Goal: Task Accomplishment & Management: Use online tool/utility

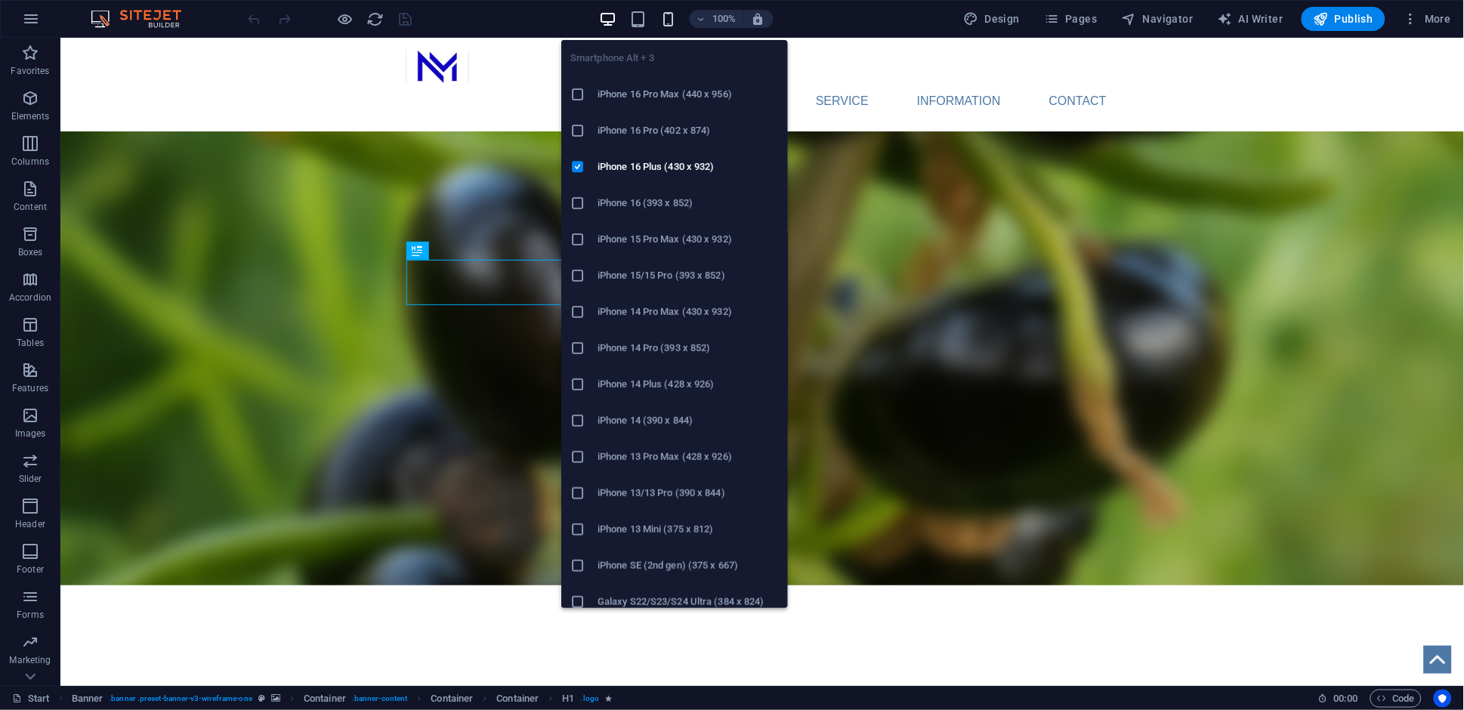
click at [671, 16] on icon "button" at bounding box center [667, 19] width 17 height 17
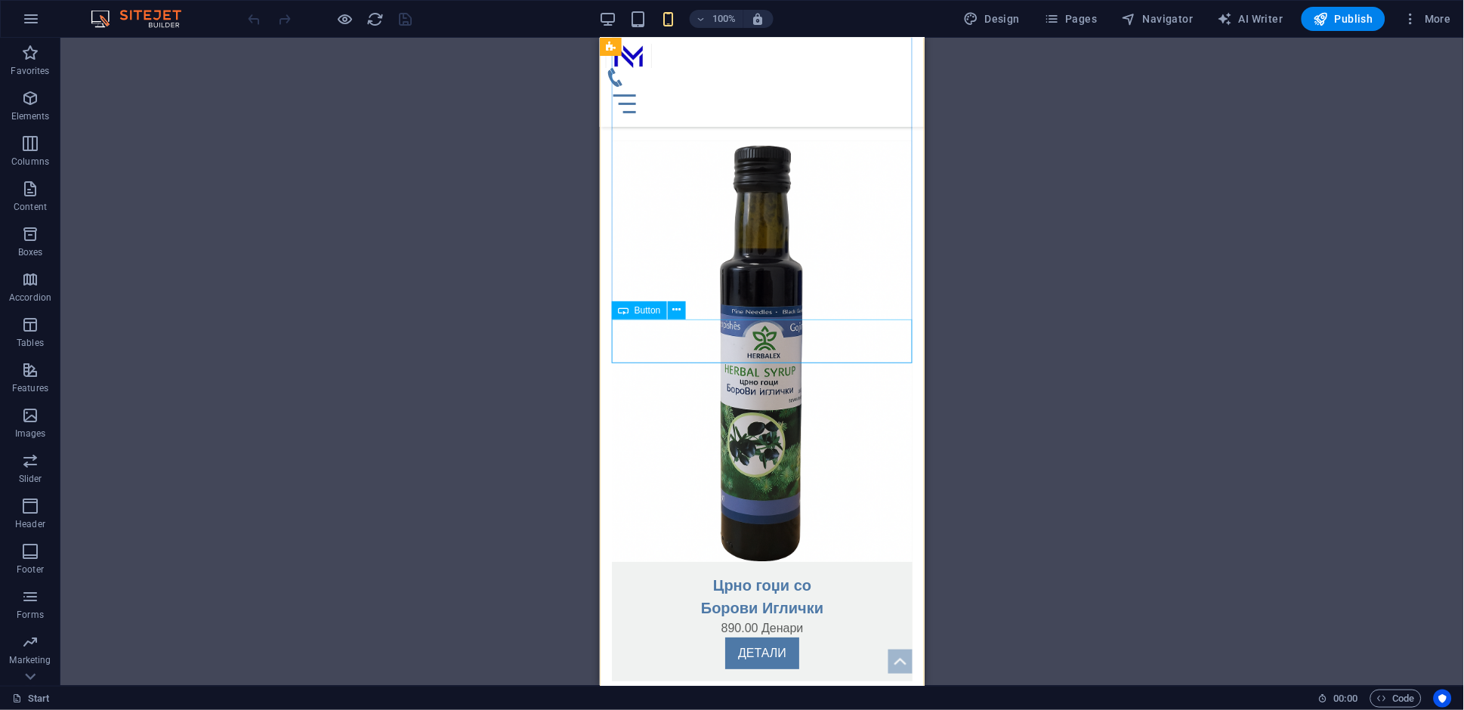
scroll to position [2914, 0]
click at [761, 638] on div "ДЕТАЛИ" at bounding box center [761, 660] width 301 height 44
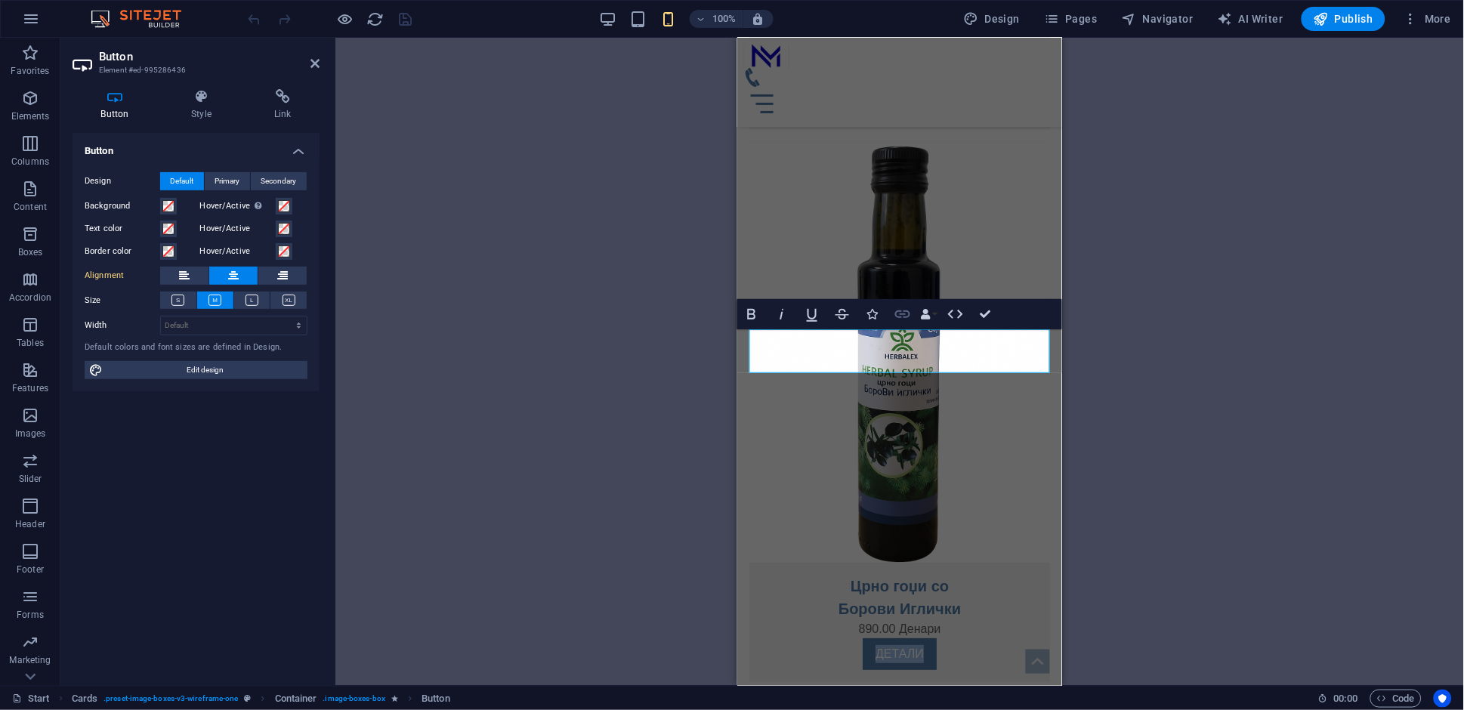
click at [903, 320] on icon "button" at bounding box center [903, 314] width 18 height 18
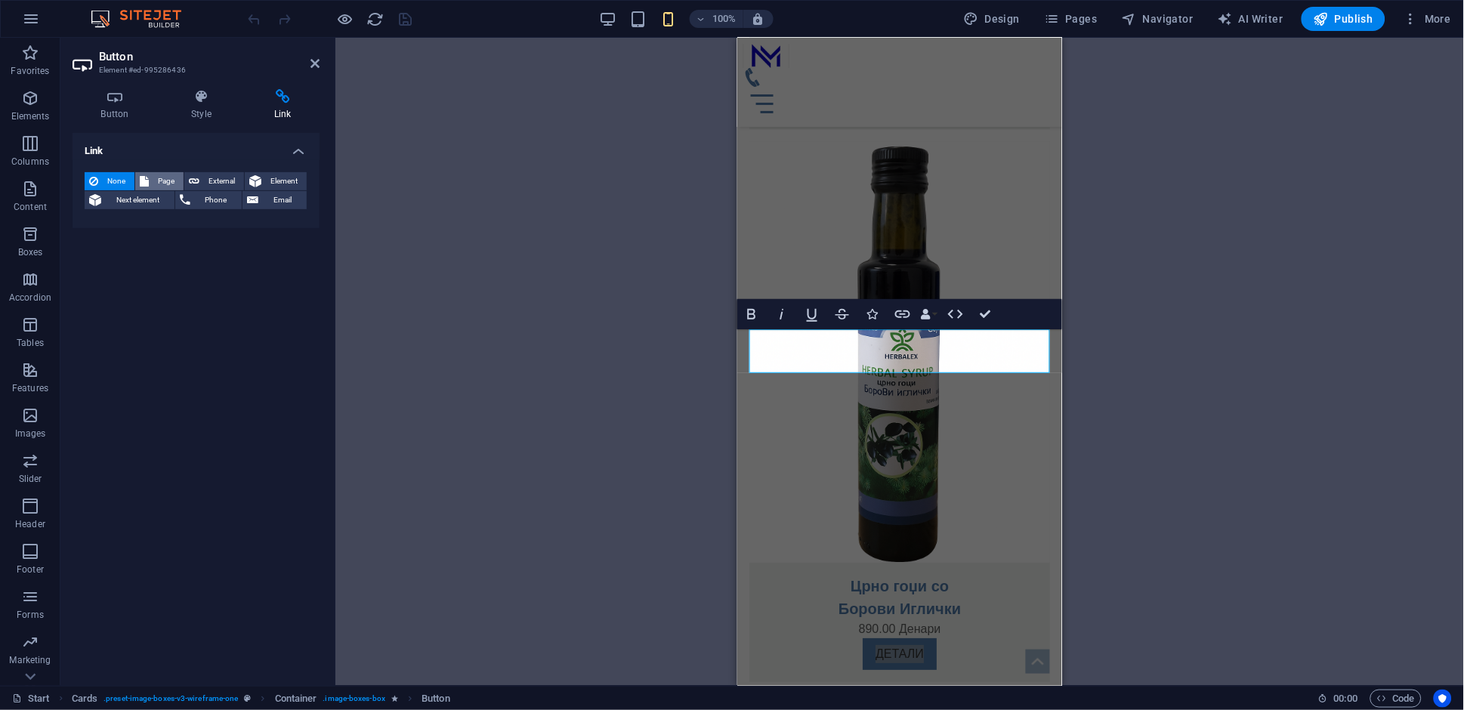
click at [158, 180] on span "Page" at bounding box center [166, 181] width 26 height 18
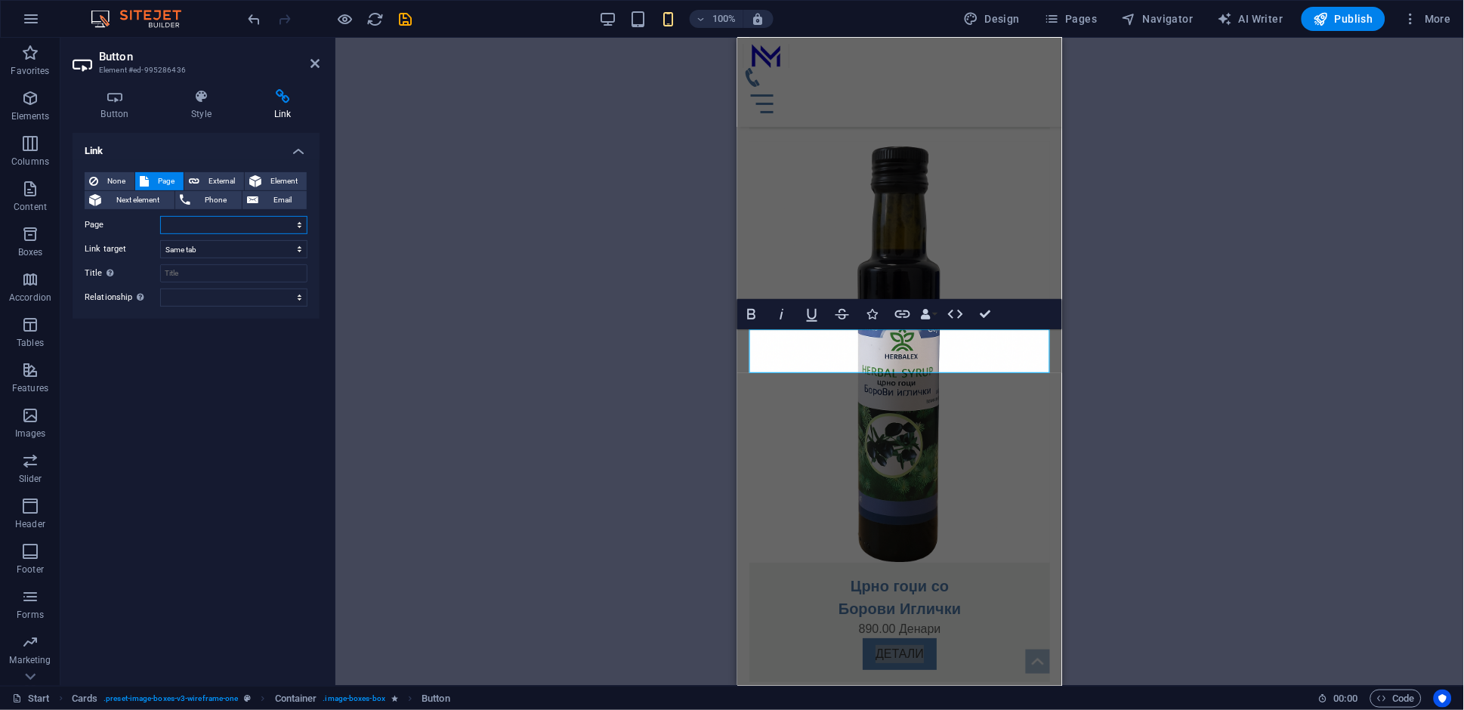
click at [261, 230] on select "Start FERMENTIRANO GOJI DIABEX cardio liver detox borovi iglicki" at bounding box center [233, 225] width 147 height 18
select select "5"
click at [160, 216] on select "Start FERMENTIRANO GOJI DIABEX cardio liver detox borovi iglicki" at bounding box center [233, 225] width 147 height 18
click at [387, 252] on div "H1 Banner Banner Container Container Container Menu Bar Menu Container Image Ca…" at bounding box center [899, 362] width 1129 height 648
click at [315, 66] on icon at bounding box center [314, 63] width 9 height 12
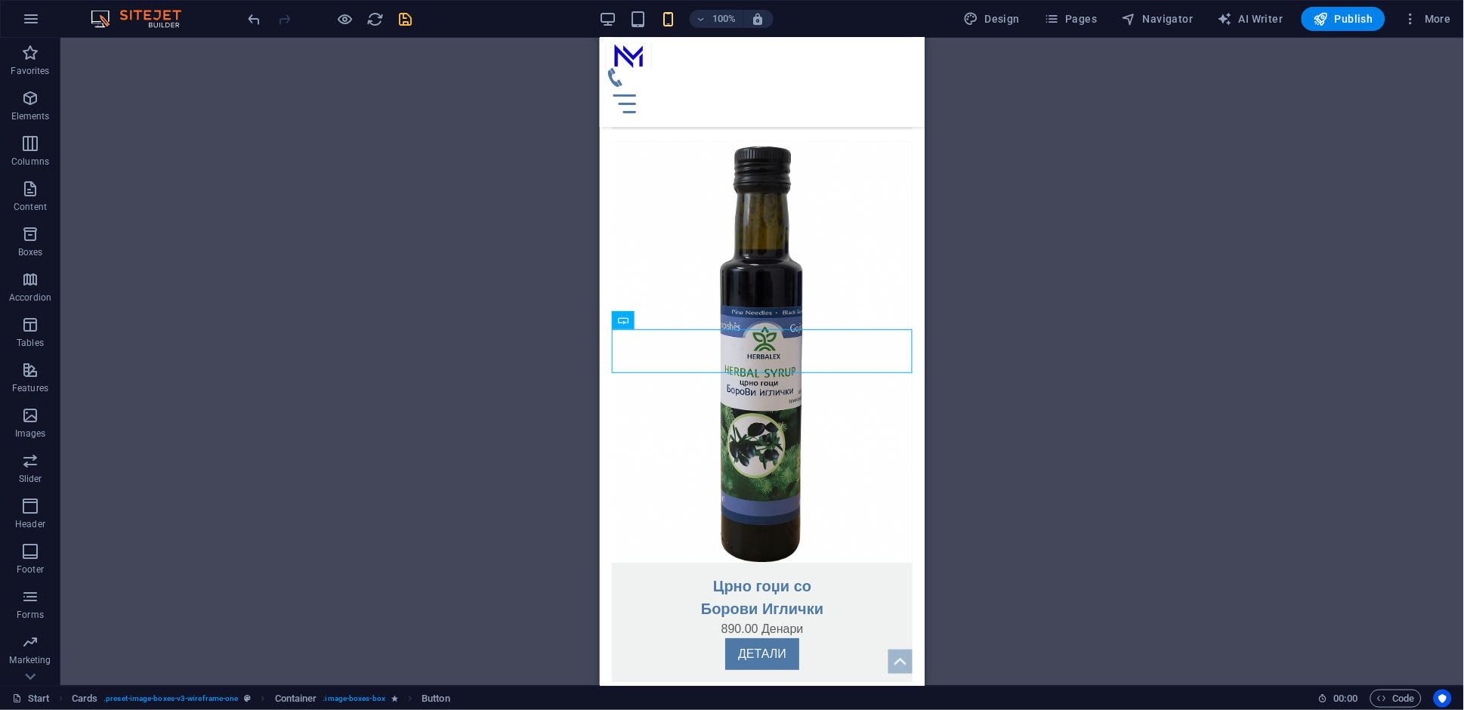
click at [403, 11] on icon "save" at bounding box center [405, 19] width 17 height 17
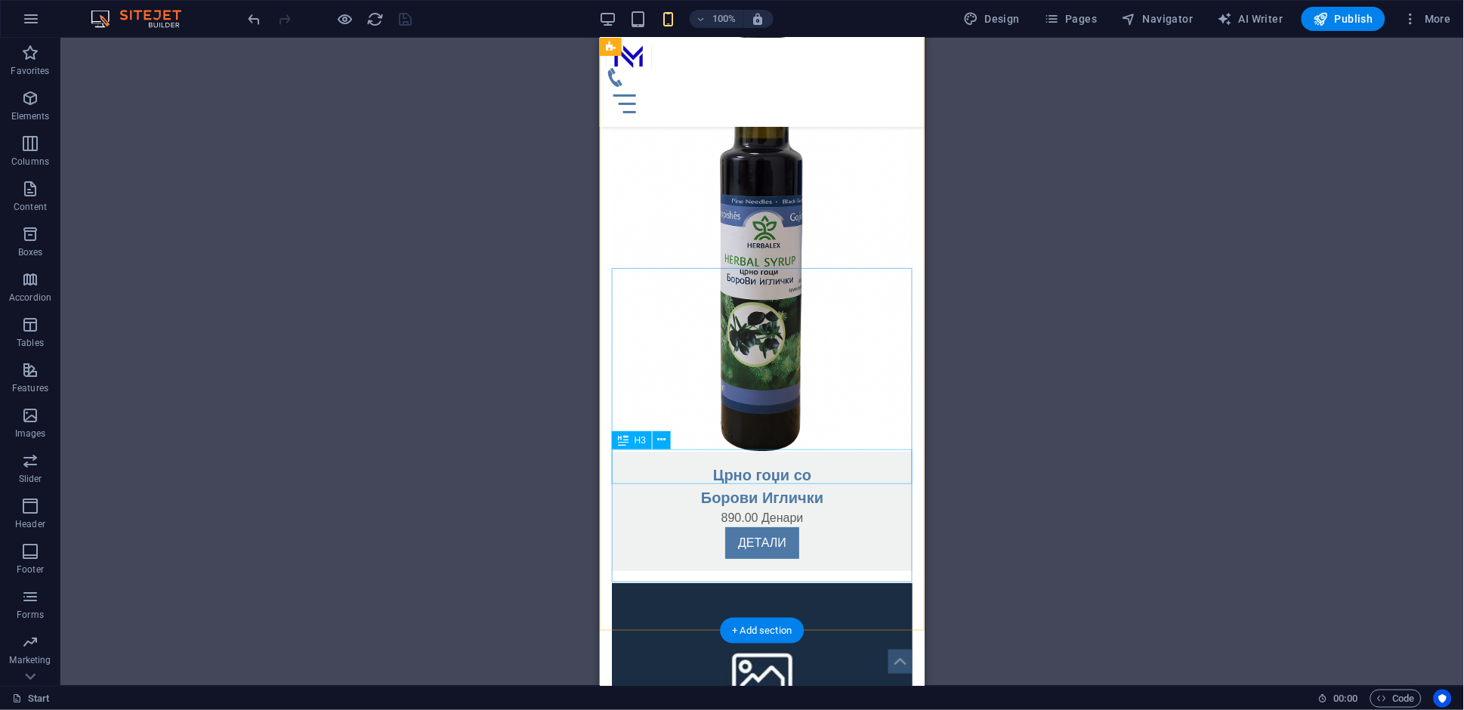
scroll to position [3074, 0]
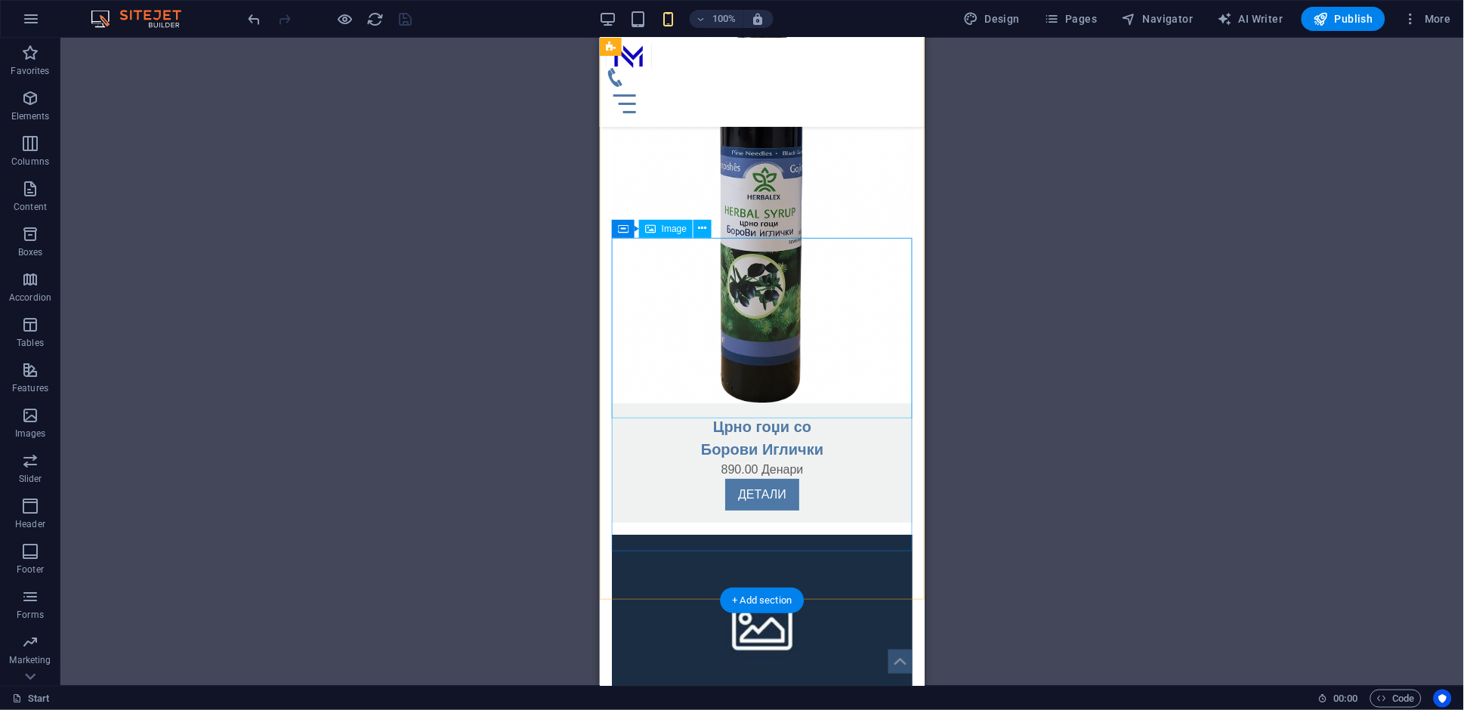
click at [758, 534] on figure at bounding box center [761, 624] width 301 height 181
select select "%"
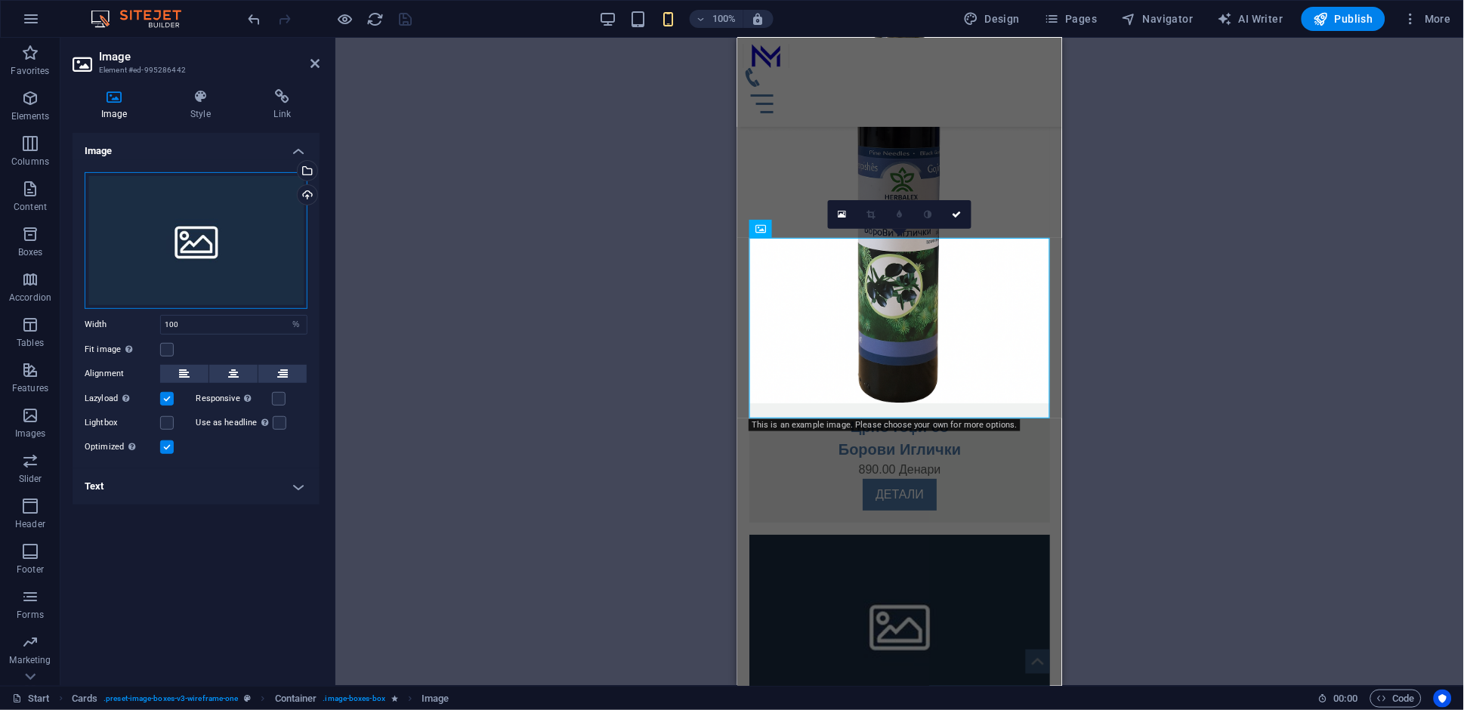
click at [155, 267] on div "Drag files here, click to choose files or select files from Files or our free s…" at bounding box center [196, 240] width 223 height 137
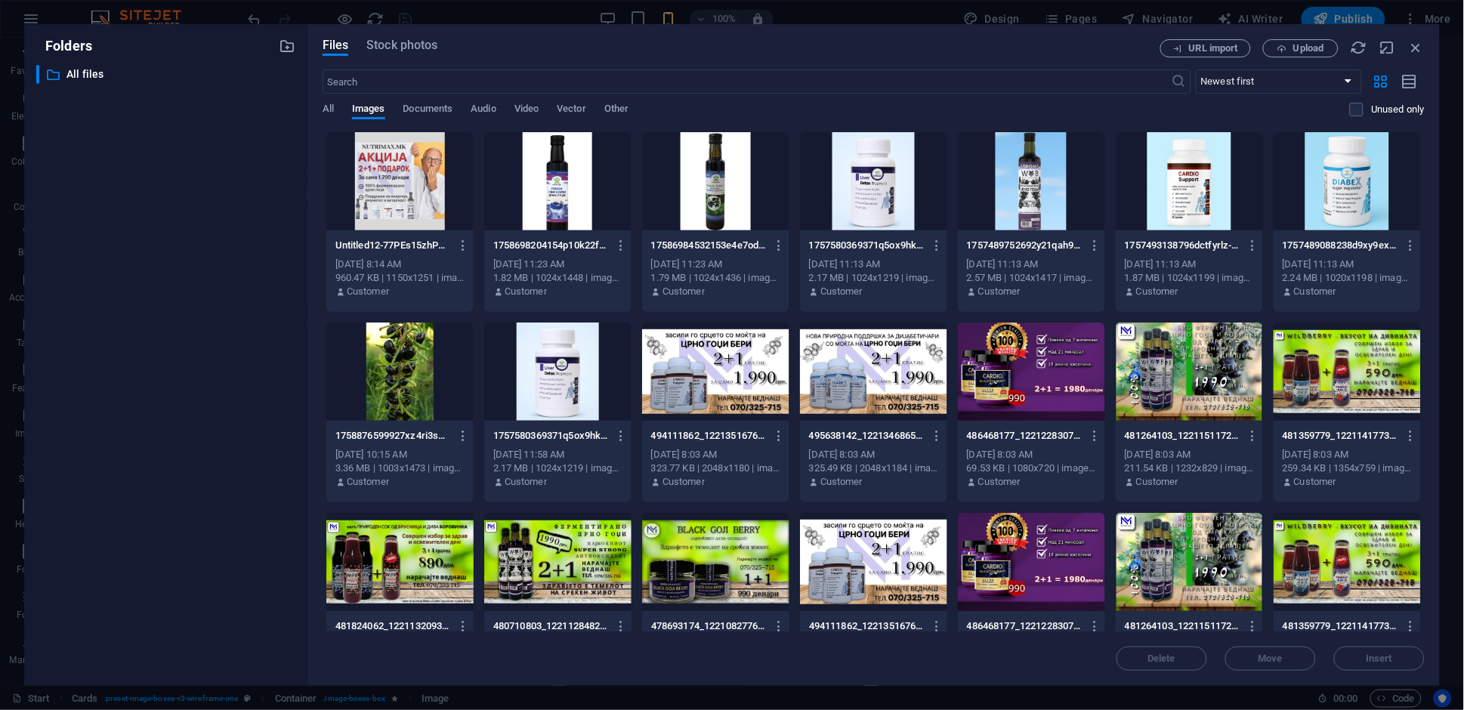
click at [591, 186] on div at bounding box center [557, 181] width 147 height 98
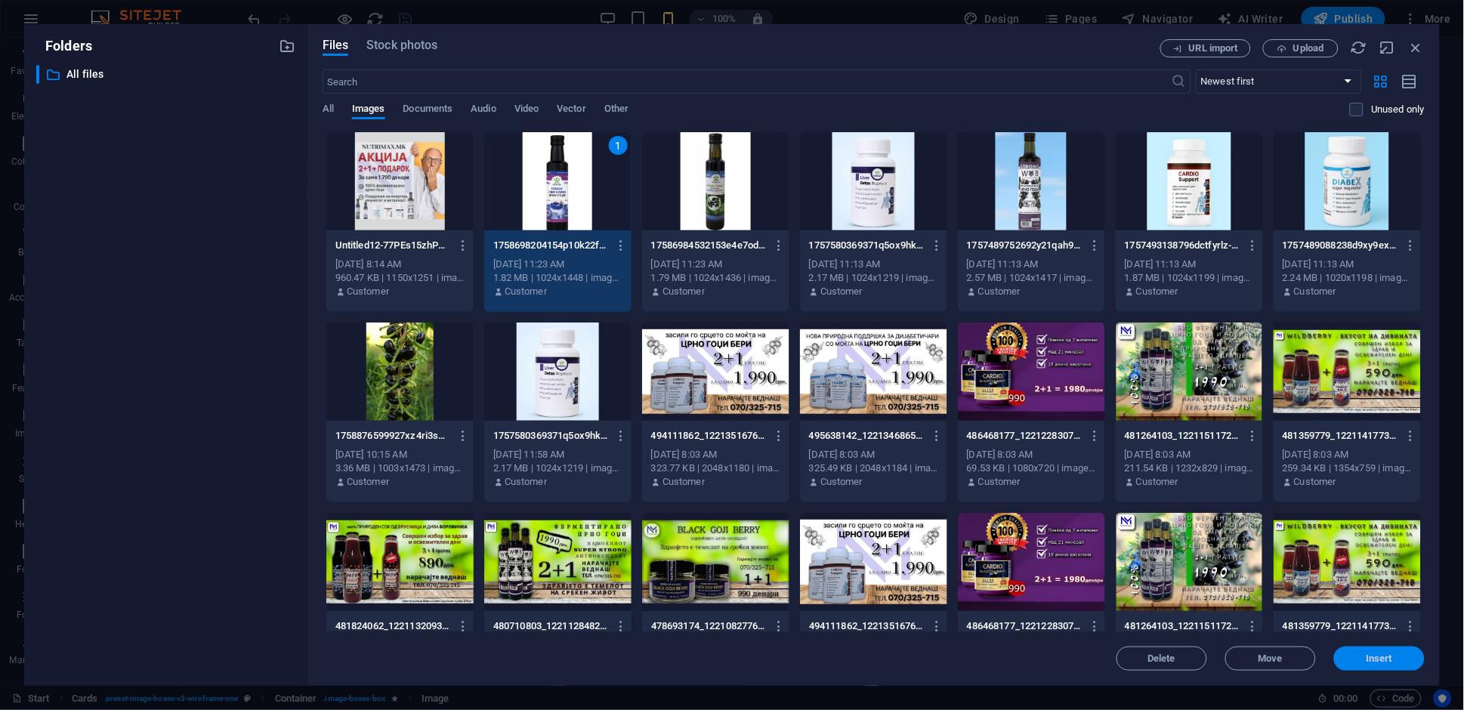
click at [1380, 666] on button "Insert" at bounding box center [1379, 659] width 91 height 24
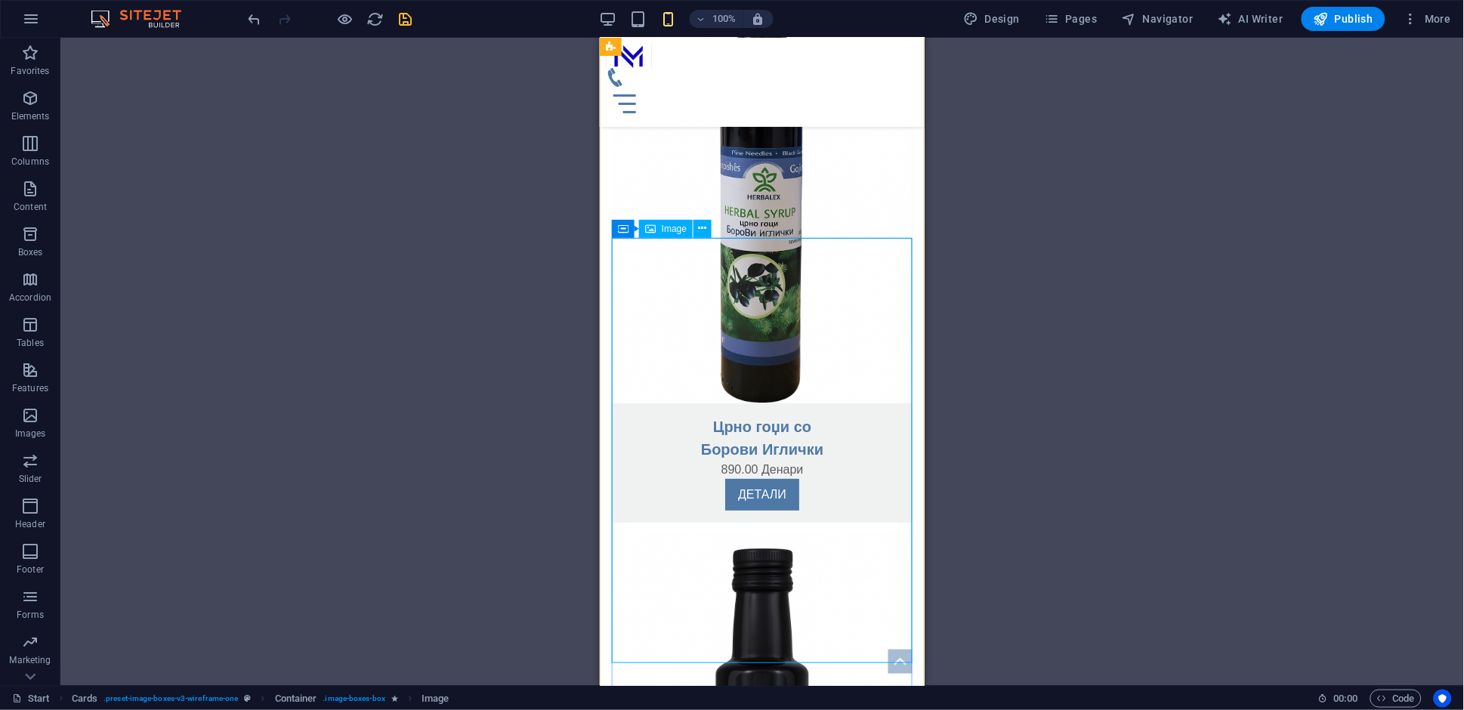
select select "%"
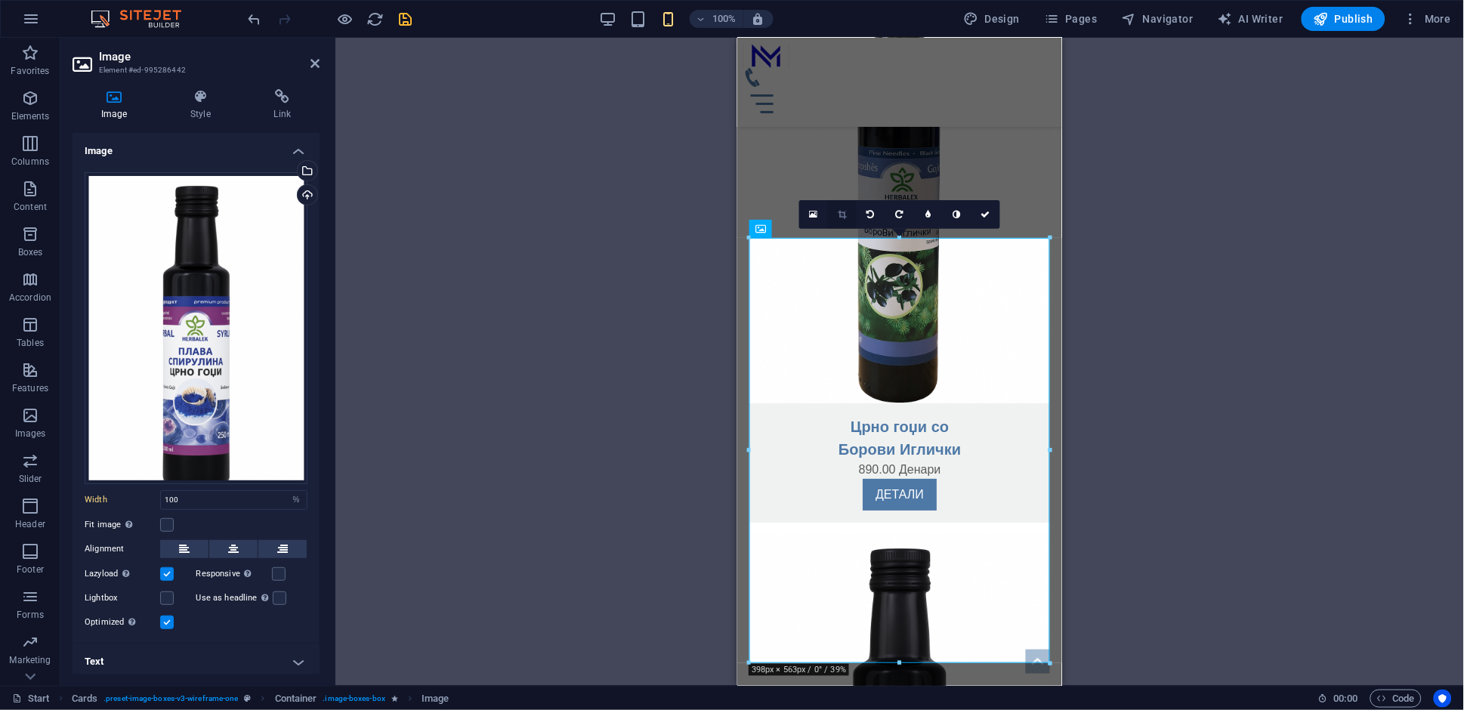
click at [839, 210] on icon at bounding box center [842, 214] width 8 height 9
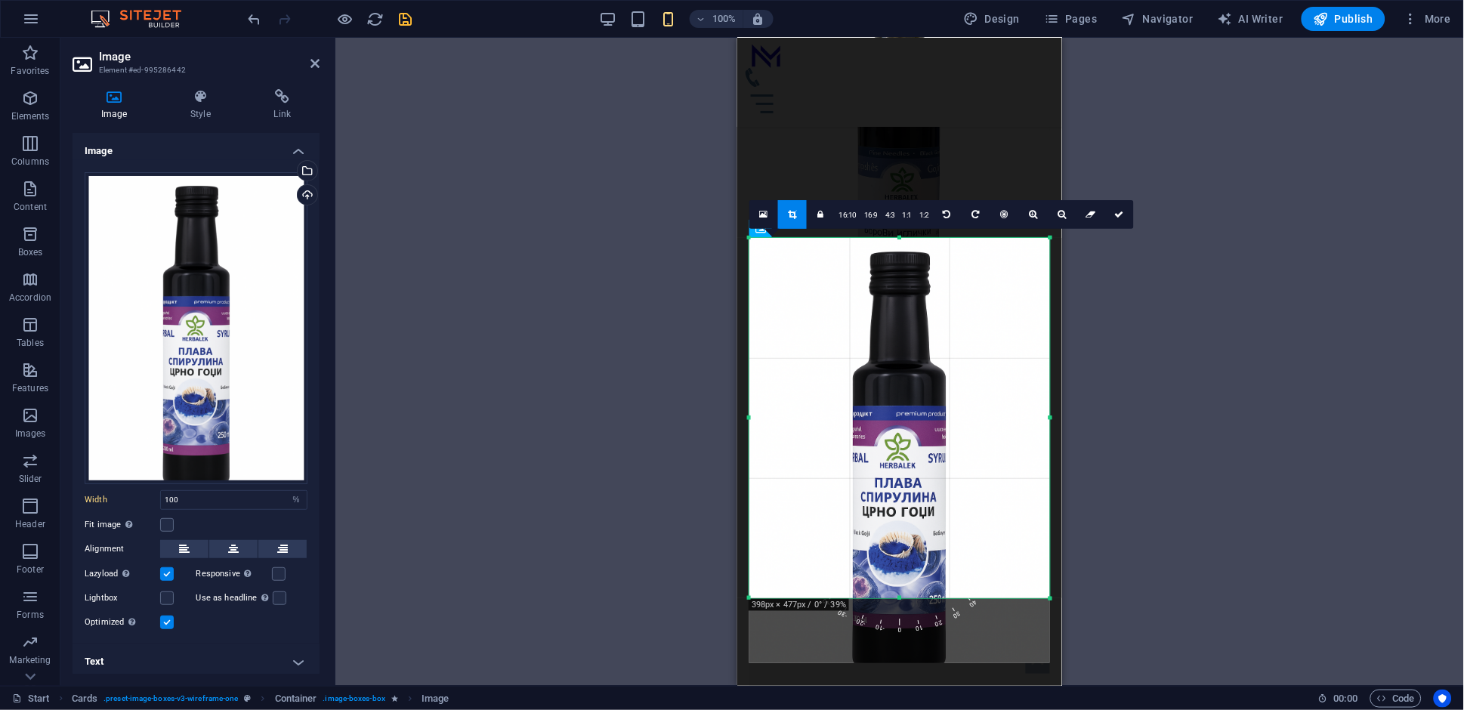
drag, startPoint x: 900, startPoint y: 660, endPoint x: 903, endPoint y: 595, distance: 65.0
click at [903, 596] on div at bounding box center [899, 598] width 301 height 5
click at [1121, 214] on icon at bounding box center [1119, 214] width 9 height 9
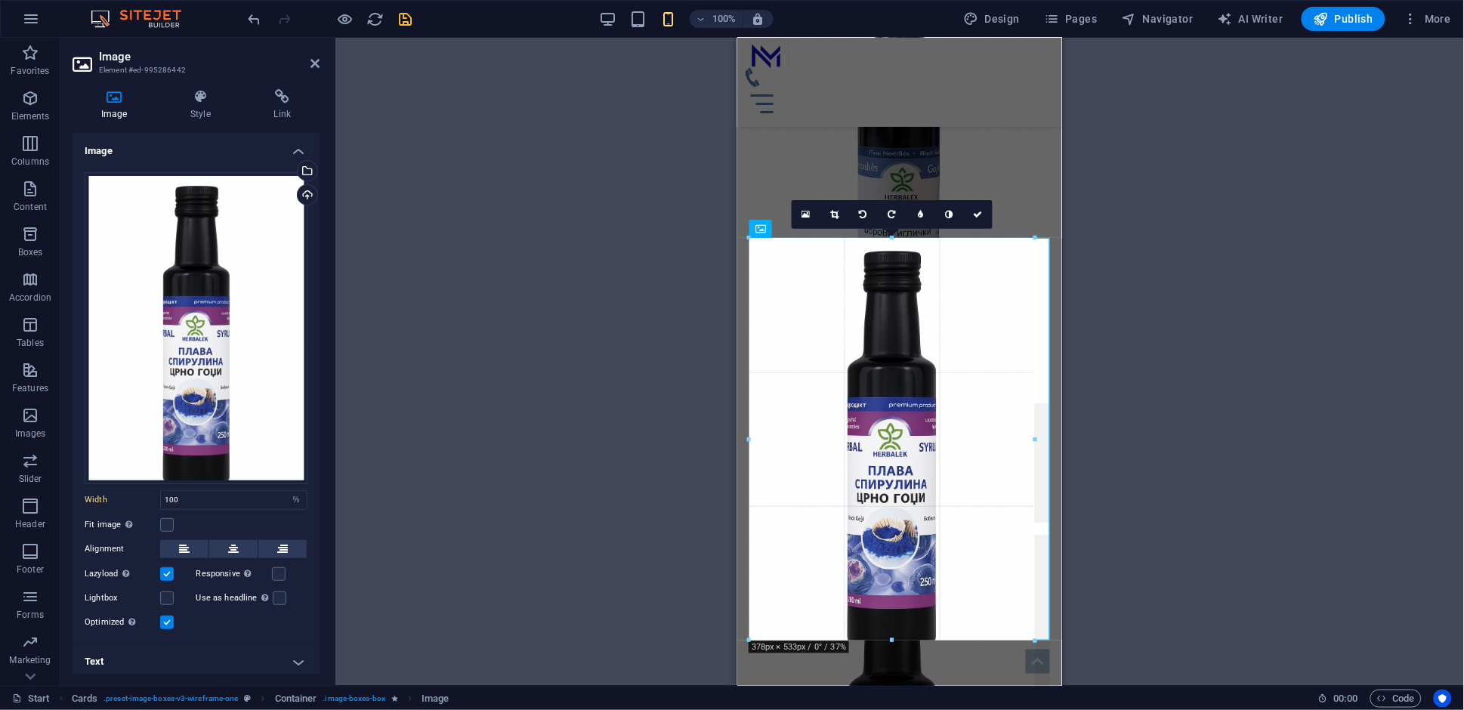
drag, startPoint x: 898, startPoint y: 662, endPoint x: 901, endPoint y: 639, distance: 22.9
type input "379"
select select "px"
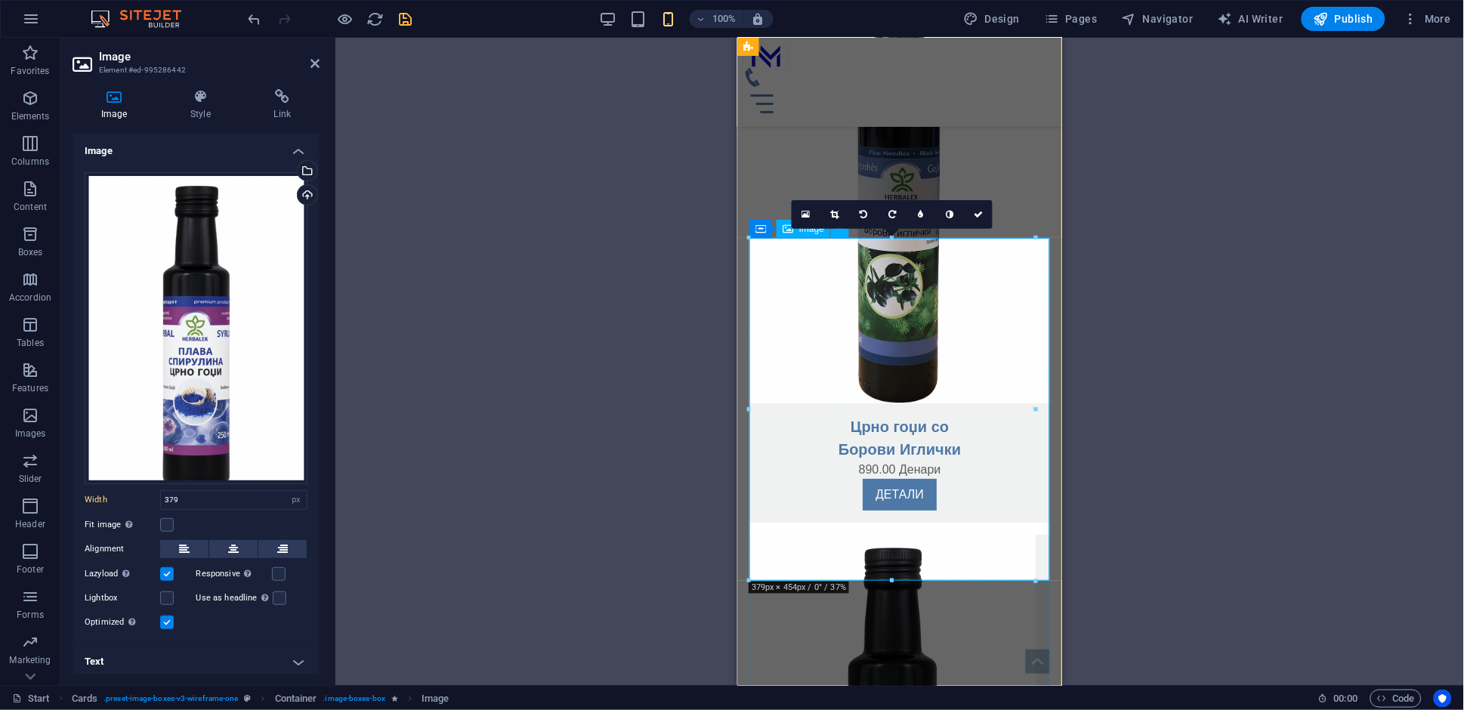
click at [906, 534] on figure at bounding box center [899, 705] width 301 height 343
click at [837, 214] on icon at bounding box center [835, 214] width 8 height 9
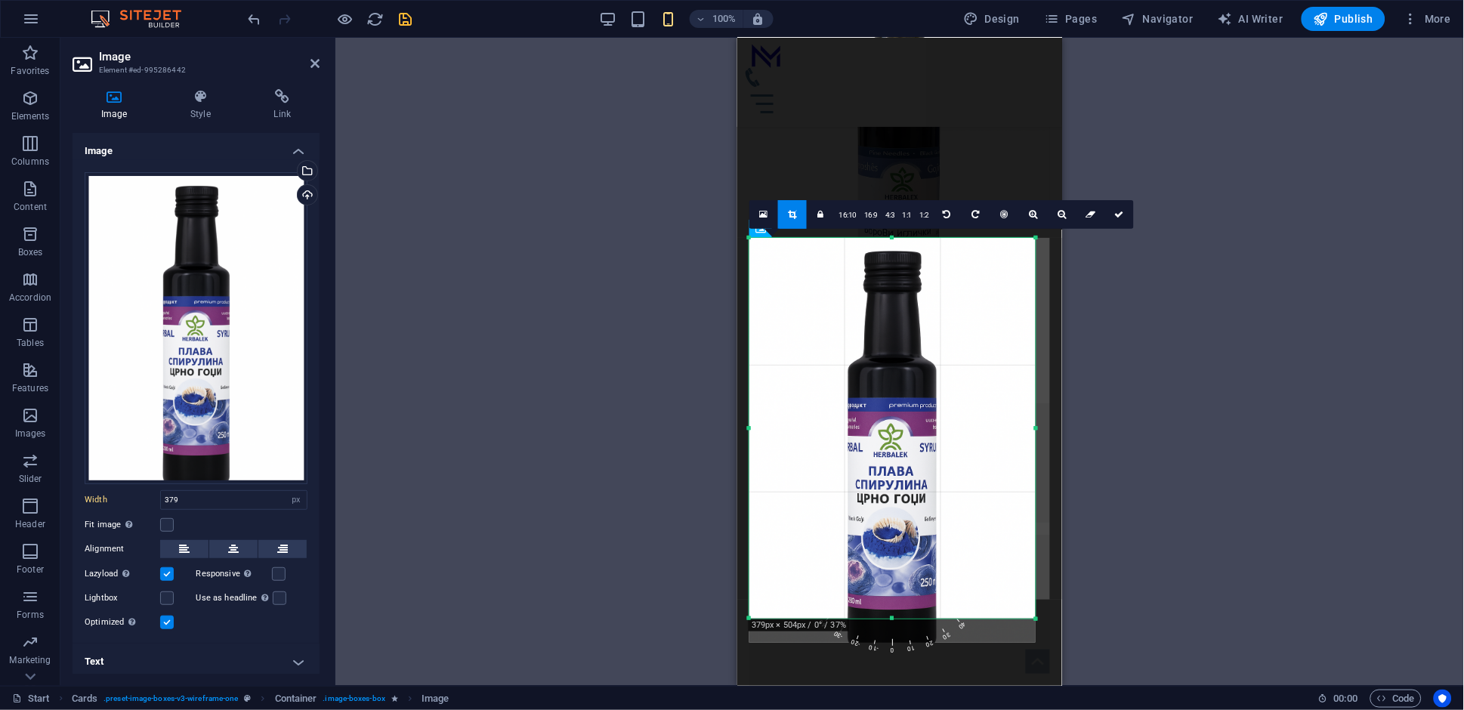
drag, startPoint x: 893, startPoint y: 580, endPoint x: 897, endPoint y: 619, distance: 38.7
click at [897, 619] on div at bounding box center [892, 618] width 286 height 5
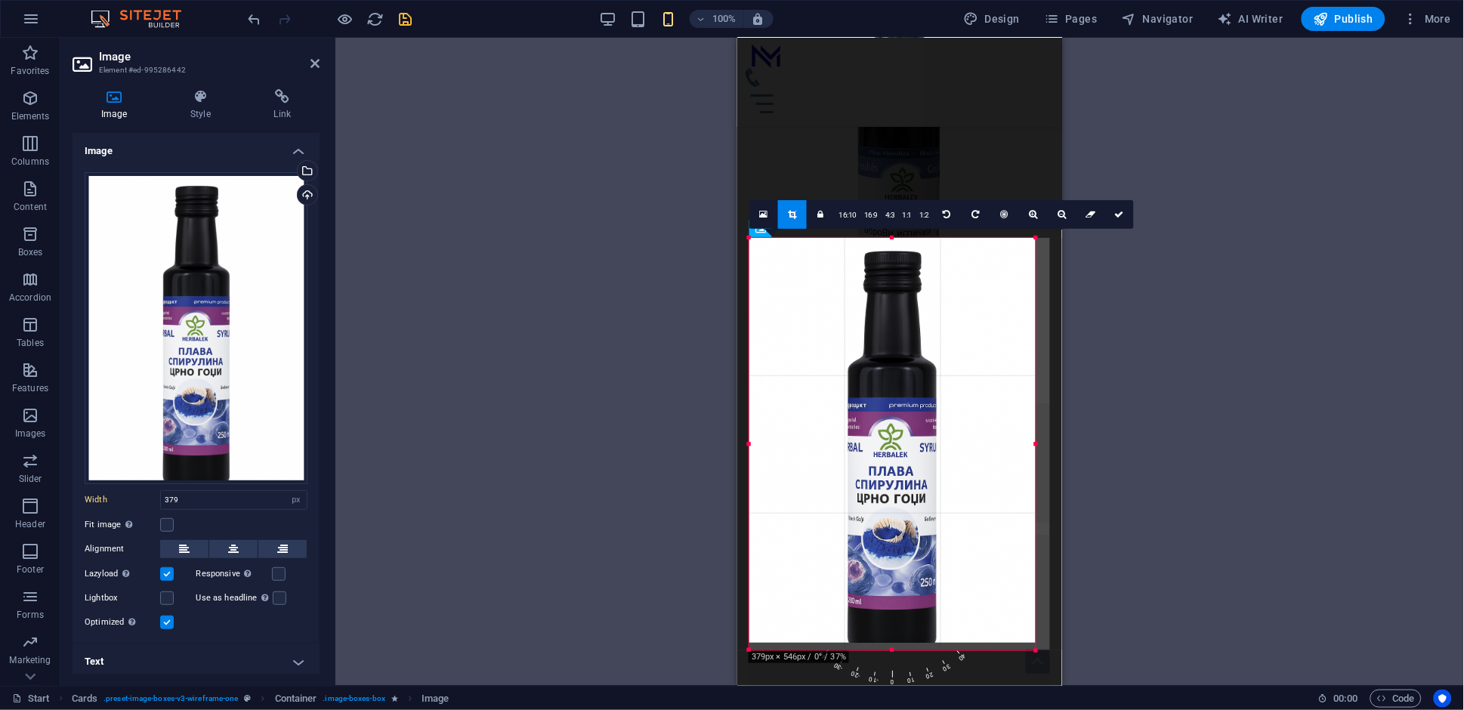
drag, startPoint x: 897, startPoint y: 619, endPoint x: 892, endPoint y: 650, distance: 31.3
click at [892, 650] on div at bounding box center [892, 650] width 286 height 5
drag, startPoint x: 1039, startPoint y: 438, endPoint x: 1053, endPoint y: 443, distance: 15.1
click at [1125, 211] on link at bounding box center [1119, 214] width 29 height 29
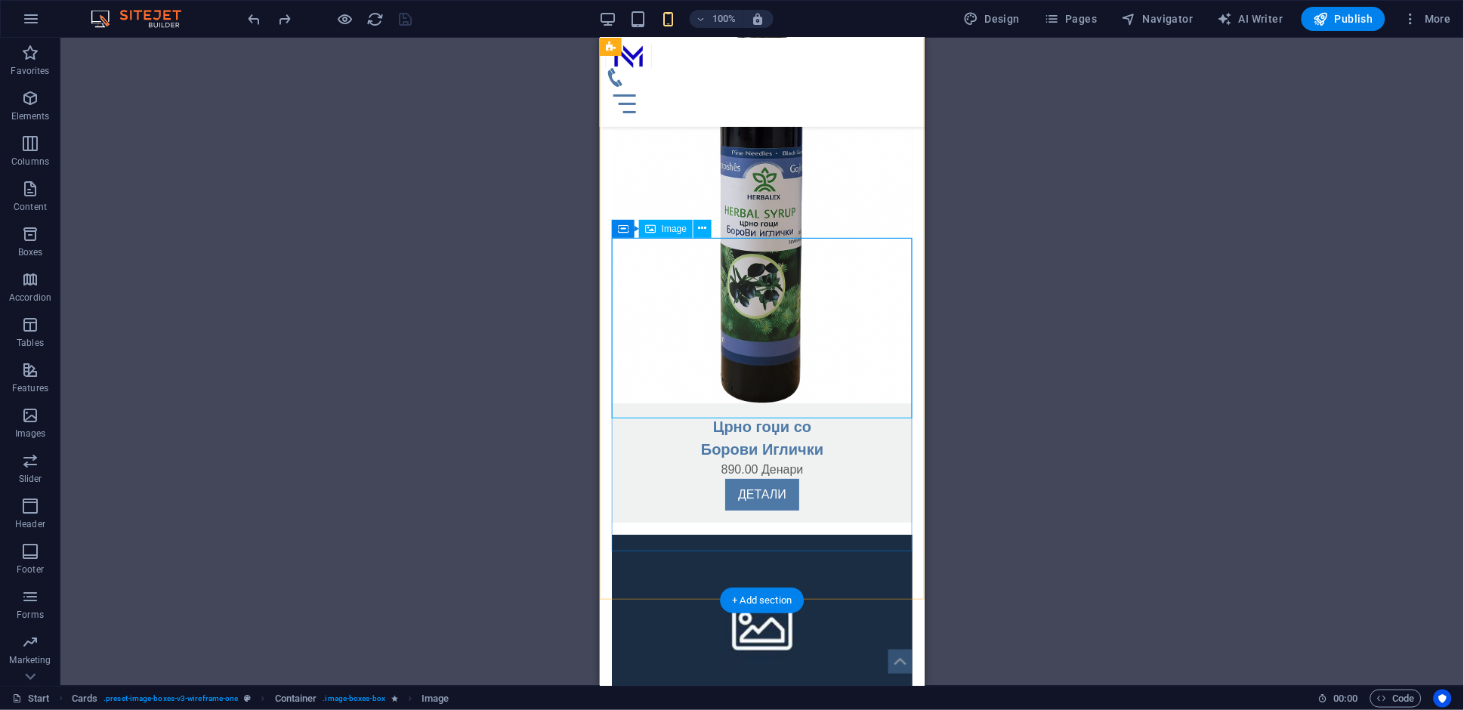
click at [724, 534] on figure at bounding box center [761, 624] width 301 height 181
select select "%"
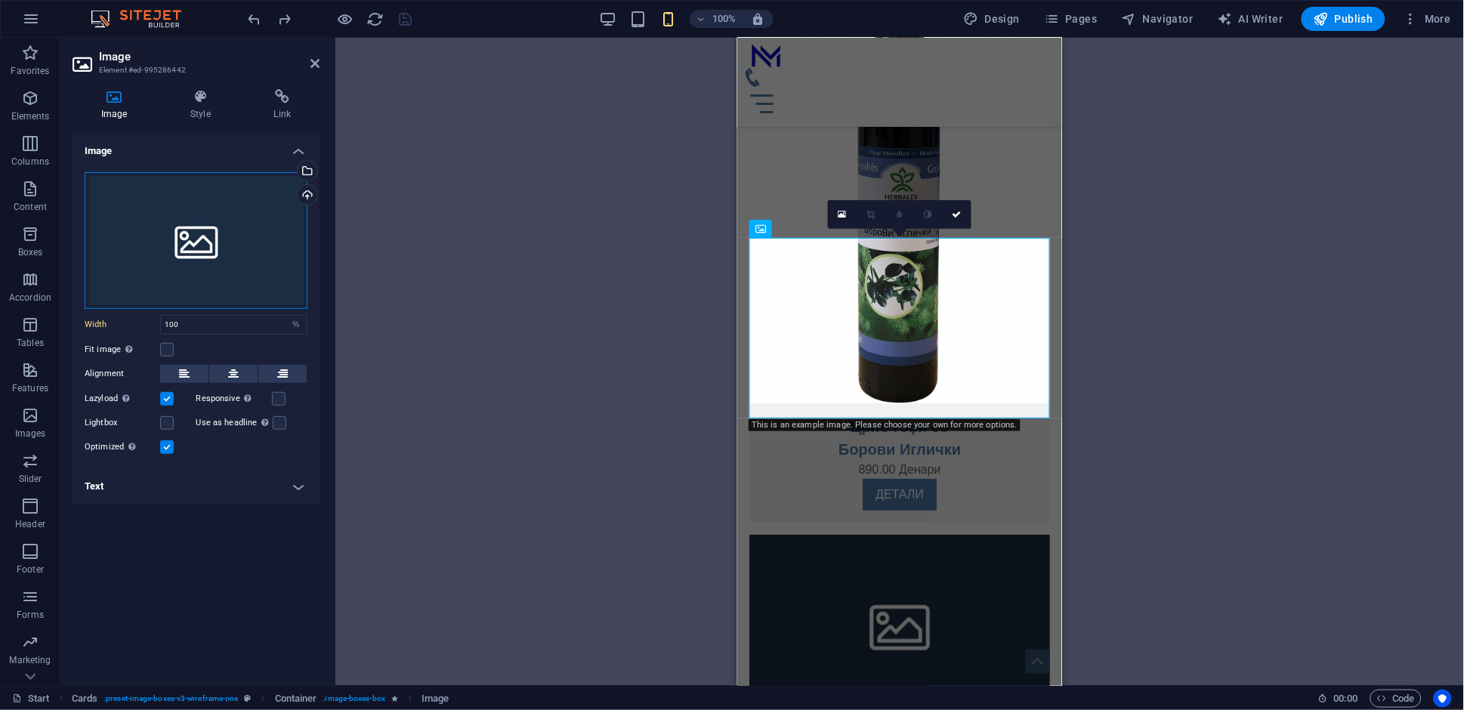
click at [184, 263] on div "Drag files here, click to choose files or select files from Files or our free s…" at bounding box center [196, 240] width 223 height 137
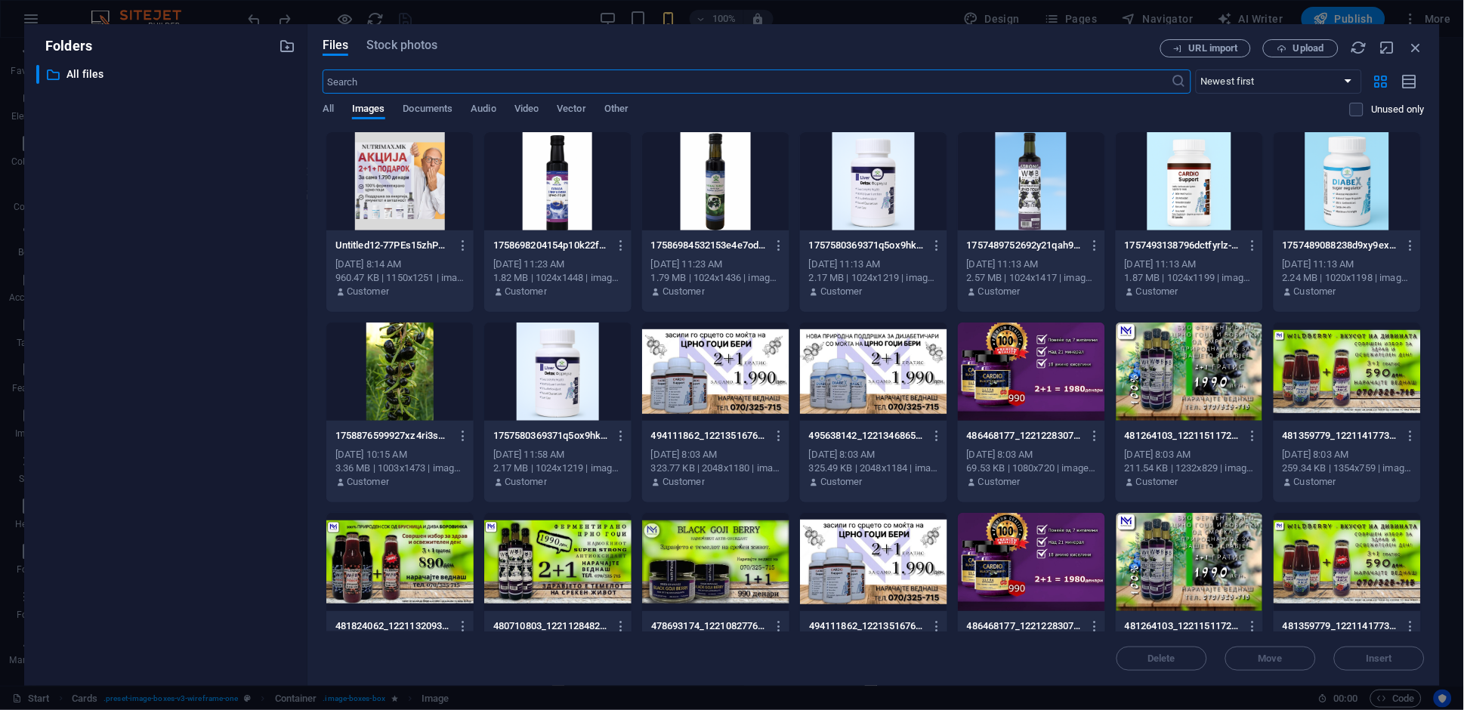
click at [573, 201] on div at bounding box center [557, 181] width 147 height 98
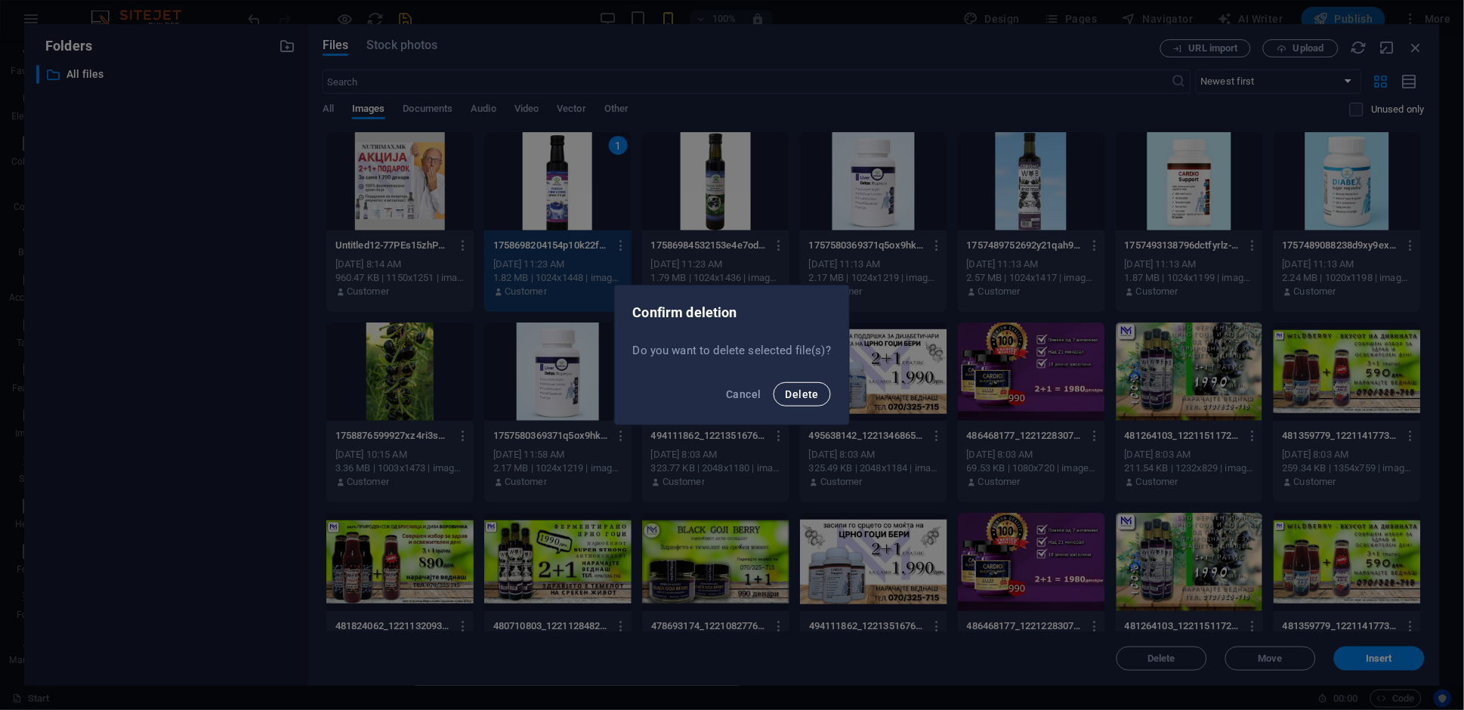
click at [795, 402] on button "Delete" at bounding box center [801, 394] width 57 height 24
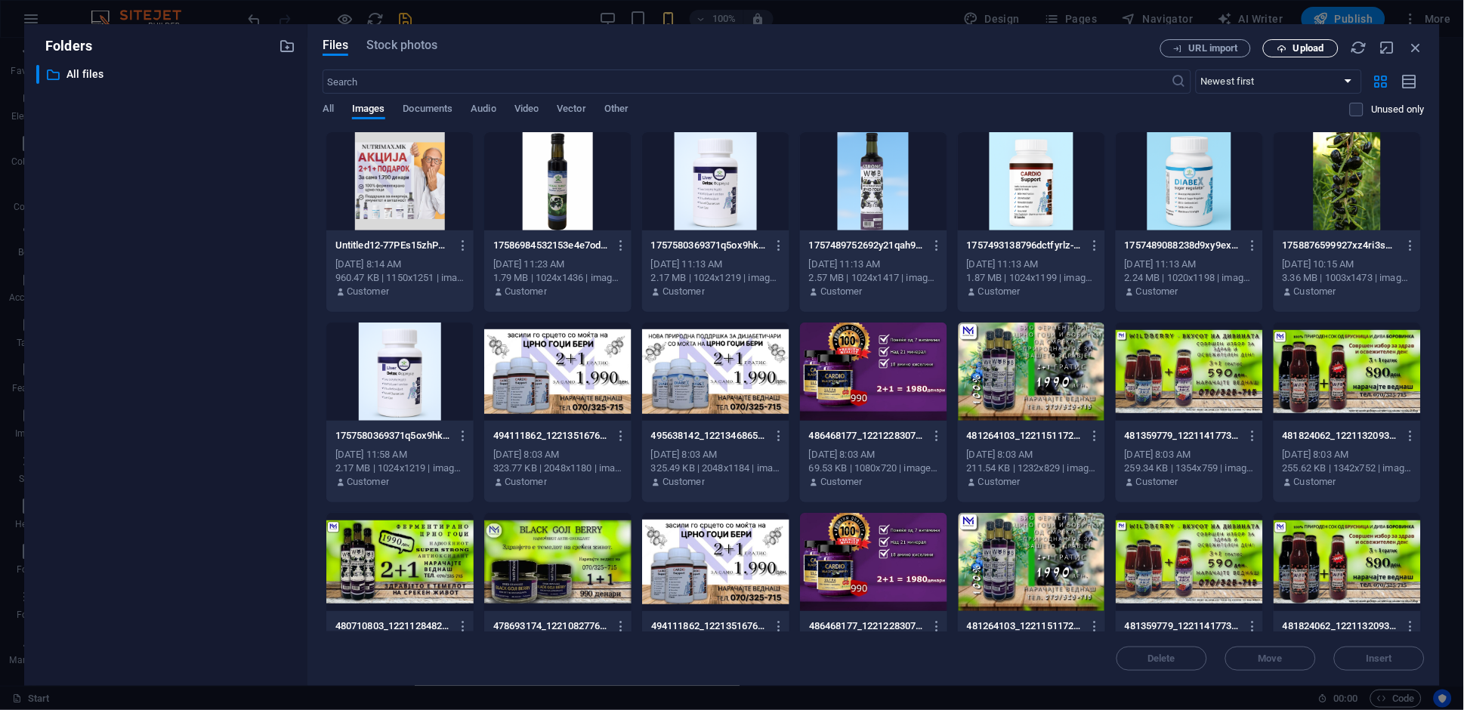
click at [1307, 51] on span "Upload" at bounding box center [1308, 48] width 31 height 9
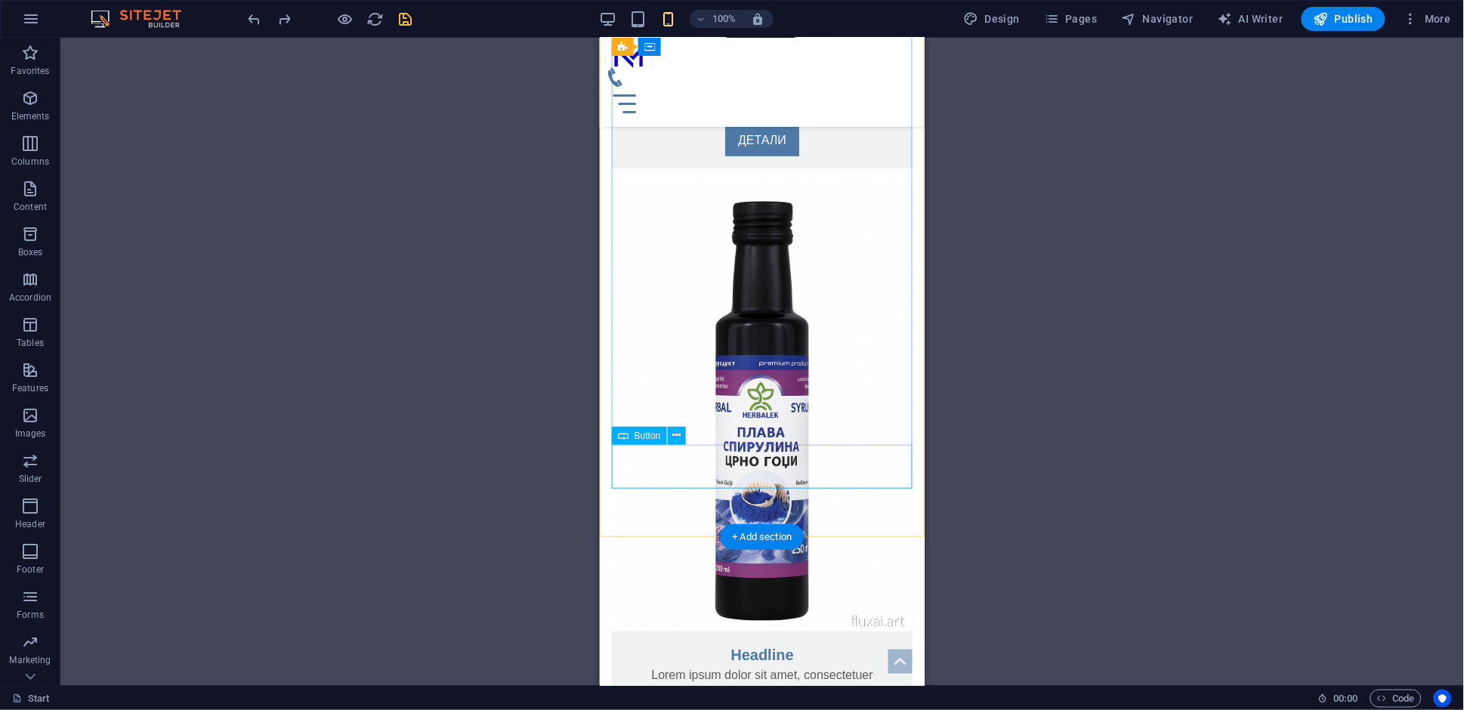
scroll to position [3451, 0]
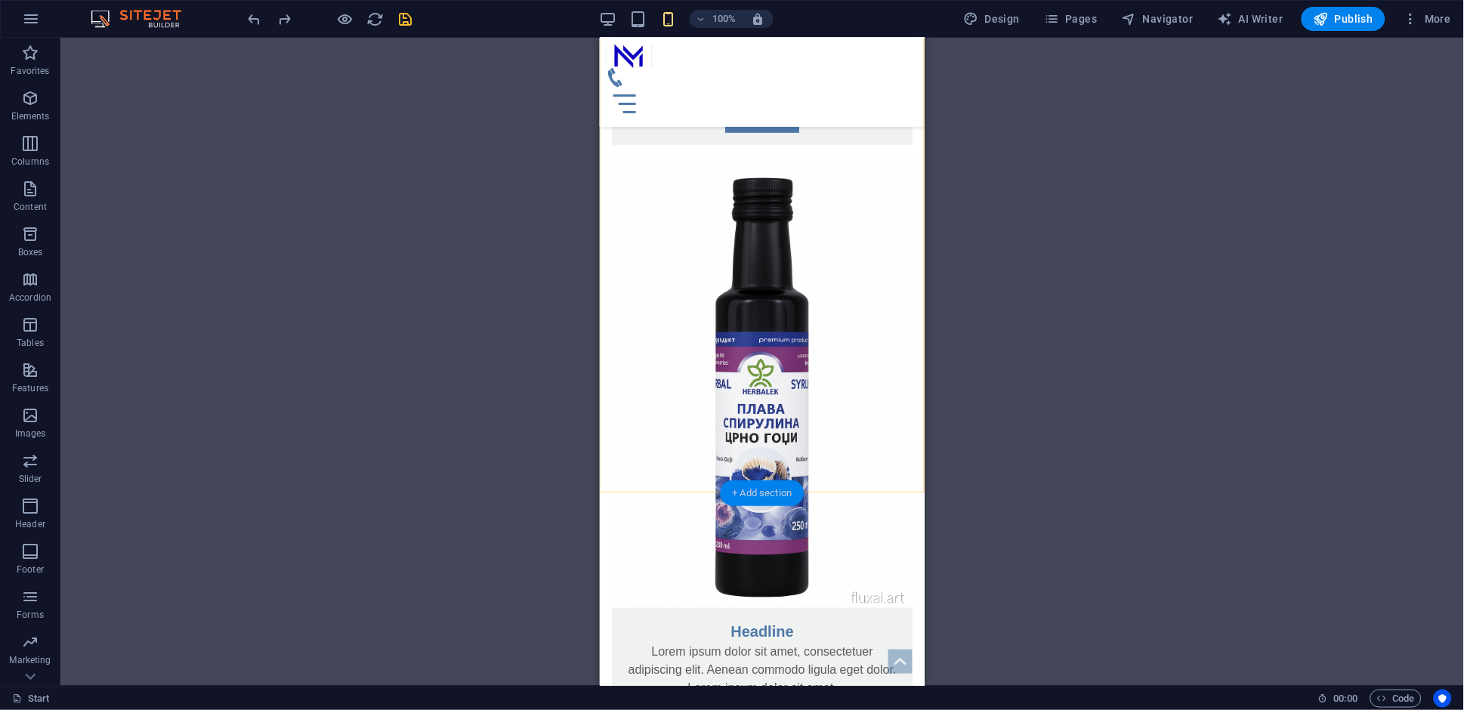
drag, startPoint x: 758, startPoint y: 492, endPoint x: 882, endPoint y: 489, distance: 124.7
click at [758, 492] on div "+ Add section" at bounding box center [763, 493] width 84 height 26
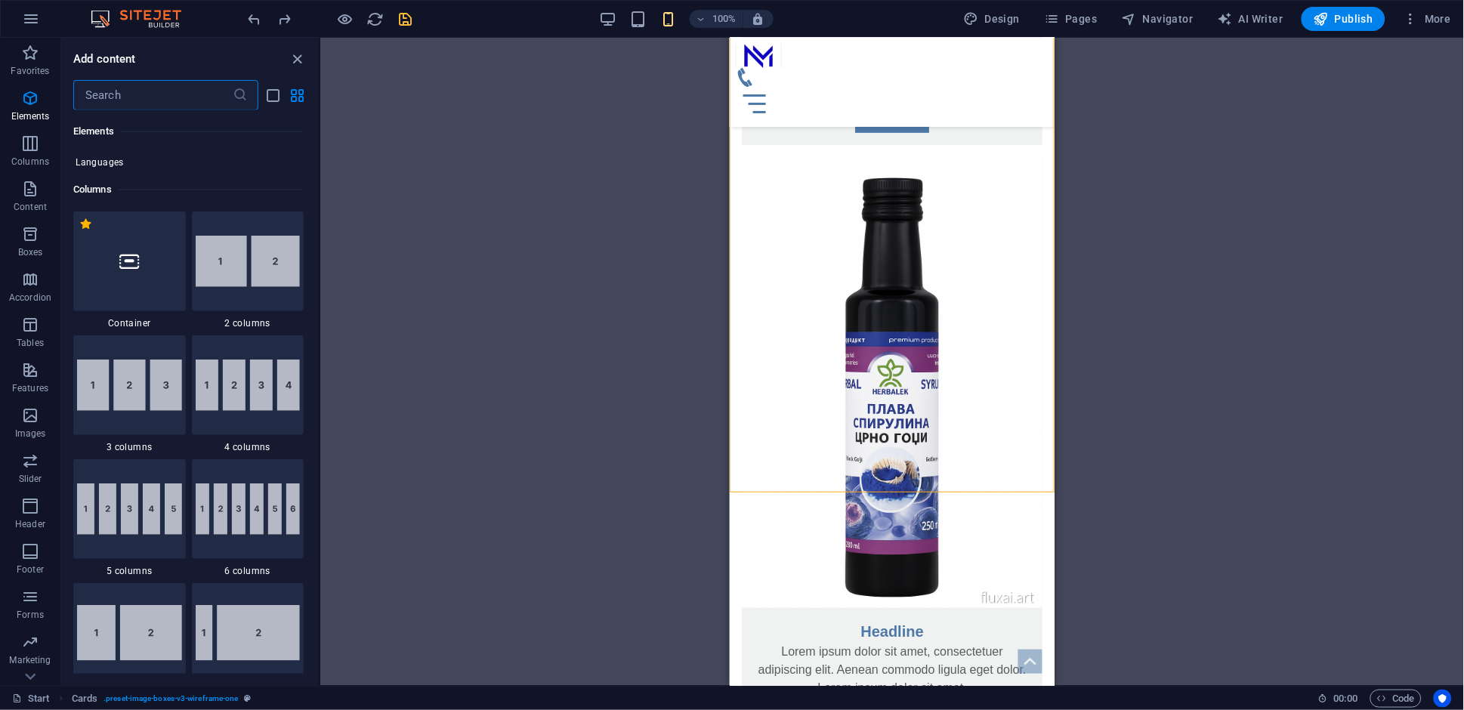
scroll to position [668, 0]
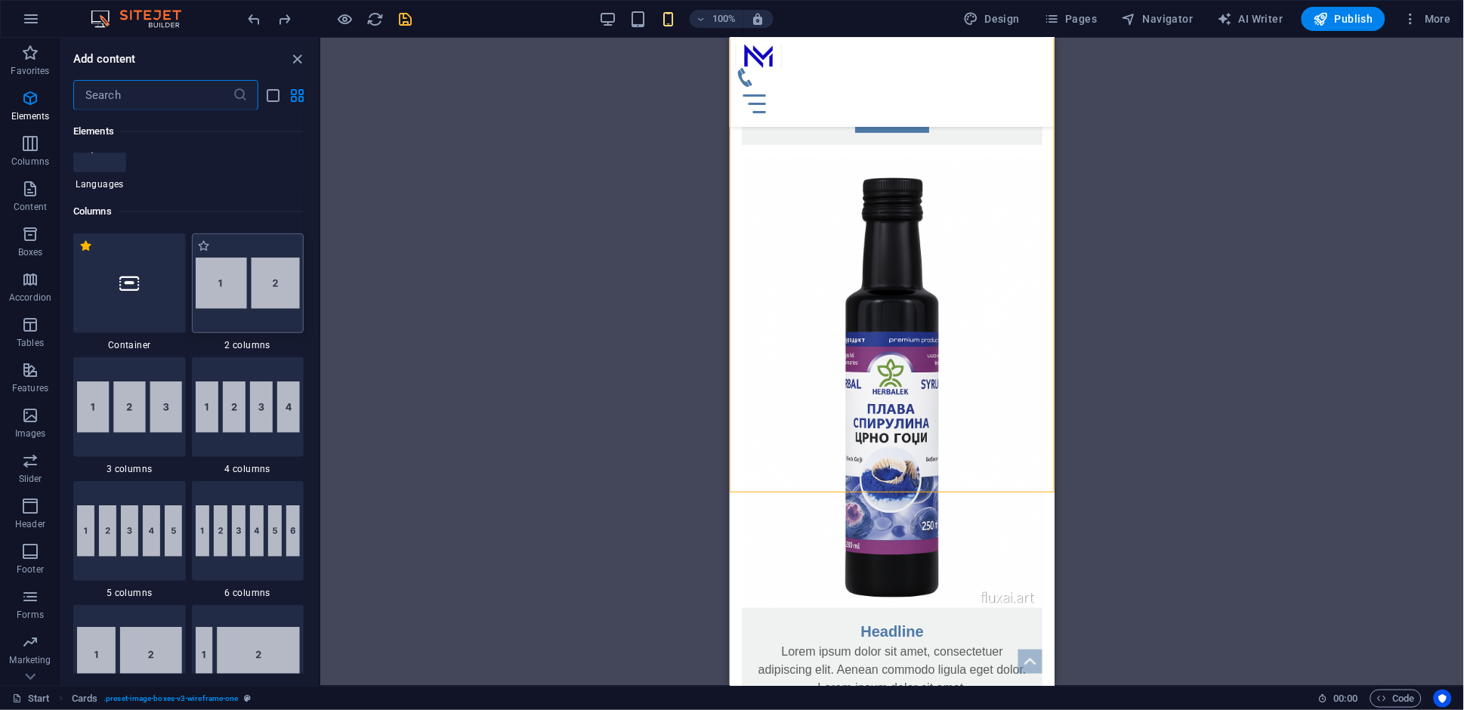
click at [267, 281] on img at bounding box center [248, 283] width 105 height 51
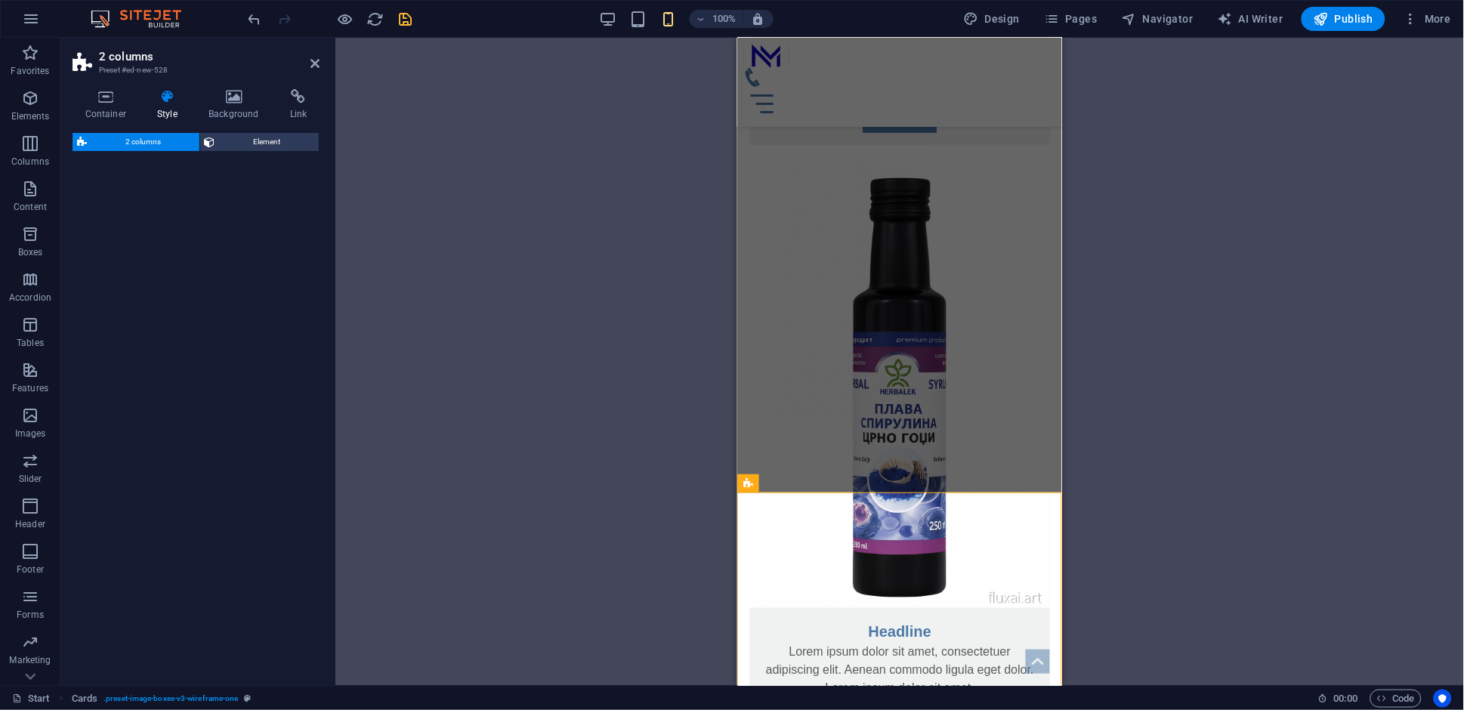
select select "rem"
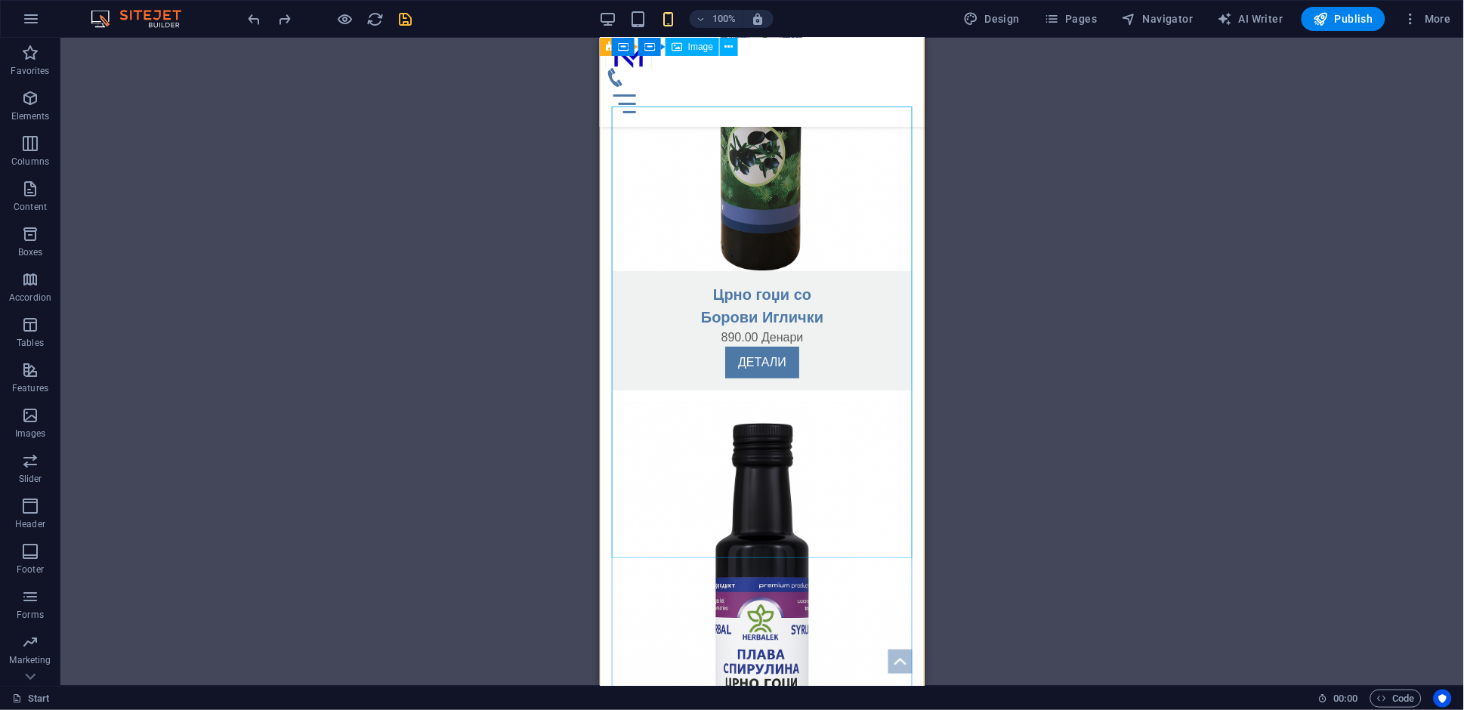
scroll to position [3205, 0]
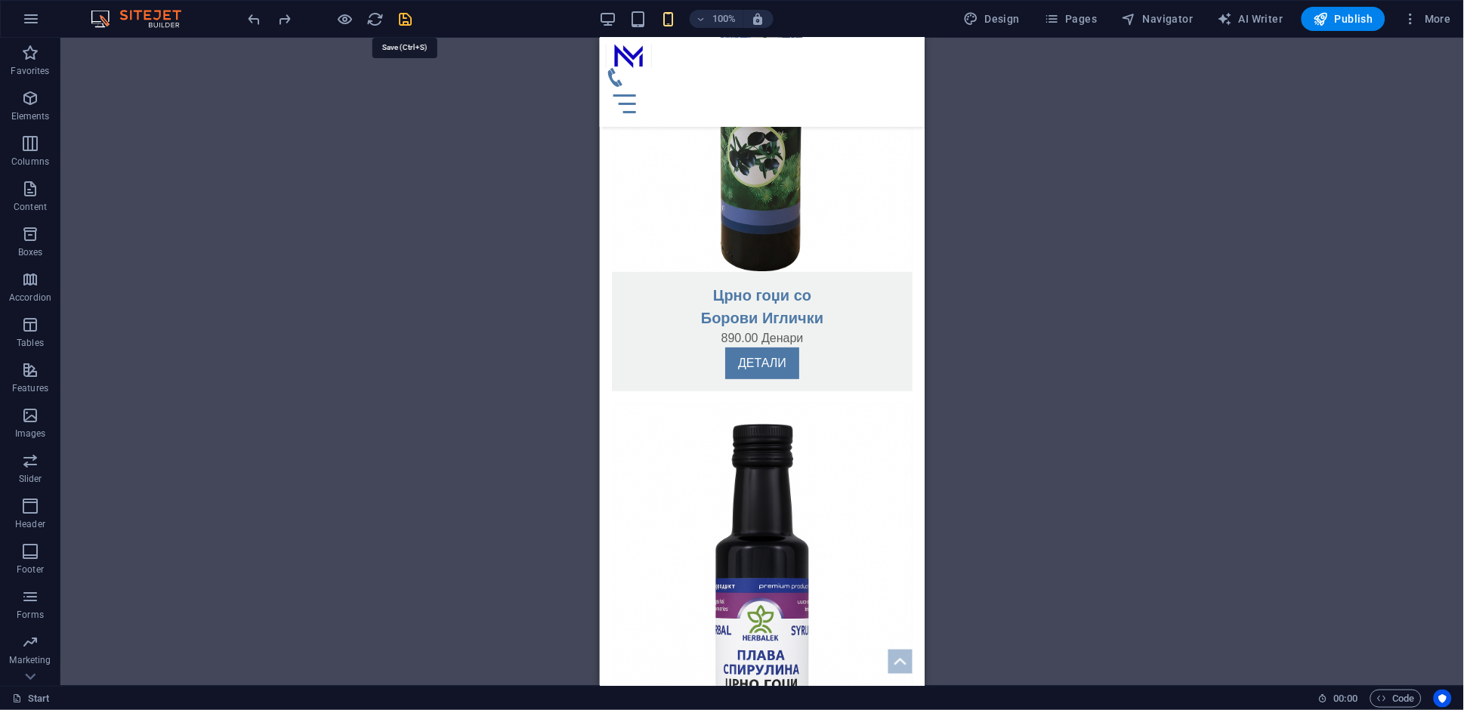
click at [397, 19] on icon "save" at bounding box center [405, 19] width 17 height 17
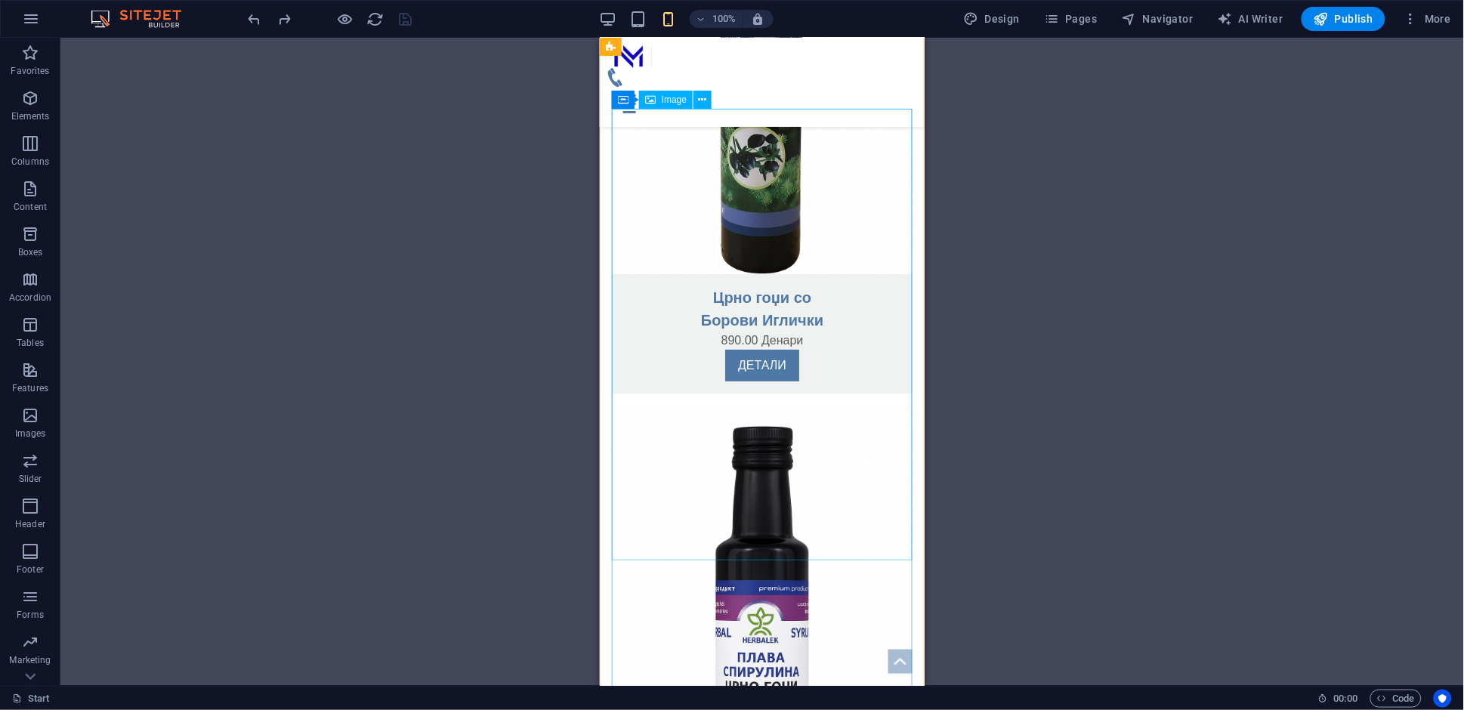
scroll to position [3182, 0]
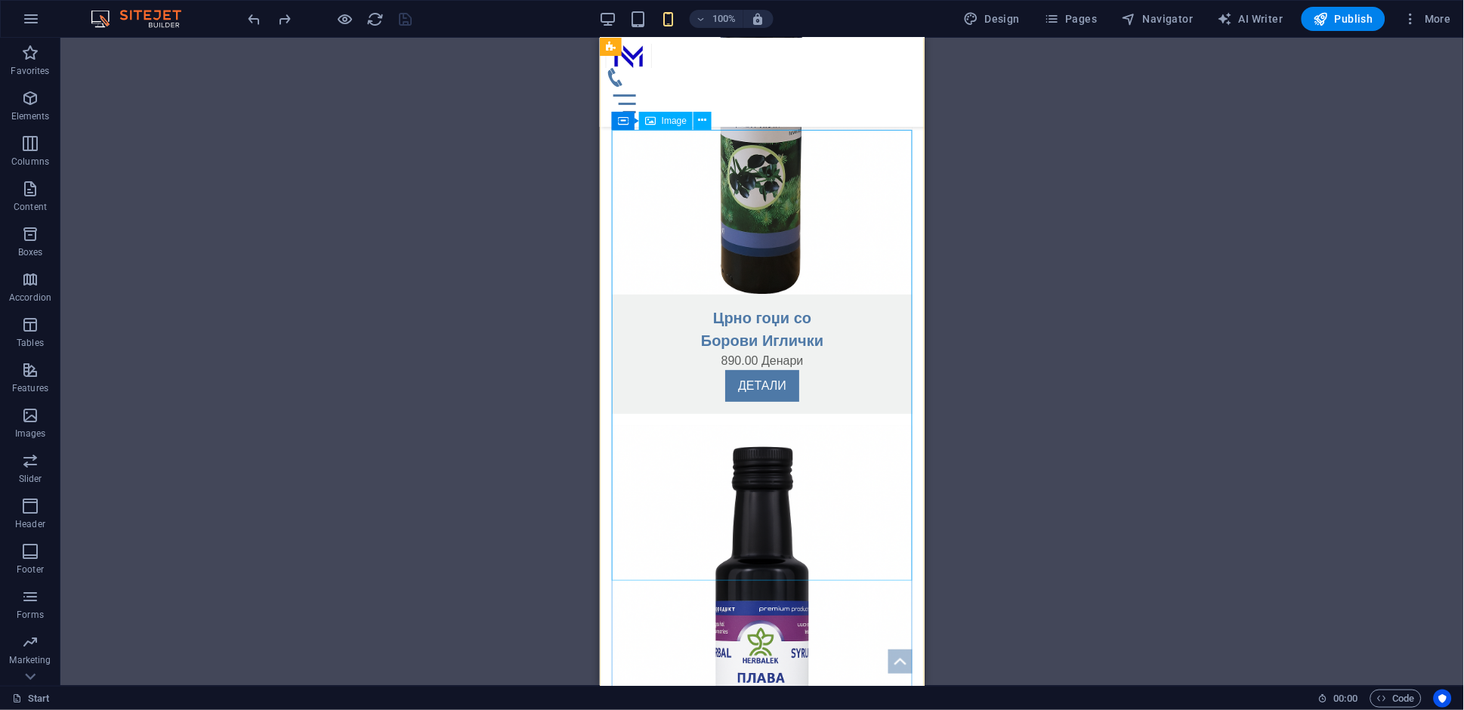
click at [875, 425] on figure at bounding box center [761, 650] width 301 height 451
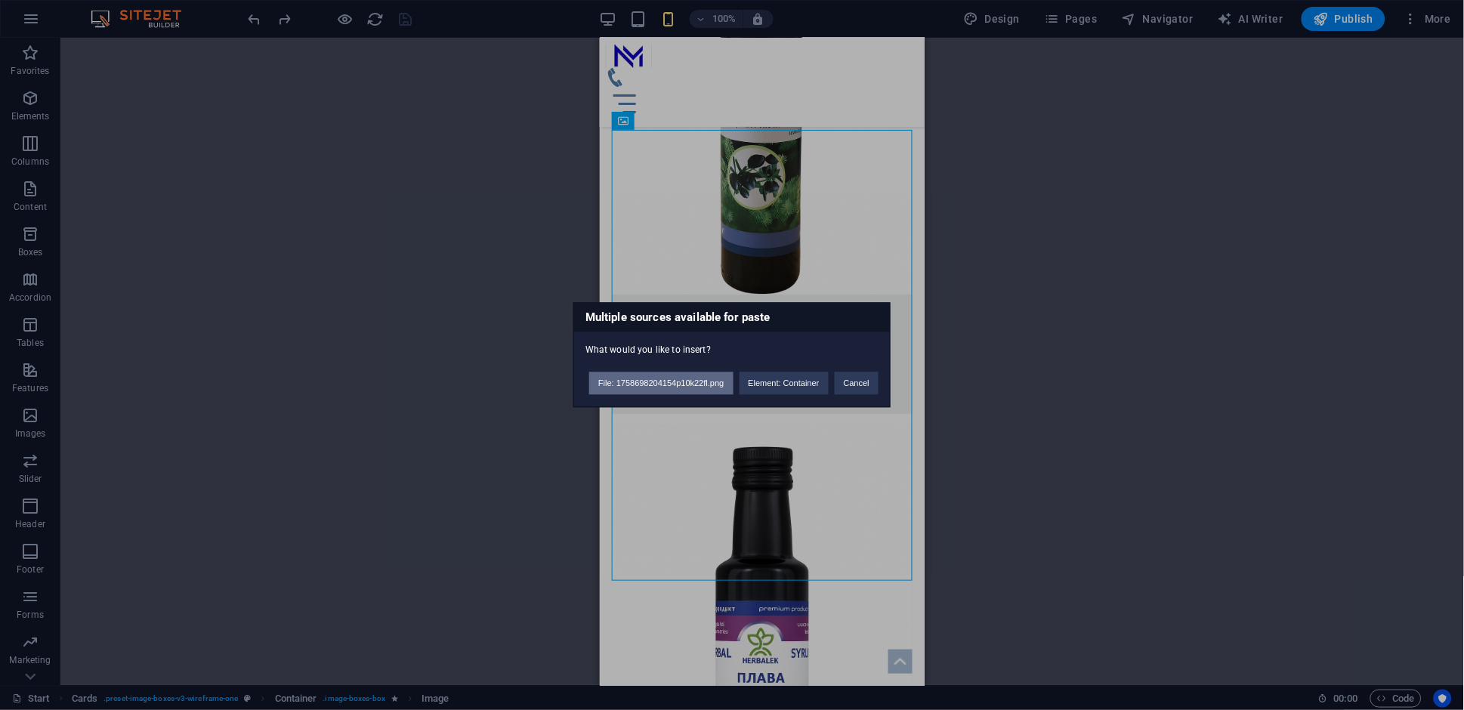
click at [679, 380] on button "File: 1758698204154p10k22fl.png" at bounding box center [661, 383] width 144 height 23
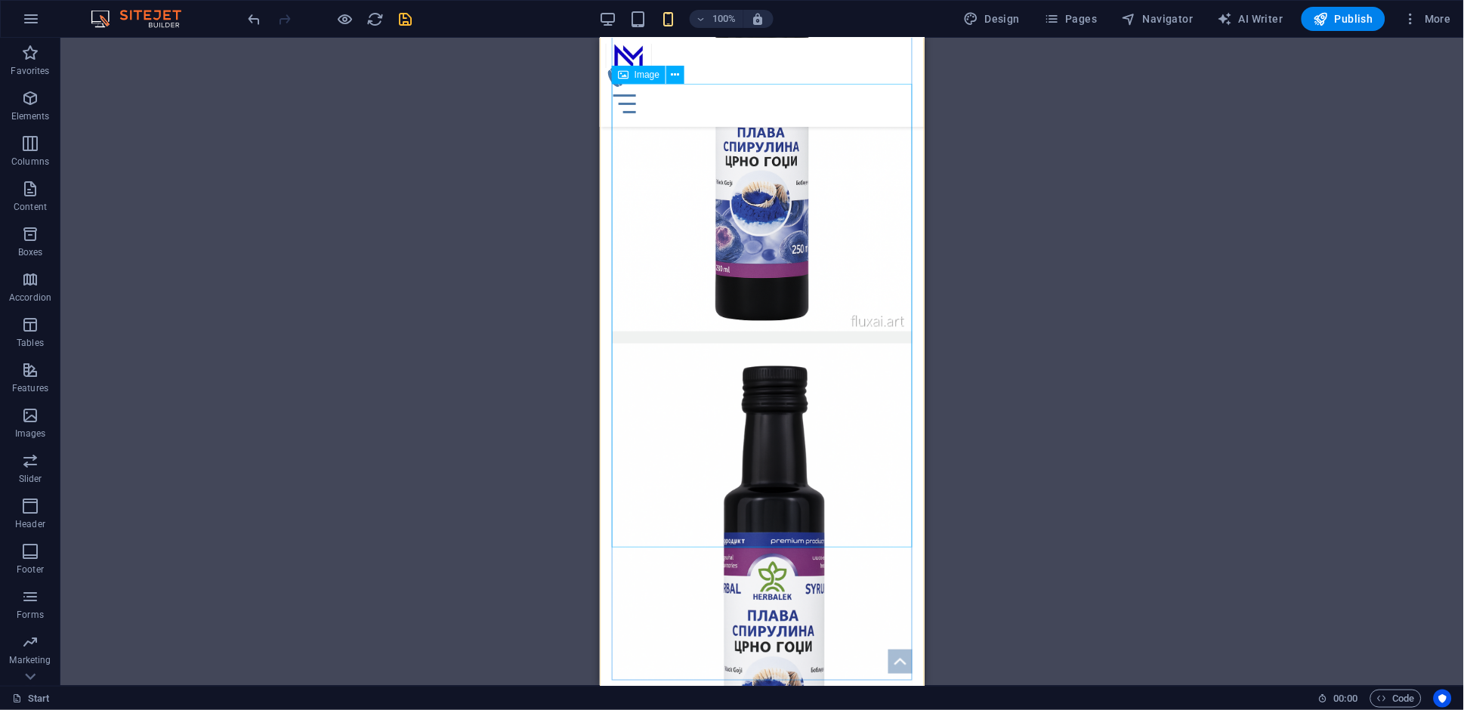
scroll to position [3763, 0]
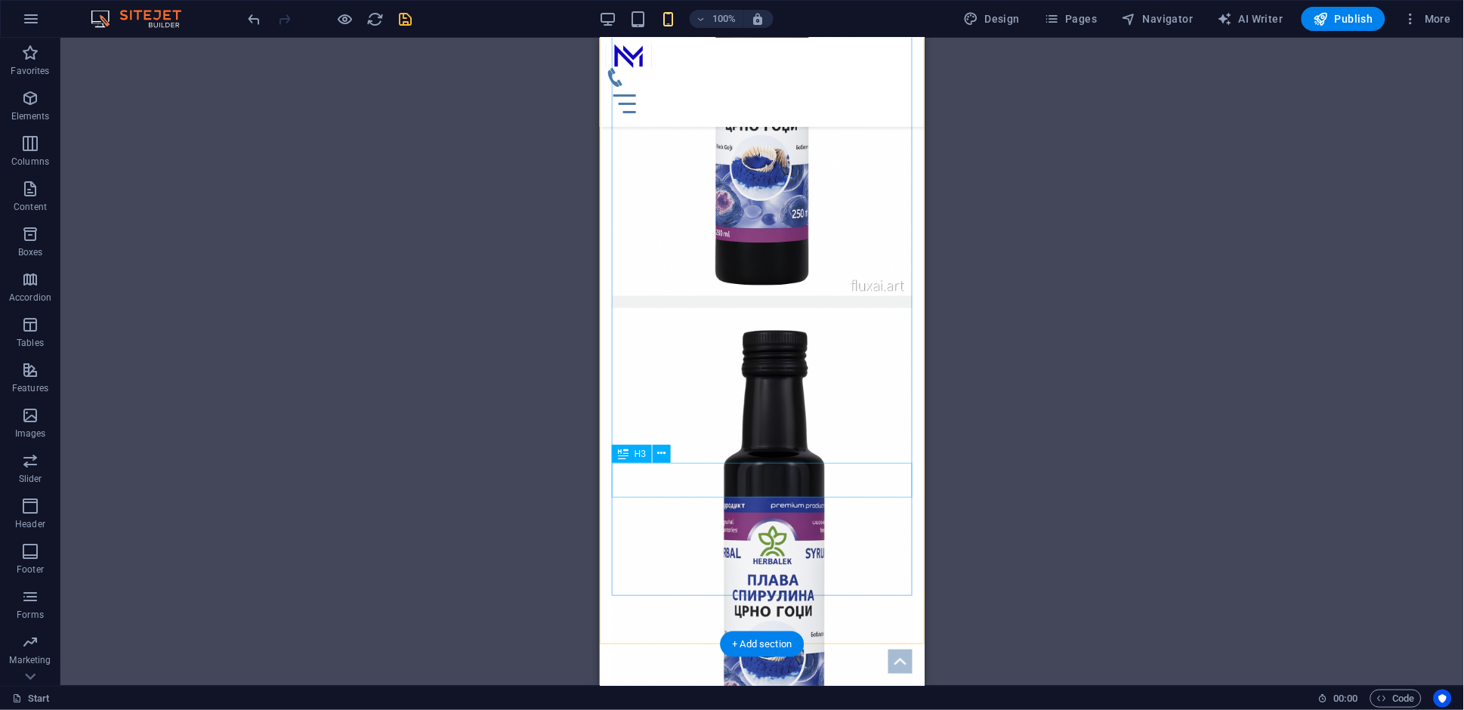
click at [882, 409] on figure at bounding box center [761, 544] width 301 height 499
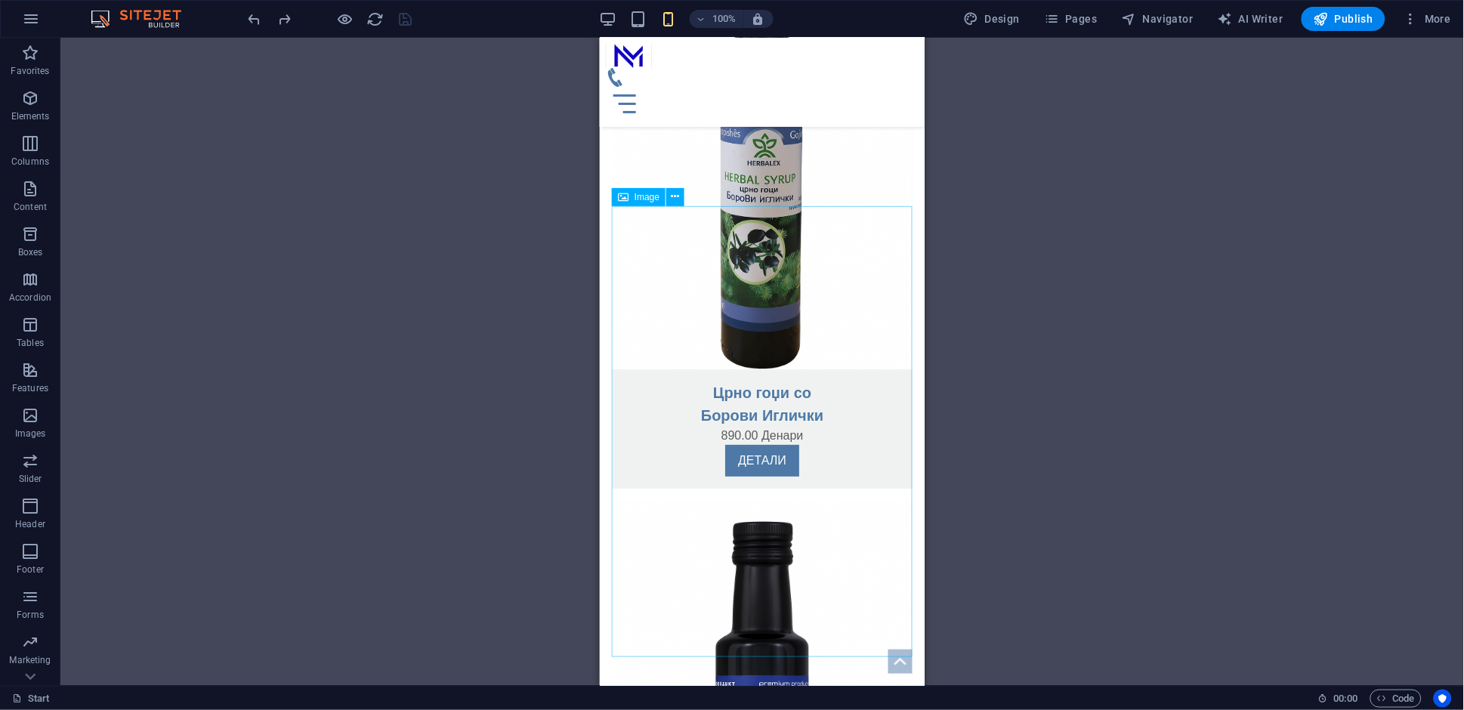
scroll to position [3106, 0]
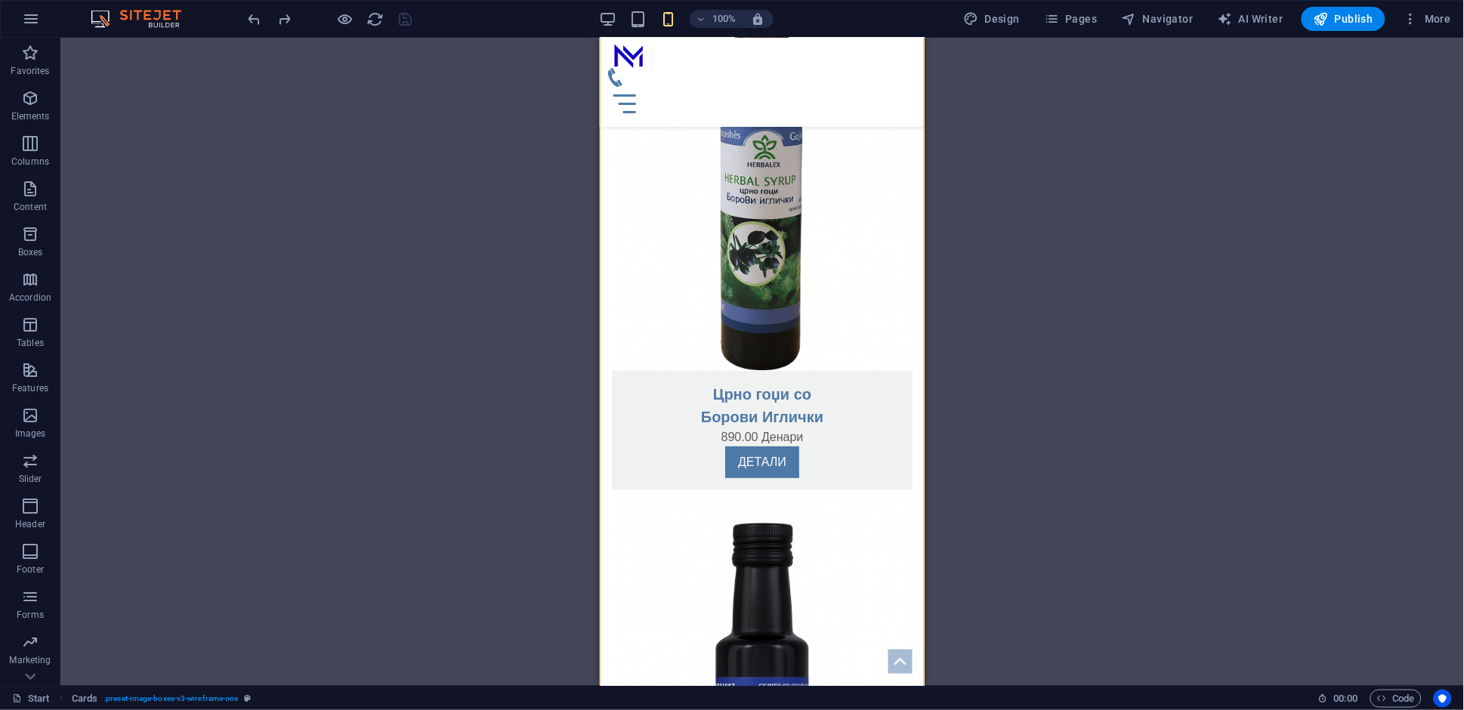
drag, startPoint x: 723, startPoint y: 194, endPoint x: 747, endPoint y: 204, distance: 26.1
click at [747, 204] on div "Liver Detox 890.00 Денари ДЕТАЛИ Црно гоџи со Борови Иглички 890.00 Денари ДЕТА…" at bounding box center [761, 283] width 325 height 1700
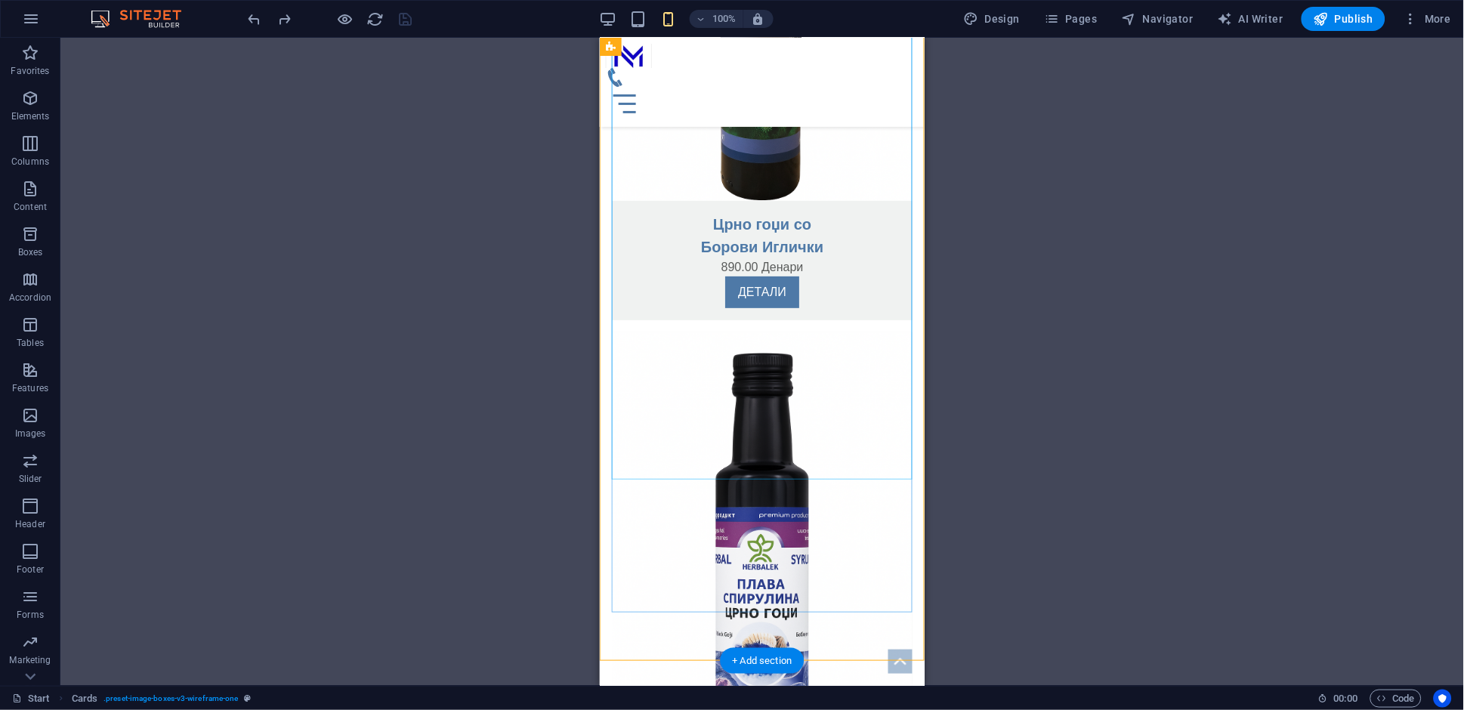
scroll to position [3284, 0]
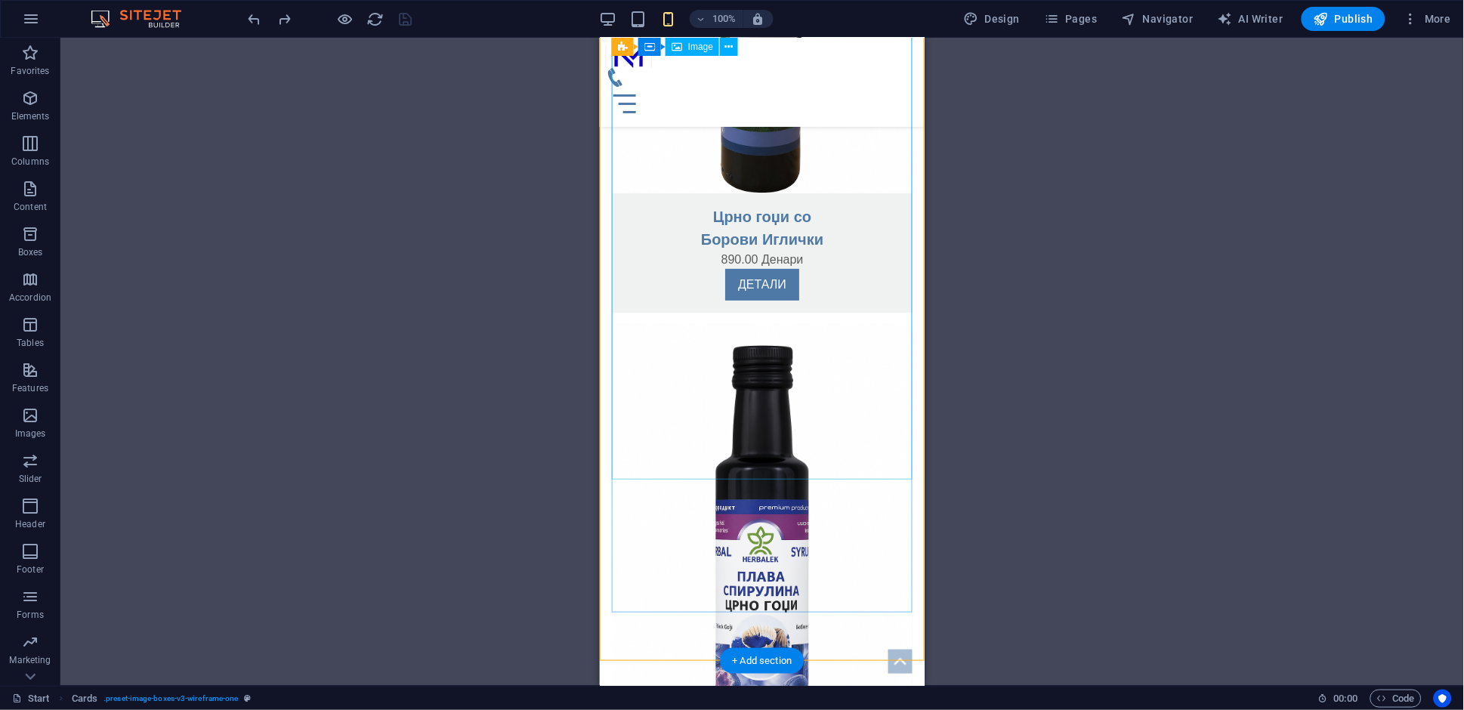
click at [895, 329] on figure at bounding box center [761, 549] width 301 height 451
click at [881, 411] on figure at bounding box center [761, 549] width 301 height 451
click at [866, 338] on figure at bounding box center [761, 549] width 301 height 451
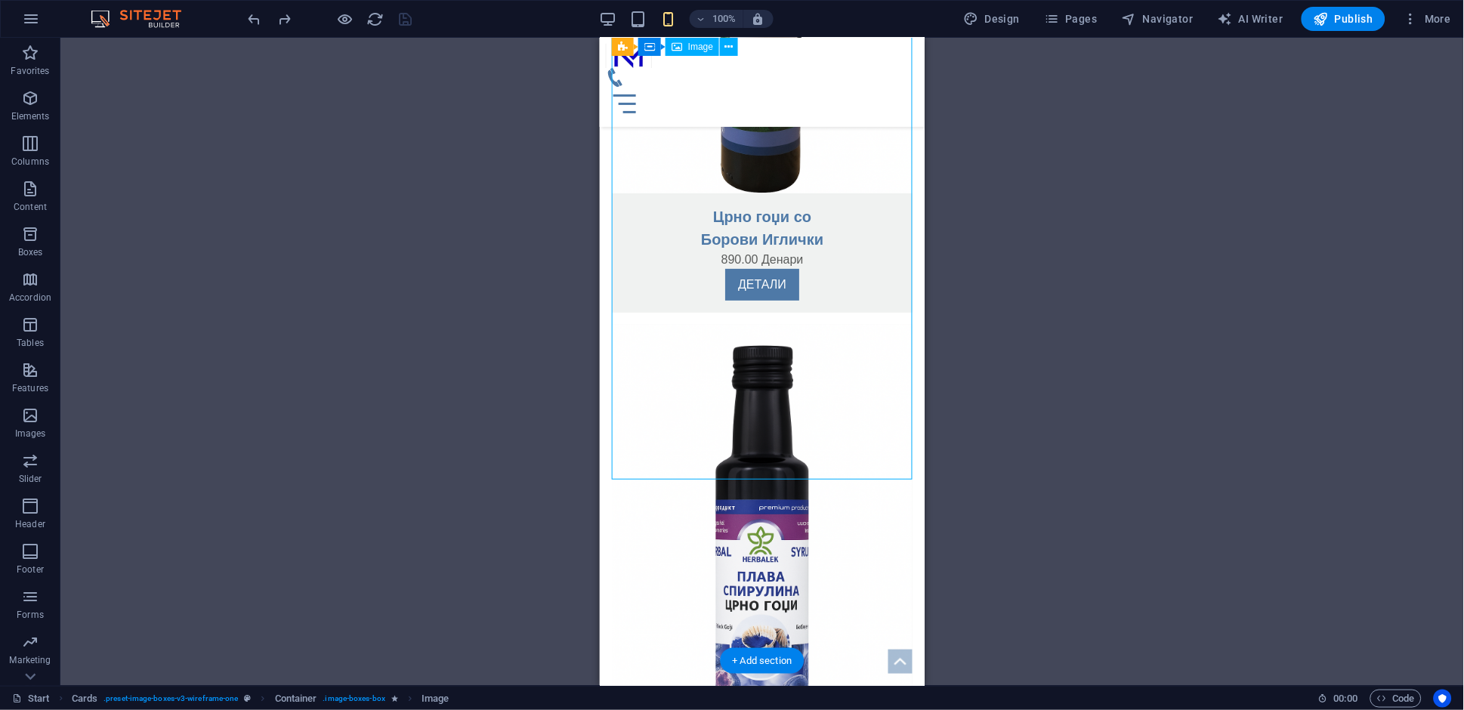
select select "%"
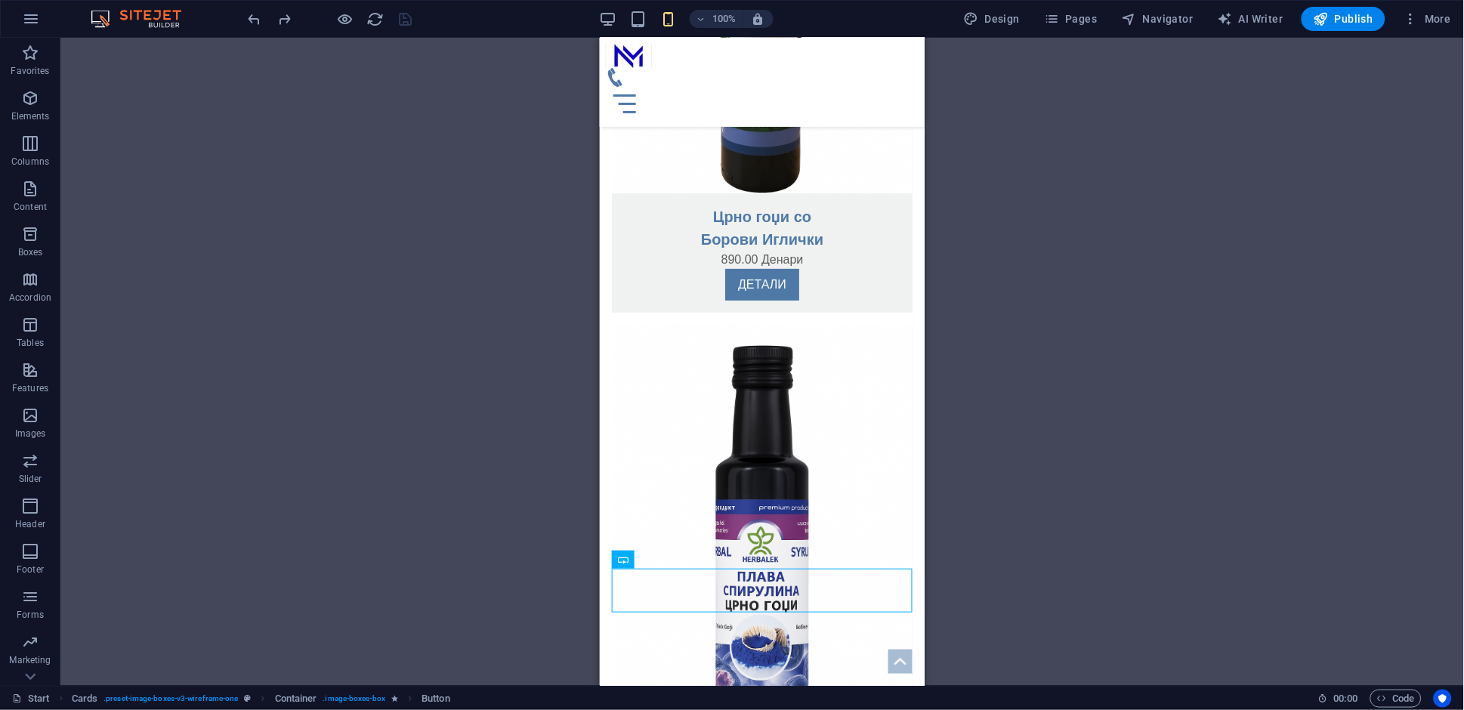
click at [934, 514] on div "Drag here to replace the existing content. Press “Ctrl” if you want to create a…" at bounding box center [761, 362] width 1403 height 648
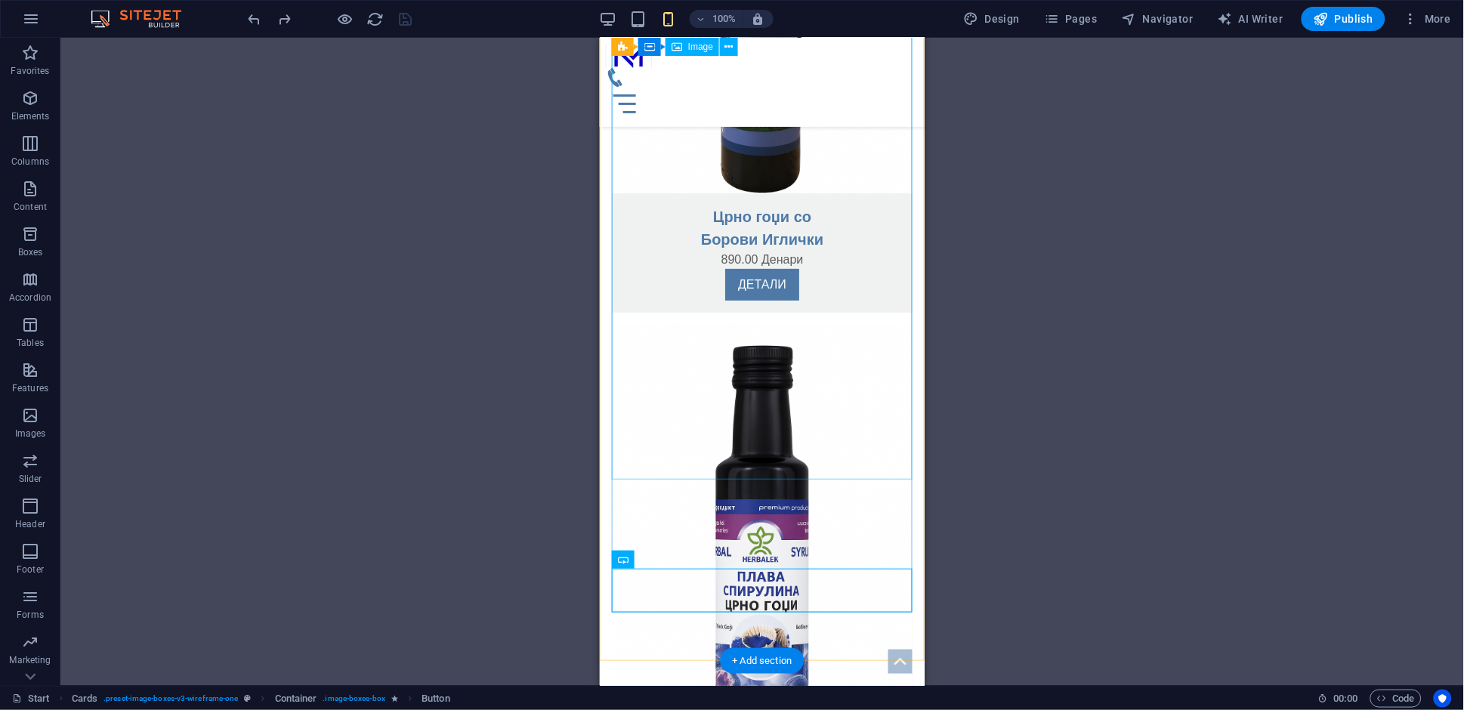
click at [857, 456] on figure at bounding box center [761, 549] width 301 height 451
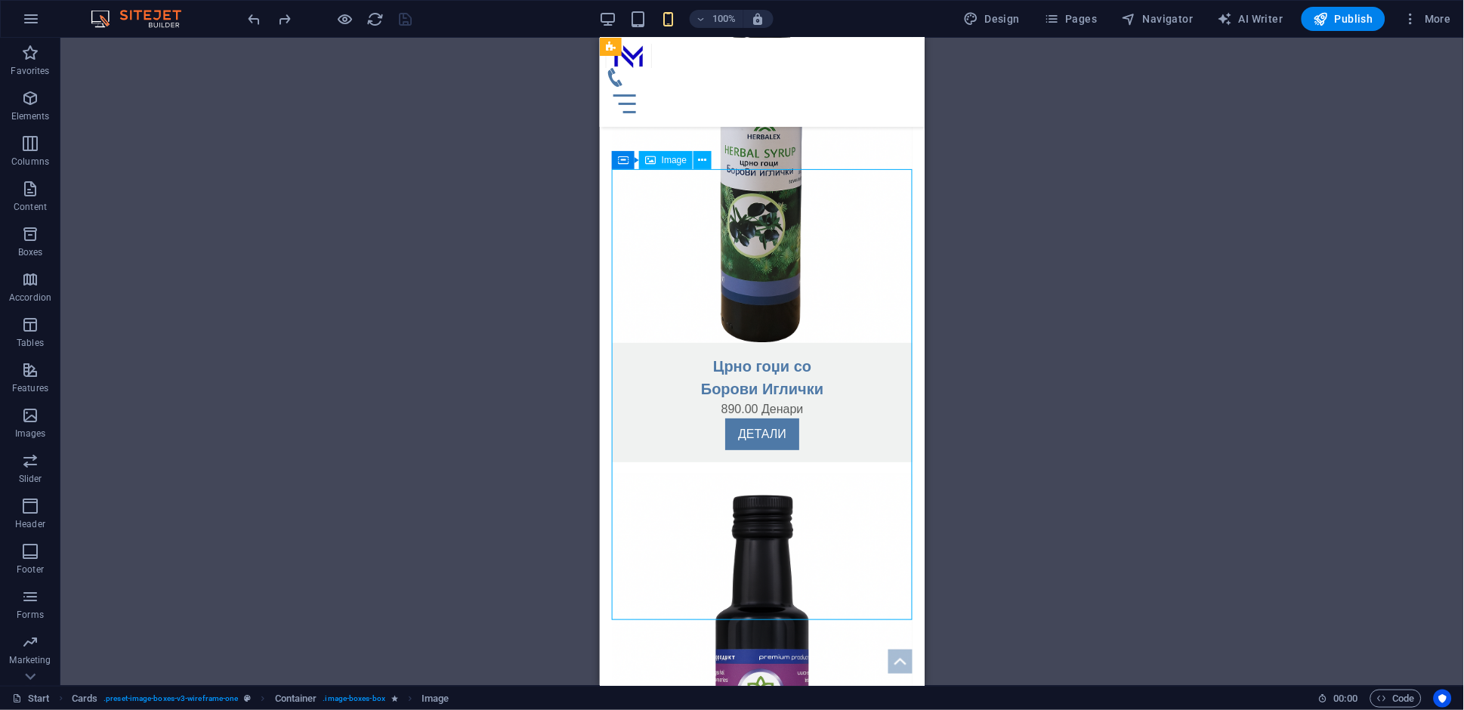
scroll to position [3129, 0]
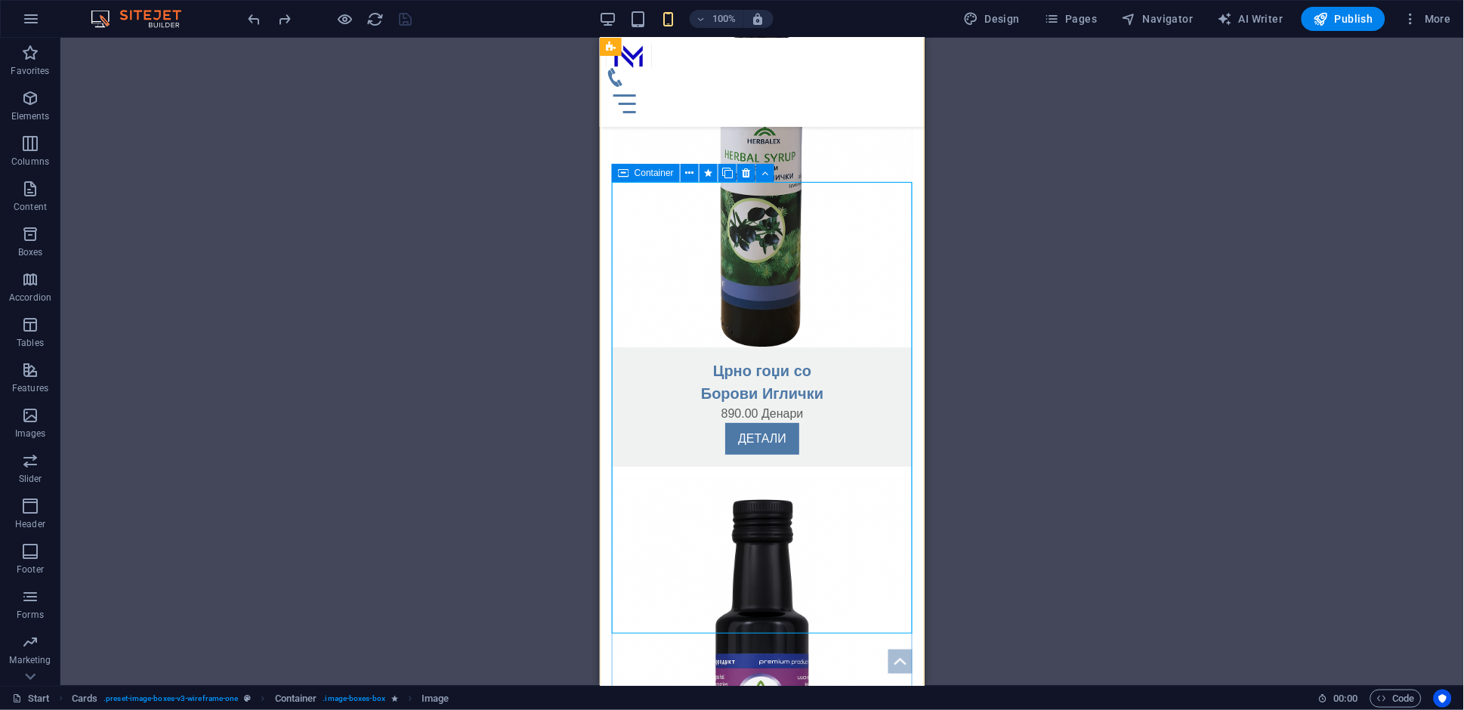
click at [628, 174] on div "Container" at bounding box center [646, 173] width 68 height 18
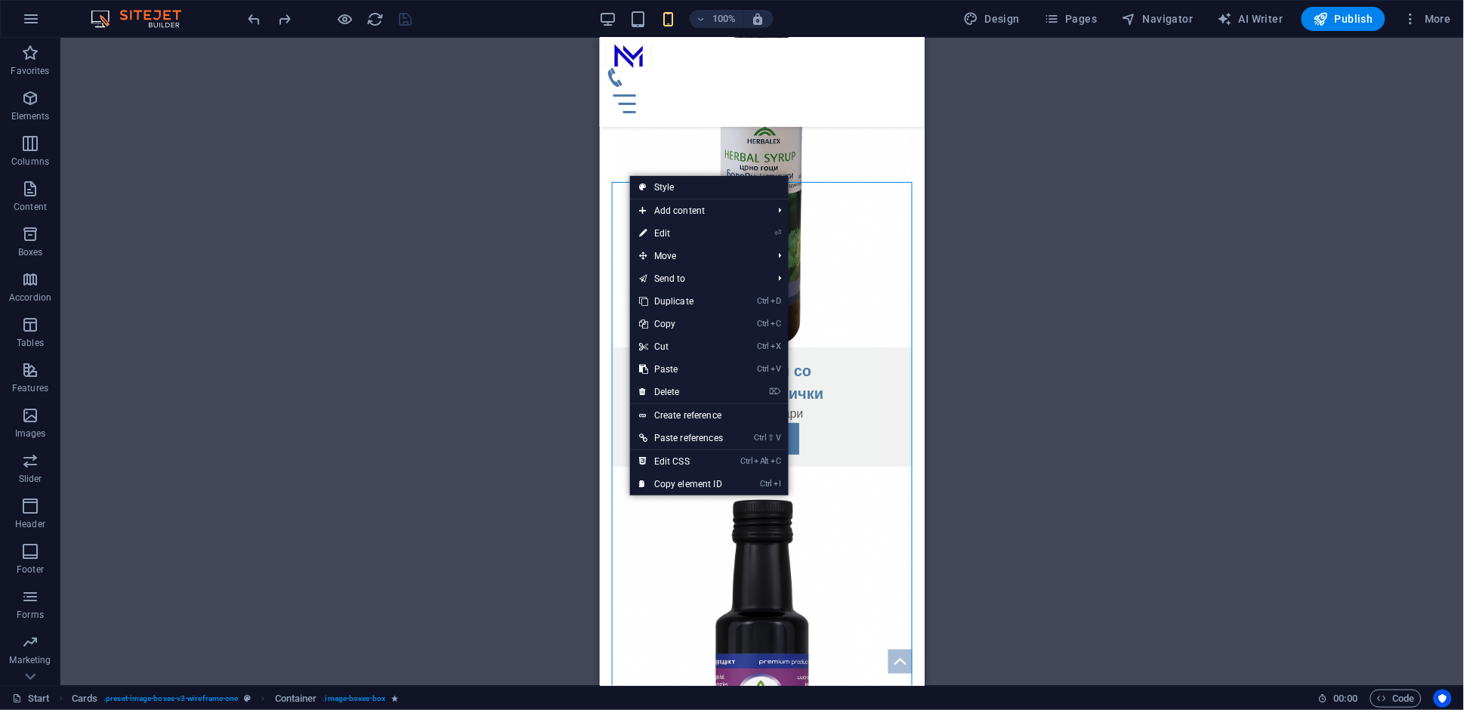
click at [546, 264] on div "Drag here to replace the existing content. Press “Ctrl” if you want to create a…" at bounding box center [761, 362] width 1403 height 648
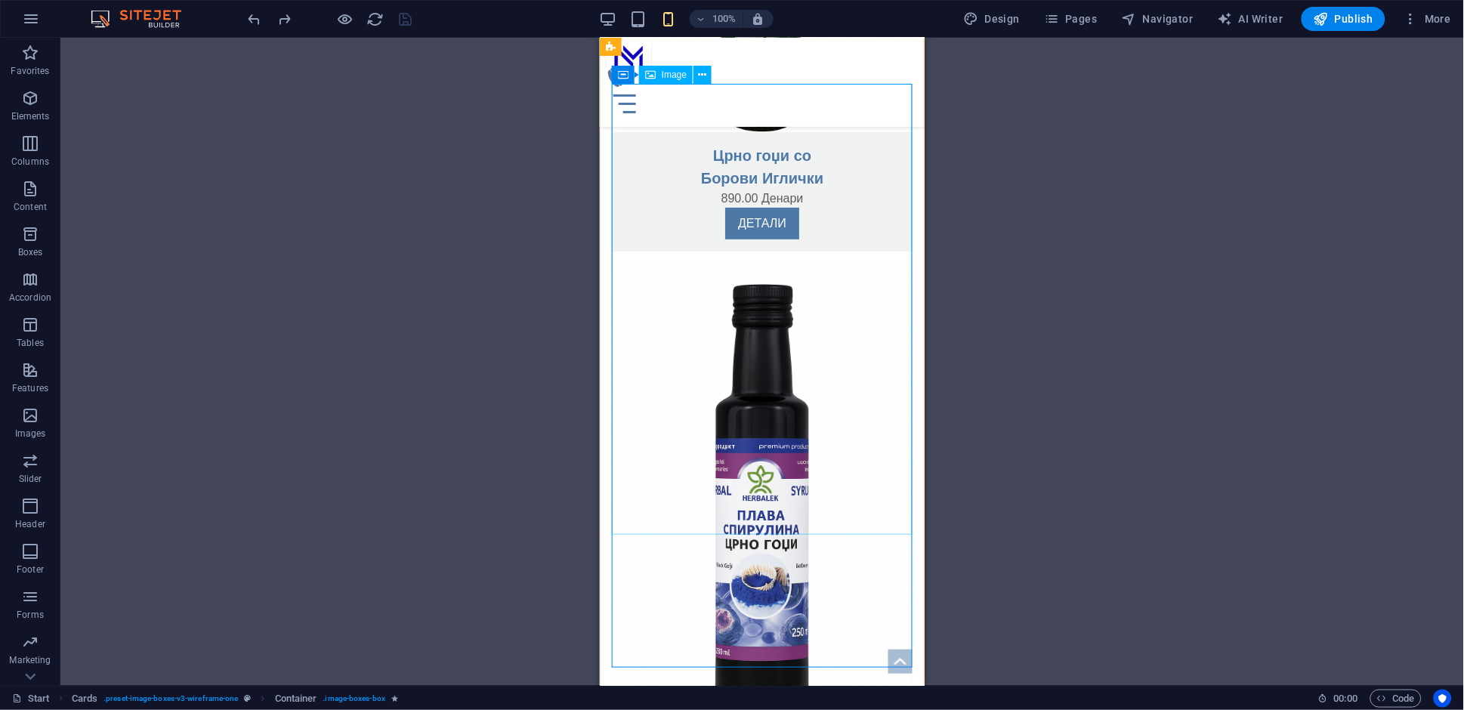
scroll to position [3359, 0]
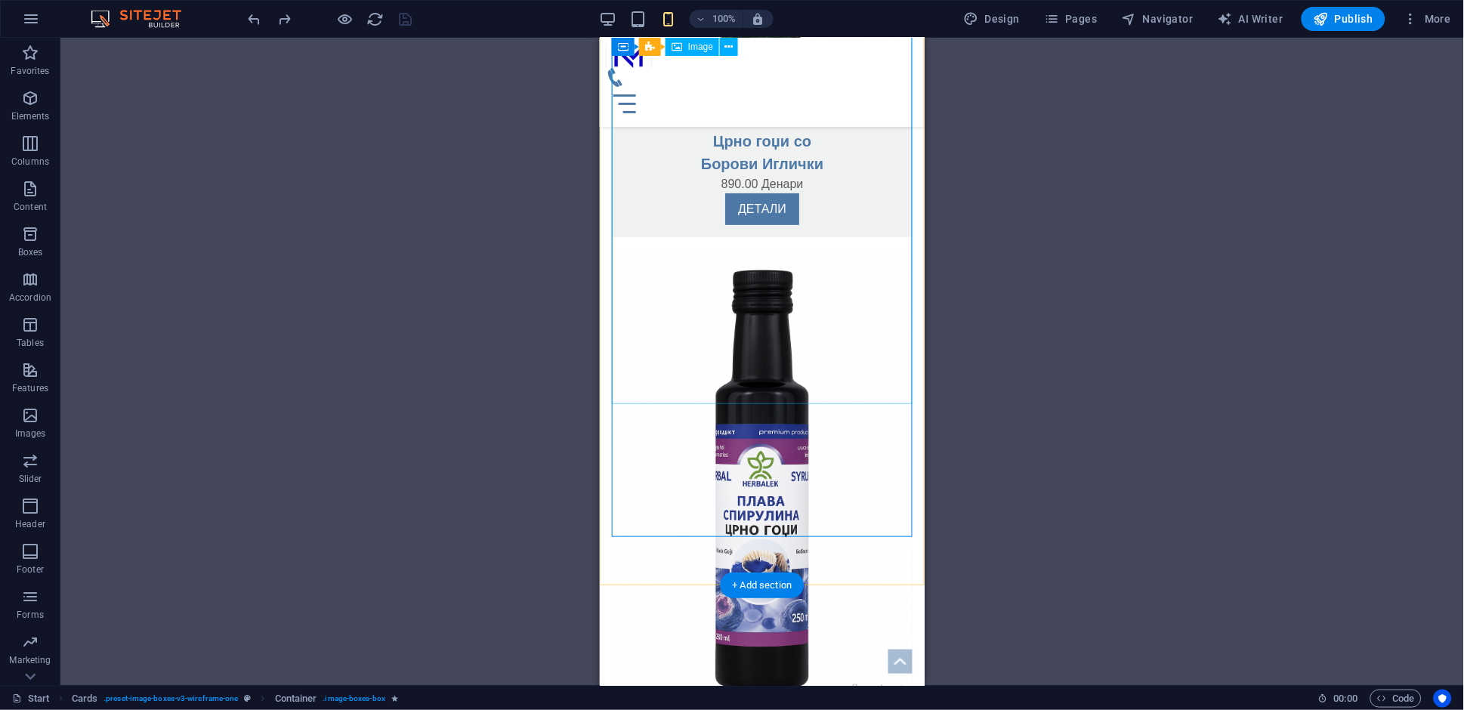
click at [866, 360] on figure at bounding box center [761, 474] width 301 height 451
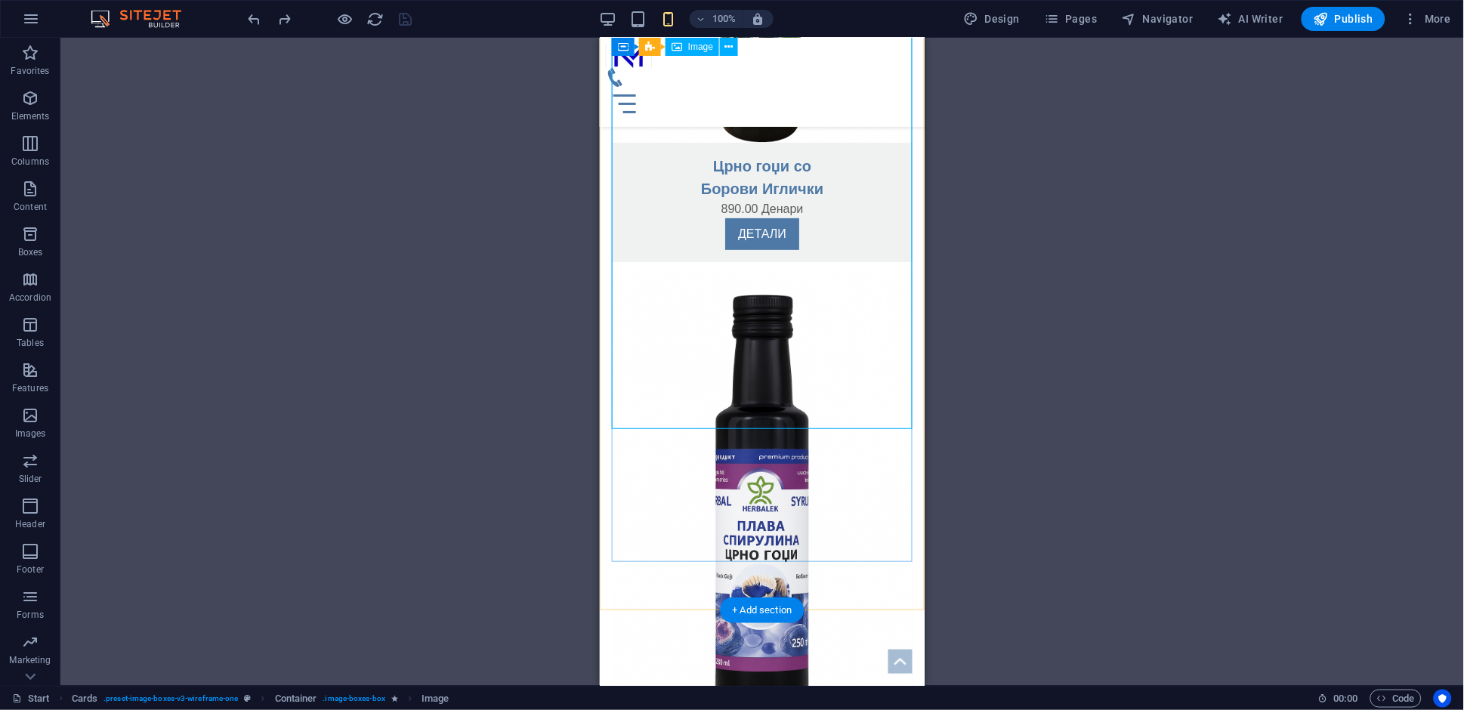
scroll to position [3067, 0]
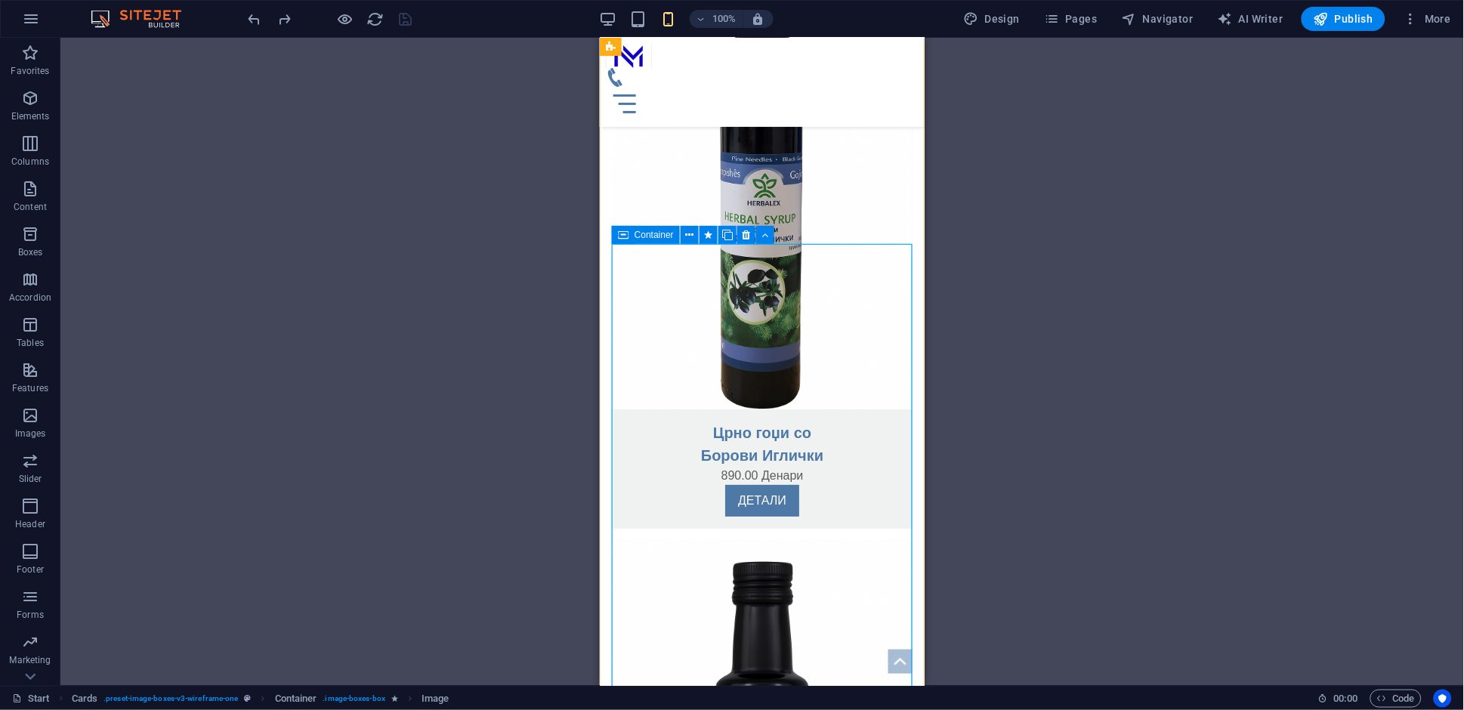
click at [630, 235] on div "Container" at bounding box center [646, 235] width 68 height 18
click at [725, 230] on icon at bounding box center [727, 235] width 11 height 16
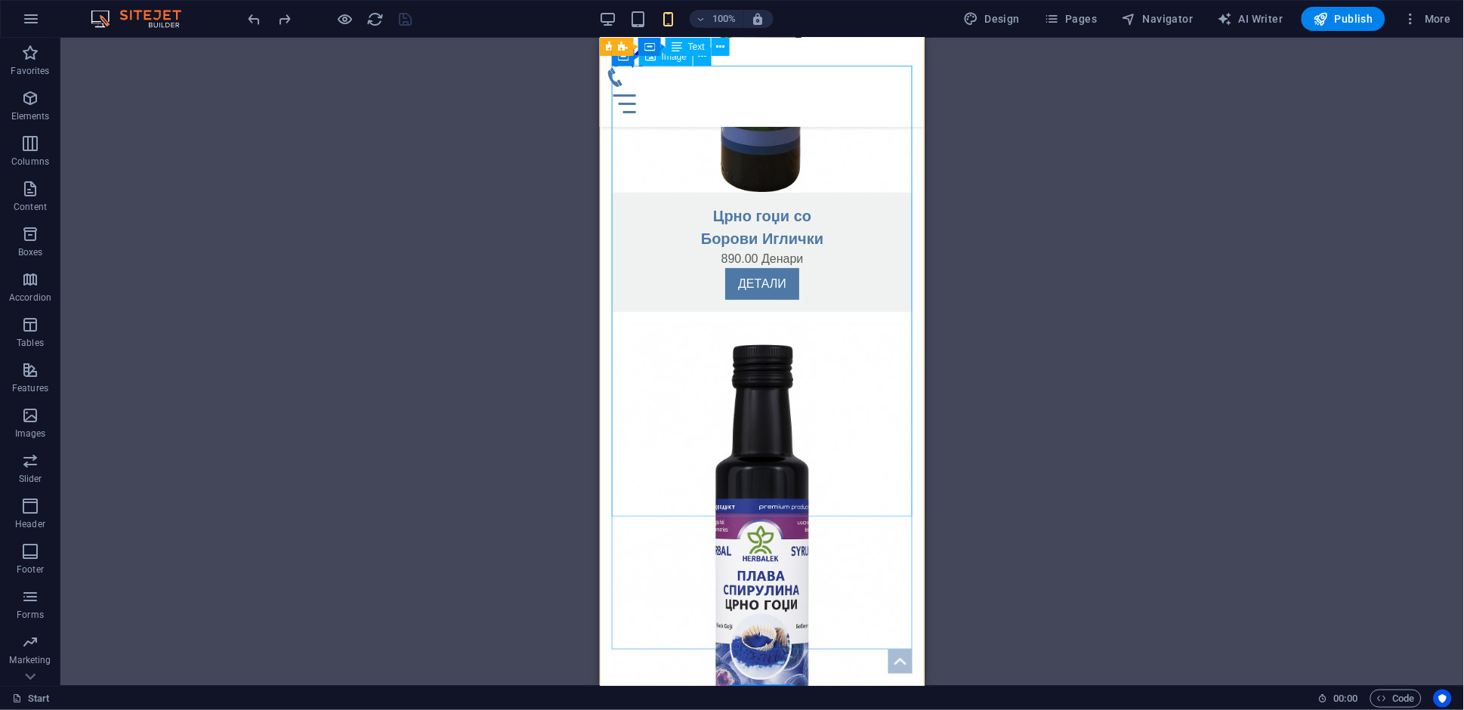
scroll to position [3290, 0]
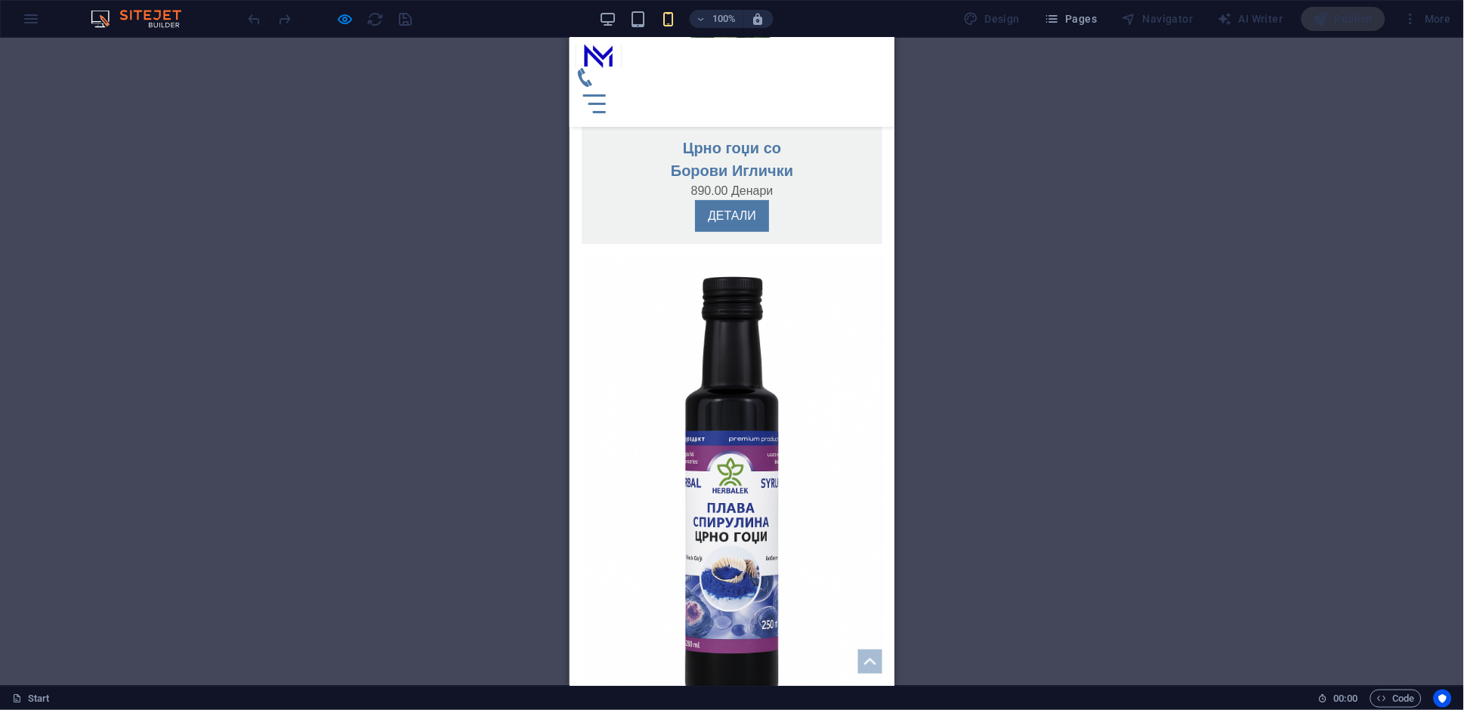
scroll to position [3363, 0]
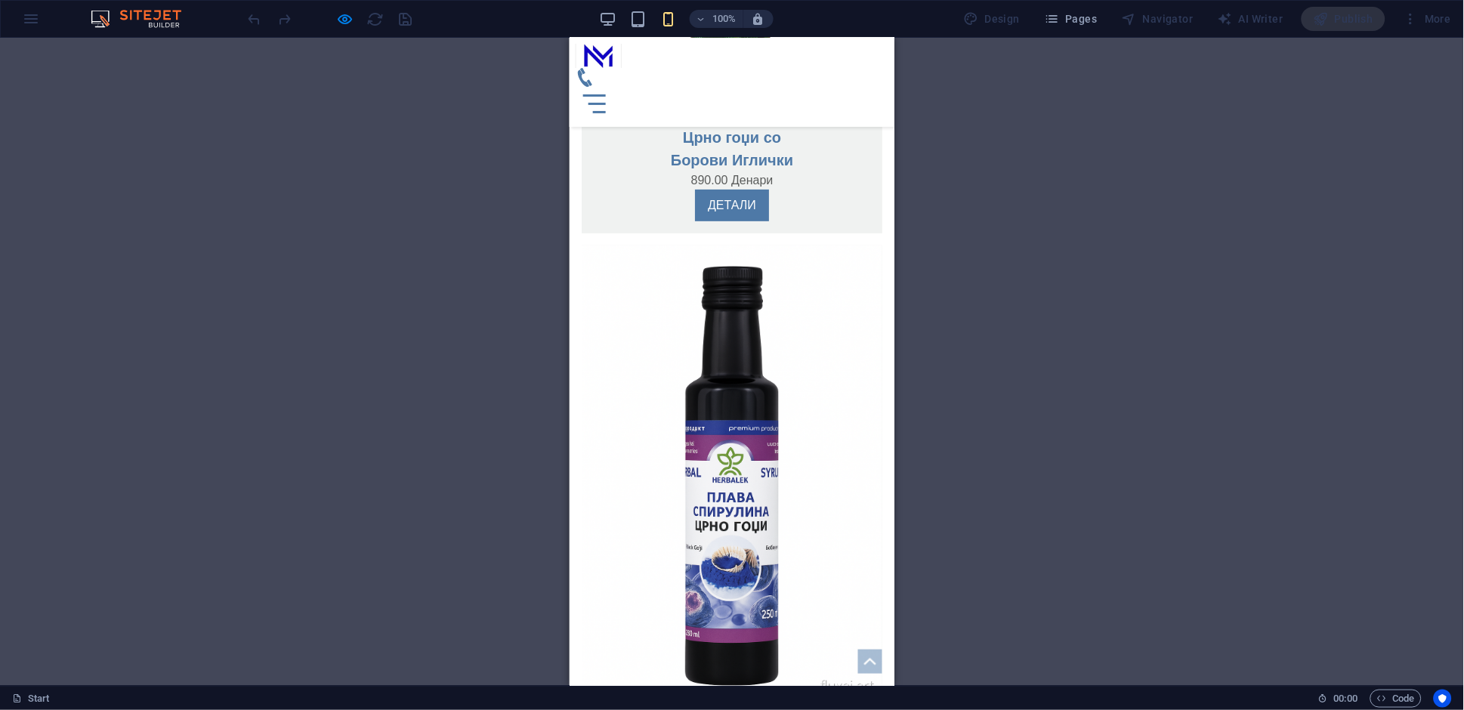
click at [739, 708] on h3 "Headline" at bounding box center [731, 719] width 276 height 23
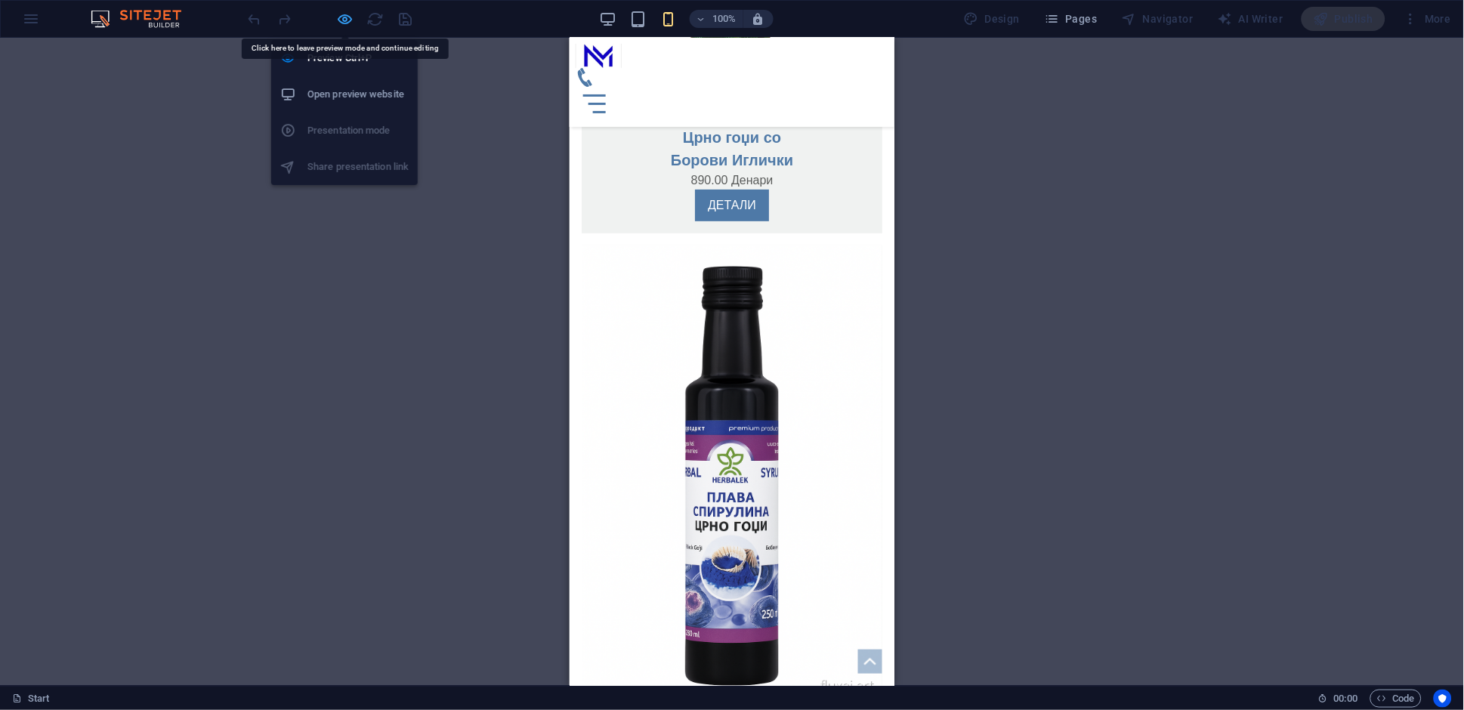
click at [337, 23] on icon "button" at bounding box center [345, 19] width 17 height 17
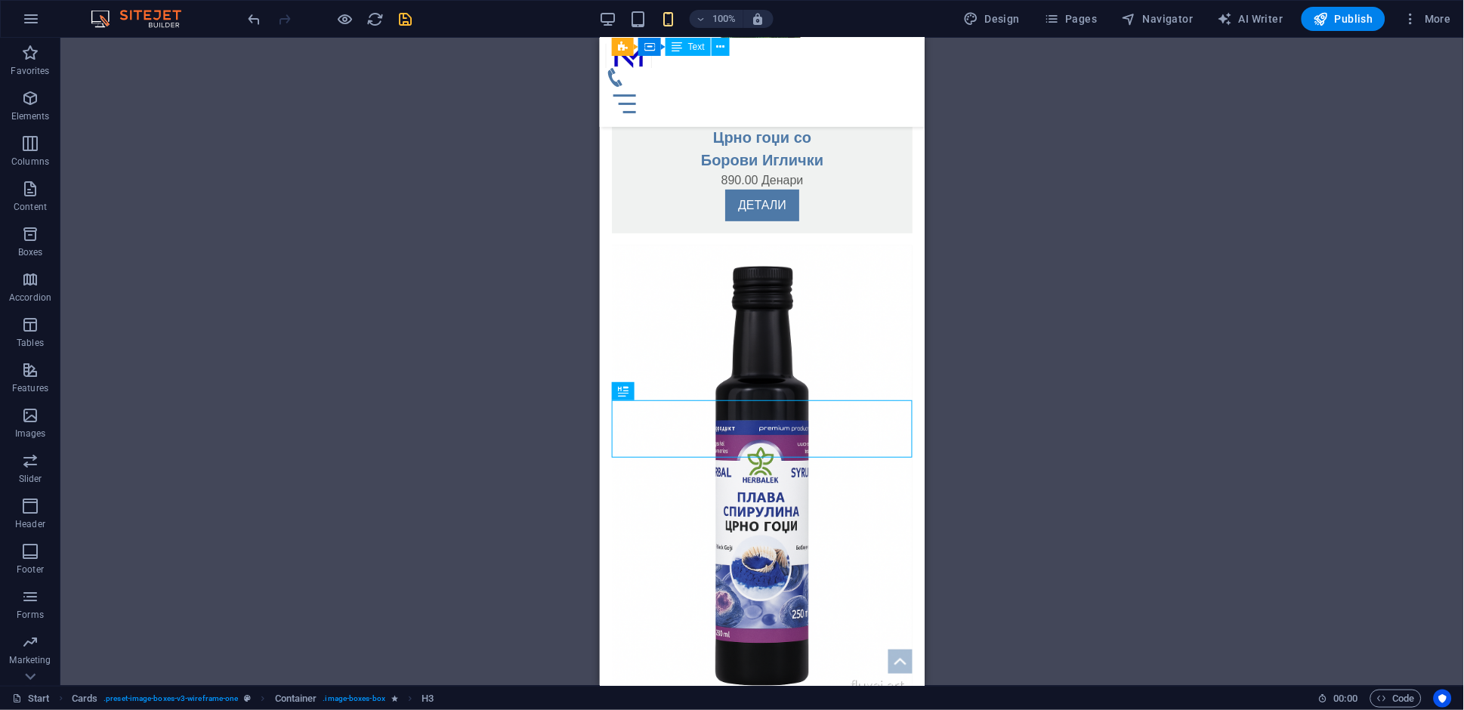
click at [1064, 468] on div "H1 Banner Banner Container Container Container Menu Bar Menu Container Image Ca…" at bounding box center [761, 362] width 1403 height 648
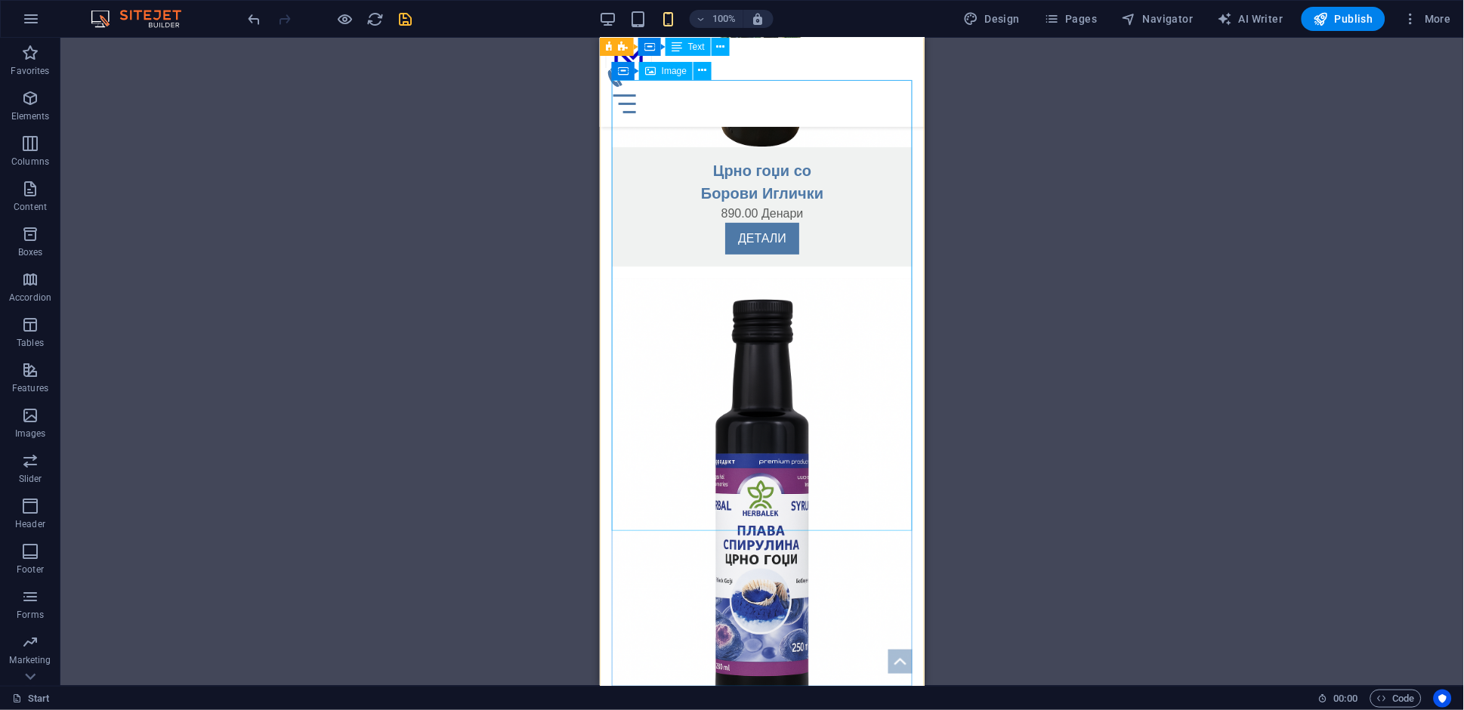
scroll to position [3369, 0]
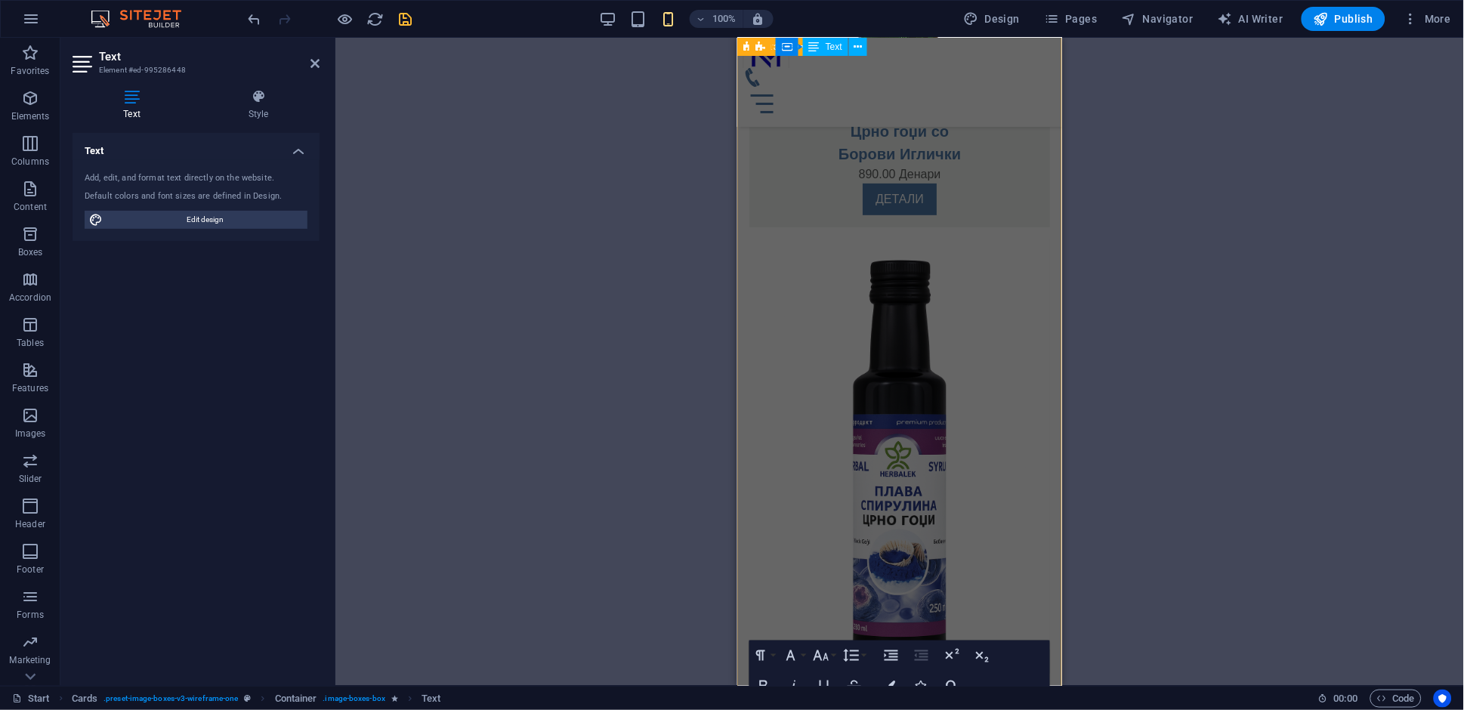
scroll to position [2863, 0]
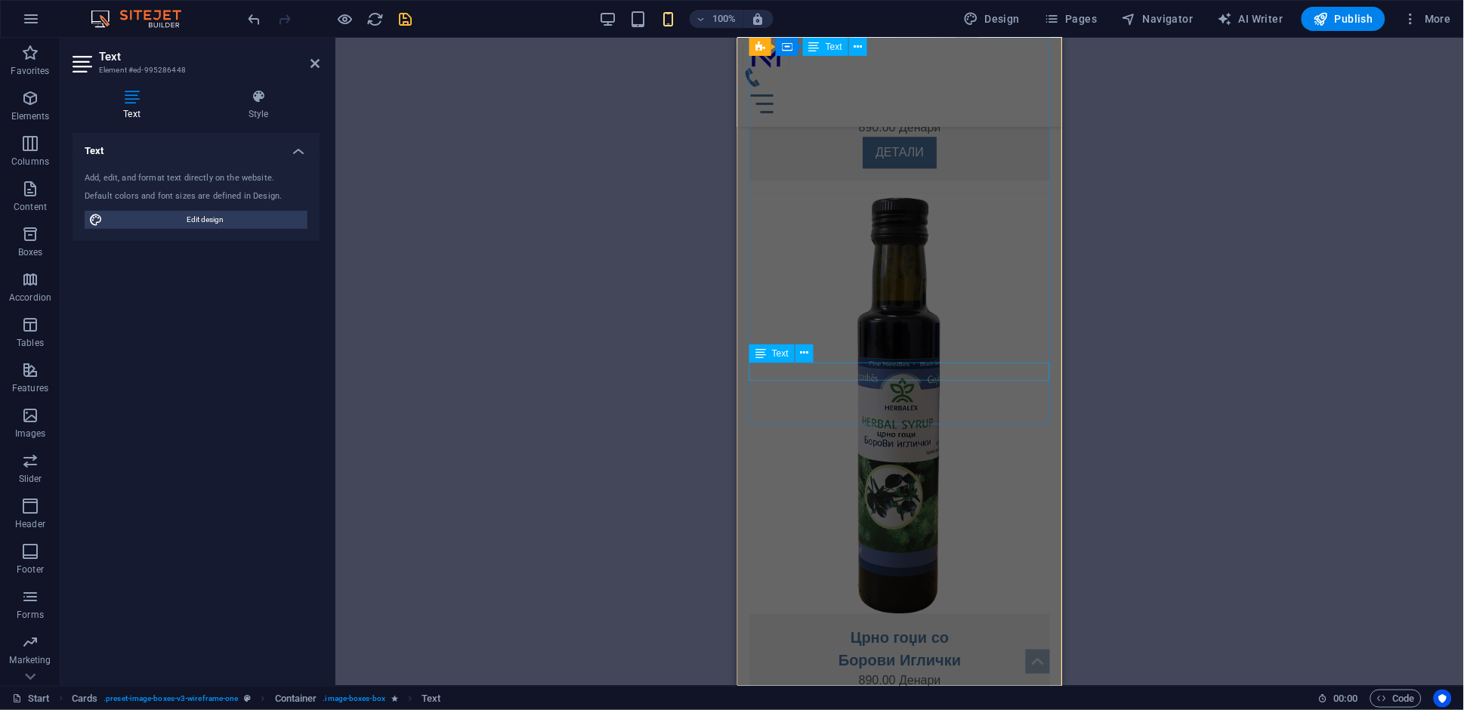
click at [903, 671] on div "890.00 Денари" at bounding box center [899, 680] width 301 height 18
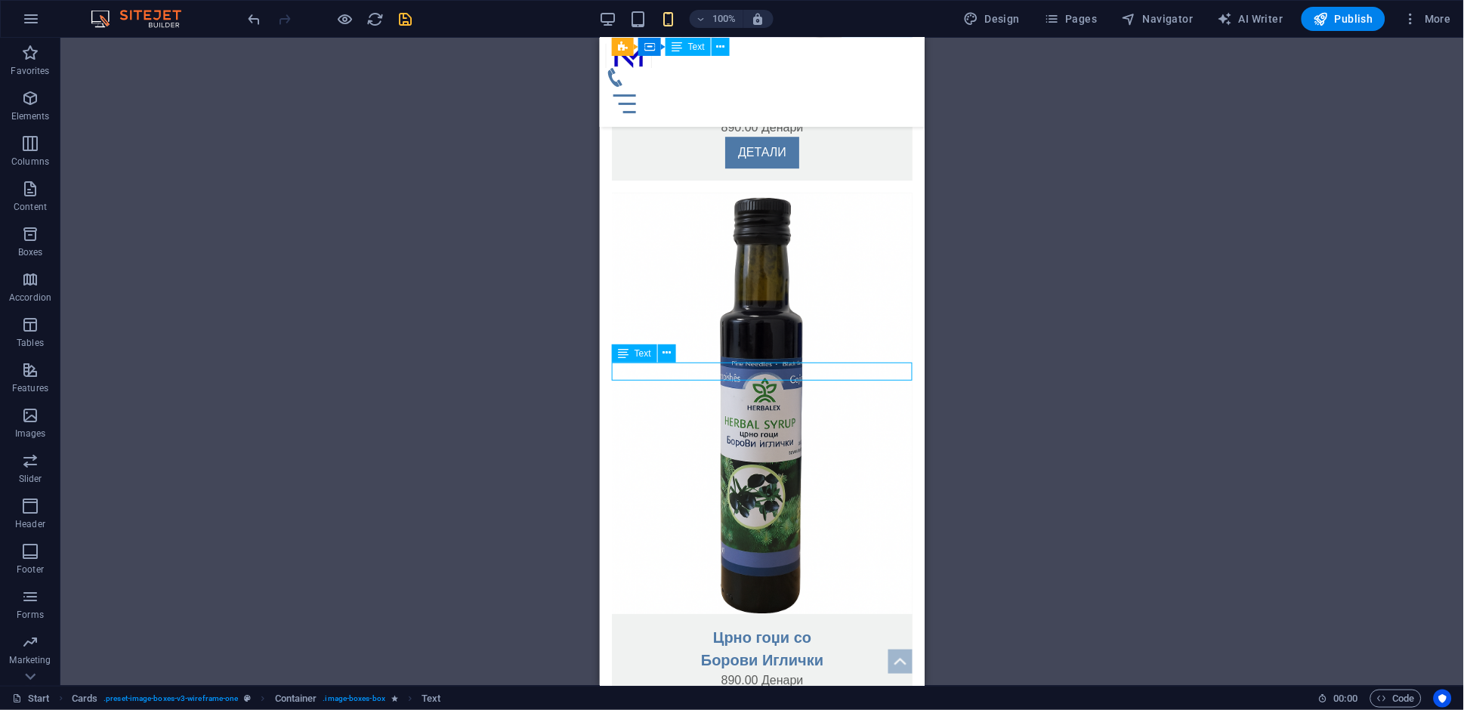
click at [903, 671] on div "890.00 Денари" at bounding box center [761, 680] width 301 height 18
click at [801, 671] on div "890.00 Денари" at bounding box center [761, 680] width 301 height 18
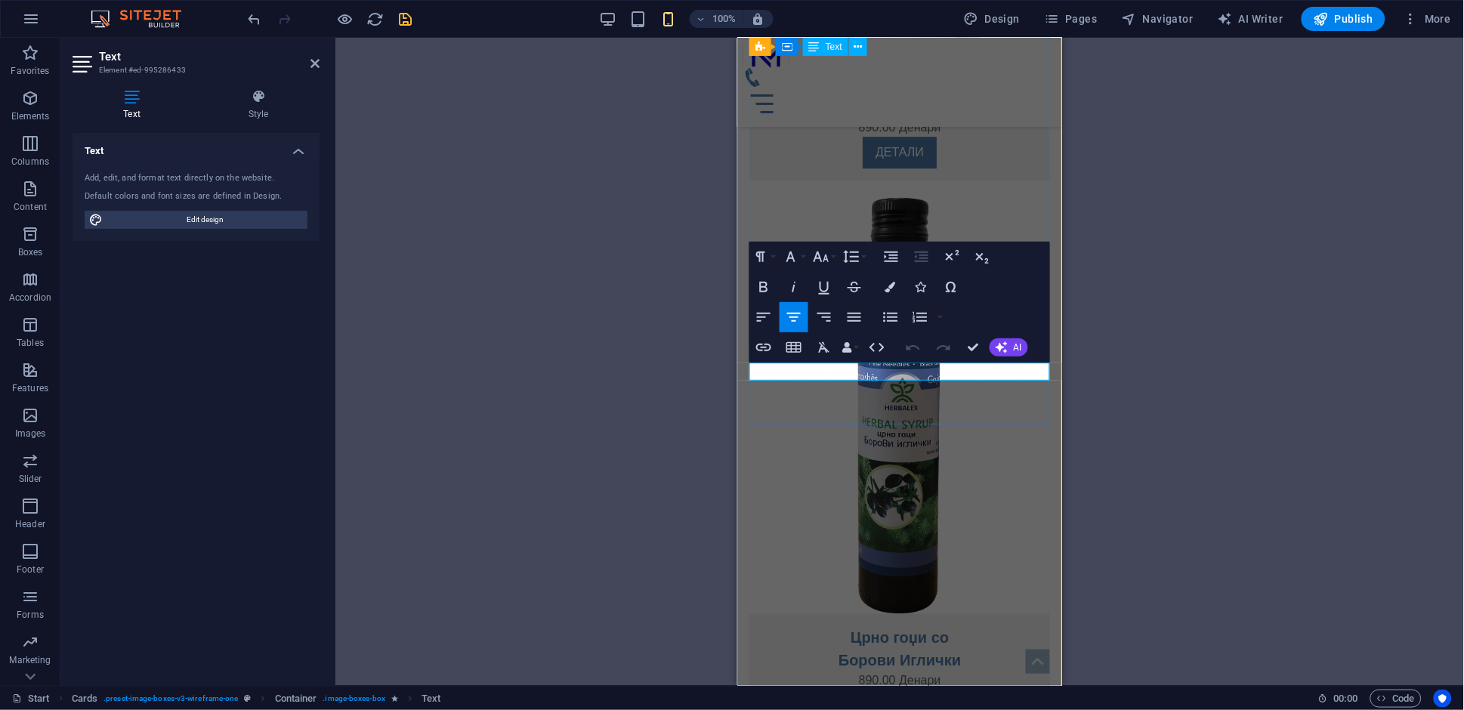
click at [919, 671] on p "890.00 Денари" at bounding box center [899, 680] width 276 height 18
copy p "890.00 Денари"
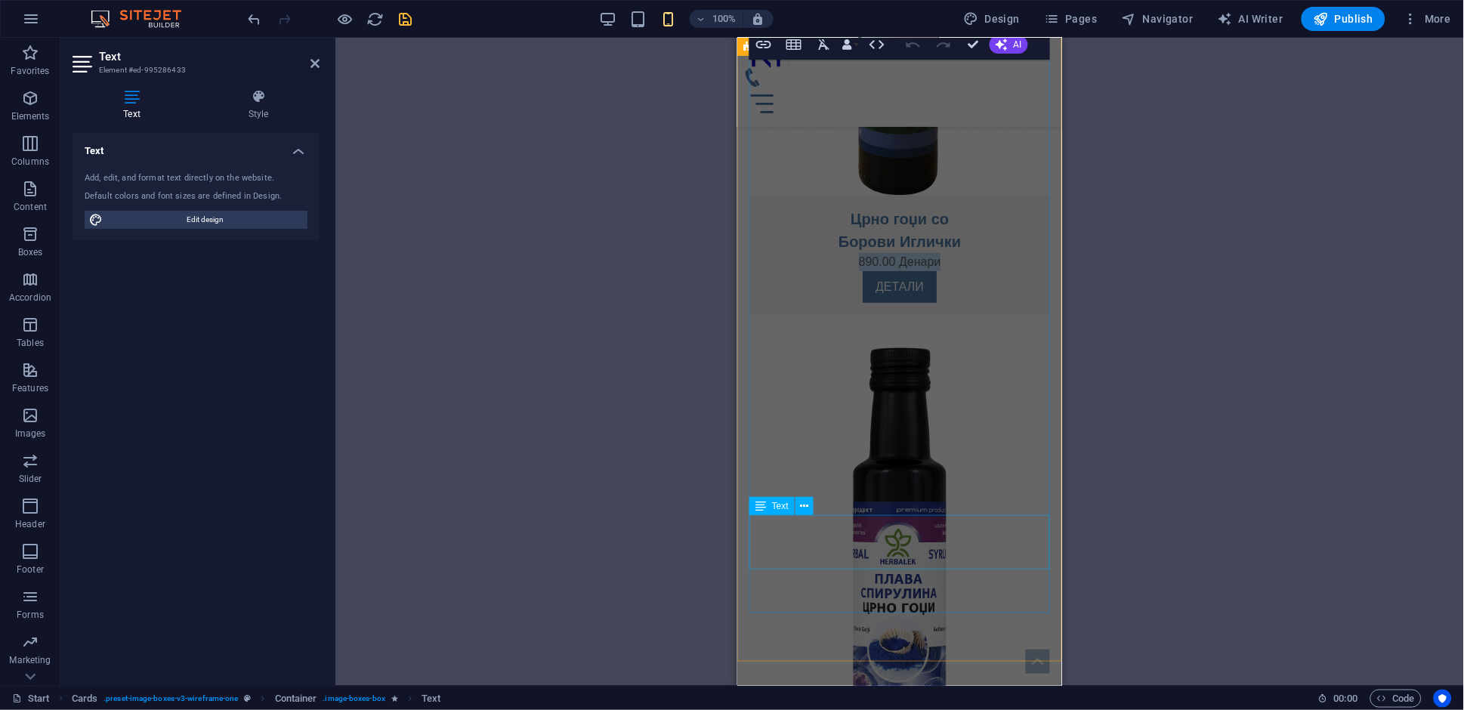
scroll to position [3311, 0]
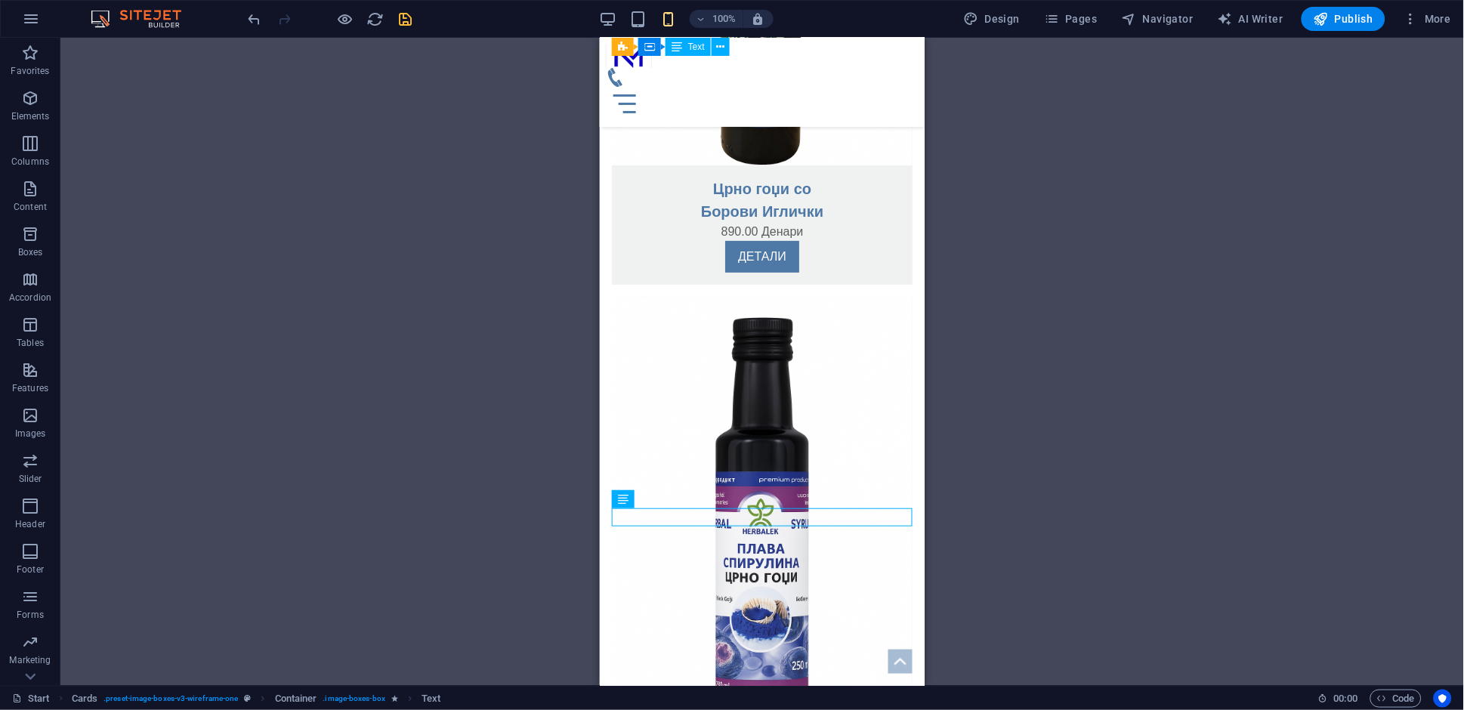
click at [1056, 552] on div "H1 Banner Banner Container Container Container Menu Bar Menu Container Image Ca…" at bounding box center [761, 362] width 1403 height 648
click at [895, 415] on figure at bounding box center [761, 521] width 301 height 451
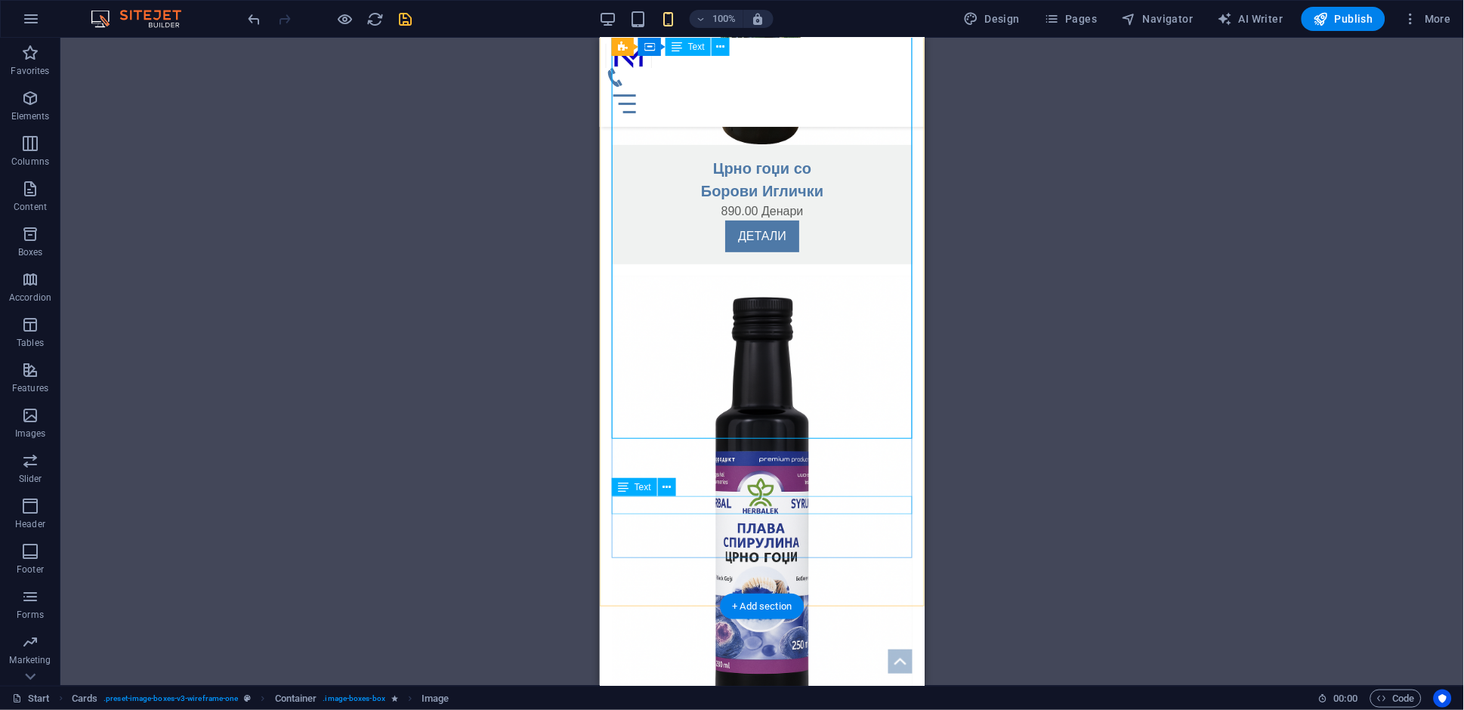
scroll to position [3334, 0]
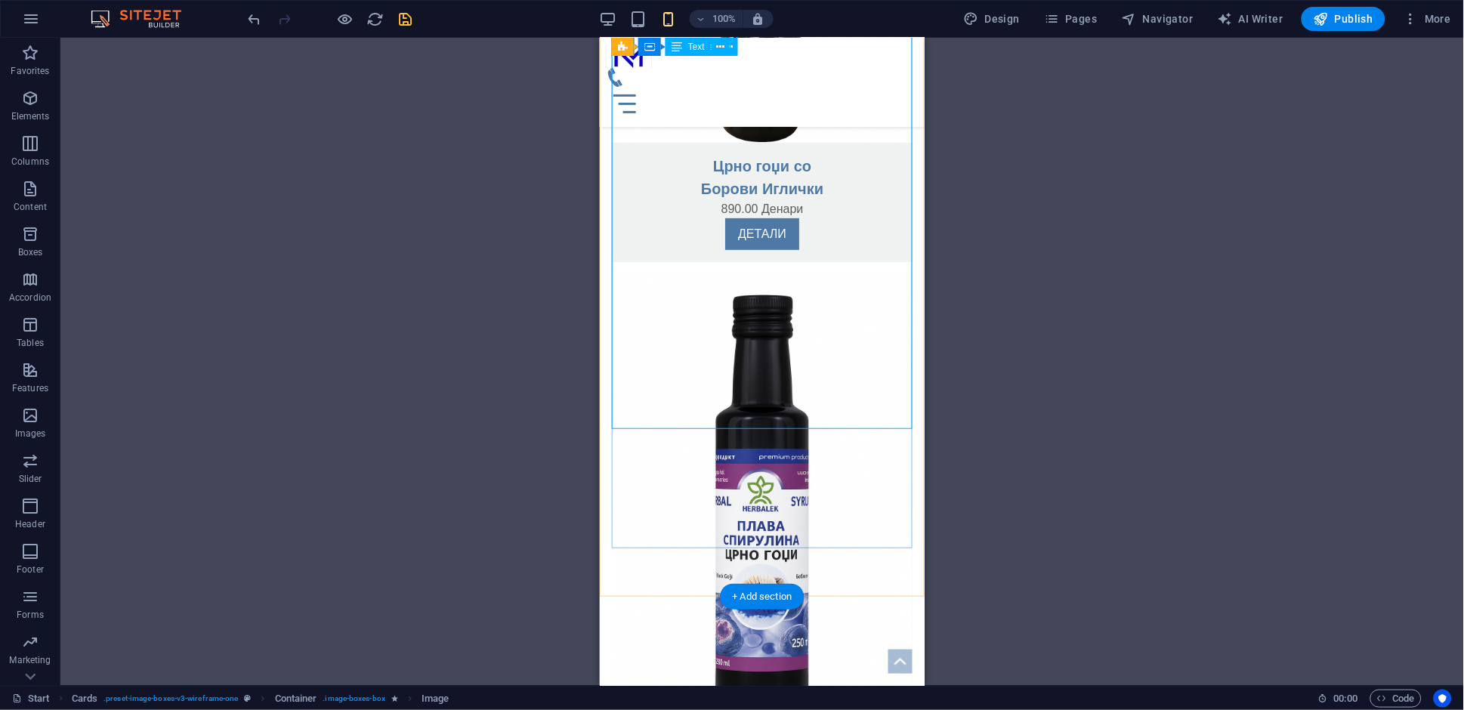
click at [811, 370] on figure at bounding box center [761, 498] width 301 height 451
select select "%"
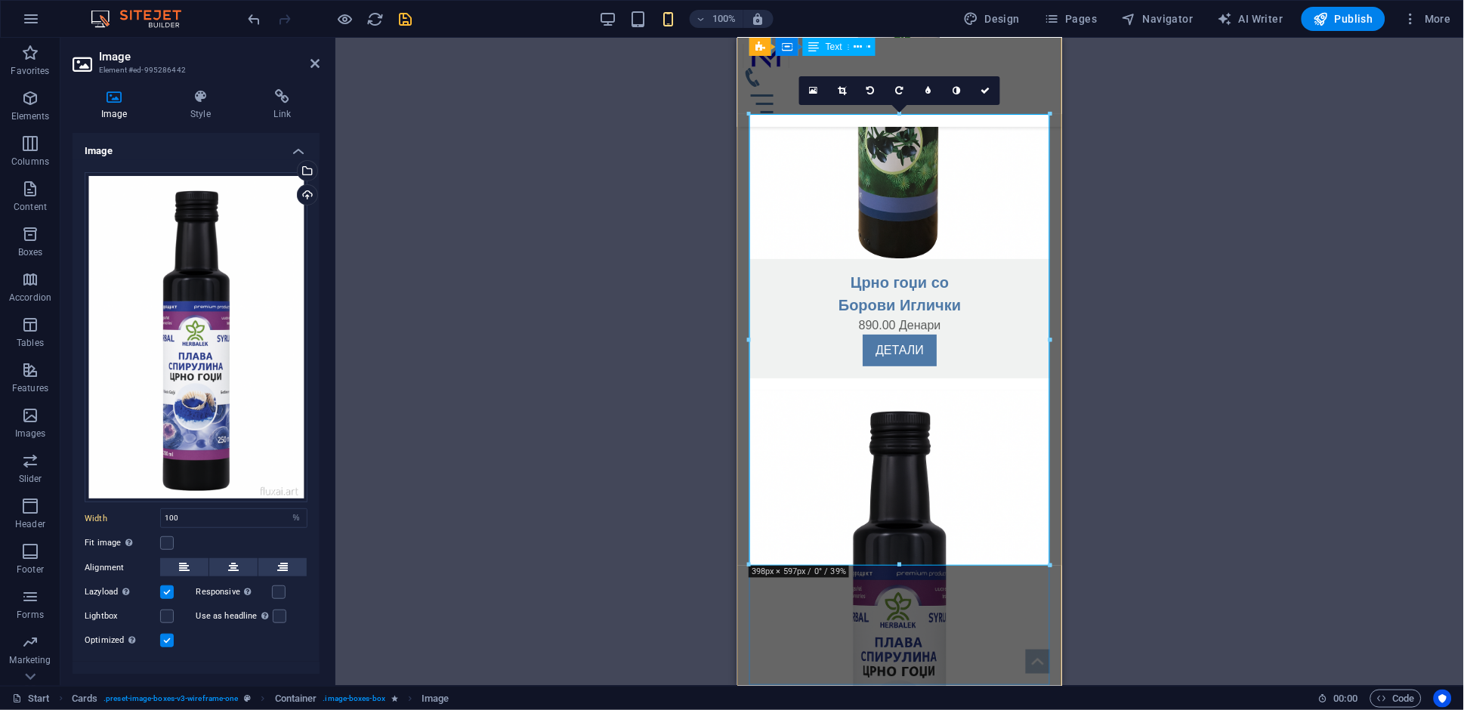
scroll to position [3195, 0]
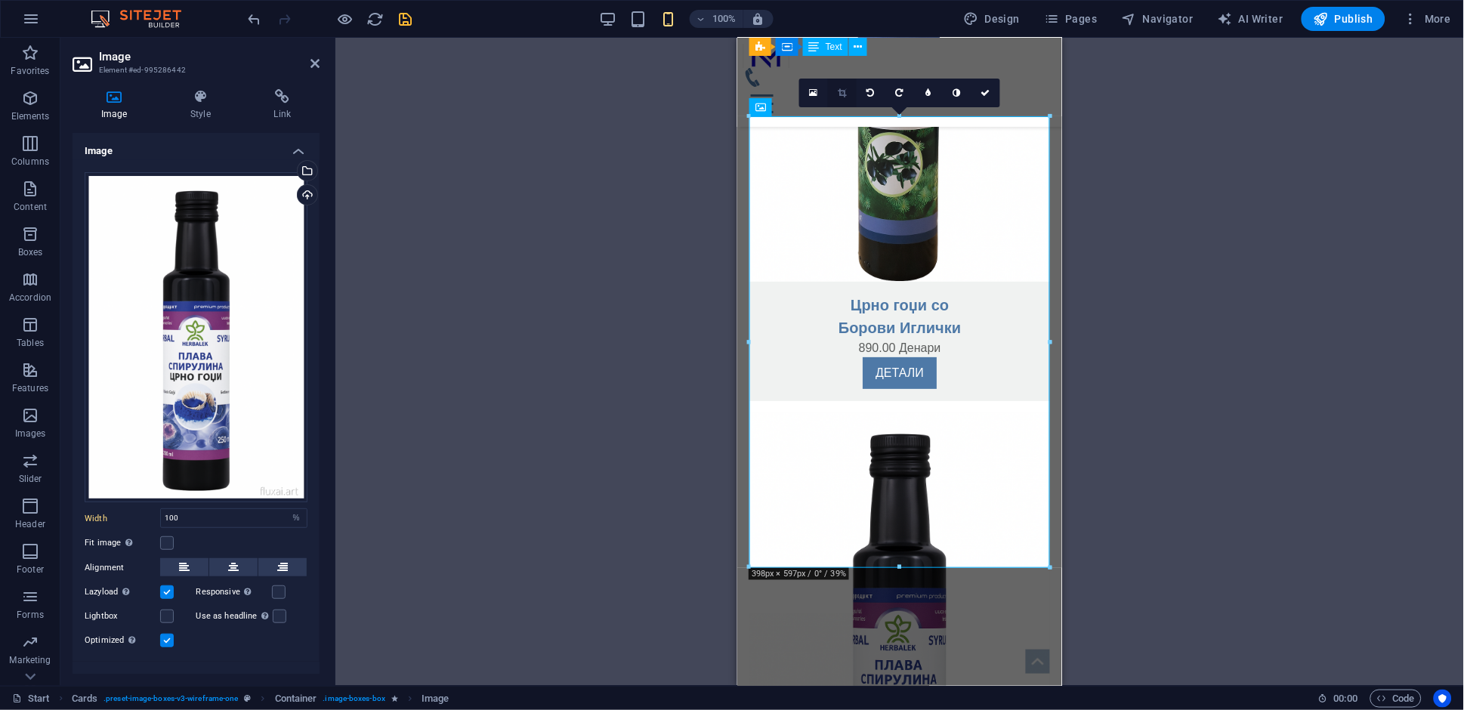
click at [841, 94] on icon at bounding box center [842, 92] width 8 height 9
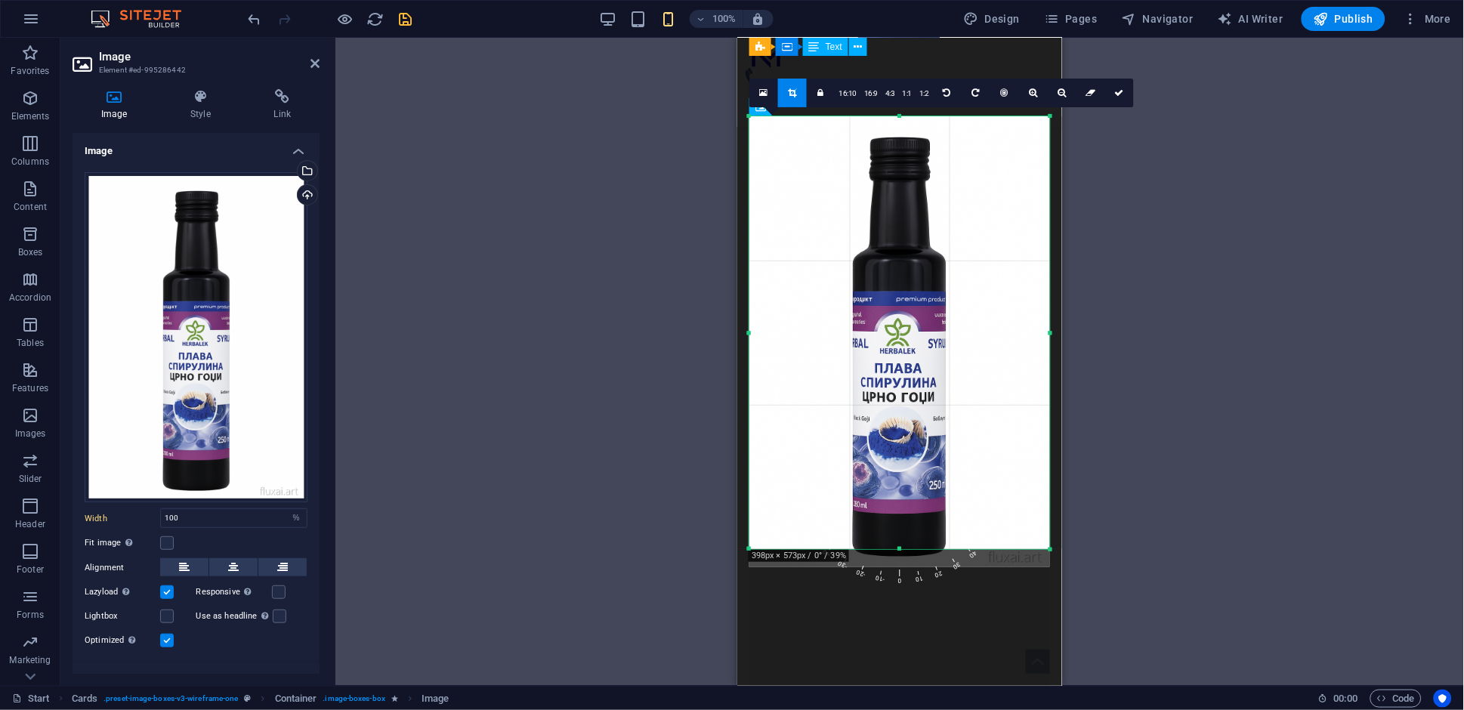
drag, startPoint x: 903, startPoint y: 565, endPoint x: 900, endPoint y: 547, distance: 18.3
click at [900, 547] on div at bounding box center [899, 549] width 301 height 5
click at [1115, 95] on icon at bounding box center [1119, 92] width 9 height 9
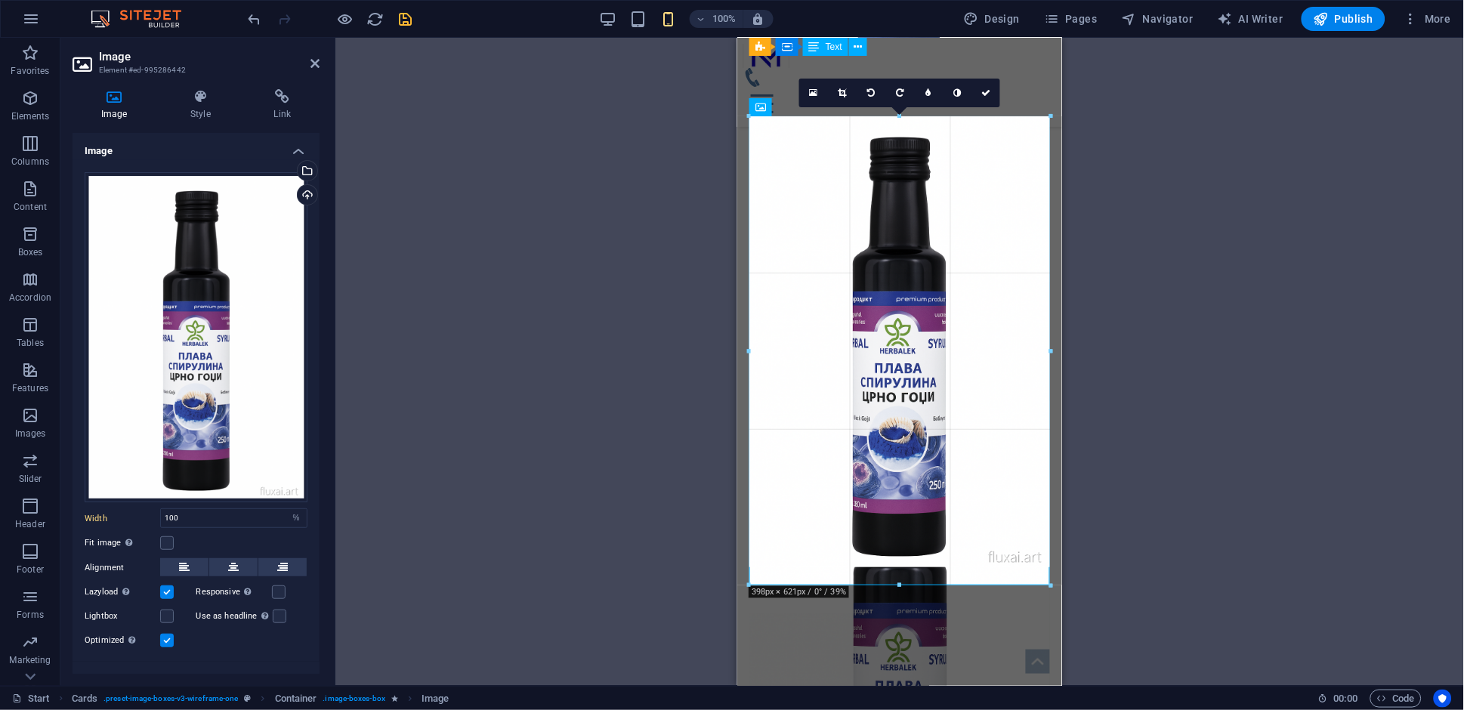
drag, startPoint x: 900, startPoint y: 565, endPoint x: 903, endPoint y: 584, distance: 19.1
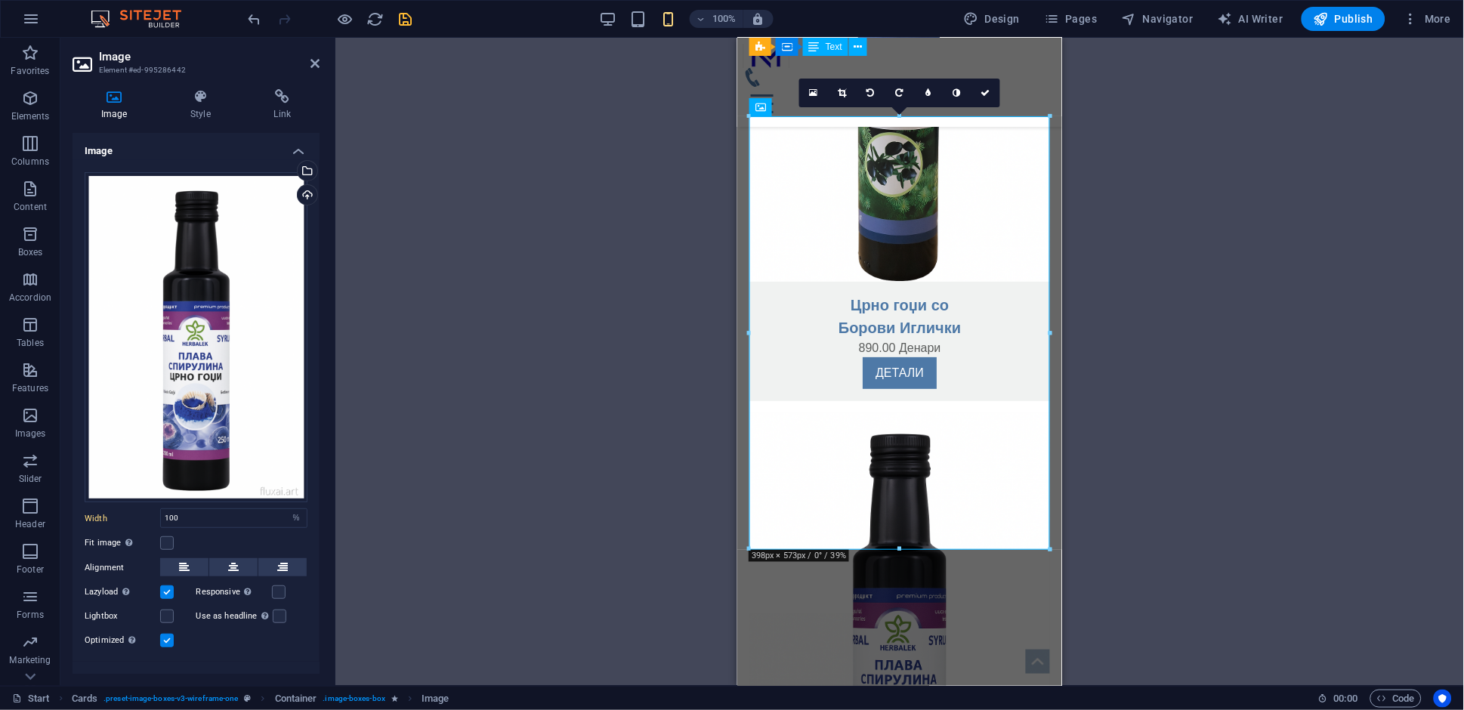
click at [1191, 517] on div "Drag here to replace the existing content. Press “Ctrl” if you want to create a…" at bounding box center [899, 362] width 1129 height 648
click at [989, 97] on icon at bounding box center [985, 92] width 9 height 9
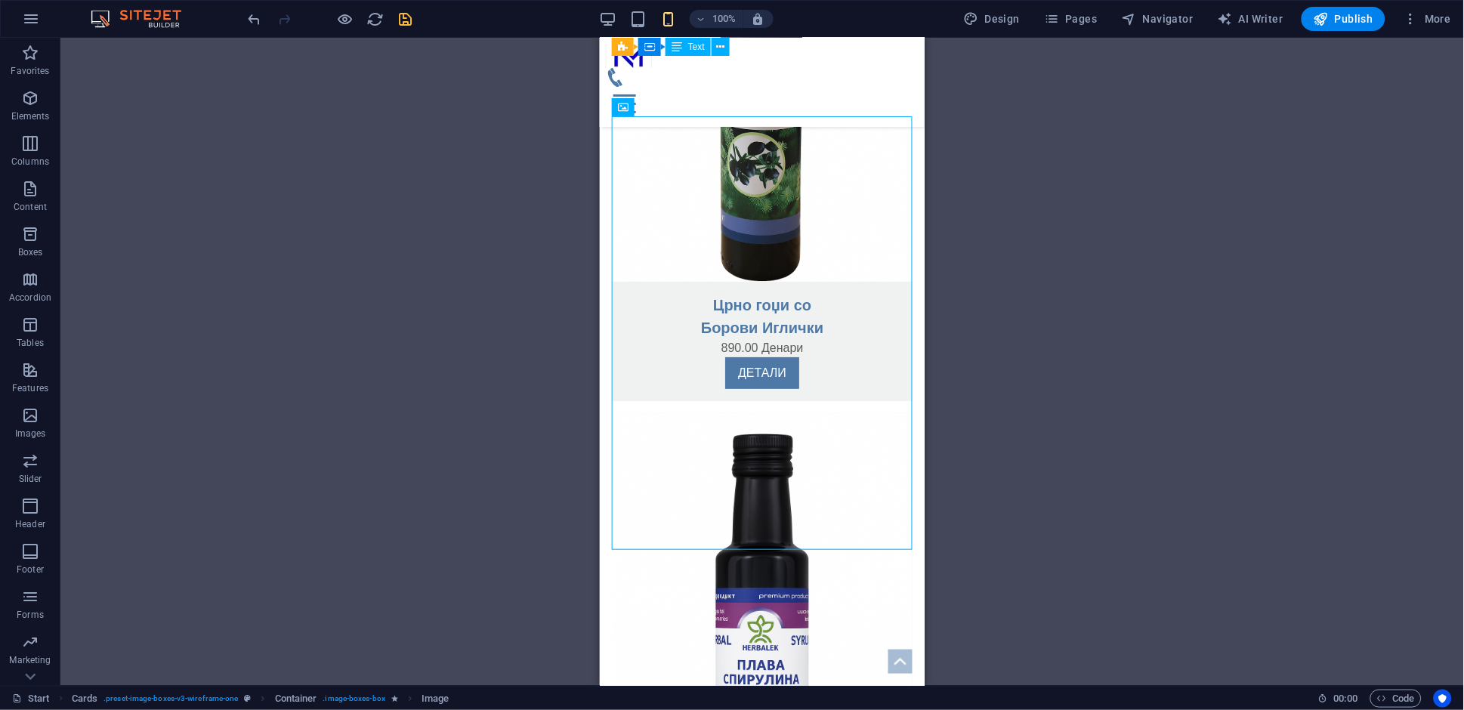
click at [1034, 550] on div "Drag here to replace the existing content. Press “Ctrl” if you want to create a…" at bounding box center [761, 362] width 1403 height 648
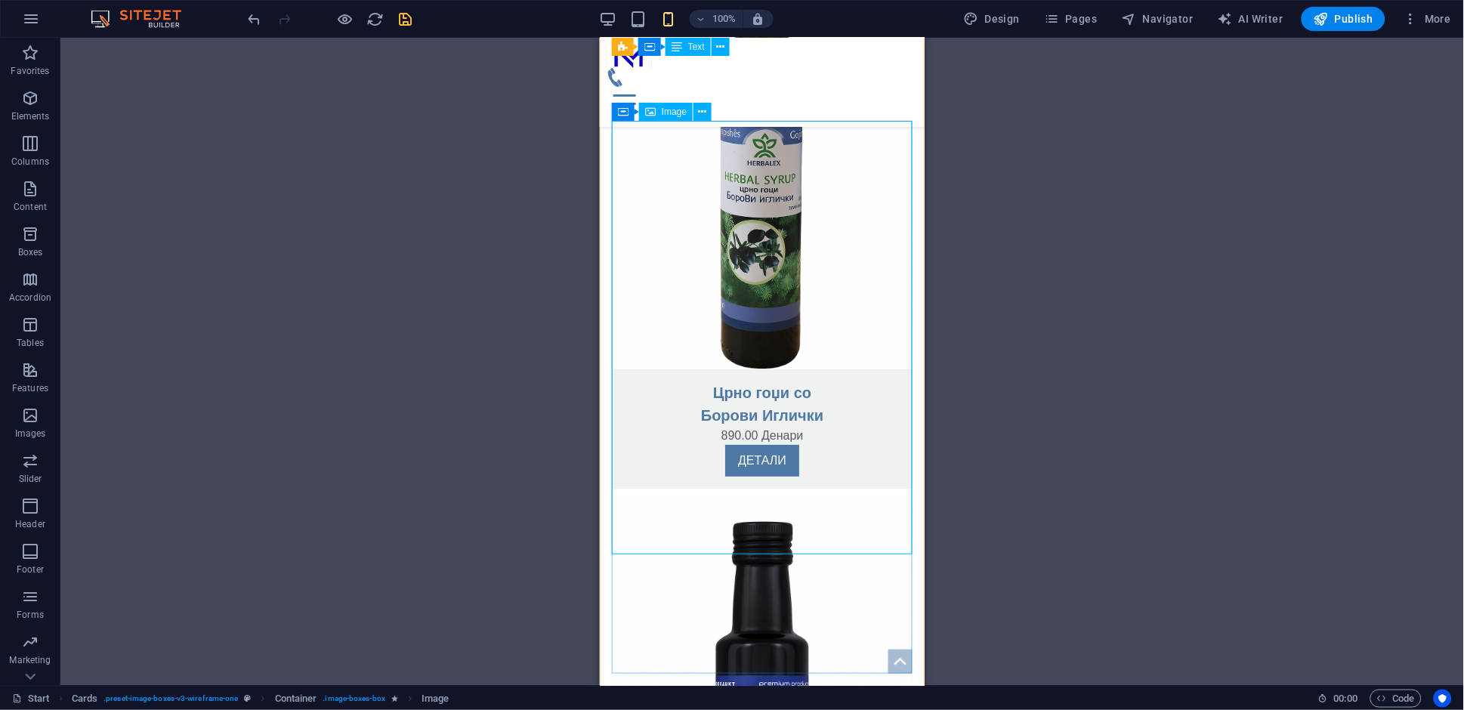
scroll to position [3102, 0]
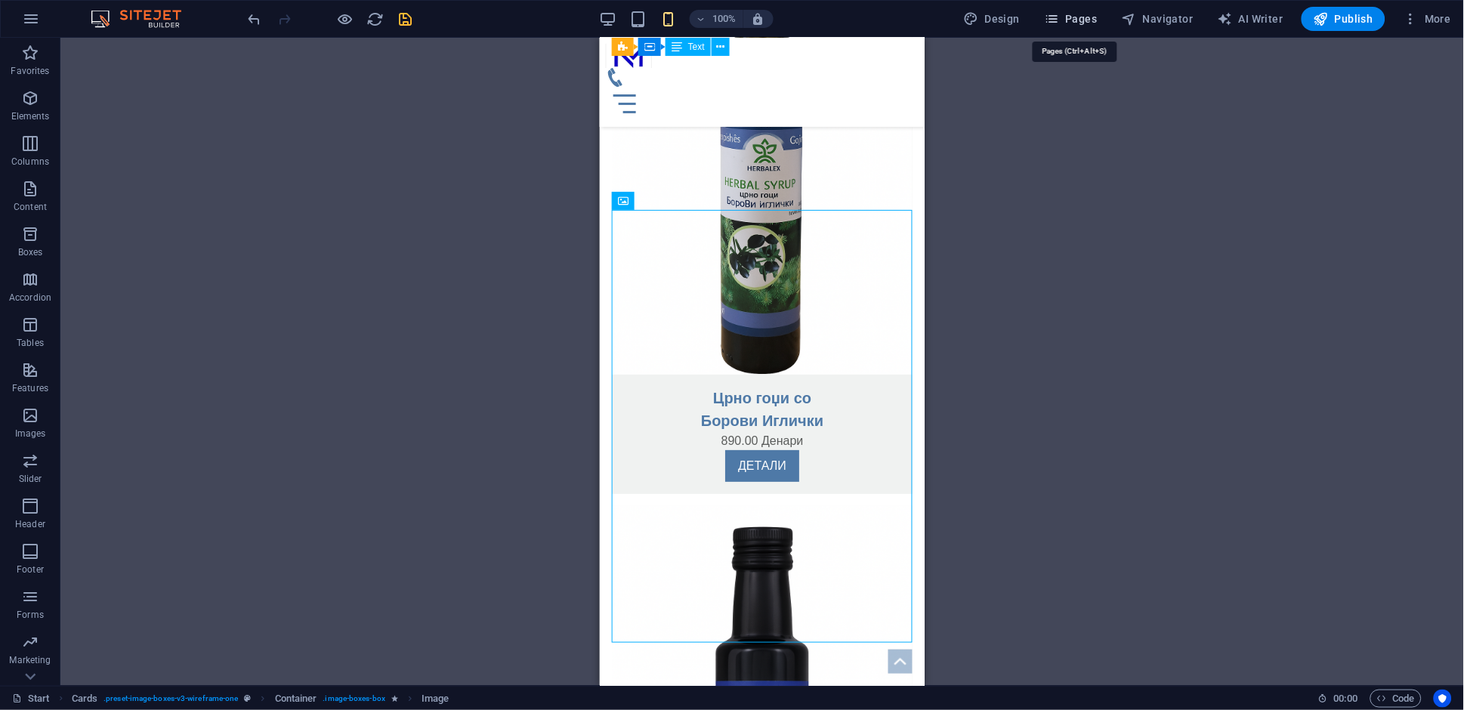
click at [1085, 16] on span "Pages" at bounding box center [1070, 18] width 53 height 15
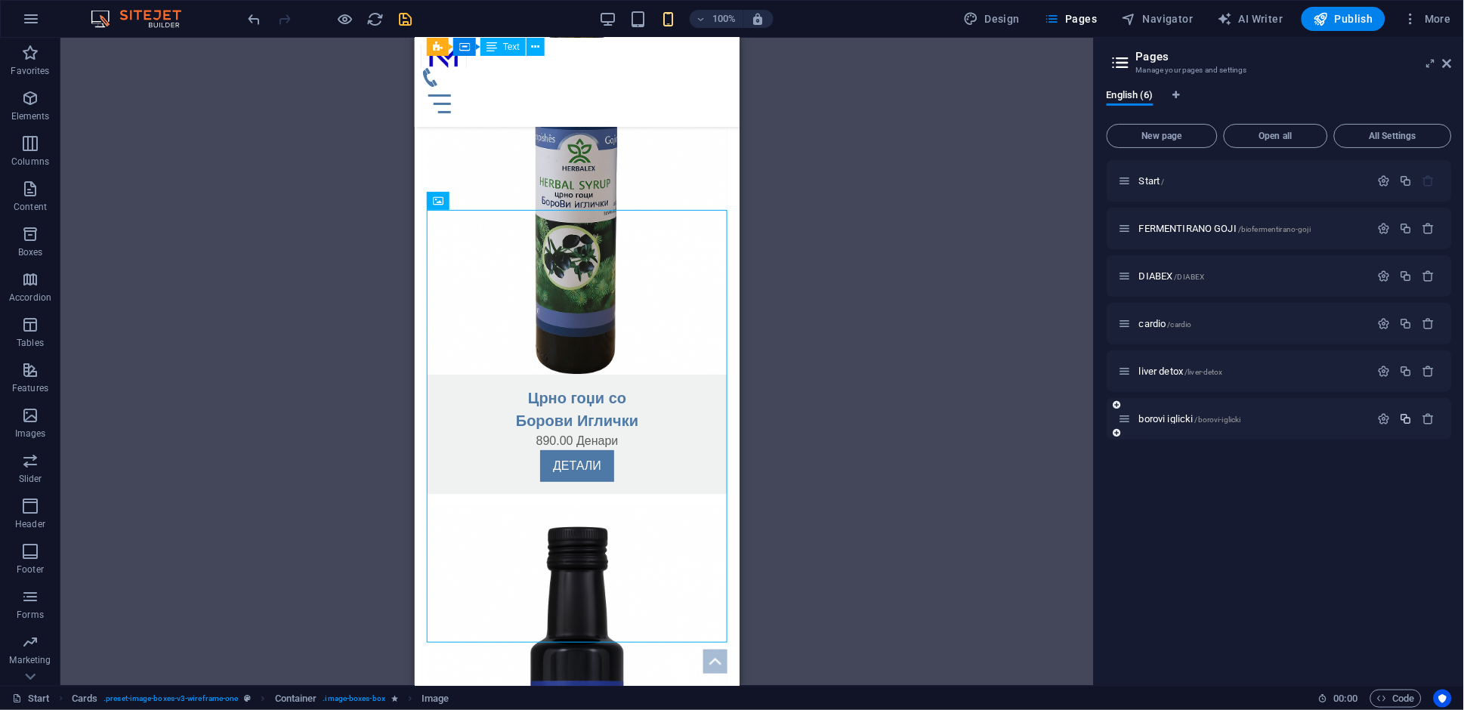
click at [1409, 418] on icon "button" at bounding box center [1406, 418] width 13 height 13
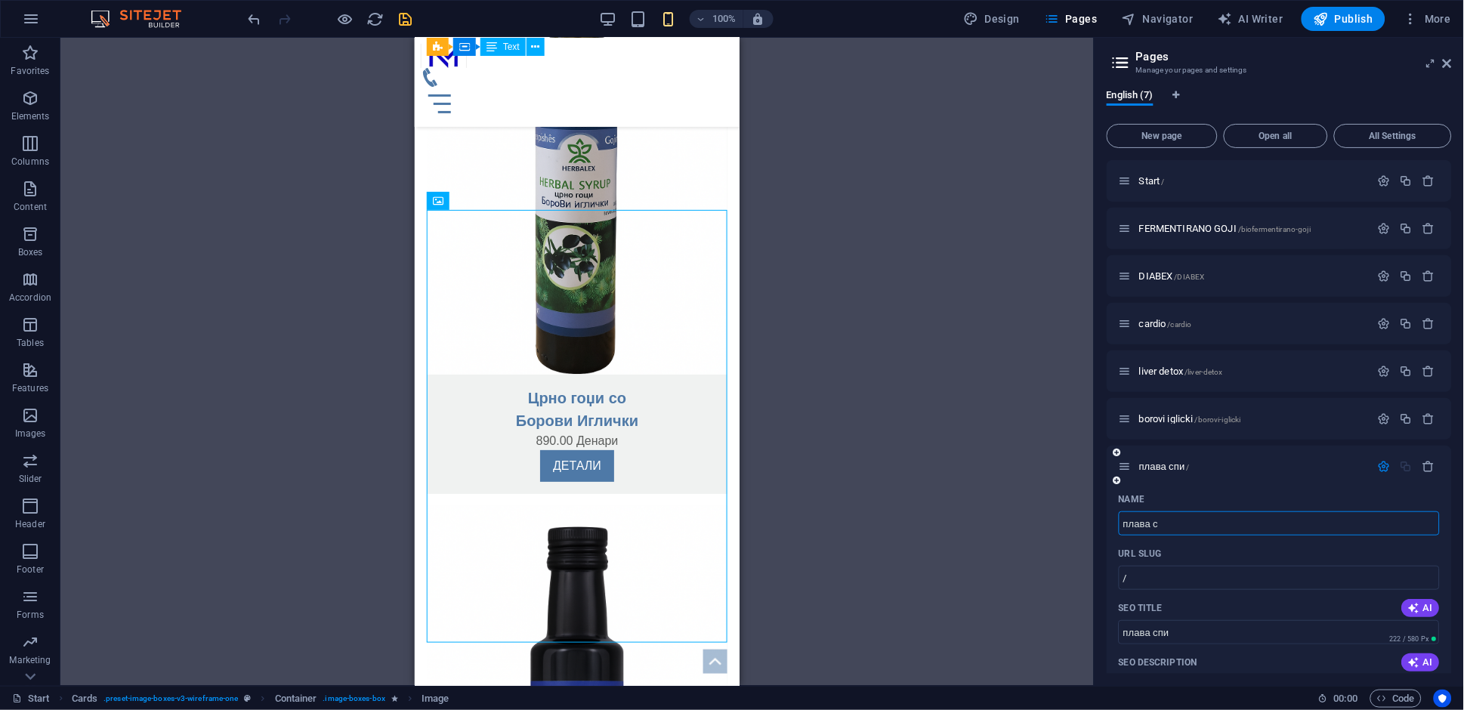
type input "плава"
type input "/"
type input "плава спи"
type input "п"
type input "pl"
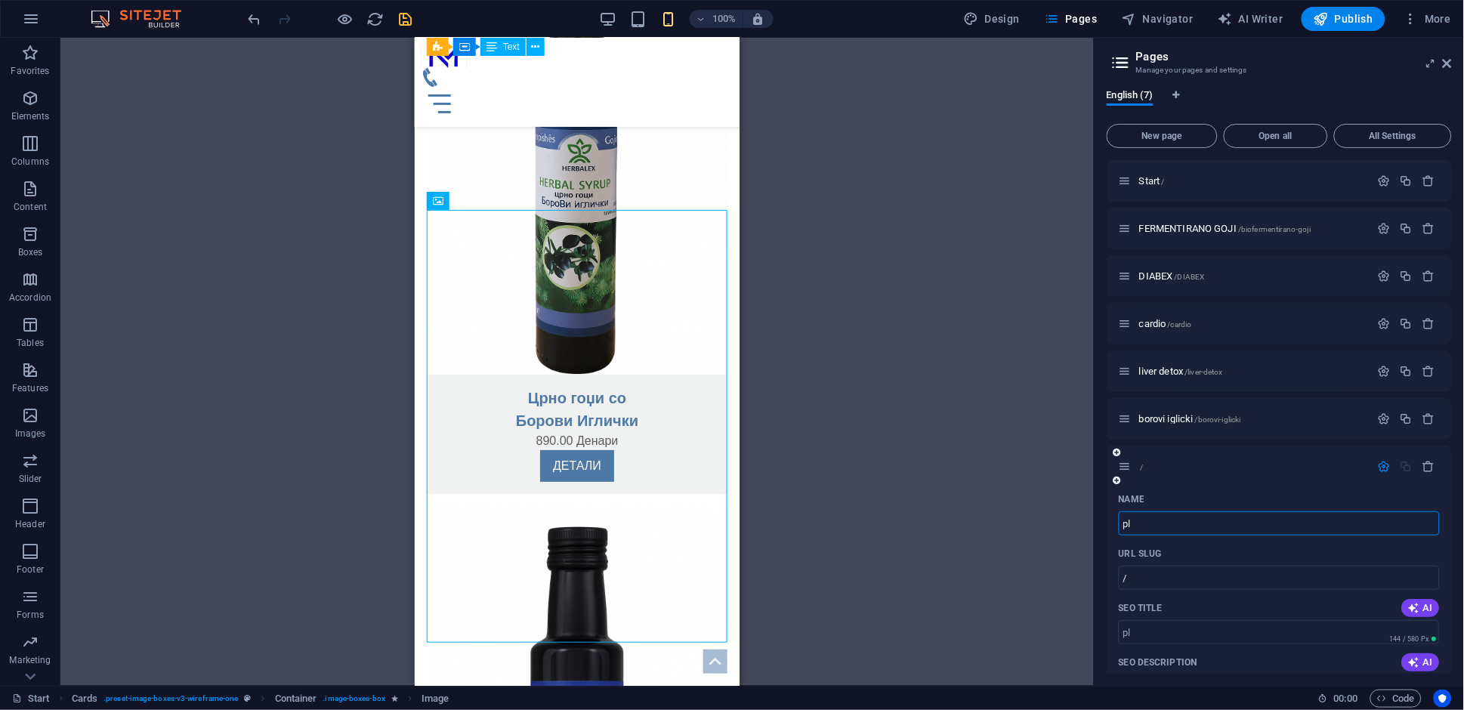
type input "/pl"
type input "pl"
type input "pla"
type input "/pla"
type input "pla"
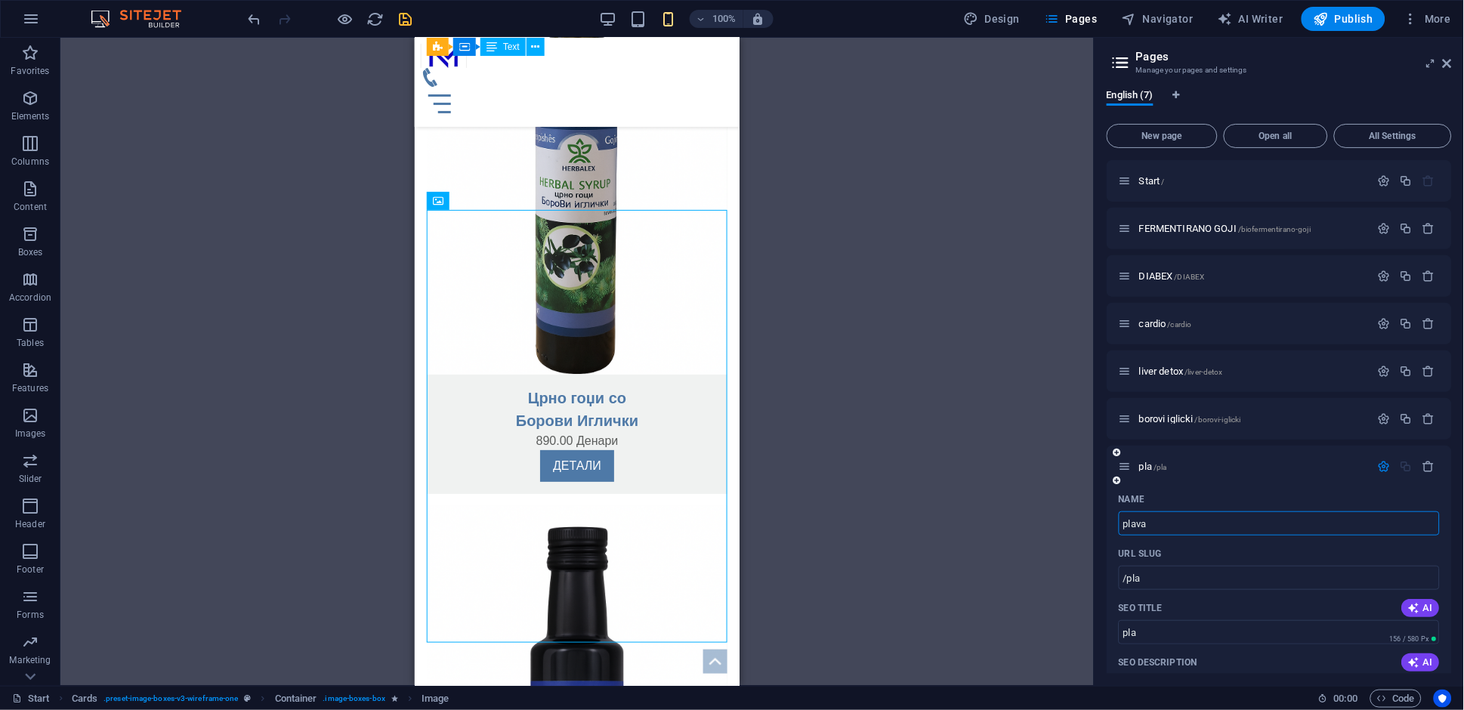
type input "plava"
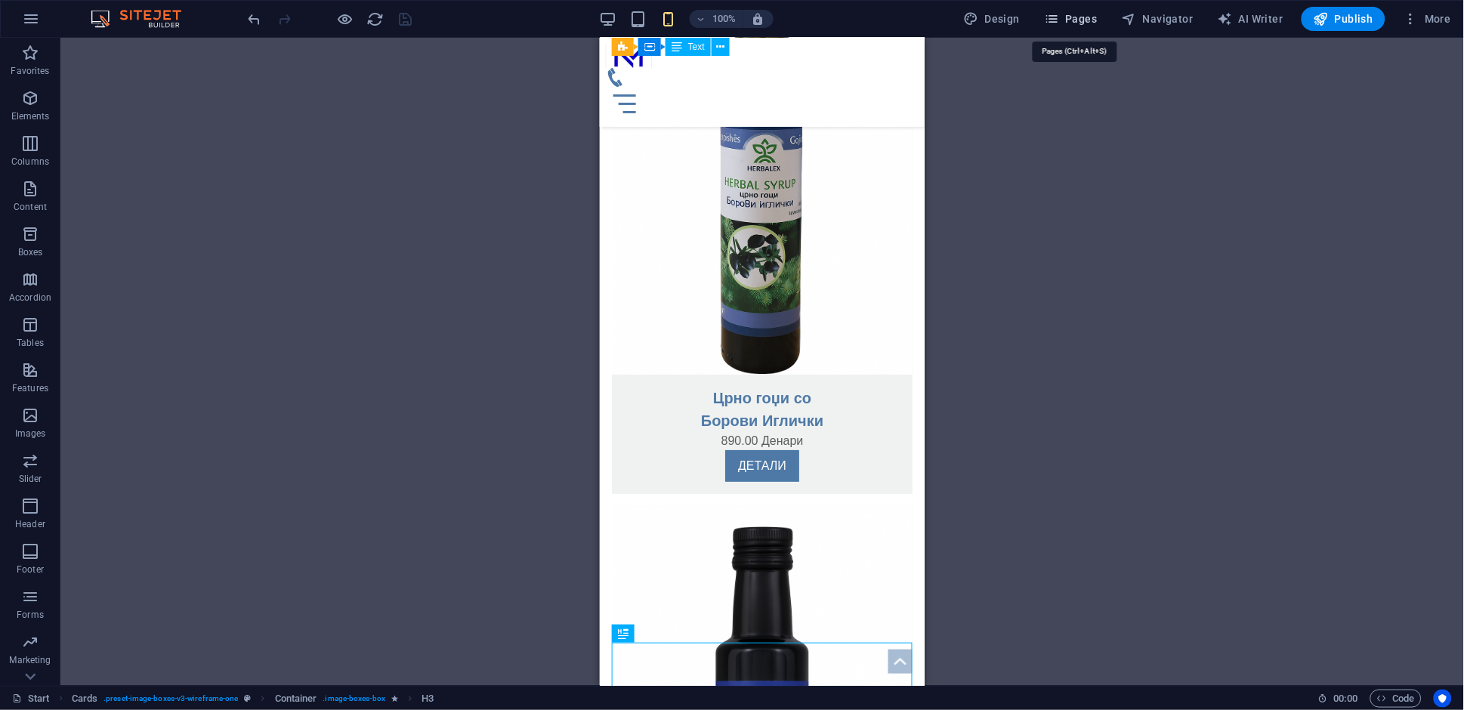
click at [1079, 24] on span "Pages" at bounding box center [1070, 18] width 53 height 15
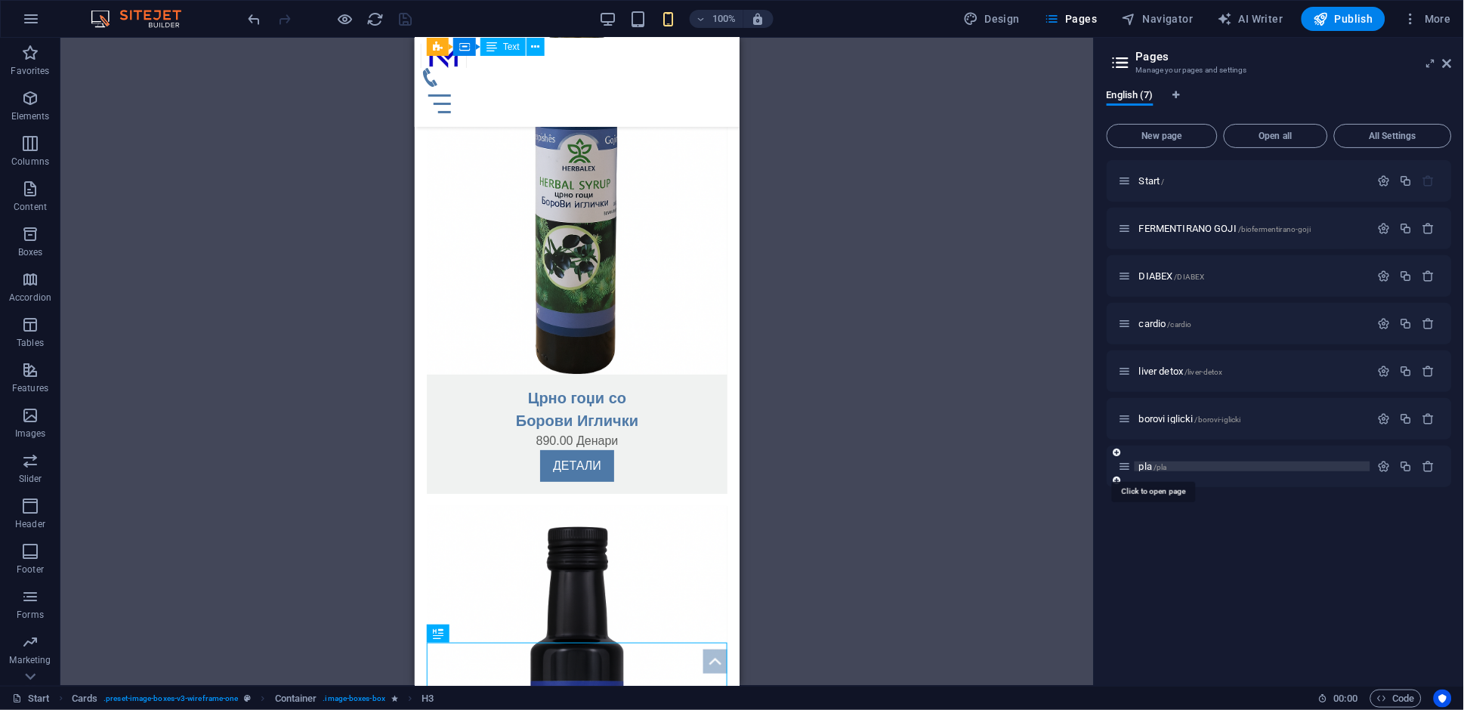
click at [1167, 468] on span "/pla" at bounding box center [1161, 467] width 14 height 8
click at [1167, 468] on div "pla /pla" at bounding box center [1279, 467] width 345 height 42
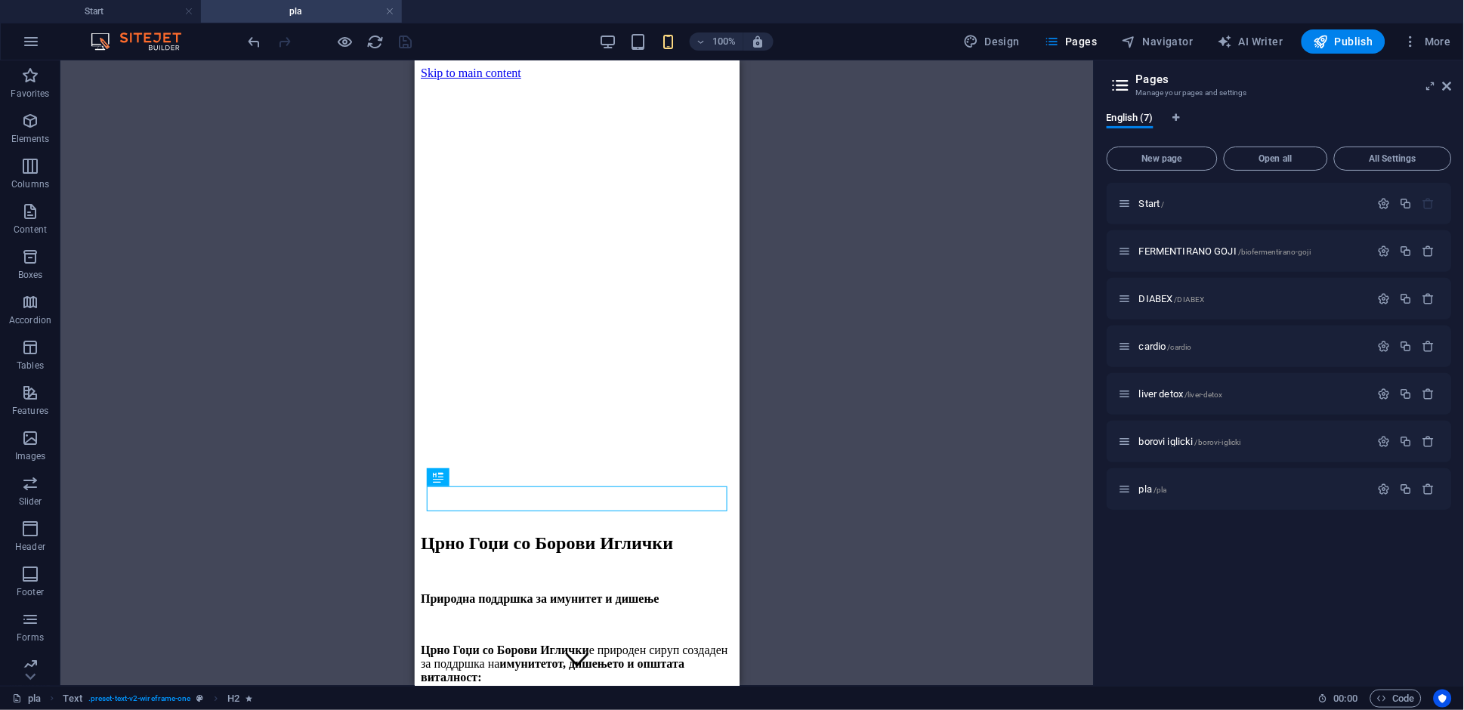
scroll to position [0, 0]
click at [591, 457] on div at bounding box center [576, 457] width 313 height 0
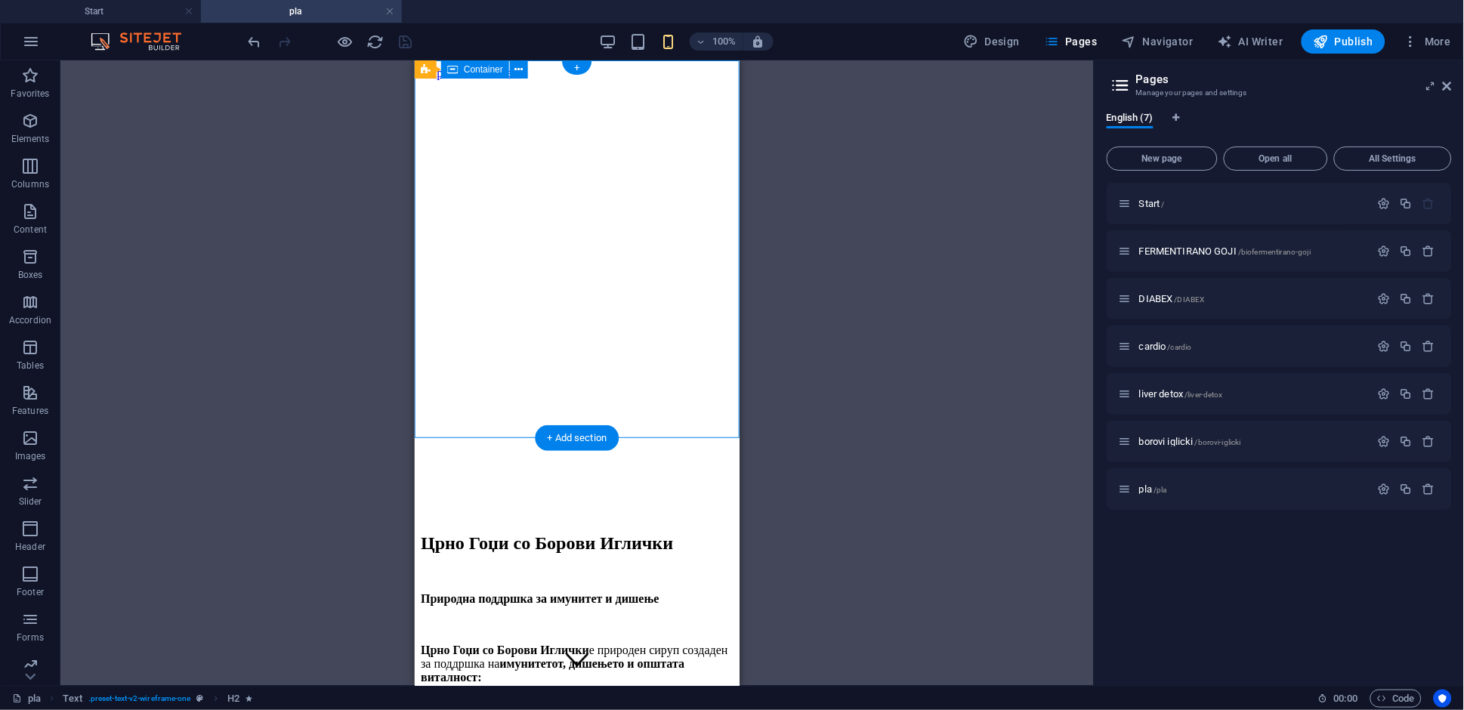
click at [591, 457] on div at bounding box center [576, 457] width 313 height 0
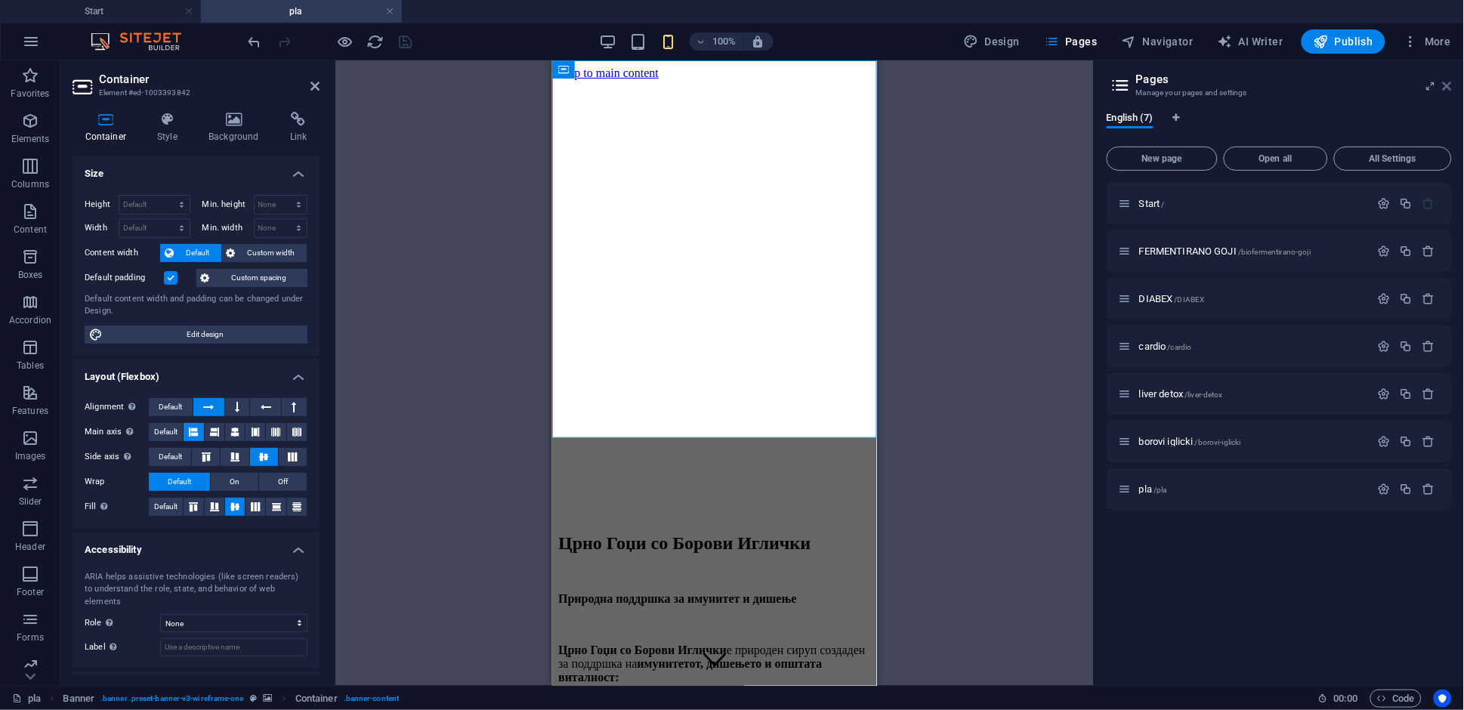
click at [1452, 89] on icon at bounding box center [1447, 86] width 9 height 12
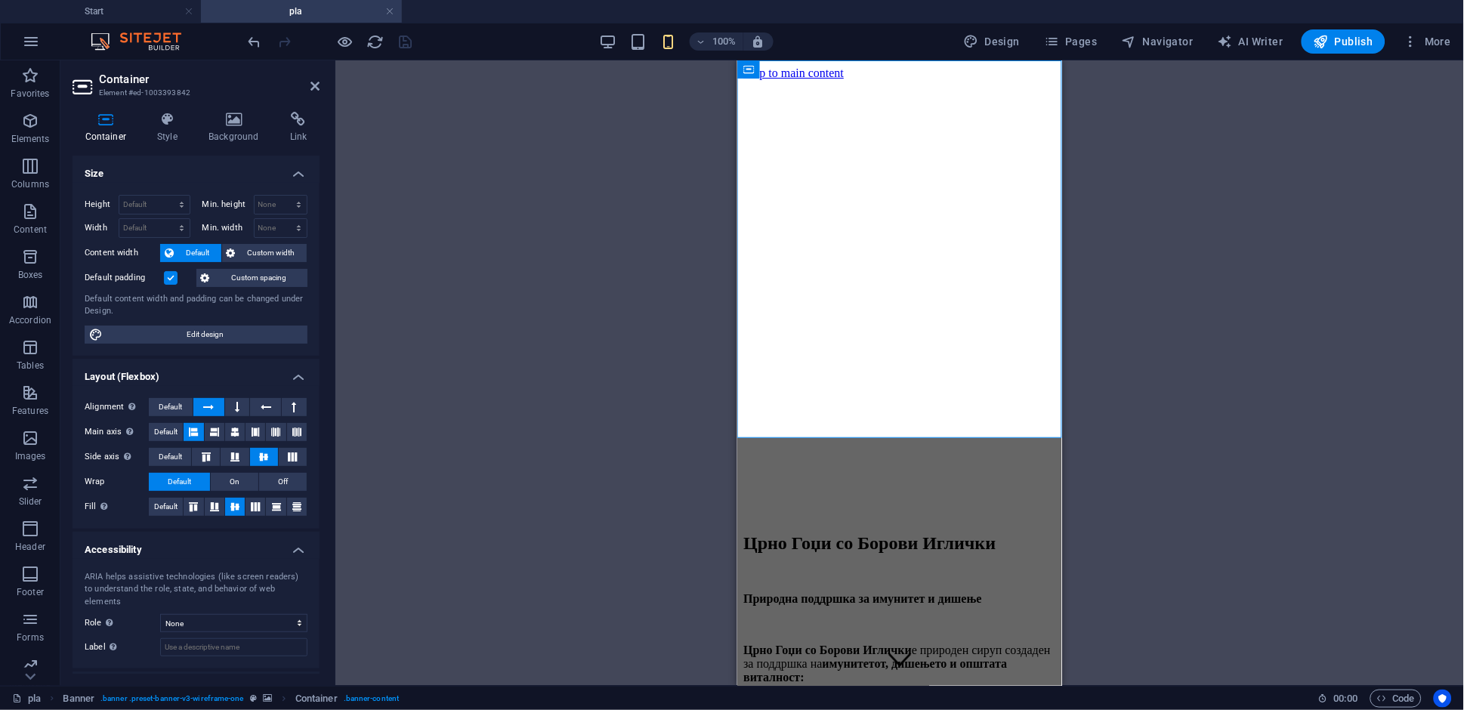
click at [252, 107] on div "Container Style Background Link Size Height Default px rem % vh vw Min. height …" at bounding box center [195, 393] width 271 height 586
click at [233, 122] on icon at bounding box center [234, 119] width 76 height 15
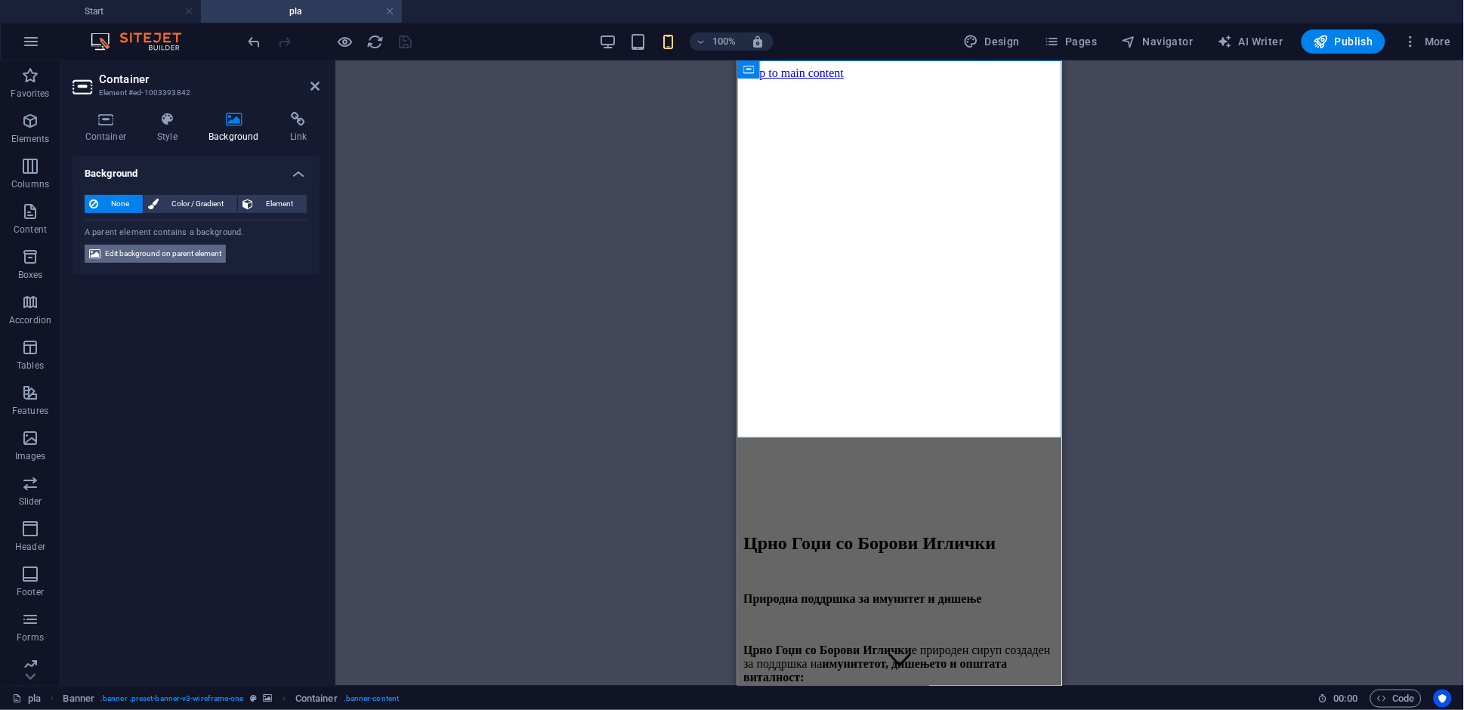
click at [190, 249] on span "Edit background on parent element" at bounding box center [163, 254] width 116 height 18
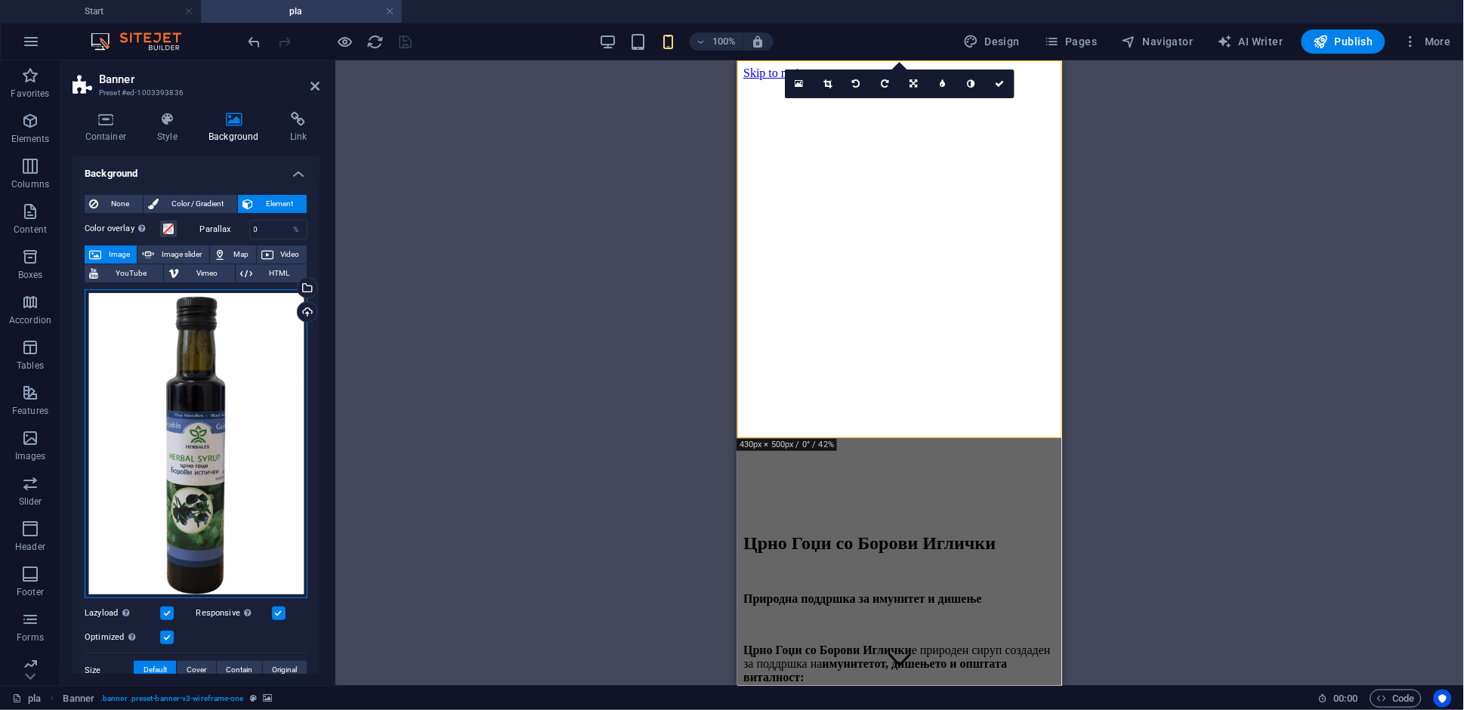
click at [194, 449] on div "Drag files here, click to choose files or select files from Files or our free s…" at bounding box center [196, 444] width 223 height 310
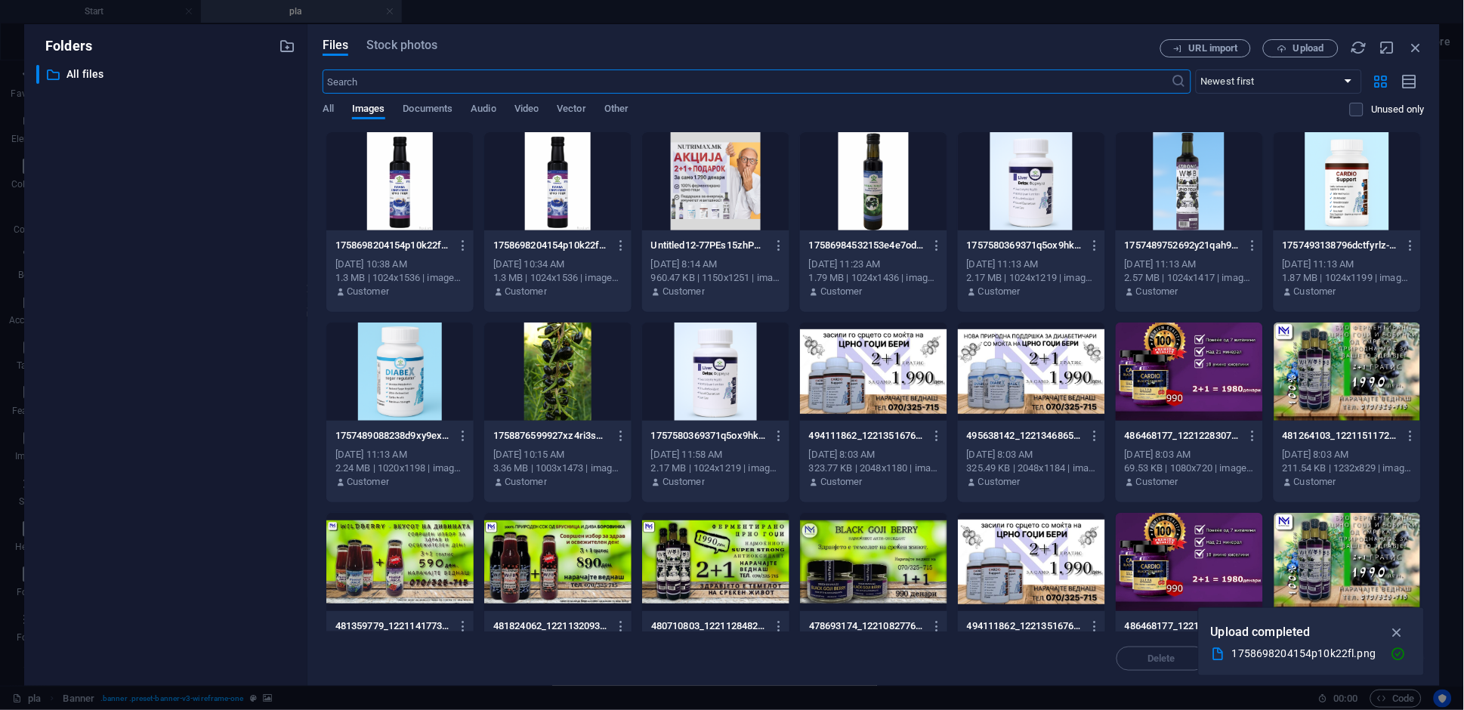
click at [540, 193] on div at bounding box center [557, 181] width 147 height 98
click at [433, 196] on div at bounding box center [399, 181] width 147 height 98
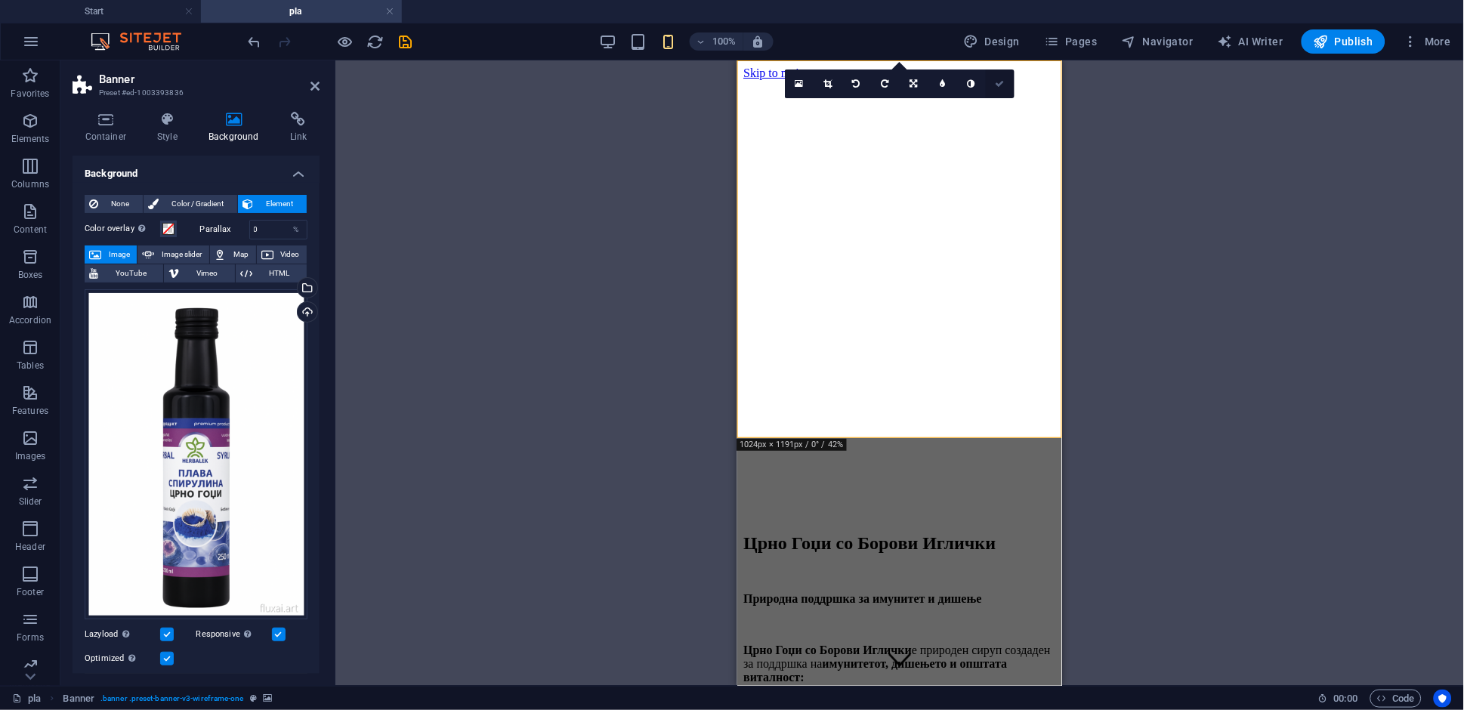
click at [1001, 87] on icon at bounding box center [1000, 83] width 9 height 9
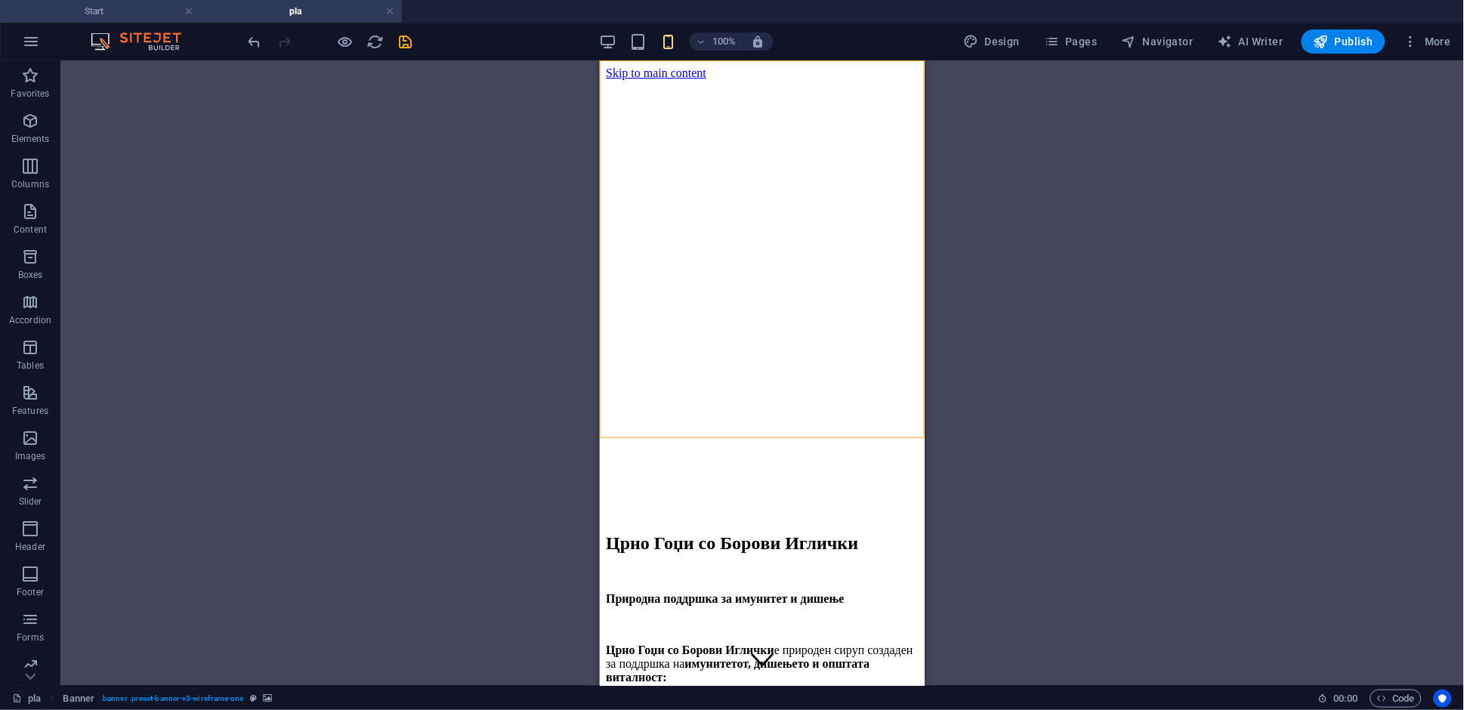
click at [146, 8] on h4 "Start" at bounding box center [100, 11] width 201 height 17
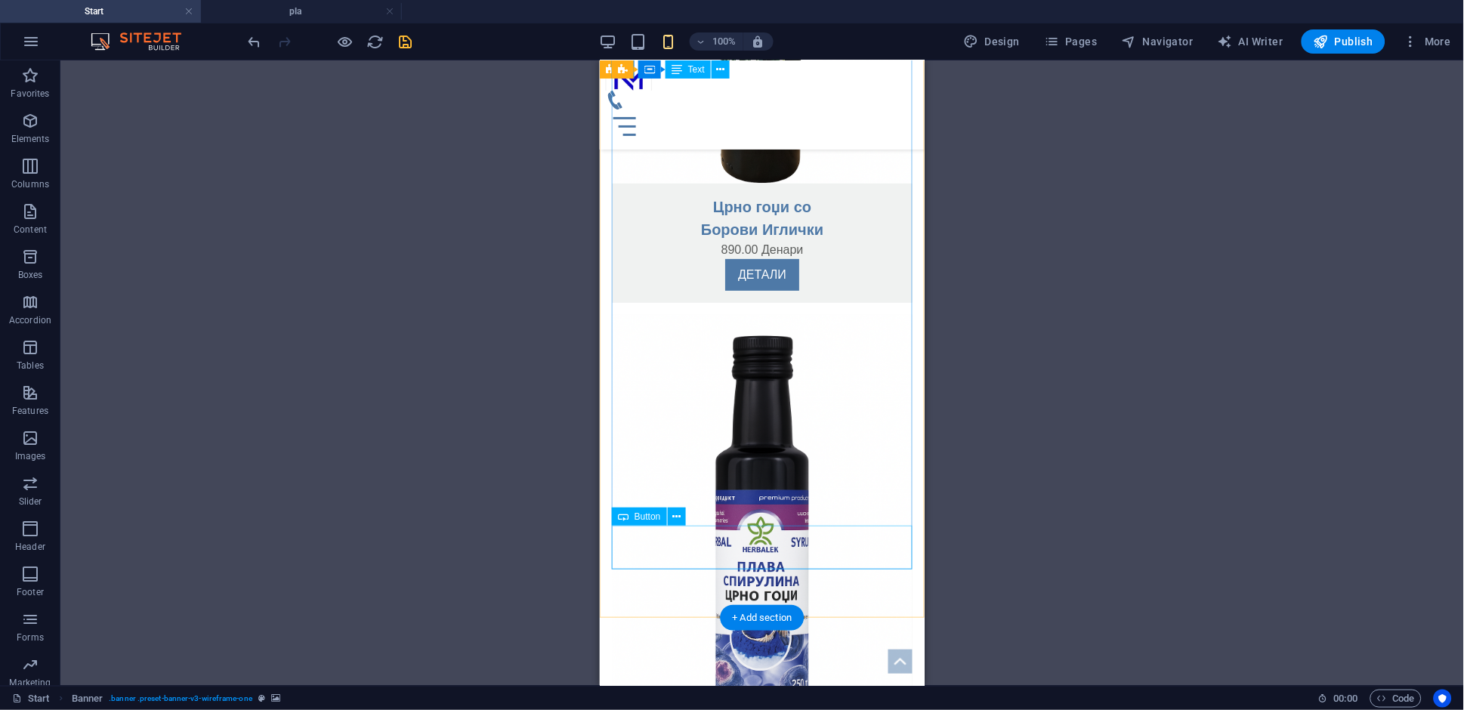
scroll to position [3317, 0]
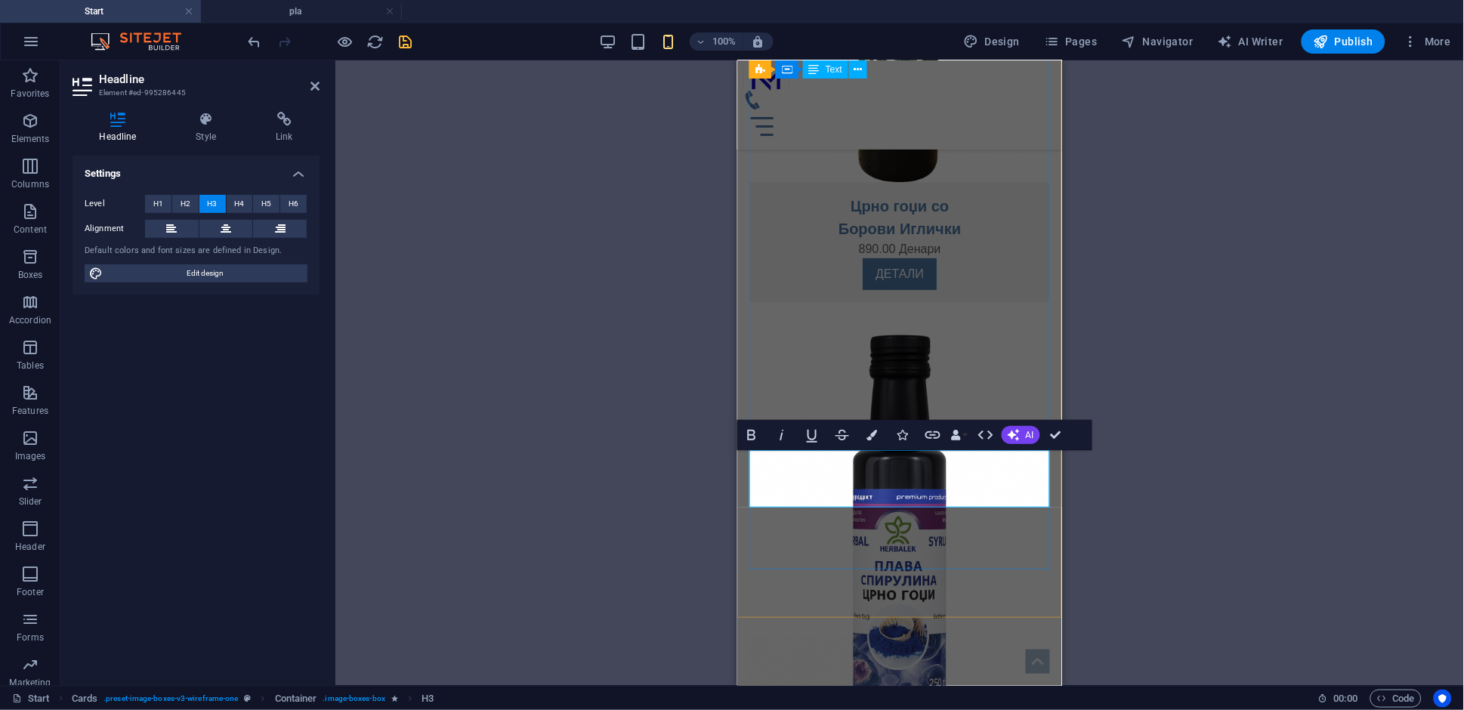
copy h3 "Плава Спирулина со [PERSON_NAME]"
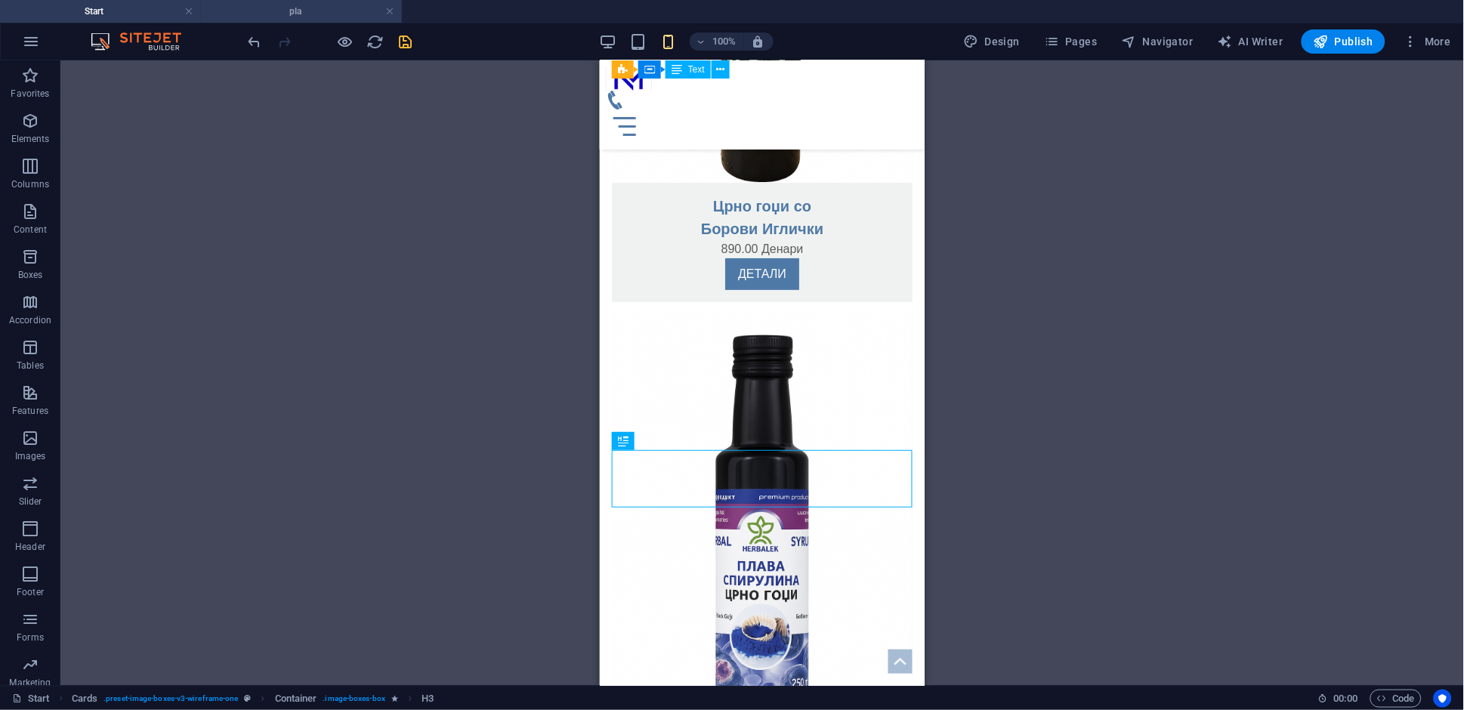
click at [271, 16] on h4 "pla" at bounding box center [301, 11] width 201 height 17
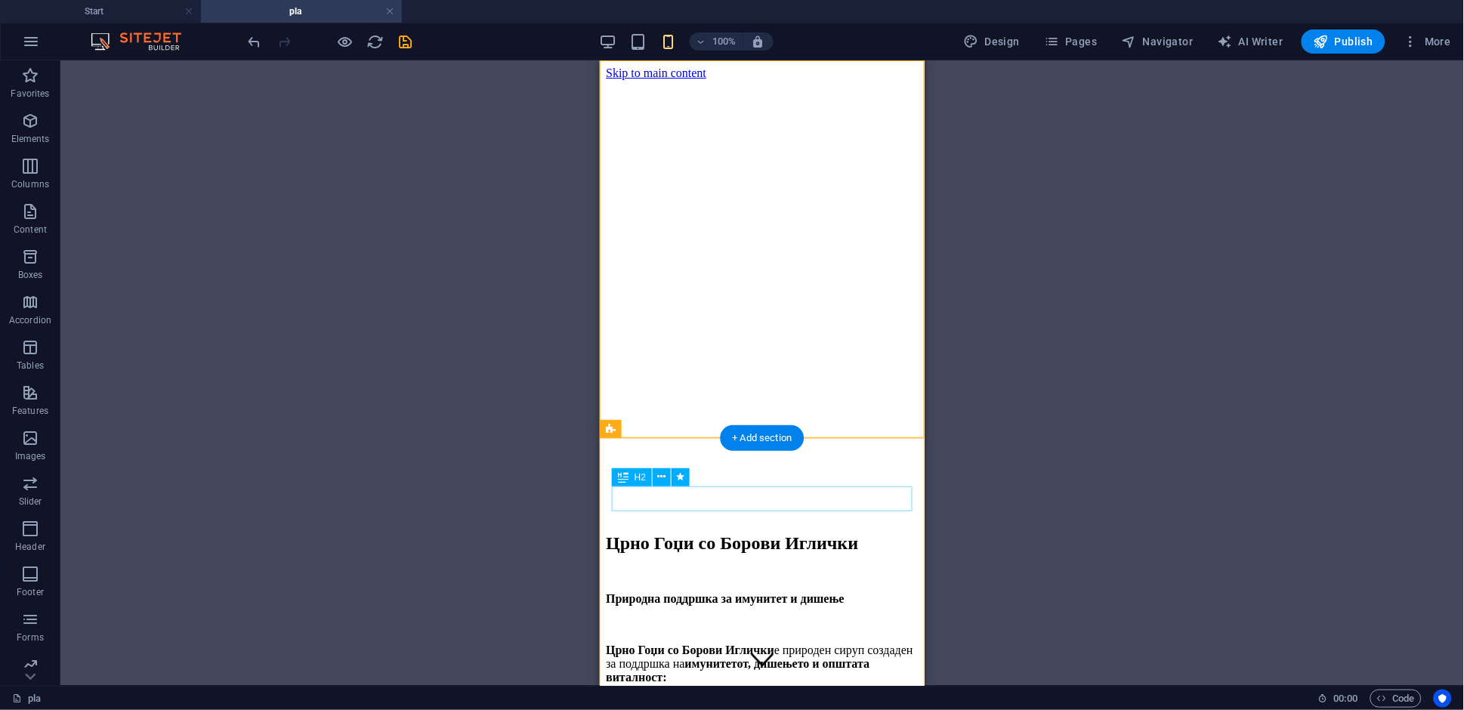
click at [713, 533] on div "Црно Гоџи со Борoви Иглички" at bounding box center [761, 543] width 313 height 20
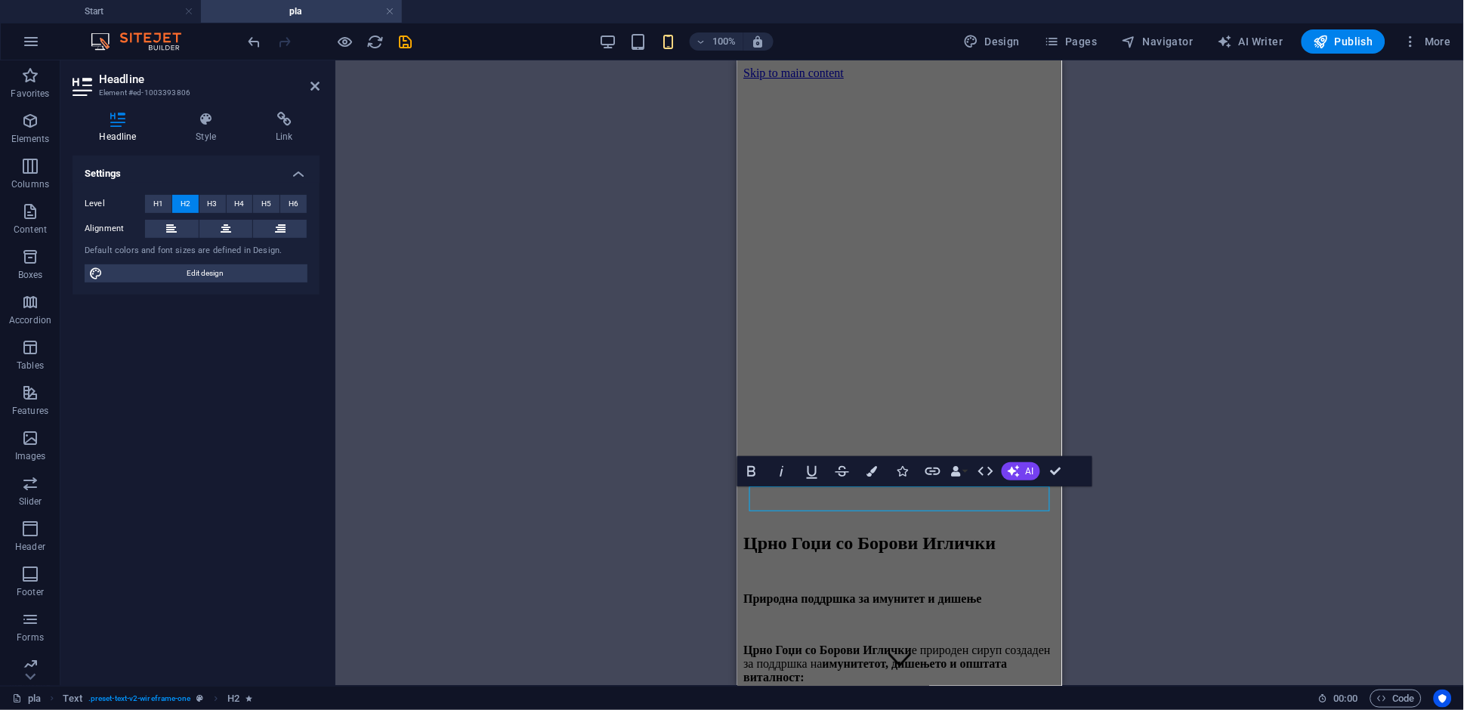
click at [715, 492] on div "H2 Text Banner Container Banner Spacer Bold Italic Underline Strikethrough Colo…" at bounding box center [899, 372] width 1129 height 625
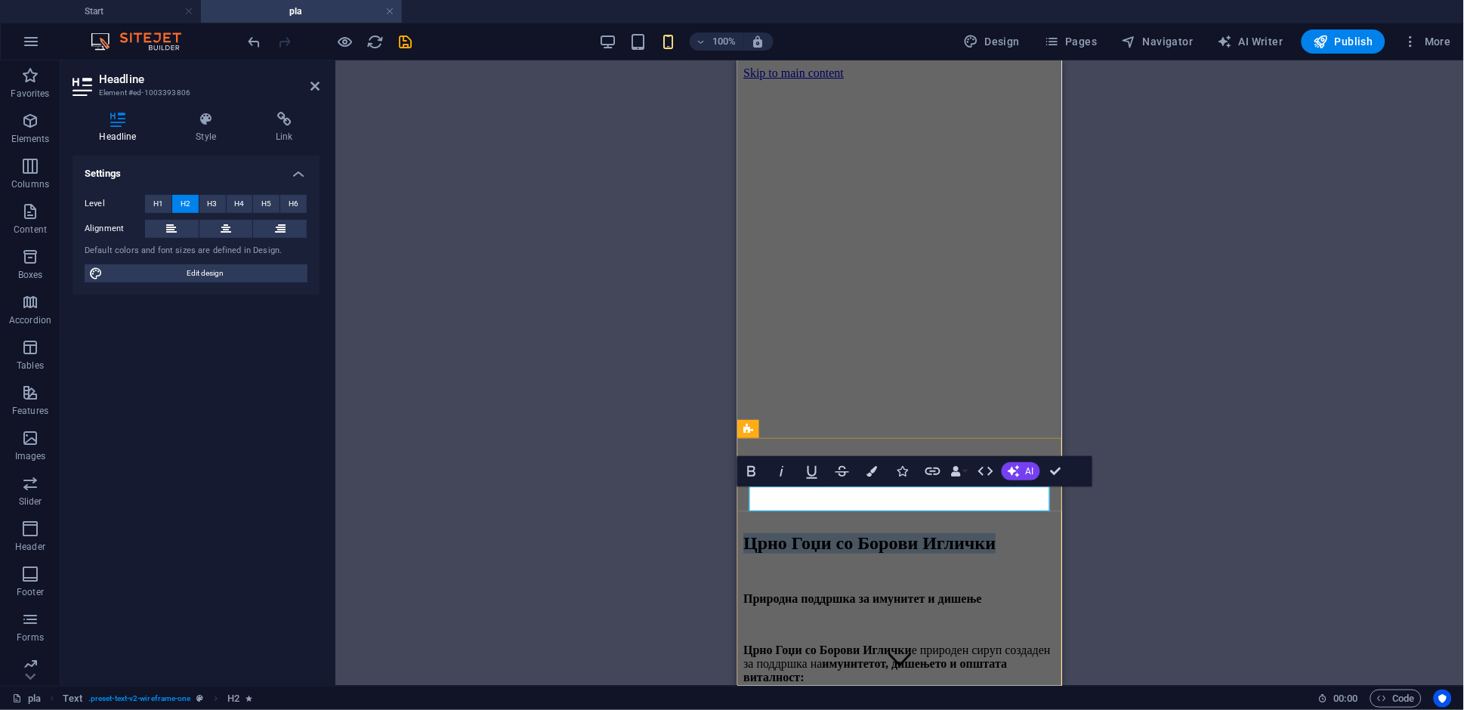
click at [917, 533] on h2 "Црно Гоџи со Борoви Иглички" at bounding box center [899, 543] width 313 height 20
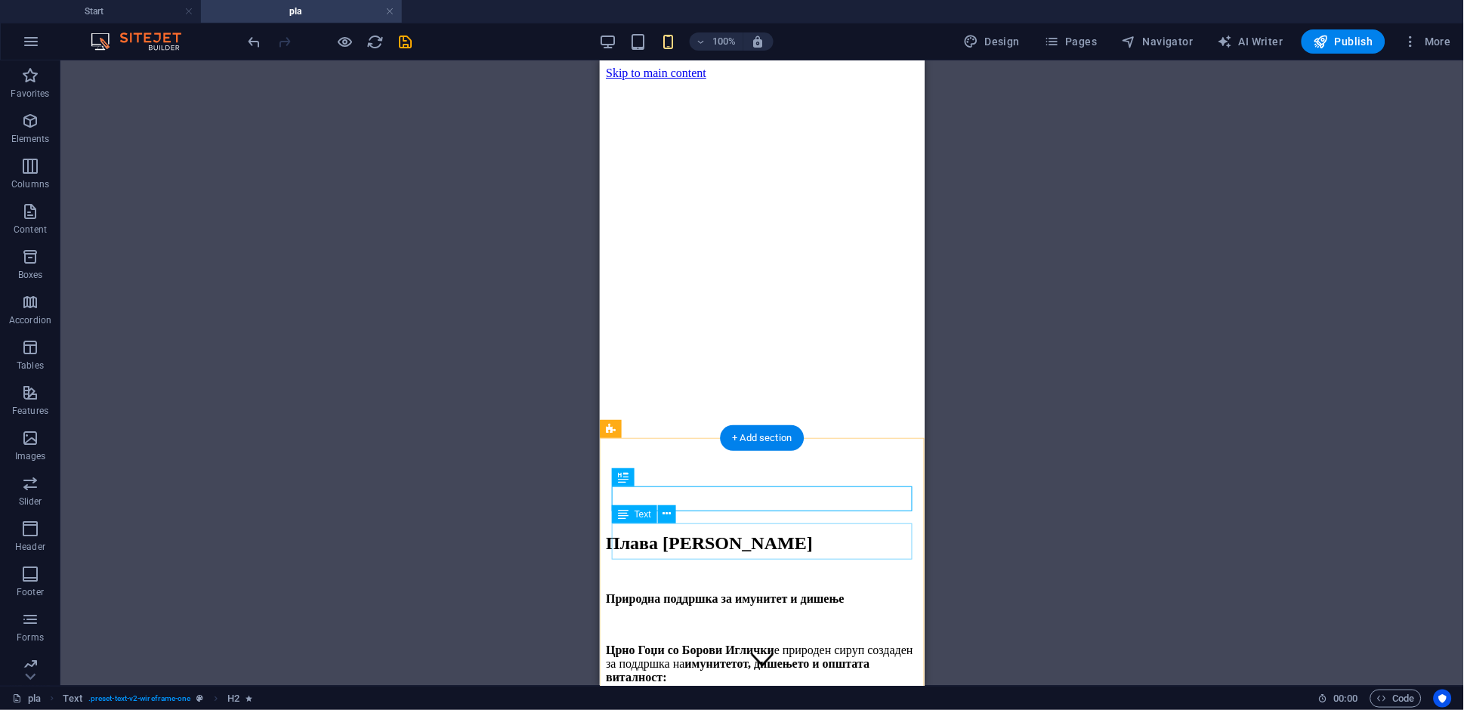
click at [754, 591] on div "Природна поддршка за имунитет и дишење" at bounding box center [761, 610] width 313 height 39
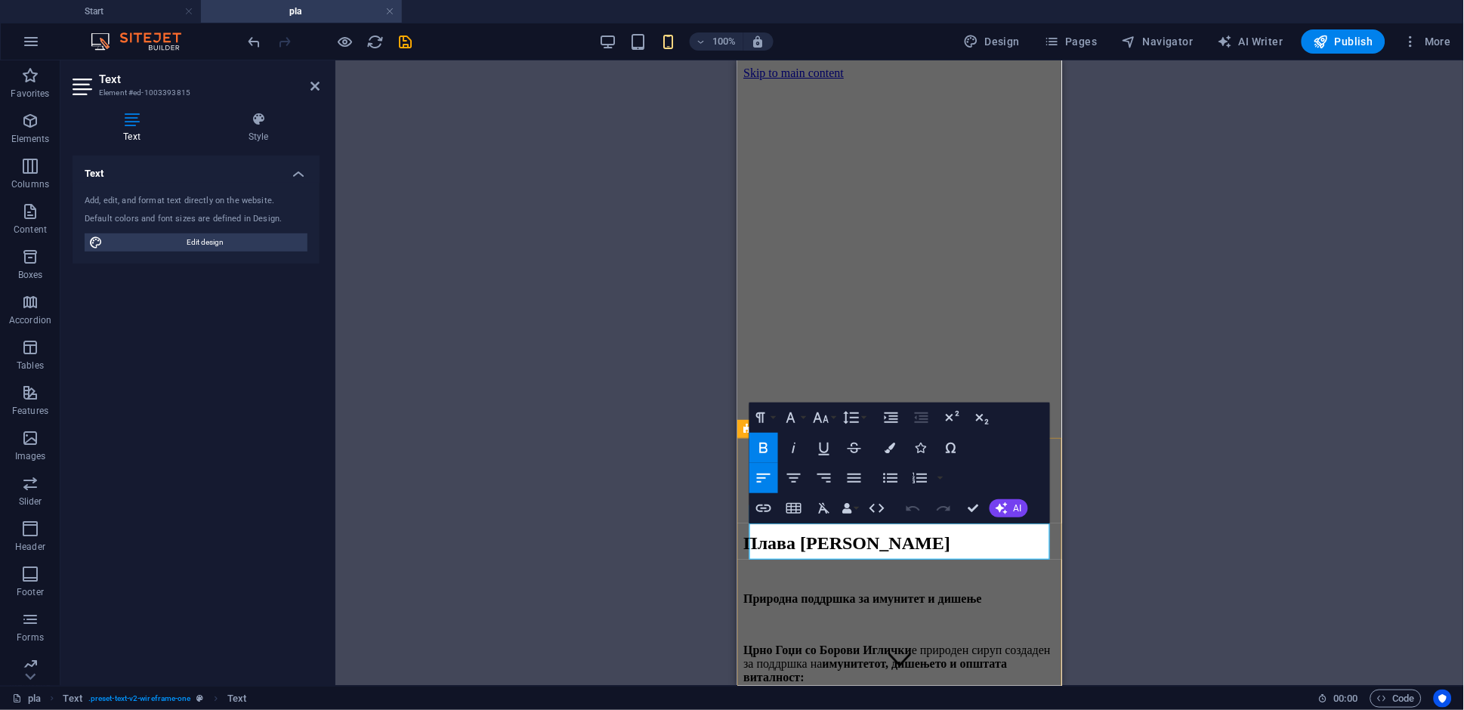
click at [927, 591] on p "Природна поддршка за имунитет и дишење" at bounding box center [899, 598] width 313 height 14
click at [823, 591] on p "Природна поддршка за енергија и виталност" at bounding box center [899, 598] width 313 height 14
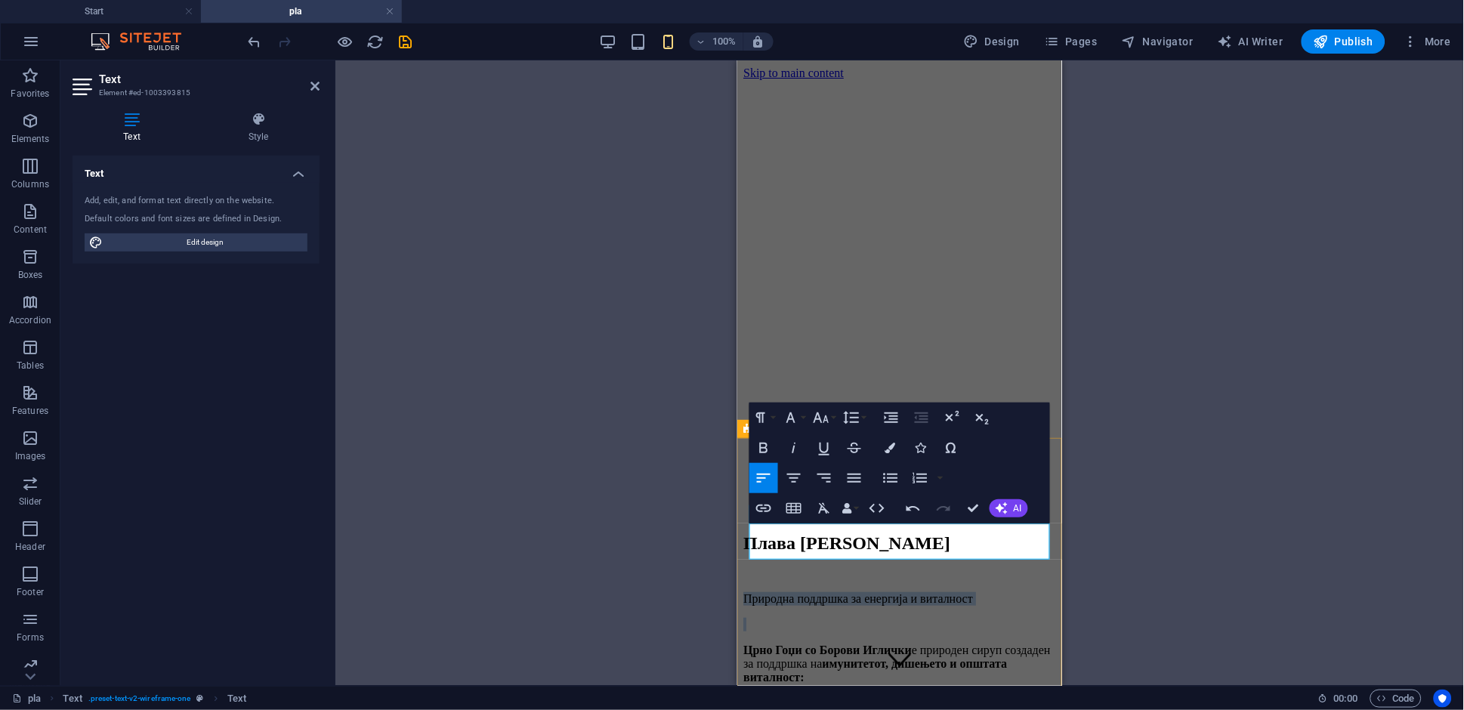
click at [823, 591] on p "Природна поддршка за енергија и виталност" at bounding box center [899, 598] width 313 height 14
click at [766, 449] on icon "button" at bounding box center [764, 448] width 18 height 18
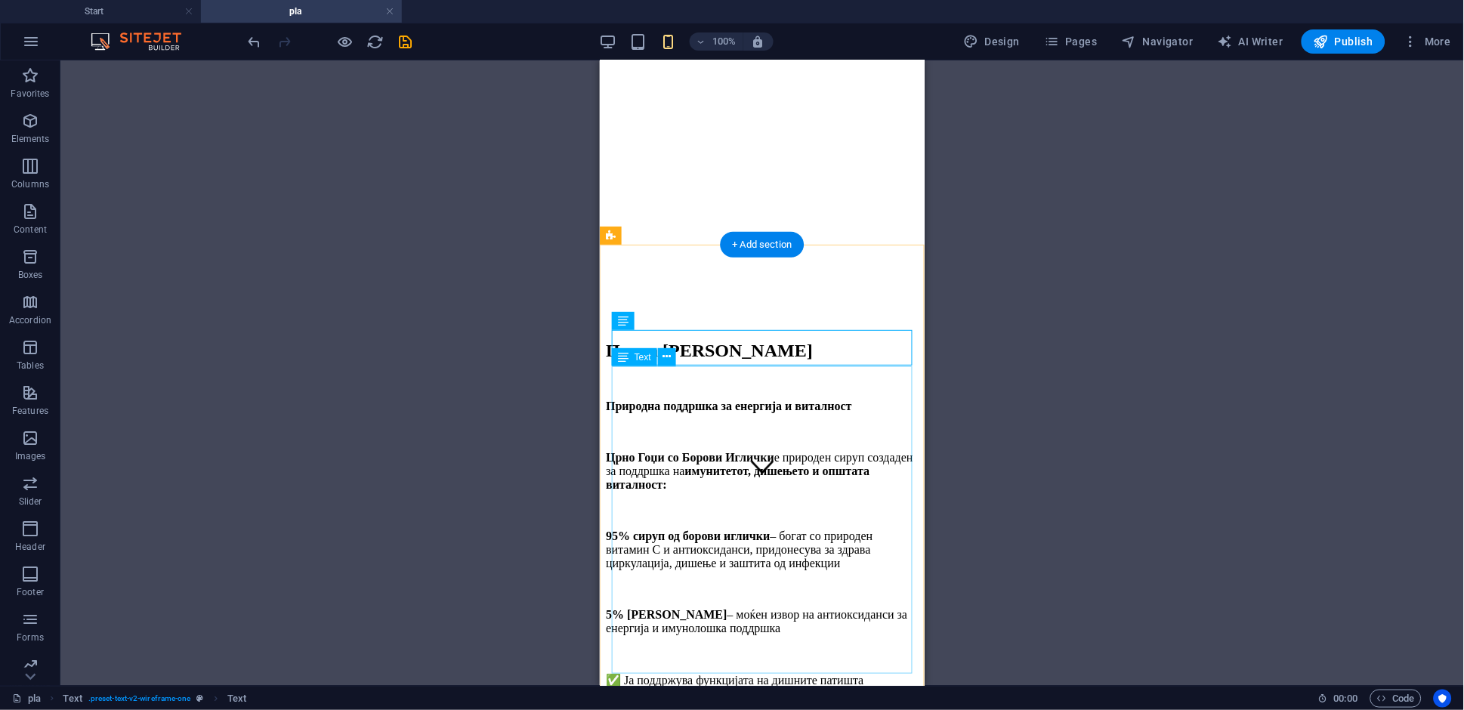
scroll to position [193, 0]
click at [729, 449] on div "Црно Гоџи со Борoви Иглички е природен сируп создаден за поддршка на имунитетот…" at bounding box center [761, 614] width 313 height 331
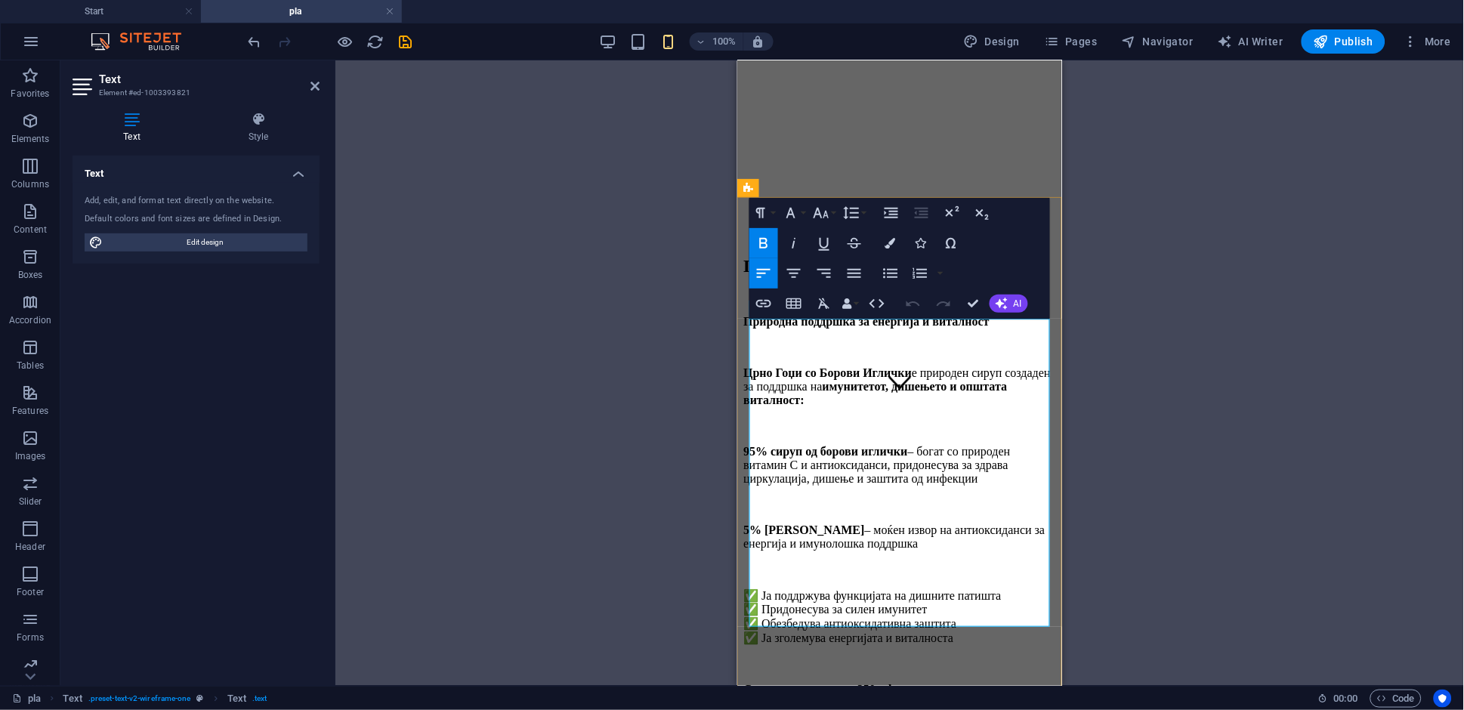
scroll to position [302, 0]
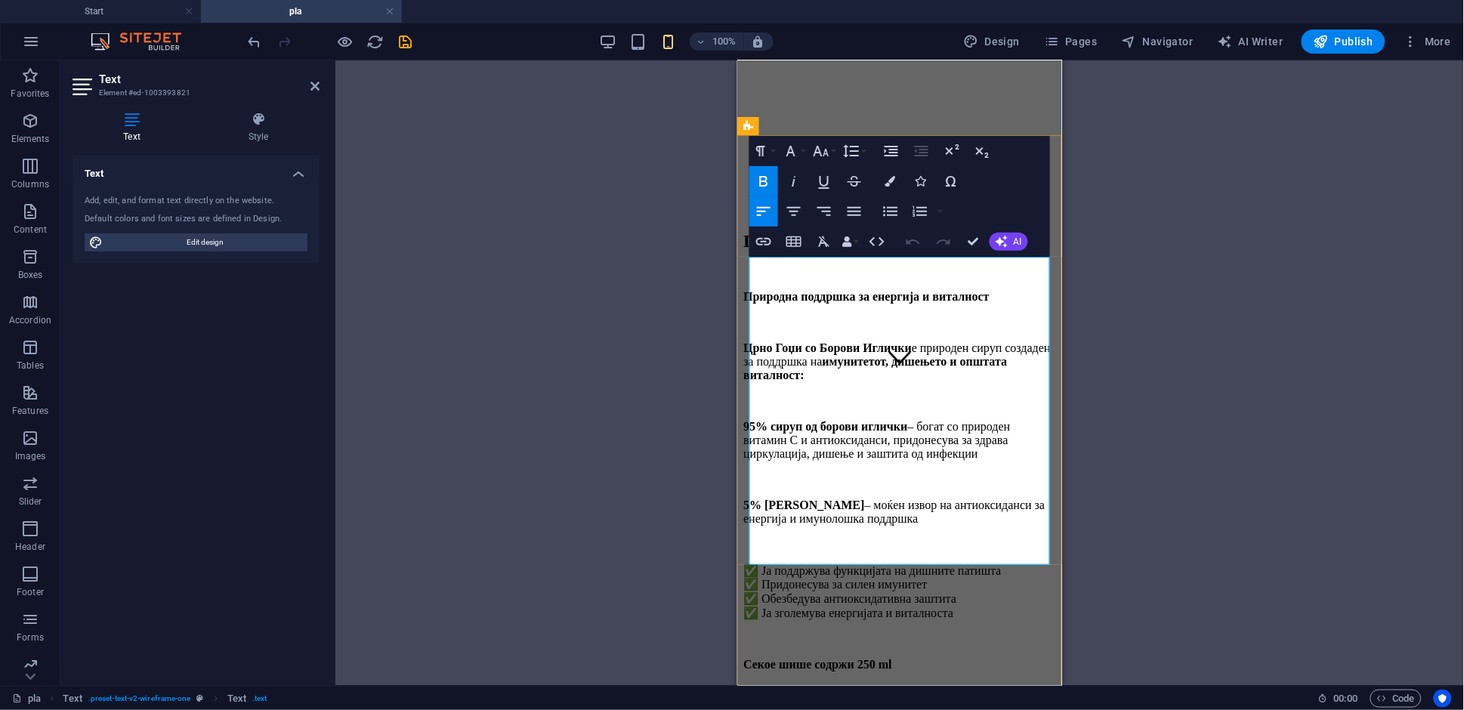
click at [841, 354] on strong "имунитетот, дишењето и општата виталност:" at bounding box center [875, 367] width 264 height 26
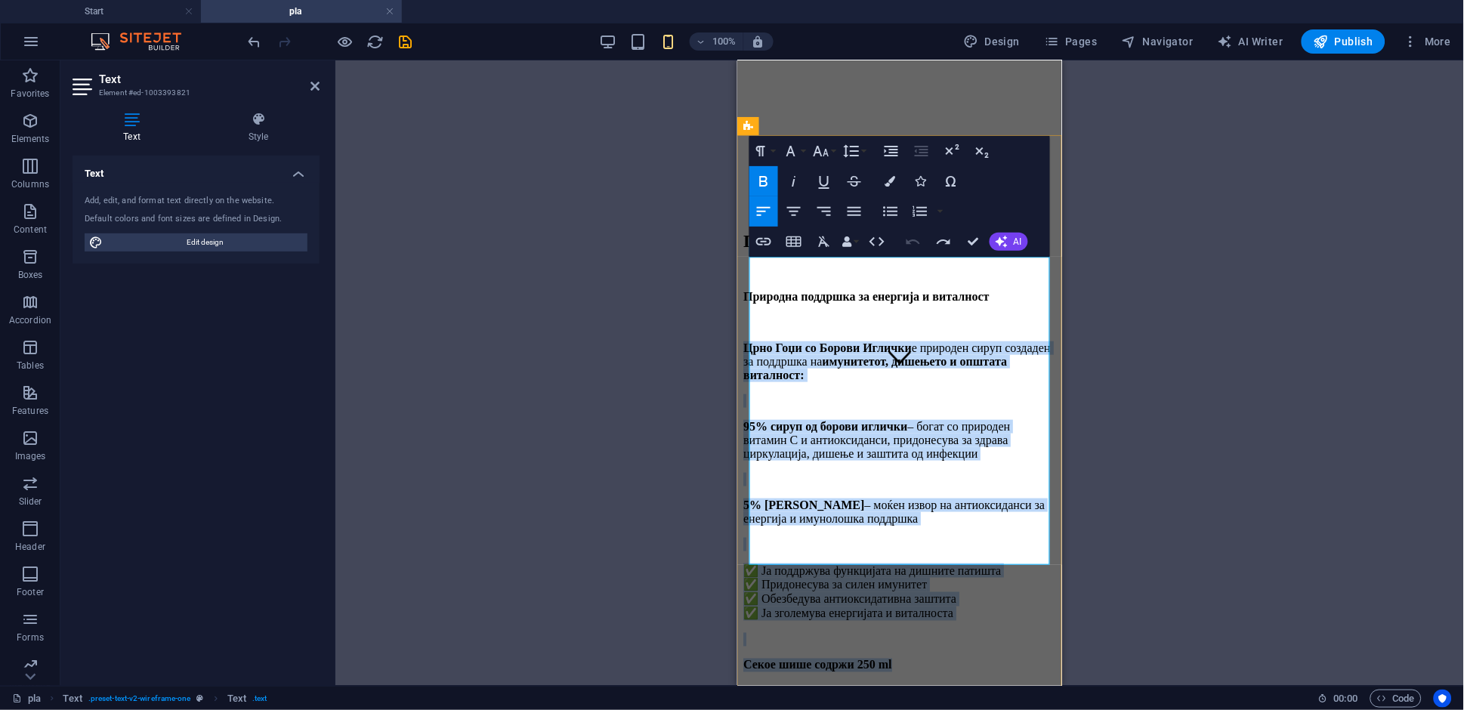
click at [985, 563] on p "✅ Ја поддржува функцијата на дишните патишта ✅ Придонесува за силен имунитет ✅ …" at bounding box center [899, 591] width 313 height 57
drag, startPoint x: 1000, startPoint y: 525, endPoint x: 740, endPoint y: 258, distance: 372.3
click at [743, 258] on div "Плава Спирулинасо Црно Гоџи Природна поддршка за енергија и виталност Црно Гоџи…" at bounding box center [899, 534] width 313 height 608
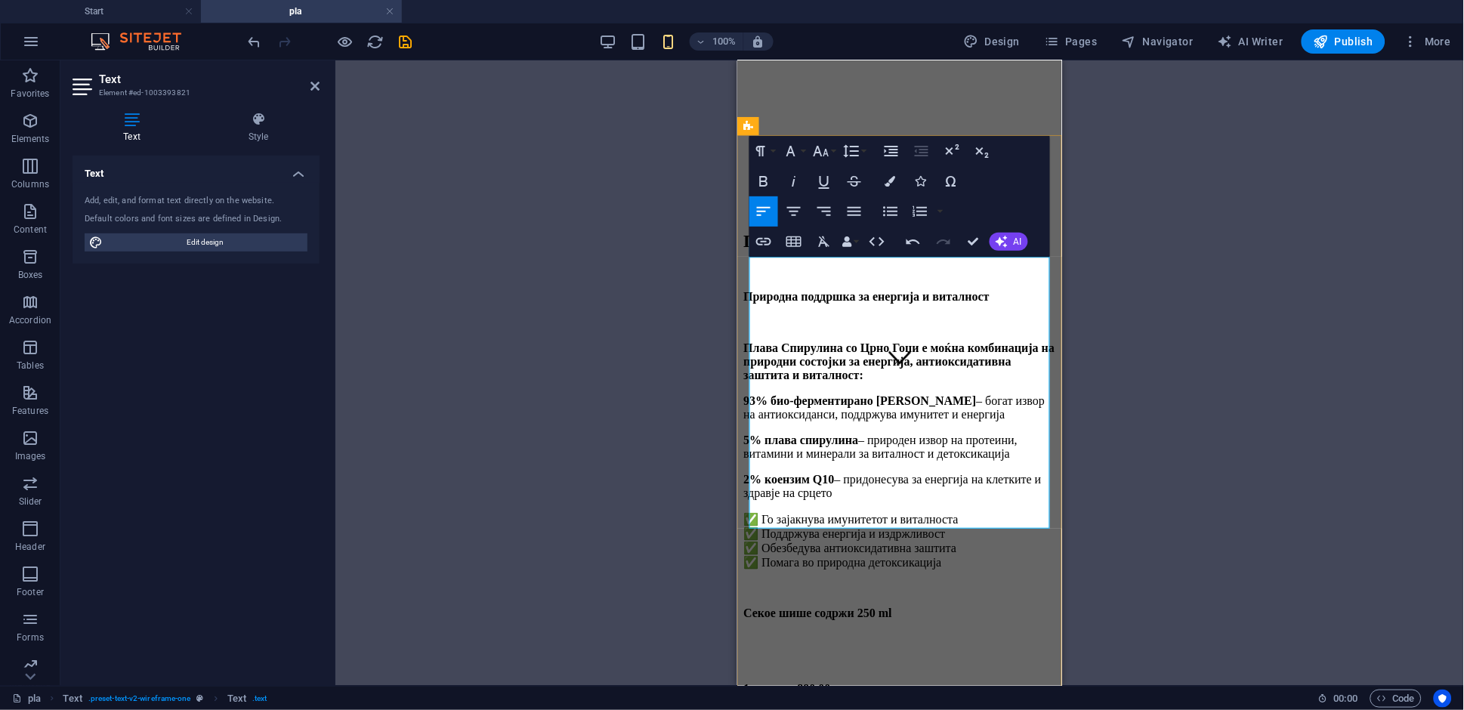
click at [941, 472] on p "2% коензим Q10 – придонесува за енергија на клетките и здравје на срцето" at bounding box center [899, 485] width 313 height 27
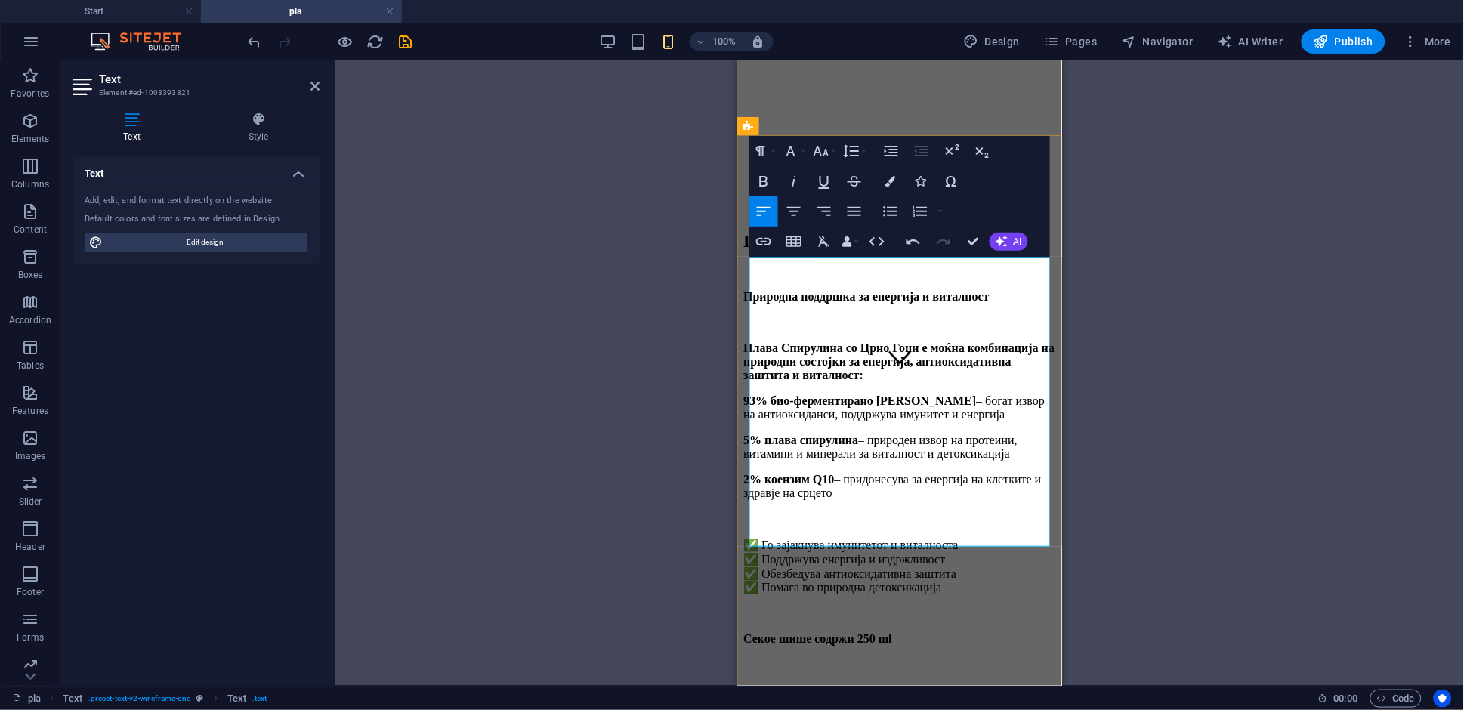
click at [990, 341] on p "Плава Спирулина со Црно Гоџи е моќна комбинација на природни состојки за енерги…" at bounding box center [899, 361] width 313 height 41
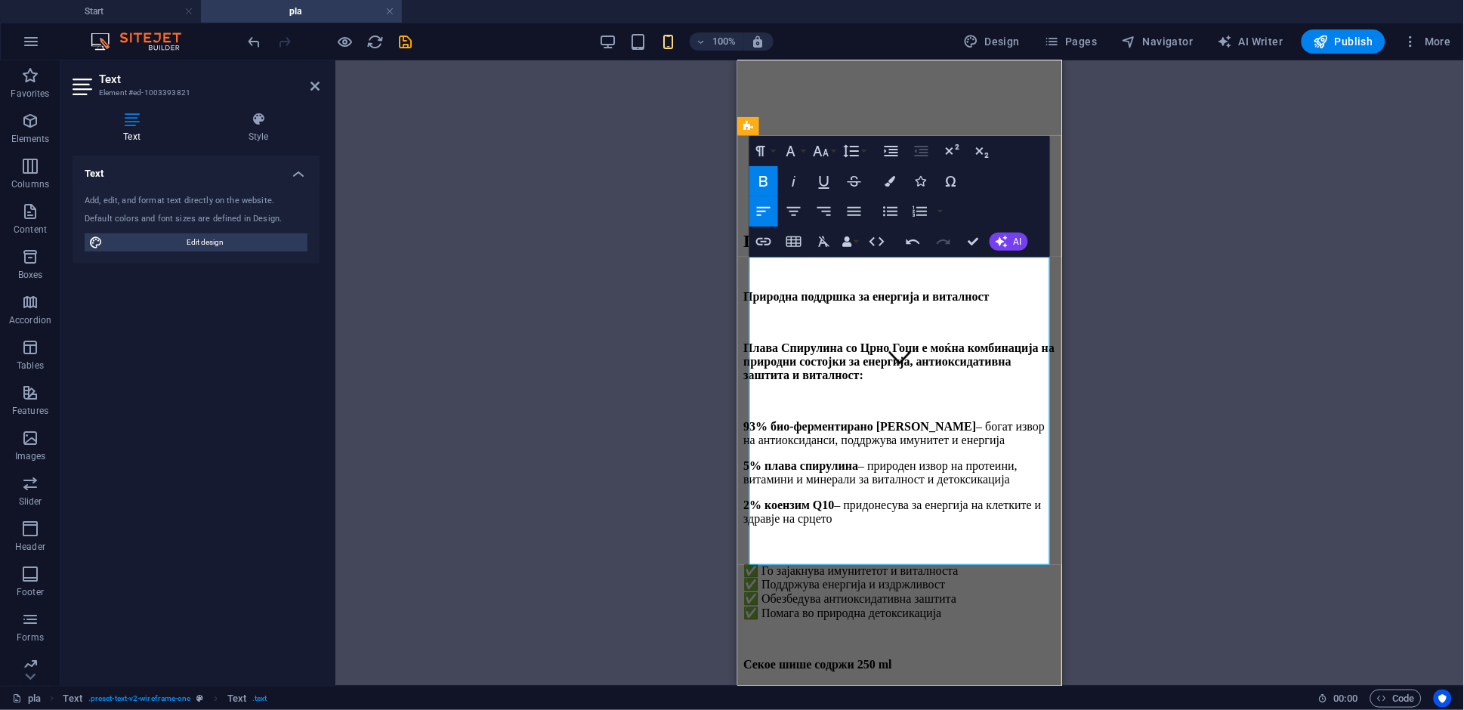
click at [752, 459] on strong "5% плава спирулина" at bounding box center [800, 465] width 115 height 13
click at [752, 419] on strong "93% био-ферментирано црно гоџи" at bounding box center [859, 425] width 233 height 13
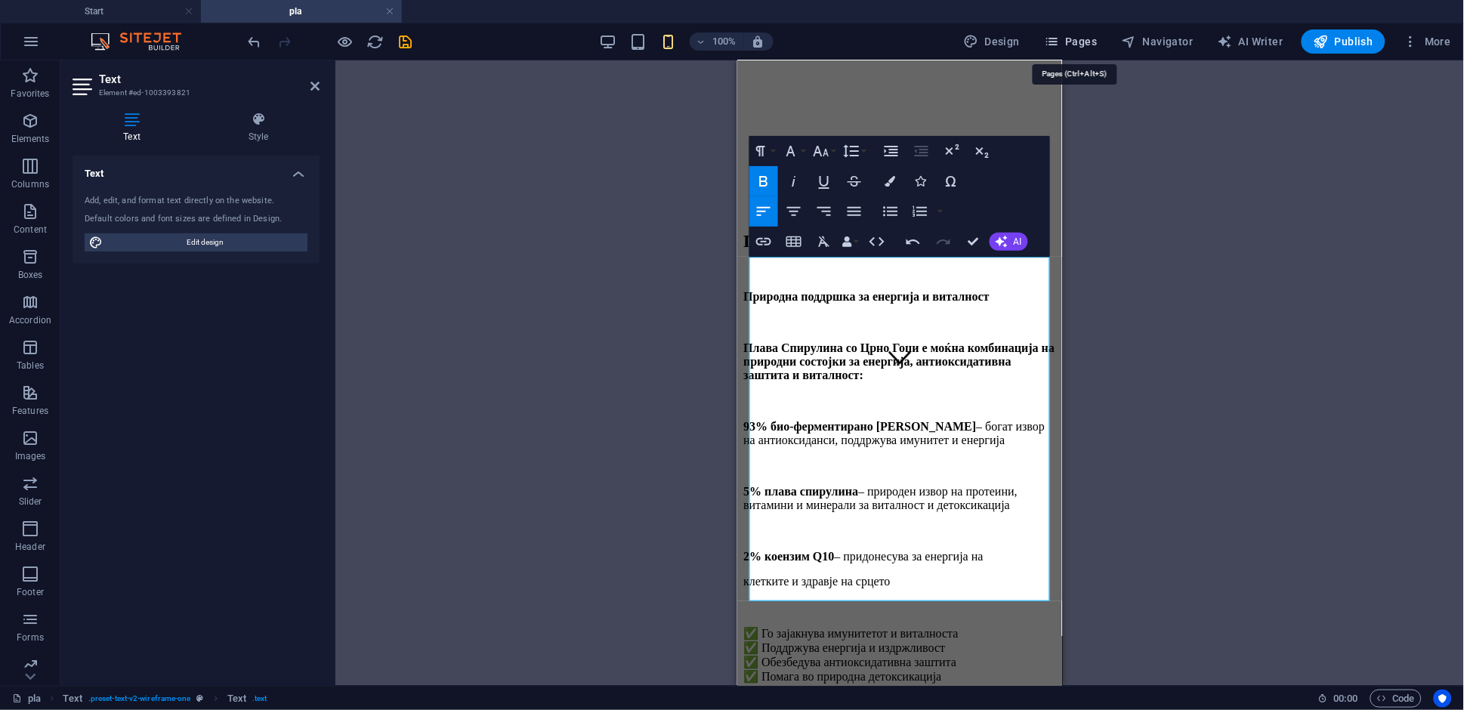
click at [1080, 46] on span "Pages" at bounding box center [1070, 41] width 53 height 15
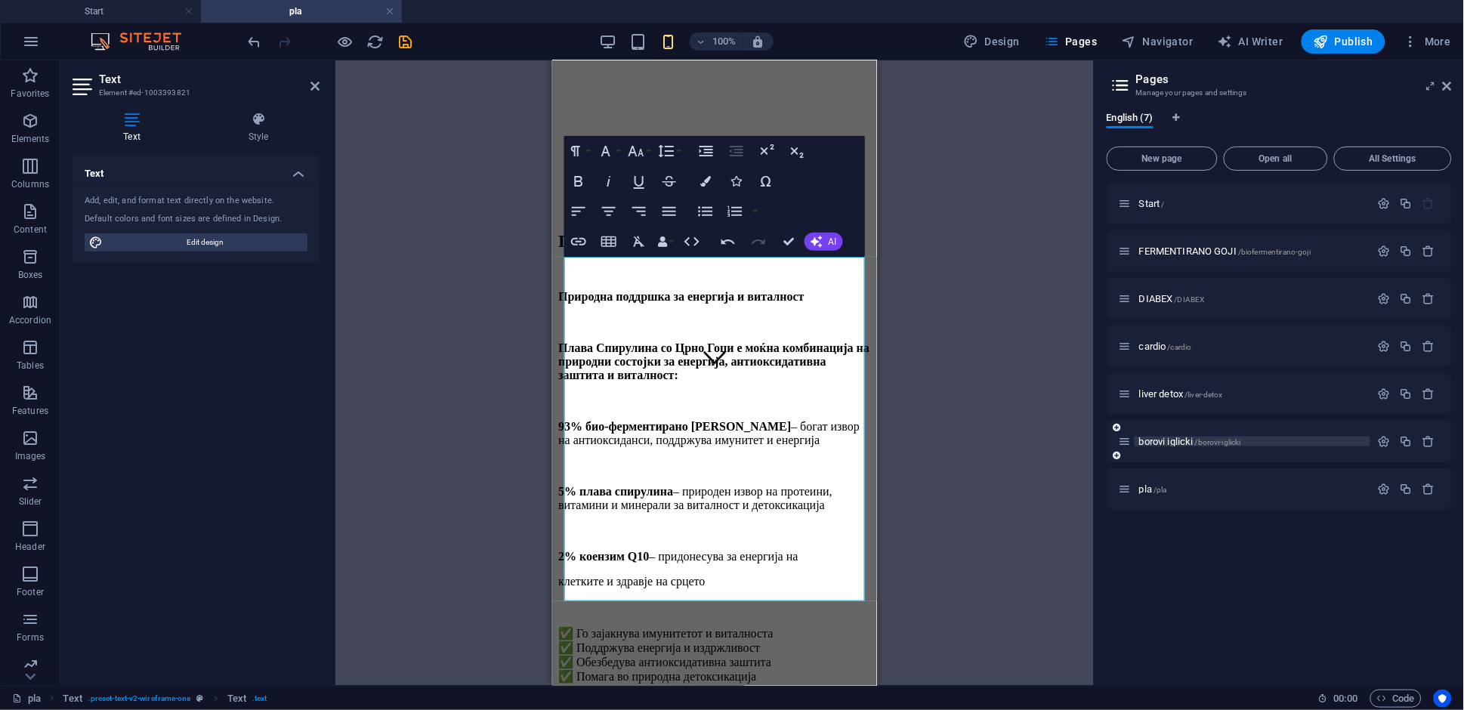
click at [1175, 442] on span "borovi iglicki /borovi-iglicki" at bounding box center [1190, 441] width 102 height 11
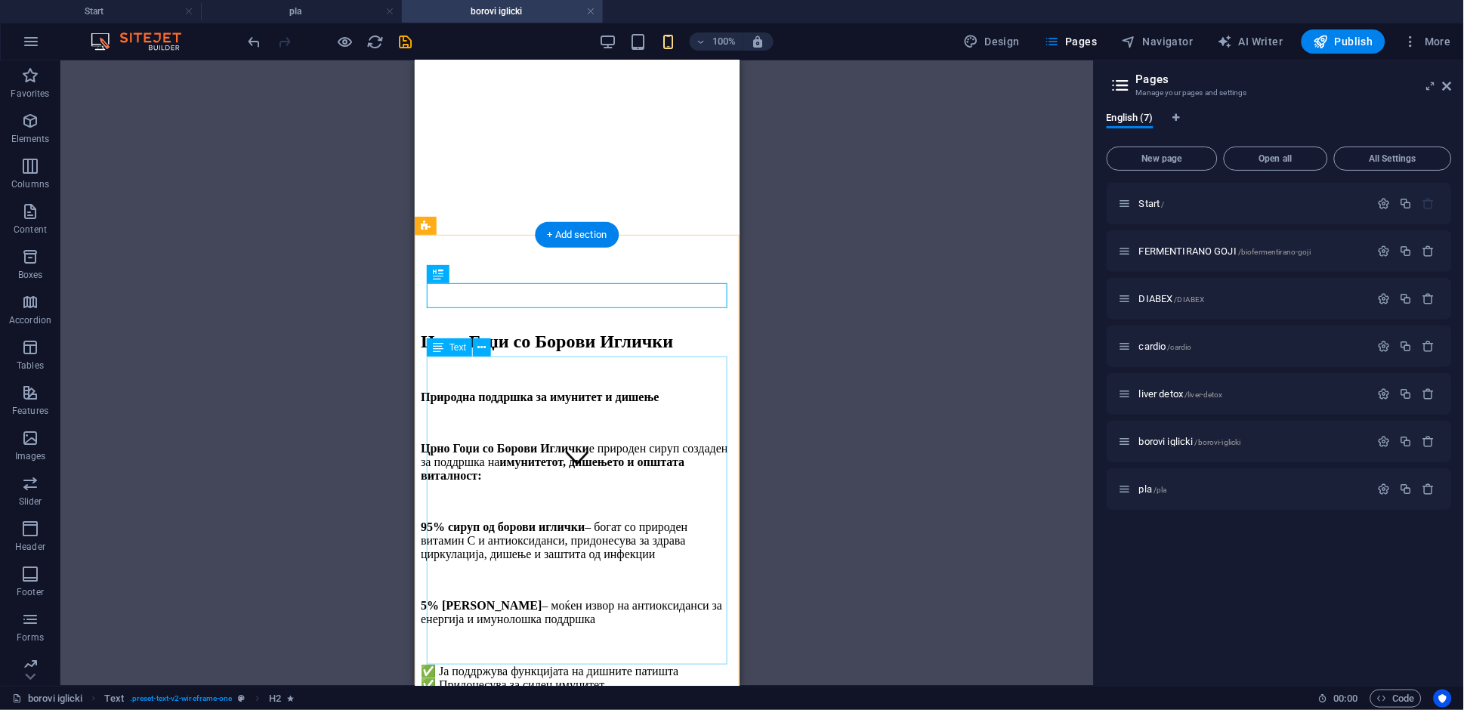
scroll to position [202, 0]
click at [1175, 392] on span "liver detox /liver-detox" at bounding box center [1181, 393] width 84 height 11
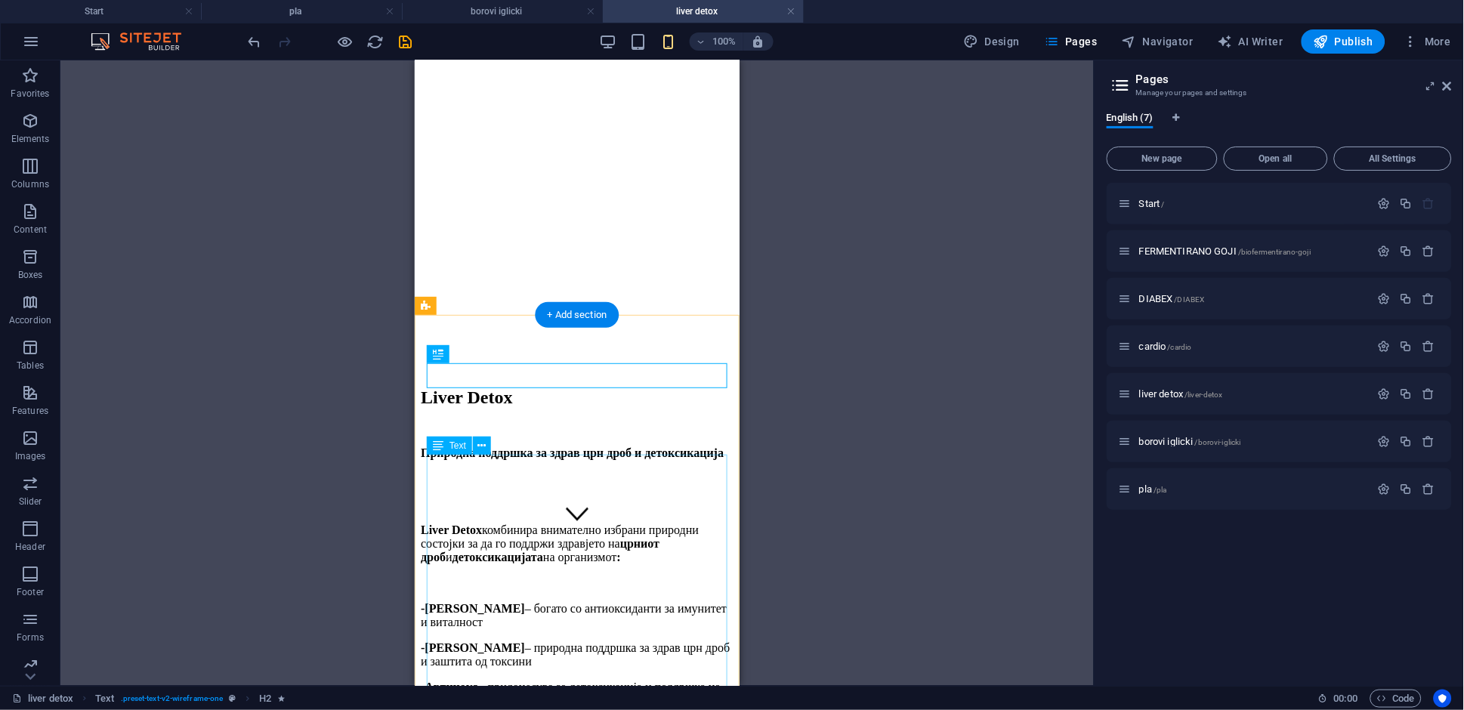
scroll to position [151, 0]
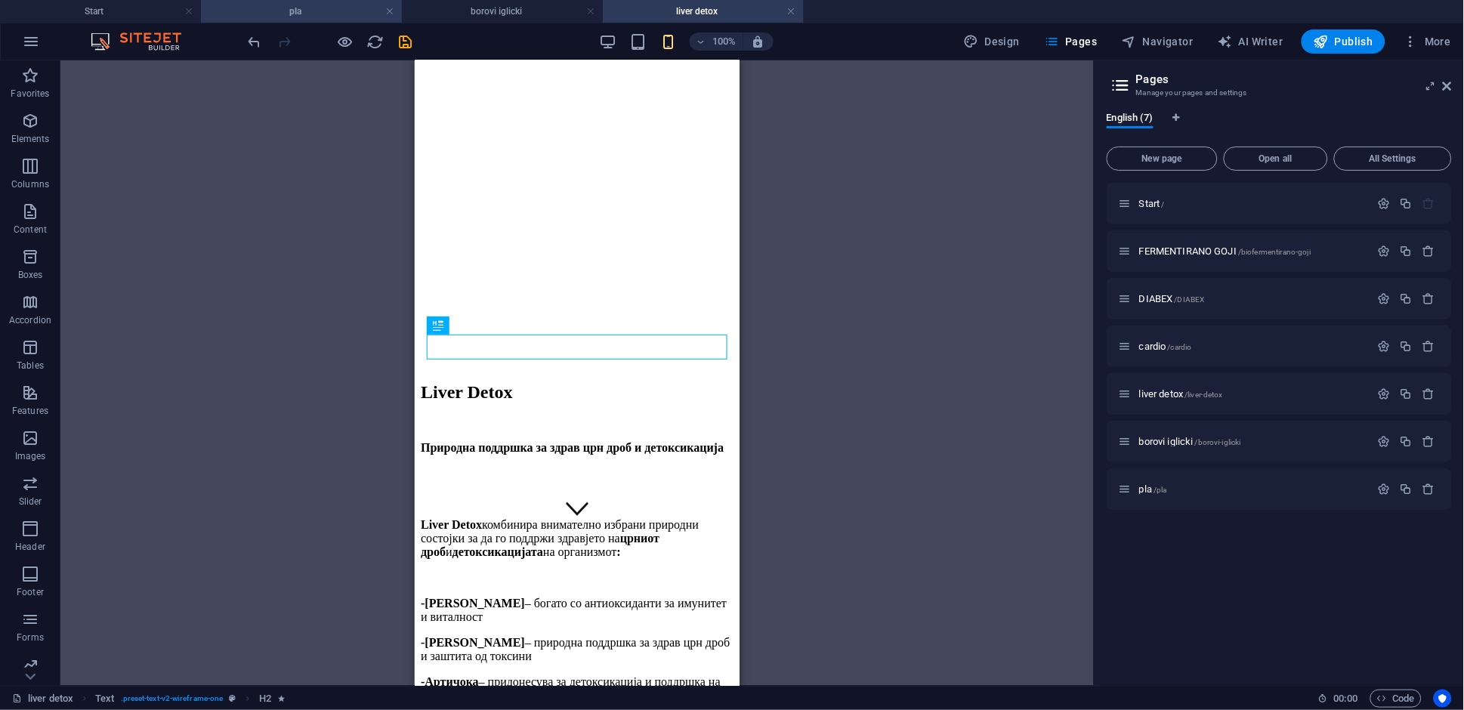
click at [313, 13] on h4 "pla" at bounding box center [301, 11] width 201 height 17
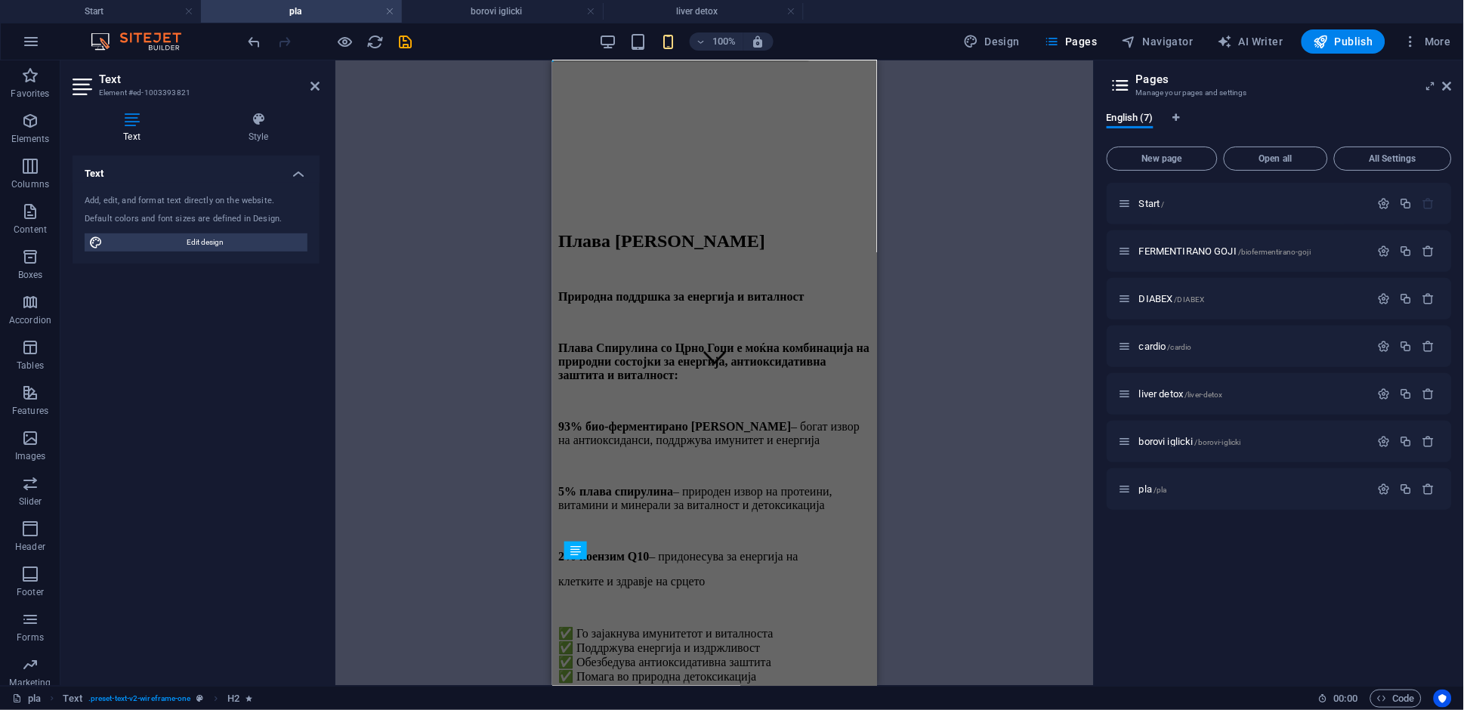
scroll to position [0, 0]
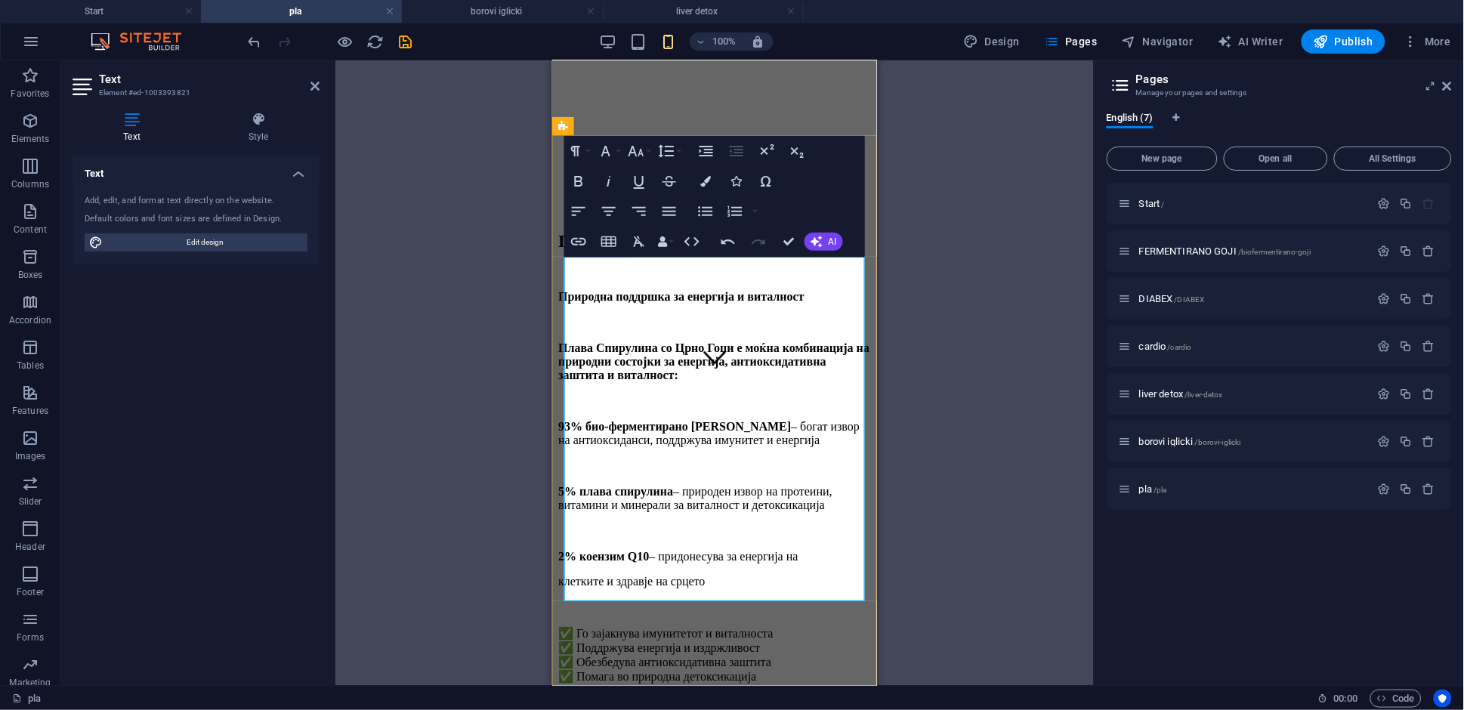
click at [564, 419] on strong "93% био-ферментирано црно гоџи" at bounding box center [673, 425] width 233 height 13
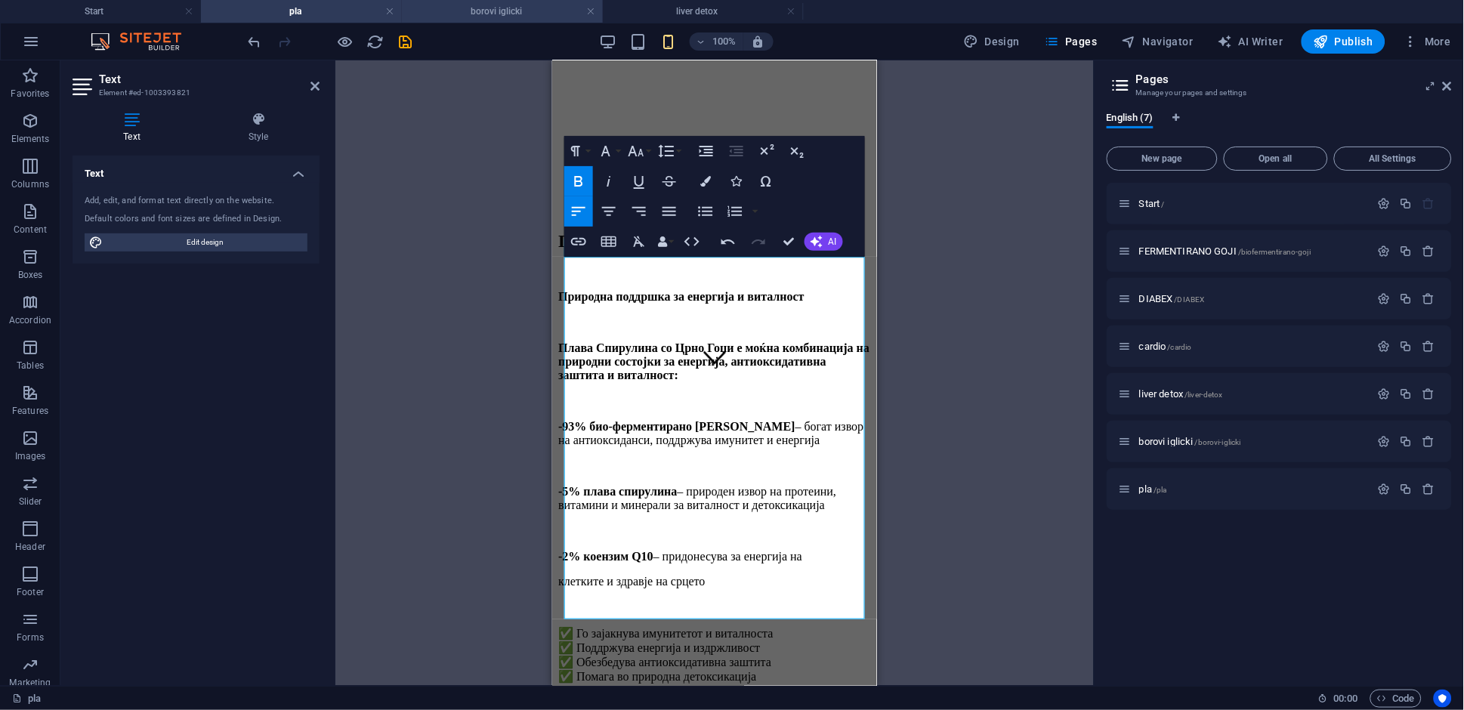
click at [523, 15] on h4 "borovi iglicki" at bounding box center [502, 11] width 201 height 17
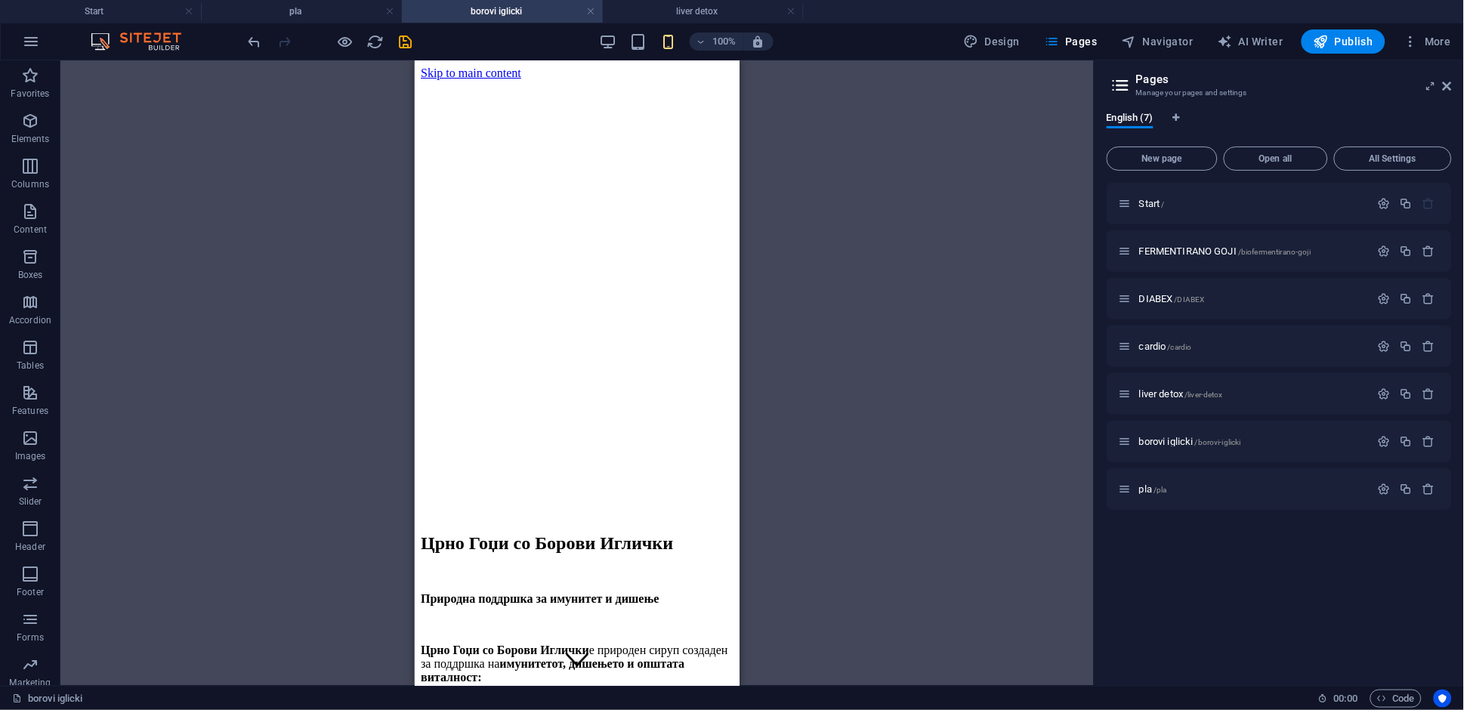
scroll to position [202, 0]
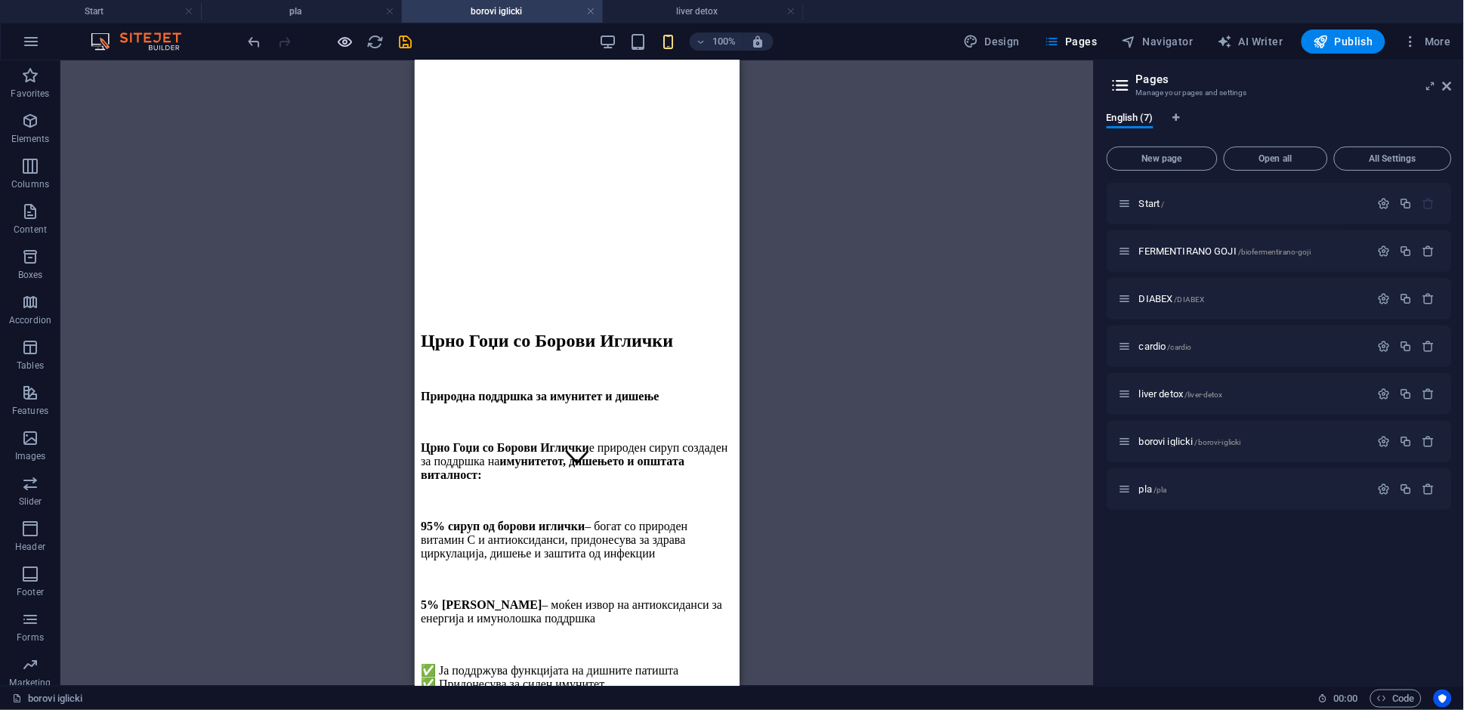
click at [340, 36] on icon "button" at bounding box center [345, 41] width 17 height 17
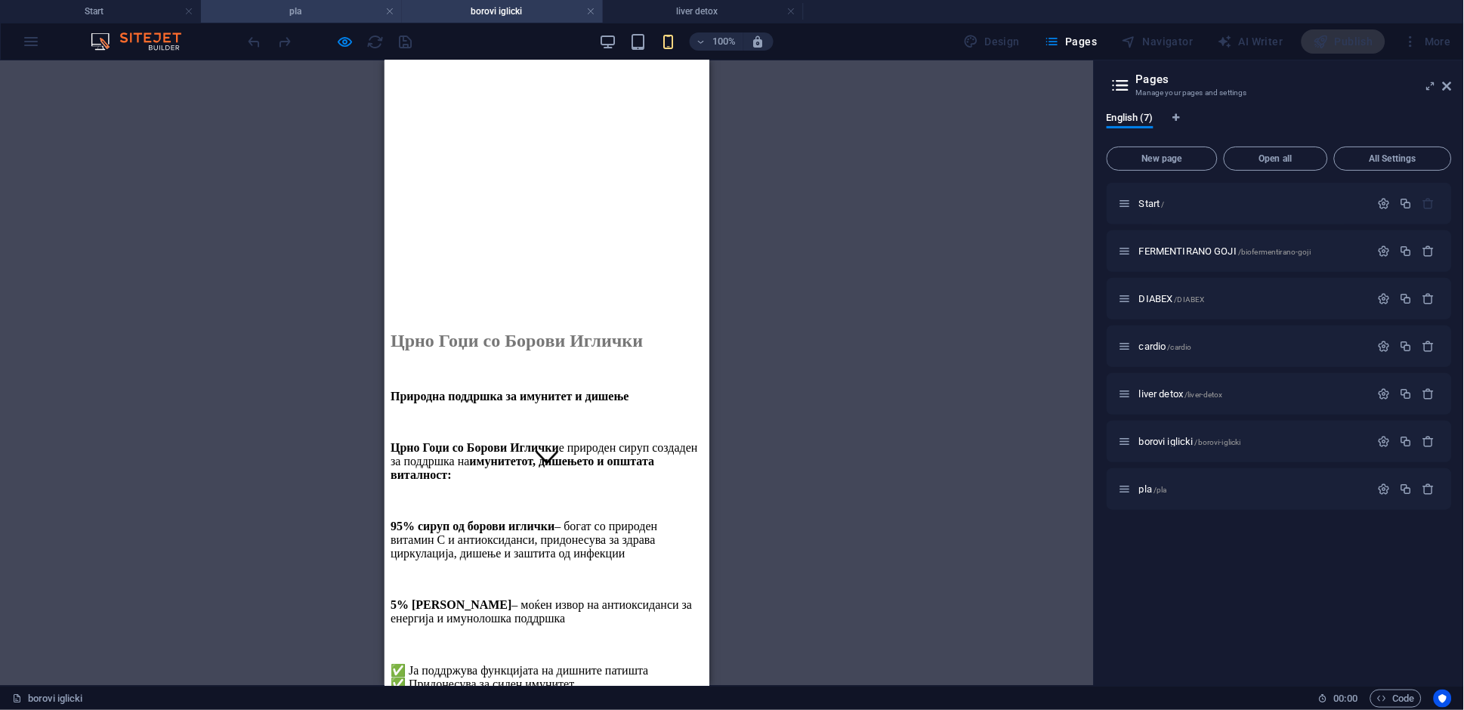
click at [337, 43] on icon "button" at bounding box center [345, 41] width 17 height 17
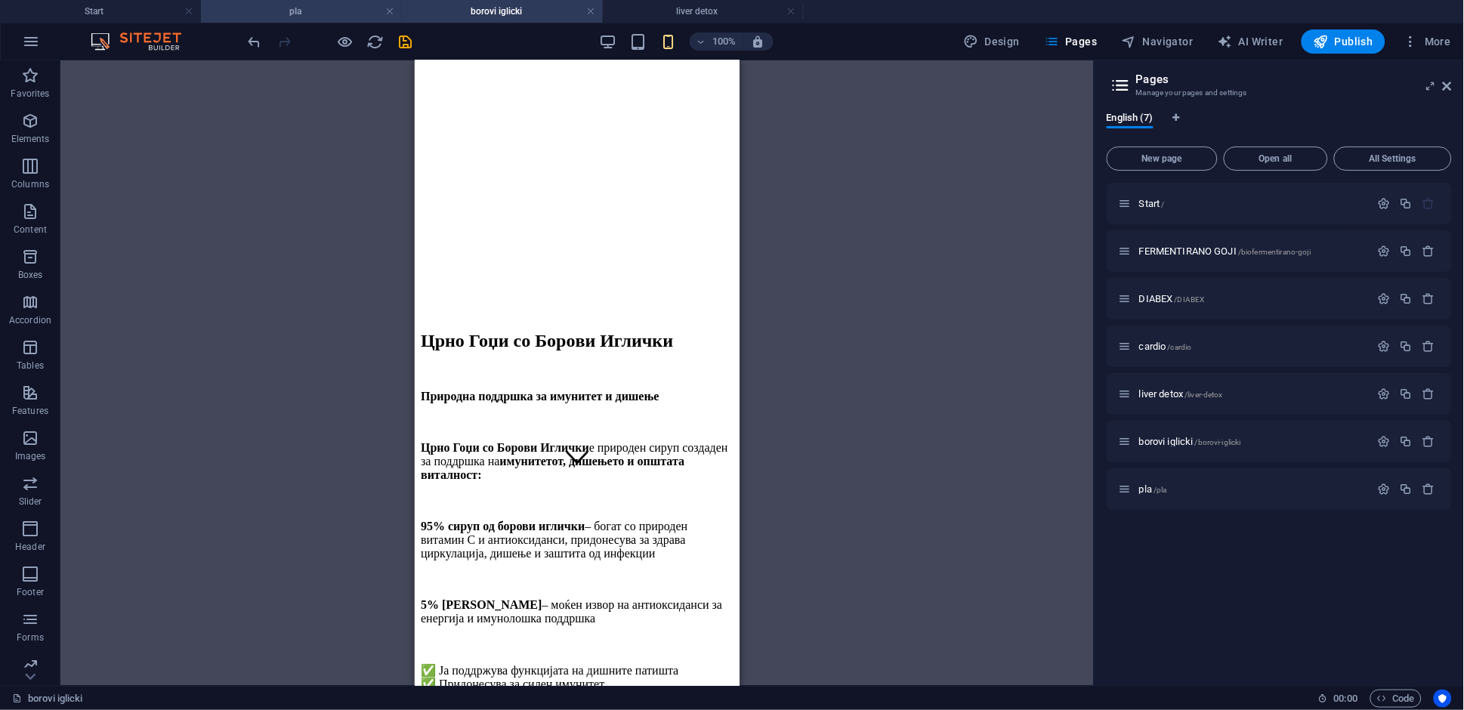
click at [326, 14] on h4 "pla" at bounding box center [301, 11] width 201 height 17
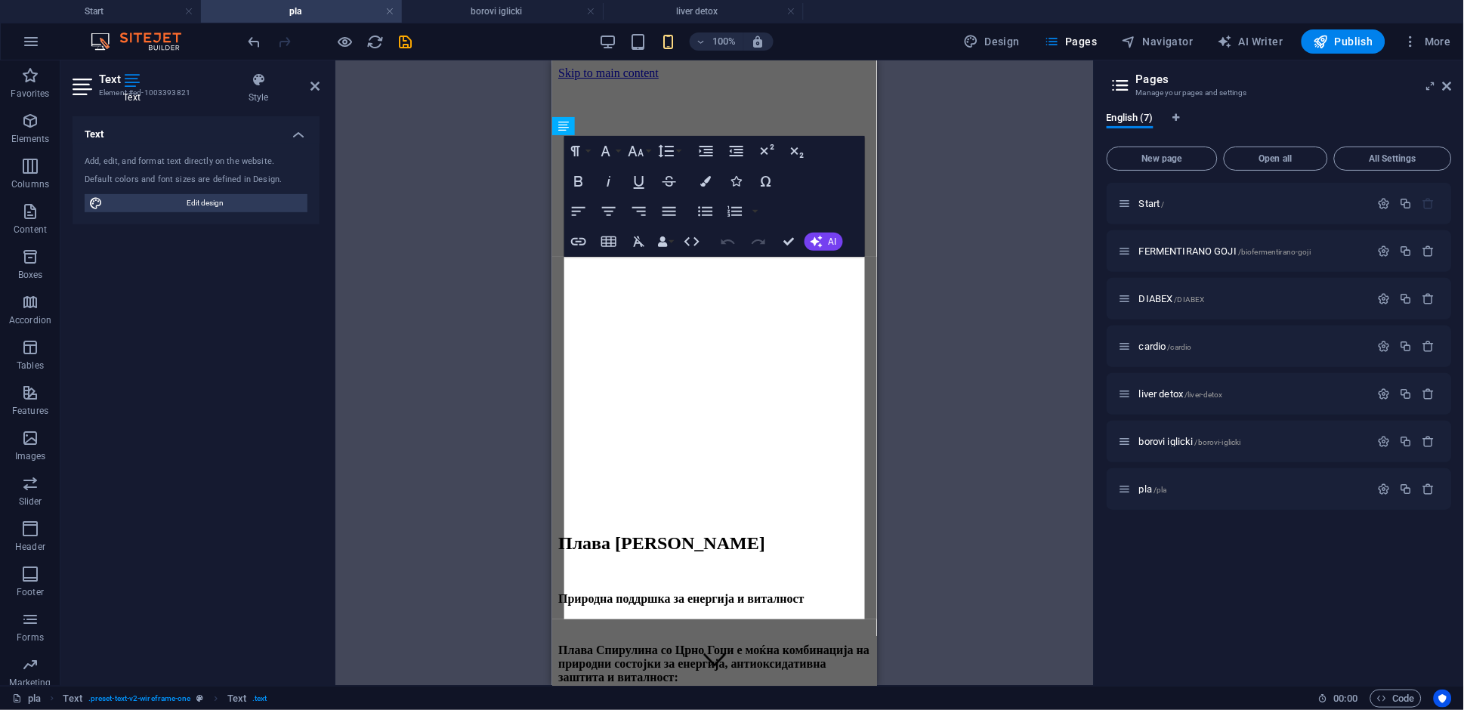
scroll to position [302, 0]
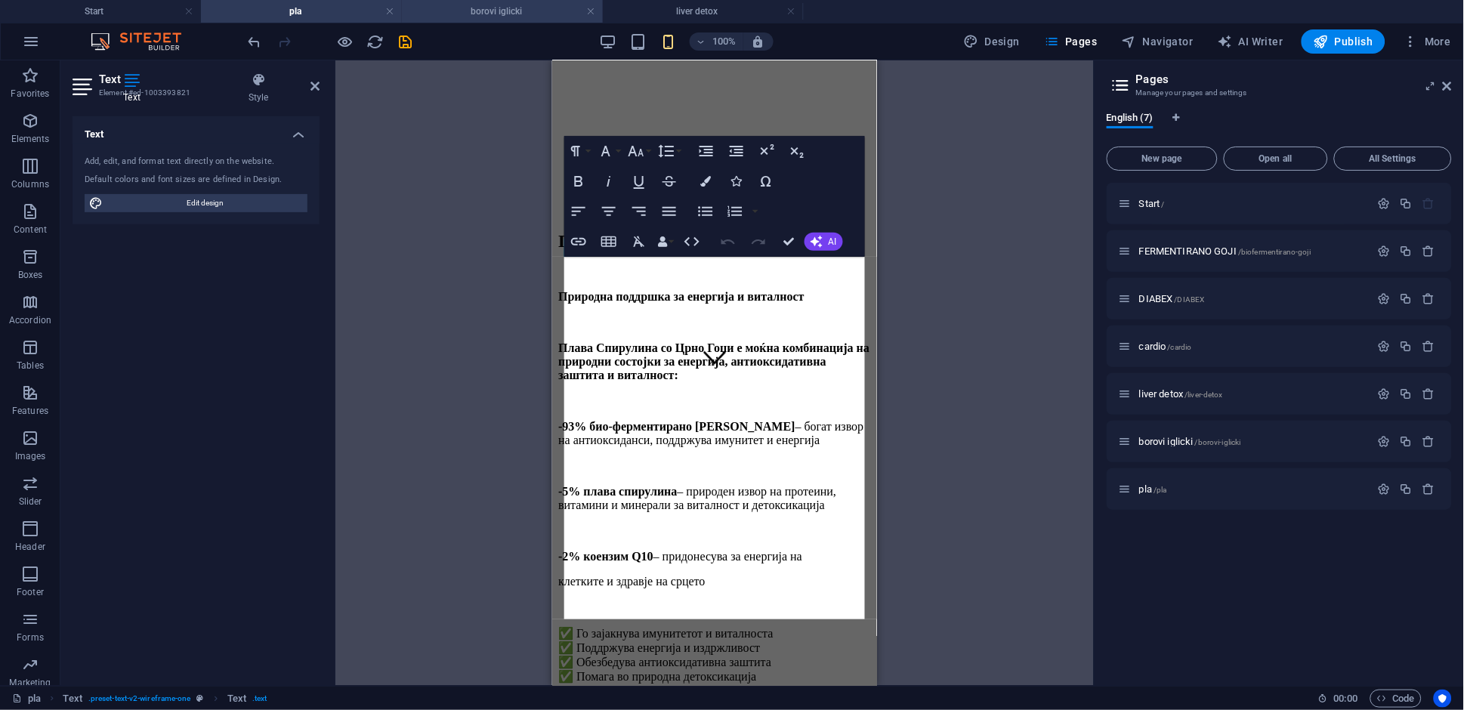
click at [465, 14] on h4 "borovi iglicki" at bounding box center [502, 11] width 201 height 17
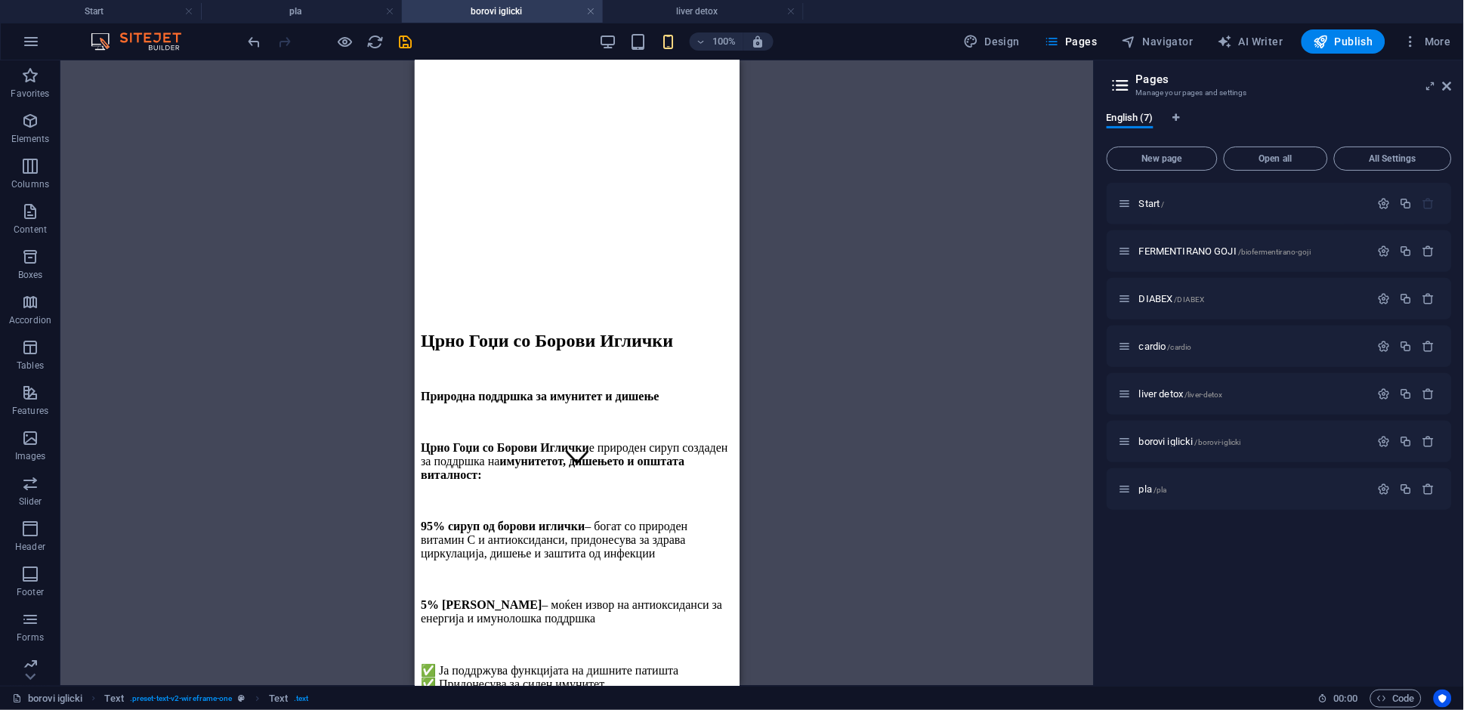
scroll to position [0, 0]
click at [517, 506] on div "Црно Гоџи со Борoви Иглички е природен сируп создаден за поддршка на имунитетот…" at bounding box center [576, 605] width 313 height 331
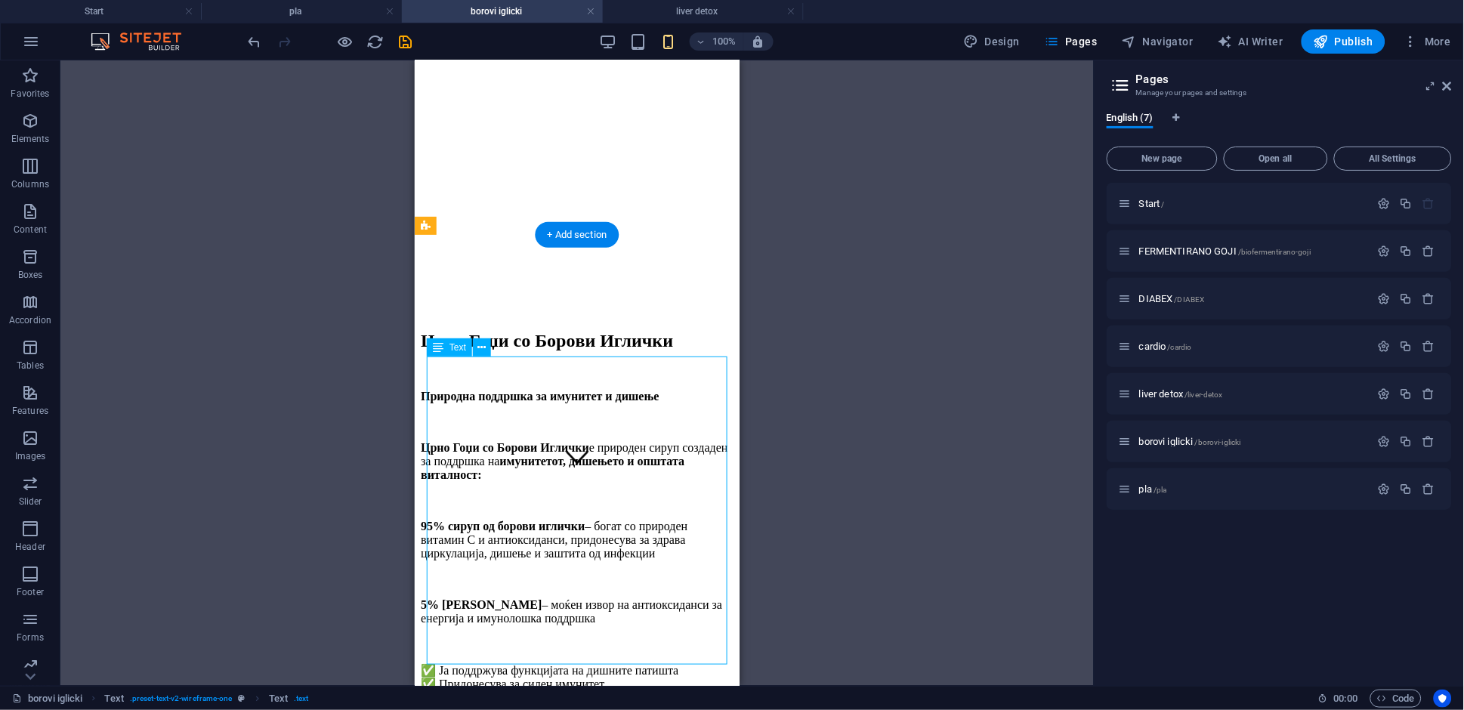
click at [517, 506] on div "Црно Гоџи со Борoви Иглички е природен сируп создаден за поддршка на имунитетот…" at bounding box center [576, 605] width 313 height 331
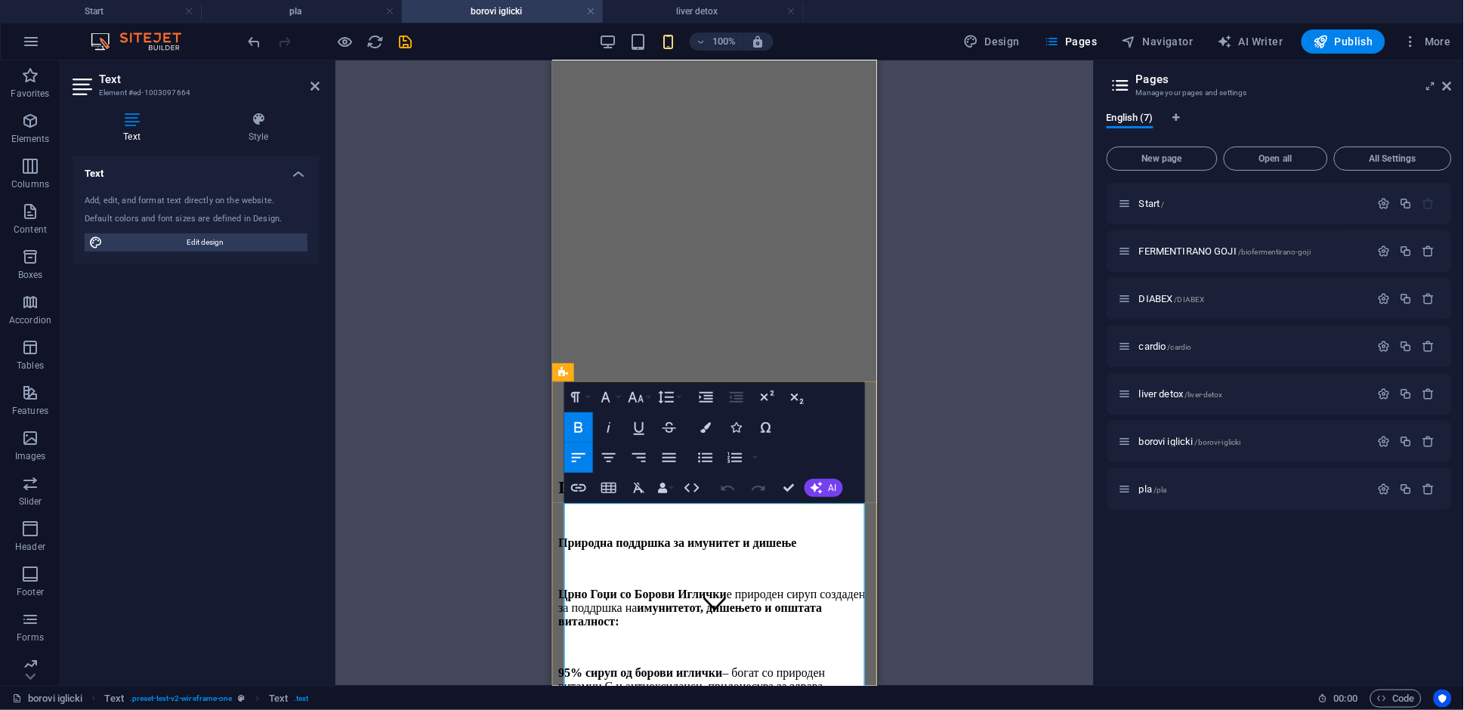
click at [676, 665] on p "95% сируп од борови иглички – богат со природен витамин C и антиоксиданси, прид…" at bounding box center [713, 685] width 313 height 41
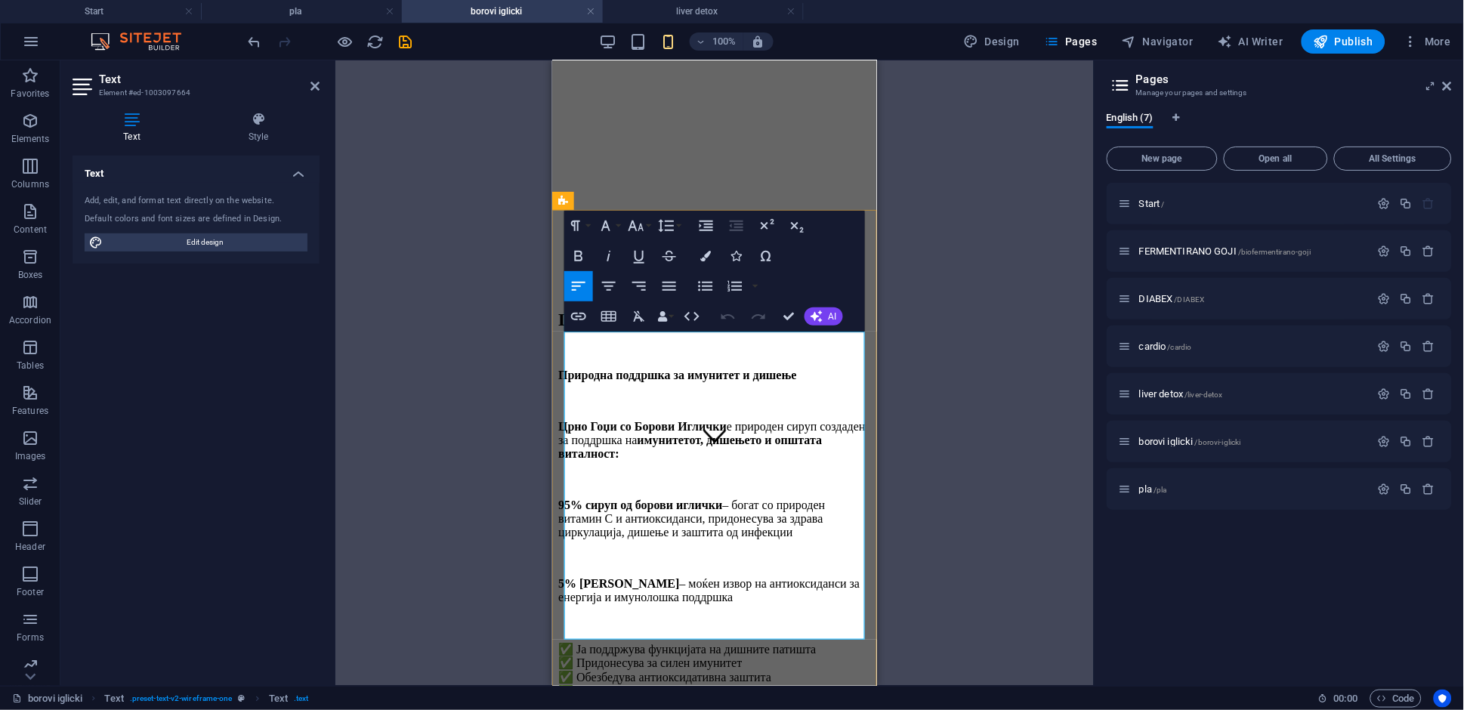
scroll to position [227, 0]
click at [565, 494] on strong "95% сируп од борови иглички" at bounding box center [639, 500] width 164 height 13
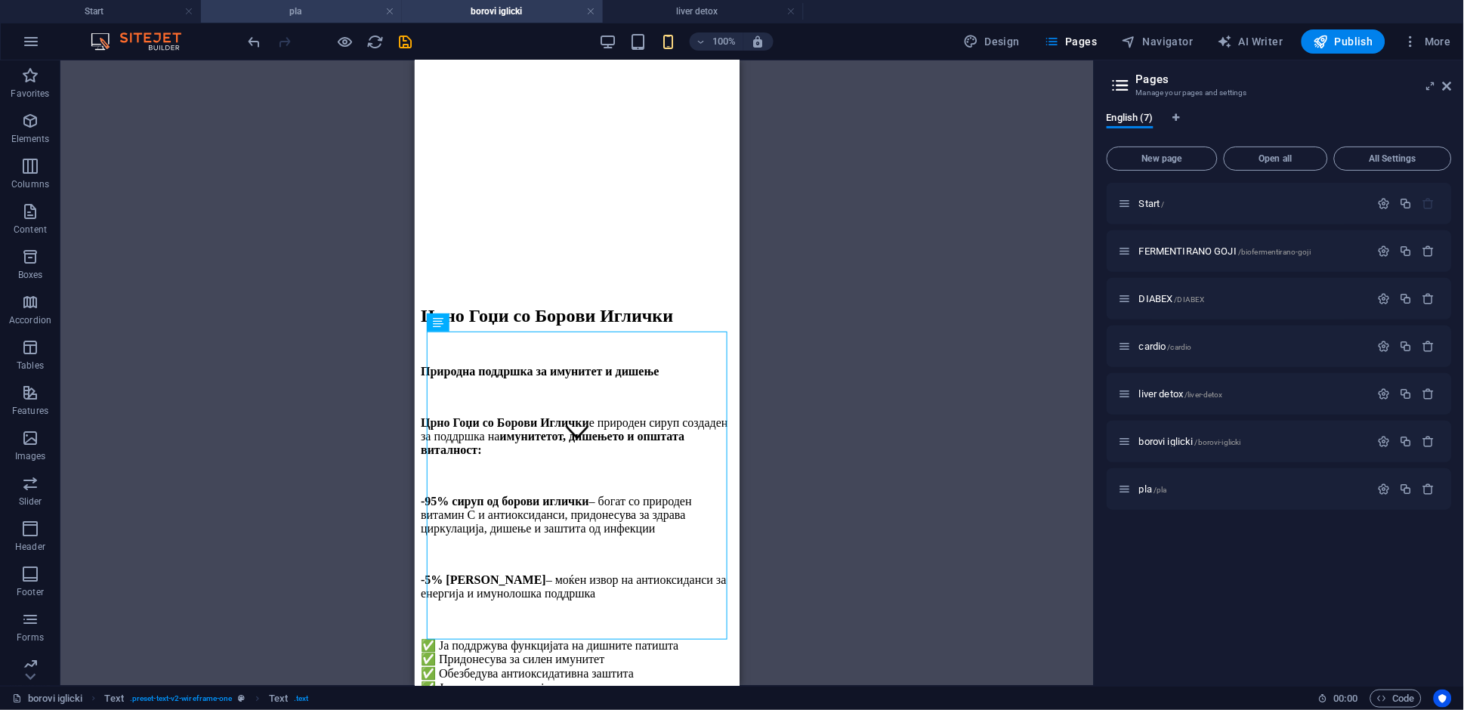
click at [308, 13] on h4 "pla" at bounding box center [301, 11] width 201 height 17
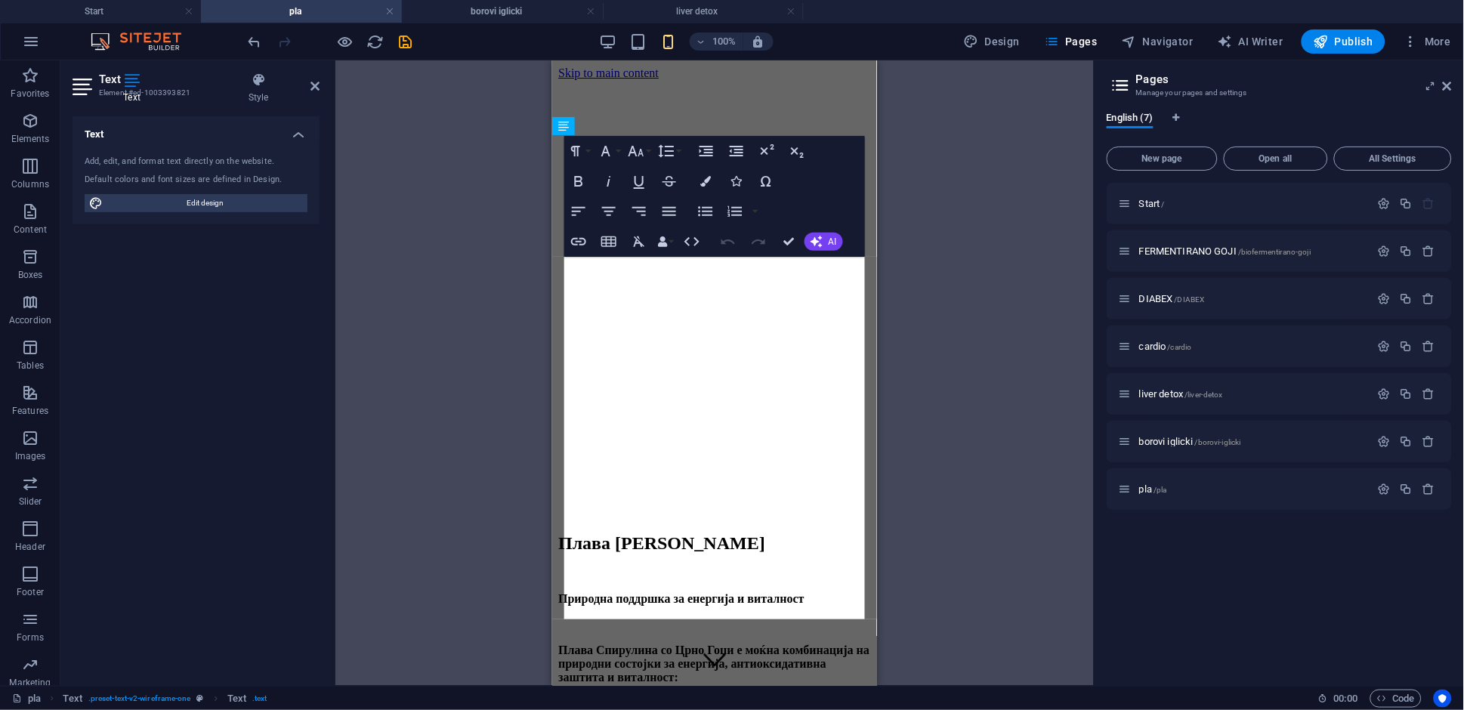
scroll to position [302, 0]
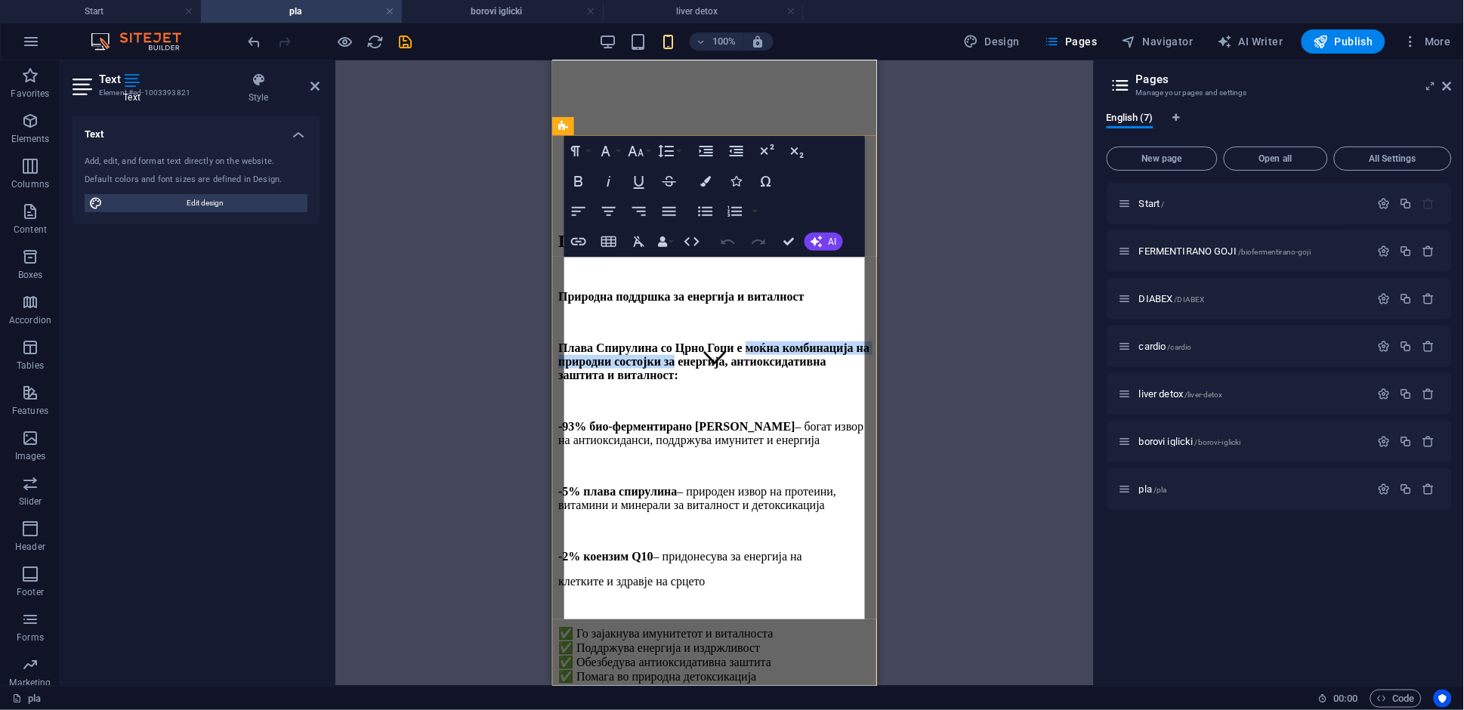
drag, startPoint x: 752, startPoint y: 267, endPoint x: 777, endPoint y: 283, distance: 30.0
click at [777, 341] on strong "Плава Спирулина со Црно Гоџи е моќна комбинација на природни состојки за енерги…" at bounding box center [712, 361] width 311 height 40
click at [579, 185] on icon "button" at bounding box center [579, 181] width 8 height 11
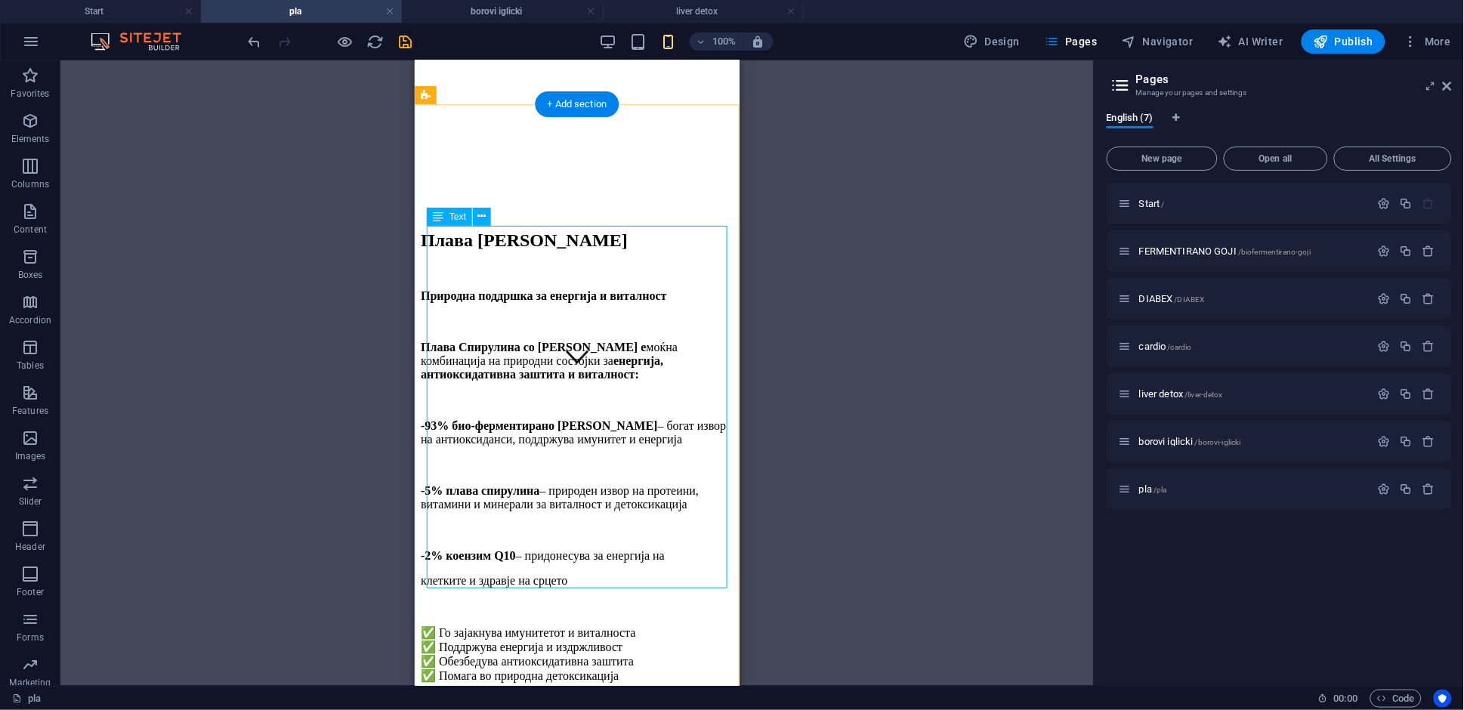
scroll to position [419, 0]
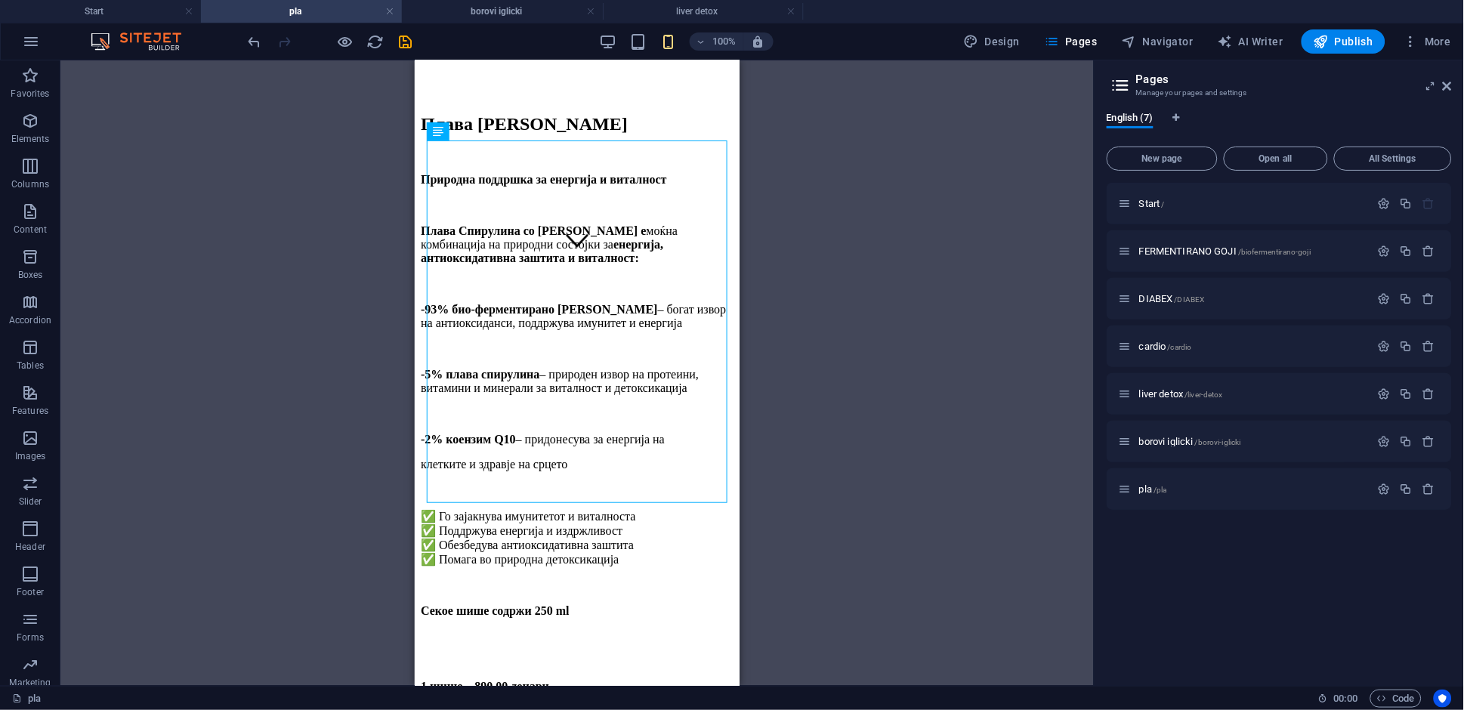
click at [834, 573] on div "Drag here to replace the existing content. Press “Ctrl” if you want to create a…" at bounding box center [576, 372] width 1033 height 625
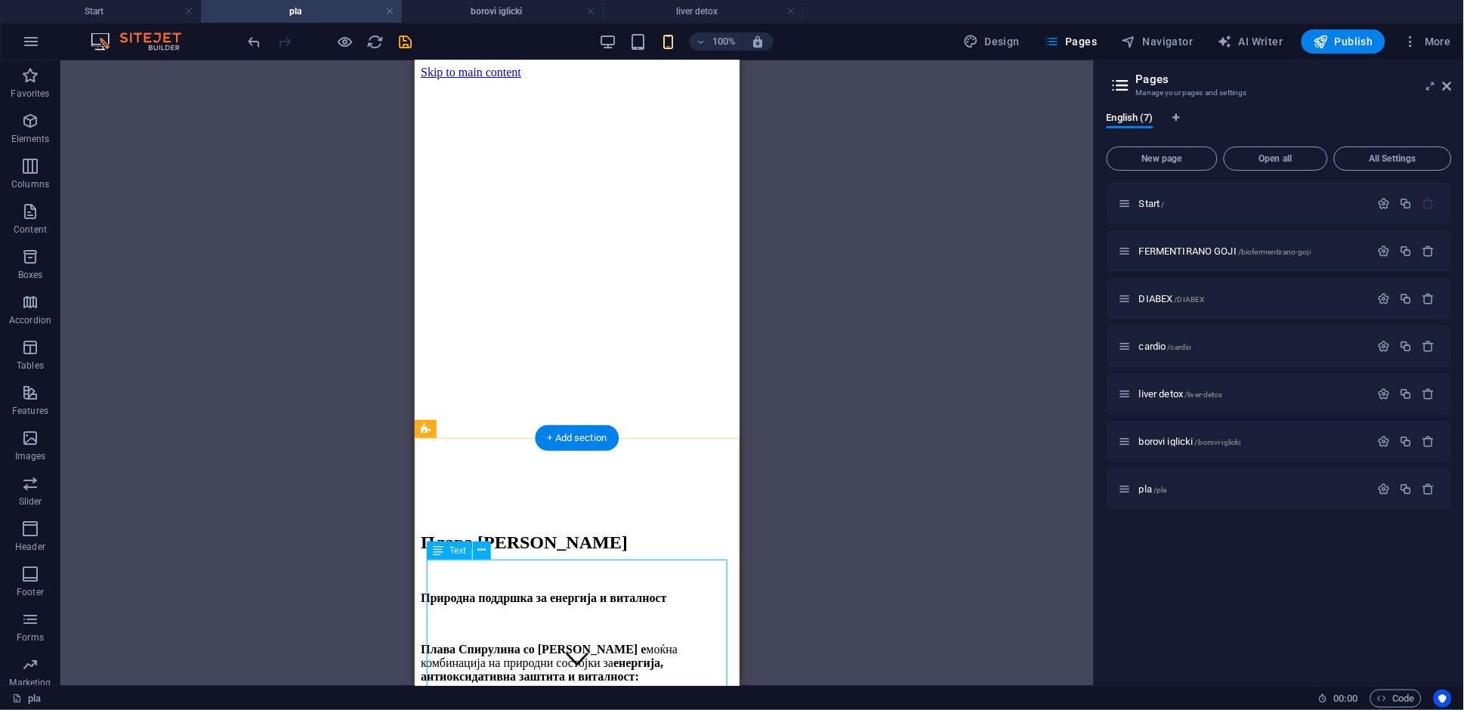
scroll to position [0, 0]
click at [154, 23] on div "100% Design Pages Navigator AI Writer Publish More" at bounding box center [732, 41] width 1462 height 36
click at [559, 533] on div "Плава Спирулинасо Црно Гоџи" at bounding box center [576, 543] width 313 height 20
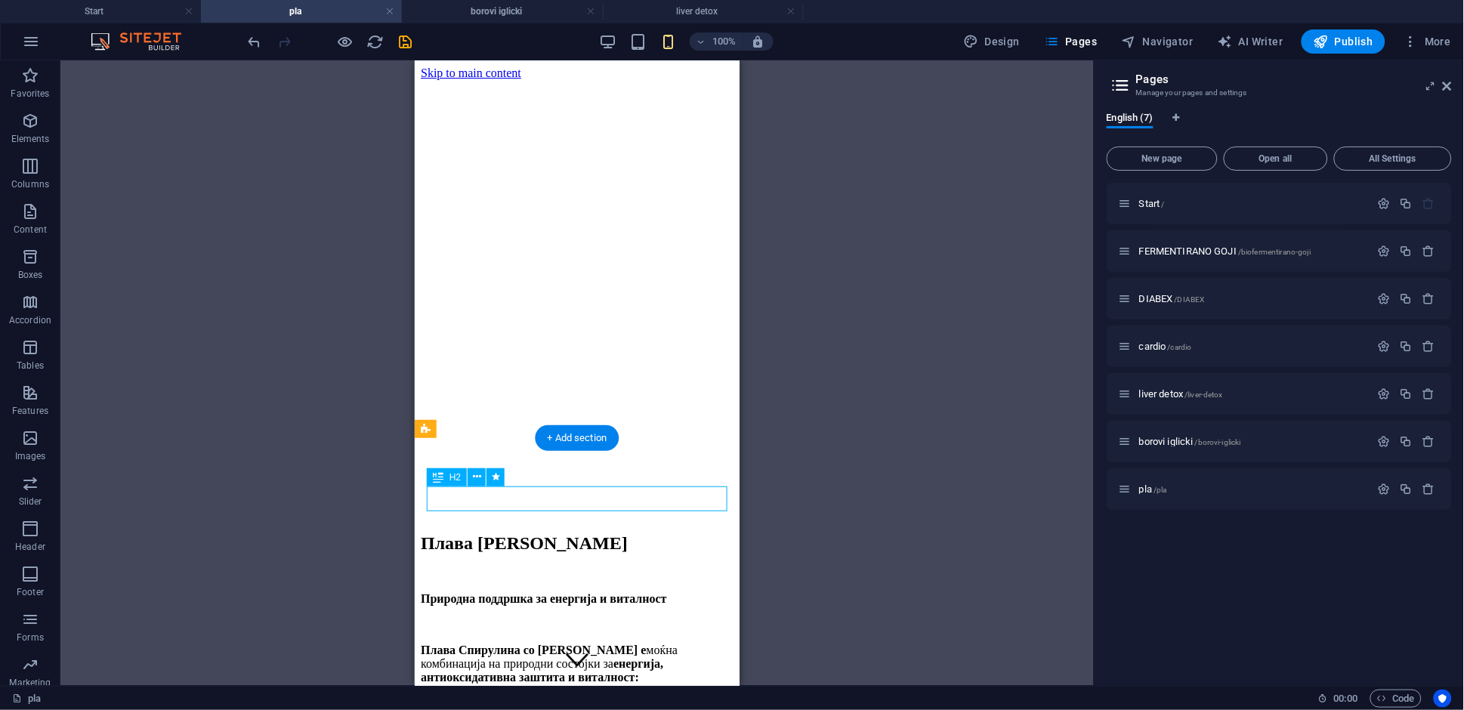
click at [559, 533] on div "Плава Спирулинасо Црно Гоџи" at bounding box center [576, 543] width 313 height 20
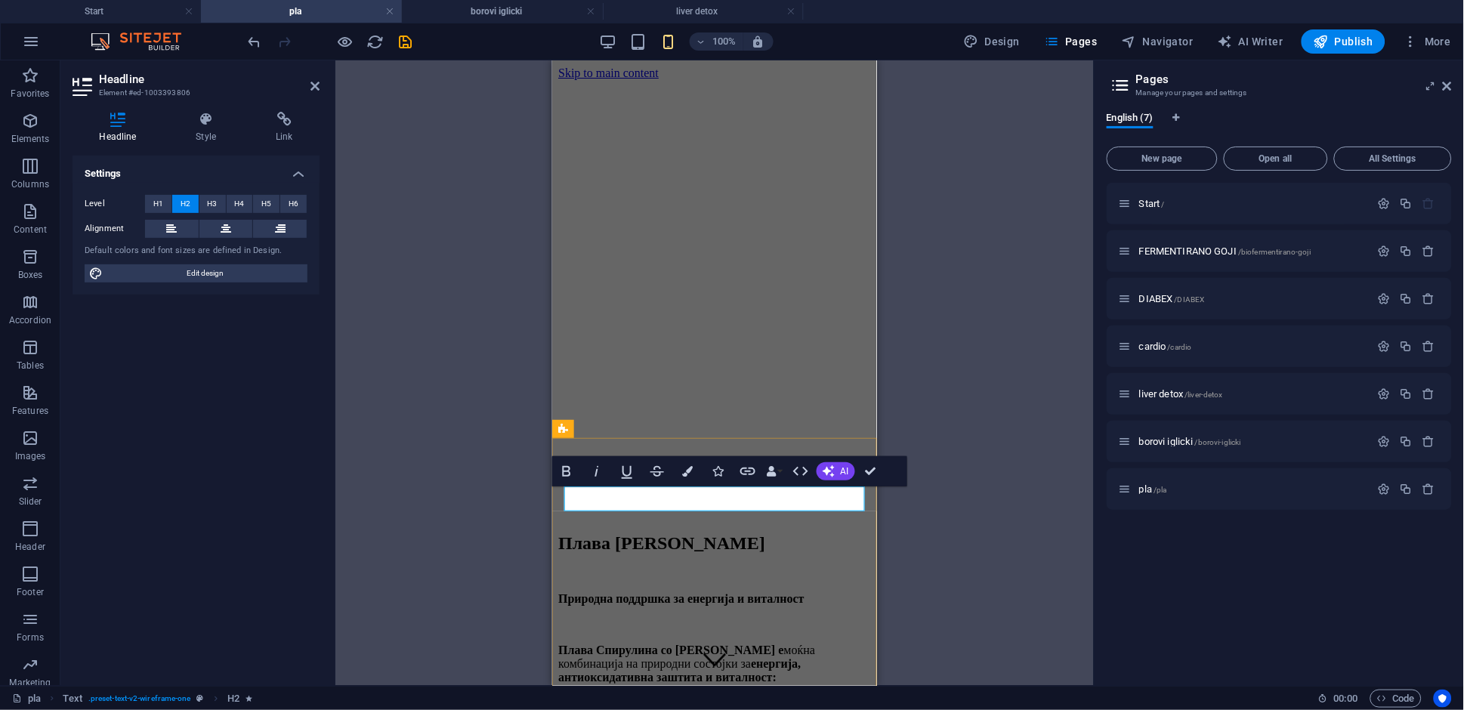
click at [697, 533] on h2 "Плава Спирулинасо Црно Гоџи" at bounding box center [713, 543] width 313 height 20
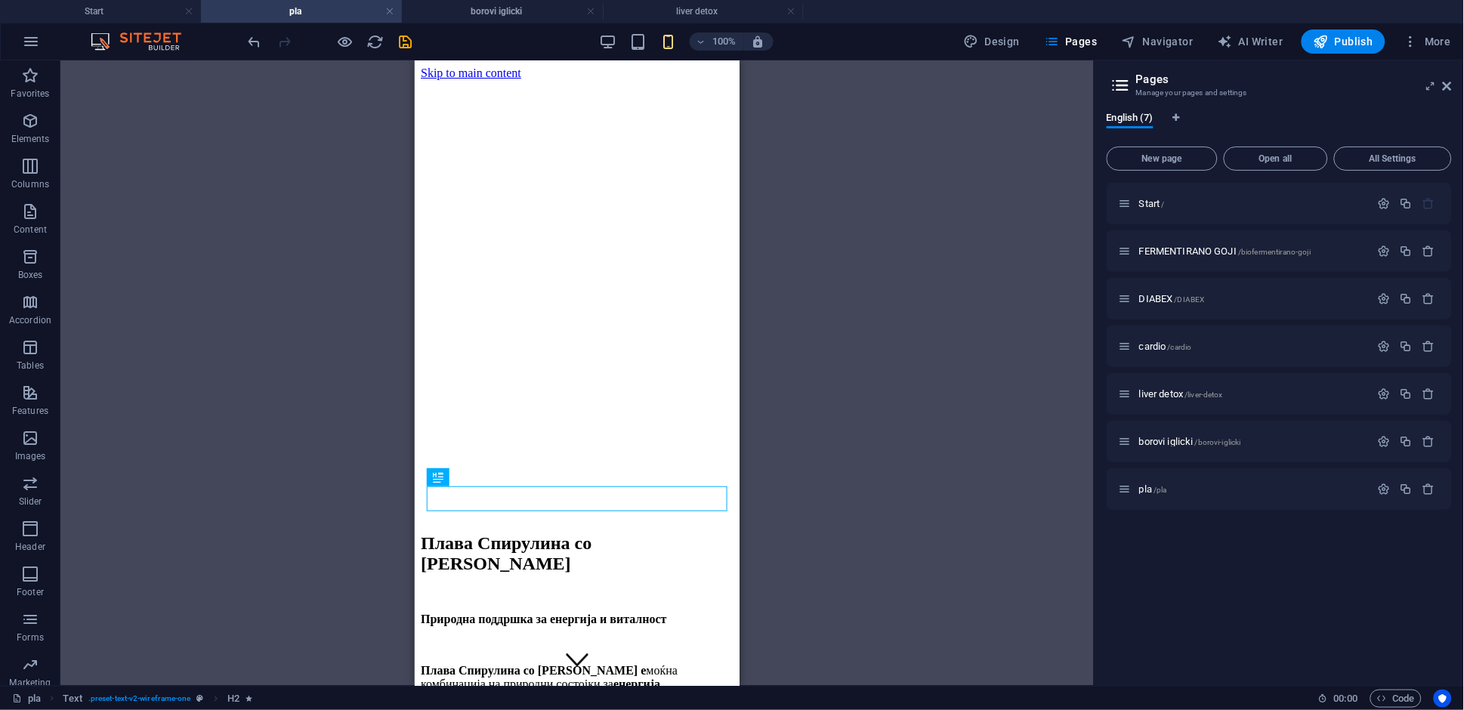
click at [341, 357] on div "H2 Text Banner Container Banner Spacer Text Text Spacer Text Button" at bounding box center [576, 372] width 1033 height 625
click at [92, 5] on h4 "Start" at bounding box center [100, 11] width 201 height 17
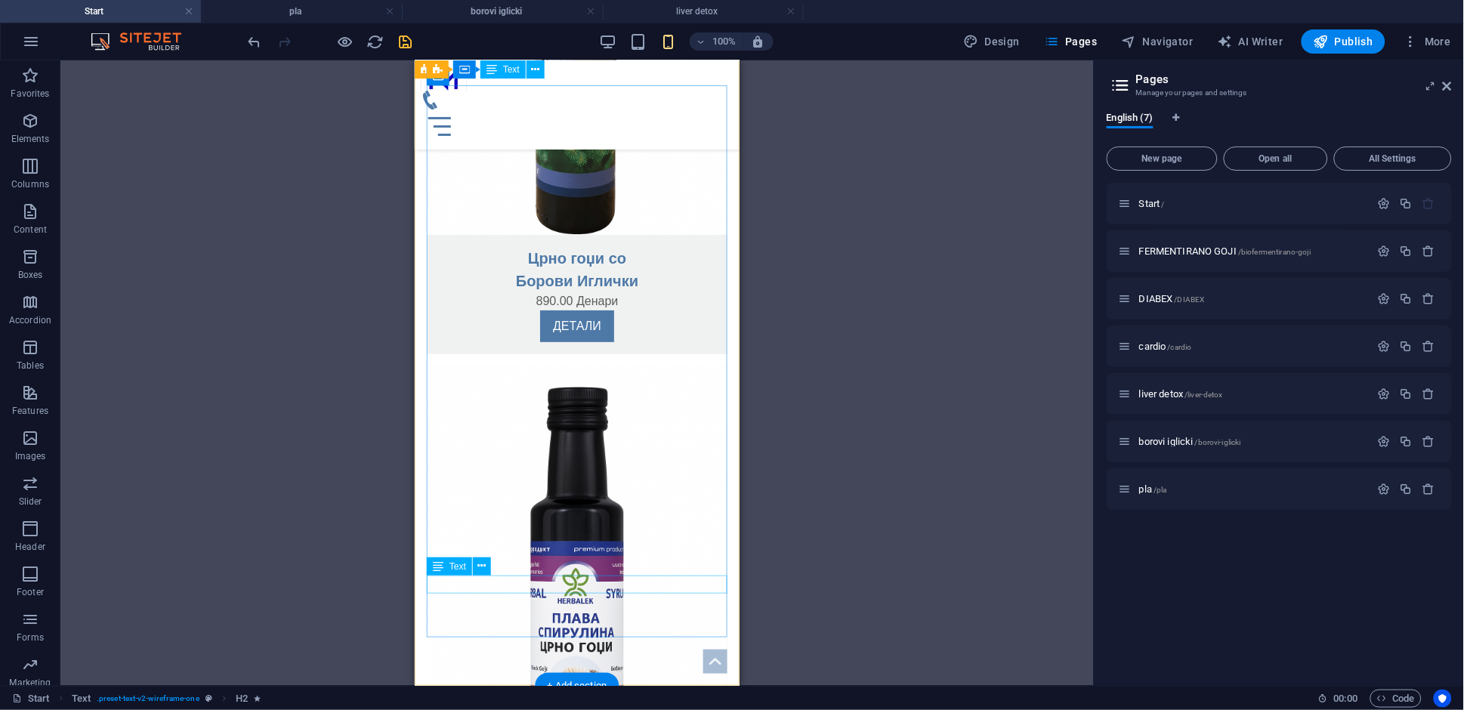
scroll to position [3273, 0]
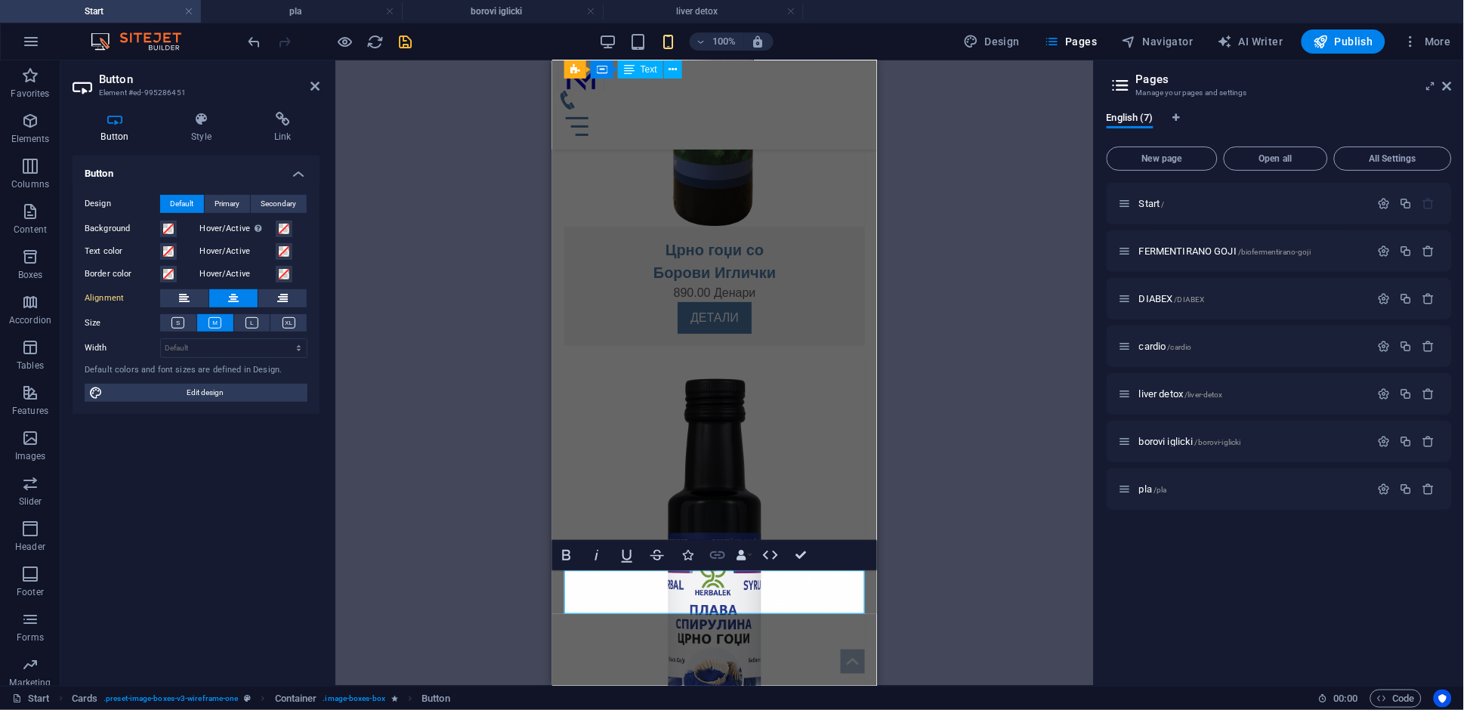
click at [721, 555] on icon "button" at bounding box center [718, 555] width 18 height 18
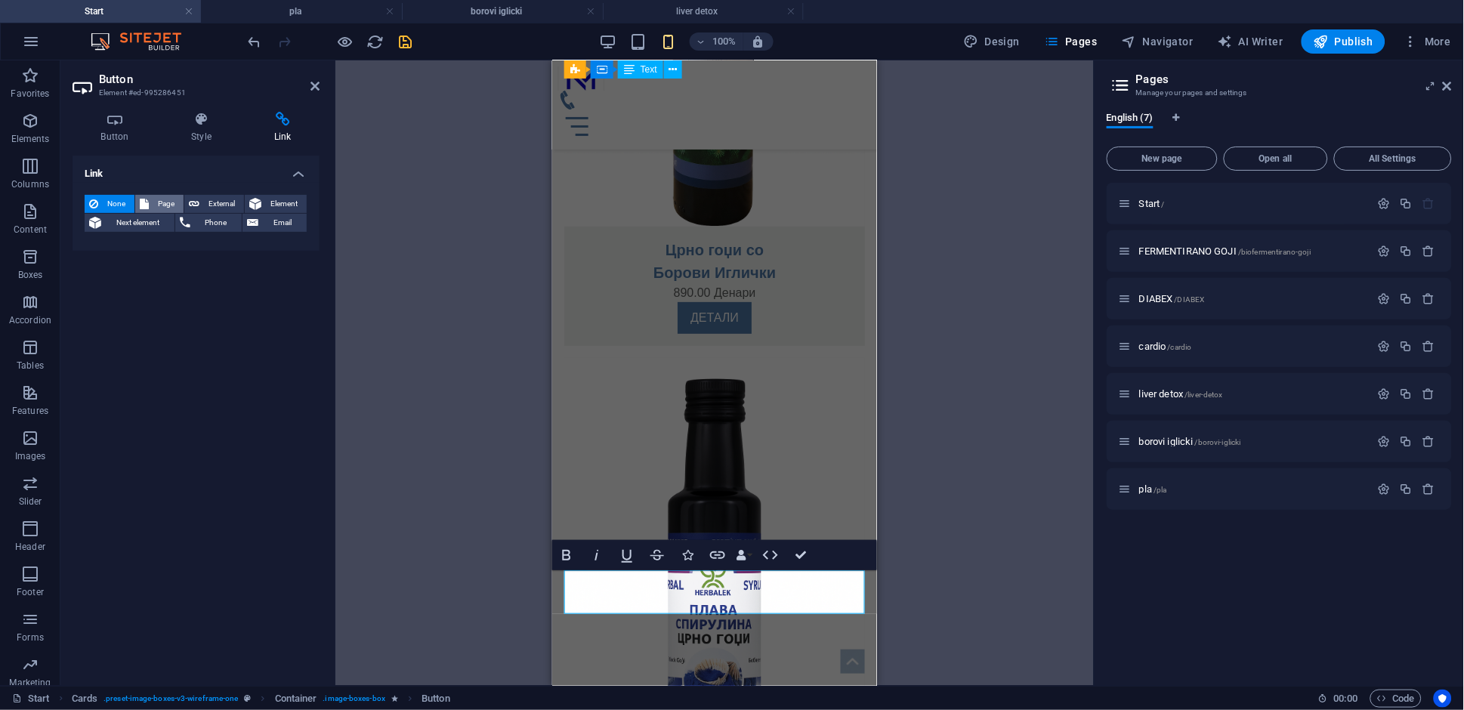
click at [147, 201] on icon at bounding box center [144, 204] width 9 height 18
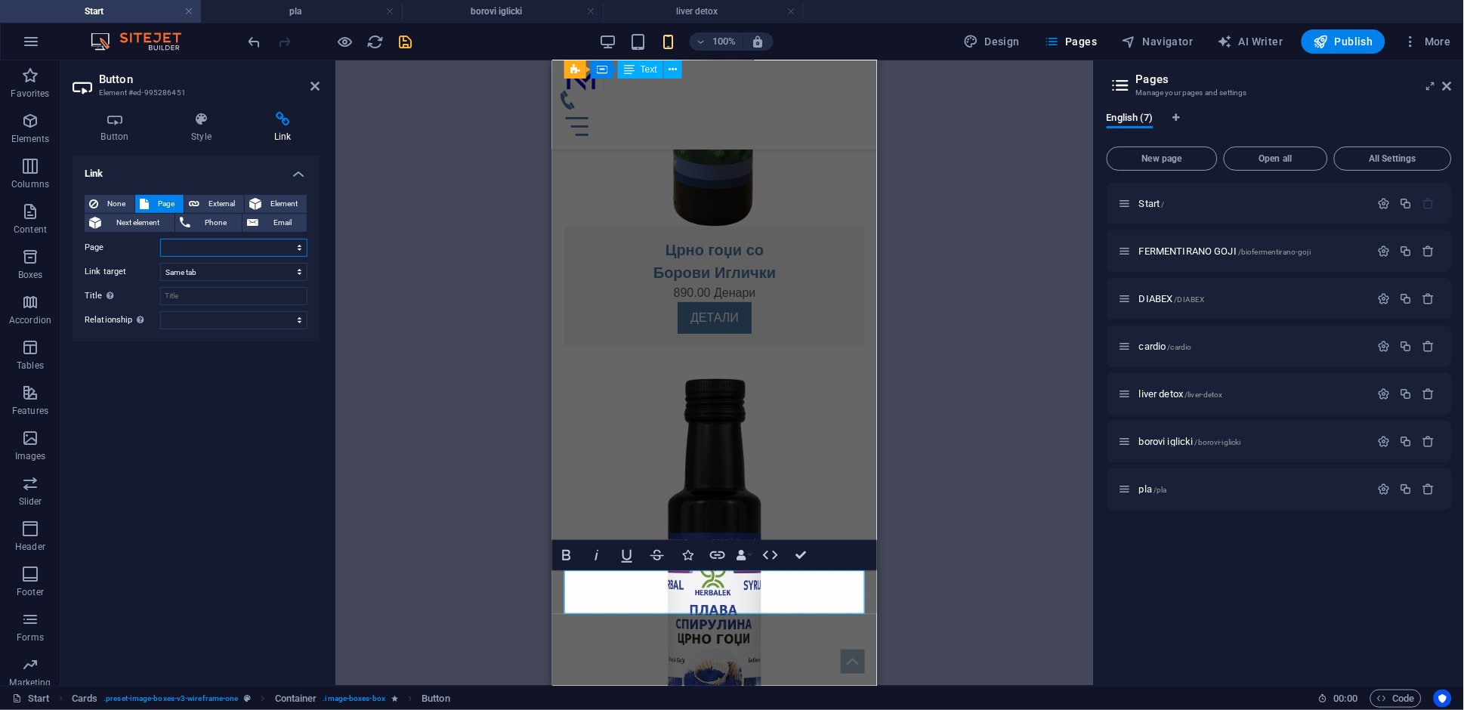
click at [273, 256] on select "Start FERMENTIRANO GOJI DIABEX cardio liver detox borovi iglicki pla" at bounding box center [233, 248] width 147 height 18
select select "6"
click at [160, 239] on select "Start FERMENTIRANO GOJI DIABEX cardio liver detox borovi iglicki pla" at bounding box center [233, 248] width 147 height 18
click at [385, 332] on div "H1 Banner Banner Container Container Container Menu Bar Menu Container Image Ca…" at bounding box center [714, 372] width 758 height 625
click at [319, 91] on icon at bounding box center [314, 86] width 9 height 12
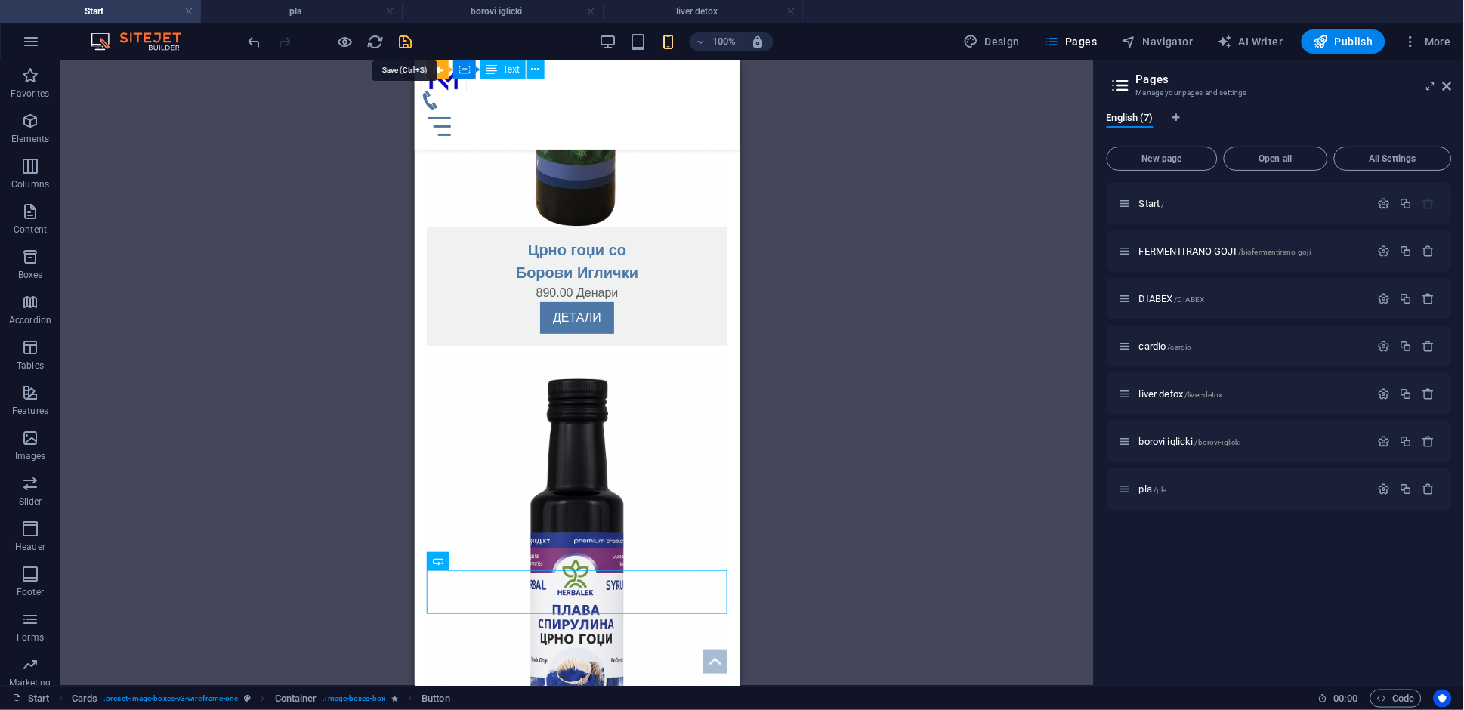
click at [405, 42] on icon "save" at bounding box center [405, 41] width 17 height 17
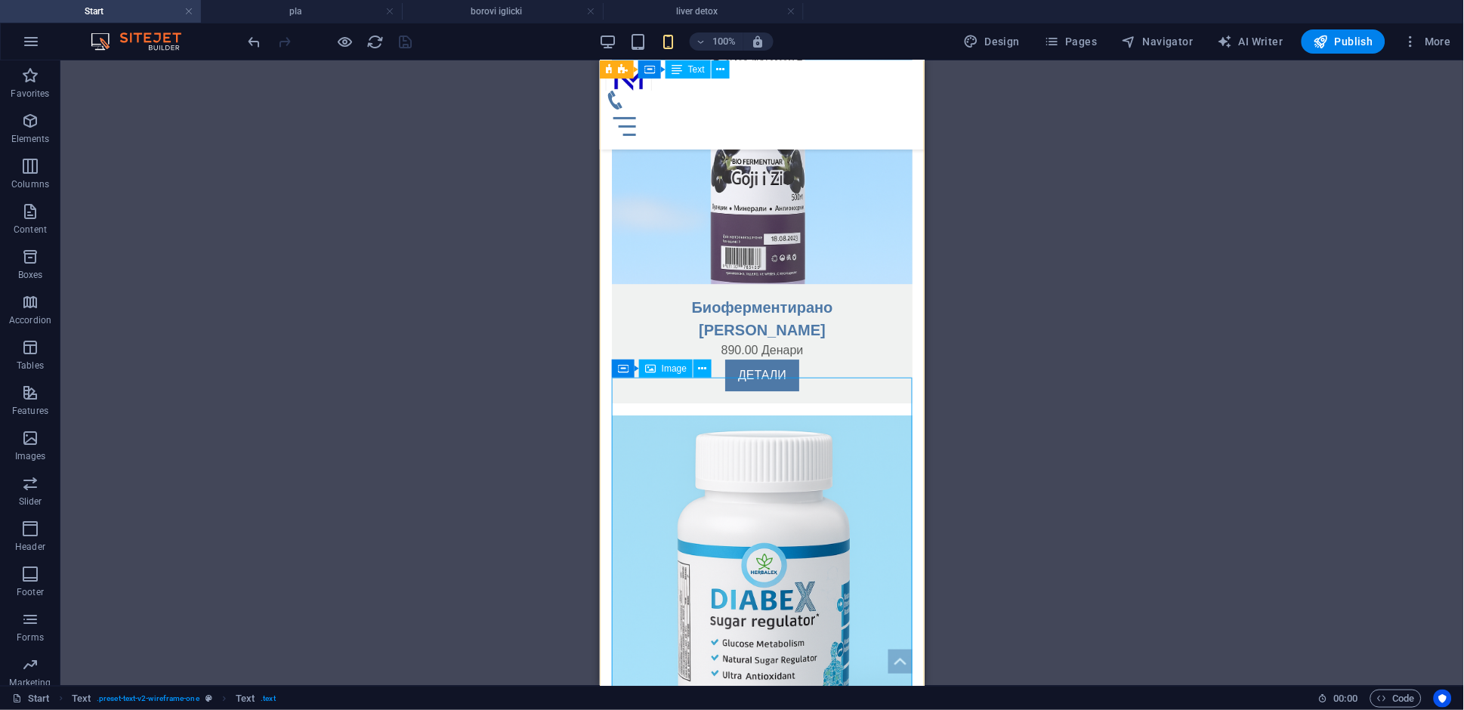
scroll to position [0, 0]
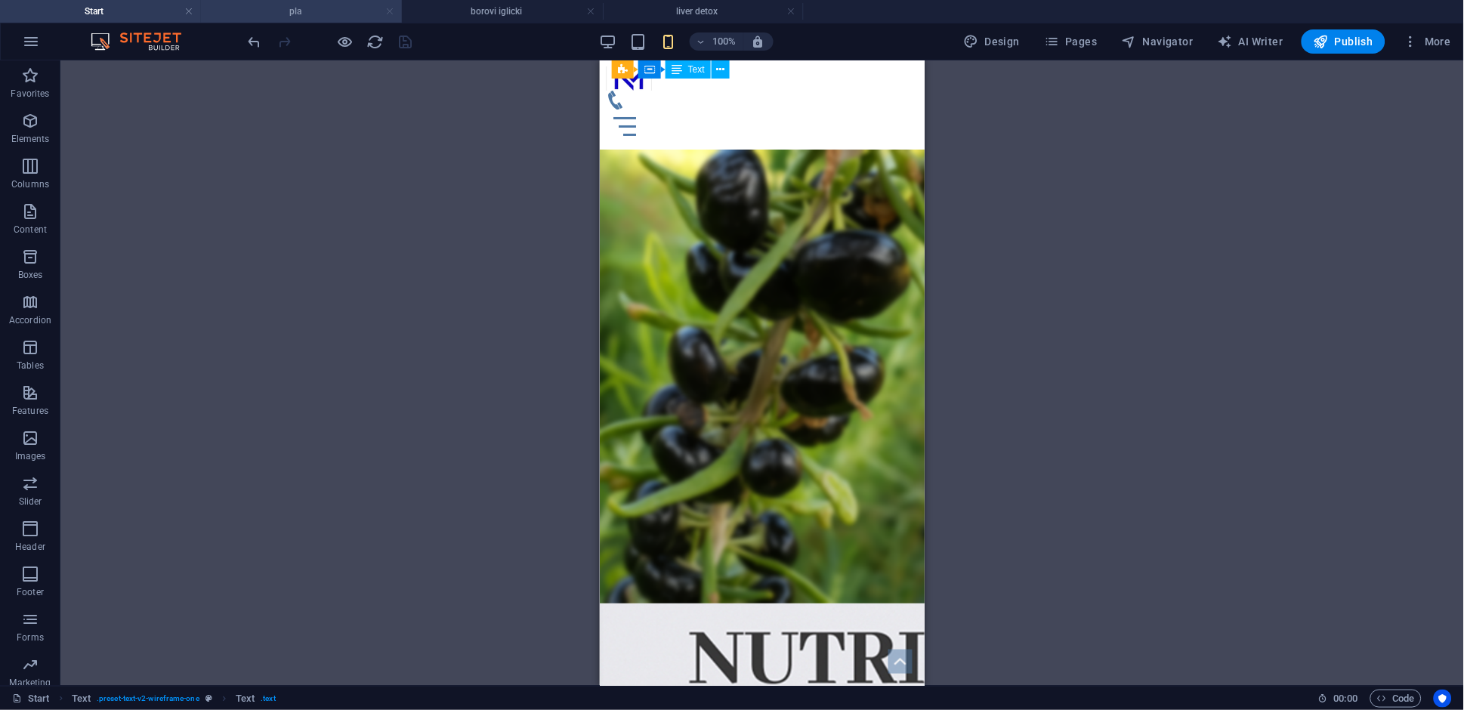
click at [388, 11] on link at bounding box center [389, 12] width 9 height 14
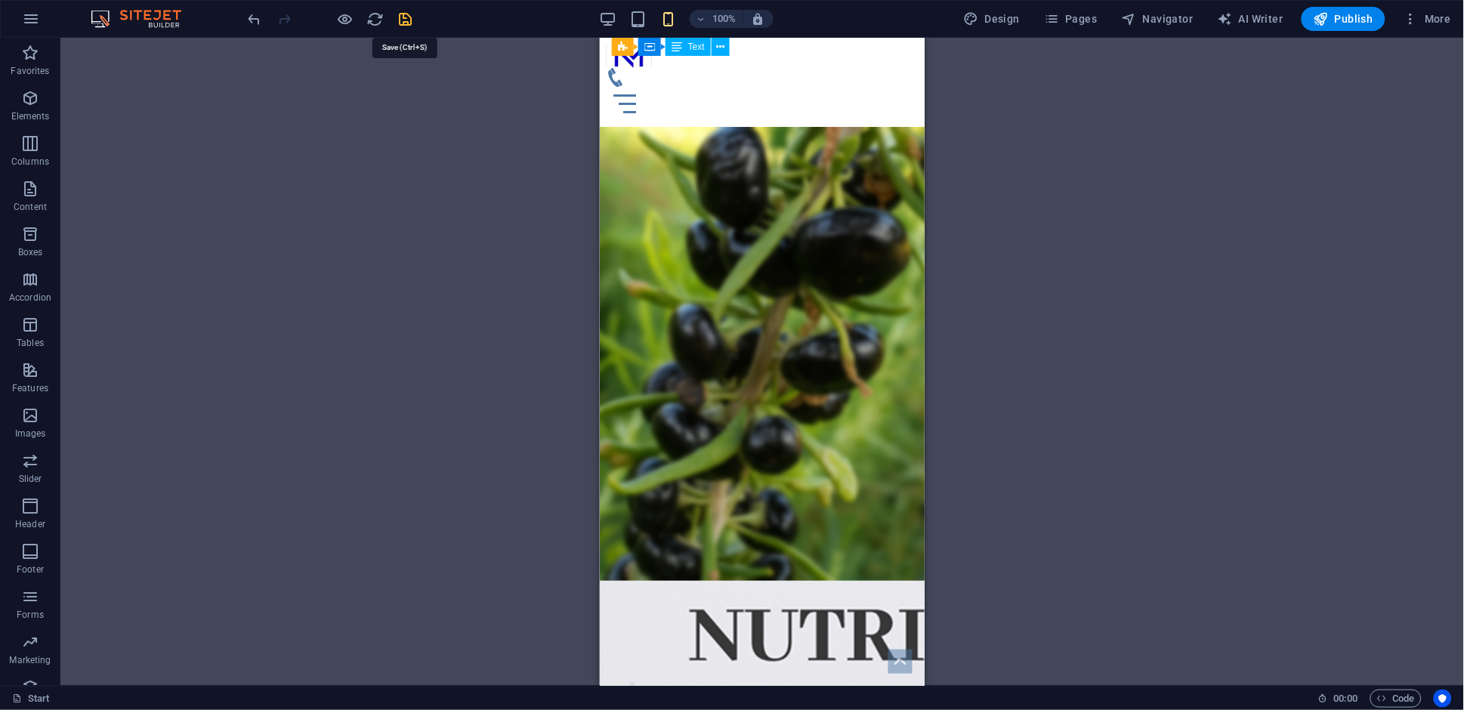
click at [406, 22] on icon "save" at bounding box center [405, 19] width 17 height 17
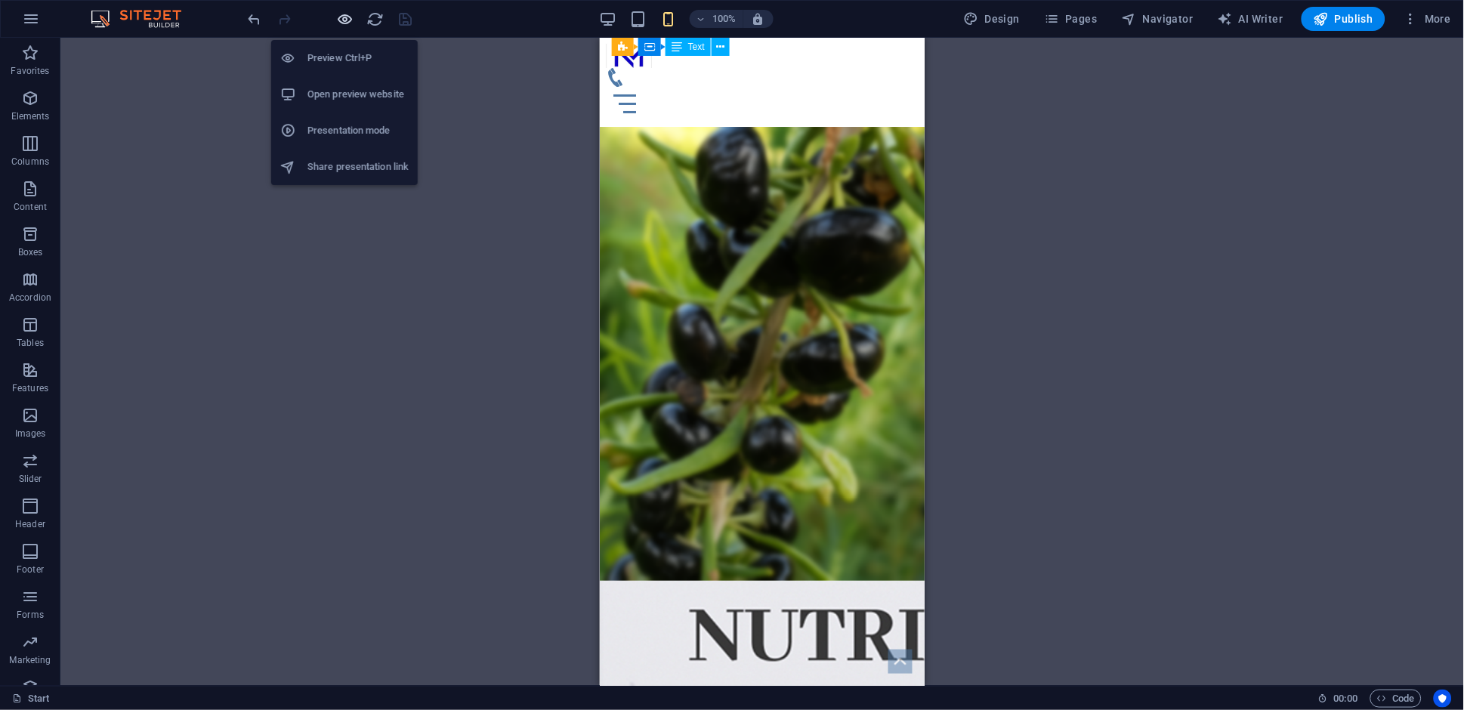
click at [345, 20] on icon "button" at bounding box center [345, 19] width 17 height 17
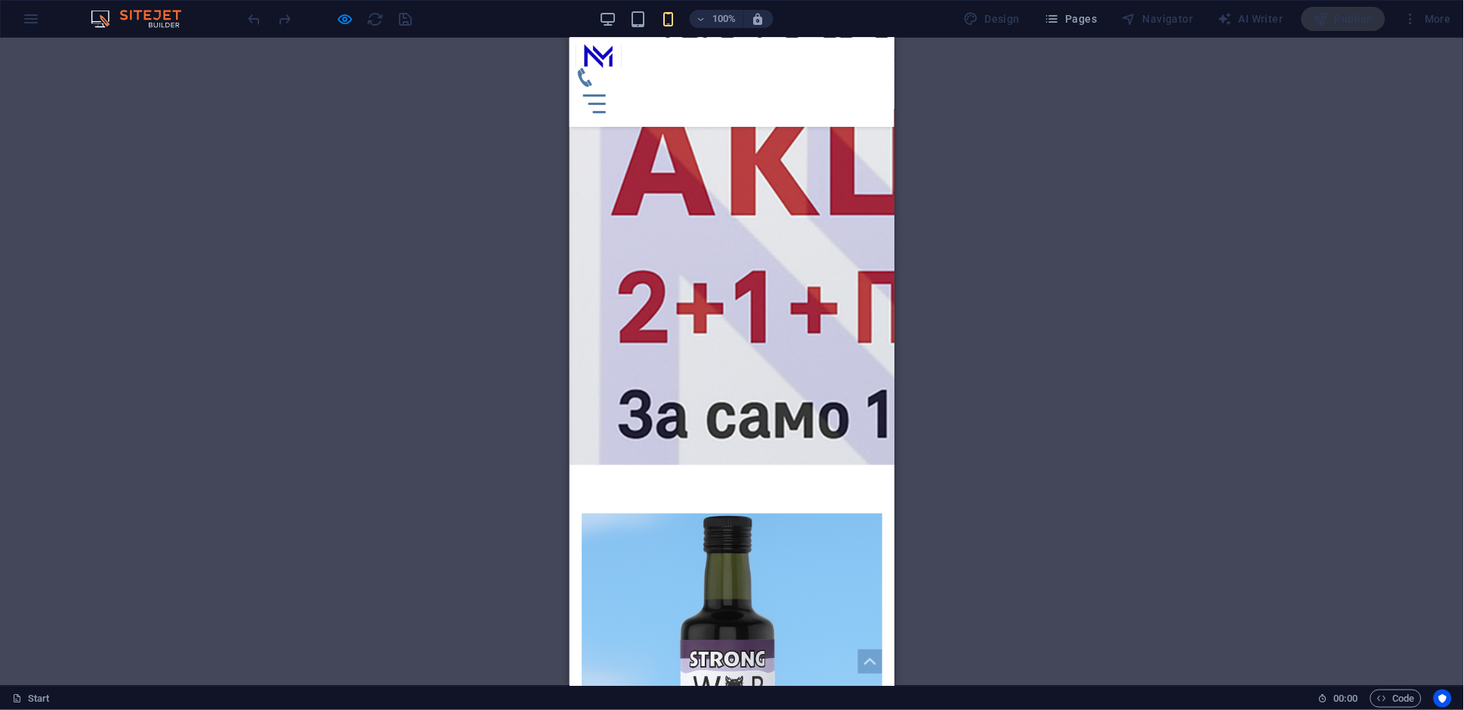
scroll to position [773, 0]
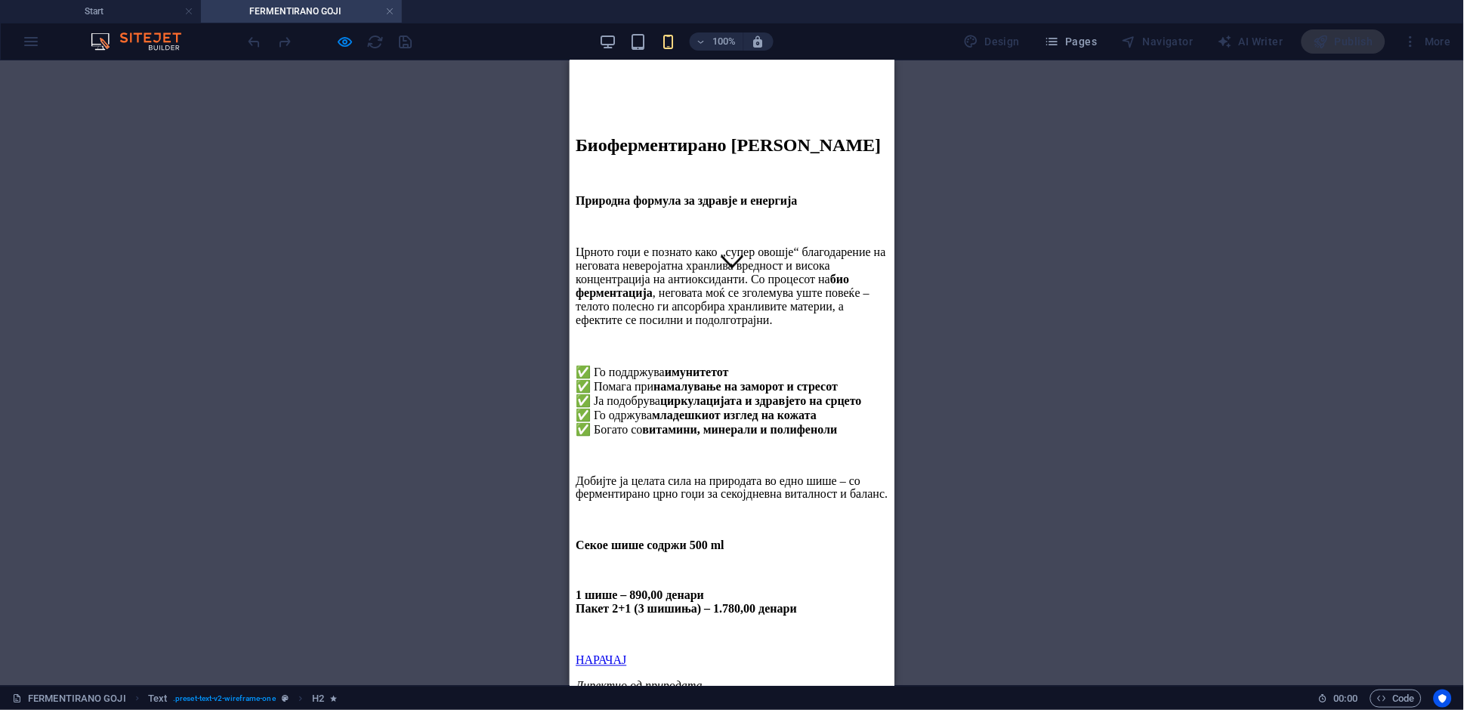
scroll to position [401, 0]
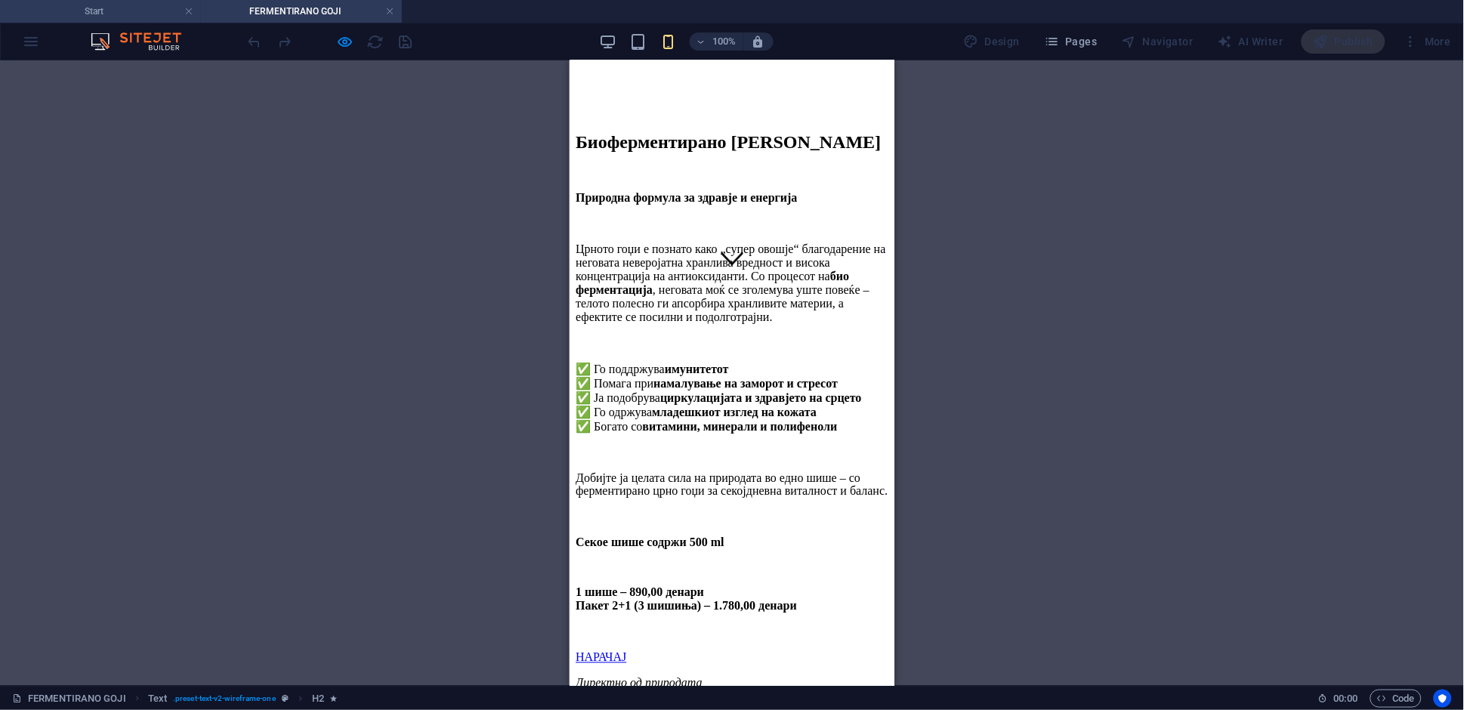
click at [137, 15] on h4 "Start" at bounding box center [100, 11] width 201 height 17
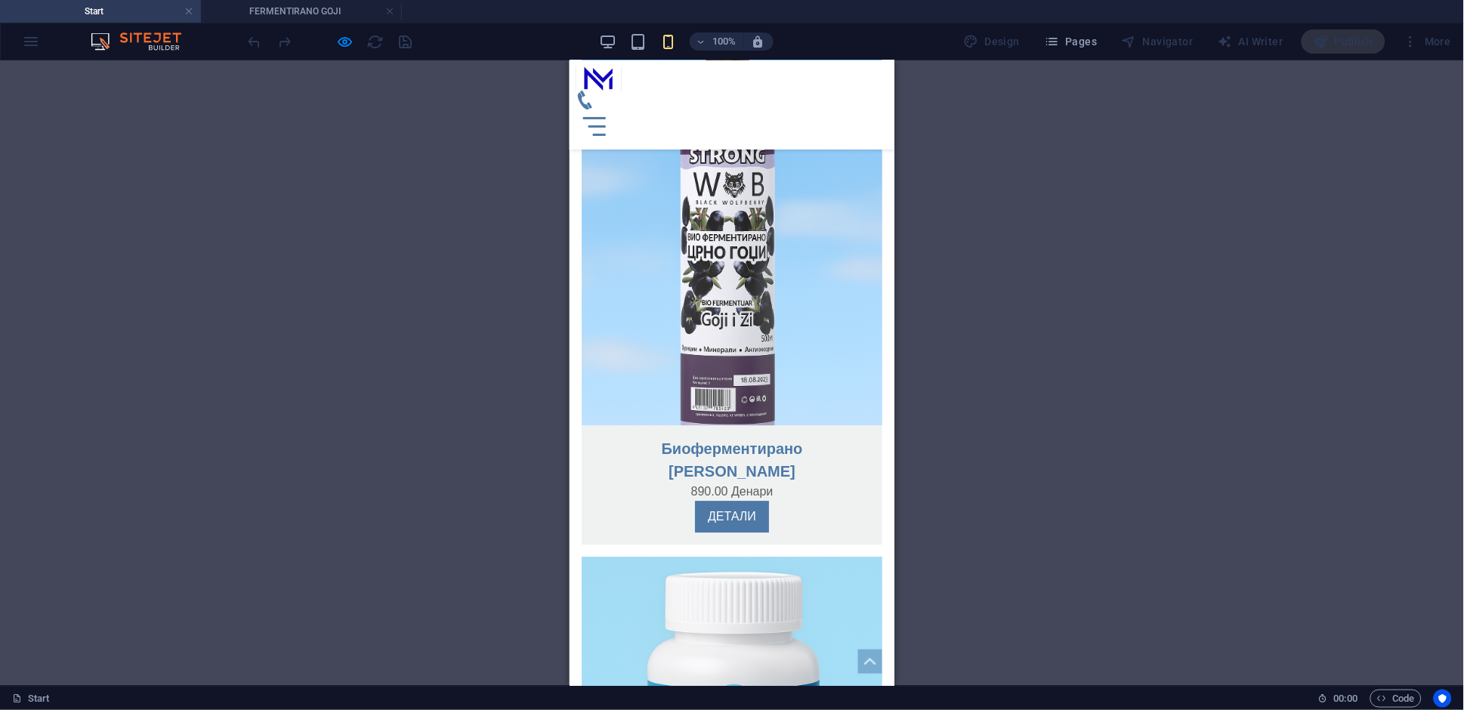
scroll to position [1154, 0]
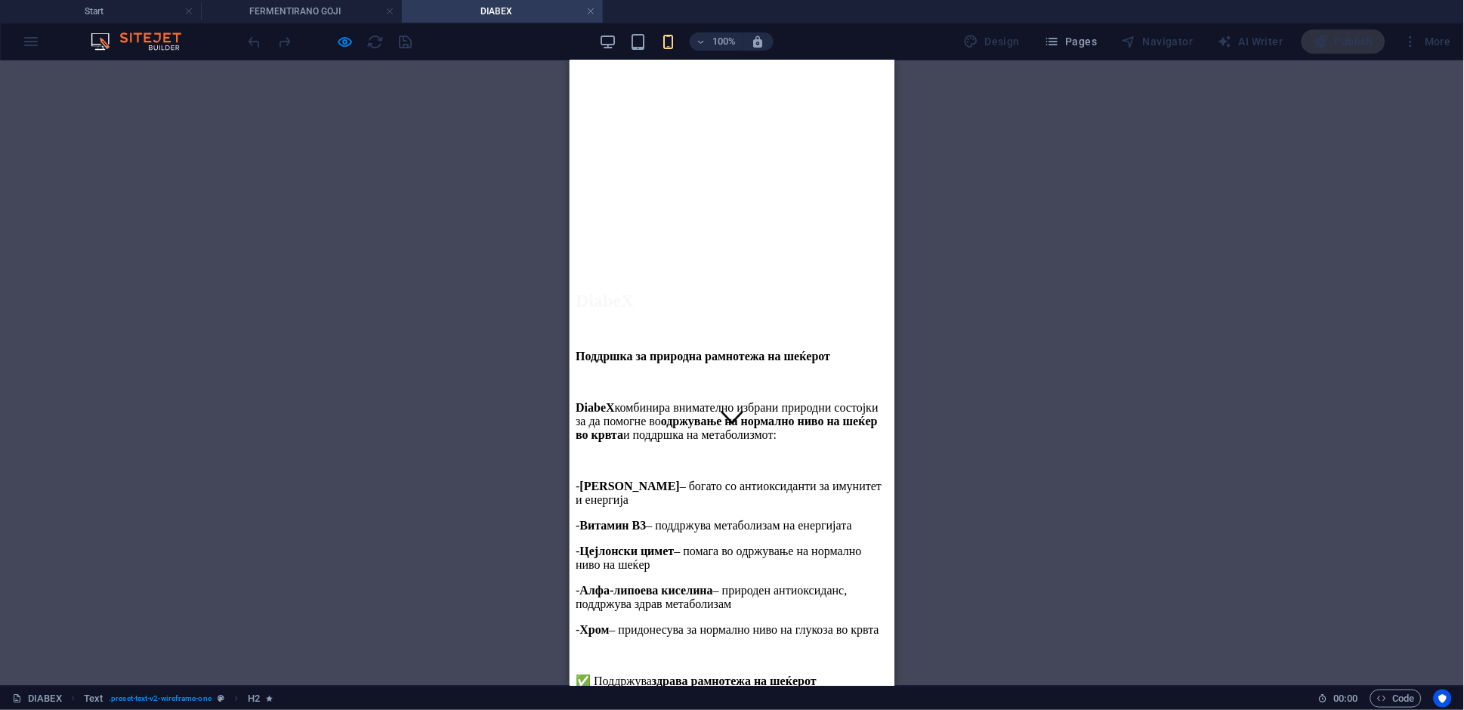
scroll to position [244, 0]
click at [310, 14] on h4 "FERMENTIRANO GOJI" at bounding box center [301, 11] width 201 height 17
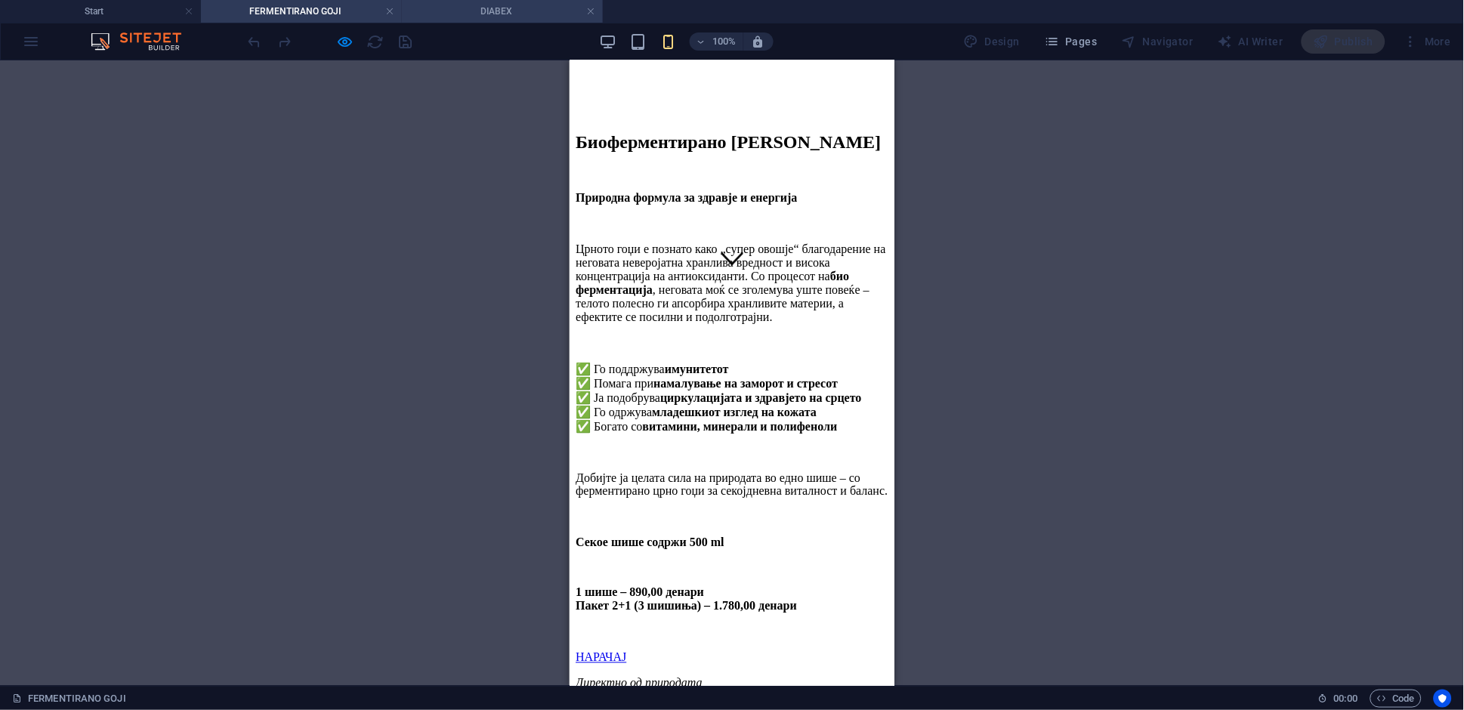
click at [441, 14] on h4 "DIABEX" at bounding box center [502, 11] width 201 height 17
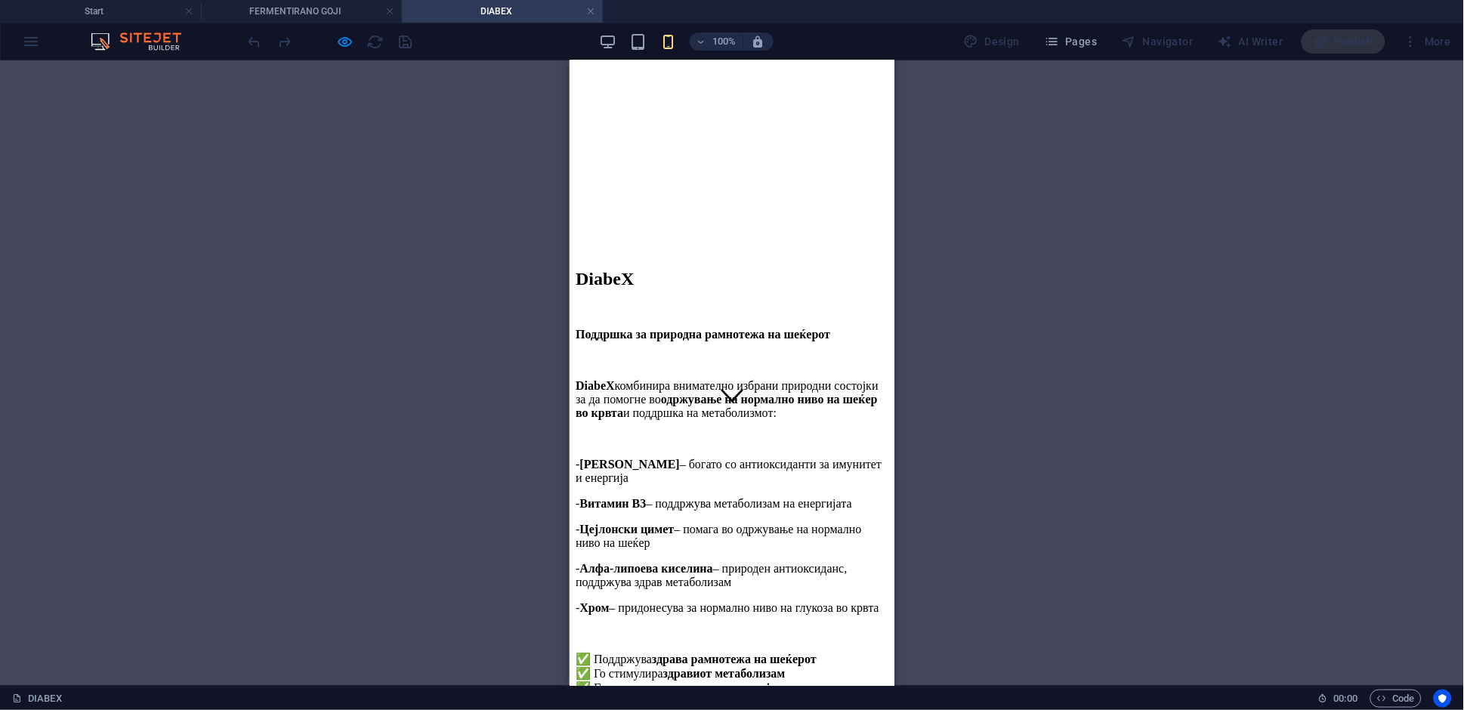
scroll to position [308, 0]
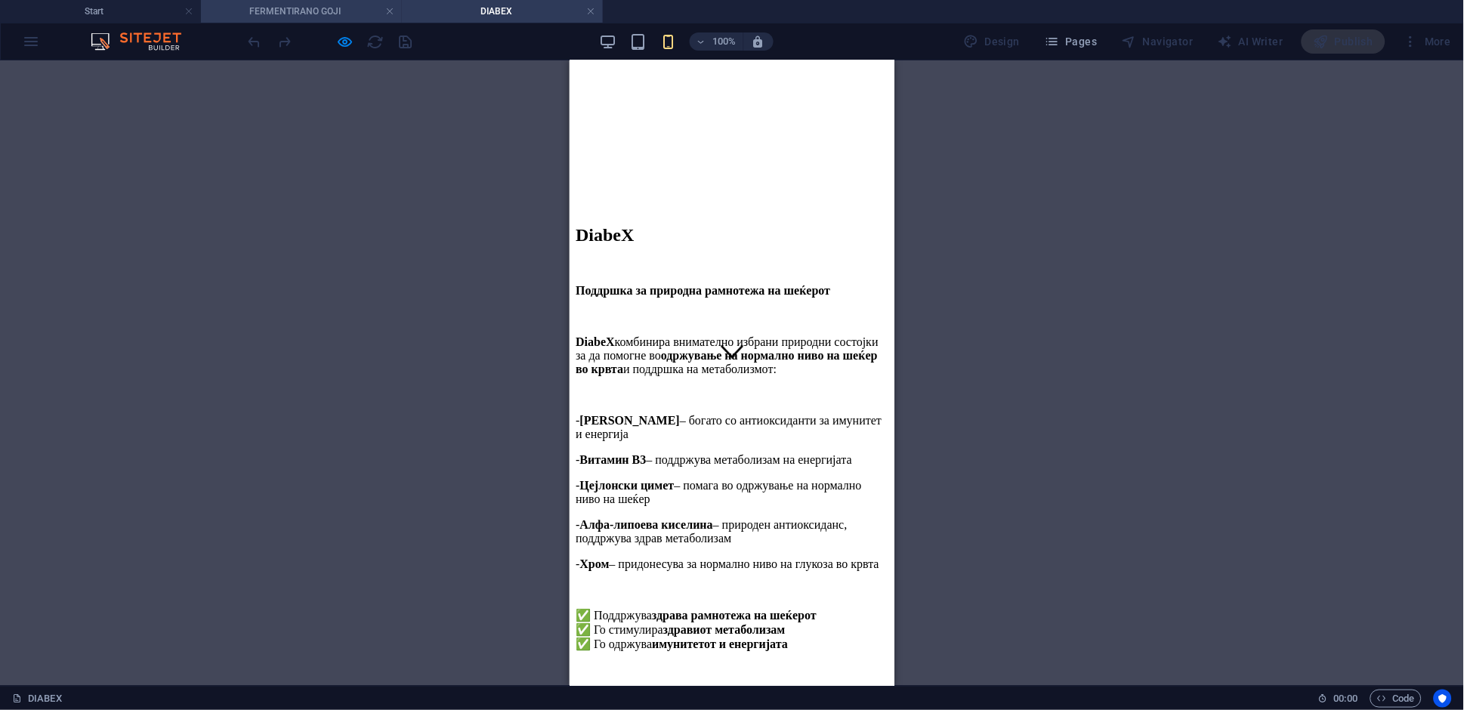
click at [258, 9] on h4 "FERMENTIRANO GOJI" at bounding box center [301, 11] width 201 height 17
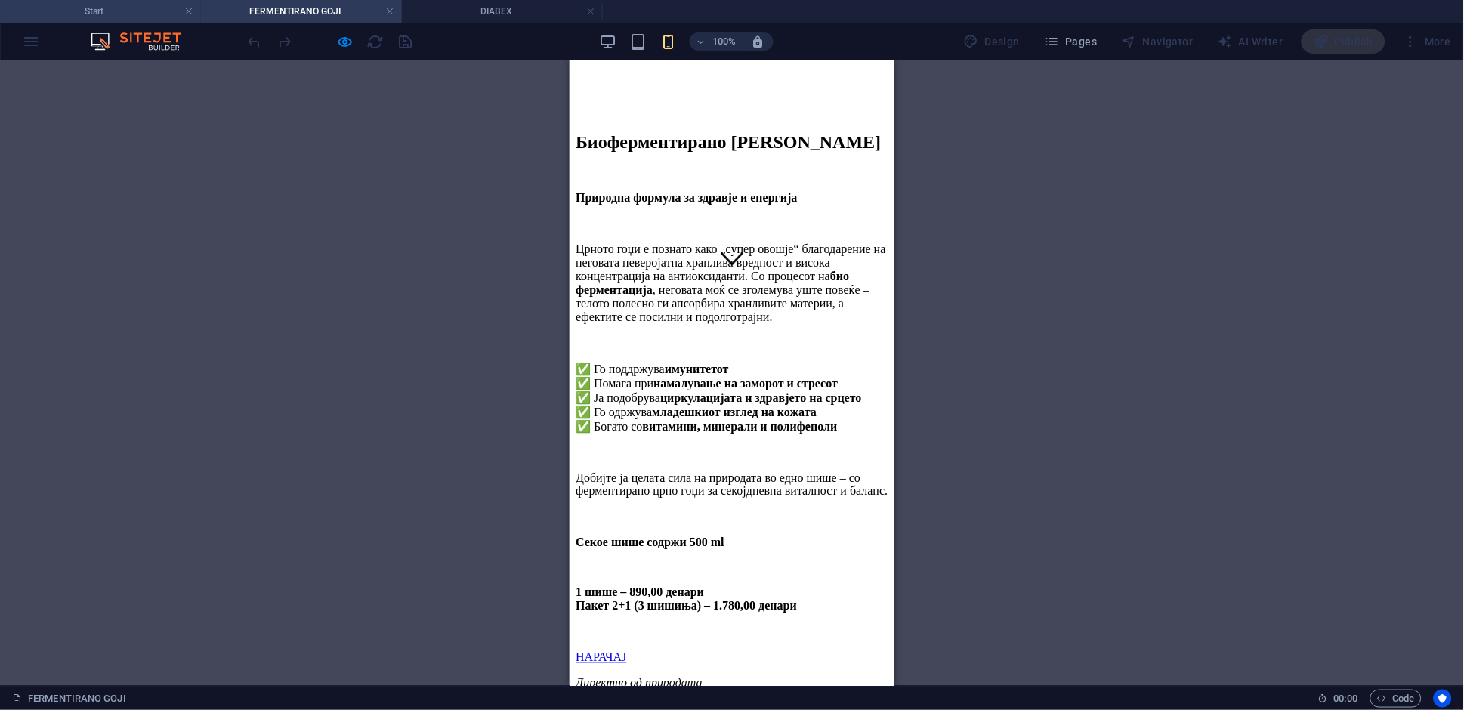
click at [142, 12] on h4 "Start" at bounding box center [100, 11] width 201 height 17
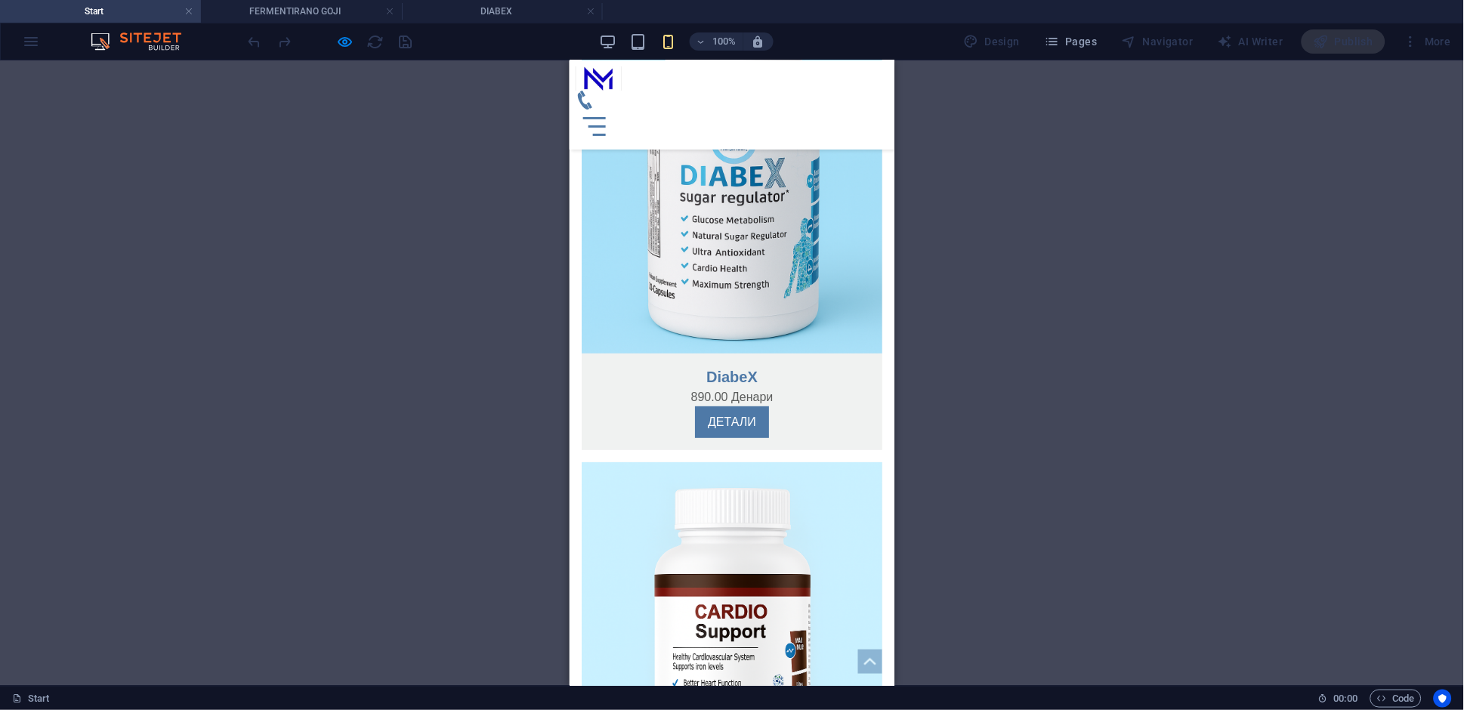
scroll to position [1619, 0]
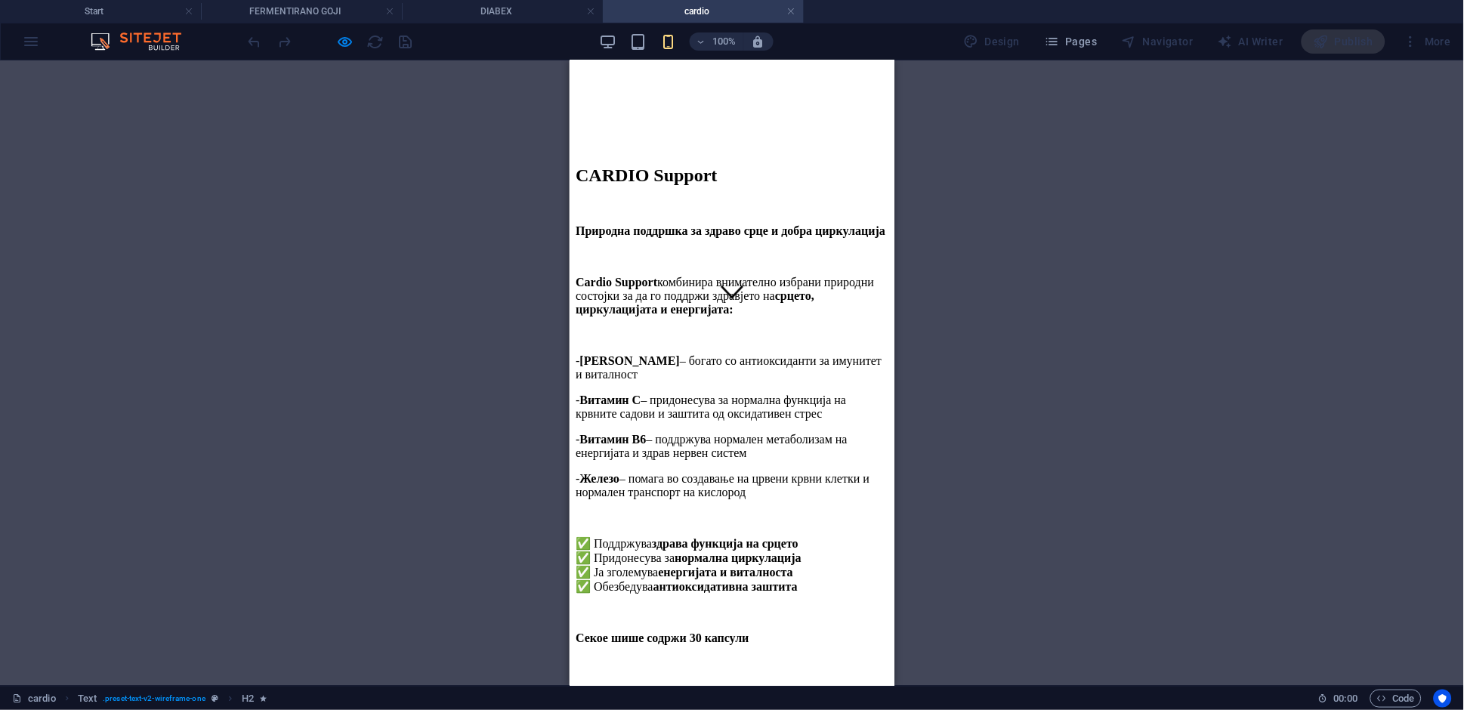
scroll to position [419, 0]
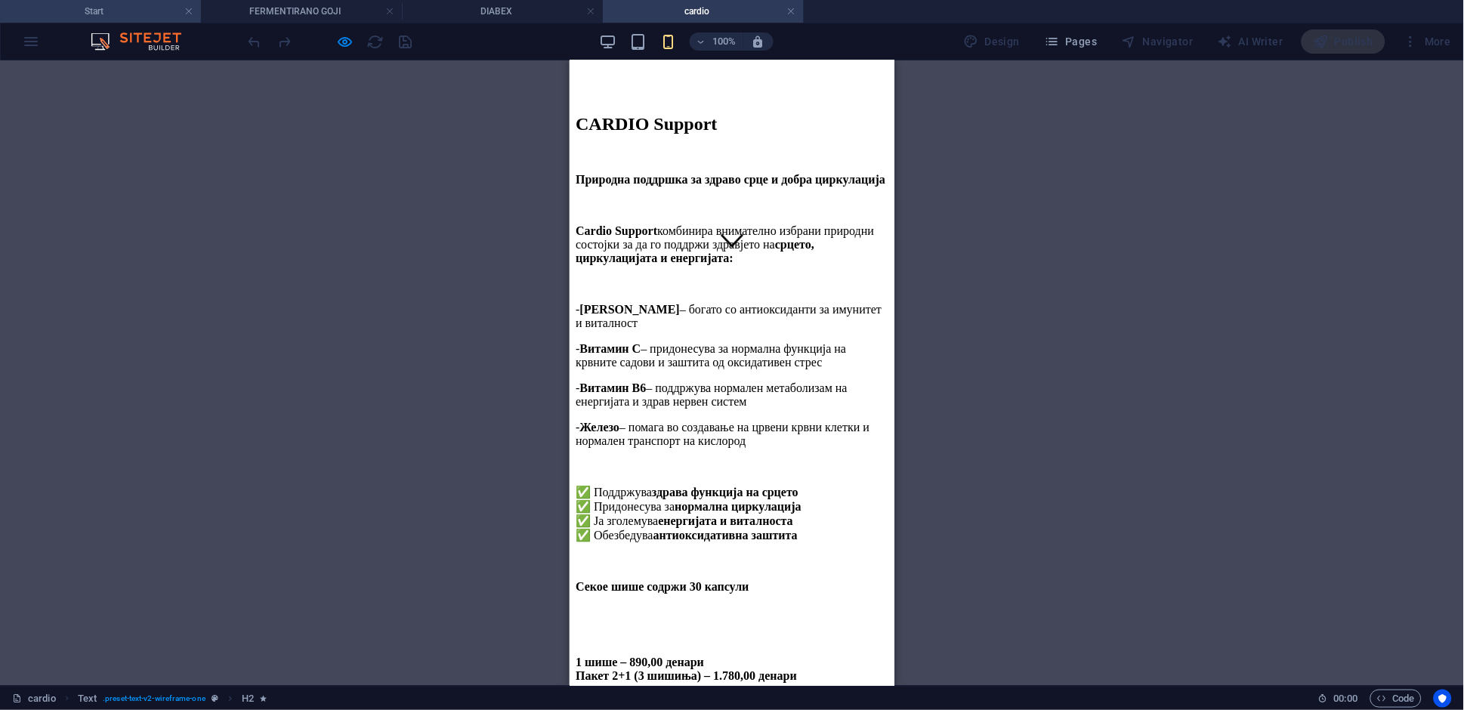
click at [122, 20] on li "Start" at bounding box center [100, 11] width 201 height 23
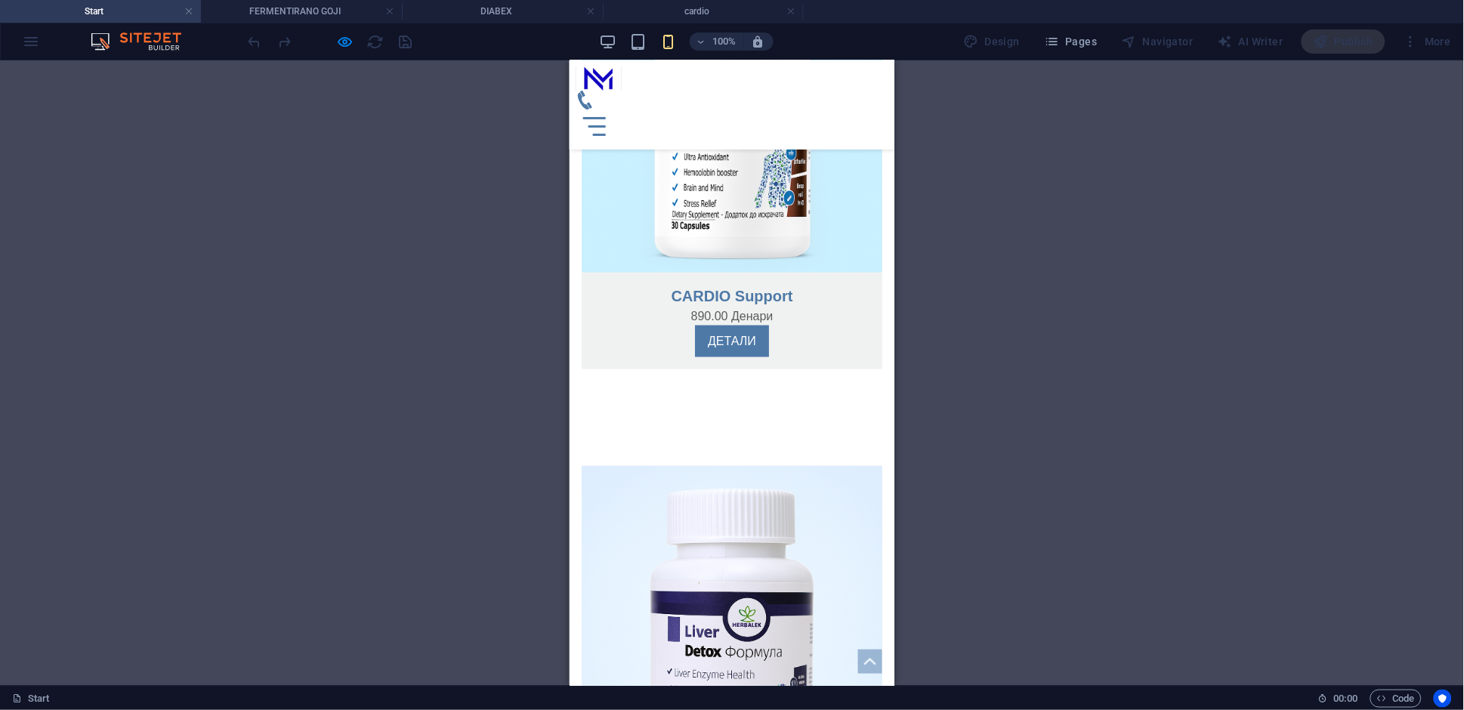
scroll to position [2167, 0]
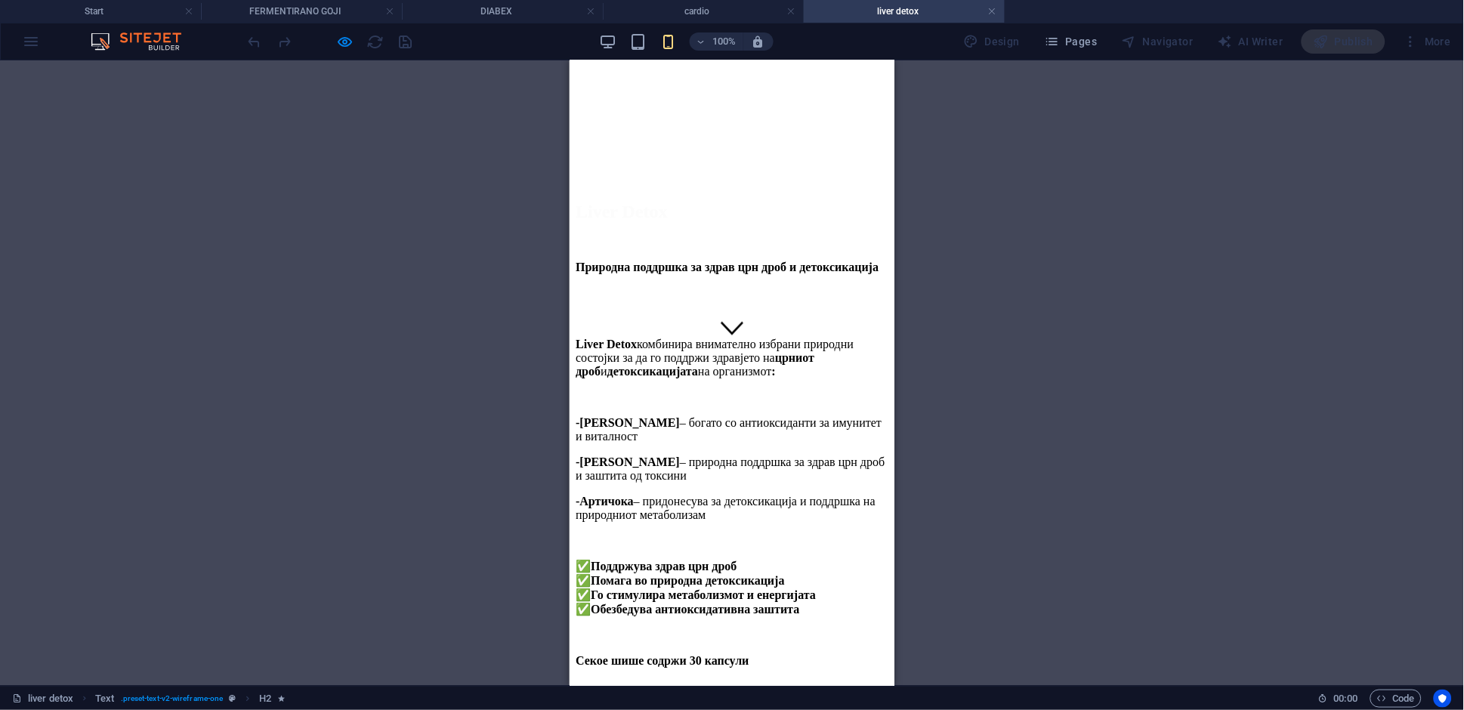
scroll to position [0, 0]
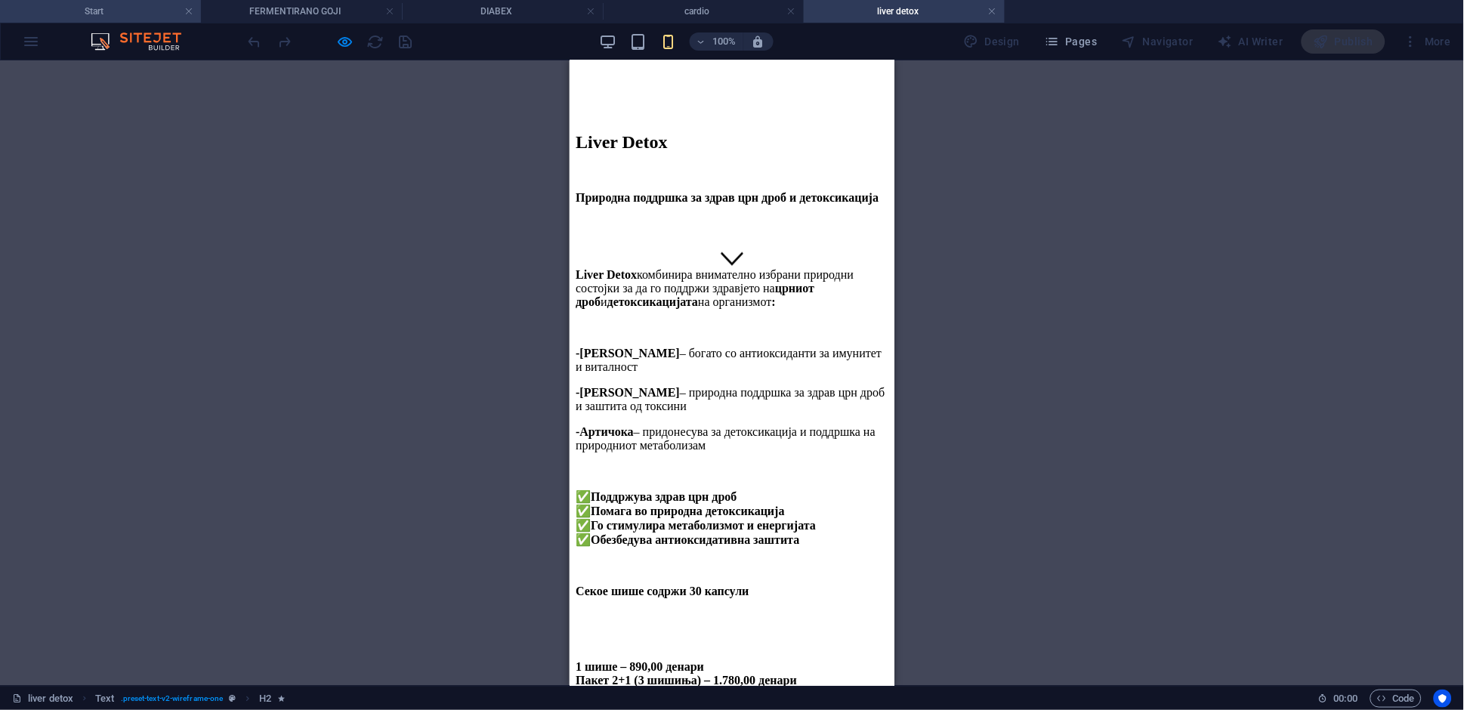
click at [141, 18] on h4 "Start" at bounding box center [100, 11] width 201 height 17
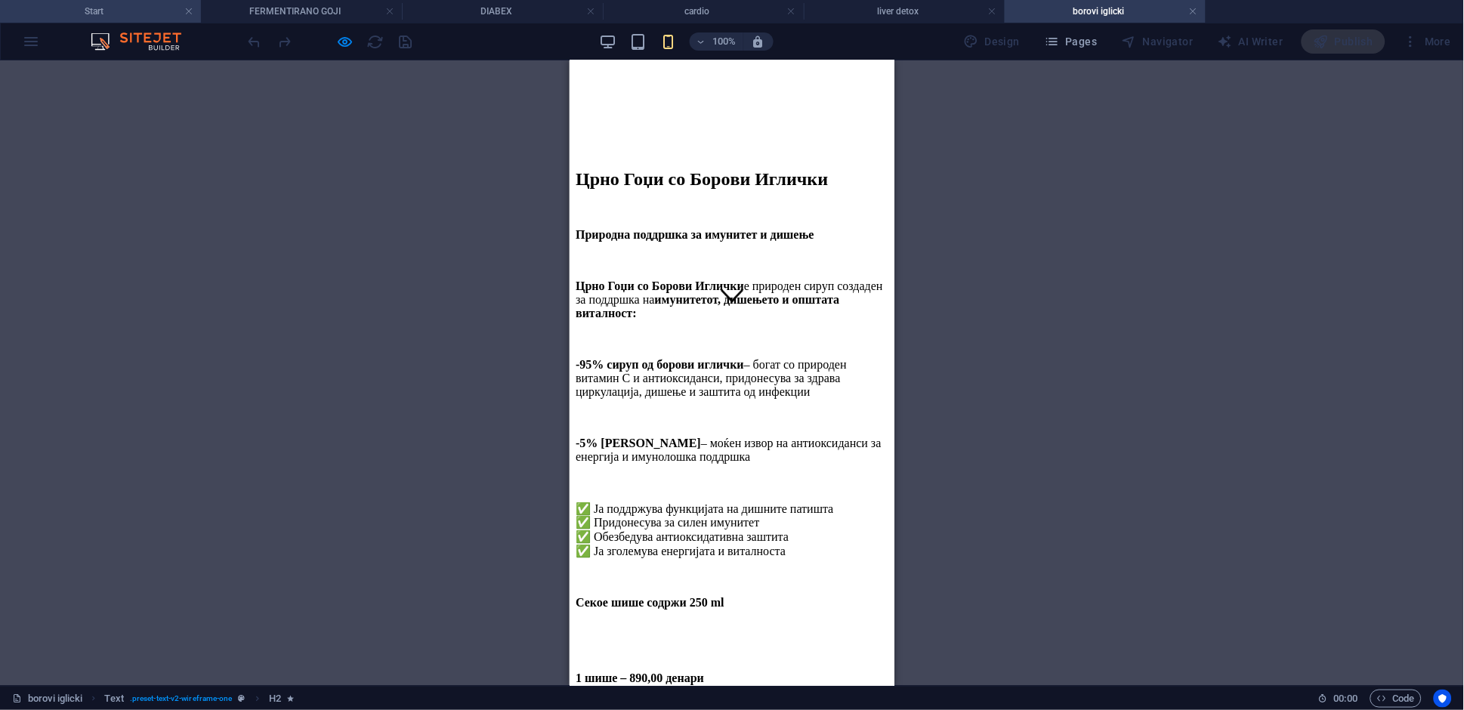
drag, startPoint x: 95, startPoint y: 9, endPoint x: 37, endPoint y: 342, distance: 338.2
click at [95, 9] on h4 "Start" at bounding box center [100, 11] width 201 height 17
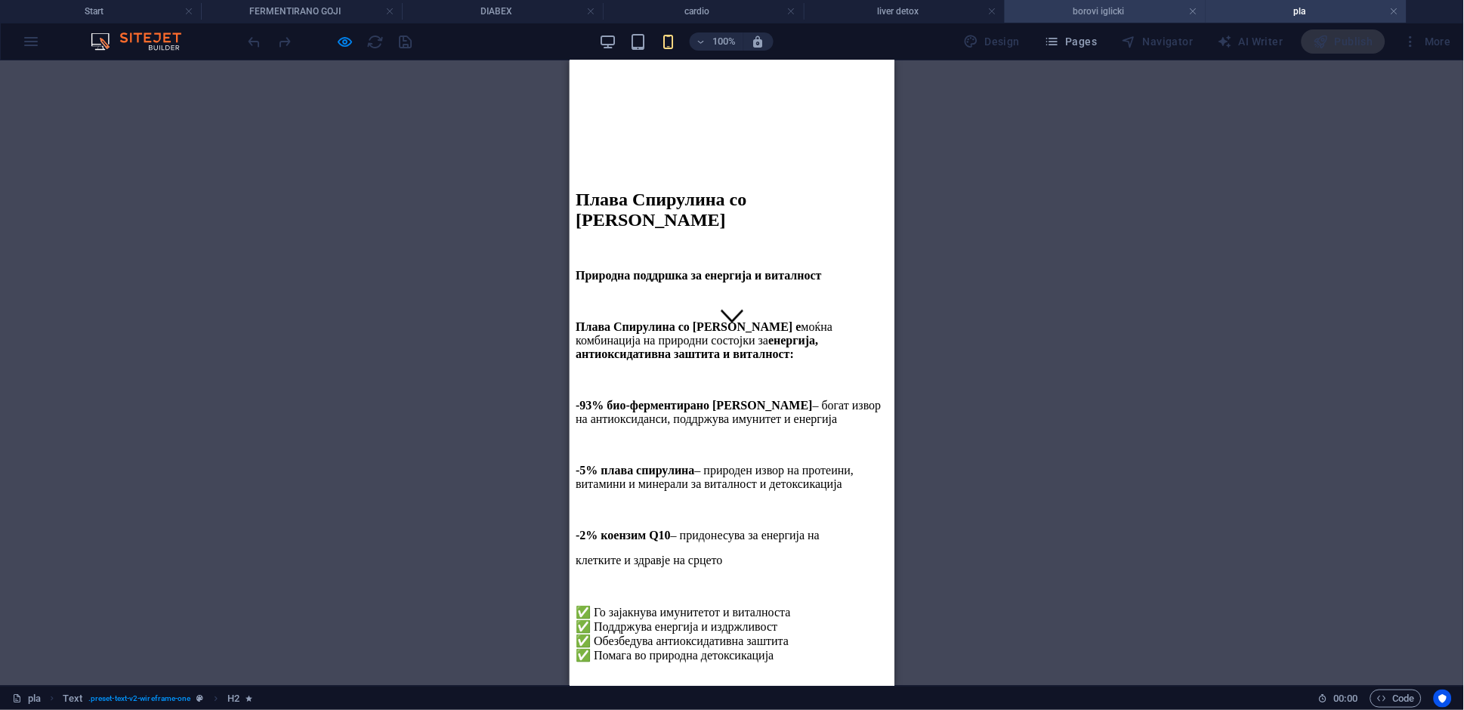
click at [1107, 11] on h4 "borovi iglicki" at bounding box center [1105, 11] width 201 height 17
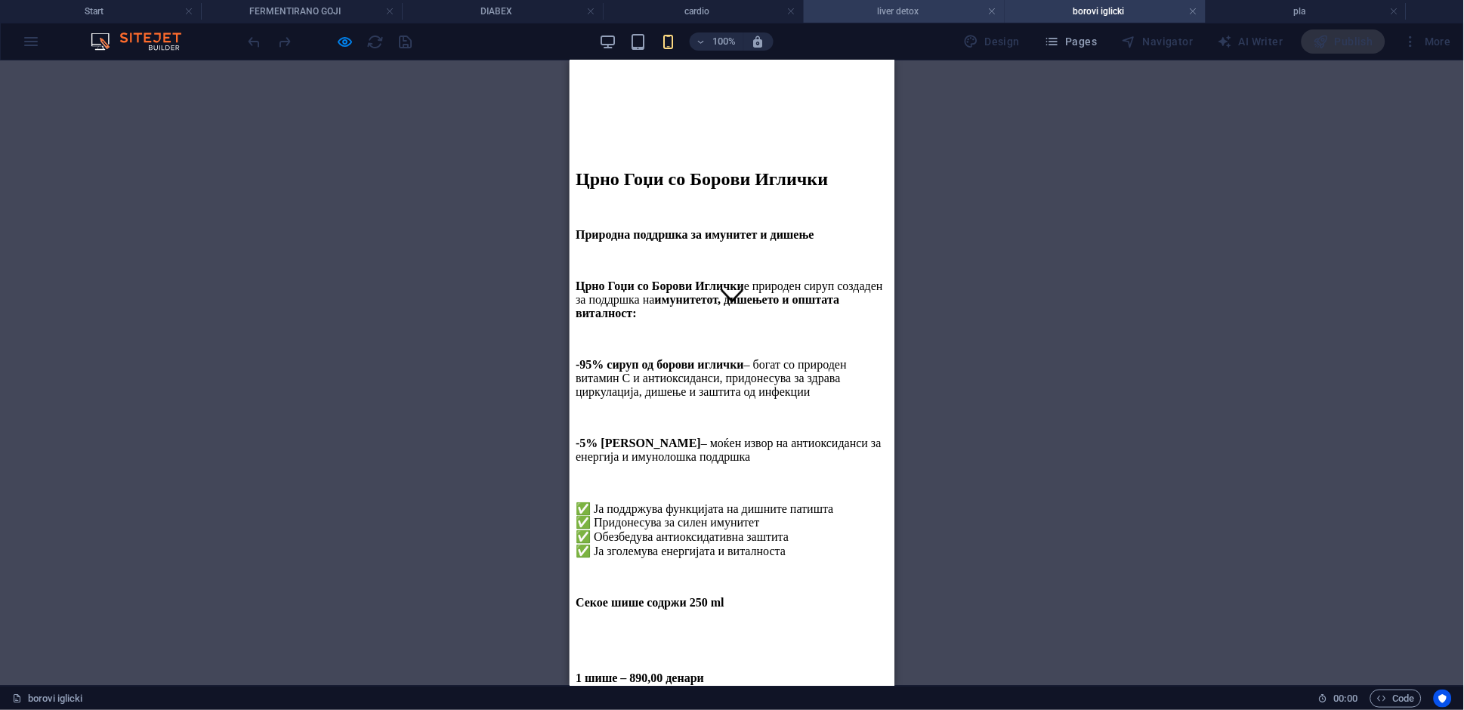
click at [912, 12] on h4 "liver detox" at bounding box center [904, 11] width 201 height 17
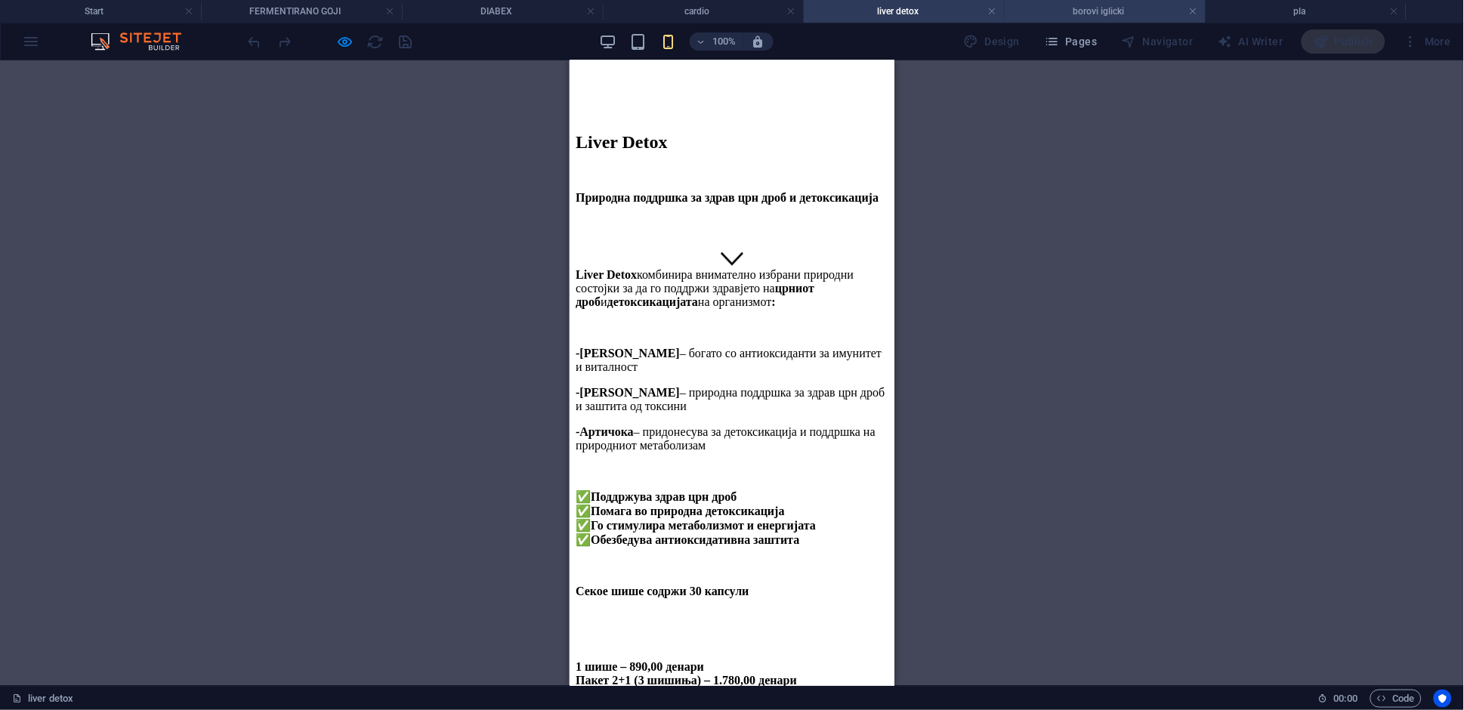
click at [1101, 11] on h4 "borovi iglicki" at bounding box center [1105, 11] width 201 height 17
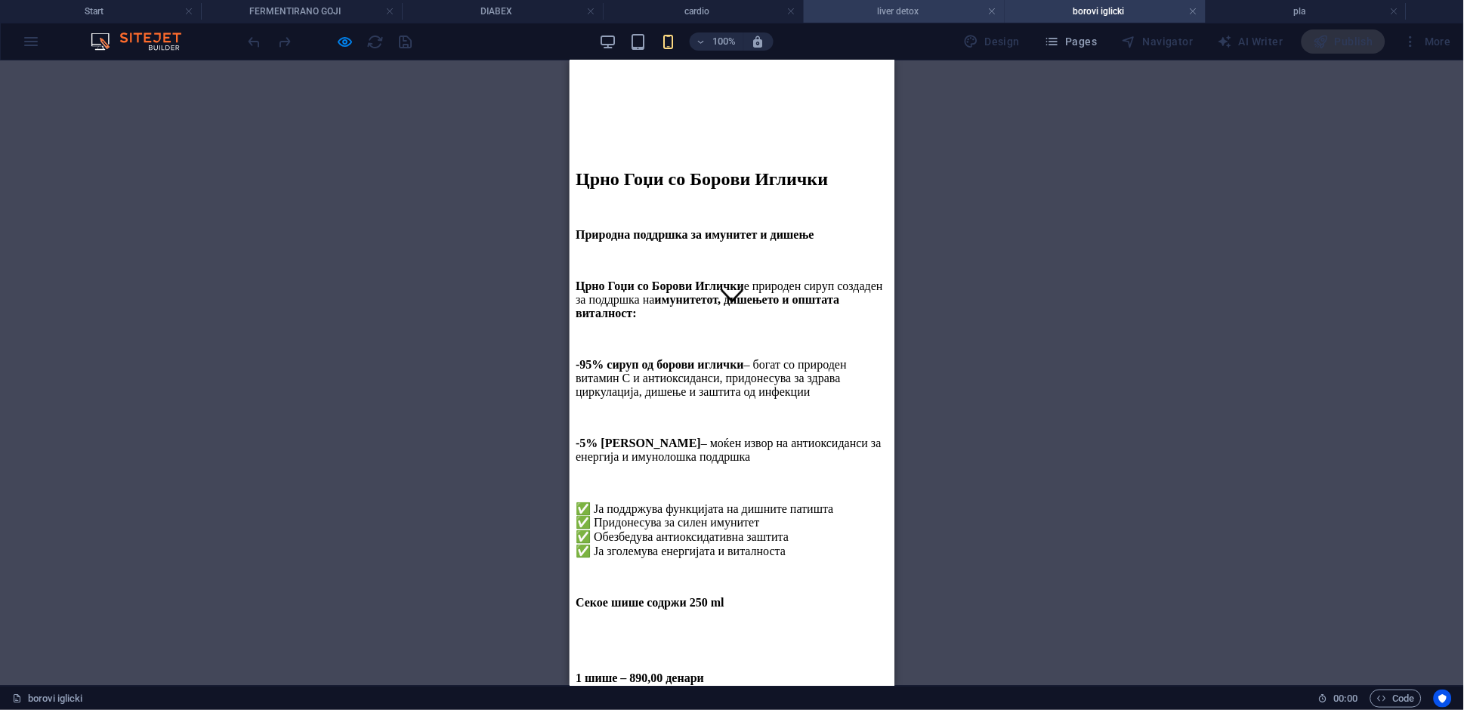
click at [946, 7] on h4 "liver detox" at bounding box center [904, 11] width 201 height 17
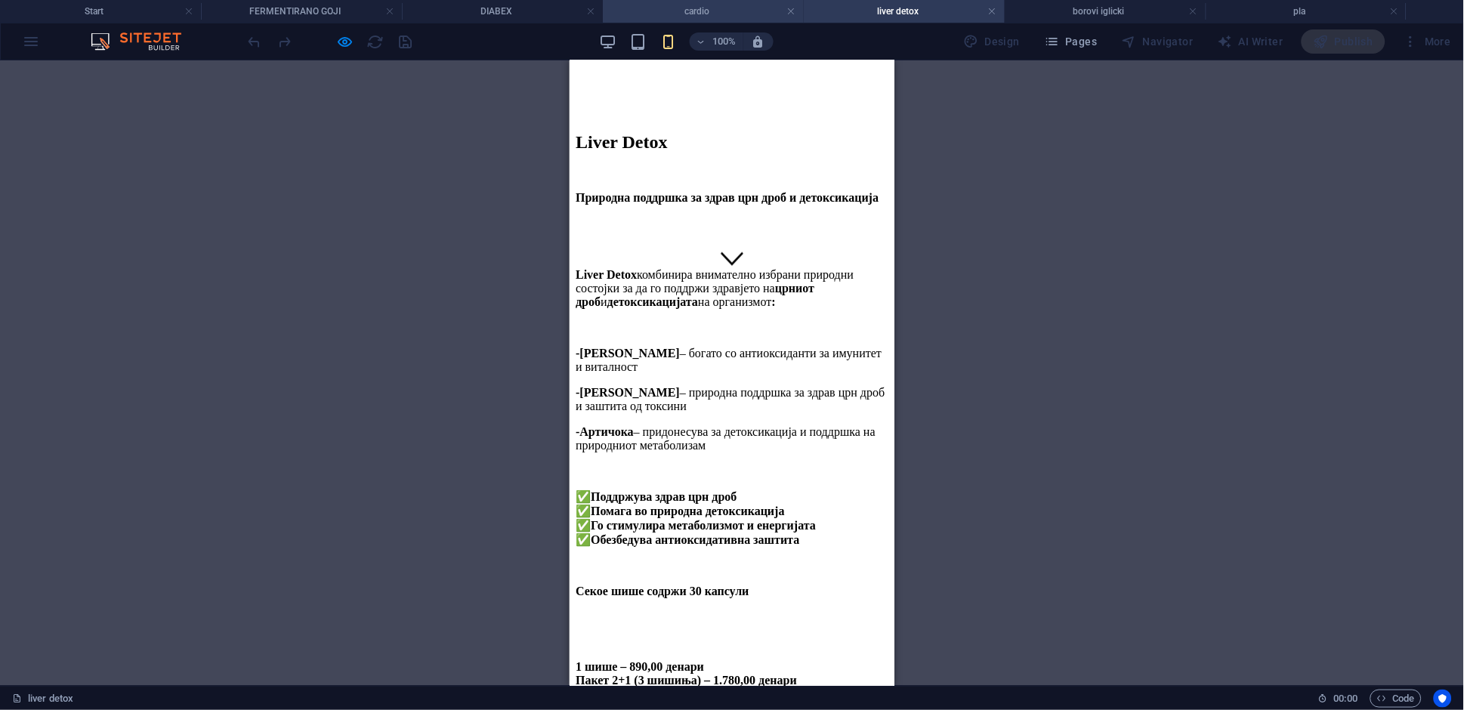
click at [699, 11] on h4 "cardio" at bounding box center [703, 11] width 201 height 17
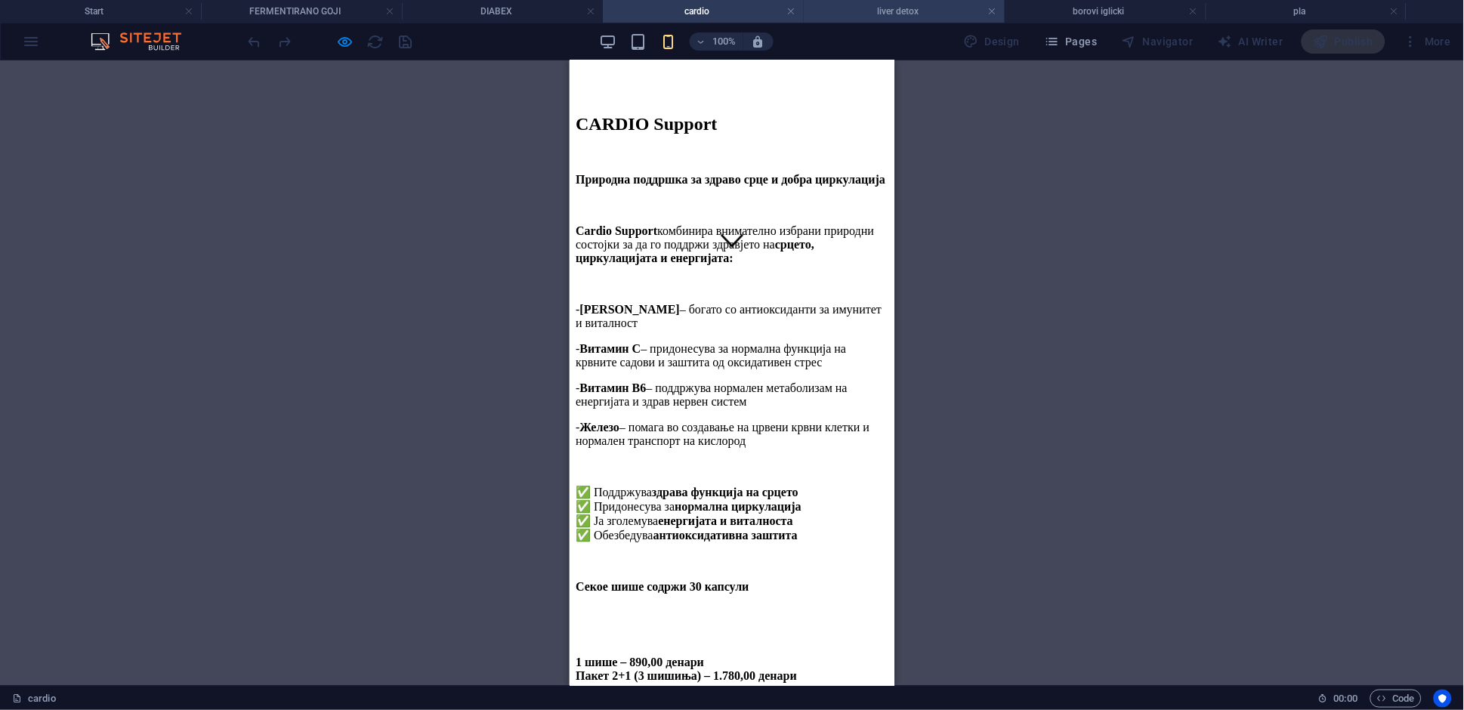
click at [885, 13] on h4 "liver detox" at bounding box center [904, 11] width 201 height 17
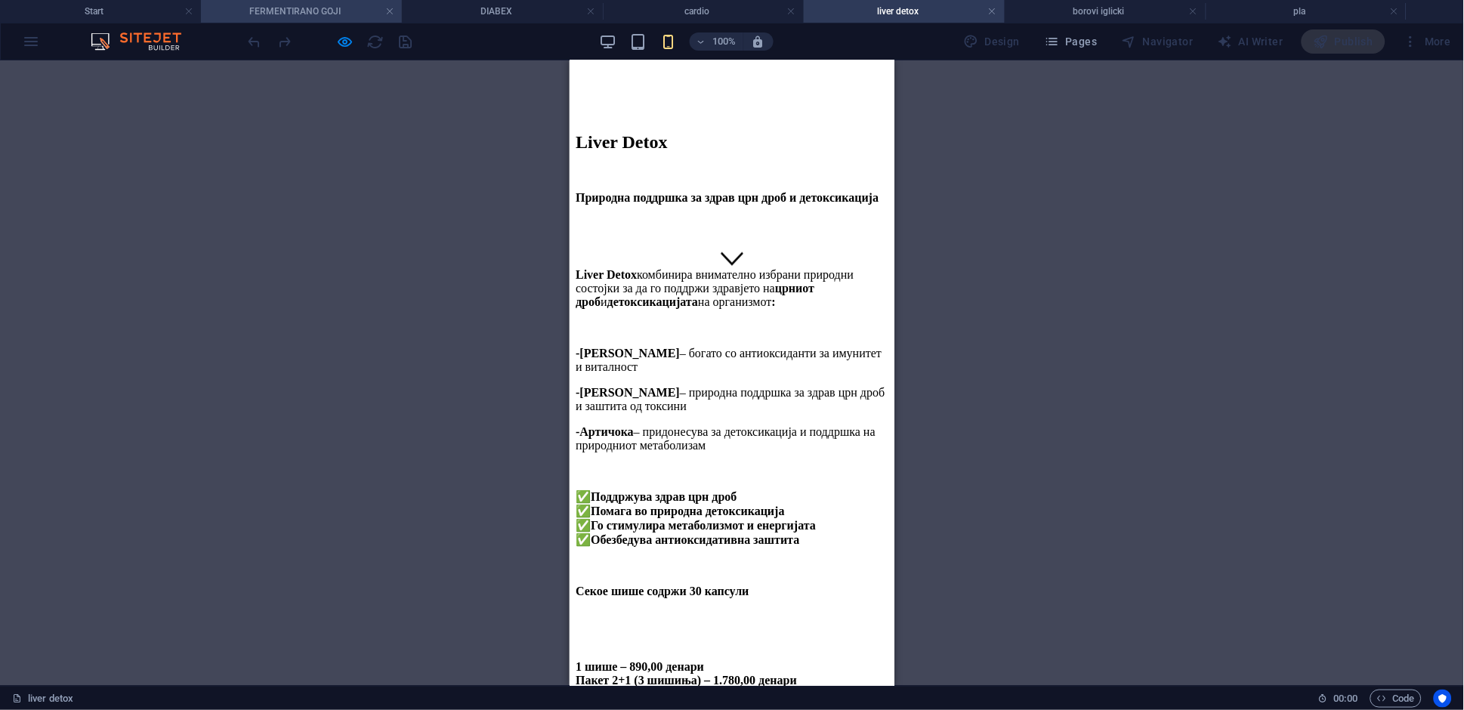
click at [303, 12] on h4 "FERMENTIRANO GOJI" at bounding box center [301, 11] width 201 height 17
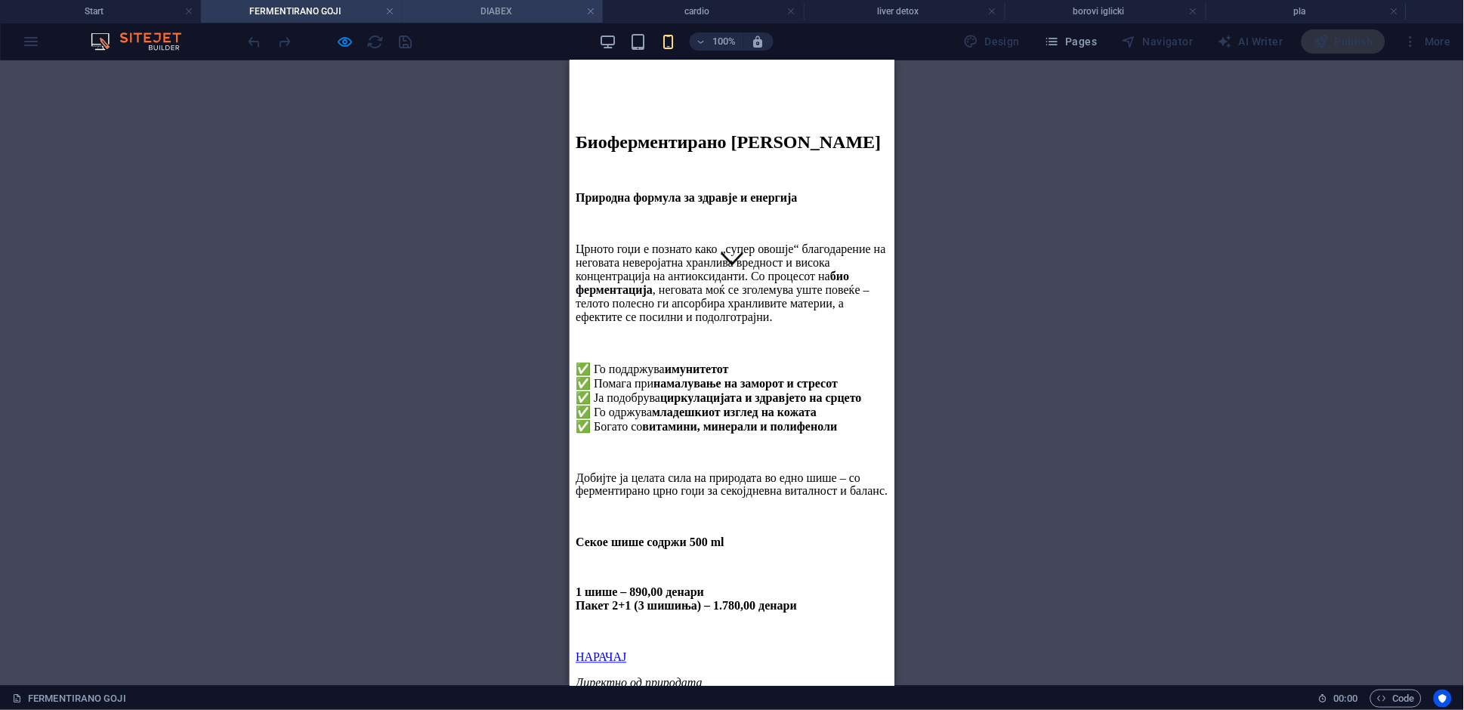
click at [545, 15] on h4 "DIABEX" at bounding box center [502, 11] width 201 height 17
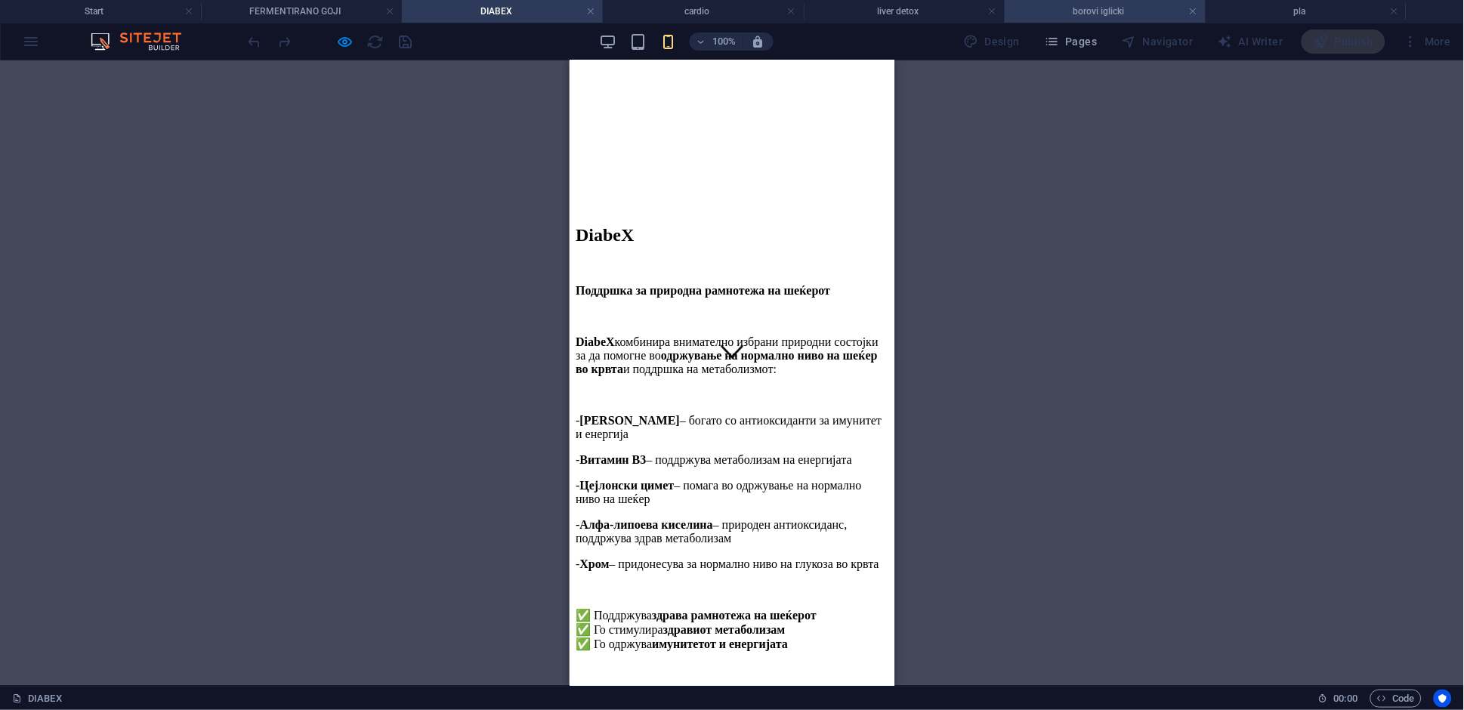
click at [1121, 16] on h4 "borovi iglicki" at bounding box center [1105, 11] width 201 height 17
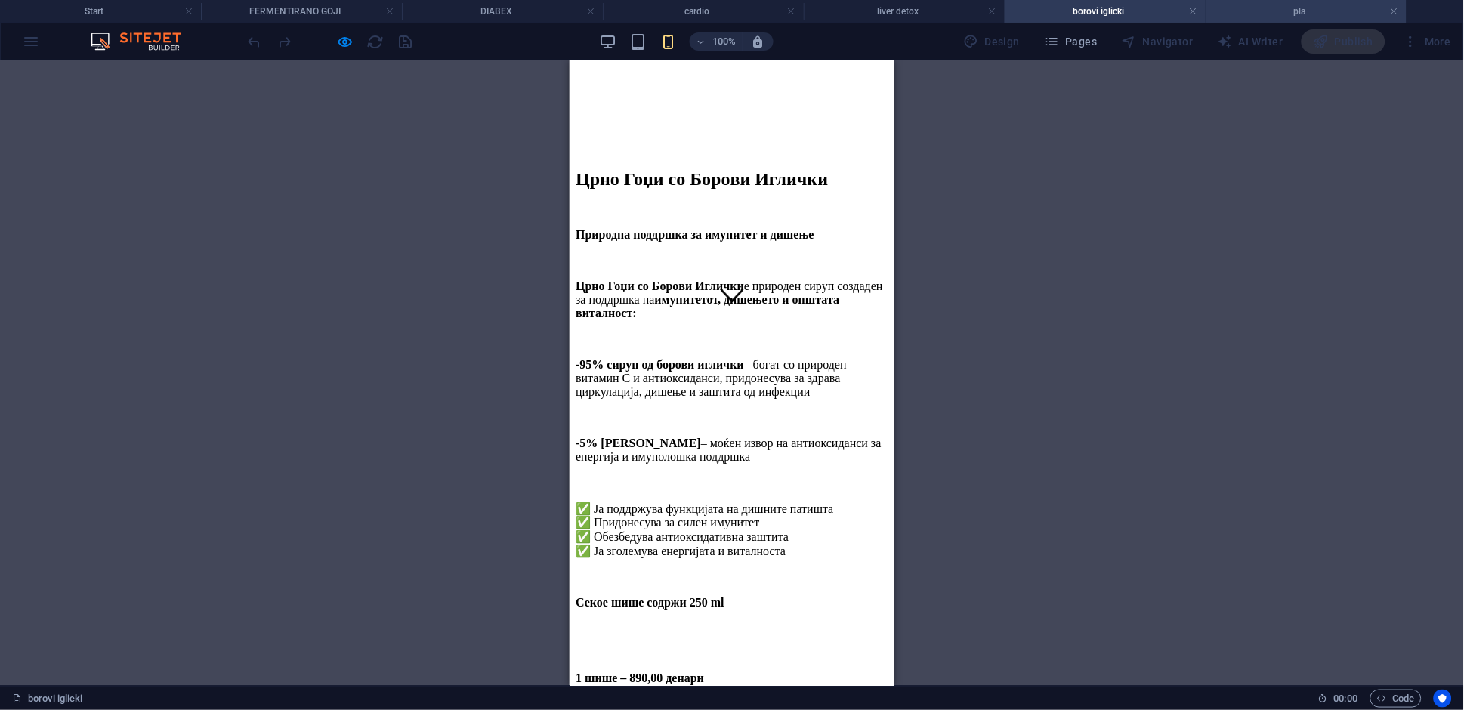
click at [1246, 20] on li "pla" at bounding box center [1306, 11] width 201 height 23
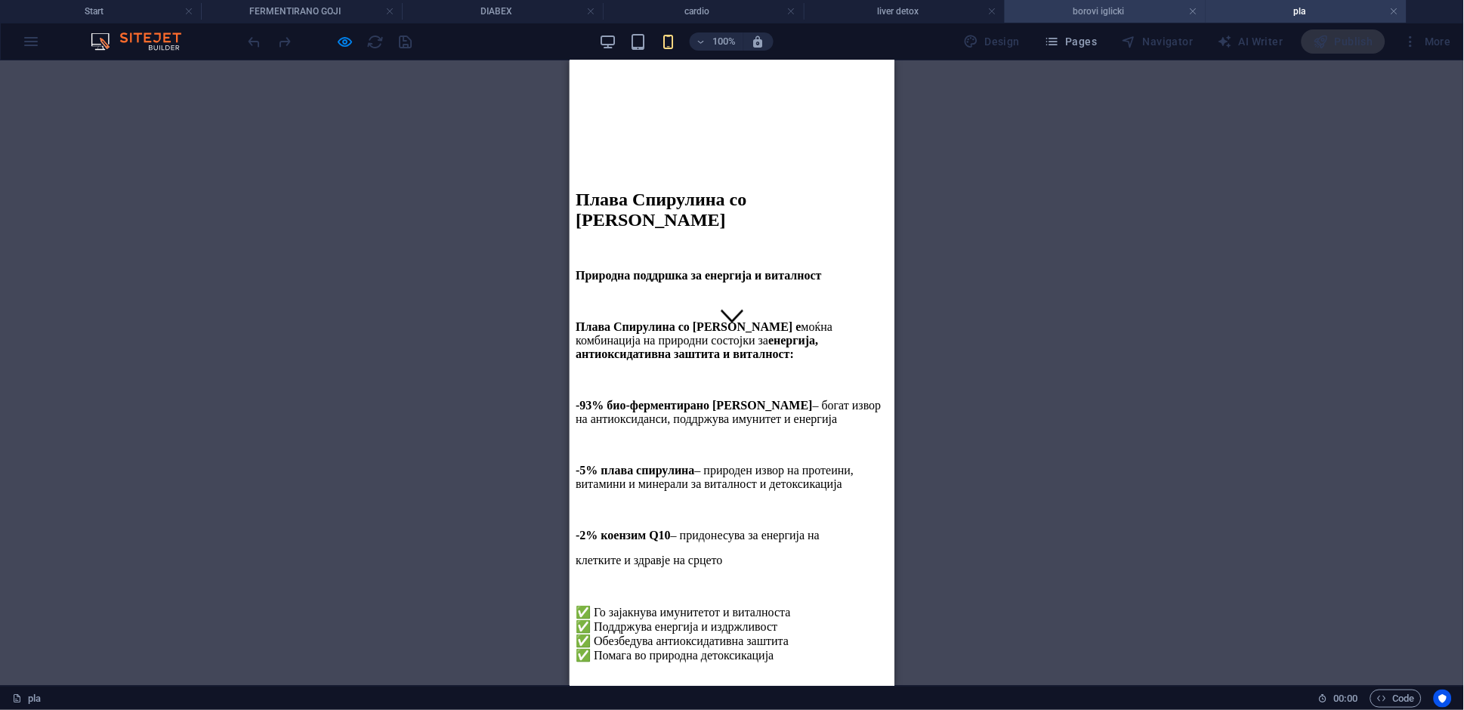
click at [1105, 20] on li "borovi iglicki" at bounding box center [1105, 11] width 201 height 23
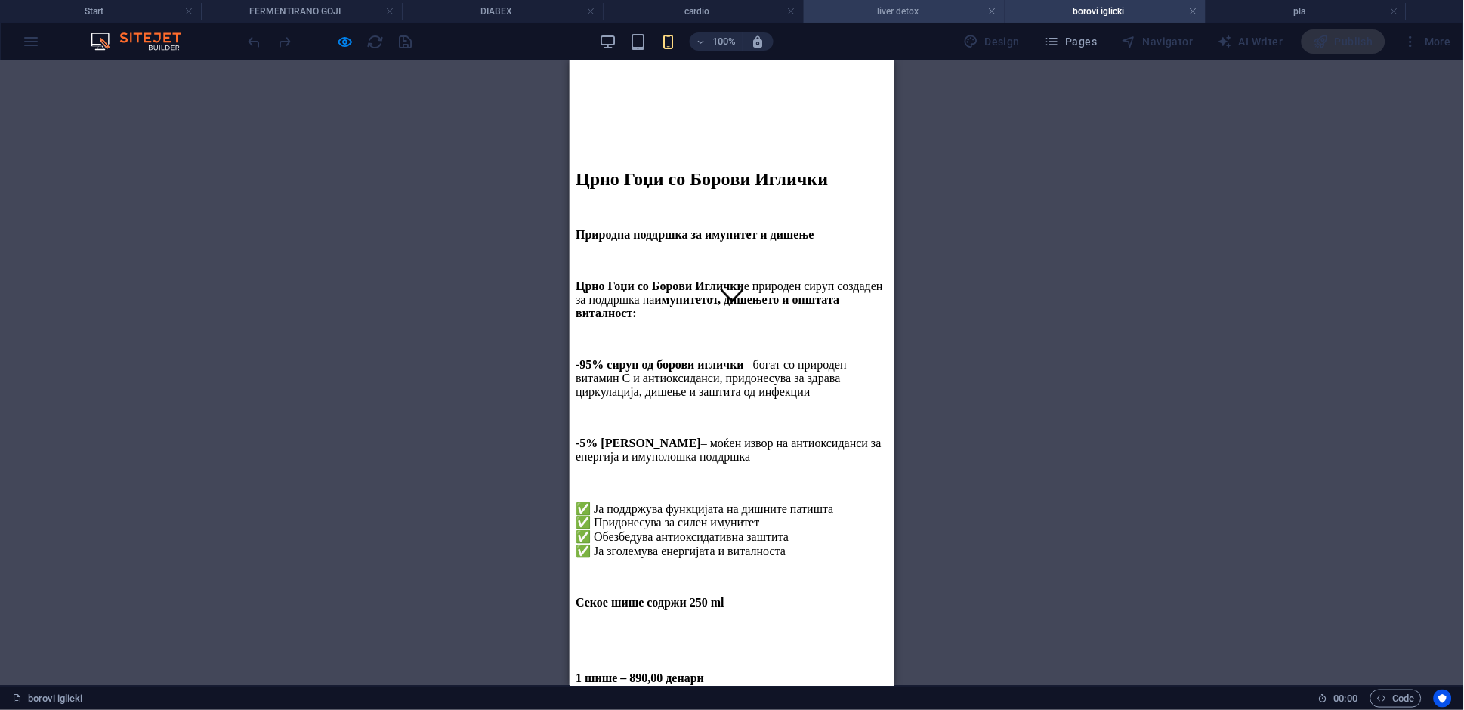
click at [914, 6] on h4 "liver detox" at bounding box center [904, 11] width 201 height 17
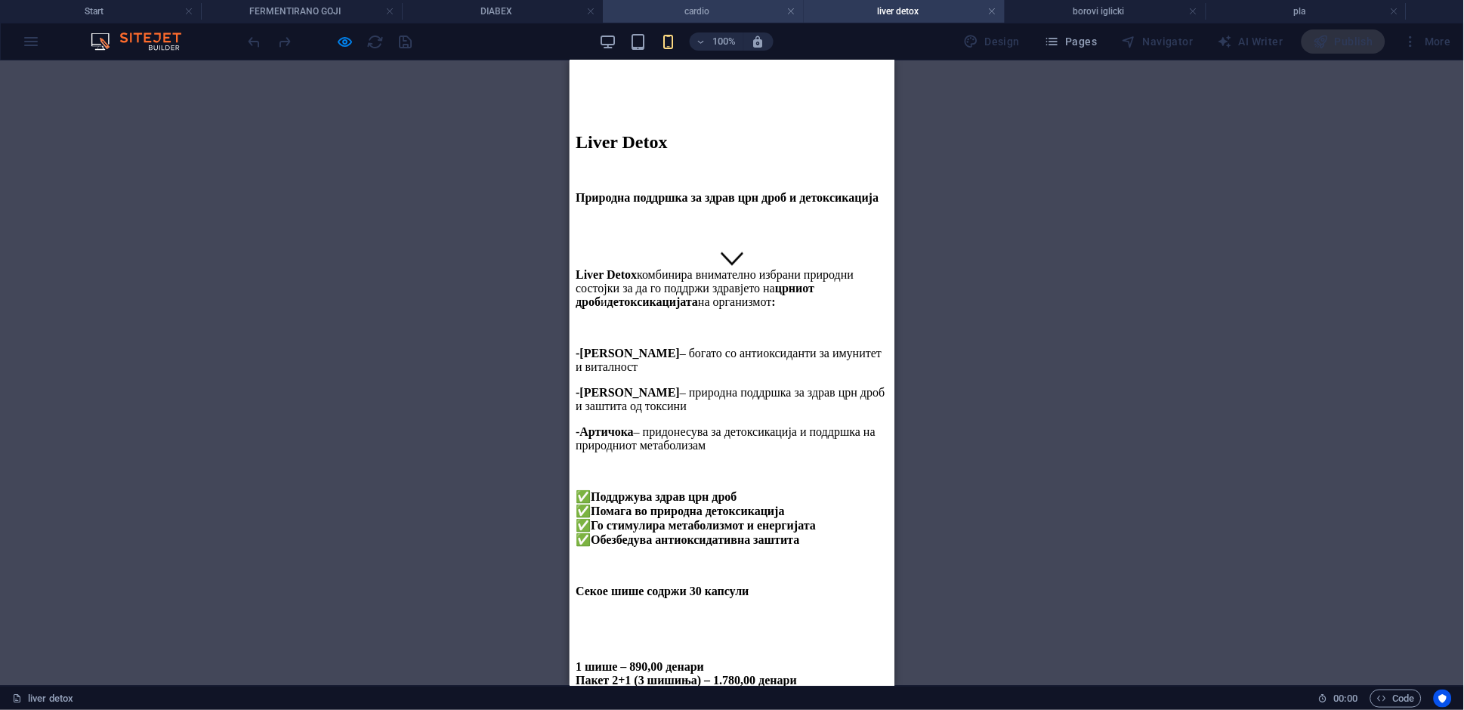
click at [681, 9] on h4 "cardio" at bounding box center [703, 11] width 201 height 17
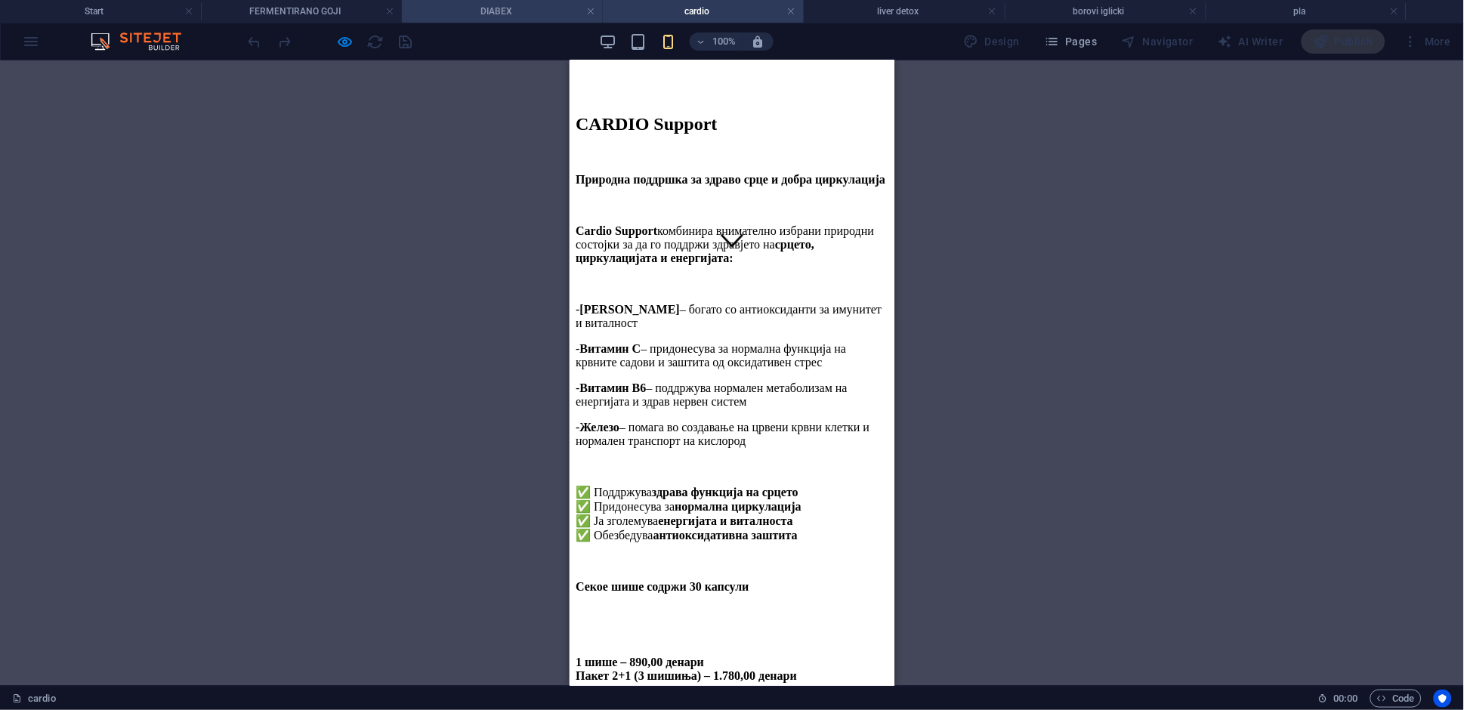
click at [488, 3] on h4 "DIABEX" at bounding box center [502, 11] width 201 height 17
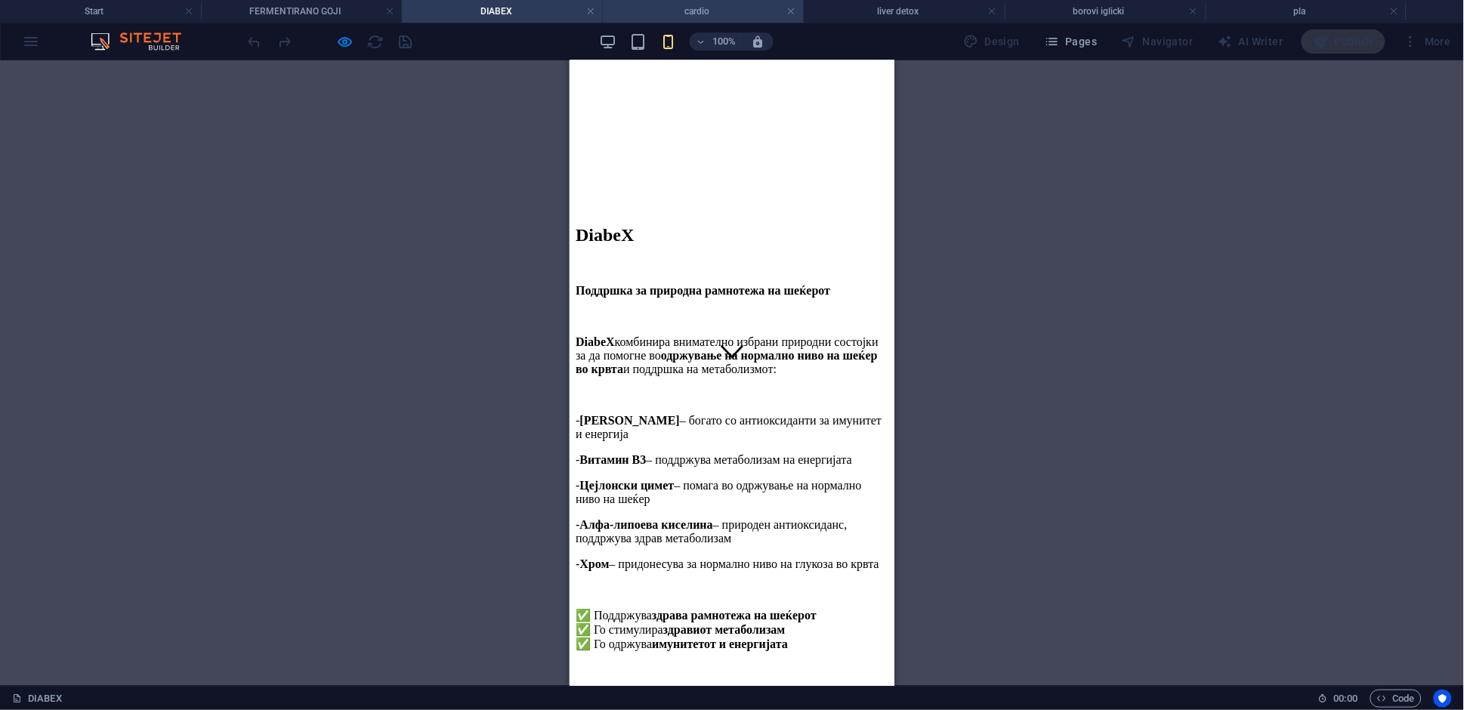
click at [727, 8] on h4 "cardio" at bounding box center [703, 11] width 201 height 17
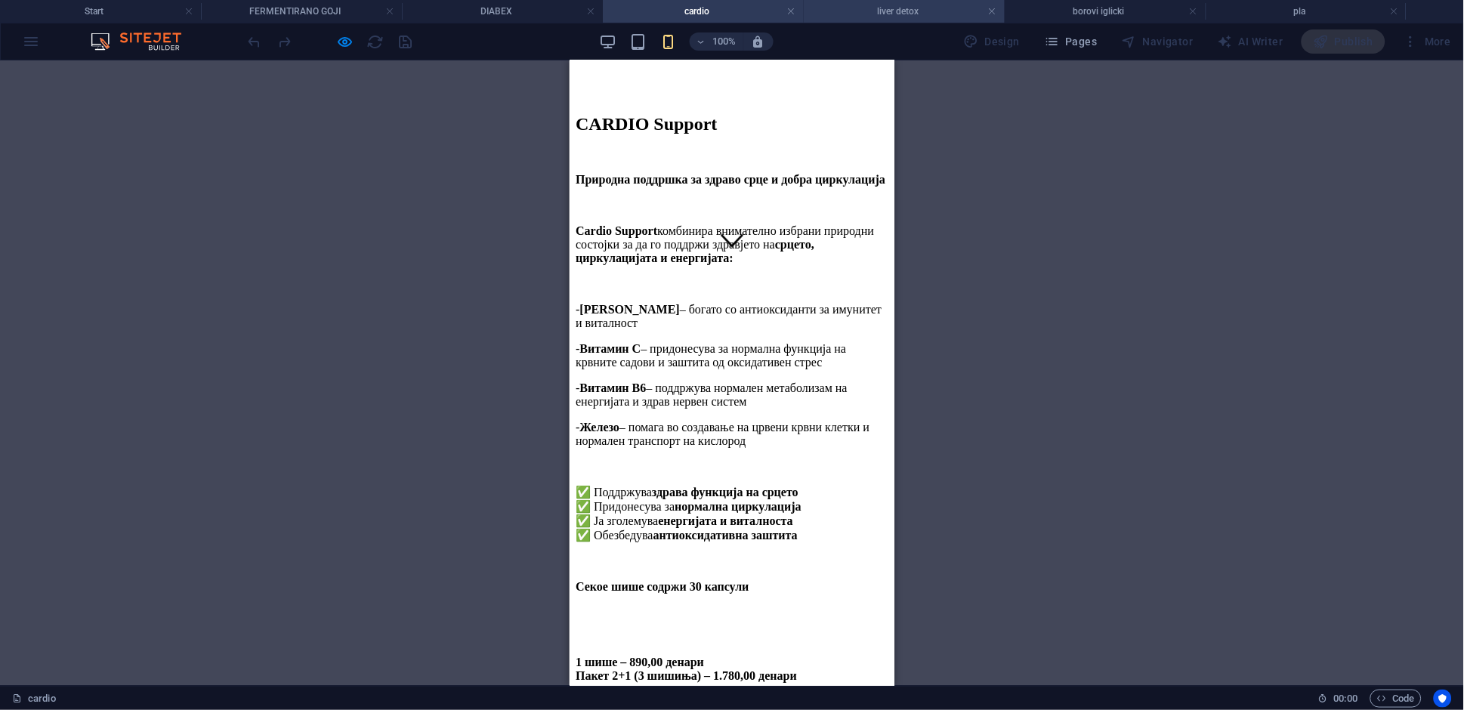
click at [857, 11] on h4 "liver detox" at bounding box center [904, 11] width 201 height 17
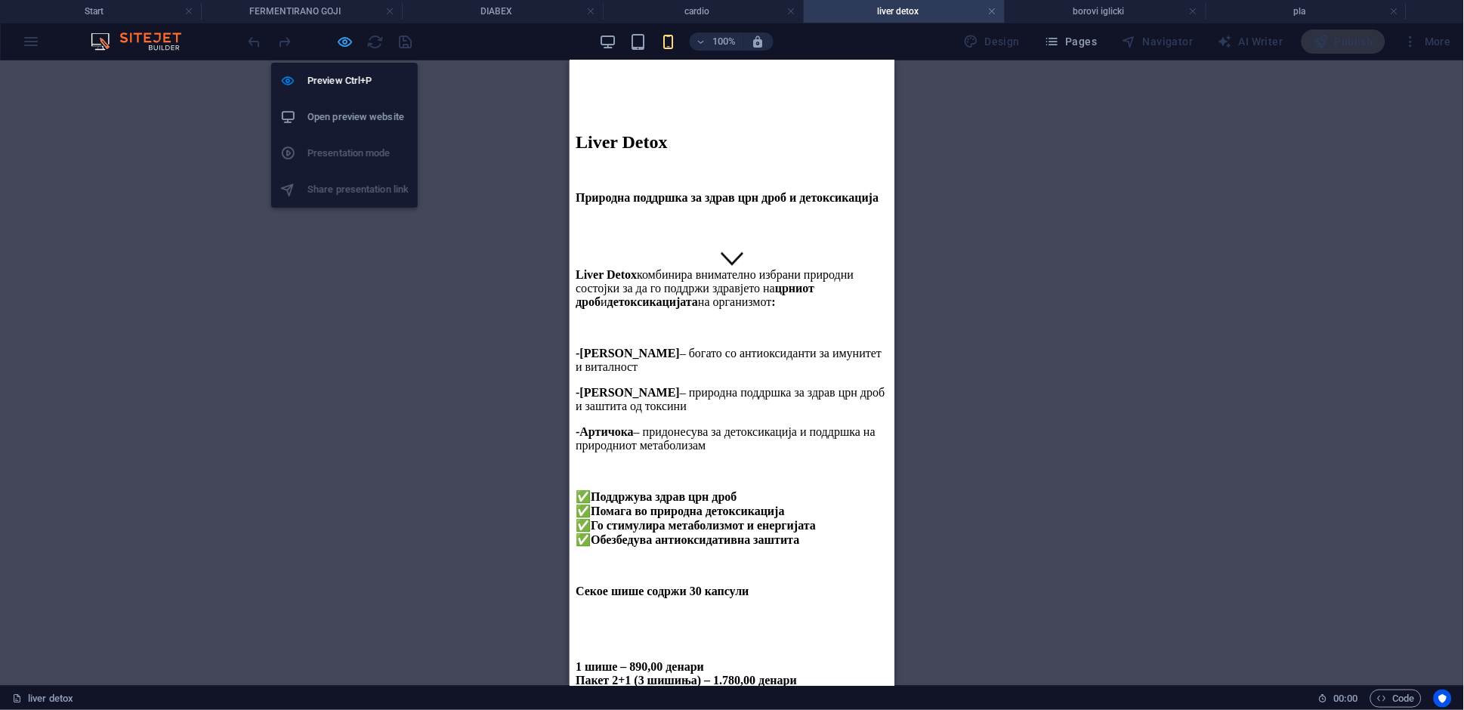
click at [348, 47] on icon "button" at bounding box center [345, 41] width 17 height 17
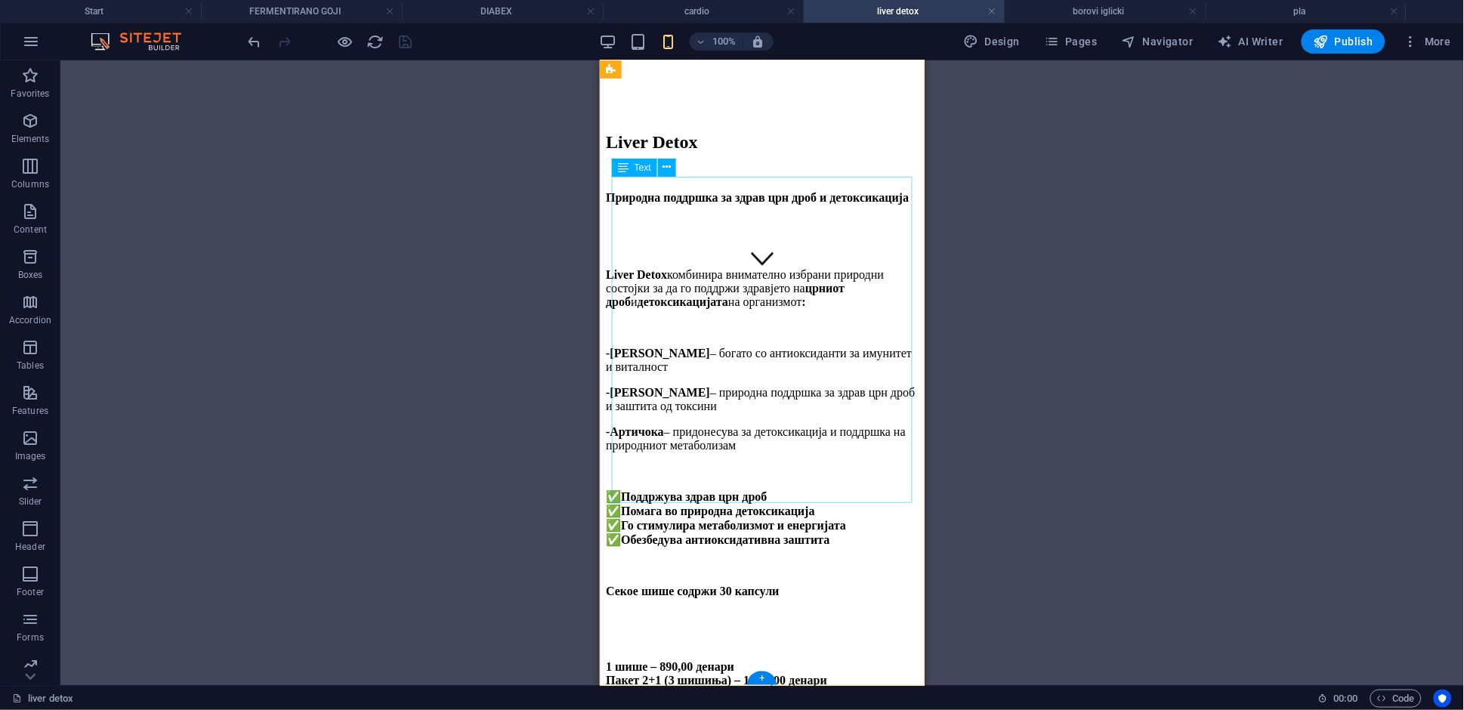
click at [752, 400] on div "Liver Detox комбинира внимателно избрани природни состојки за да го поддржи здр…" at bounding box center [761, 420] width 313 height 357
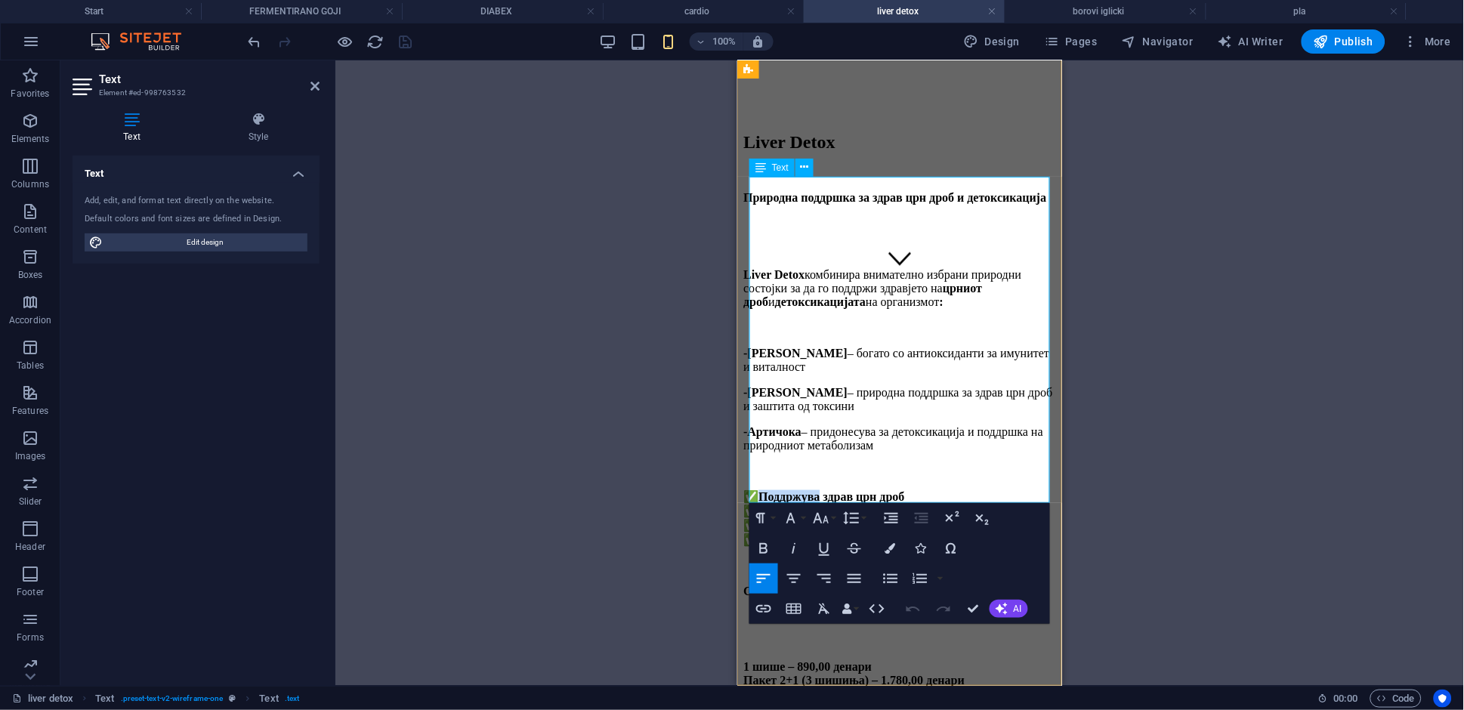
drag, startPoint x: 831, startPoint y: 403, endPoint x: 770, endPoint y: 400, distance: 61.2
click at [770, 490] on strong "Поддржува здрав црн дроб" at bounding box center [831, 496] width 146 height 13
click at [760, 549] on icon "button" at bounding box center [764, 548] width 8 height 11
drag, startPoint x: 829, startPoint y: 421, endPoint x: 771, endPoint y: 421, distance: 57.4
click at [771, 505] on strong "Помага во природна детоксикација" at bounding box center [855, 511] width 194 height 13
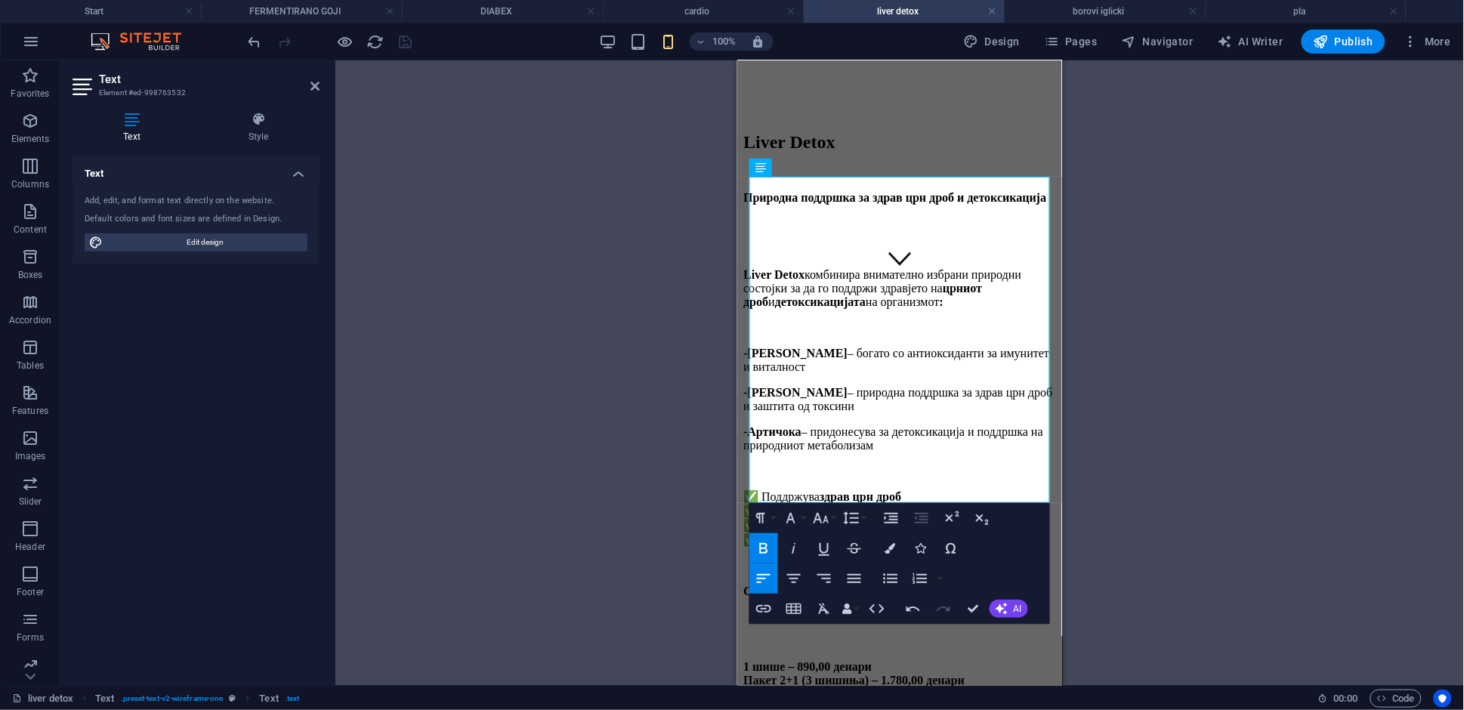
click at [758, 548] on icon "button" at bounding box center [764, 548] width 18 height 18
drag, startPoint x: 844, startPoint y: 440, endPoint x: 770, endPoint y: 440, distance: 74.0
click at [770, 519] on strong "Го стимулира метаболизмот и енергијата" at bounding box center [870, 525] width 225 height 13
click at [765, 547] on icon "button" at bounding box center [764, 548] width 8 height 11
drag, startPoint x: 835, startPoint y: 455, endPoint x: 769, endPoint y: 461, distance: 66.7
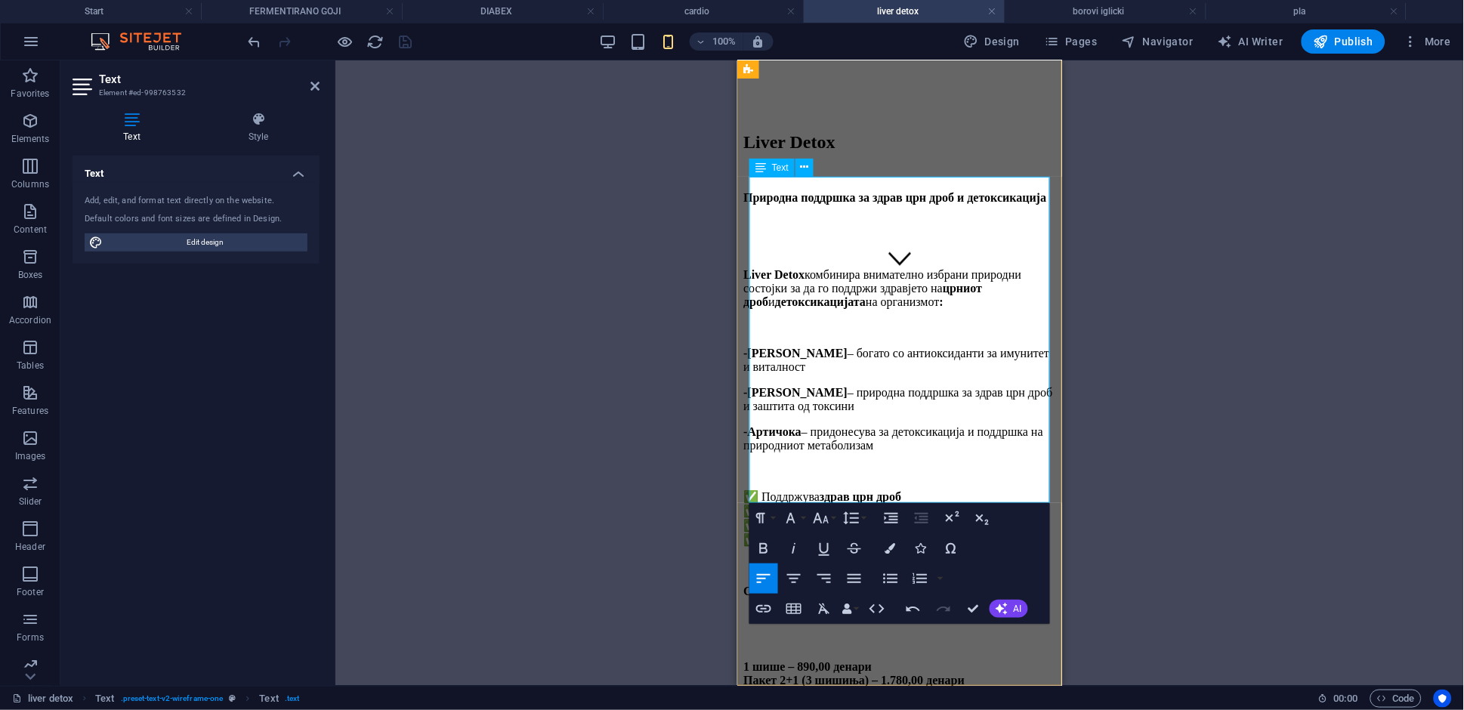
click at [769, 533] on strong "Обезбедува антиоксидативна заштита" at bounding box center [862, 539] width 208 height 13
click at [760, 551] on icon "button" at bounding box center [764, 548] width 18 height 18
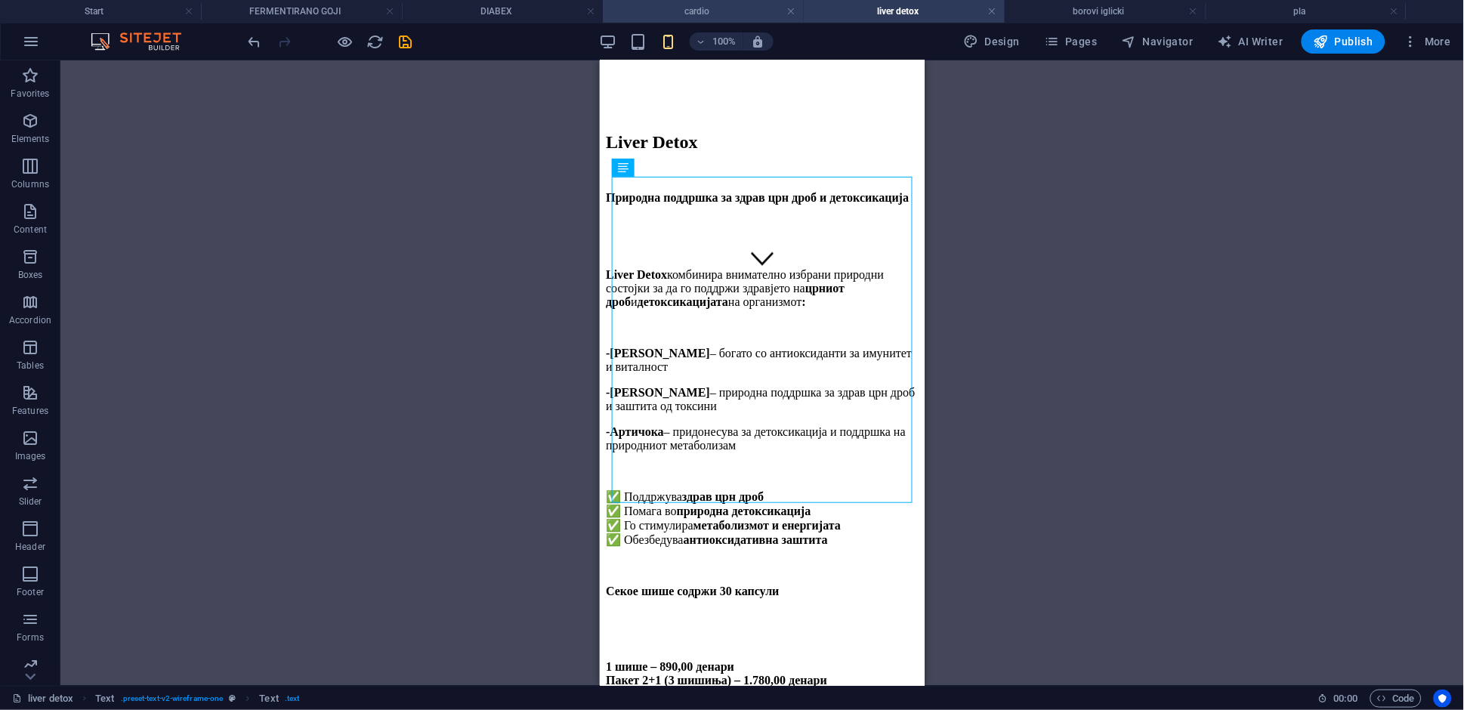
click at [702, 8] on h4 "cardio" at bounding box center [703, 11] width 201 height 17
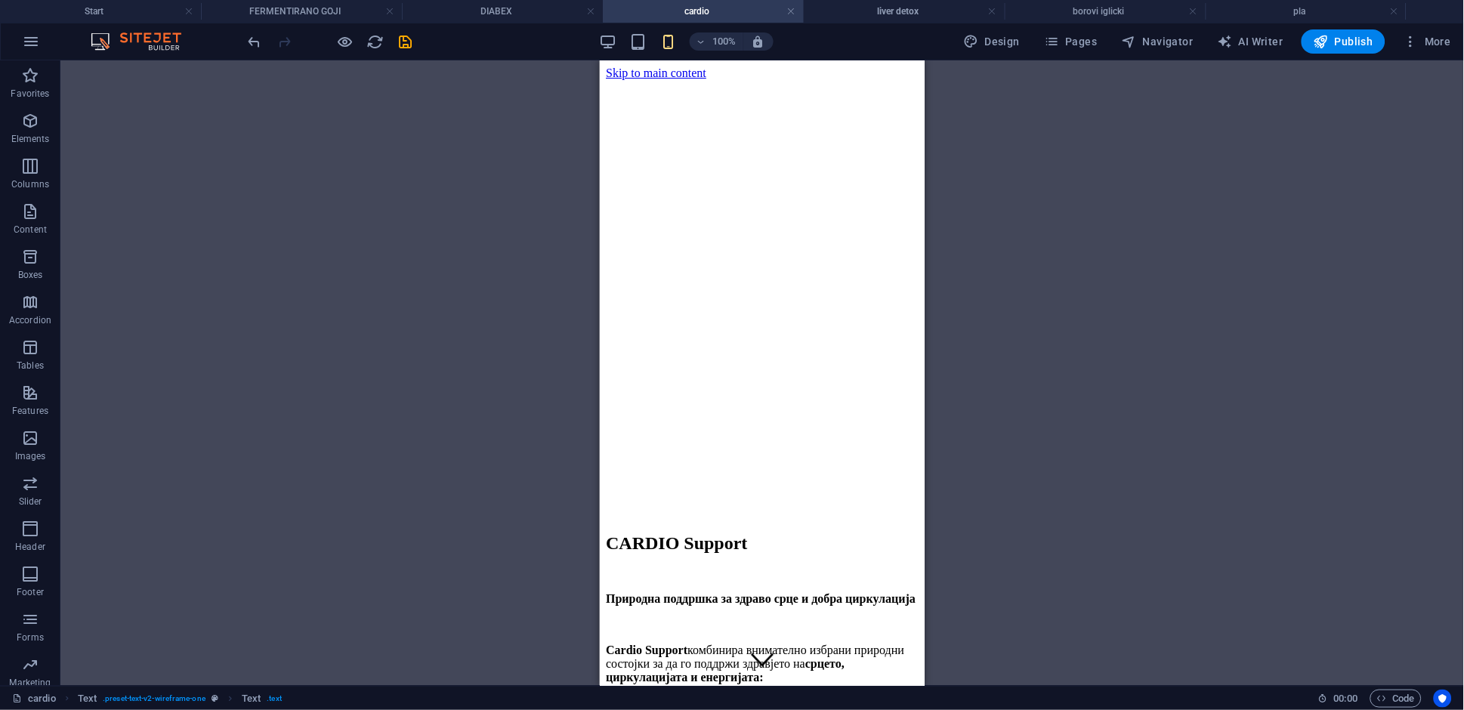
scroll to position [419, 0]
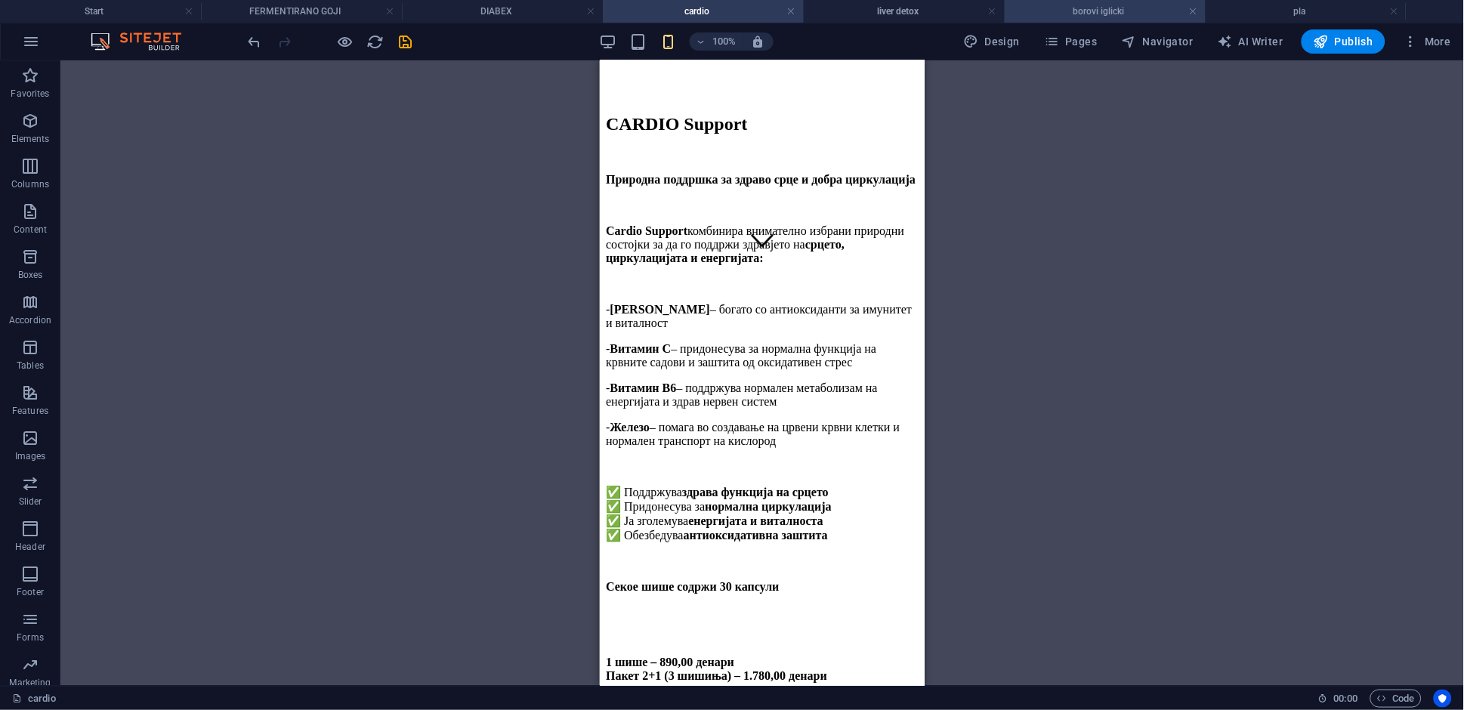
click at [1064, 13] on h4 "borovi iglicki" at bounding box center [1105, 11] width 201 height 17
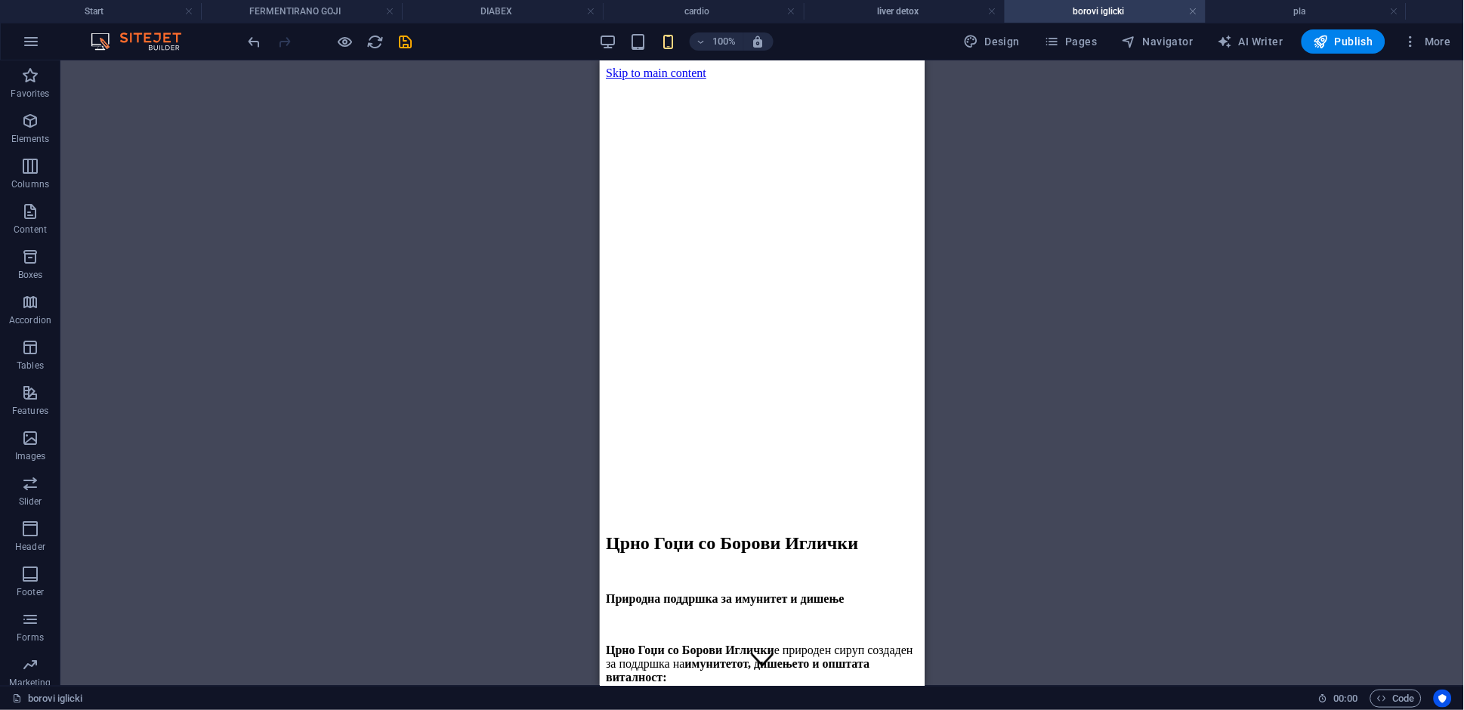
scroll to position [364, 0]
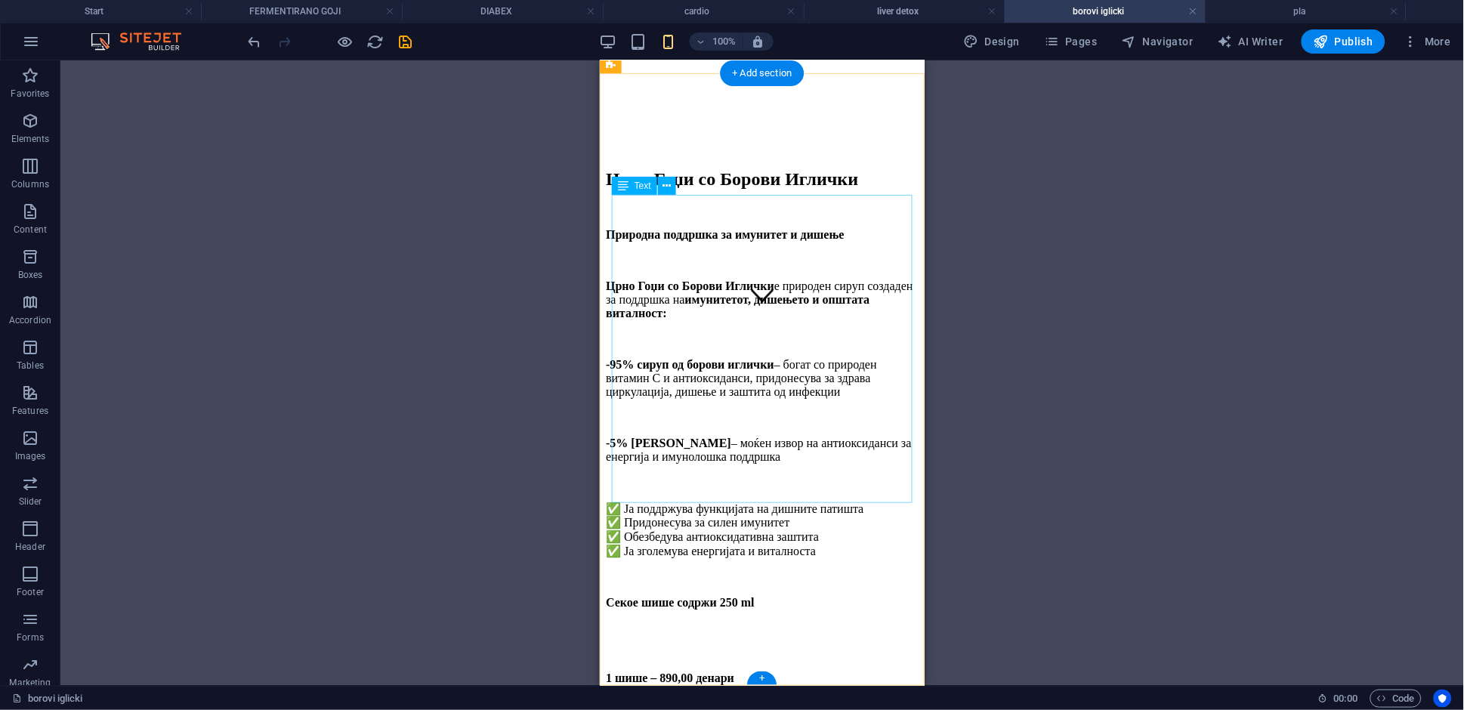
click at [724, 407] on div "Црно Гоџи со Борoви Иглички е природен сируп создаден за поддршка на имунитетот…" at bounding box center [761, 444] width 313 height 331
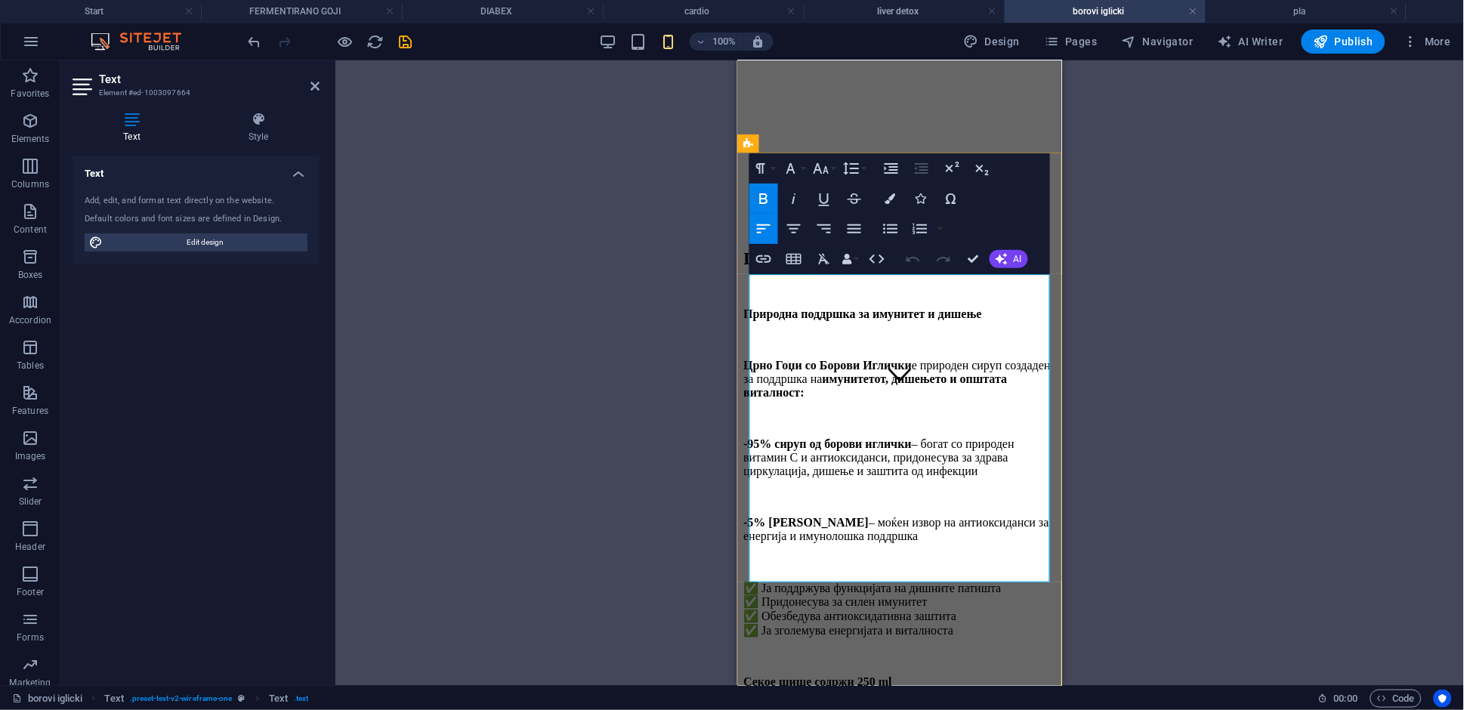
scroll to position [297, 0]
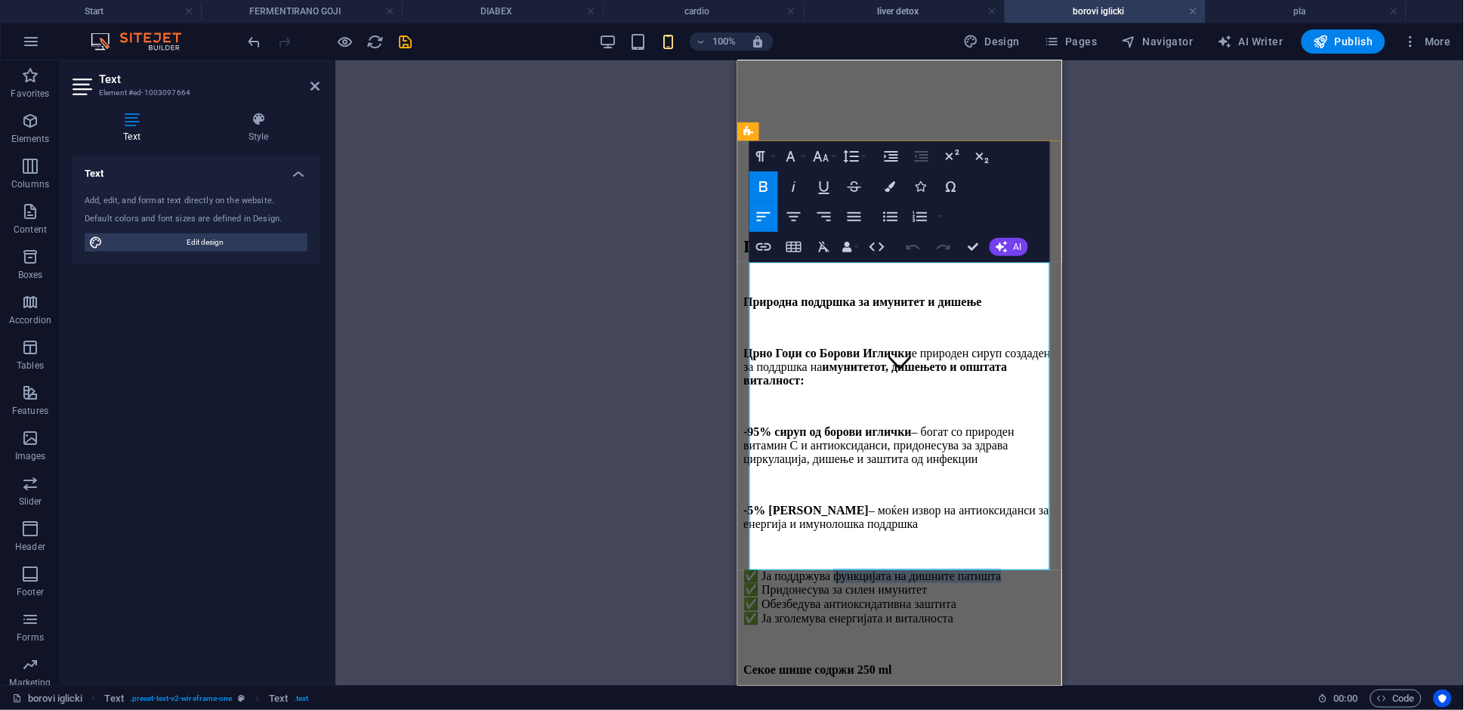
drag, startPoint x: 851, startPoint y: 470, endPoint x: 1036, endPoint y: 474, distance: 185.1
click at [1036, 568] on p "✅ Ја поддржува функцијата на дишните патишта ✅ Придонесува за силен имунитет ✅ …" at bounding box center [899, 596] width 313 height 57
click at [767, 193] on icon "button" at bounding box center [764, 187] width 18 height 18
drag, startPoint x: 872, startPoint y: 490, endPoint x: 949, endPoint y: 491, distance: 77.8
click at [949, 568] on p "✅ Ја поддржува функцијата на дишните патишта ✅ Придонесува за силен имунитет ✅ …" at bounding box center [899, 596] width 313 height 57
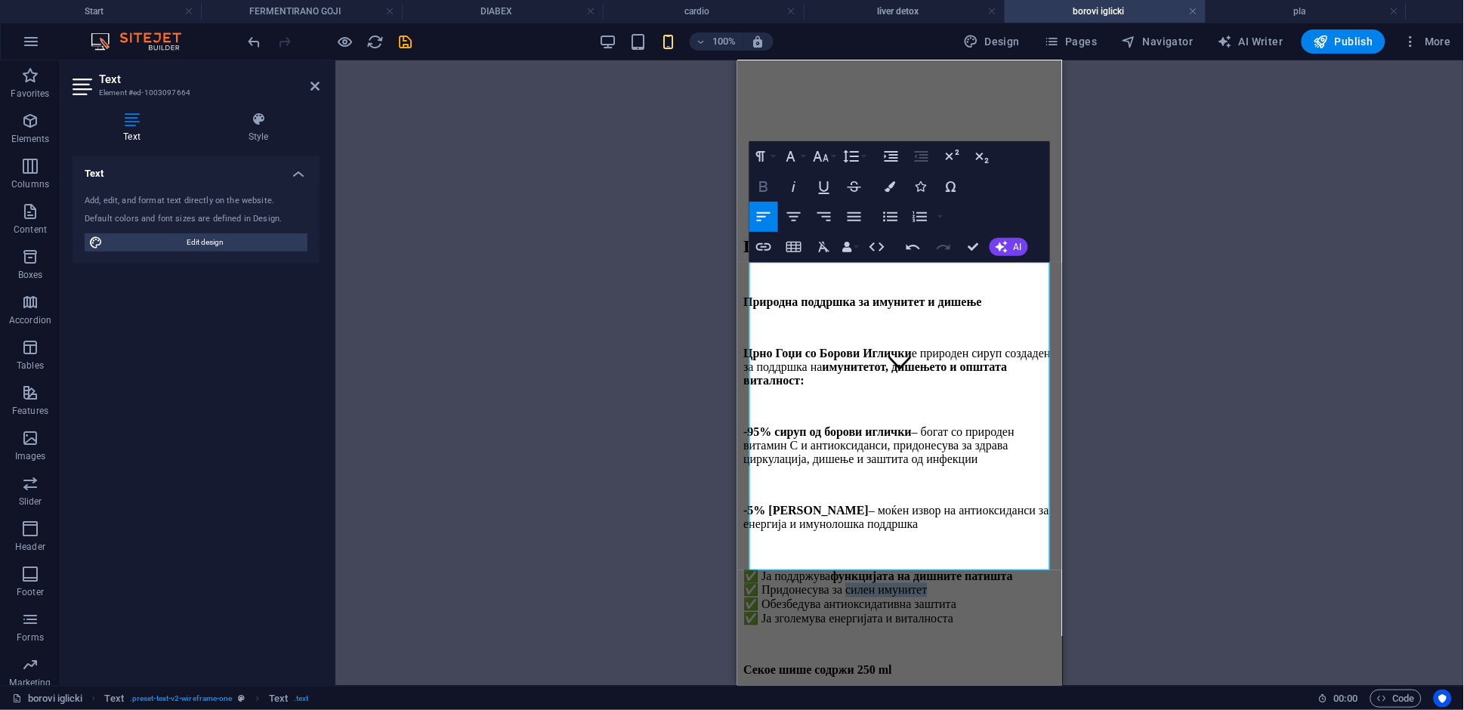
click at [770, 190] on icon "button" at bounding box center [764, 187] width 18 height 18
drag, startPoint x: 839, startPoint y: 507, endPoint x: 989, endPoint y: 509, distance: 149.6
click at [989, 568] on p "✅ Ја поддржува функцијата на дишните патишта ✅ Придонесува за силен имунитет ✅ …" at bounding box center [899, 596] width 313 height 57
click at [768, 188] on icon "button" at bounding box center [764, 187] width 18 height 18
drag, startPoint x: 844, startPoint y: 526, endPoint x: 983, endPoint y: 526, distance: 139.0
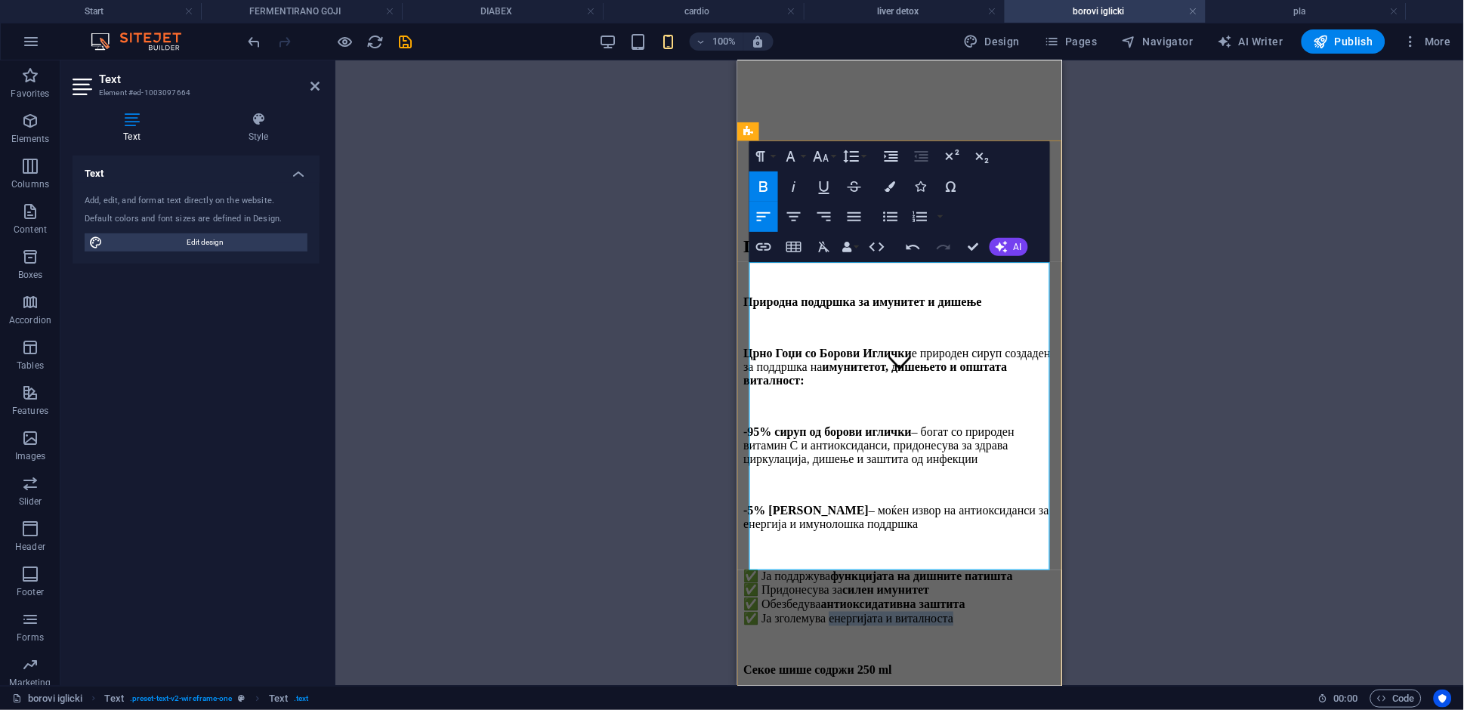
click at [983, 568] on p "✅ Ја поддржува функцијата на дишните патишта ✅ Придонесува за силен имунитет ✅ …" at bounding box center [899, 596] width 313 height 57
click at [761, 185] on icon "button" at bounding box center [764, 187] width 18 height 18
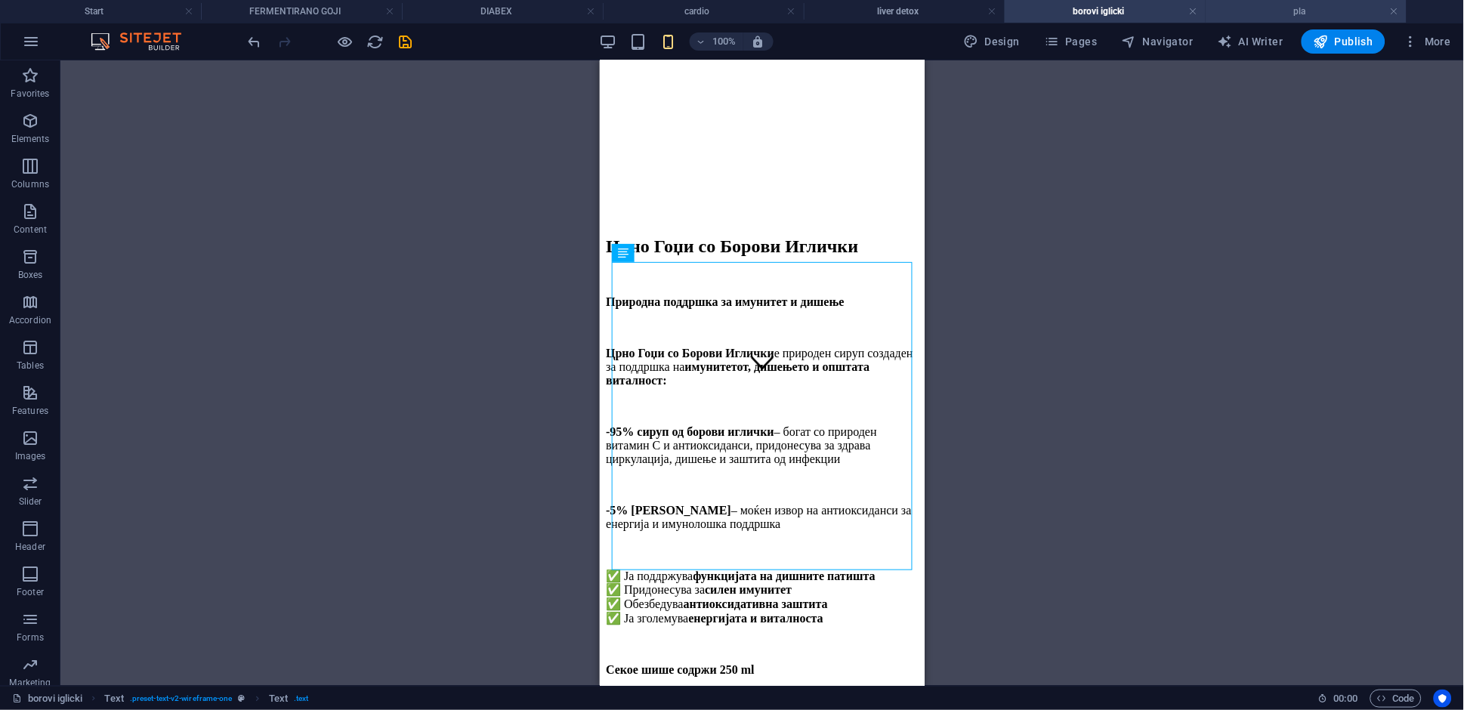
click at [1287, 14] on h4 "pla" at bounding box center [1306, 11] width 201 height 17
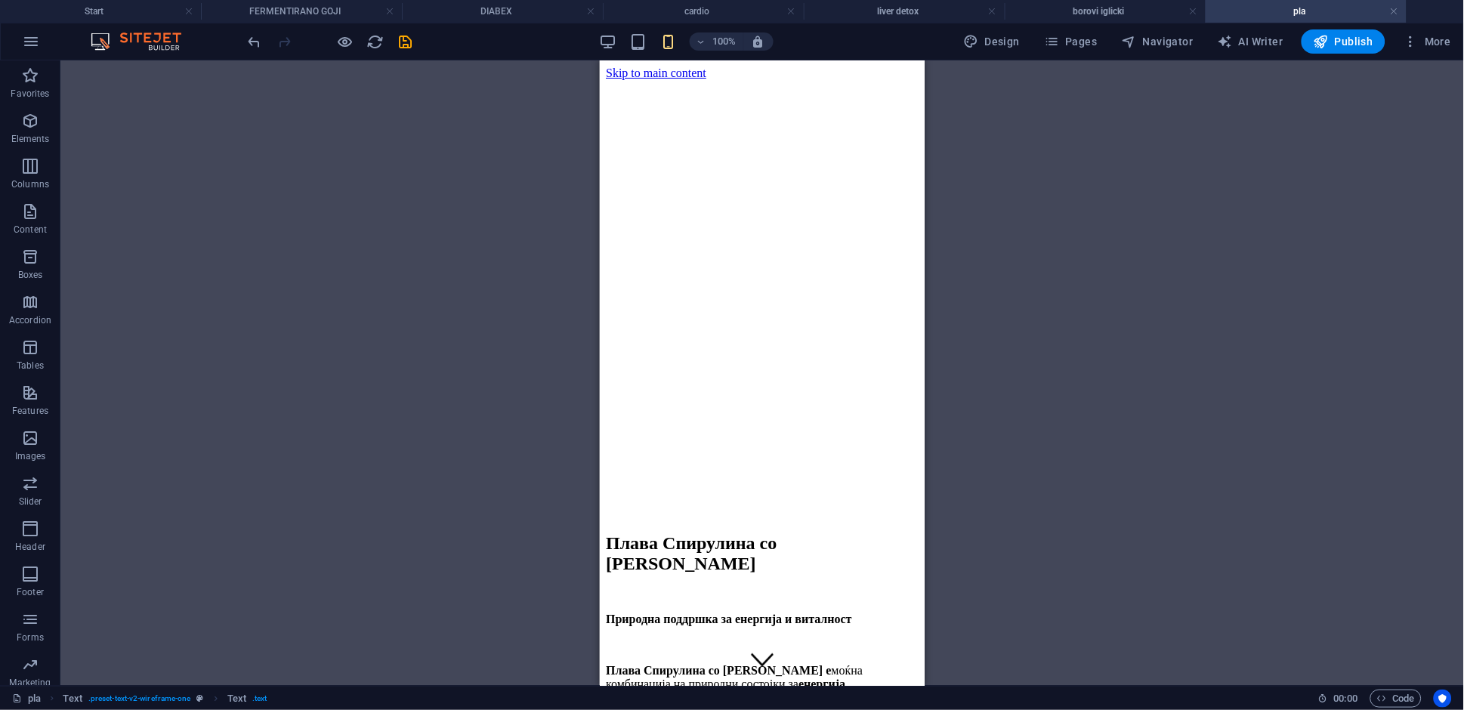
scroll to position [344, 0]
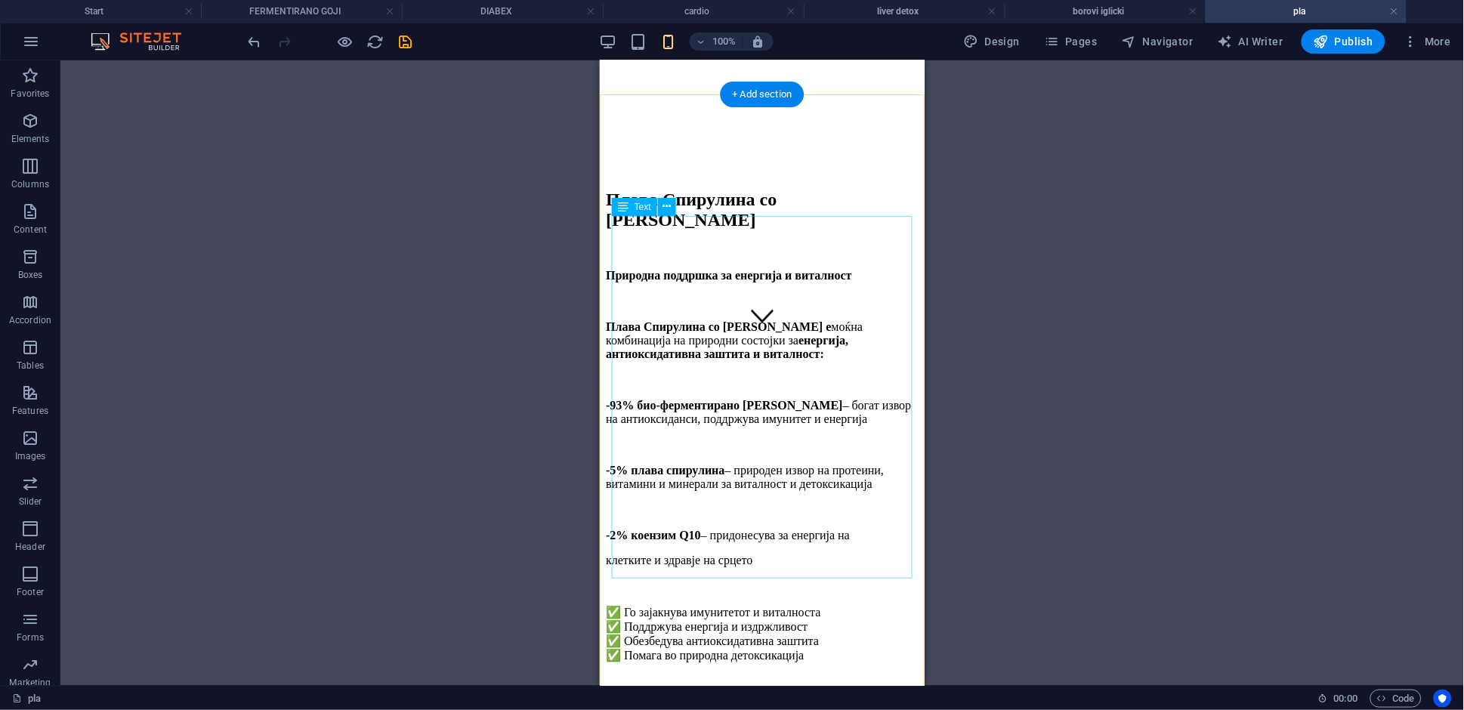
click at [758, 487] on div "Плава Спирулина со Црно Гоџи е моќна комбинација на природни состојки за енерги…" at bounding box center [761, 517] width 313 height 394
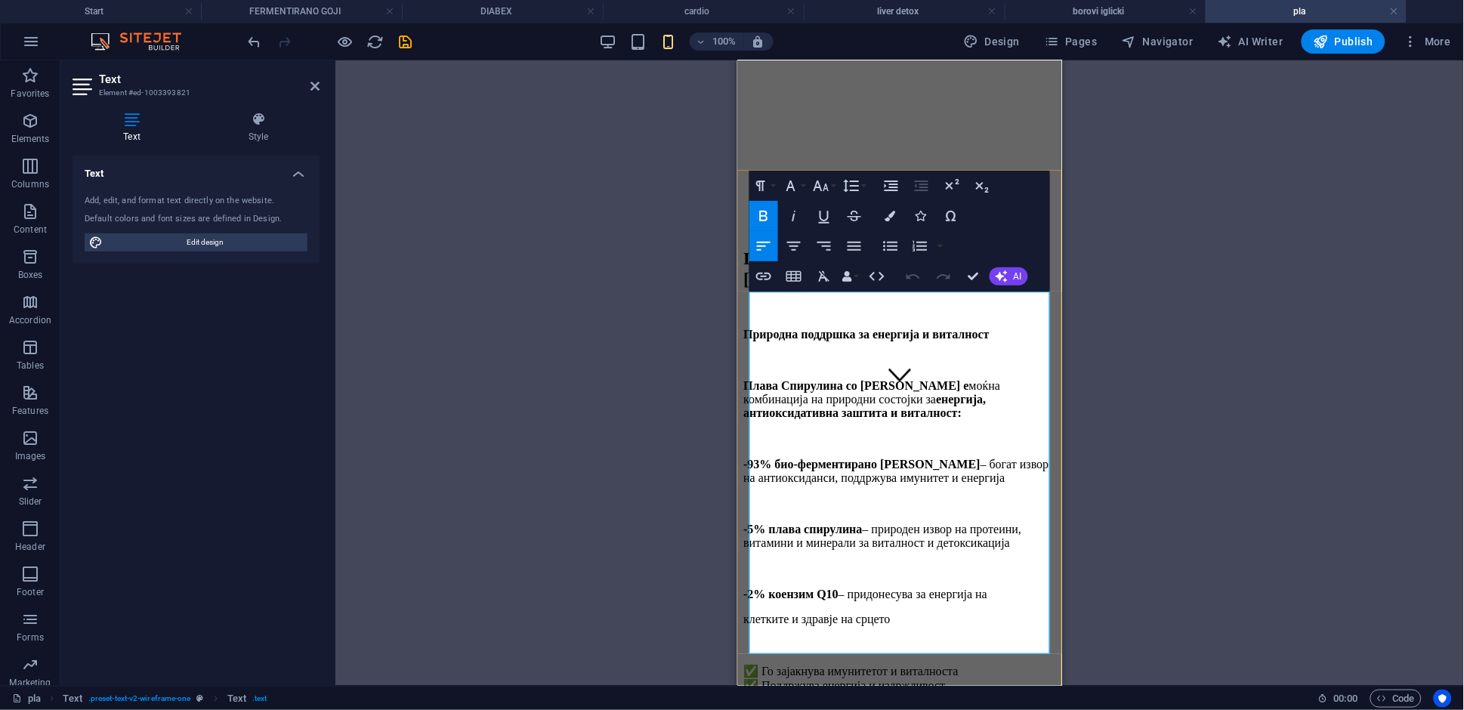
scroll to position [332, 0]
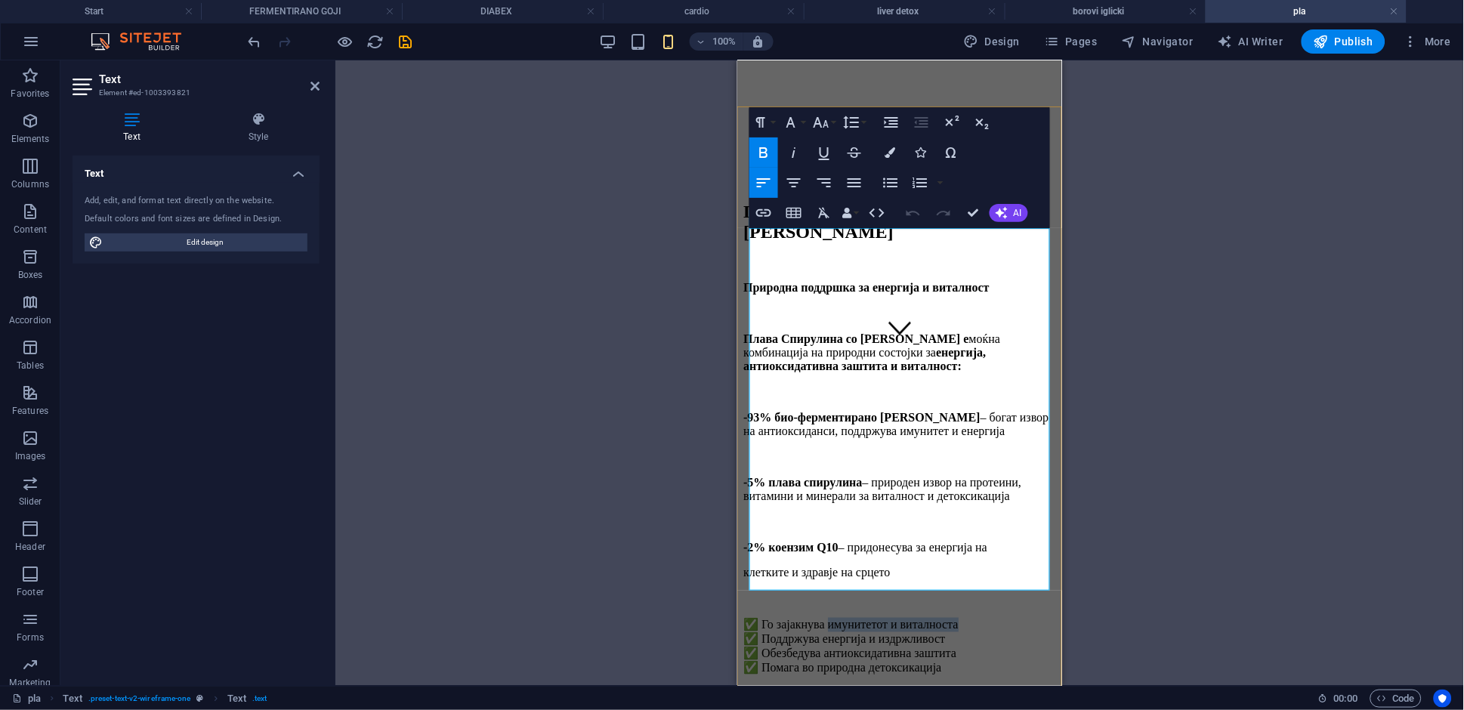
drag, startPoint x: 840, startPoint y: 495, endPoint x: 1005, endPoint y: 493, distance: 164.7
click at [1005, 617] on p "✅ Го зајакнува имунитетот и виталноста ✅ Поддржува енергија и издржливост ✅ Обе…" at bounding box center [899, 645] width 313 height 57
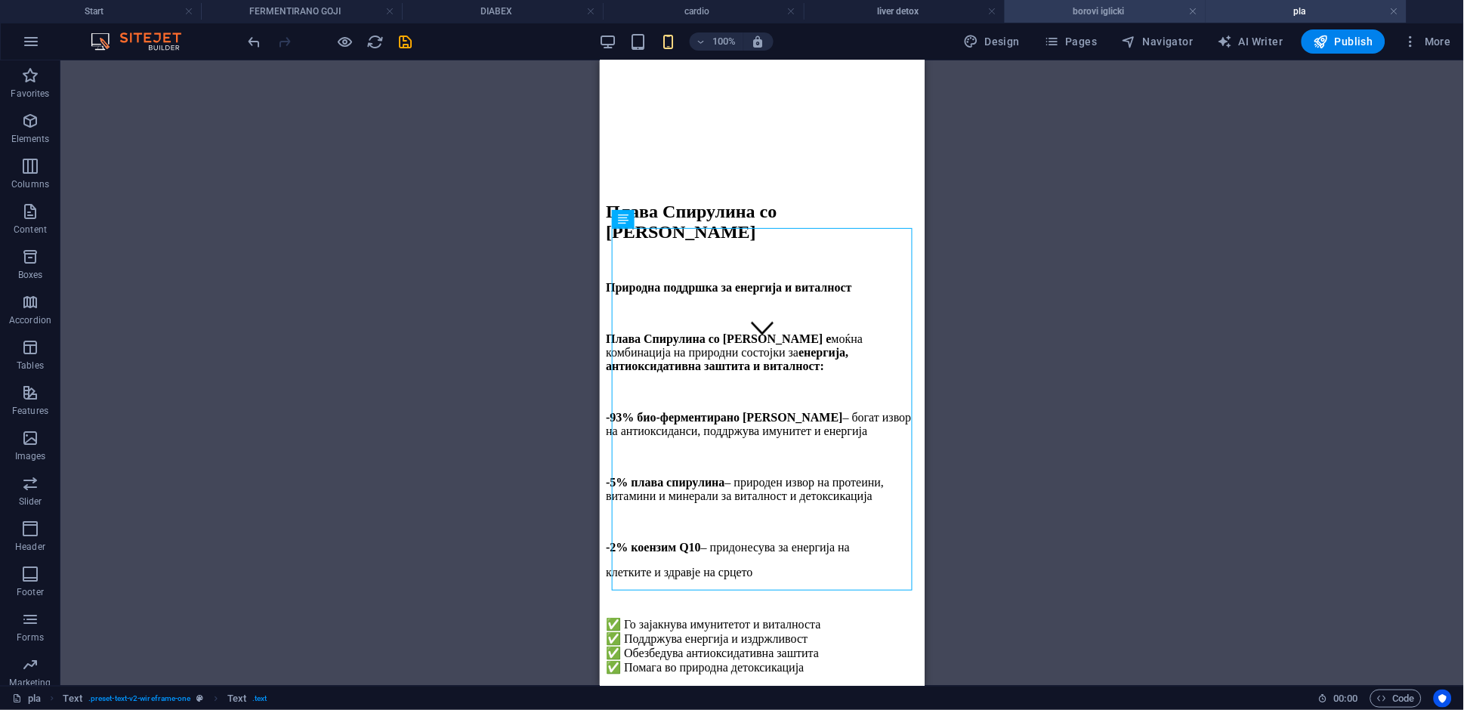
click at [1089, 9] on h4 "borovi iglicki" at bounding box center [1105, 11] width 201 height 17
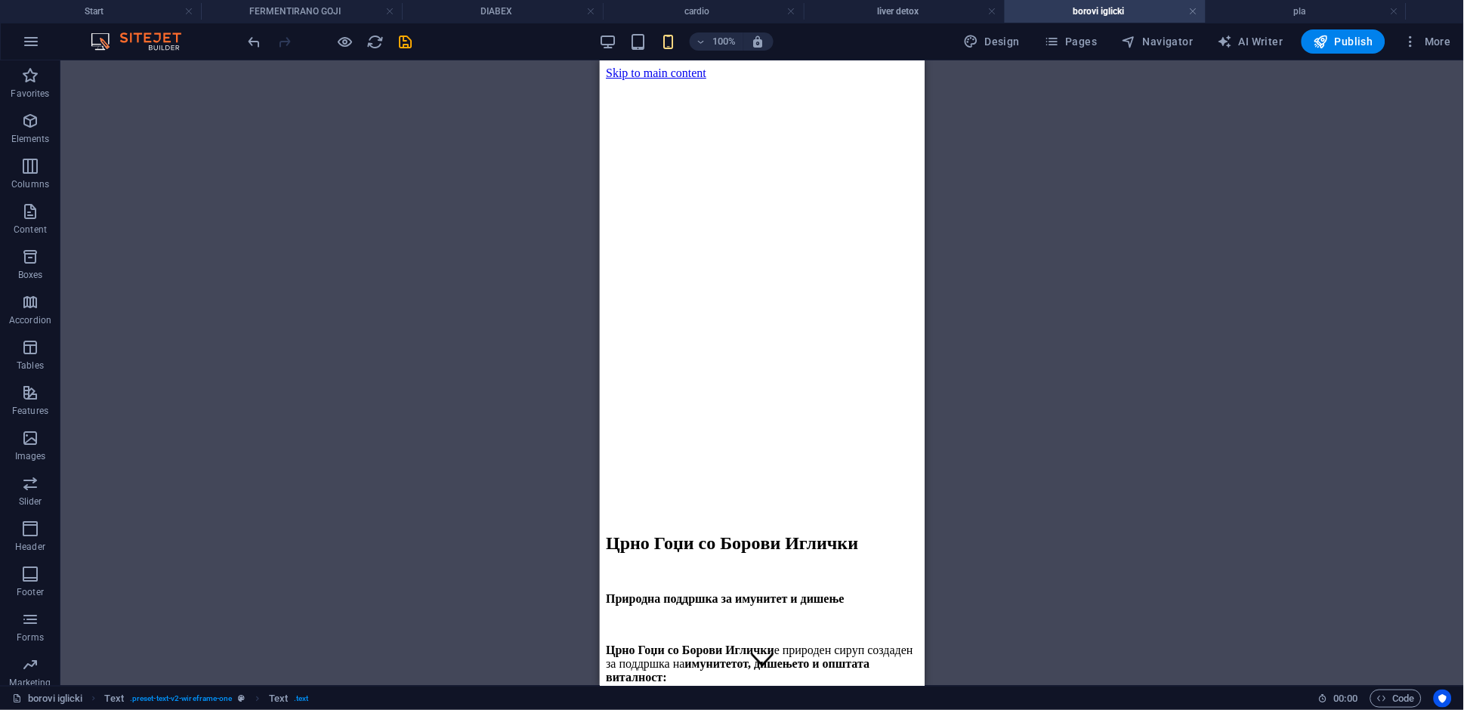
scroll to position [297, 0]
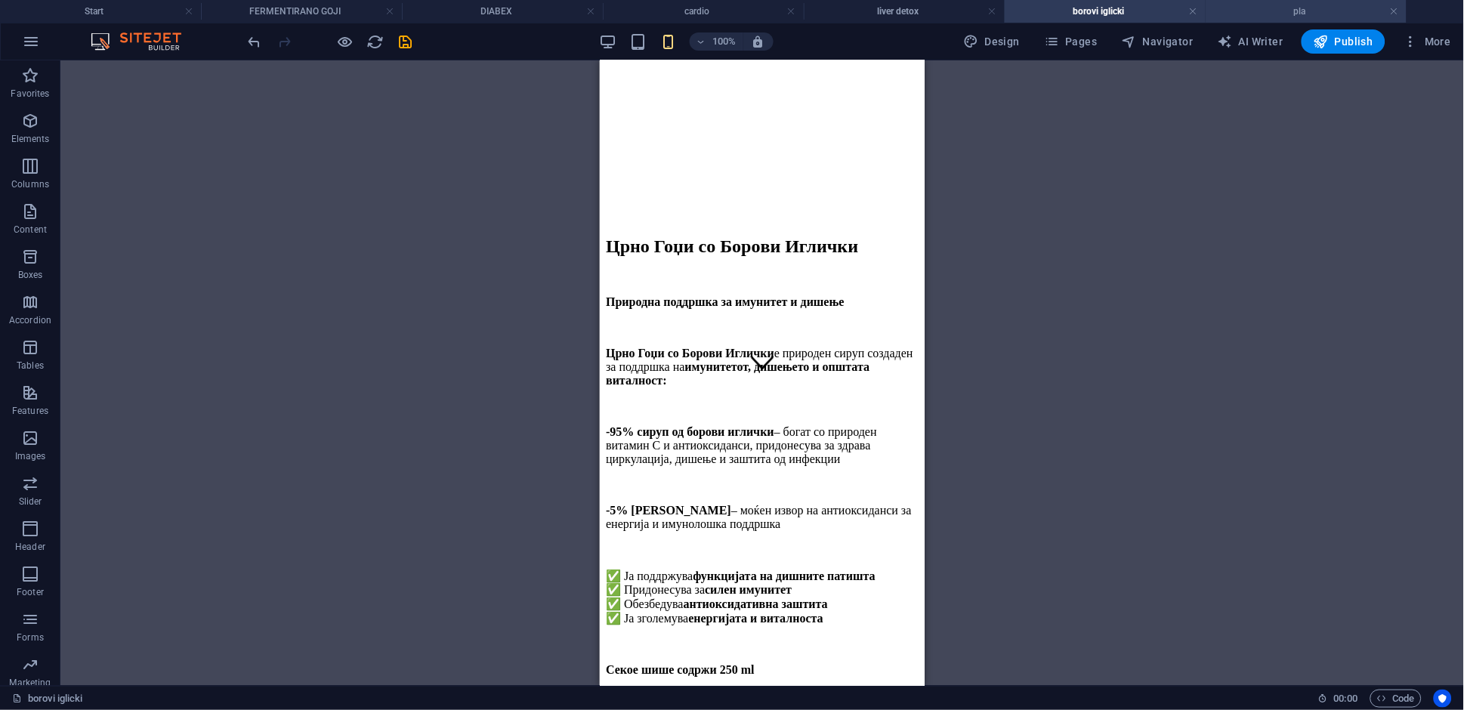
click at [1244, 14] on h4 "pla" at bounding box center [1306, 11] width 201 height 17
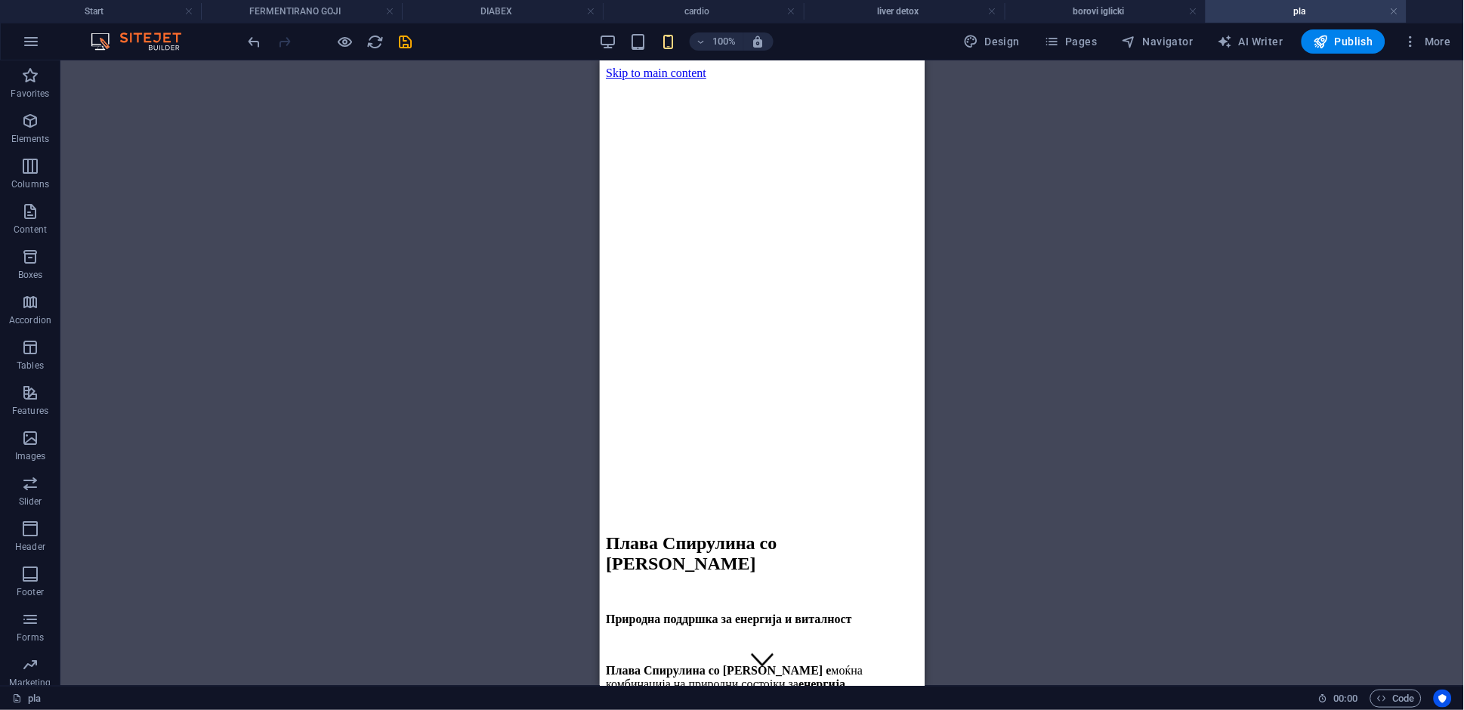
scroll to position [332, 0]
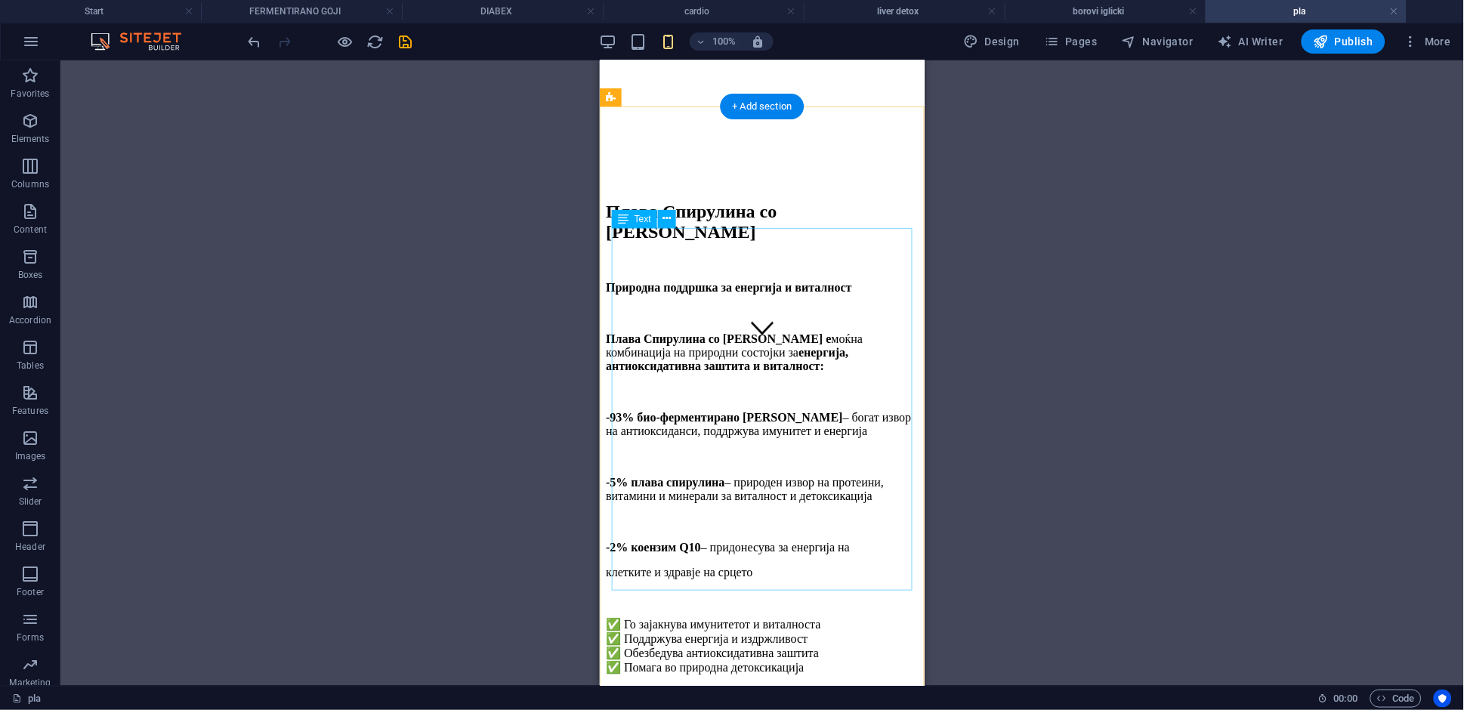
click at [785, 523] on div "Плава Спирулина со Црно Гоџи е моќна комбинација на природни состојки за енерги…" at bounding box center [761, 529] width 313 height 394
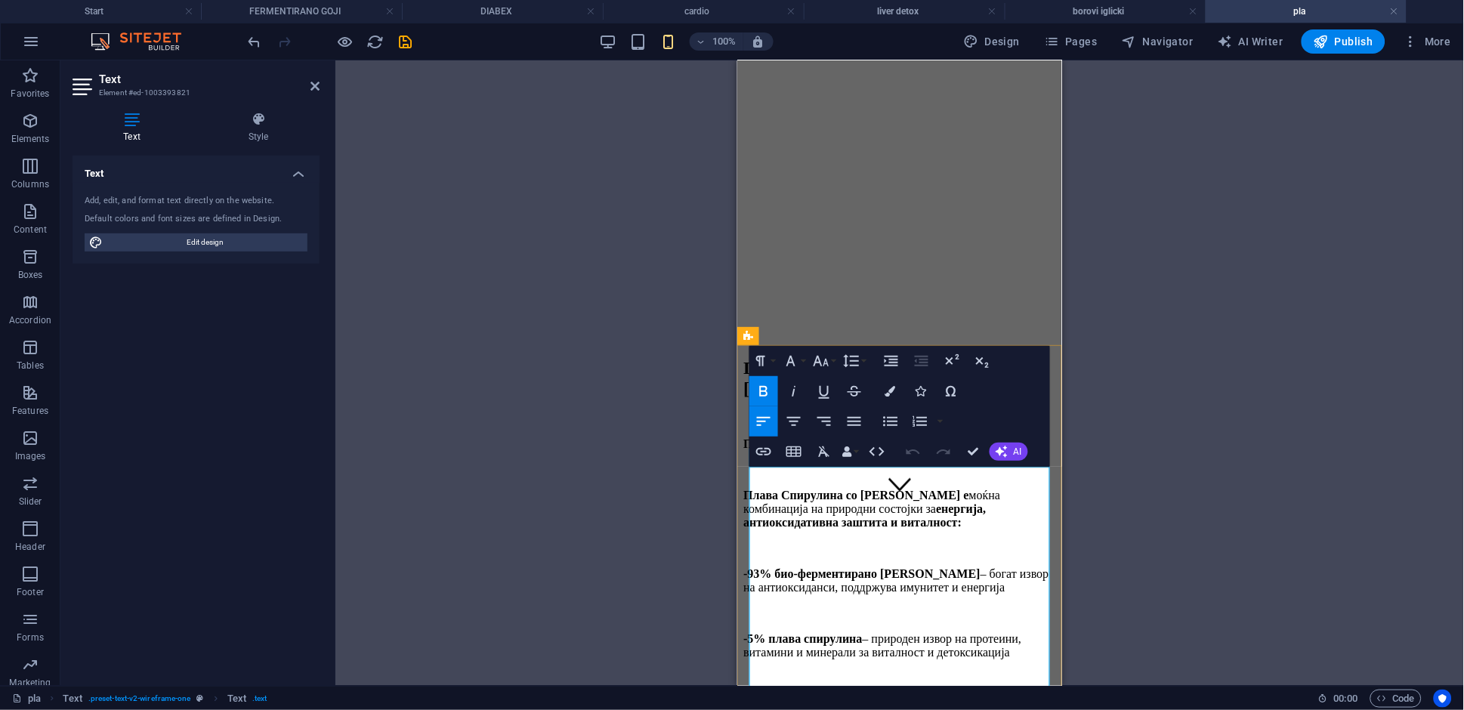
scroll to position [339, 0]
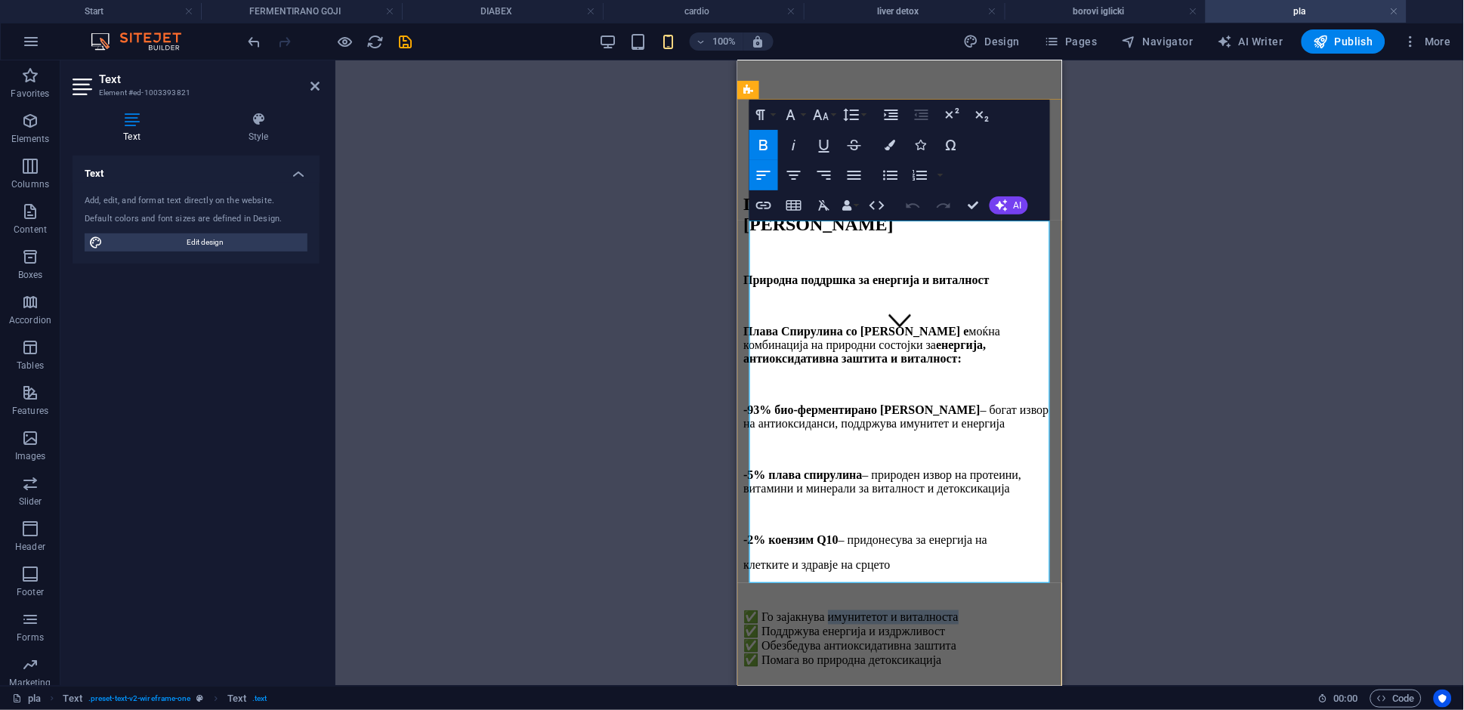
drag, startPoint x: 843, startPoint y: 484, endPoint x: 993, endPoint y: 485, distance: 150.3
click at [993, 610] on p "✅ Го зајакнува имунитетот и виталноста ✅ Поддржува енергија и издржливост ✅ Обе…" at bounding box center [899, 638] width 313 height 57
click at [764, 150] on icon "button" at bounding box center [764, 145] width 18 height 18
drag, startPoint x: 840, startPoint y: 501, endPoint x: 1024, endPoint y: 501, distance: 184.3
click at [1024, 610] on p "✅ Го зајакнува имунитетот и виталноста ✅ Поддржува енергија и издржливост ✅ Обе…" at bounding box center [899, 638] width 313 height 57
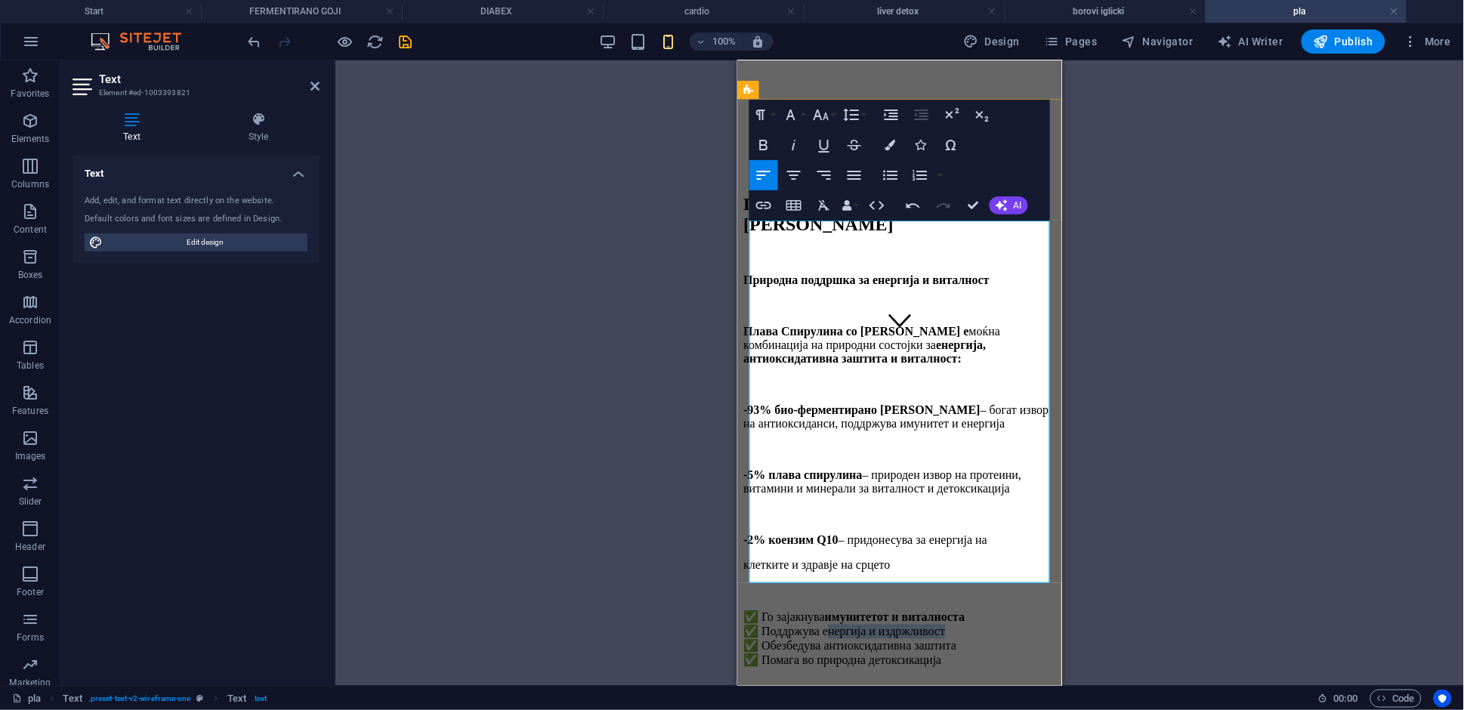
click at [897, 610] on p "✅ Го зајакнува имунитетот и виталноста ✅ Поддржува енергија и издржливост ✅ Обе…" at bounding box center [899, 638] width 313 height 57
drag, startPoint x: 846, startPoint y: 499, endPoint x: 1009, endPoint y: 499, distance: 163.2
click at [1008, 610] on p "✅ Го зајакнува имунитетот и виталноста ✅ Поддржува енергија и издржливост ✅ Обе…" at bounding box center [899, 638] width 313 height 57
click at [761, 145] on icon "button" at bounding box center [764, 145] width 8 height 11
drag, startPoint x: 841, startPoint y: 518, endPoint x: 953, endPoint y: 516, distance: 112.6
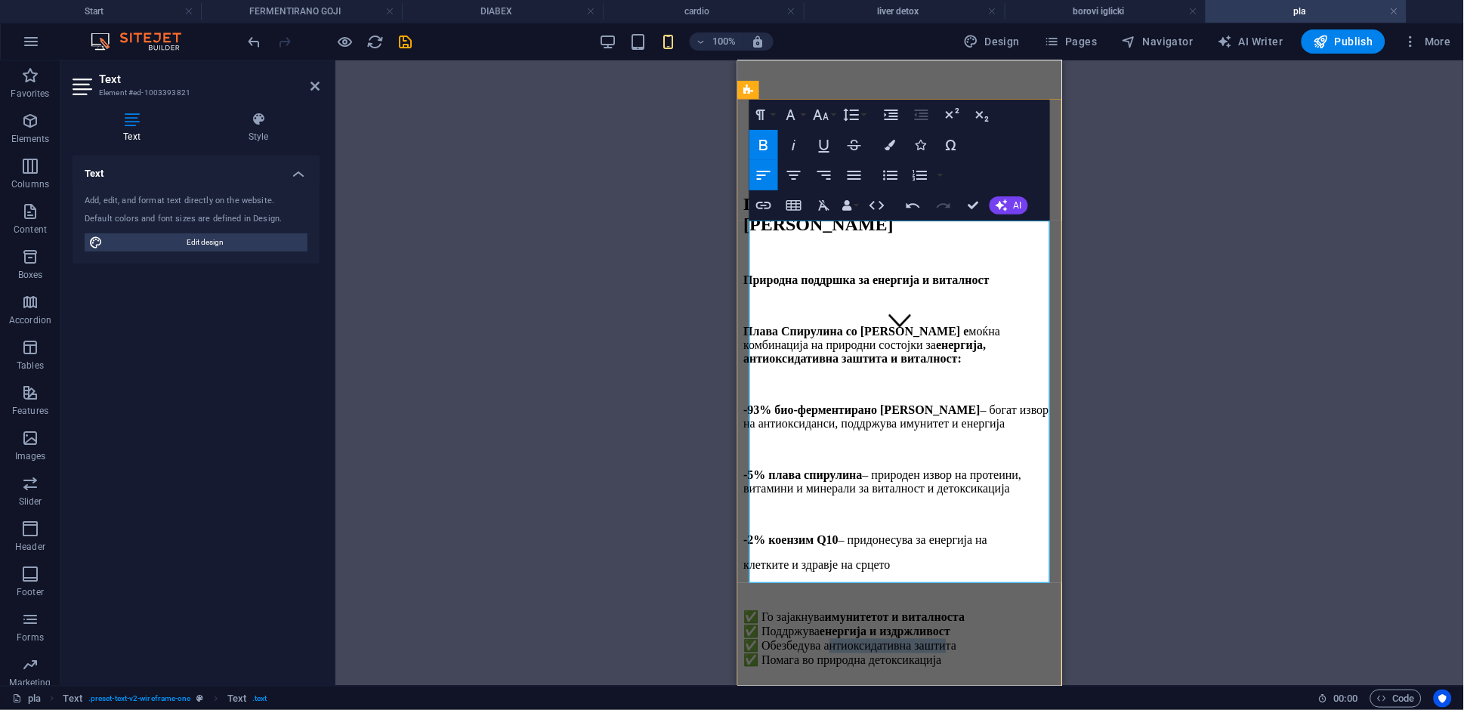
click at [959, 610] on p "✅ Го зајакнува имунитетот и виталноста ✅ Поддржува енергија и издржливост ✅ Обе…" at bounding box center [899, 638] width 313 height 57
click at [928, 610] on p "✅ Го зајакнува имунитетот и виталноста ✅ Поддржува енергија и издржливост ✅ Обе…" at bounding box center [899, 638] width 313 height 57
click at [845, 610] on p "✅ Го зајакнува имунитетот и виталноста ✅ Поддржува енергија и издржливост ✅ Обе…" at bounding box center [899, 638] width 313 height 57
drag, startPoint x: 838, startPoint y: 518, endPoint x: 1005, endPoint y: 518, distance: 166.2
click at [1004, 610] on p "✅ Го зајакнува имунитетот и виталноста ✅ Поддржува енергија и издржливост ✅ Обе…" at bounding box center [899, 638] width 313 height 57
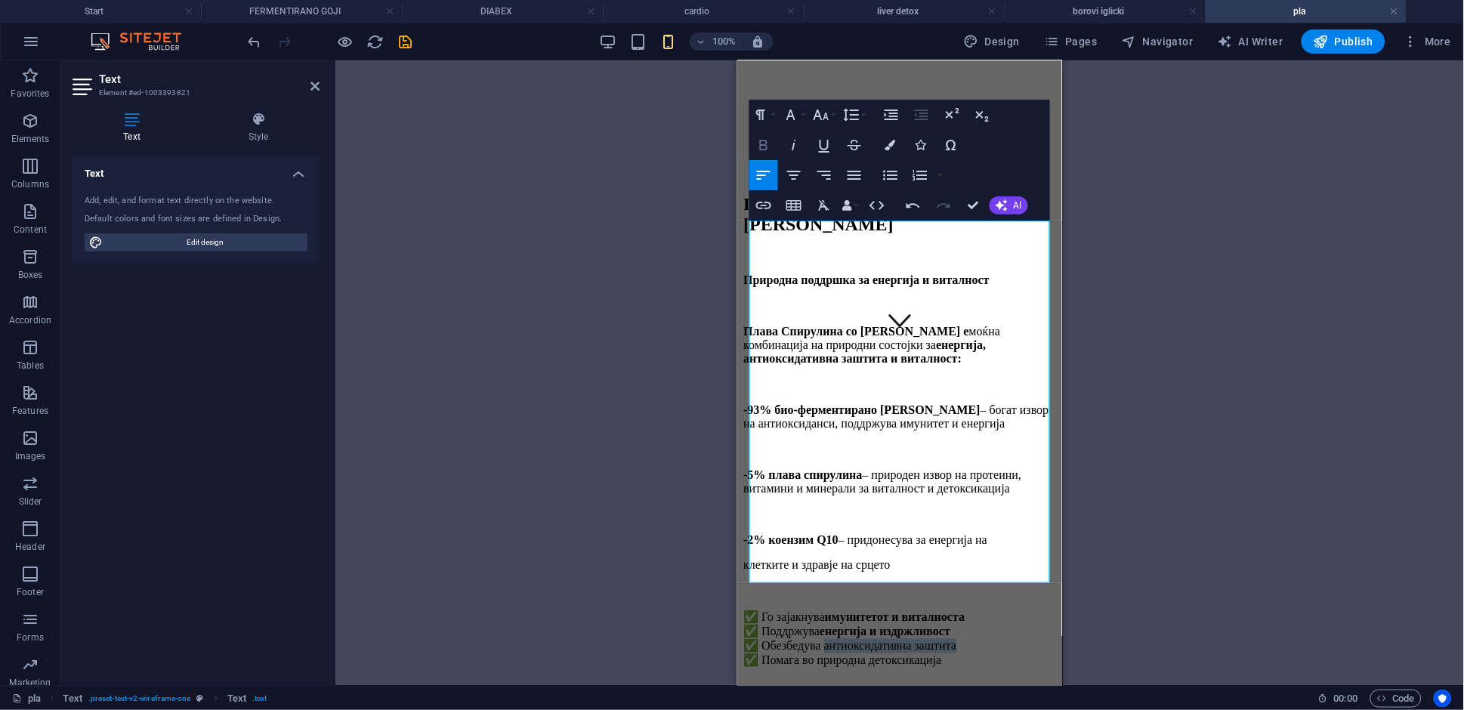
click at [760, 147] on icon "button" at bounding box center [764, 145] width 8 height 11
drag, startPoint x: 832, startPoint y: 536, endPoint x: 1029, endPoint y: 541, distance: 196.5
click at [1027, 610] on p "✅ Го зајакнува имунитетот и виталноста ✅ Поддржува енергија и издржливост ✅ Обе…" at bounding box center [899, 638] width 313 height 57
click at [767, 151] on icon "button" at bounding box center [764, 145] width 18 height 18
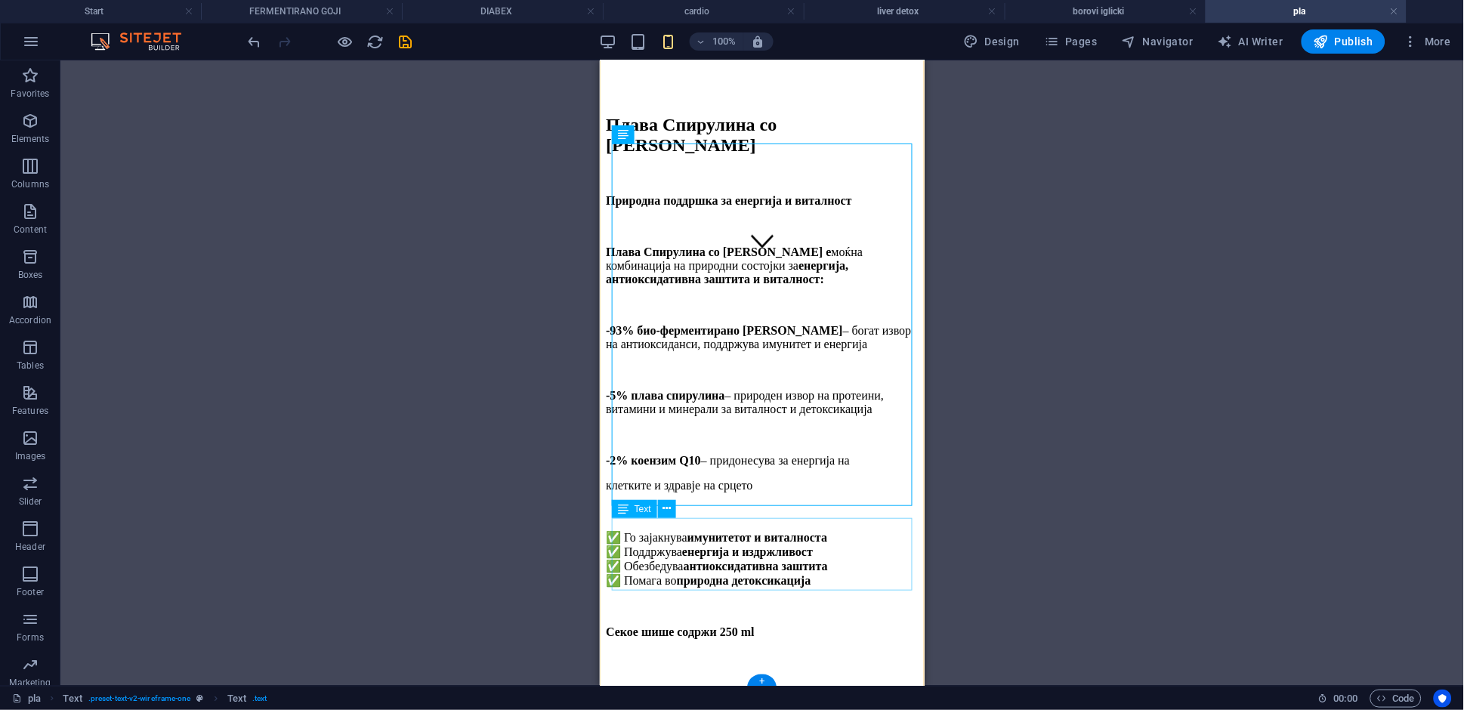
scroll to position [419, 0]
click at [110, 11] on h4 "Start" at bounding box center [100, 11] width 201 height 17
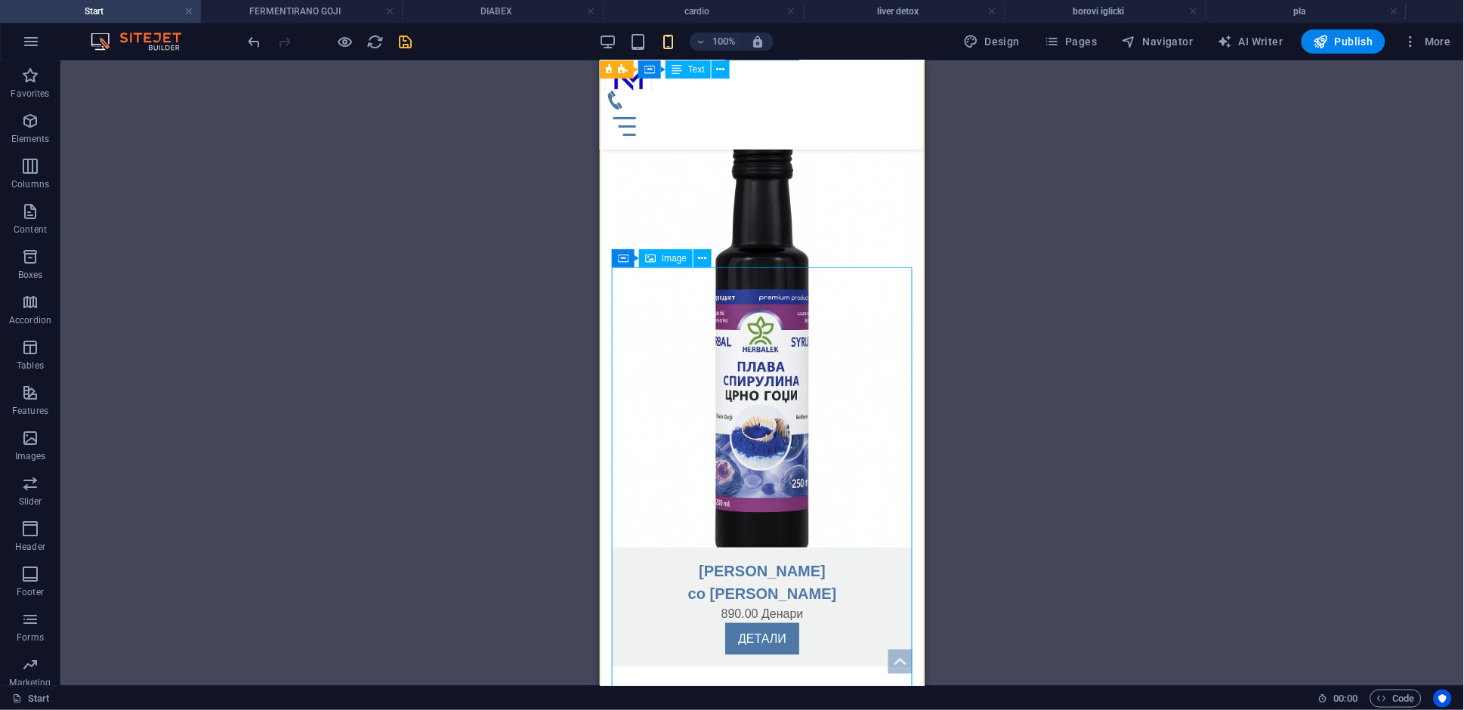
scroll to position [3057, 0]
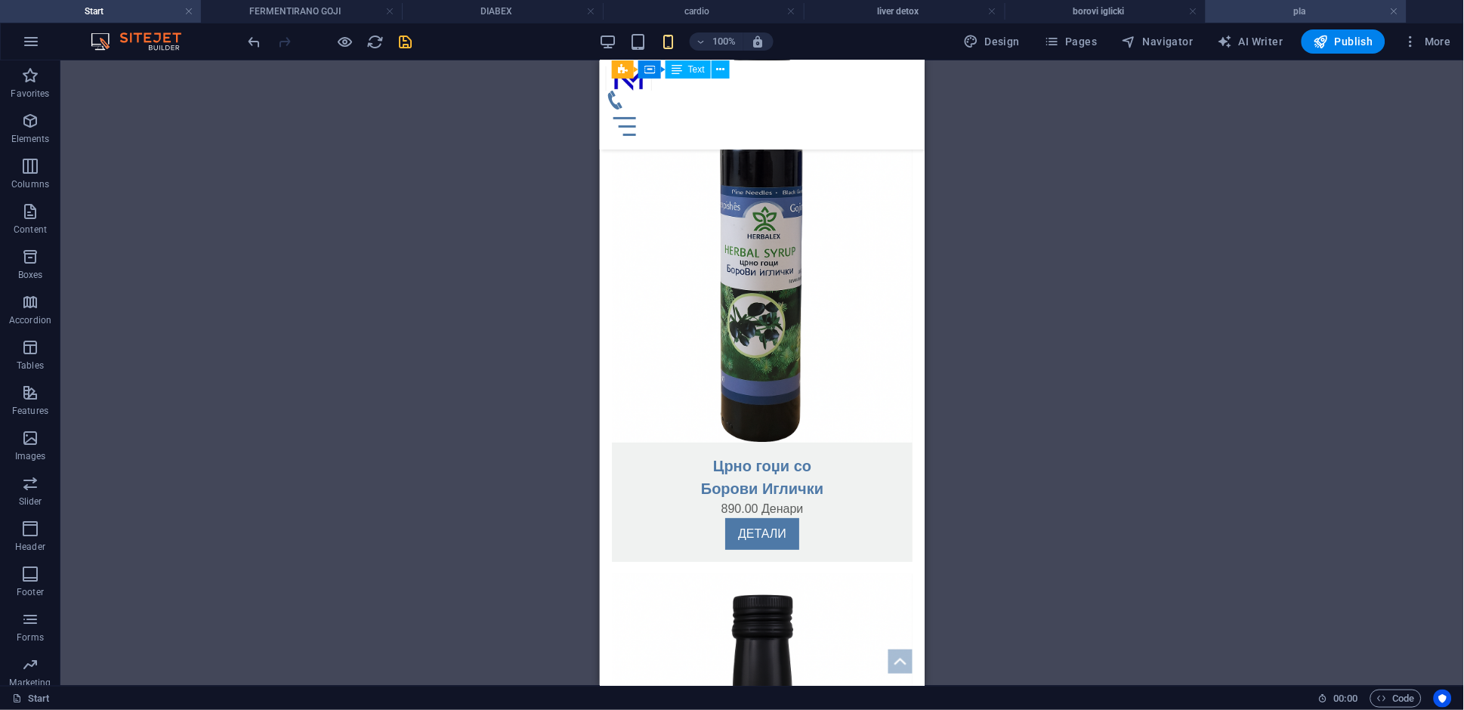
click at [1275, 9] on h4 "pla" at bounding box center [1306, 11] width 201 height 17
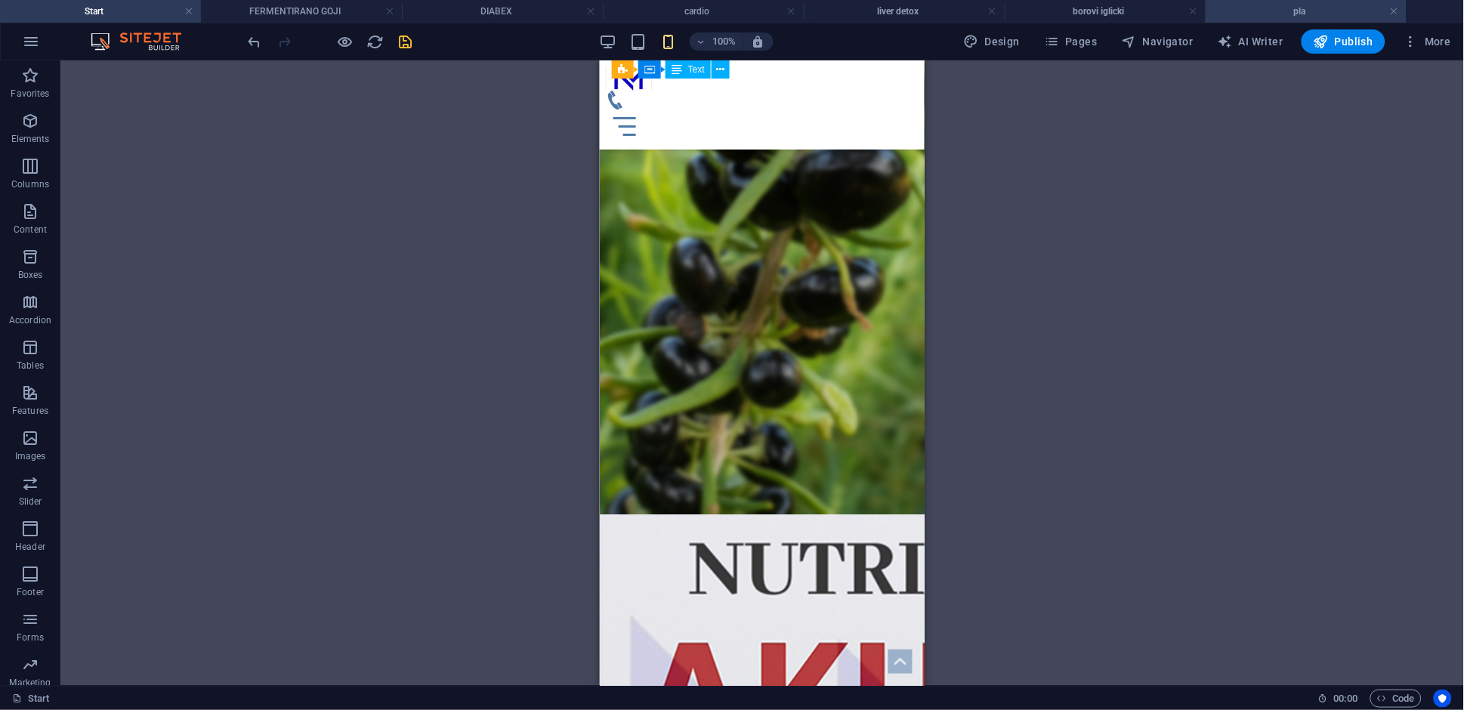
scroll to position [419, 0]
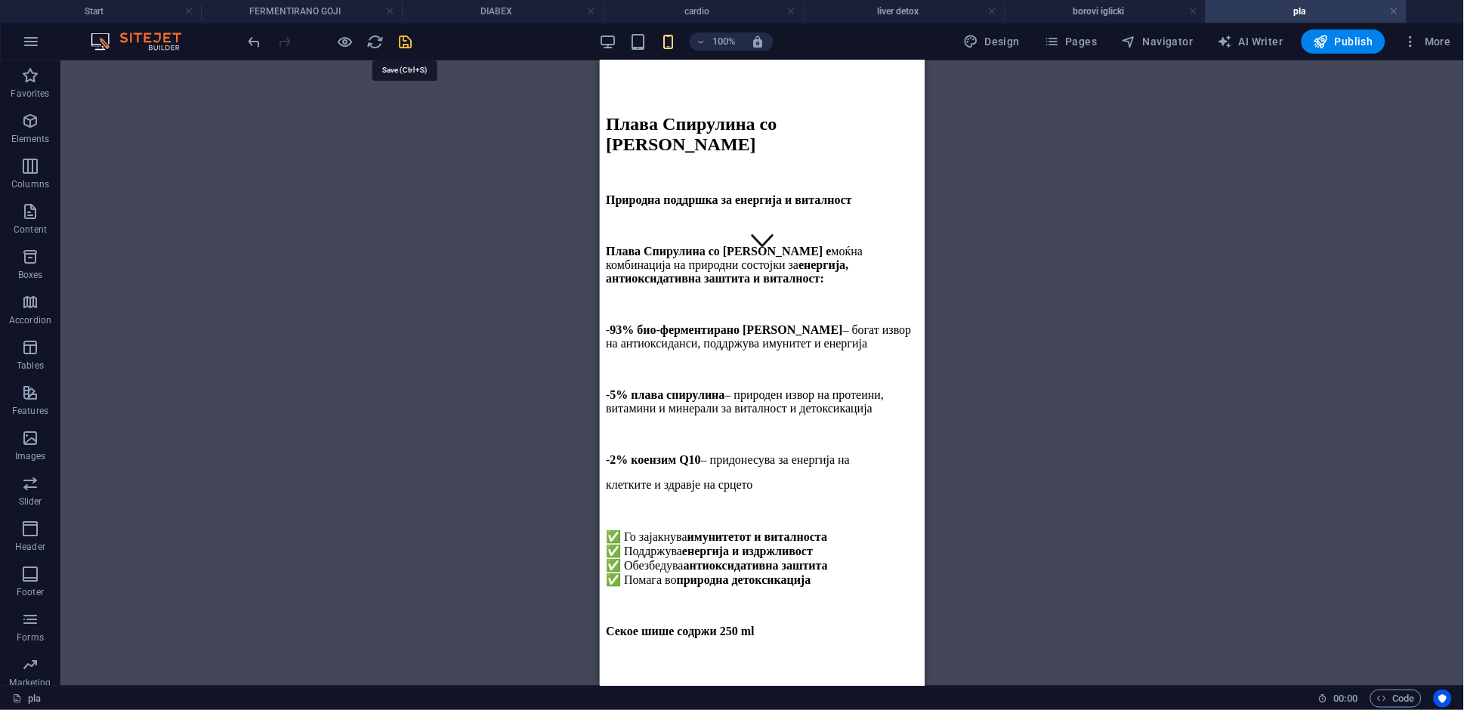
click at [413, 39] on icon "save" at bounding box center [405, 41] width 17 height 17
click at [341, 48] on icon "button" at bounding box center [345, 41] width 17 height 17
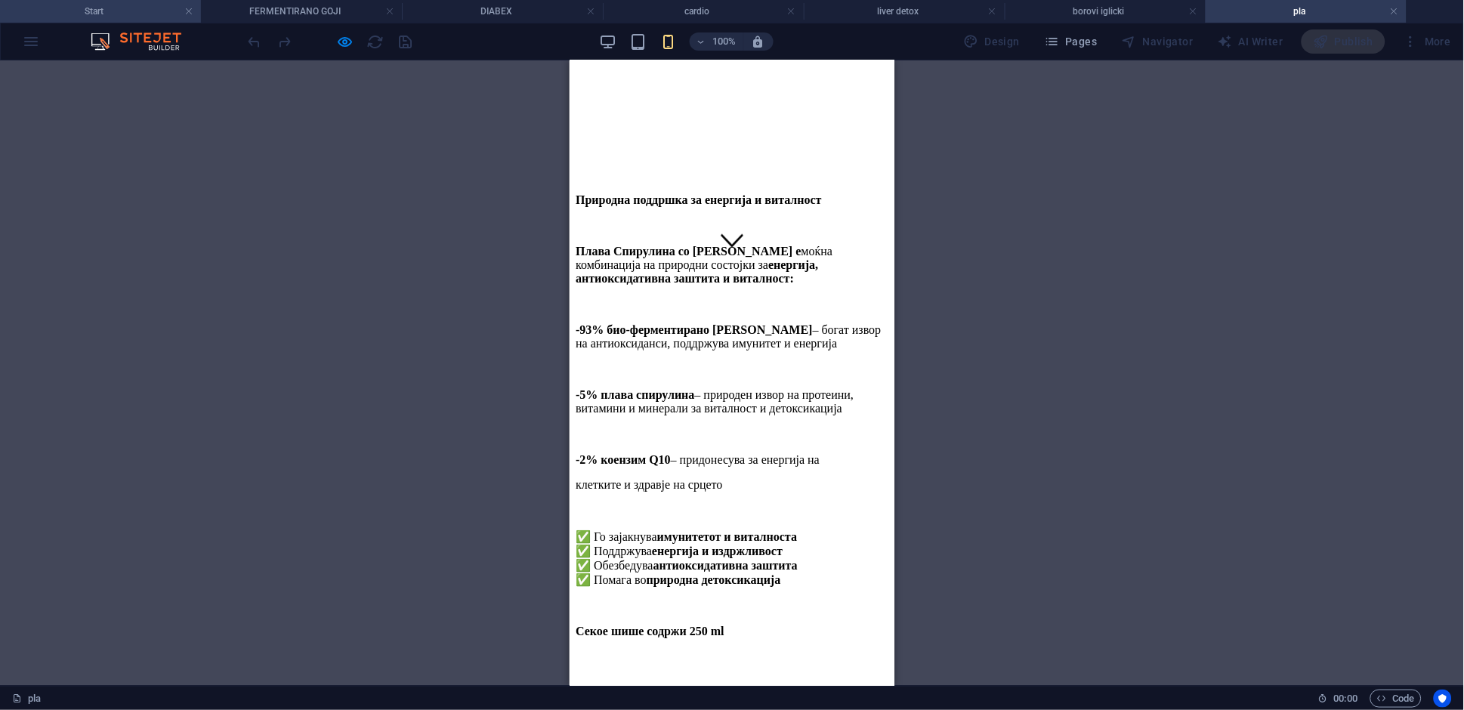
click at [104, 11] on h4 "Start" at bounding box center [100, 11] width 201 height 17
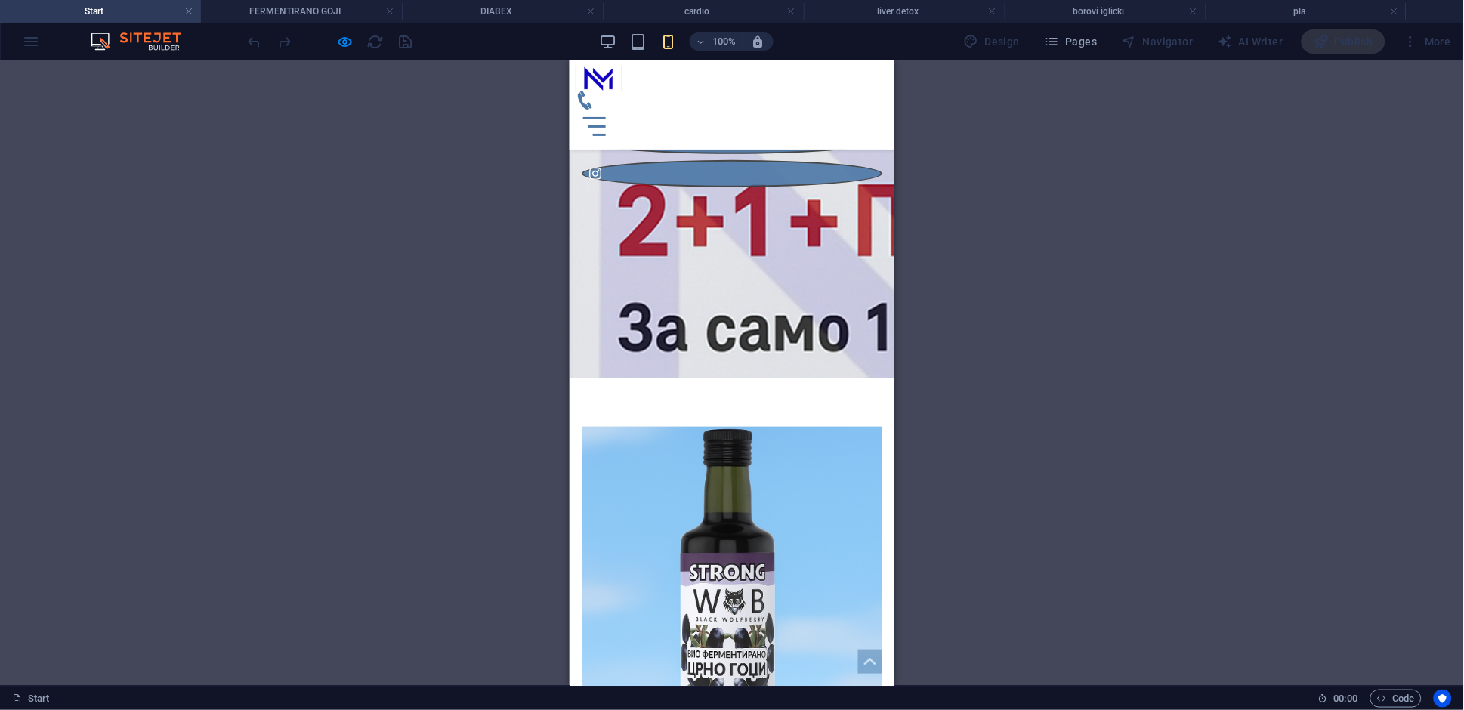
scroll to position [662, 0]
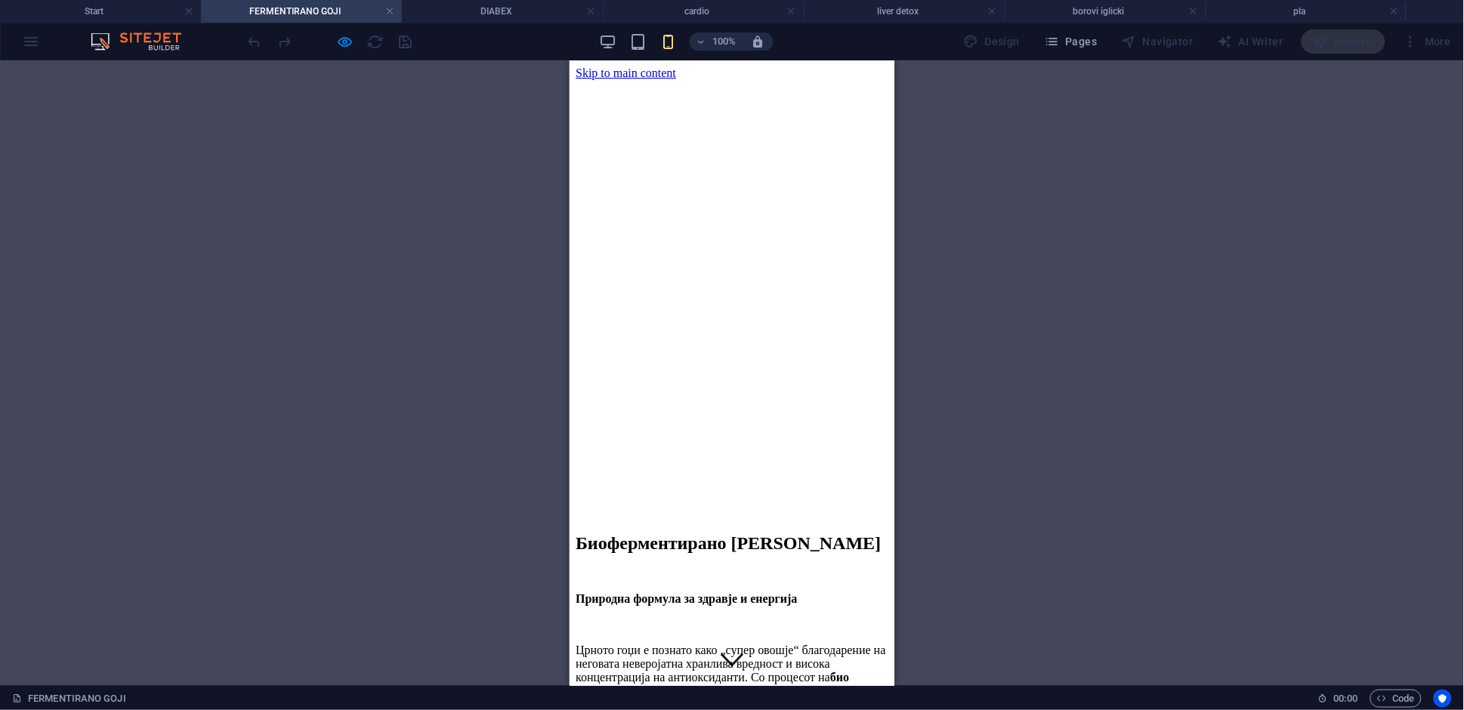
scroll to position [401, 0]
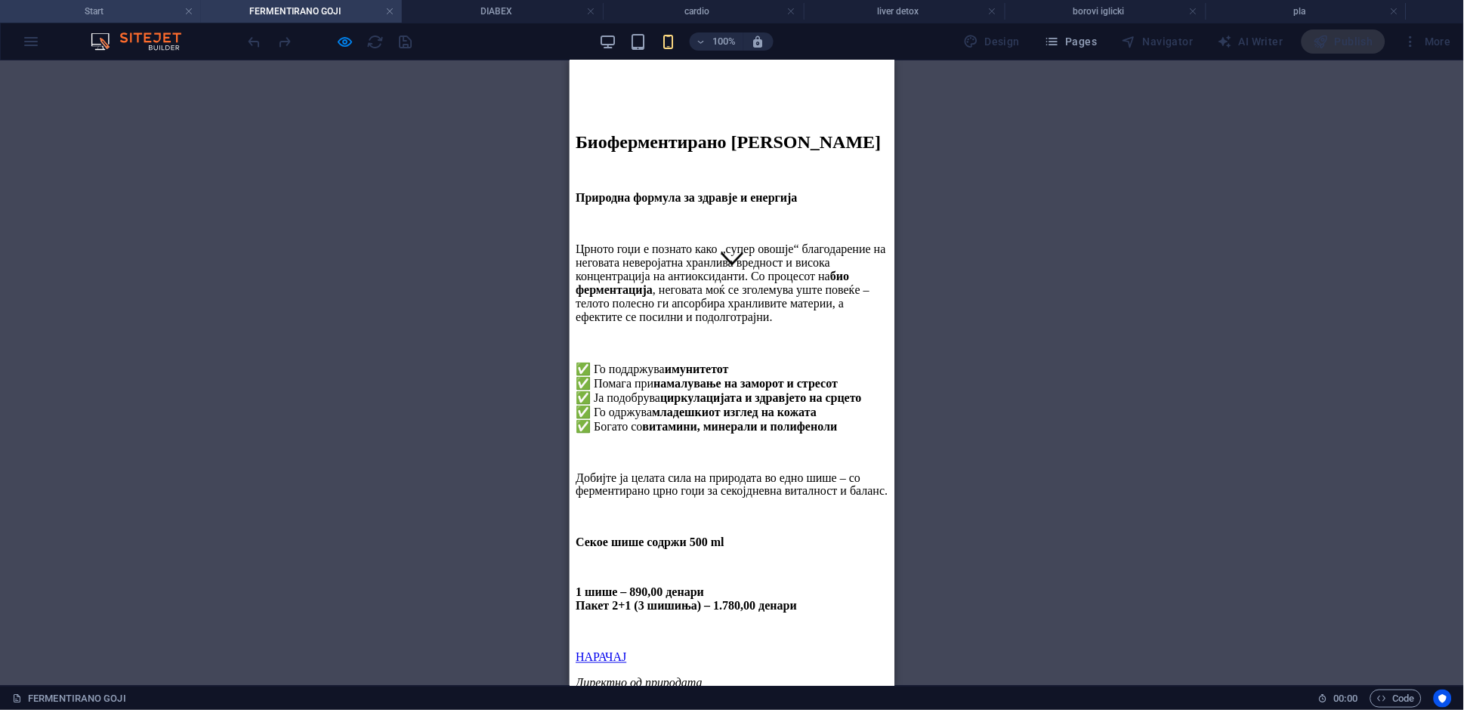
click at [103, 12] on h4 "Start" at bounding box center [100, 11] width 201 height 17
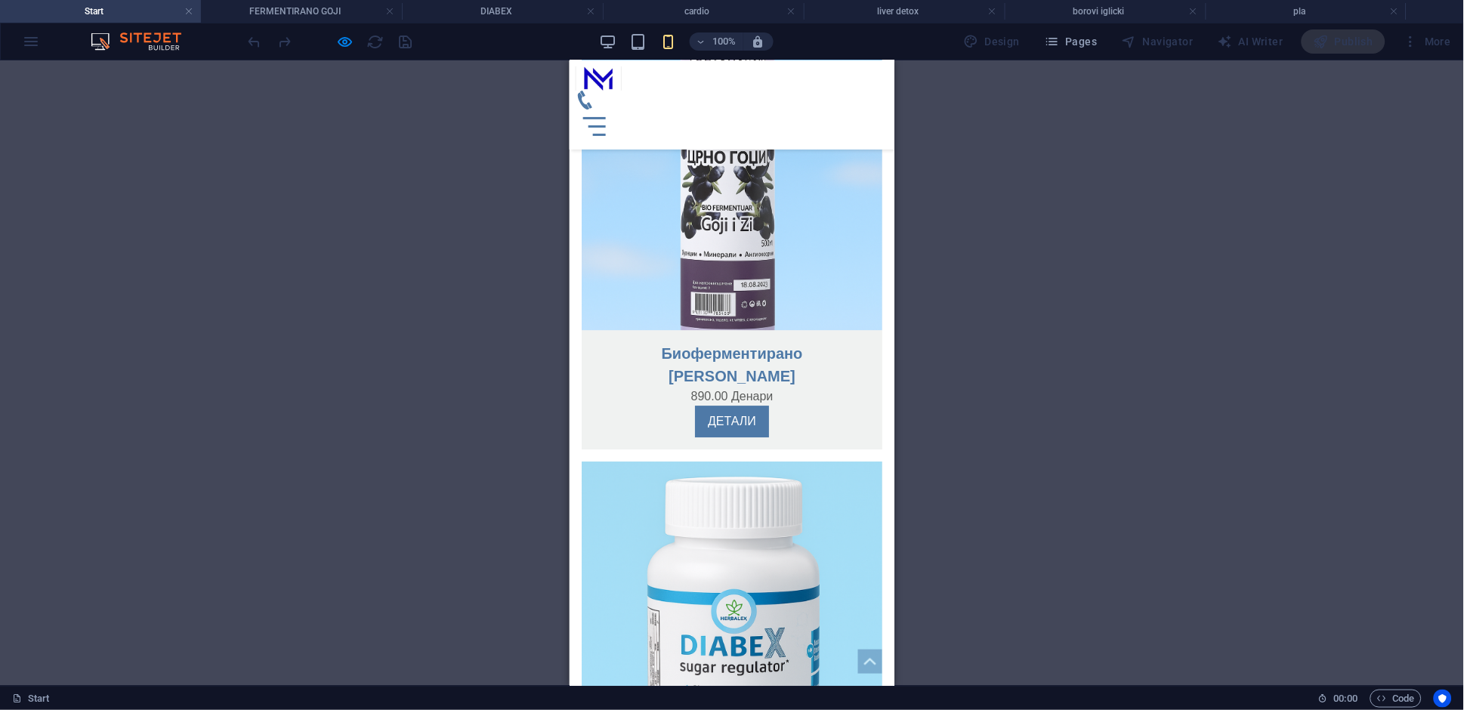
scroll to position [1139, 0]
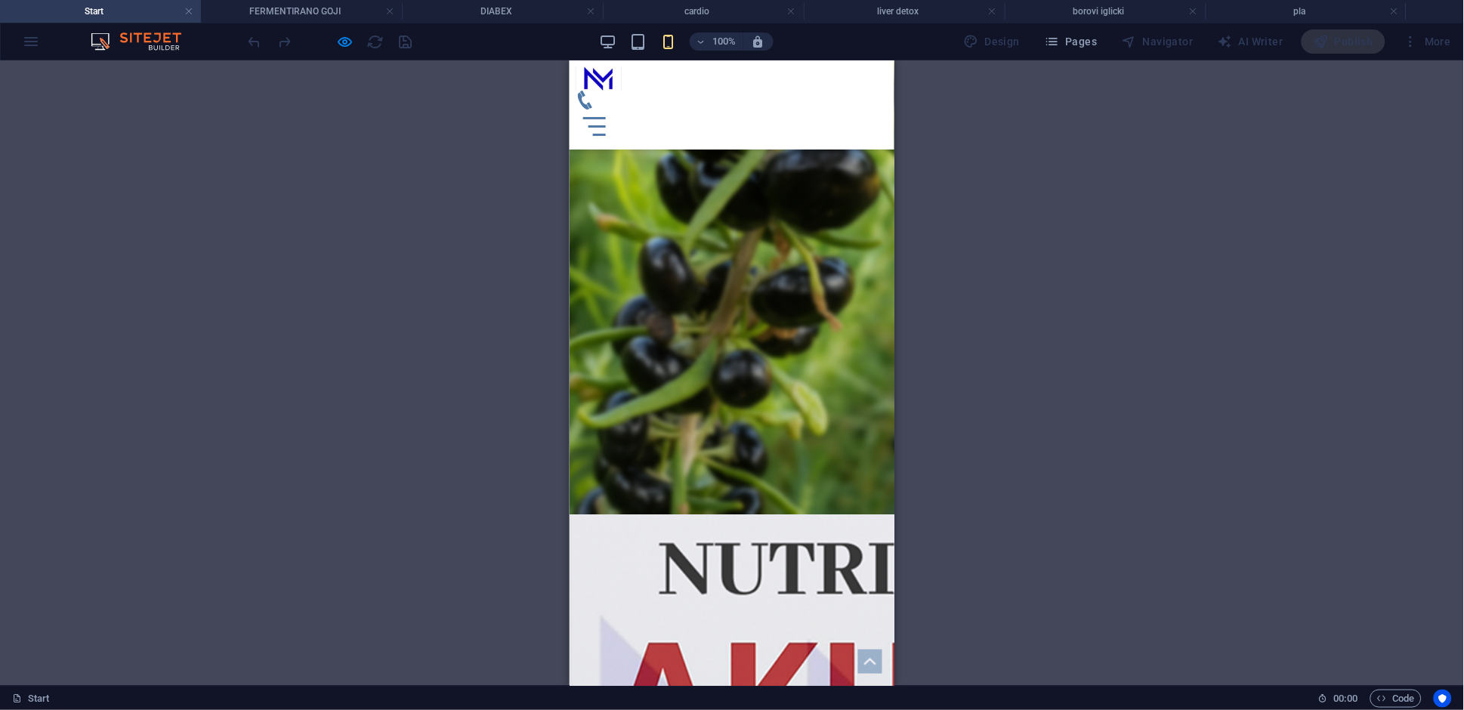
scroll to position [308, 0]
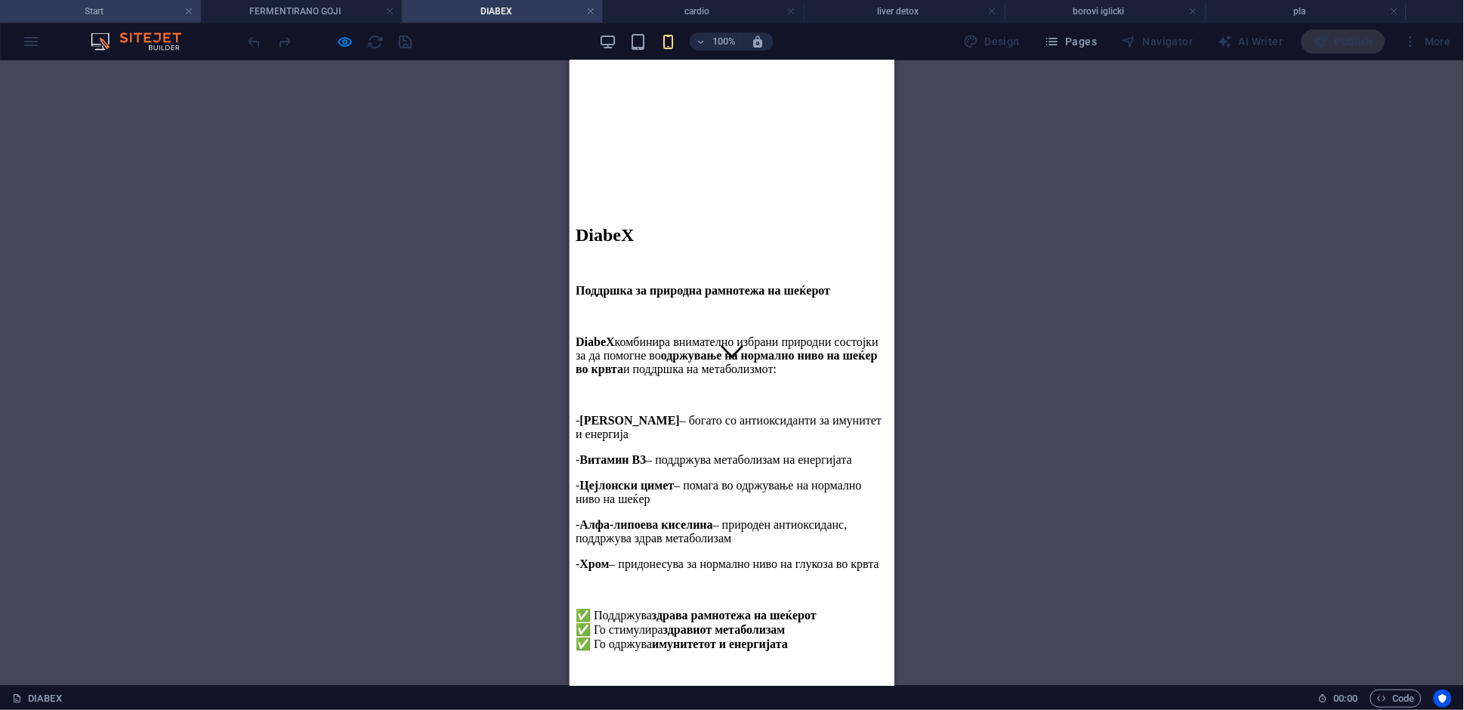
click at [117, 7] on h4 "Start" at bounding box center [100, 11] width 201 height 17
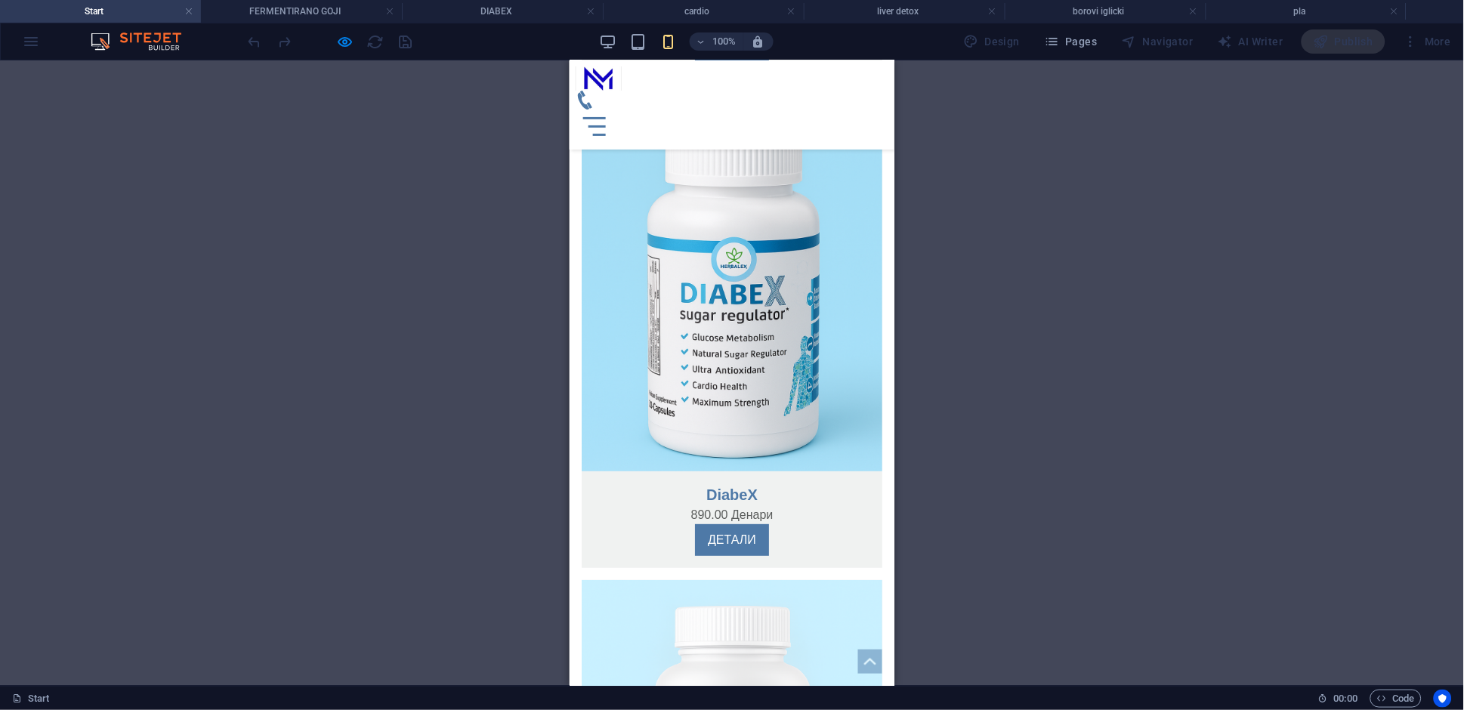
scroll to position [1668, 0]
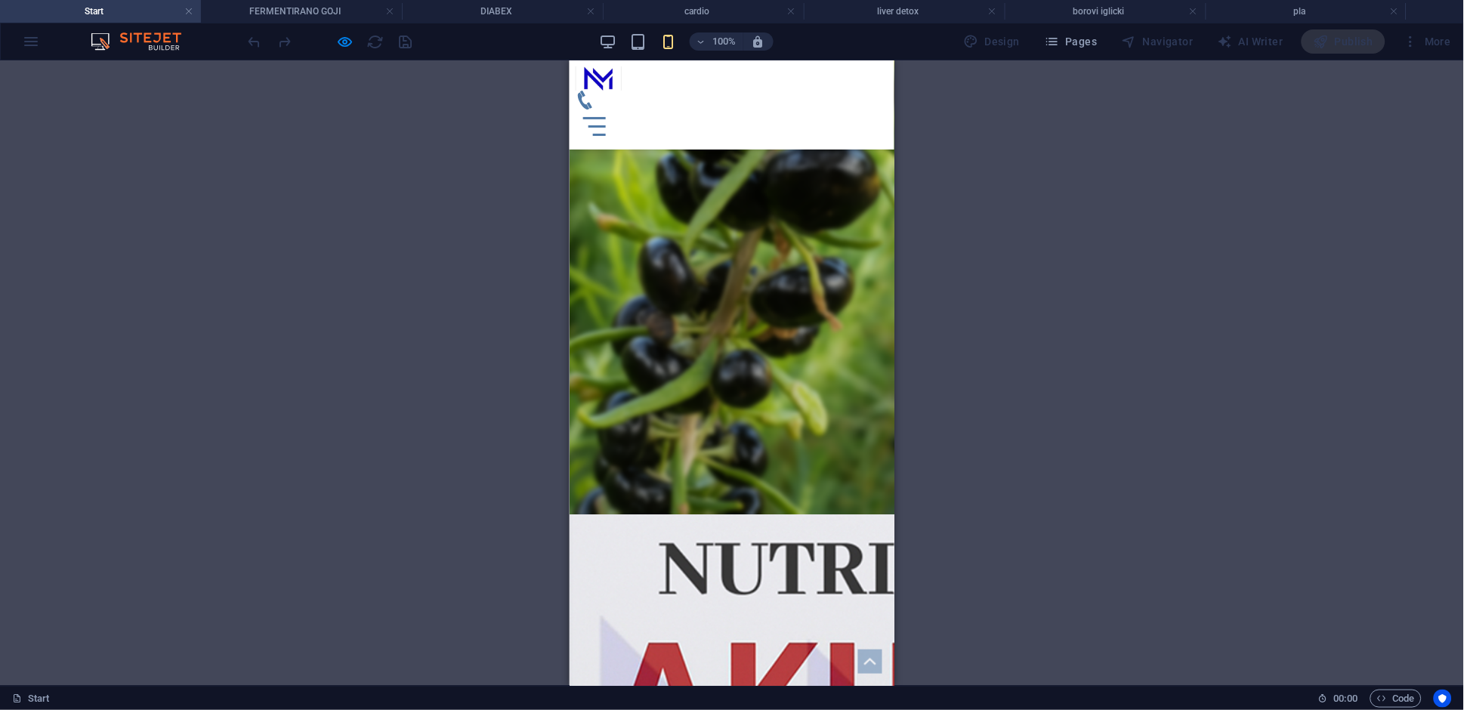
scroll to position [419, 0]
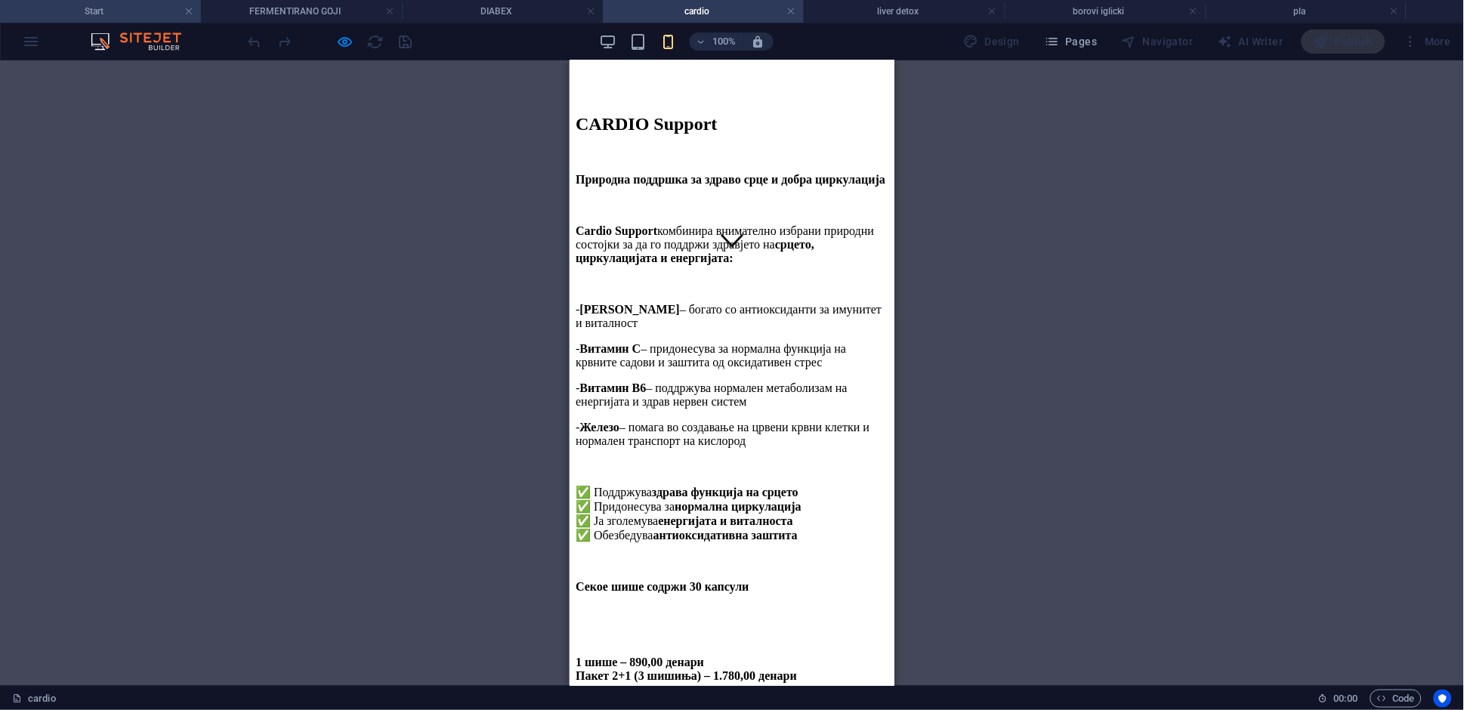
click at [122, 17] on h4 "Start" at bounding box center [100, 11] width 201 height 17
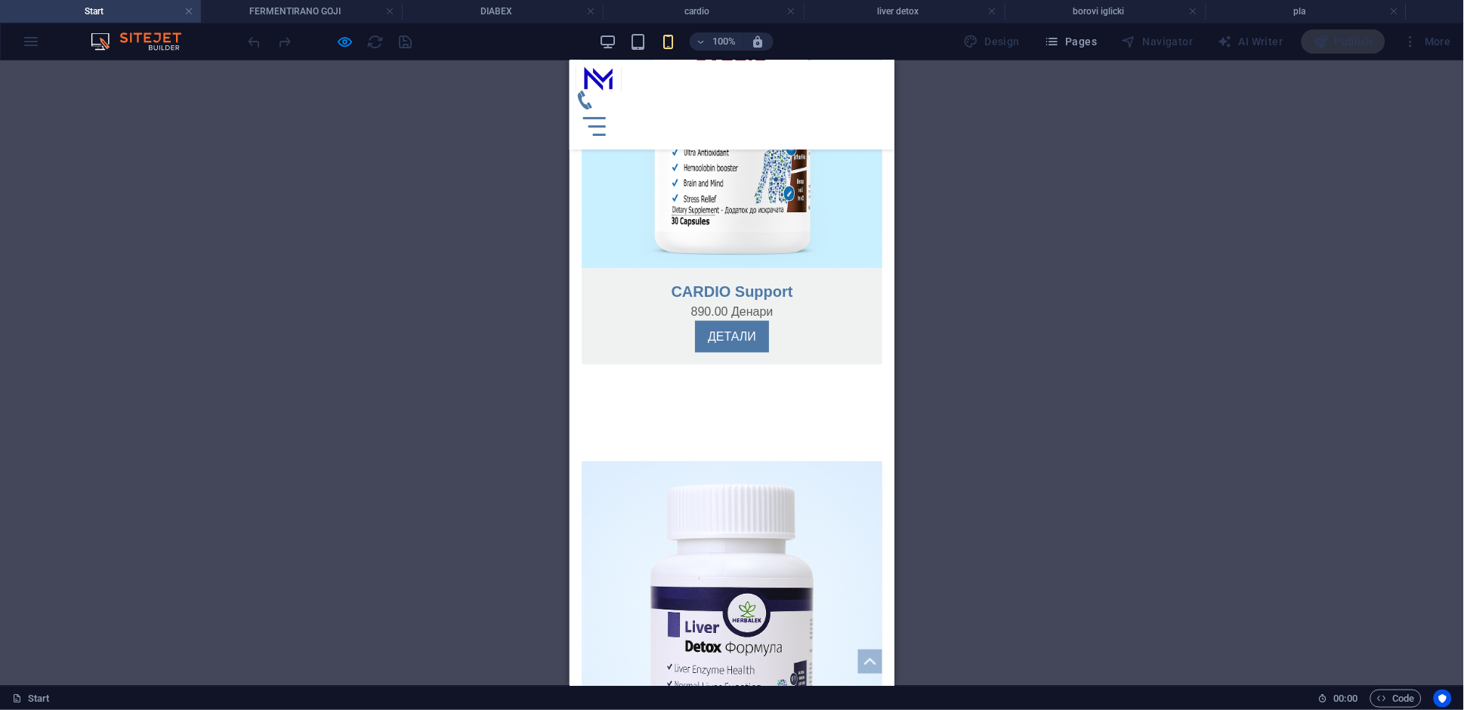
scroll to position [2160, 0]
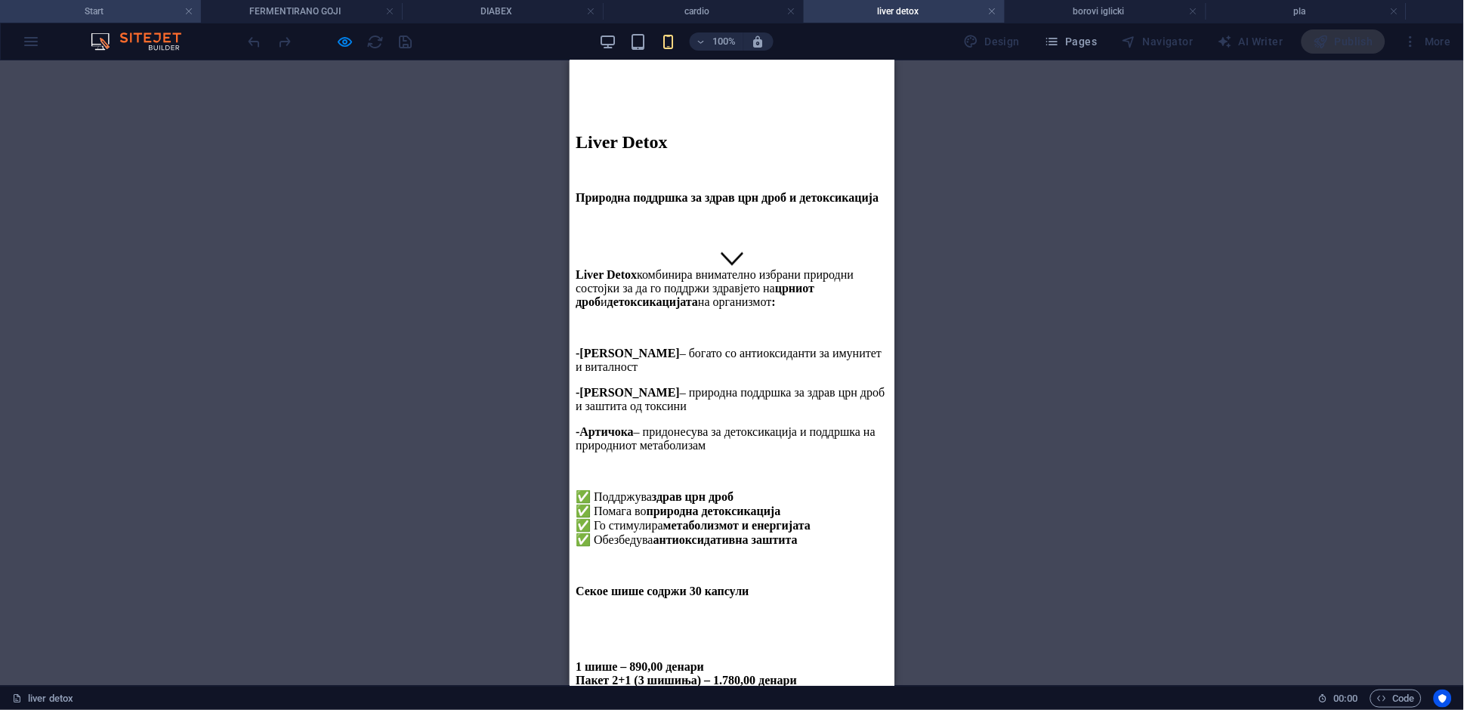
click at [125, 20] on li "Start" at bounding box center [100, 11] width 201 height 23
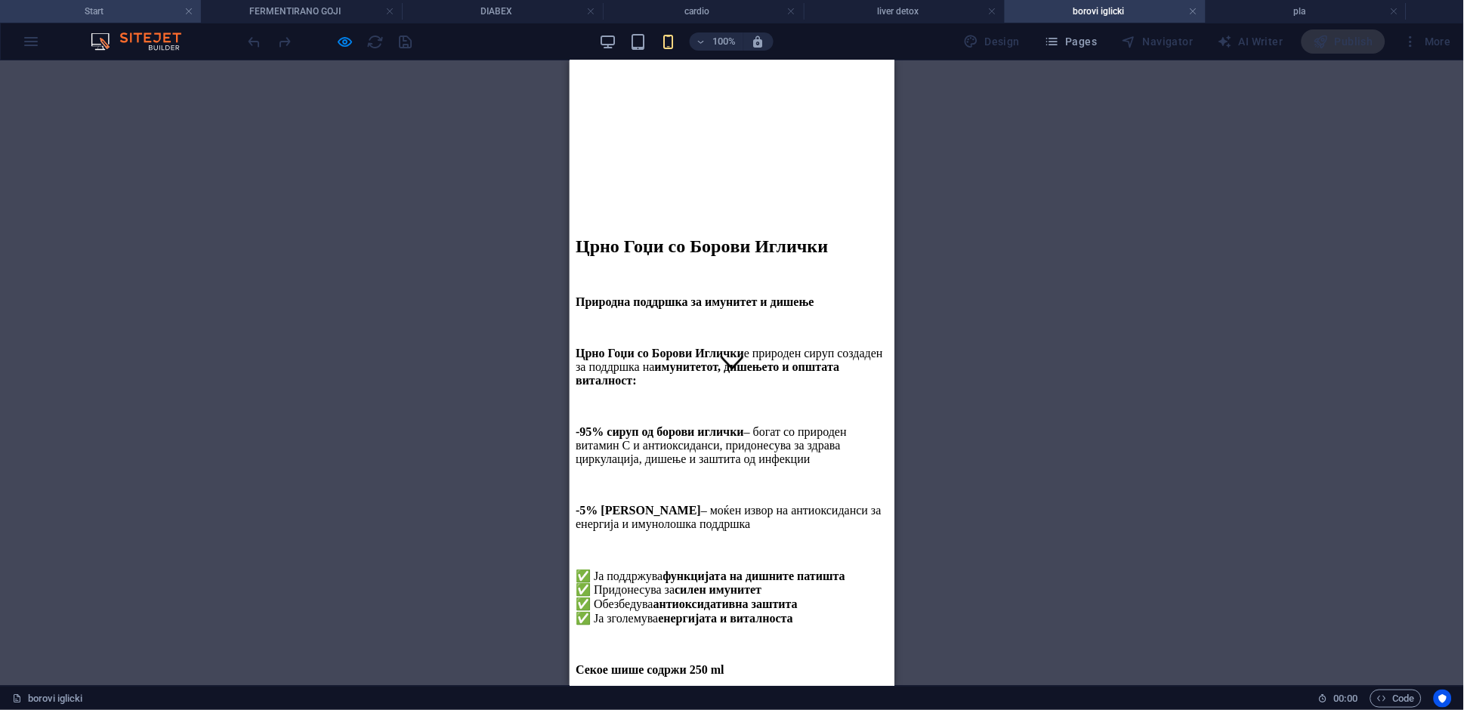
click at [130, 8] on h4 "Start" at bounding box center [100, 11] width 201 height 17
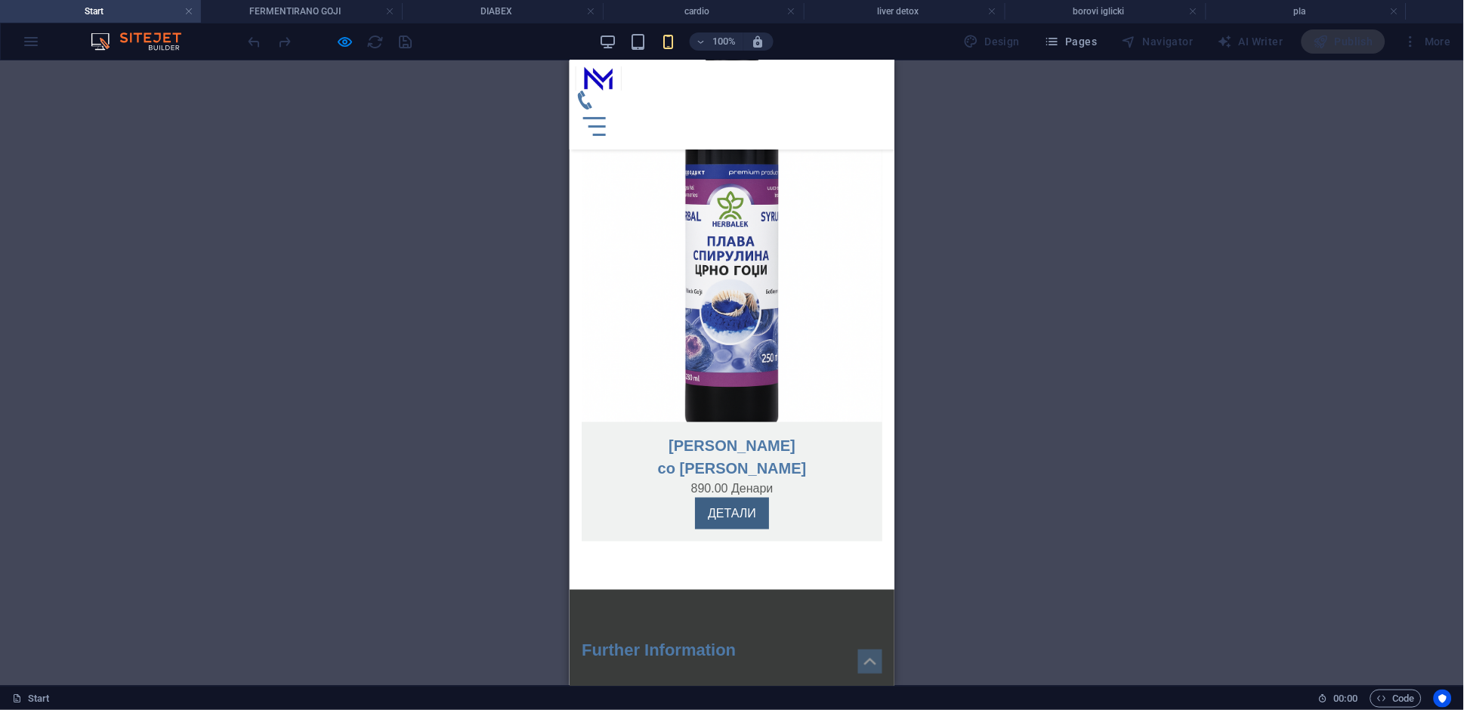
click at [724, 497] on link "ДЕТАЛИ" at bounding box center [731, 513] width 74 height 32
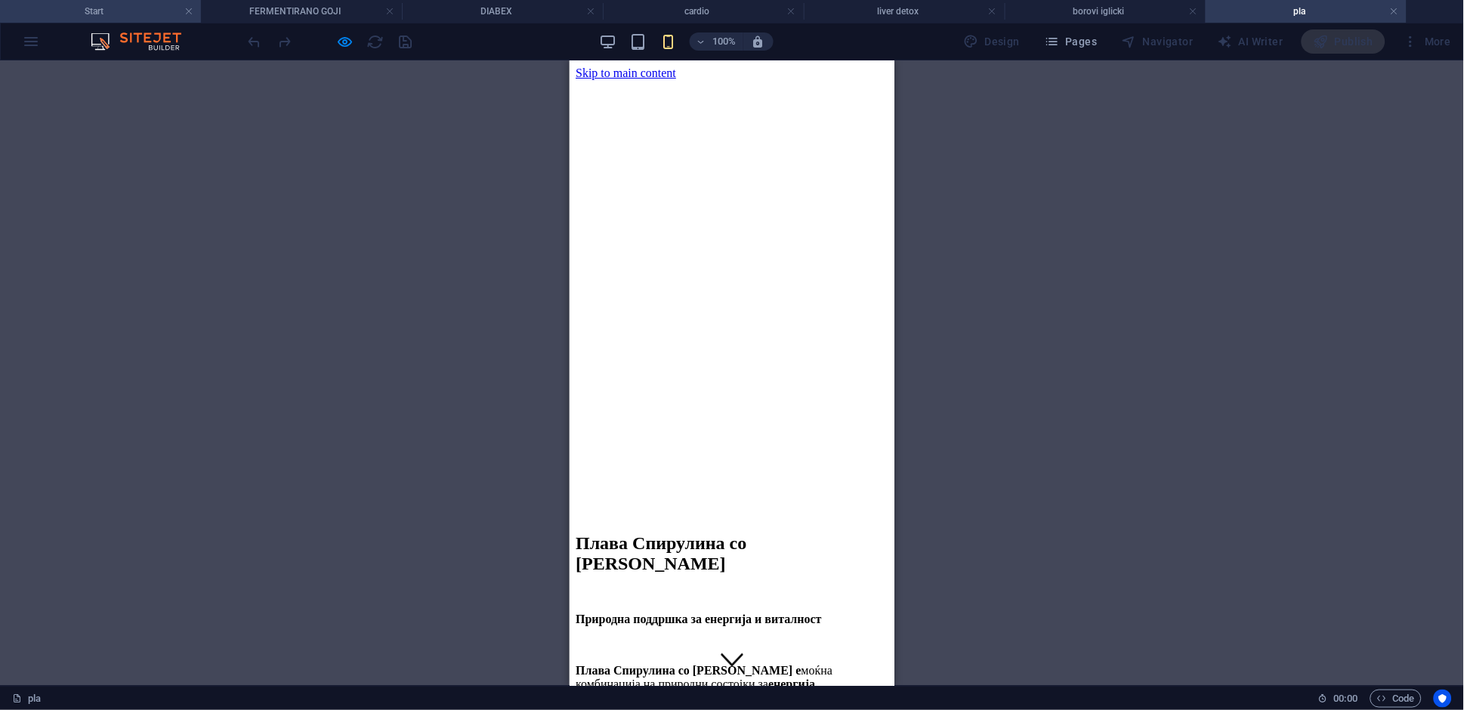
click at [131, 11] on h4 "Start" at bounding box center [100, 11] width 201 height 17
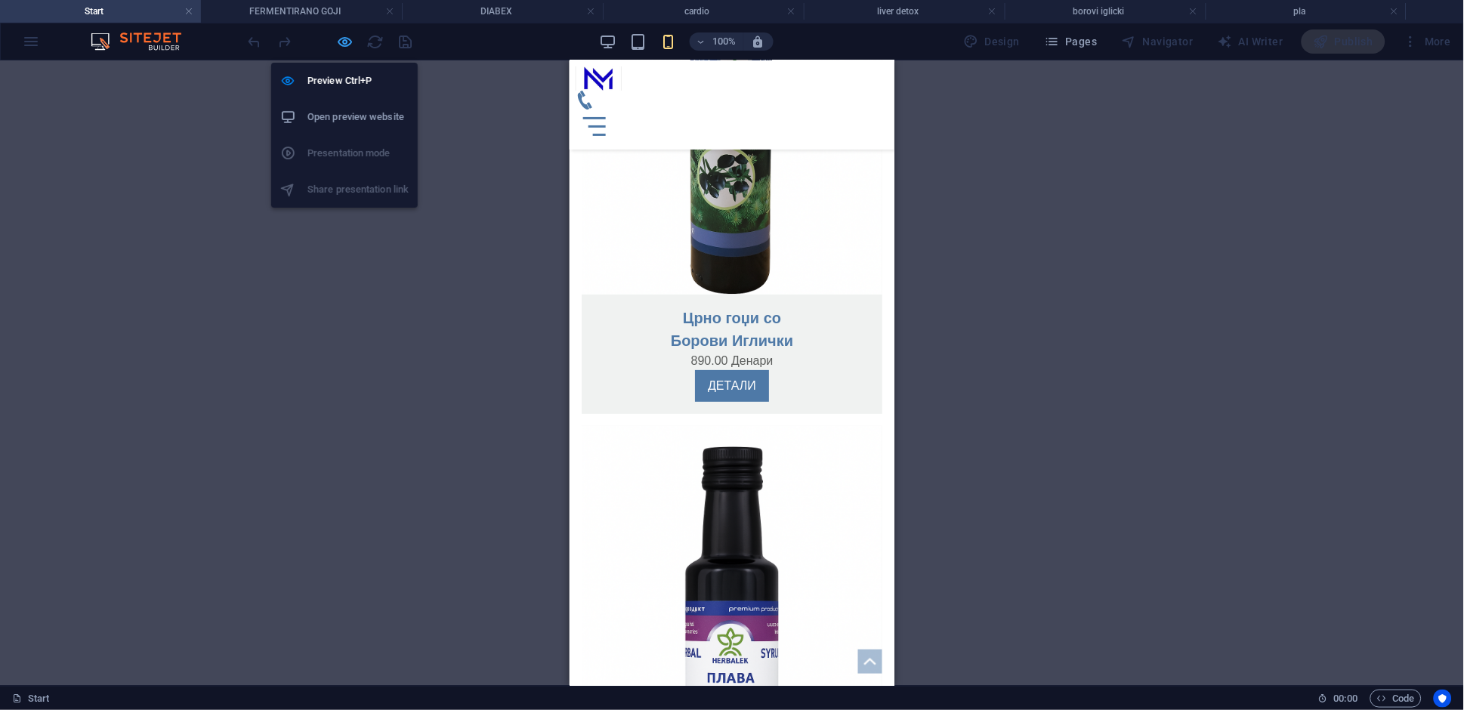
click at [343, 48] on icon "button" at bounding box center [345, 41] width 17 height 17
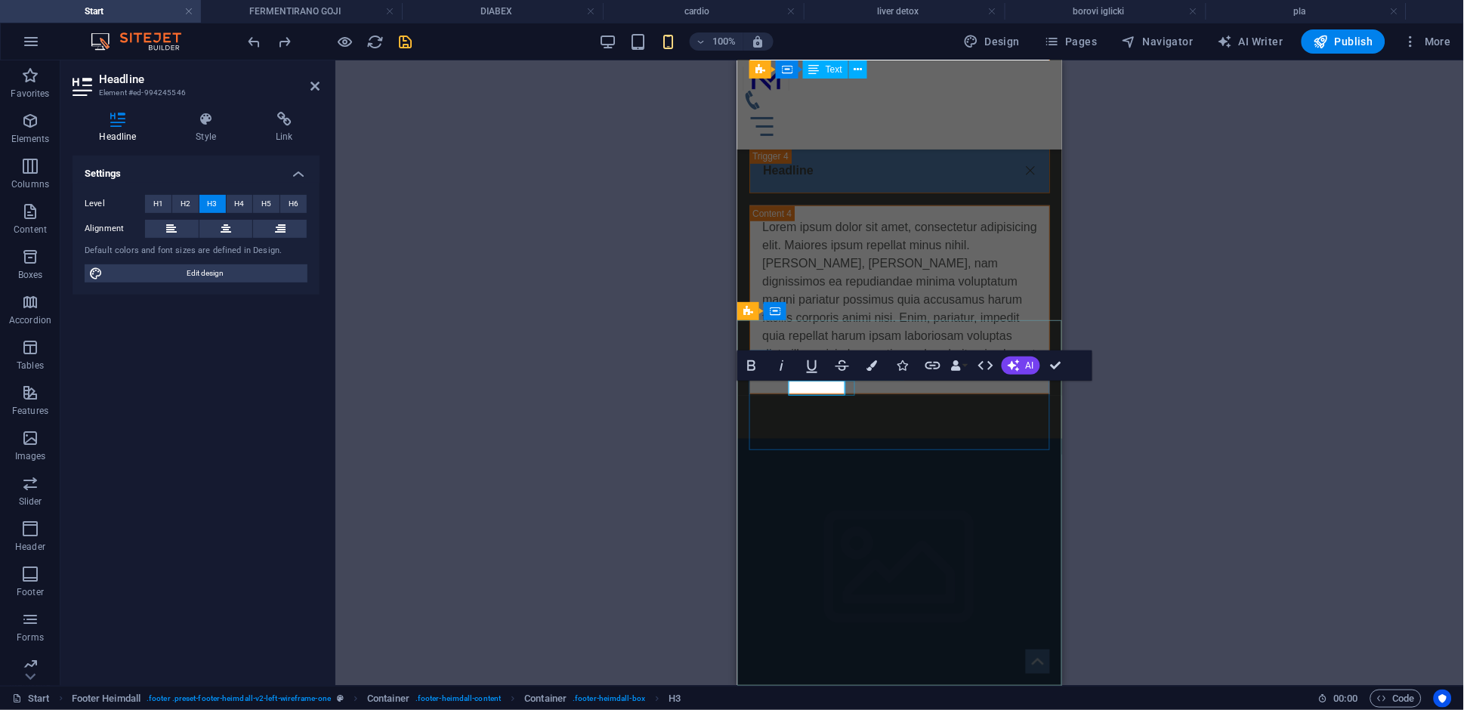
click at [1179, 330] on div "H1 Banner Banner Container Container Container Menu Bar Menu Container Image Ca…" at bounding box center [899, 372] width 1129 height 625
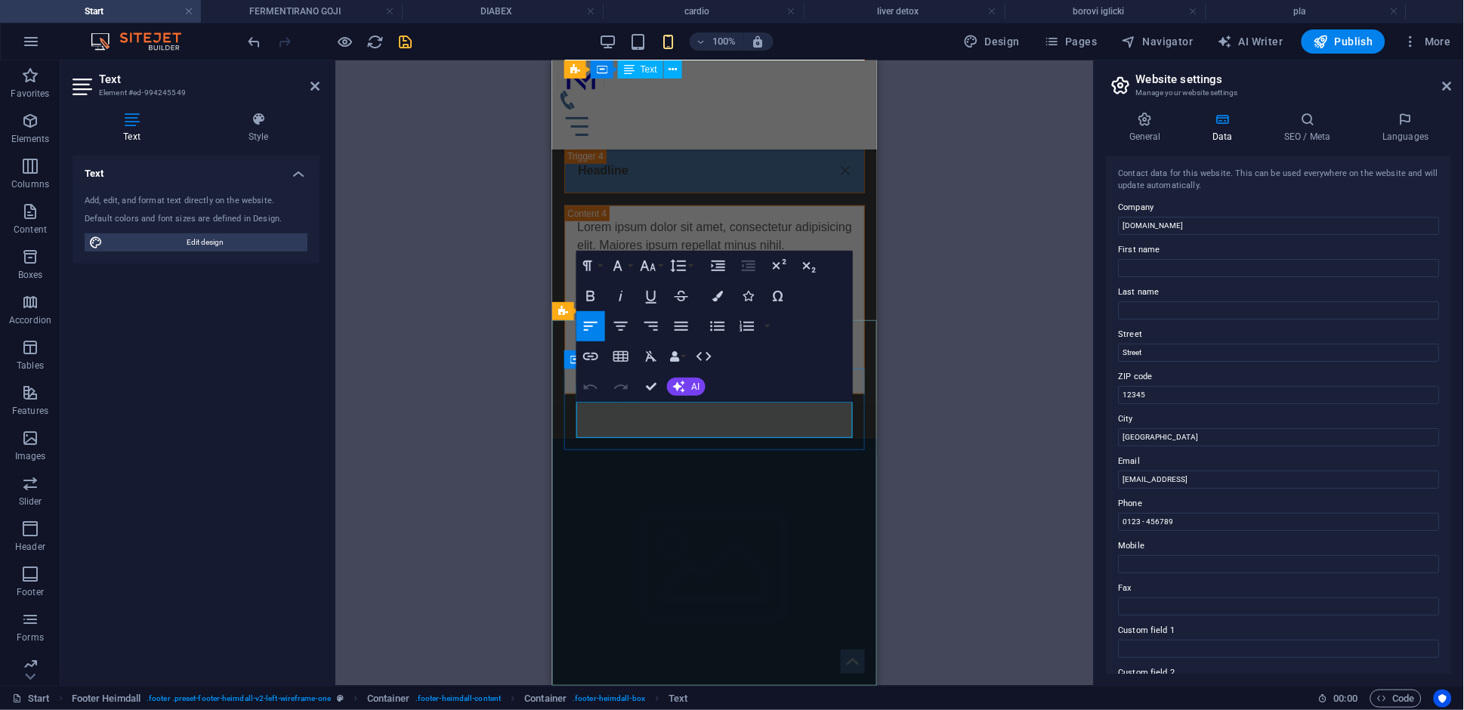
drag, startPoint x: 582, startPoint y: 406, endPoint x: 614, endPoint y: 412, distance: 32.9
click at [1169, 353] on input "Street" at bounding box center [1279, 353] width 321 height 18
type input "њ"
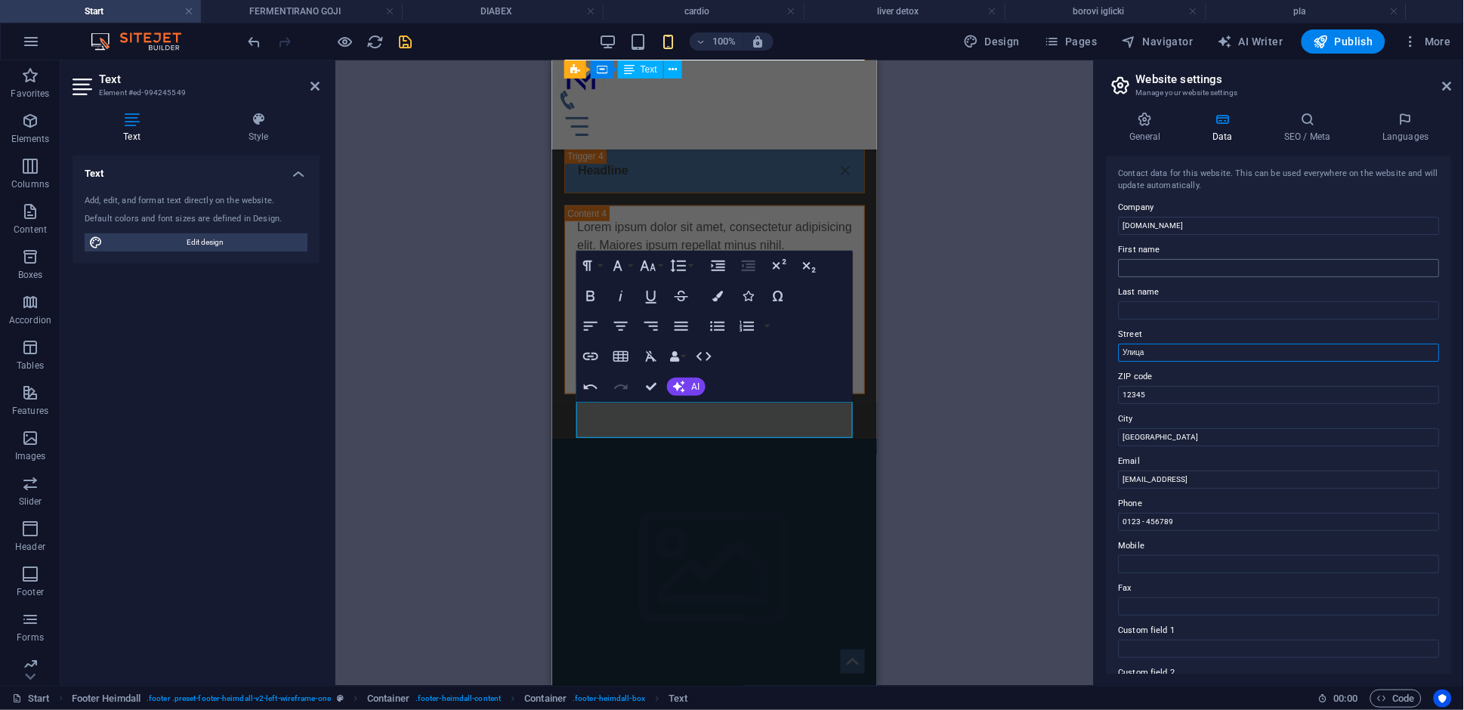
type input "Улица"
click at [1182, 270] on input "First name" at bounding box center [1279, 268] width 321 height 18
click at [1176, 399] on input "12345" at bounding box center [1279, 395] width 321 height 18
type input "1000"
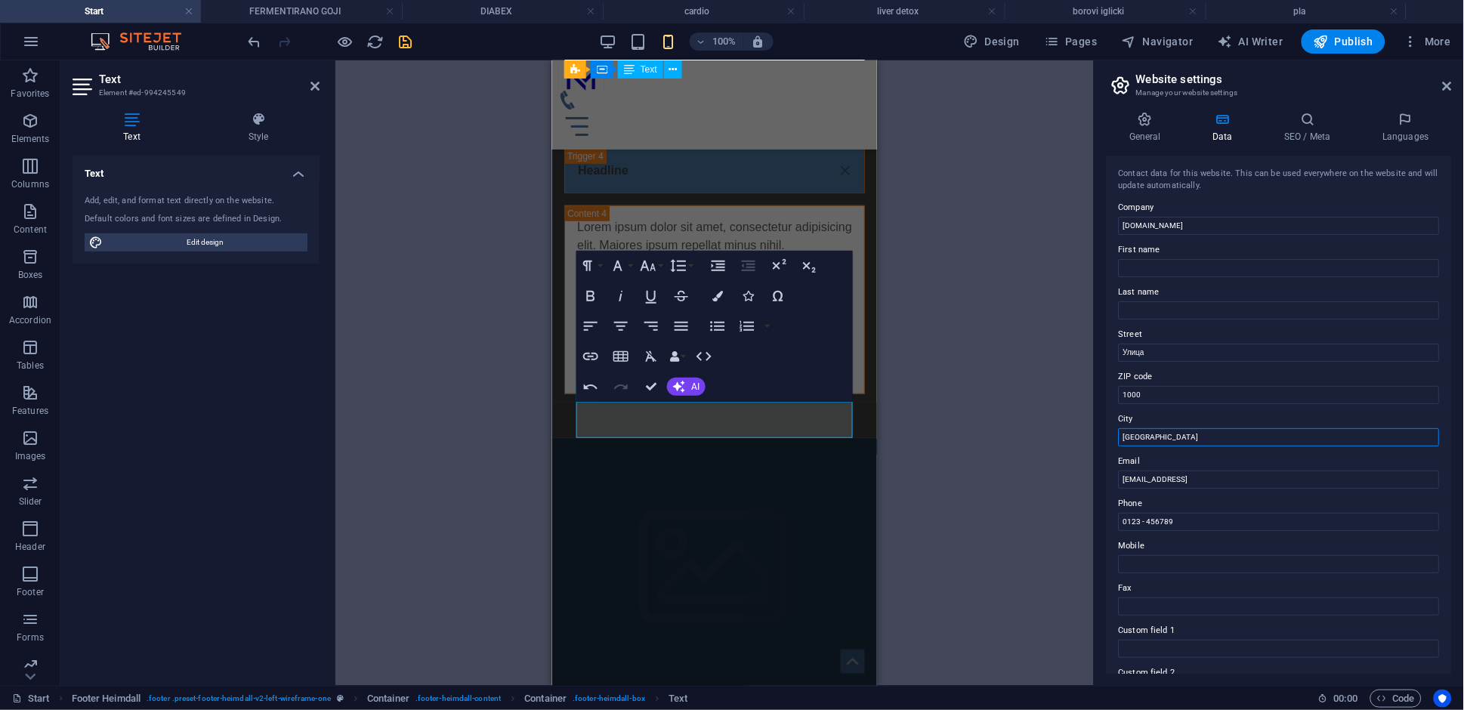
click at [1160, 437] on input "Berlin" at bounding box center [1279, 437] width 321 height 18
type input "[GEOGRAPHIC_DATA]"
click at [1189, 266] on input "First name" at bounding box center [1279, 268] width 321 height 18
type input "Л"
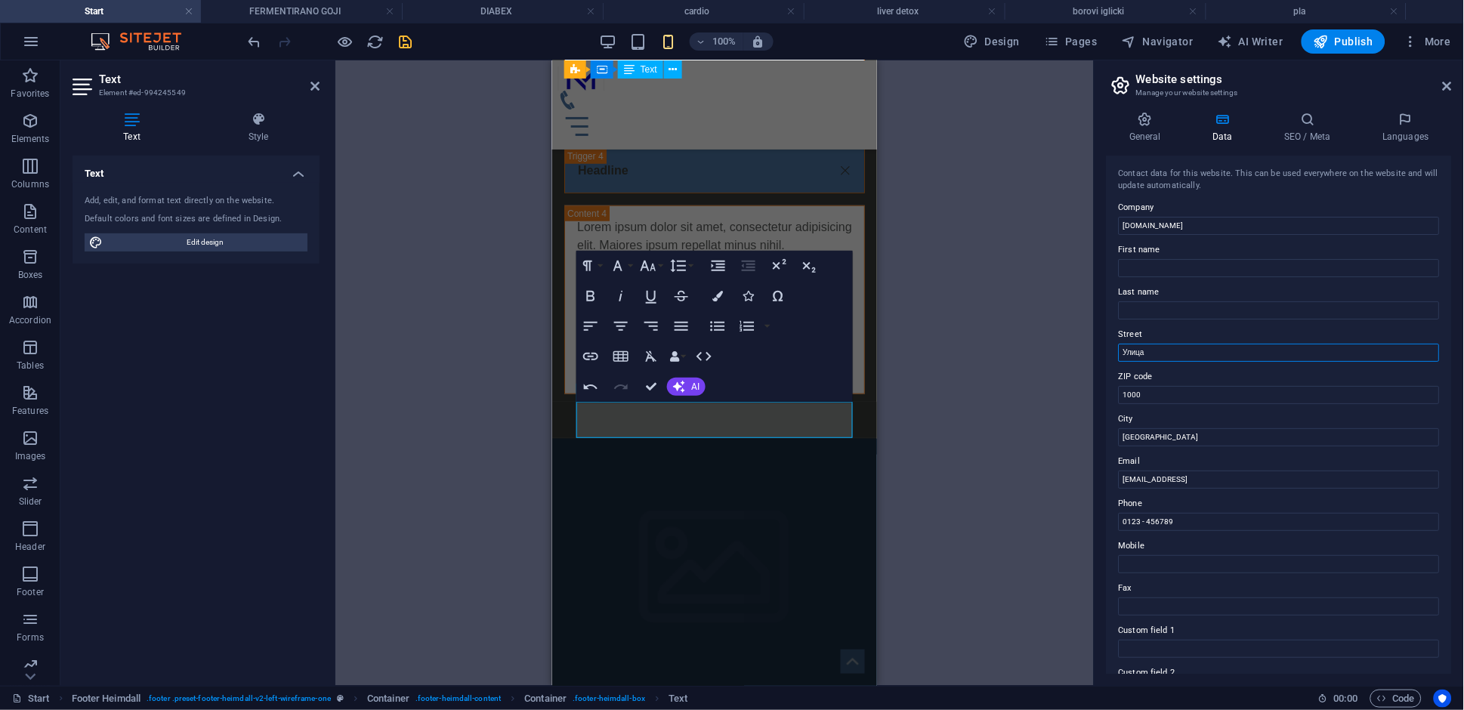
click at [1233, 354] on input "Улица" at bounding box center [1279, 353] width 321 height 18
type input "Ул. [PERSON_NAME] бр.4 [PERSON_NAME]"
click at [1311, 482] on input "b6996daae9cea1203e61121abbd379@cpanel.local" at bounding box center [1279, 480] width 321 height 18
type input "к"
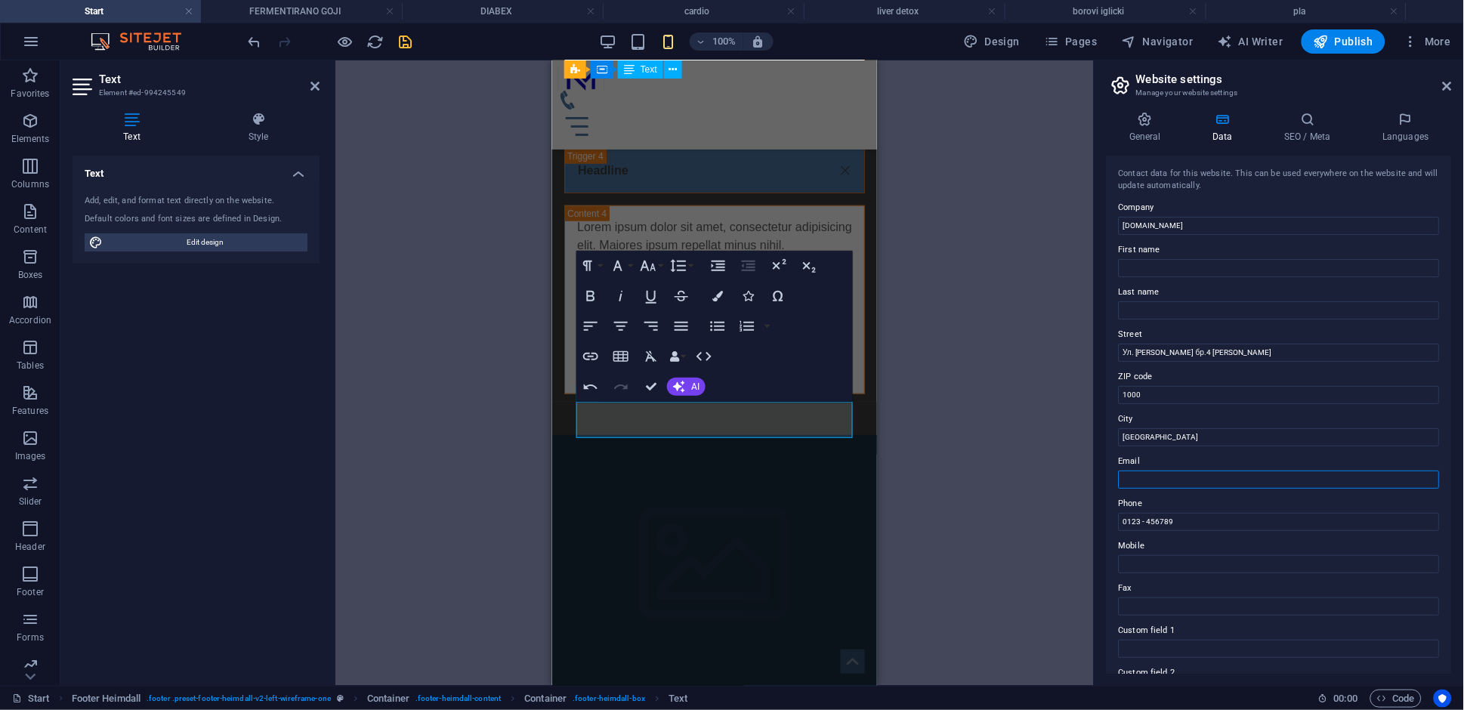
scroll to position [5150, 0]
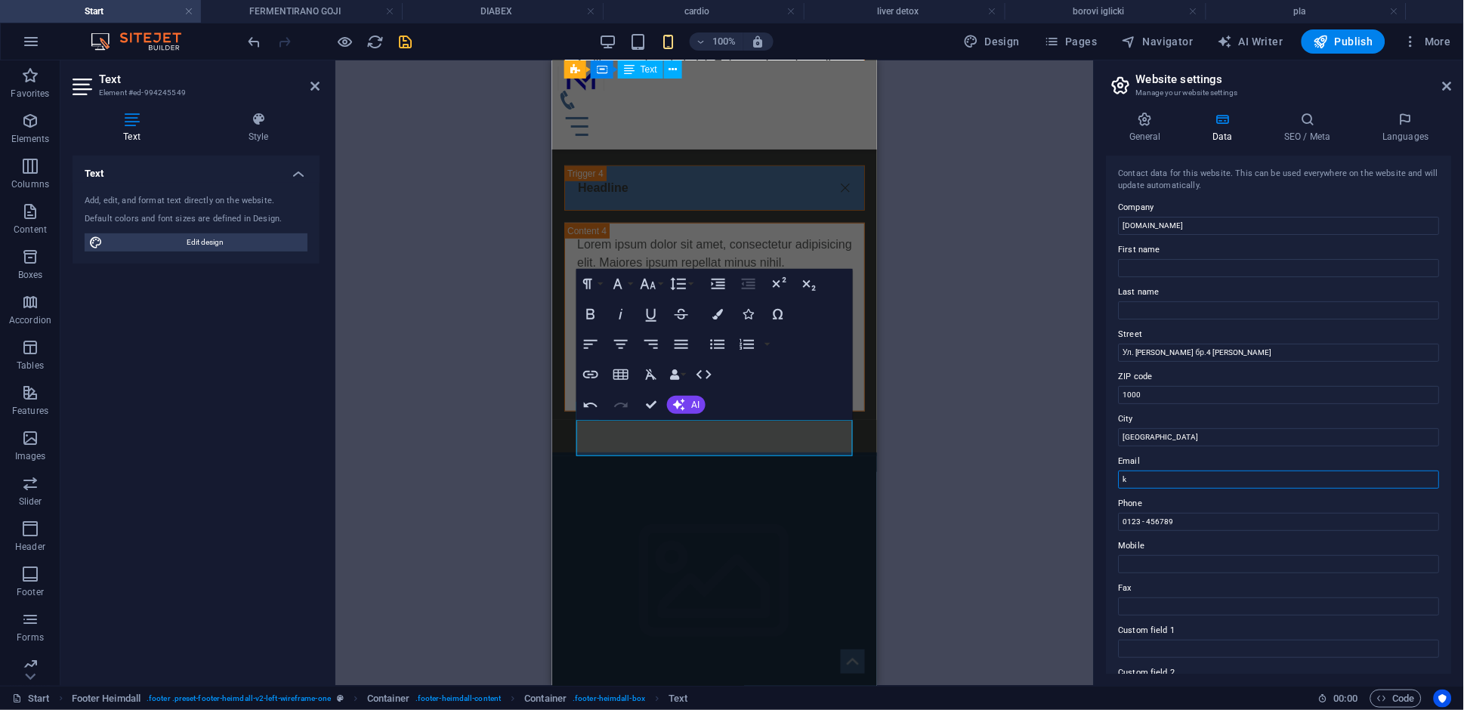
type input "kr"
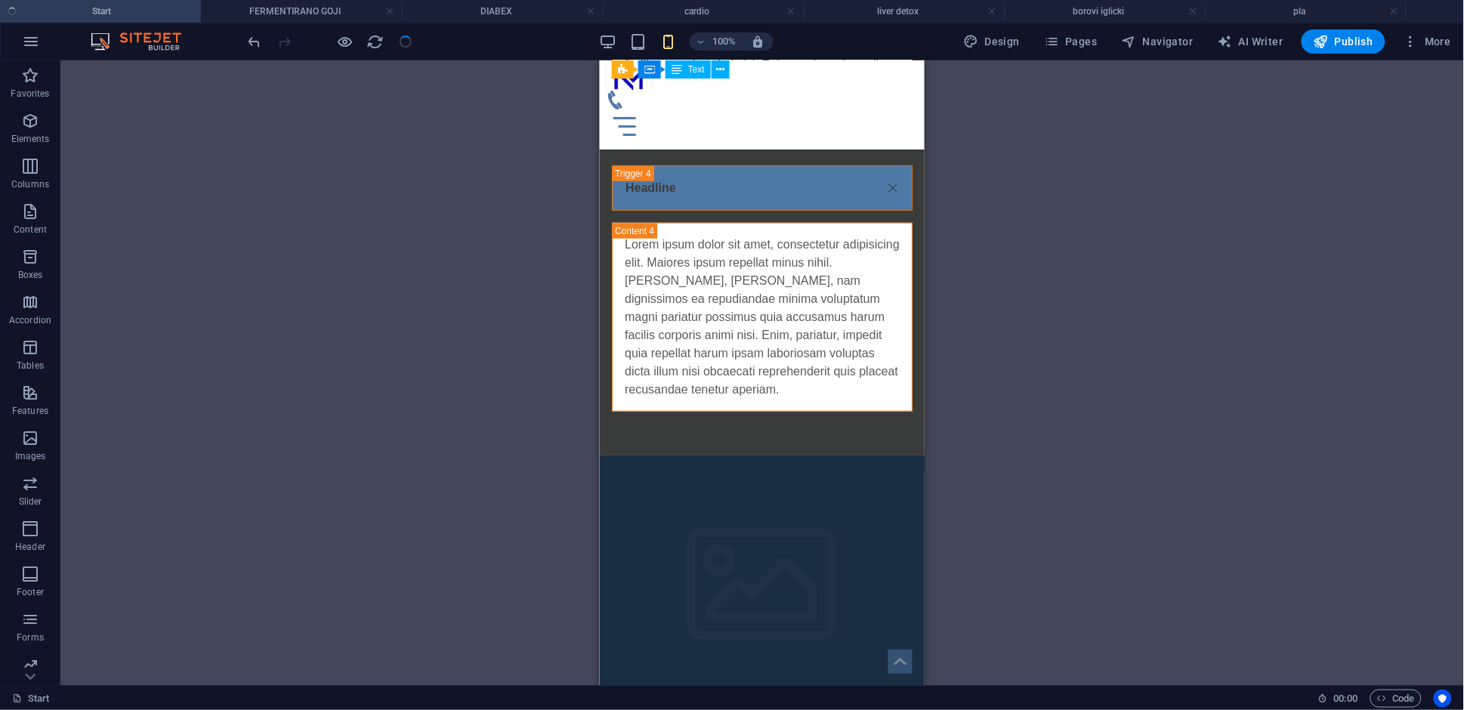
scroll to position [5167, 0]
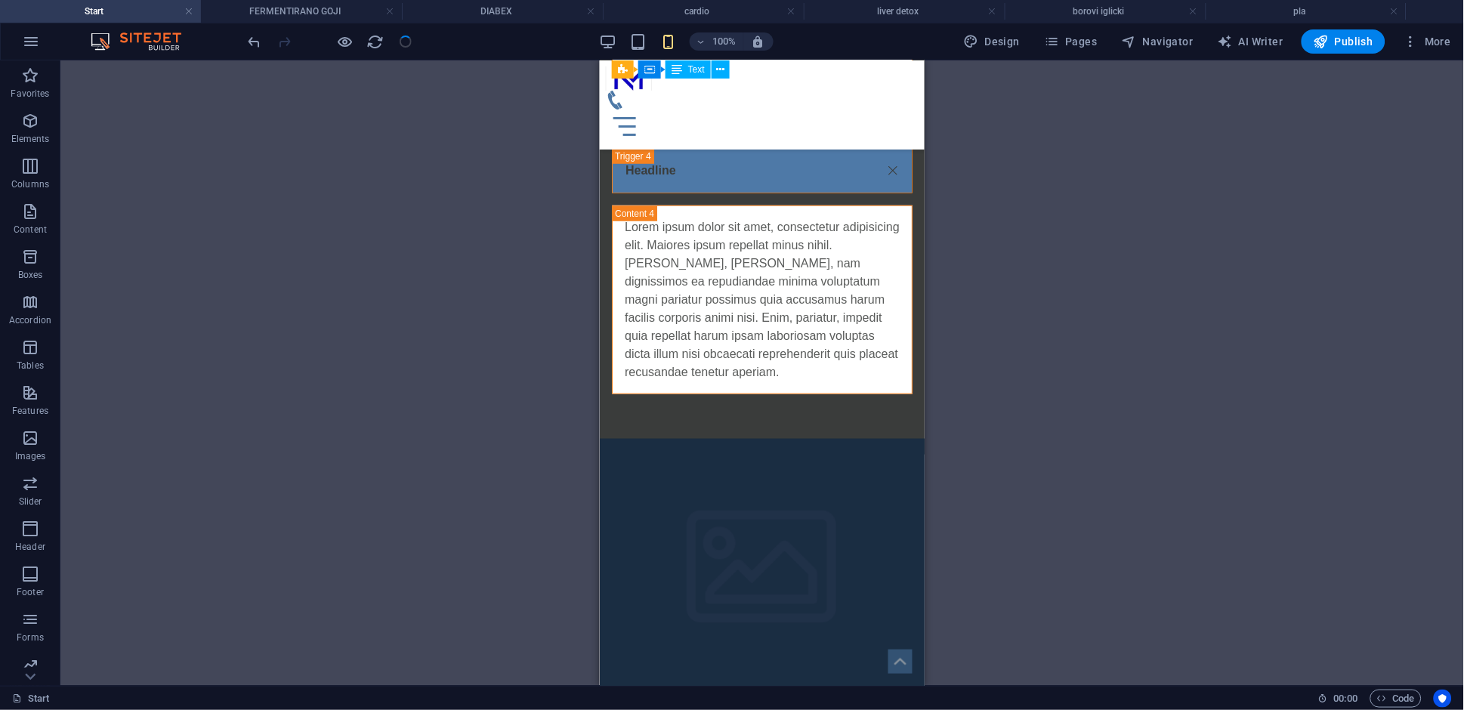
drag, startPoint x: 1311, startPoint y: 482, endPoint x: 1229, endPoint y: 477, distance: 82.5
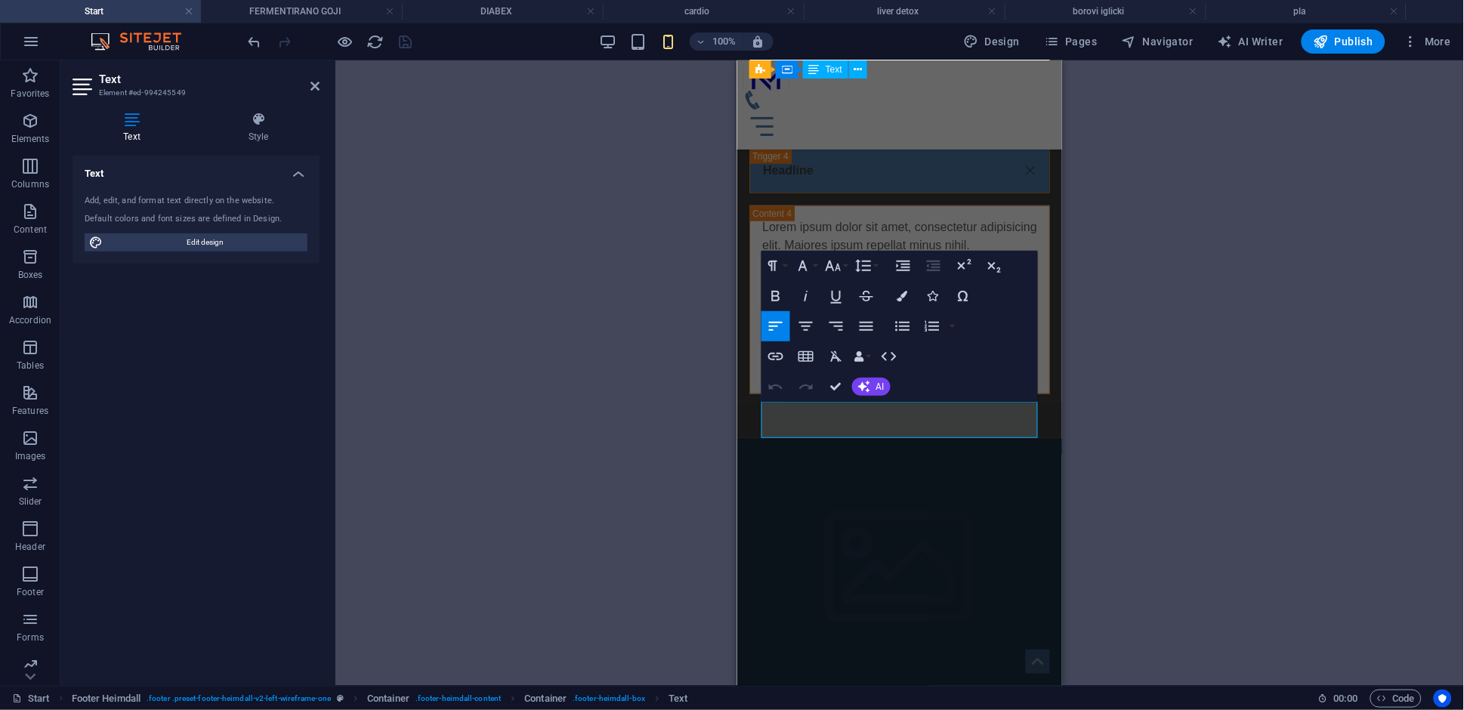
click at [1070, 402] on div "H1 Banner Banner Container Container Container Menu Bar Menu Container Image Ca…" at bounding box center [899, 372] width 1129 height 625
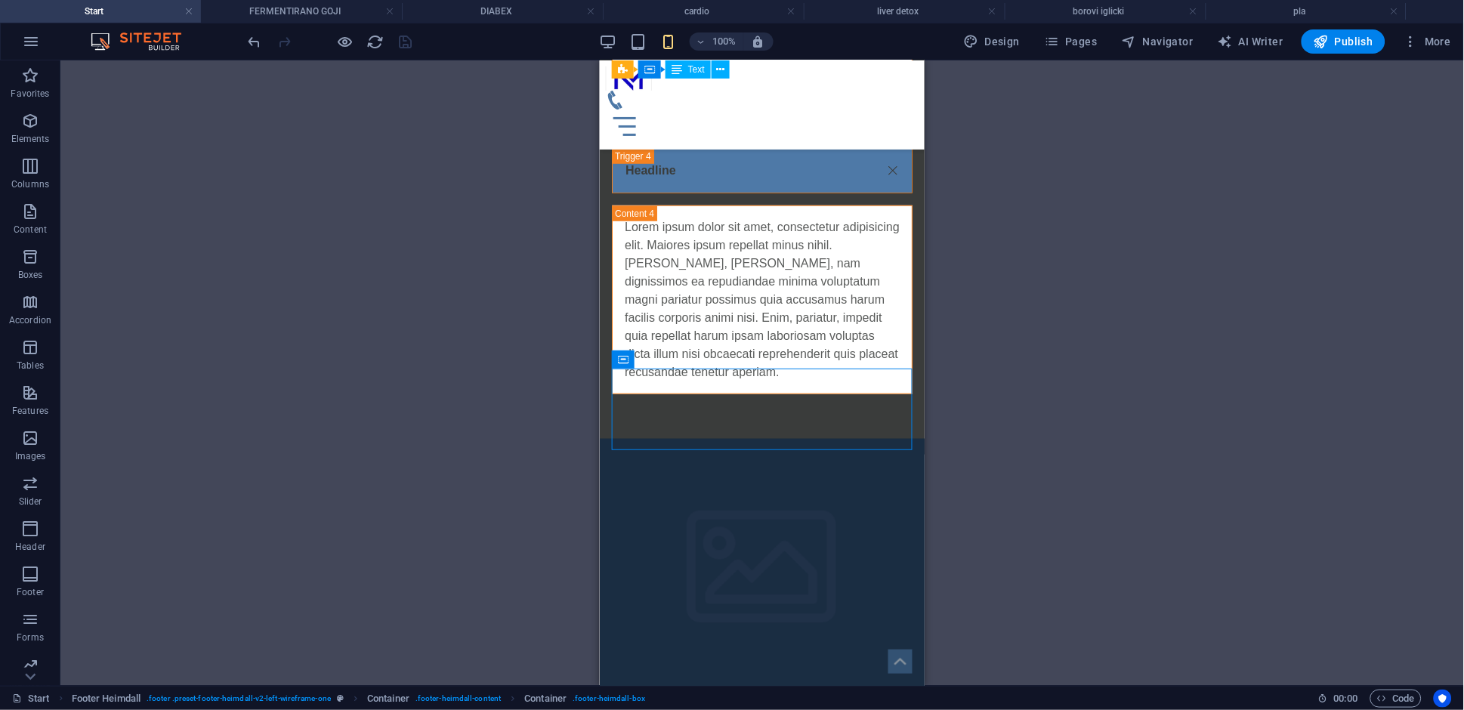
click at [1051, 363] on div "H1 Banner Banner Container Container Container Menu Bar Menu Container Image Ca…" at bounding box center [761, 372] width 1403 height 625
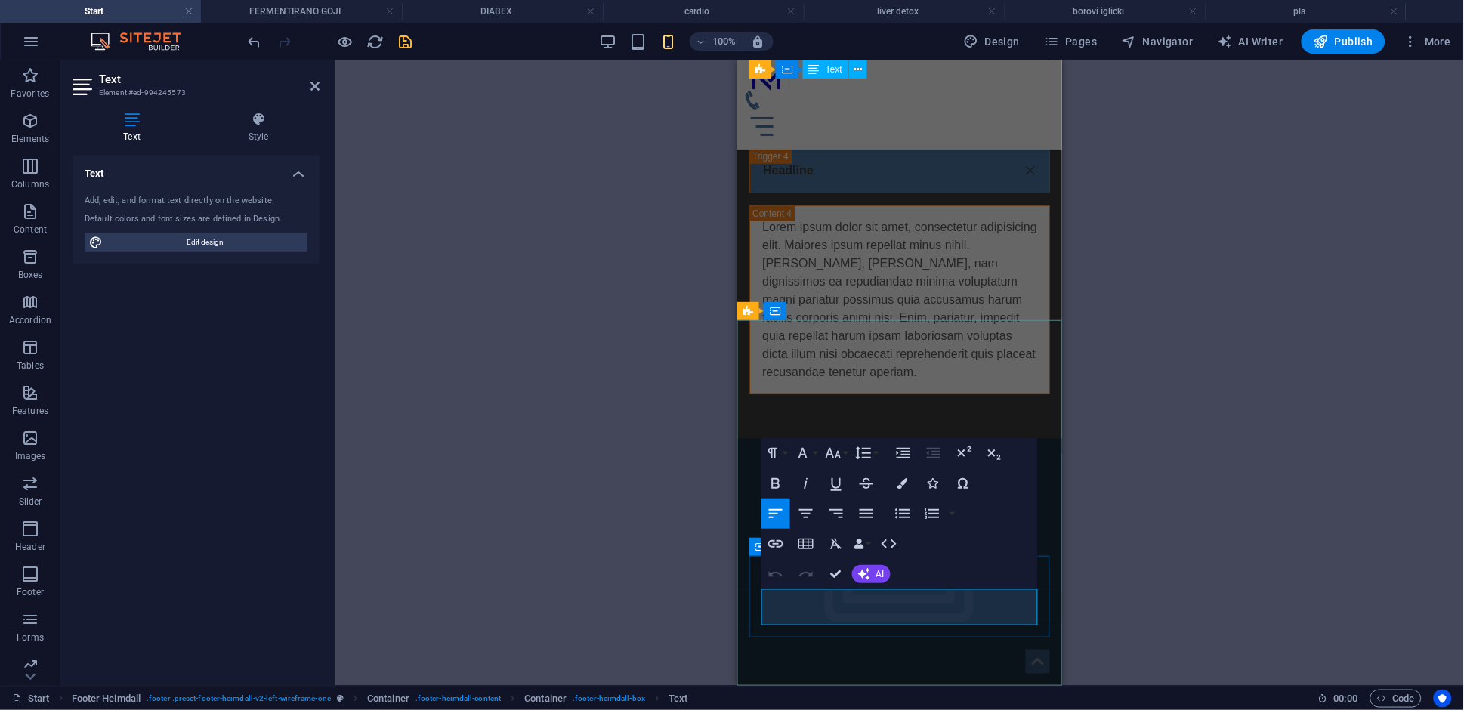
drag, startPoint x: 917, startPoint y: 618, endPoint x: 760, endPoint y: 610, distance: 157.3
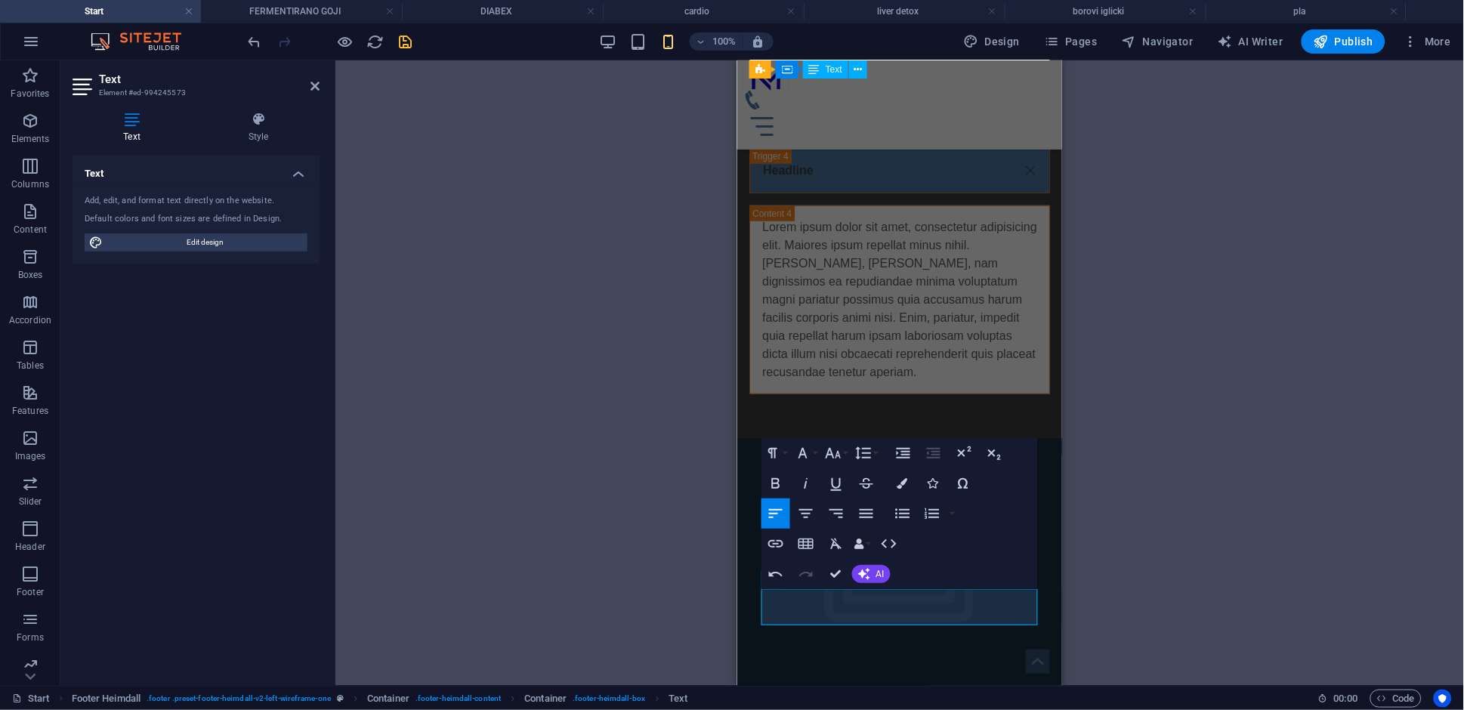
drag, startPoint x: 838, startPoint y: 571, endPoint x: 958, endPoint y: 701, distance: 176.4
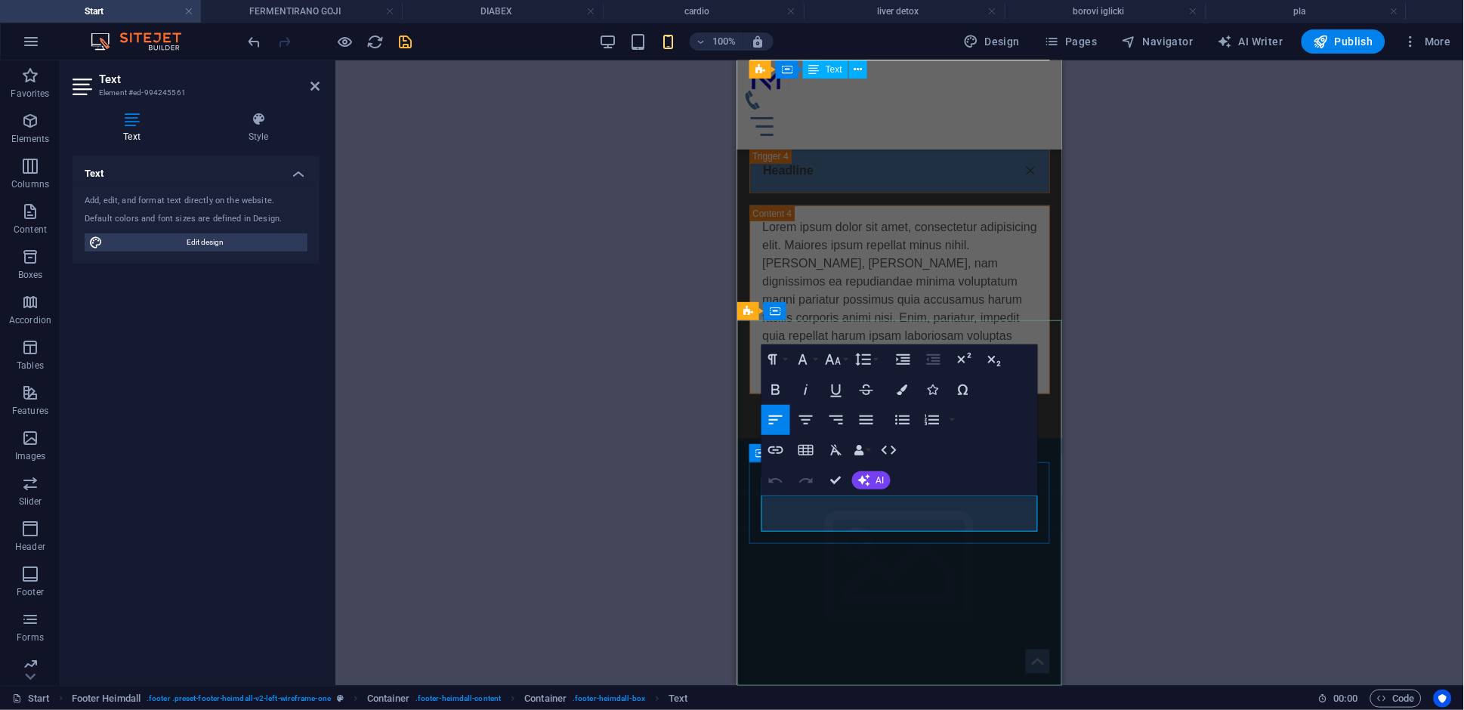
drag, startPoint x: 886, startPoint y: 505, endPoint x: 754, endPoint y: 504, distance: 132.2
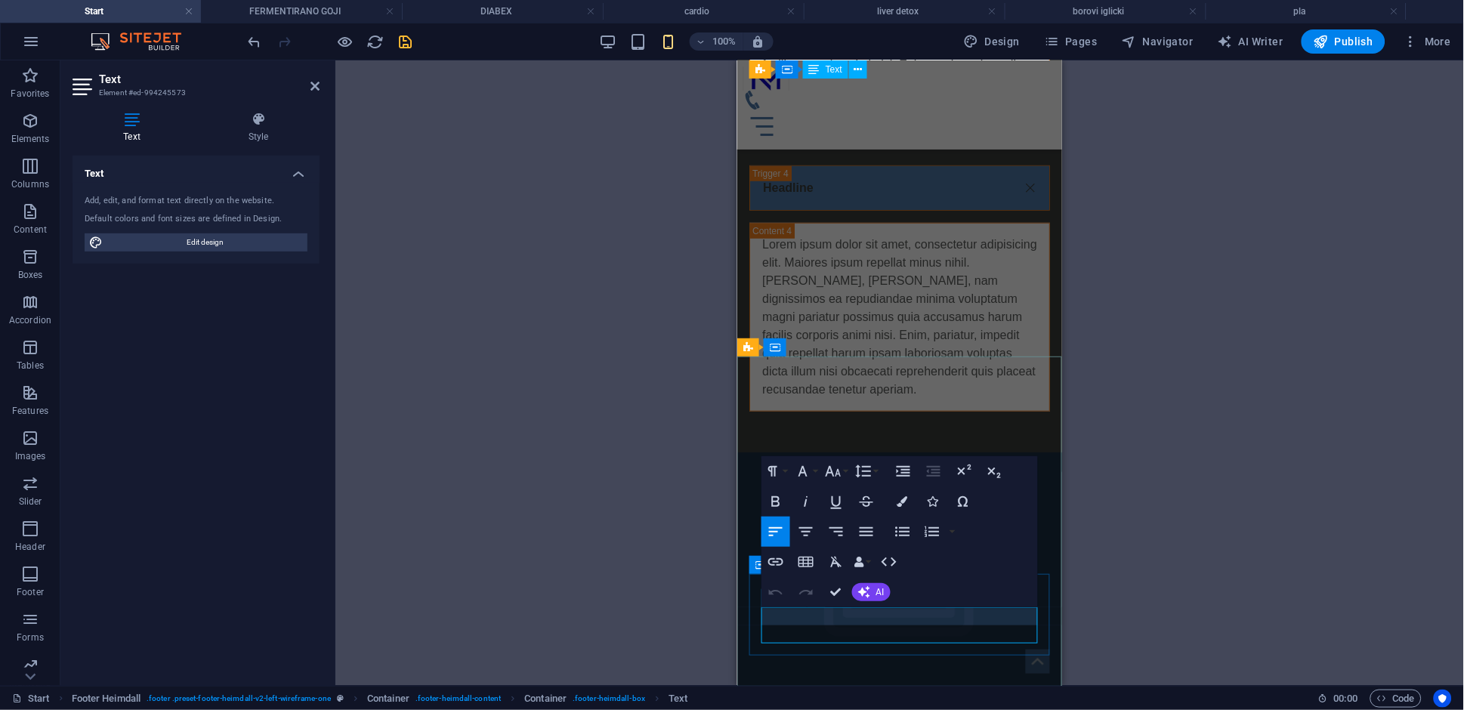
scroll to position [5132, 0]
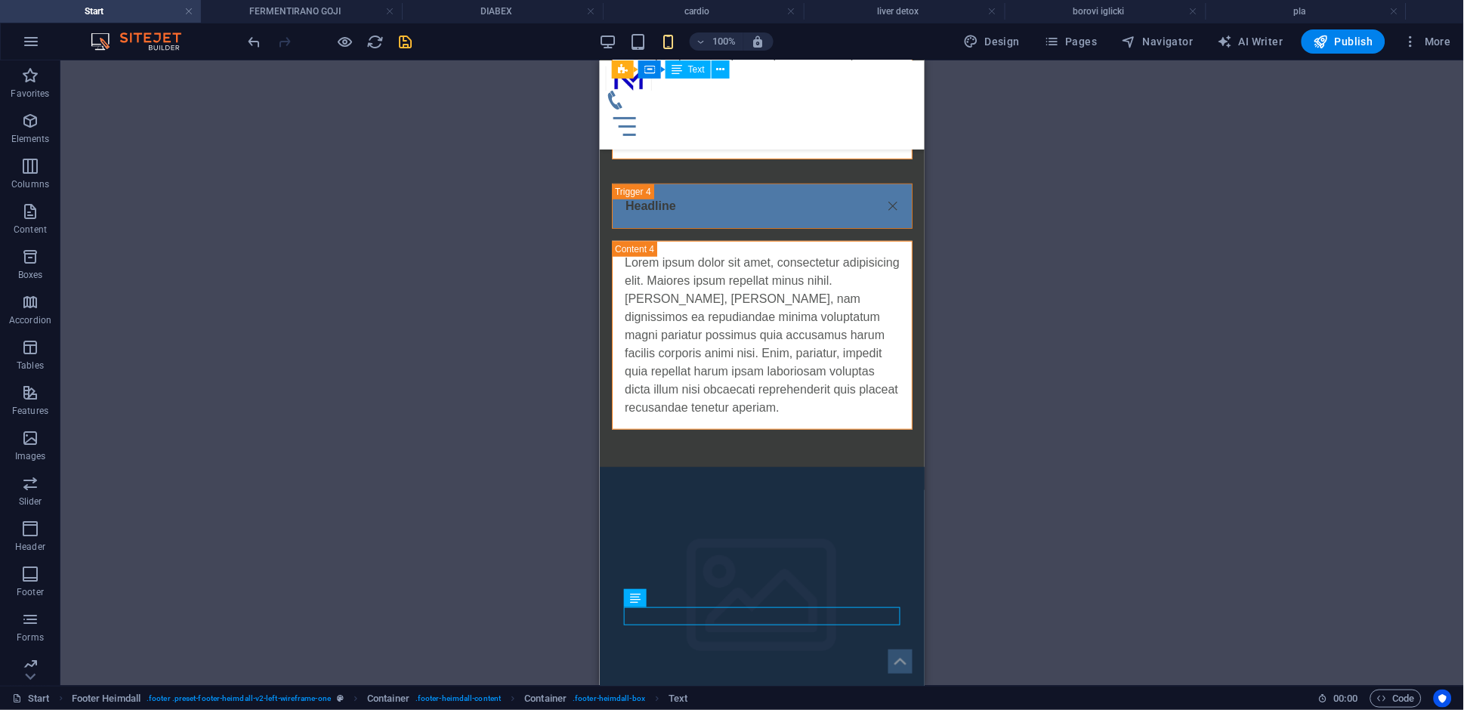
click at [1113, 502] on div "H1 Banner Banner Container Container Container Menu Bar Menu Container Image Ca…" at bounding box center [761, 372] width 1403 height 625
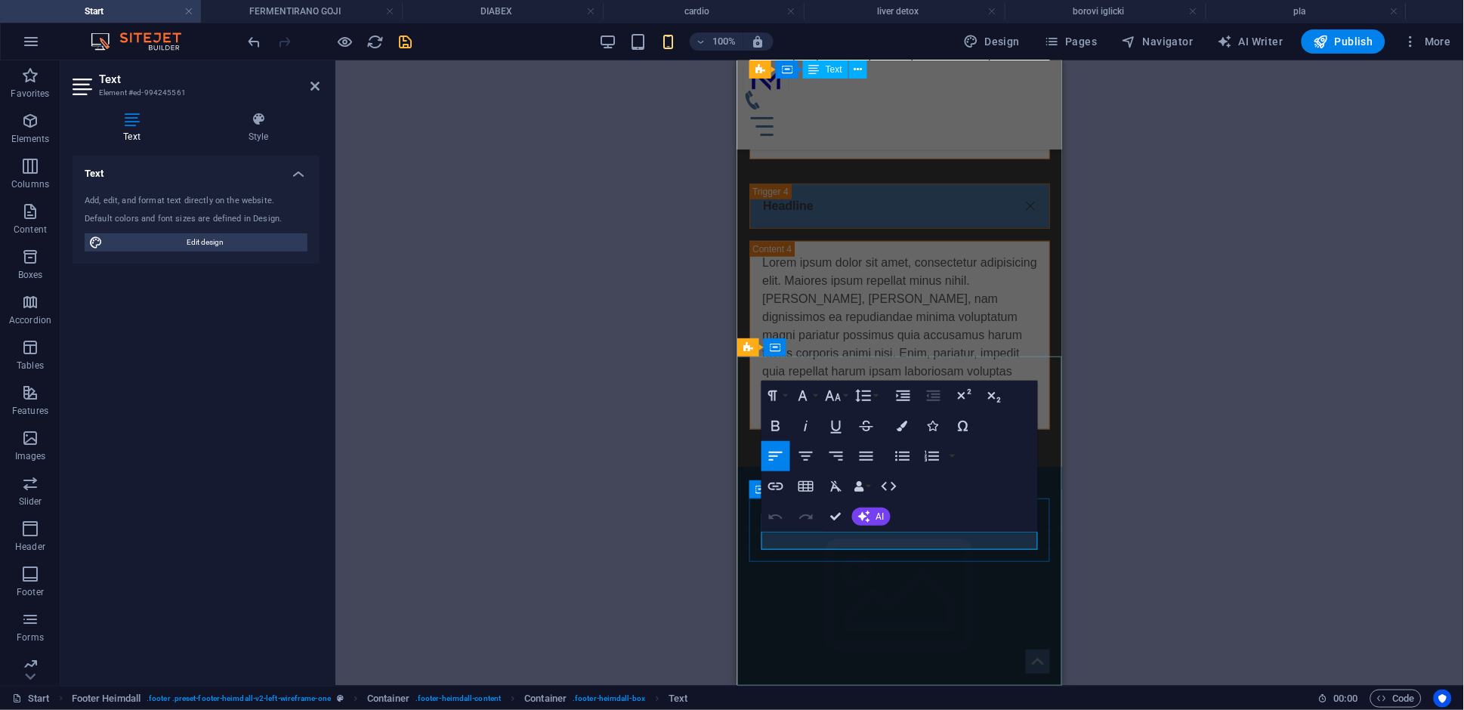
drag, startPoint x: 803, startPoint y: 541, endPoint x: 891, endPoint y: 544, distance: 87.7
click at [779, 488] on icon "button" at bounding box center [775, 487] width 15 height 8
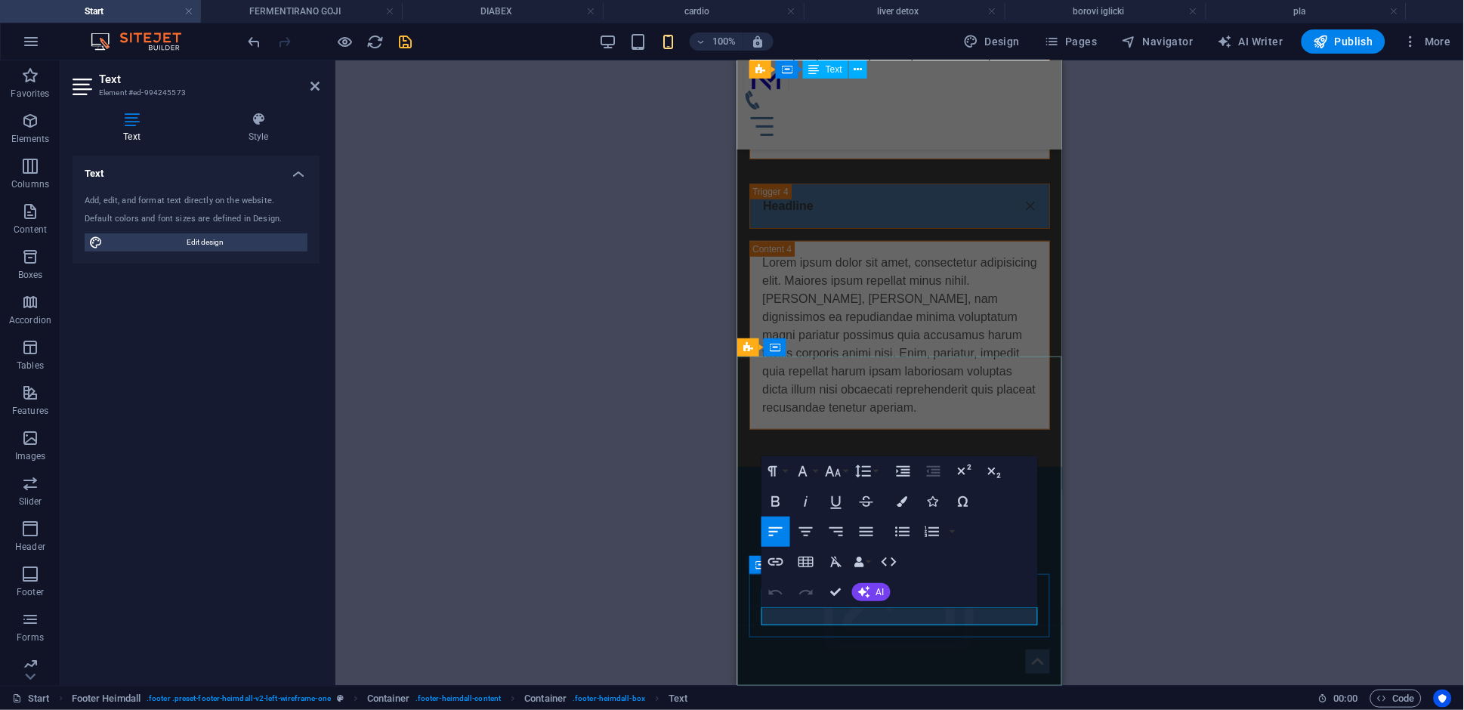
click at [777, 557] on icon "button" at bounding box center [776, 562] width 18 height 18
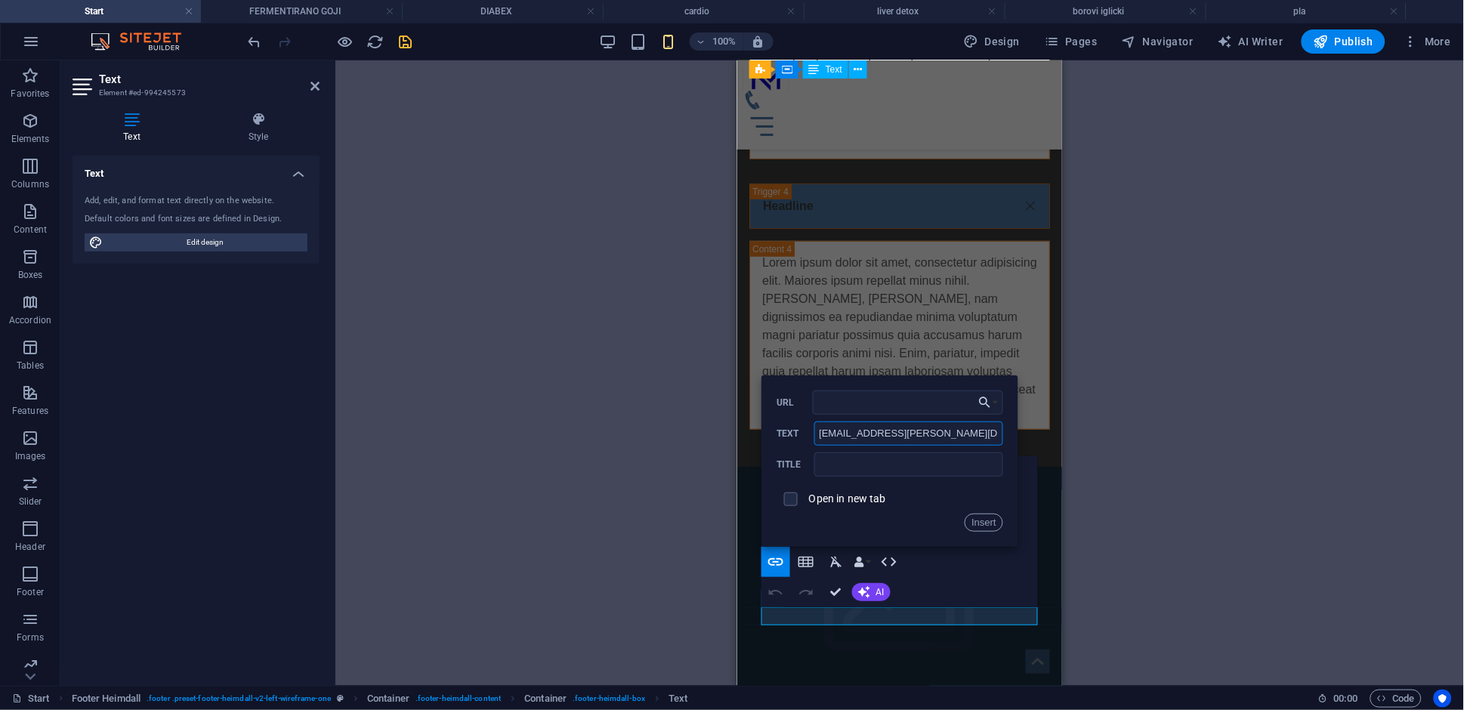
click at [863, 440] on input "[EMAIL_ADDRESS][DOMAIN_NAME]" at bounding box center [908, 433] width 189 height 24
click at [887, 412] on input "URL" at bounding box center [908, 403] width 190 height 24
paste input "[EMAIL_ADDRESS][DOMAIN_NAME]"
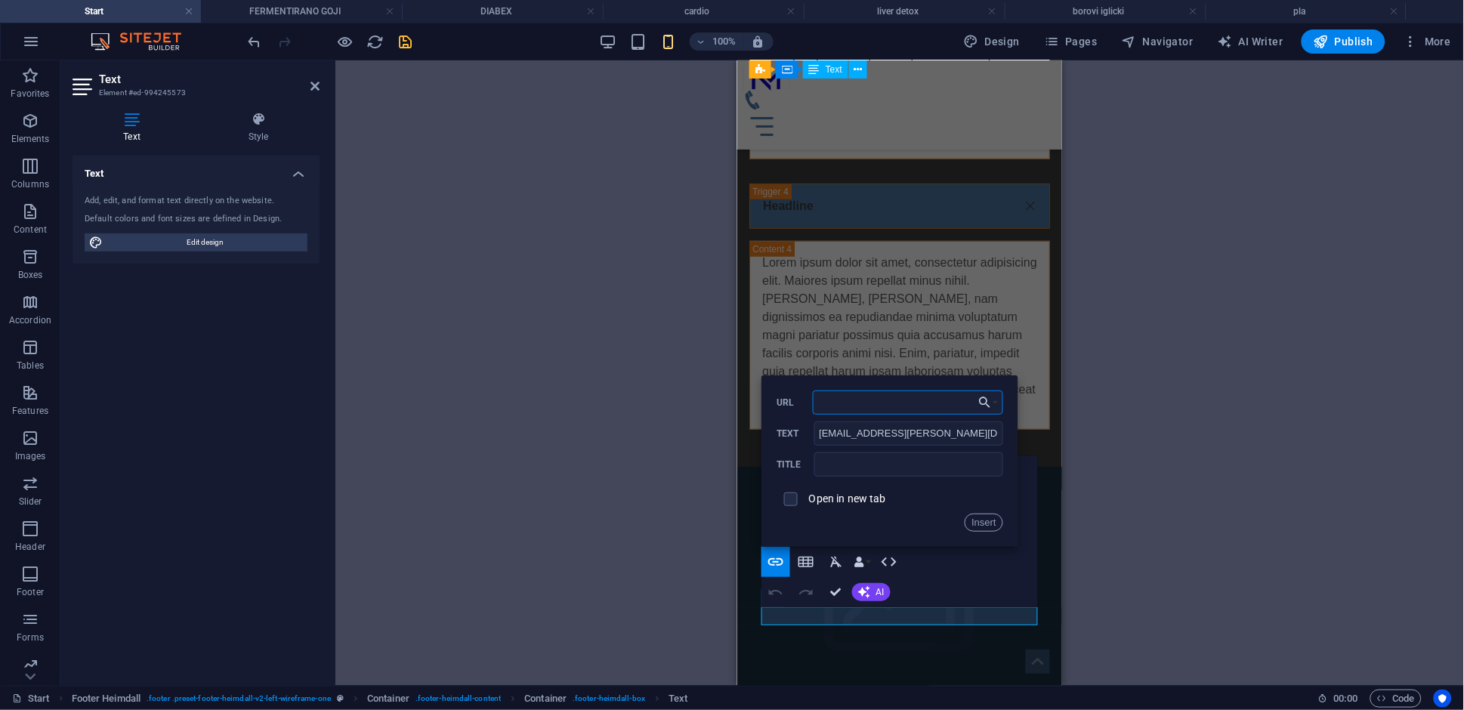
type input "[EMAIL_ADDRESS][DOMAIN_NAME]"
click at [969, 526] on button "Insert" at bounding box center [984, 523] width 39 height 18
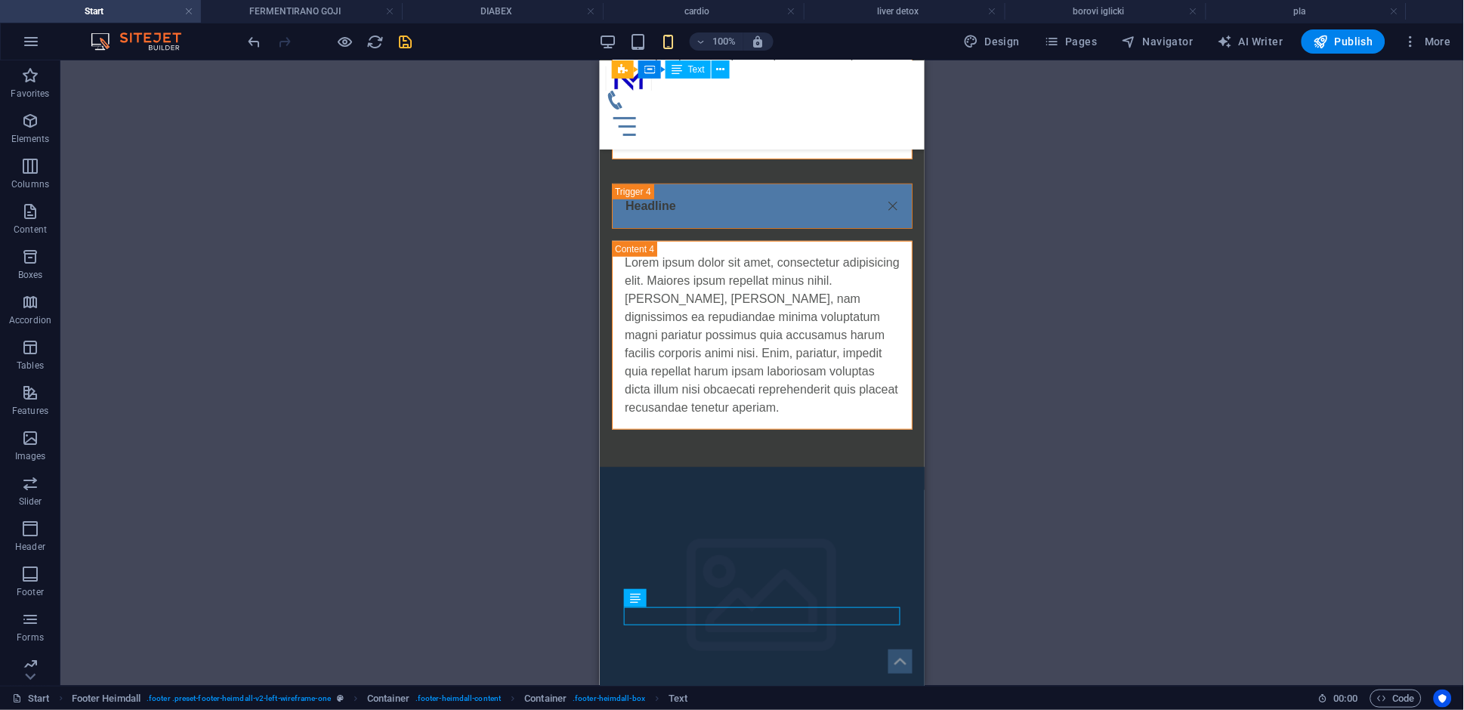
click at [1051, 576] on div "H1 Banner Banner Container Container Container Menu Bar Menu Container Image Ca…" at bounding box center [761, 372] width 1403 height 625
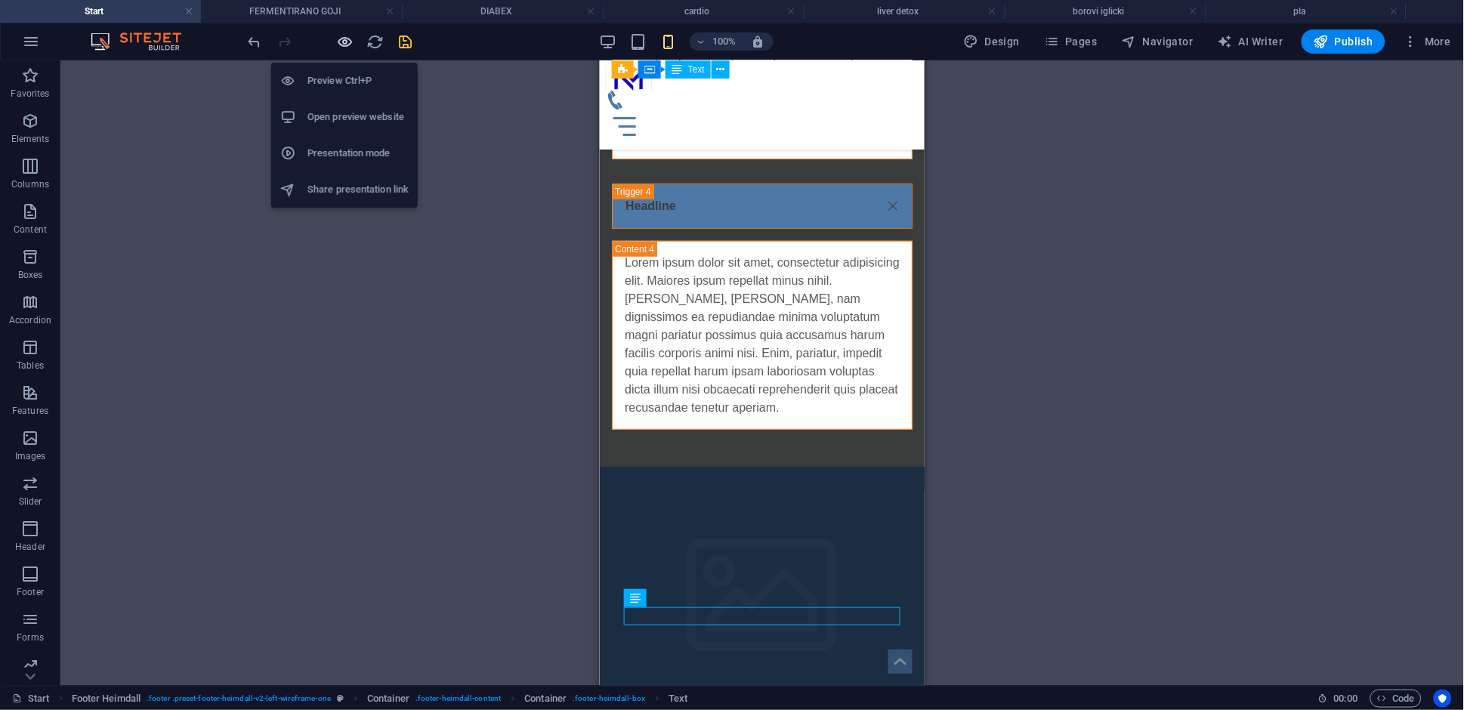
click at [353, 43] on icon "button" at bounding box center [345, 41] width 17 height 17
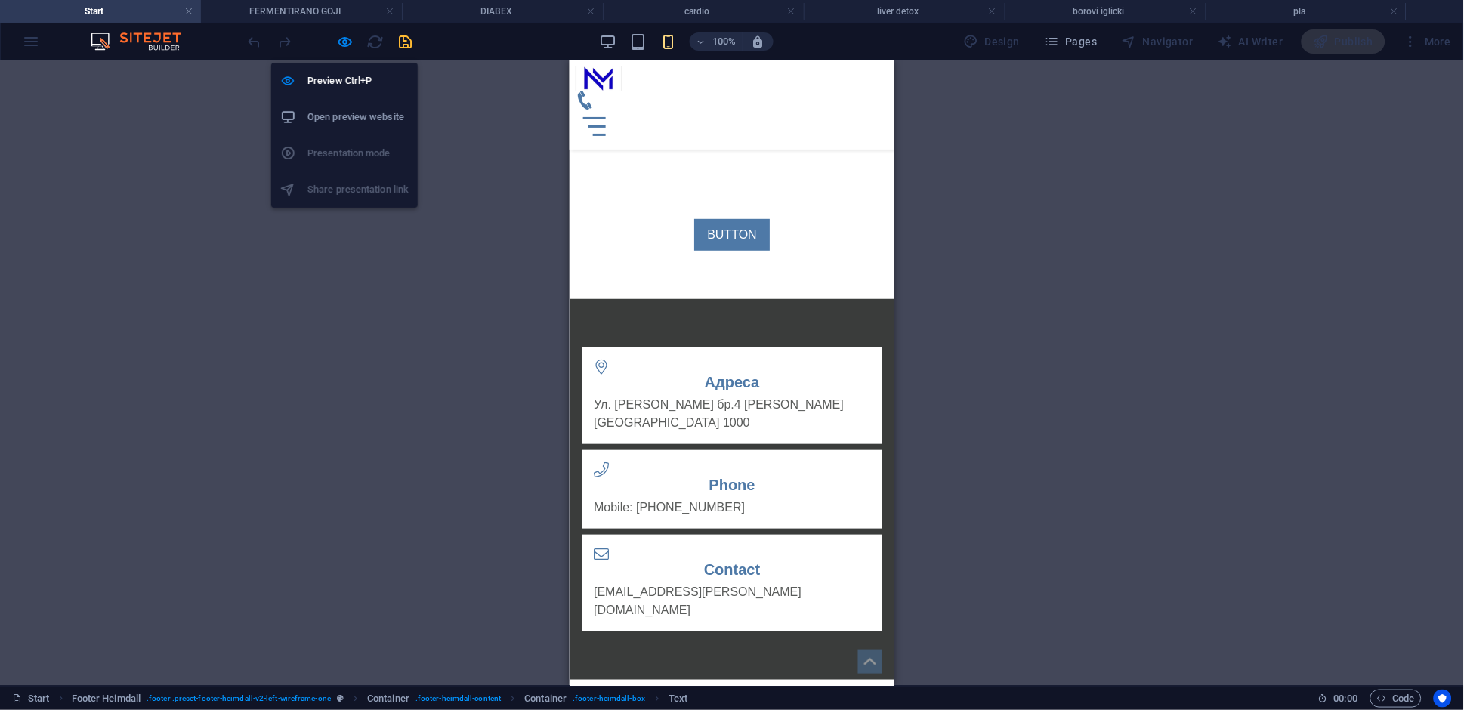
scroll to position [4472, 0]
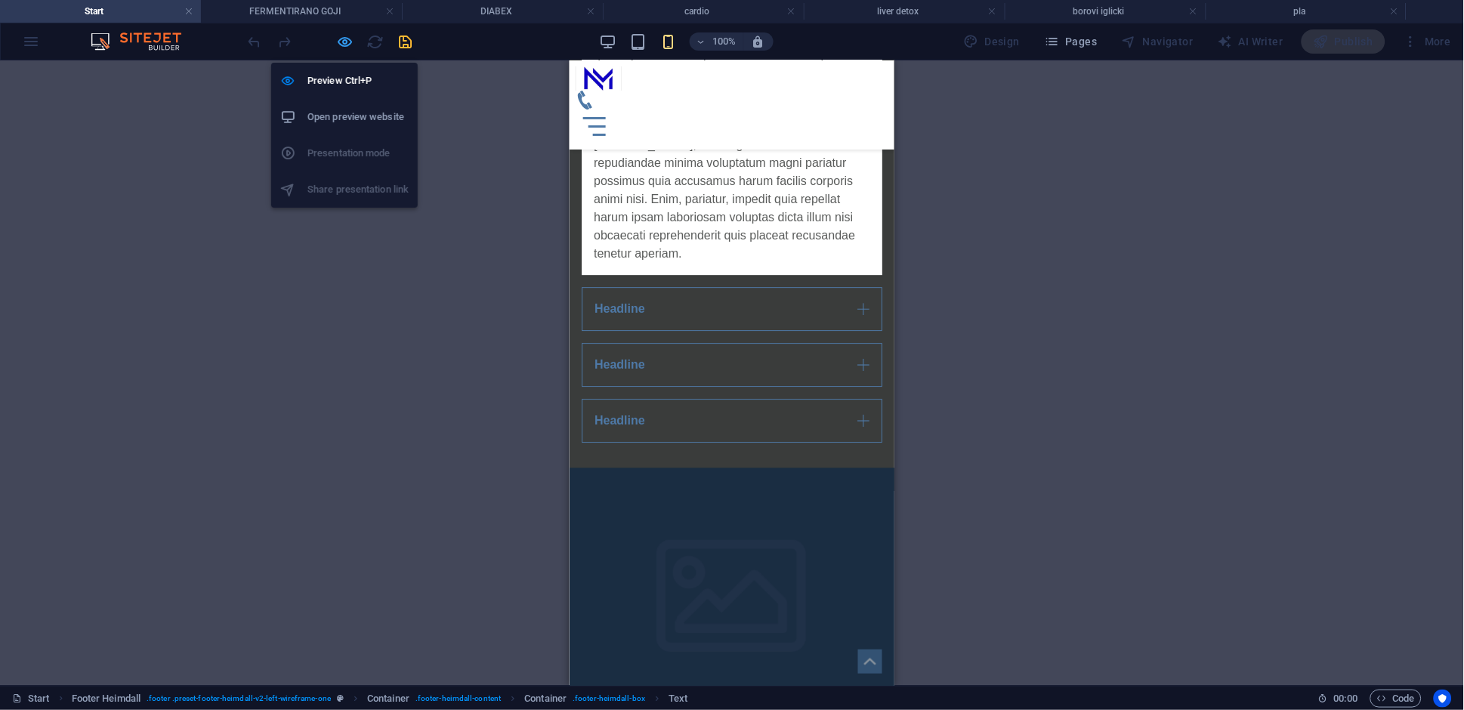
click at [346, 42] on icon "button" at bounding box center [345, 41] width 17 height 17
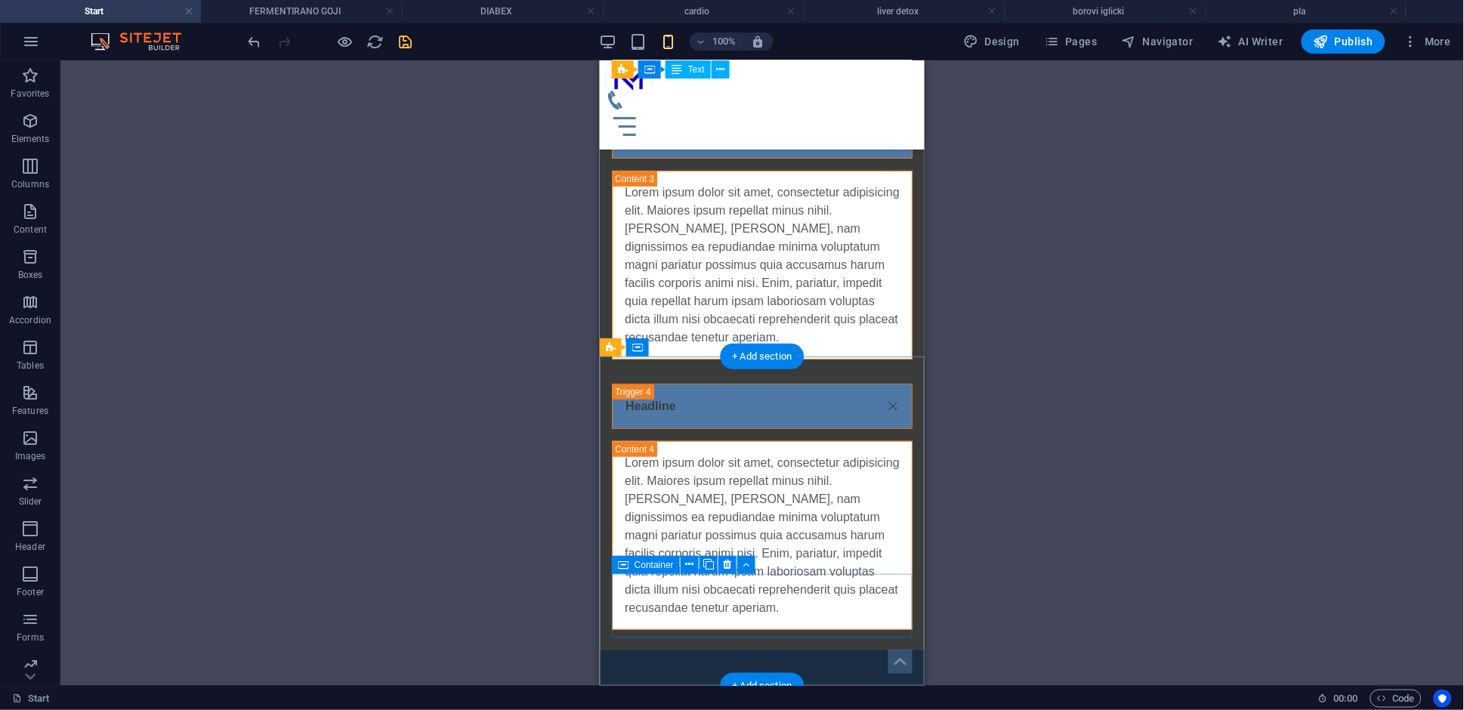
scroll to position [5132, 0]
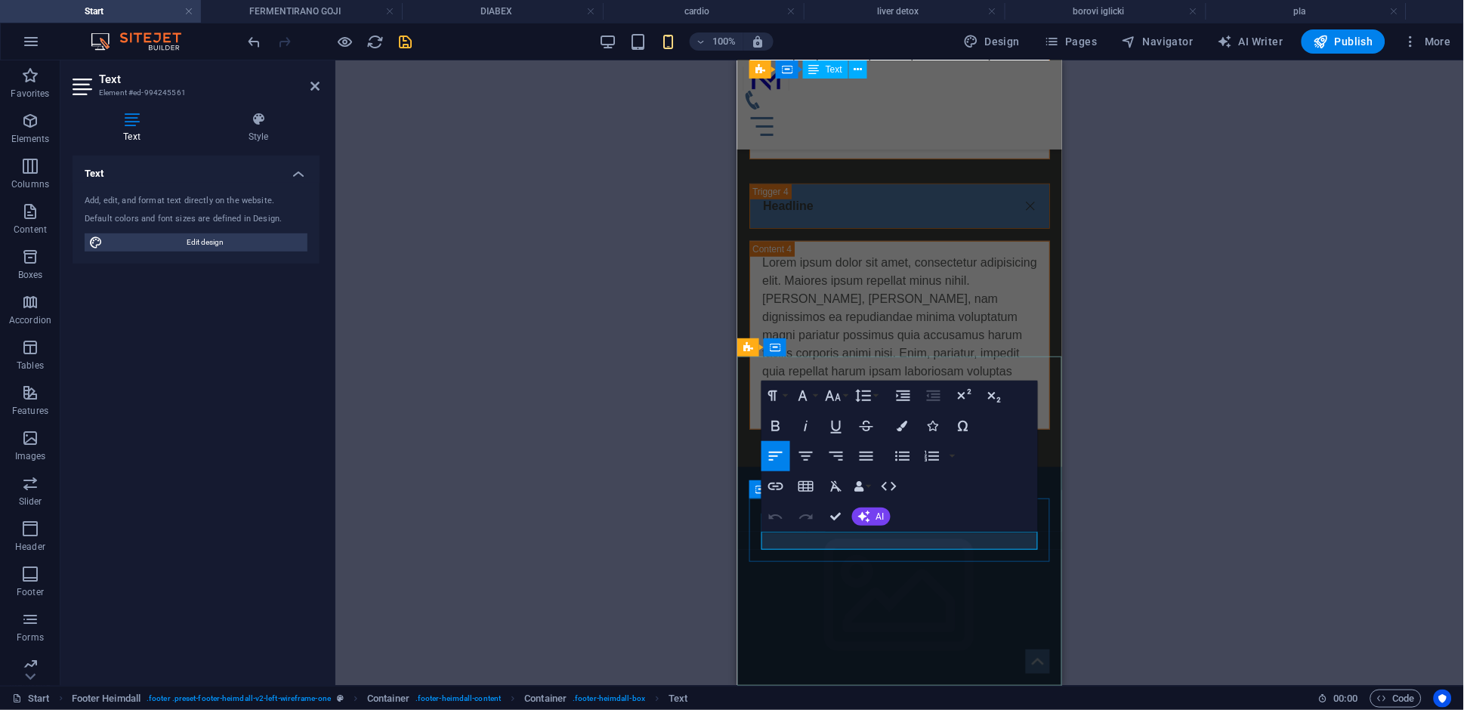
drag, startPoint x: 893, startPoint y: 537, endPoint x: 806, endPoint y: 537, distance: 86.9
click at [783, 490] on icon "button" at bounding box center [776, 486] width 18 height 18
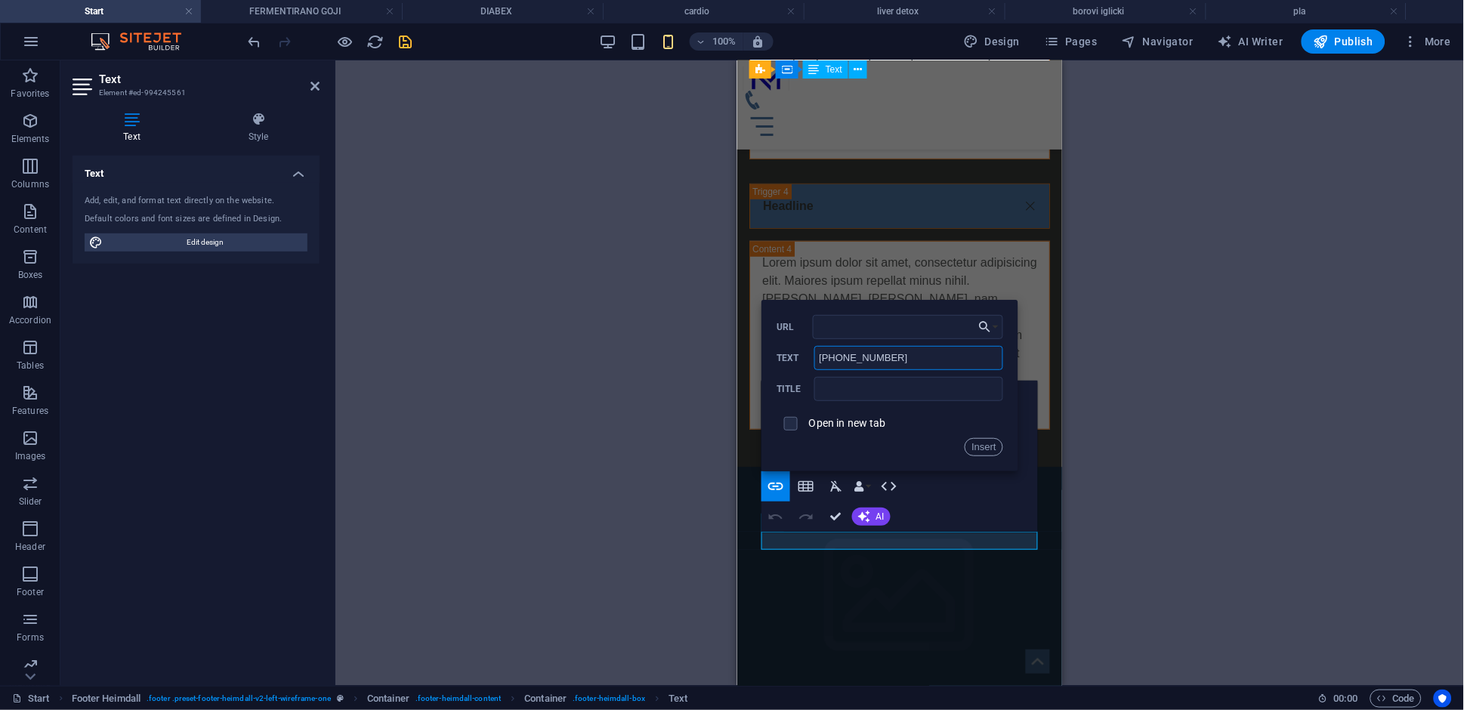
click at [859, 359] on input "[PHONE_NUMBER]" at bounding box center [908, 358] width 189 height 24
click at [865, 336] on input "URL" at bounding box center [908, 327] width 190 height 24
paste input "[PHONE_NUMBER]"
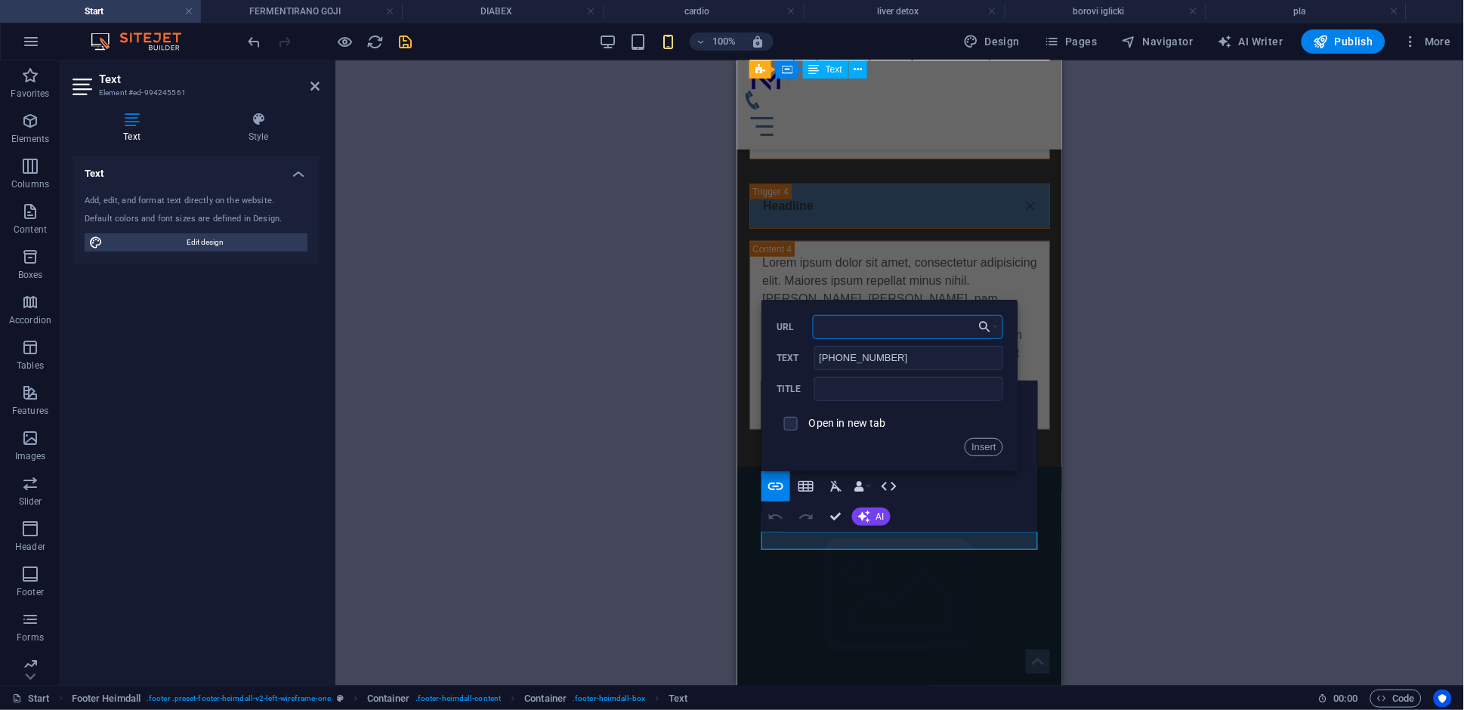
type input "[PHONE_NUMBER]"
click at [986, 452] on button "Insert" at bounding box center [984, 447] width 39 height 18
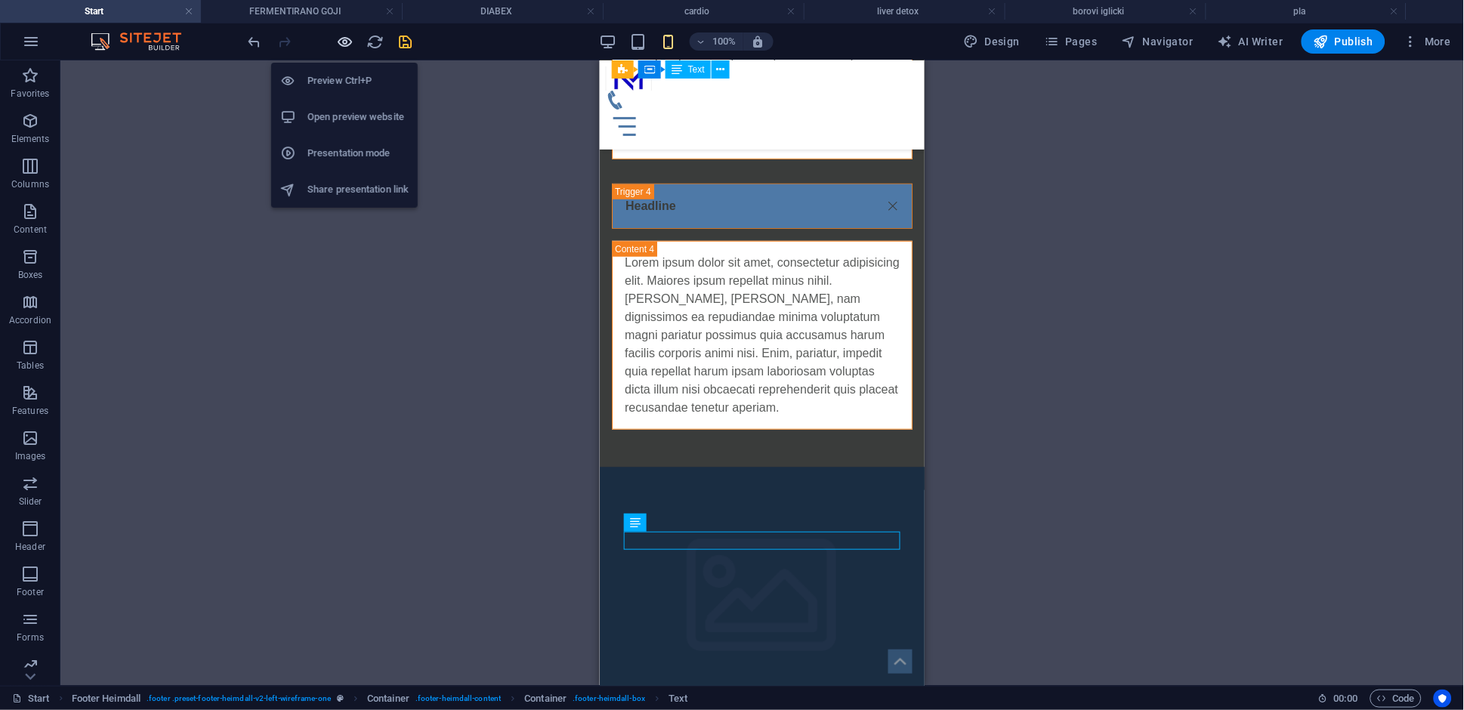
click at [340, 45] on icon "button" at bounding box center [345, 41] width 17 height 17
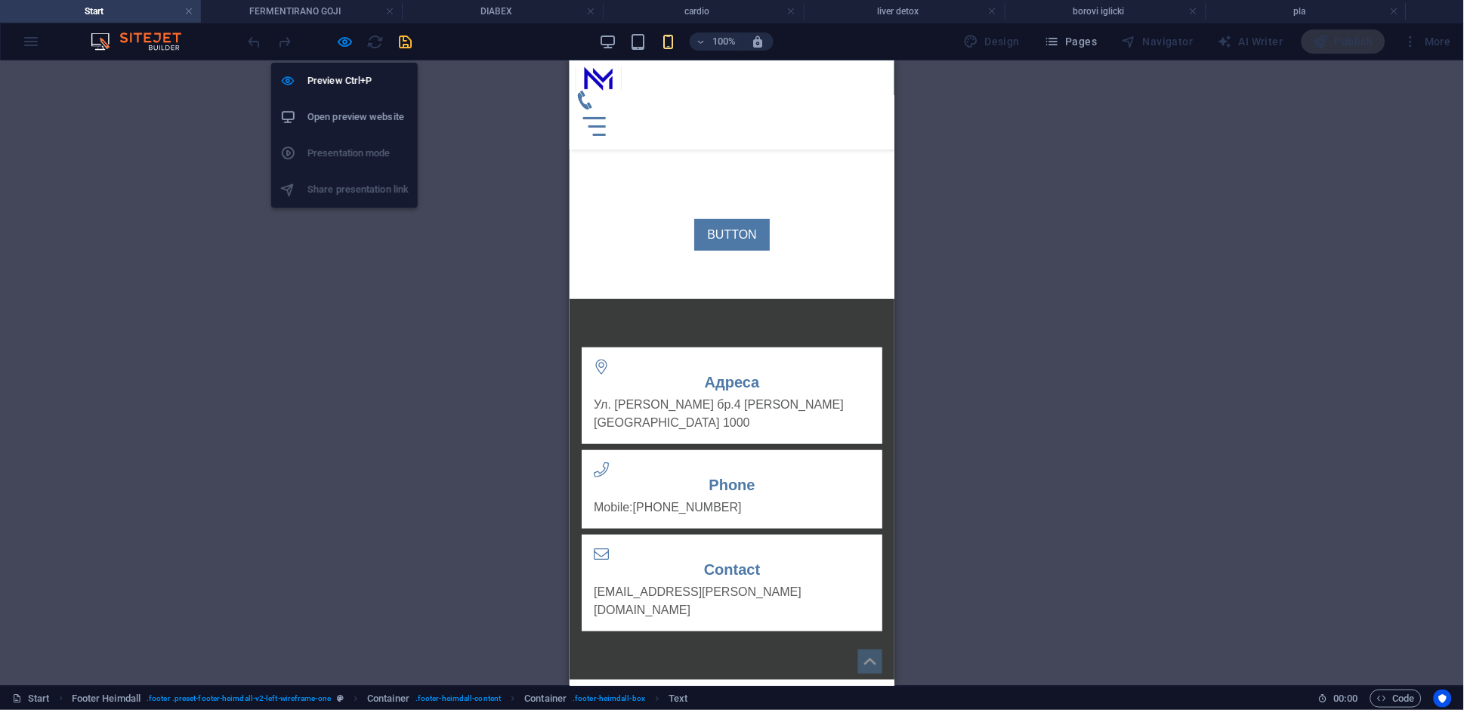
scroll to position [4472, 0]
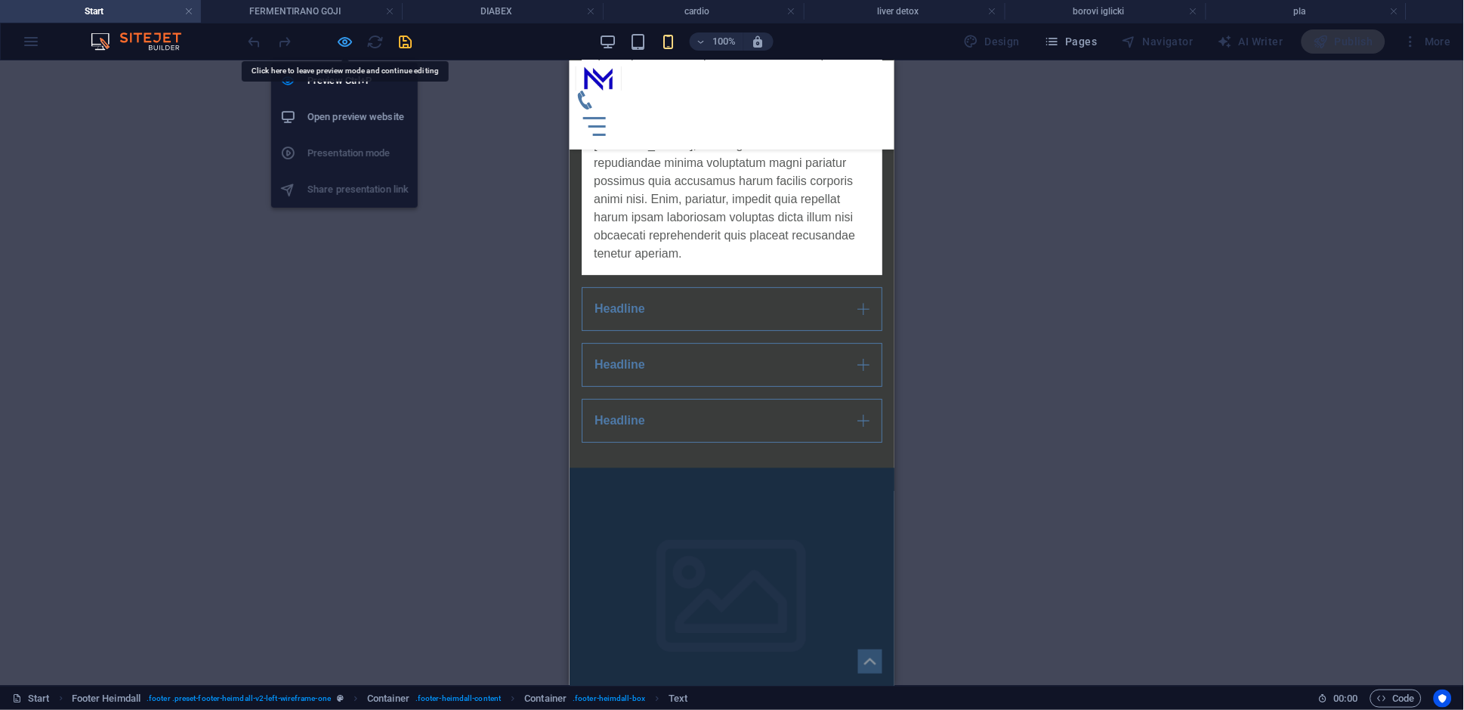
click at [341, 39] on icon "button" at bounding box center [345, 41] width 17 height 17
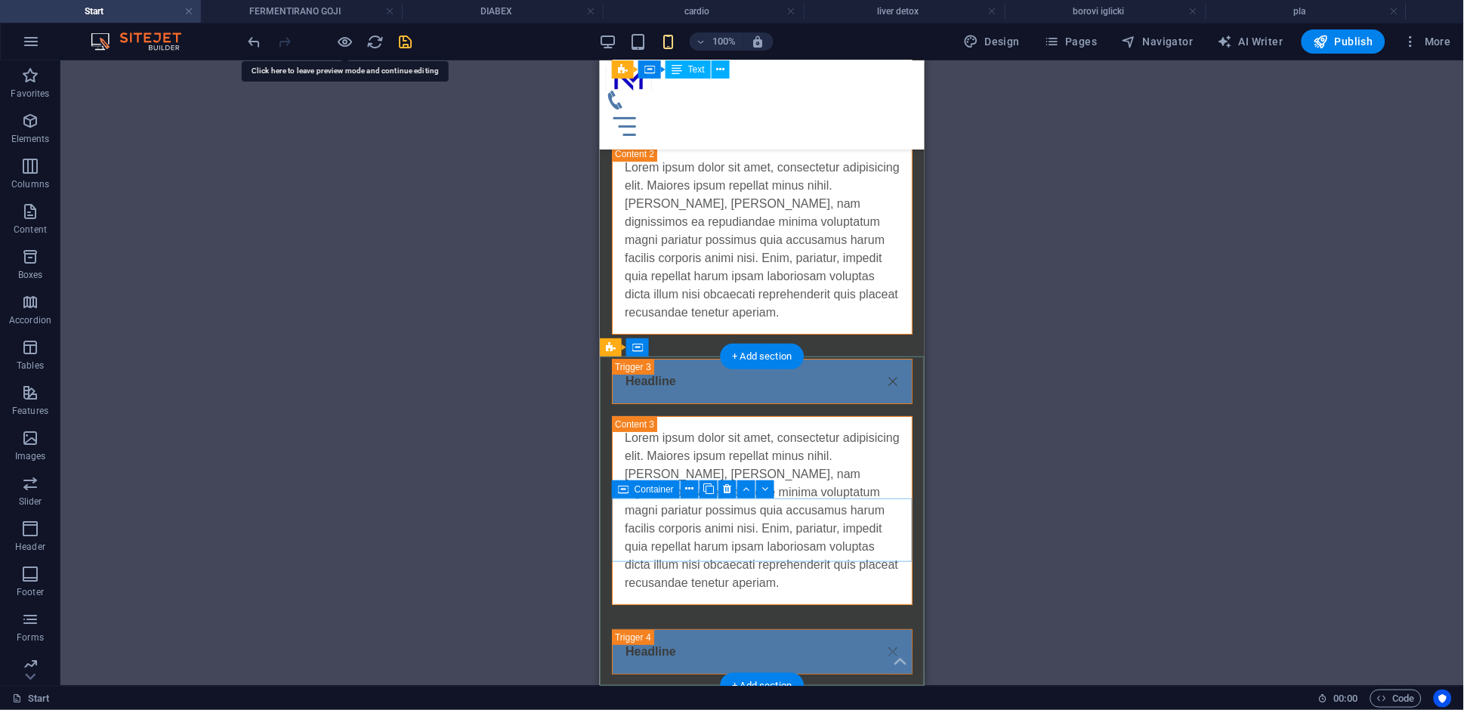
scroll to position [5132, 0]
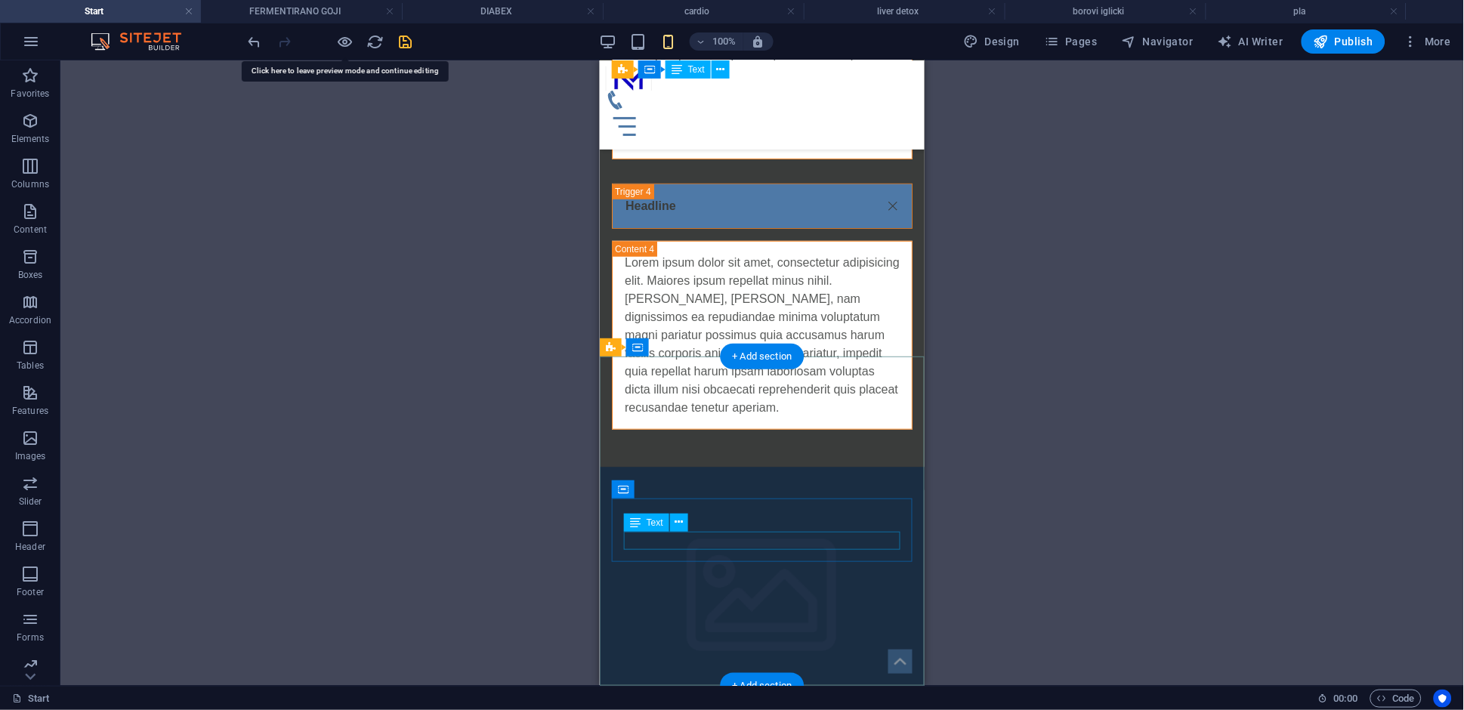
click at [724, 542] on div "H1 Banner Banner Container Container Container Menu Bar Menu Container Image Ca…" at bounding box center [761, 372] width 1403 height 625
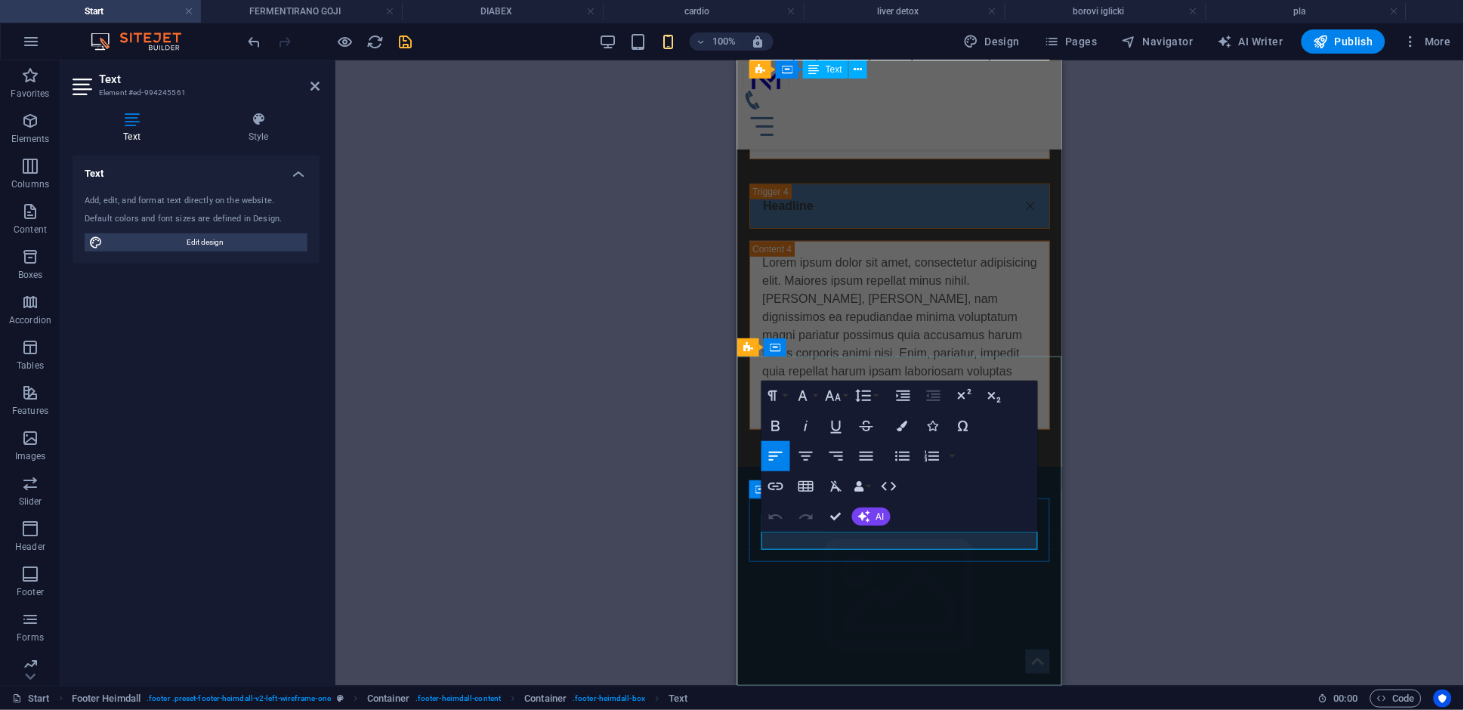
drag, startPoint x: 893, startPoint y: 539, endPoint x: 806, endPoint y: 539, distance: 86.9
click at [777, 486] on icon "button" at bounding box center [775, 487] width 15 height 8
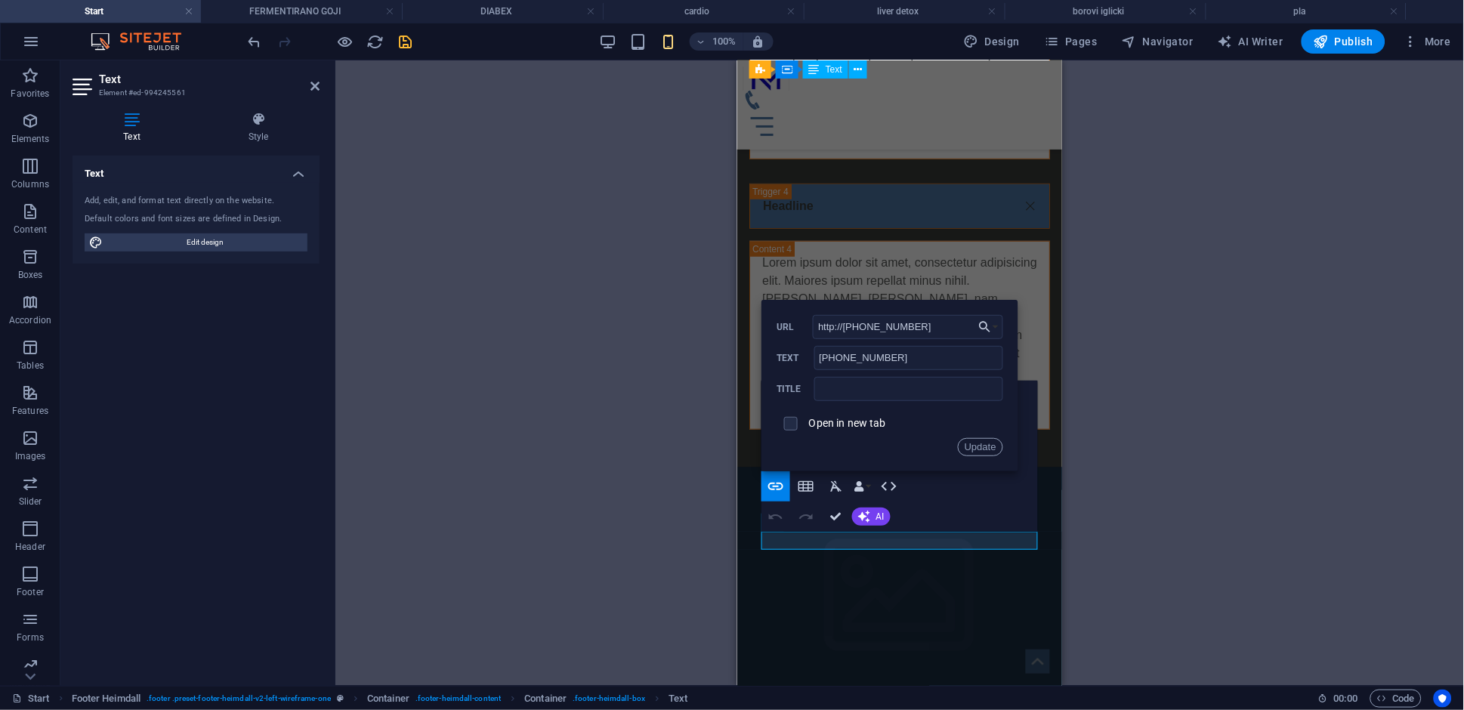
drag, startPoint x: 932, startPoint y: 329, endPoint x: 798, endPoint y: 328, distance: 133.7
click at [798, 328] on div "http://+38970325715 URL" at bounding box center [890, 327] width 227 height 25
click at [977, 451] on button "Update" at bounding box center [980, 447] width 45 height 18
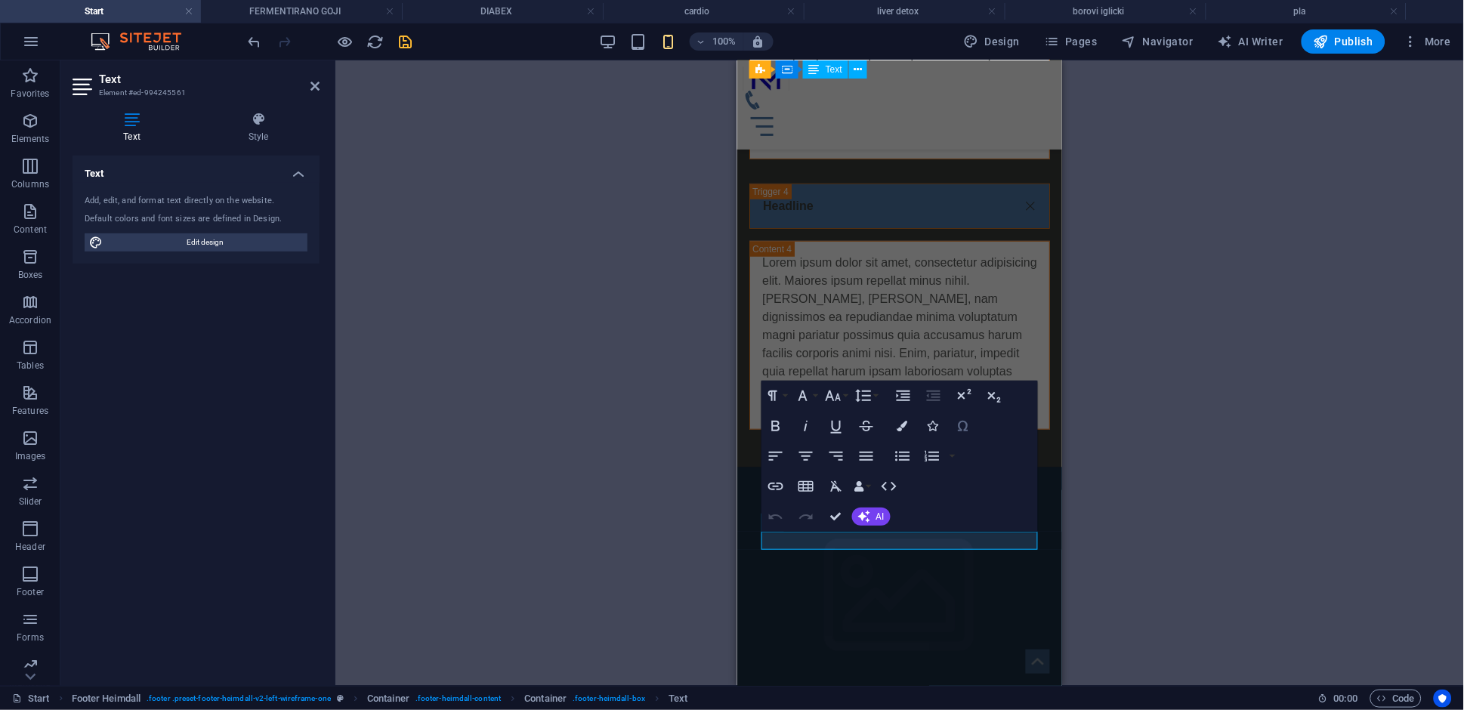
click at [961, 428] on icon "button" at bounding box center [963, 426] width 18 height 18
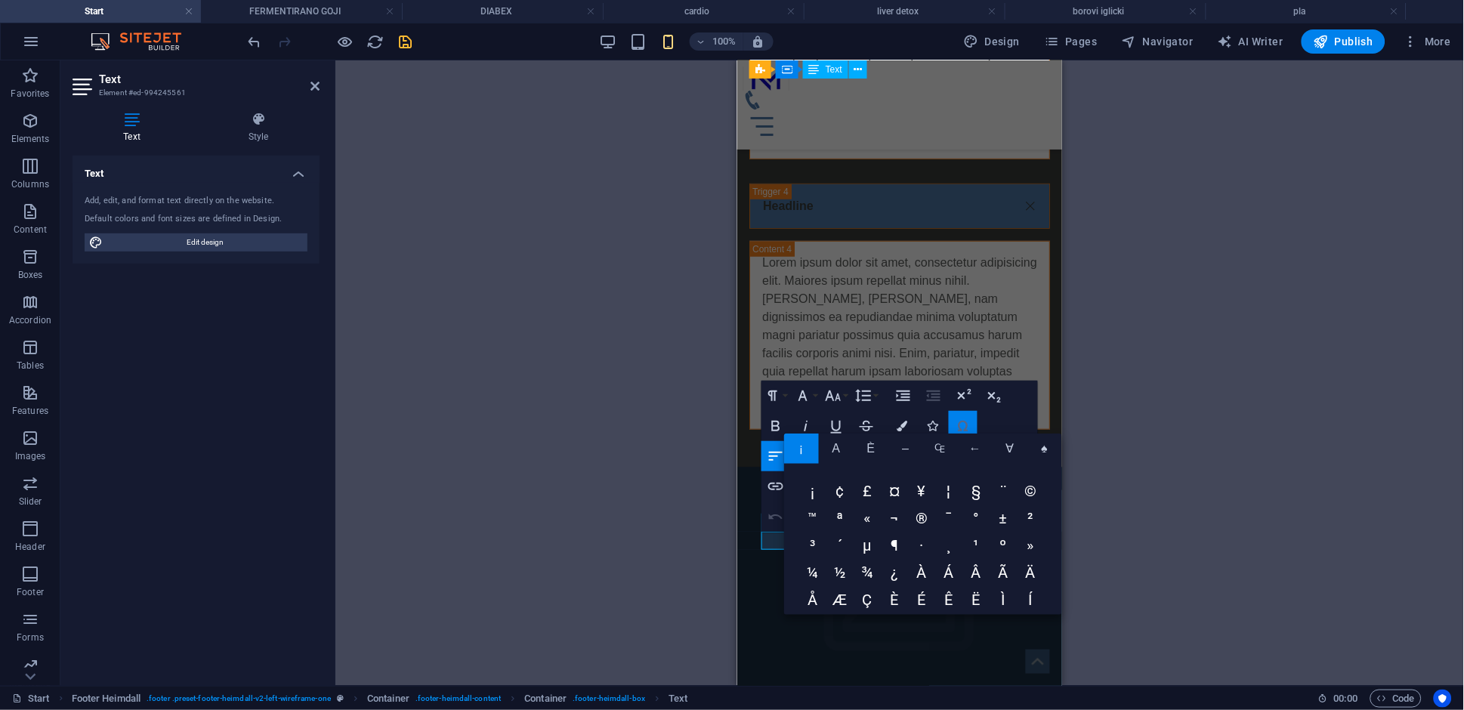
click at [962, 428] on icon "button" at bounding box center [963, 426] width 18 height 18
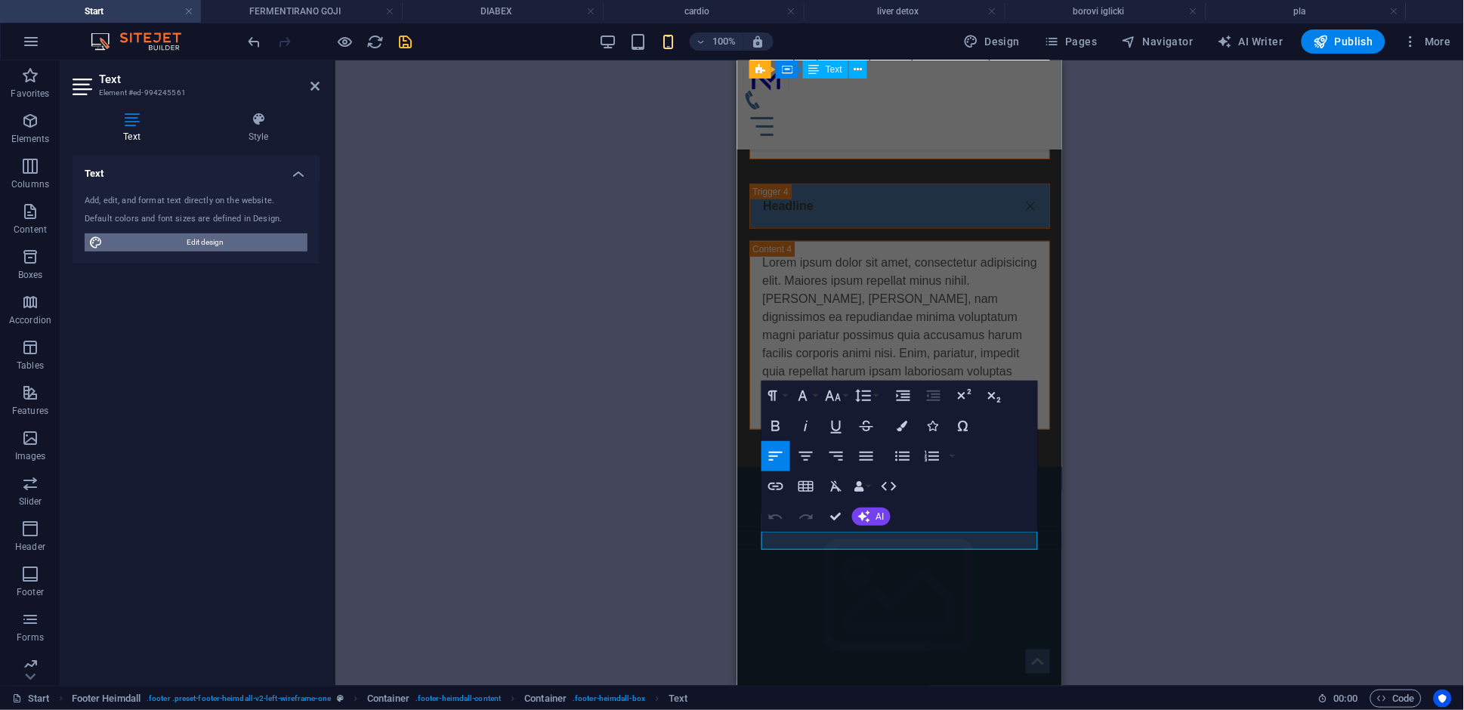
click at [202, 247] on span "Edit design" at bounding box center [205, 242] width 196 height 18
select select "px"
select select "400"
select select "px"
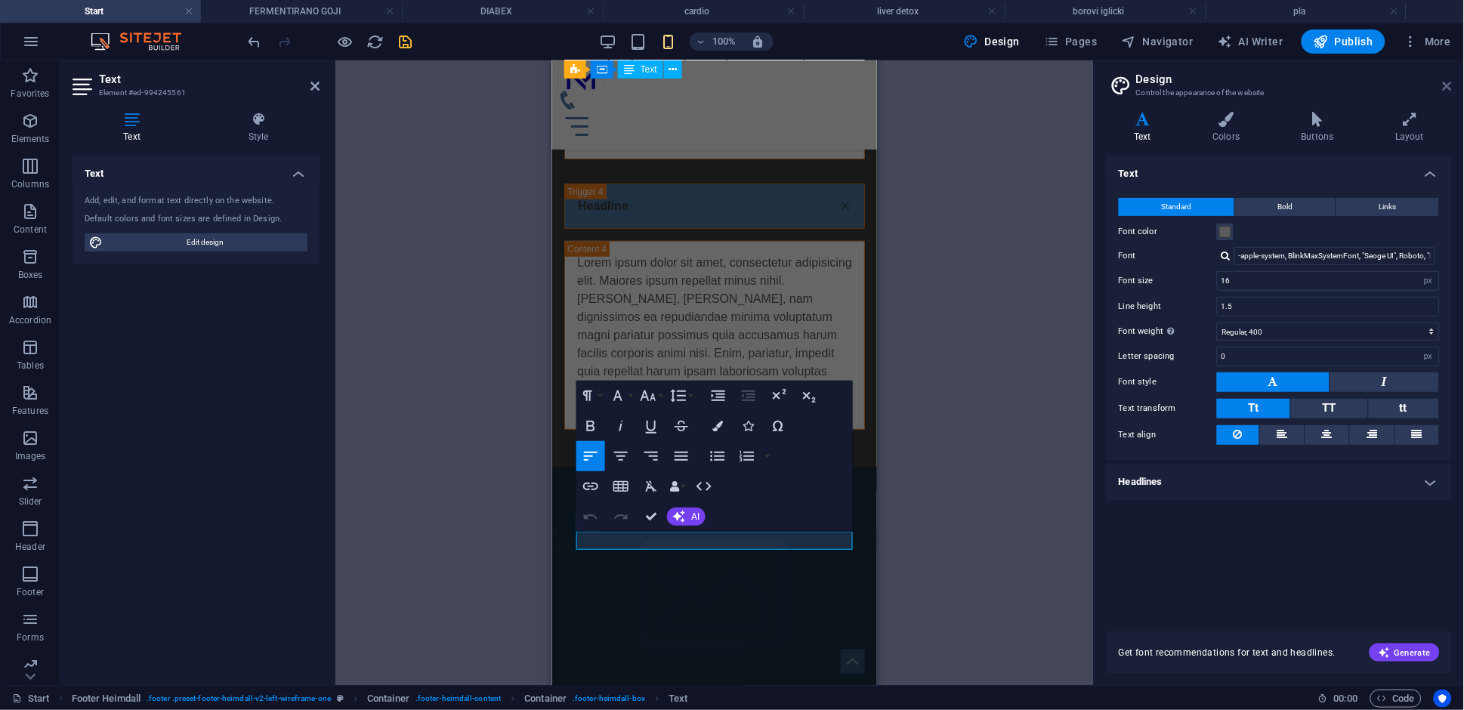
click at [1452, 88] on icon at bounding box center [1447, 86] width 9 height 12
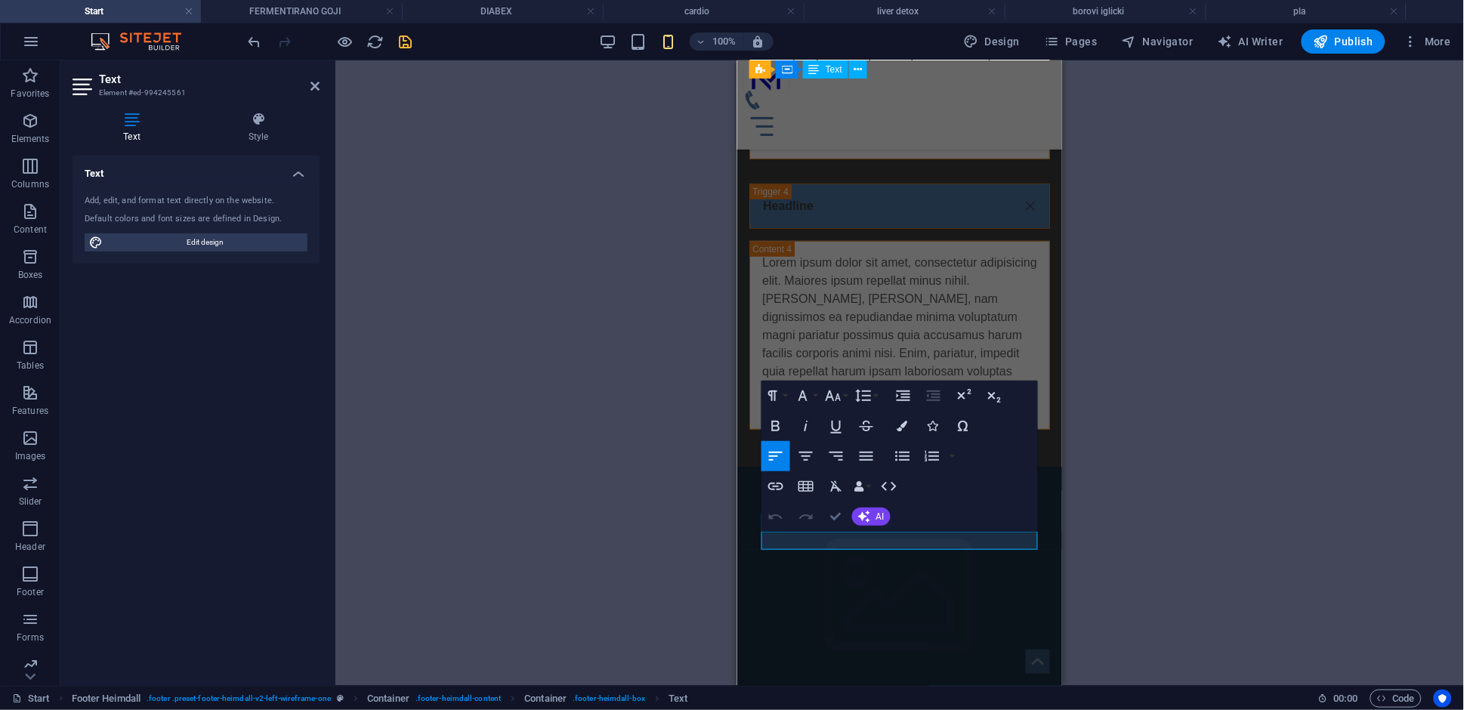
drag, startPoint x: 831, startPoint y: 519, endPoint x: 310, endPoint y: 590, distance: 525.3
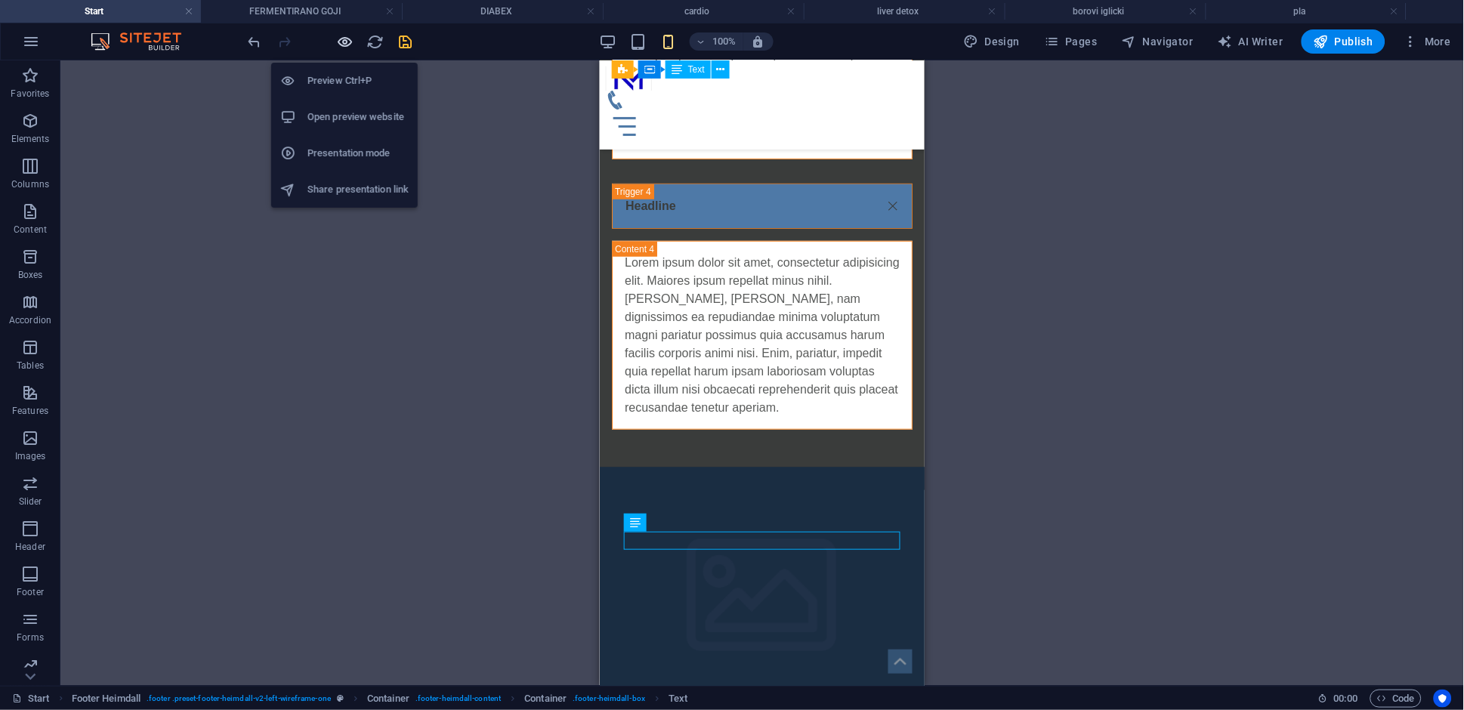
click at [343, 36] on icon "button" at bounding box center [345, 41] width 17 height 17
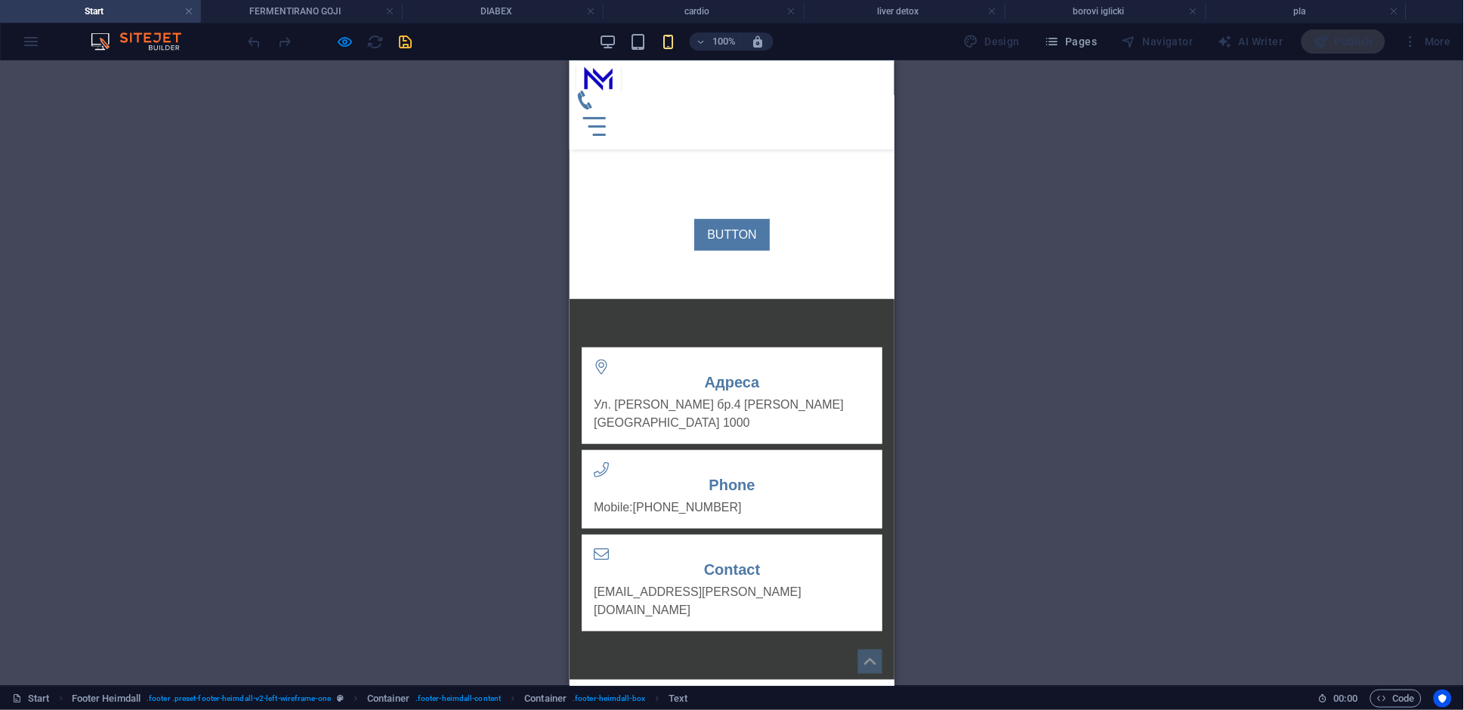
scroll to position [4472, 0]
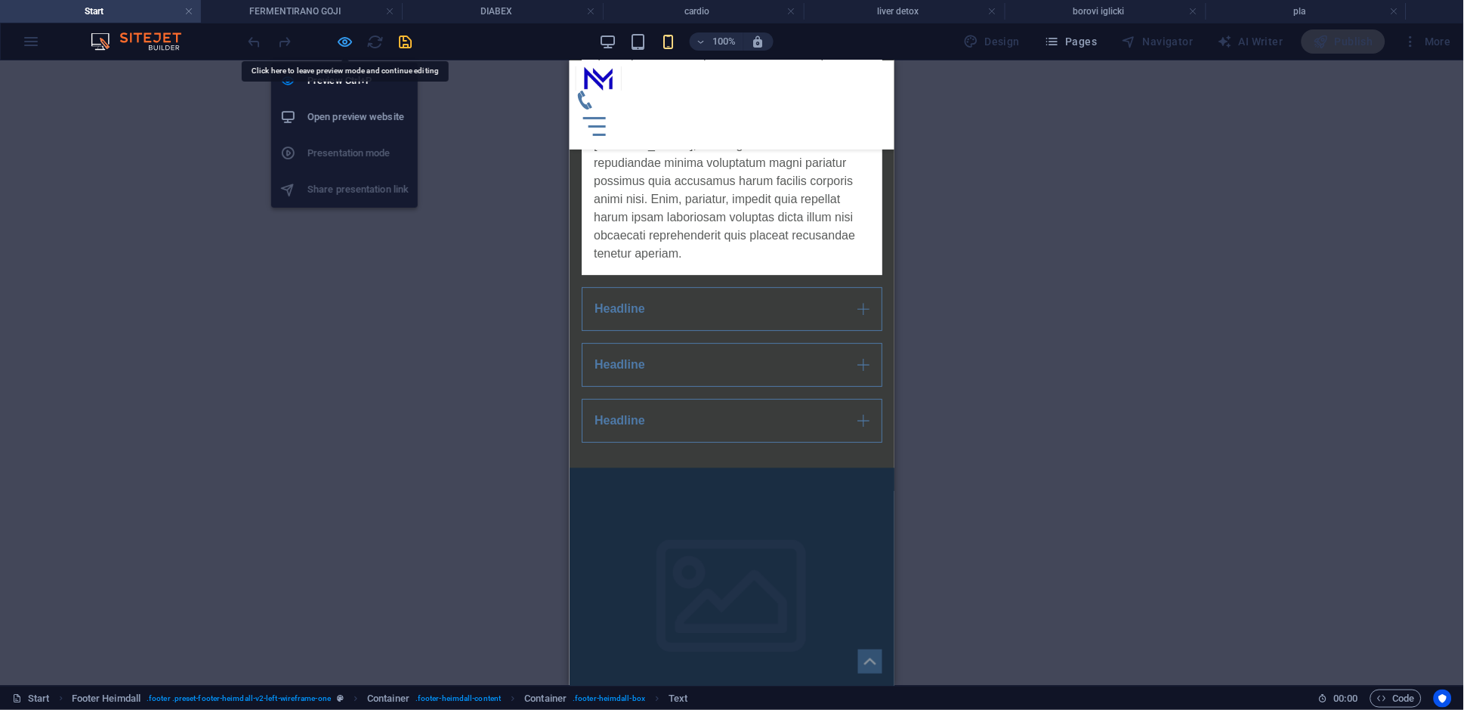
click at [344, 49] on icon "button" at bounding box center [345, 41] width 17 height 17
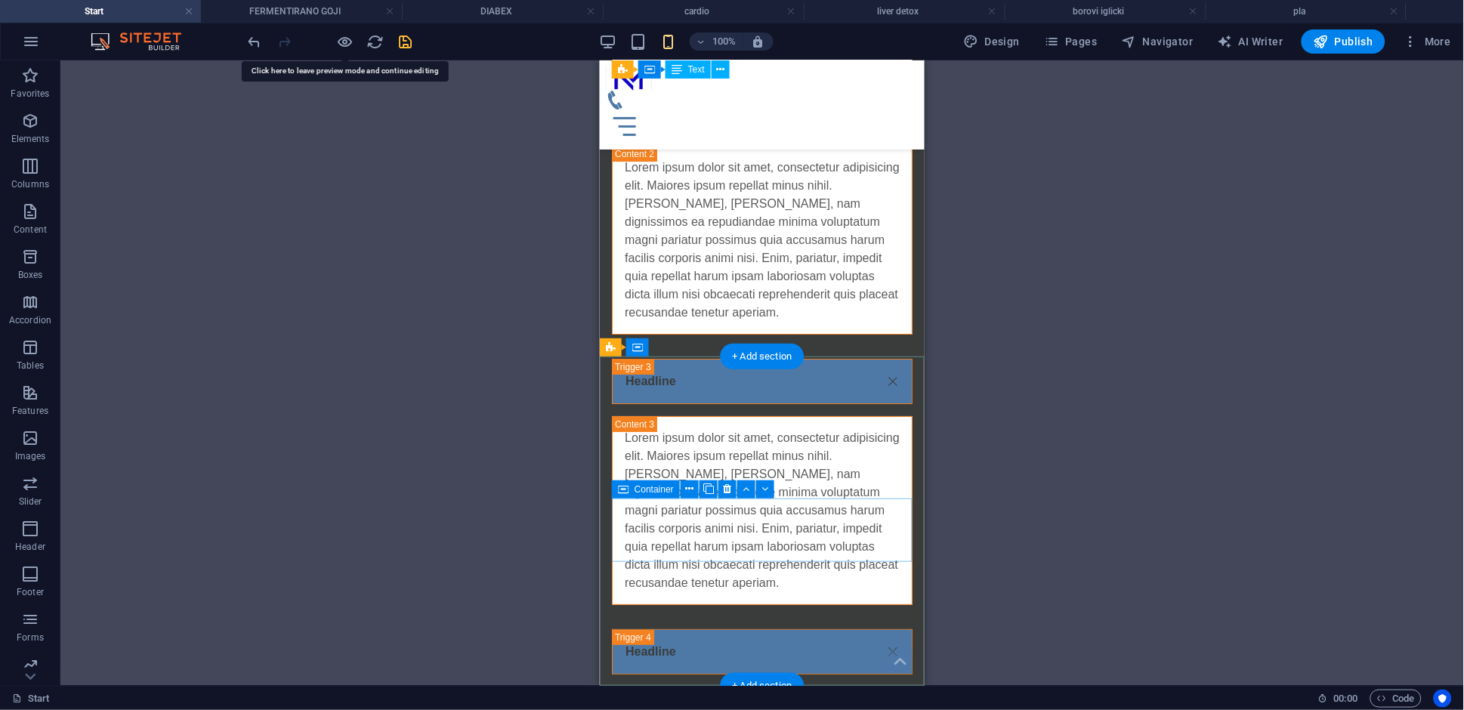
scroll to position [5132, 0]
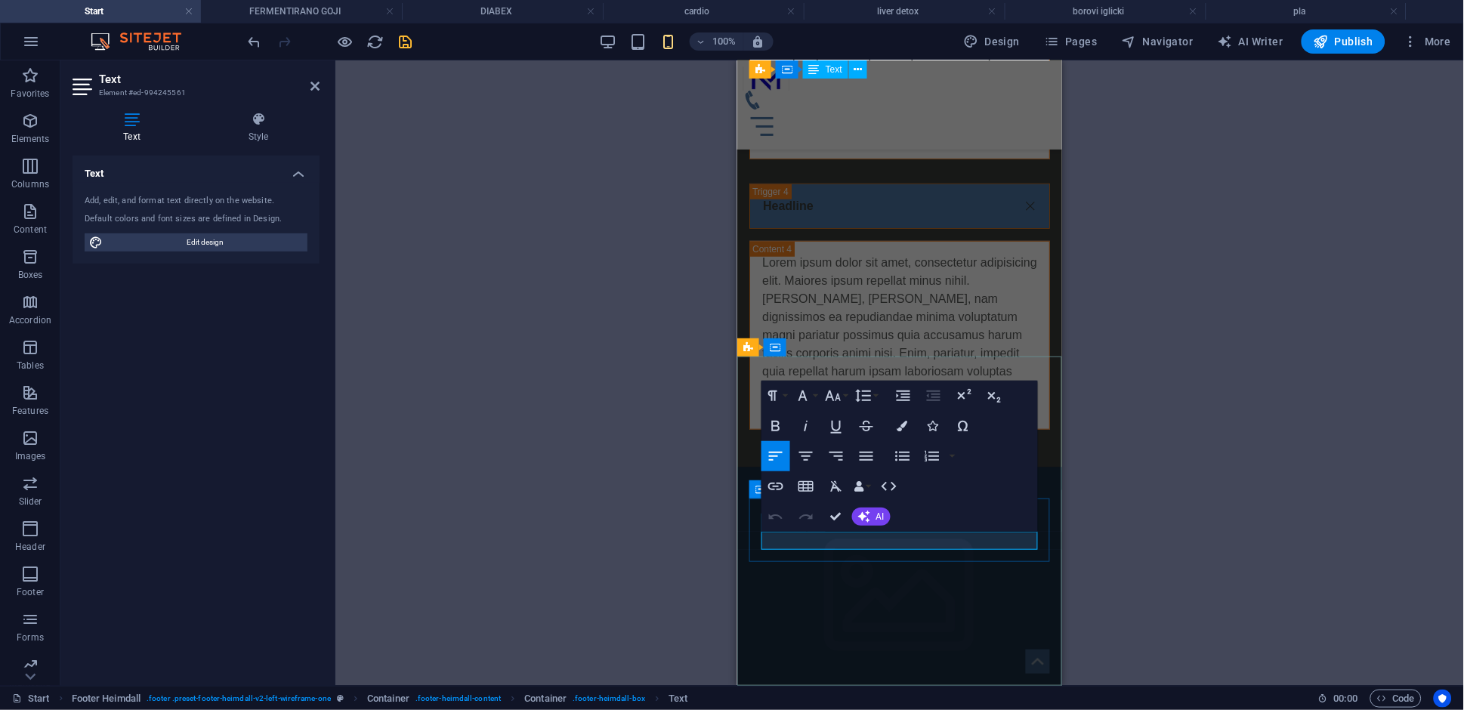
click at [781, 485] on icon "button" at bounding box center [776, 486] width 18 height 18
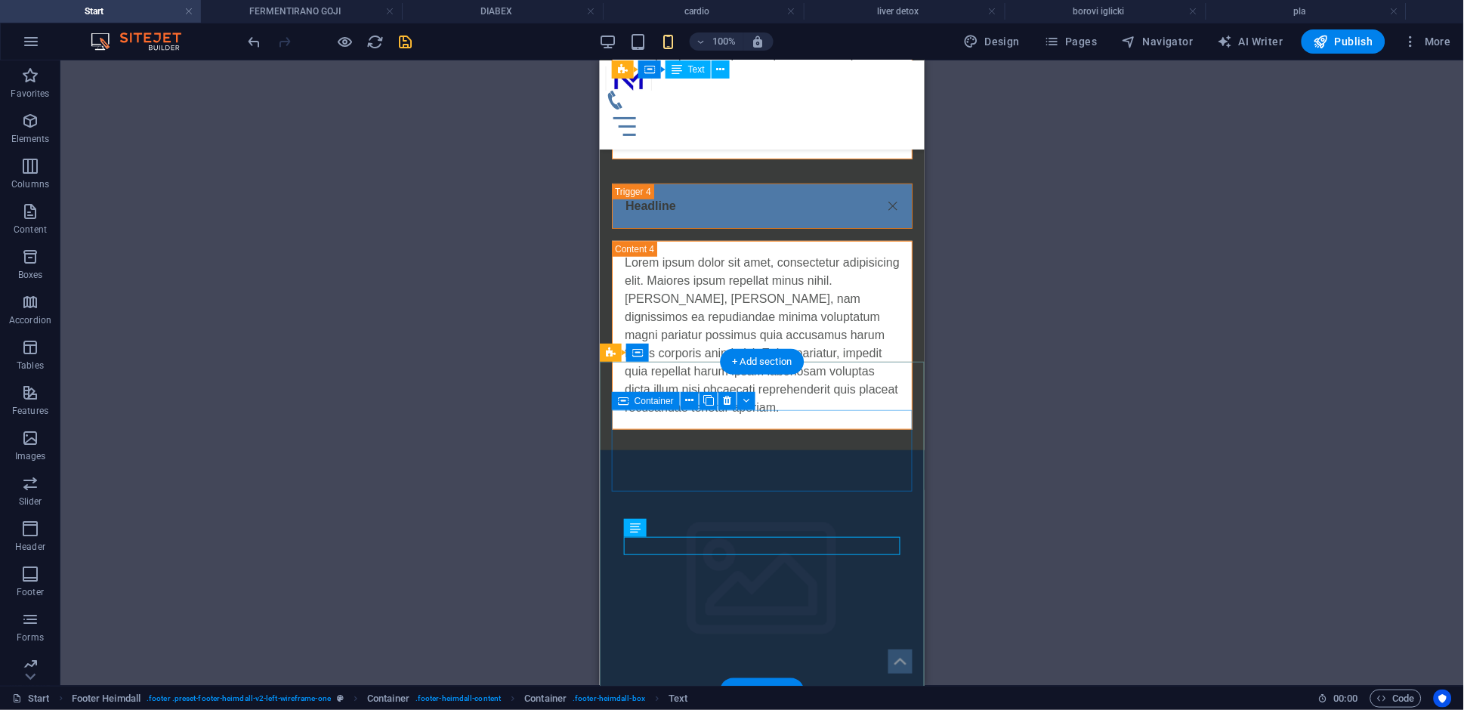
scroll to position [5020, 0]
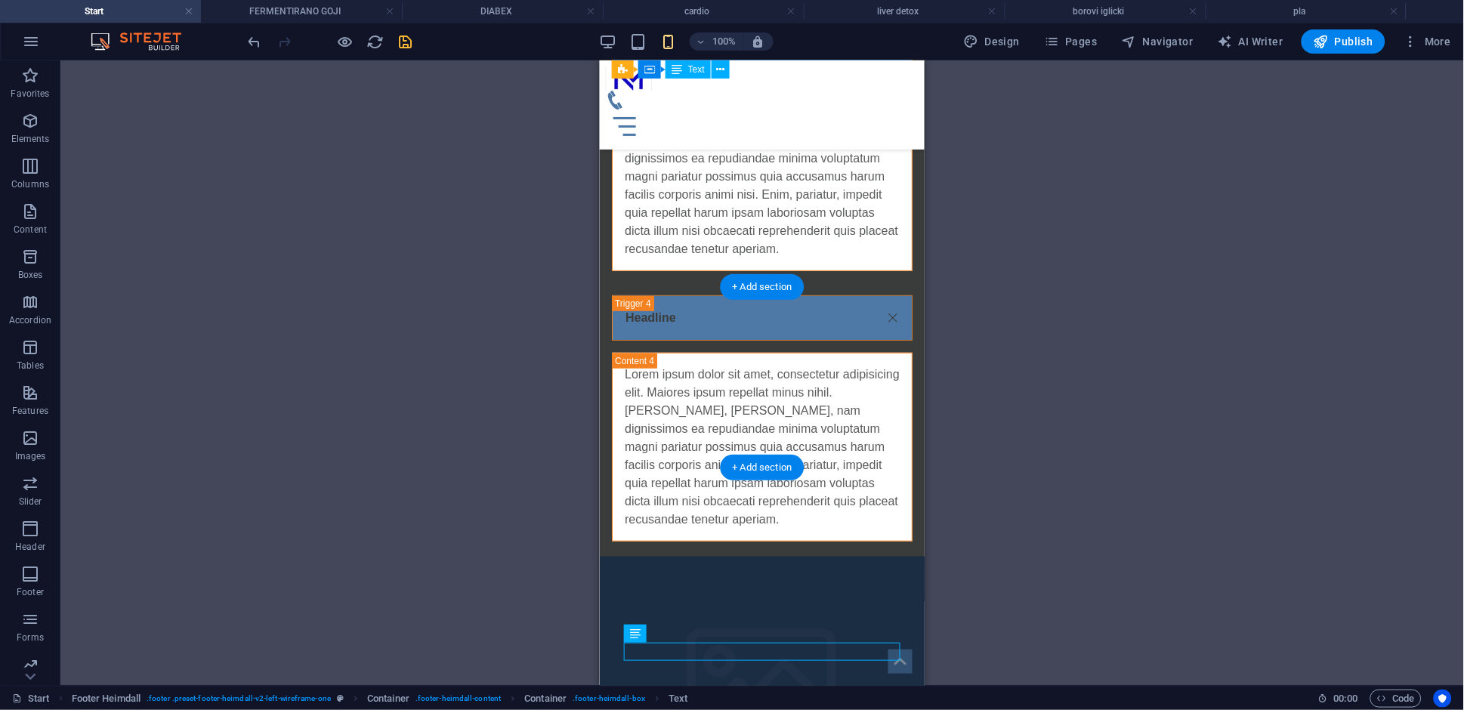
click at [871, 556] on figure at bounding box center [761, 691] width 325 height 270
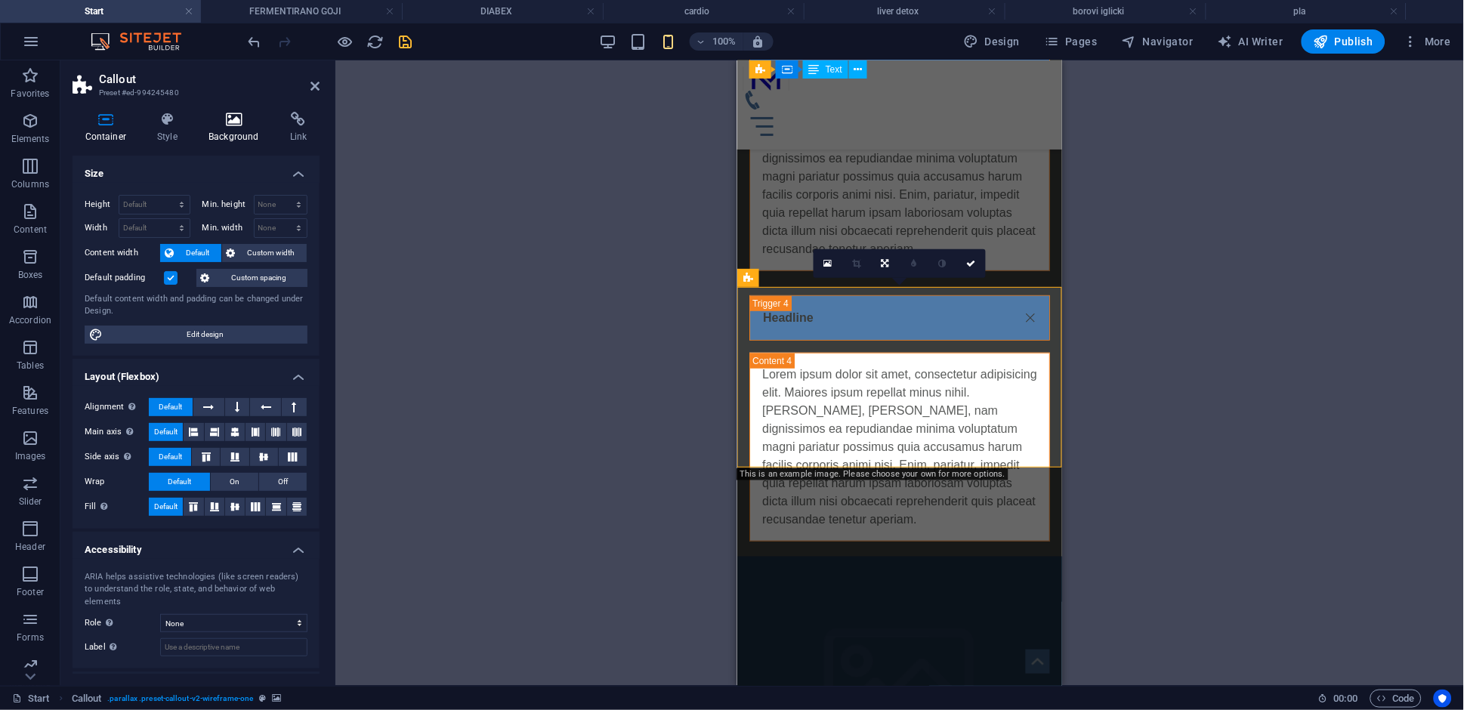
click at [219, 126] on icon at bounding box center [234, 119] width 76 height 15
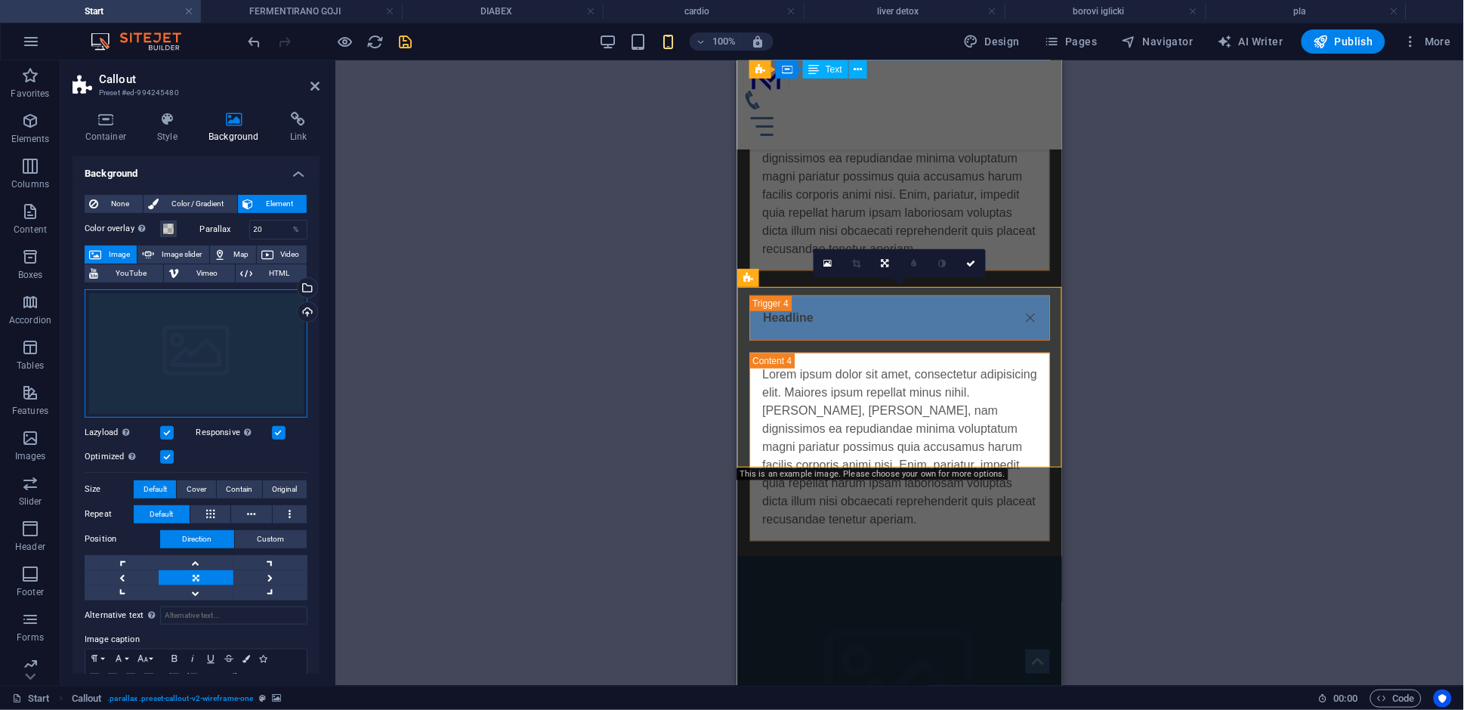
drag, startPoint x: 227, startPoint y: 372, endPoint x: 971, endPoint y: 654, distance: 794.9
click at [227, 373] on div "Drag files here, click to choose files or select files from Files or our free s…" at bounding box center [196, 353] width 223 height 128
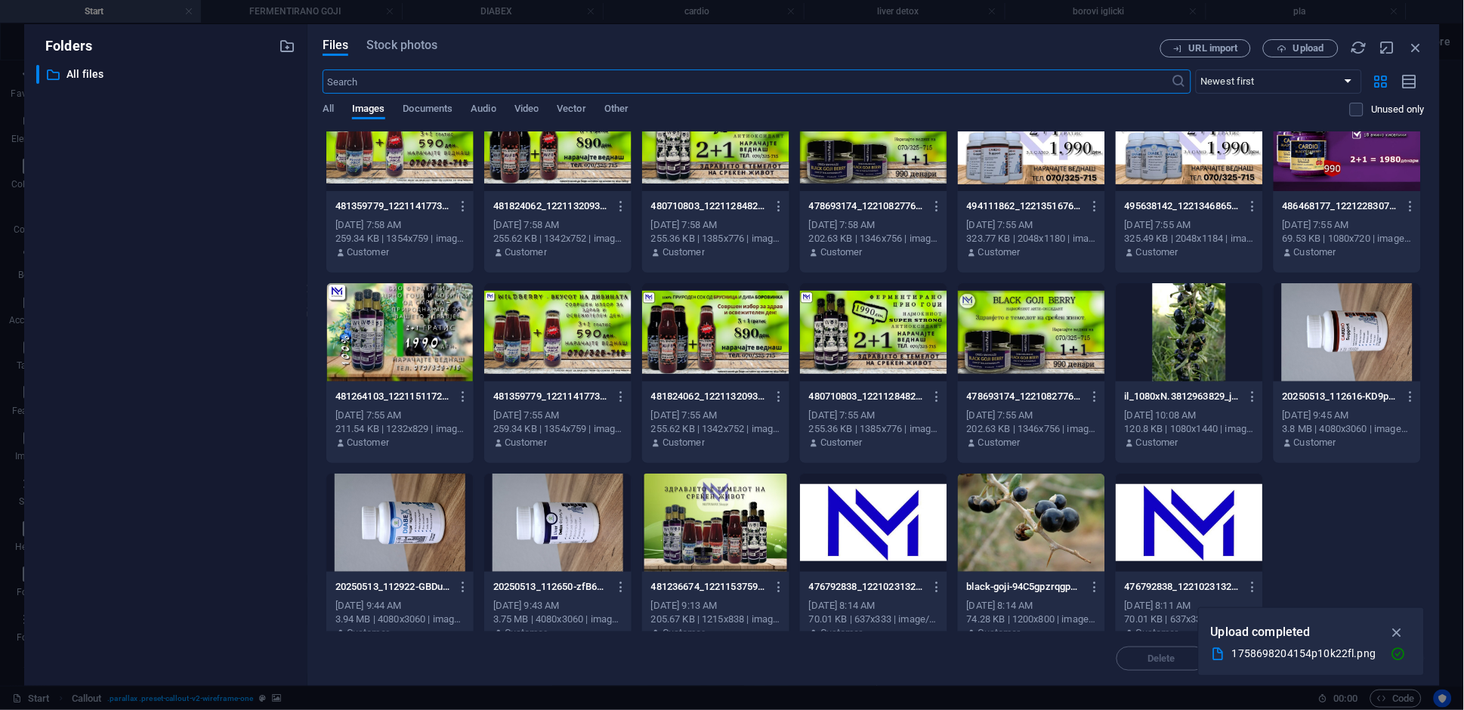
scroll to position [632, 0]
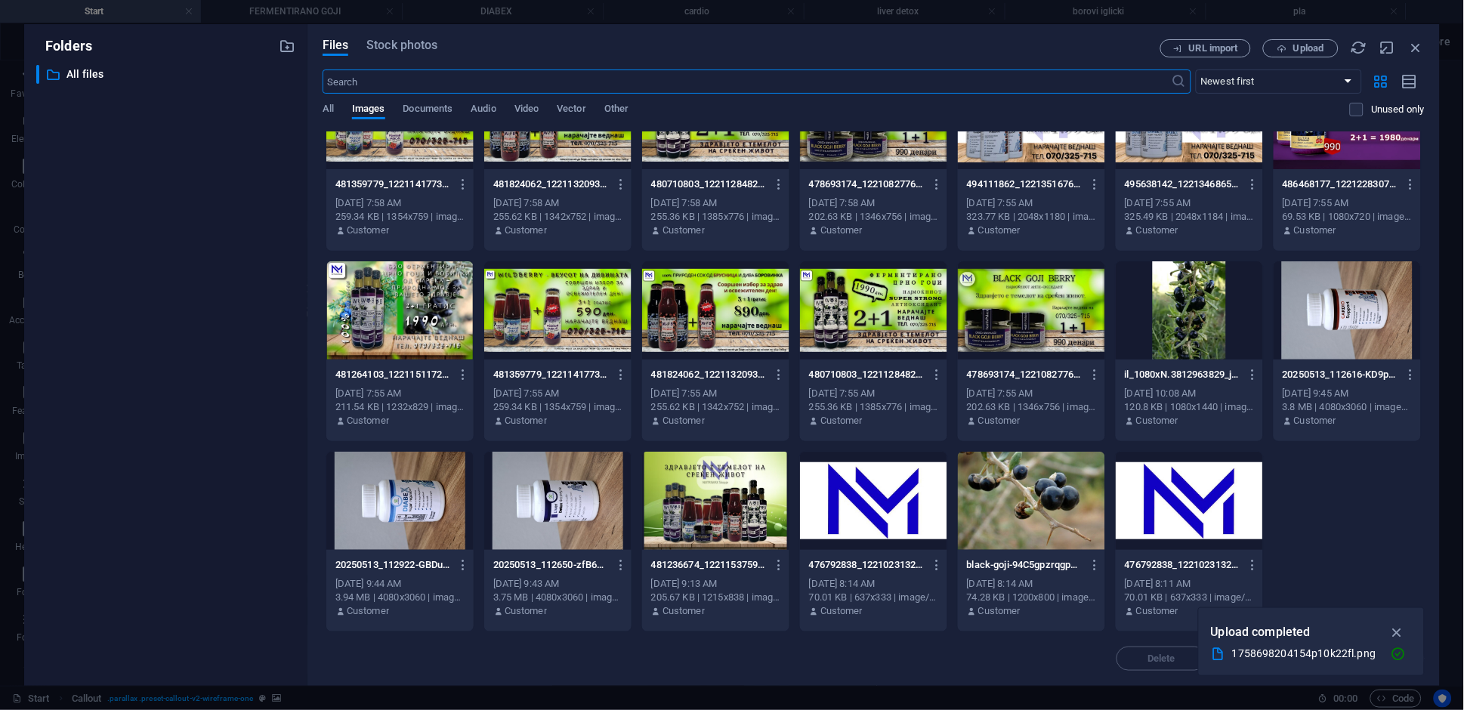
click at [865, 499] on div at bounding box center [873, 501] width 147 height 98
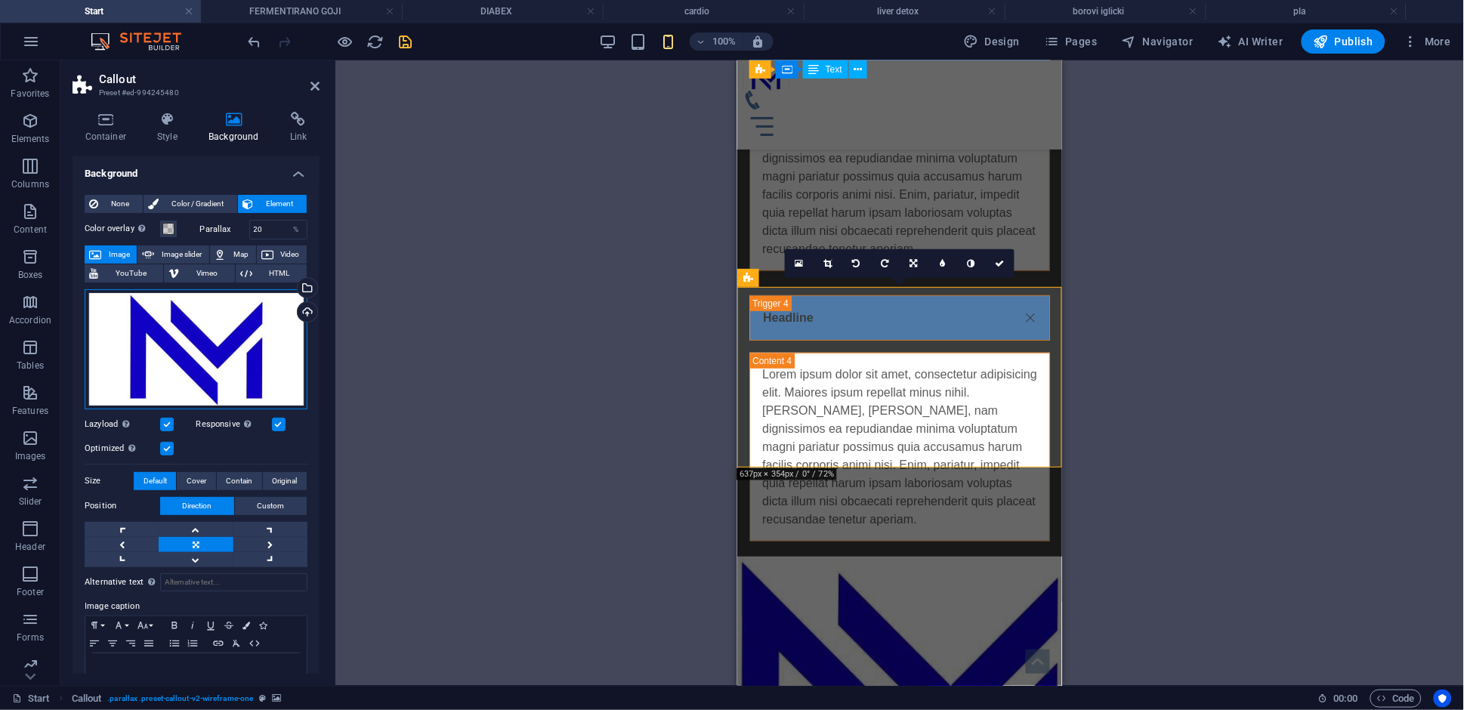
click at [143, 360] on div "Drag files here, click to choose files or select files from Files or our free s…" at bounding box center [196, 349] width 223 height 120
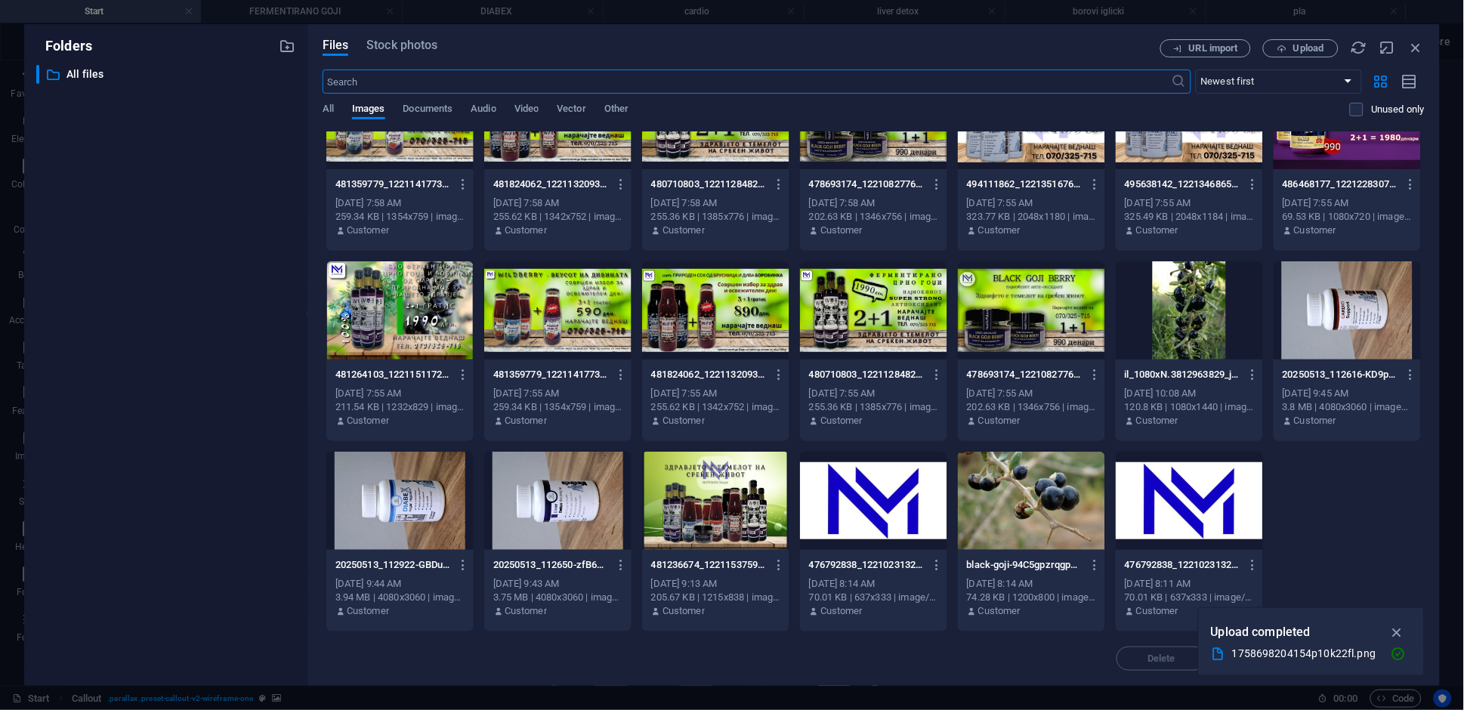
click at [1021, 500] on div at bounding box center [1031, 501] width 147 height 98
click at [1007, 539] on div "1" at bounding box center [1031, 501] width 147 height 98
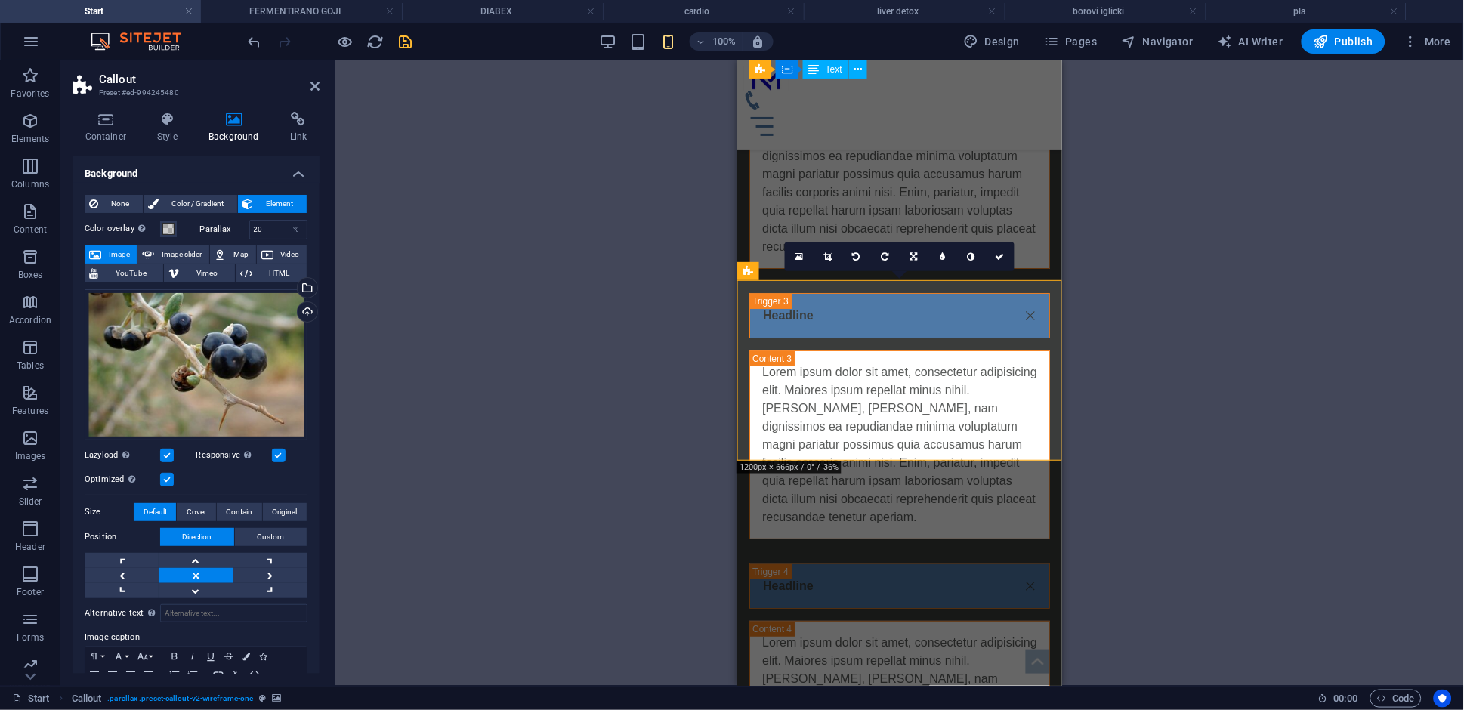
scroll to position [5132, 0]
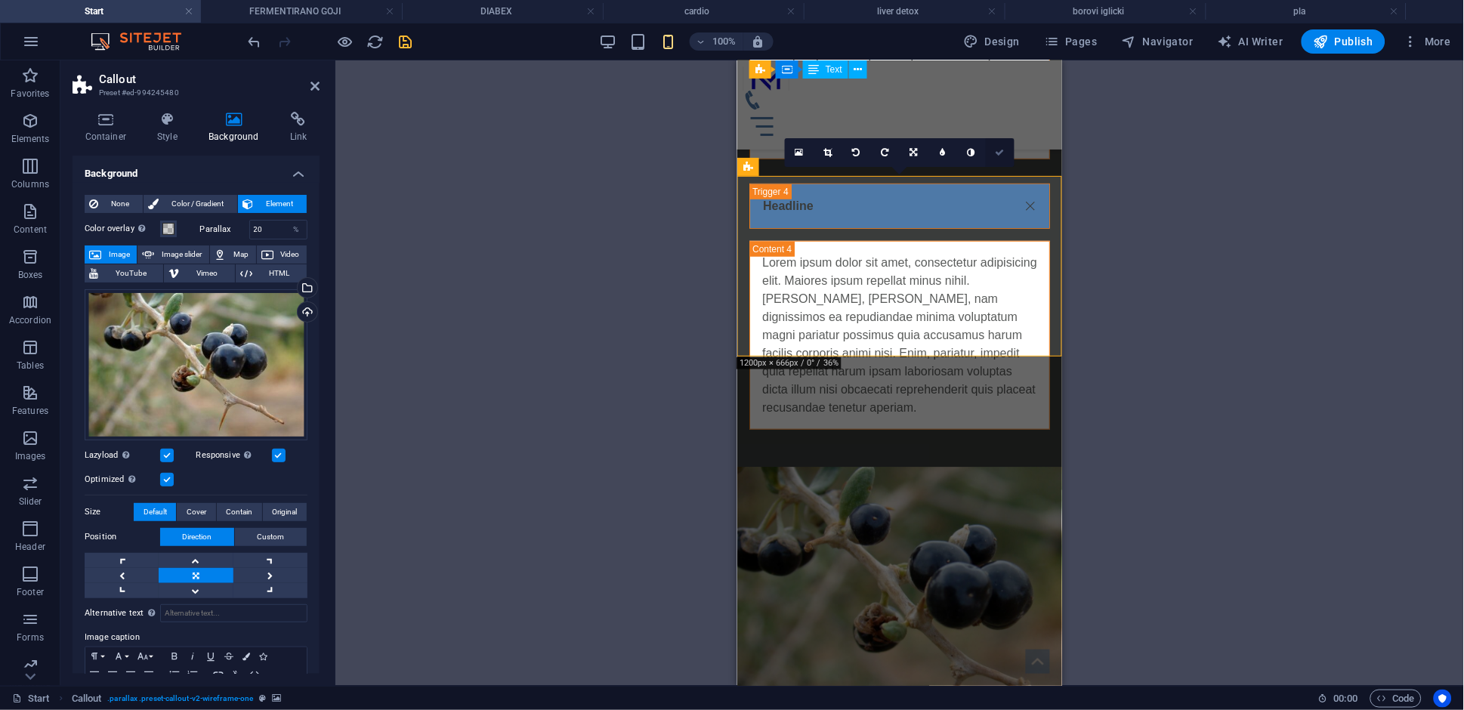
click at [997, 150] on icon at bounding box center [1000, 152] width 9 height 9
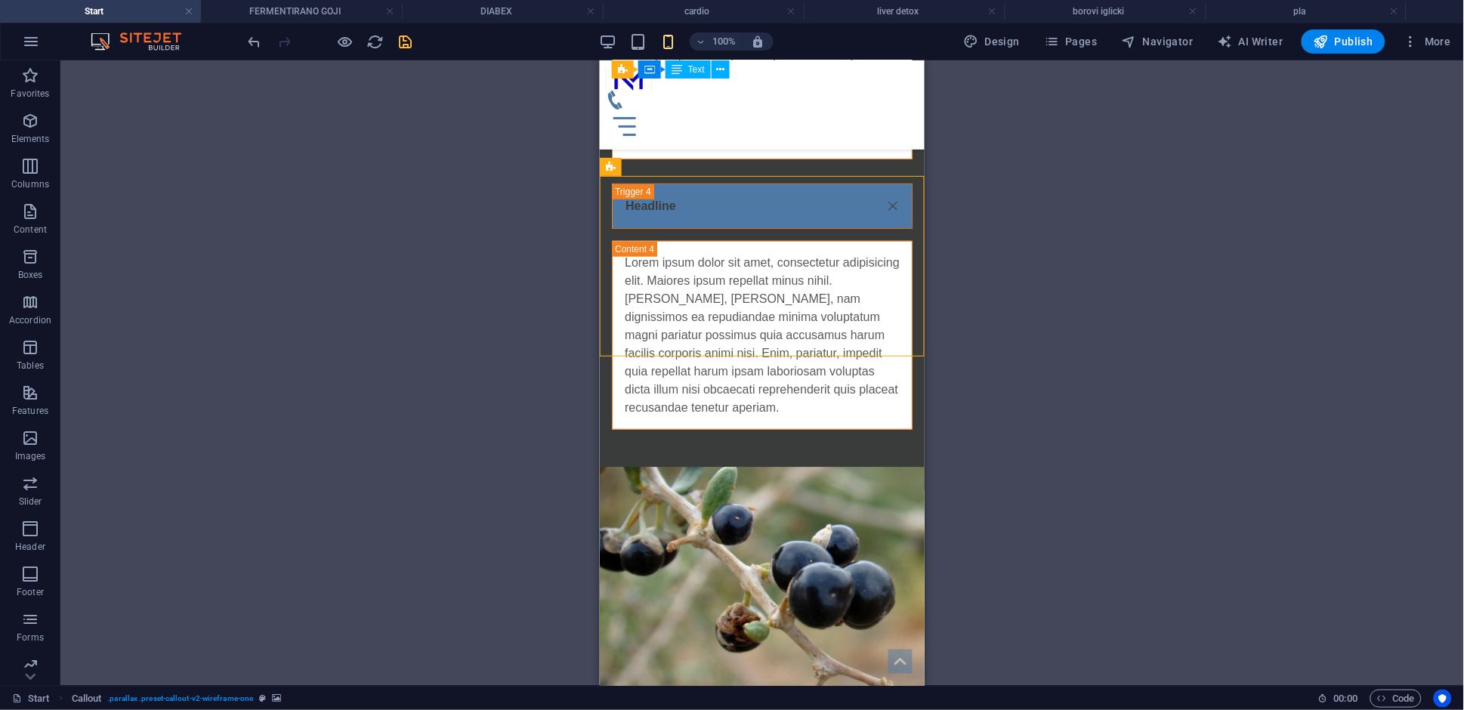
click at [1044, 386] on div "Drag here to replace the existing content. Press “Ctrl” if you want to create a…" at bounding box center [761, 372] width 1403 height 625
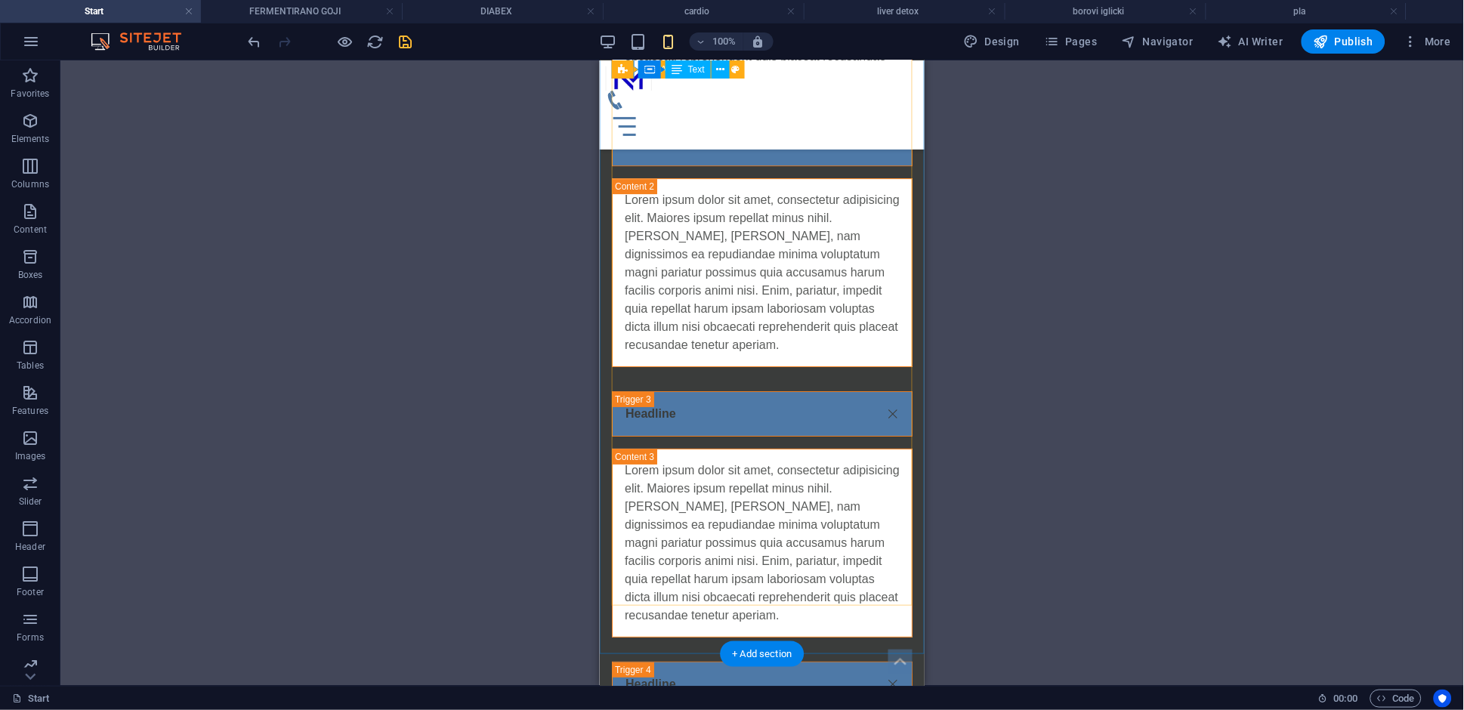
scroll to position [4880, 0]
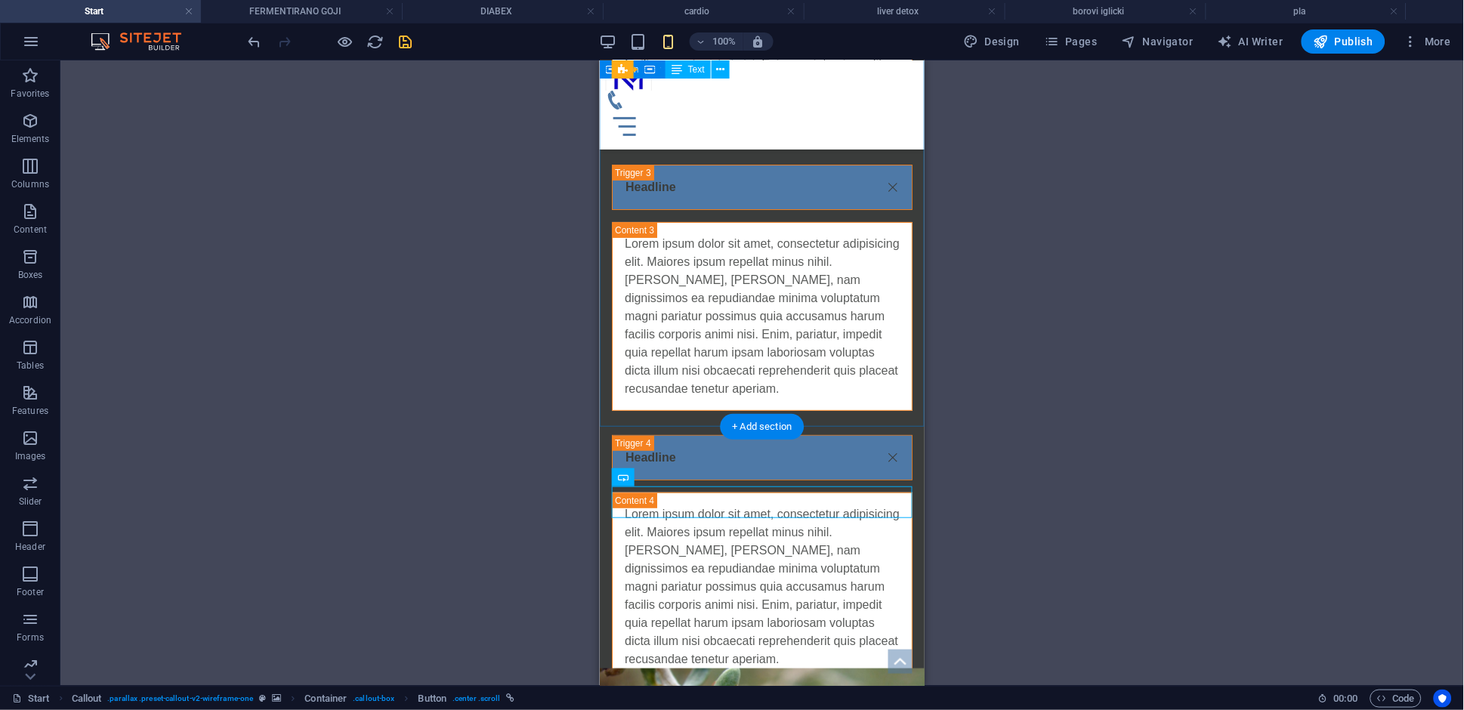
click at [880, 397] on div "Further Information Headline Lorem ipsum dolor sit amet, consectetur adipisicin…" at bounding box center [761, 45] width 325 height 1391
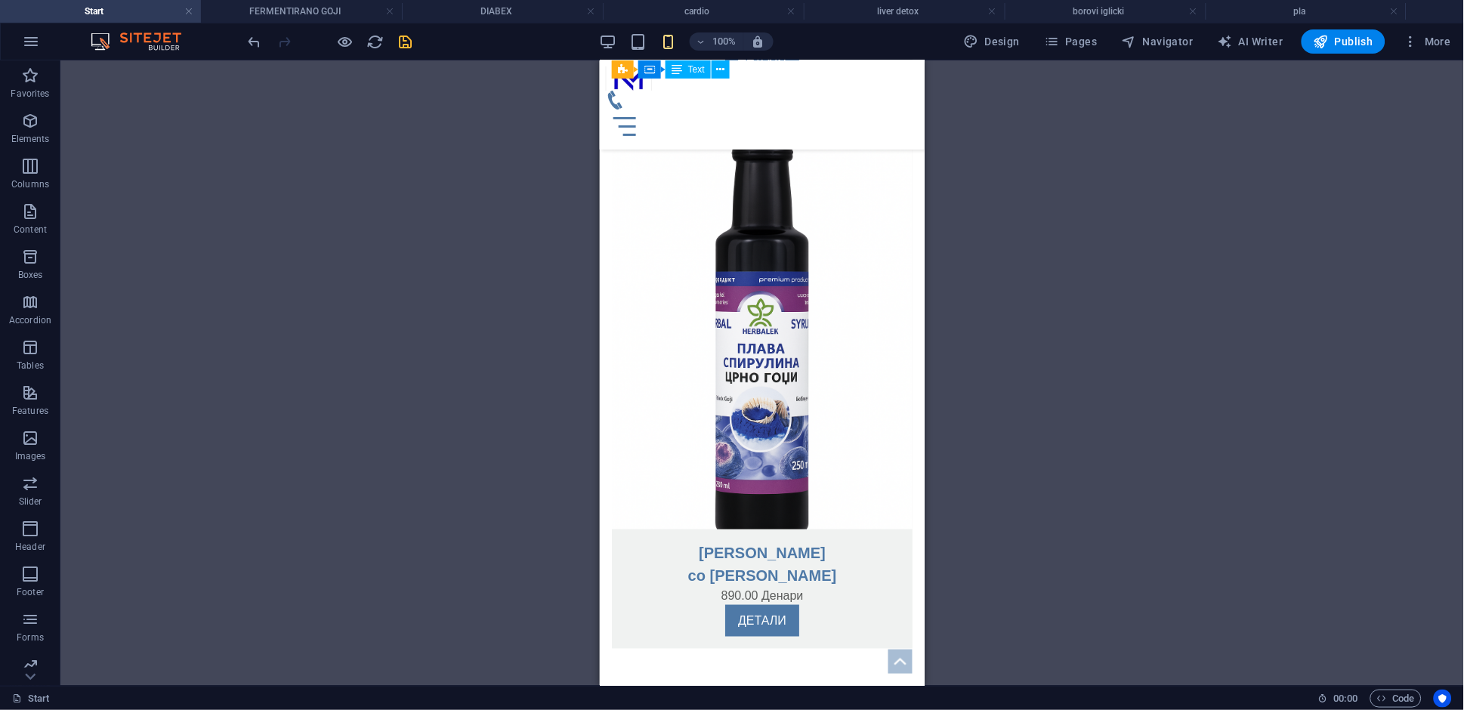
scroll to position [4033, 0]
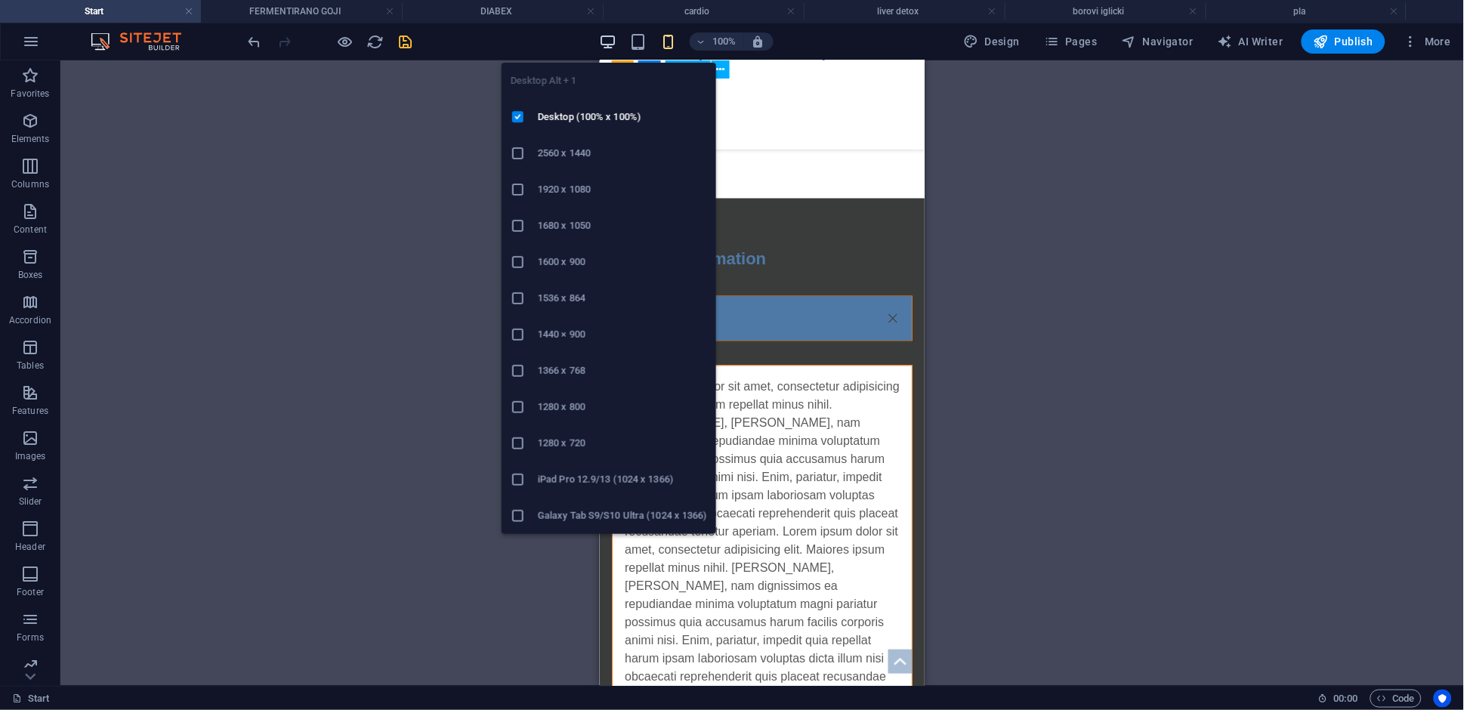
click at [613, 48] on icon "button" at bounding box center [607, 41] width 17 height 17
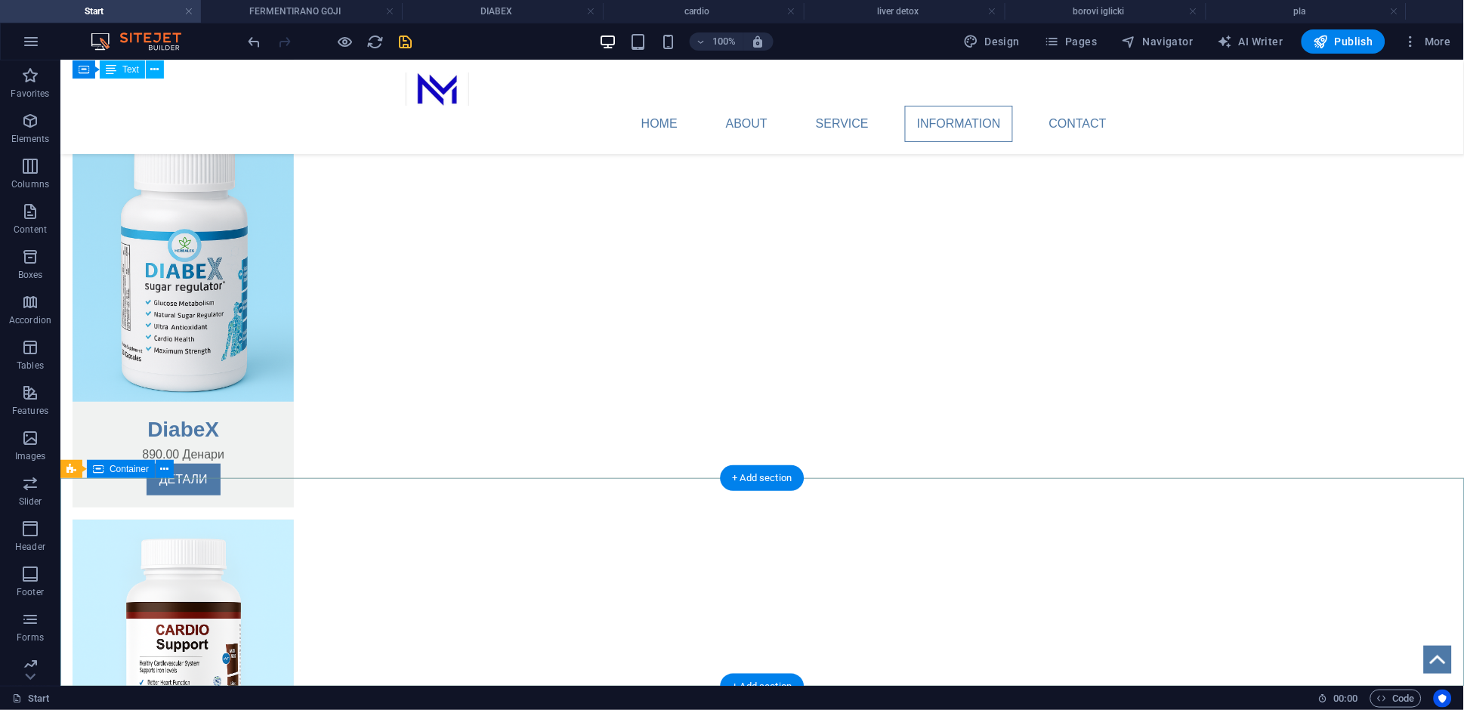
scroll to position [2615, 0]
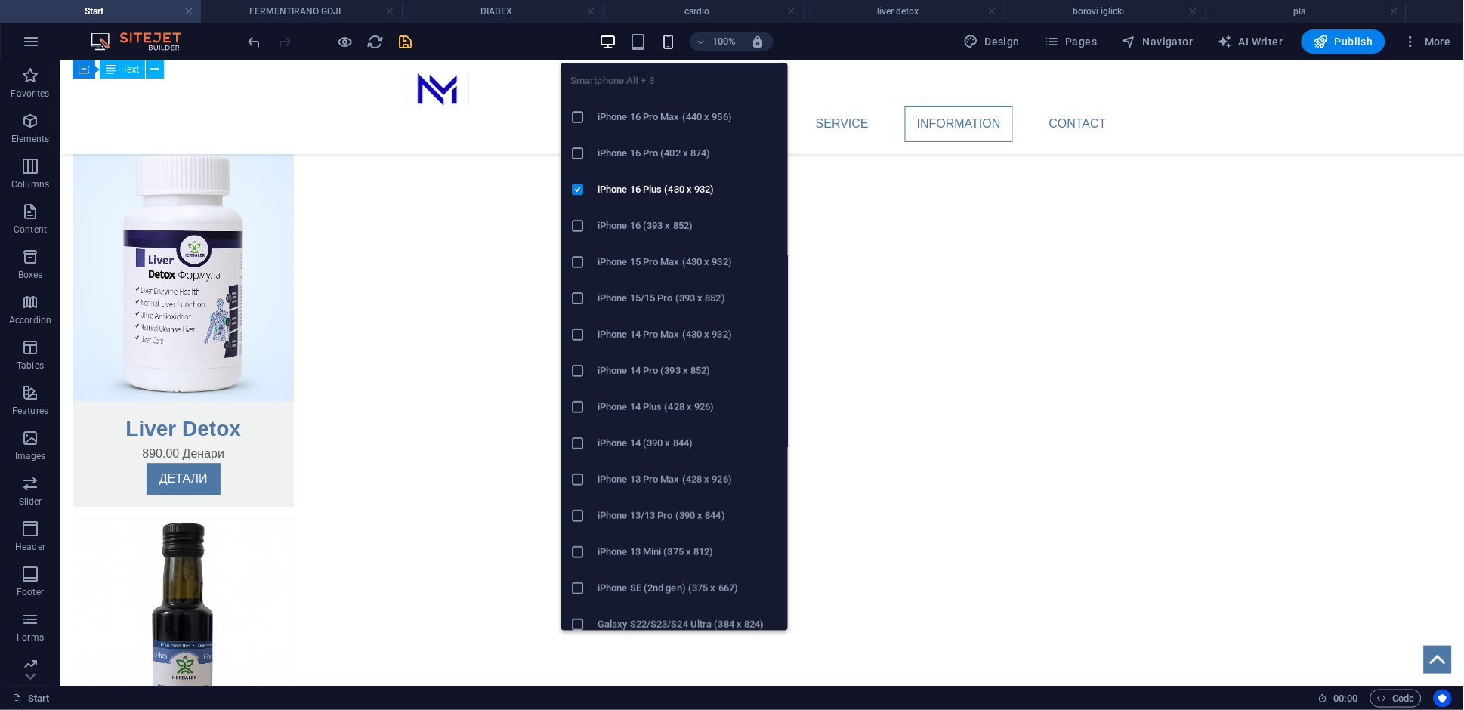
click at [672, 48] on icon "button" at bounding box center [667, 41] width 17 height 17
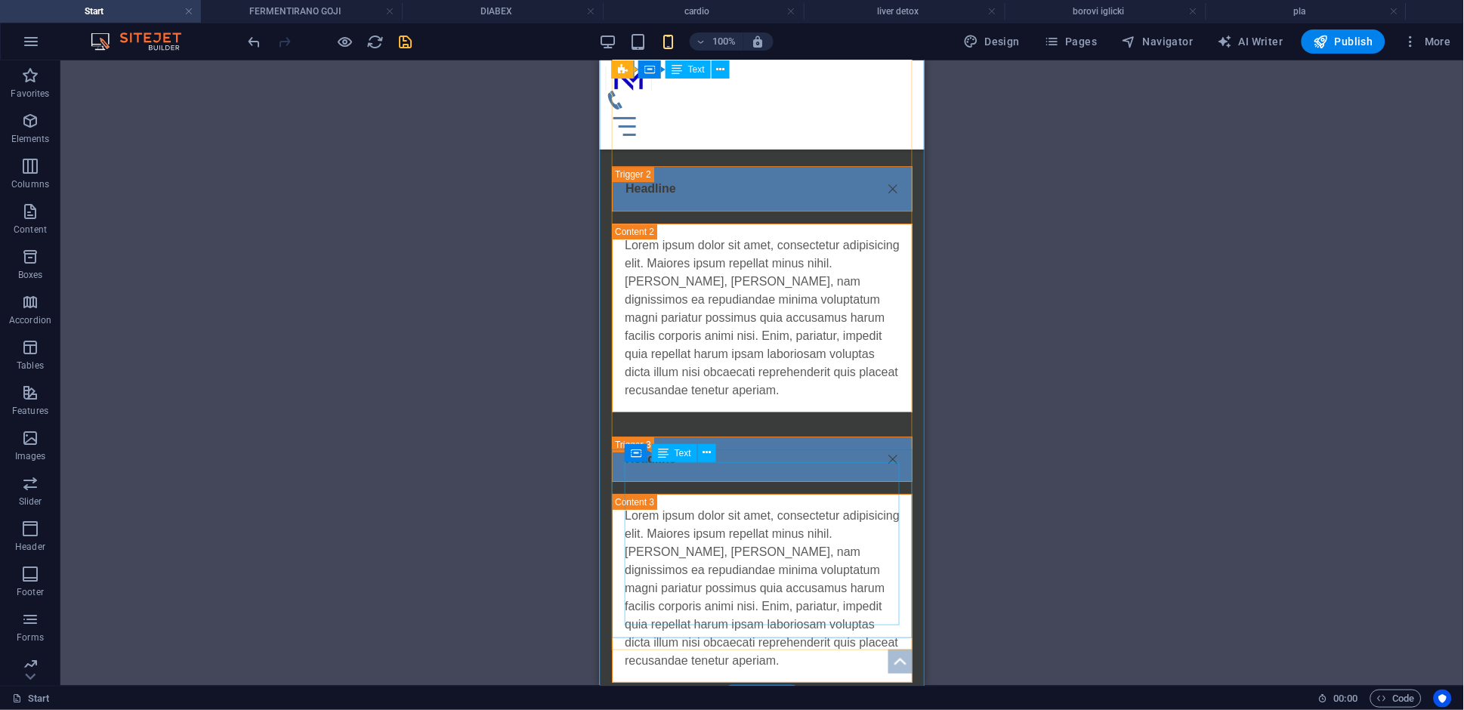
scroll to position [4609, 0]
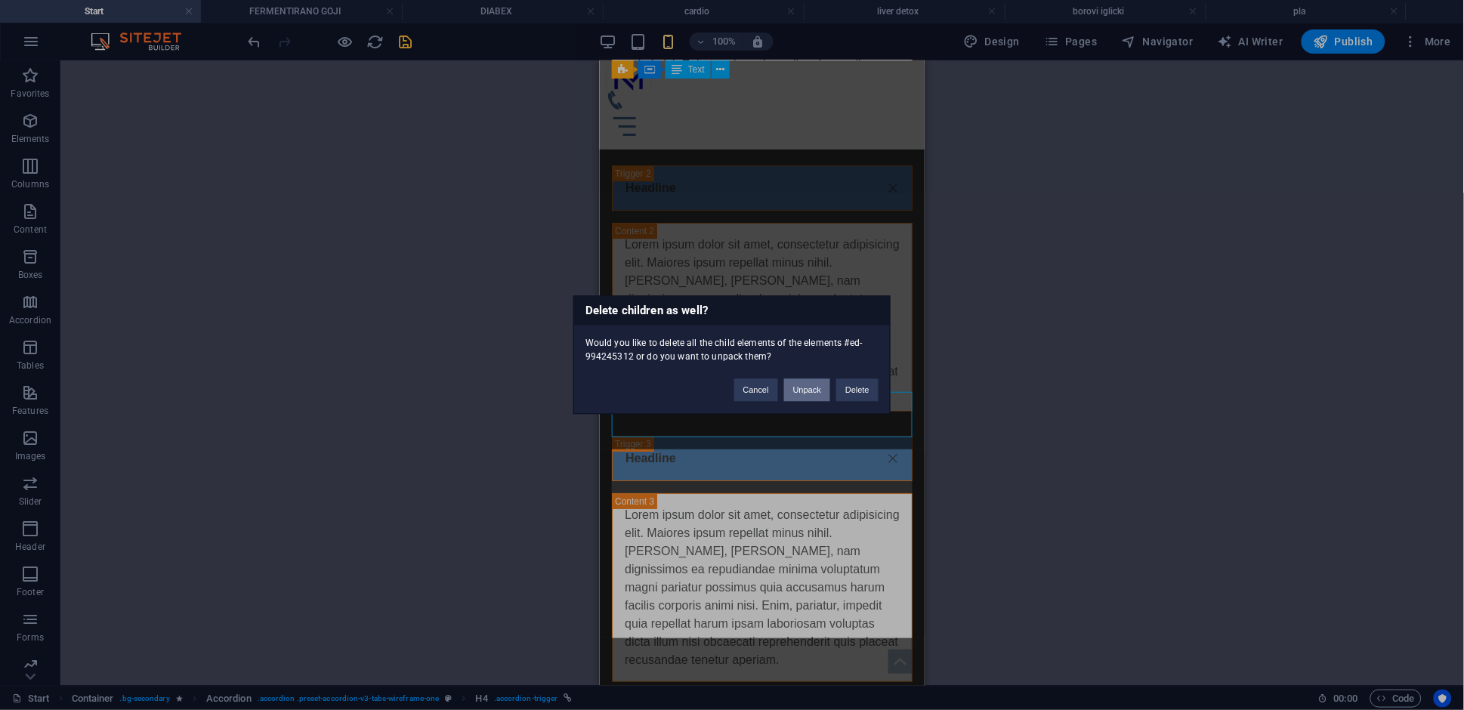
drag, startPoint x: 807, startPoint y: 391, endPoint x: 208, endPoint y: 339, distance: 600.5
click at [807, 391] on button "Unpack" at bounding box center [807, 390] width 46 height 23
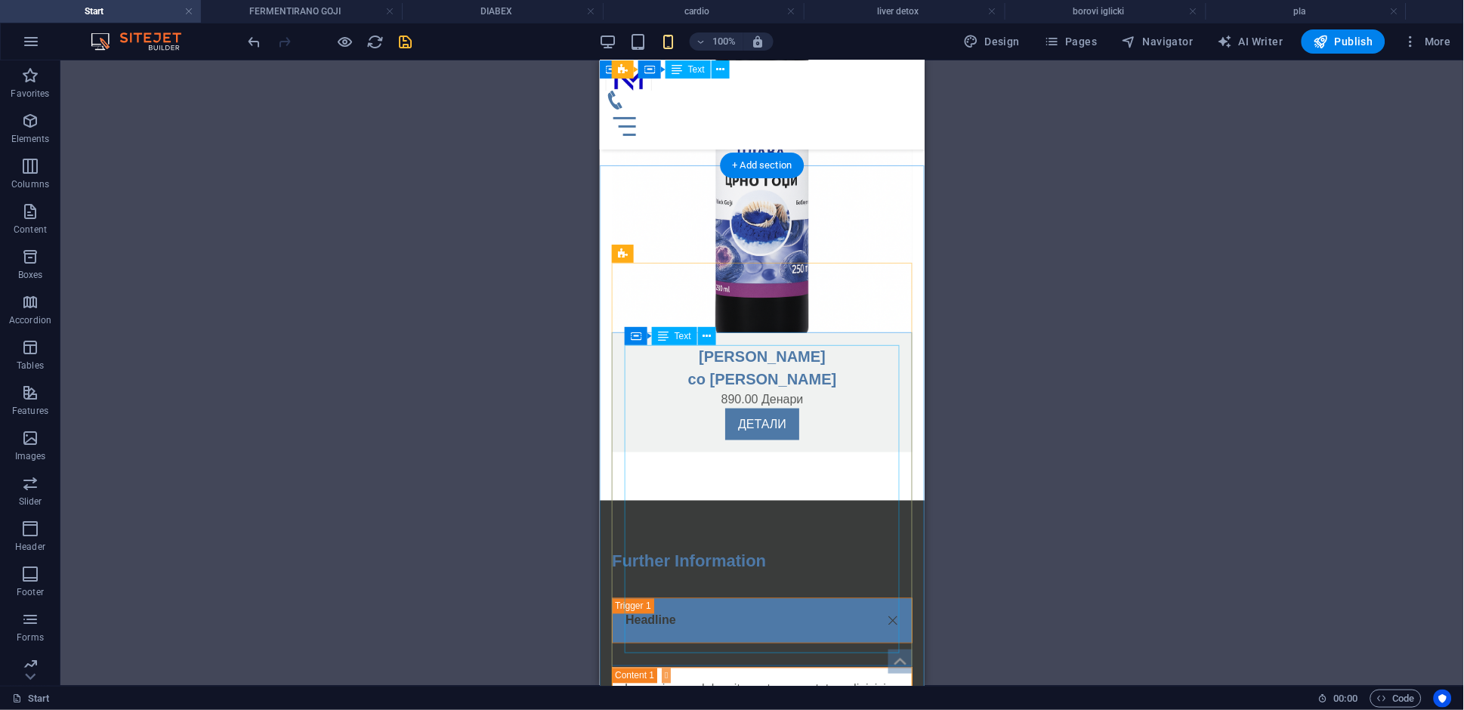
scroll to position [3729, 0]
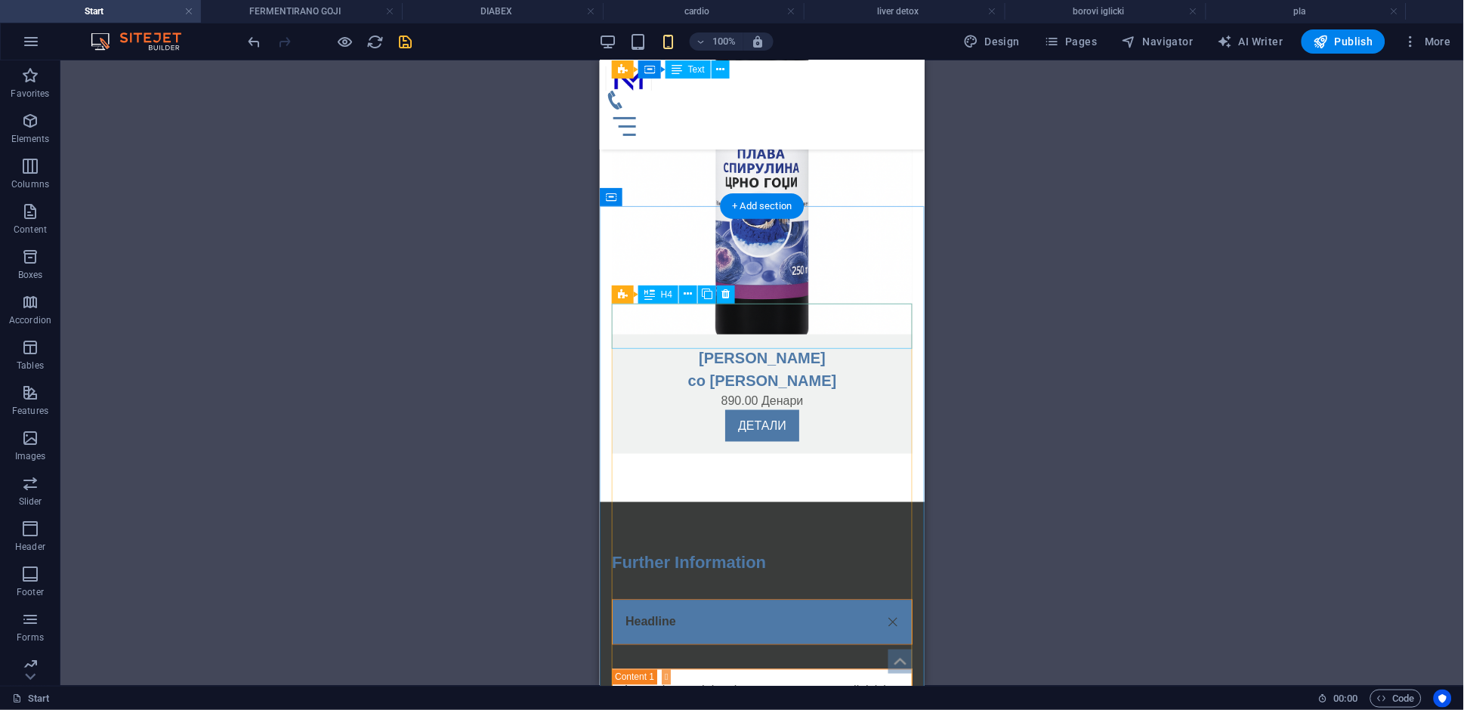
click at [732, 599] on div "Headline" at bounding box center [761, 621] width 301 height 45
click at [733, 334] on div "Drag here to replace the existing content. Press “Ctrl” if you want to create a…" at bounding box center [761, 372] width 1403 height 625
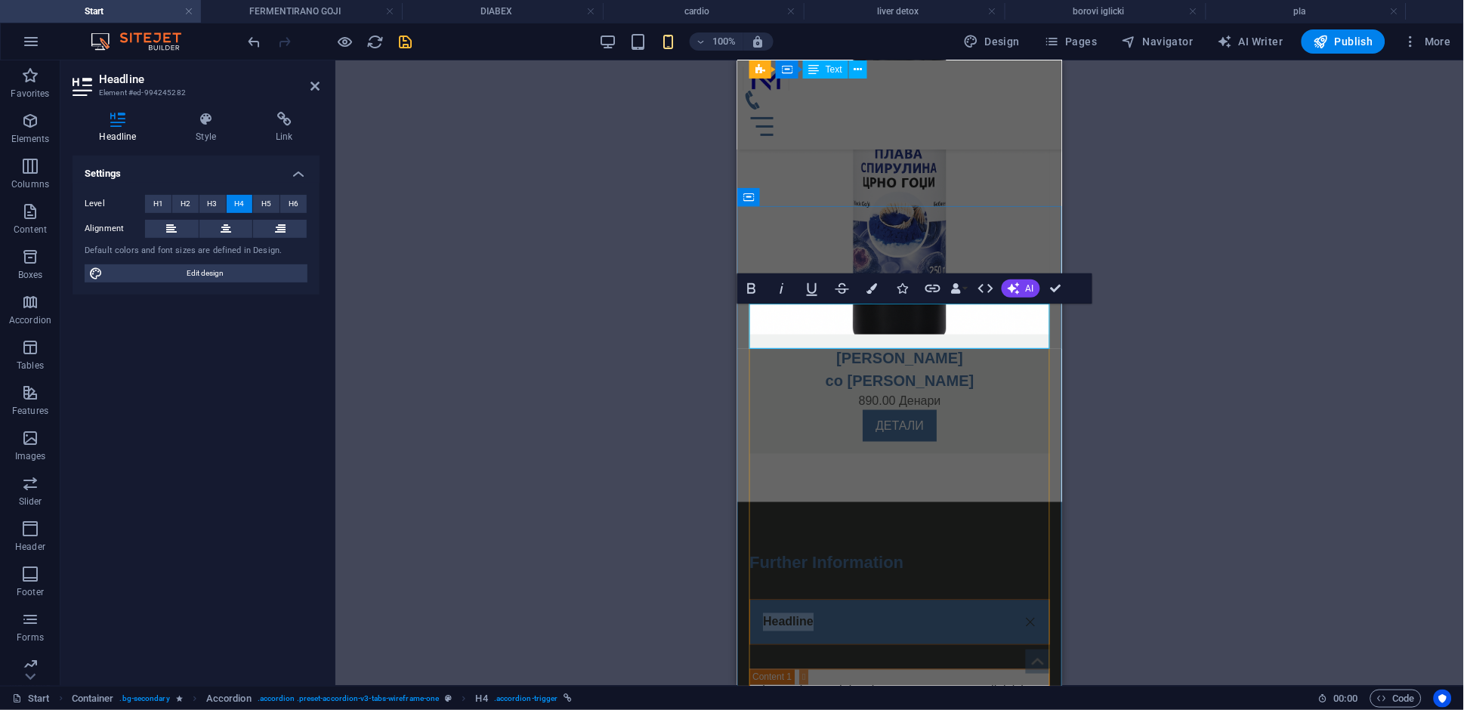
click at [820, 600] on link "Headline" at bounding box center [898, 622] width 299 height 44
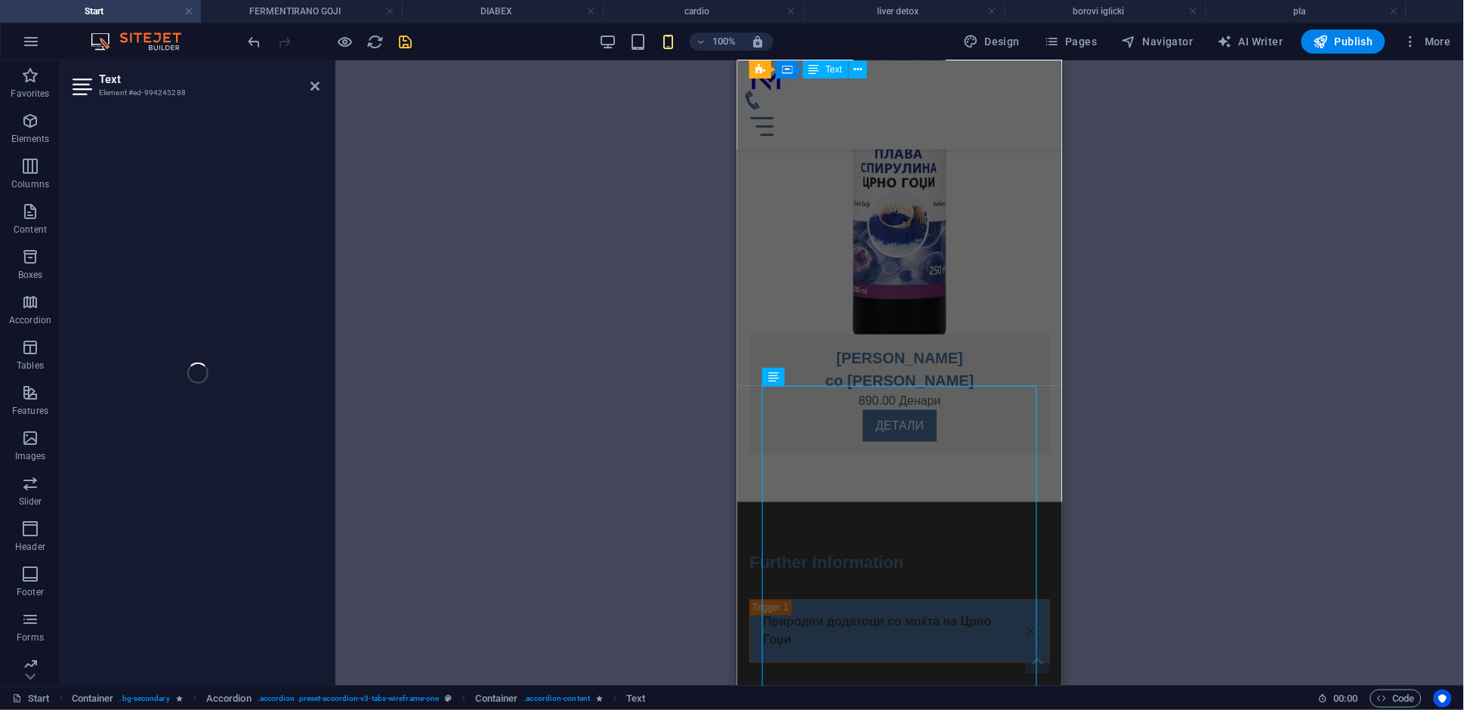
click at [733, 425] on div "H1 Banner Banner Container Container Container Menu Bar Menu Container Image Ca…" at bounding box center [899, 372] width 1129 height 625
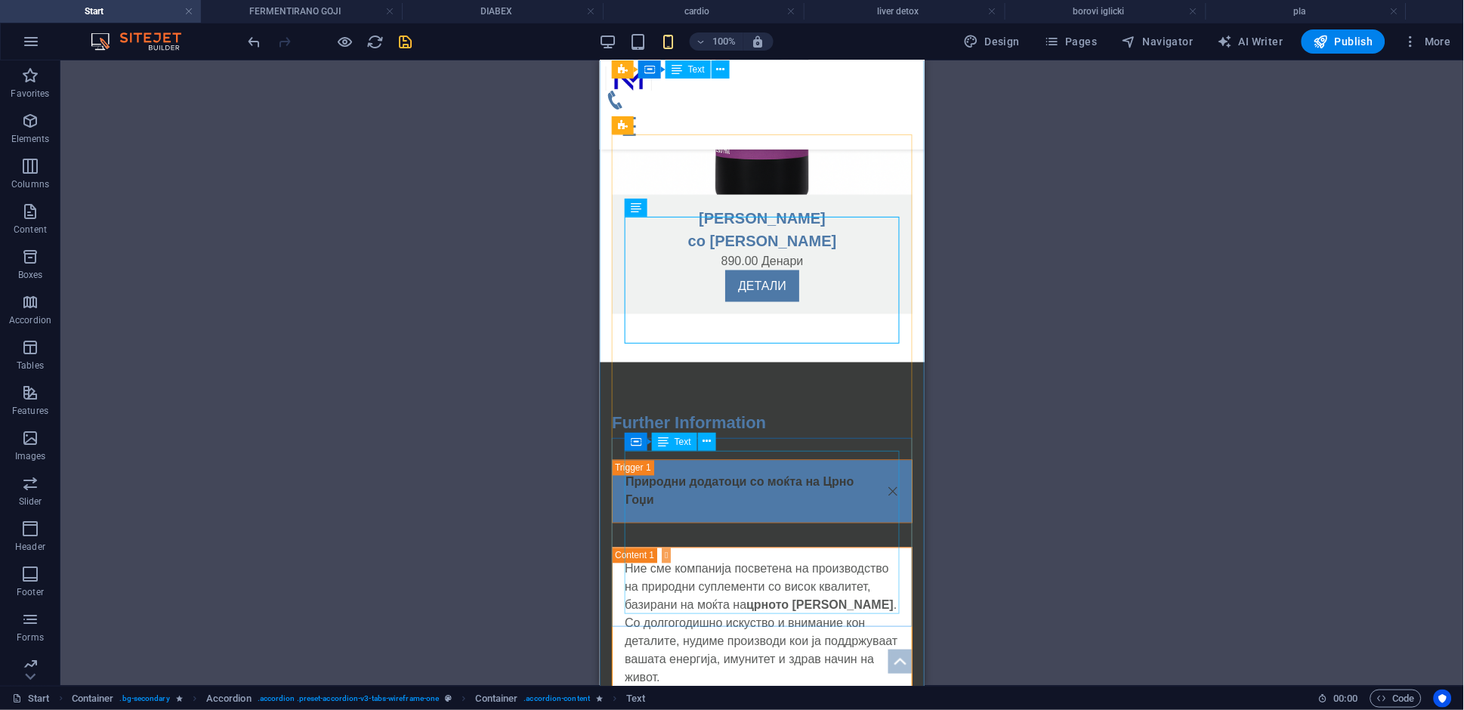
scroll to position [3904, 0]
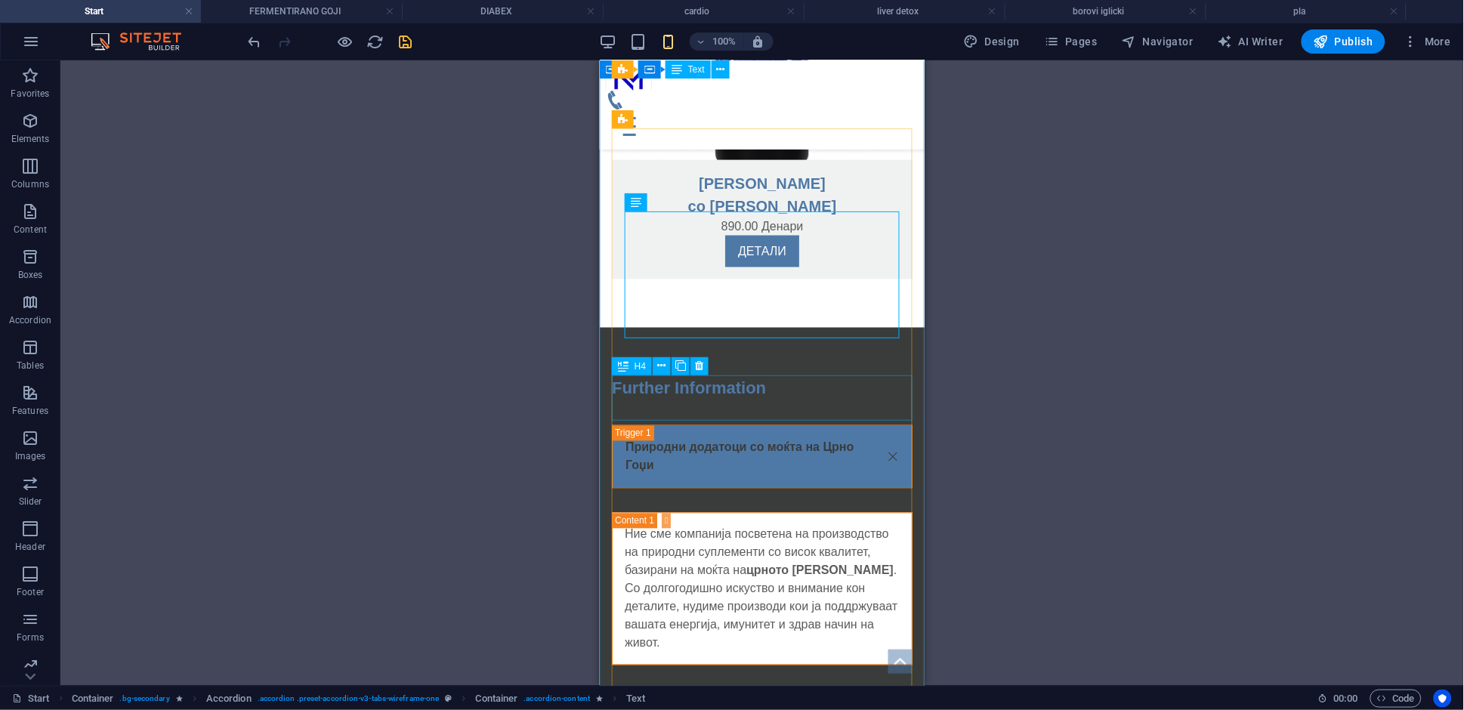
click at [666, 689] on div "Headline" at bounding box center [761, 711] width 301 height 45
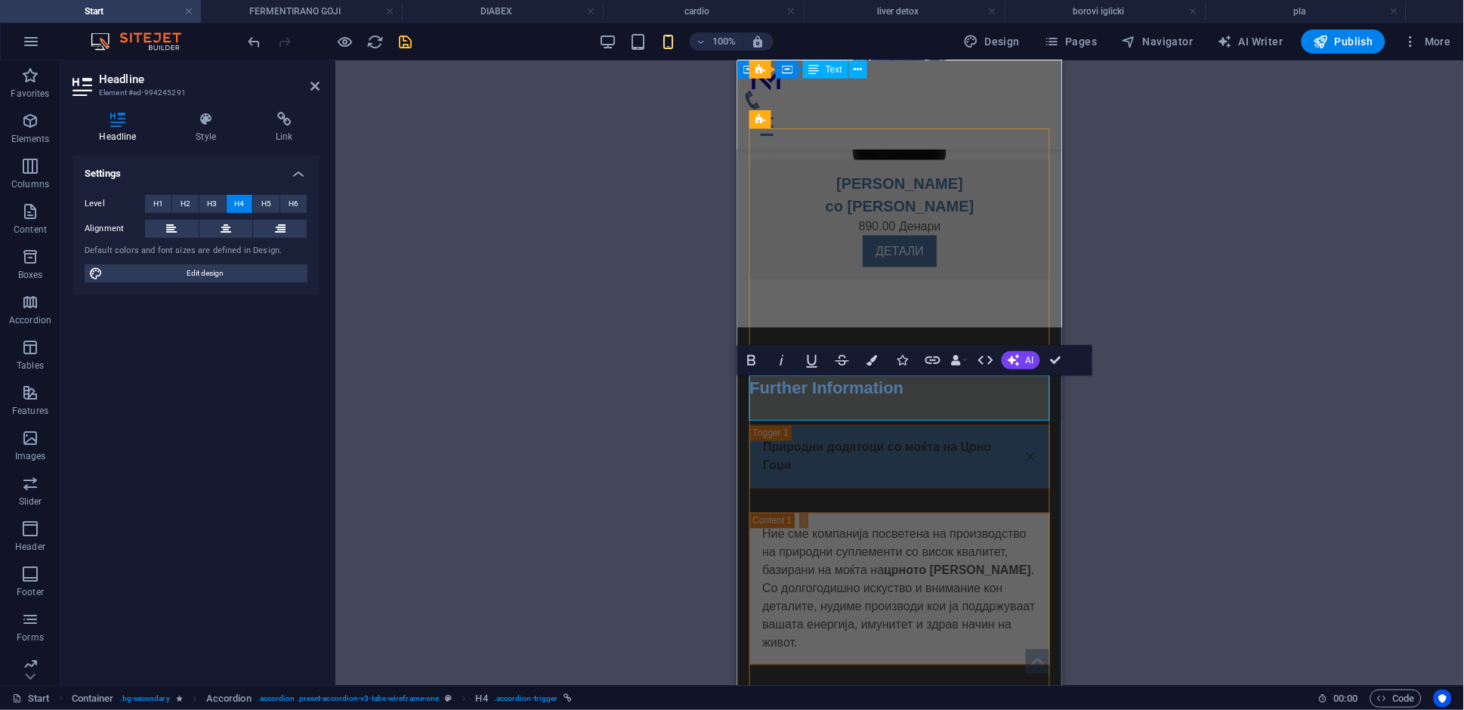
click at [835, 690] on link "Headline" at bounding box center [898, 712] width 299 height 44
click at [874, 690] on link "Квалитет и чистота од природата до шишето" at bounding box center [898, 721] width 299 height 62
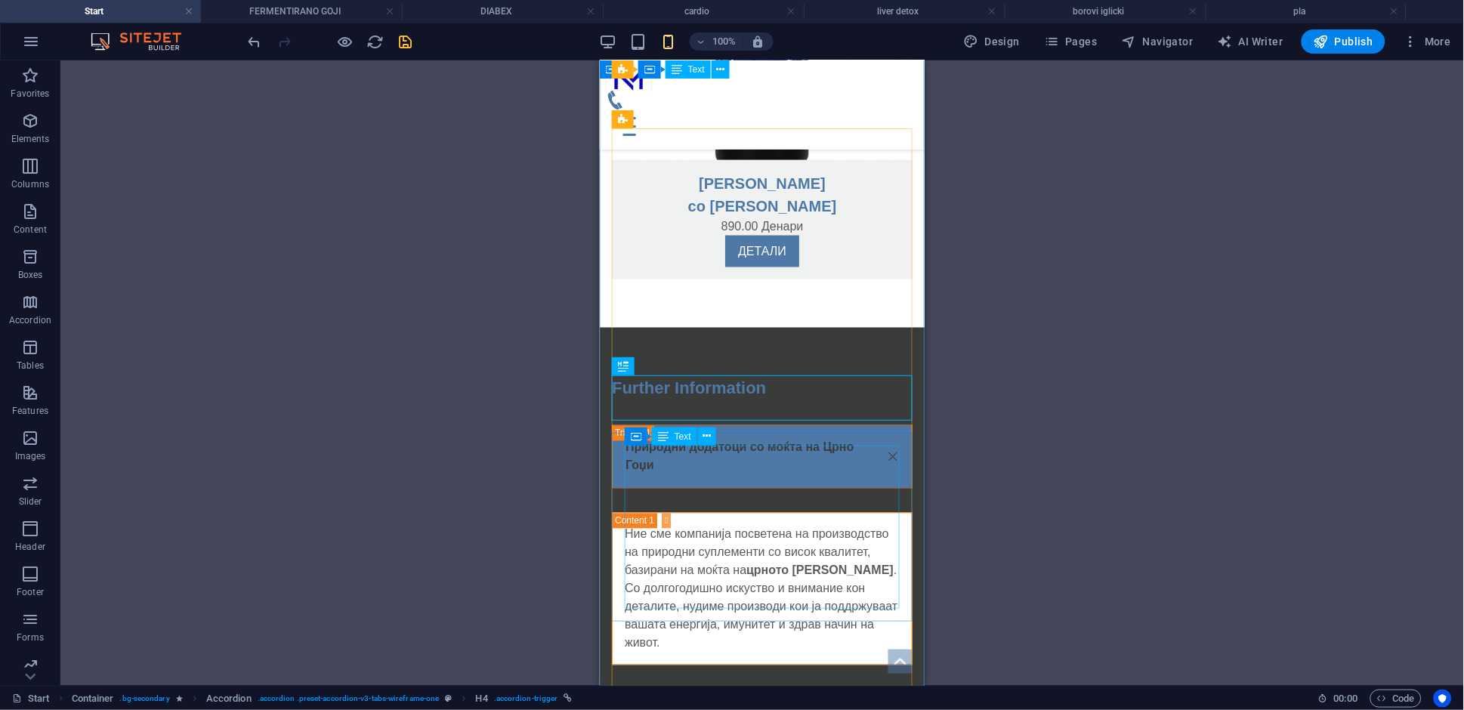
click at [731, 469] on div "H1 Banner Banner Container Container Container Menu Bar Menu Container Image Ca…" at bounding box center [761, 372] width 1403 height 625
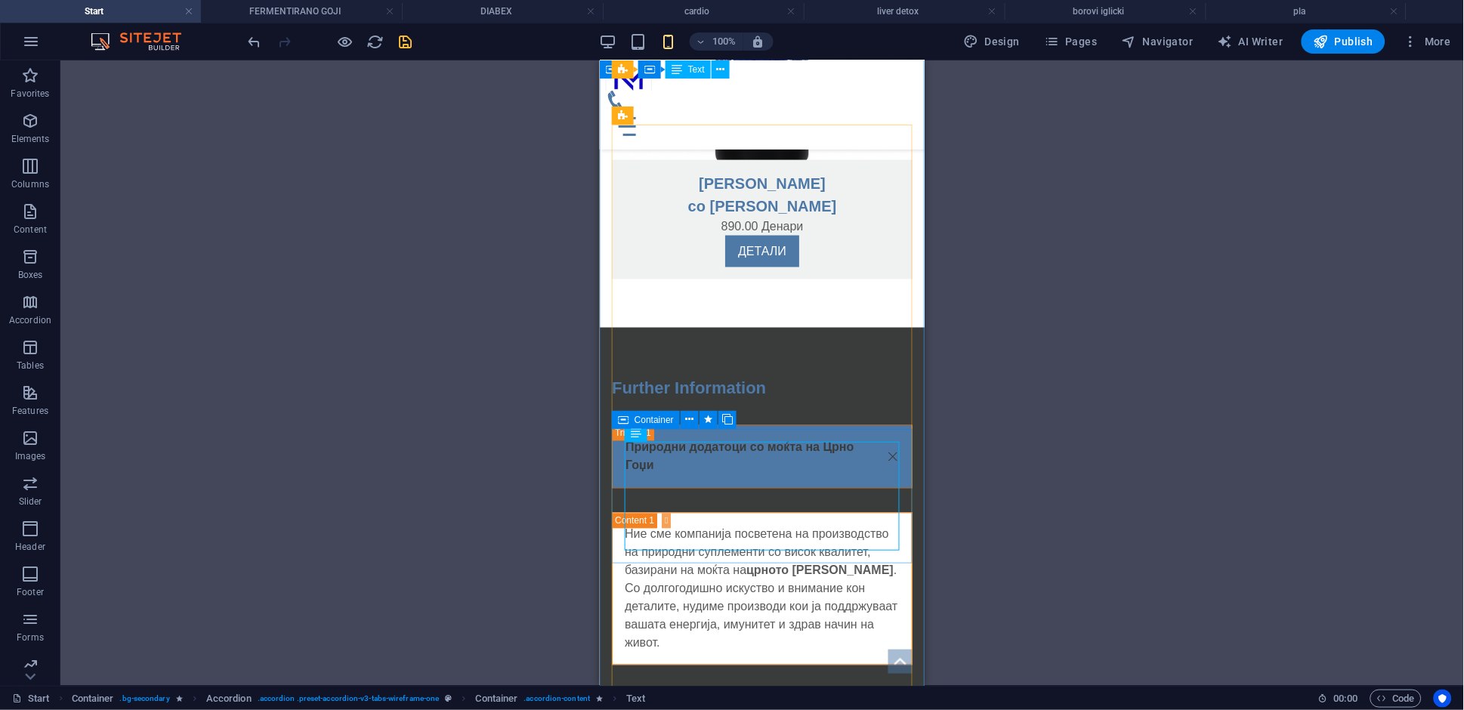
scroll to position [4075, 0]
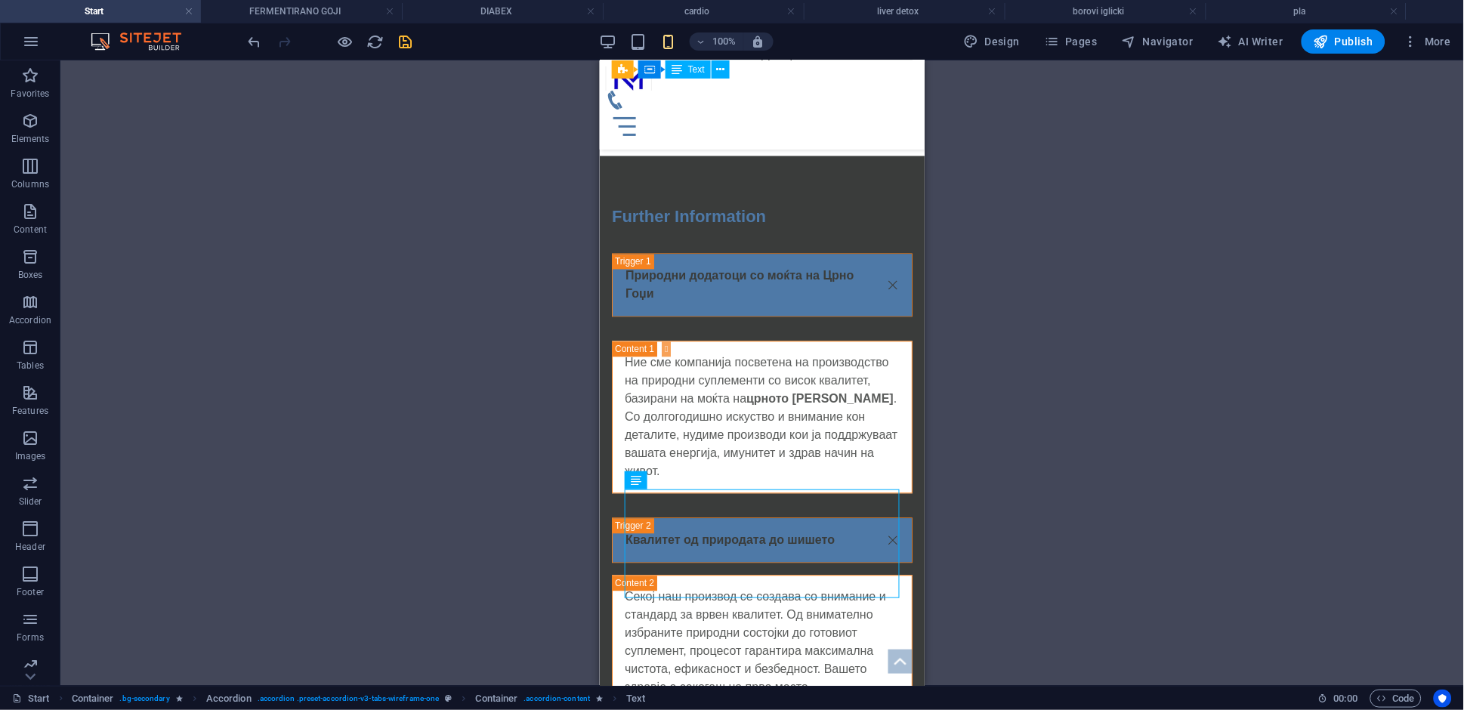
click at [993, 616] on div "Drag here to replace the existing content. Press “Ctrl” if you want to create a…" at bounding box center [761, 372] width 1403 height 625
click at [872, 471] on div "Природни додатоци со моќта на Црно Гоџи Ние сме компанија посветена на производ…" at bounding box center [761, 595] width 301 height 684
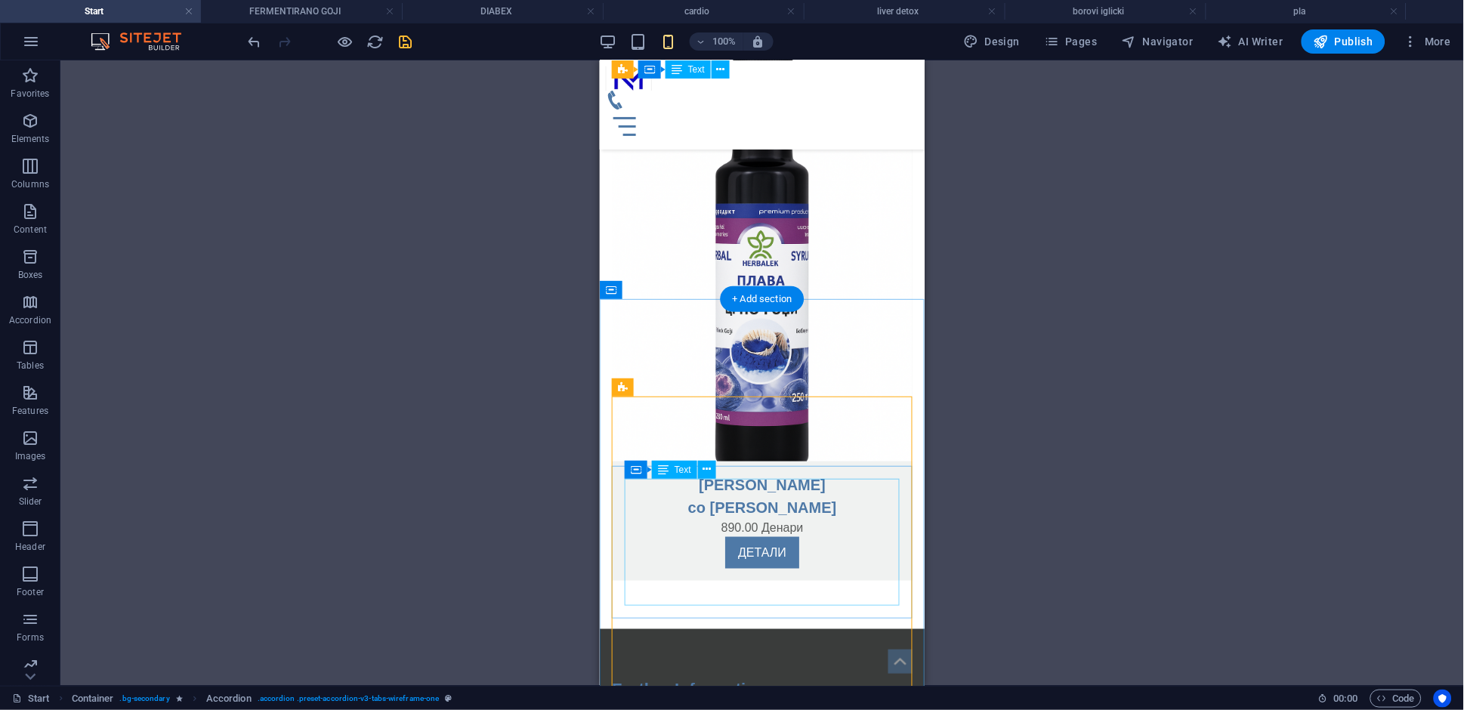
scroll to position [3552, 0]
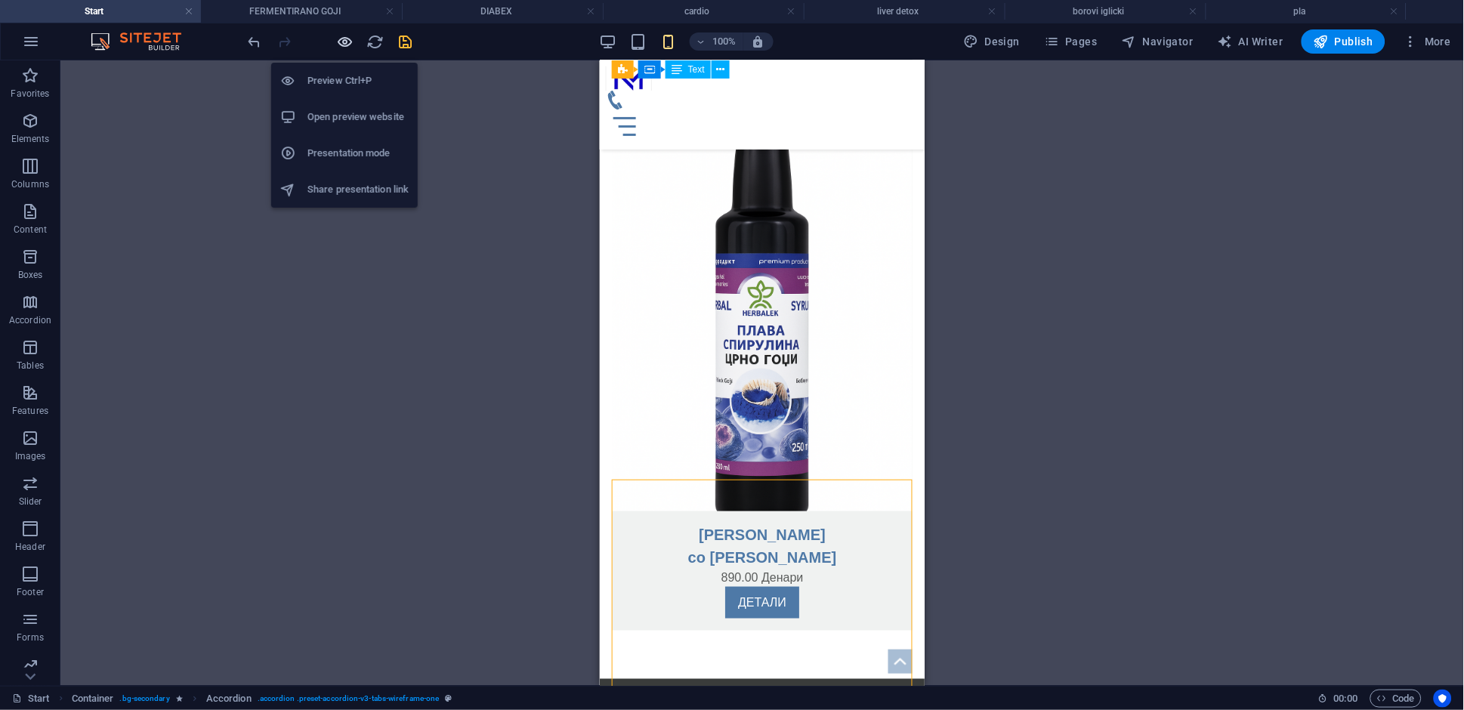
click at [338, 42] on icon "button" at bounding box center [345, 41] width 17 height 17
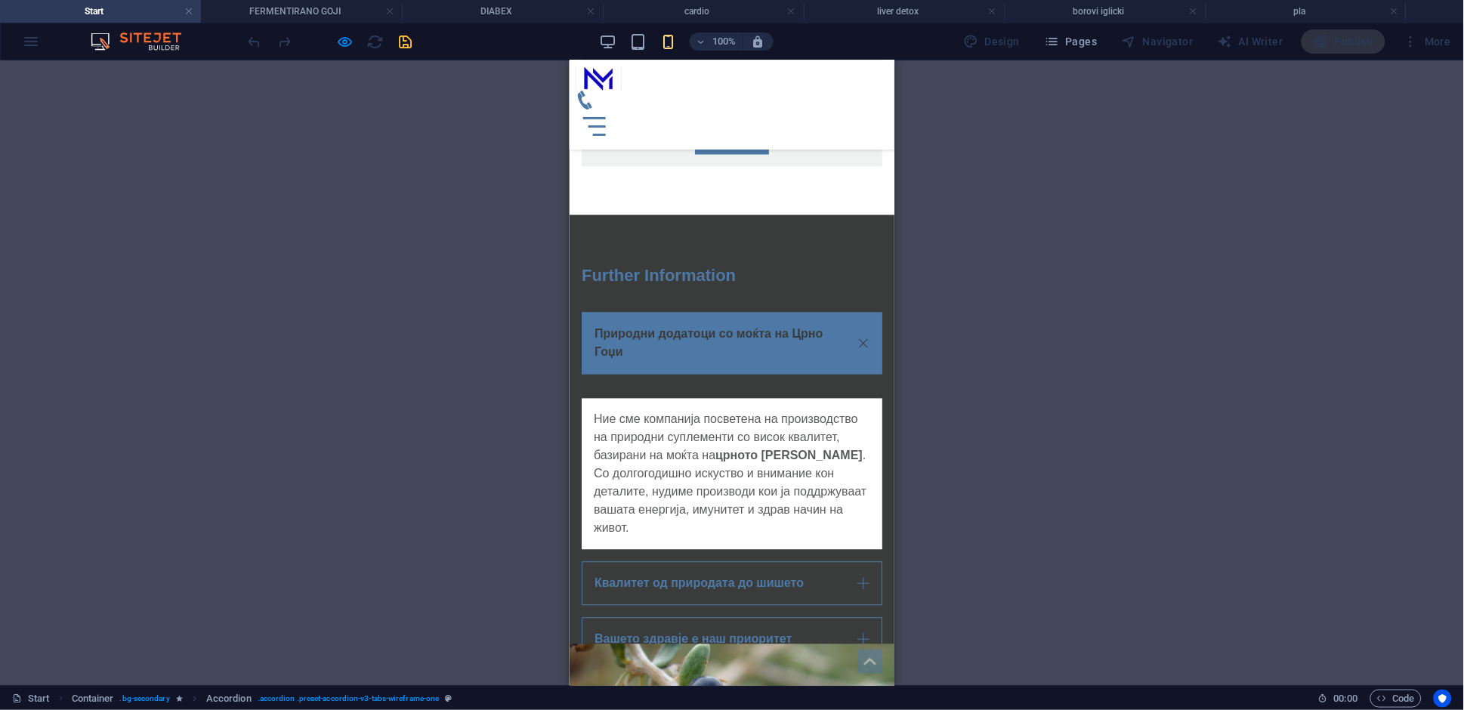
scroll to position [3761, 0]
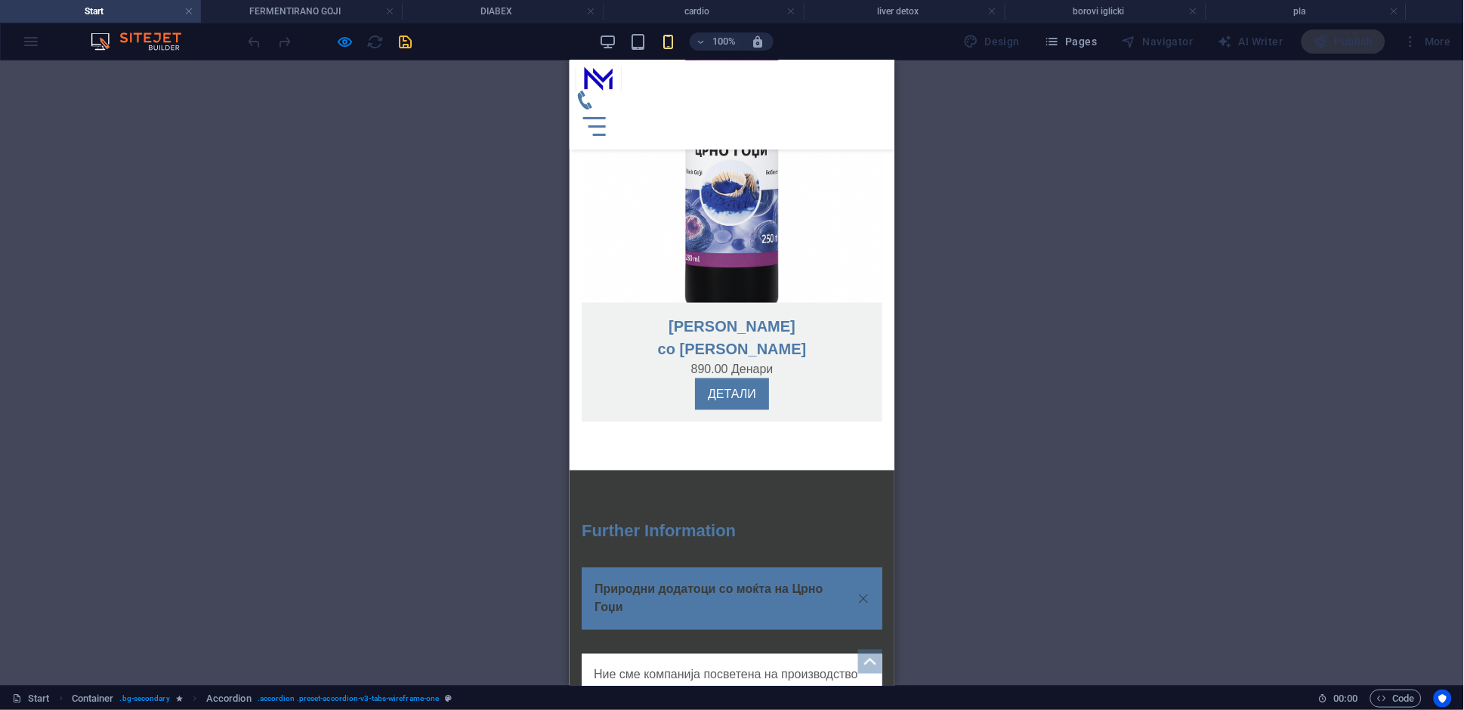
click at [862, 567] on link "Природни додатоци со моќта на Црно Гоџи" at bounding box center [731, 598] width 301 height 62
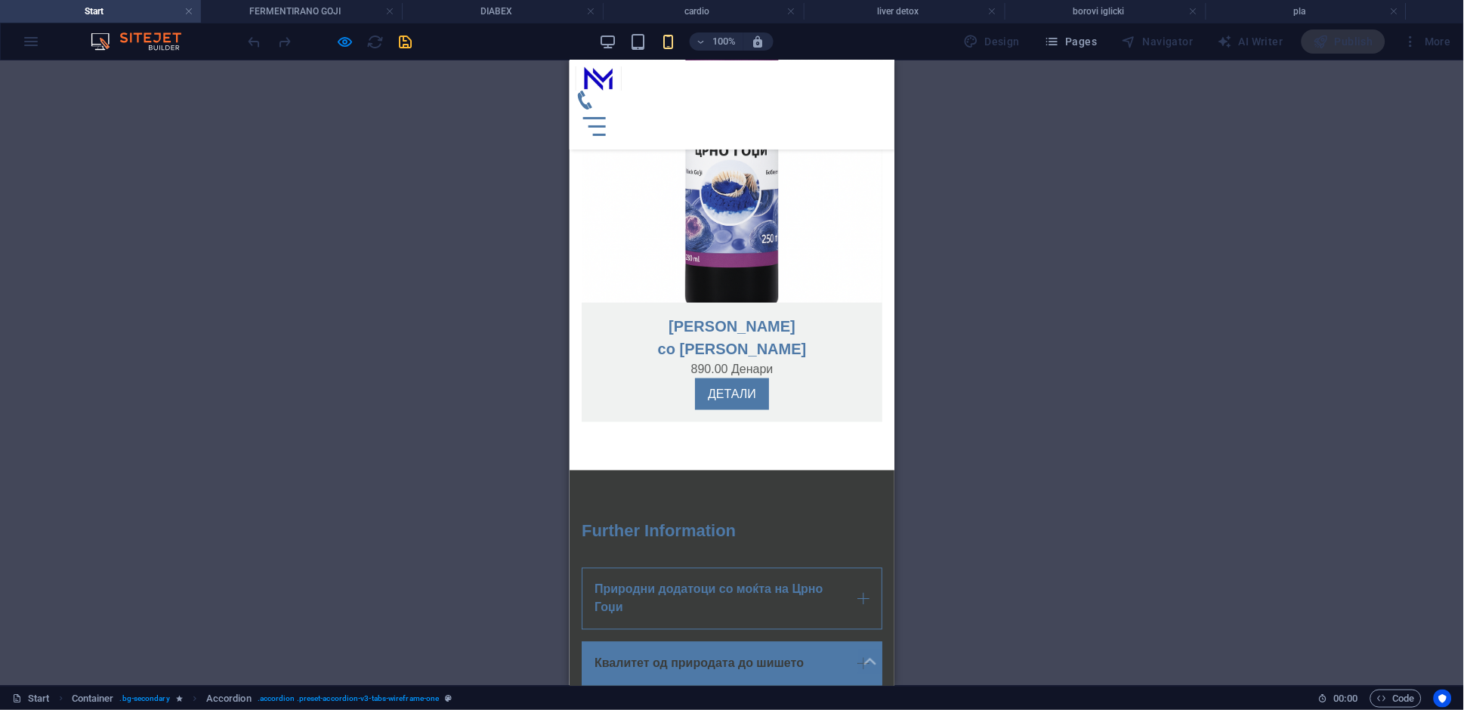
click at [864, 641] on link "Квалитет од природата до шишето" at bounding box center [731, 663] width 301 height 44
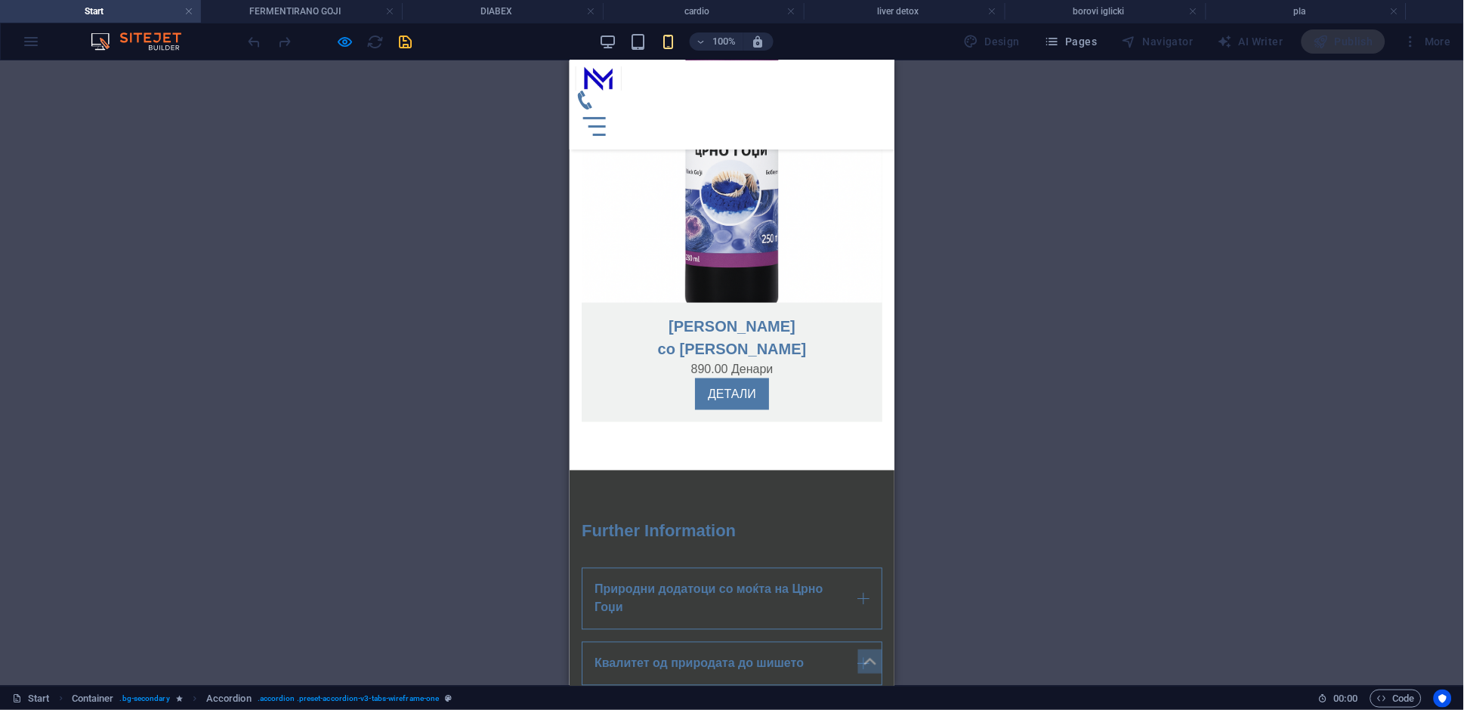
click at [752, 697] on link "Вашето здравје е наш приоритет" at bounding box center [731, 719] width 301 height 44
click at [792, 697] on link "Вашето здравје е наш приоритет" at bounding box center [731, 719] width 301 height 44
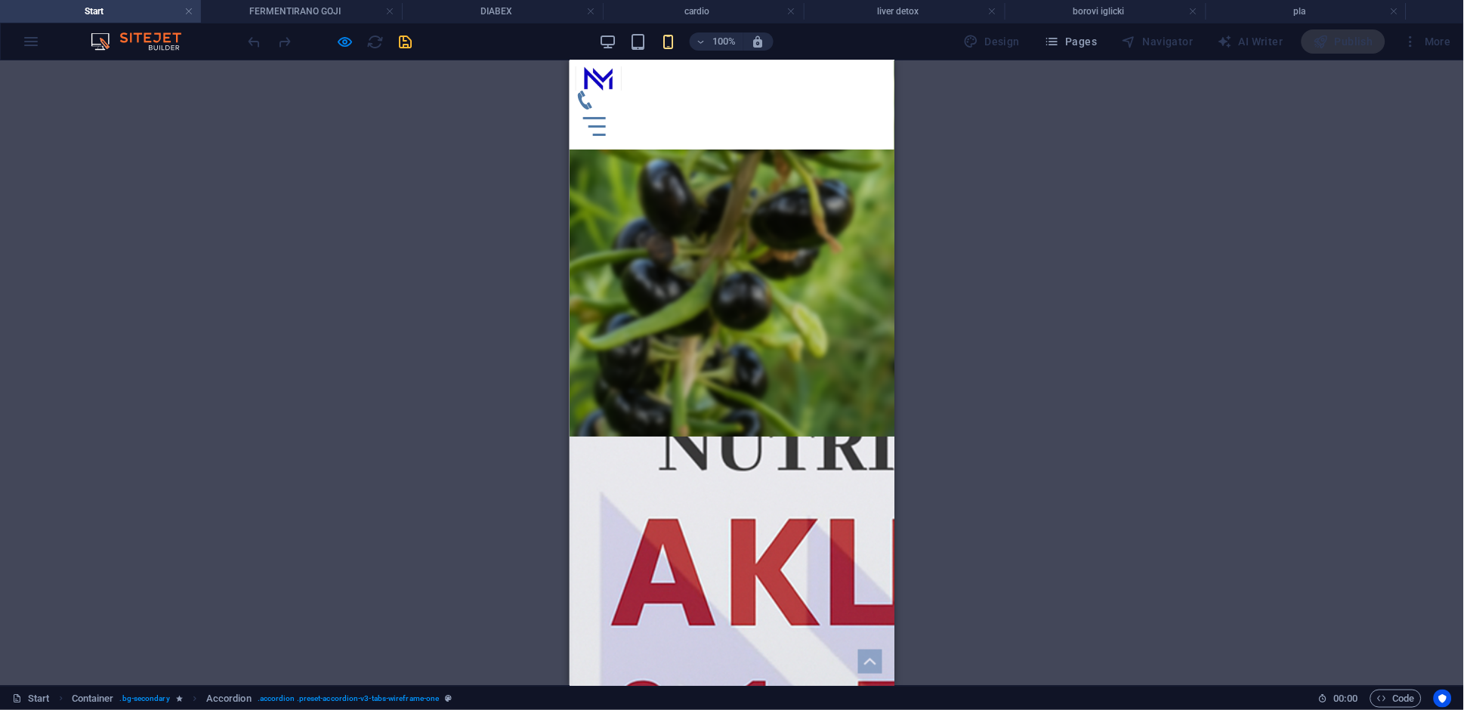
scroll to position [0, 0]
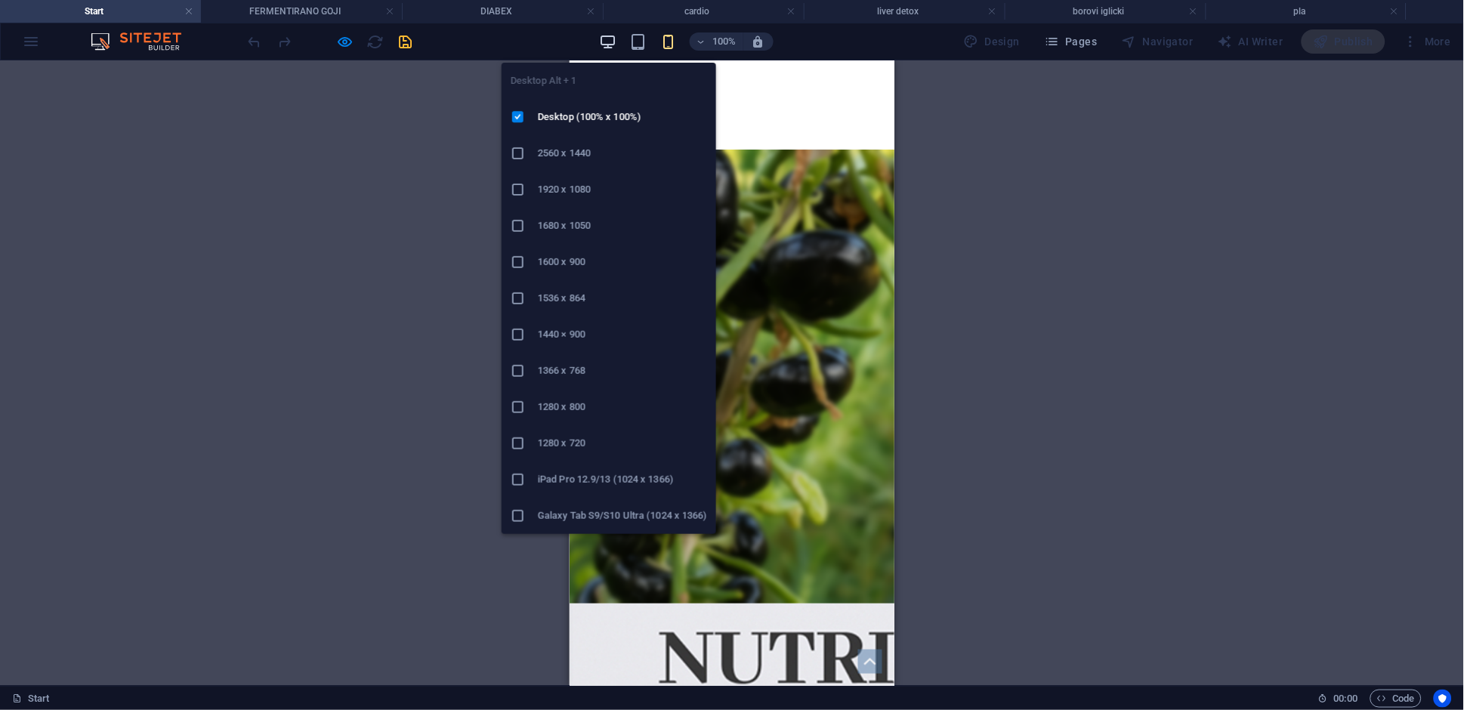
click at [607, 41] on icon "button" at bounding box center [607, 41] width 17 height 17
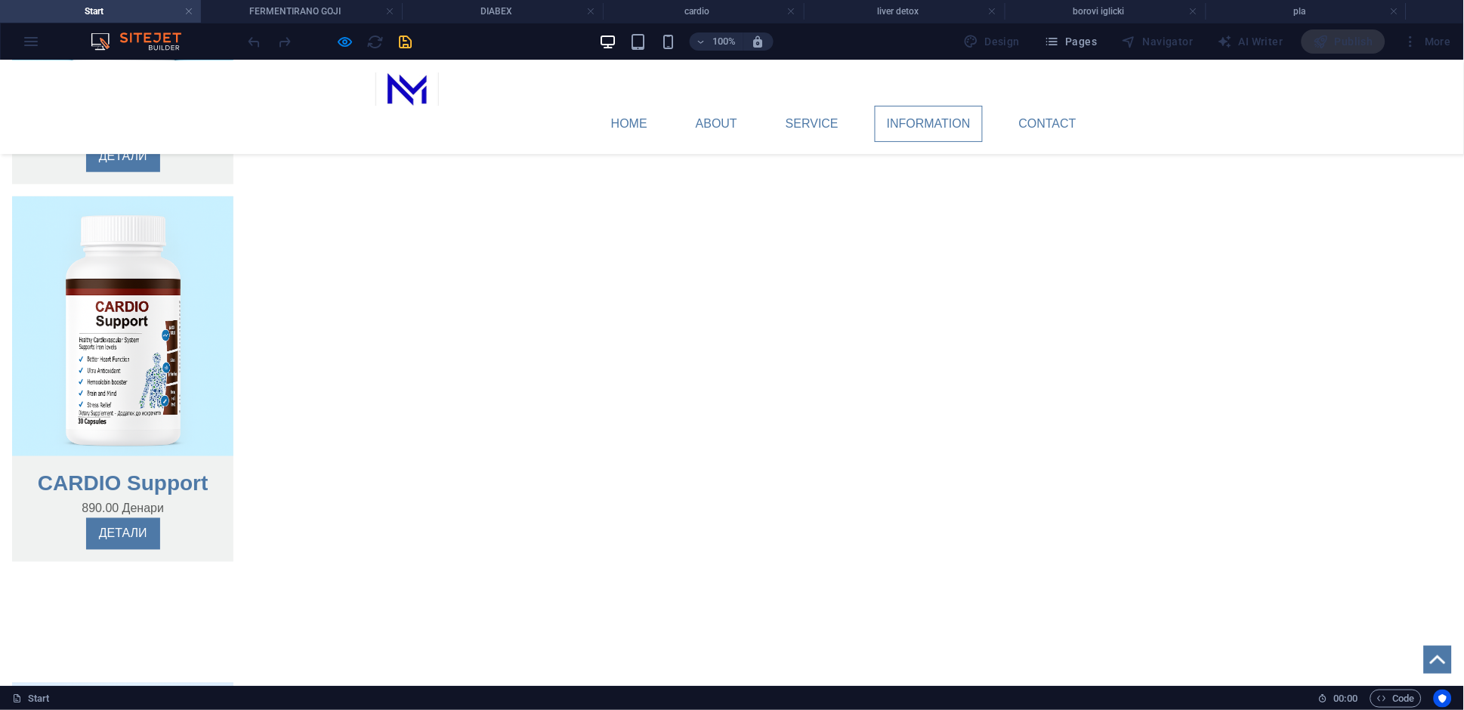
scroll to position [2020, 0]
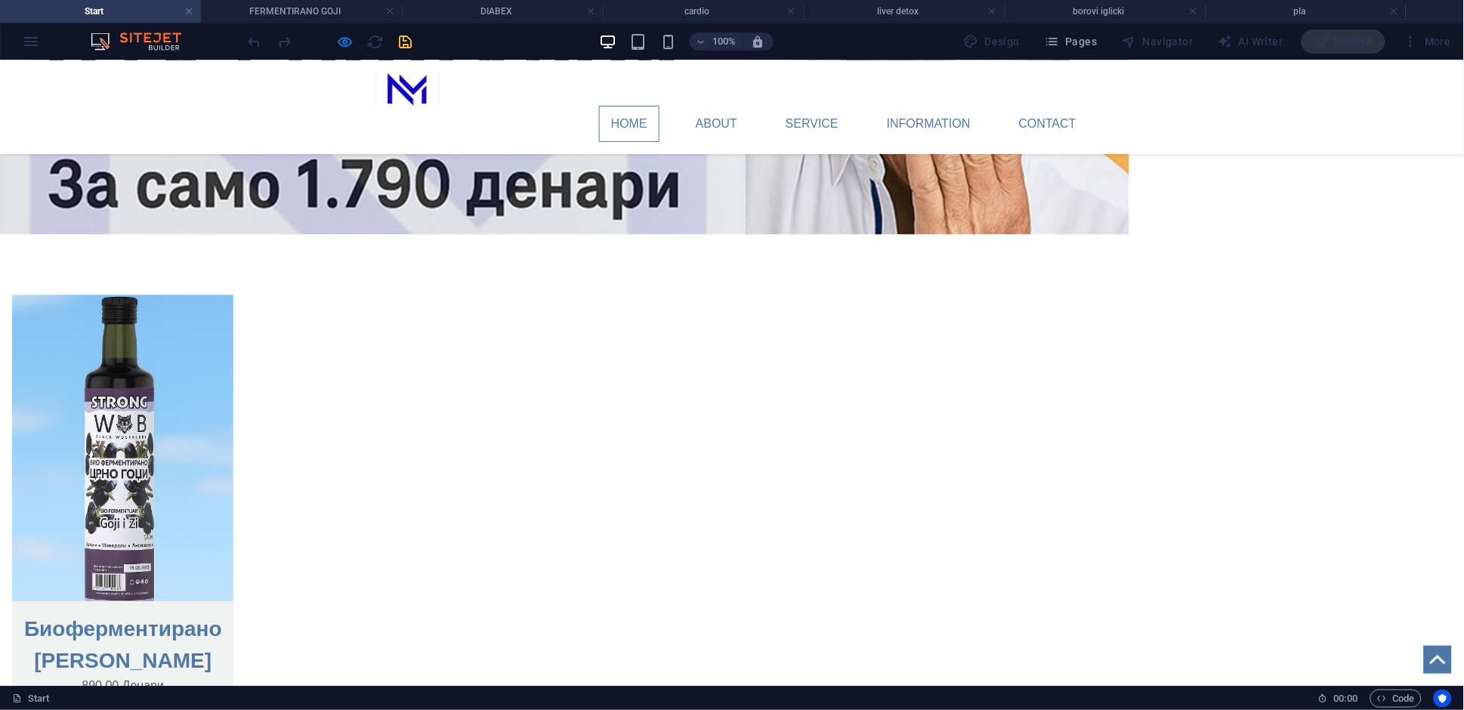
scroll to position [0, 0]
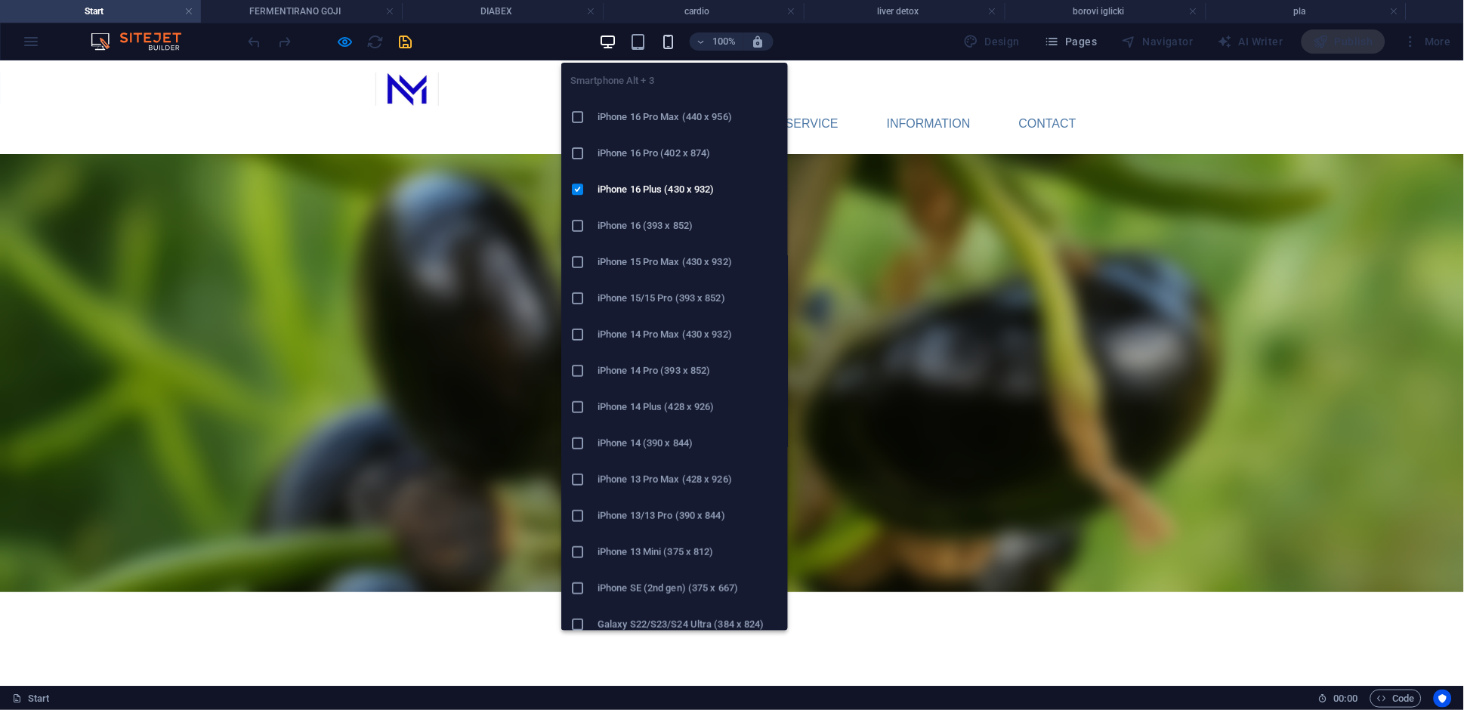
click at [677, 45] on icon "button" at bounding box center [667, 41] width 17 height 17
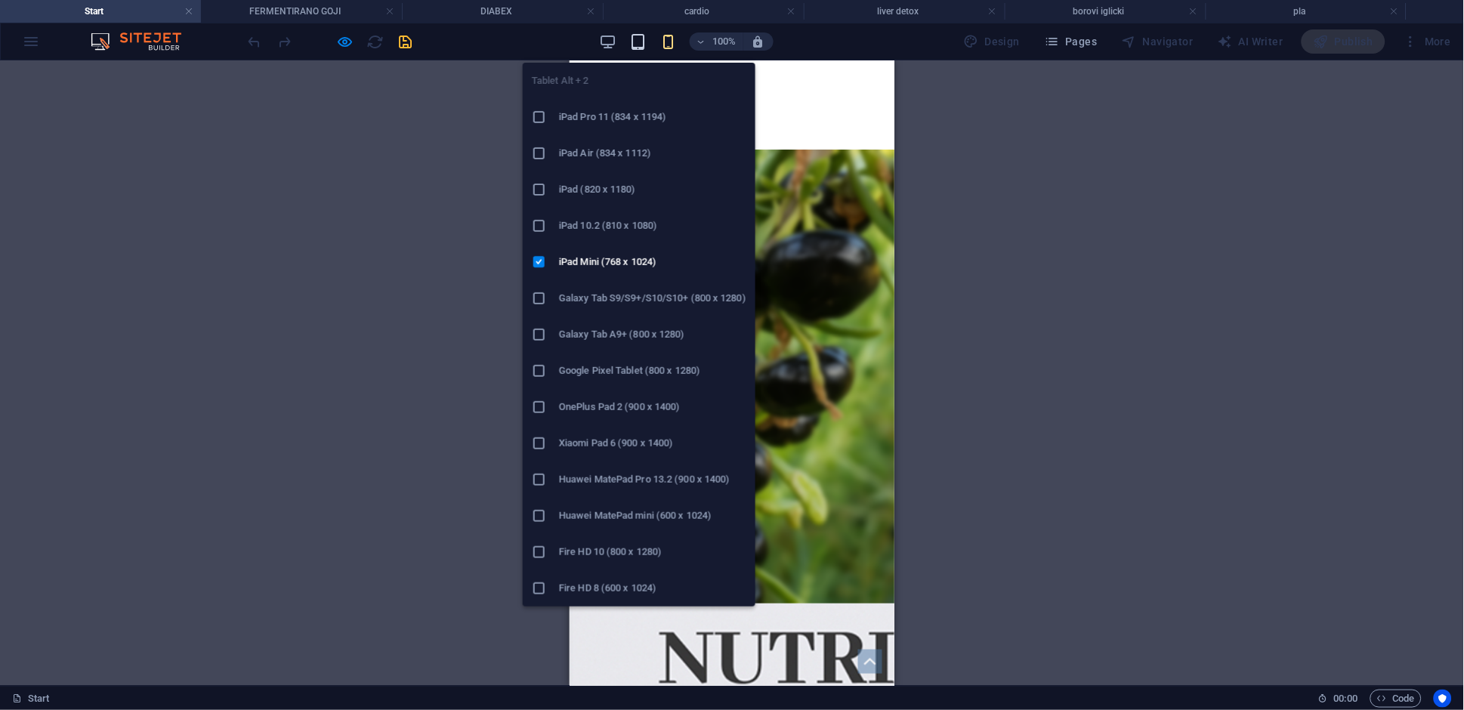
click at [635, 44] on icon "button" at bounding box center [637, 41] width 17 height 17
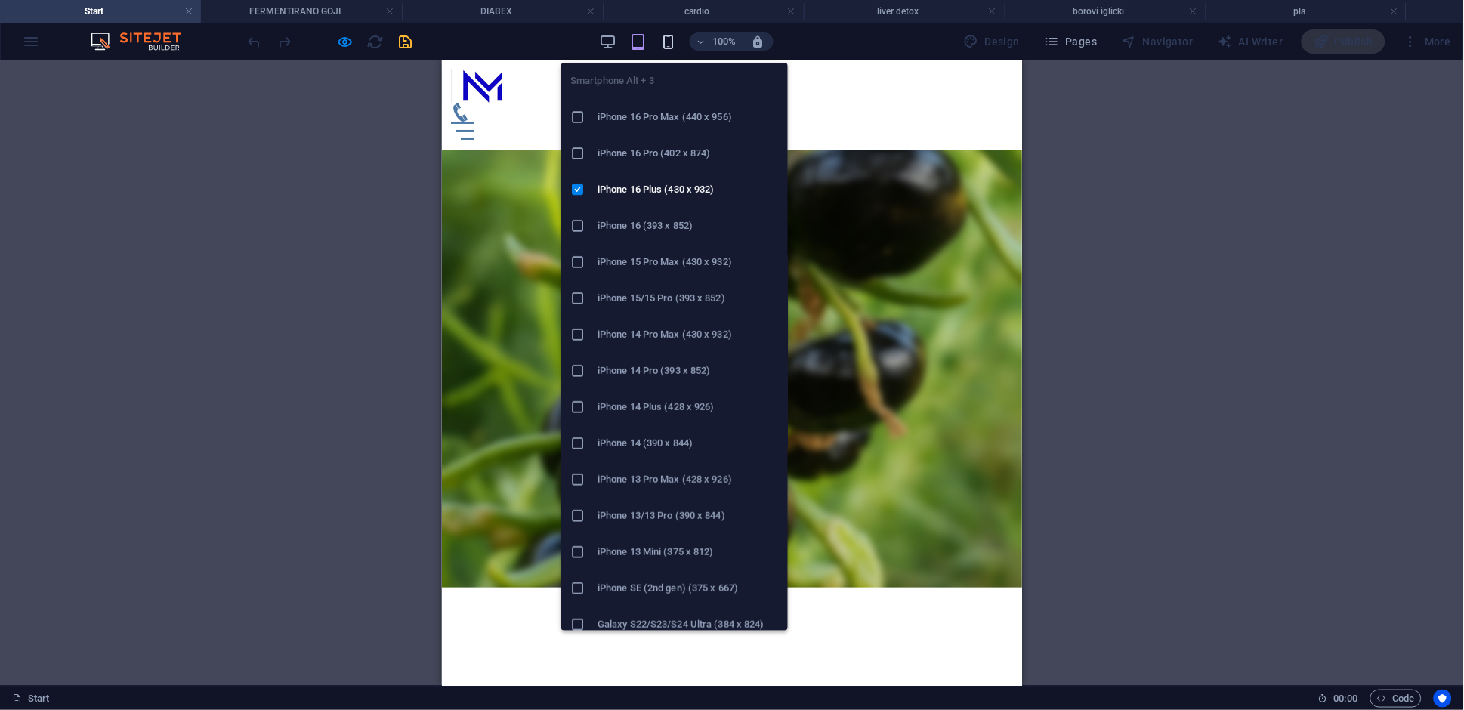
click at [668, 48] on icon "button" at bounding box center [667, 41] width 17 height 17
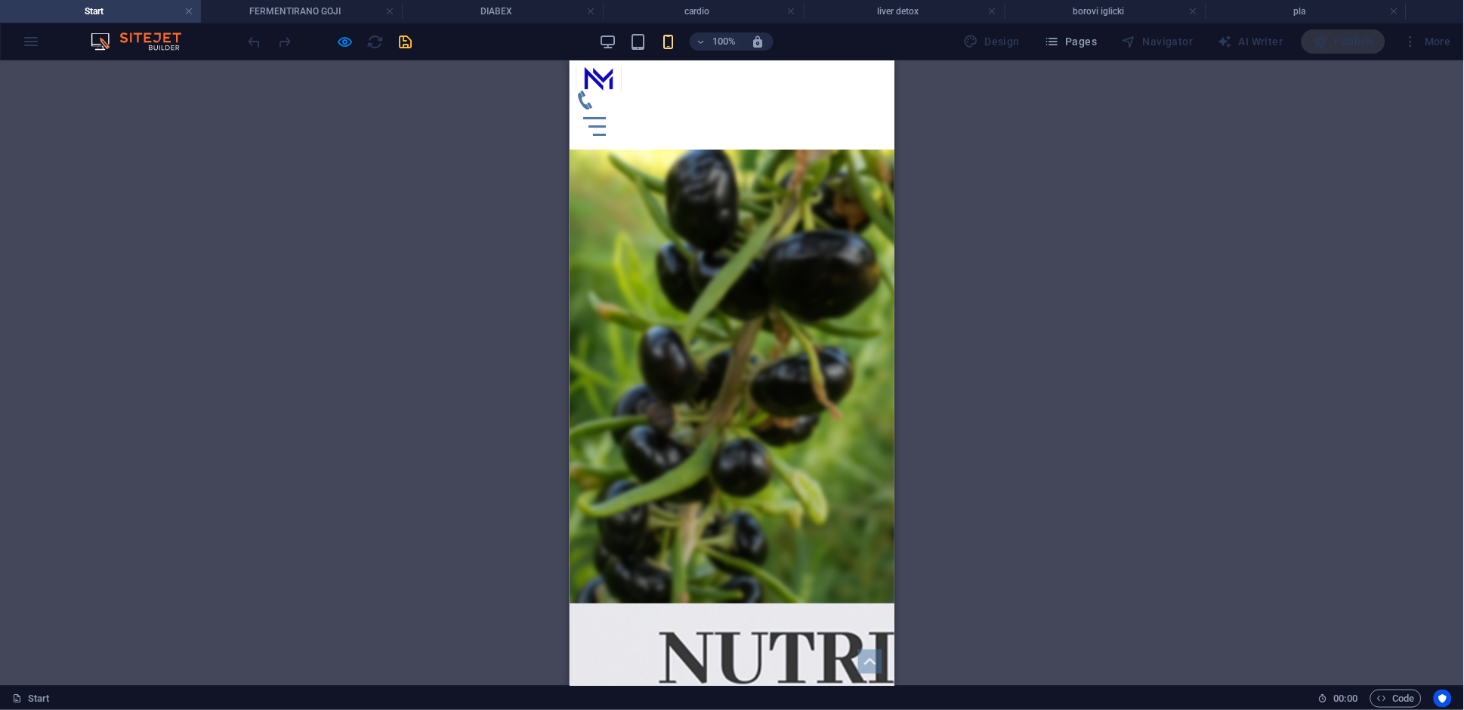
click at [594, 90] on icon at bounding box center [584, 99] width 19 height 19
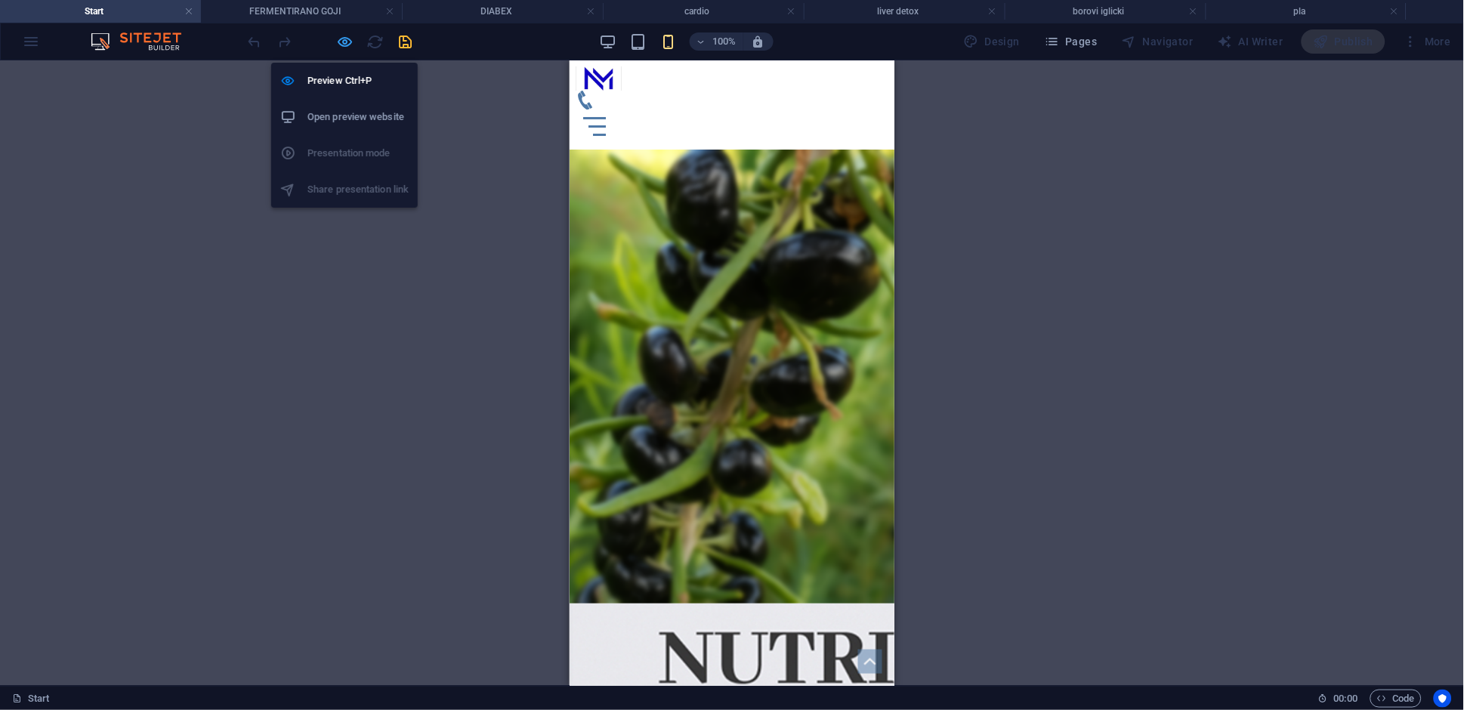
click at [347, 48] on icon "button" at bounding box center [345, 41] width 17 height 17
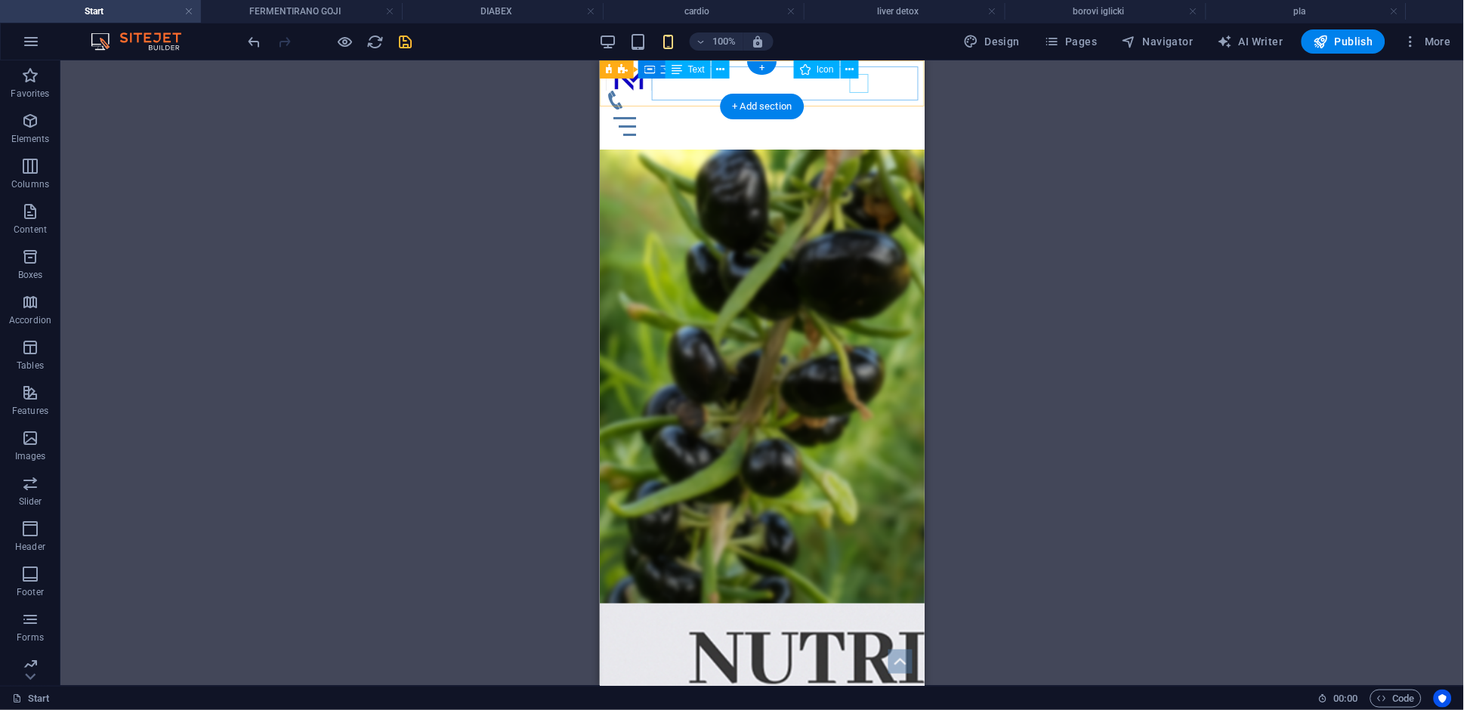
click at [860, 90] on figure at bounding box center [755, 99] width 301 height 19
click at [859, 90] on figure at bounding box center [755, 99] width 301 height 19
select select "xMidYMid"
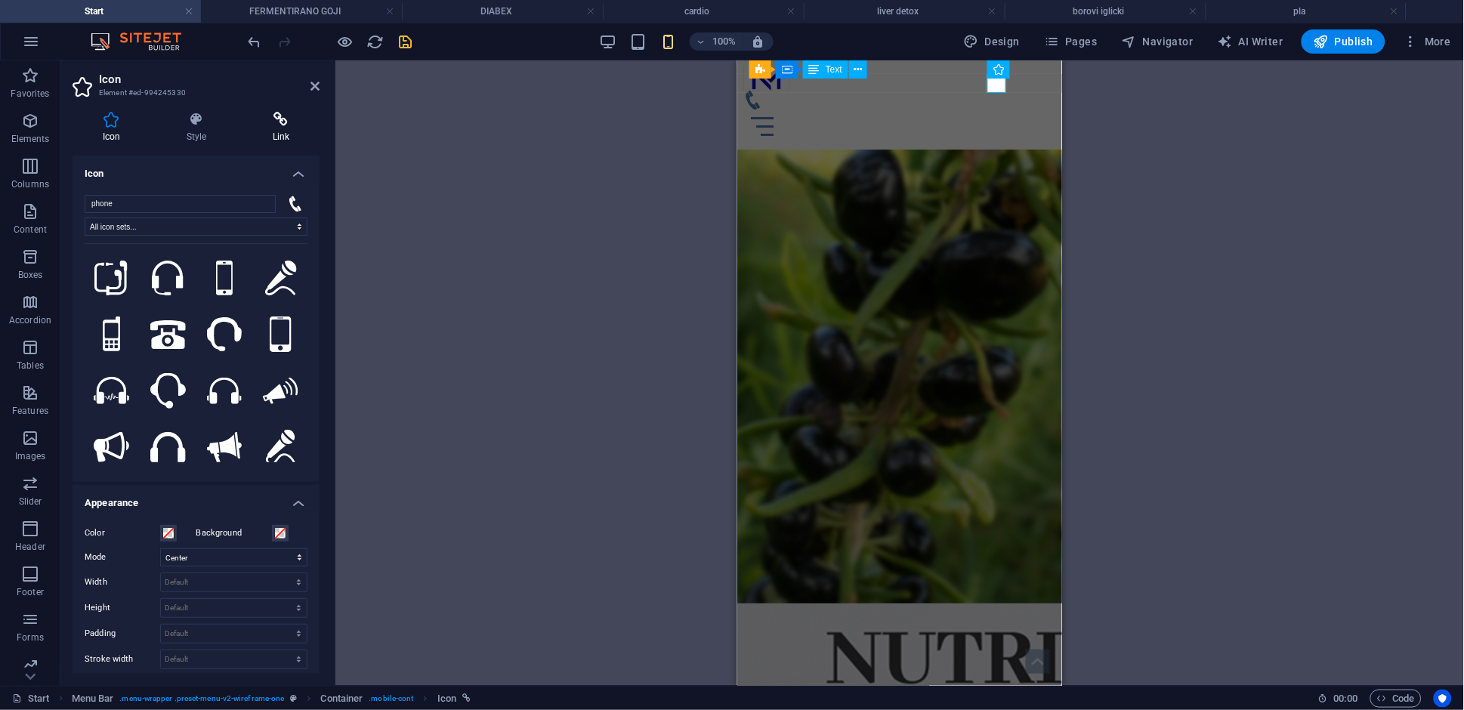
click at [263, 121] on icon at bounding box center [280, 119] width 77 height 15
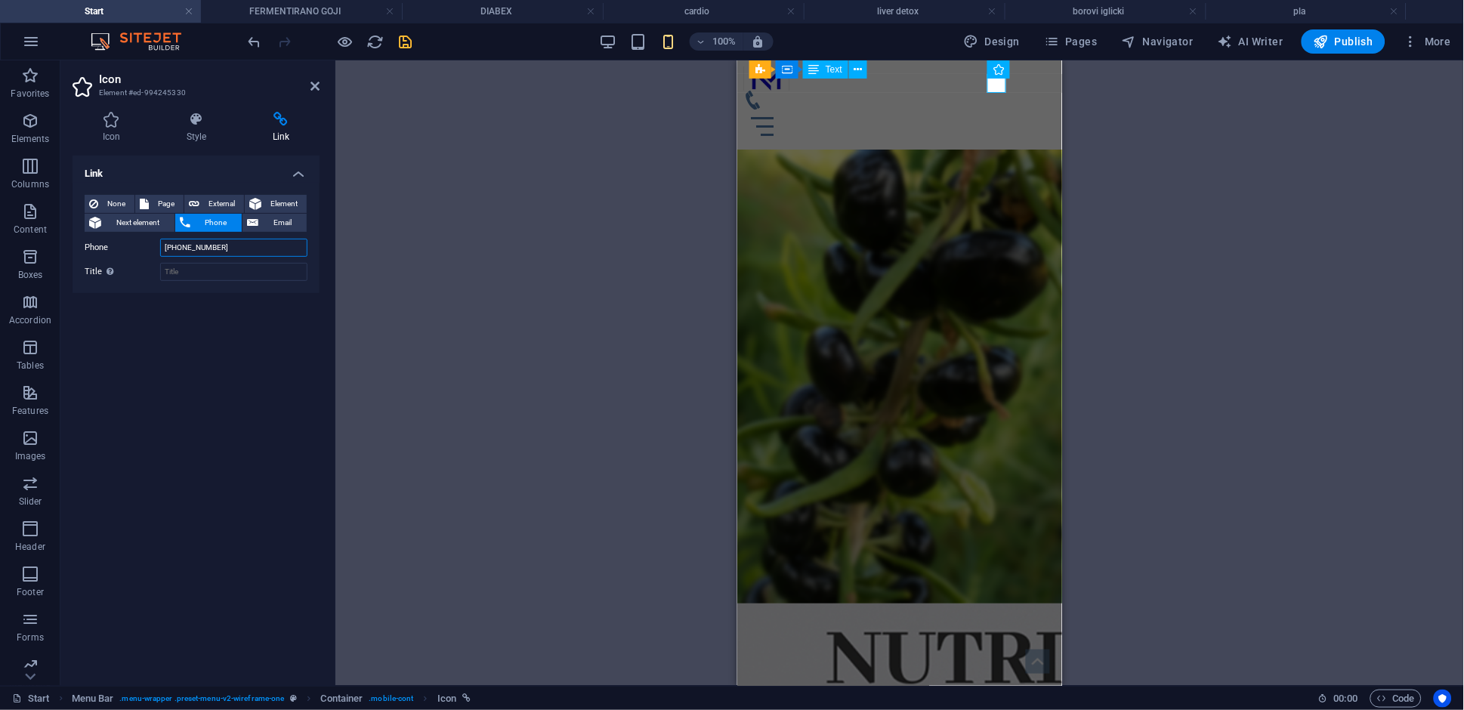
click at [227, 251] on input "+1 2345 6789" at bounding box center [233, 248] width 147 height 18
type input "+389325715"
click at [424, 264] on div "H1 Banner Banner Container Container Container Menu Bar Menu Container Image Ca…" at bounding box center [899, 372] width 1129 height 625
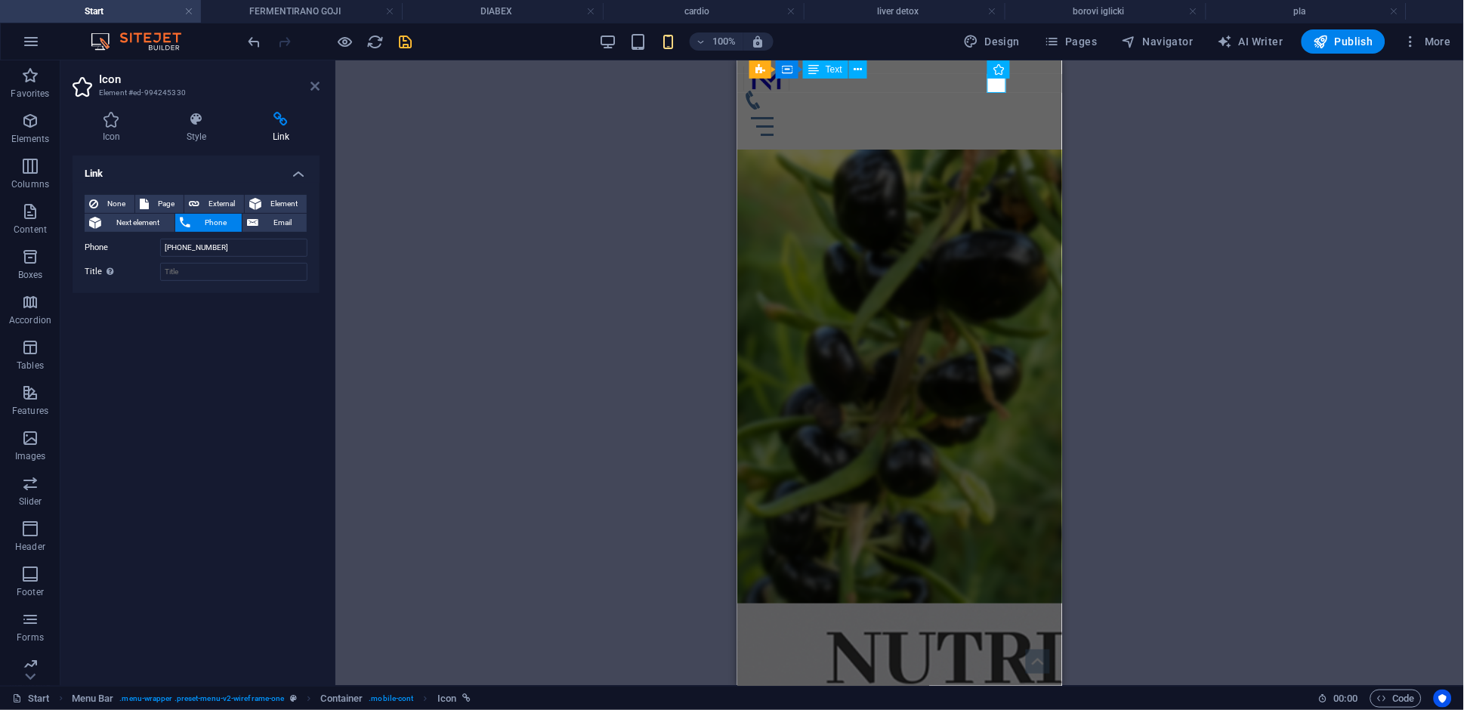
click at [316, 87] on icon at bounding box center [314, 86] width 9 height 12
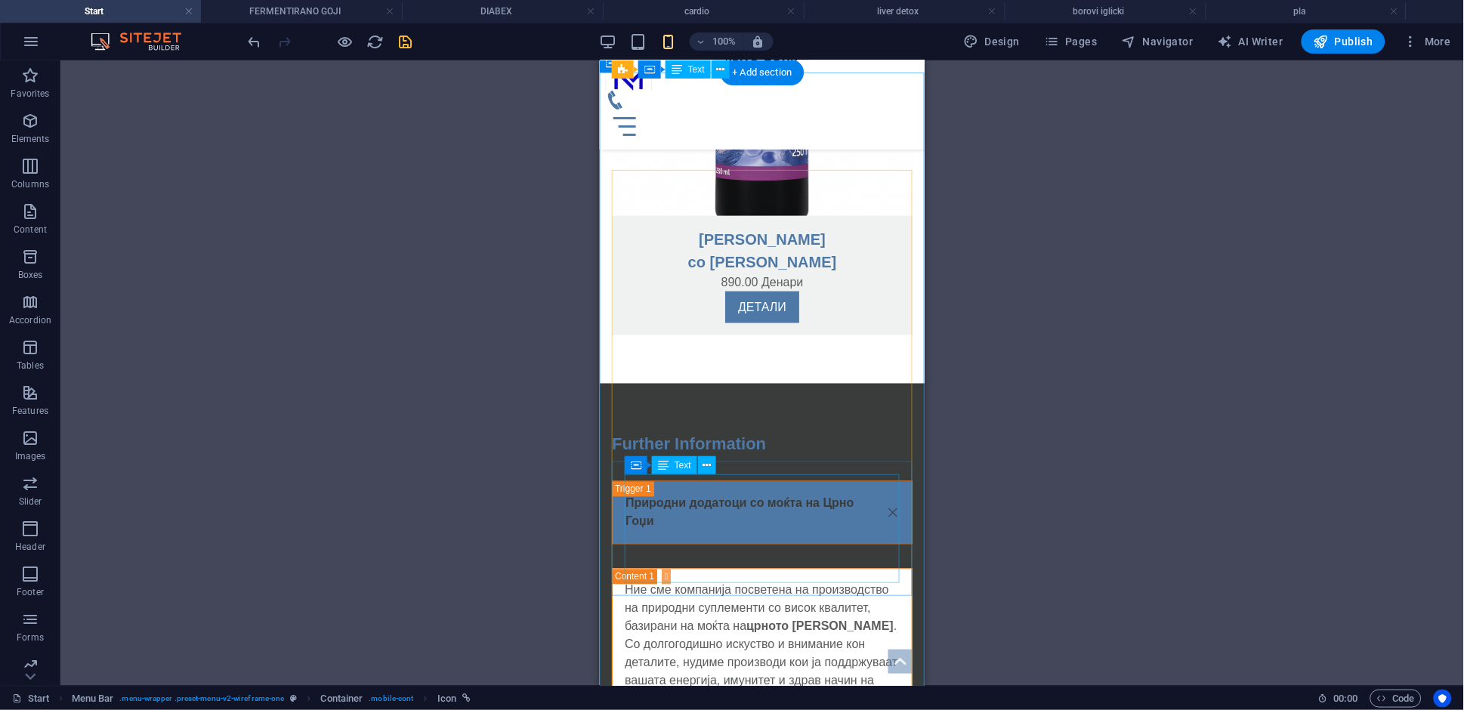
scroll to position [4482, 0]
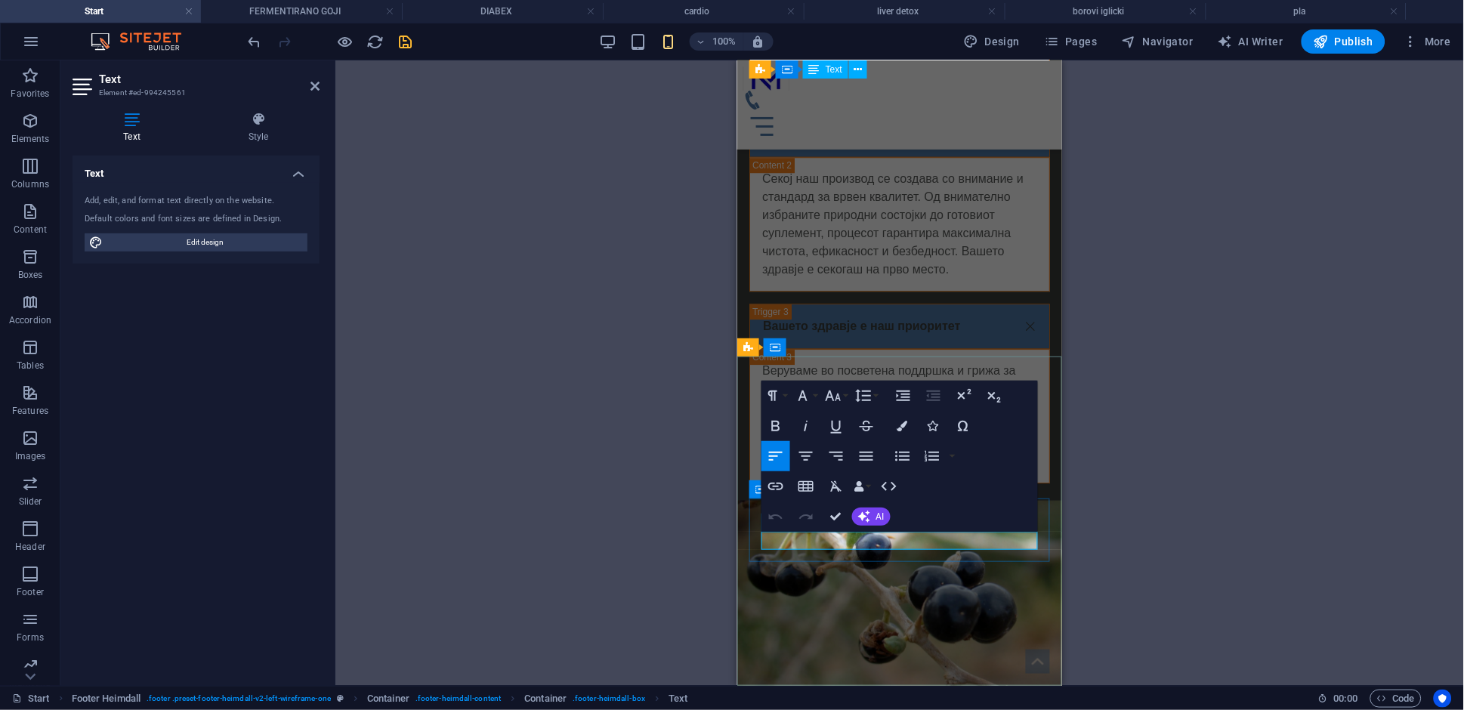
drag, startPoint x: 800, startPoint y: 540, endPoint x: 897, endPoint y: 542, distance: 96.7
click at [783, 489] on icon "button" at bounding box center [775, 487] width 15 height 8
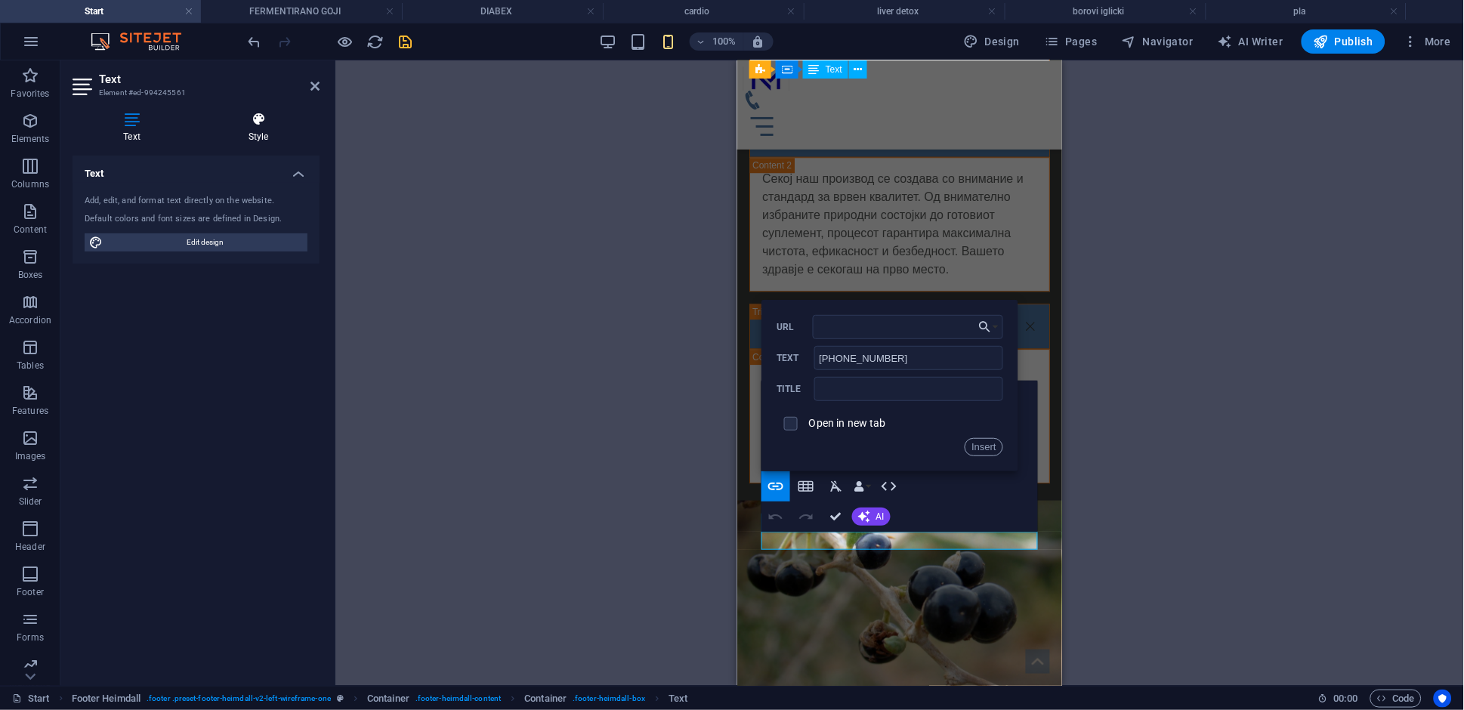
click at [266, 120] on icon at bounding box center [258, 119] width 122 height 15
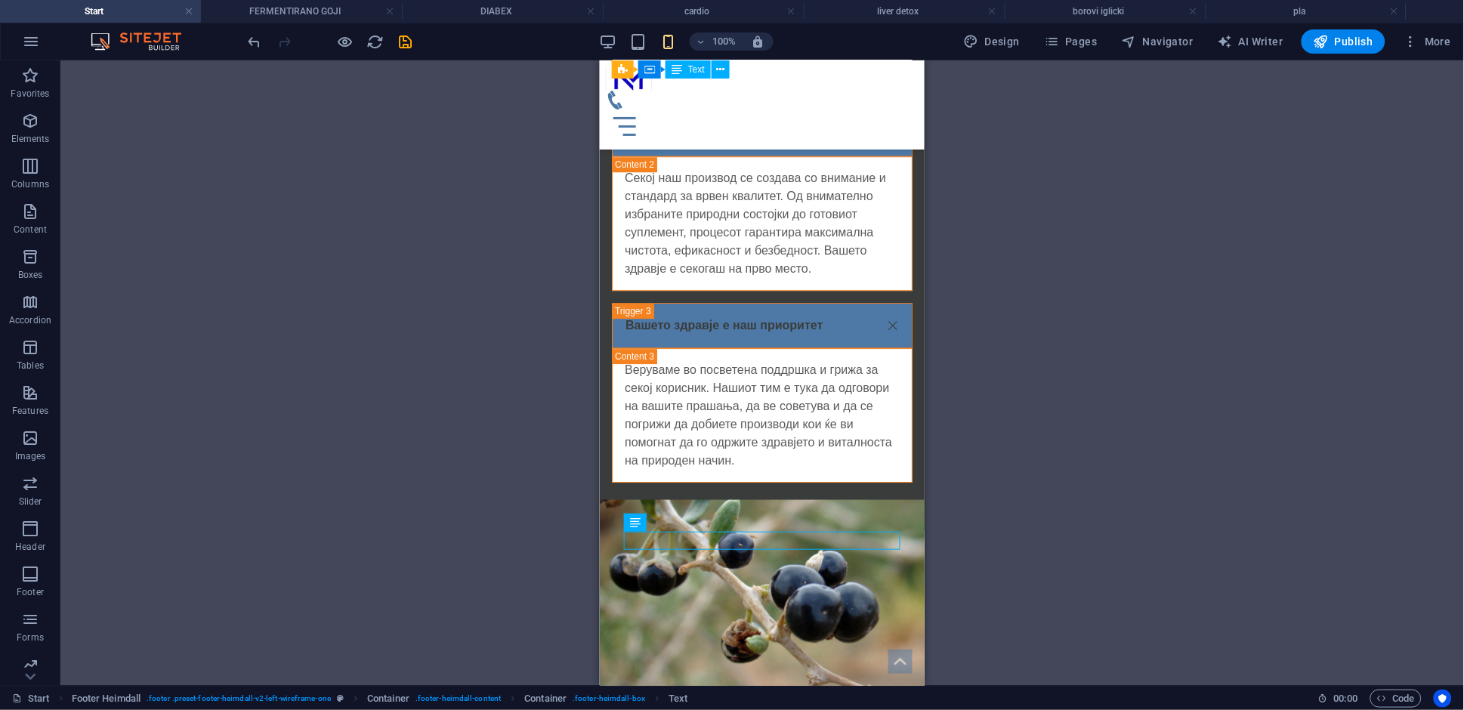
click at [471, 514] on div "H1 Banner Banner Container Container Container Menu Bar Menu Container Image Ca…" at bounding box center [761, 372] width 1403 height 625
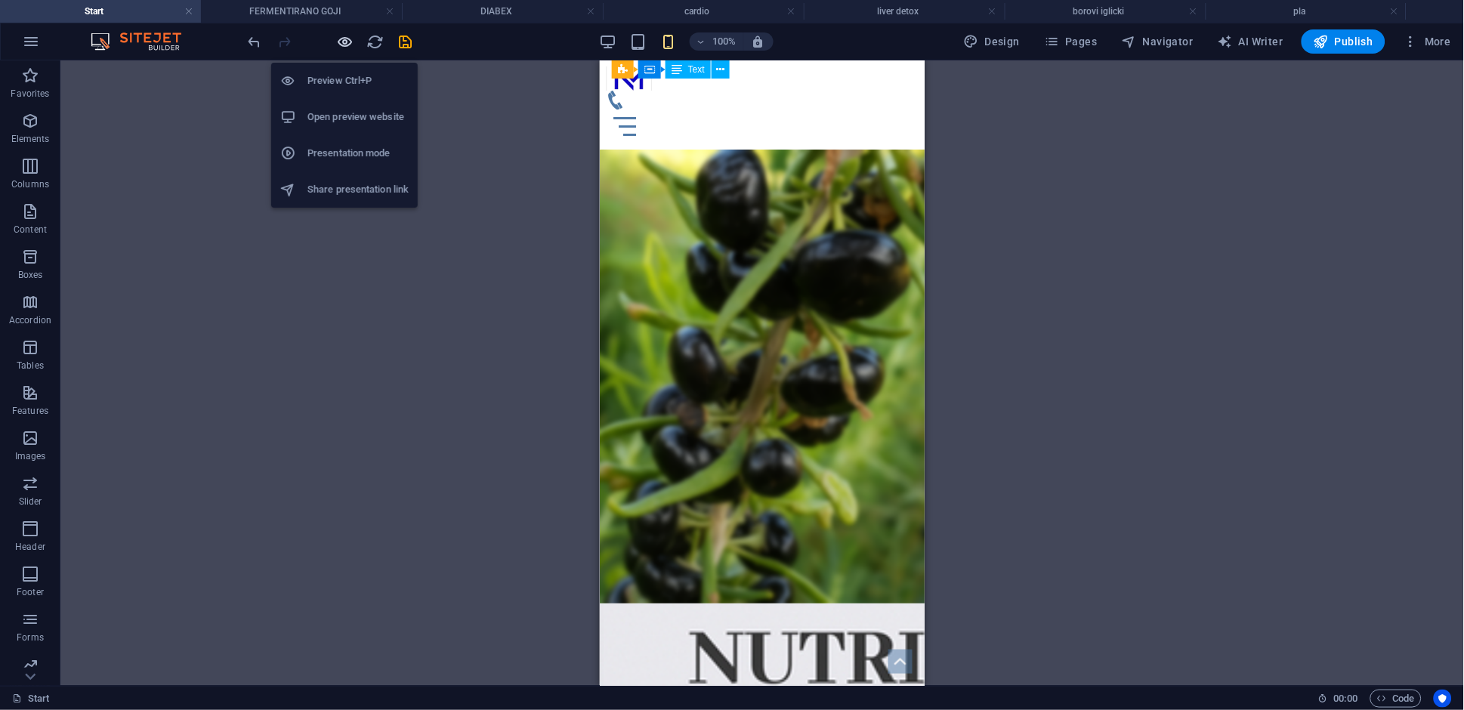
click at [341, 42] on icon "button" at bounding box center [345, 41] width 17 height 17
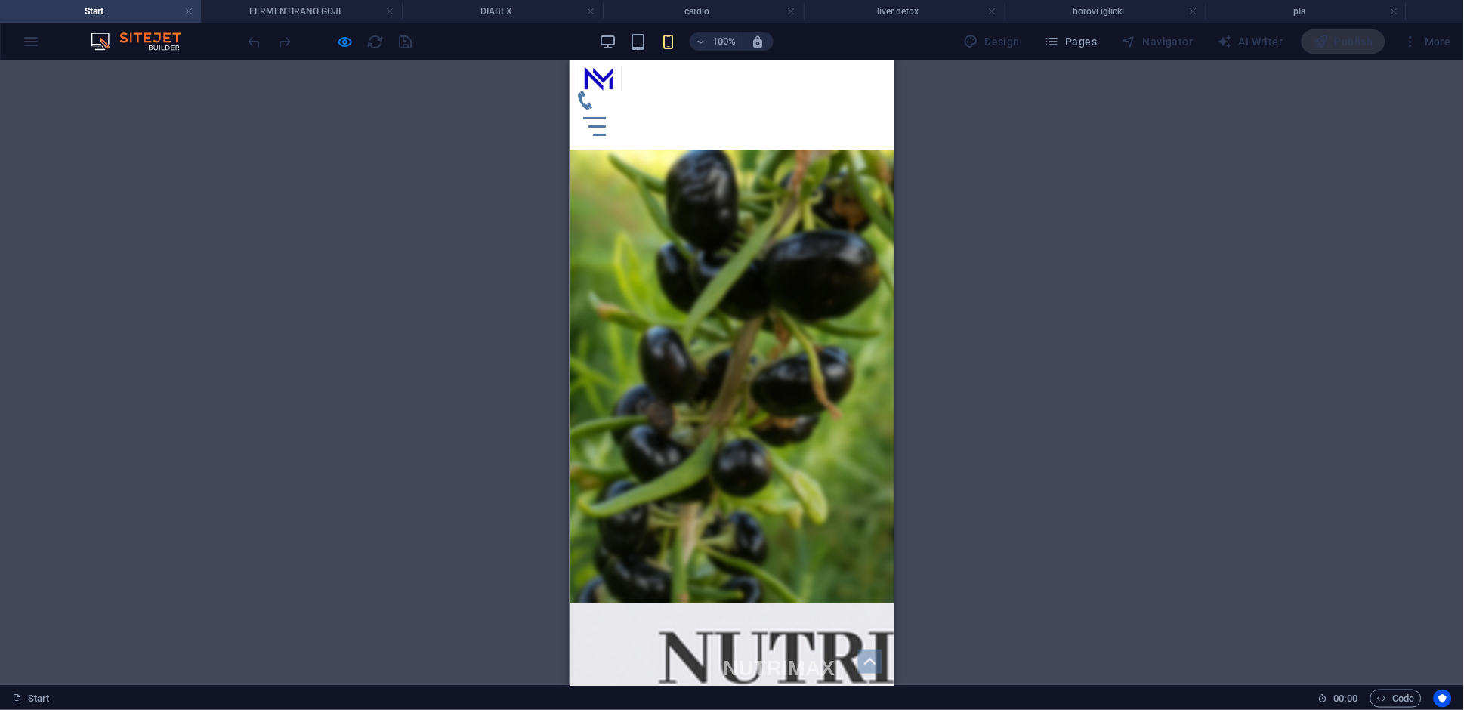
click at [594, 90] on icon at bounding box center [584, 99] width 19 height 19
click at [869, 109] on div "Menu" at bounding box center [731, 126] width 313 height 34
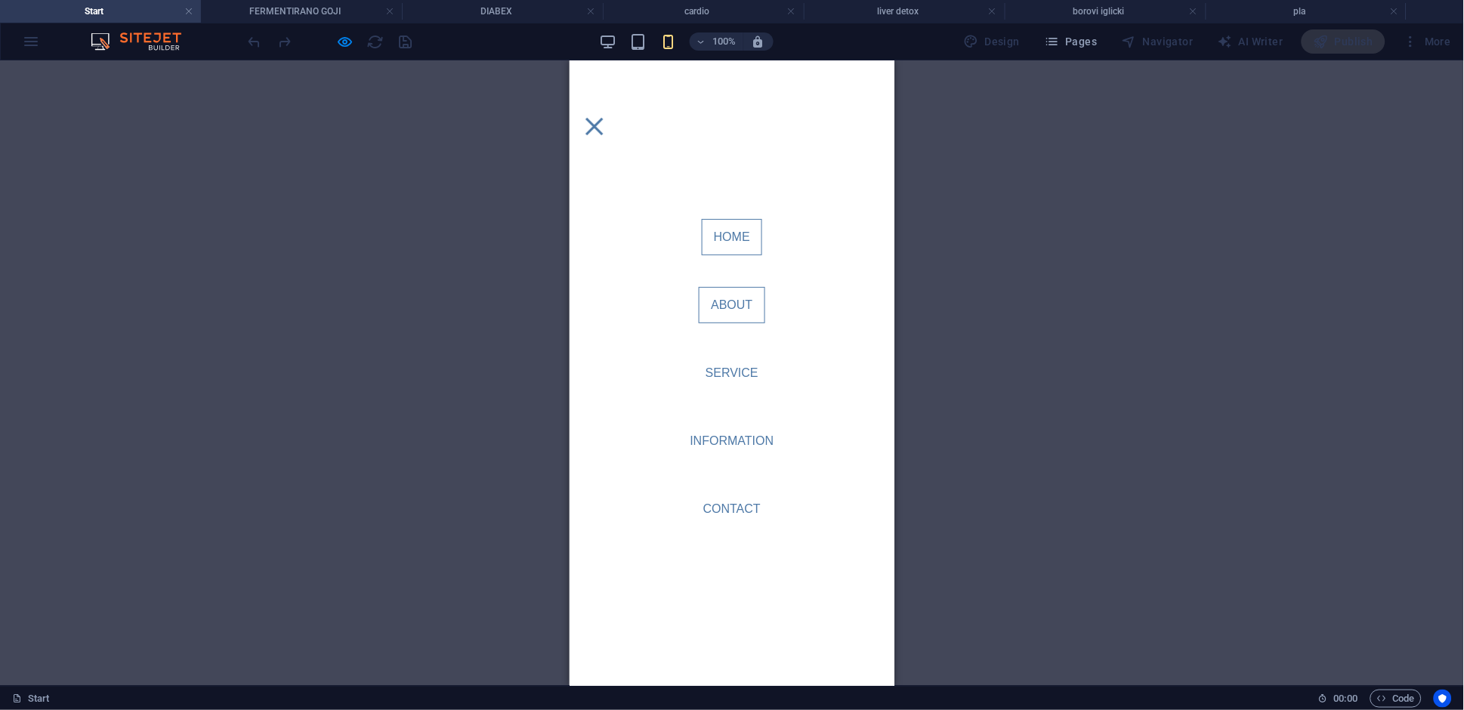
click at [726, 301] on link "About" at bounding box center [731, 304] width 66 height 36
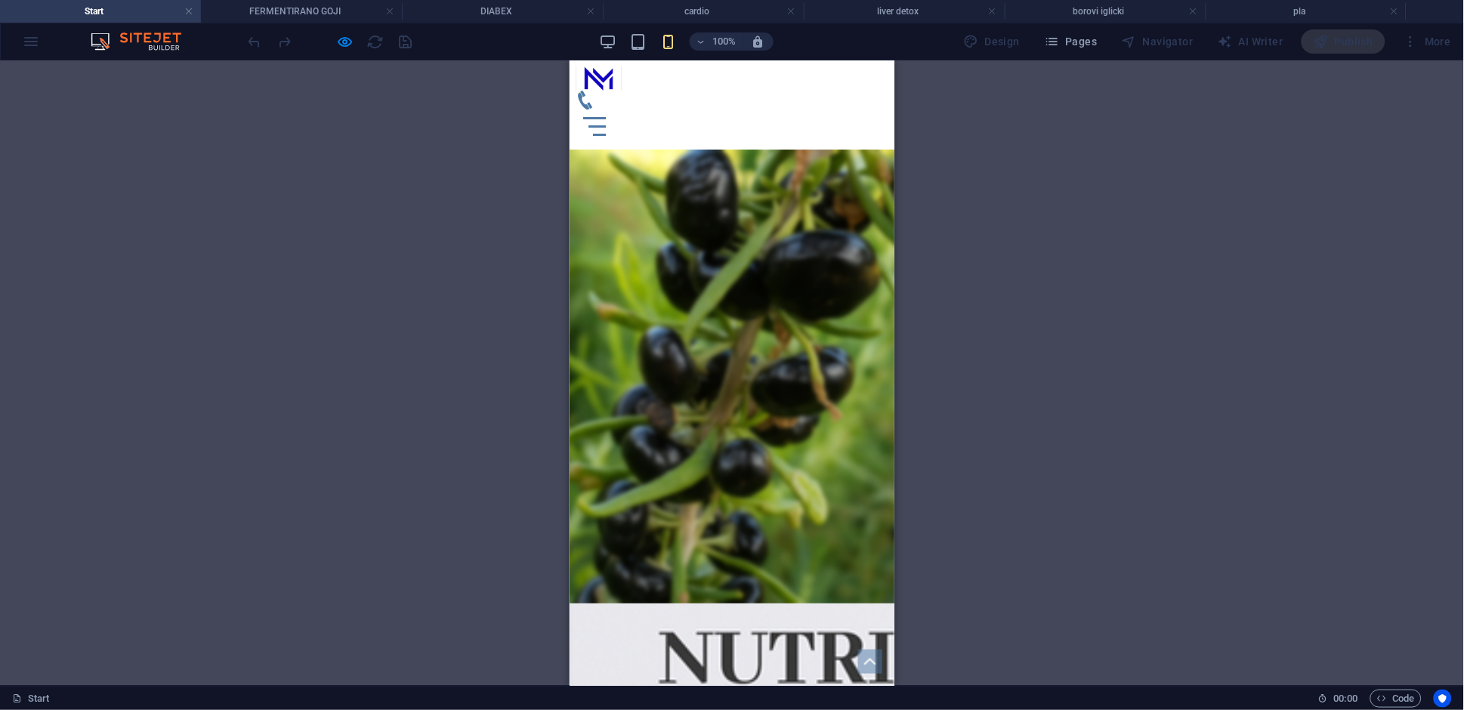
click at [605, 116] on div "Menu" at bounding box center [593, 125] width 23 height 19
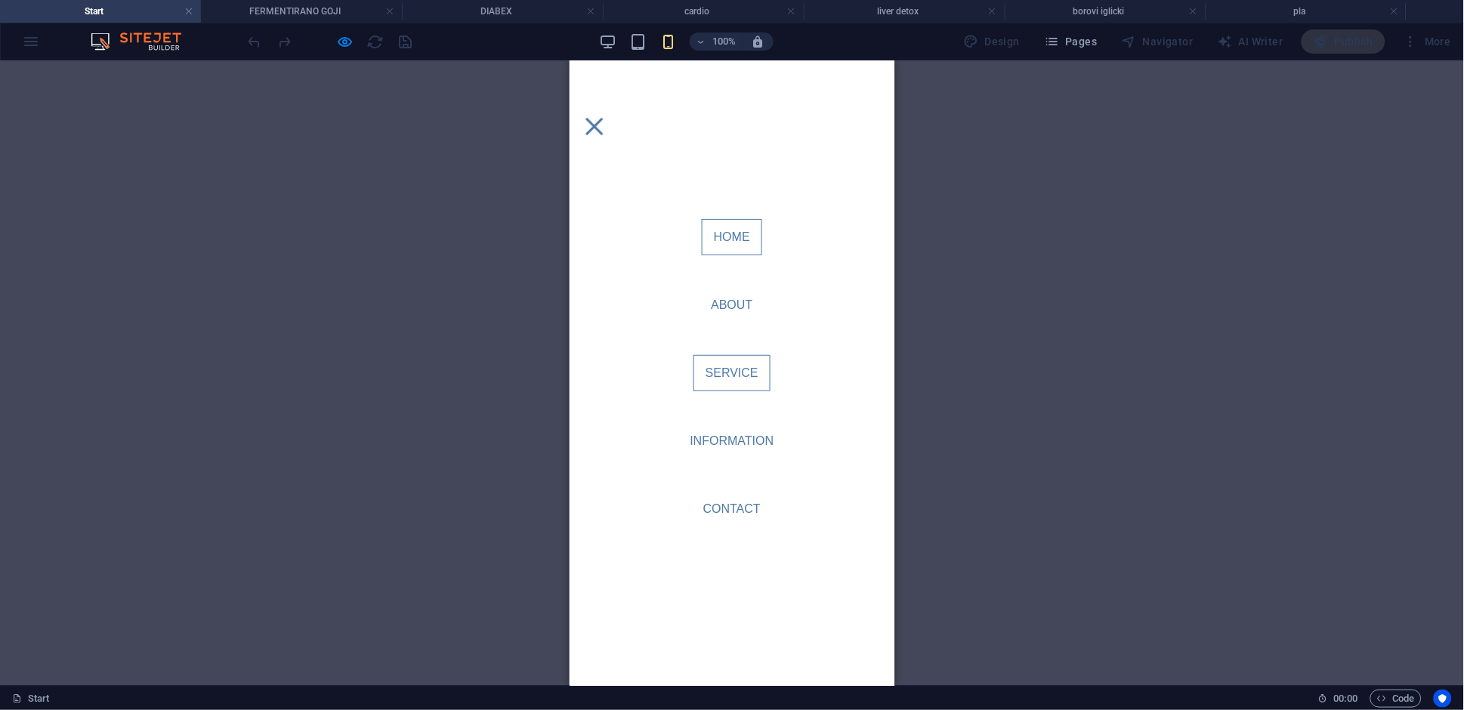
click at [727, 371] on link "Service" at bounding box center [731, 372] width 77 height 36
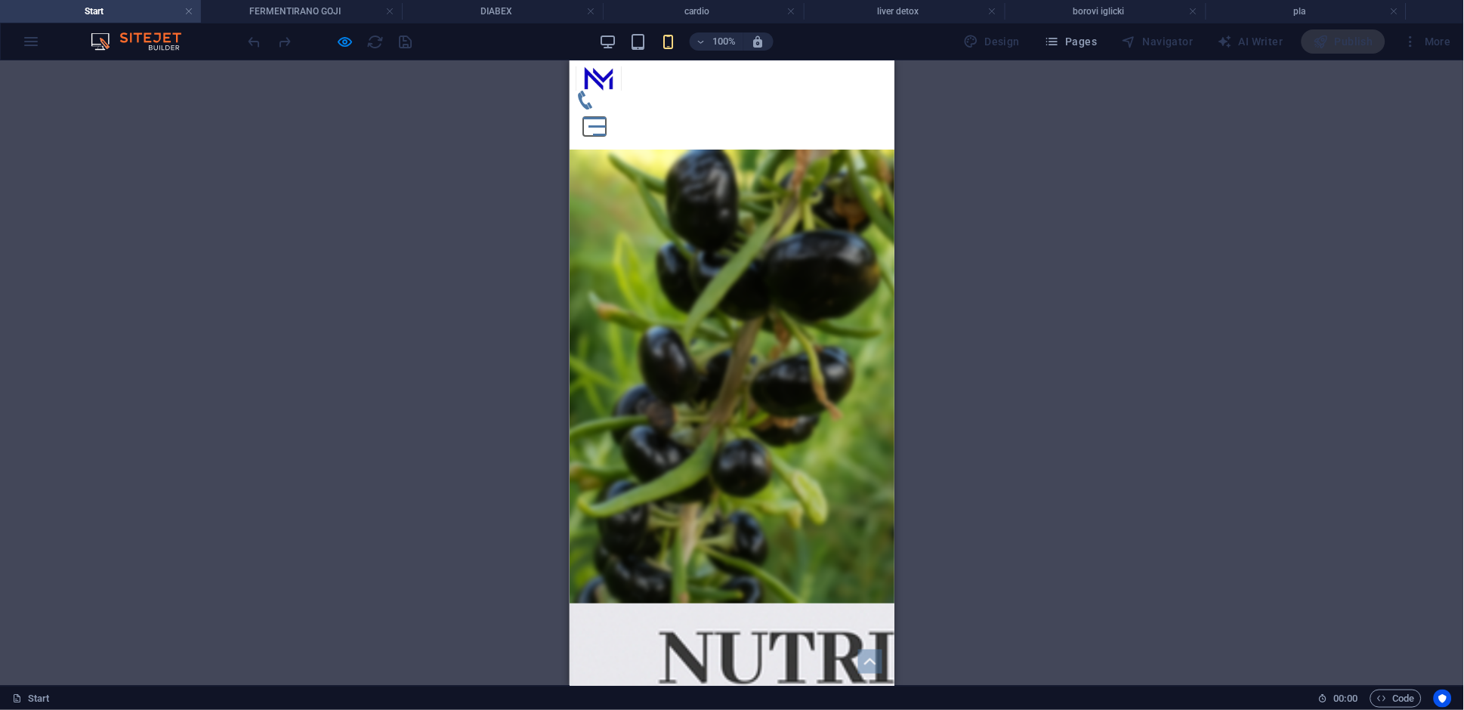
click at [606, 125] on button "Menu" at bounding box center [596, 126] width 17 height 2
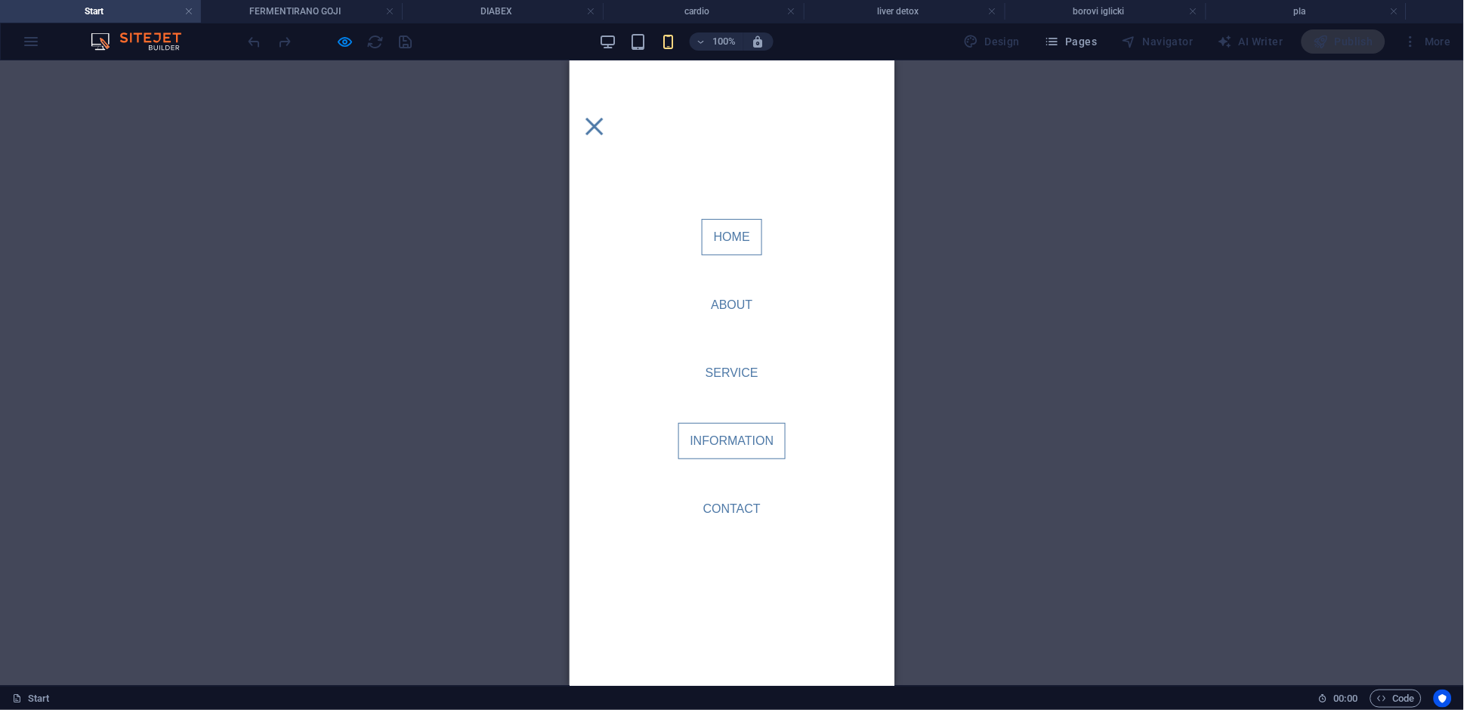
click at [724, 440] on link "Information" at bounding box center [732, 440] width 108 height 36
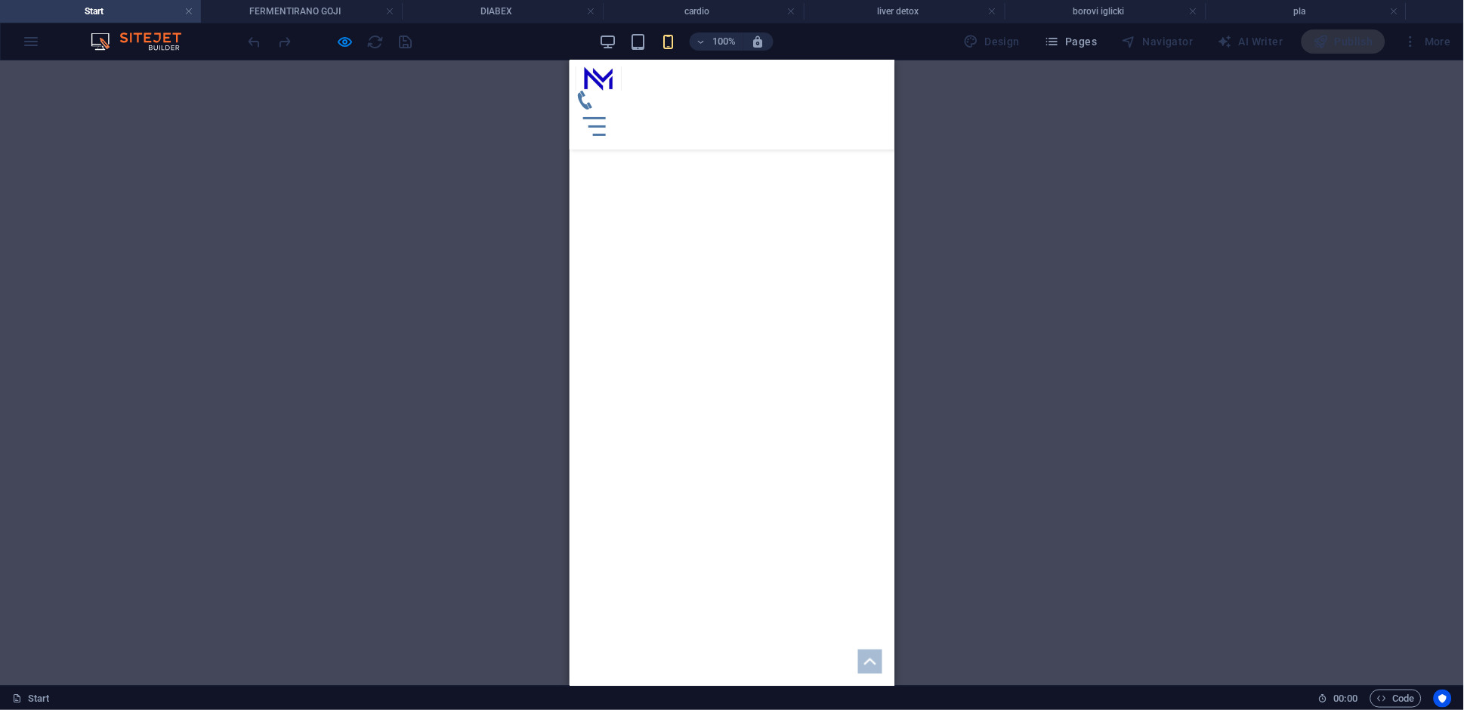
scroll to position [3828, 0]
click at [605, 116] on div "Menu" at bounding box center [593, 125] width 23 height 19
click at [602, 117] on button "Menu" at bounding box center [593, 125] width 17 height 17
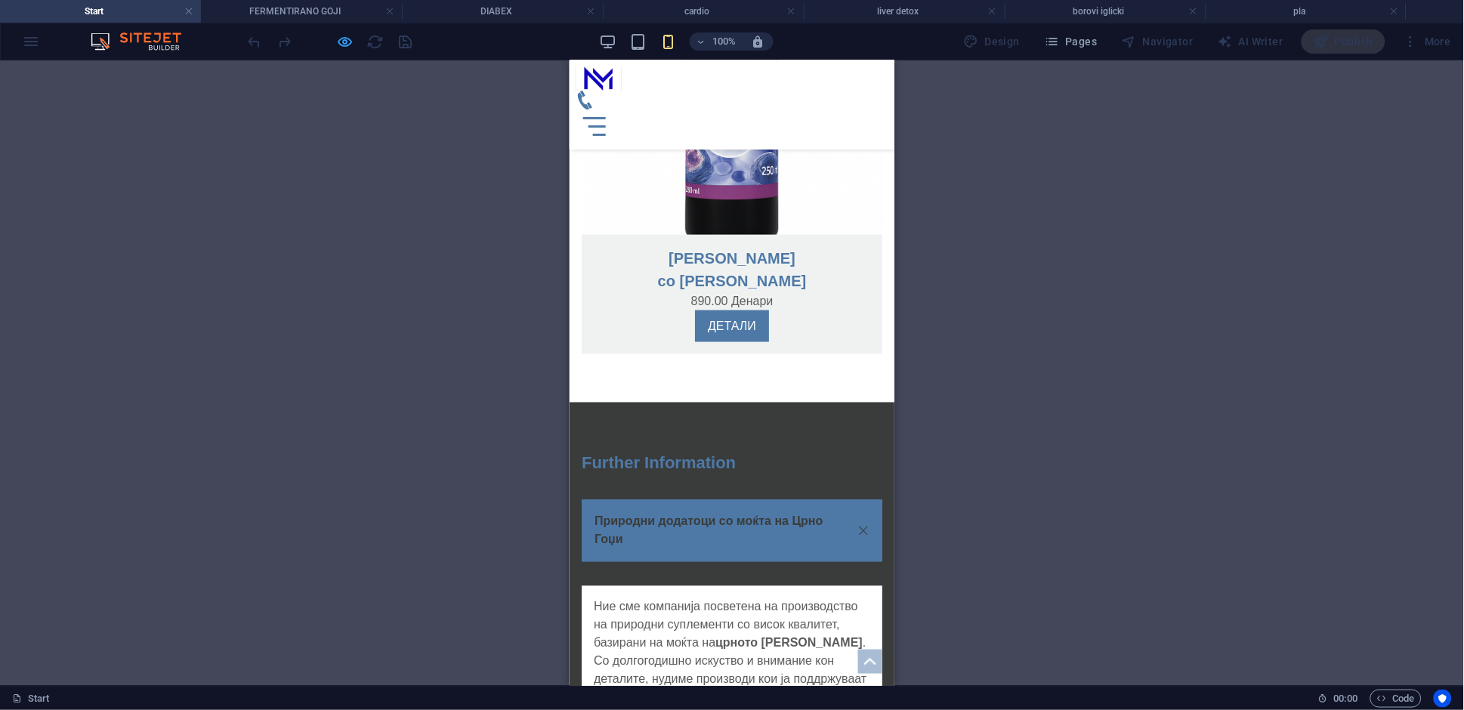
click at [340, 46] on icon "button" at bounding box center [345, 41] width 17 height 17
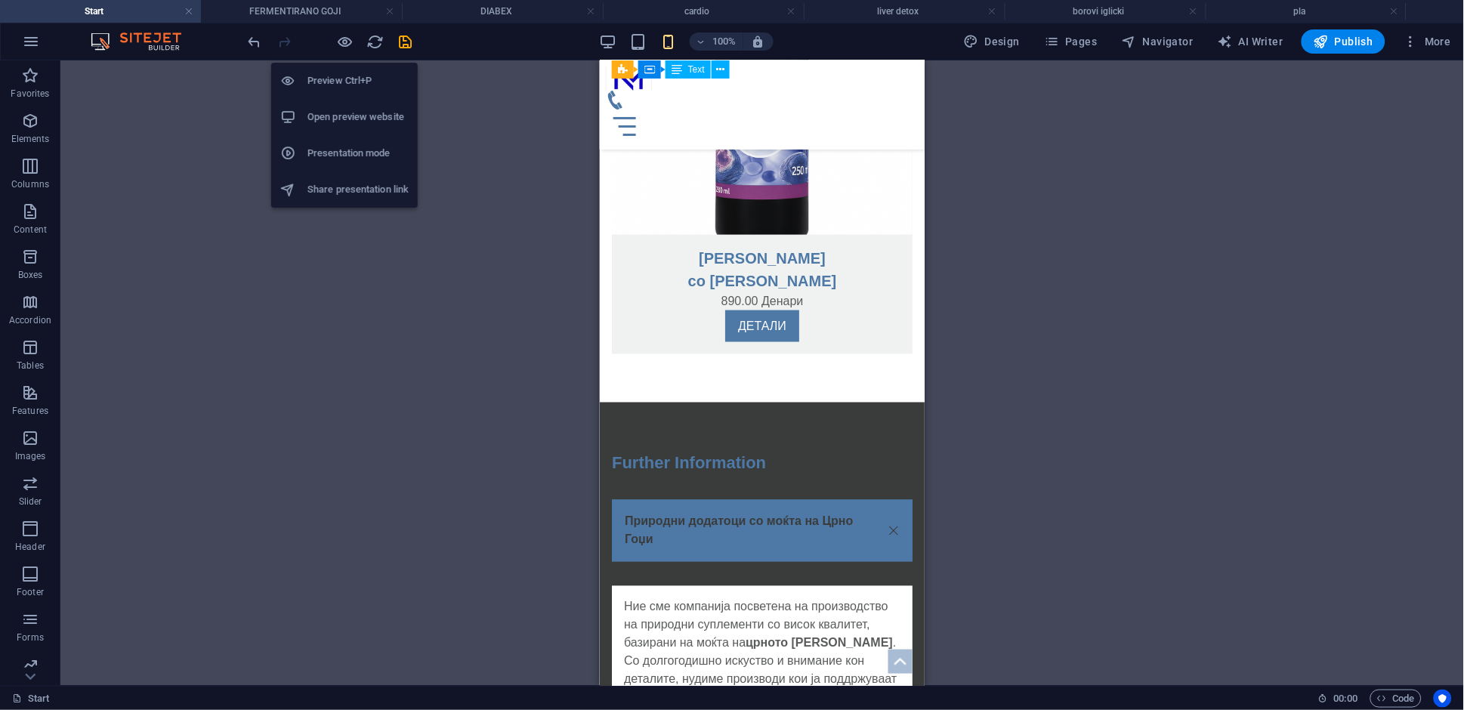
click at [457, 350] on div "Container Container H1 Banner Banner Container Container Container Menu Bar Men…" at bounding box center [761, 372] width 1403 height 625
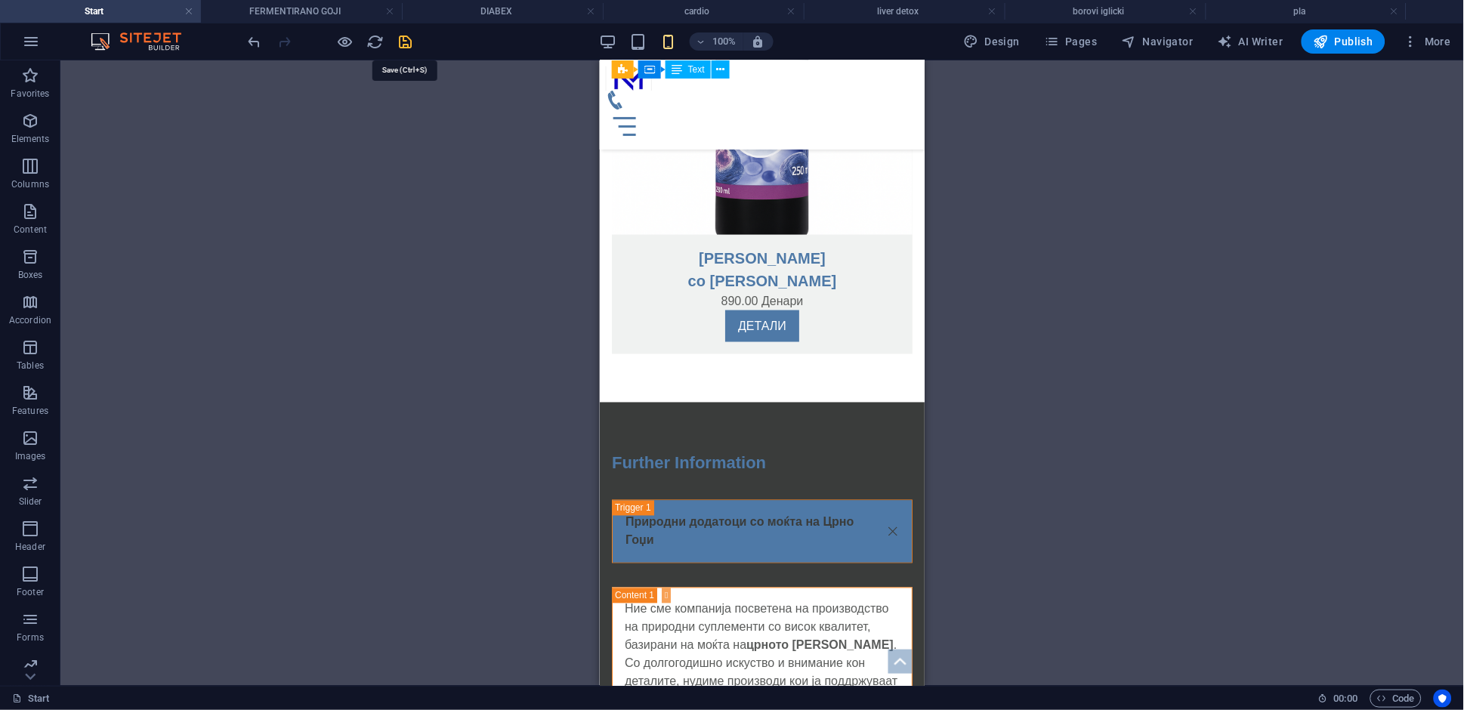
drag, startPoint x: 408, startPoint y: 47, endPoint x: 208, endPoint y: 496, distance: 492.0
click at [408, 47] on icon "save" at bounding box center [405, 41] width 17 height 17
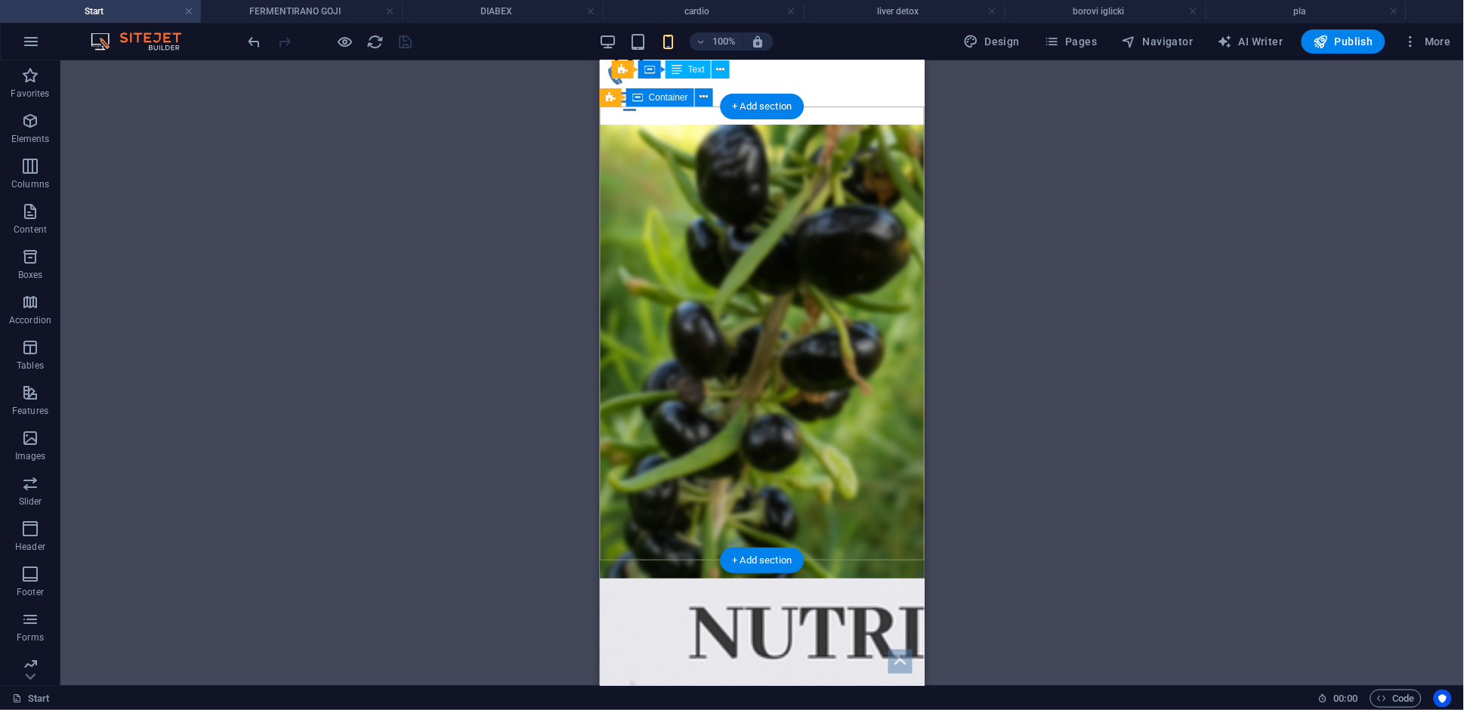
scroll to position [0, 0]
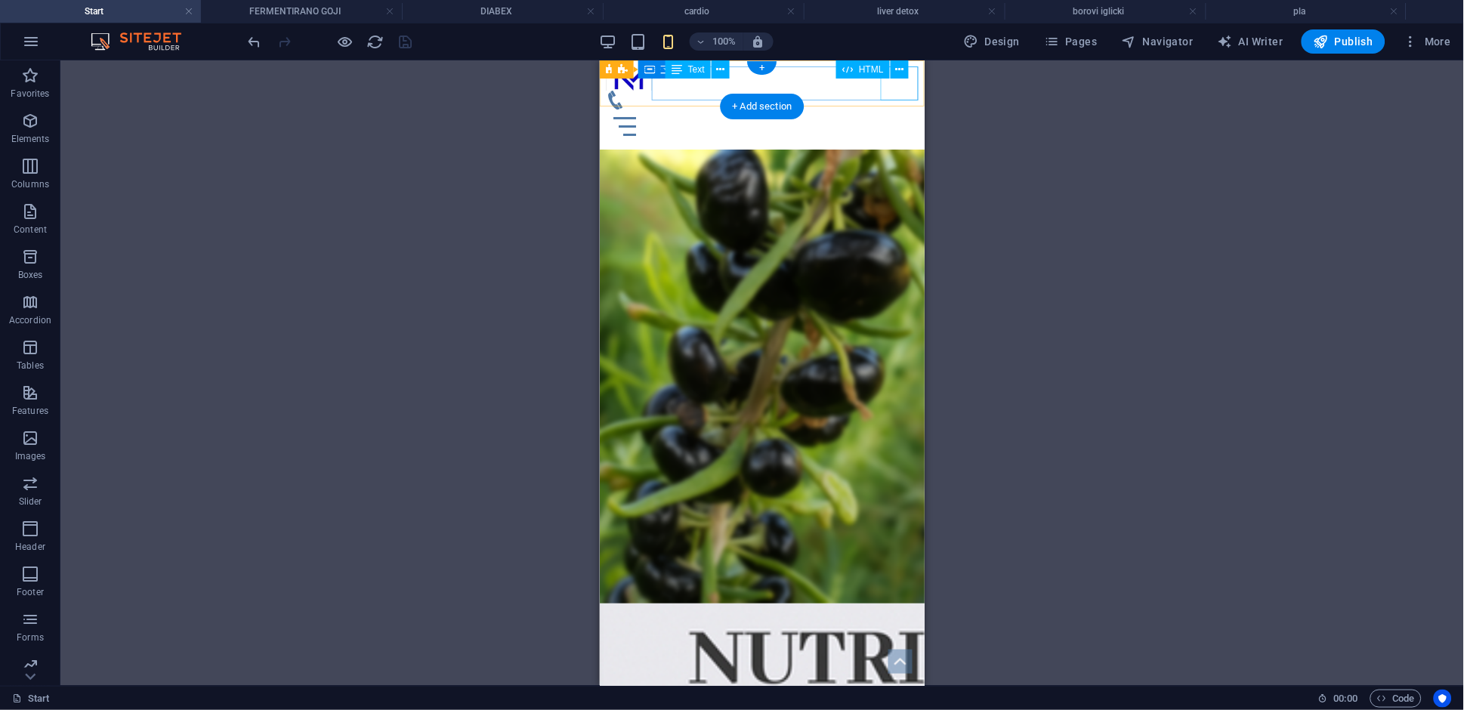
click at [904, 109] on div "Menu" at bounding box center [761, 126] width 313 height 34
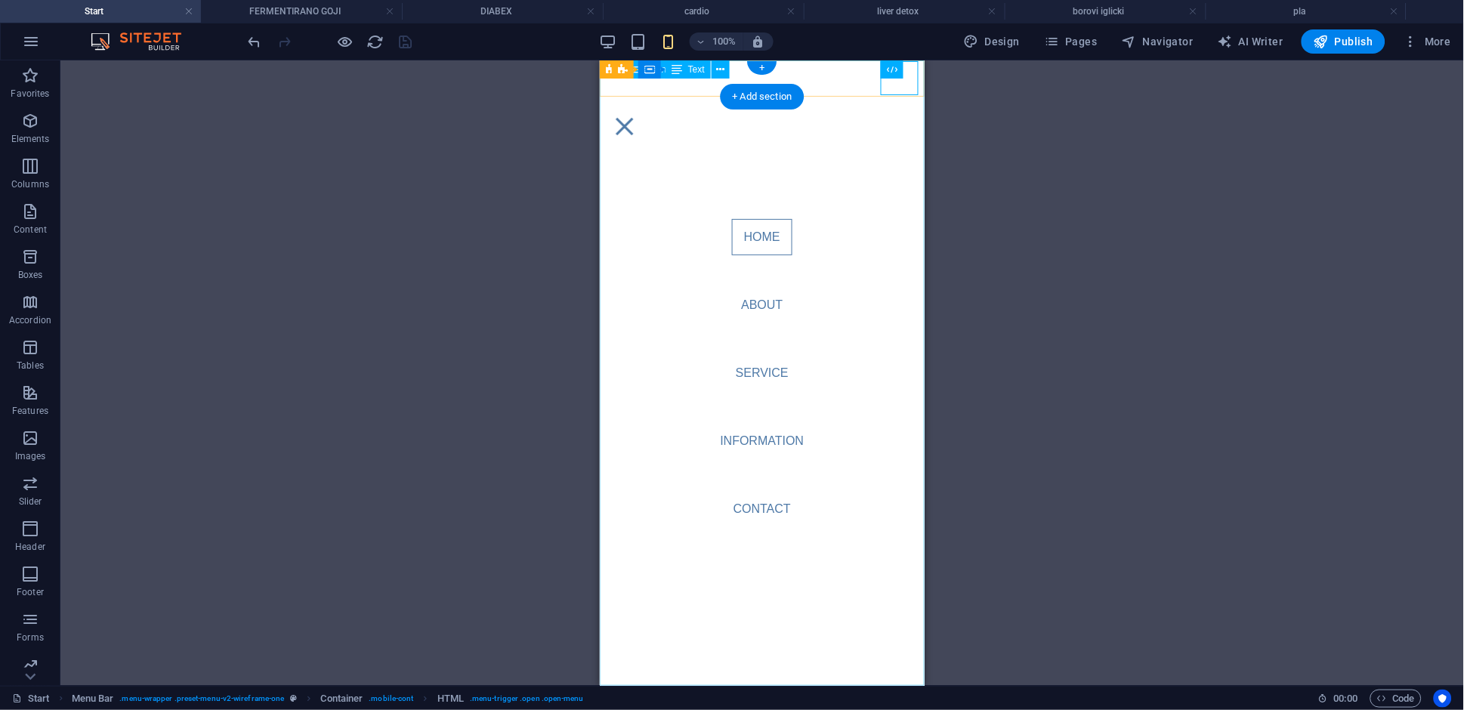
click at [762, 297] on nav "Home About Service Information Contact" at bounding box center [761, 372] width 325 height 625
click at [761, 307] on nav "Home About Service Information Contact" at bounding box center [761, 372] width 325 height 625
select select
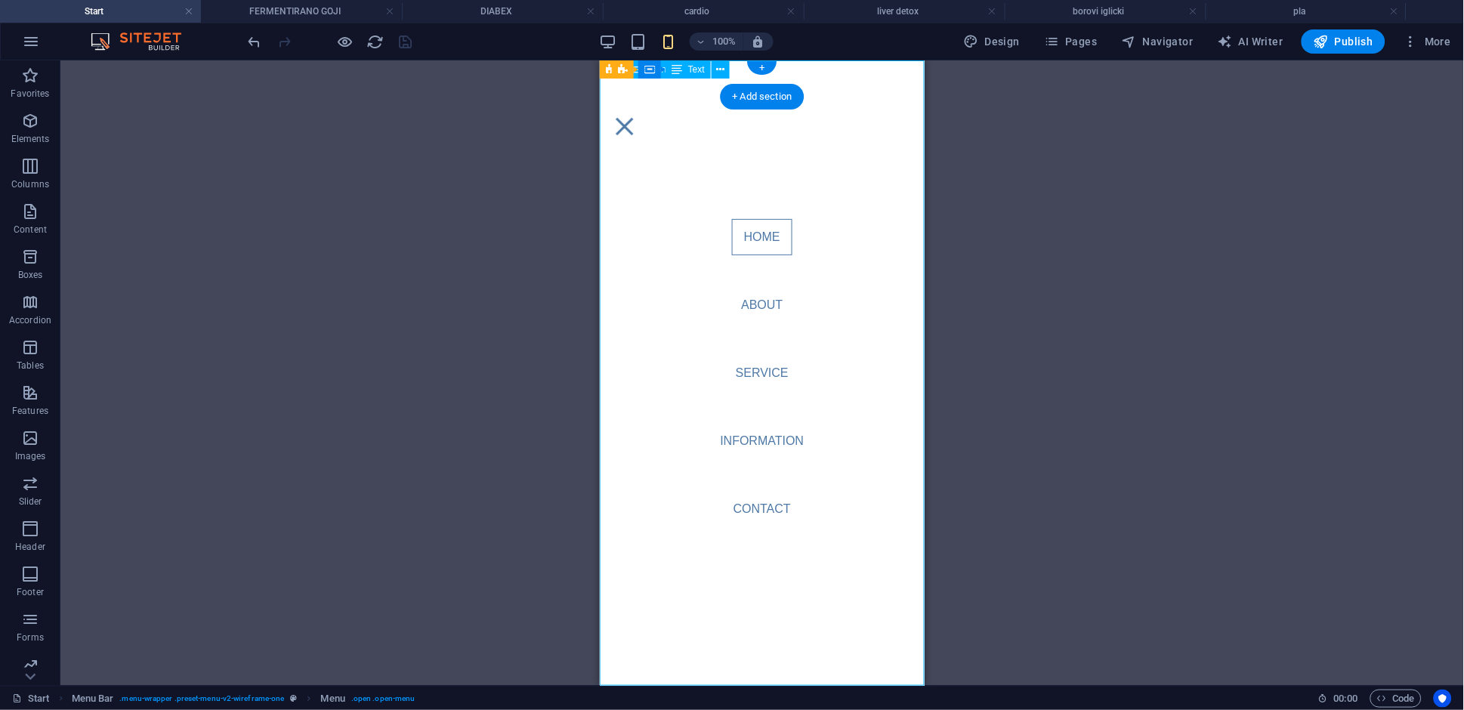
select select
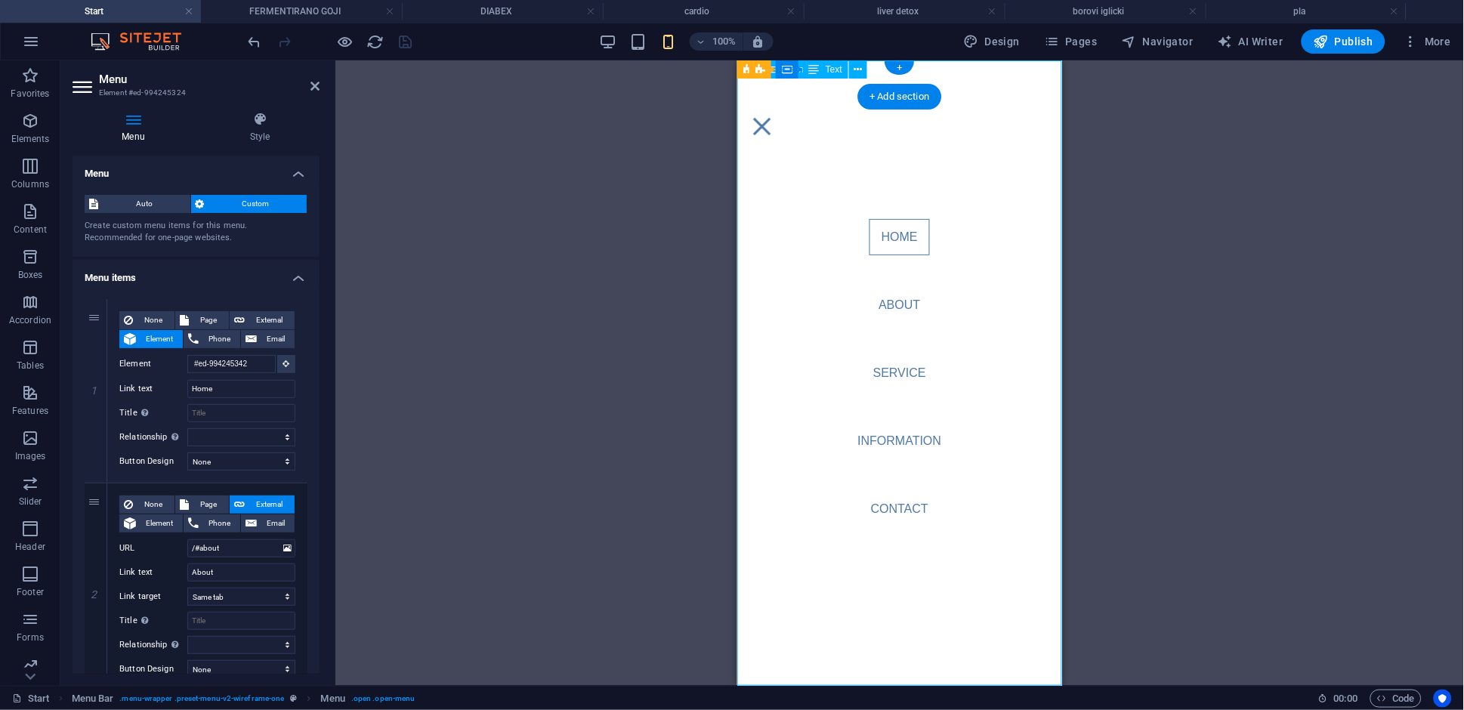
click at [902, 304] on nav "Home About Service Information Contact" at bounding box center [898, 372] width 325 height 625
drag, startPoint x: 902, startPoint y: 304, endPoint x: 888, endPoint y: 223, distance: 82.1
click at [903, 303] on nav "Home About Service Information Contact" at bounding box center [898, 372] width 325 height 625
click at [884, 218] on nav "Home About Service Information Contact" at bounding box center [898, 372] width 325 height 625
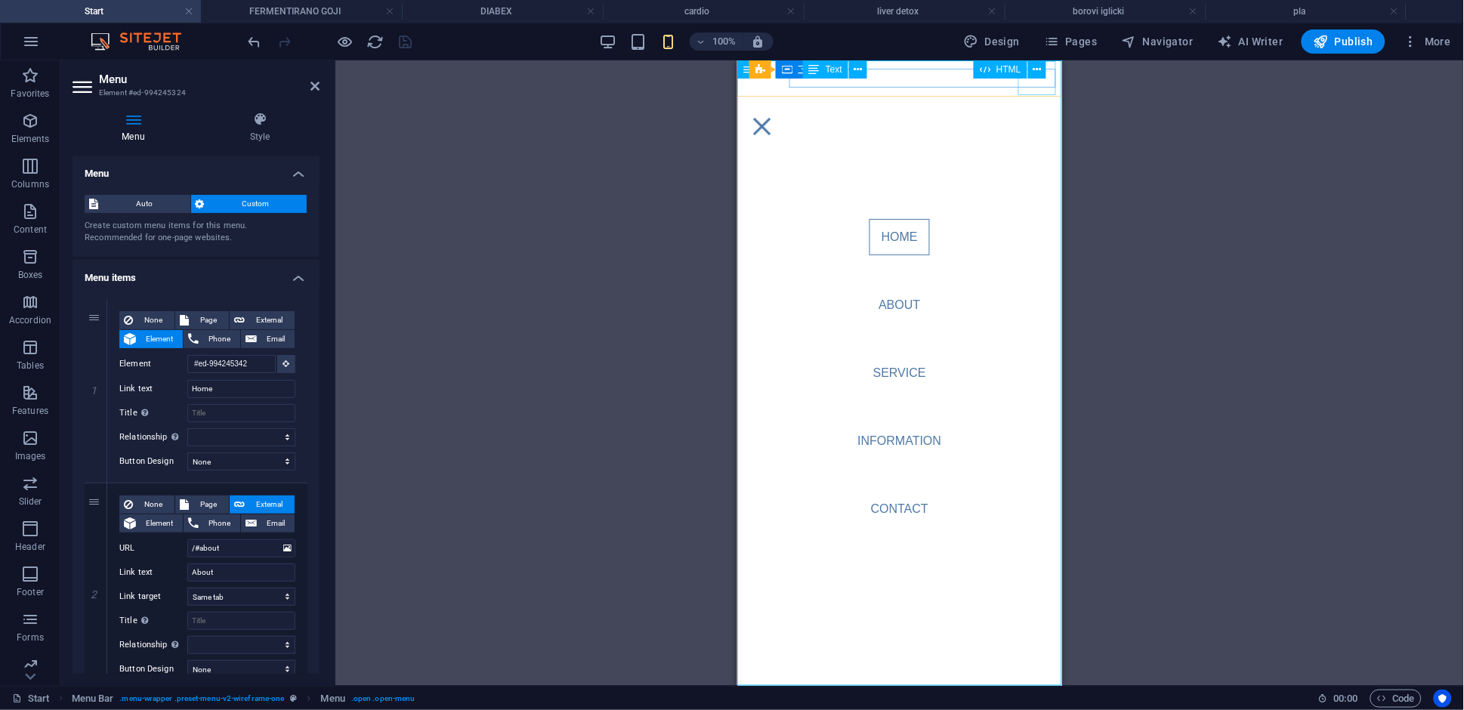
drag, startPoint x: 1032, startPoint y: 79, endPoint x: 1018, endPoint y: 331, distance: 251.9
click at [780, 109] on div "Menu" at bounding box center [762, 126] width 38 height 34
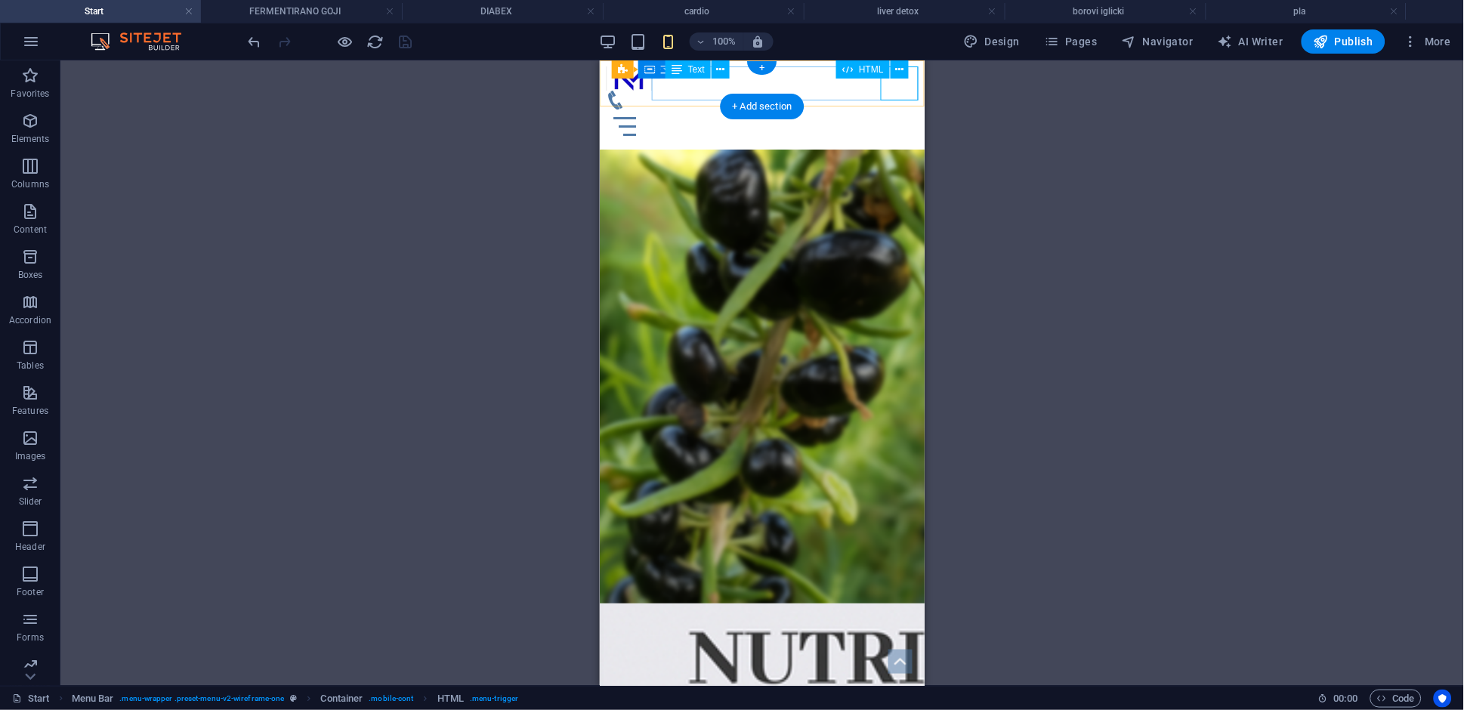
click at [895, 109] on div "Menu" at bounding box center [761, 126] width 313 height 34
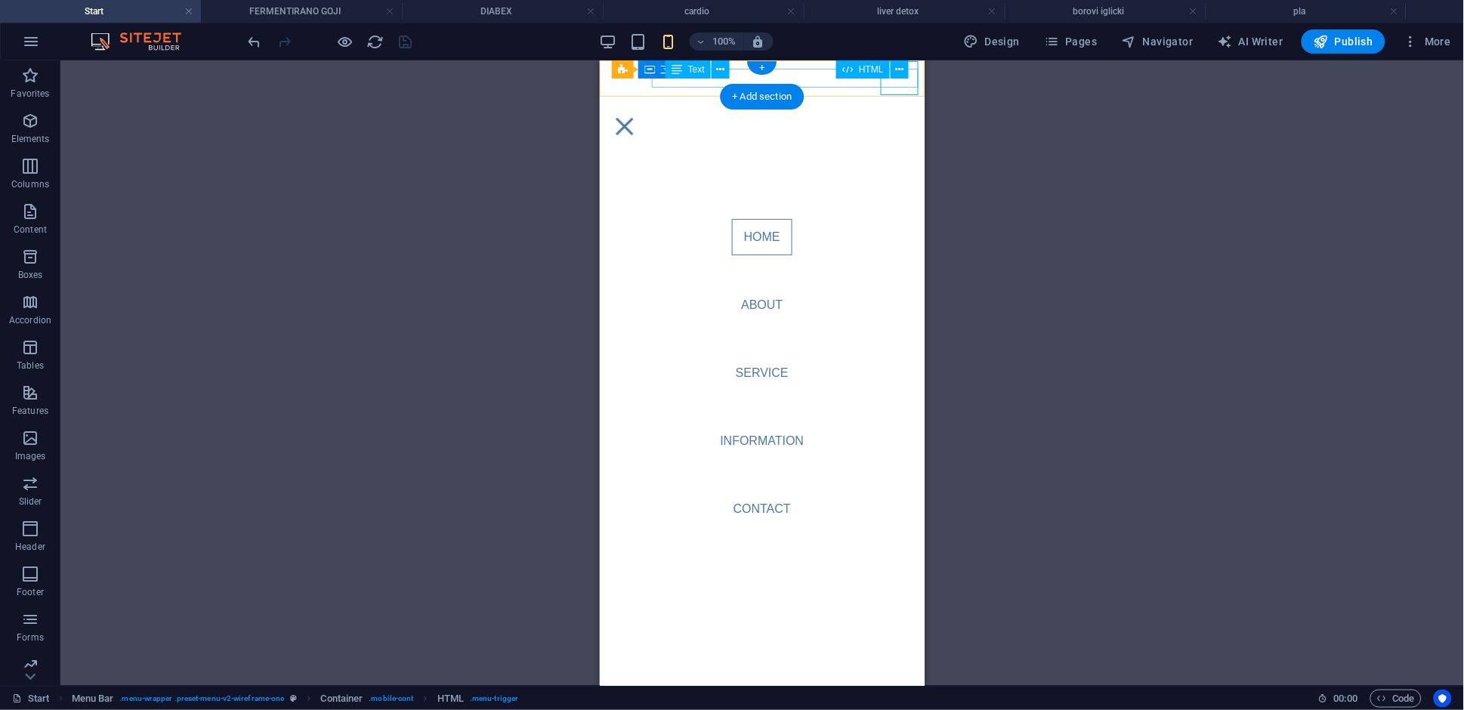
click at [643, 109] on div "Menu" at bounding box center [624, 126] width 38 height 34
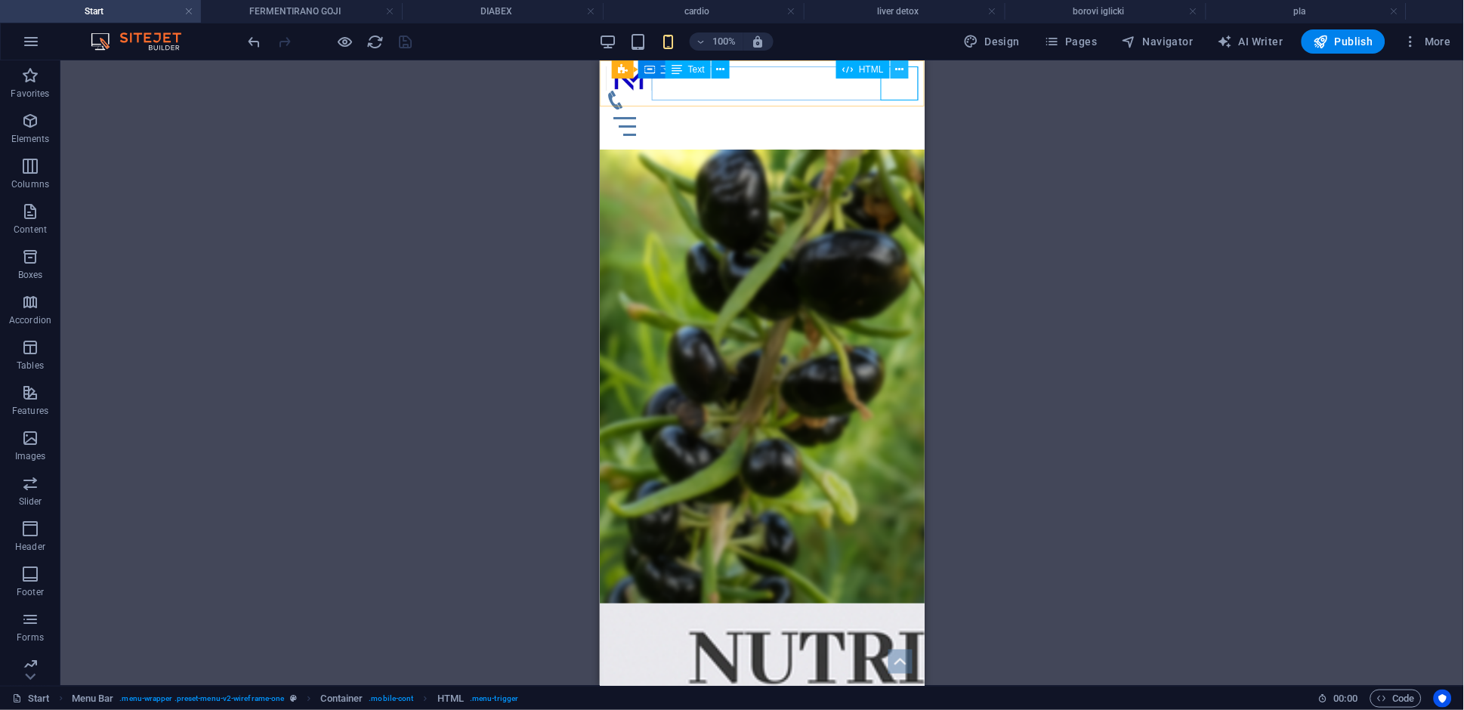
click at [903, 69] on icon at bounding box center [899, 70] width 8 height 16
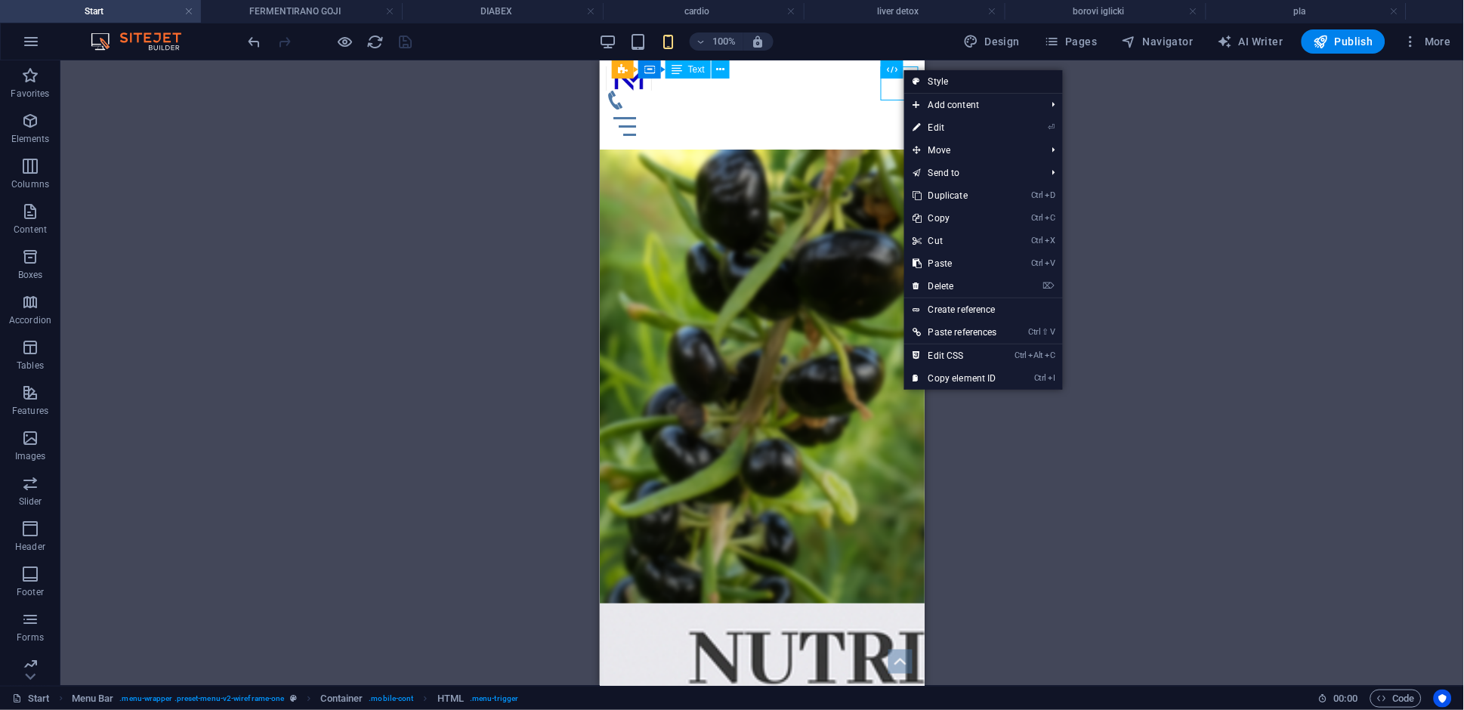
click at [949, 81] on link "Style" at bounding box center [983, 81] width 159 height 23
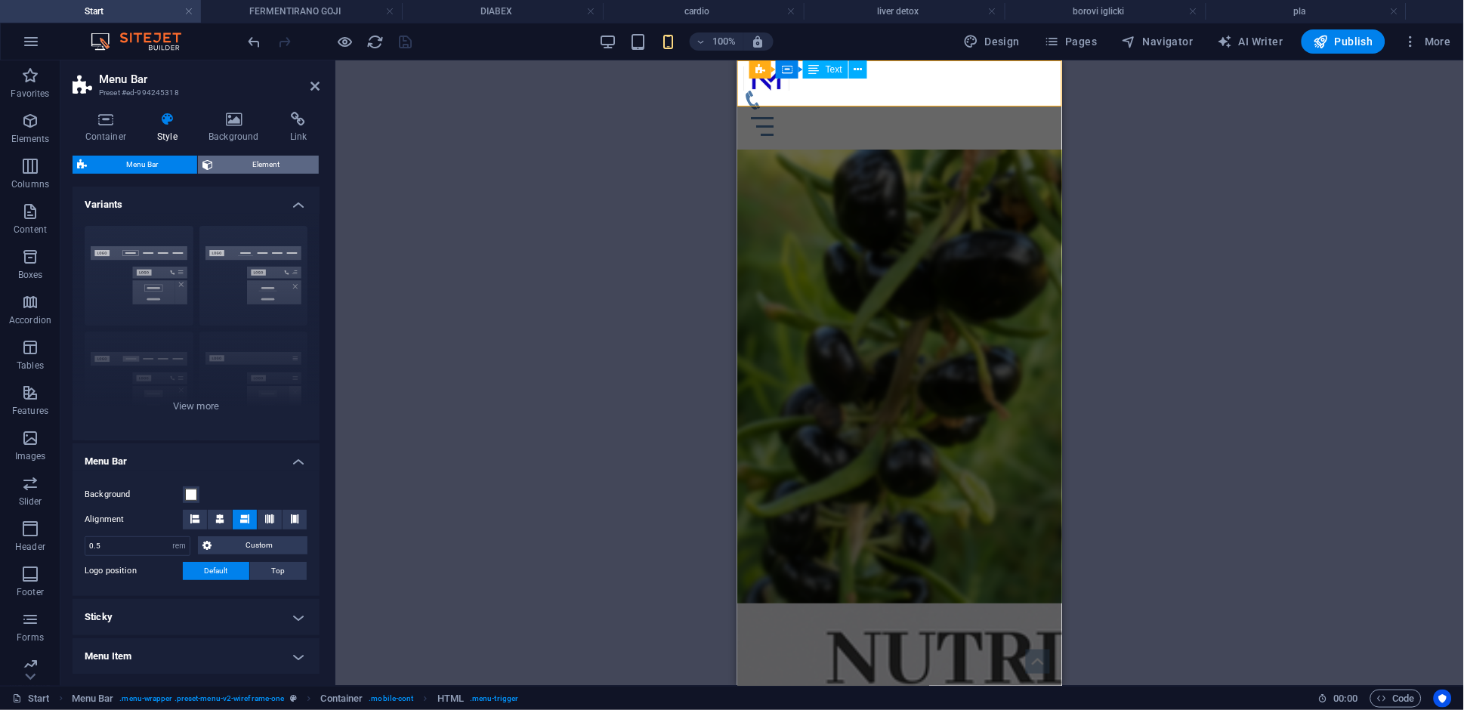
click at [233, 166] on span "Element" at bounding box center [266, 165] width 97 height 18
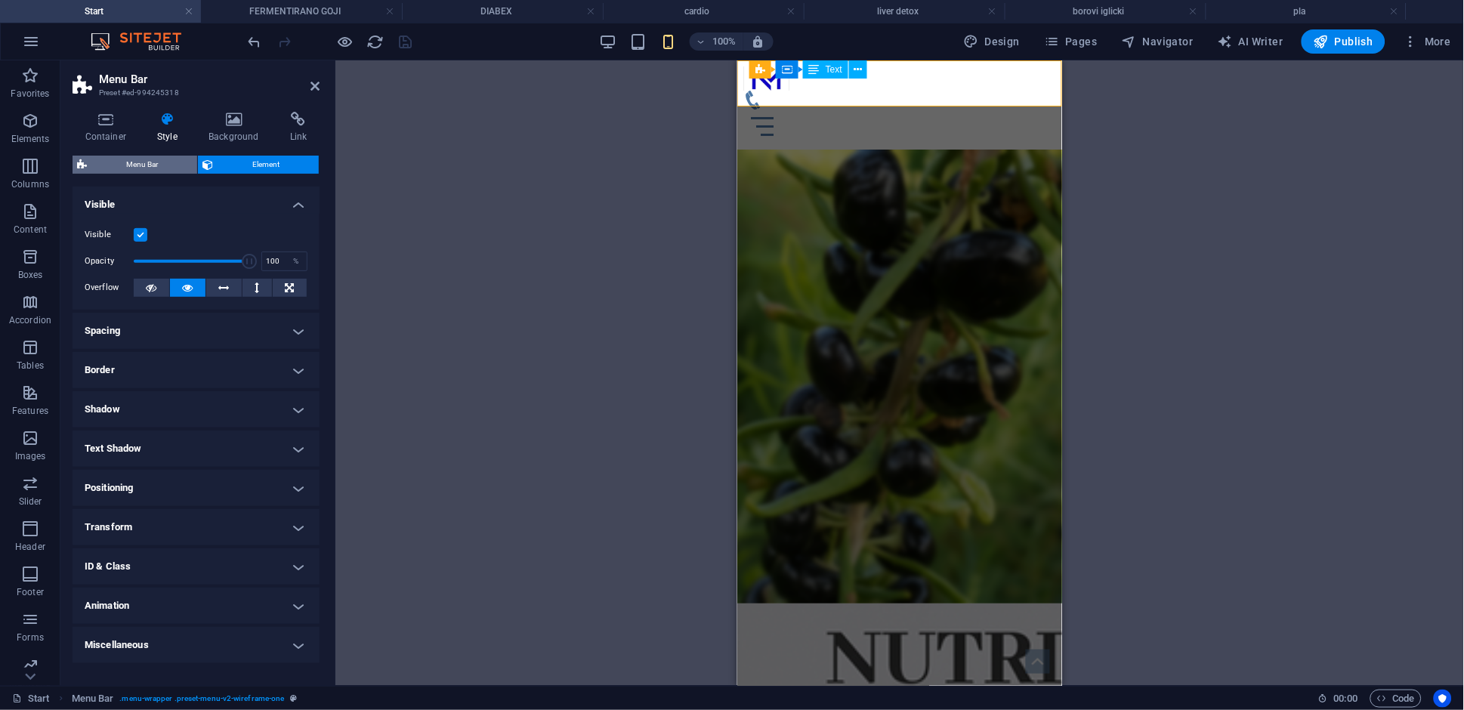
click at [165, 167] on span "Menu Bar" at bounding box center [141, 165] width 101 height 18
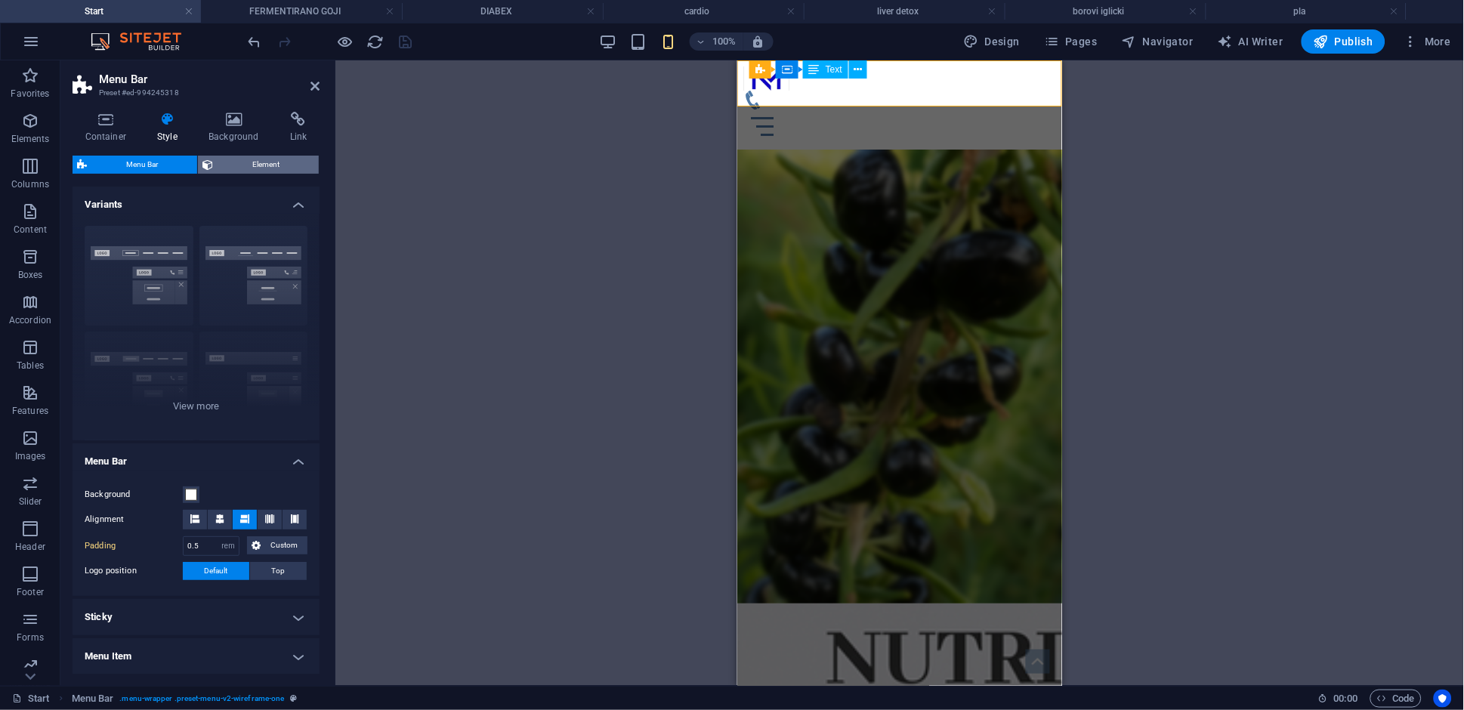
click at [254, 168] on span "Element" at bounding box center [266, 165] width 97 height 18
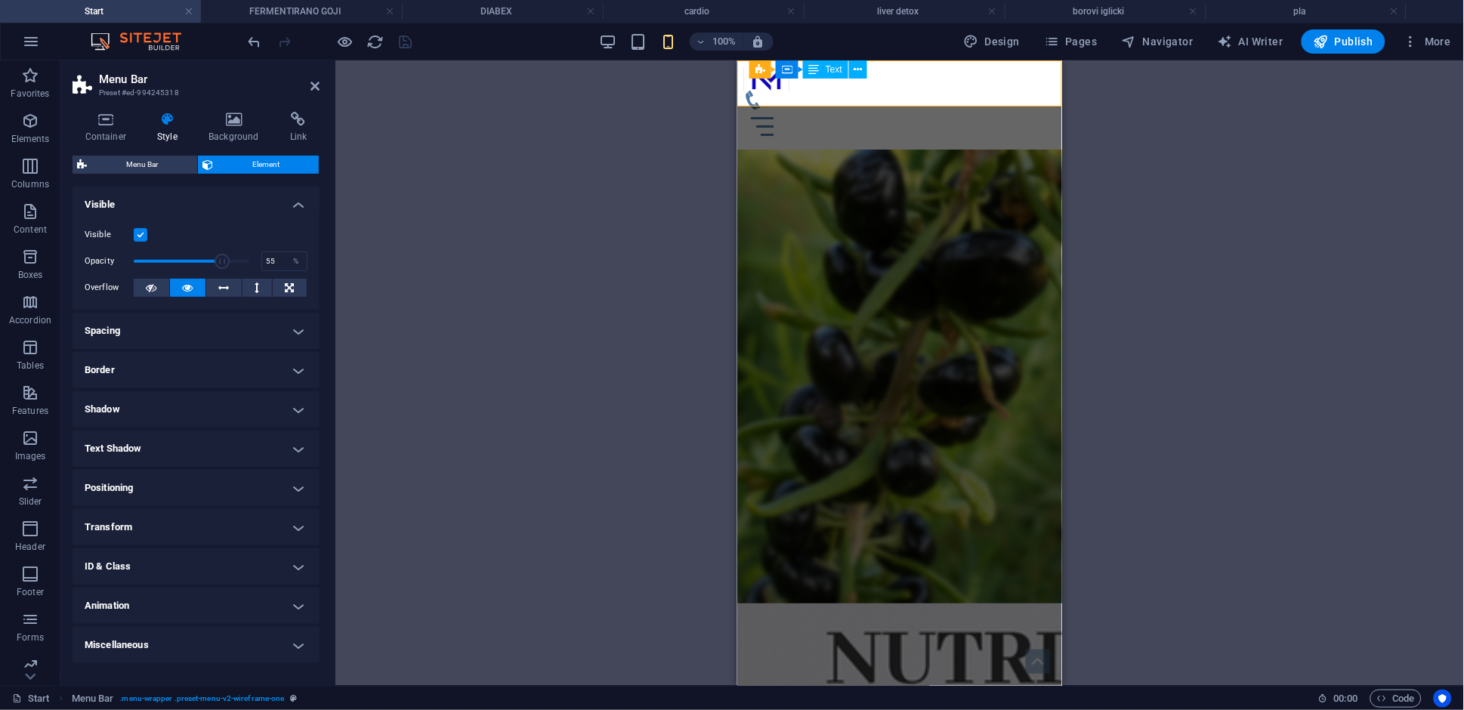
drag, startPoint x: 233, startPoint y: 264, endPoint x: 196, endPoint y: 264, distance: 37.8
click at [215, 264] on span at bounding box center [222, 261] width 15 height 15
type input "100"
drag, startPoint x: 209, startPoint y: 264, endPoint x: 280, endPoint y: 264, distance: 71.0
click at [275, 264] on div "Opacity 100 %" at bounding box center [196, 261] width 223 height 23
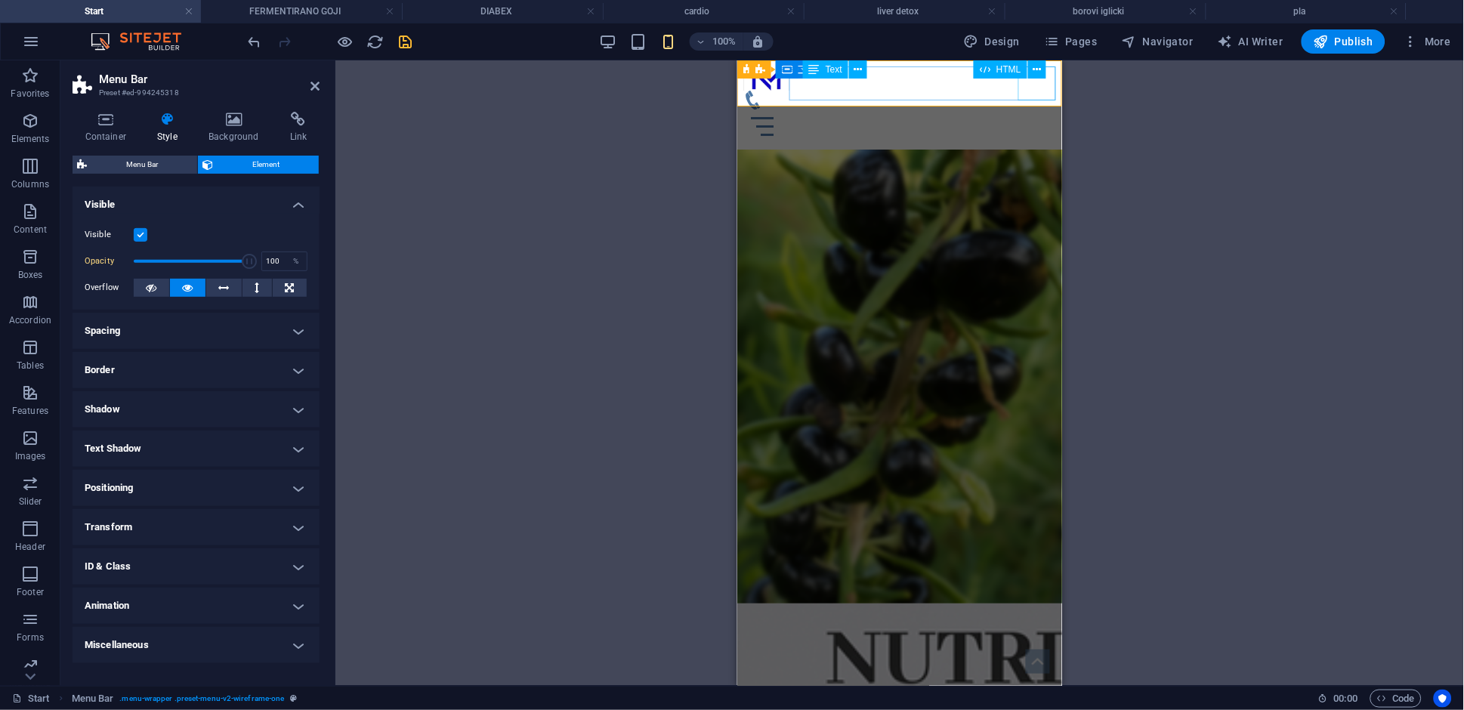
click at [1023, 109] on div "Menu" at bounding box center [899, 126] width 313 height 34
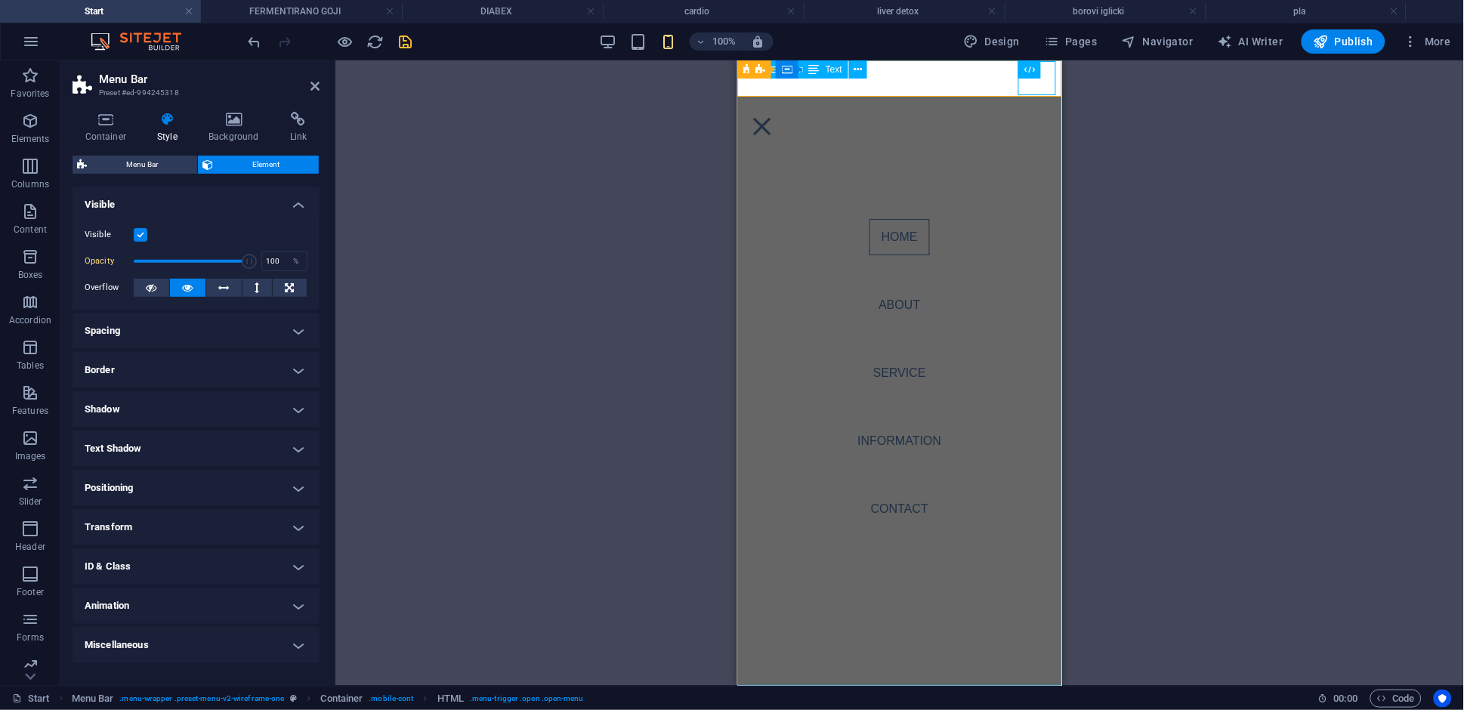
click at [892, 304] on nav "Home About Service Information Contact" at bounding box center [898, 372] width 325 height 625
select select
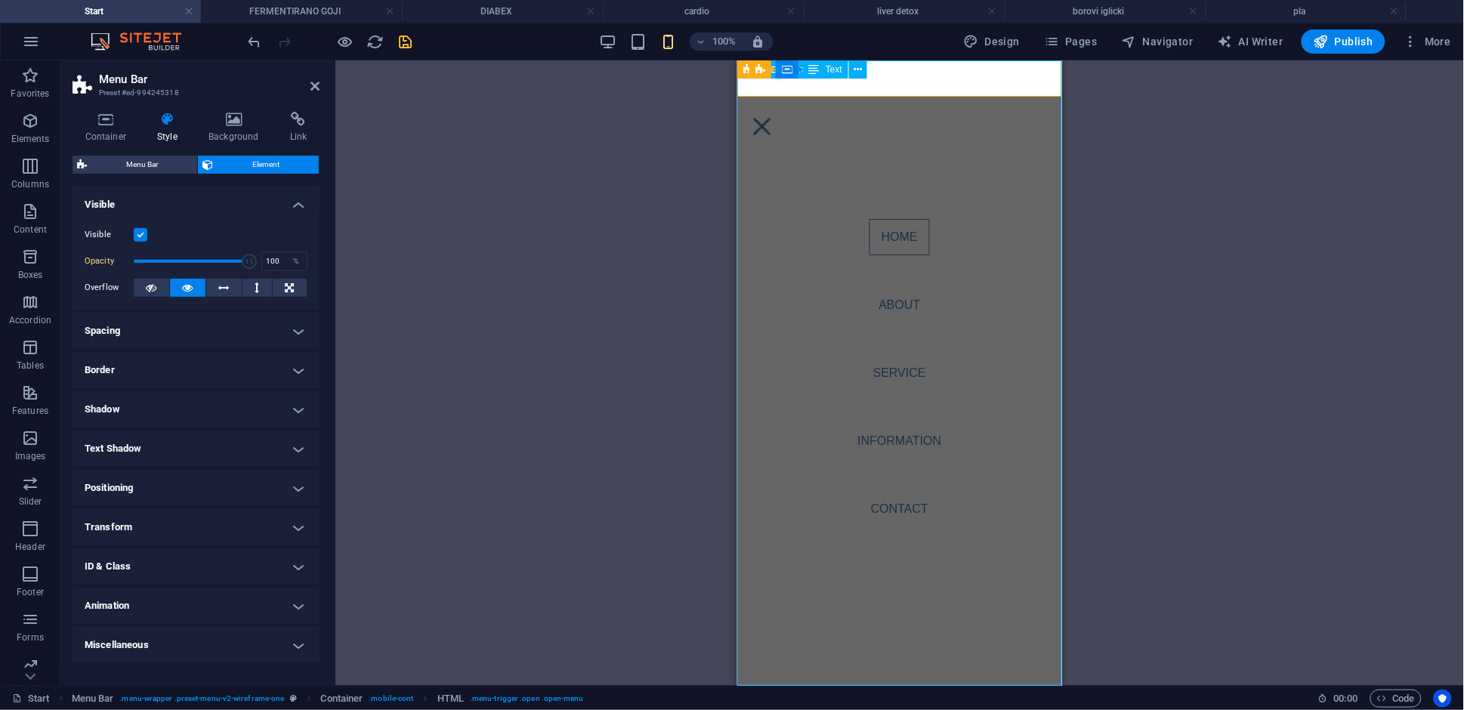
select select
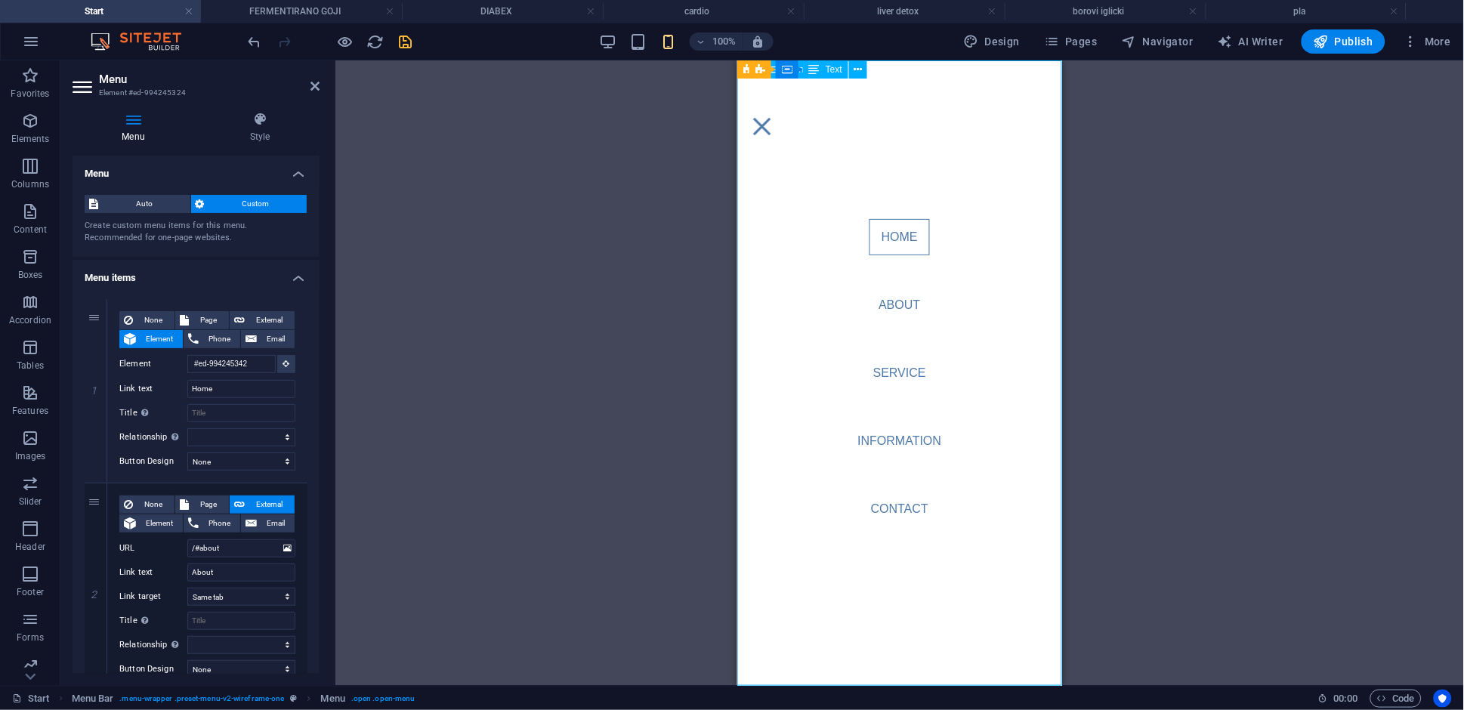
click at [892, 304] on nav "Home About Service Information Contact" at bounding box center [898, 372] width 325 height 625
click at [909, 301] on nav "Home About Service Information Contact" at bounding box center [898, 372] width 325 height 625
click at [895, 379] on nav "Home About Service Information Contact" at bounding box center [898, 372] width 325 height 625
click at [900, 370] on nav "Home About Service Information Contact" at bounding box center [898, 372] width 325 height 625
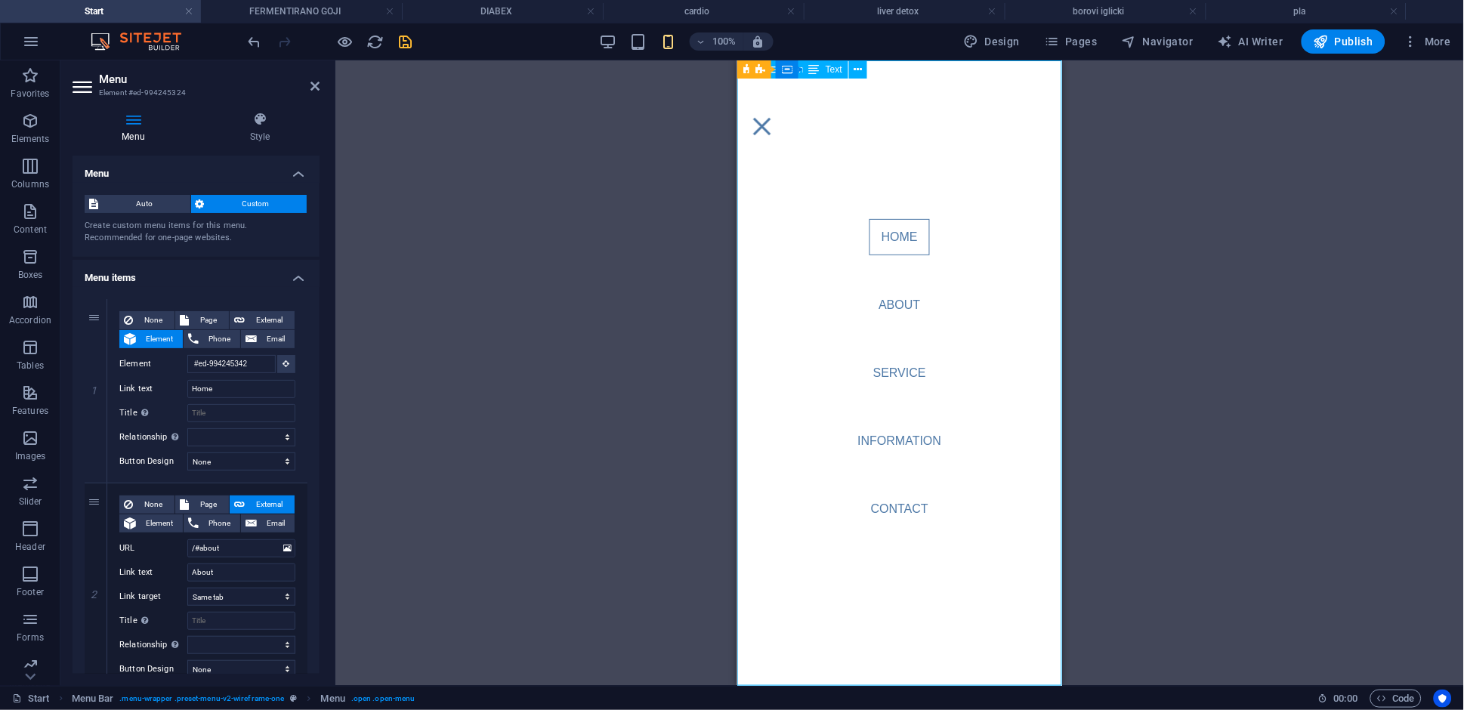
click at [891, 234] on nav "Home About Service Information Contact" at bounding box center [898, 372] width 325 height 625
click at [308, 85] on h2 "Menu" at bounding box center [209, 80] width 221 height 14
click at [318, 94] on header "Menu Element #ed-994245324" at bounding box center [196, 79] width 247 height 39
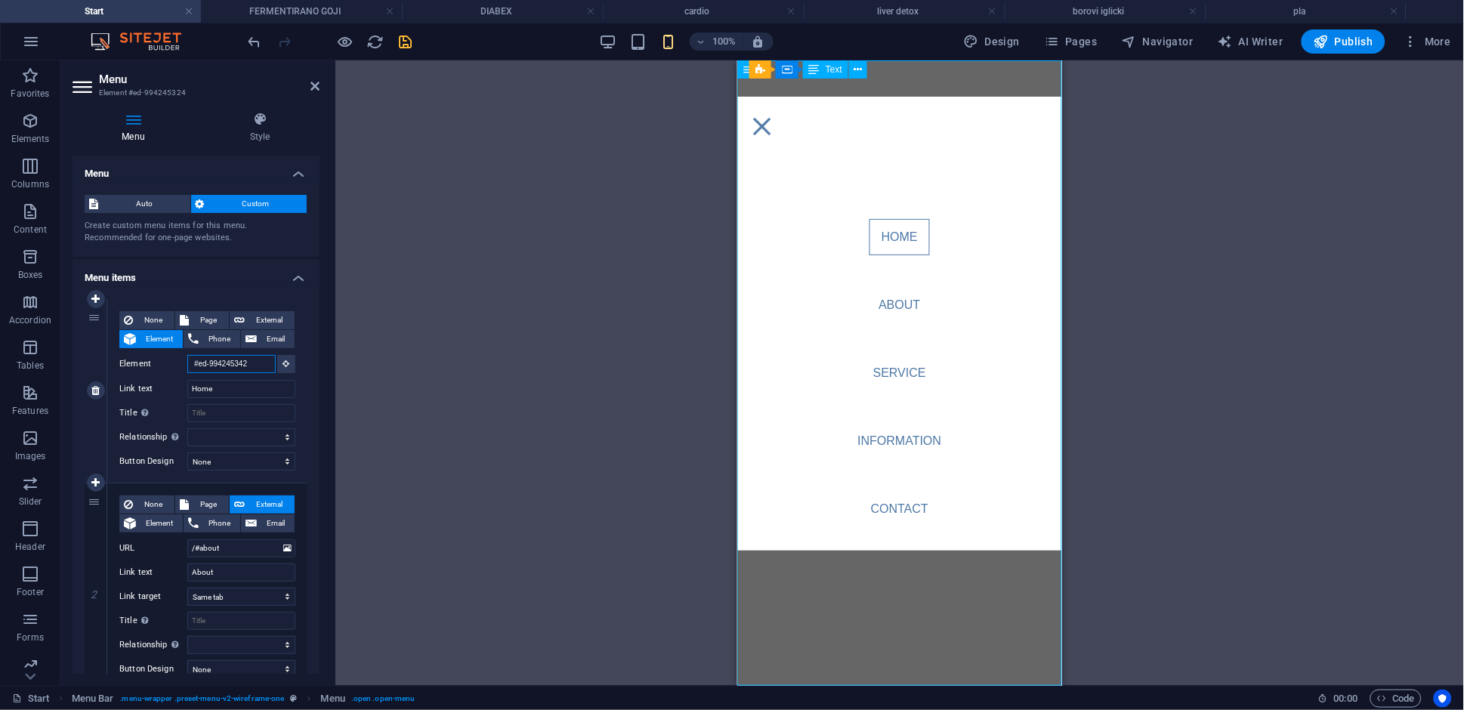
click at [255, 367] on input "#ed-994245342" at bounding box center [231, 364] width 88 height 18
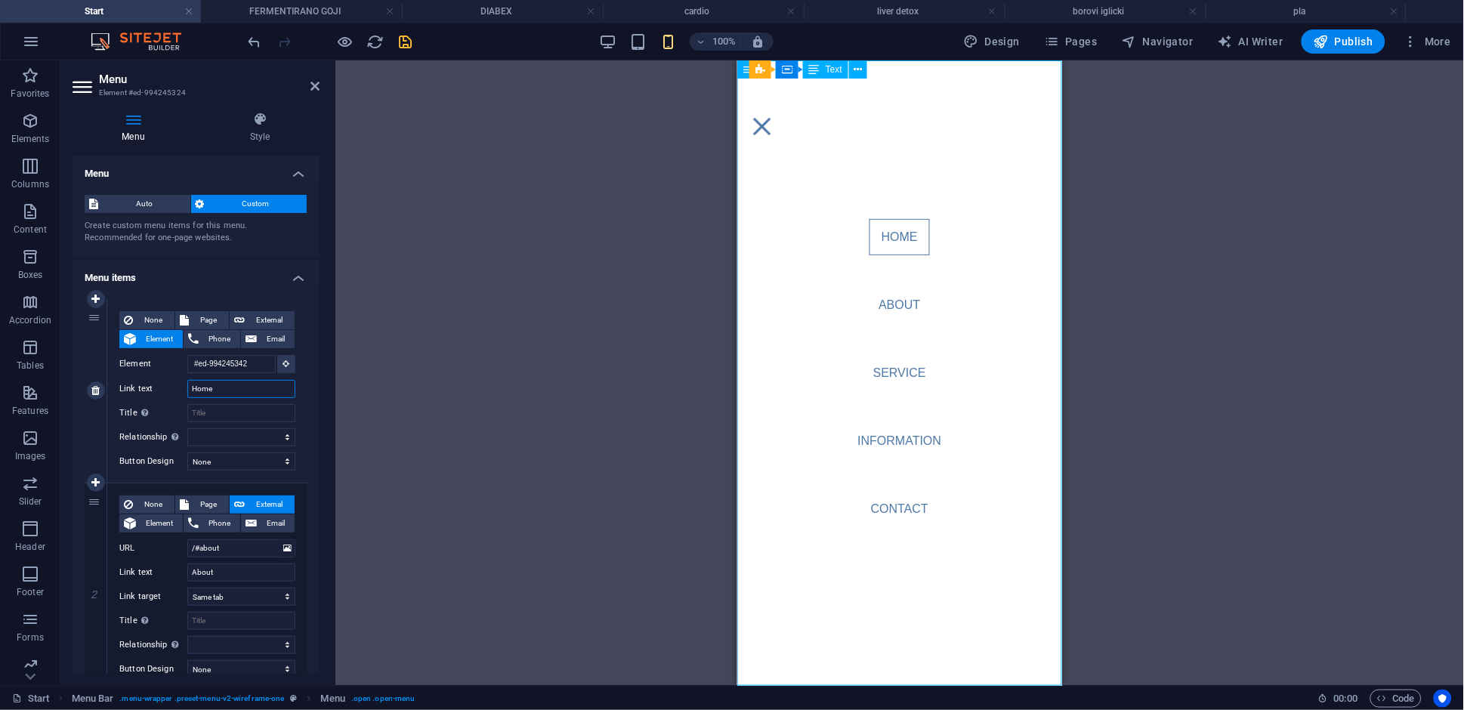
click at [224, 391] on input "Home" at bounding box center [241, 389] width 108 height 18
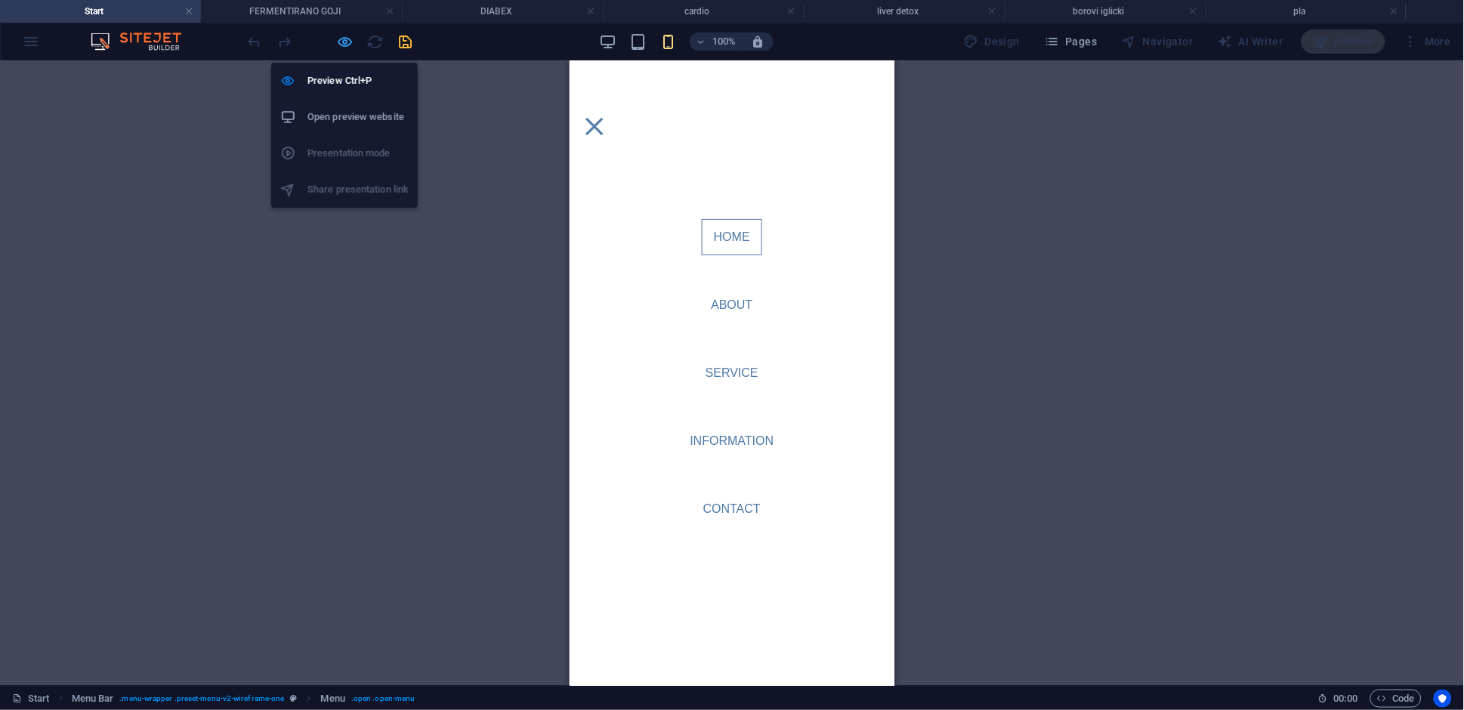
click at [346, 43] on icon "button" at bounding box center [345, 41] width 17 height 17
select select
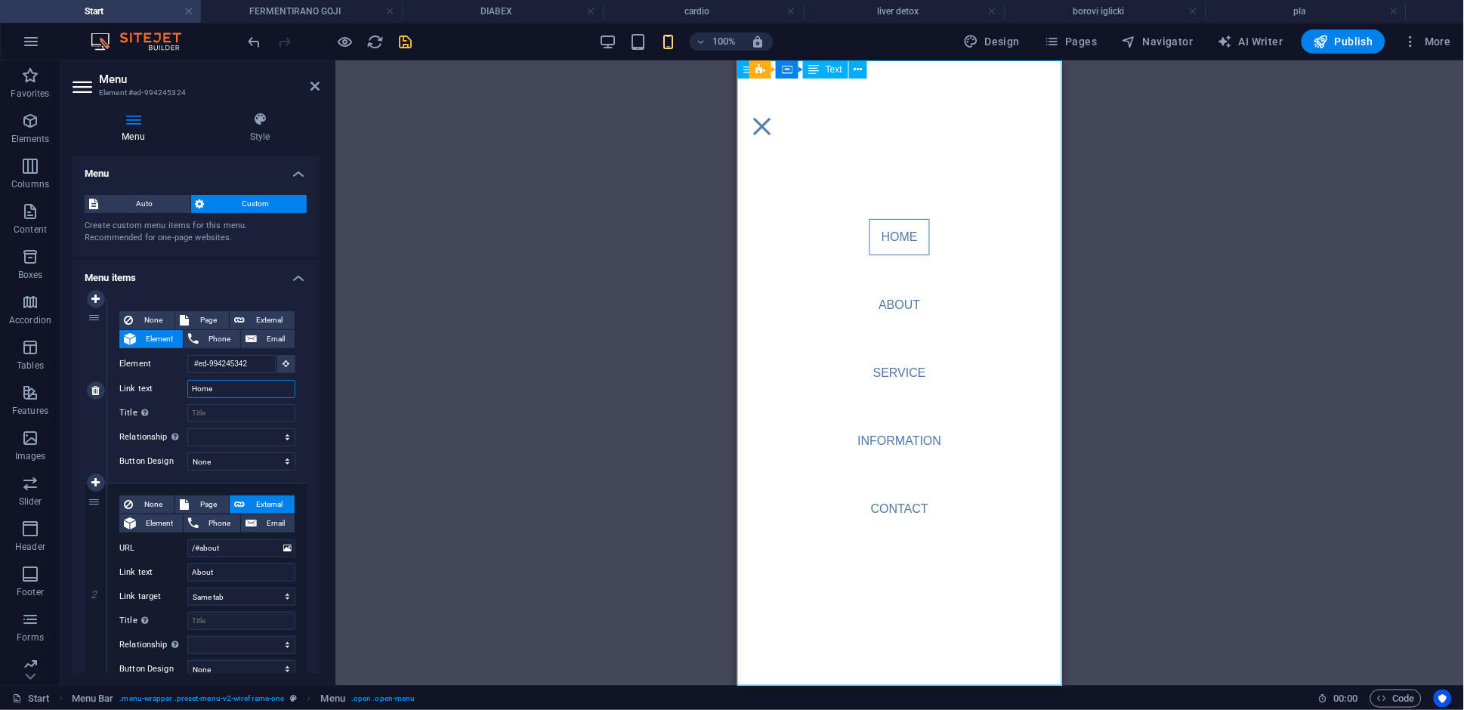
click at [230, 391] on input "Home" at bounding box center [241, 389] width 108 height 18
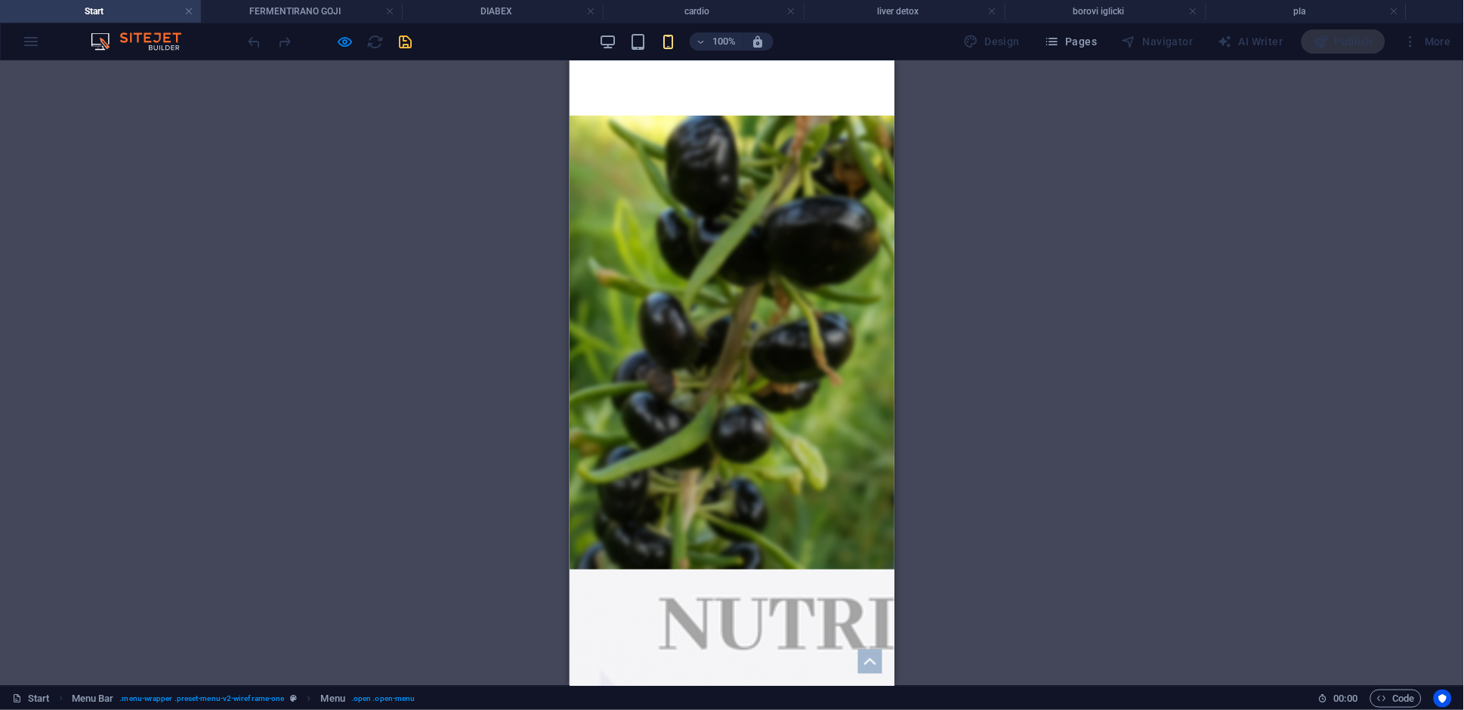
click at [605, 116] on div "Menu" at bounding box center [593, 125] width 23 height 19
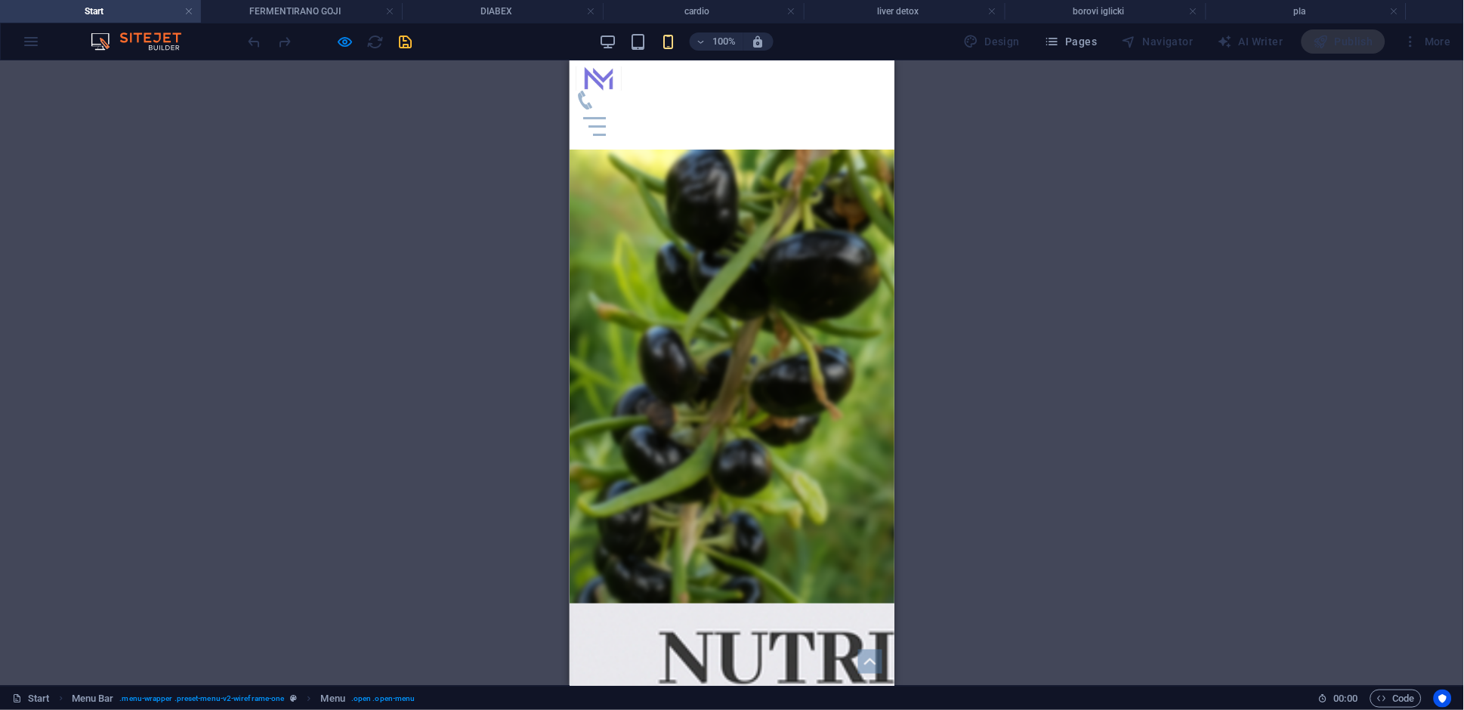
click at [605, 116] on div "Menu" at bounding box center [593, 125] width 23 height 19
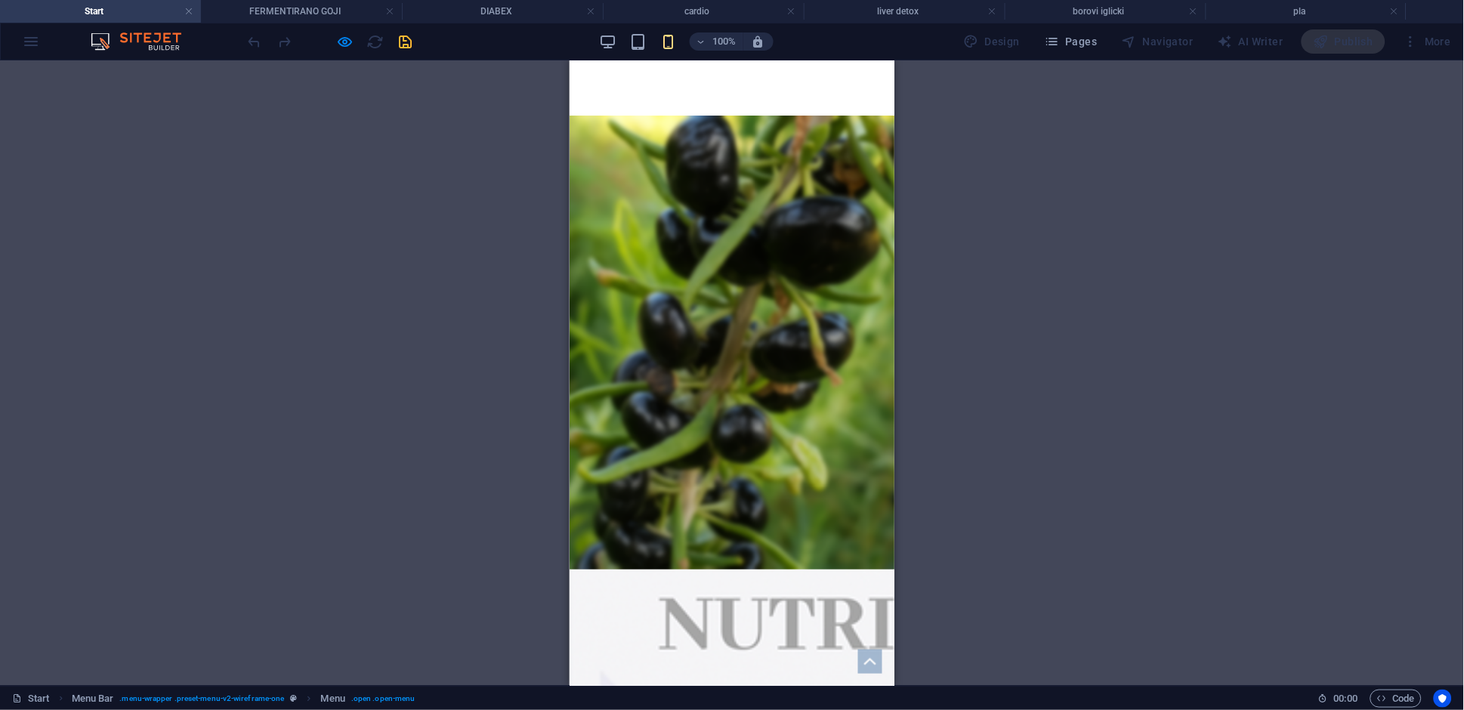
drag, startPoint x: 878, startPoint y: 88, endPoint x: 902, endPoint y: 125, distance: 44.8
click at [613, 109] on div "Menu" at bounding box center [594, 126] width 38 height 34
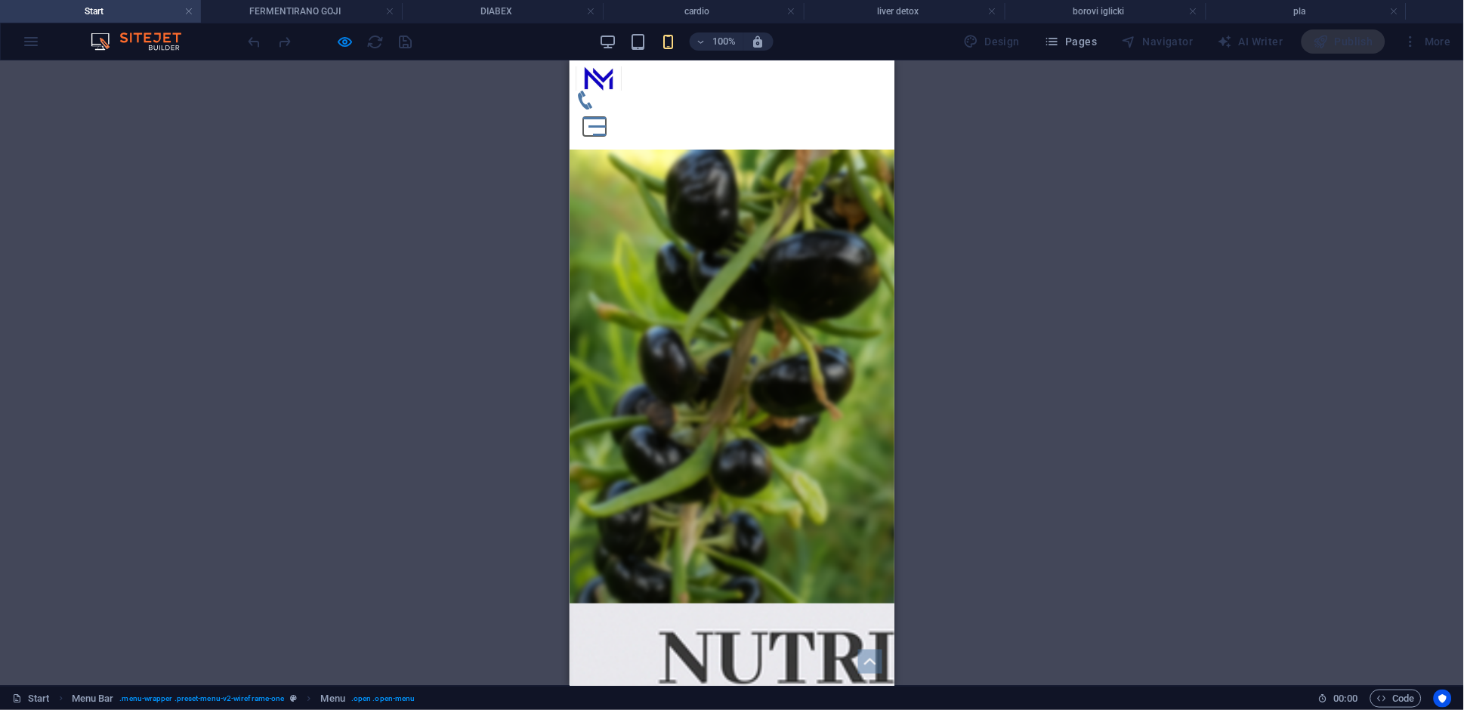
click at [606, 125] on button "Menu" at bounding box center [596, 126] width 17 height 2
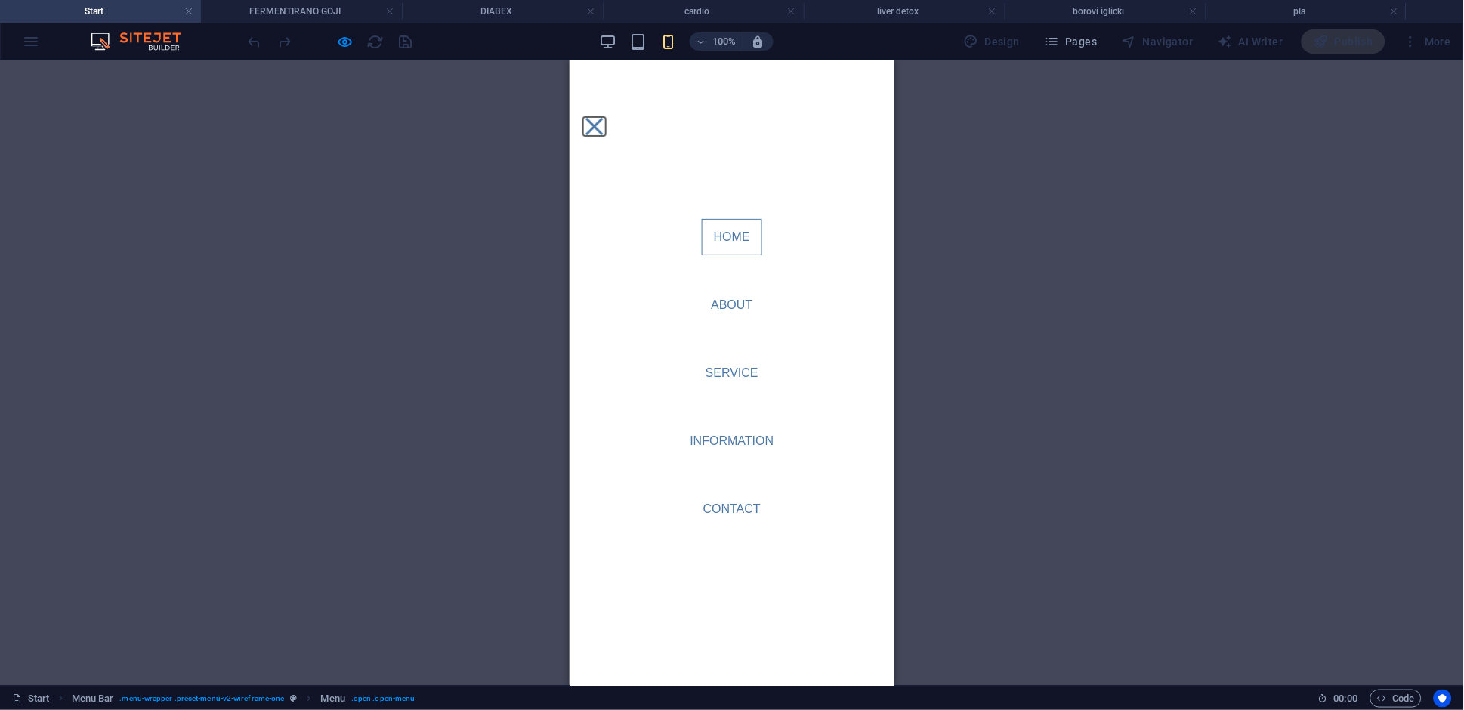
click at [602, 117] on button "Menu" at bounding box center [593, 125] width 17 height 17
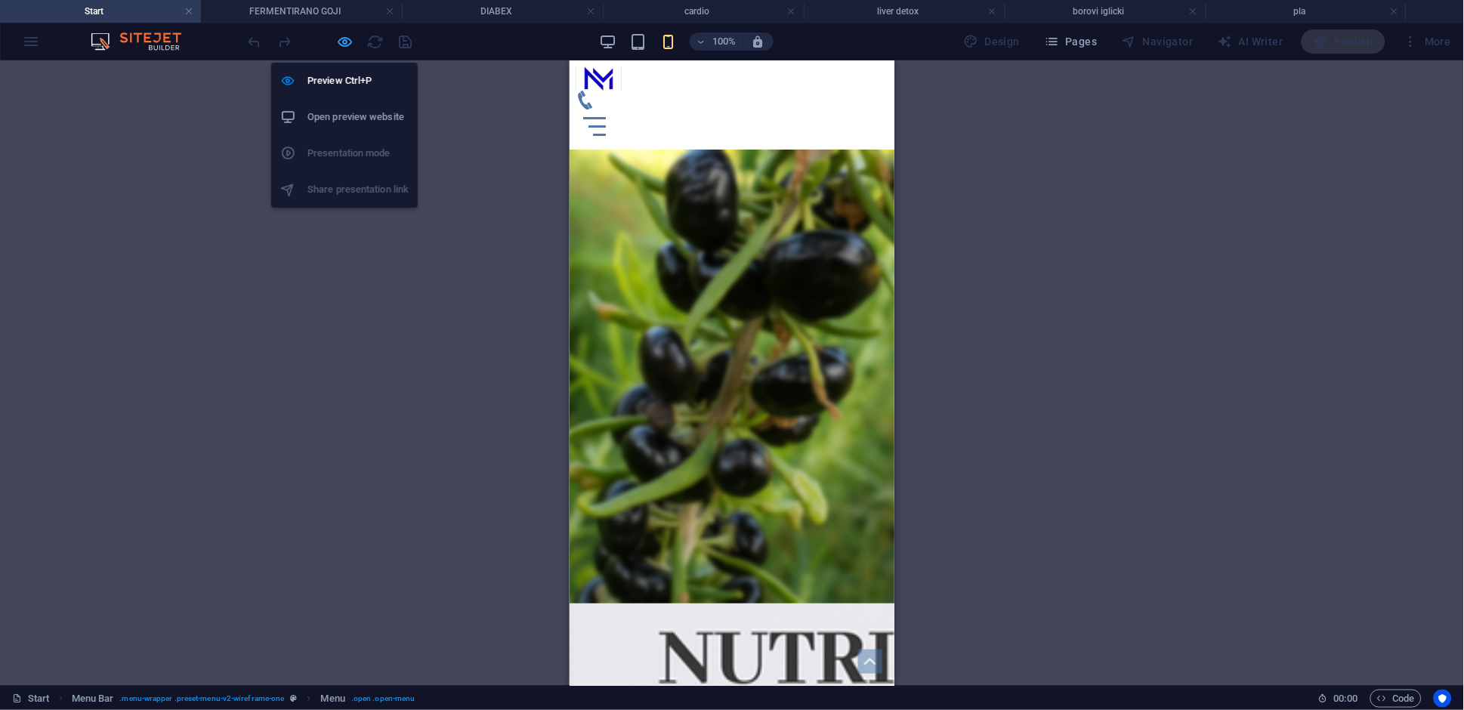
click at [344, 33] on icon "button" at bounding box center [345, 41] width 17 height 17
select select
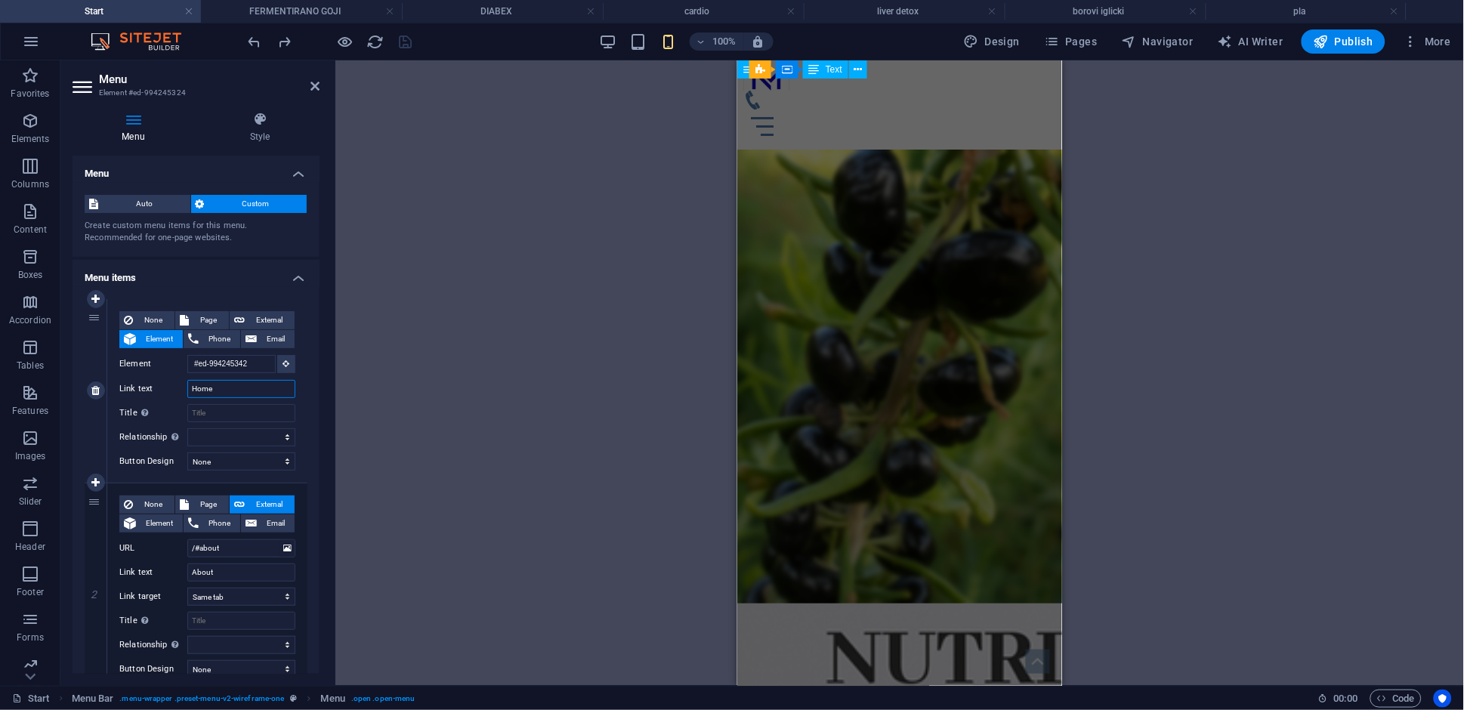
click at [231, 395] on input "Home" at bounding box center [241, 389] width 108 height 18
type input "П"
select select
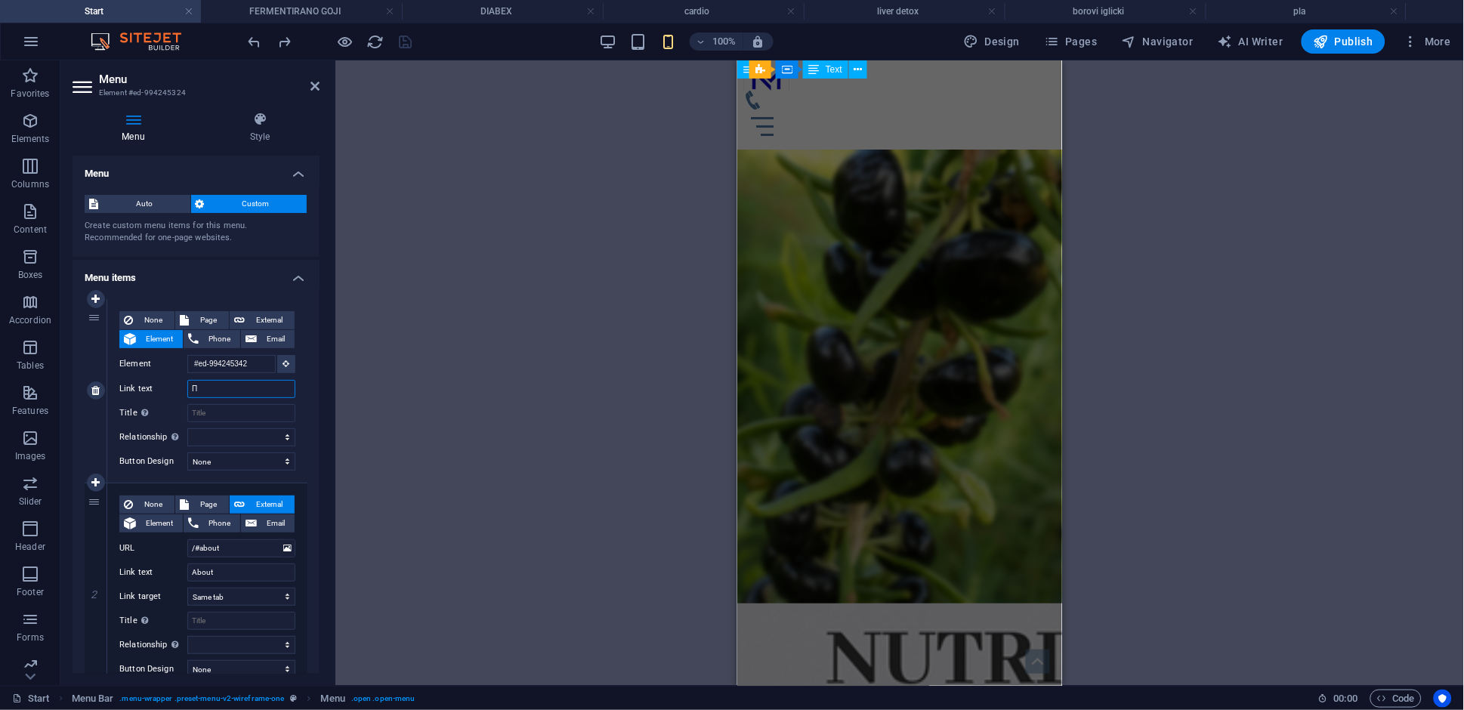
select select
type input "ПР"
select select
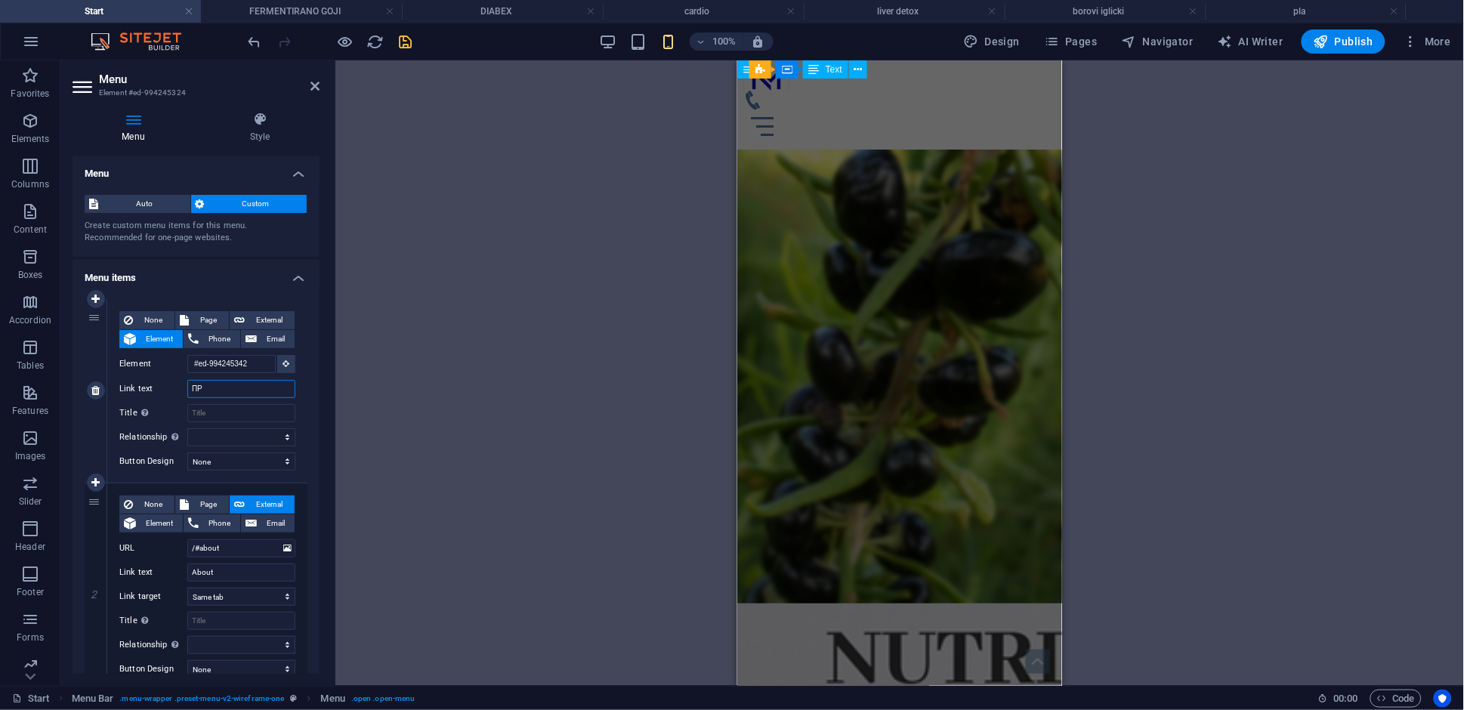
select select
type input "ПРО"
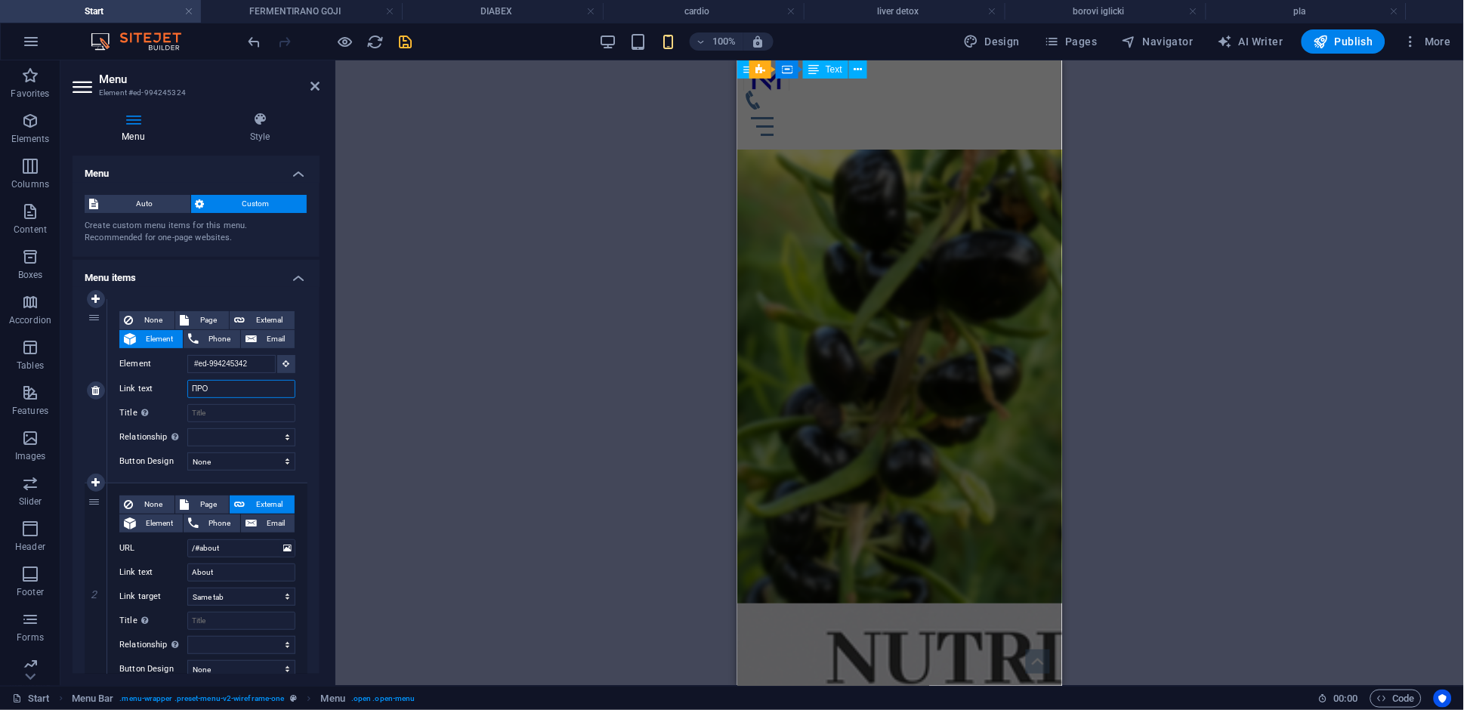
select select
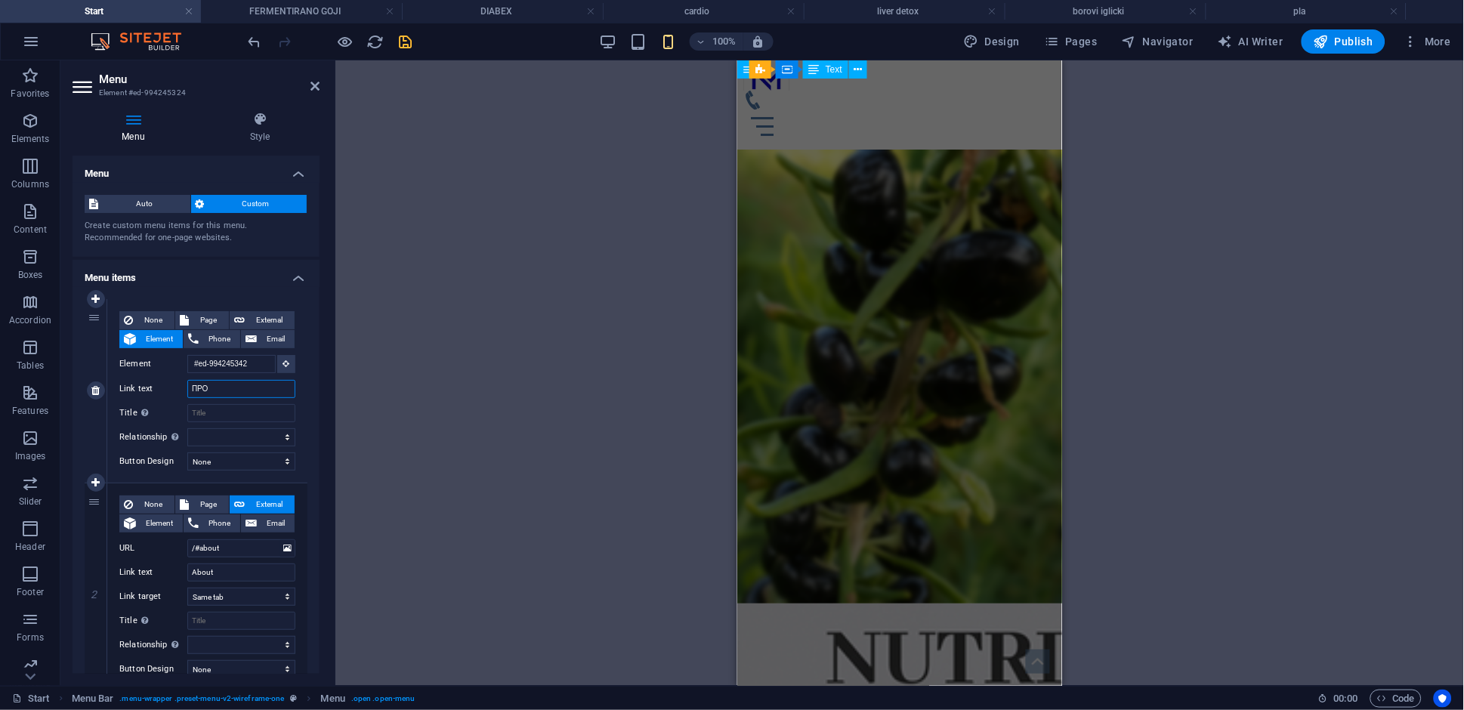
type input "ПРОИ"
select select
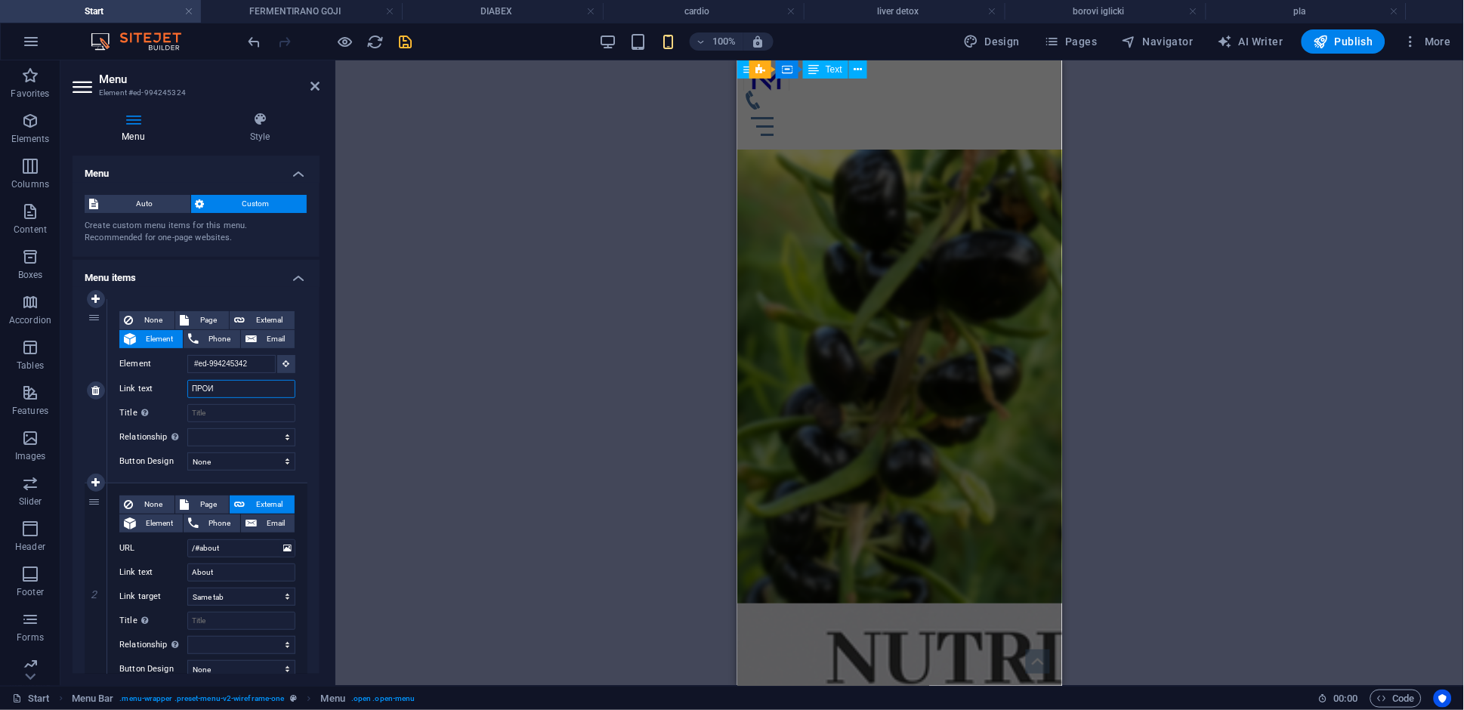
select select
type input "ПРОИЗ"
select select
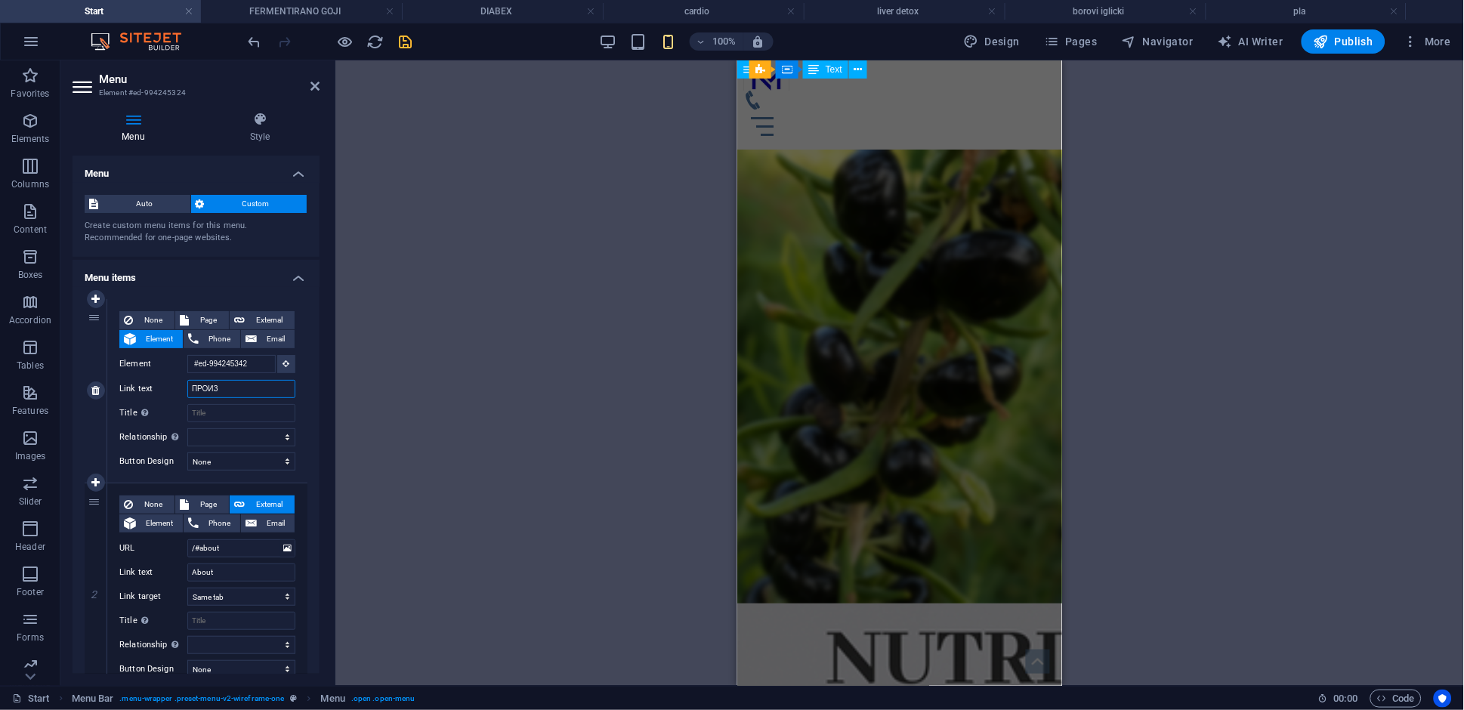
select select
type input "ПРОИЗВО"
select select
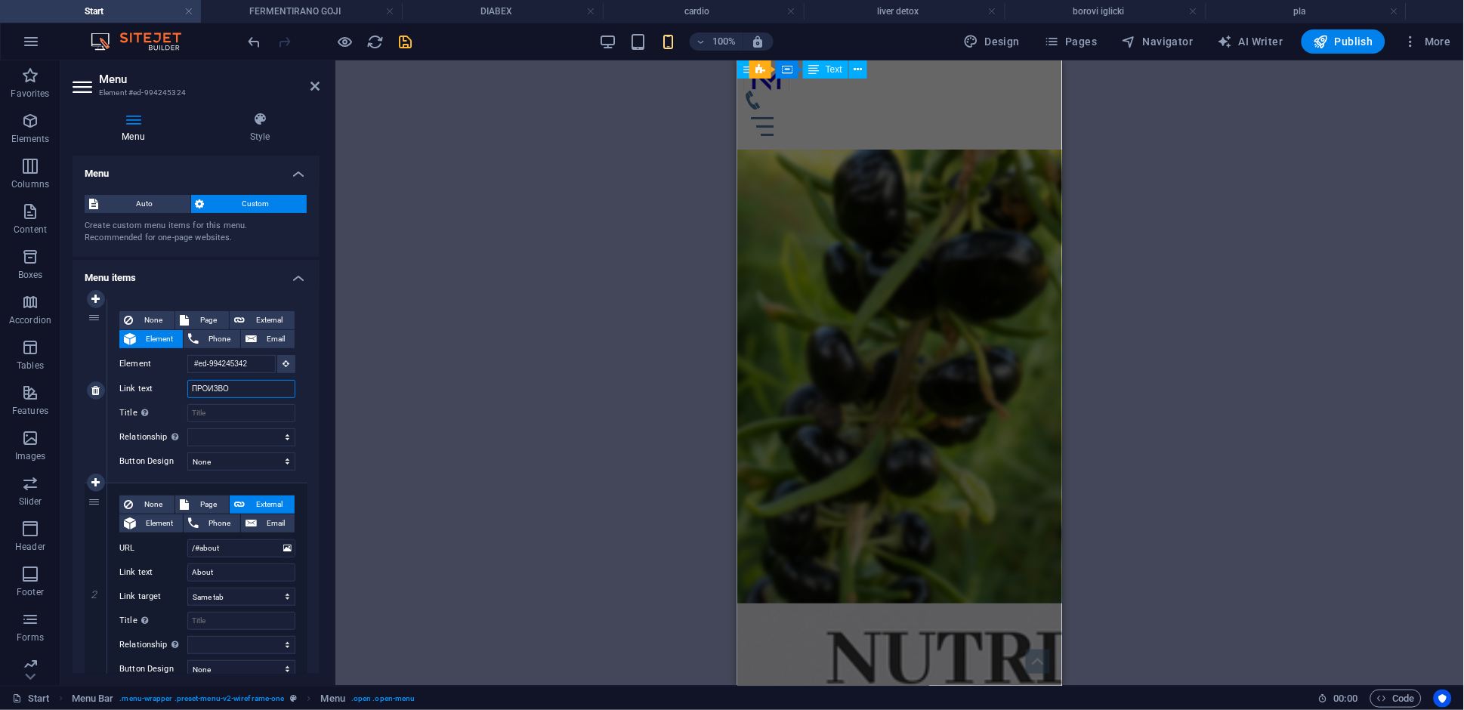
select select
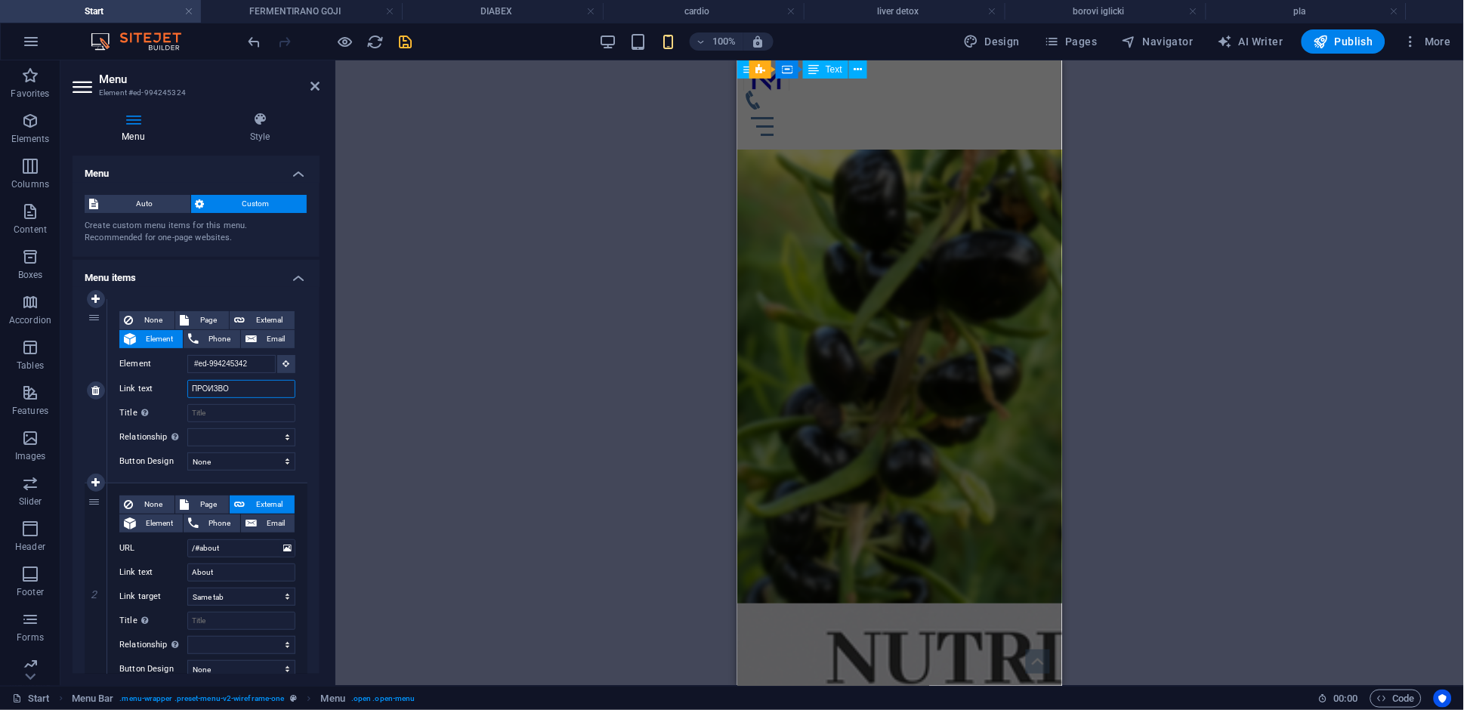
select select
type input "ПРОИЗВОД"
select select
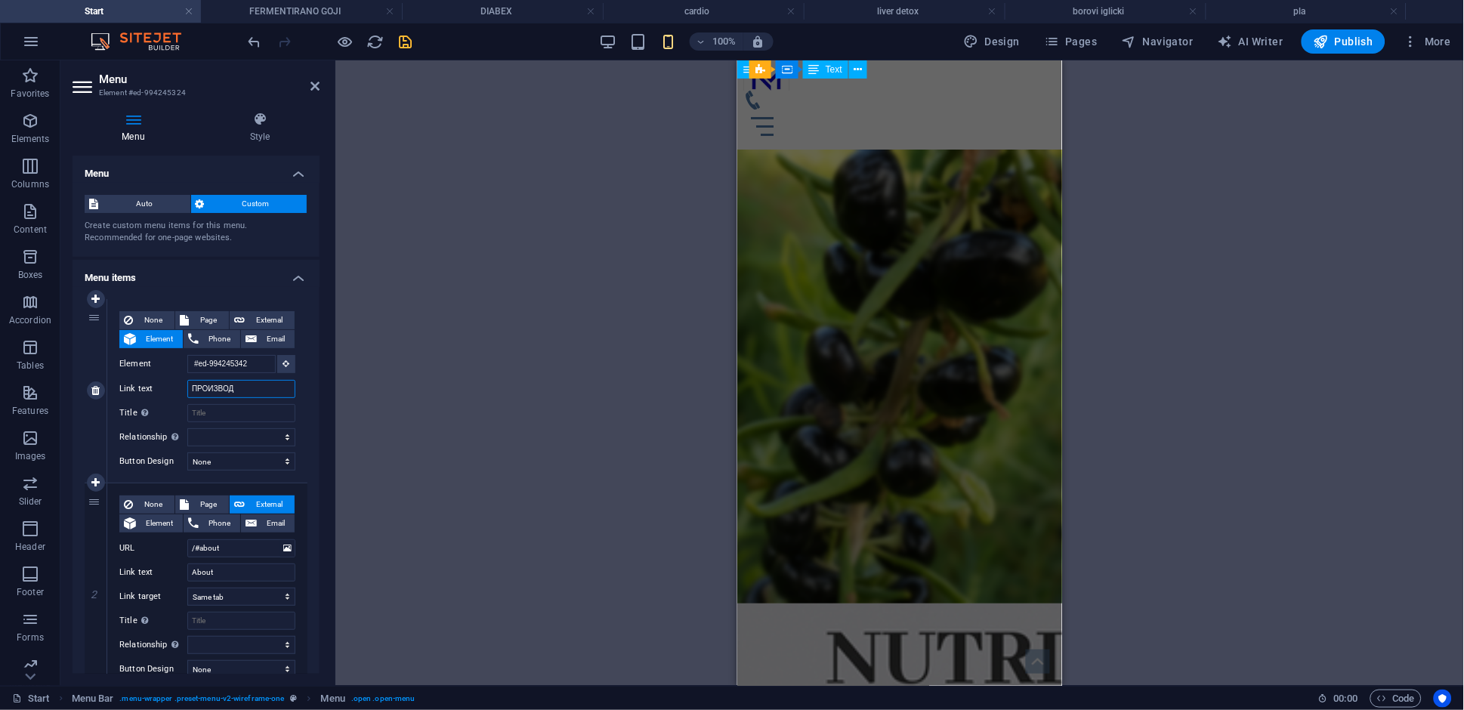
select select
type input "ПРОИЗВОДИ"
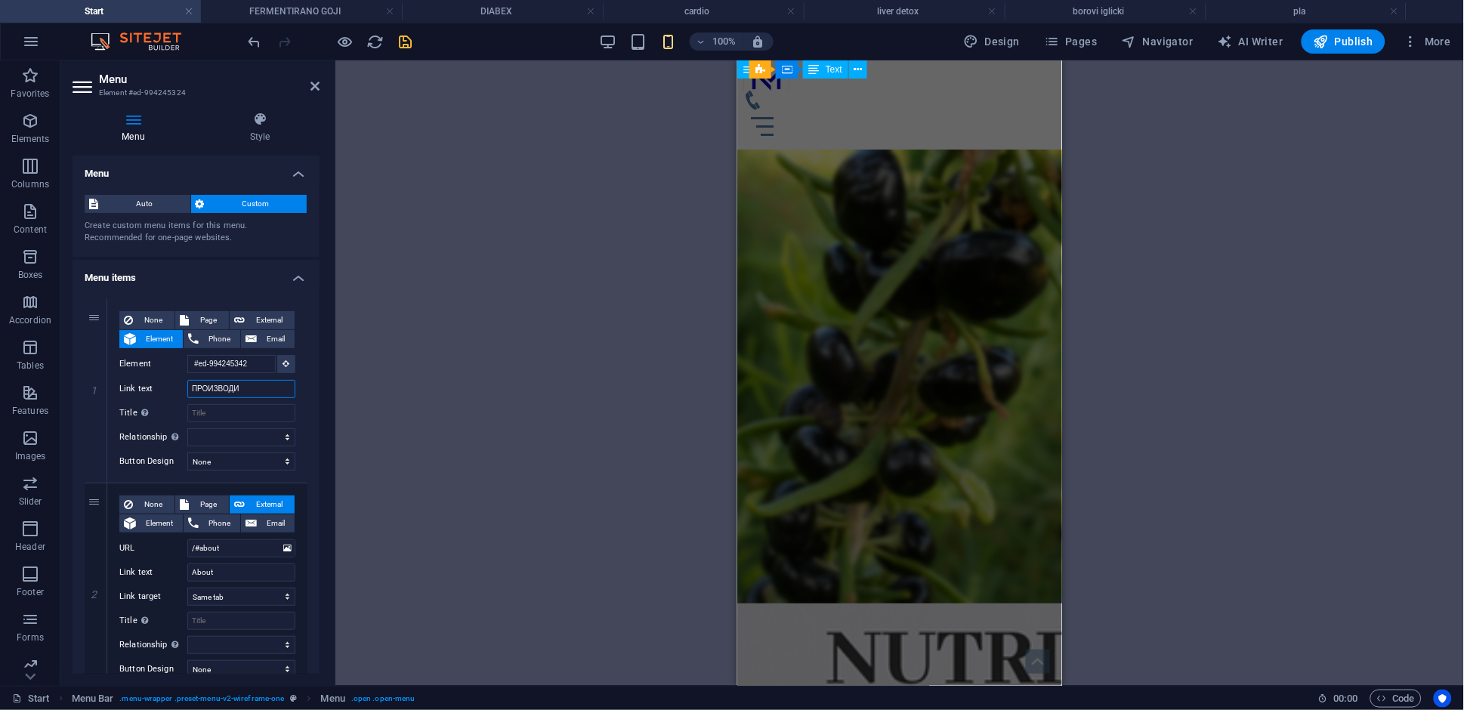
select select
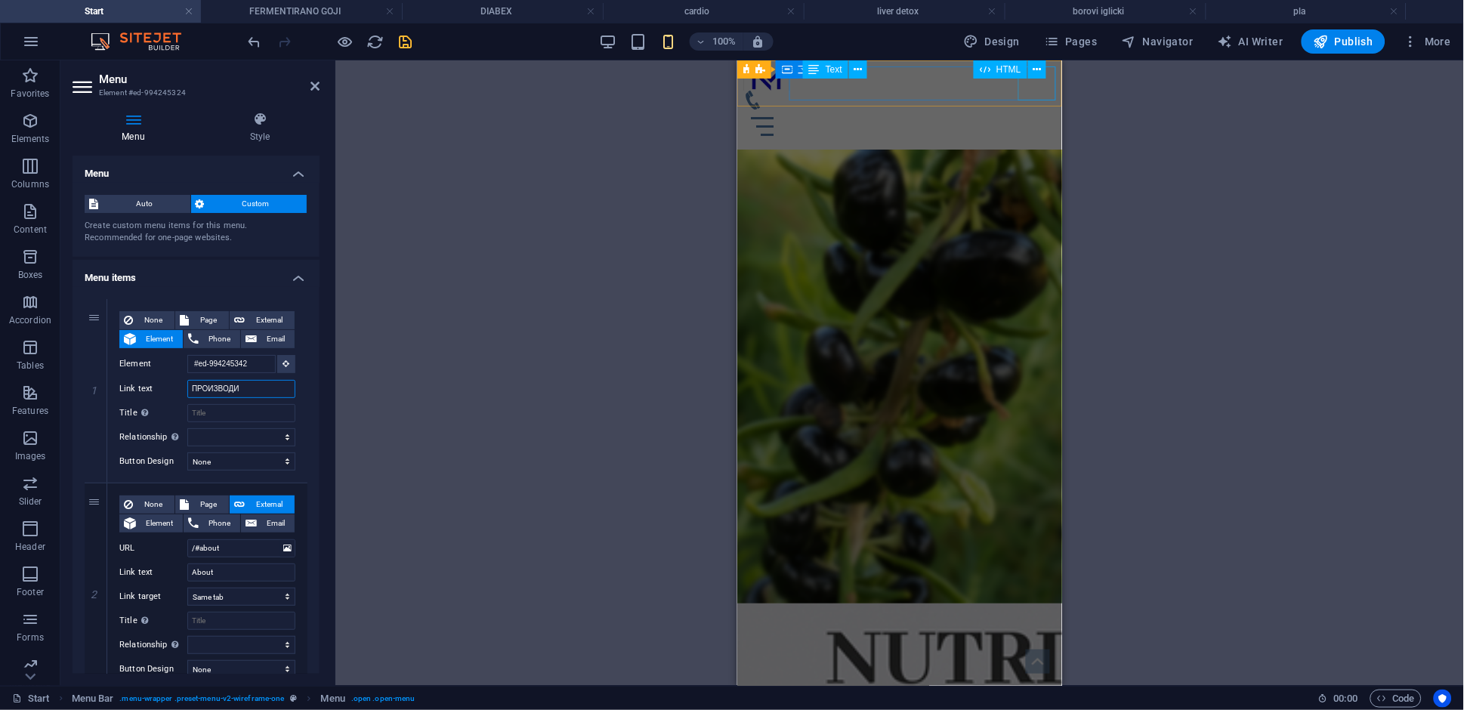
type input "ПРОИЗВОДИ"
click at [1030, 109] on div "Menu" at bounding box center [899, 126] width 313 height 34
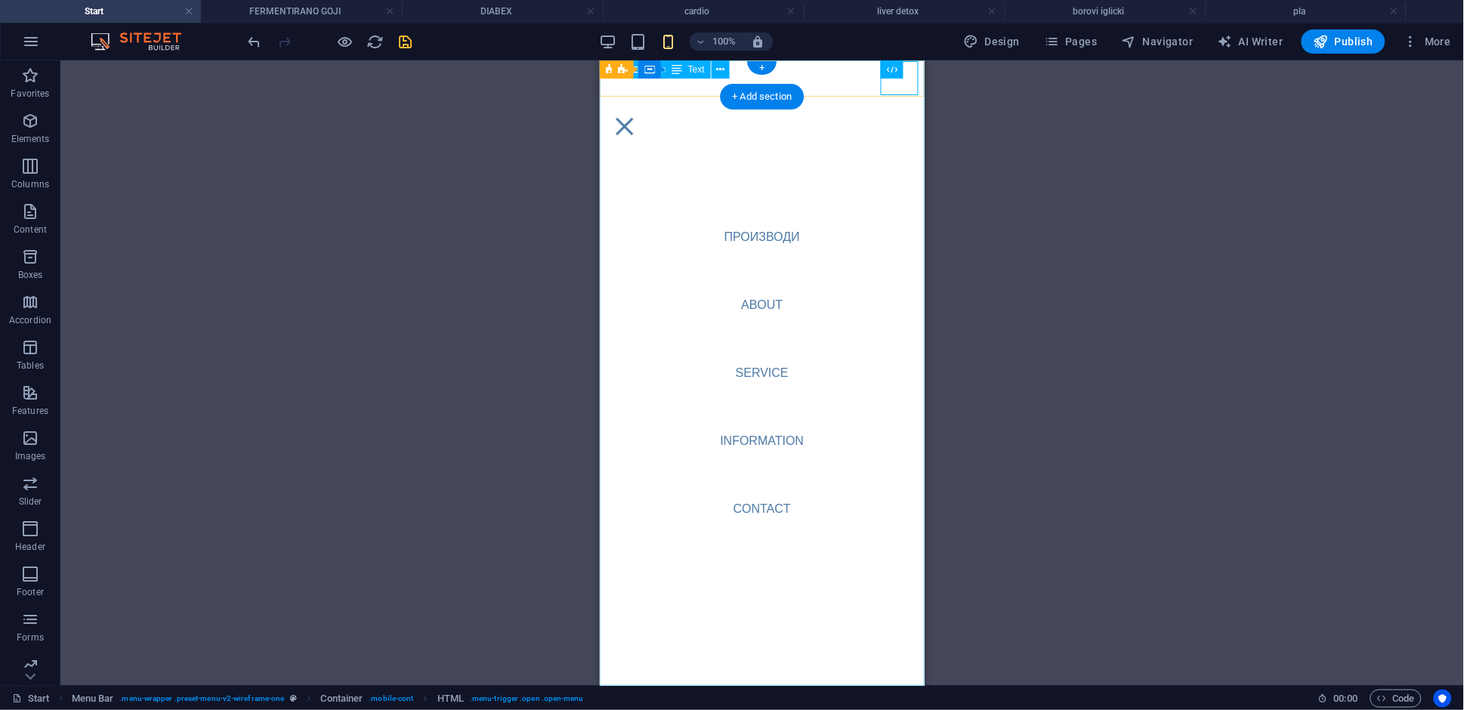
click at [767, 239] on nav "ПРОИЗВОДИ About Service Information Contact" at bounding box center [761, 372] width 325 height 625
select select
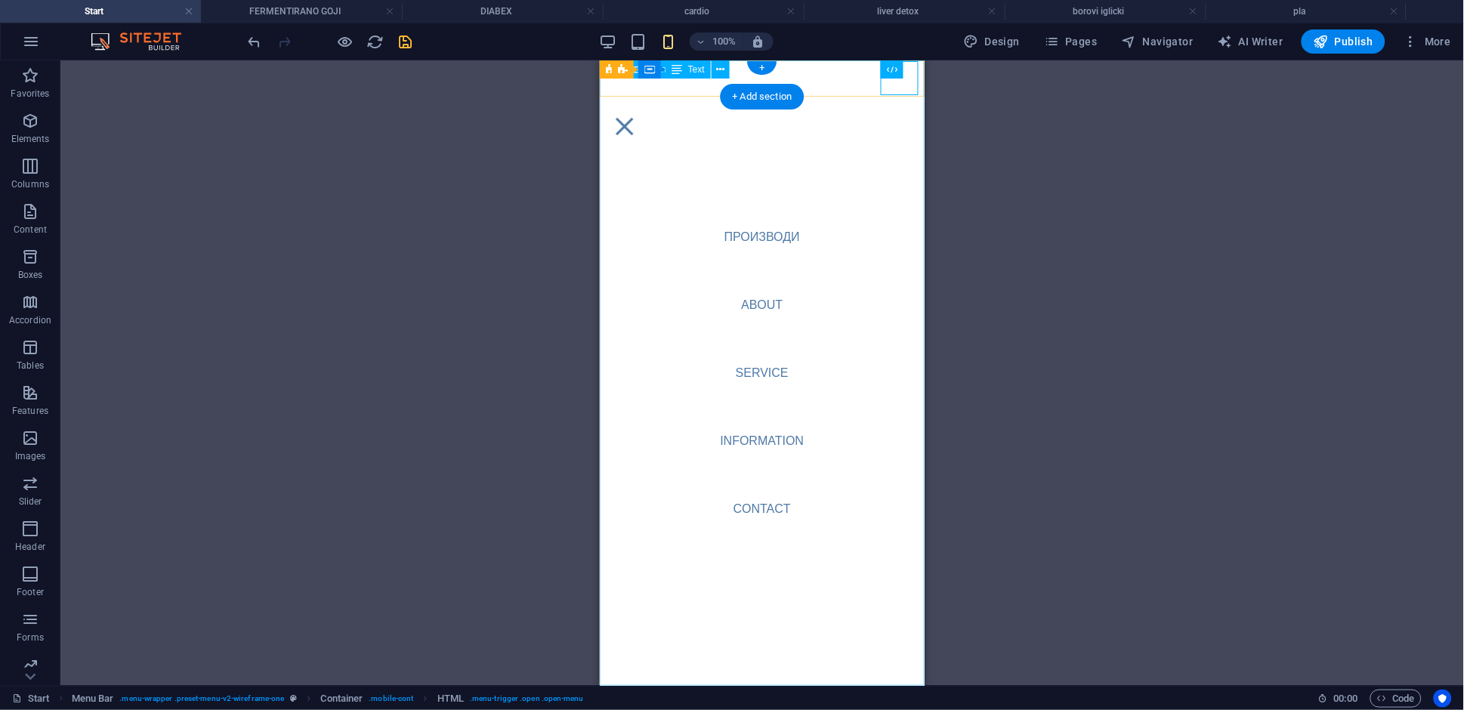
select select
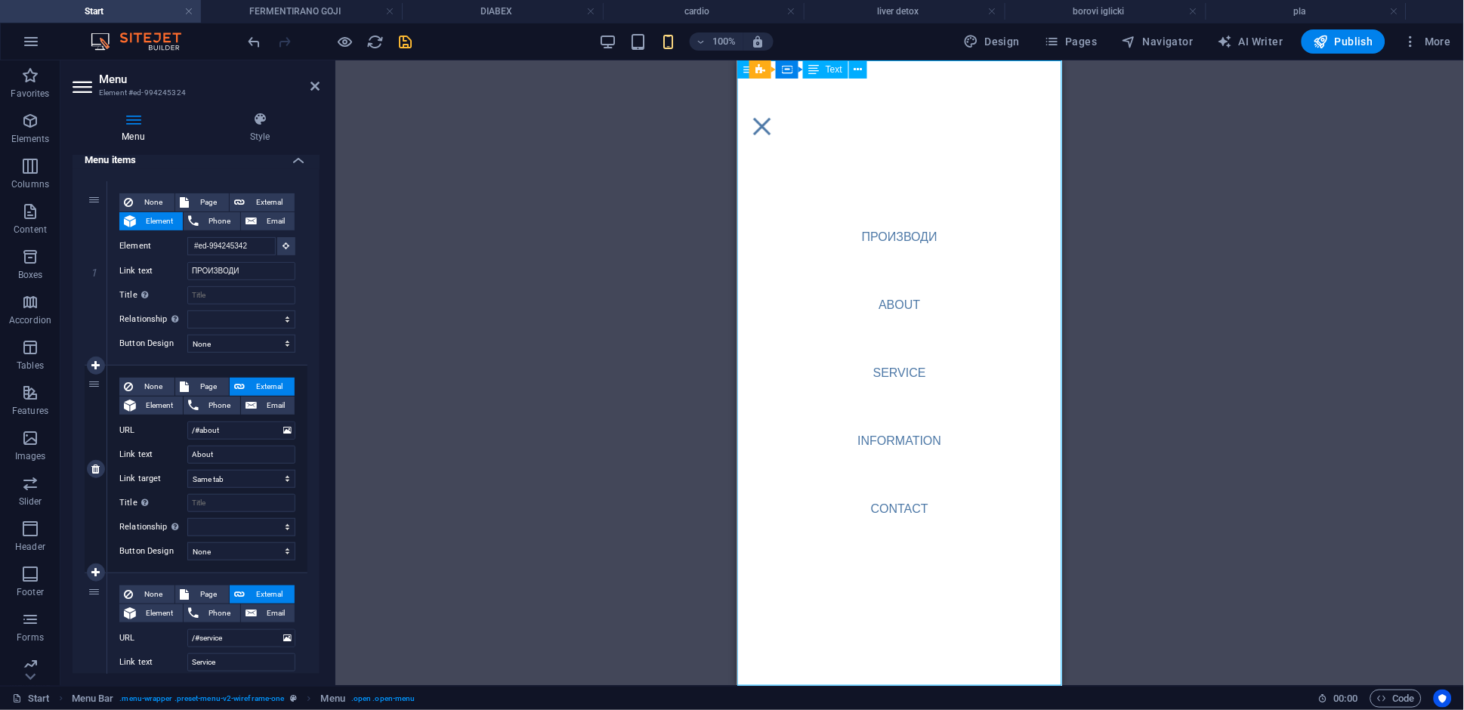
scroll to position [122, 0]
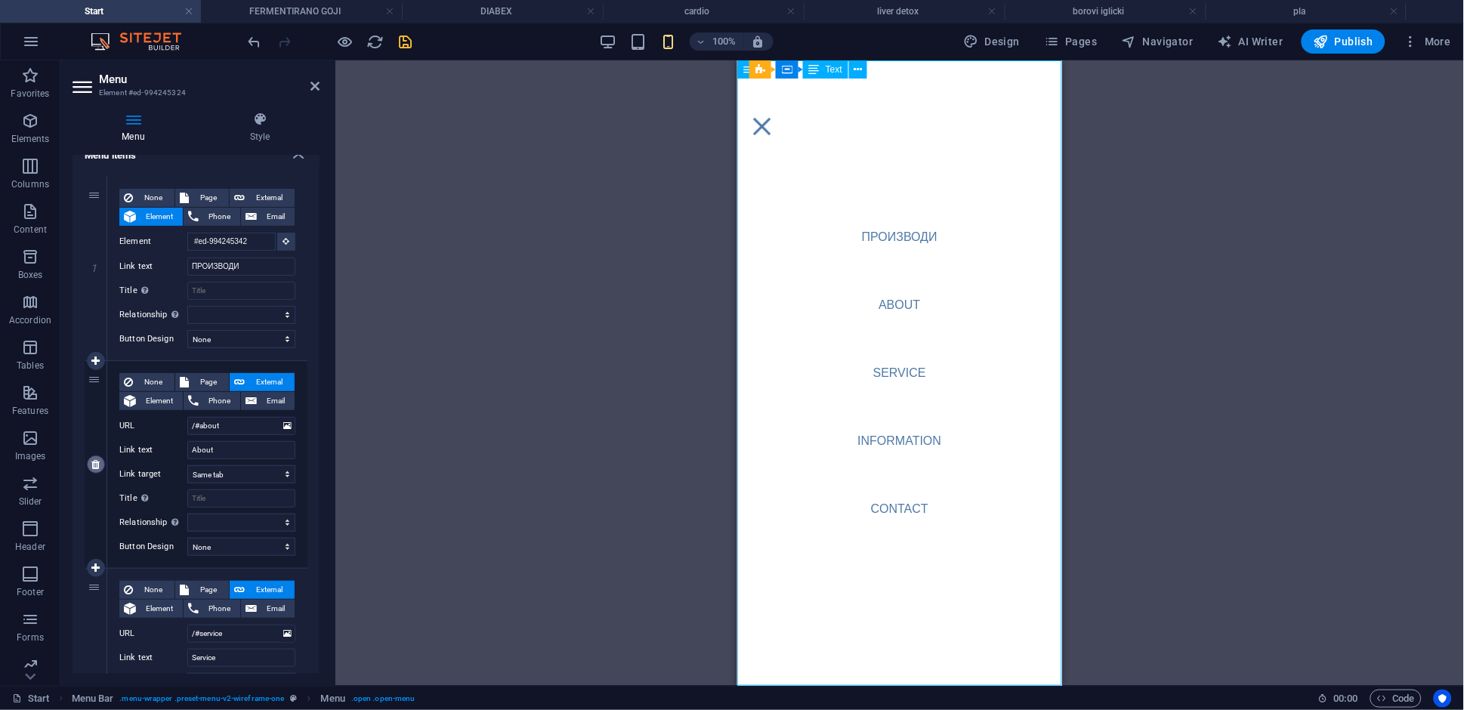
click at [96, 468] on icon at bounding box center [95, 464] width 8 height 11
select select
type input "/#service"
type input "Service"
select select
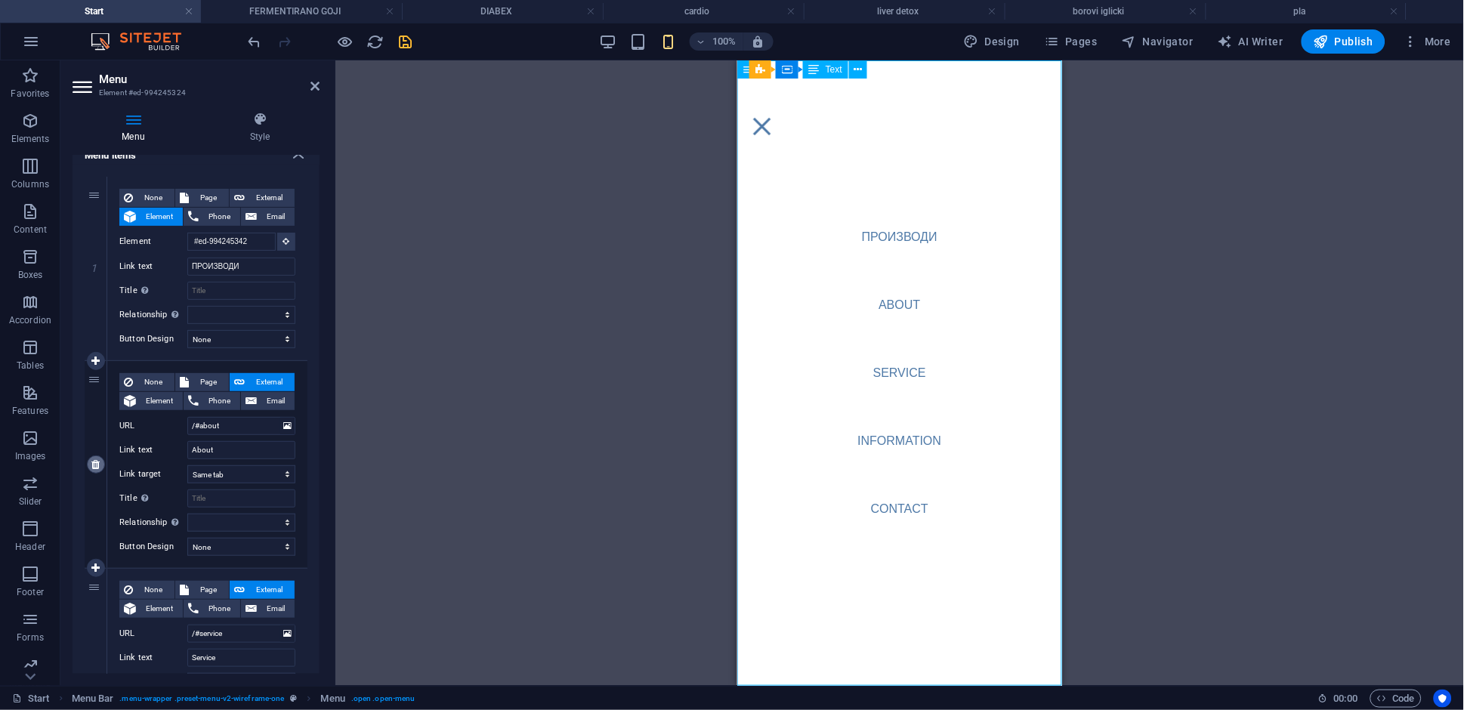
type input "/#information"
type input "Information"
select select
type input "/#contact"
type input "Contact"
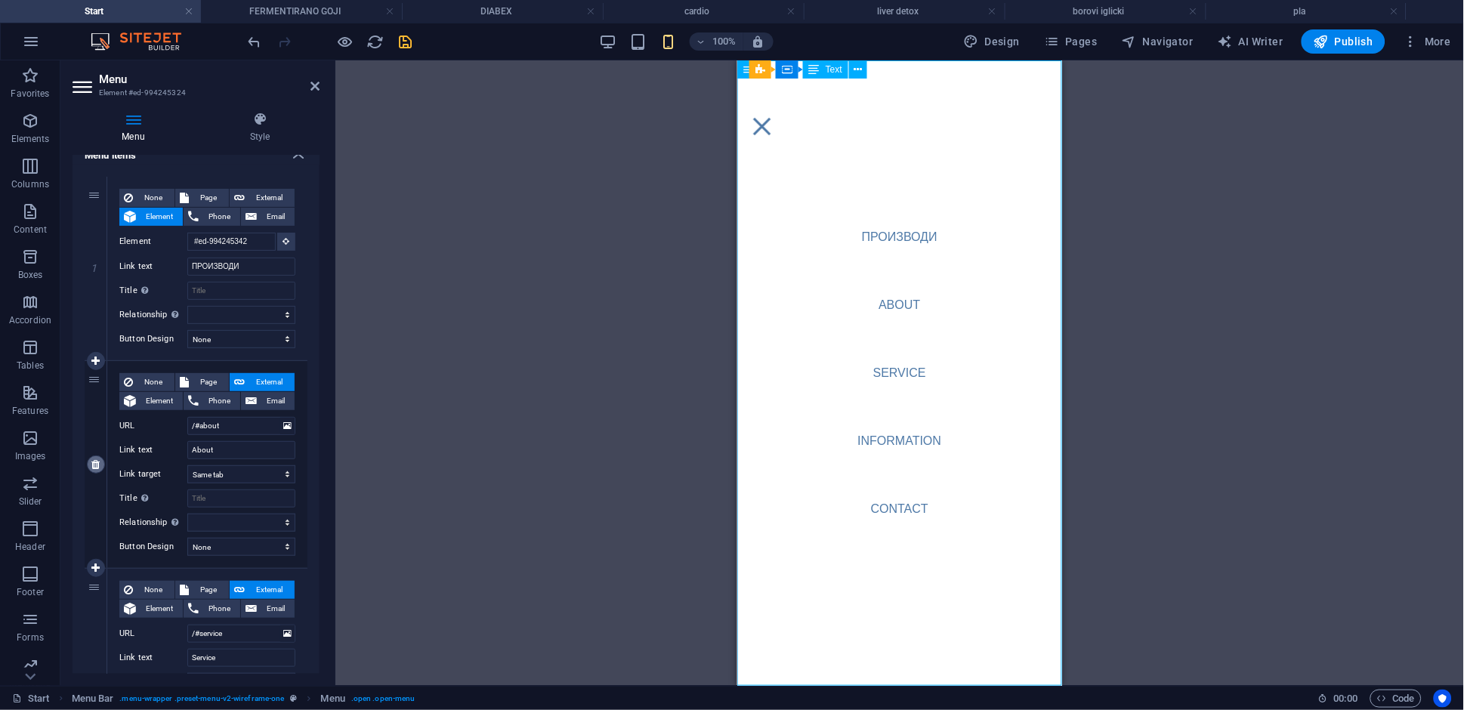
select select
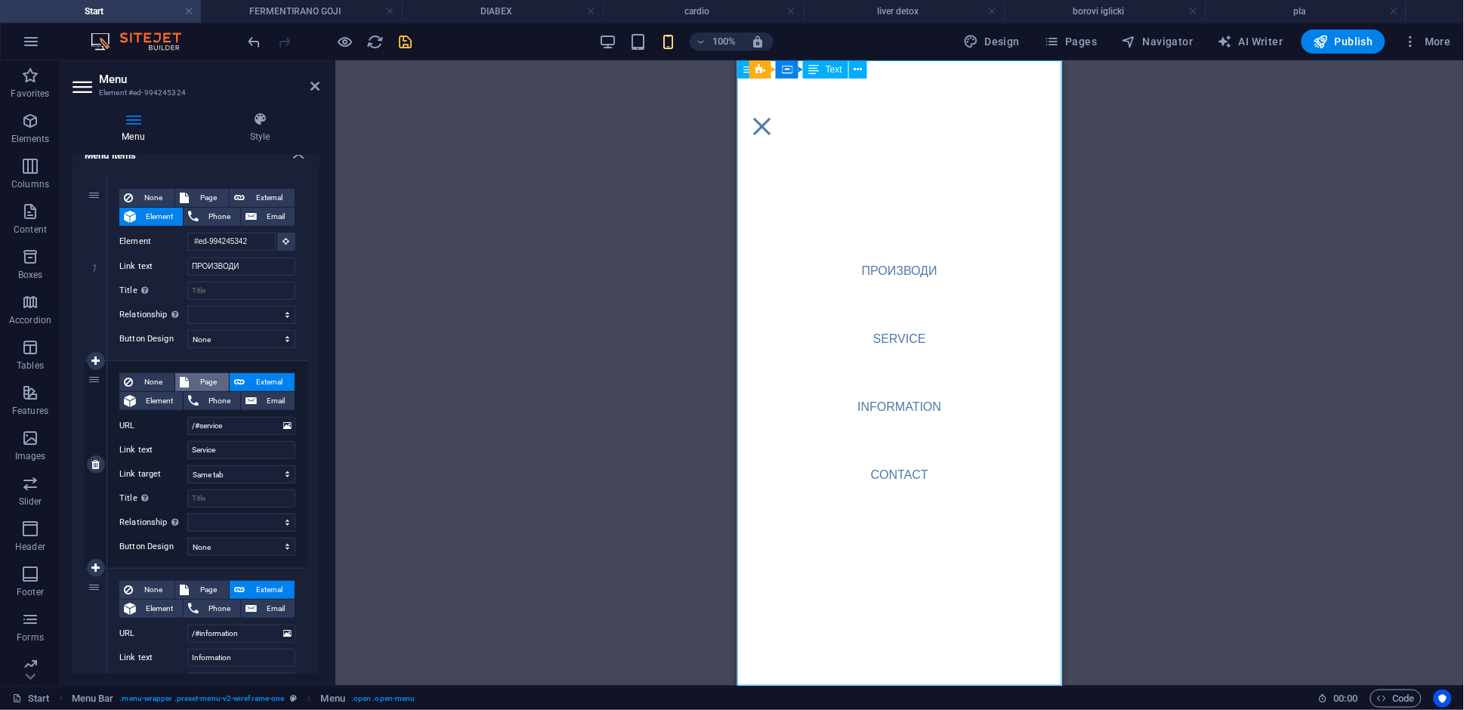
click at [196, 376] on span "Page" at bounding box center [208, 382] width 31 height 18
select select
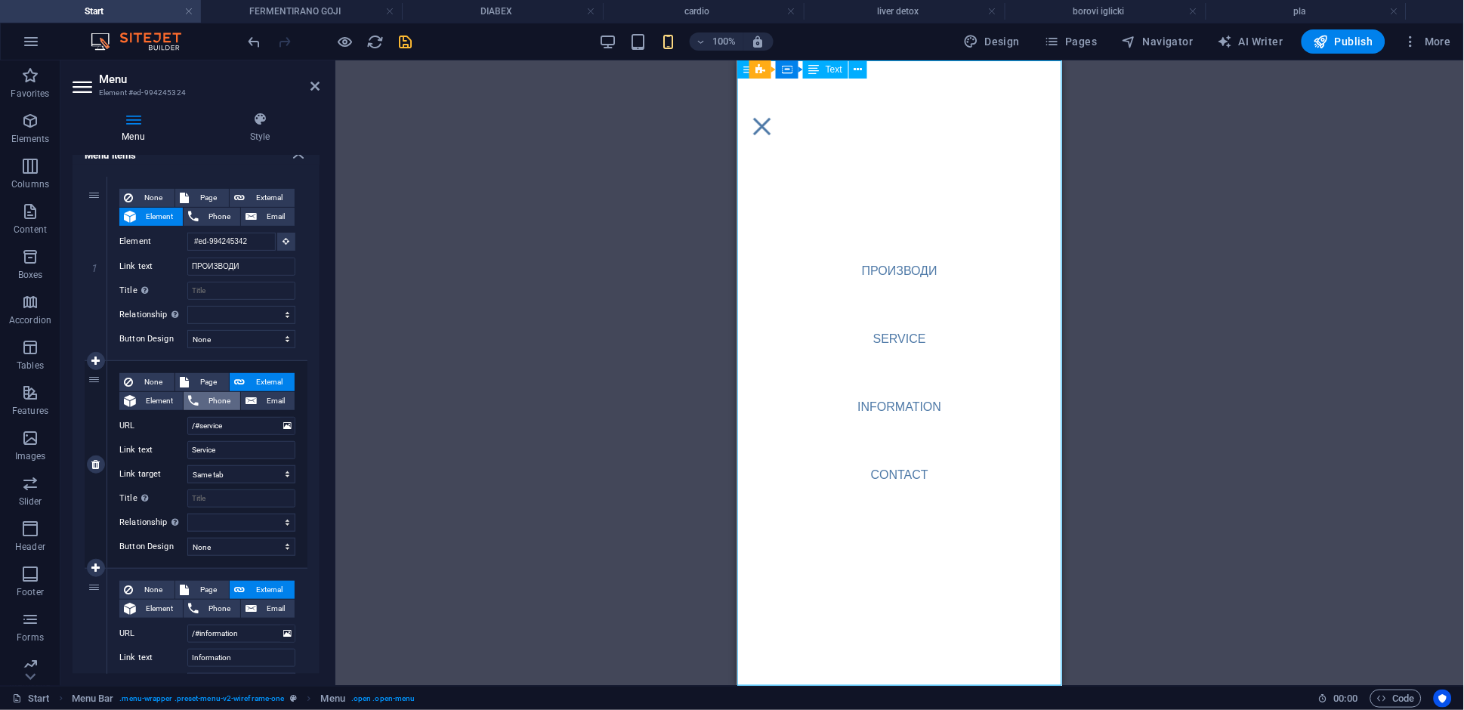
select select
click at [238, 423] on select "Start FERMENTIRANO GOJI DIABEX cardio liver detox borovi iglicki pla" at bounding box center [241, 426] width 108 height 18
click at [261, 426] on select "Start FERMENTIRANO GOJI DIABEX cardio liver detox borovi iglicki pla" at bounding box center [241, 426] width 108 height 18
click at [264, 379] on span "External" at bounding box center [269, 382] width 41 height 18
select select
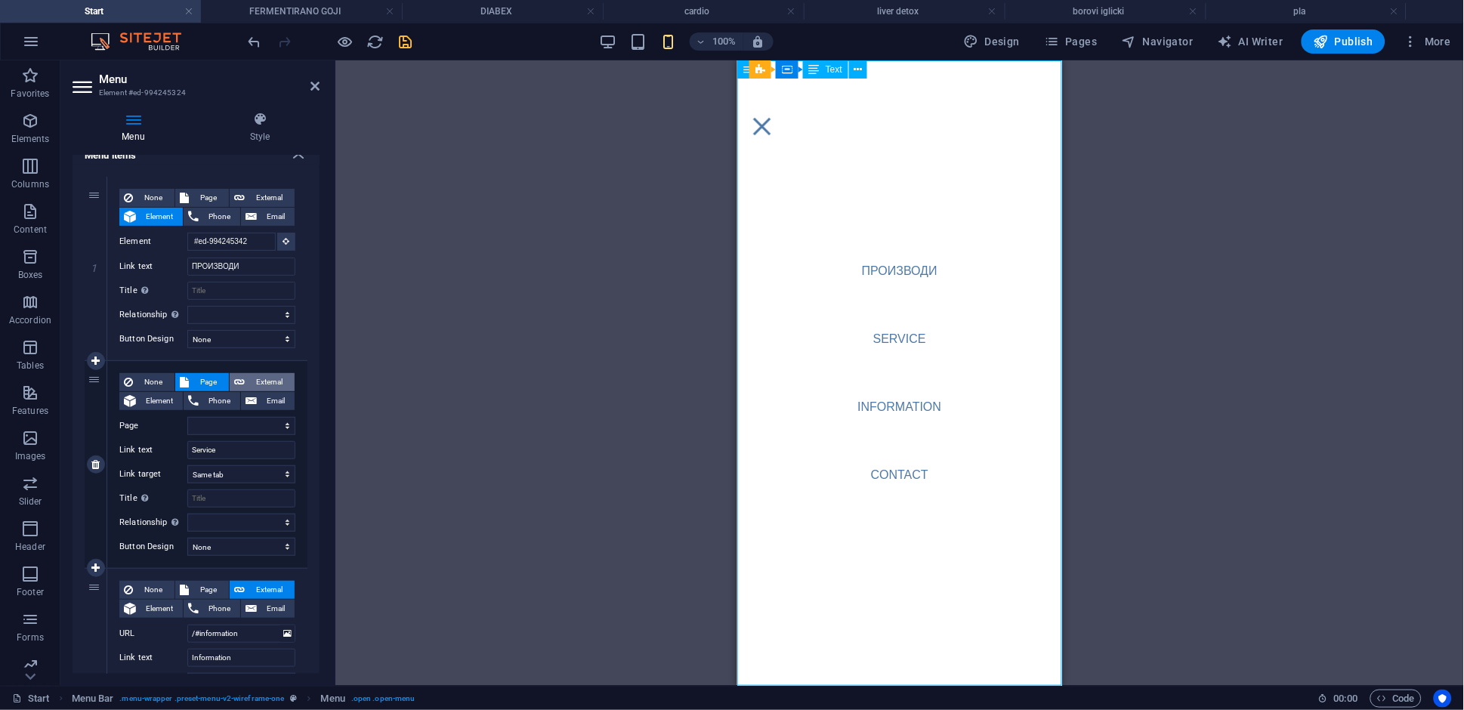
select select "blank"
select select
click at [237, 545] on select "None Default Primary Secondary" at bounding box center [241, 547] width 108 height 18
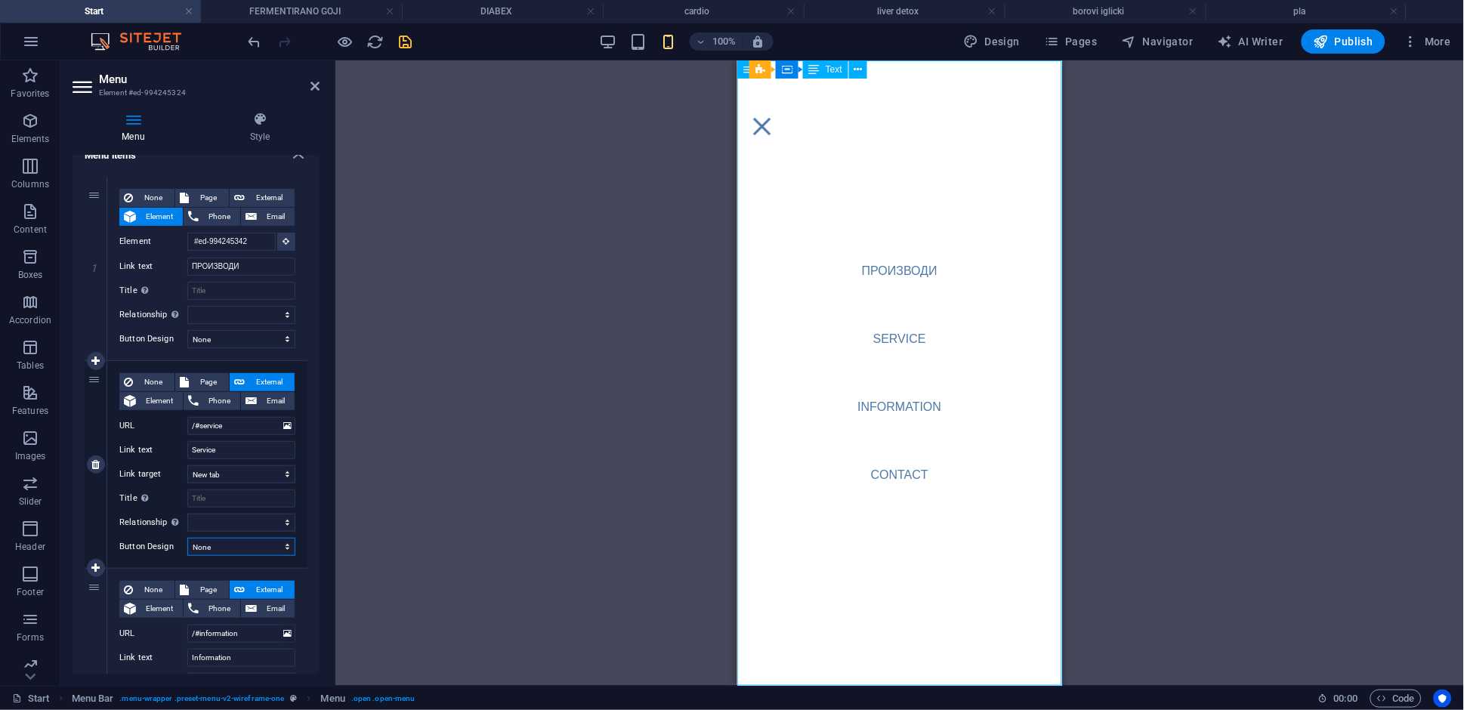
select select "secondary"
click at [187, 538] on select "None Default Primary Secondary" at bounding box center [241, 547] width 108 height 18
select select
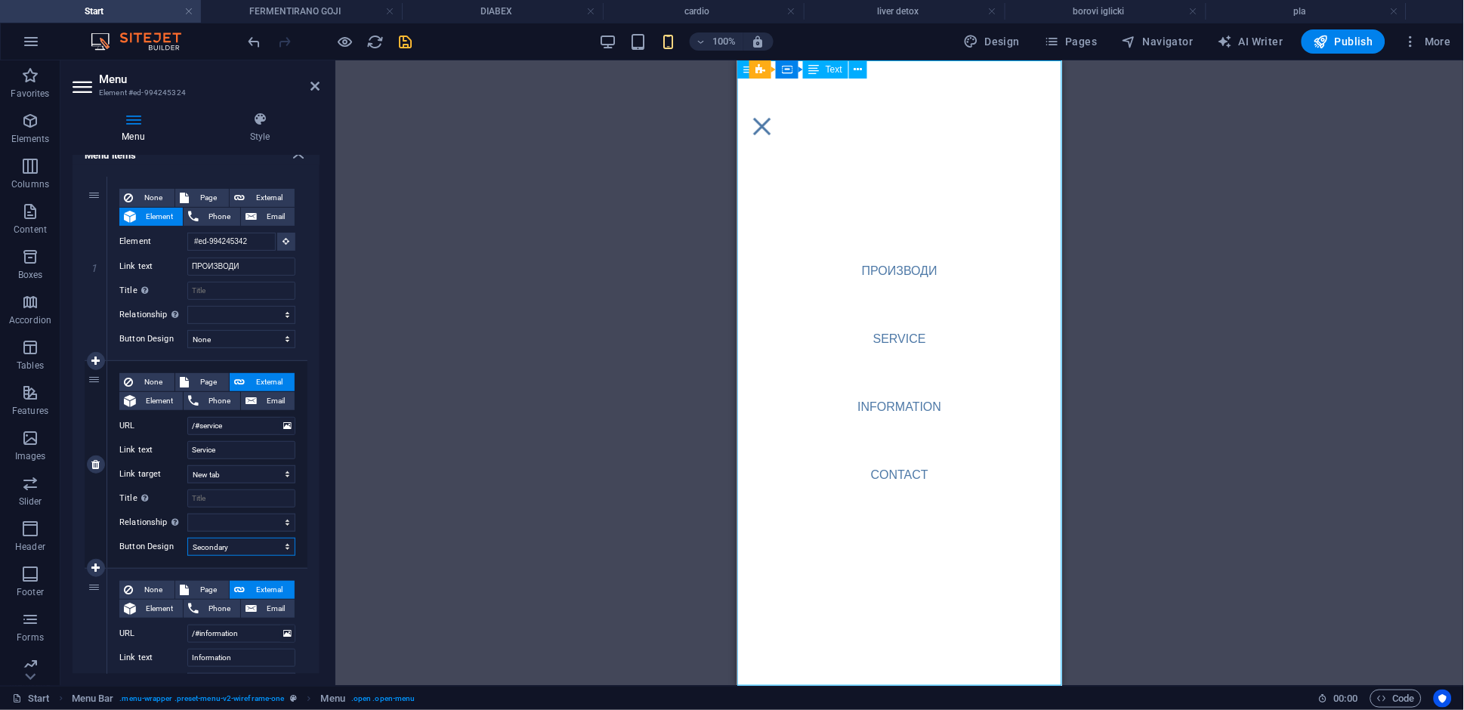
select select
click at [242, 549] on select "None Default Primary Secondary" at bounding box center [241, 547] width 108 height 18
select select
click at [187, 538] on select "None Default Primary Secondary" at bounding box center [241, 547] width 108 height 18
select select
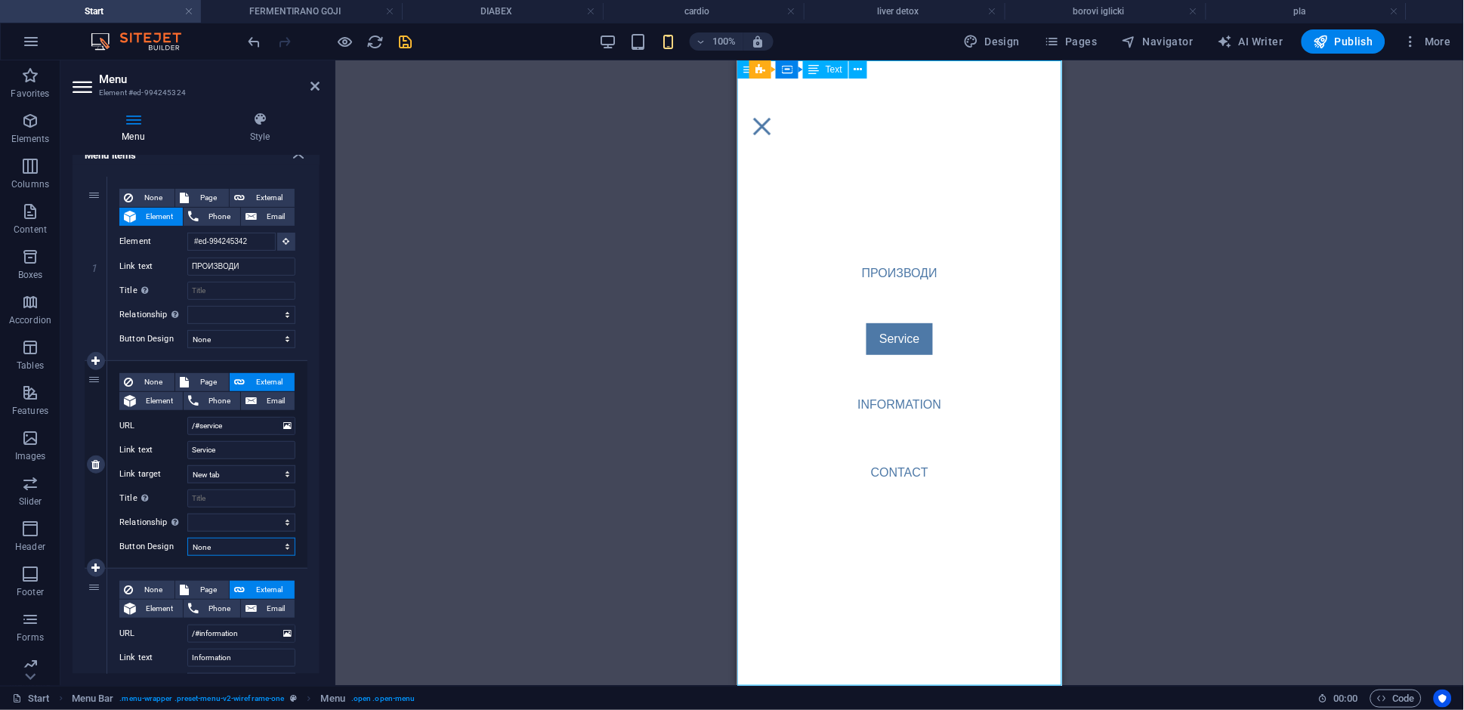
select select
click at [317, 93] on header "Menu Element #ed-994245324" at bounding box center [196, 79] width 247 height 39
click at [316, 82] on icon at bounding box center [314, 86] width 9 height 12
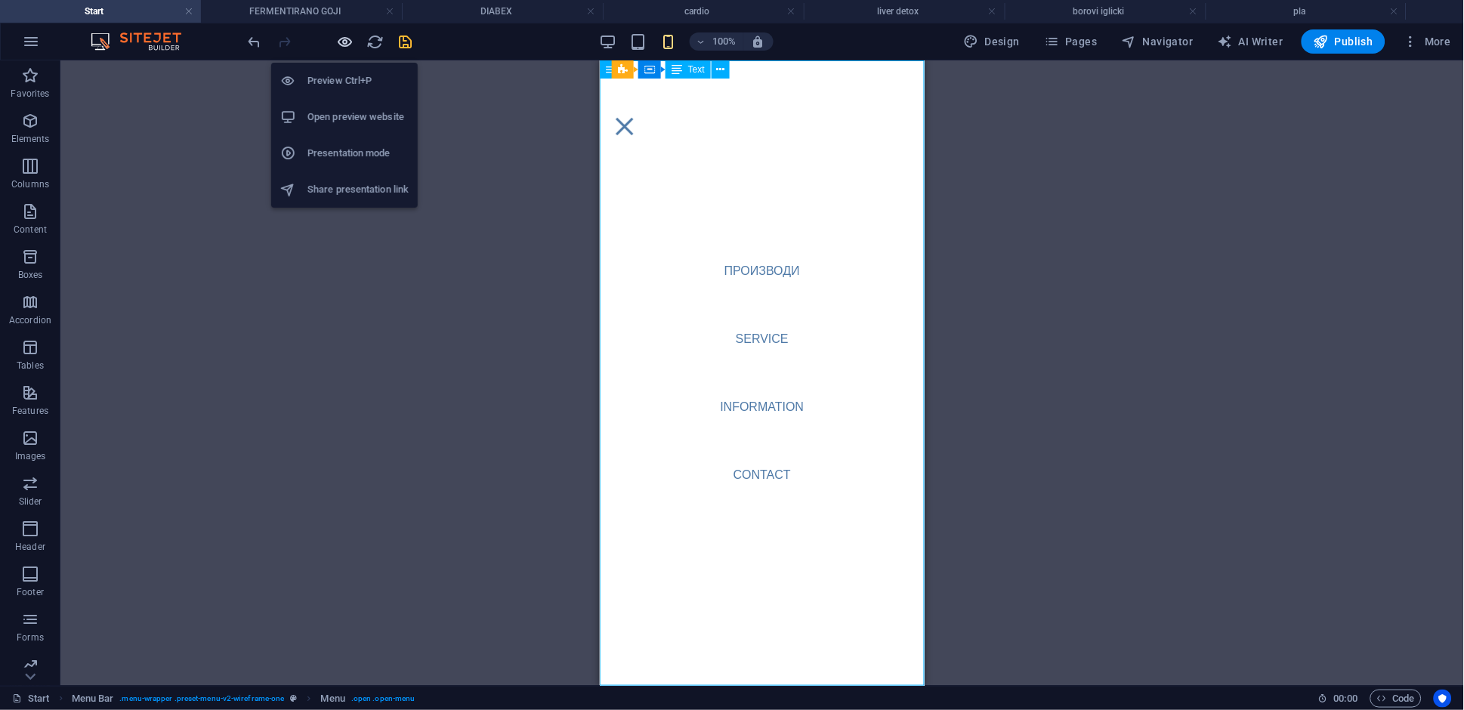
drag, startPoint x: 349, startPoint y: 45, endPoint x: 61, endPoint y: 261, distance: 359.9
click at [349, 45] on icon "button" at bounding box center [345, 41] width 17 height 17
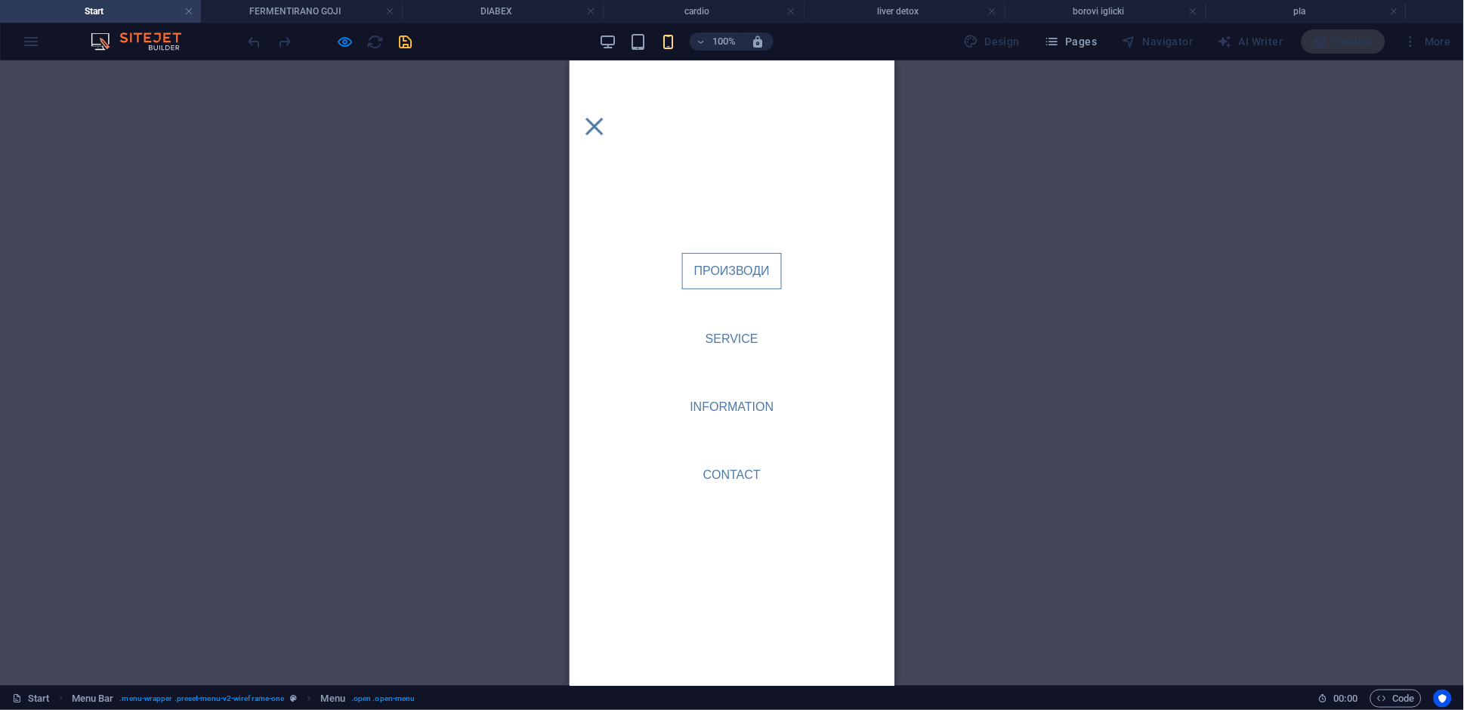
click at [725, 261] on link "ПРОИЗВОДИ" at bounding box center [731, 270] width 100 height 36
click at [702, 277] on link "ПРОИЗВОДИ" at bounding box center [731, 270] width 100 height 36
click at [602, 117] on button "Menu" at bounding box center [593, 125] width 17 height 17
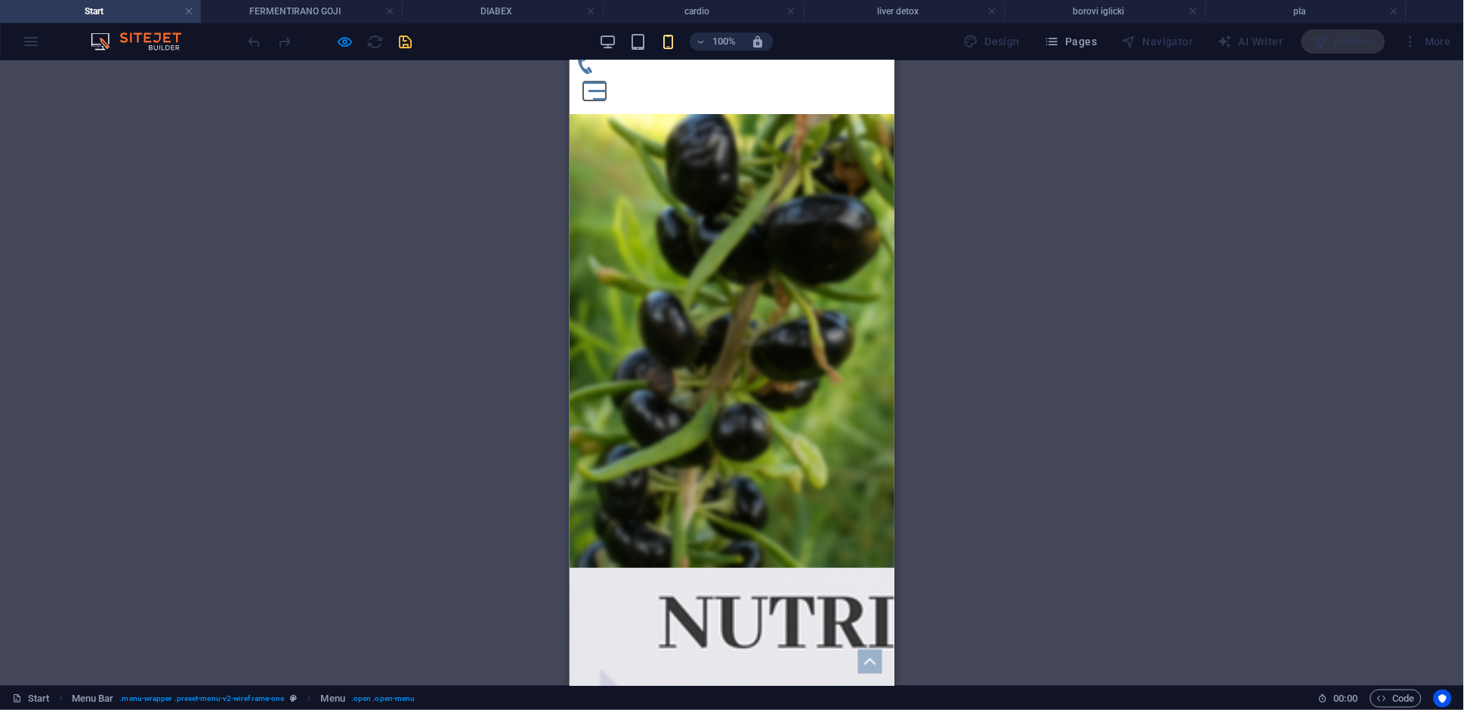
scroll to position [0, 0]
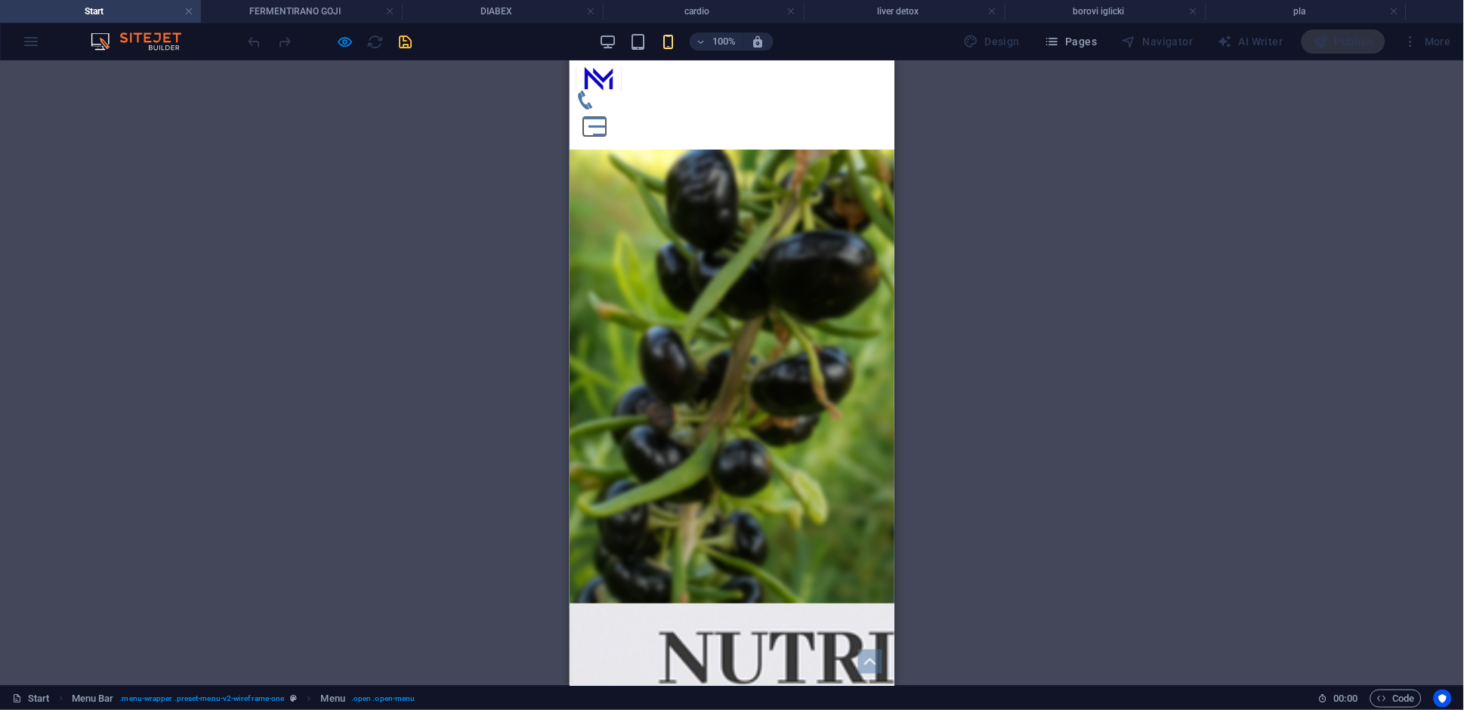
click at [606, 125] on button "Menu" at bounding box center [596, 126] width 17 height 2
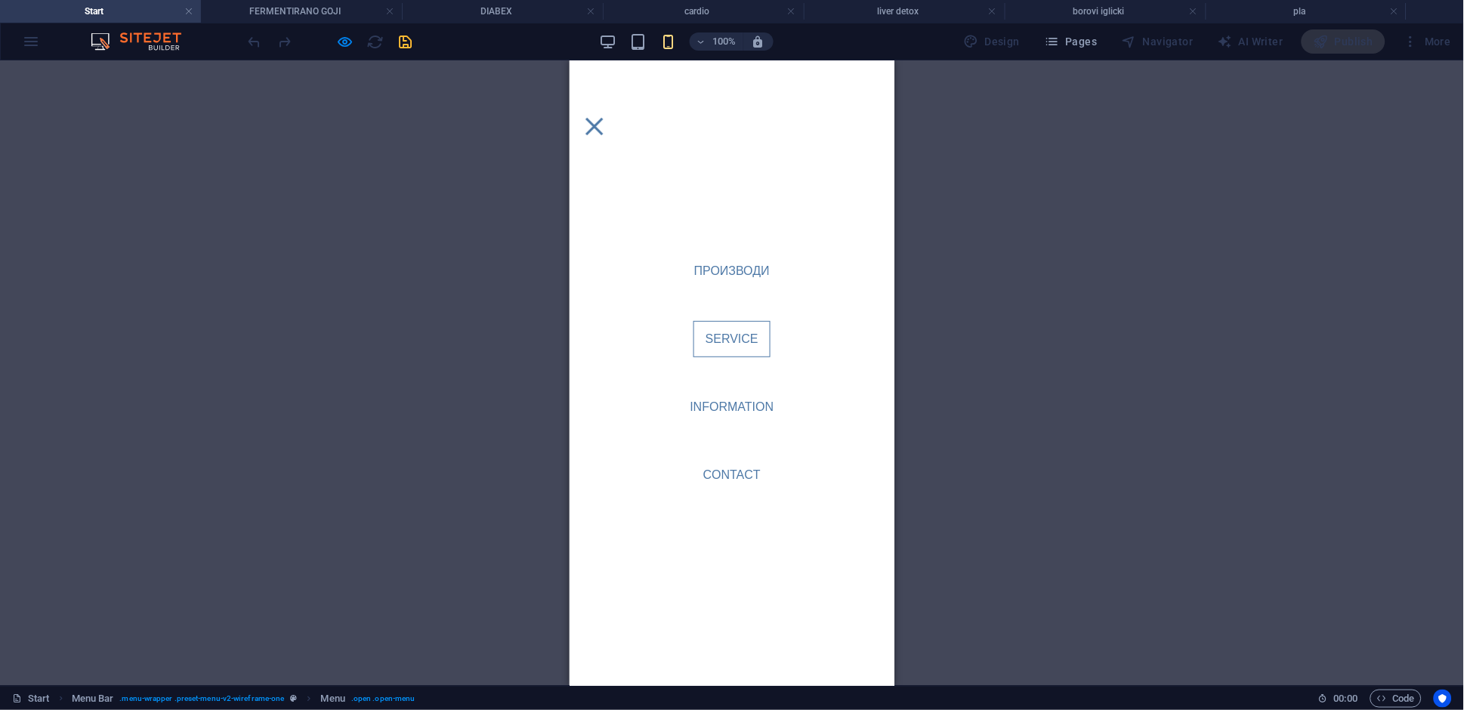
click at [733, 338] on link "Service" at bounding box center [731, 338] width 77 height 36
click at [732, 403] on link "Information" at bounding box center [732, 406] width 108 height 36
click at [734, 477] on link "Contact" at bounding box center [731, 474] width 82 height 36
click at [724, 474] on link "Contact" at bounding box center [731, 474] width 82 height 36
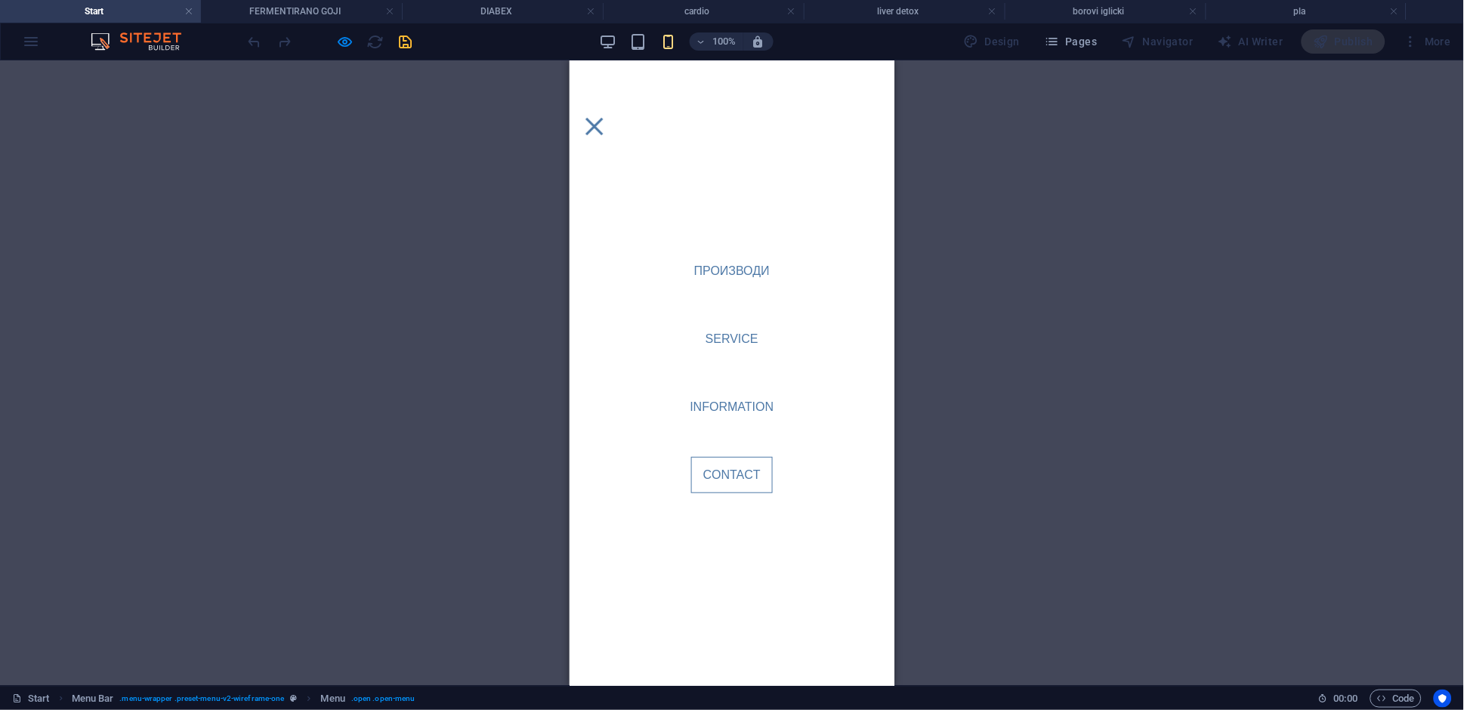
click at [724, 474] on link "Contact" at bounding box center [731, 474] width 82 height 36
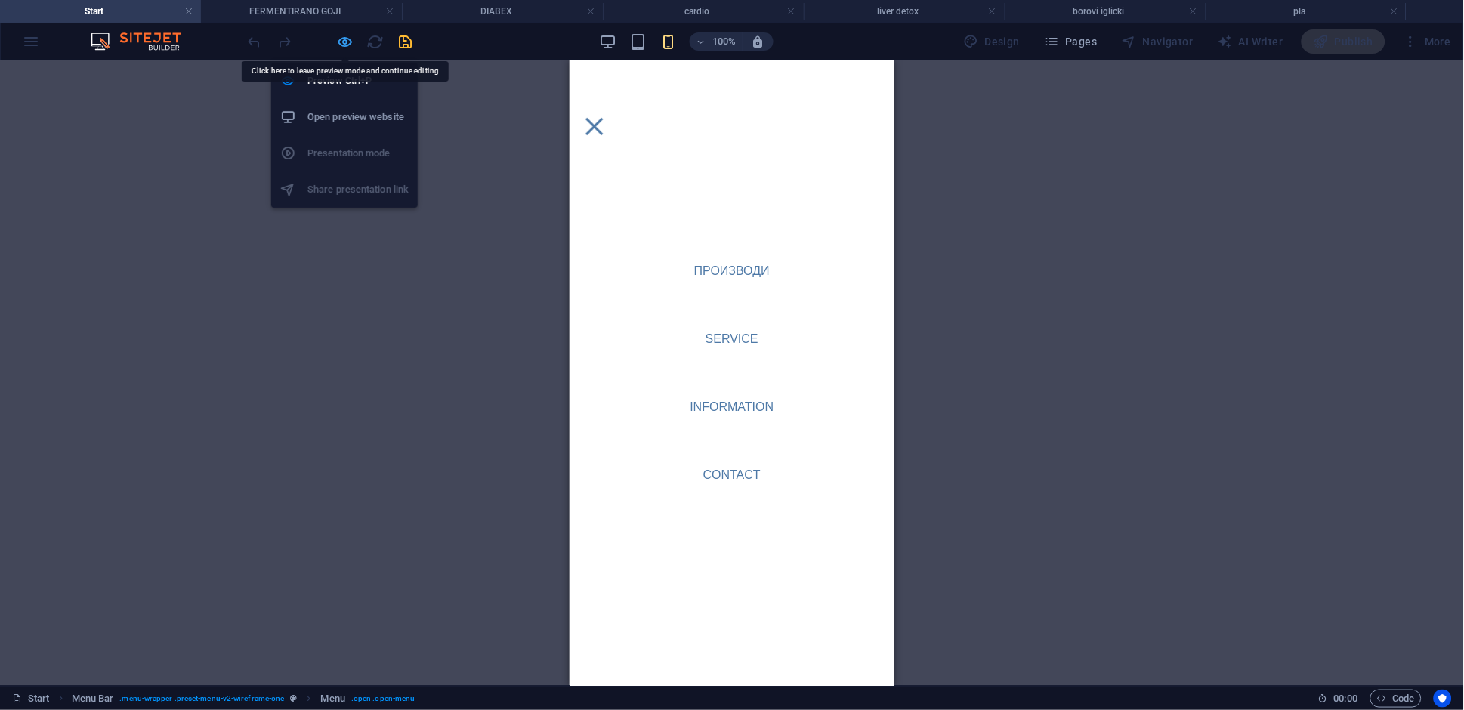
click at [351, 41] on icon "button" at bounding box center [345, 41] width 17 height 17
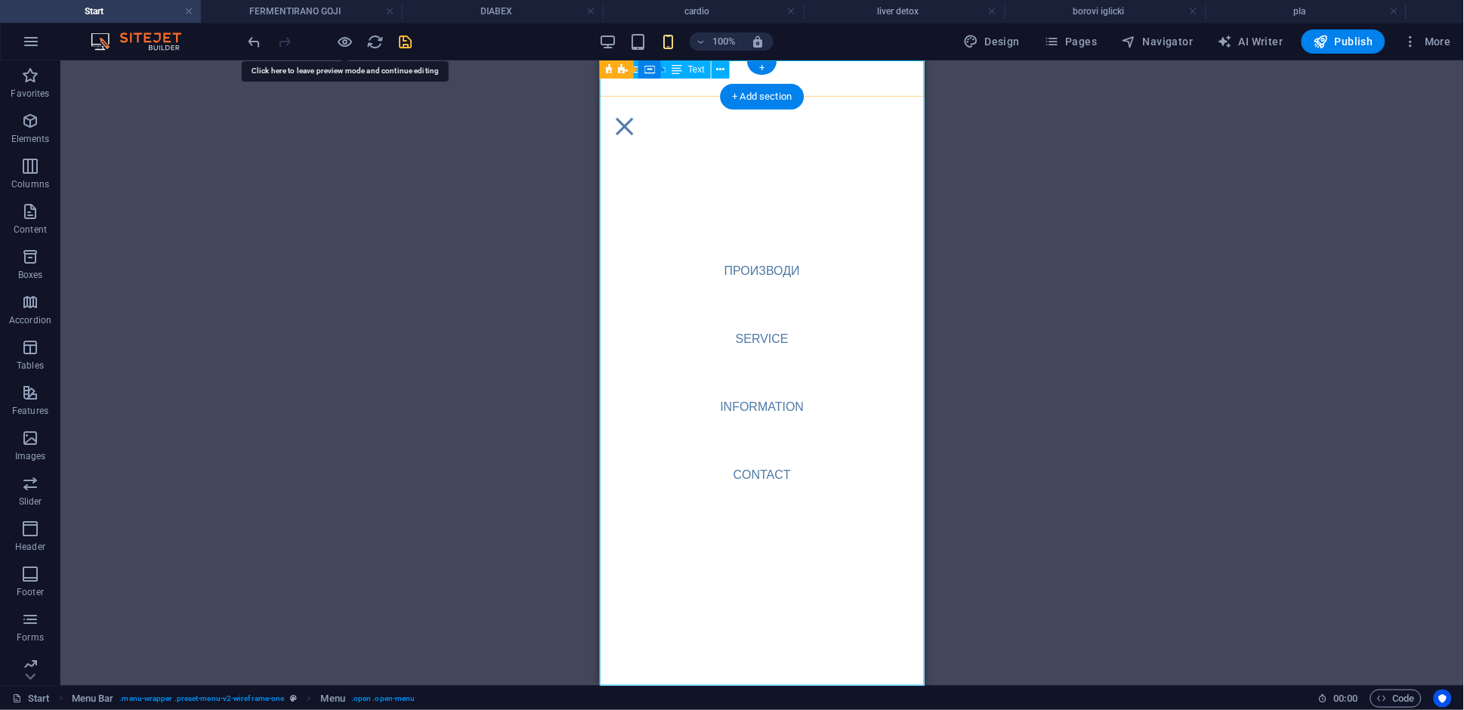
click at [754, 400] on nav "ПРОИЗВОДИ Service Information Contact" at bounding box center [761, 372] width 325 height 625
click at [758, 313] on nav "ПРОИЗВОДИ Service Information Contact" at bounding box center [761, 372] width 325 height 625
click at [758, 266] on nav "ПРОИЗВОДИ Service Information Contact" at bounding box center [761, 372] width 325 height 625
click at [742, 324] on nav "ПРОИЗВОДИ Service Information Contact" at bounding box center [761, 372] width 325 height 625
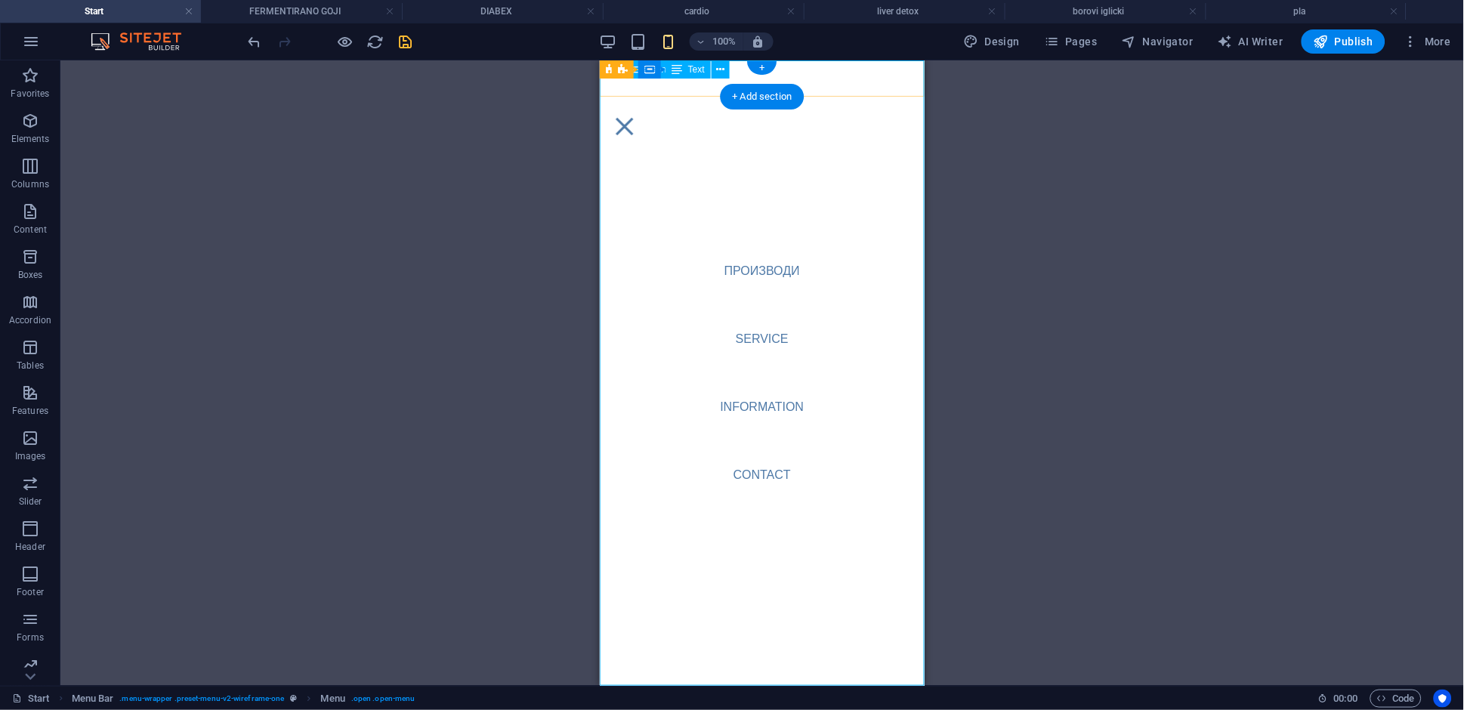
select select
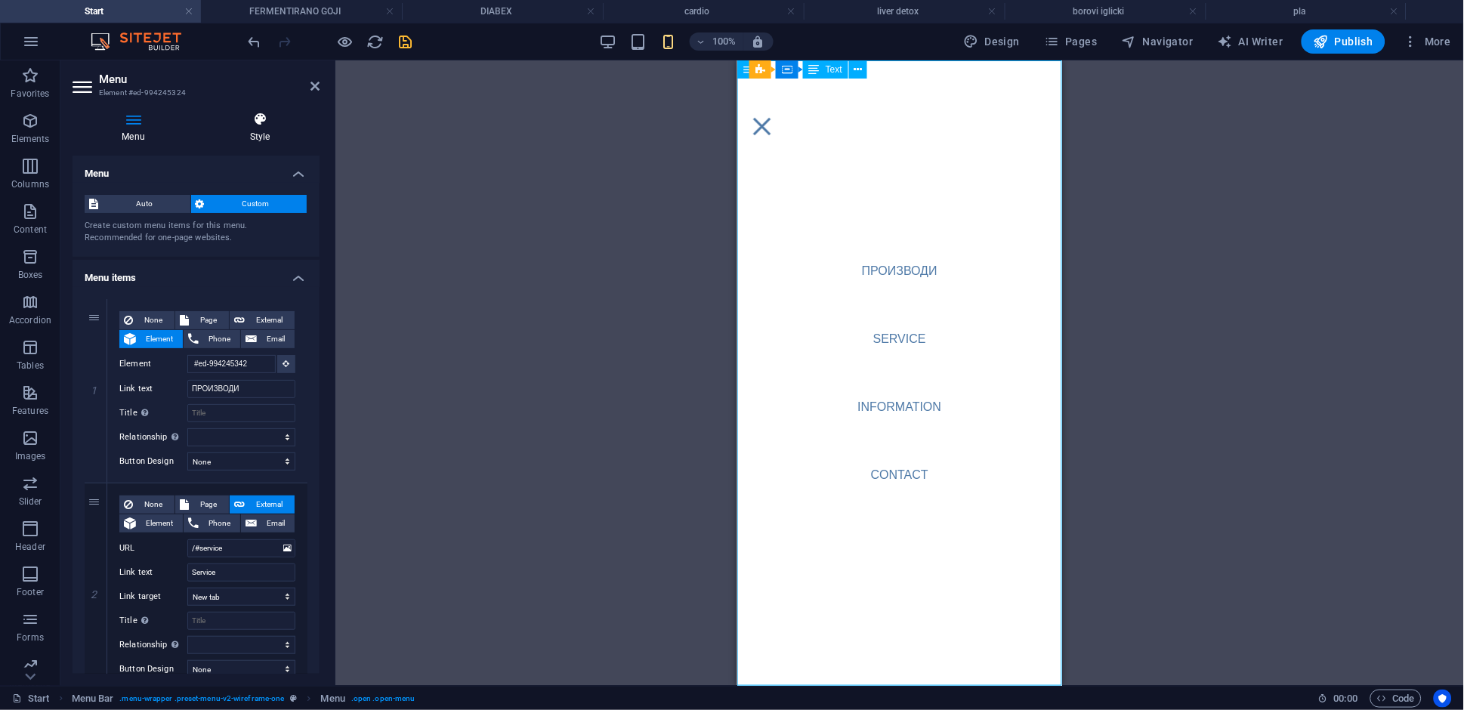
click at [261, 138] on h4 "Style" at bounding box center [259, 128] width 119 height 32
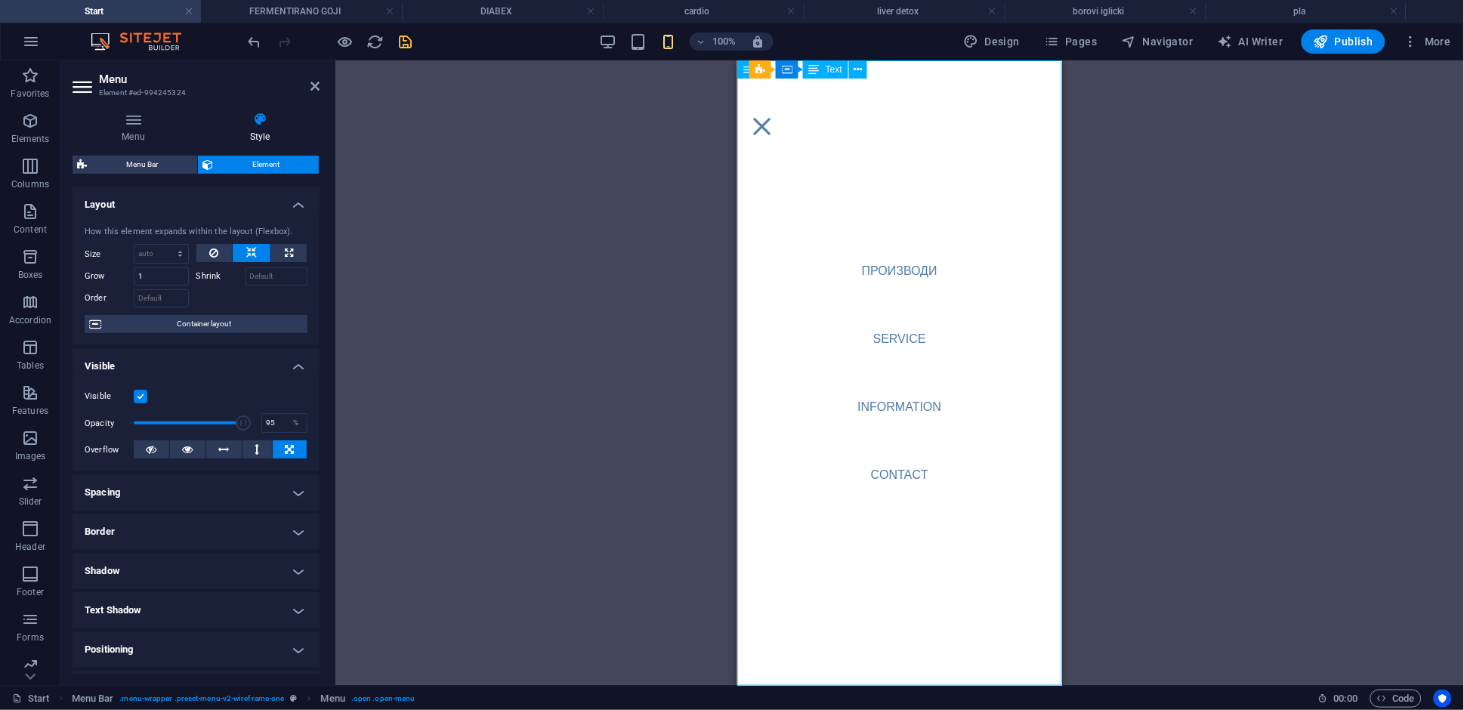
drag, startPoint x: 241, startPoint y: 425, endPoint x: 233, endPoint y: 425, distance: 8.3
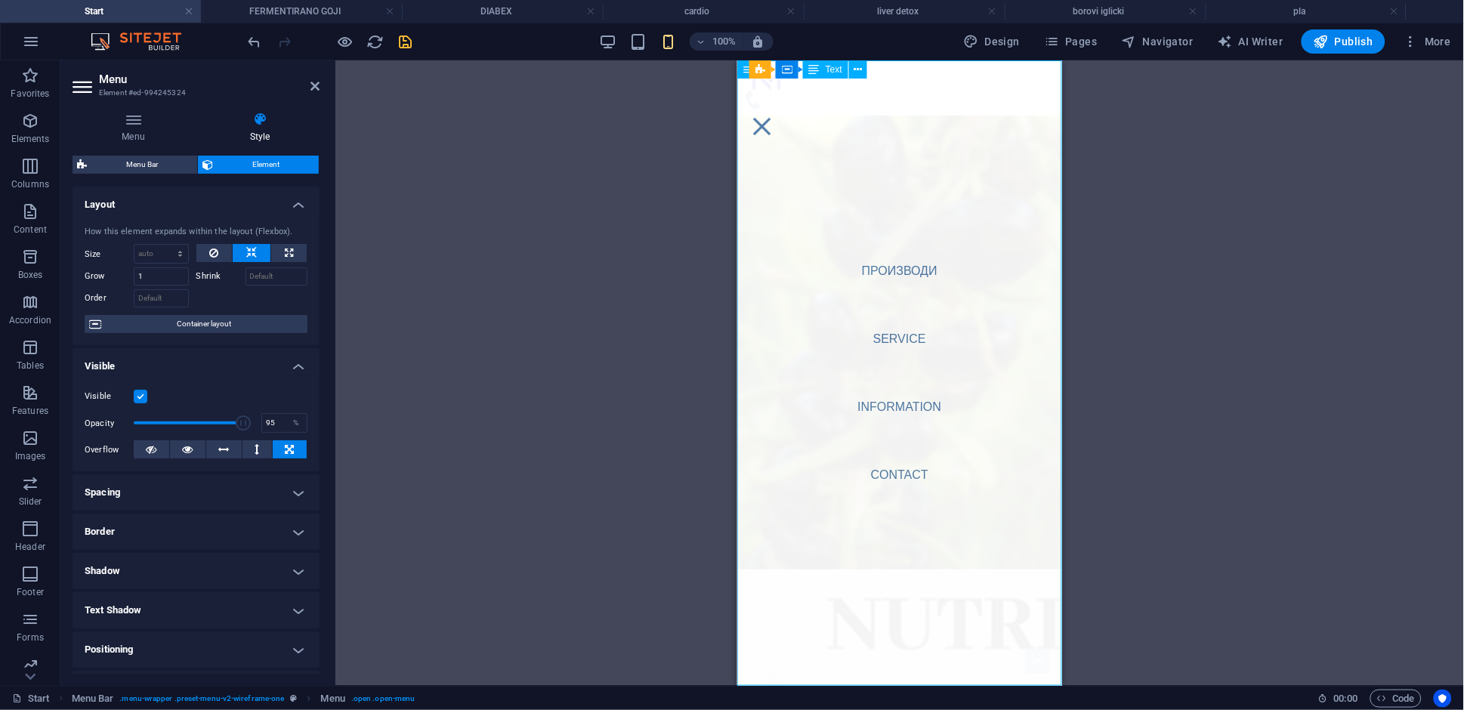
click at [241, 425] on span at bounding box center [243, 422] width 15 height 15
drag, startPoint x: 222, startPoint y: 418, endPoint x: 199, endPoint y: 418, distance: 22.7
click at [205, 418] on span at bounding box center [192, 423] width 116 height 23
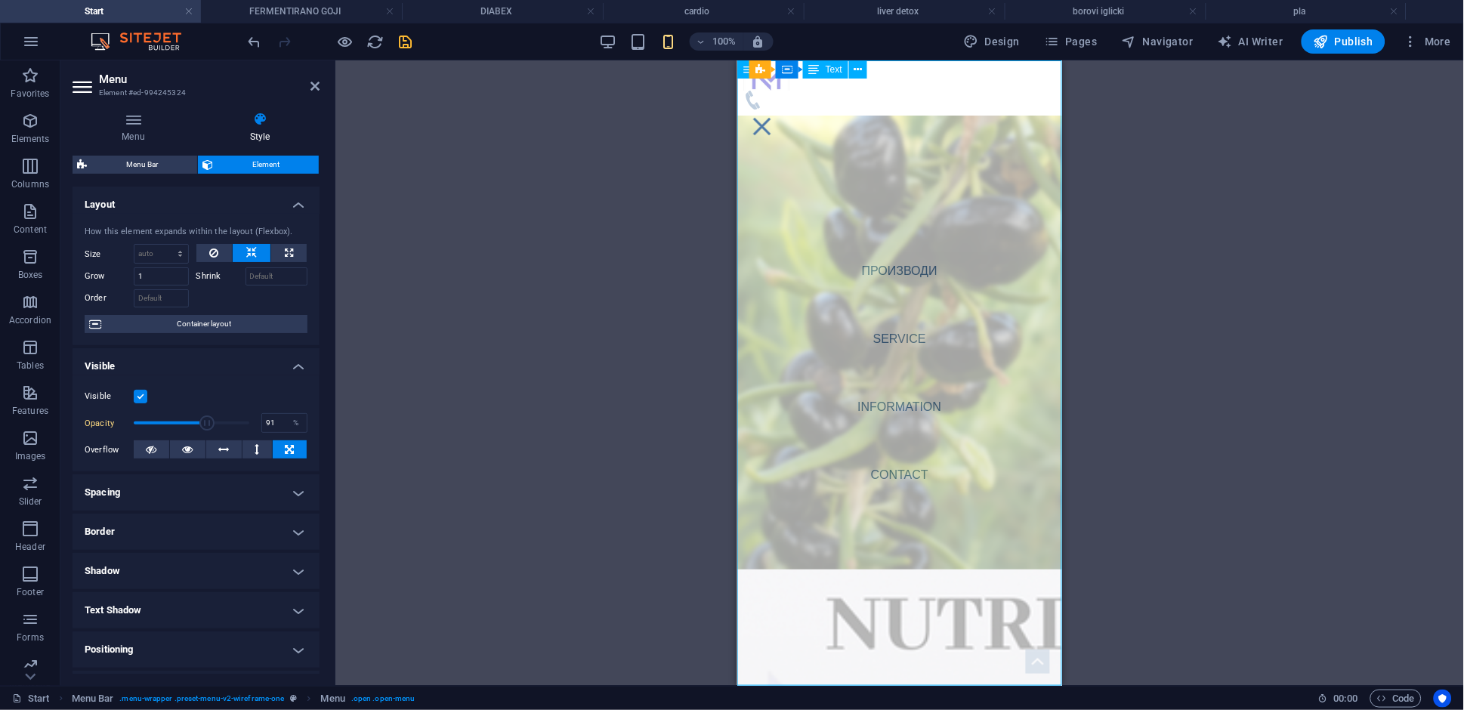
click at [236, 421] on span at bounding box center [192, 423] width 116 height 23
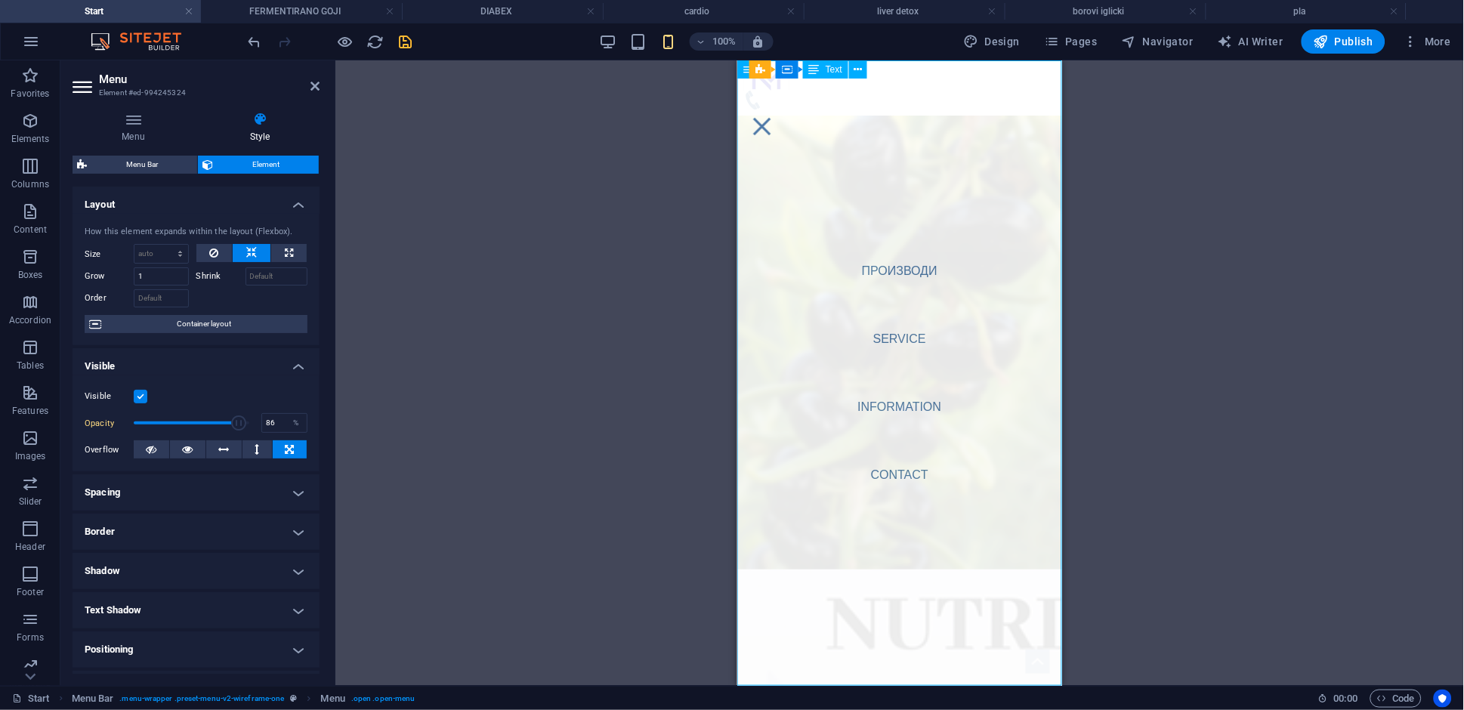
click at [231, 425] on span at bounding box center [238, 422] width 15 height 15
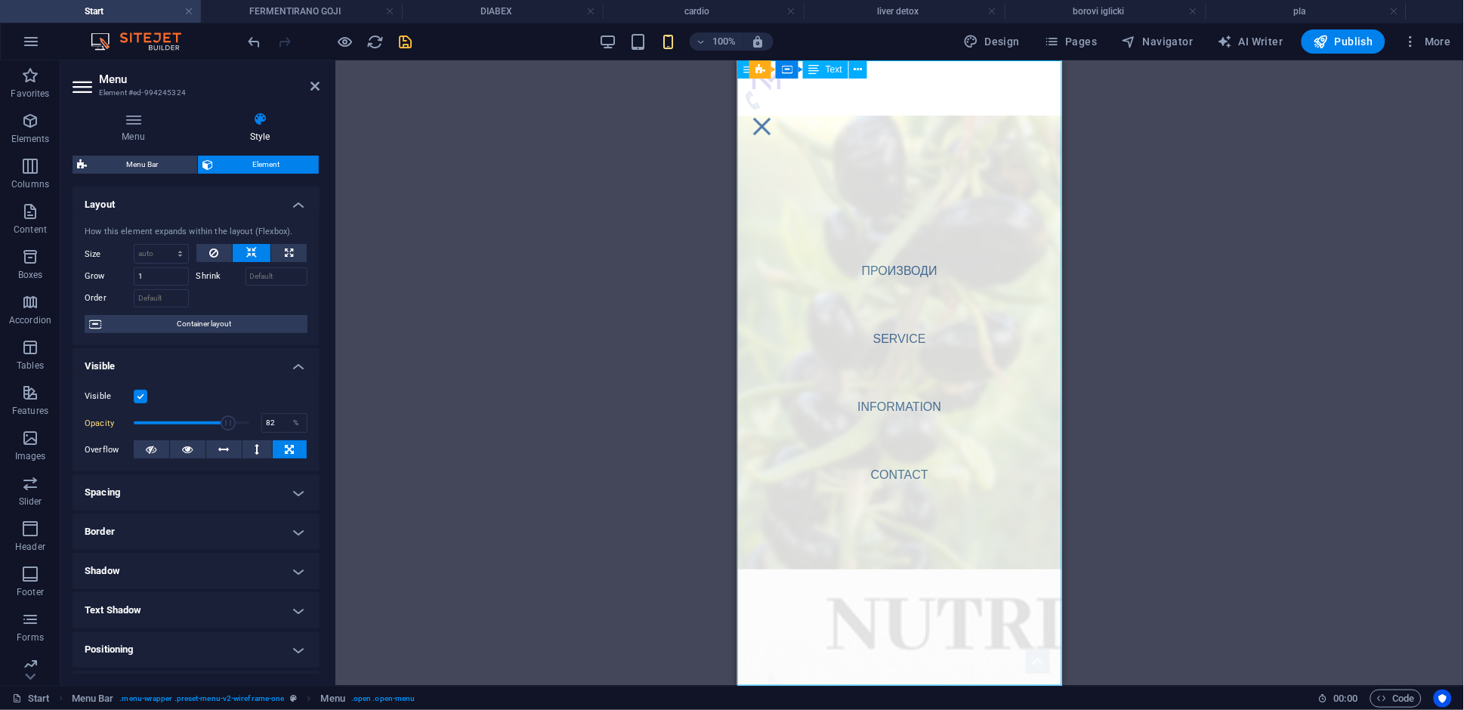
type input "81"
click at [225, 421] on span at bounding box center [227, 422] width 15 height 15
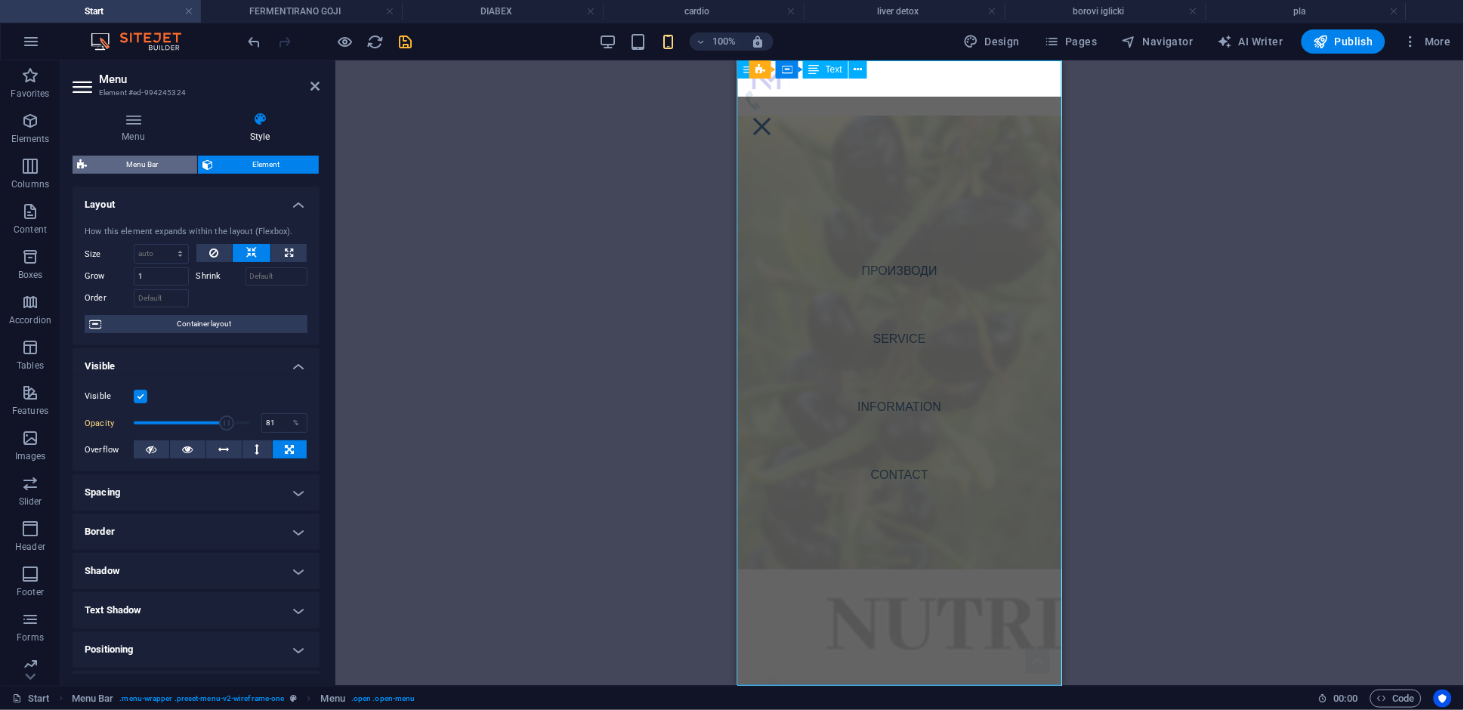
click at [151, 164] on span "Menu Bar" at bounding box center [141, 165] width 101 height 18
select select "rem"
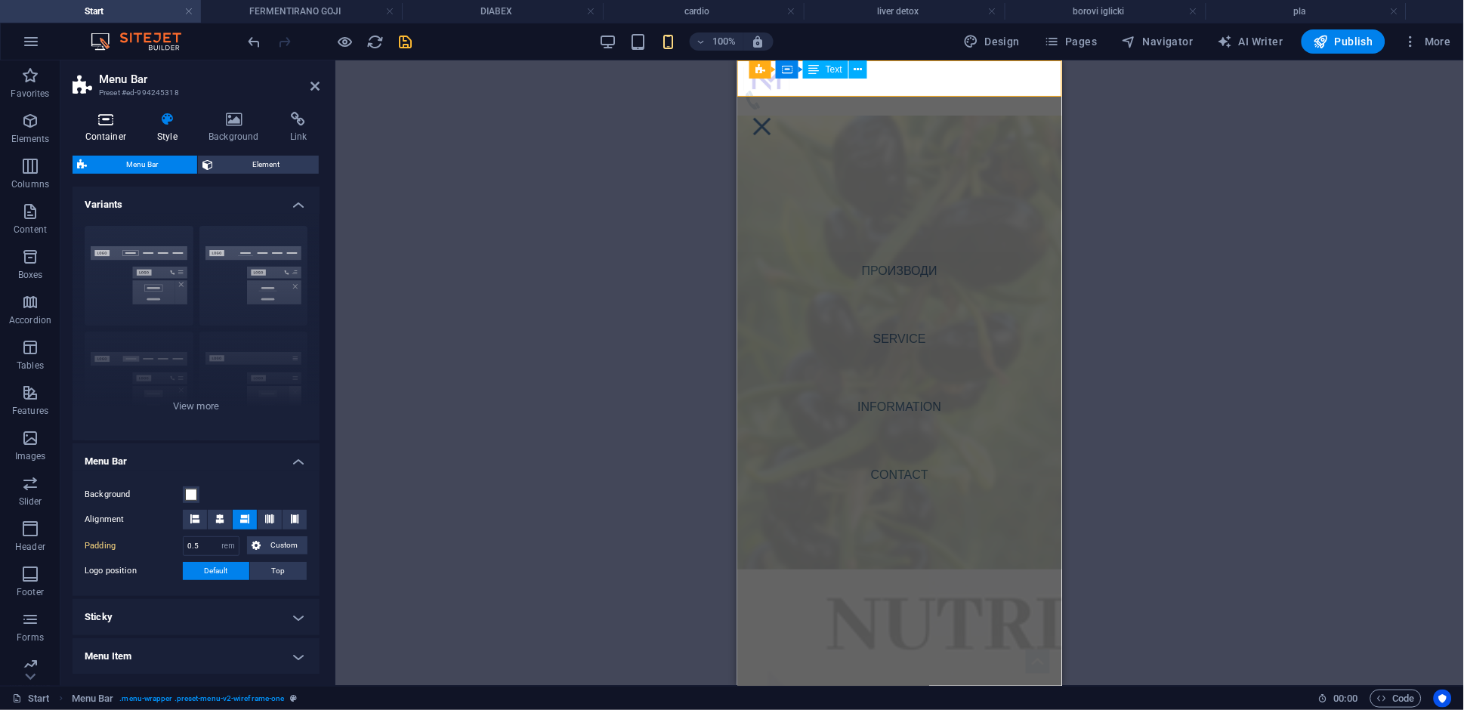
click at [102, 124] on icon at bounding box center [106, 119] width 66 height 15
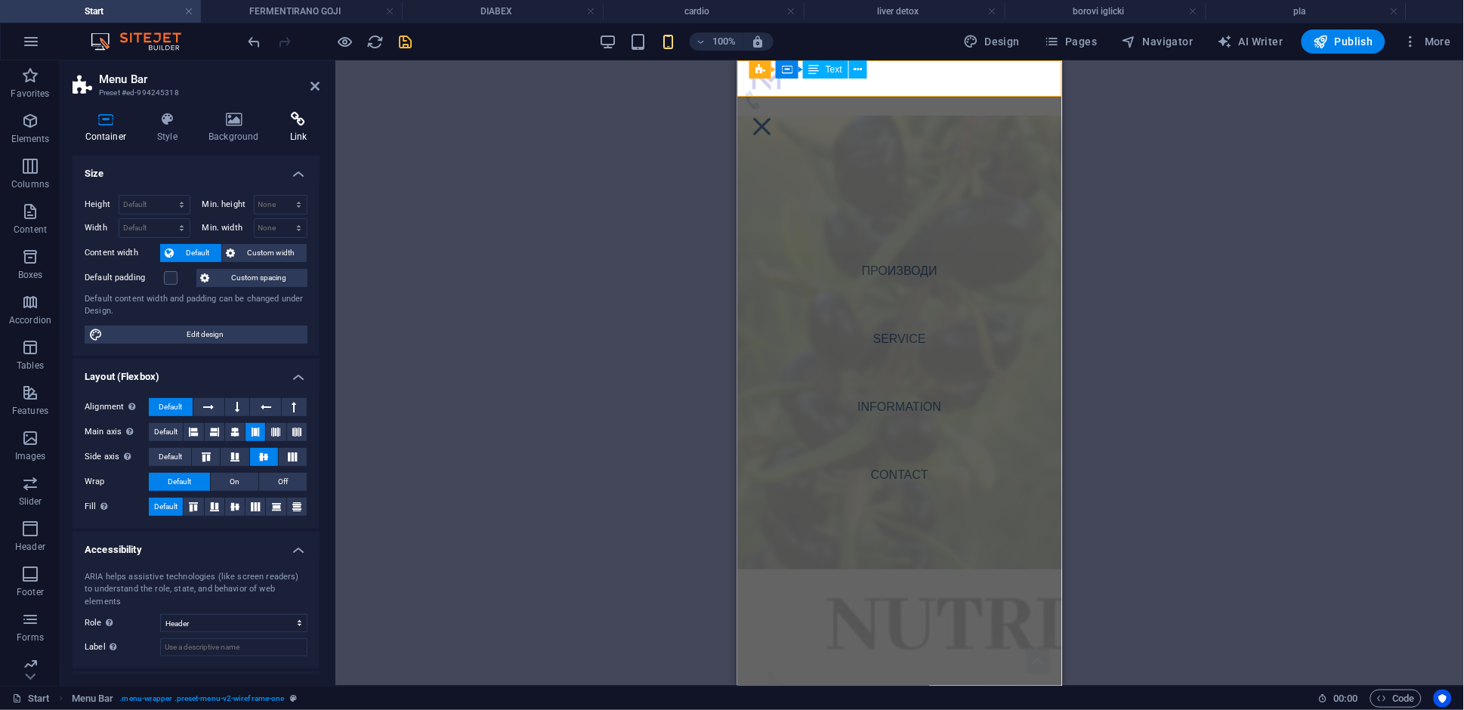
click at [297, 125] on icon at bounding box center [298, 119] width 42 height 15
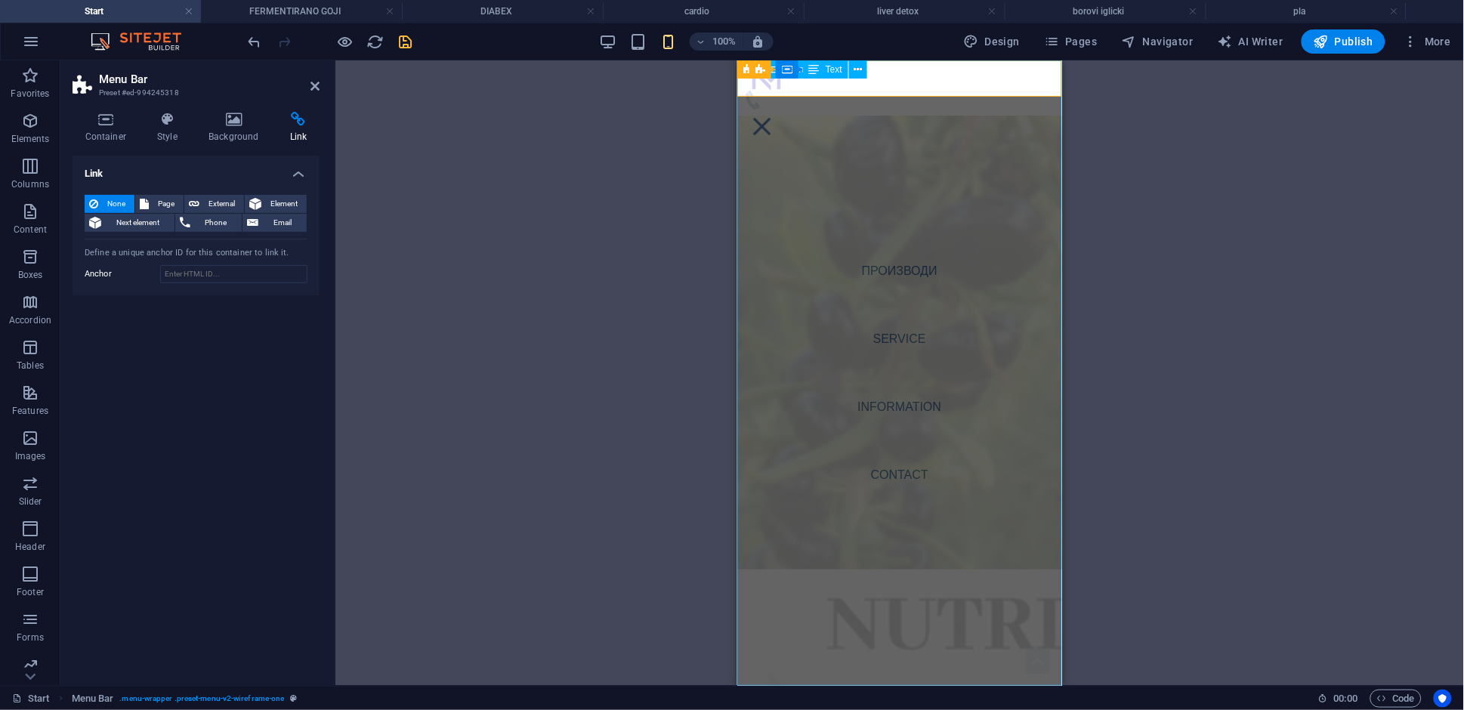
click at [915, 270] on nav "ПРОИЗВОДИ Service Information Contact" at bounding box center [898, 372] width 325 height 625
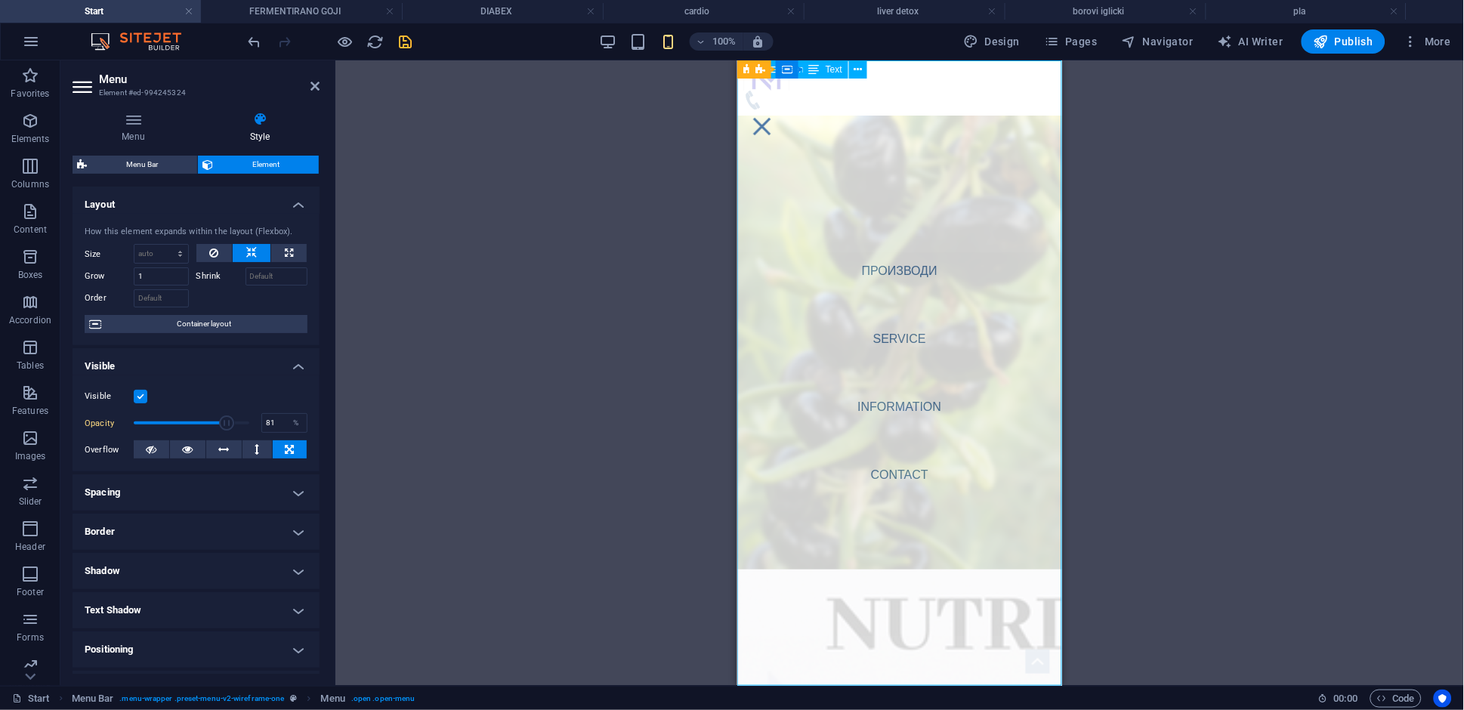
click at [891, 273] on nav "ПРОИЗВОДИ Service Information Contact" at bounding box center [898, 372] width 325 height 625
click at [903, 267] on nav "ПРОИЗВОДИ Service Information Contact" at bounding box center [898, 372] width 325 height 625
drag, startPoint x: 137, startPoint y: 128, endPoint x: 144, endPoint y: 125, distance: 8.1
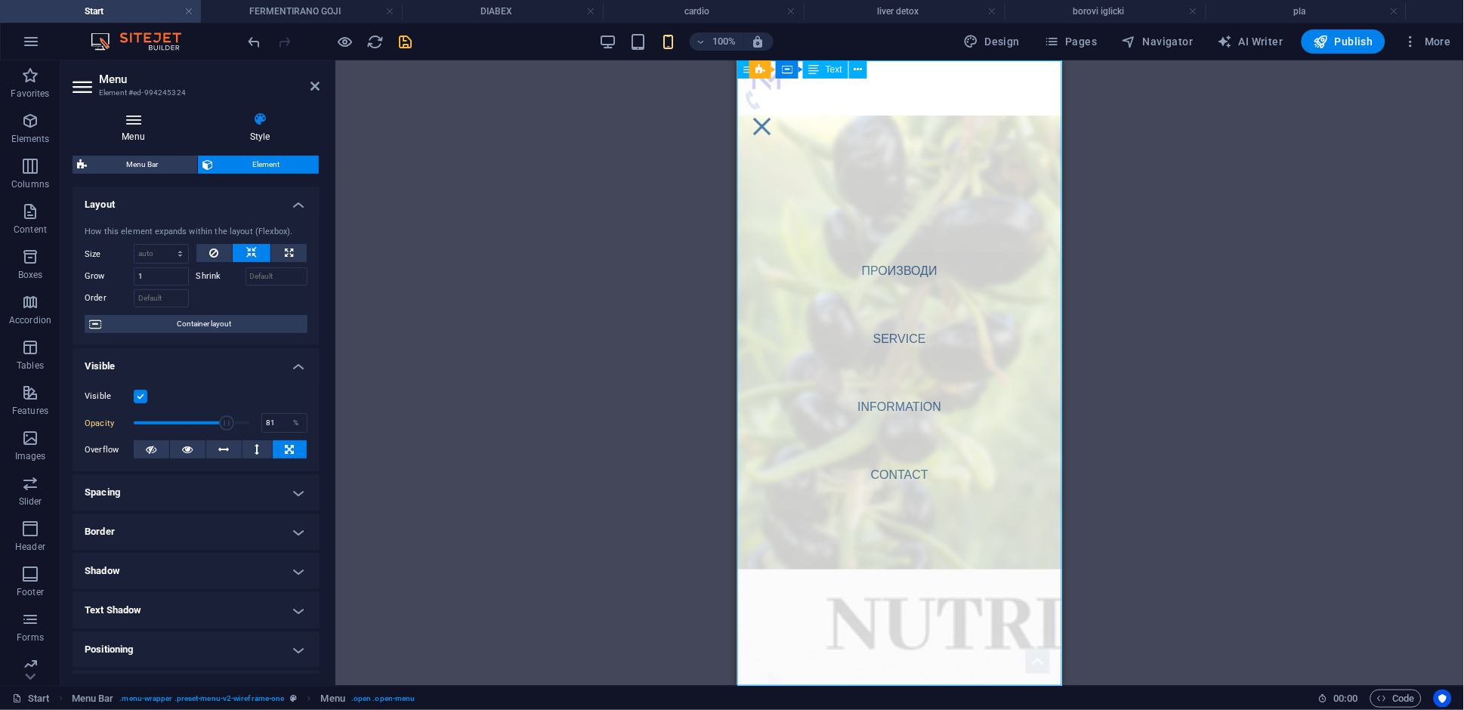
click at [137, 127] on h4 "Menu" at bounding box center [137, 128] width 128 height 32
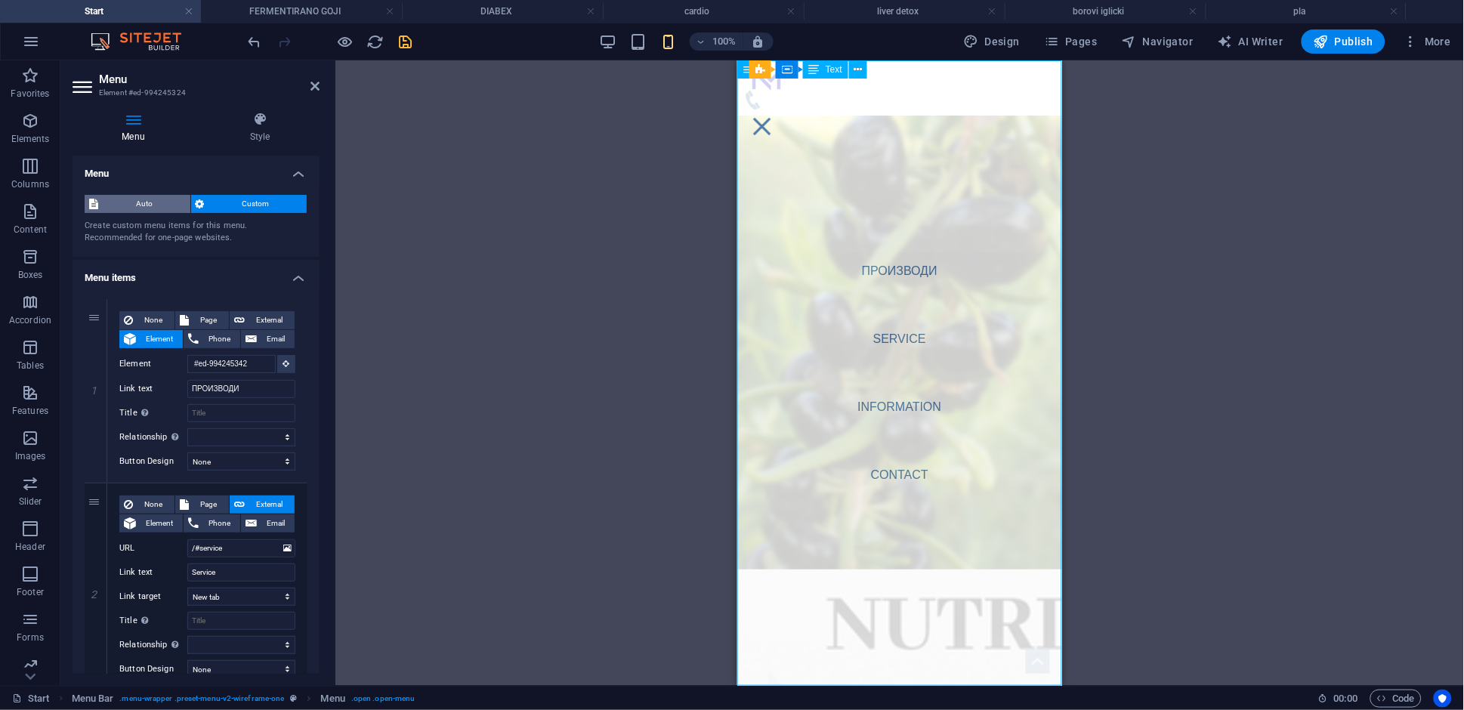
click at [119, 205] on span "Auto" at bounding box center [144, 204] width 83 height 18
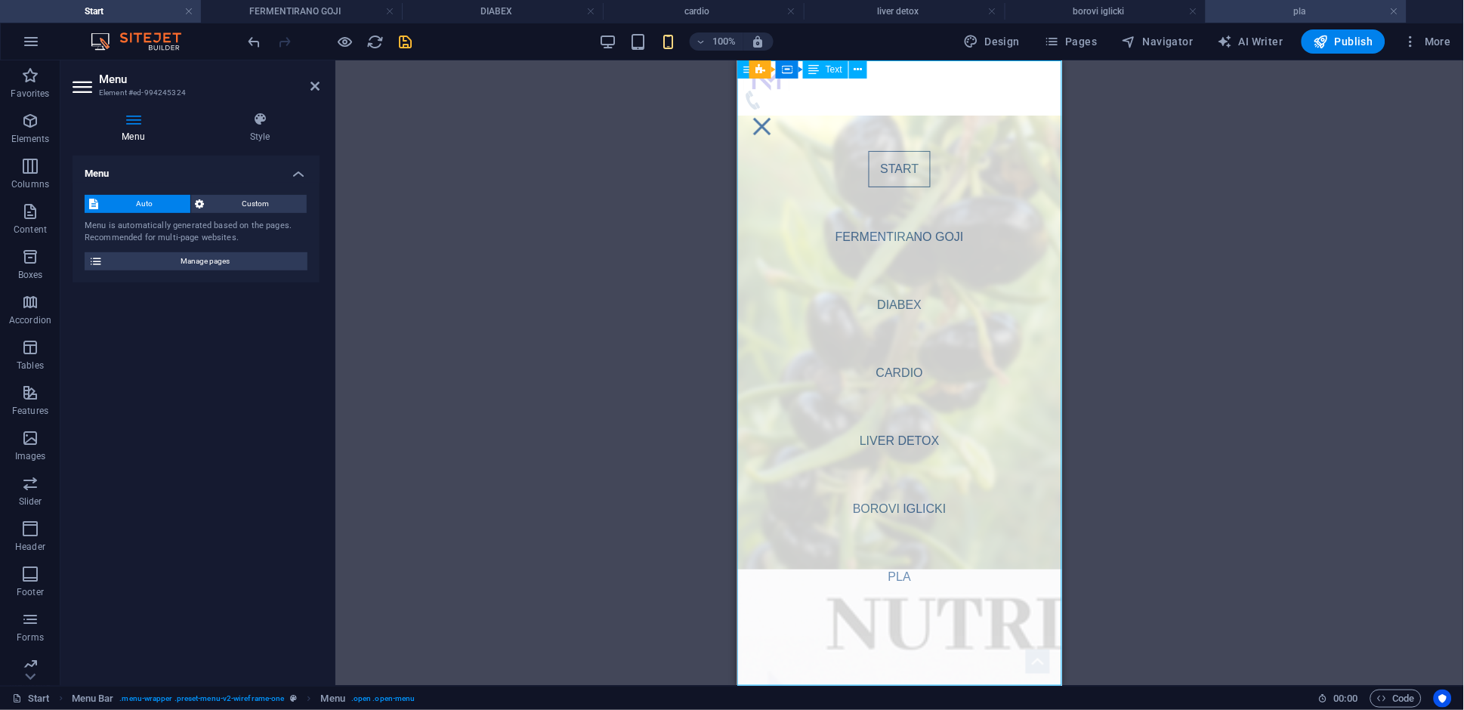
click at [1278, 3] on h4 "pla" at bounding box center [1306, 11] width 201 height 17
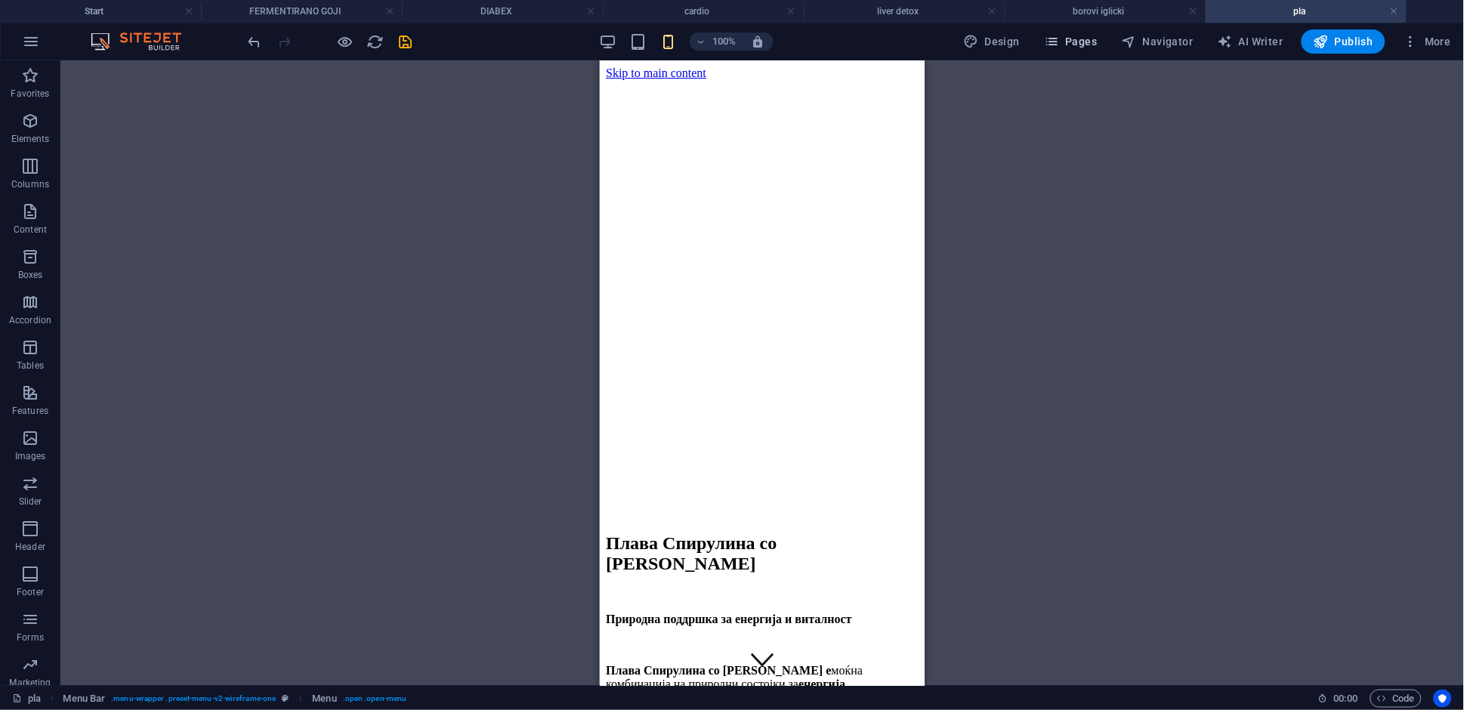
click at [1089, 37] on span "Pages" at bounding box center [1070, 41] width 53 height 15
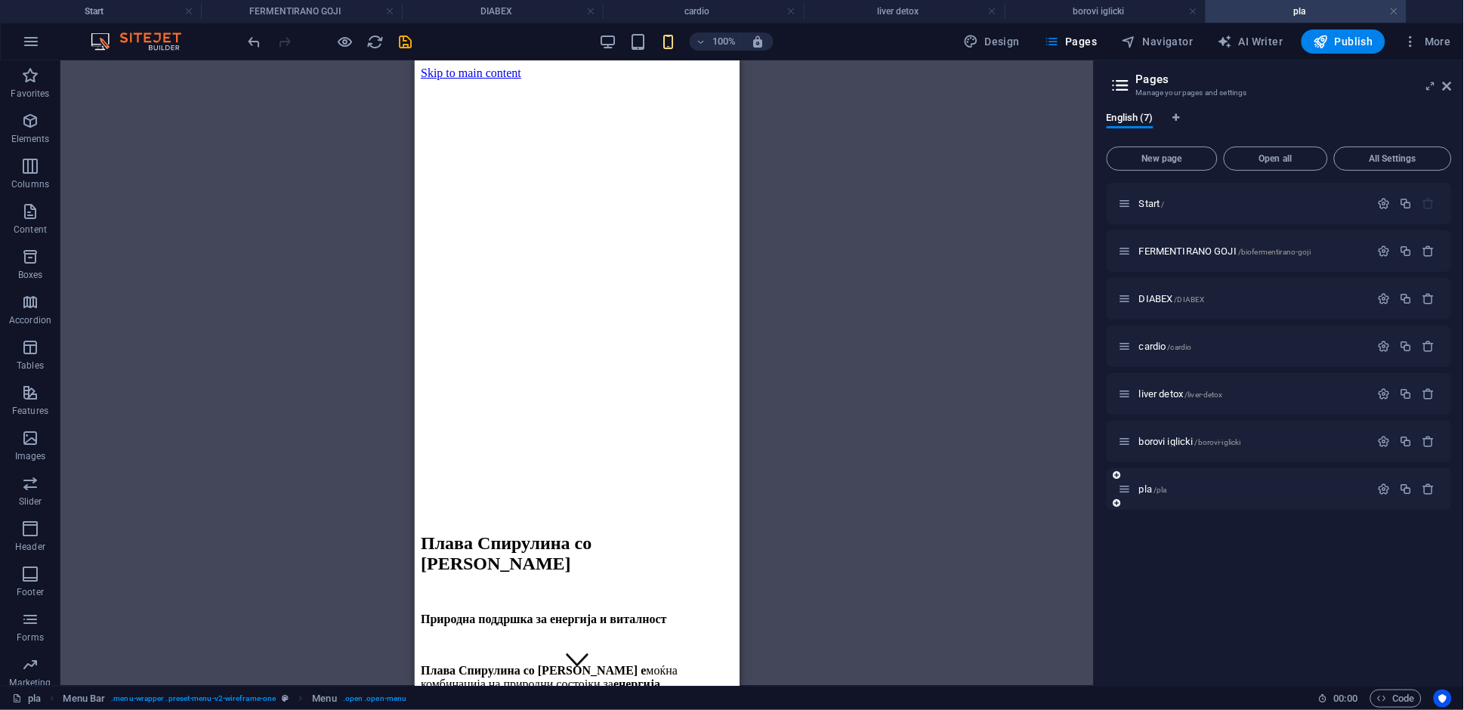
click at [1382, 489] on icon "button" at bounding box center [1384, 489] width 13 height 13
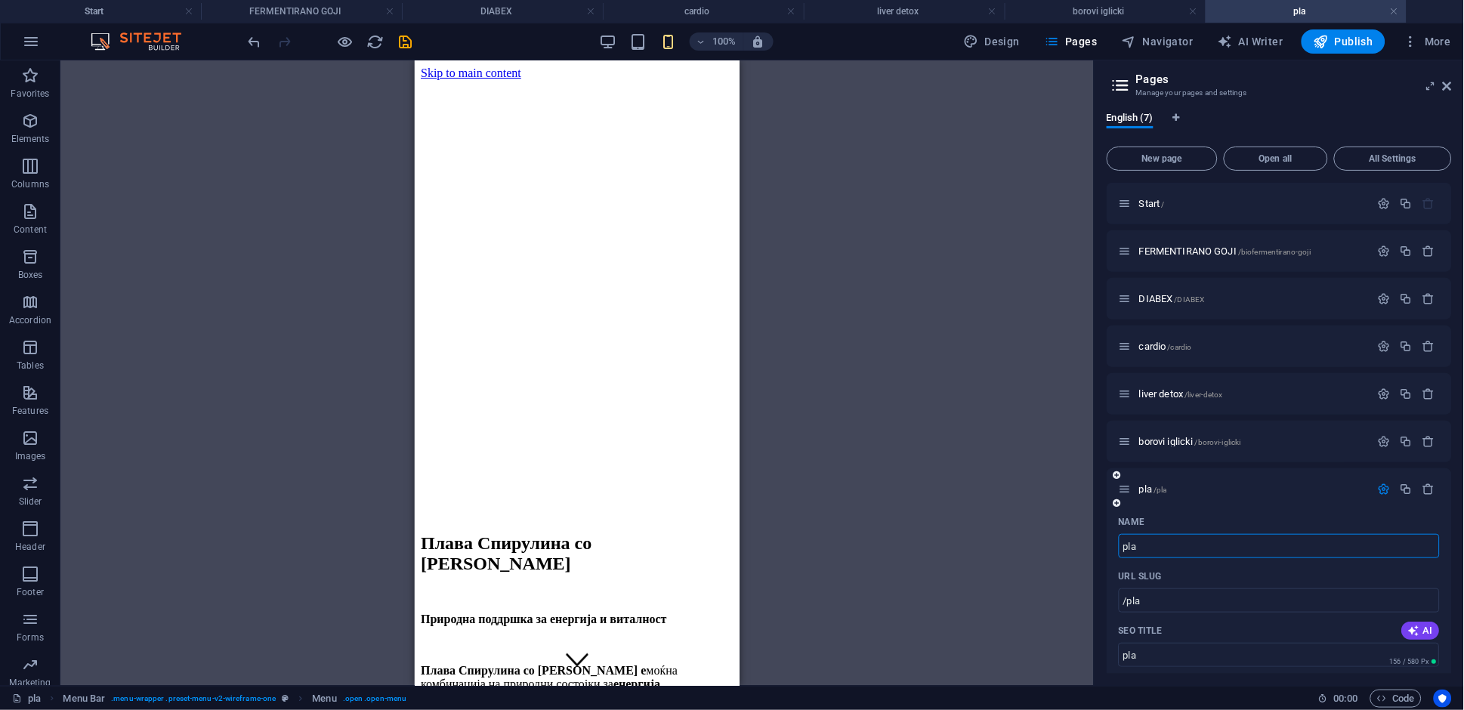
click at [1166, 544] on input "pla" at bounding box center [1279, 546] width 321 height 24
type input "pla"
type input "plaВ"
type input "pla"
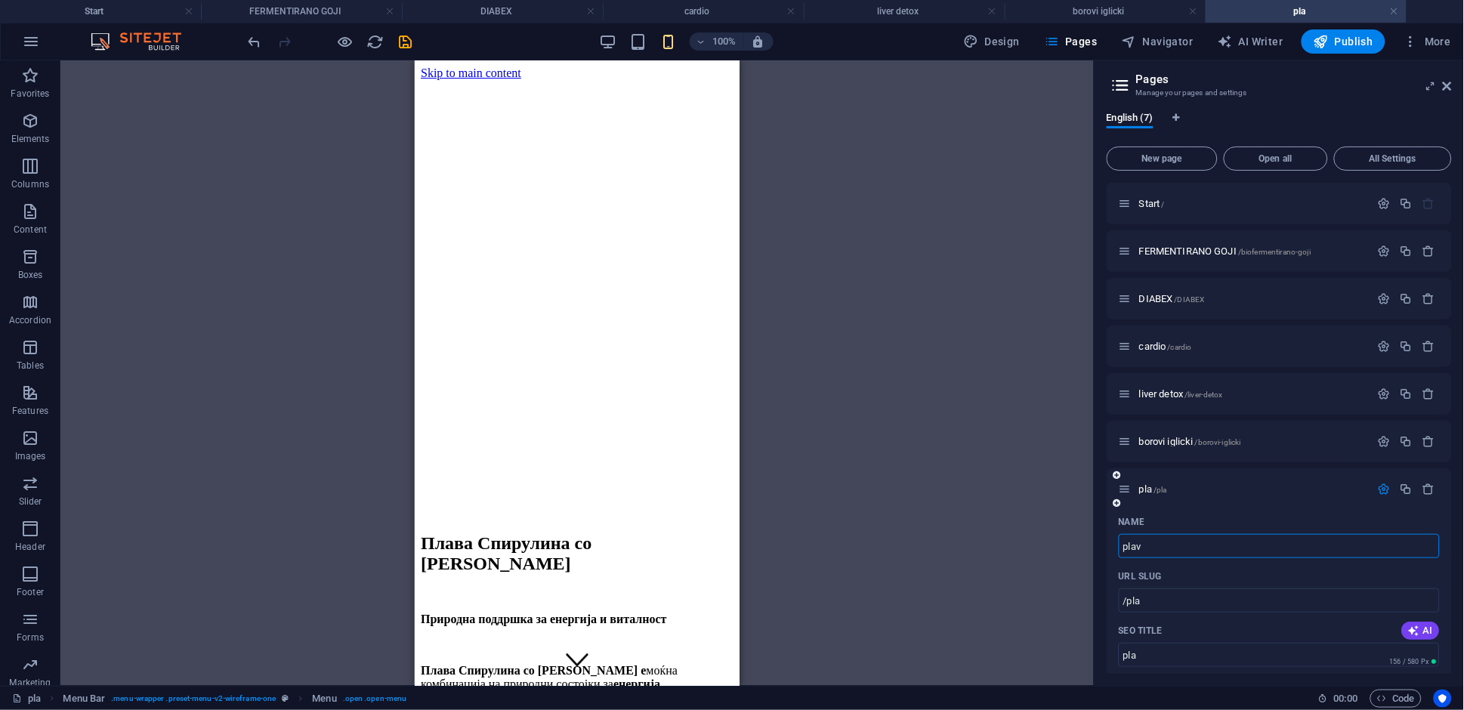
type input "plava"
type input "/plav"
type input "plav"
type input "plava"
type input "/plava"
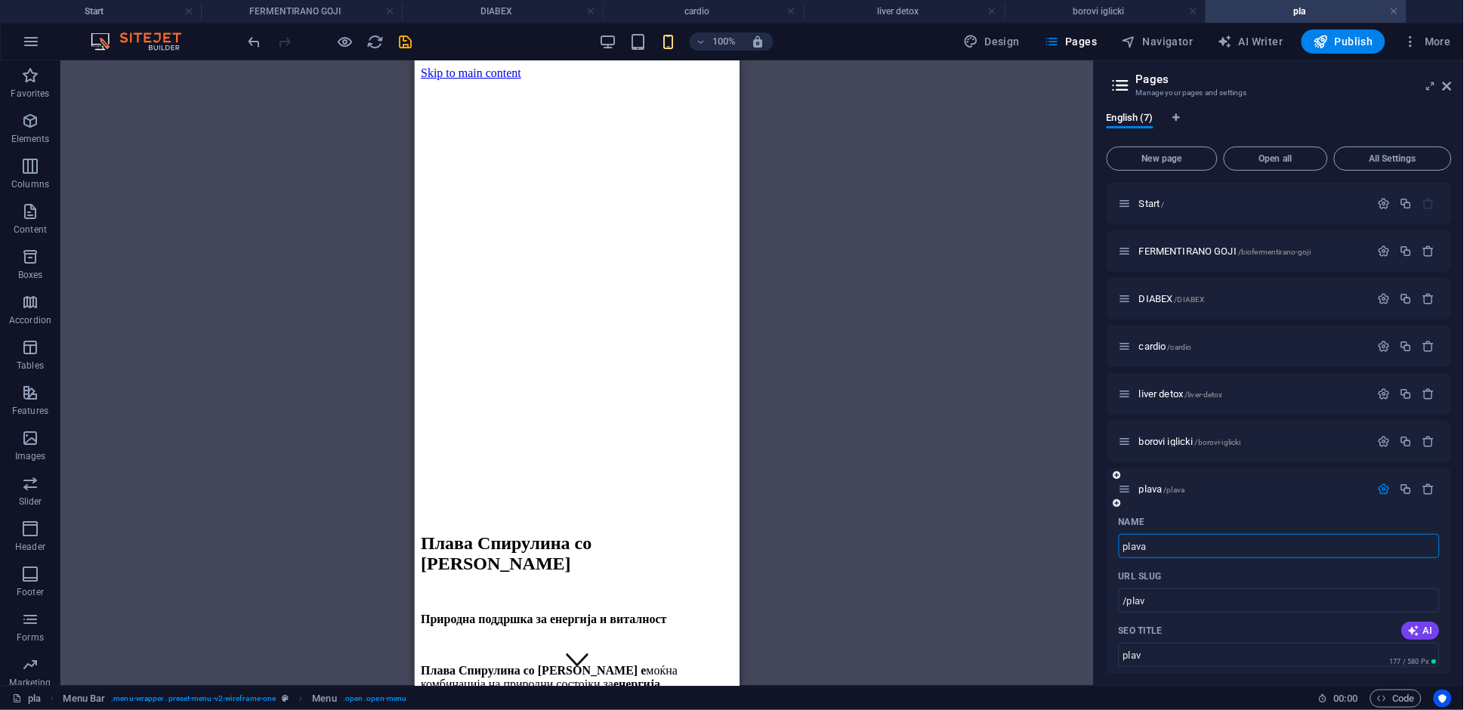
type input "plava"
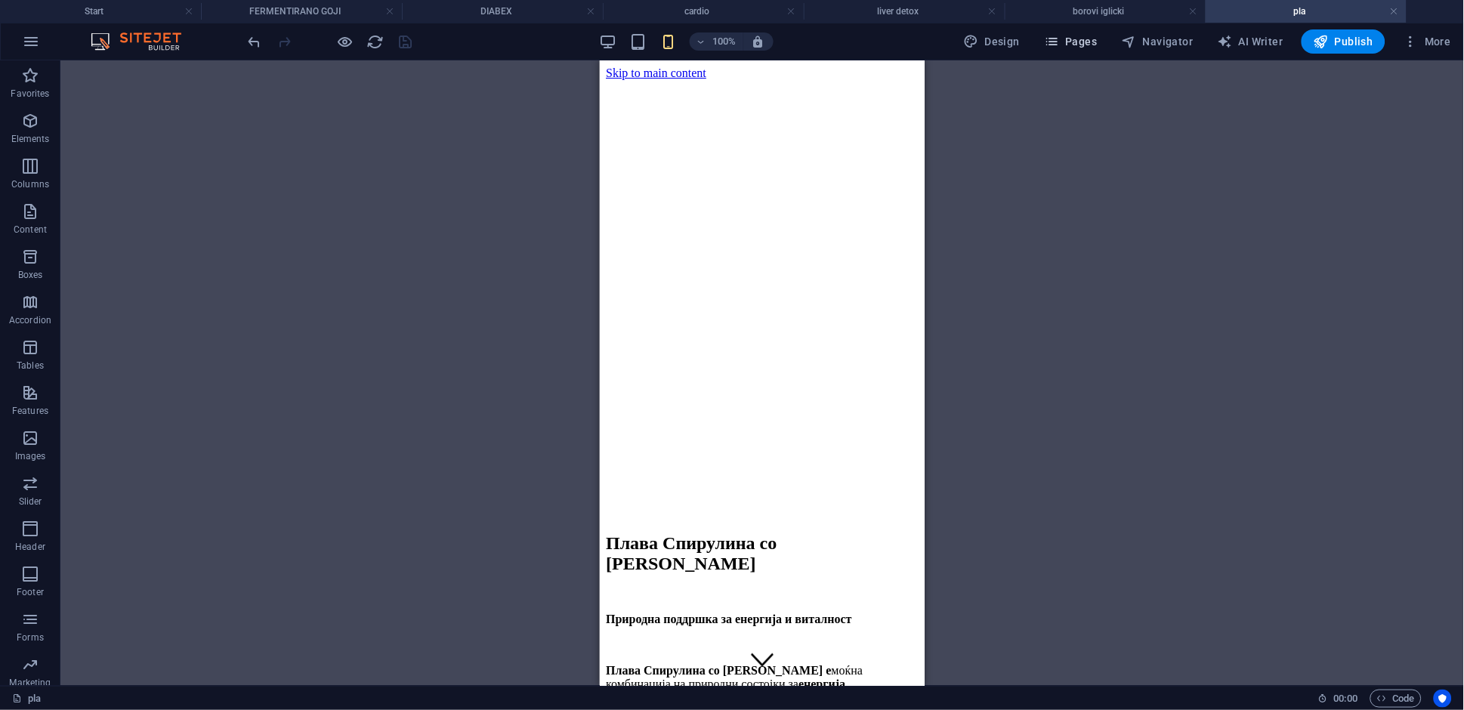
click at [1057, 45] on icon "button" at bounding box center [1051, 41] width 15 height 15
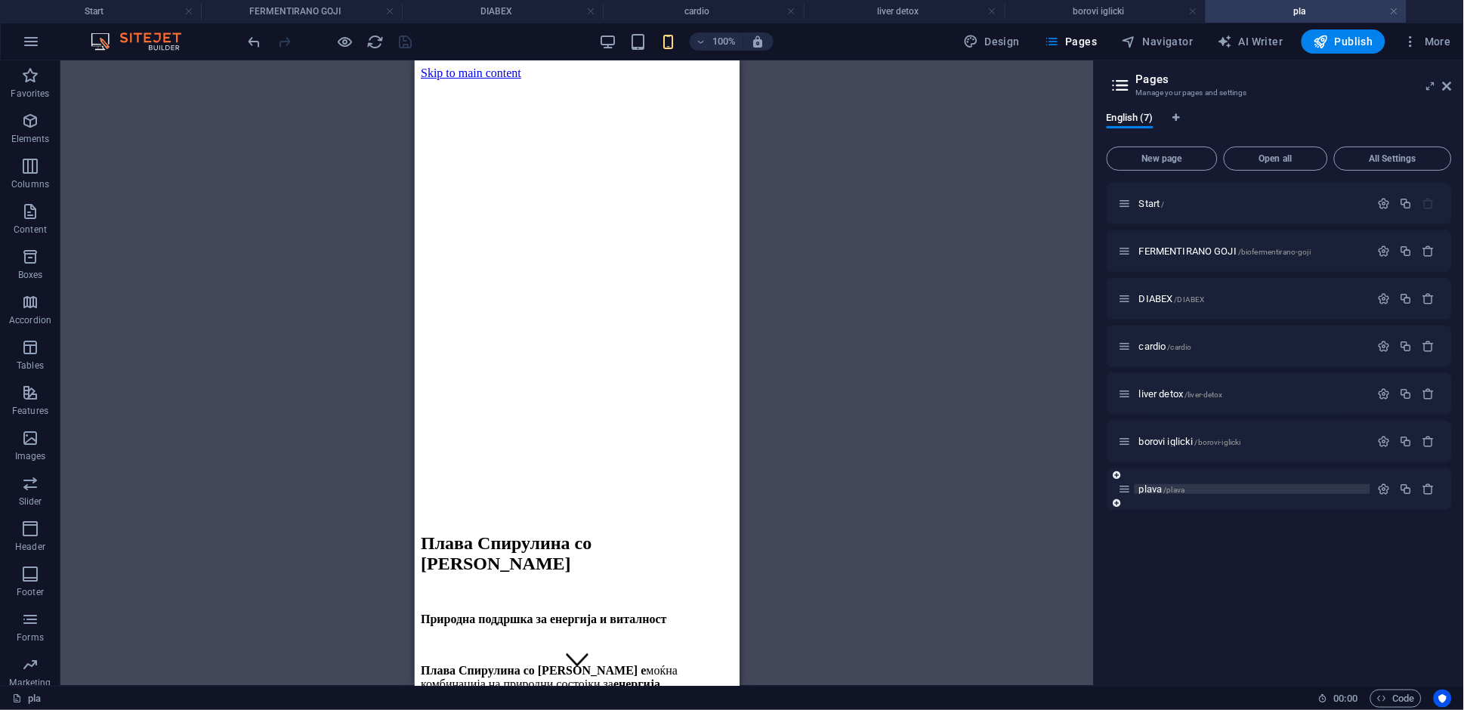
click at [1181, 490] on span "/plava" at bounding box center [1174, 490] width 21 height 8
click at [1385, 489] on icon "button" at bounding box center [1384, 489] width 13 height 13
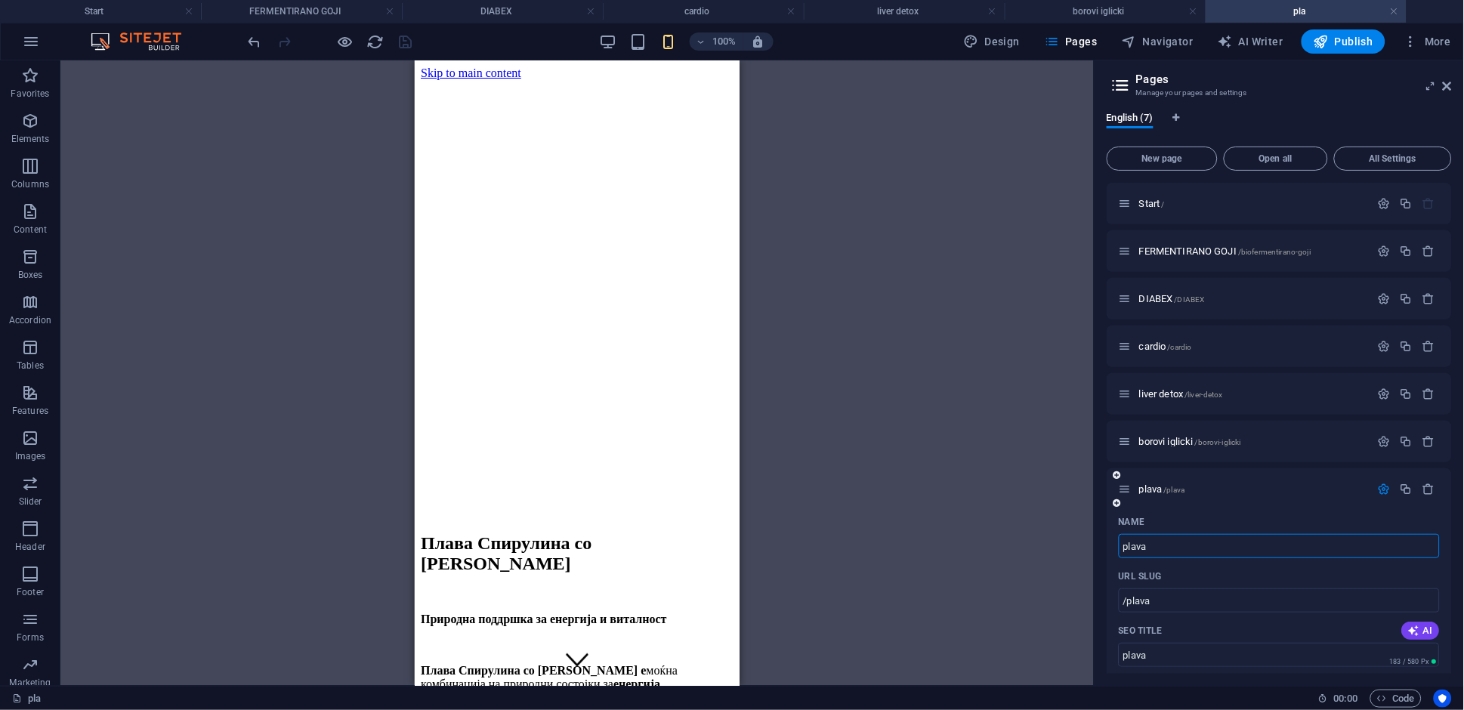
click at [1174, 548] on input "plava" at bounding box center [1279, 546] width 321 height 24
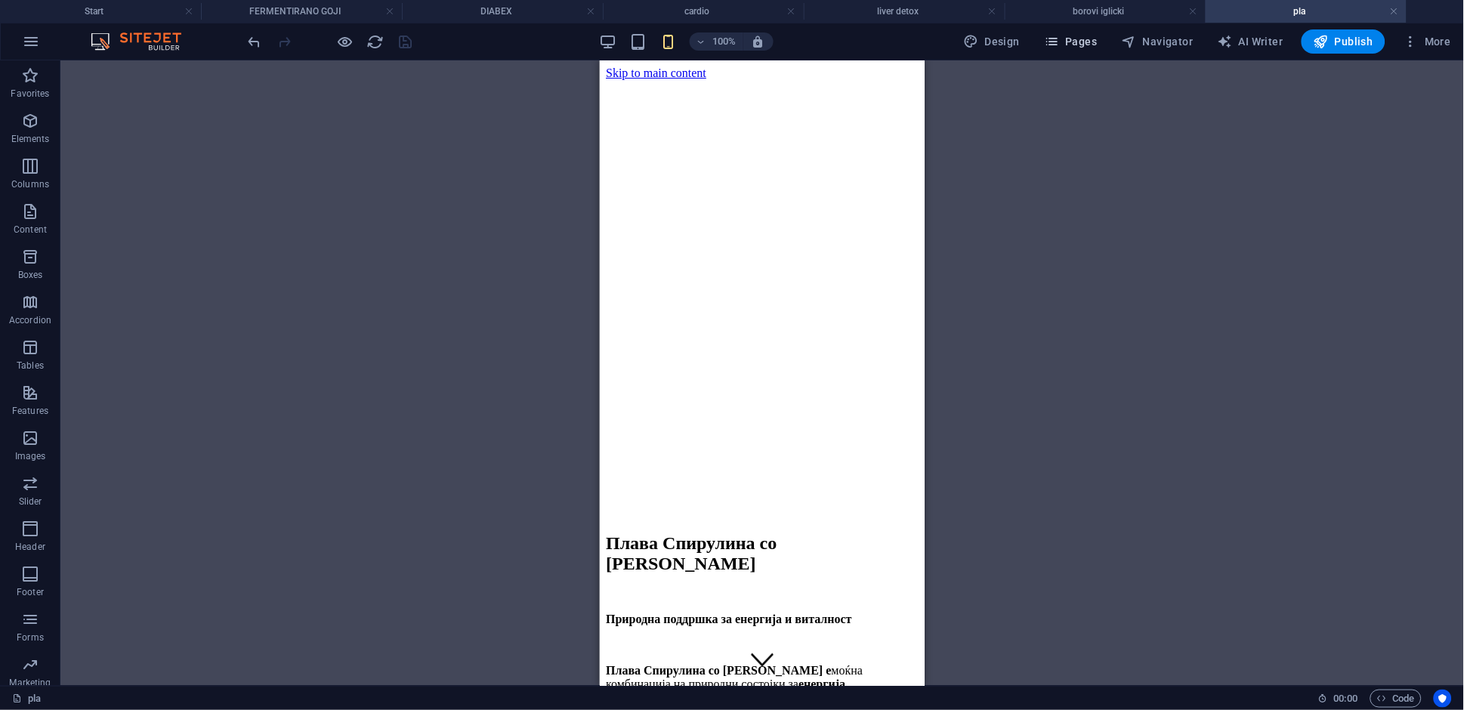
click at [1085, 50] on button "Pages" at bounding box center [1070, 41] width 65 height 24
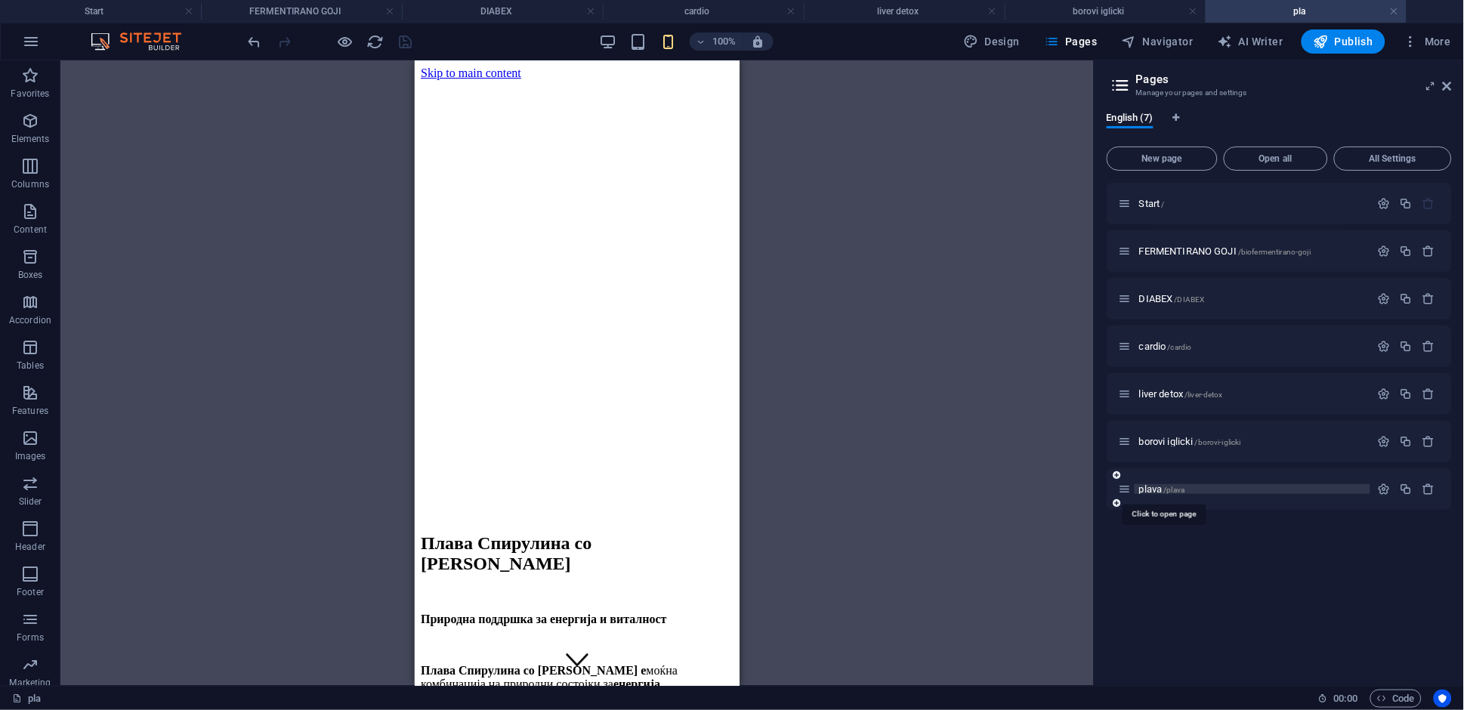
click at [1159, 487] on span "plava /plava" at bounding box center [1162, 488] width 46 height 11
click at [1384, 493] on icon "button" at bounding box center [1384, 489] width 13 height 13
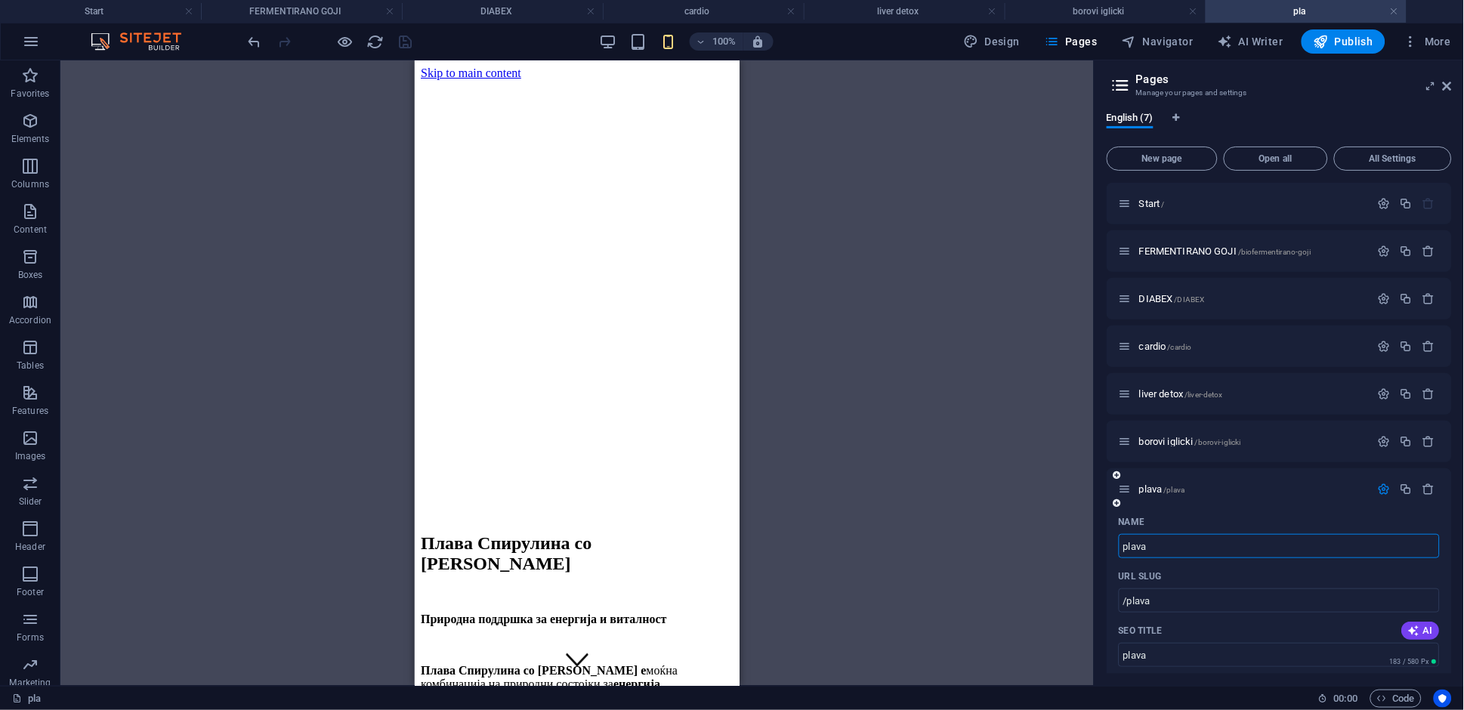
click at [1172, 549] on input "plava" at bounding box center [1279, 546] width 321 height 24
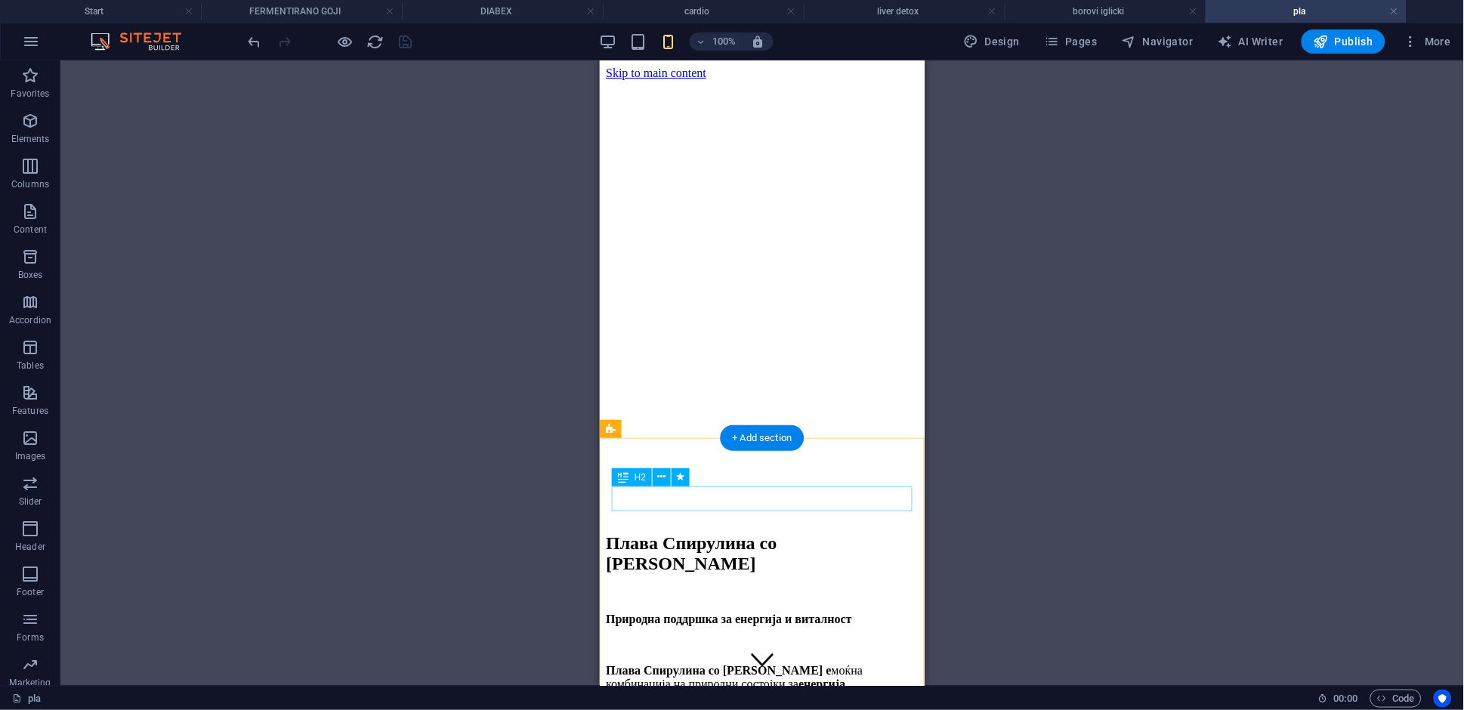
click at [728, 533] on div "Плава Спирулина со [PERSON_NAME]" at bounding box center [761, 553] width 313 height 41
click at [730, 504] on div "Drag here to replace the existing content. Press “Ctrl” if you want to create a…" at bounding box center [761, 372] width 1403 height 625
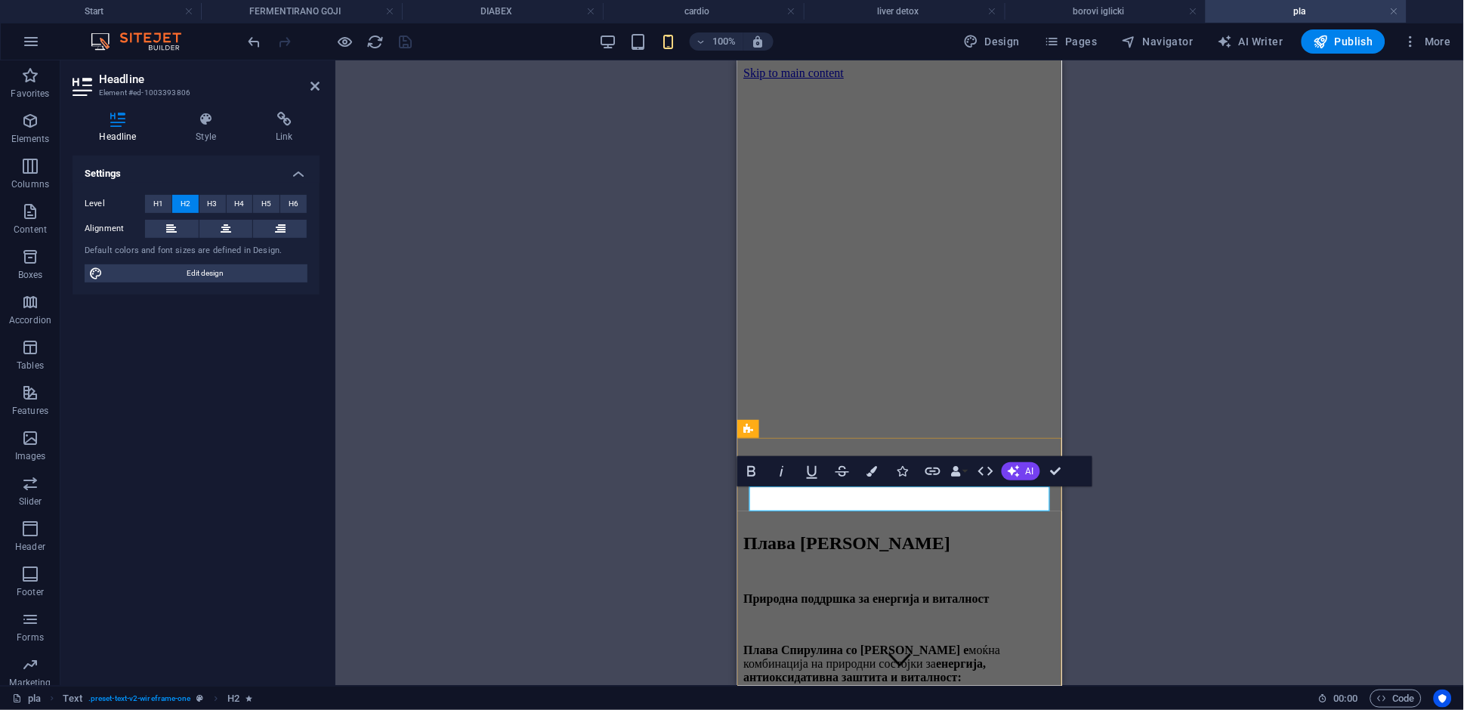
click at [844, 533] on h2 "Плава Спирулинасо Црно Гоџи" at bounding box center [899, 543] width 313 height 20
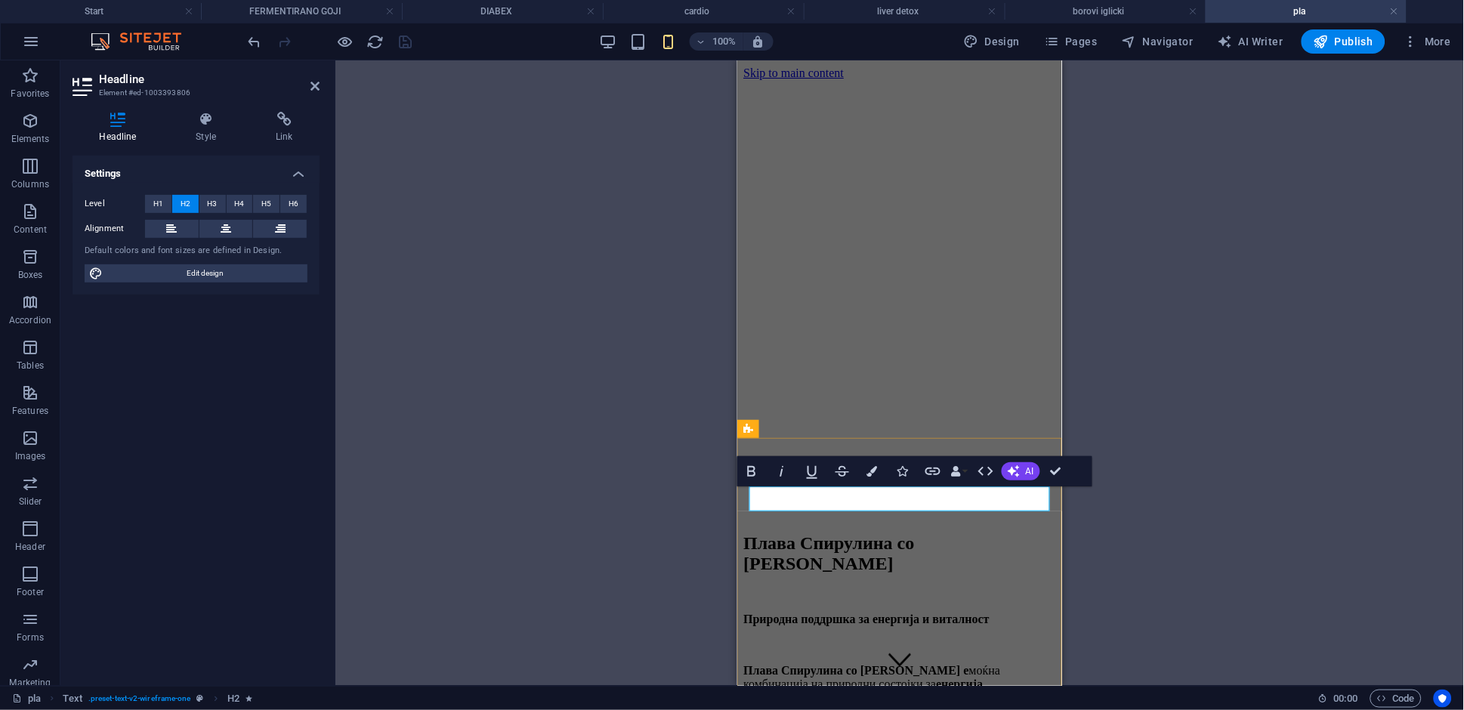
click at [844, 533] on h2 "Плава Спирулина со [PERSON_NAME]" at bounding box center [899, 553] width 313 height 41
copy h2 "Спирулина"
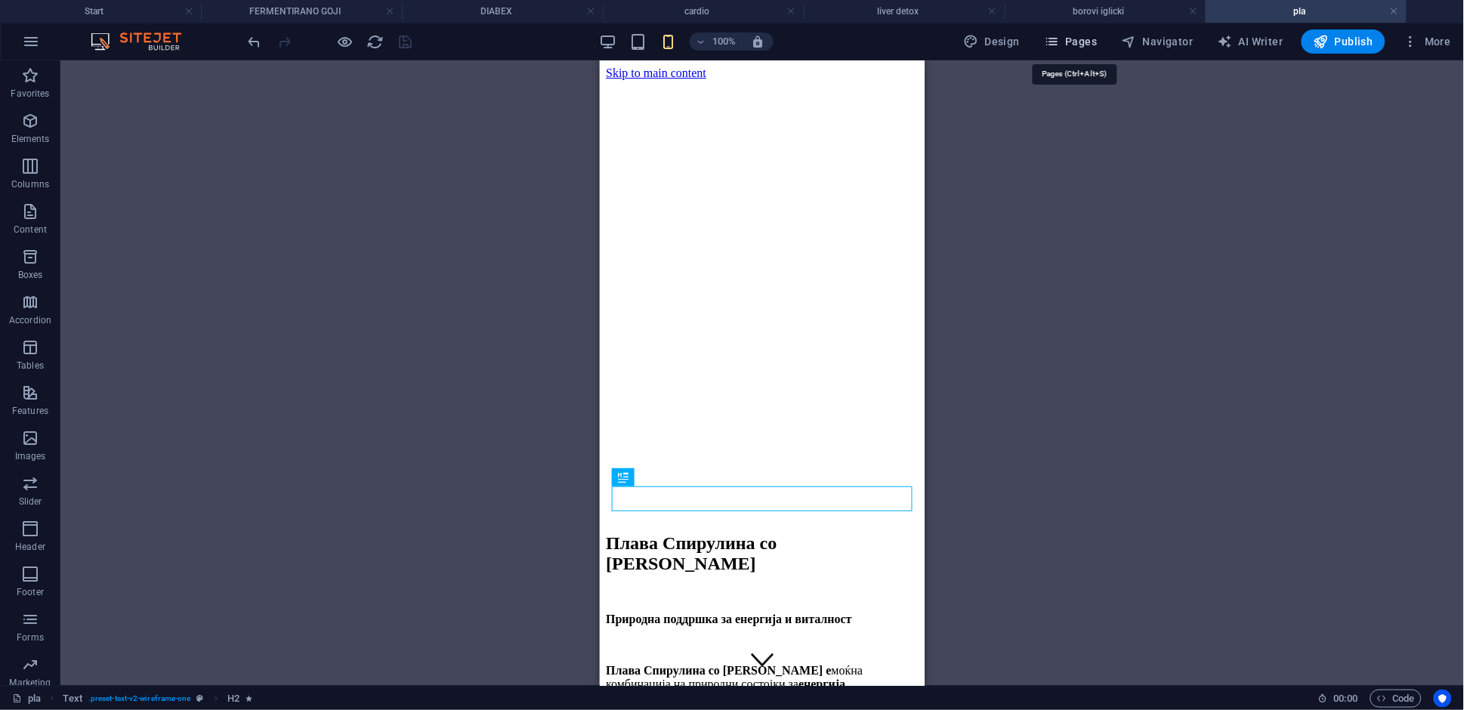
click at [1073, 48] on span "Pages" at bounding box center [1070, 41] width 53 height 15
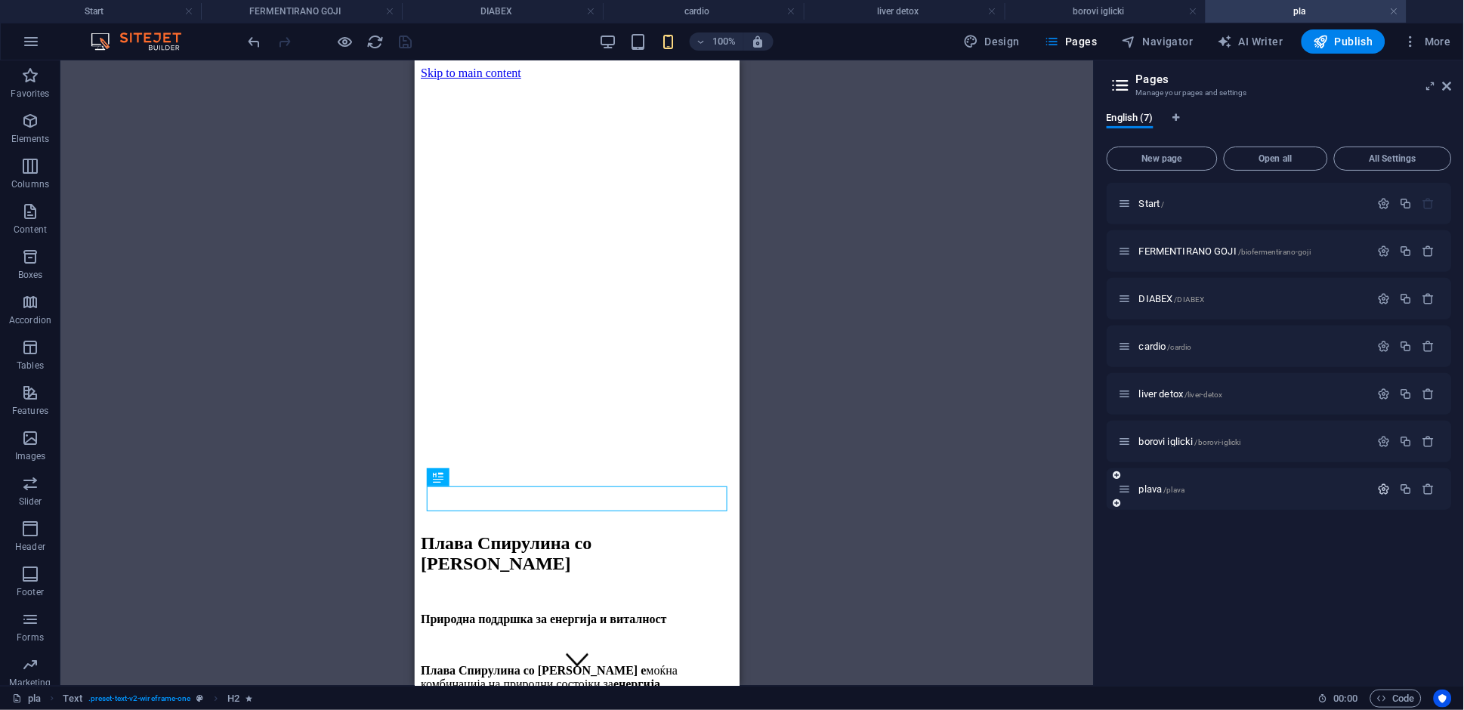
click at [1385, 487] on icon "button" at bounding box center [1384, 489] width 13 height 13
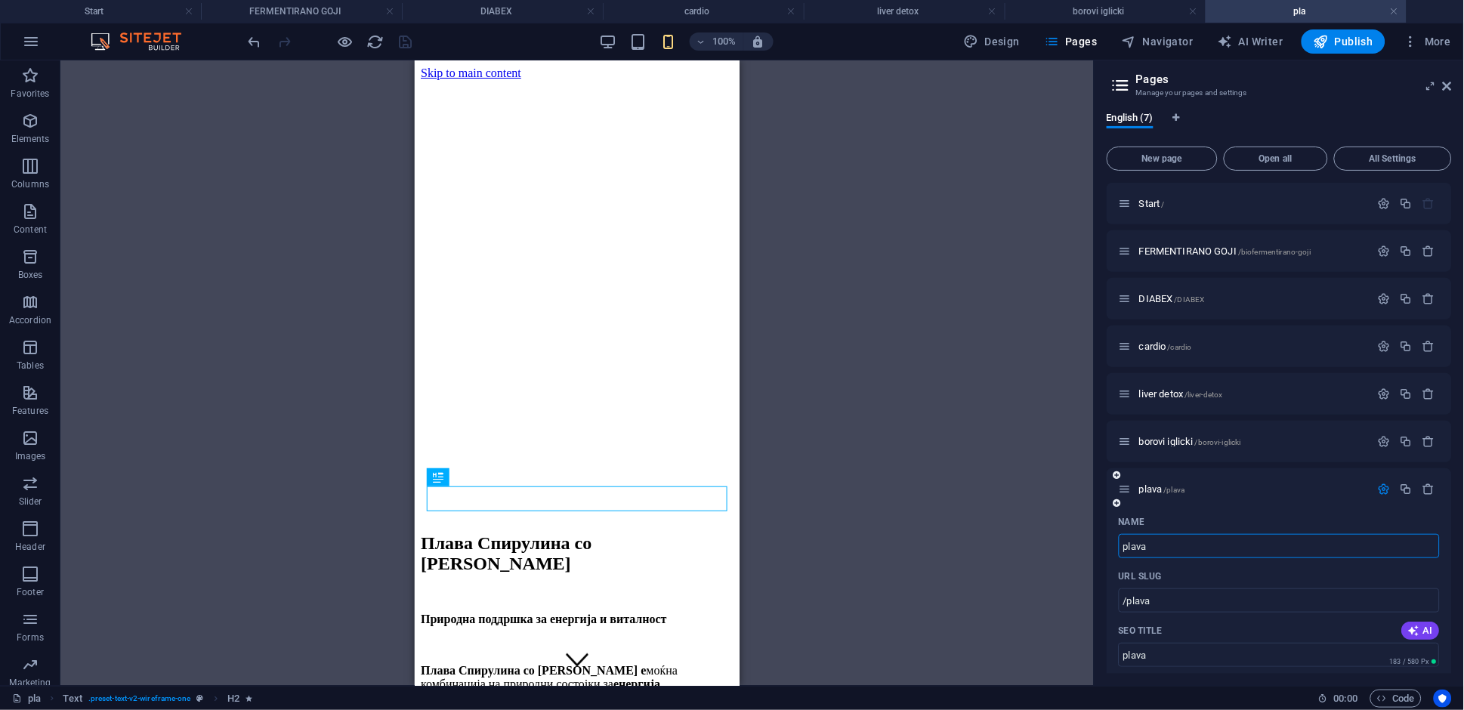
type input "plavas"
type input "plava"
type input "plavas"
type input "/plavas"
type input "plavas"
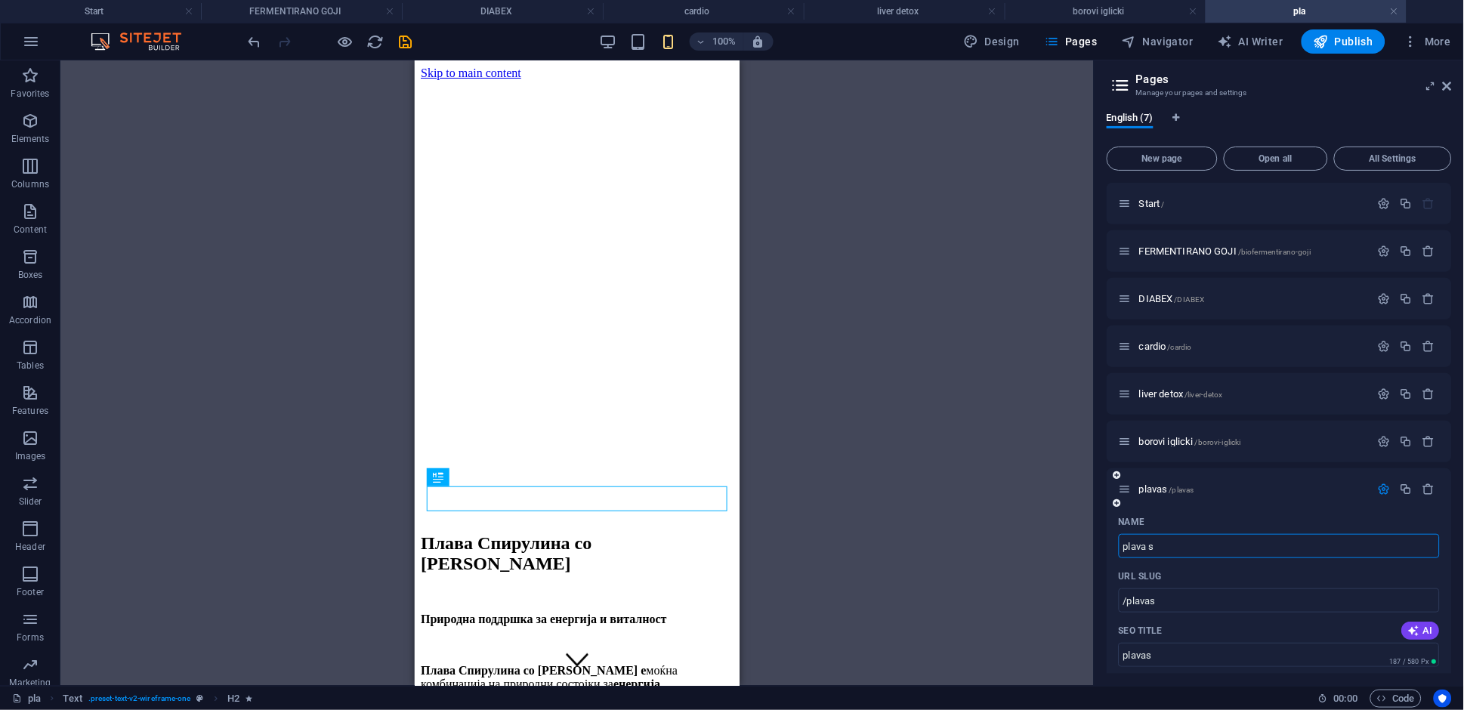
type input "plava s"
type input "/plava-s"
type input "plava s"
type input "plava spi"
type input "/plava-sp"
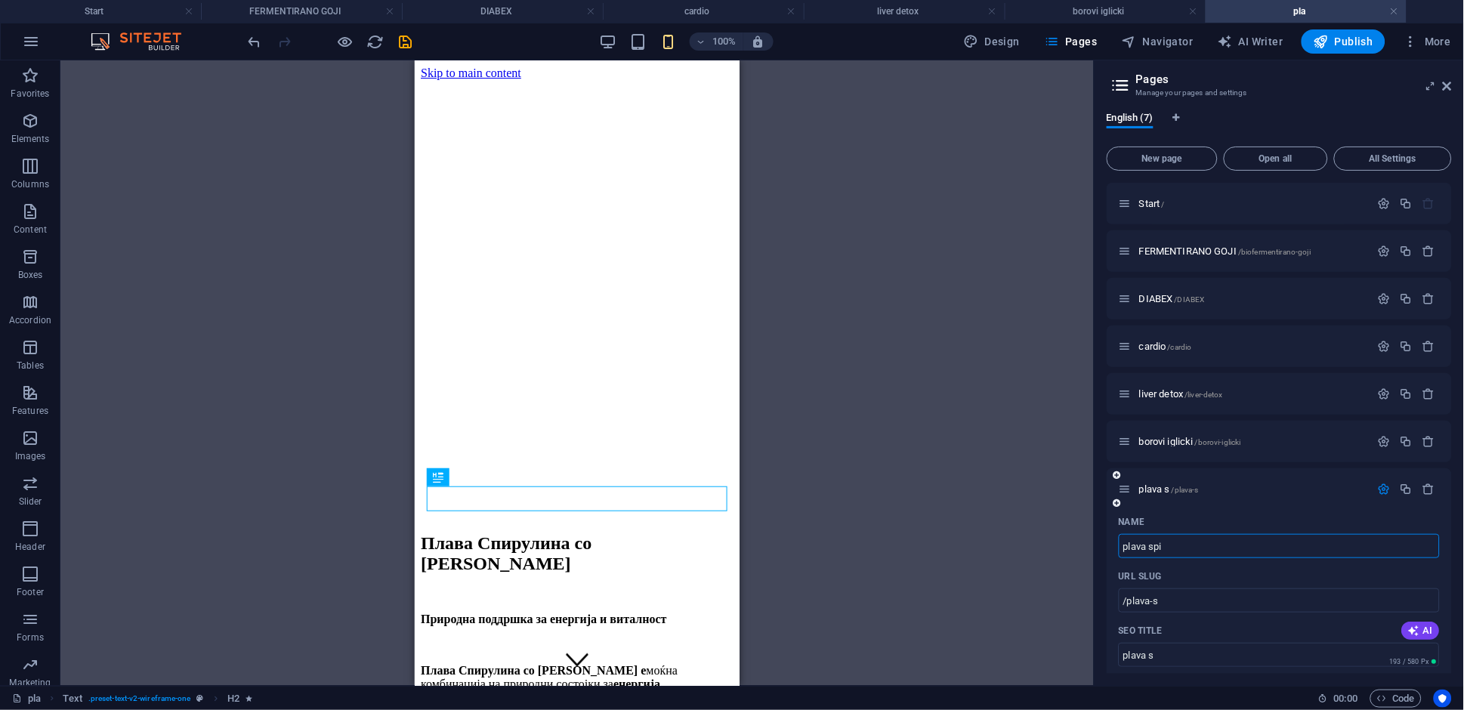
type input "plava sp"
type input "plava spi"
type input "/plava-spi"
type input "plava spi"
type input "plava spiru"
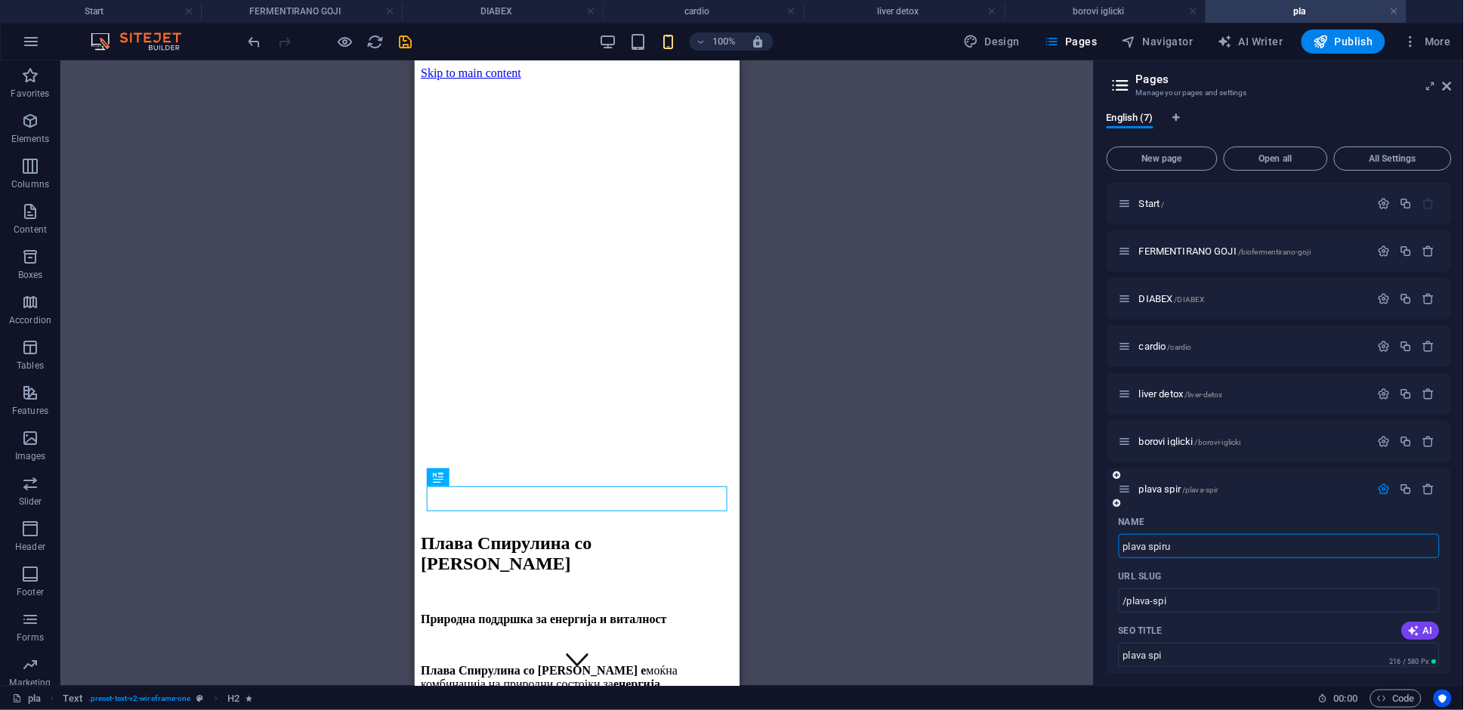
type input "/plava-spir"
type input "plava spir"
type input "plava spirul"
type input "/plava-spiru"
type input "plava spiru"
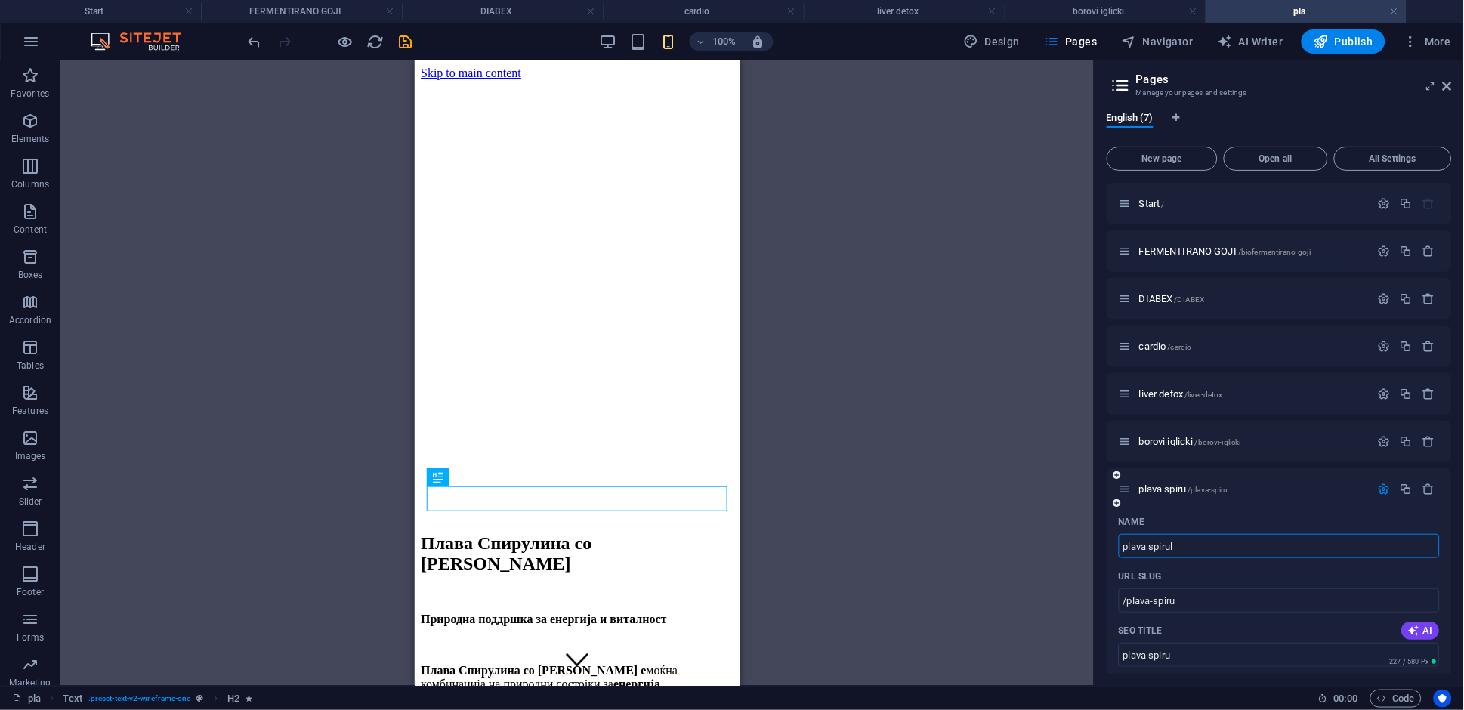
type input "plava spiruli"
type input "/plava-spirul"
type input "plava spirul"
type input "plava spirulin"
type input "/plava-spiruli"
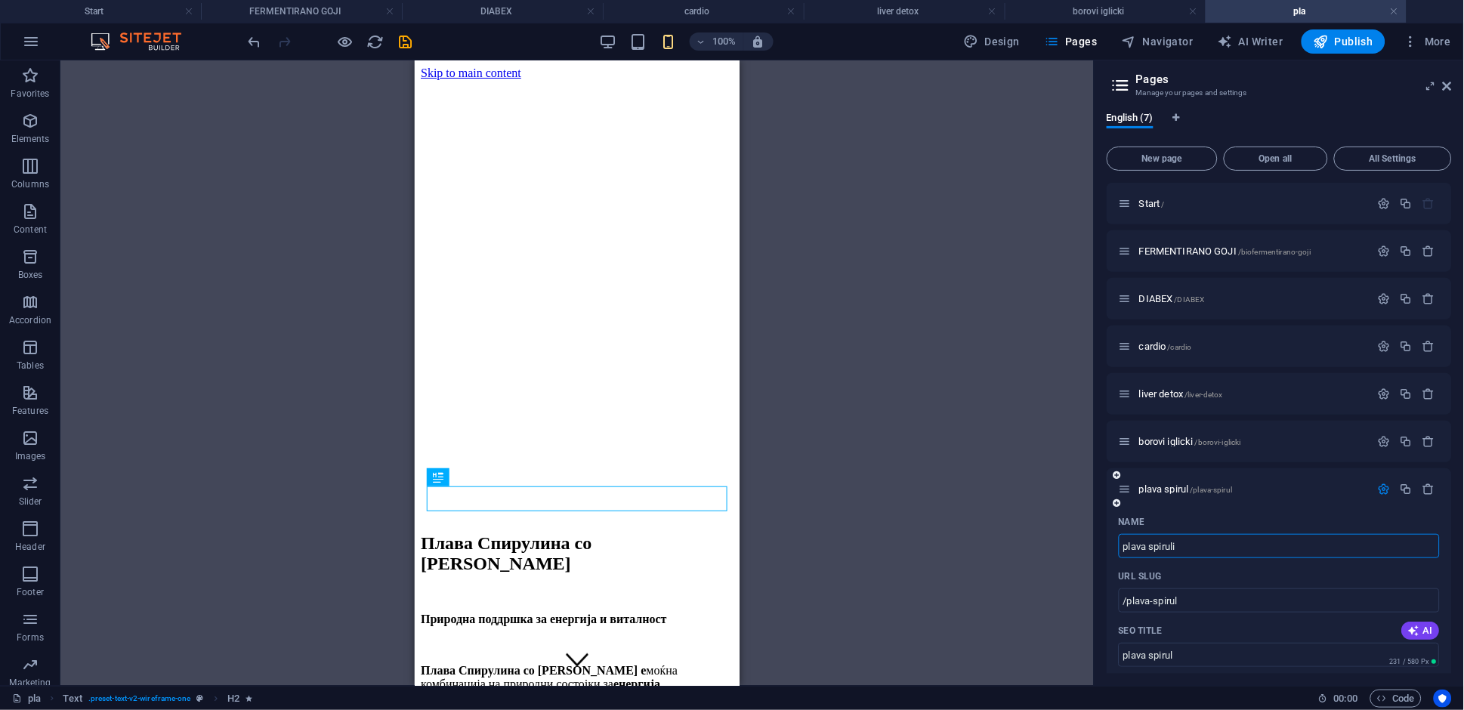
type input "plava spiruli"
type input "plava spirulin"
type input "/plava-spirulin"
type input "plava spirulin"
type input "plava spirulina"
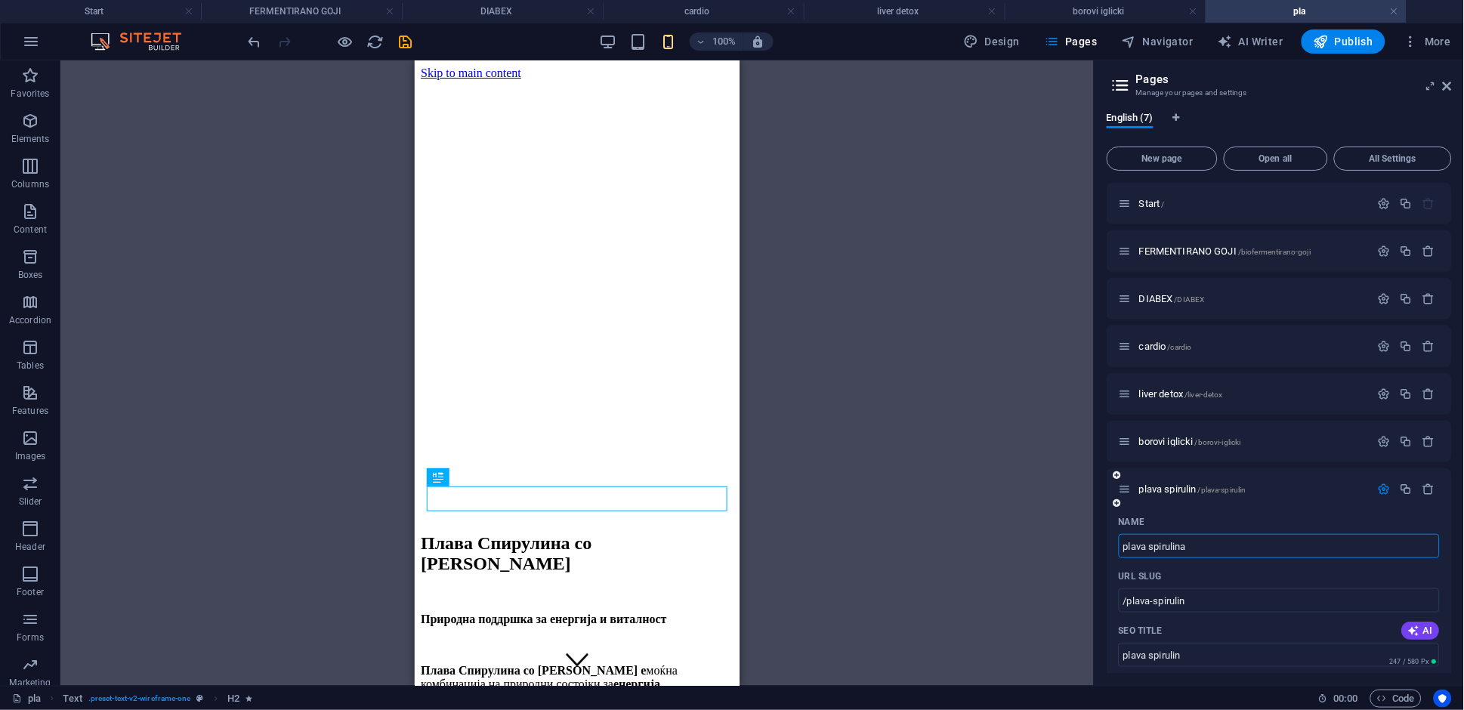
type input "/plava-spirulina"
type input "plava spirulina"
click at [1205, 489] on span "/plava-spirulina" at bounding box center [1229, 490] width 52 height 8
click at [1170, 487] on span "plava spirulina /plava-spirulina" at bounding box center [1197, 488] width 116 height 11
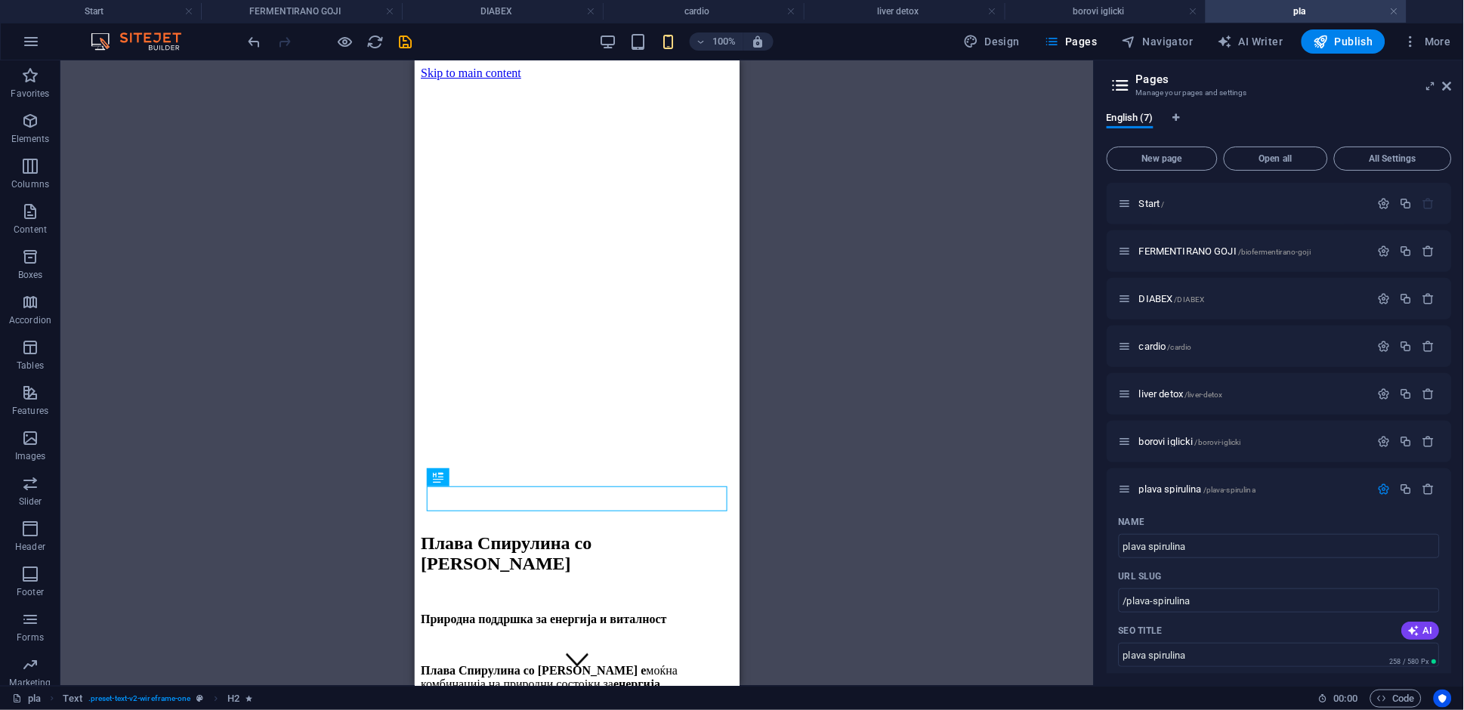
click at [1034, 452] on div "H2 Text Text Spacer Text Banner Container Banner Spacer Text" at bounding box center [576, 372] width 1033 height 625
click at [1450, 82] on icon at bounding box center [1447, 86] width 9 height 12
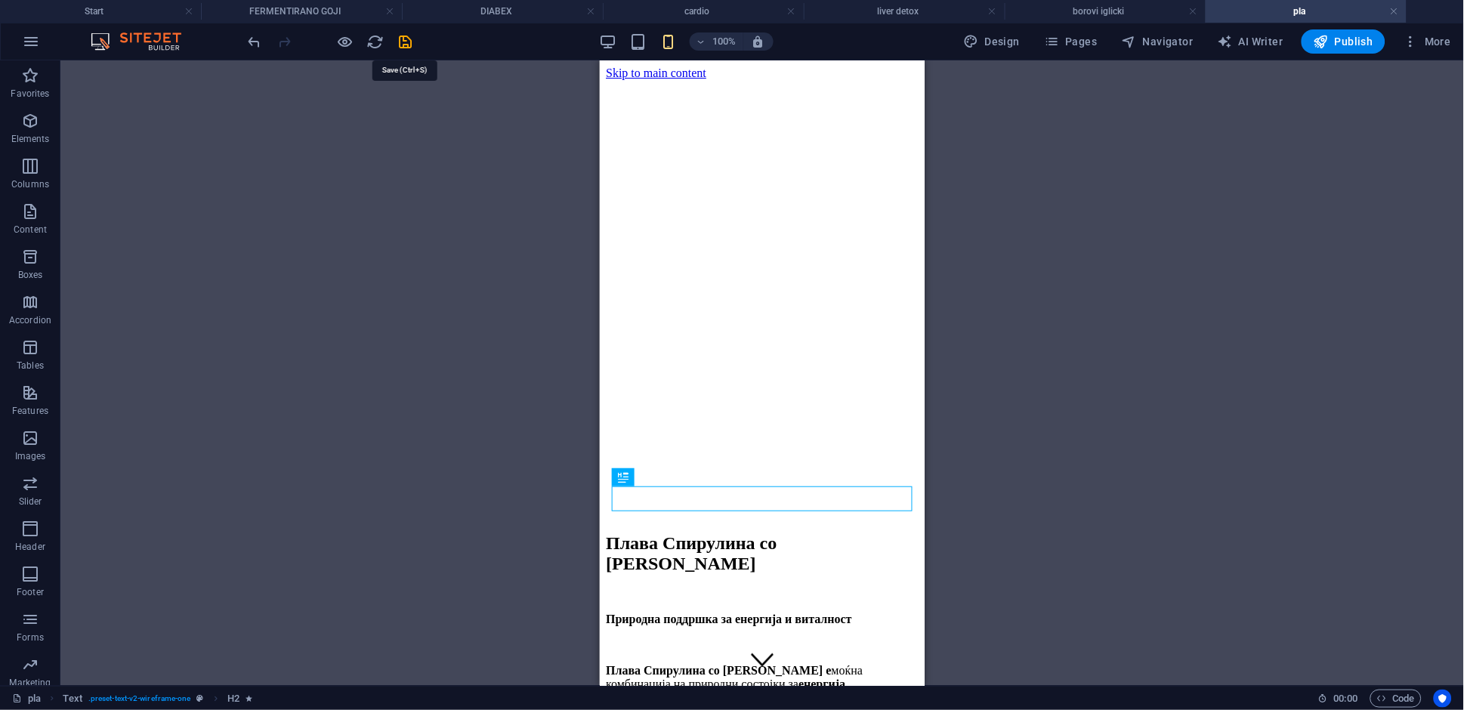
drag, startPoint x: 405, startPoint y: 45, endPoint x: 1088, endPoint y: 153, distance: 691.3
click at [404, 43] on icon "save" at bounding box center [405, 41] width 17 height 17
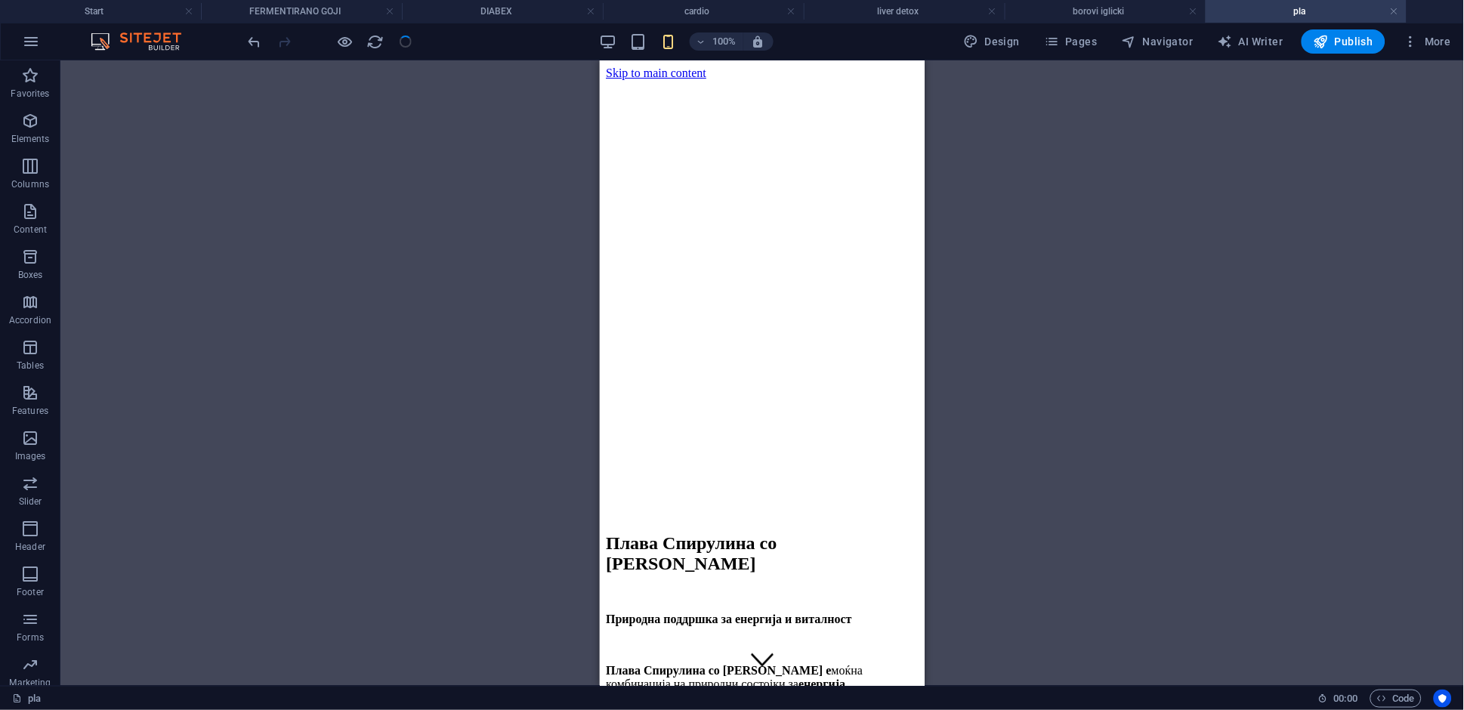
click at [1394, 11] on link at bounding box center [1394, 12] width 9 height 14
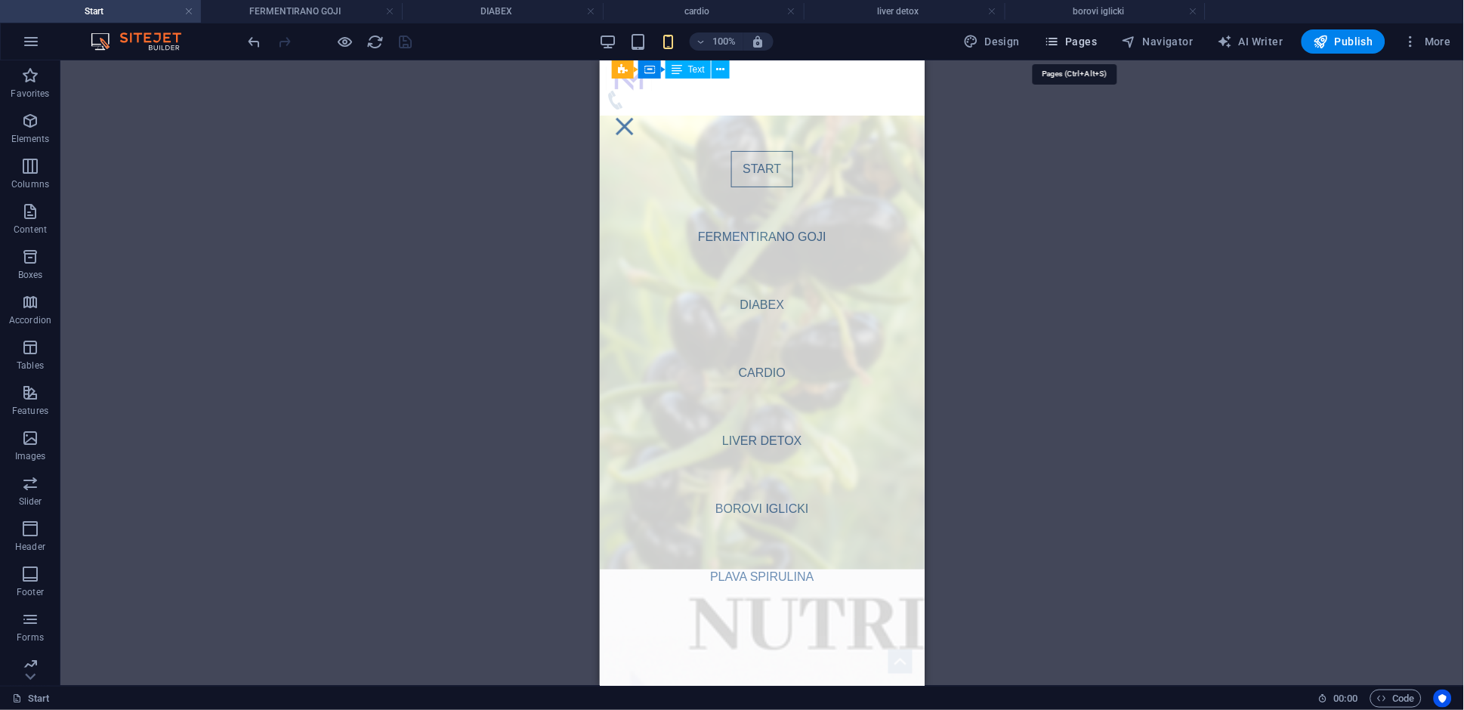
click at [1087, 45] on span "Pages" at bounding box center [1070, 41] width 53 height 15
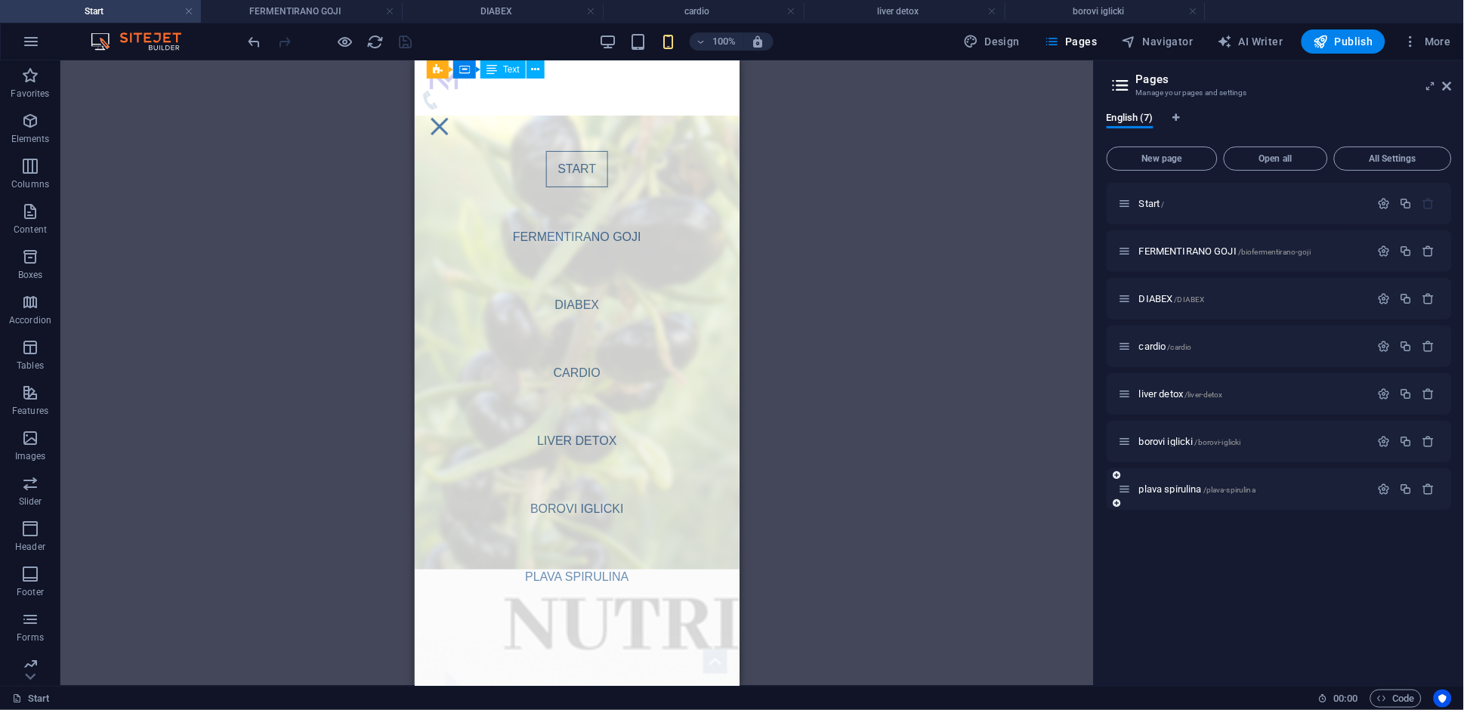
click at [1184, 495] on div "plava spirulina /plava-spirulina" at bounding box center [1245, 488] width 252 height 17
click at [1184, 487] on span "plava spirulina /plava-spirulina" at bounding box center [1197, 488] width 116 height 11
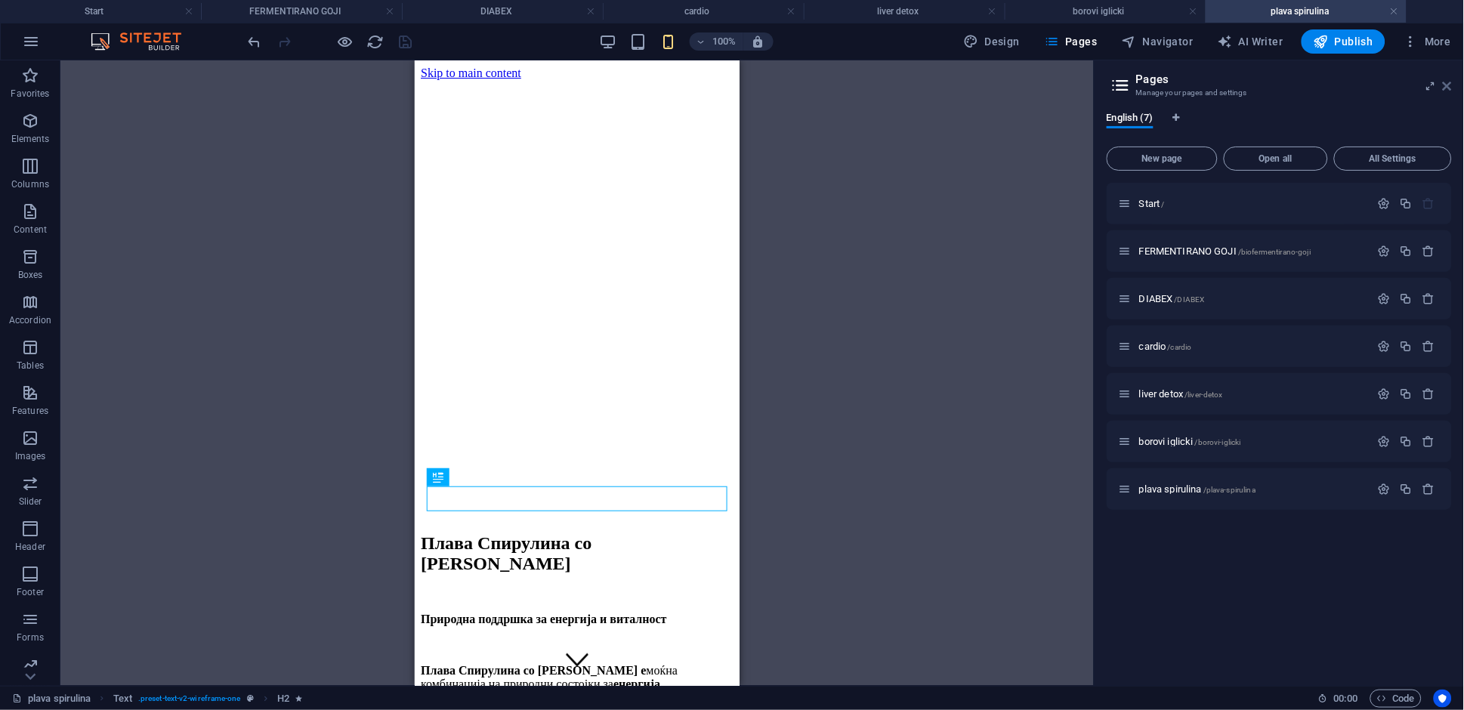
click at [1445, 91] on icon at bounding box center [1447, 86] width 9 height 12
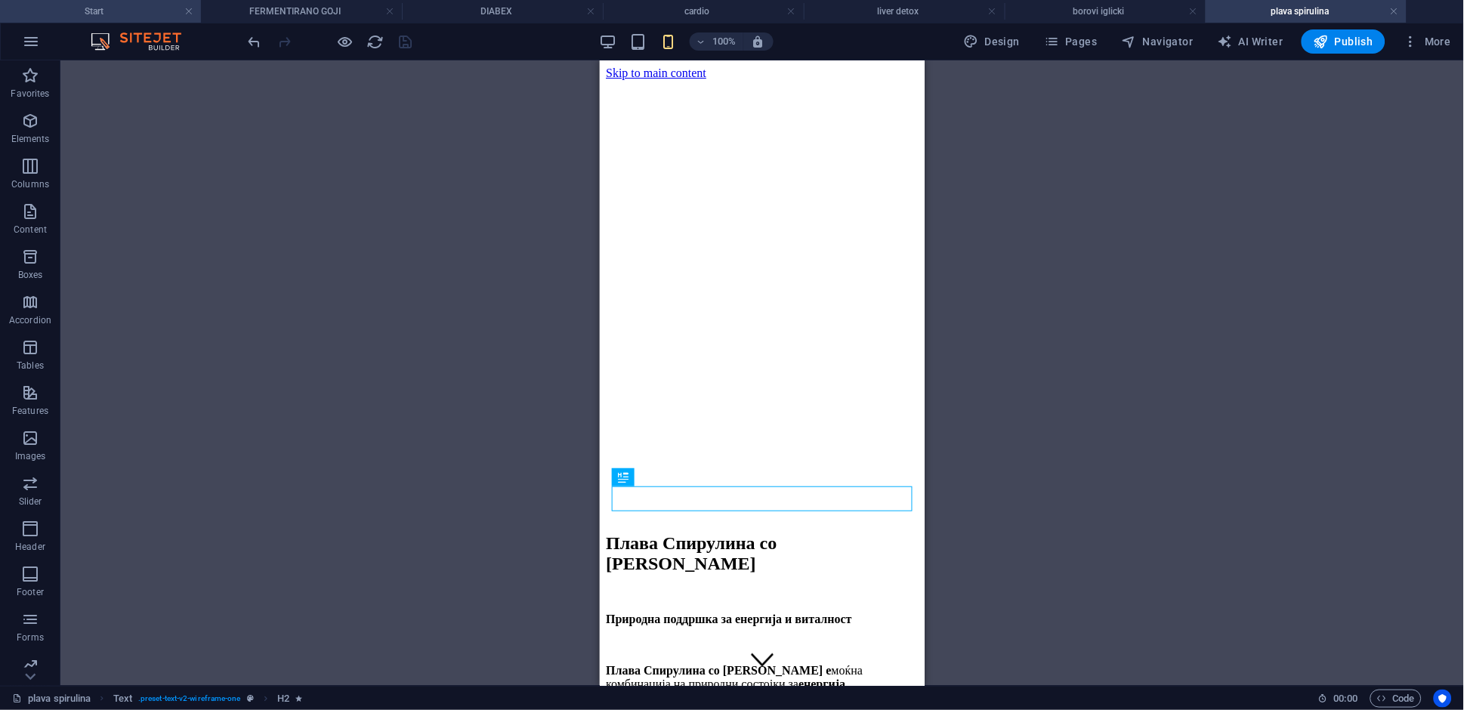
click at [149, 9] on h4 "Start" at bounding box center [100, 11] width 201 height 17
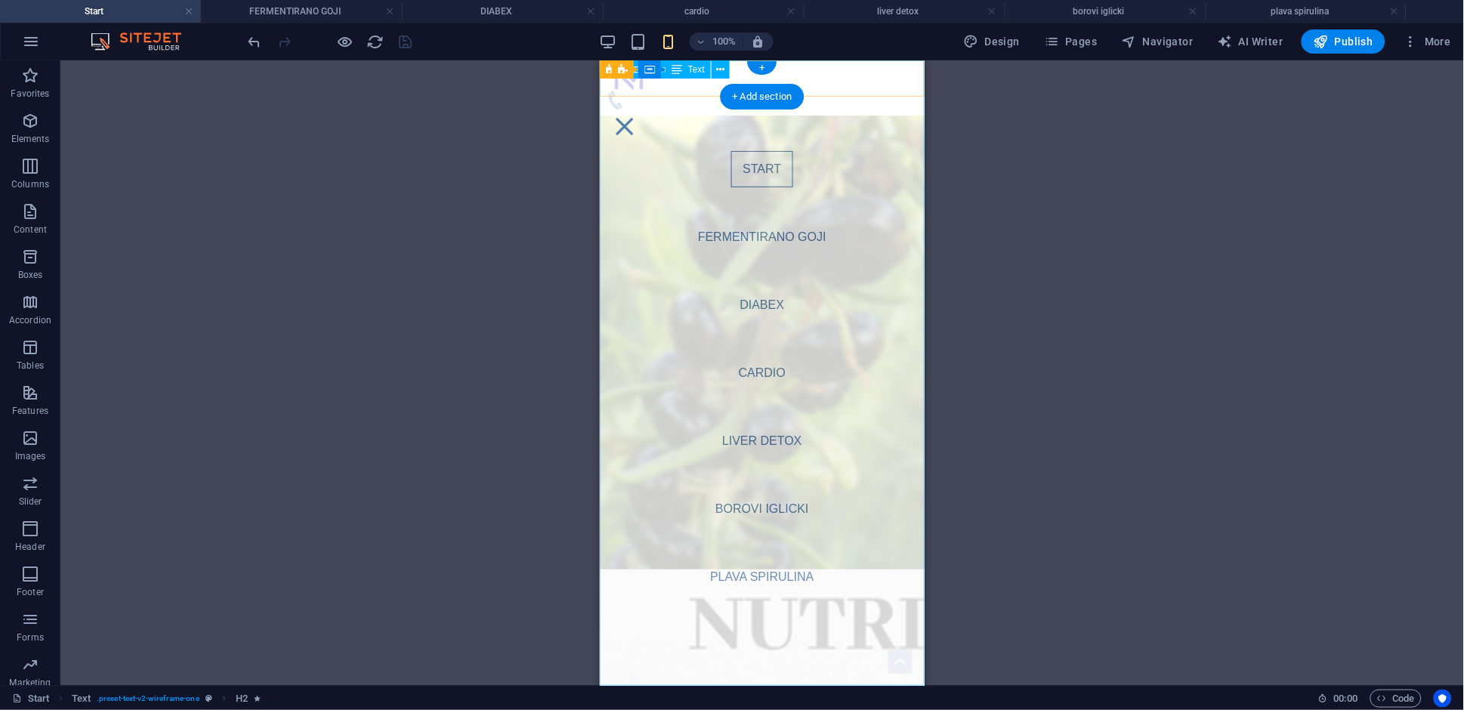
click at [767, 174] on nav "Start FERMENTIRANO GOJI DIABEX cardio liver detox borovi iglicki plava spirulina" at bounding box center [761, 372] width 325 height 625
click at [764, 167] on nav "Start FERMENTIRANO GOJI DIABEX cardio liver detox borovi iglicki plava spirulina" at bounding box center [761, 372] width 325 height 625
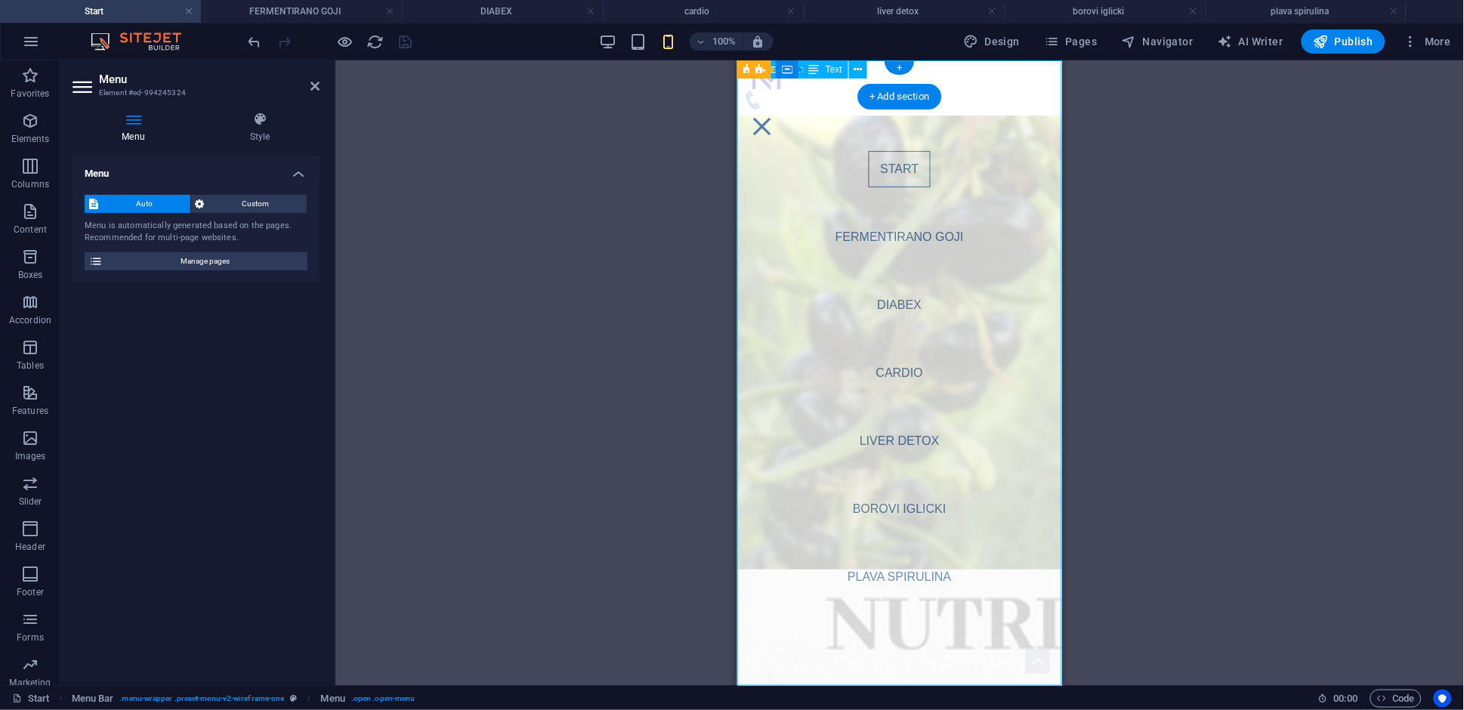
click at [891, 171] on nav "Start FERMENTIRANO GOJI DIABEX cardio liver detox borovi iglicki plava spirulina" at bounding box center [898, 372] width 325 height 625
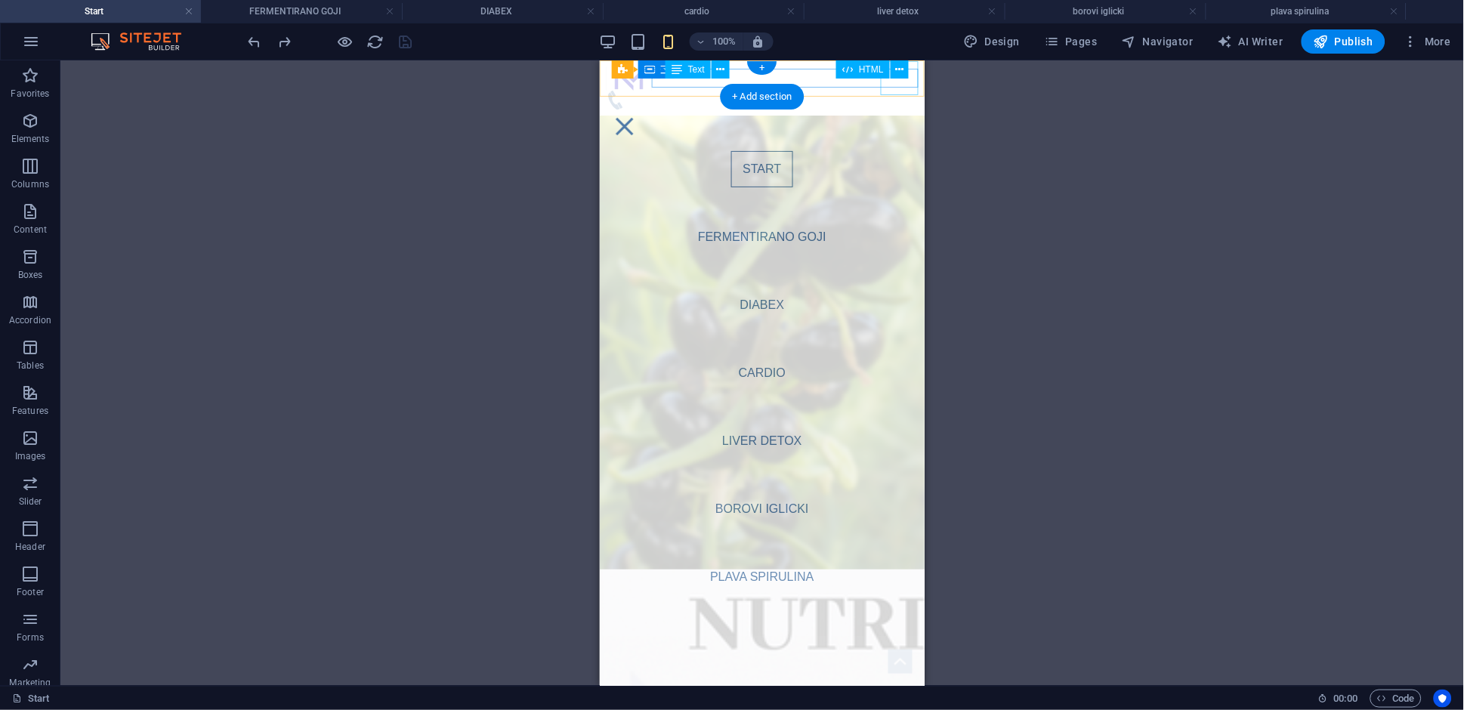
click at [643, 109] on div "Menu" at bounding box center [624, 126] width 38 height 34
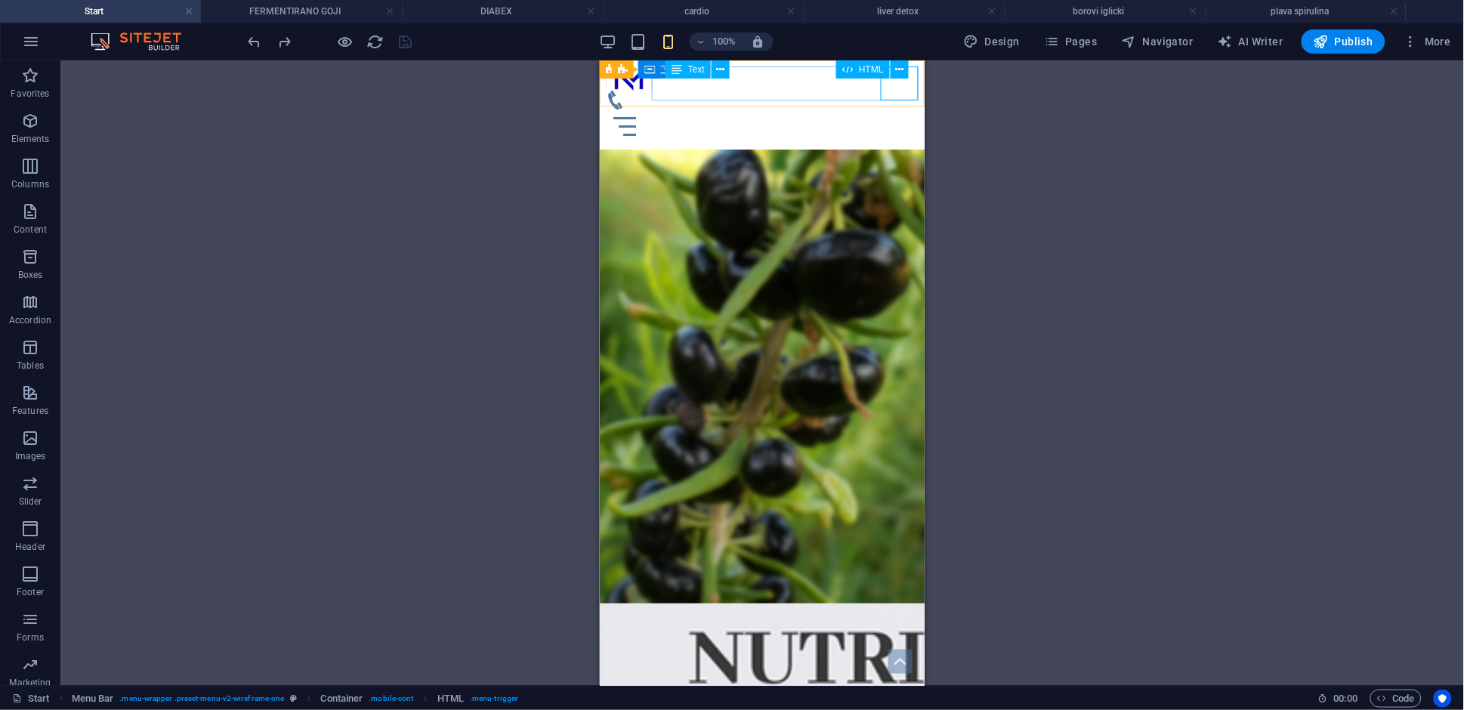
click at [910, 78] on div "HTML" at bounding box center [877, 69] width 82 height 19
click at [901, 109] on div "Menu" at bounding box center [761, 126] width 313 height 34
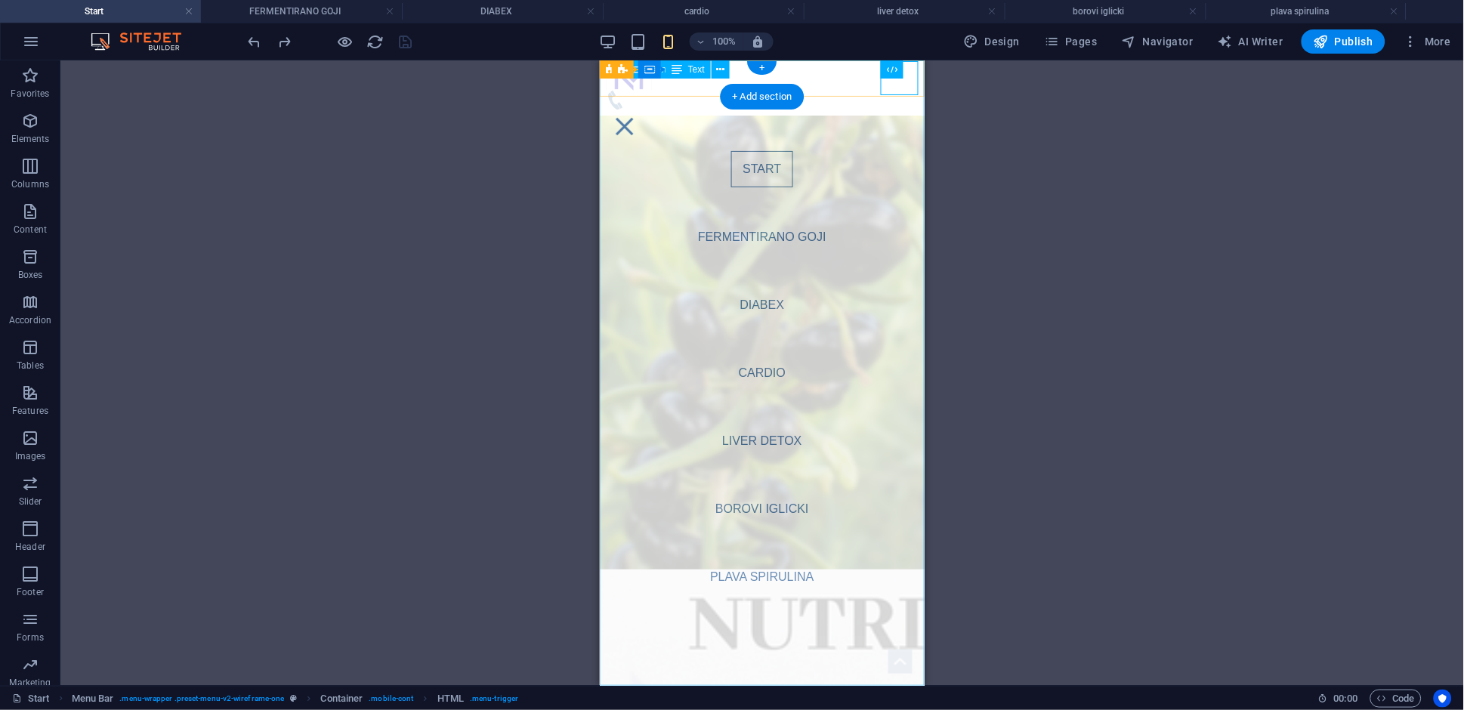
click at [757, 166] on nav "Start FERMENTIRANO GOJI DIABEX cardio liver detox borovi iglicki plava spirulina" at bounding box center [761, 372] width 325 height 625
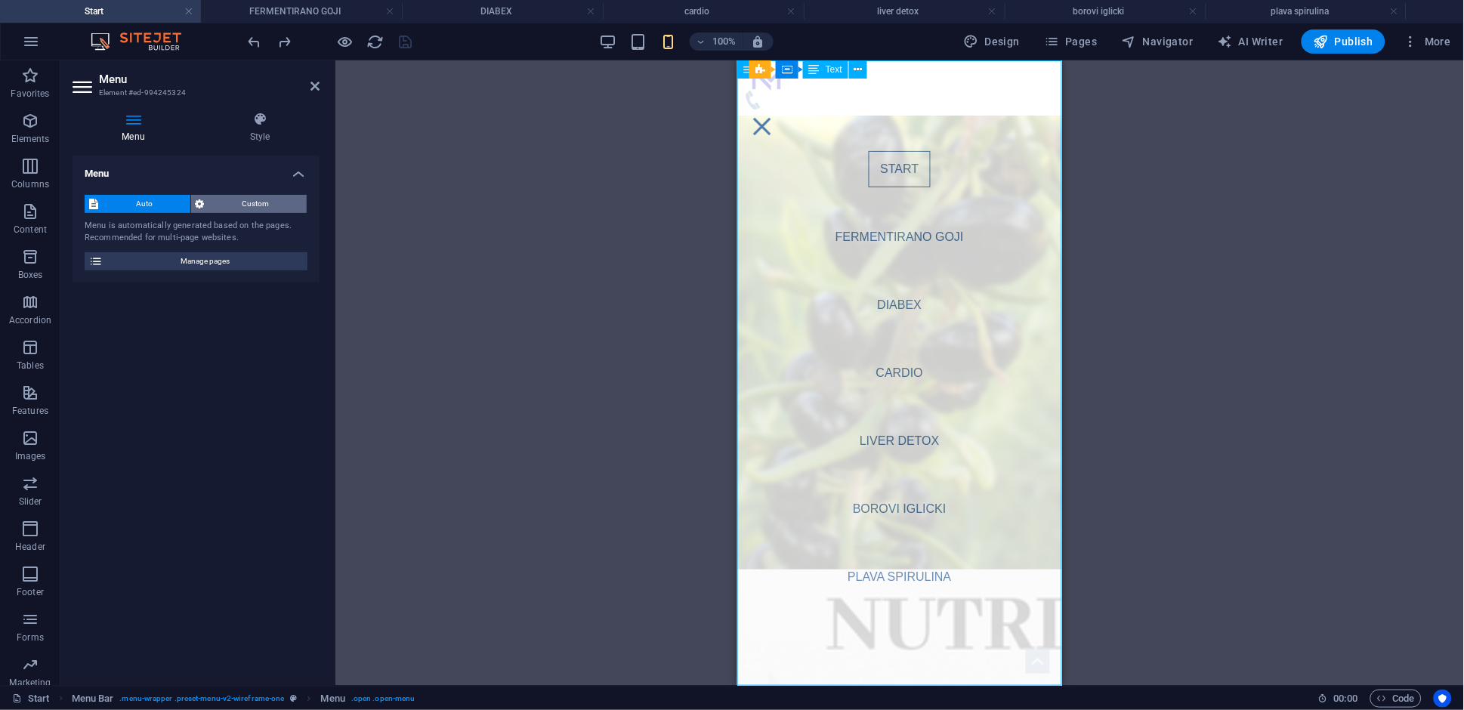
click at [254, 209] on span "Custom" at bounding box center [256, 204] width 94 height 18
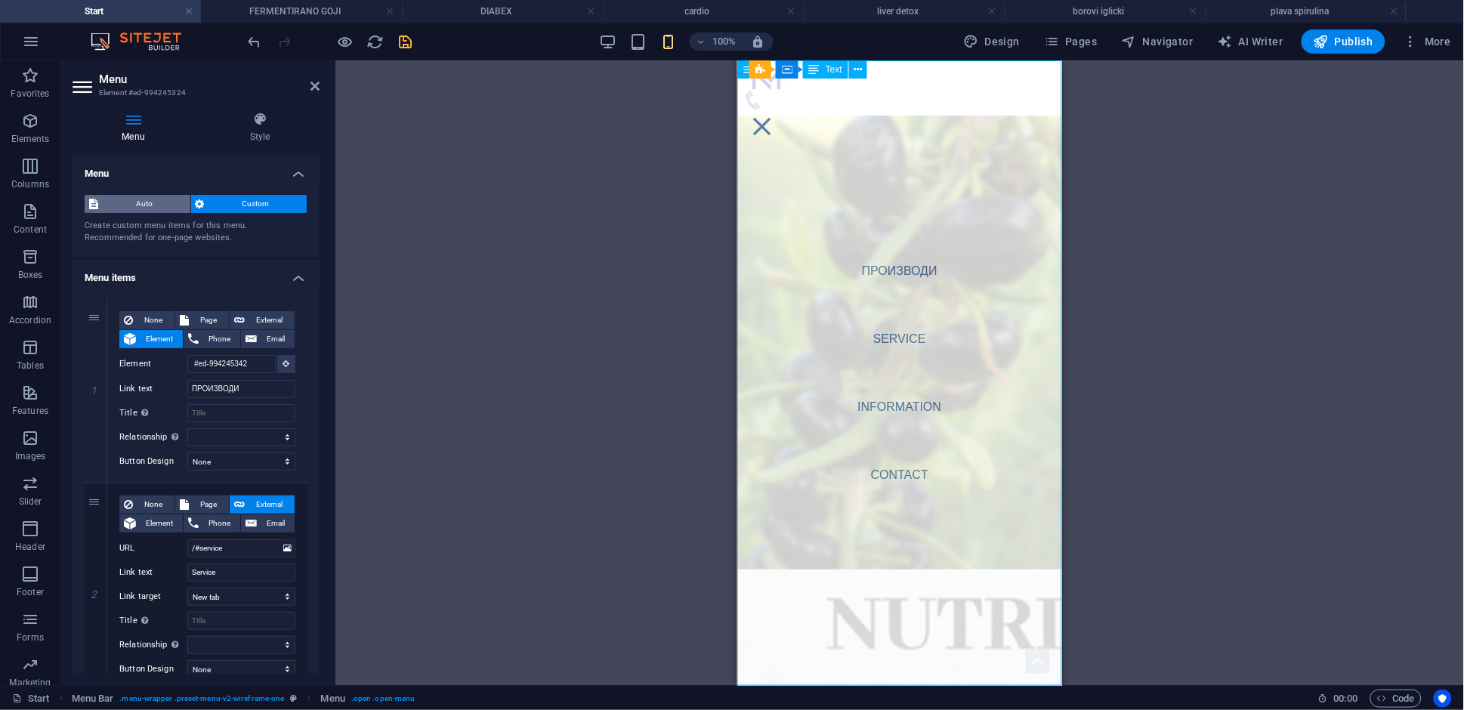
click at [147, 208] on span "Auto" at bounding box center [144, 204] width 83 height 18
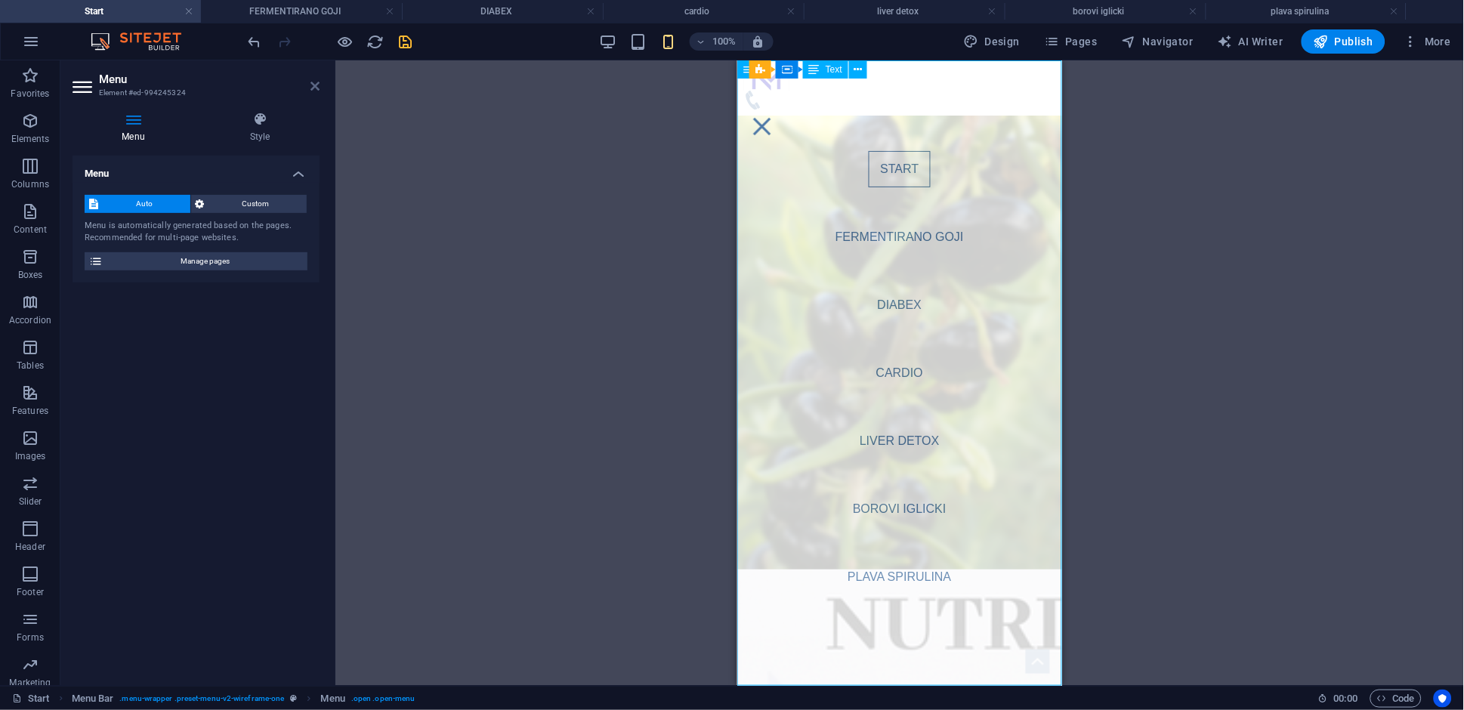
click at [314, 89] on icon at bounding box center [314, 86] width 9 height 12
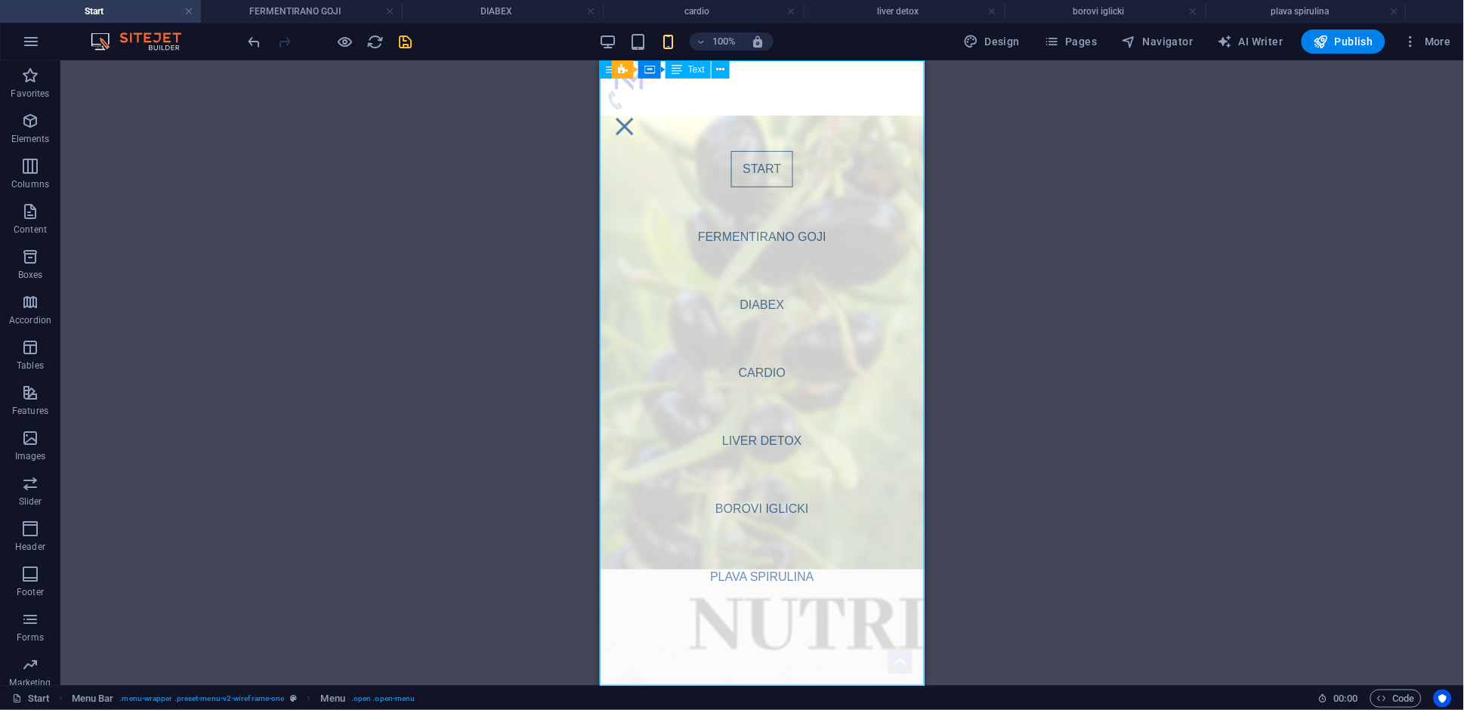
click at [397, 45] on icon "save" at bounding box center [405, 41] width 17 height 17
click at [0, 0] on icon at bounding box center [0, 0] width 0 height 0
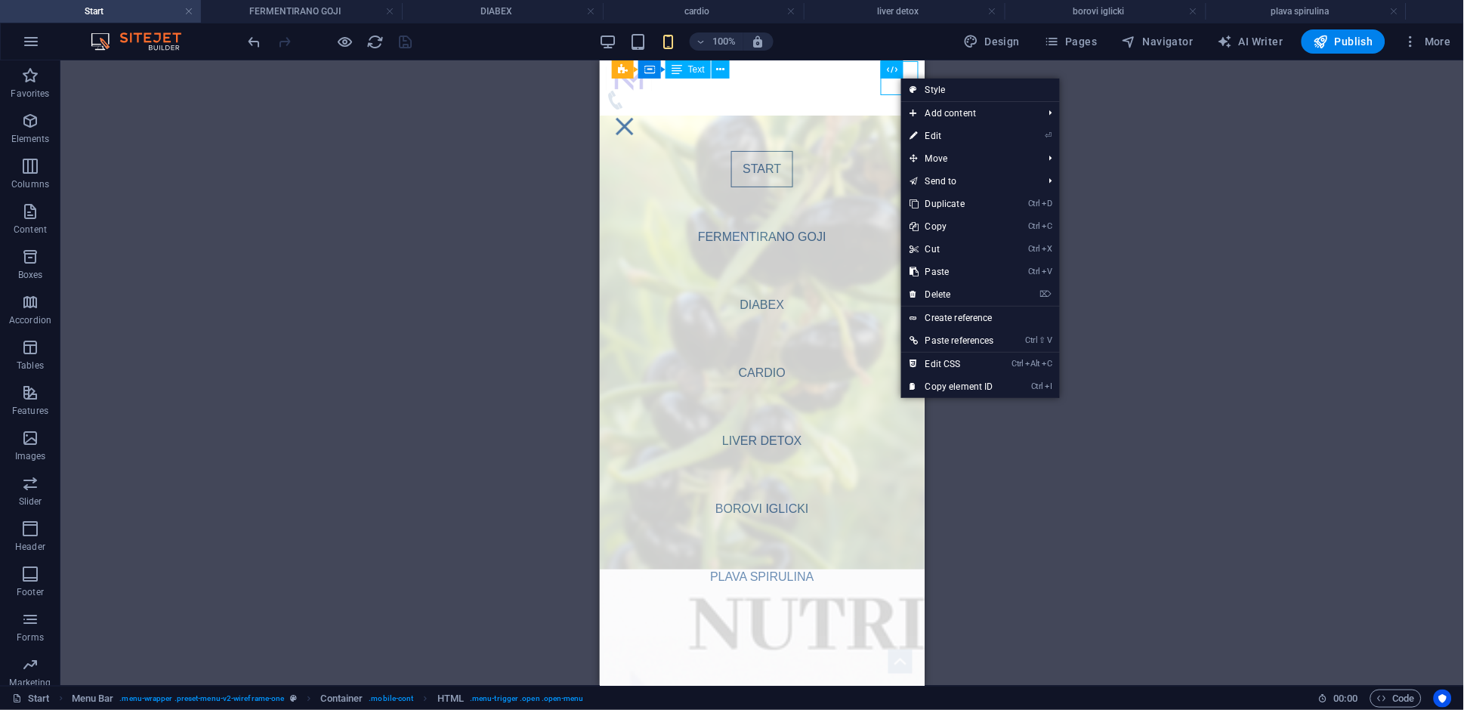
click at [350, 171] on div "Container Container H1 Banner Banner Container Container Container Menu Bar Men…" at bounding box center [761, 372] width 1403 height 625
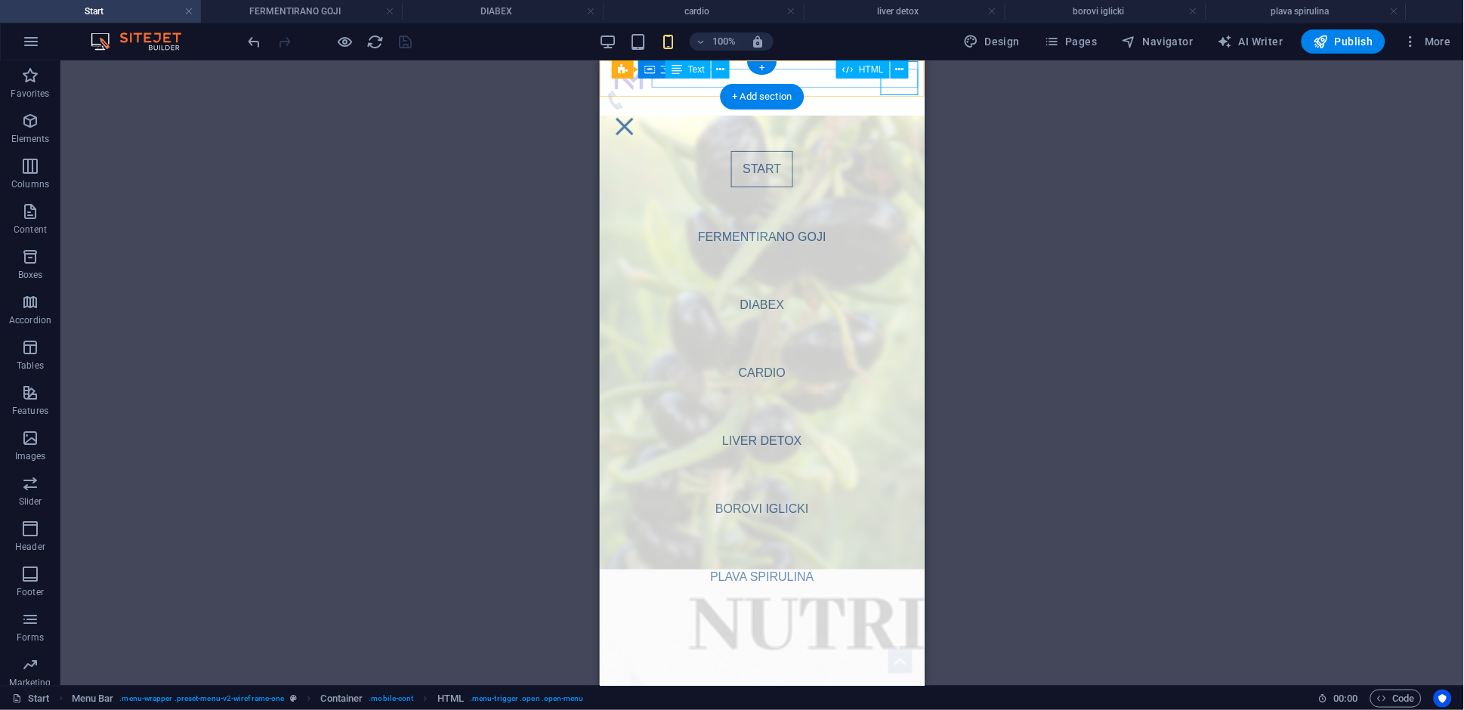
click at [643, 109] on div "Menu" at bounding box center [624, 126] width 38 height 34
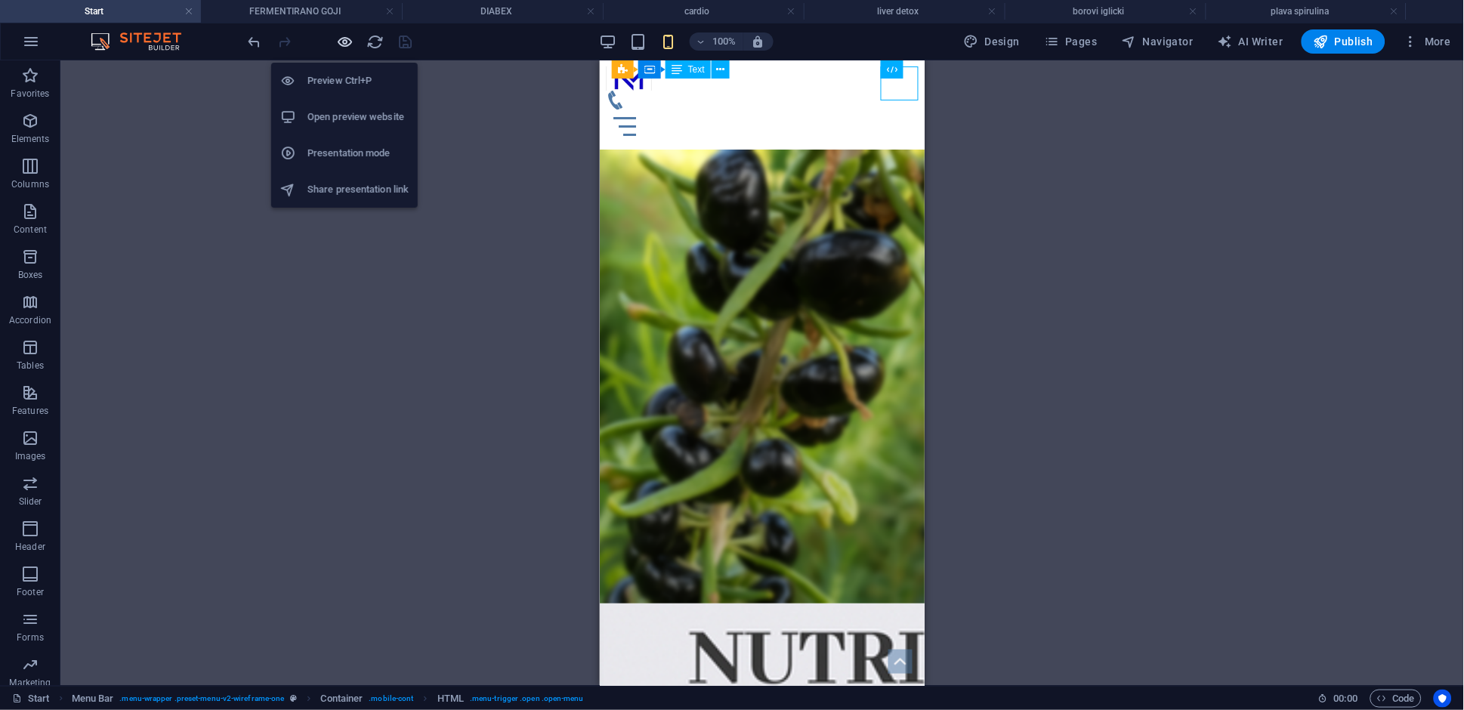
click at [347, 41] on icon "button" at bounding box center [345, 41] width 17 height 17
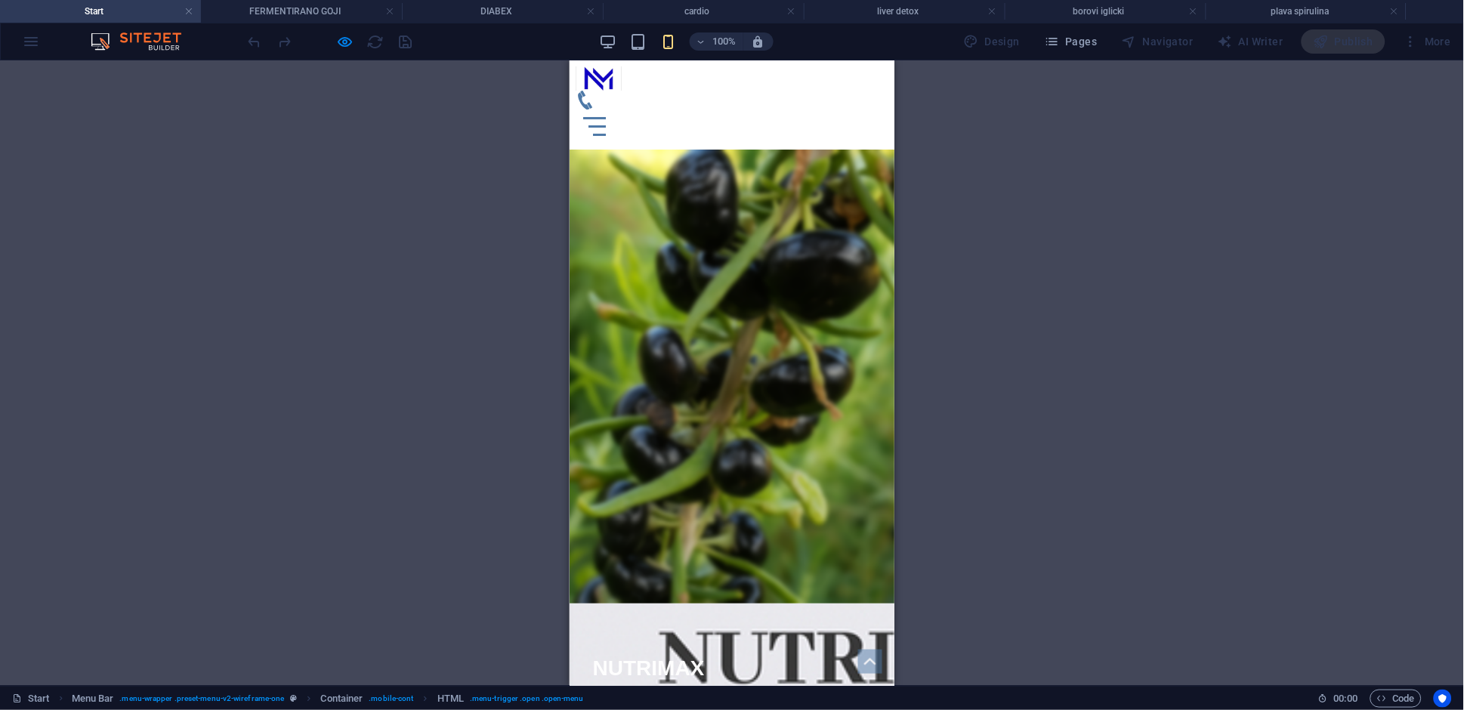
click at [605, 116] on div "Menu" at bounding box center [593, 125] width 23 height 19
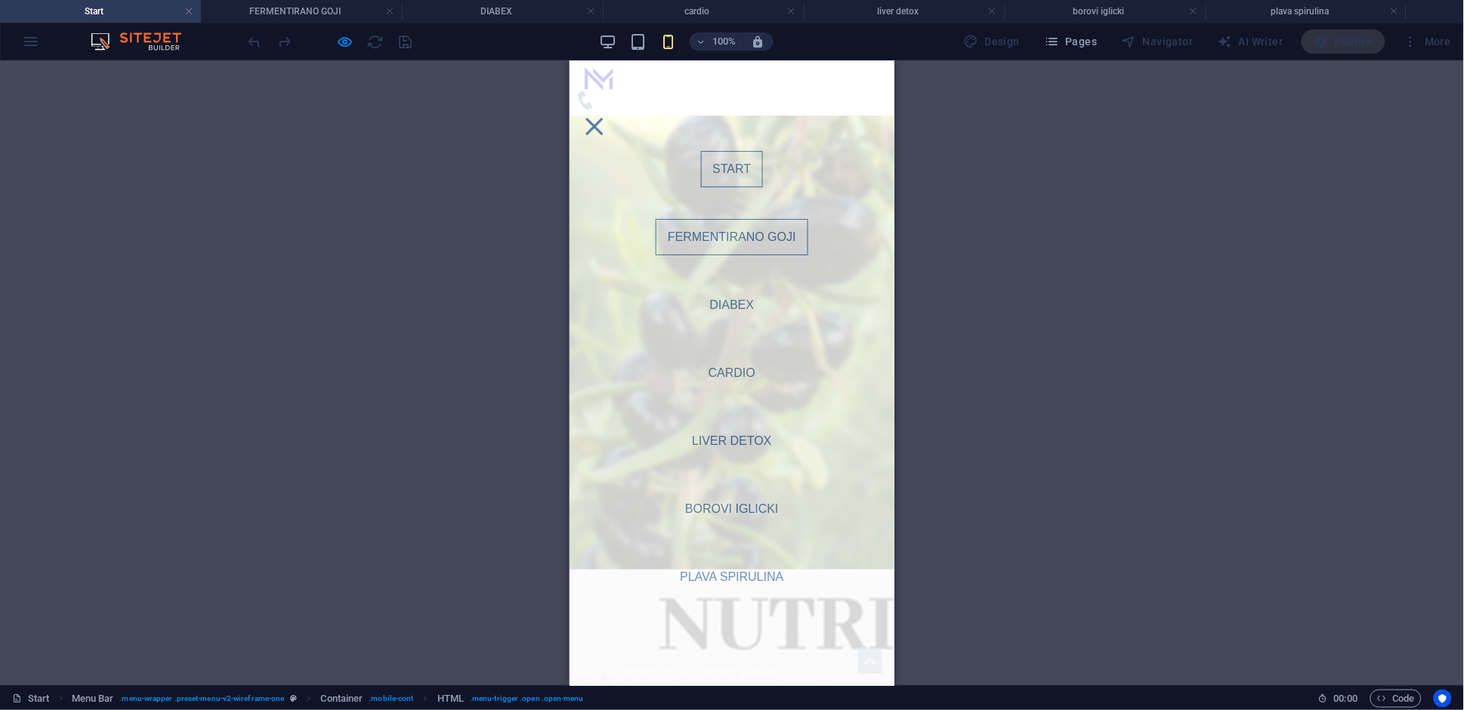
click at [721, 233] on link "FERMENTIRANO GOJI" at bounding box center [731, 236] width 153 height 36
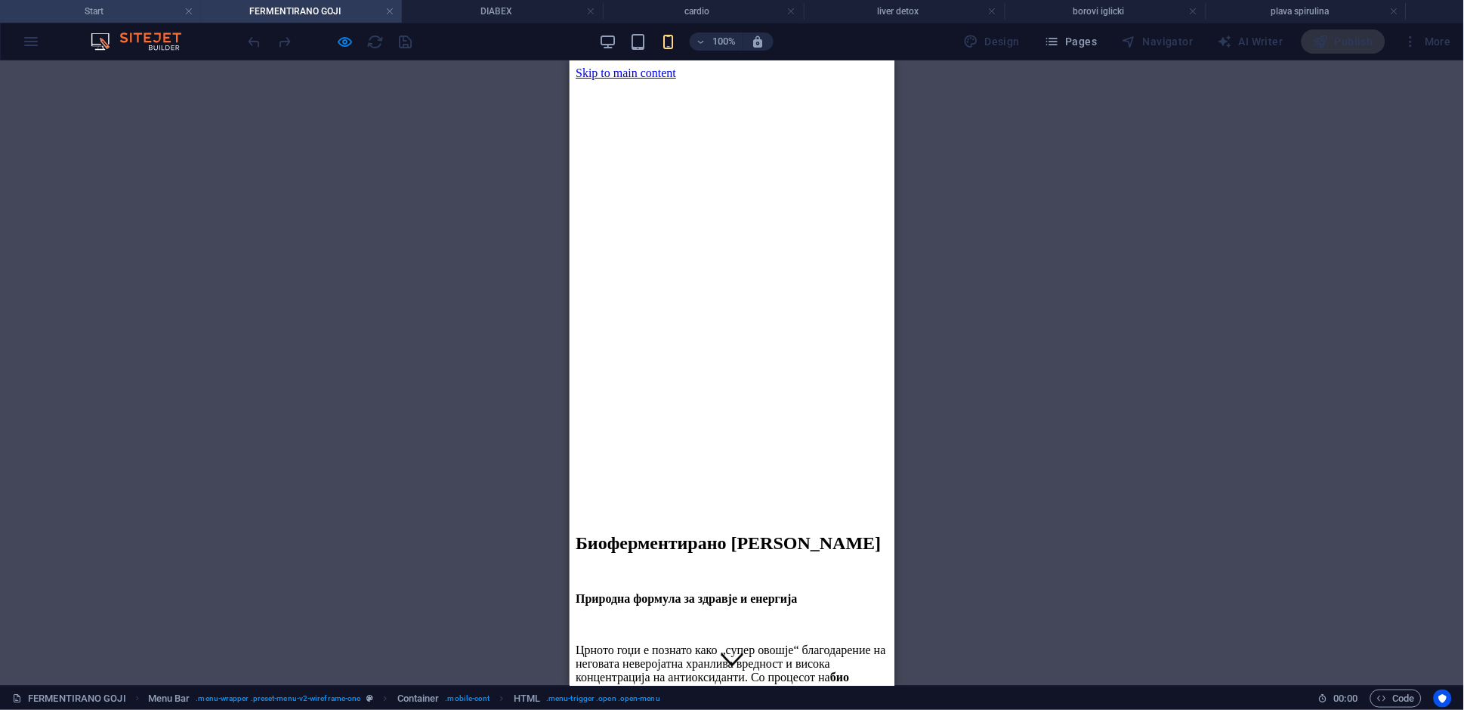
click at [133, 17] on h4 "Start" at bounding box center [100, 11] width 201 height 17
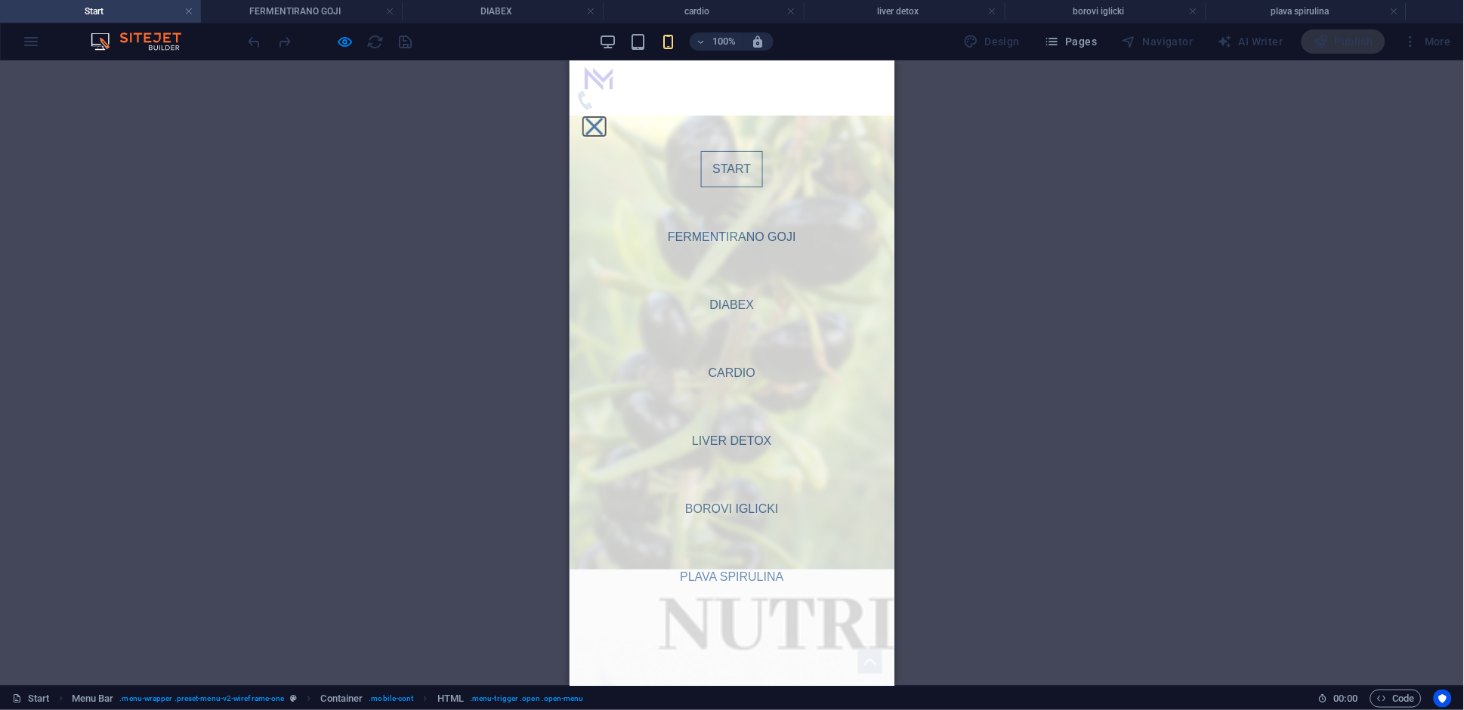
click at [602, 117] on button "Menu" at bounding box center [593, 125] width 17 height 17
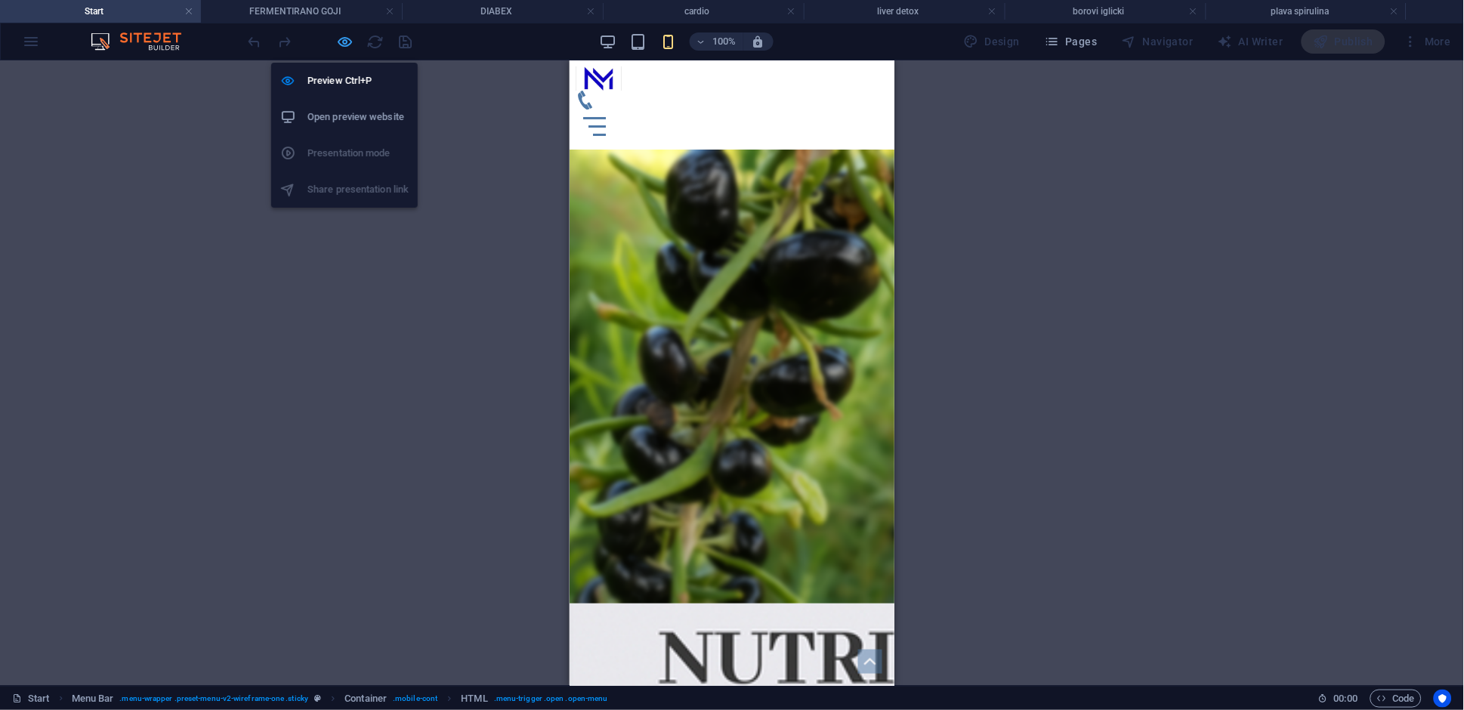
click at [341, 41] on icon "button" at bounding box center [345, 41] width 17 height 17
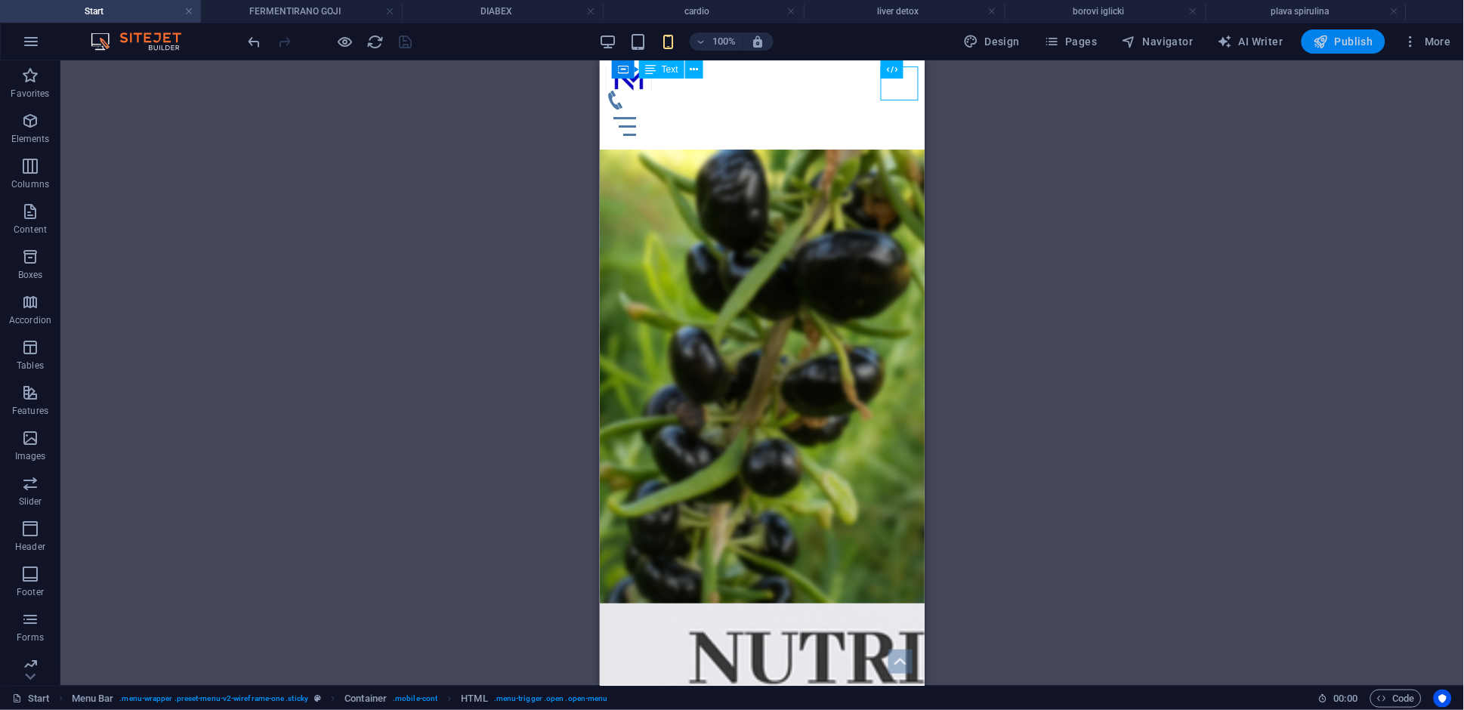
click at [1360, 44] on span "Publish" at bounding box center [1344, 41] width 60 height 15
click at [1361, 39] on span "Publish" at bounding box center [1344, 41] width 60 height 15
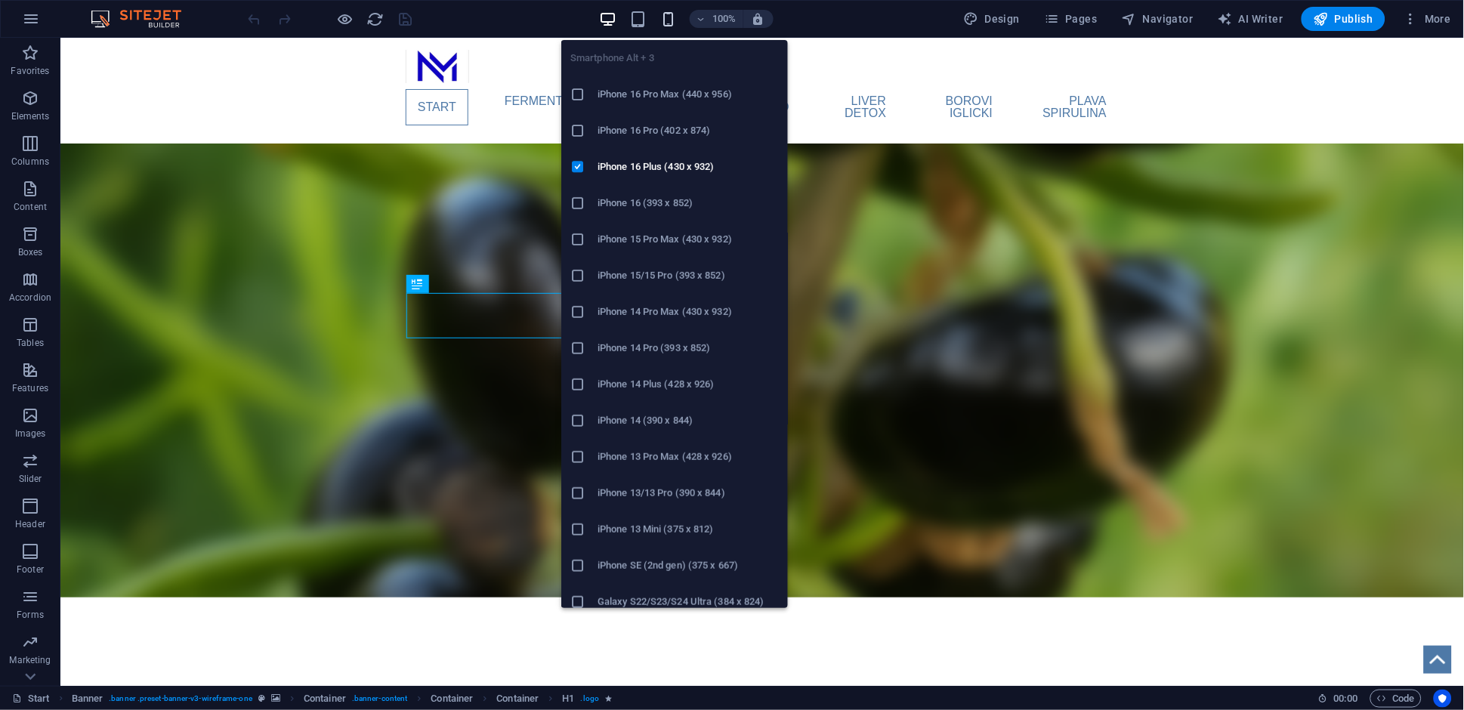
click at [673, 20] on icon "button" at bounding box center [667, 19] width 17 height 17
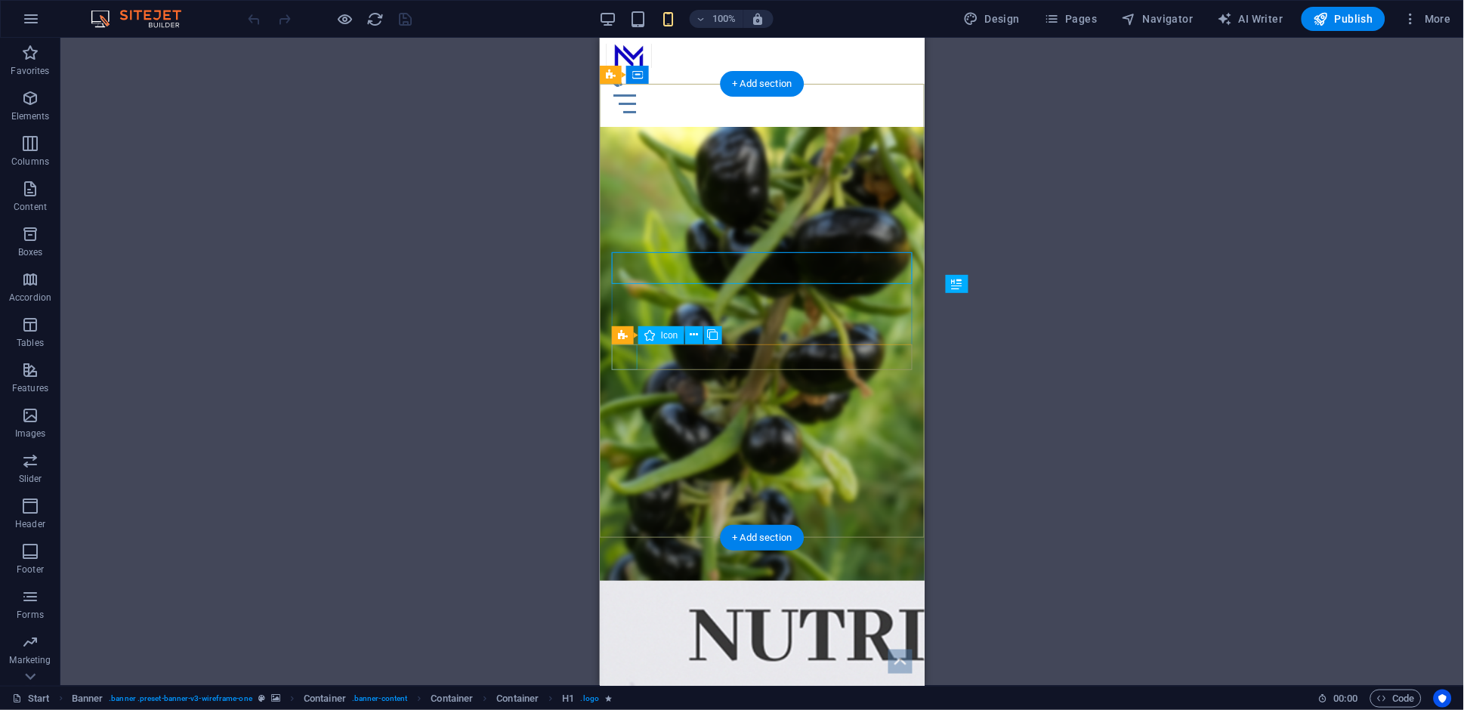
select select "xMidYMid"
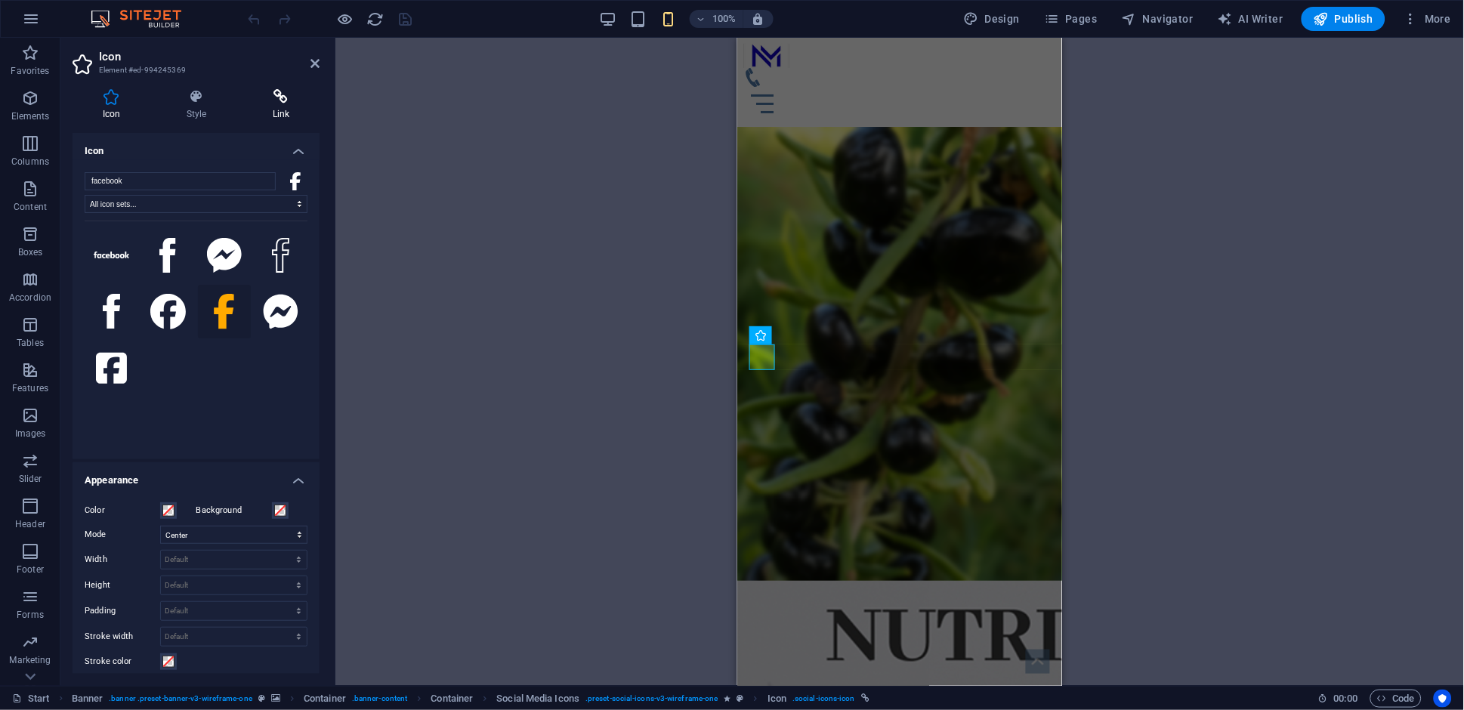
click at [275, 100] on icon at bounding box center [280, 96] width 77 height 15
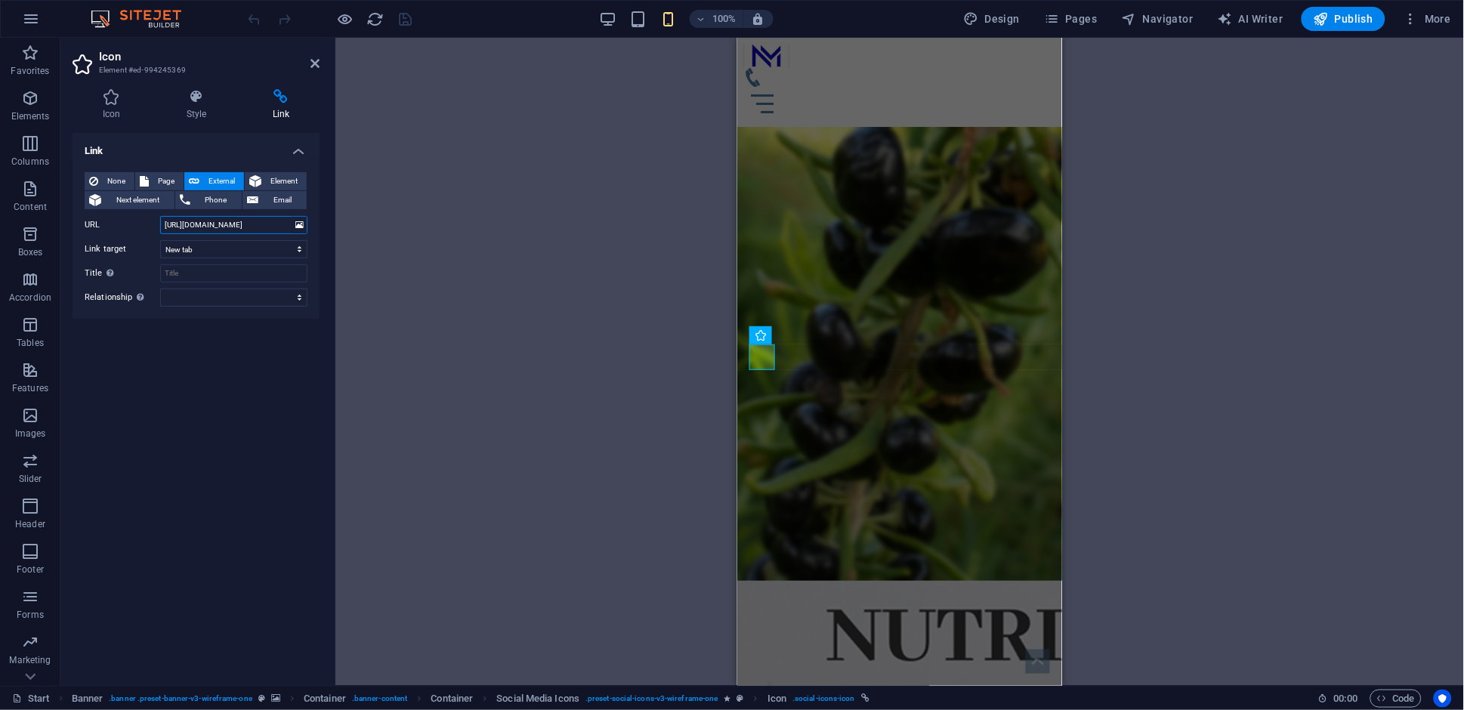
click at [239, 229] on input "https://www.facebook.com/" at bounding box center [233, 225] width 147 height 18
paste input "profile.php?id=61573008726957"
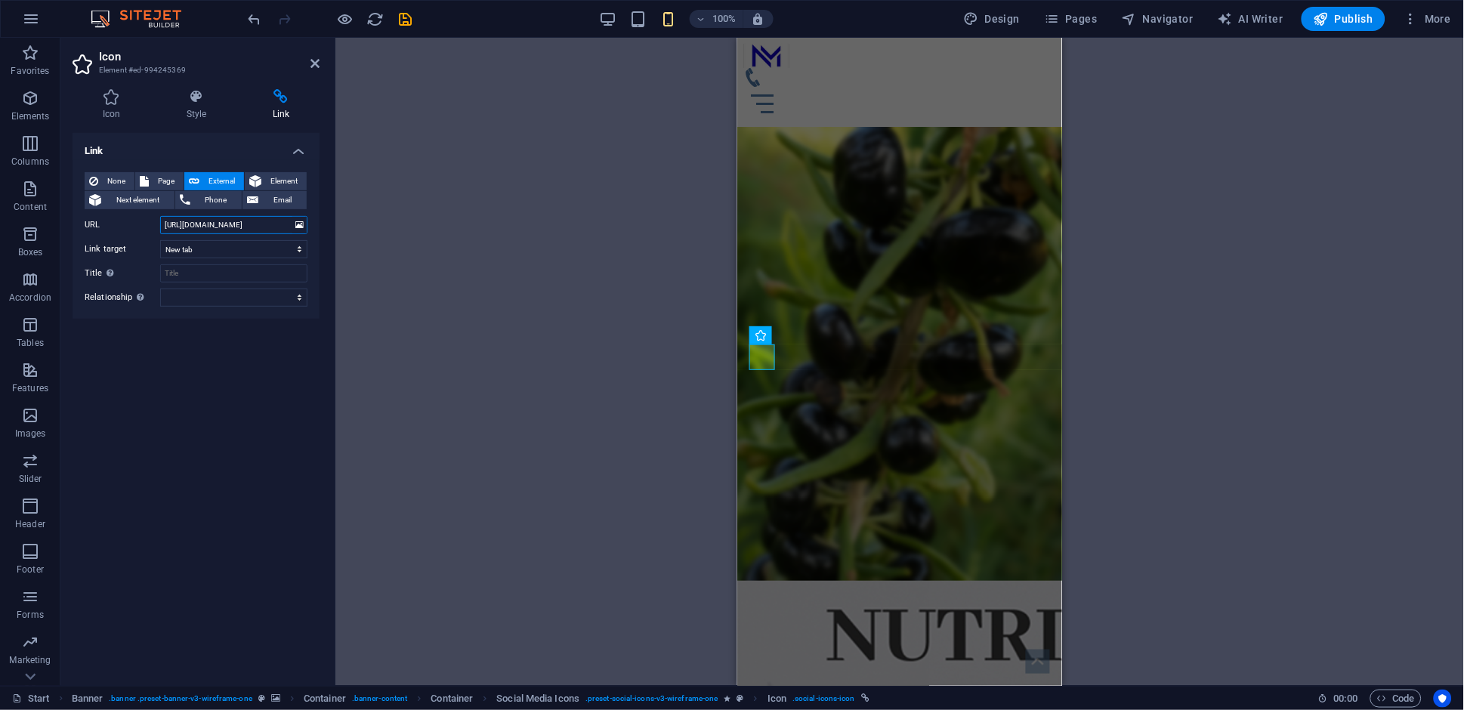
type input "https://www.facebook.com/profile.php?id=61573008726957"
click at [426, 335] on div "Container Container H1 Banner Banner Container Container Container Spacer Text …" at bounding box center [899, 362] width 1129 height 648
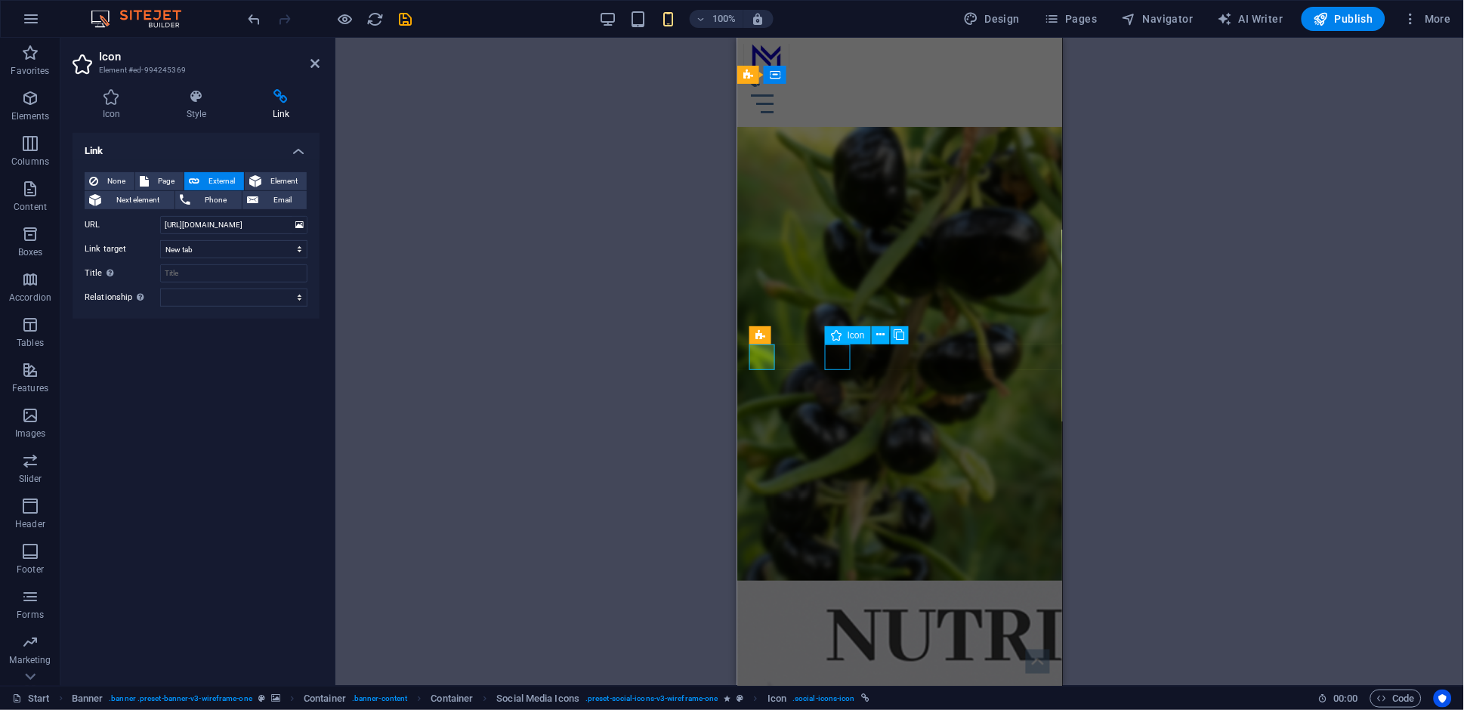
select select "xMidYMid"
select select "px"
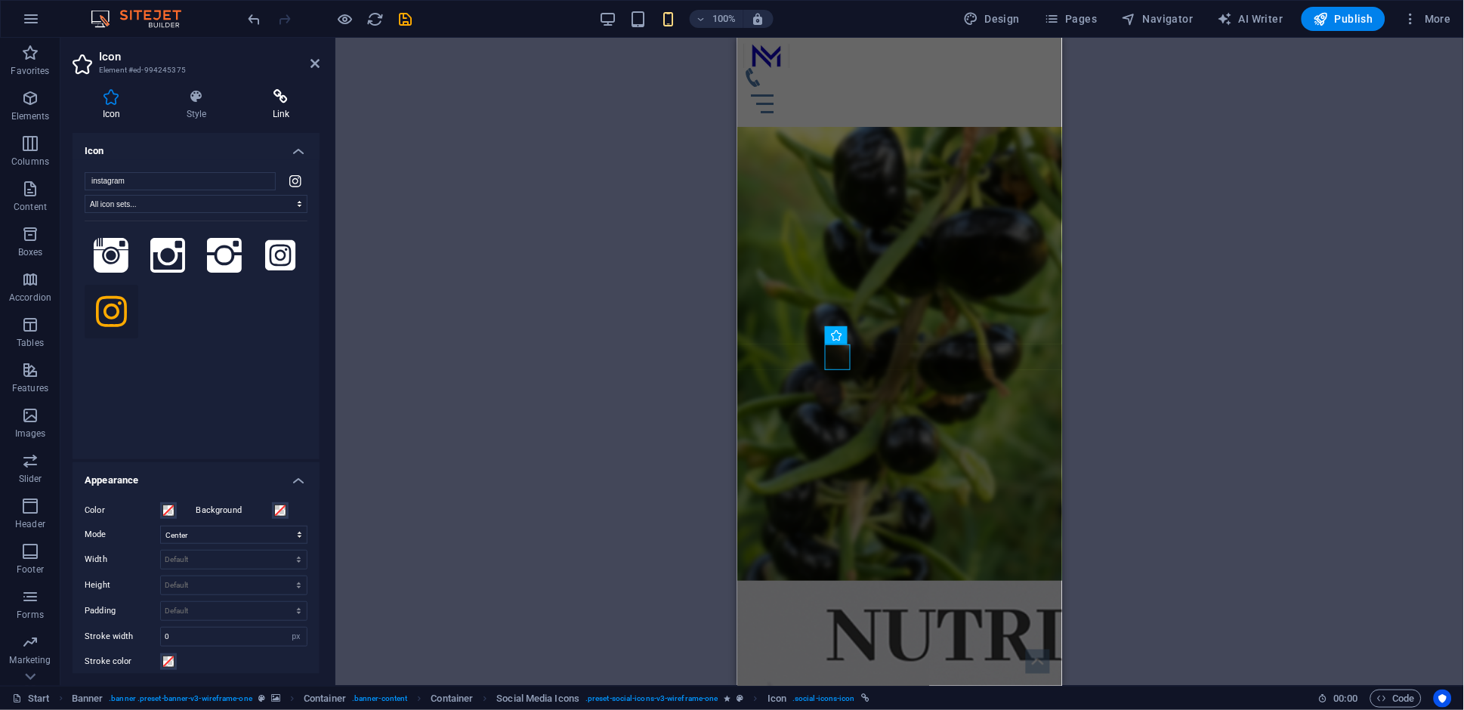
click at [274, 106] on h4 "Link" at bounding box center [280, 105] width 77 height 32
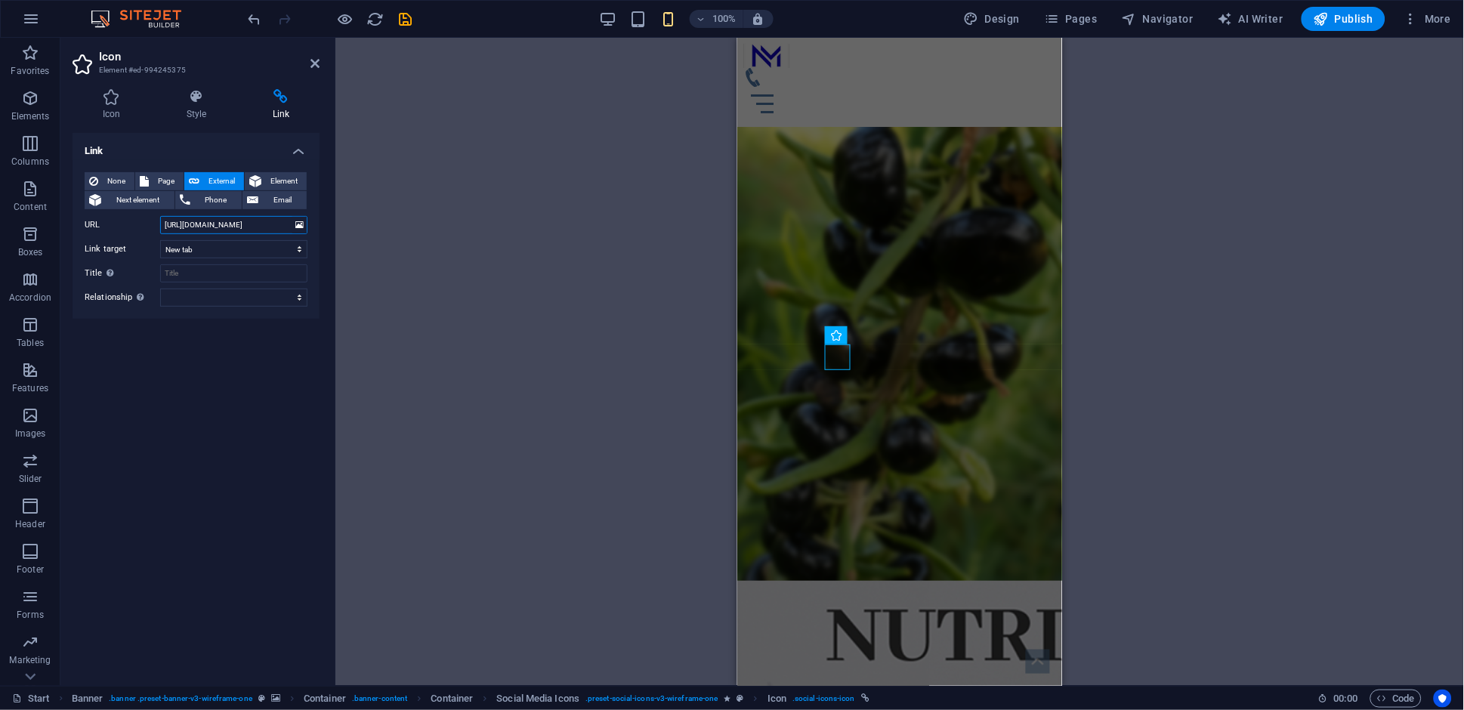
click at [233, 226] on input "https://www.facebook.com/" at bounding box center [233, 225] width 147 height 18
paste input "instagram.com/nutrimax.online"
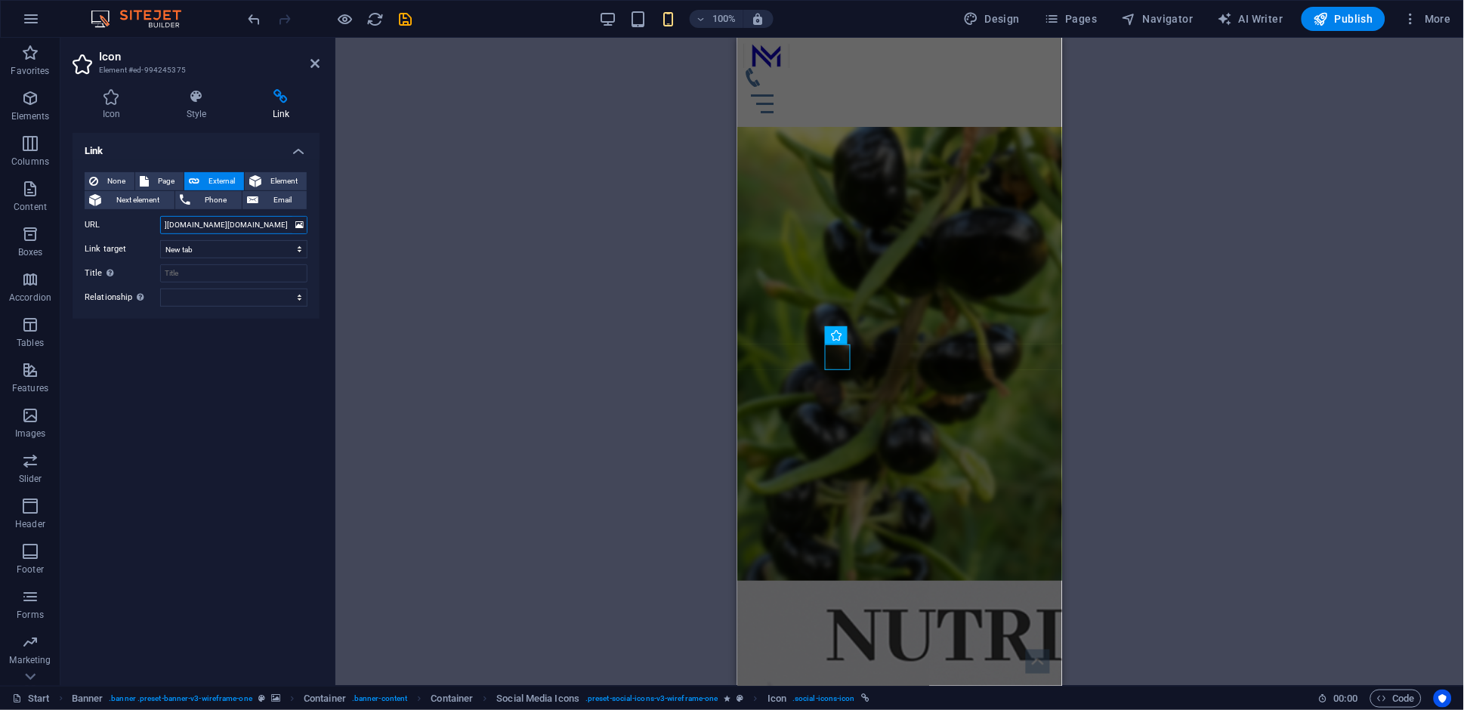
type input "https://www.instagram.com/nutrimax.online/"
click at [440, 344] on div "Container Container H1 Banner Banner Container Container Container Spacer Text …" at bounding box center [899, 362] width 1129 height 648
click at [313, 59] on icon at bounding box center [314, 63] width 9 height 12
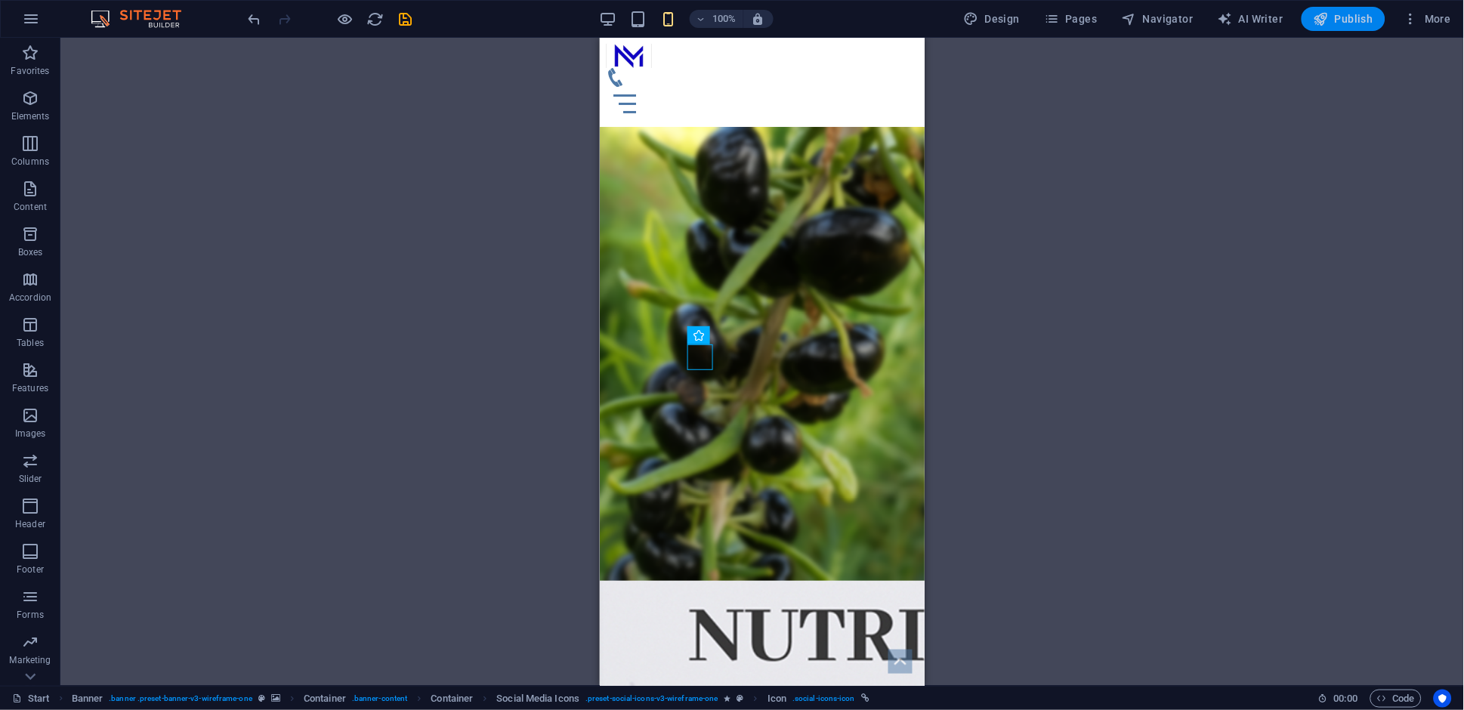
click at [1338, 23] on span "Publish" at bounding box center [1344, 18] width 60 height 15
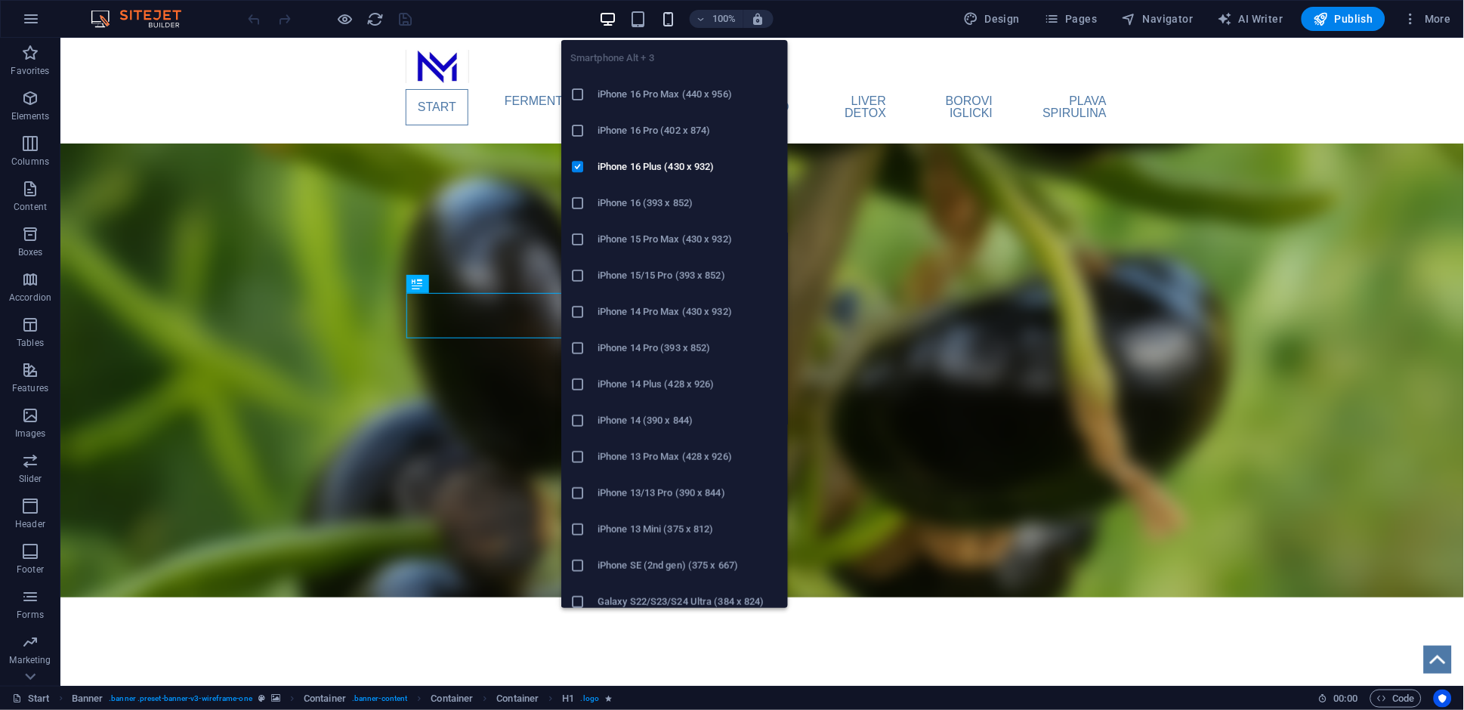
click at [669, 19] on icon "button" at bounding box center [667, 19] width 17 height 17
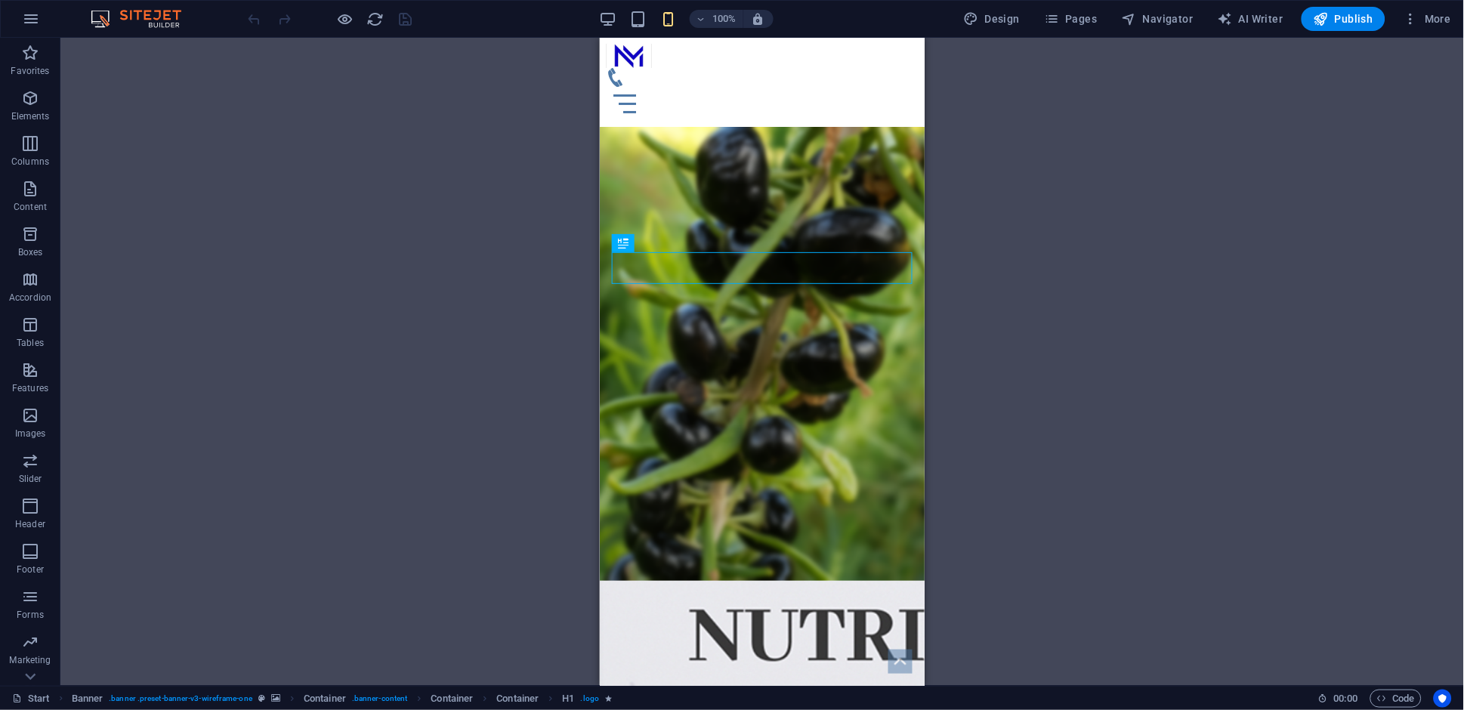
click at [597, 23] on div "100% Design Pages Navigator AI Writer Publish More" at bounding box center [851, 19] width 1212 height 24
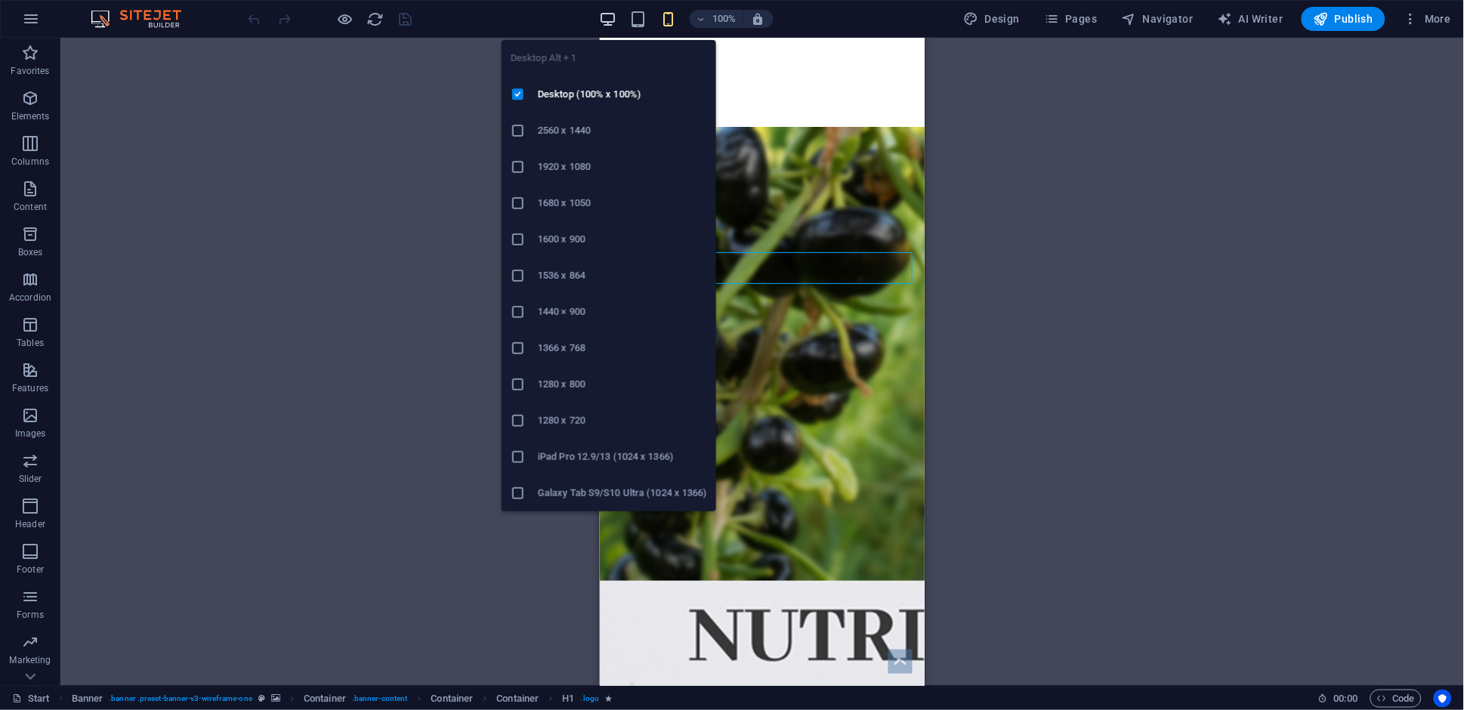
click at [609, 19] on icon "button" at bounding box center [607, 19] width 17 height 17
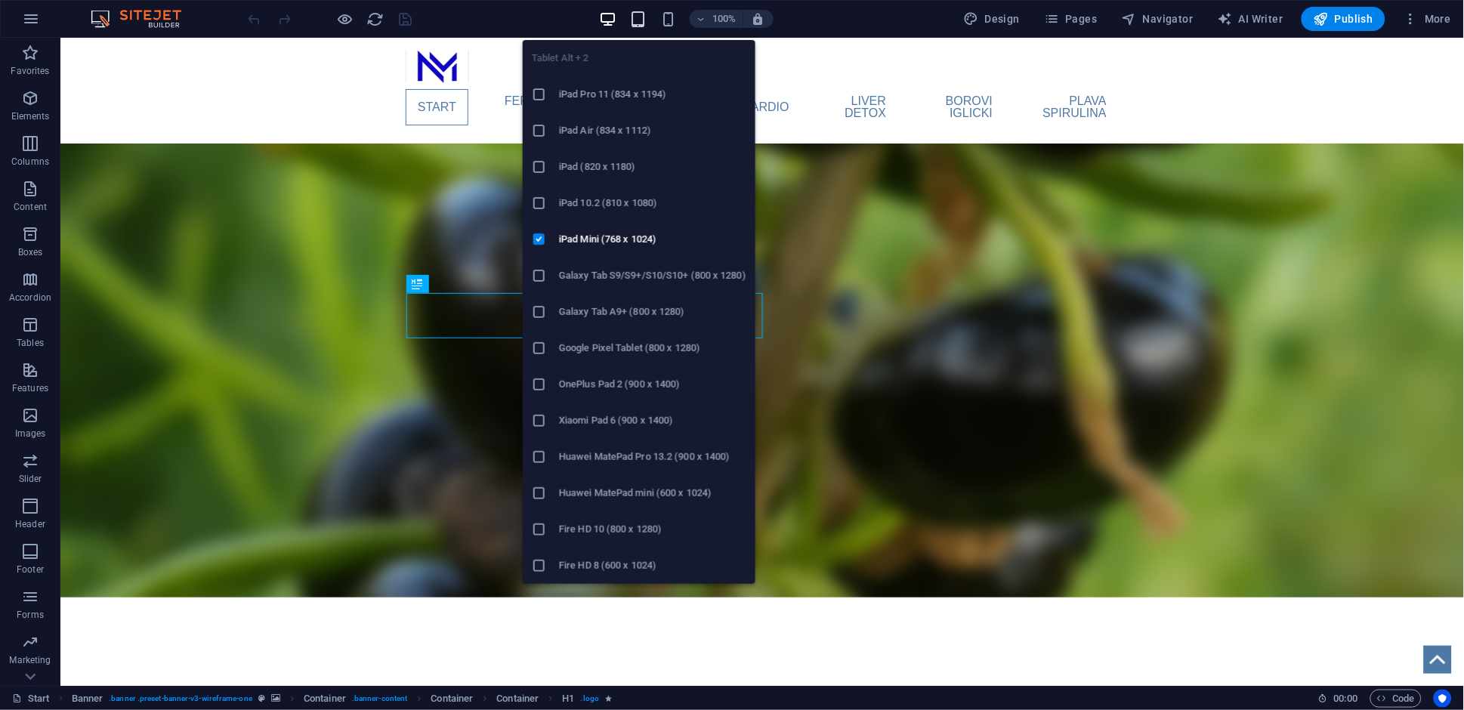
click at [639, 20] on icon "button" at bounding box center [637, 19] width 17 height 17
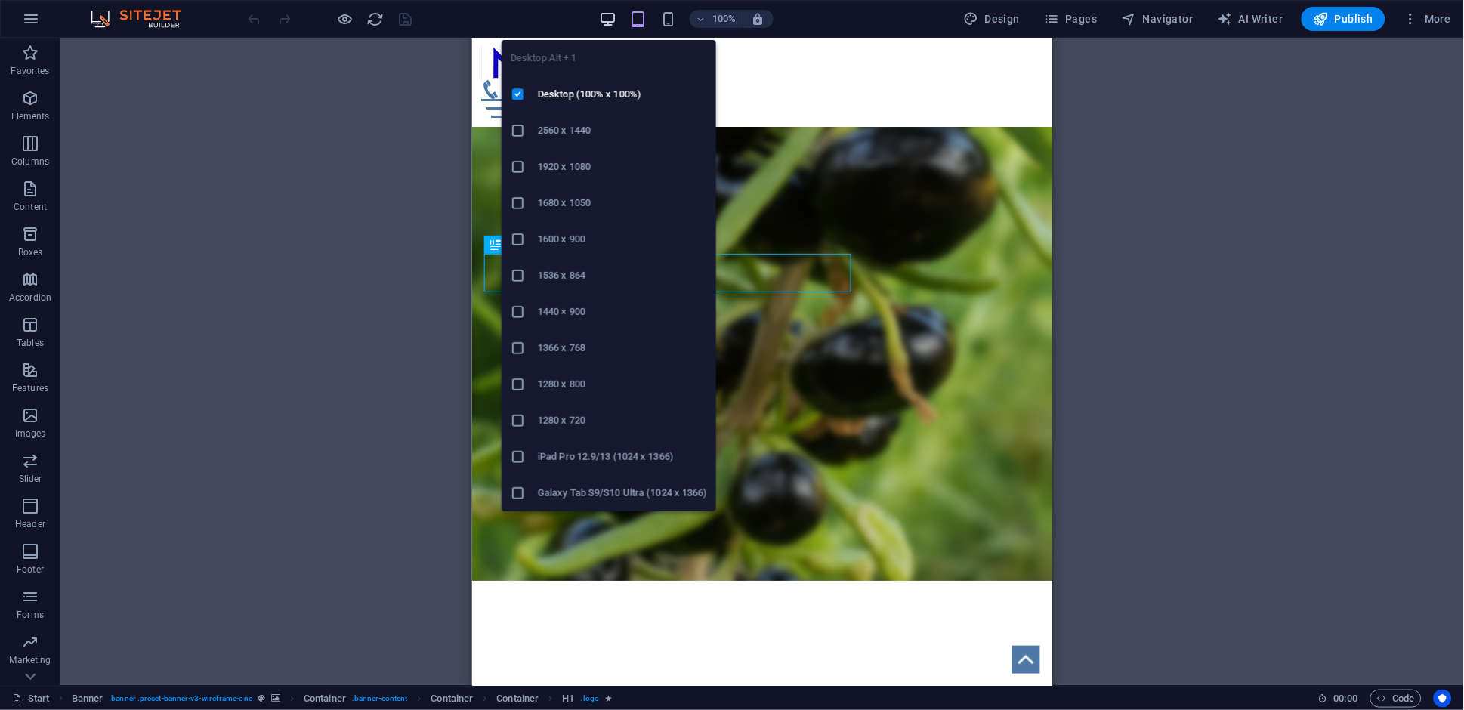
click at [613, 13] on icon "button" at bounding box center [607, 19] width 17 height 17
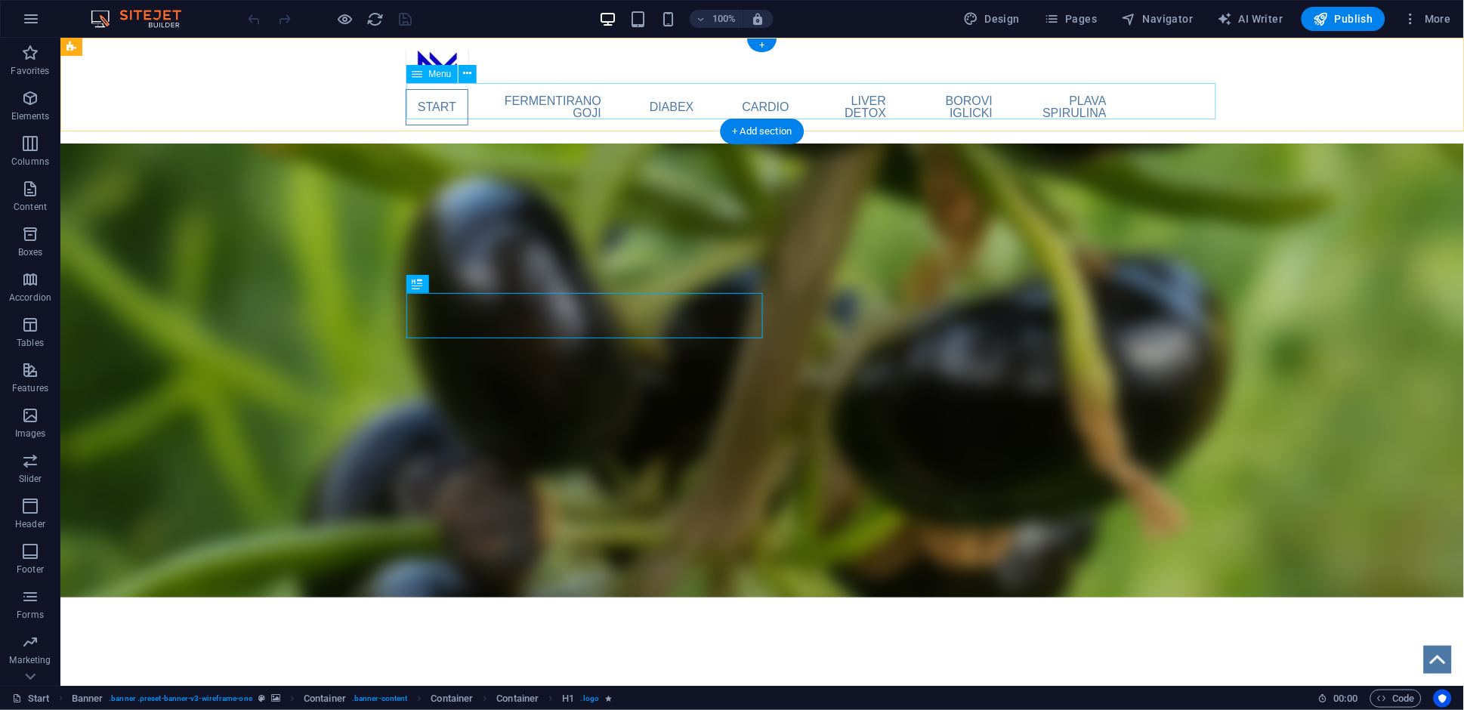
click at [434, 103] on nav "Start FERMENTIRANO GOJI DIABEX cardio liver detox borovi iglicki plava spirulina" at bounding box center [761, 106] width 713 height 48
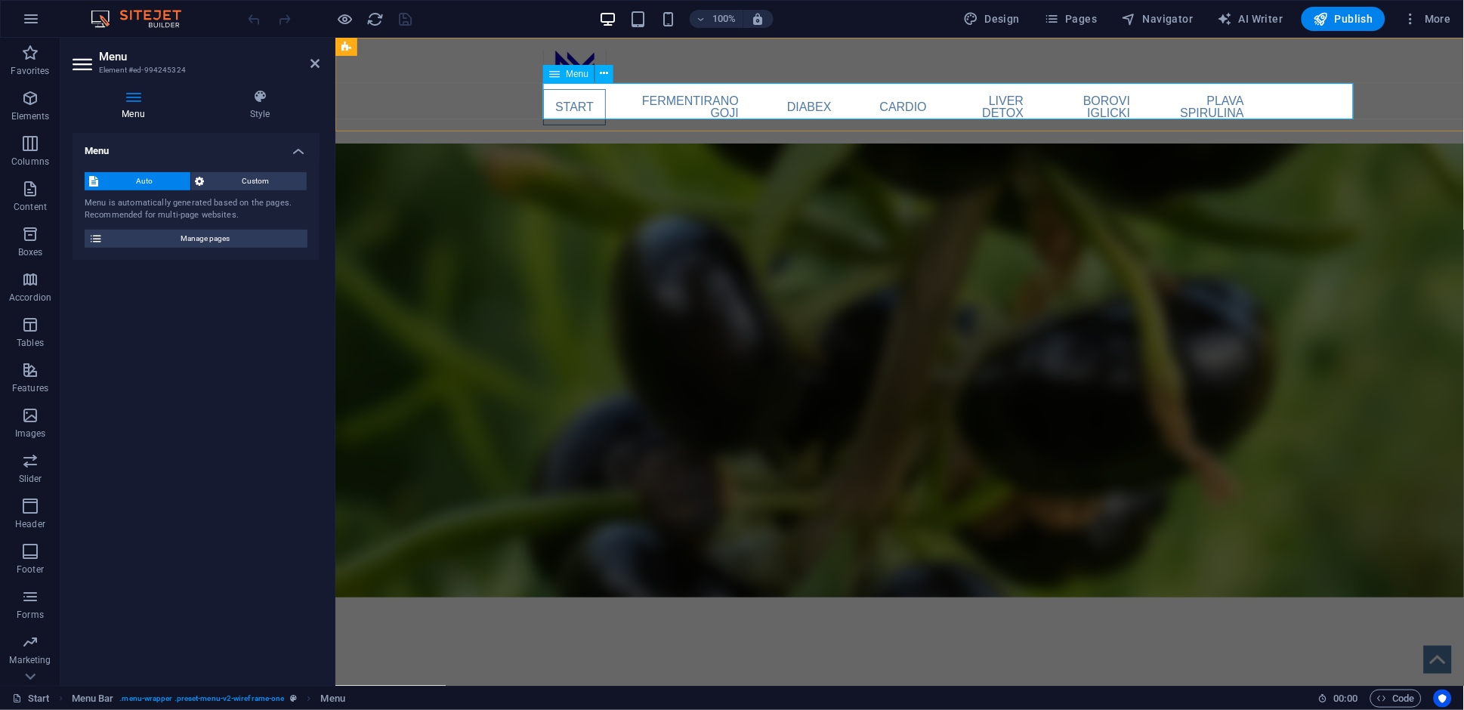
click at [572, 102] on nav "Start FERMENTIRANO GOJI DIABEX cardio liver detox borovi iglicki plava spirulina" at bounding box center [898, 106] width 713 height 48
click at [575, 76] on span "Menu" at bounding box center [577, 73] width 23 height 9
click at [550, 73] on icon at bounding box center [554, 74] width 11 height 18
click at [554, 72] on icon at bounding box center [554, 74] width 11 height 18
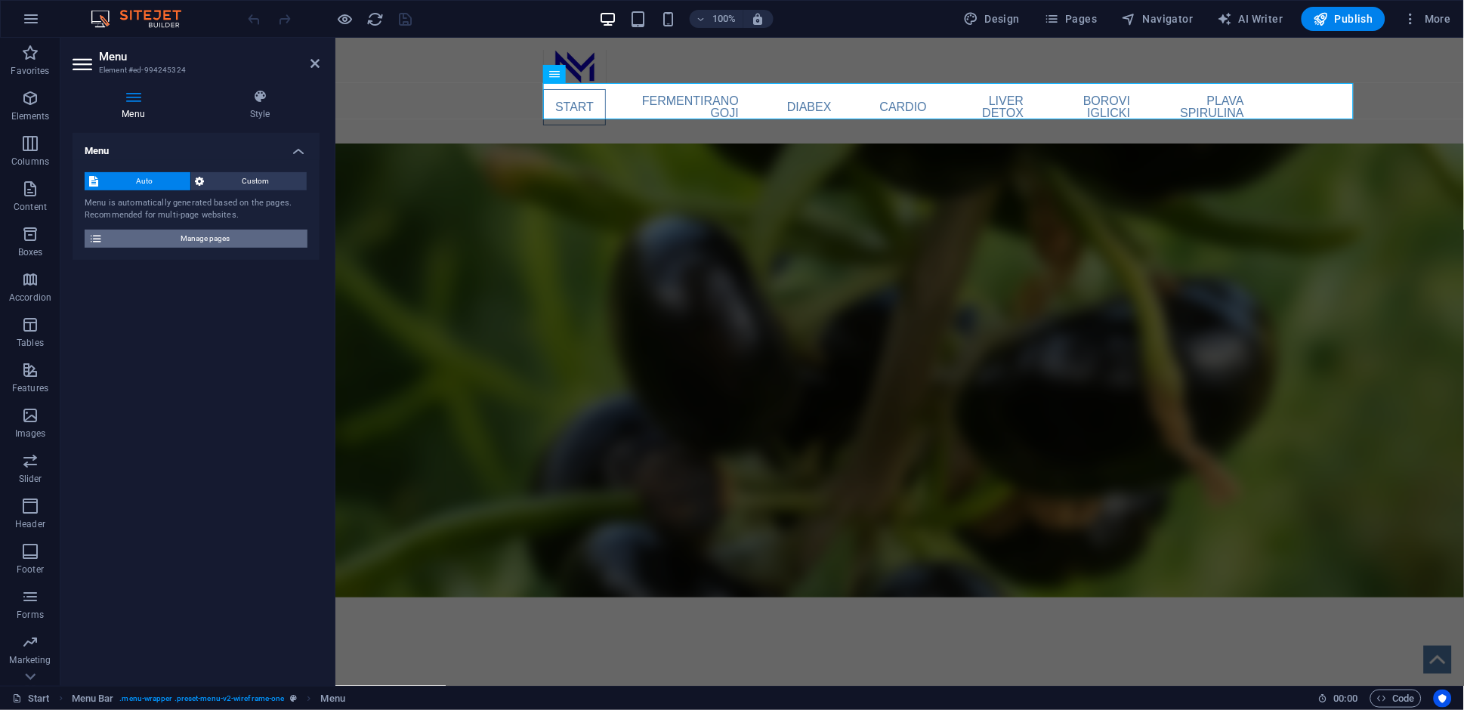
click at [213, 243] on span "Manage pages" at bounding box center [205, 239] width 196 height 18
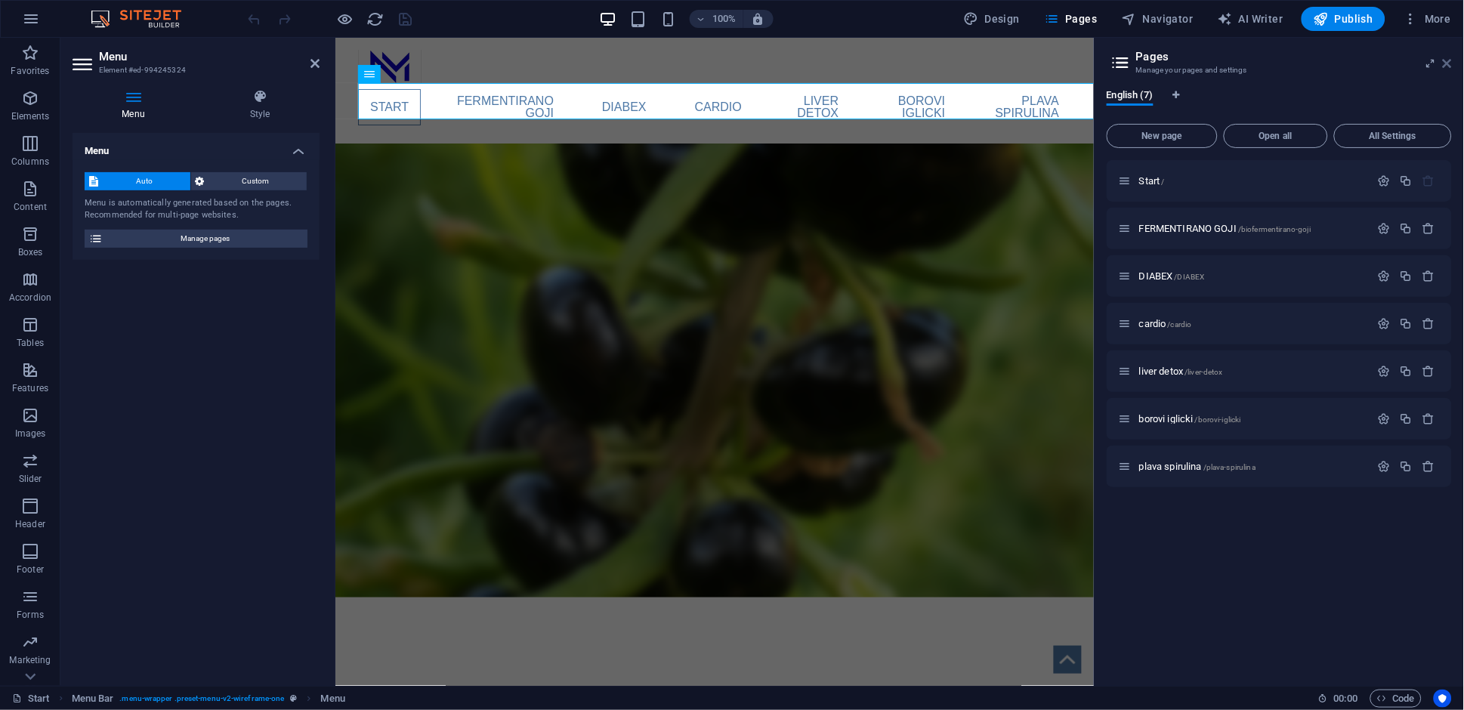
click at [1450, 67] on icon at bounding box center [1447, 63] width 9 height 12
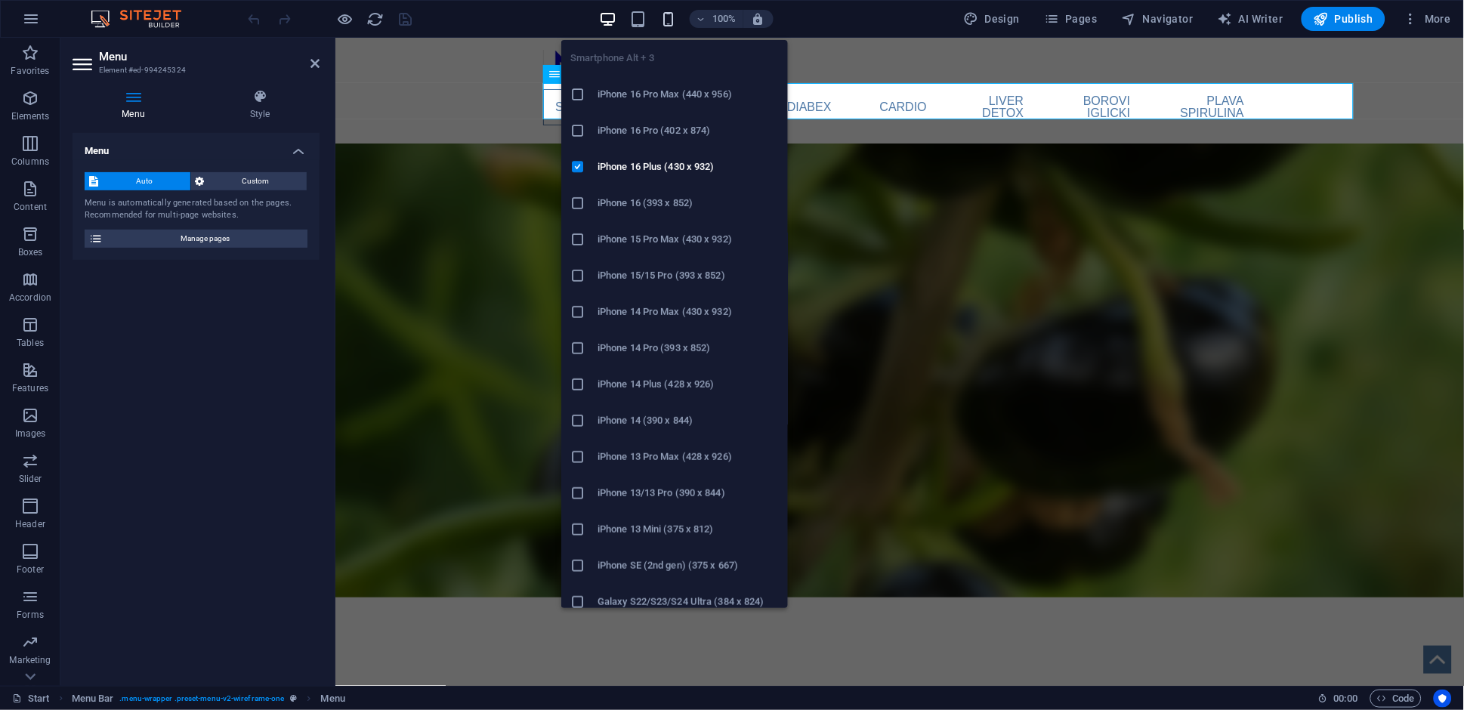
click at [672, 18] on icon "button" at bounding box center [667, 19] width 17 height 17
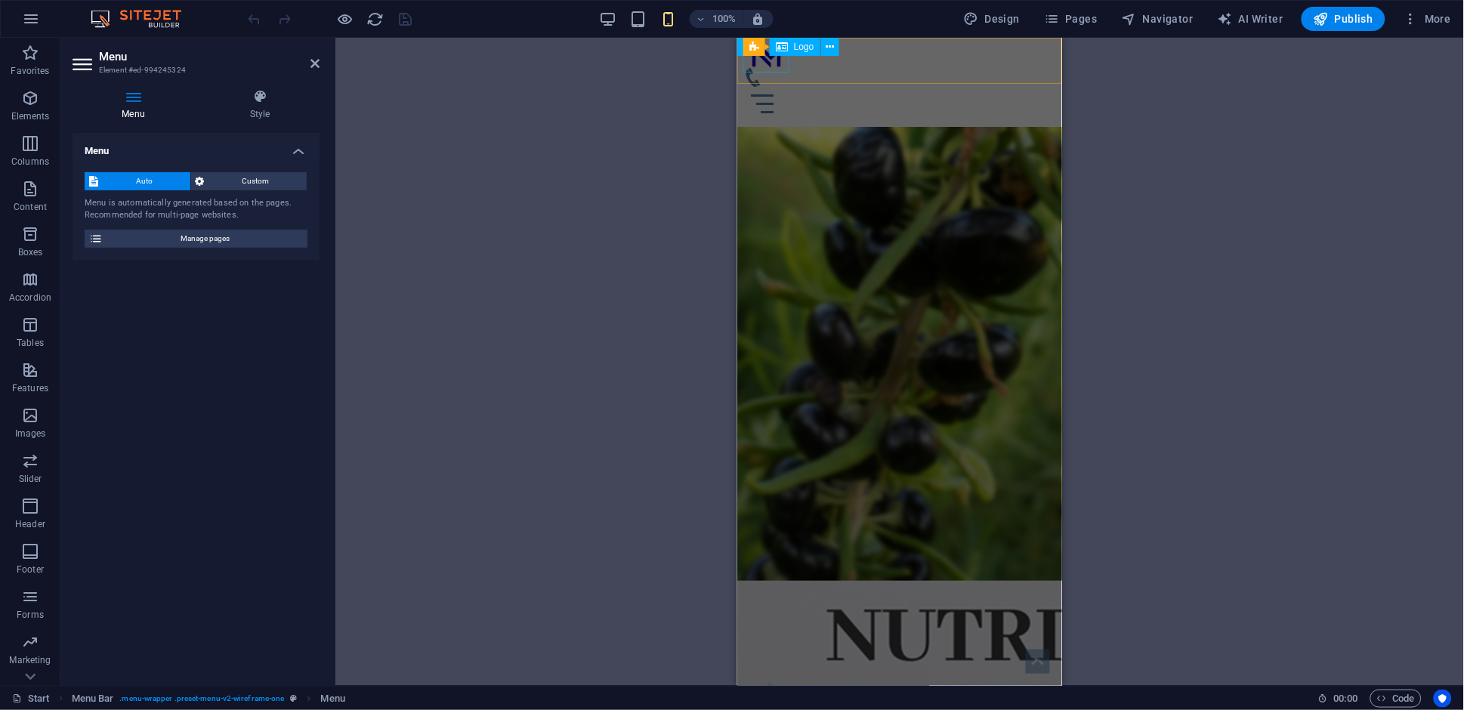
click at [763, 66] on div at bounding box center [899, 55] width 313 height 24
select select "px"
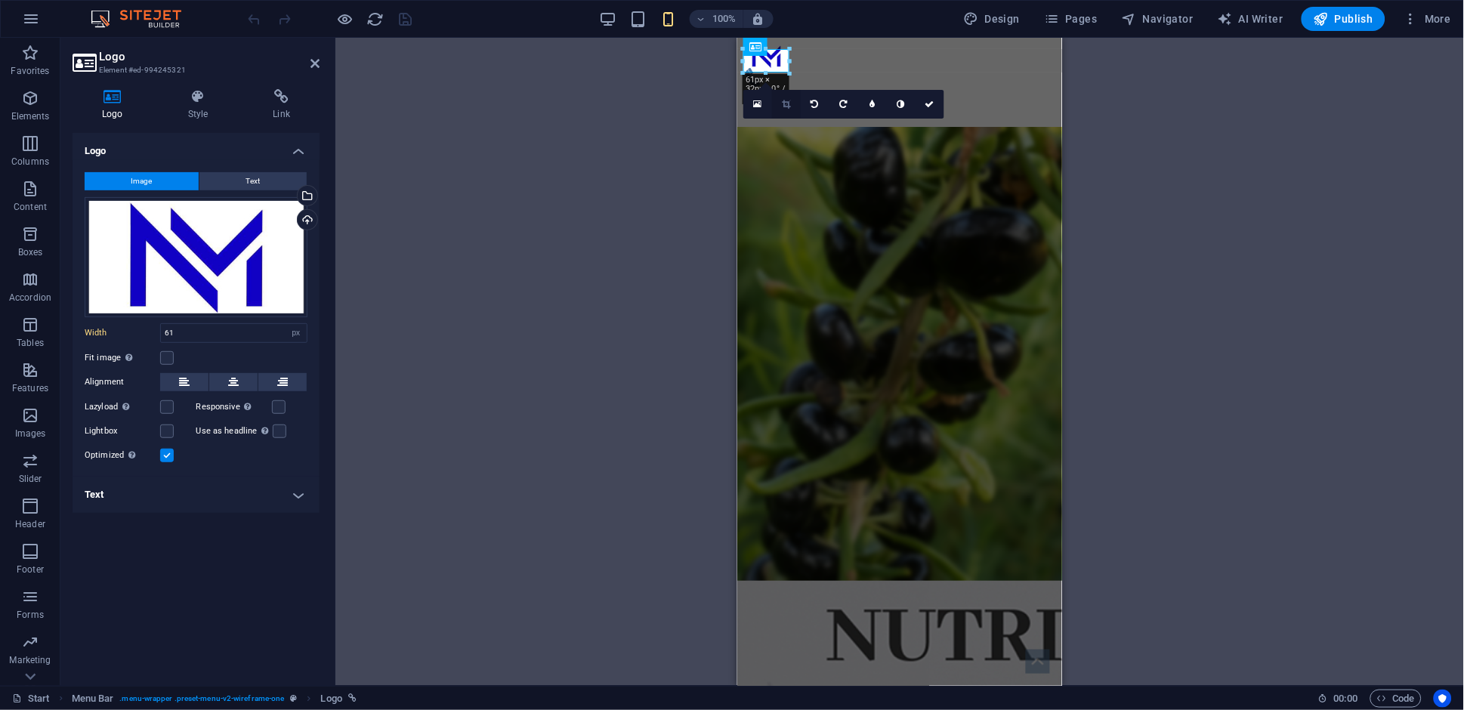
click at [789, 103] on icon at bounding box center [786, 104] width 8 height 9
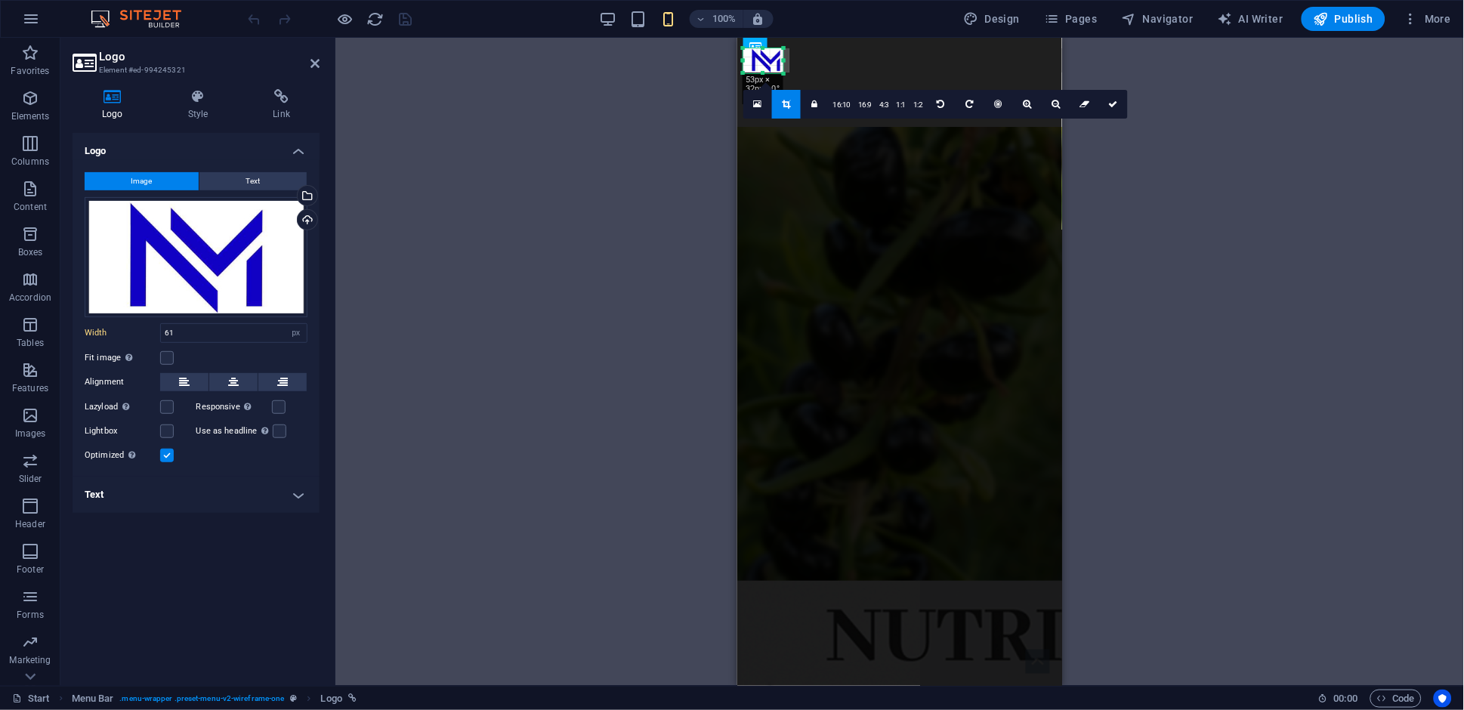
click at [784, 61] on div at bounding box center [783, 60] width 5 height 24
drag, startPoint x: 743, startPoint y: 57, endPoint x: 751, endPoint y: 58, distance: 7.7
click at [751, 58] on div "180 170 160 150 140 130 120 110 100 90 80 70 60 50 40 30 20 10 0 -10 -20 -30 -4…" at bounding box center [759, 60] width 32 height 24
click at [1113, 104] on icon at bounding box center [1113, 103] width 9 height 9
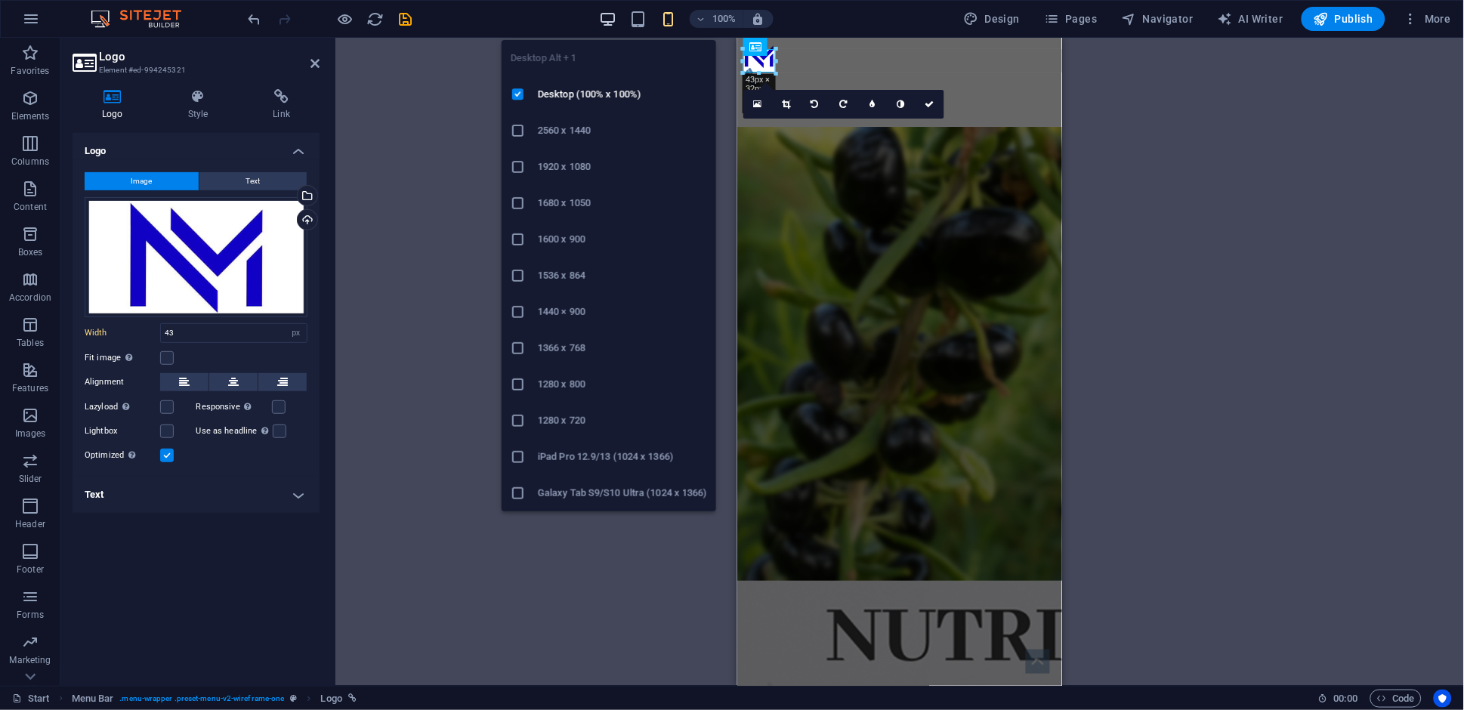
click at [614, 20] on icon "button" at bounding box center [607, 19] width 17 height 17
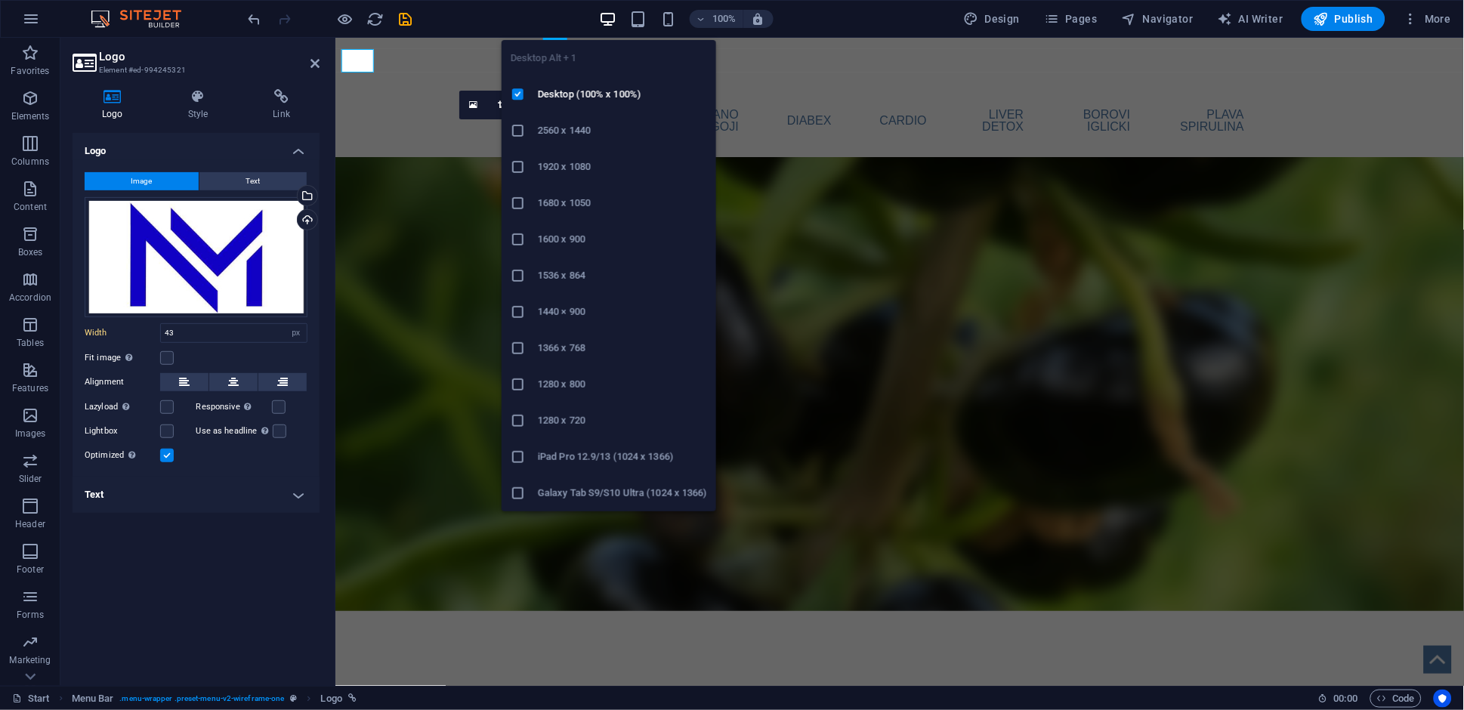
type input "84"
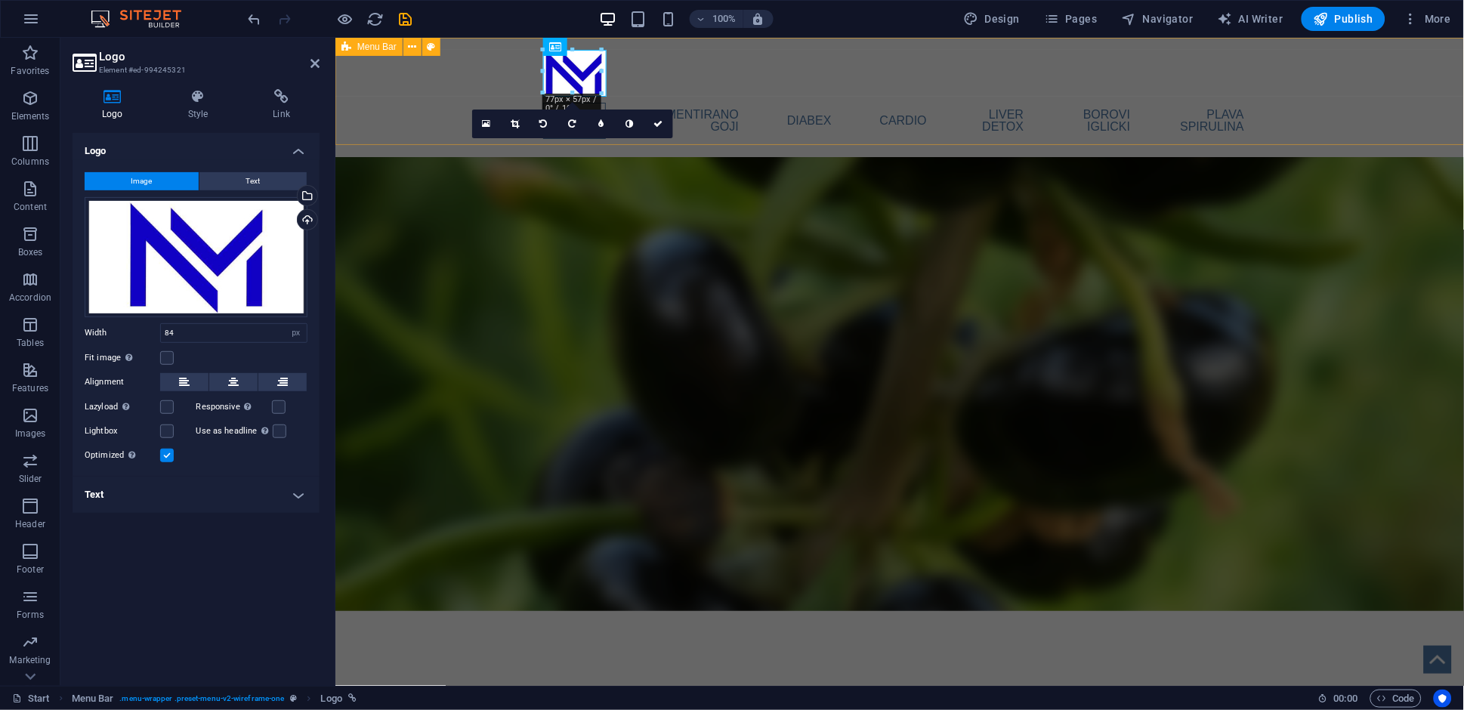
click at [642, 68] on div "Start FERMENTIRANO GOJI DIABEX cardio liver detox borovi iglicki plava spirulin…" at bounding box center [899, 96] width 1129 height 119
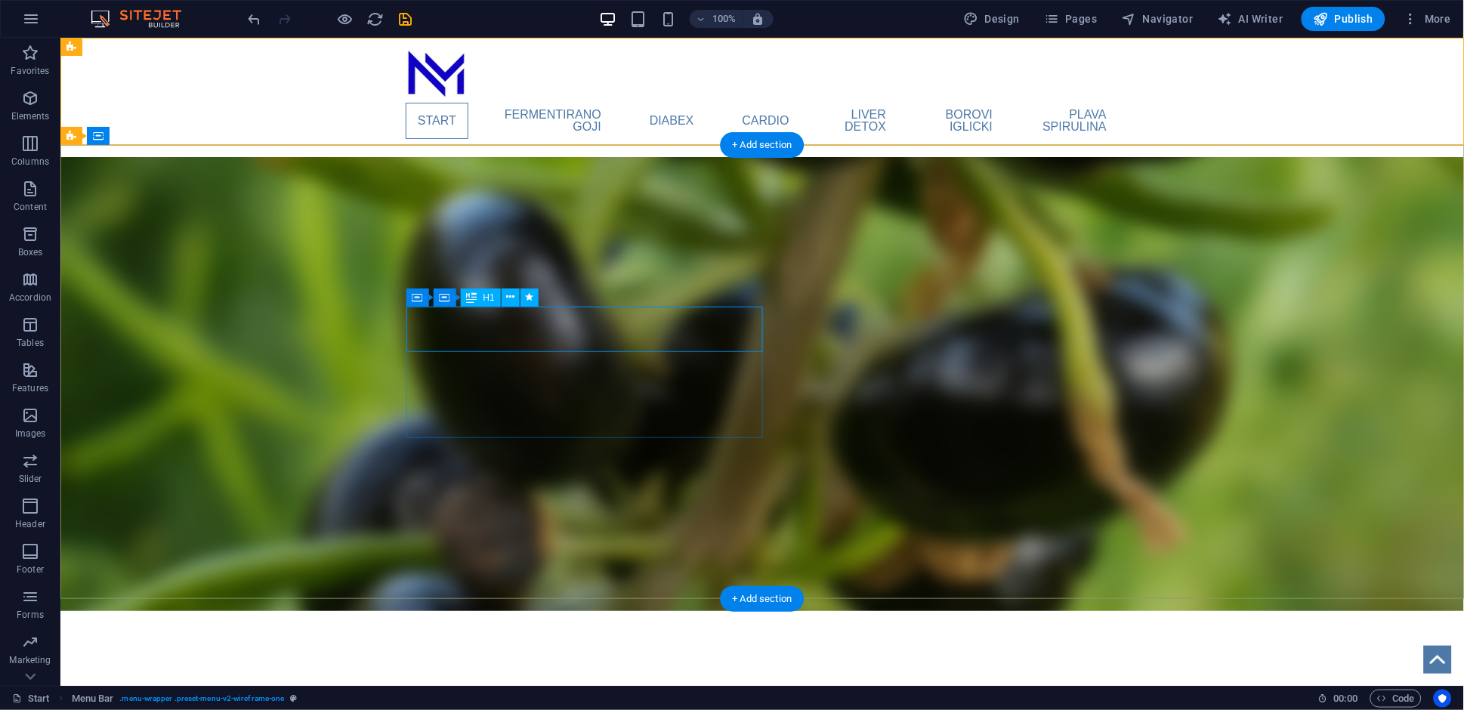
click at [667, 672] on div "NUTRIMAX" at bounding box center [761, 694] width 713 height 45
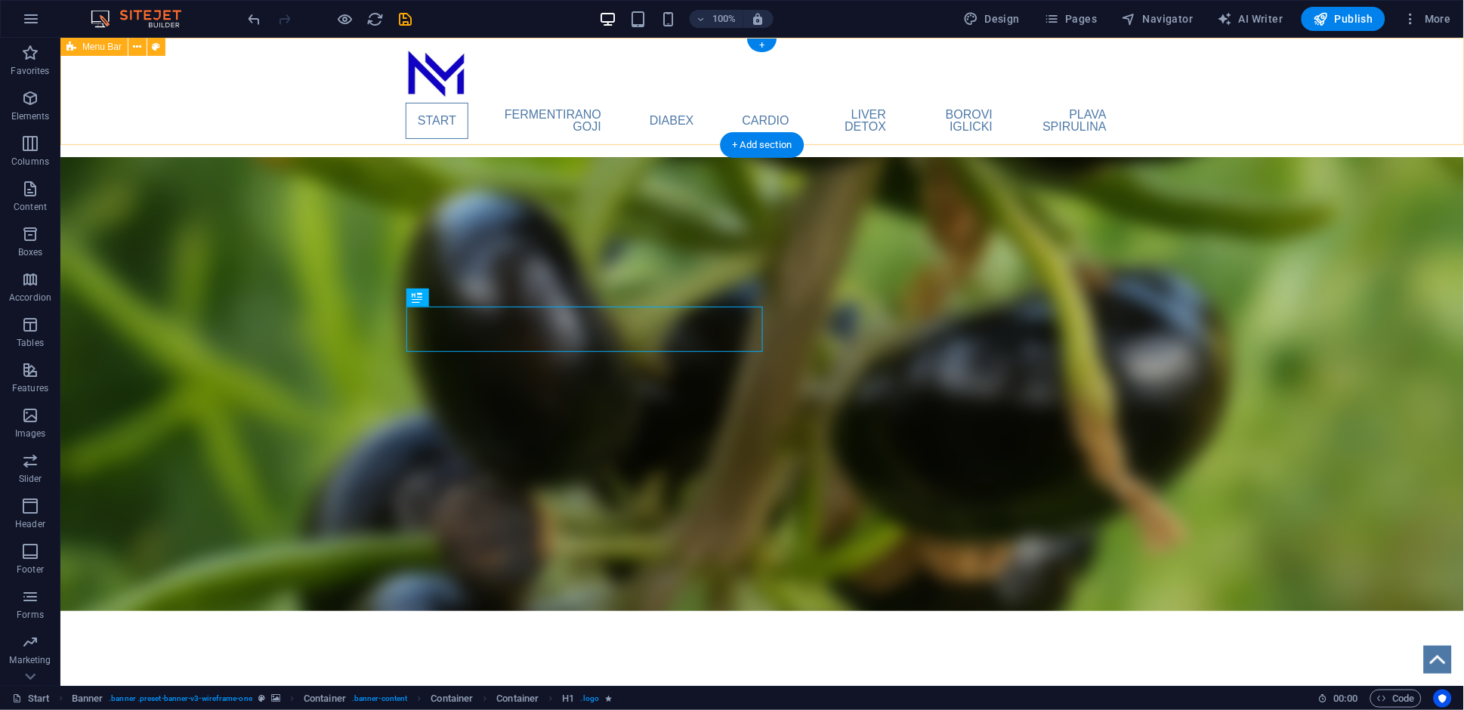
click at [312, 110] on div "Start FERMENTIRANO GOJI DIABEX cardio liver detox borovi iglicki plava spirulin…" at bounding box center [761, 96] width 1403 height 119
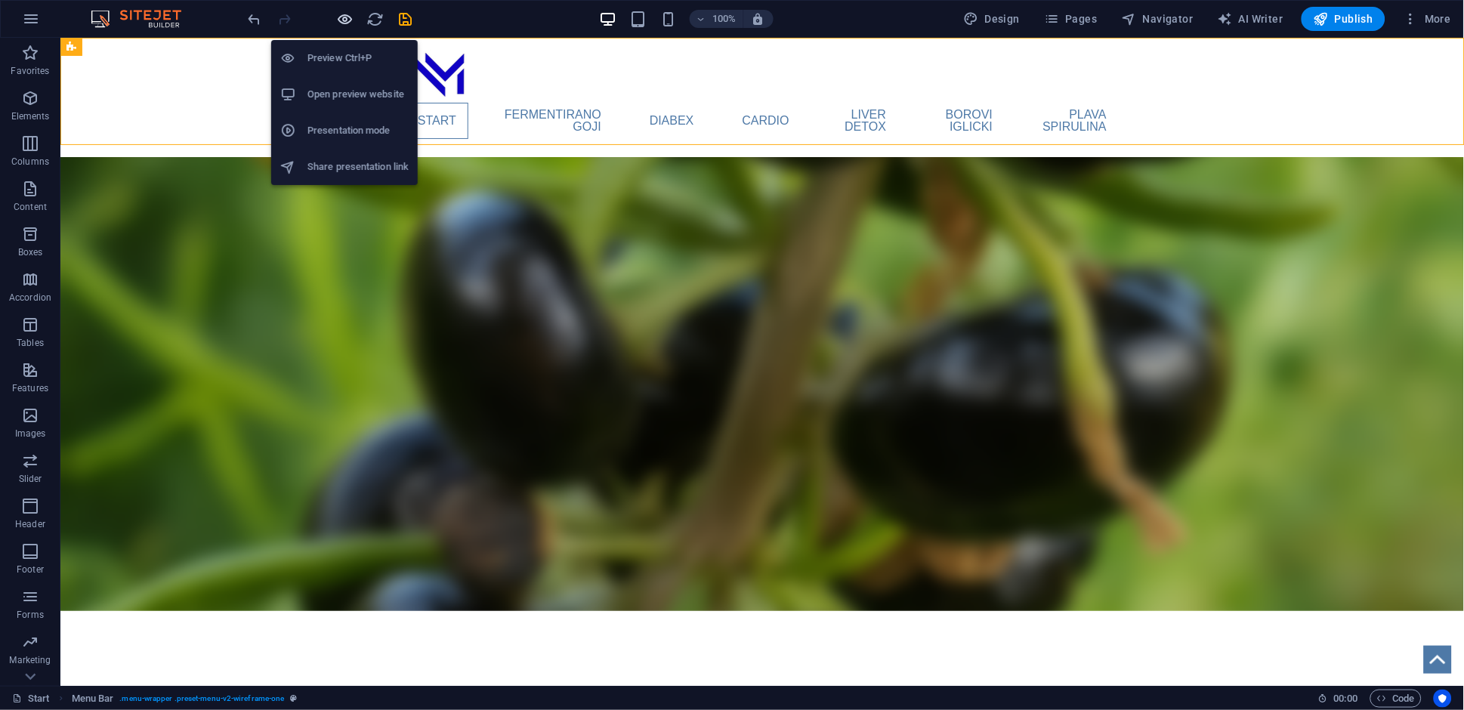
click at [345, 26] on icon "button" at bounding box center [345, 19] width 17 height 17
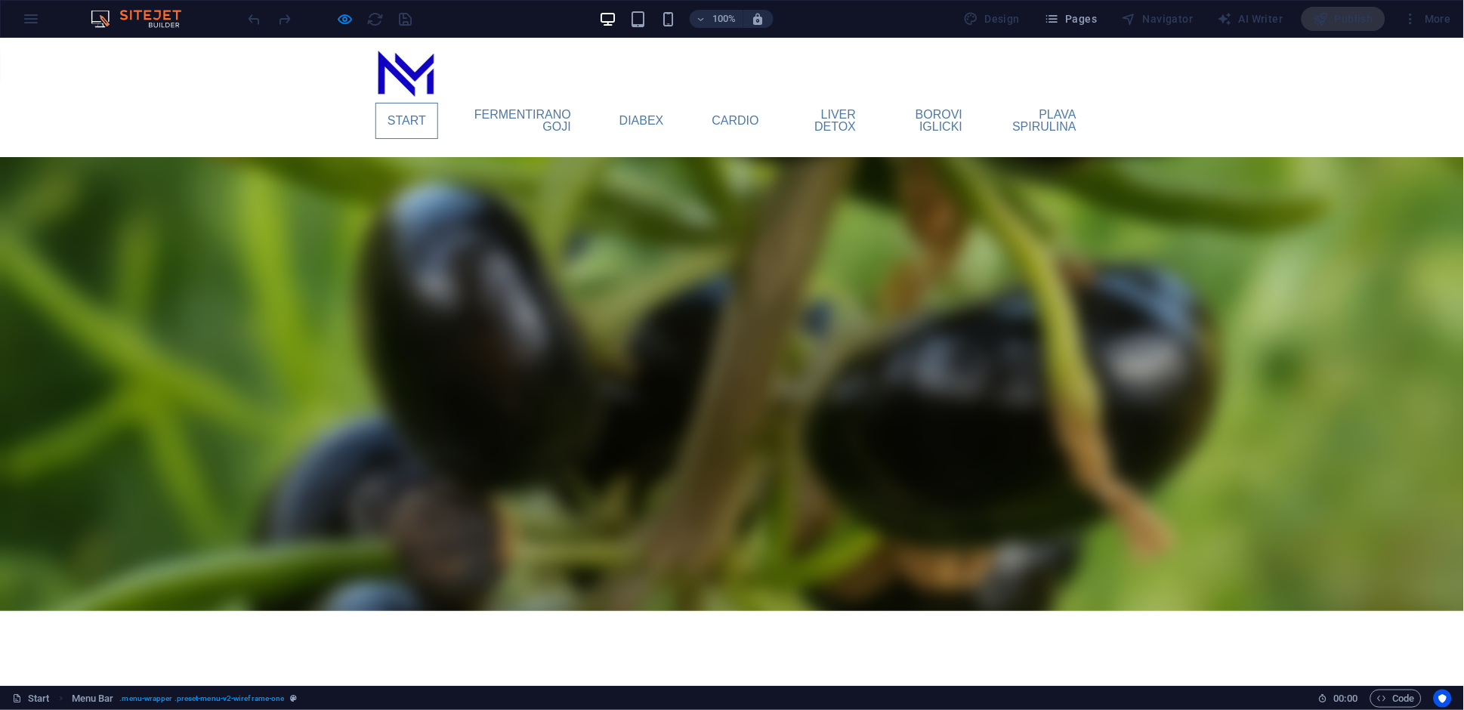
click at [347, 29] on div at bounding box center [329, 19] width 169 height 24
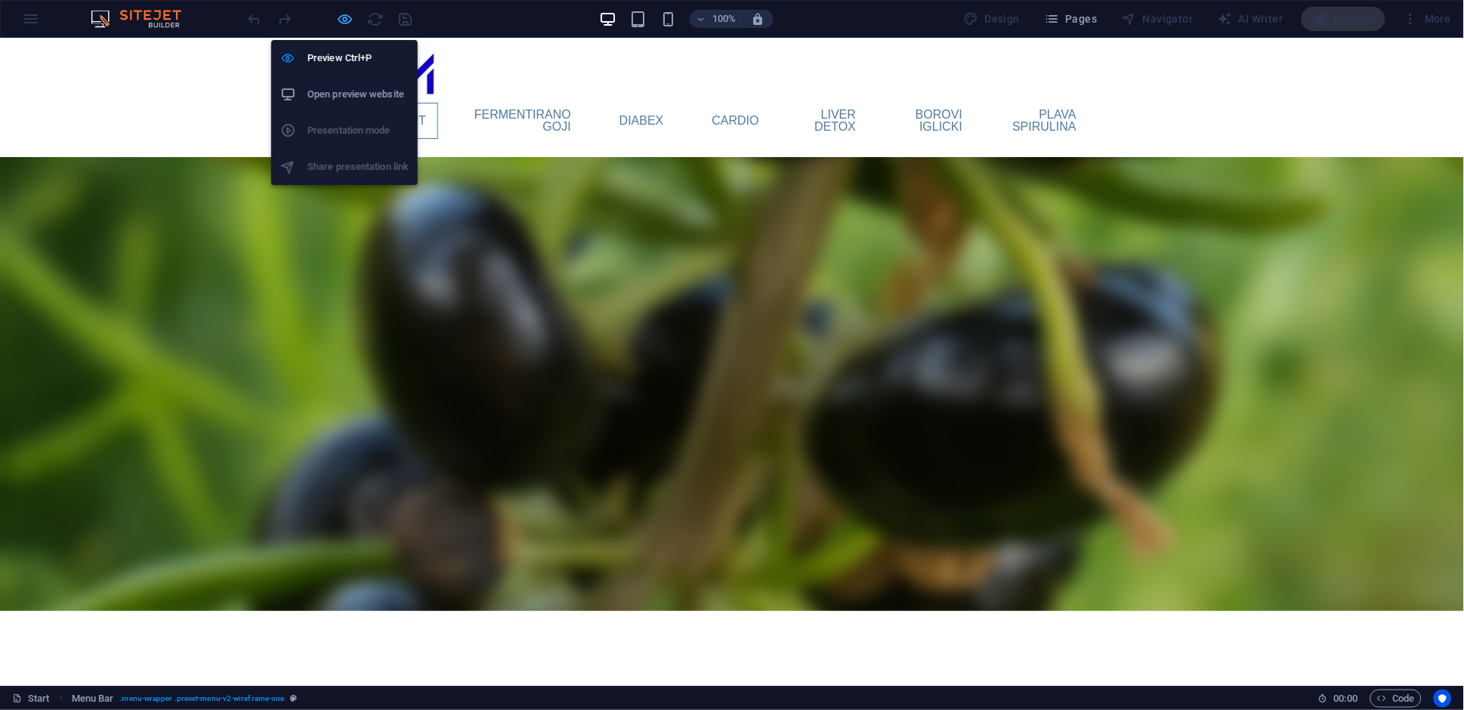
click at [345, 20] on icon "button" at bounding box center [345, 19] width 17 height 17
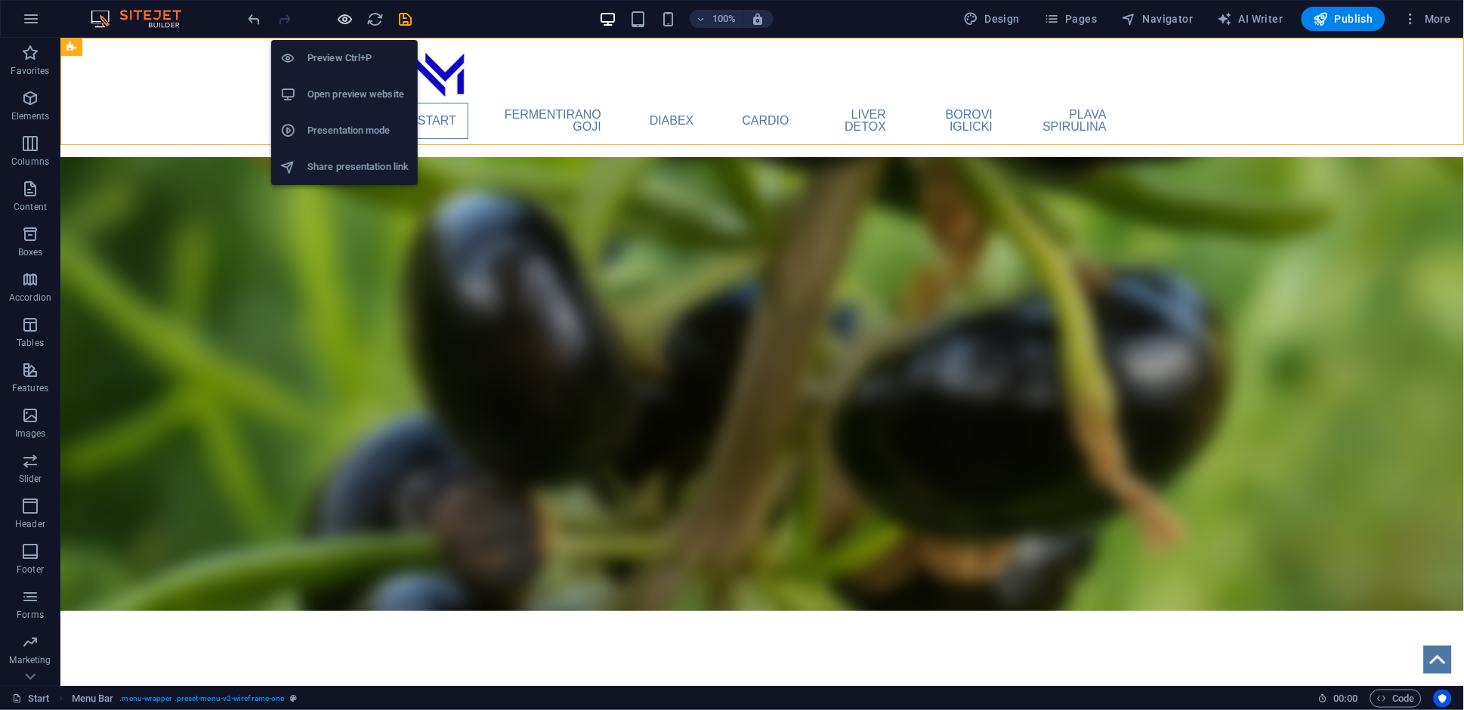
click at [345, 17] on icon "button" at bounding box center [345, 19] width 17 height 17
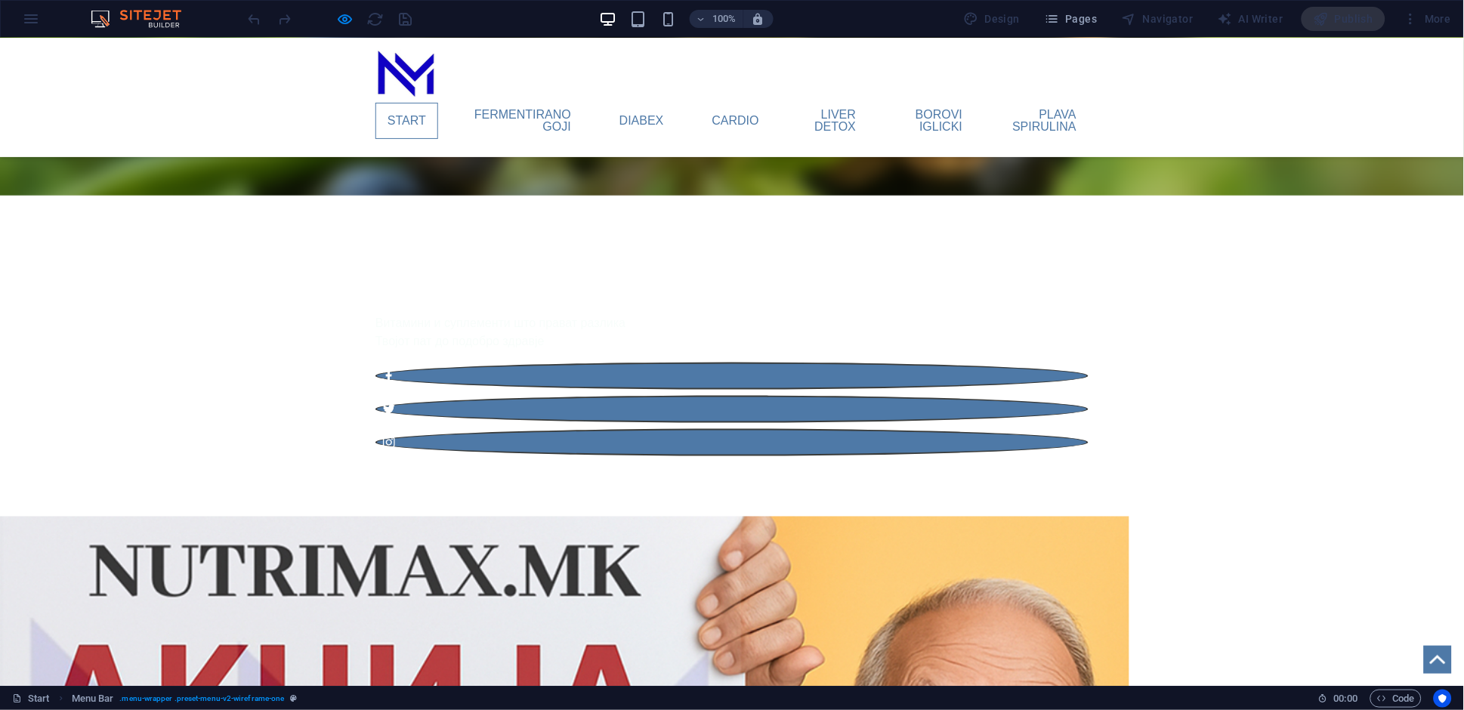
scroll to position [440, 0]
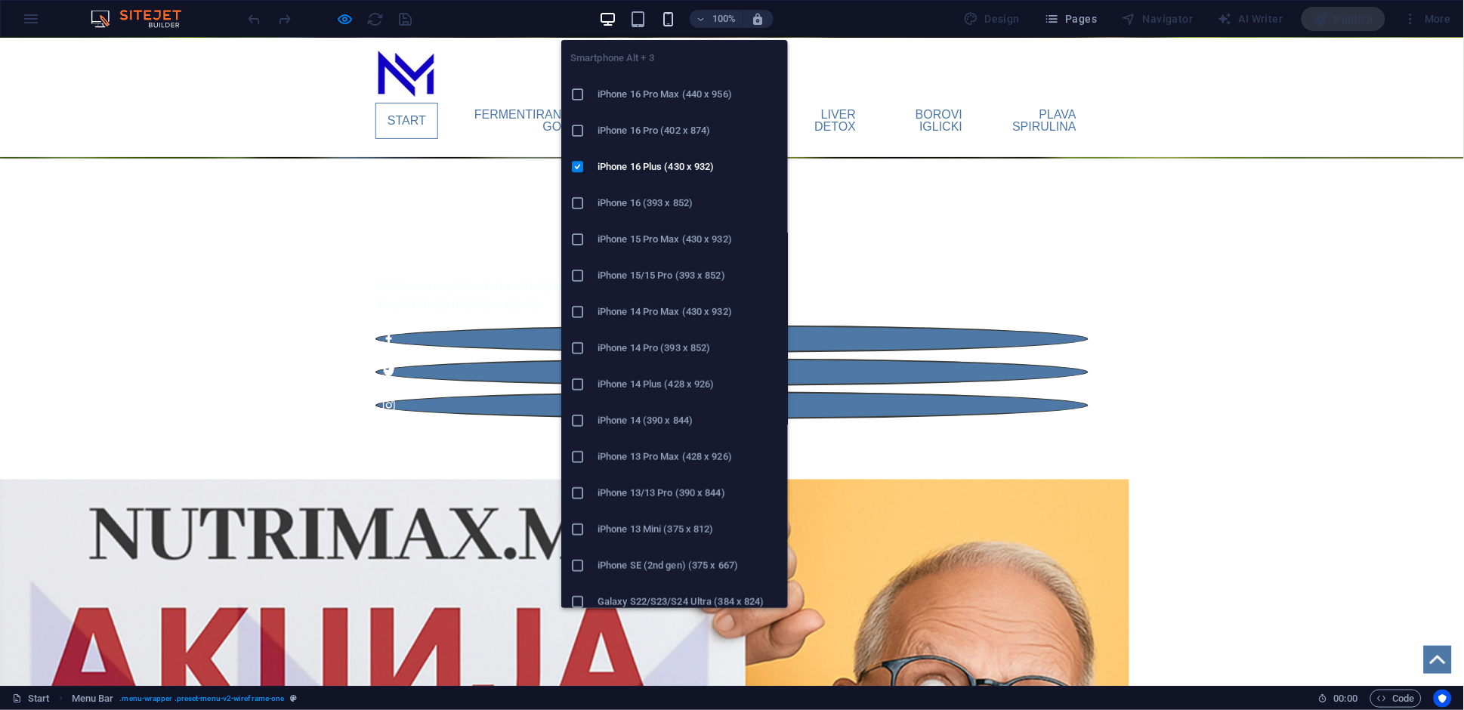
click at [673, 14] on icon "button" at bounding box center [667, 19] width 17 height 17
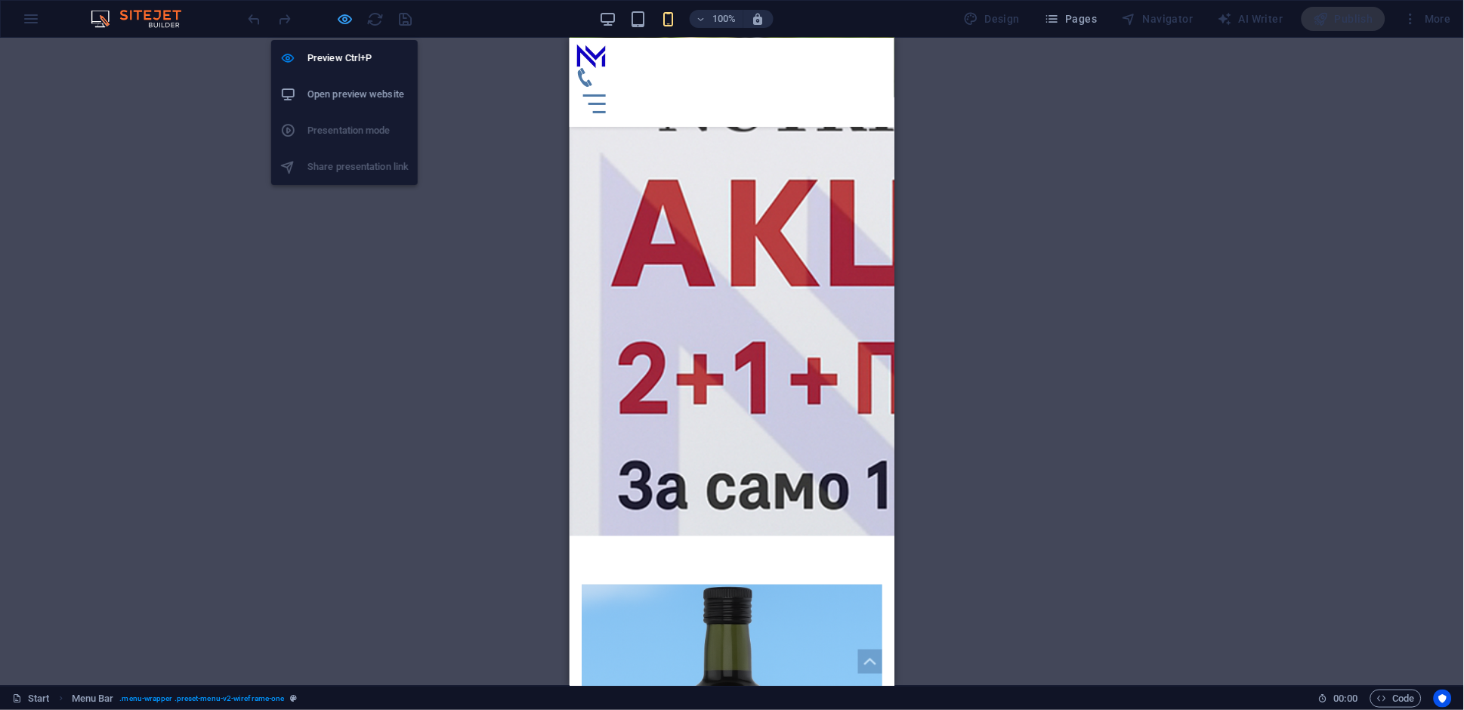
click at [341, 17] on icon "button" at bounding box center [345, 19] width 17 height 17
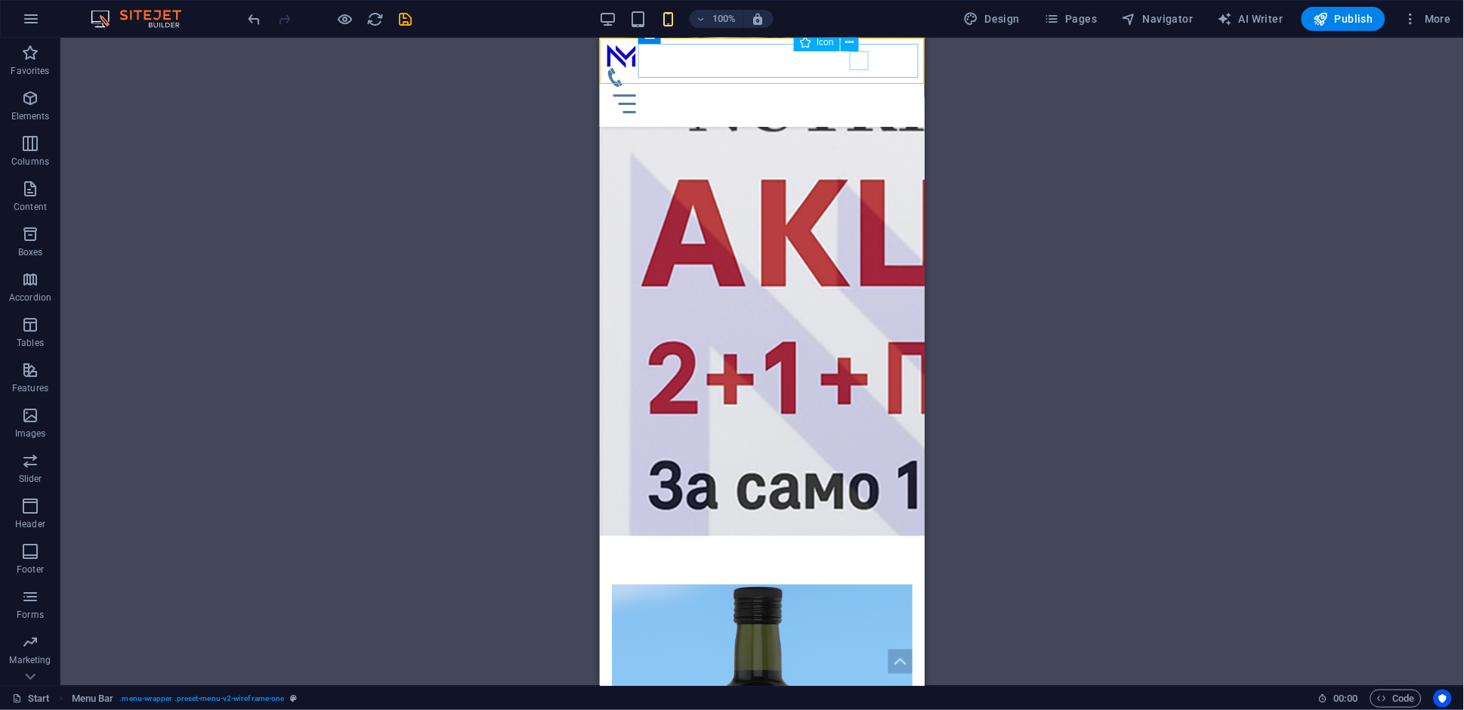
click at [856, 67] on figure at bounding box center [755, 76] width 301 height 19
select select "xMidYMid"
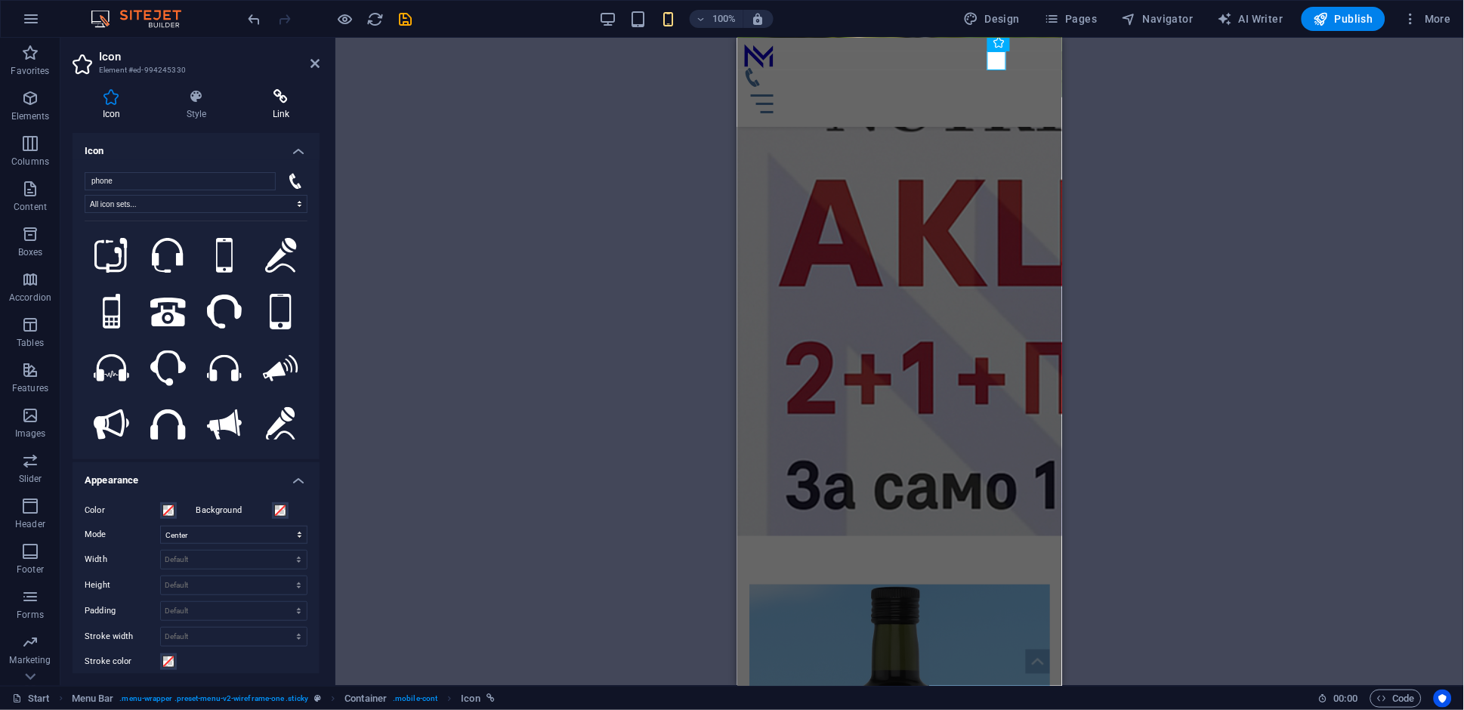
click at [280, 102] on icon at bounding box center [280, 96] width 77 height 15
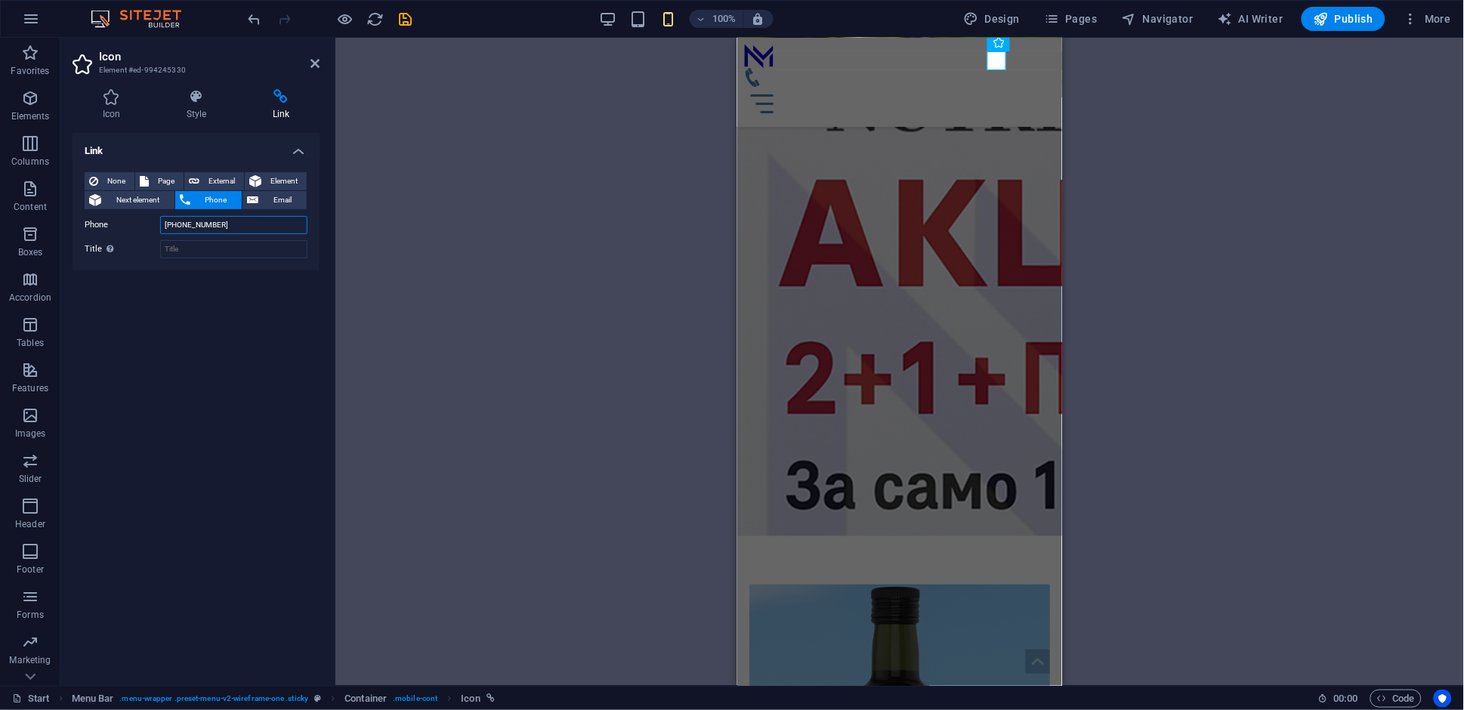
click at [224, 230] on input "+389325715" at bounding box center [233, 225] width 147 height 18
type input "[PHONE_NUMBER]"
click at [316, 66] on icon at bounding box center [314, 63] width 9 height 12
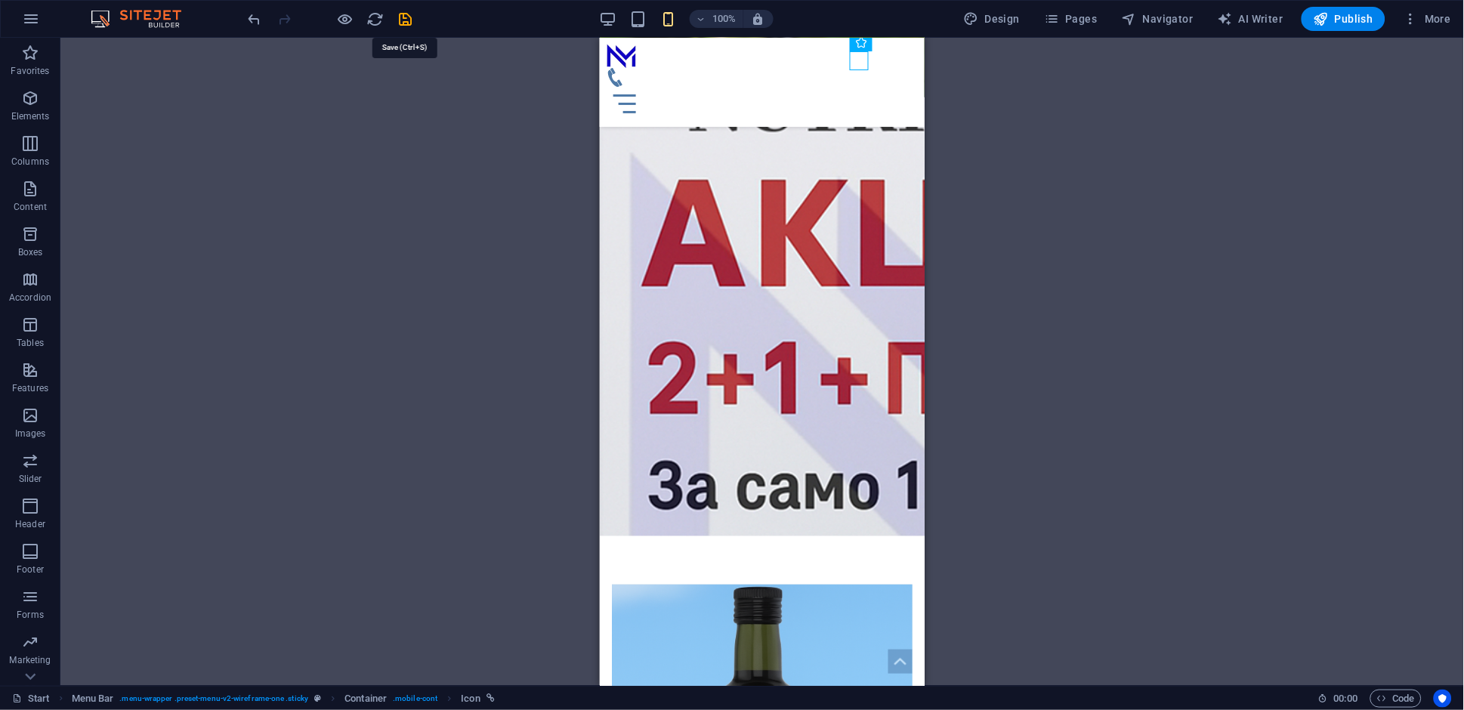
drag, startPoint x: 403, startPoint y: 16, endPoint x: 464, endPoint y: 301, distance: 291.3
click at [403, 16] on icon "save" at bounding box center [405, 19] width 17 height 17
click at [1355, 19] on span "Publish" at bounding box center [1344, 18] width 60 height 15
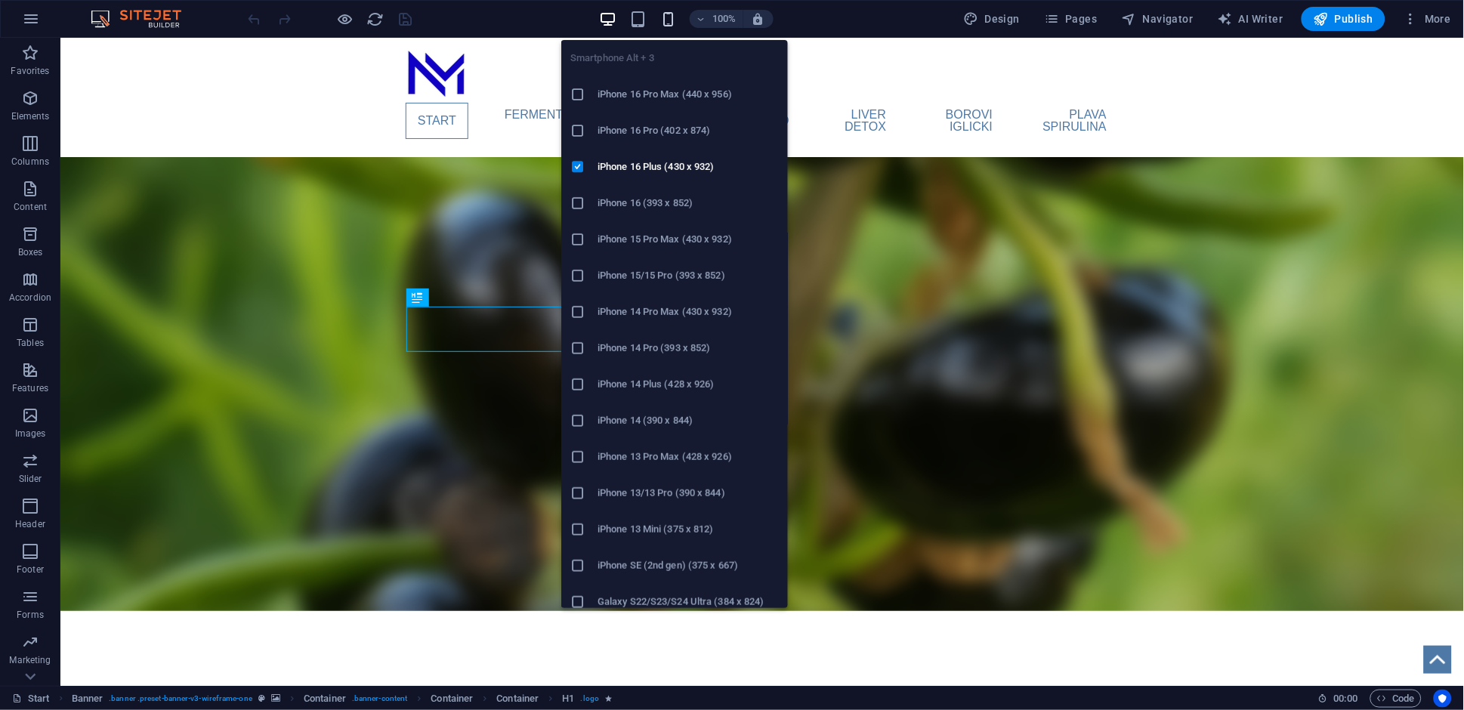
click at [669, 17] on icon "button" at bounding box center [667, 19] width 17 height 17
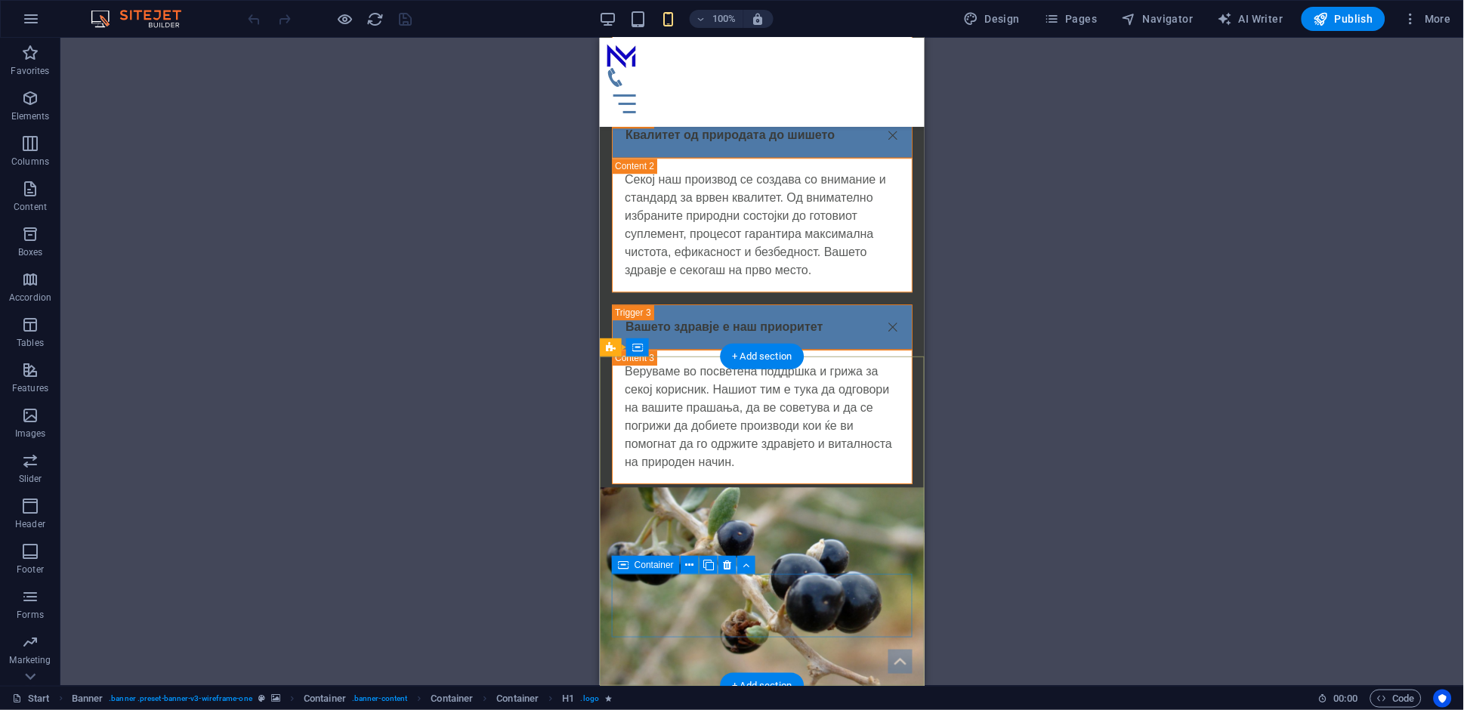
scroll to position [4459, 0]
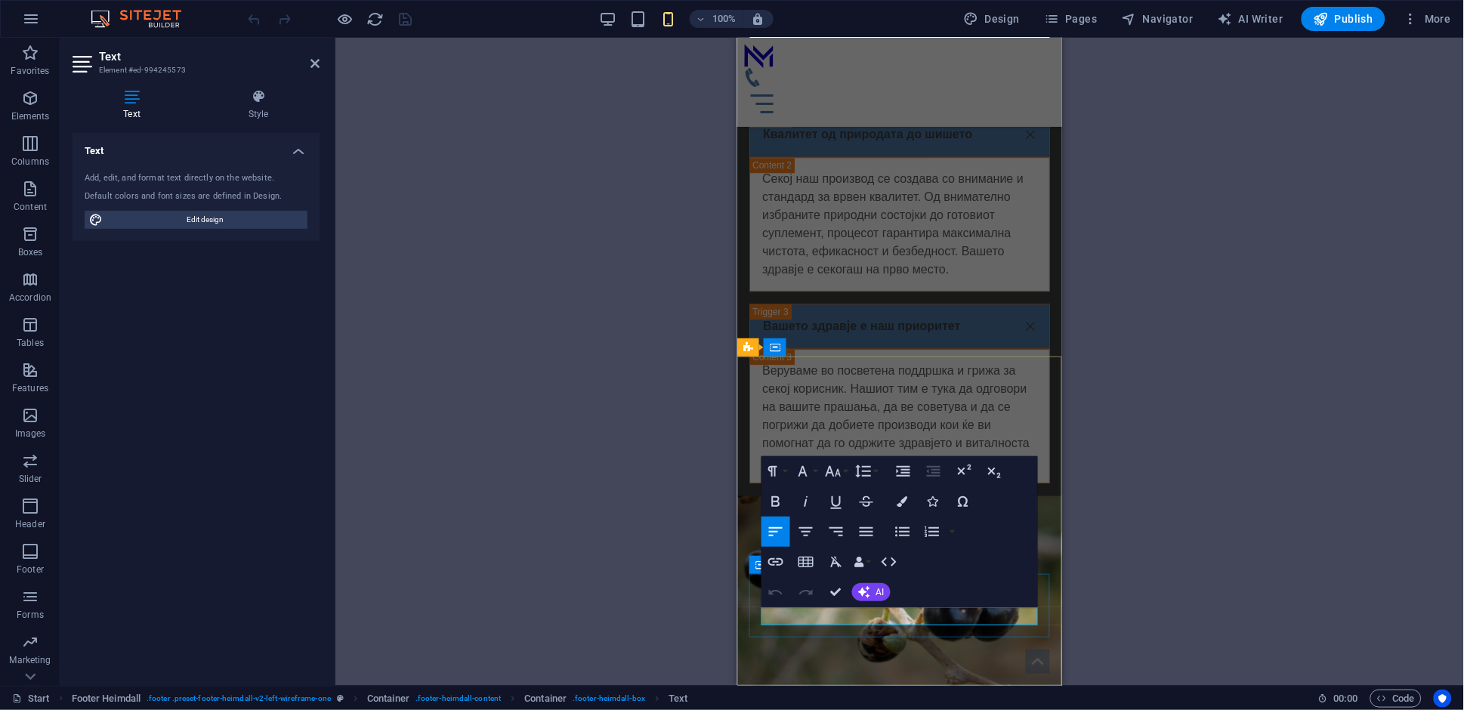
drag, startPoint x: 936, startPoint y: 616, endPoint x: 759, endPoint y: 616, distance: 176.8
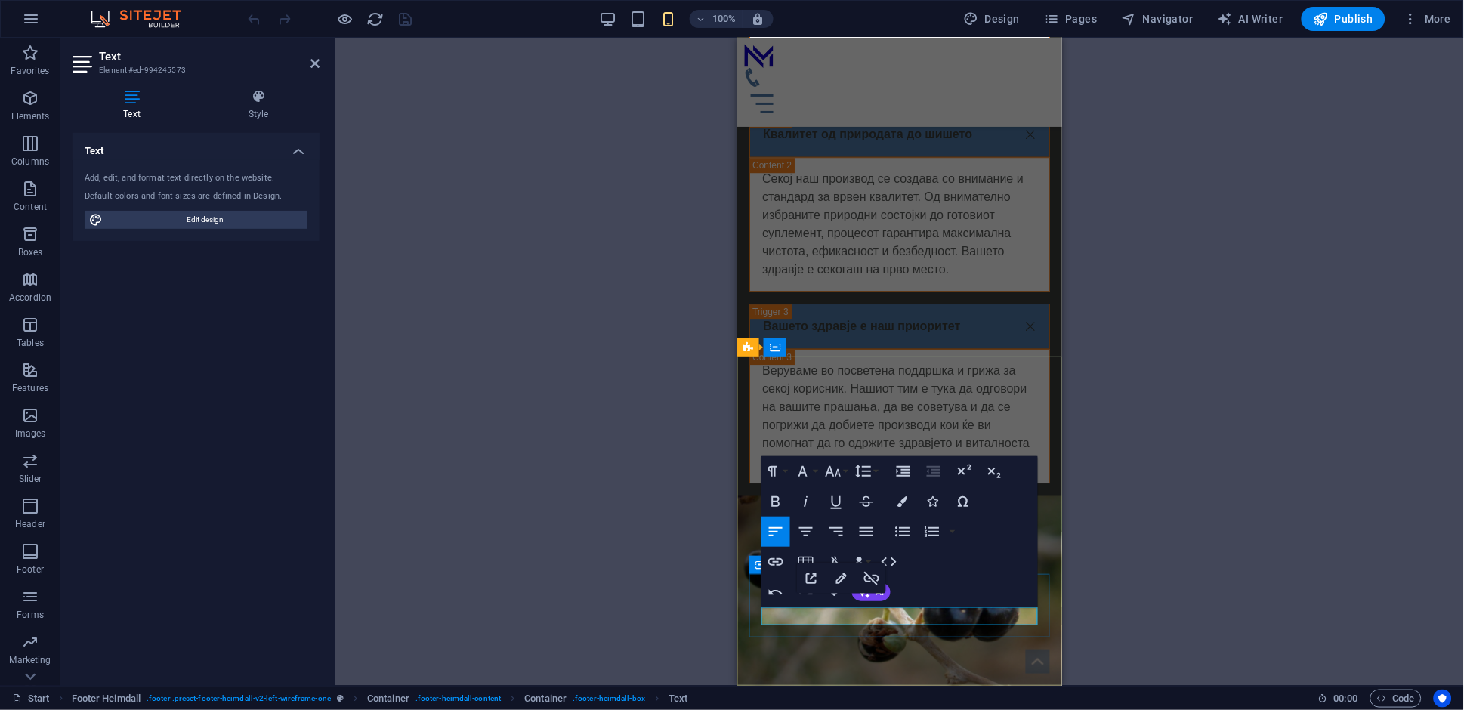
click at [777, 561] on icon "button" at bounding box center [776, 562] width 18 height 18
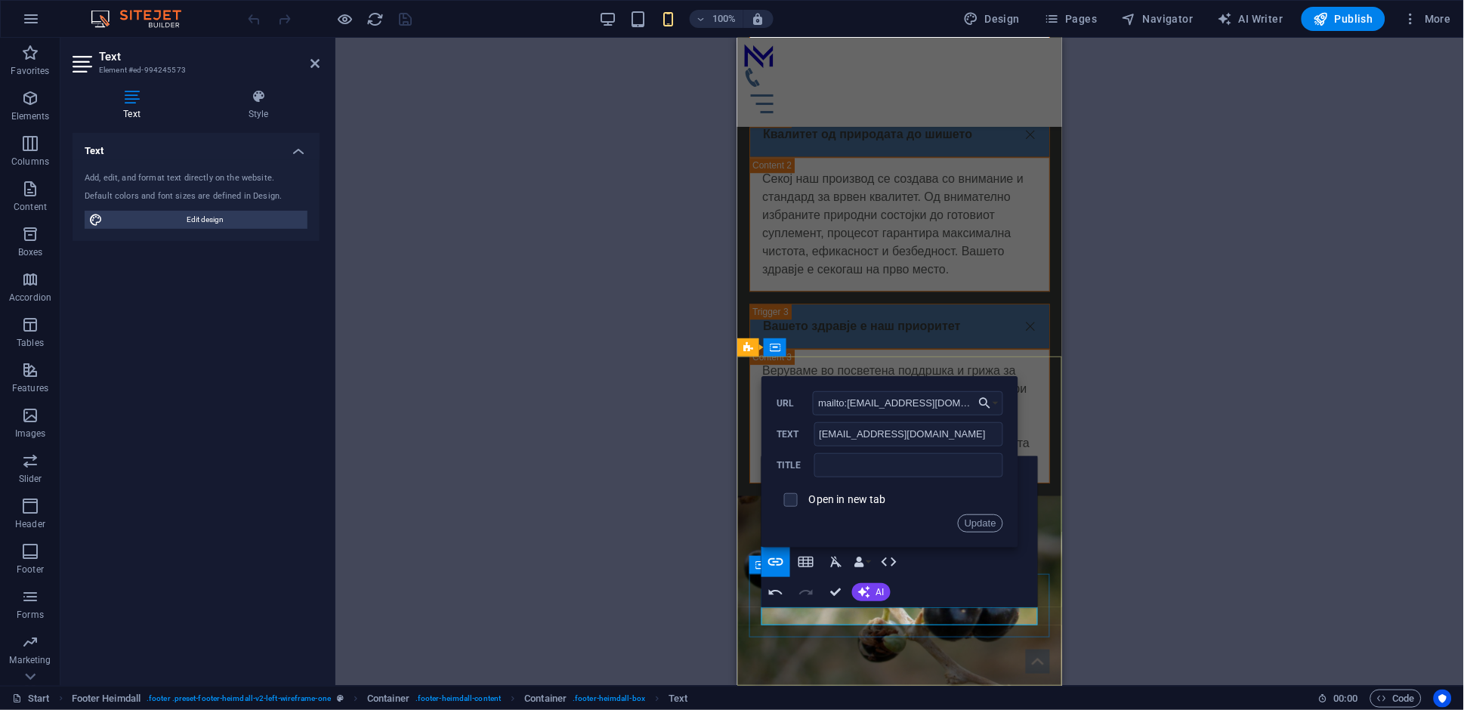
scroll to position [0, 5]
click at [844, 406] on input "mailto:[EMAIL_ADDRESS][DOMAIN_NAME]" at bounding box center [908, 403] width 190 height 24
click at [848, 401] on input "mailto:krste.vasilevski@nutrimax.mk" at bounding box center [908, 403] width 190 height 24
drag, startPoint x: 843, startPoint y: 405, endPoint x: 799, endPoint y: 409, distance: 44.0
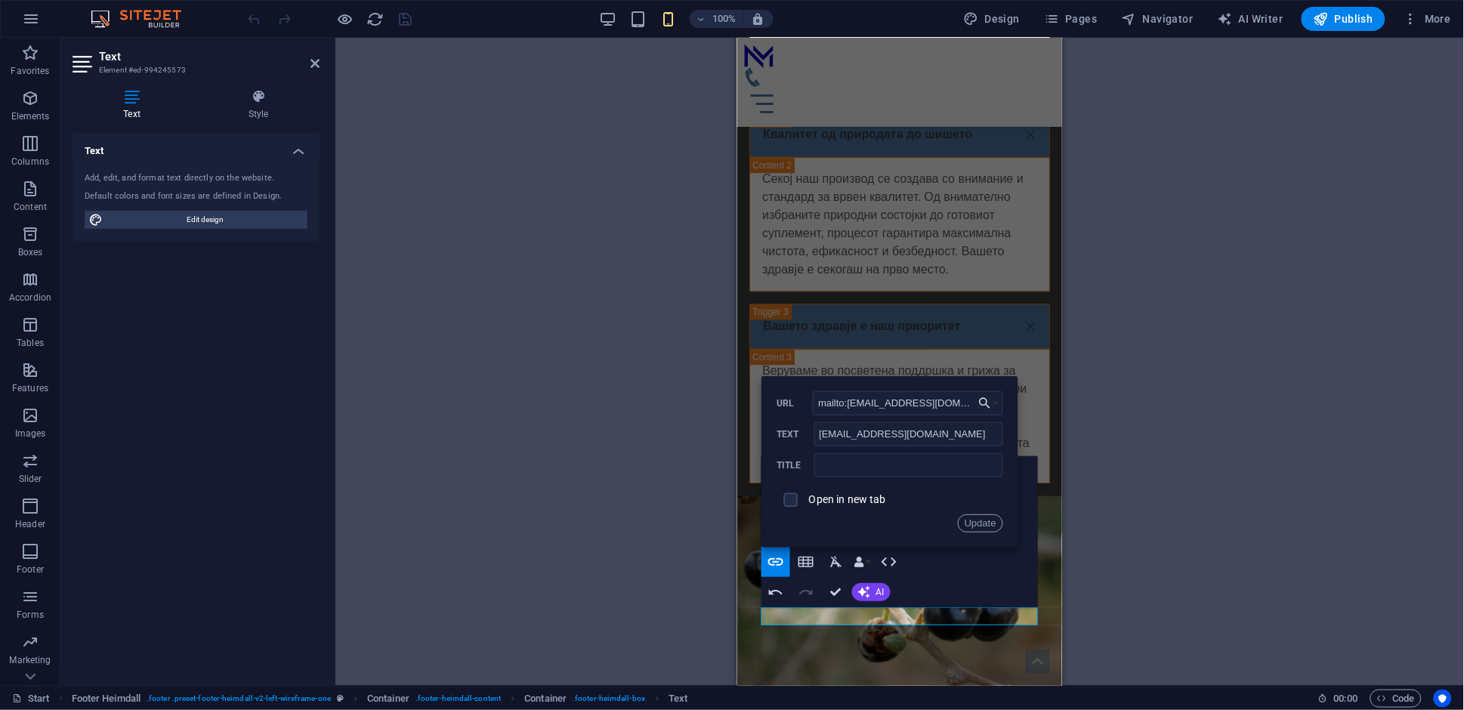
click at [799, 409] on div "mailto:krste.vasilevski@nutrimax.mk URL" at bounding box center [890, 403] width 227 height 25
type input "[EMAIL_ADDRESS][DOMAIN_NAME]"
click at [970, 521] on button "Update" at bounding box center [980, 523] width 45 height 18
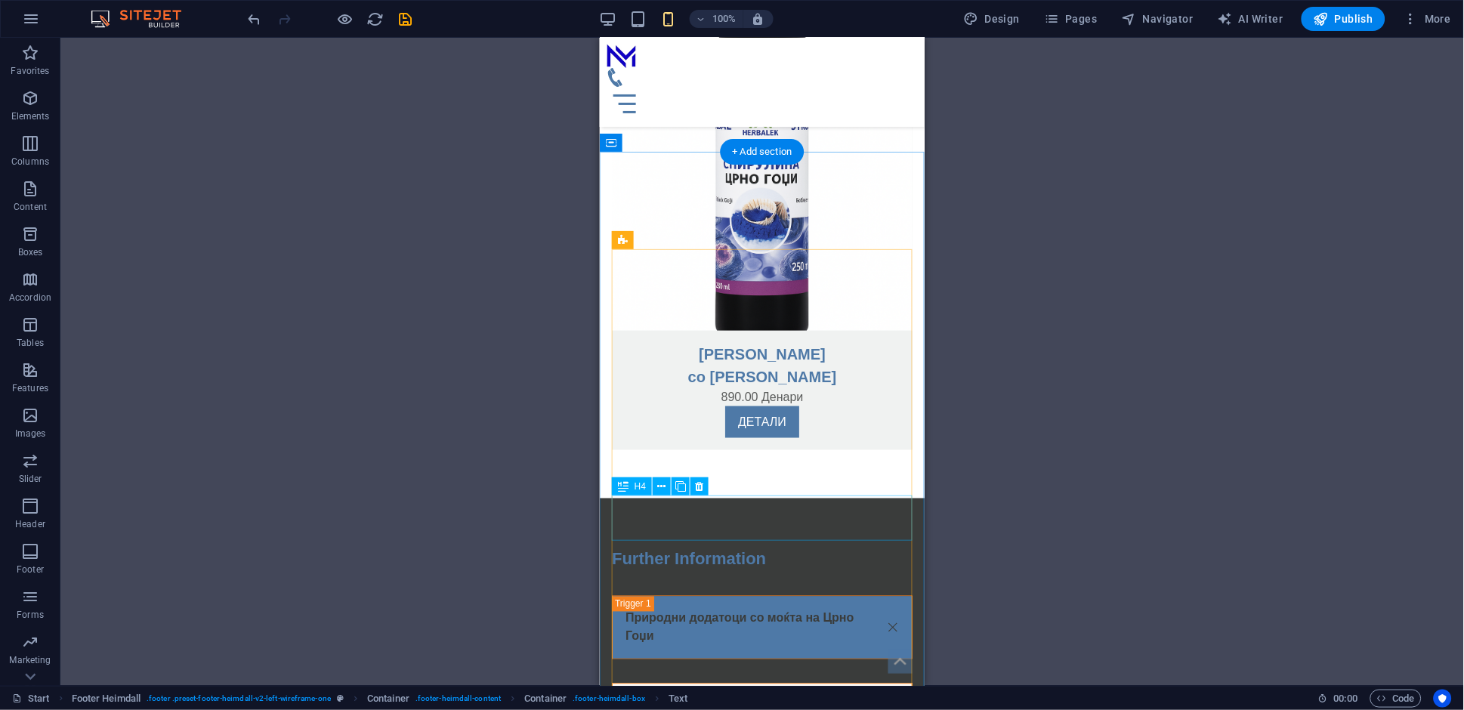
scroll to position [3688, 0]
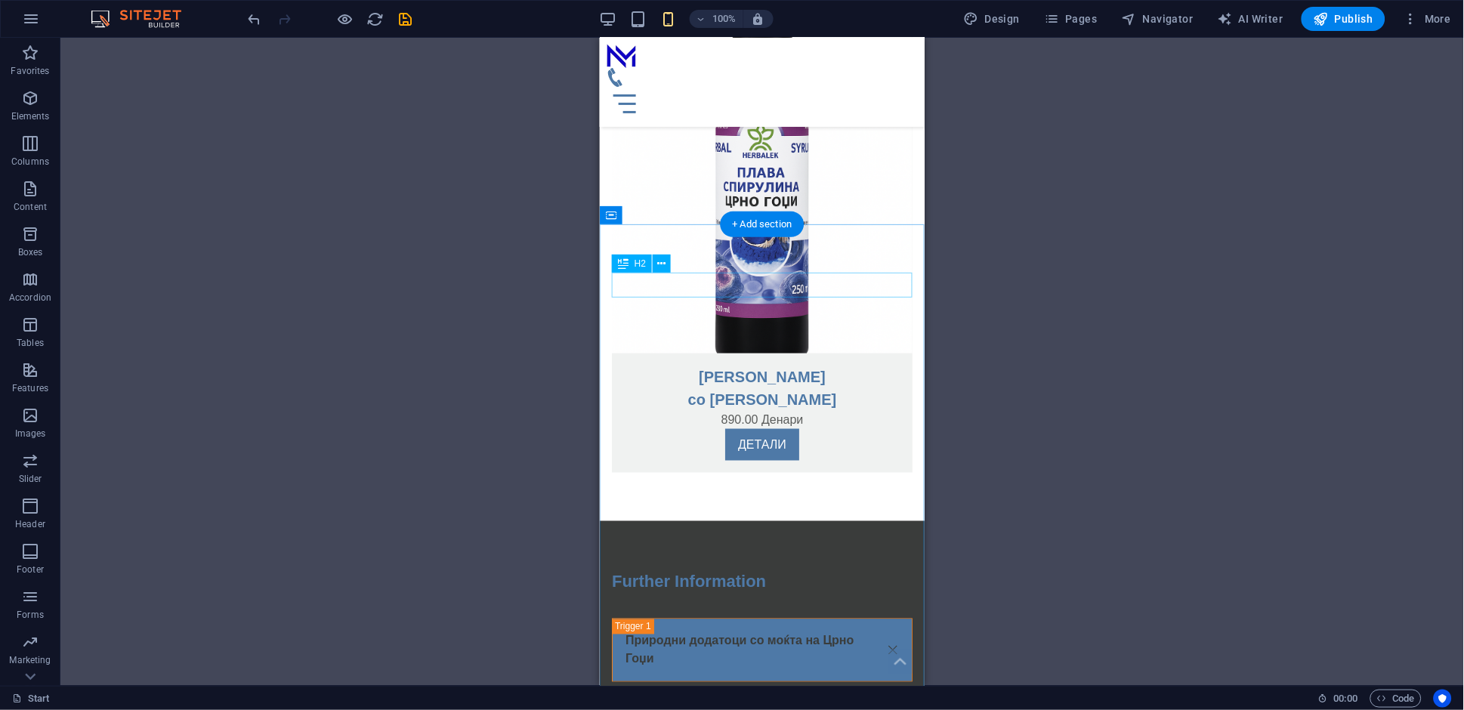
click at [733, 569] on div "Further Information" at bounding box center [761, 581] width 301 height 25
click at [712, 569] on div "Further Information" at bounding box center [761, 581] width 301 height 25
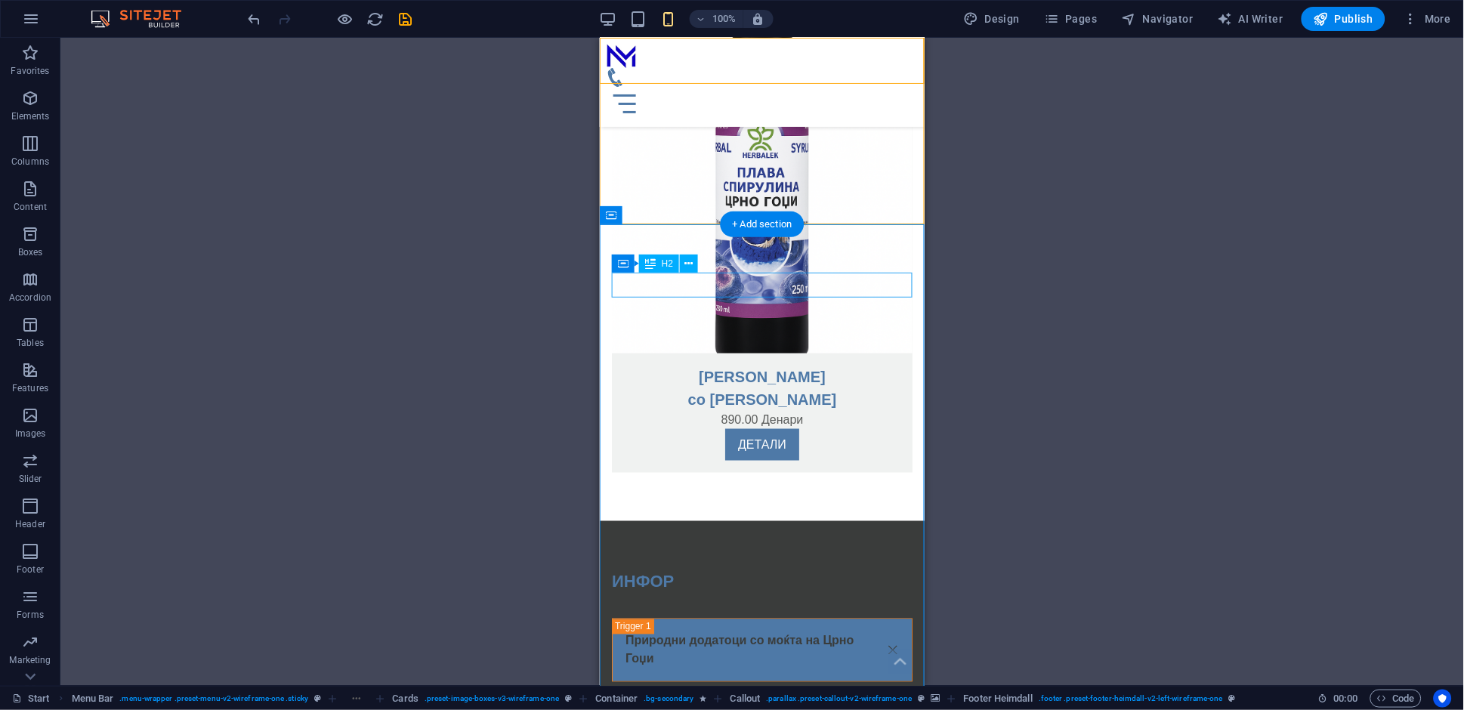
click at [786, 569] on div "ИНФОР" at bounding box center [761, 581] width 301 height 25
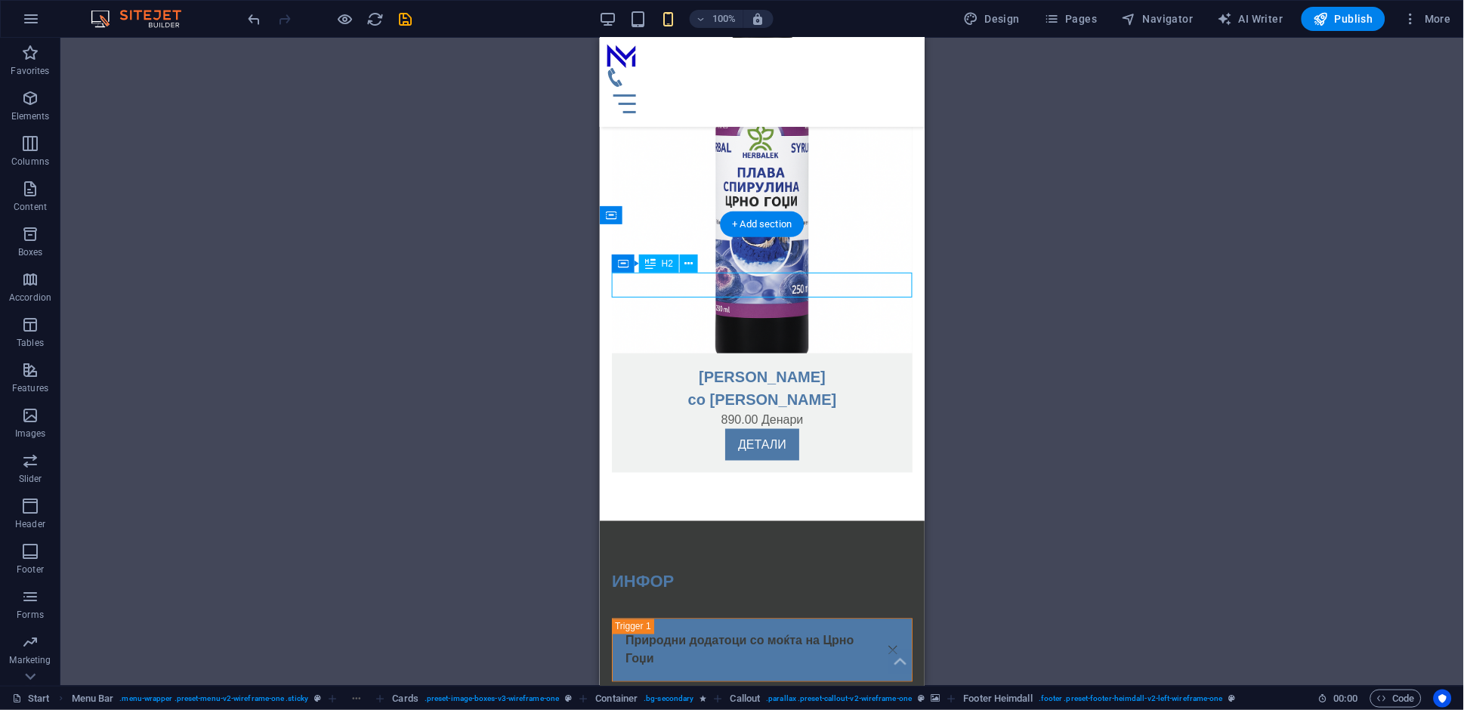
click at [786, 569] on div "ИНФОР" at bounding box center [761, 581] width 301 height 25
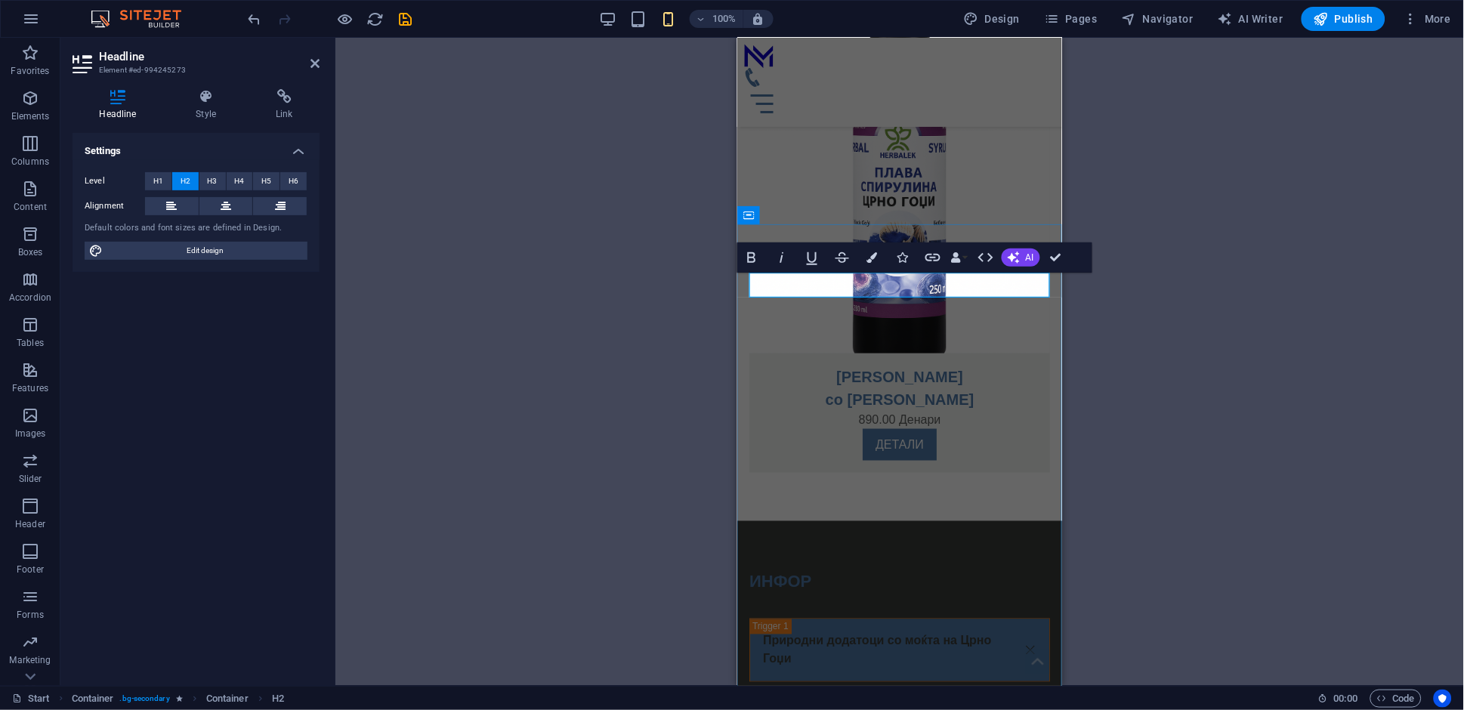
click at [835, 569] on h2 "ИНФОР" at bounding box center [899, 581] width 301 height 25
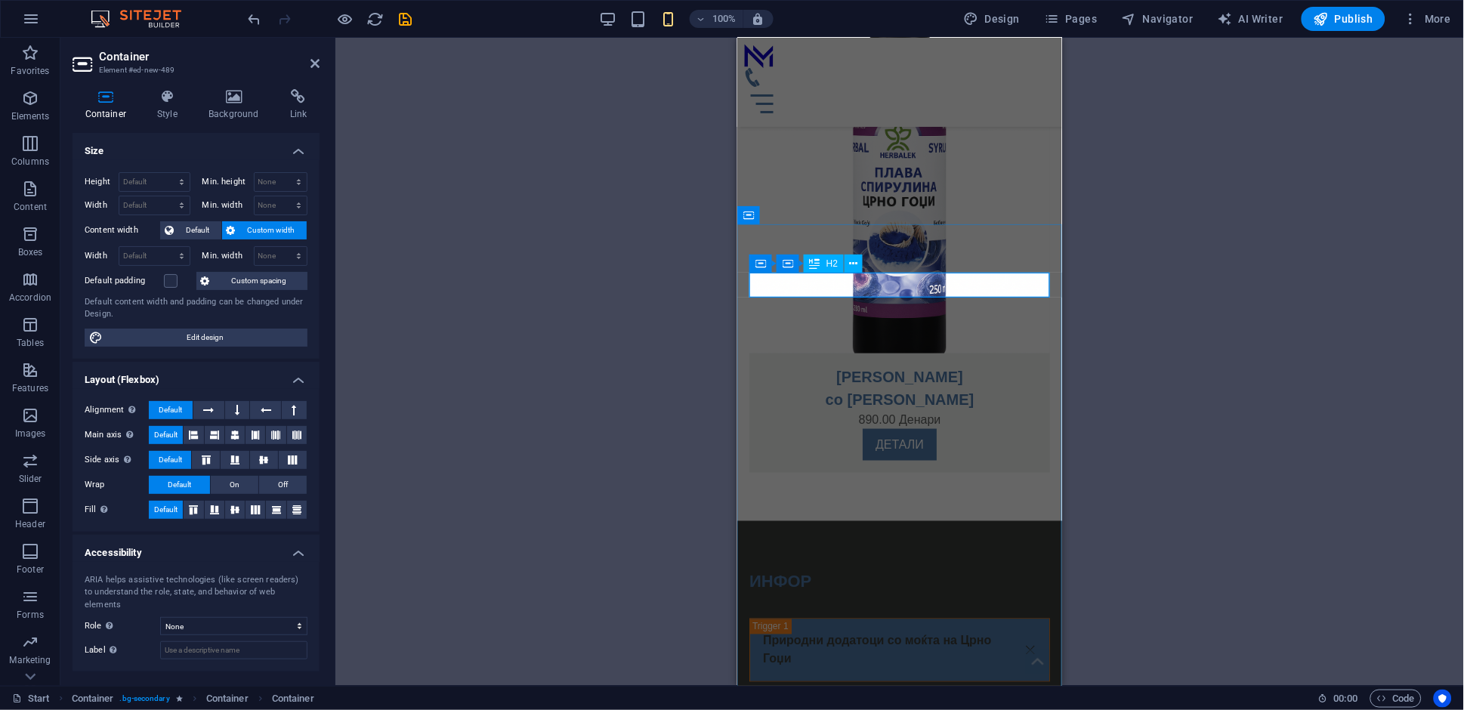
click at [859, 569] on div "ИНФОР" at bounding box center [899, 581] width 301 height 25
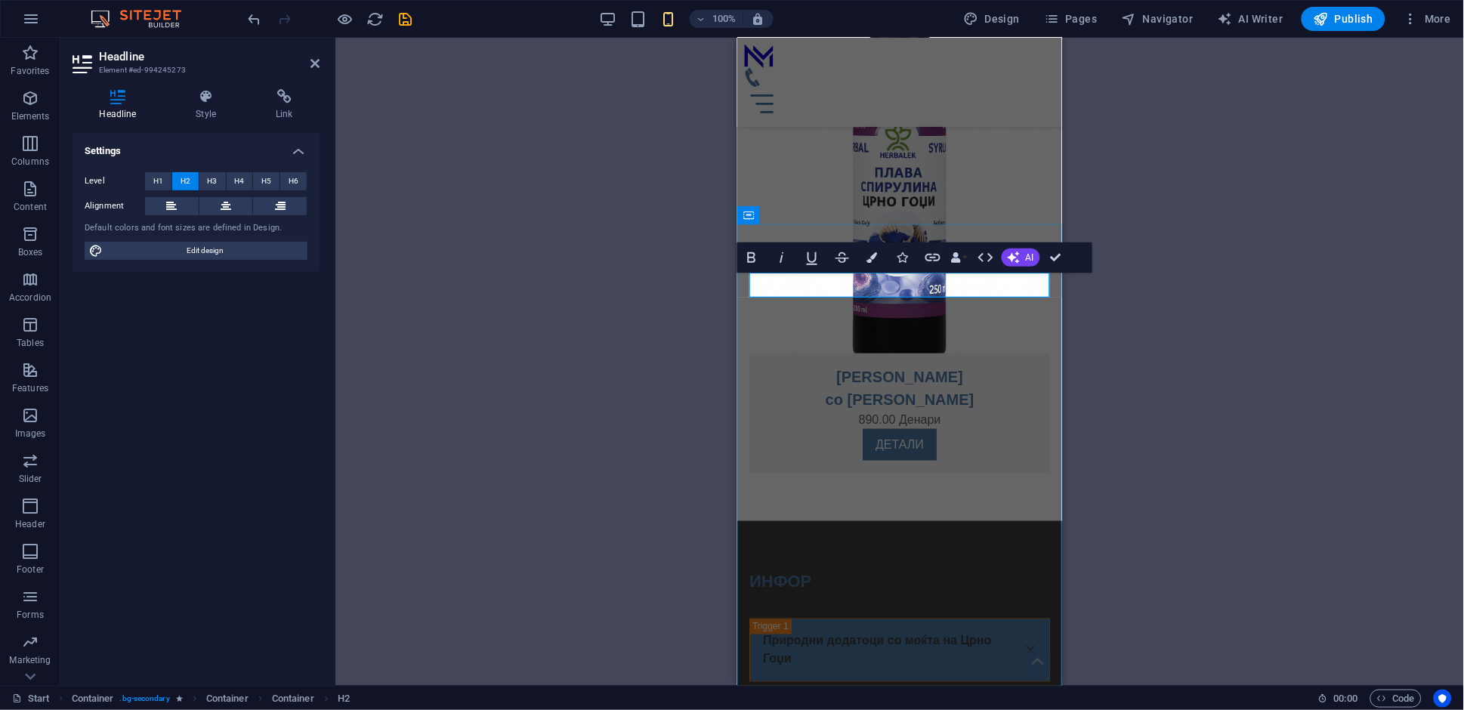
click at [859, 569] on h2 "ИНФОР" at bounding box center [899, 581] width 301 height 25
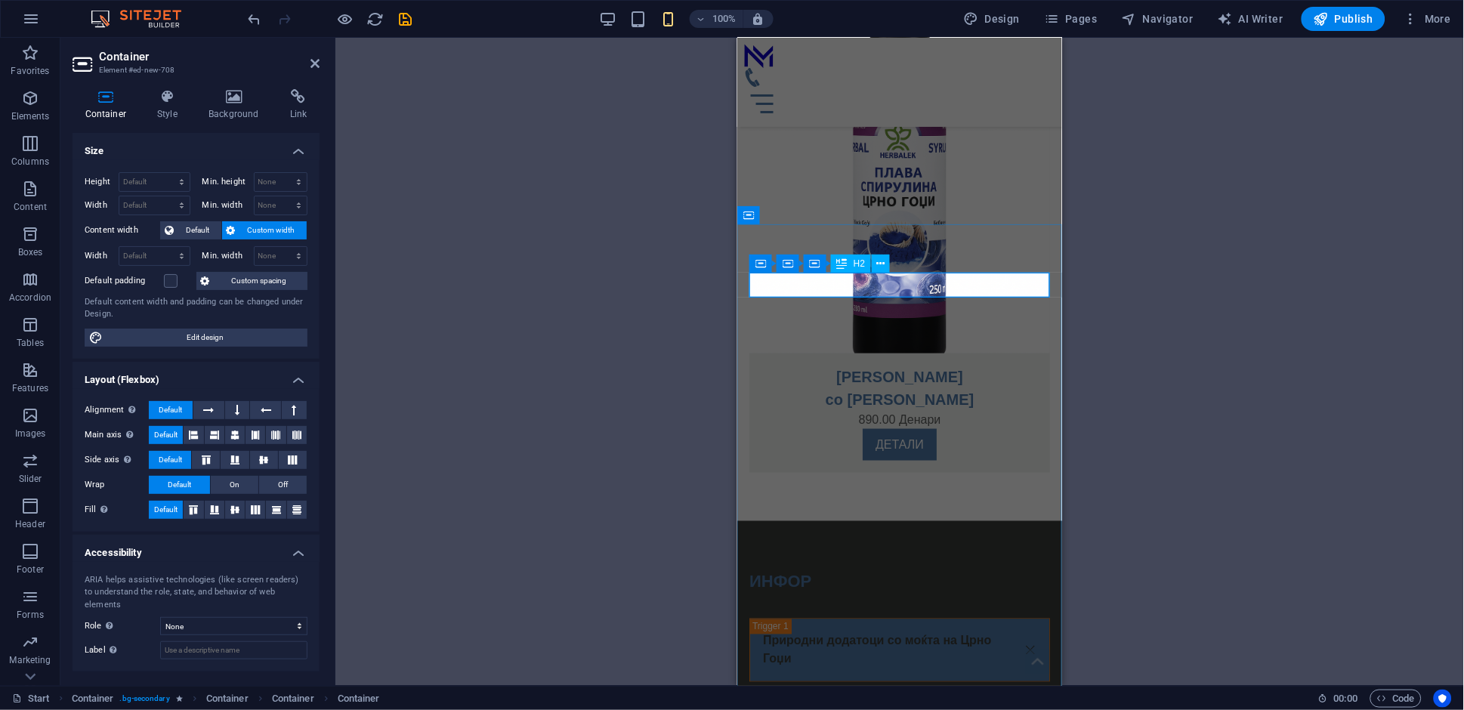
click at [831, 569] on div "ИНФОР" at bounding box center [899, 581] width 301 height 25
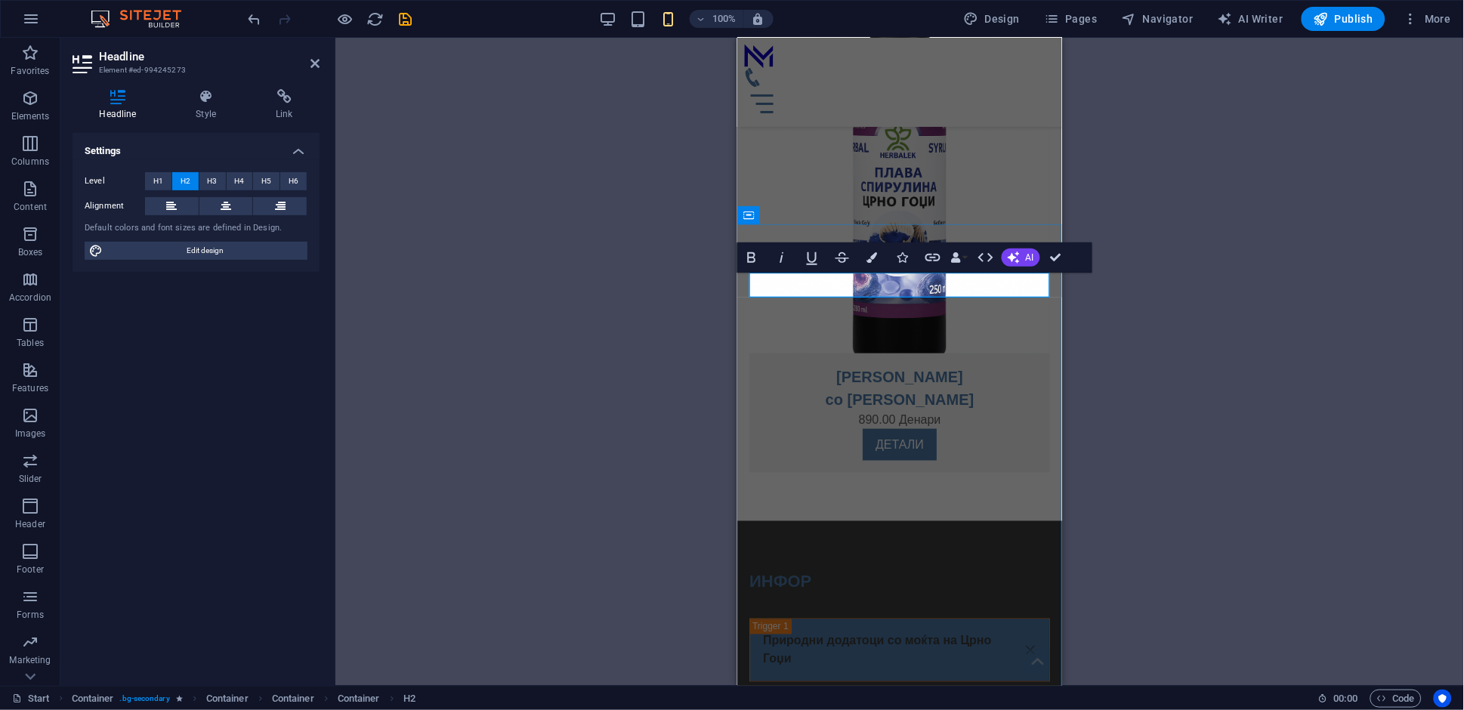
click at [831, 569] on h2 "ИНФОР" at bounding box center [899, 581] width 301 height 25
click at [778, 569] on h2 "ИНФОР" at bounding box center [899, 581] width 301 height 25
click at [797, 569] on h2 "ИНФОР" at bounding box center [899, 581] width 301 height 25
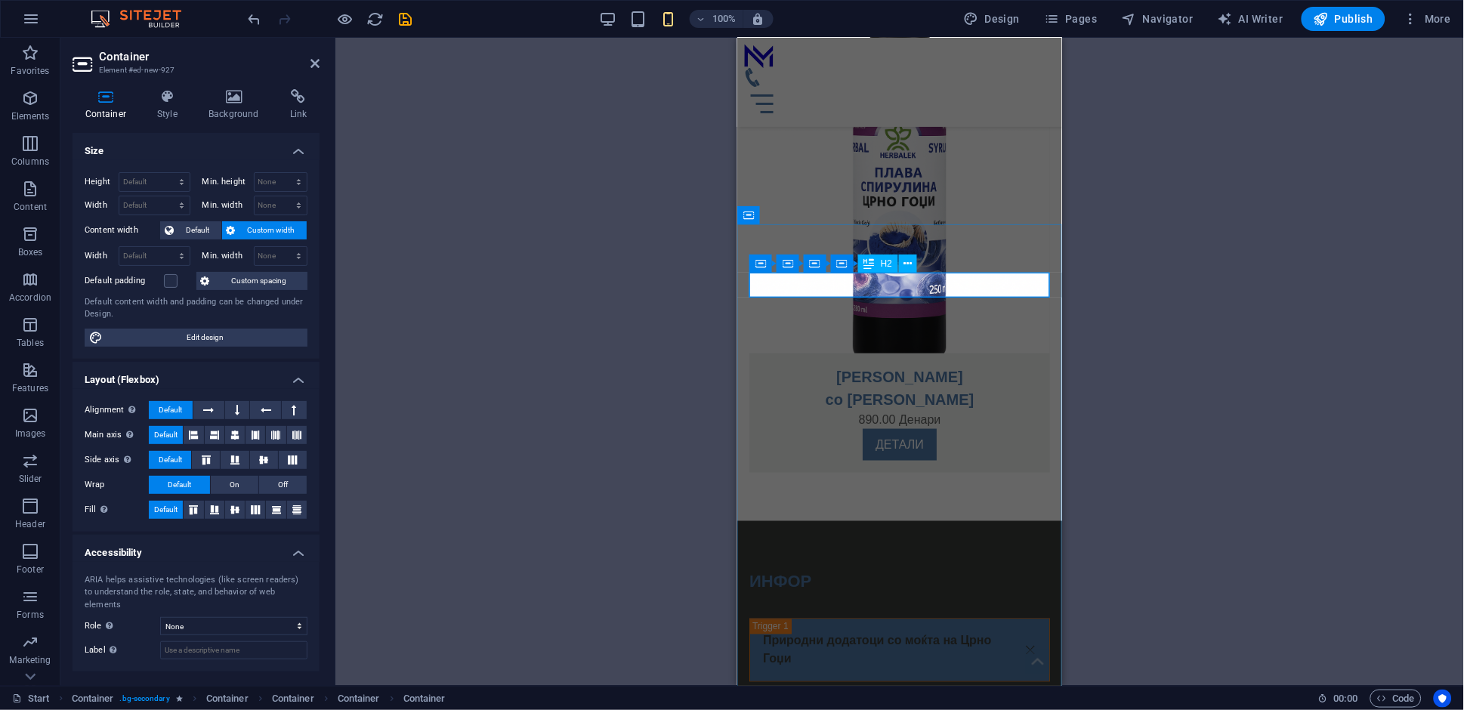
click at [824, 569] on div "ИНФОР" at bounding box center [899, 581] width 301 height 25
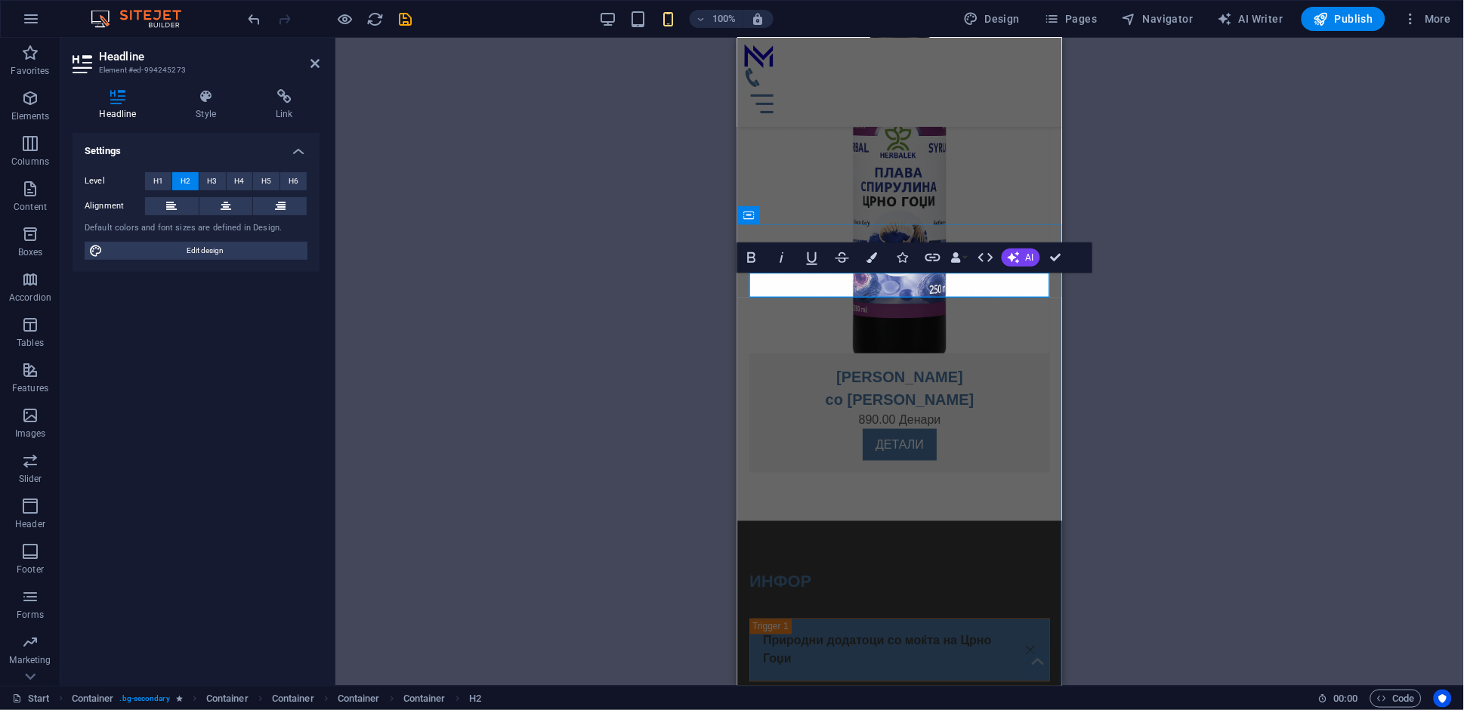
click at [824, 569] on h2 "ИНФОР" at bounding box center [899, 581] width 301 height 25
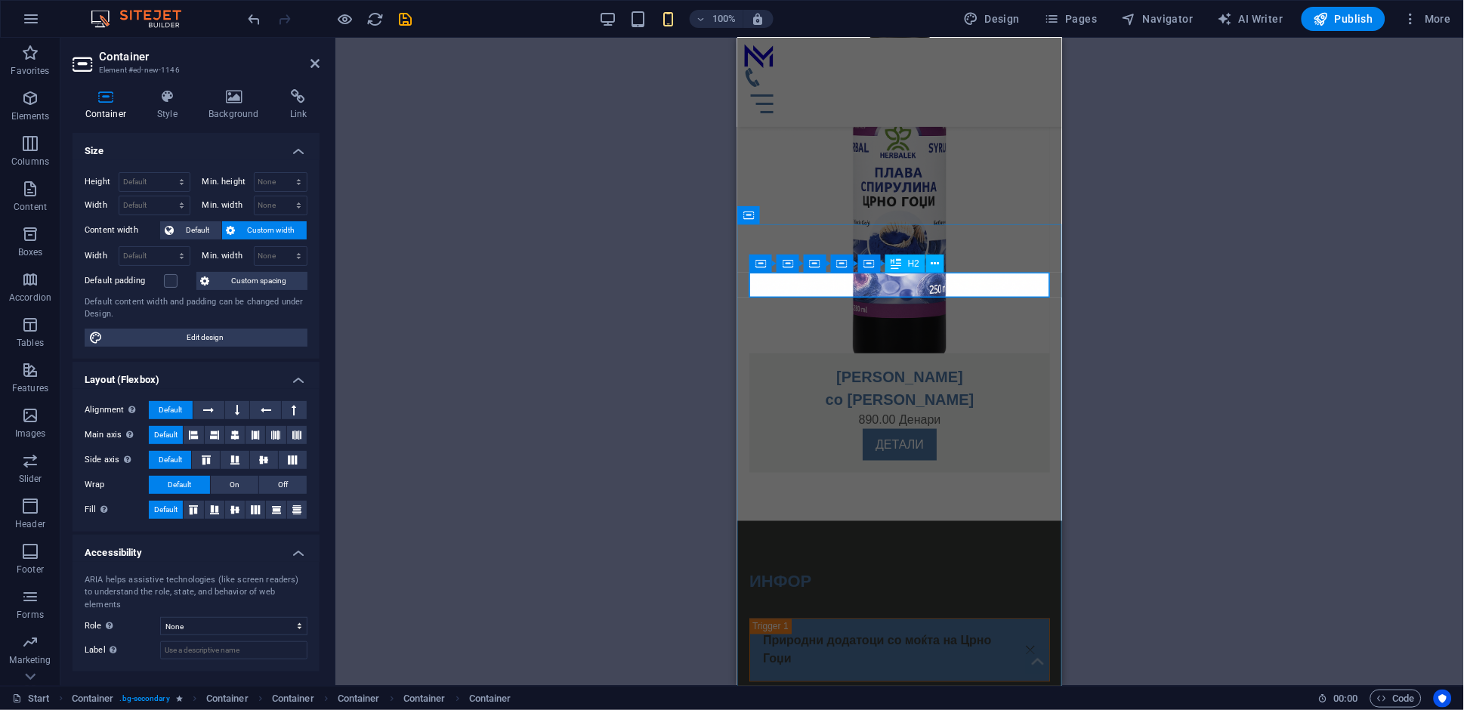
click at [836, 569] on div "ИНФОР" at bounding box center [899, 581] width 301 height 25
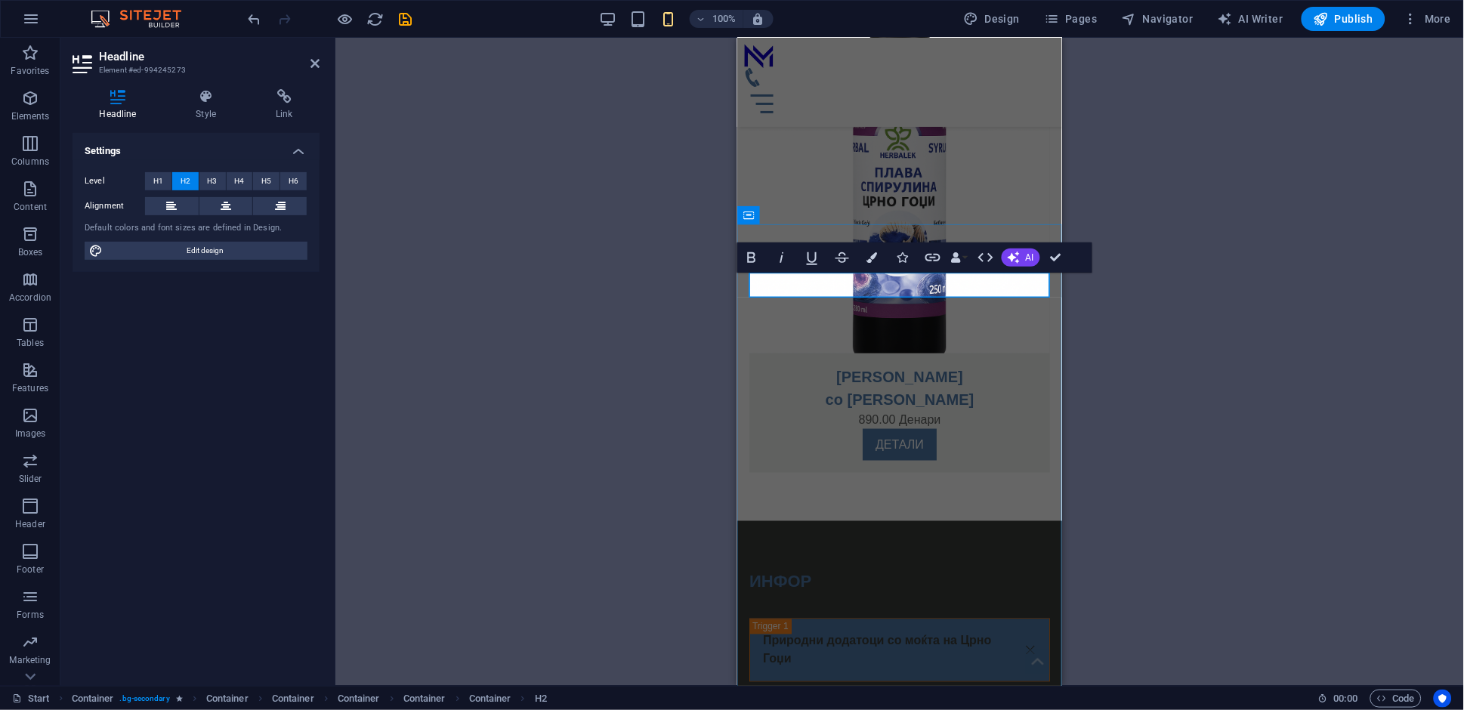
click at [847, 569] on h2 "ИНФОР" at bounding box center [899, 581] width 301 height 25
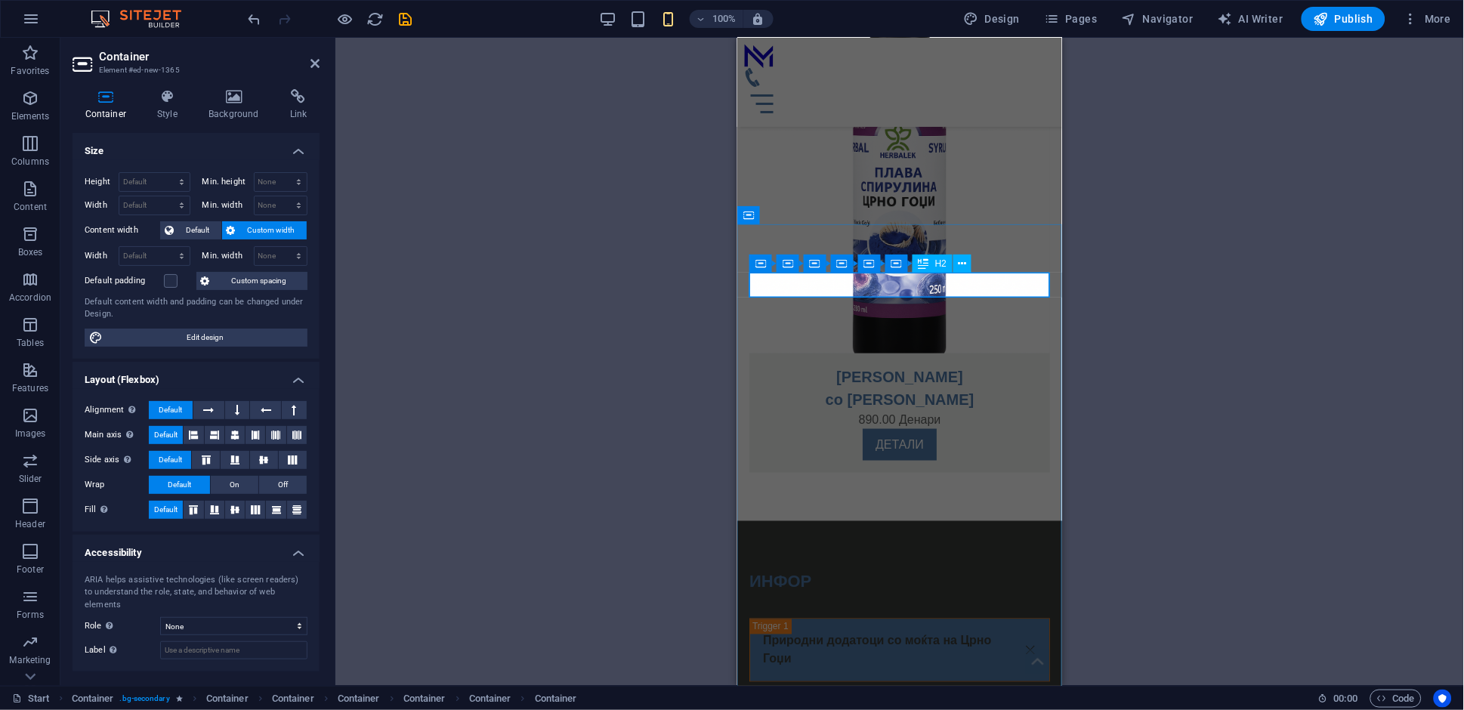
click at [846, 569] on div "ИНФОР" at bounding box center [899, 581] width 301 height 25
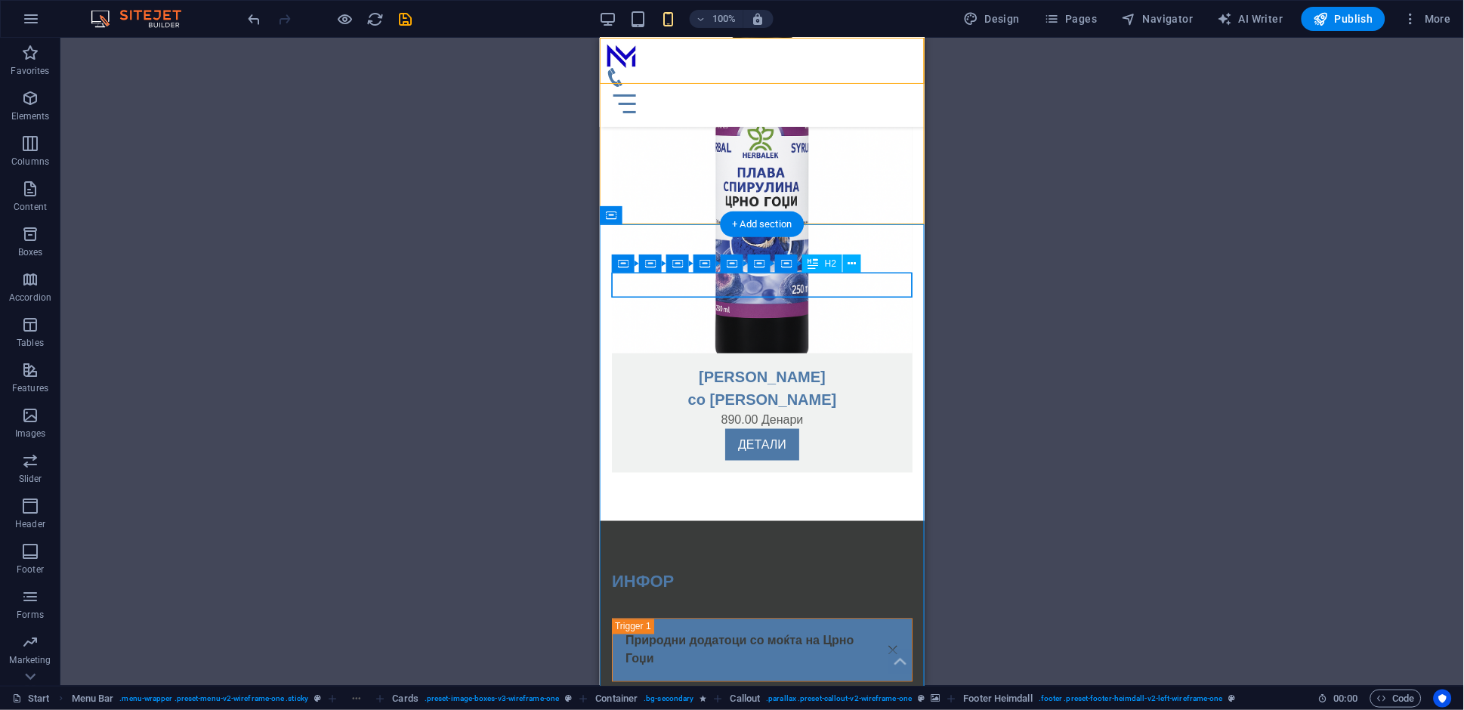
click at [697, 569] on div "ИНФОР" at bounding box center [761, 581] width 301 height 25
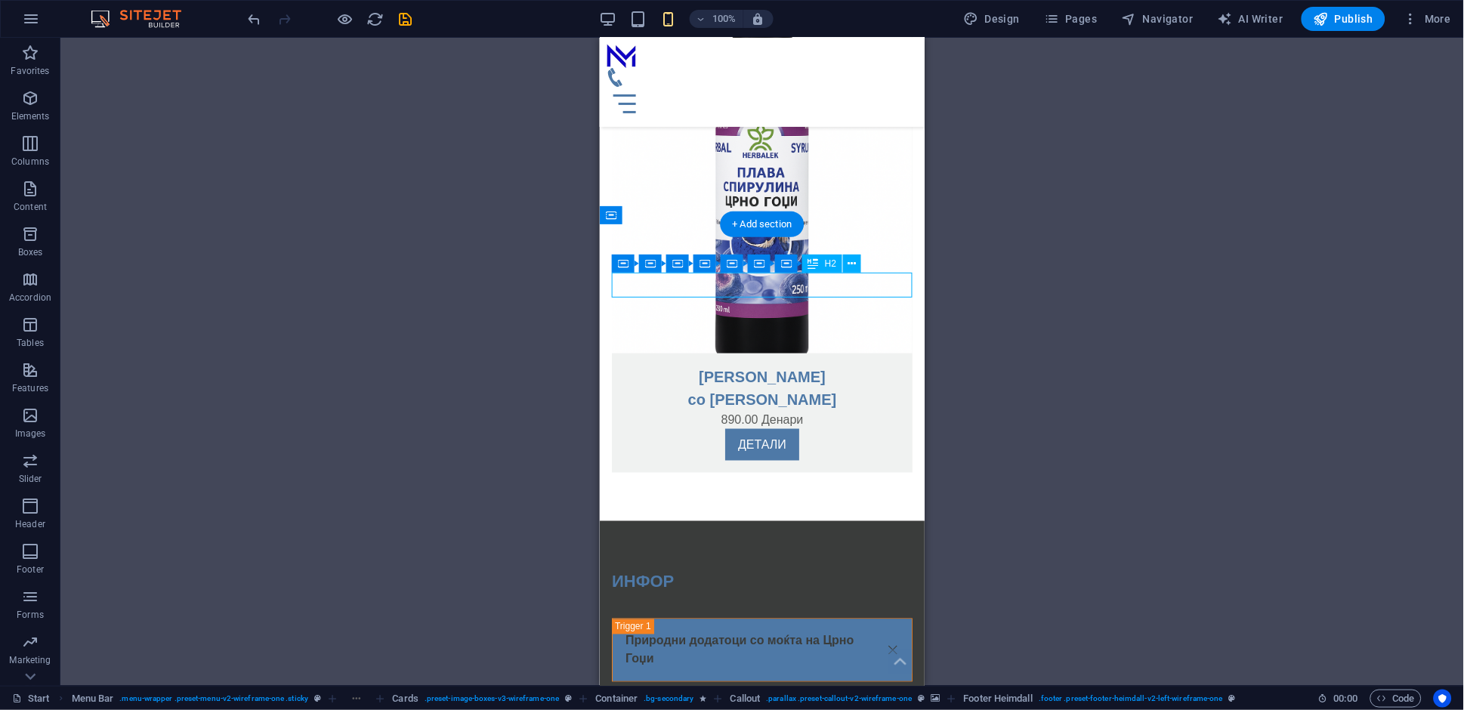
click at [697, 569] on div "ИНФОР" at bounding box center [761, 581] width 301 height 25
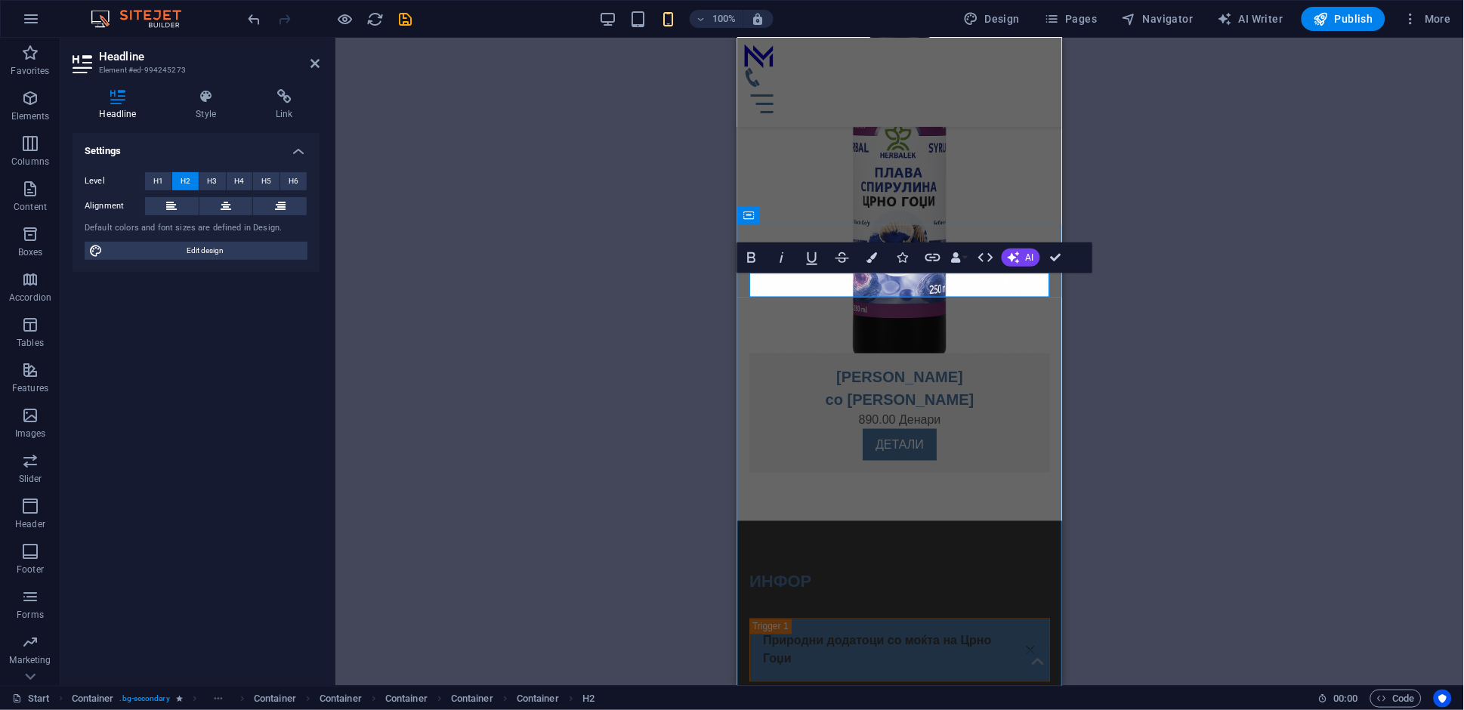
click at [813, 569] on h2 "ИНФОР" at bounding box center [899, 581] width 301 height 25
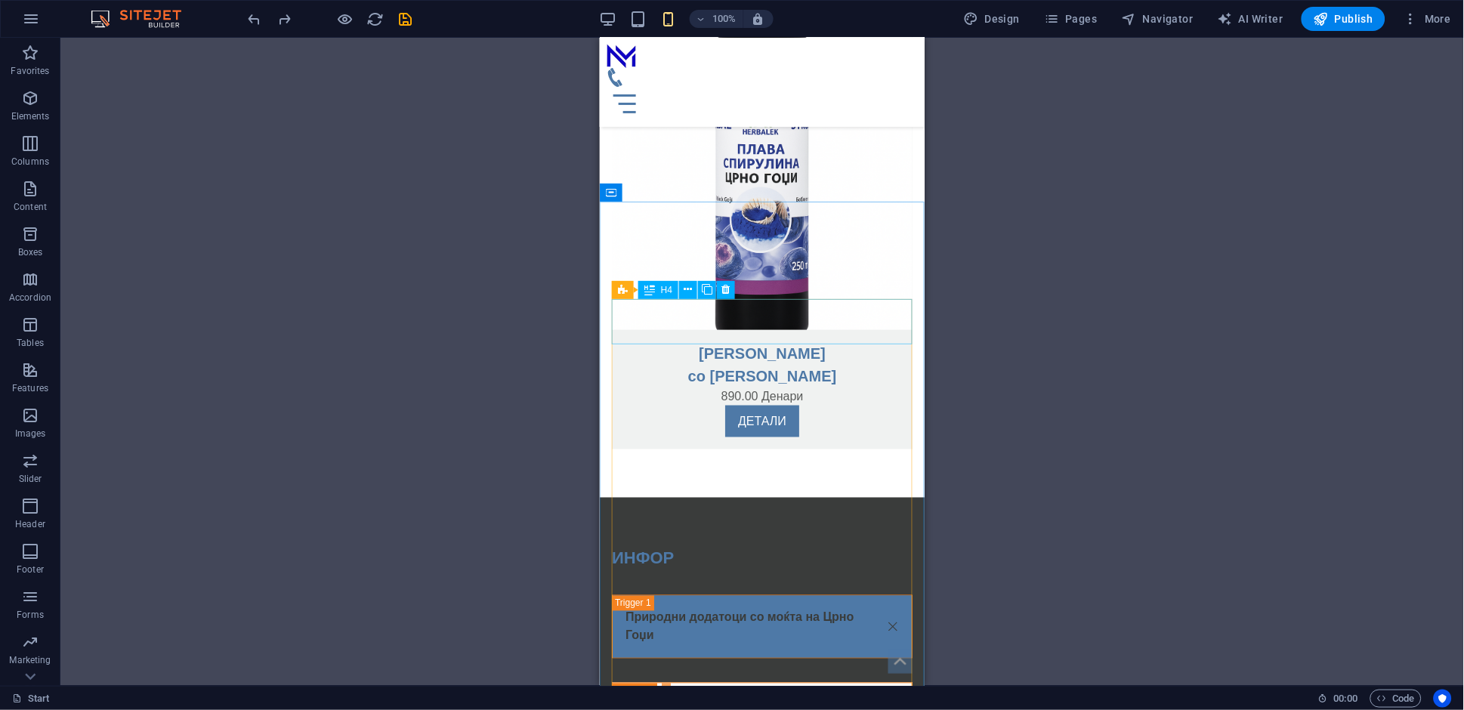
scroll to position [3710, 0]
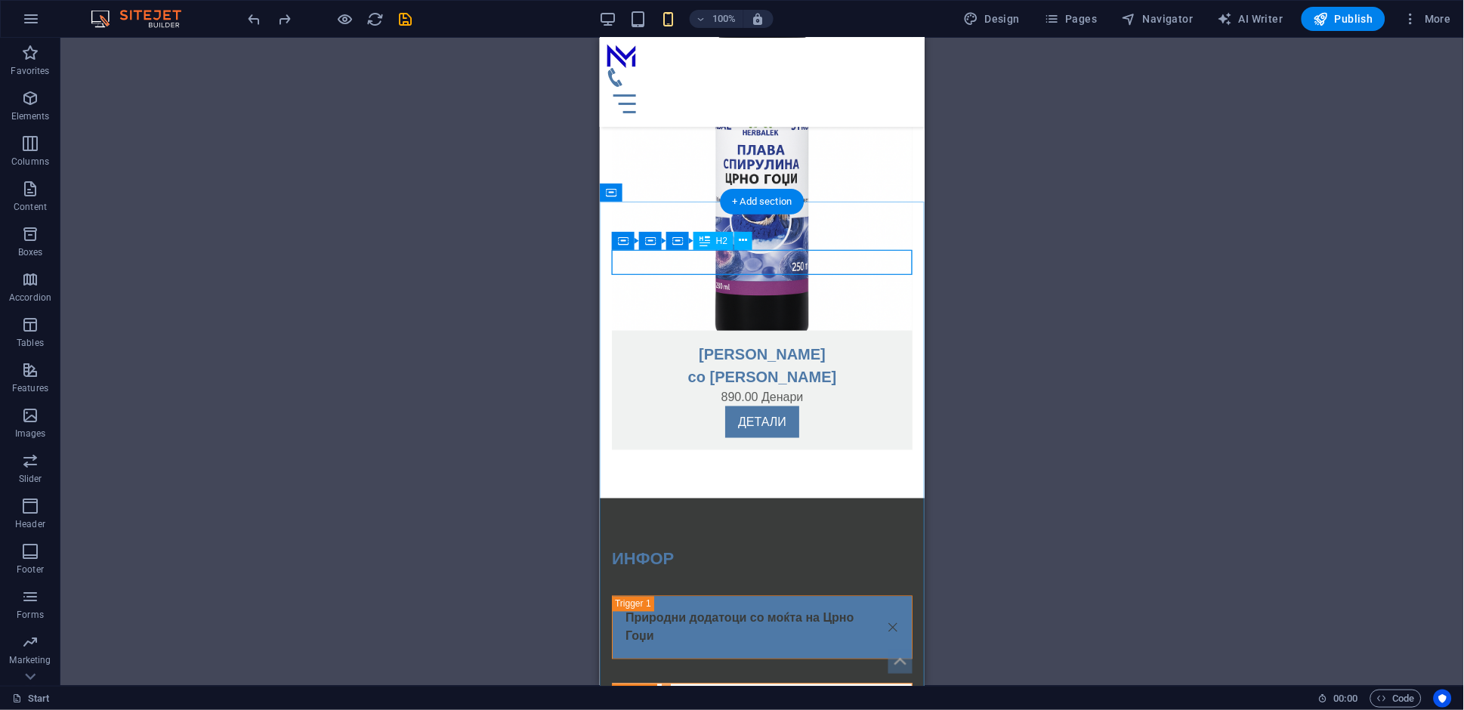
click at [720, 546] on div "ИНФОР" at bounding box center [761, 558] width 301 height 25
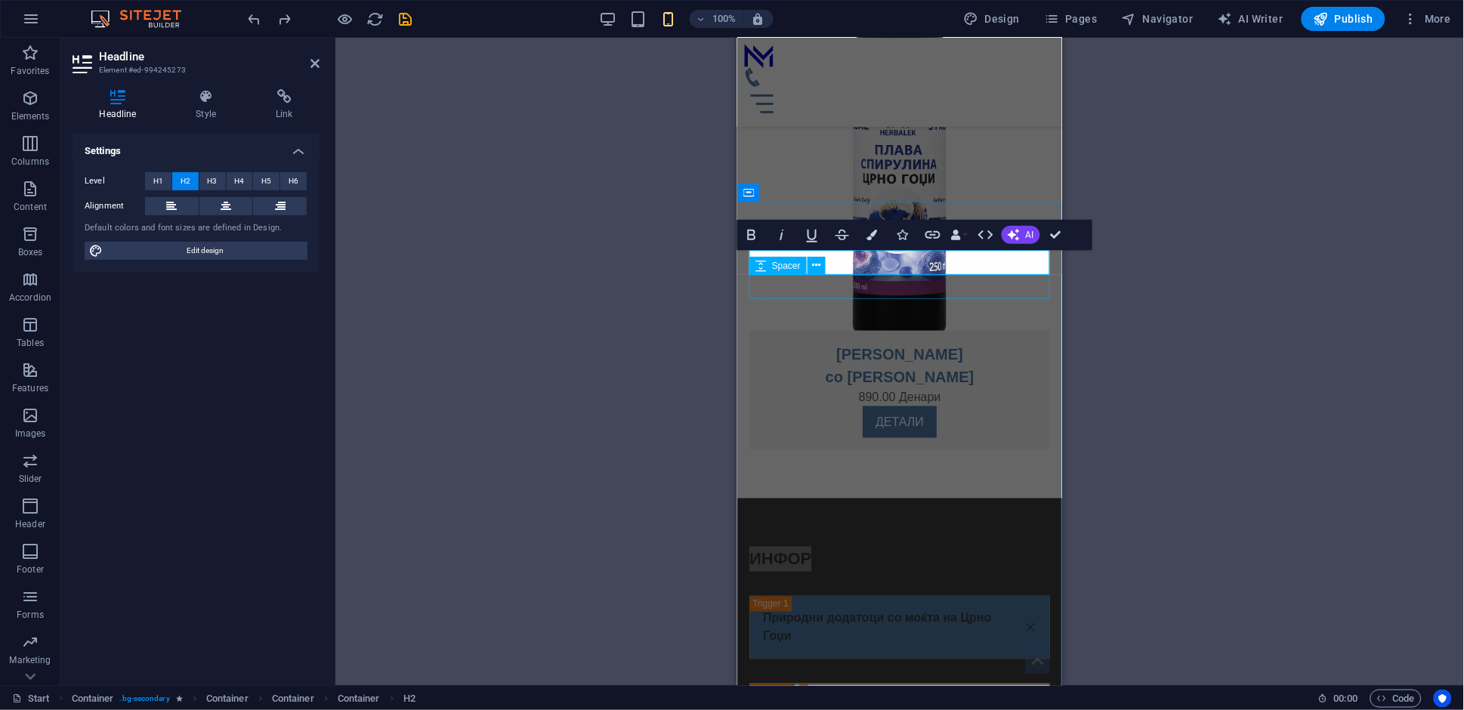
click at [831, 257] on div "Spacer" at bounding box center [792, 266] width 86 height 19
click at [832, 257] on div "Spacer" at bounding box center [792, 266] width 86 height 19
click at [864, 546] on h2 "ИНФОР" at bounding box center [899, 558] width 301 height 25
click at [867, 546] on h2 "ИНФОР" at bounding box center [899, 558] width 301 height 25
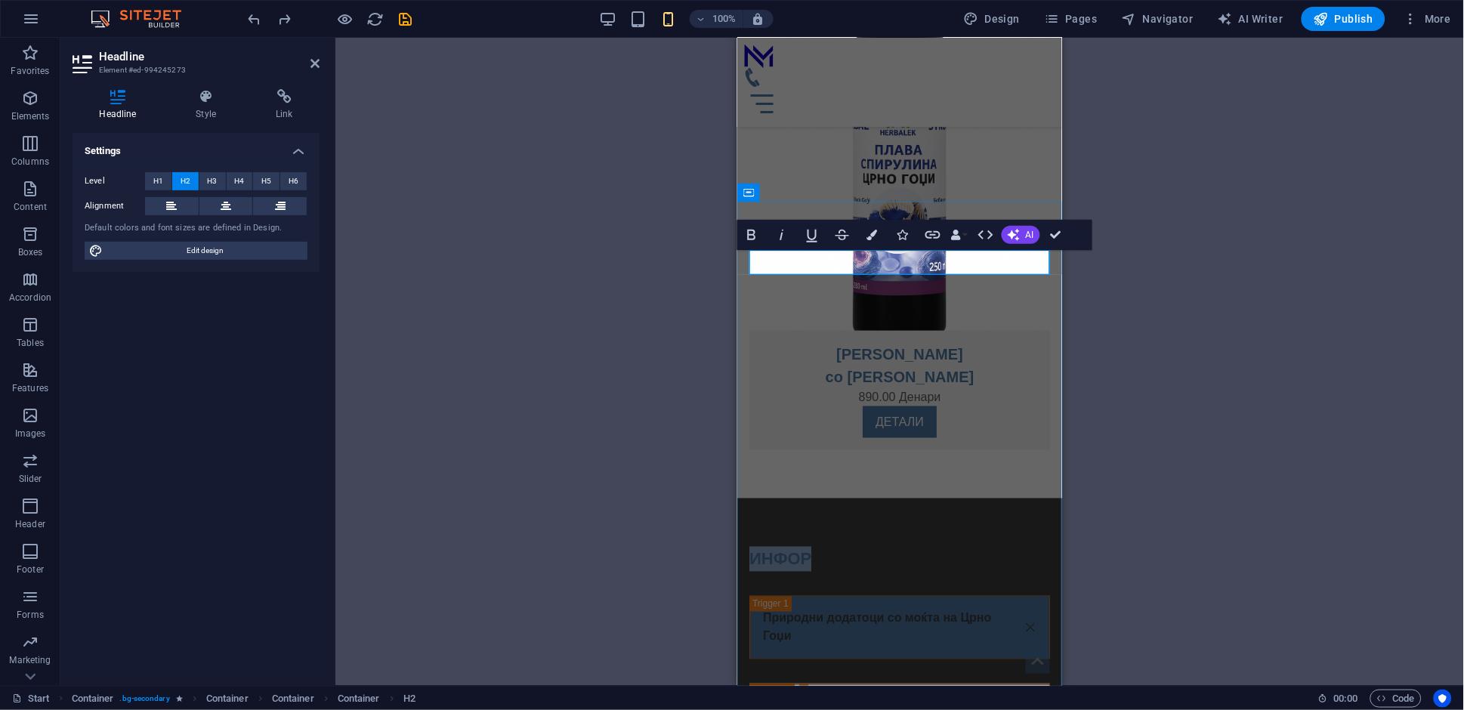
click at [867, 546] on h2 "ИНФОР" at bounding box center [899, 558] width 301 height 25
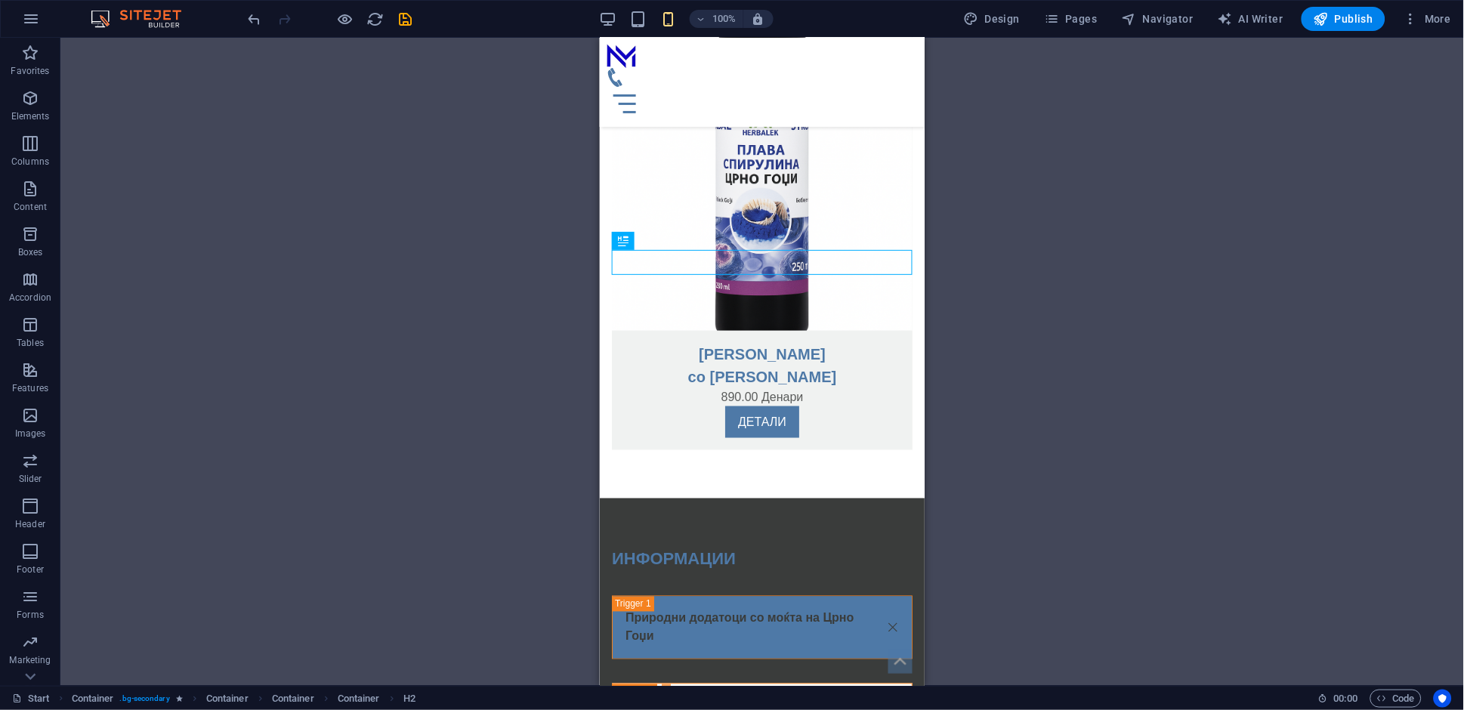
click at [1008, 294] on div "H1 Banner Banner Container Container Container Menu Bar Menu Text Social Media …" at bounding box center [761, 362] width 1403 height 648
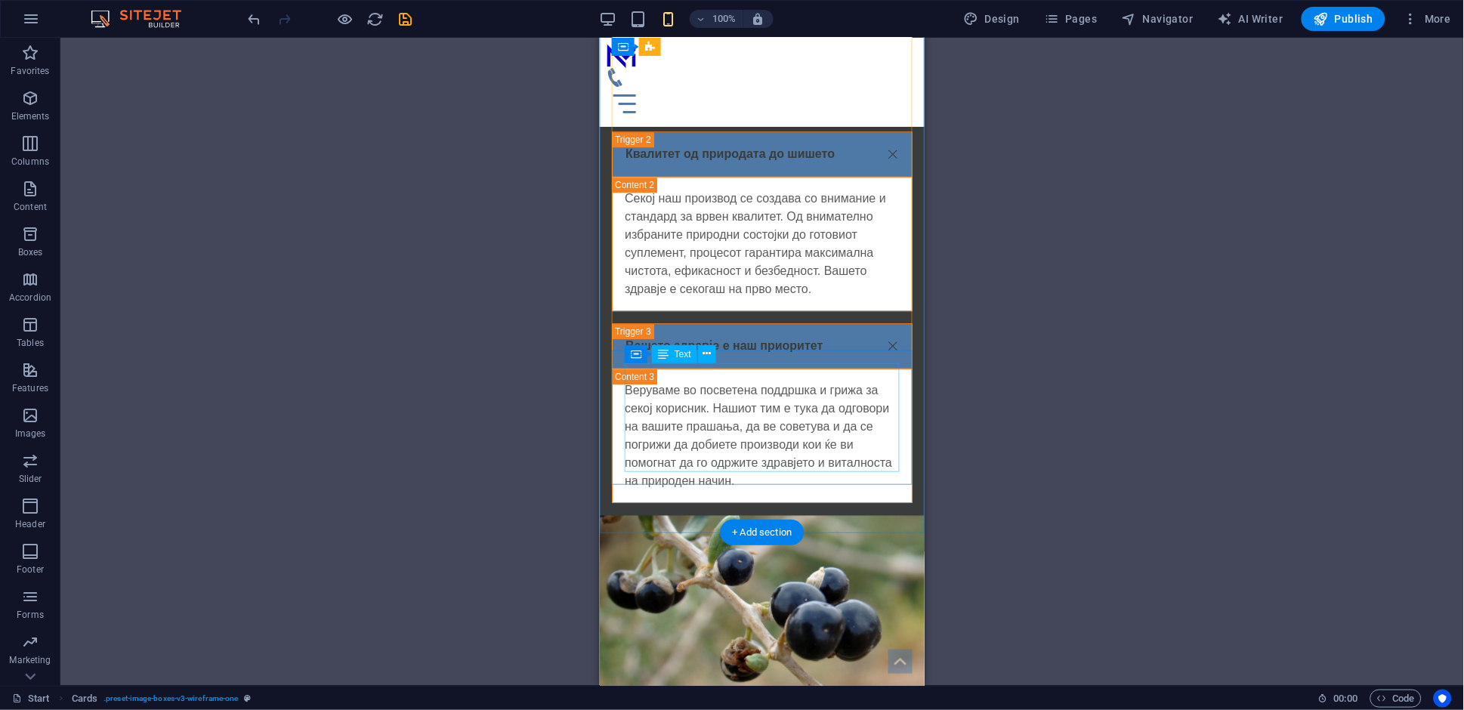
scroll to position [4459, 0]
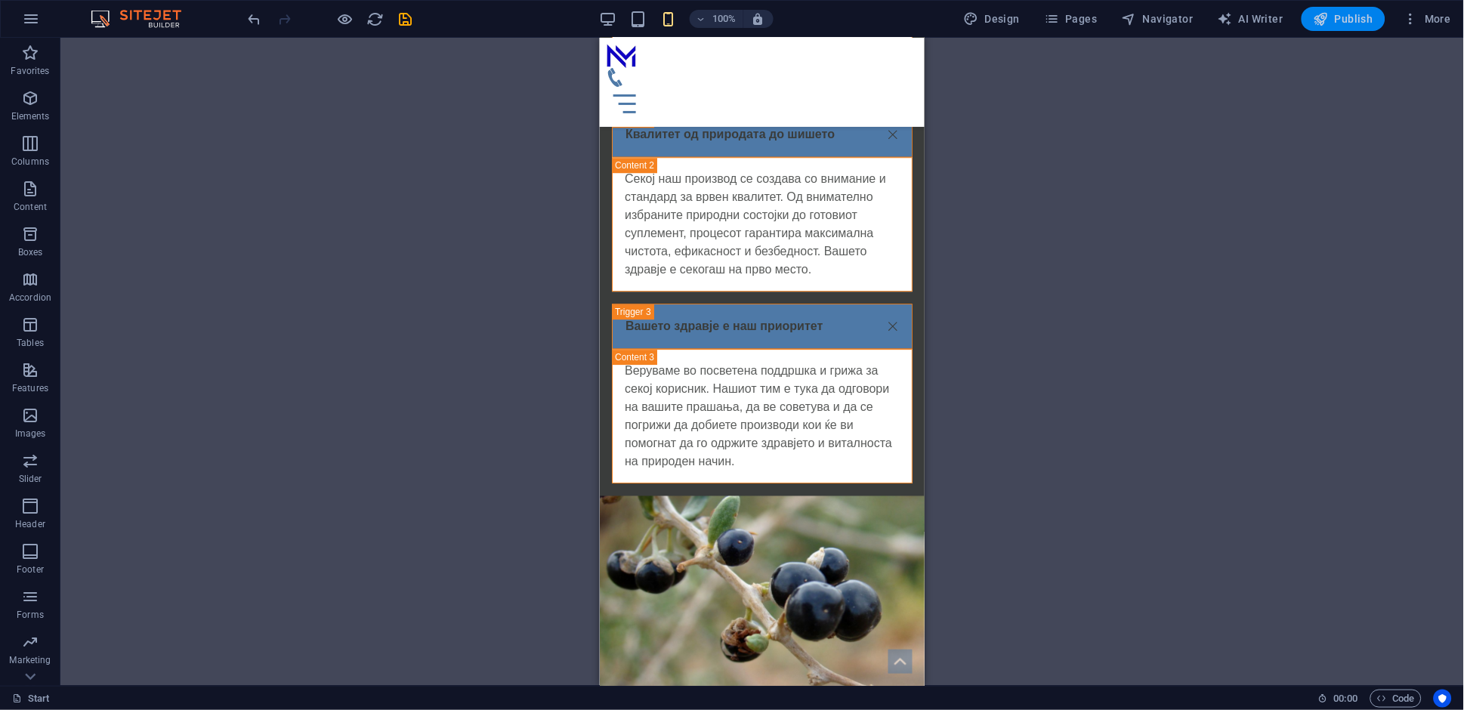
click at [1337, 21] on span "Publish" at bounding box center [1344, 18] width 60 height 15
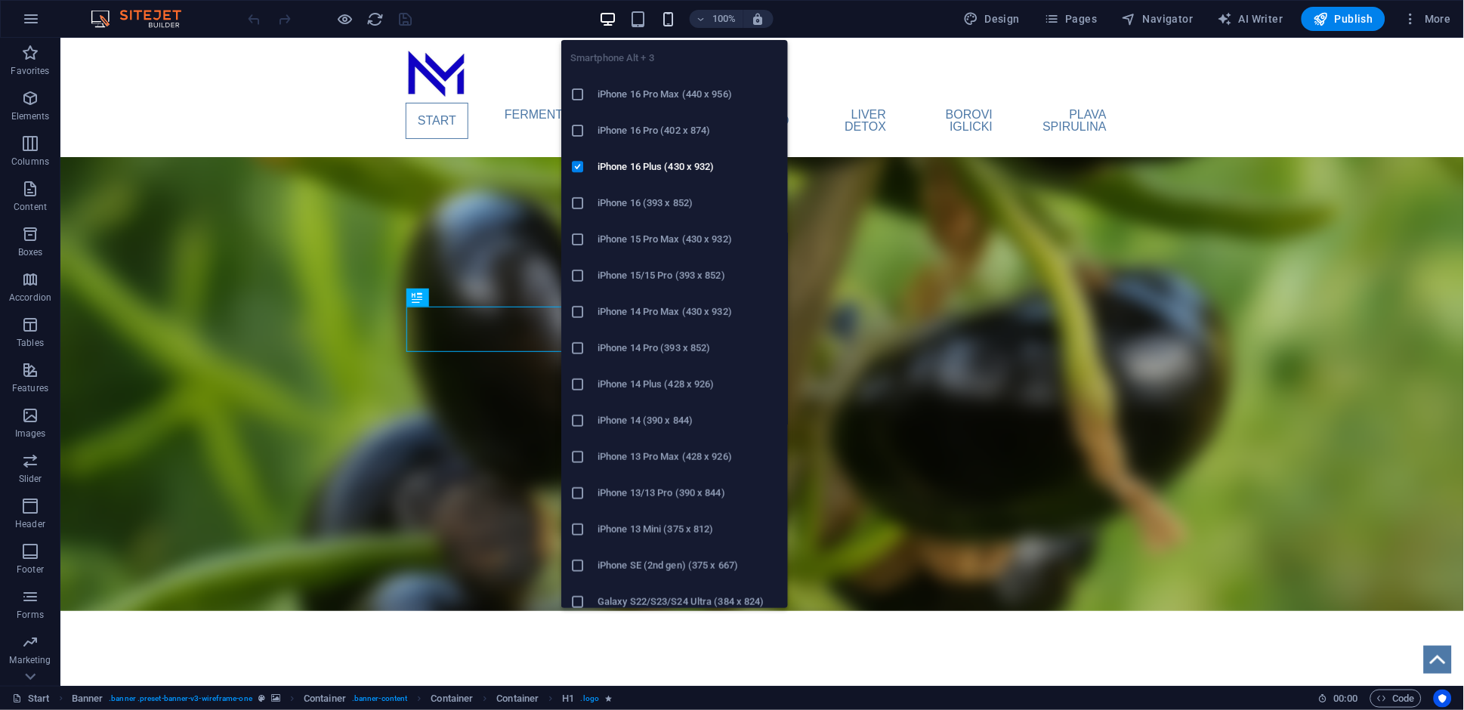
click at [666, 19] on icon "button" at bounding box center [667, 19] width 17 height 17
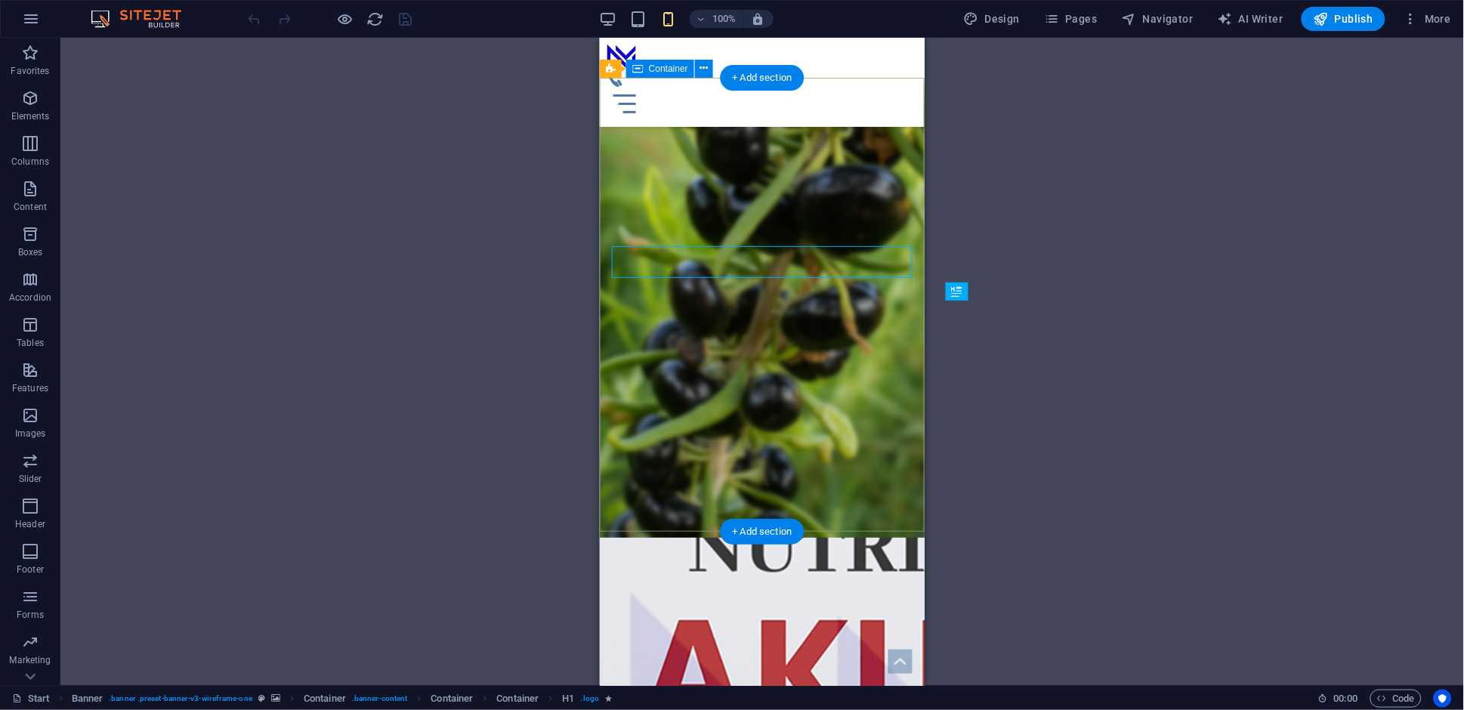
scroll to position [631, 0]
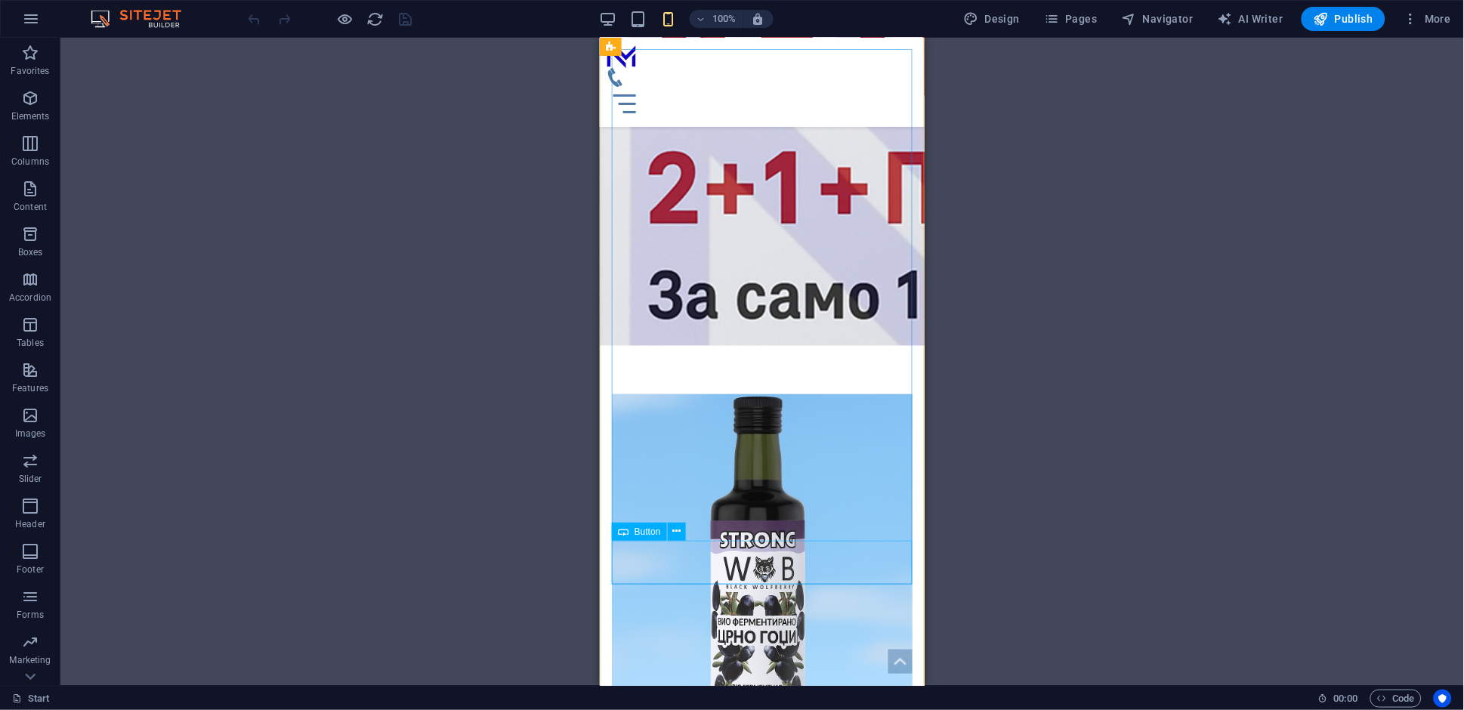
click at [1085, 23] on span "Pages" at bounding box center [1070, 18] width 53 height 15
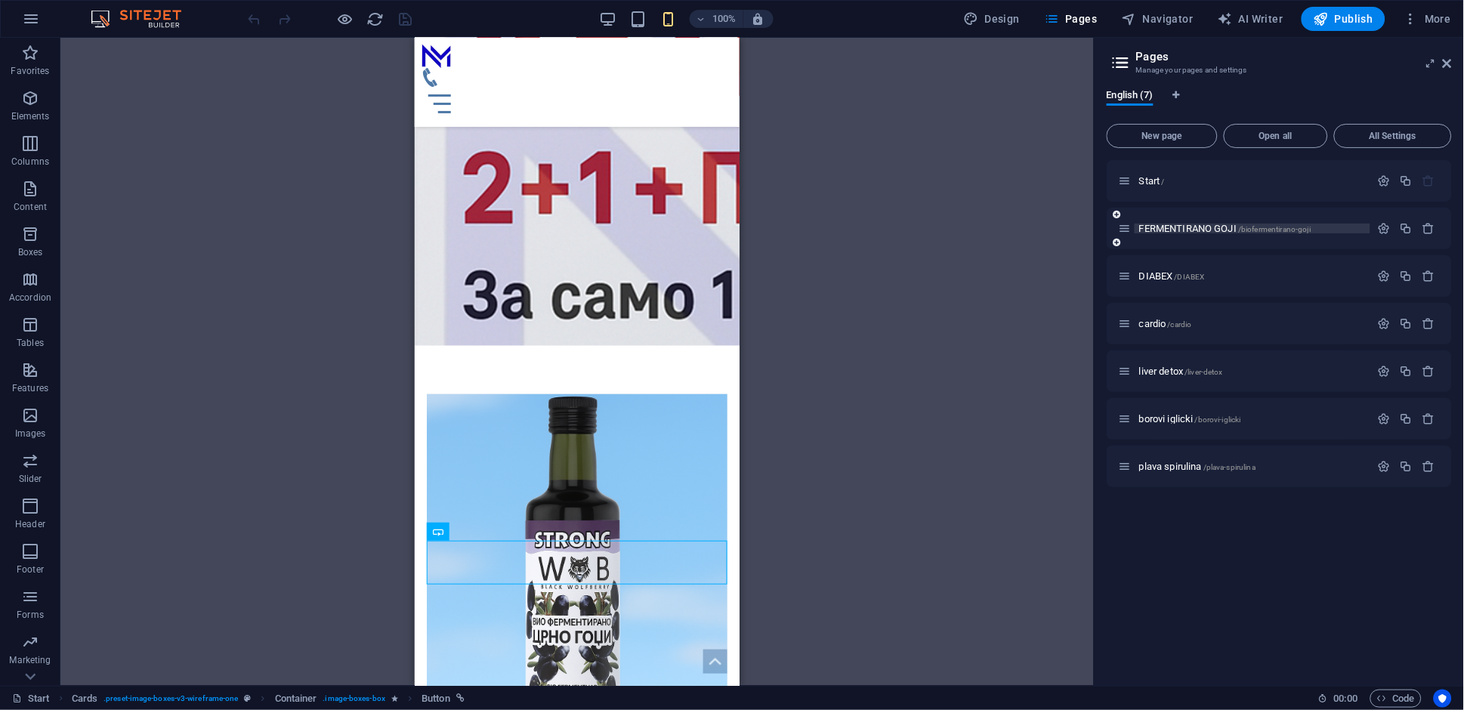
click at [1167, 230] on span "FERMENTIRANO GOJI /biofermentirano-goji" at bounding box center [1224, 228] width 171 height 11
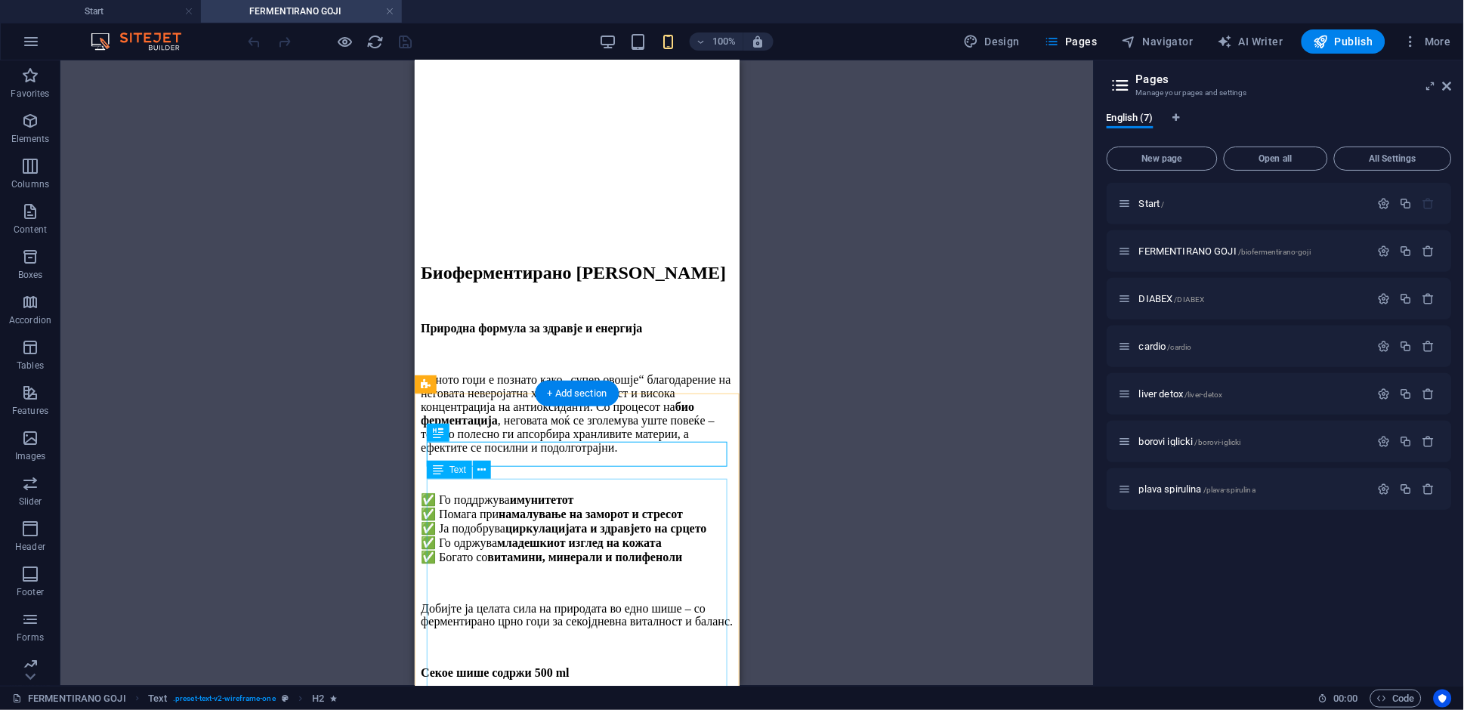
scroll to position [401, 0]
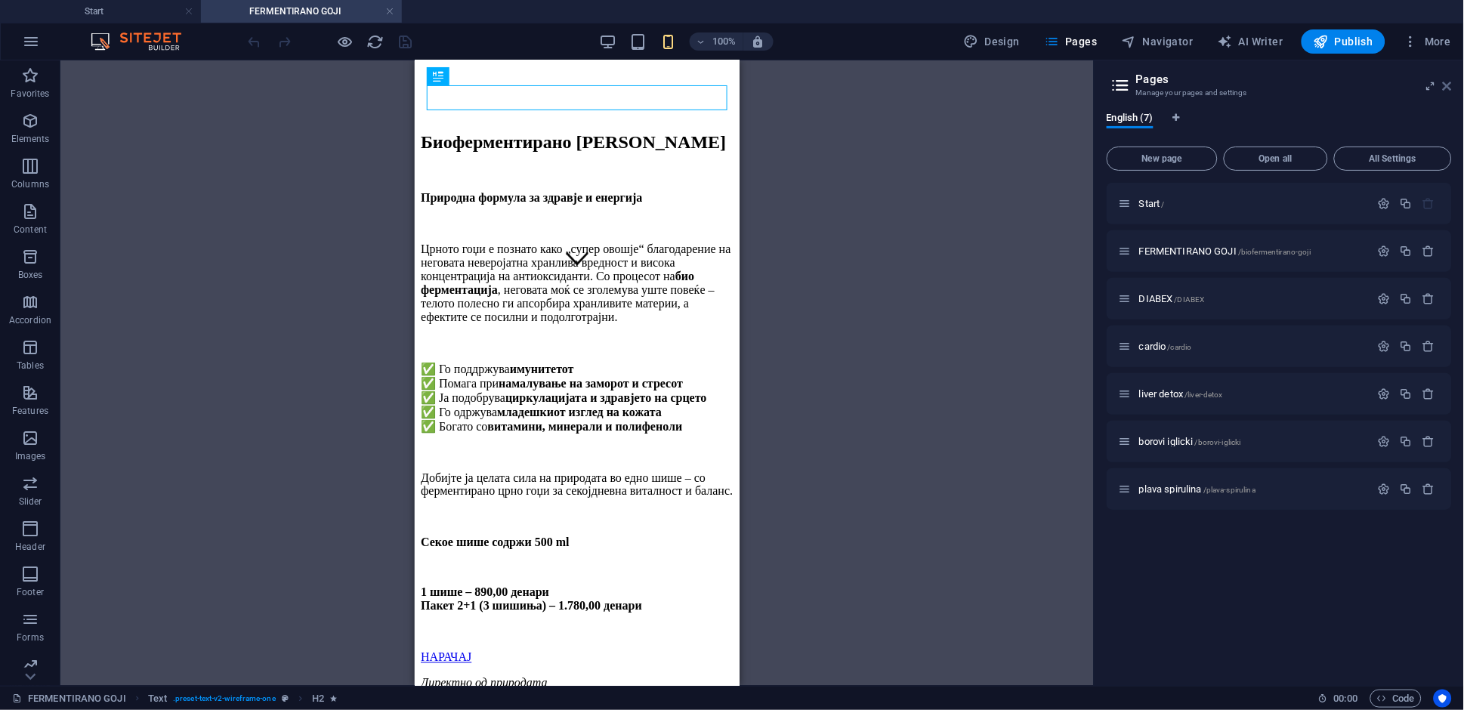
click at [1451, 86] on icon at bounding box center [1447, 86] width 9 height 12
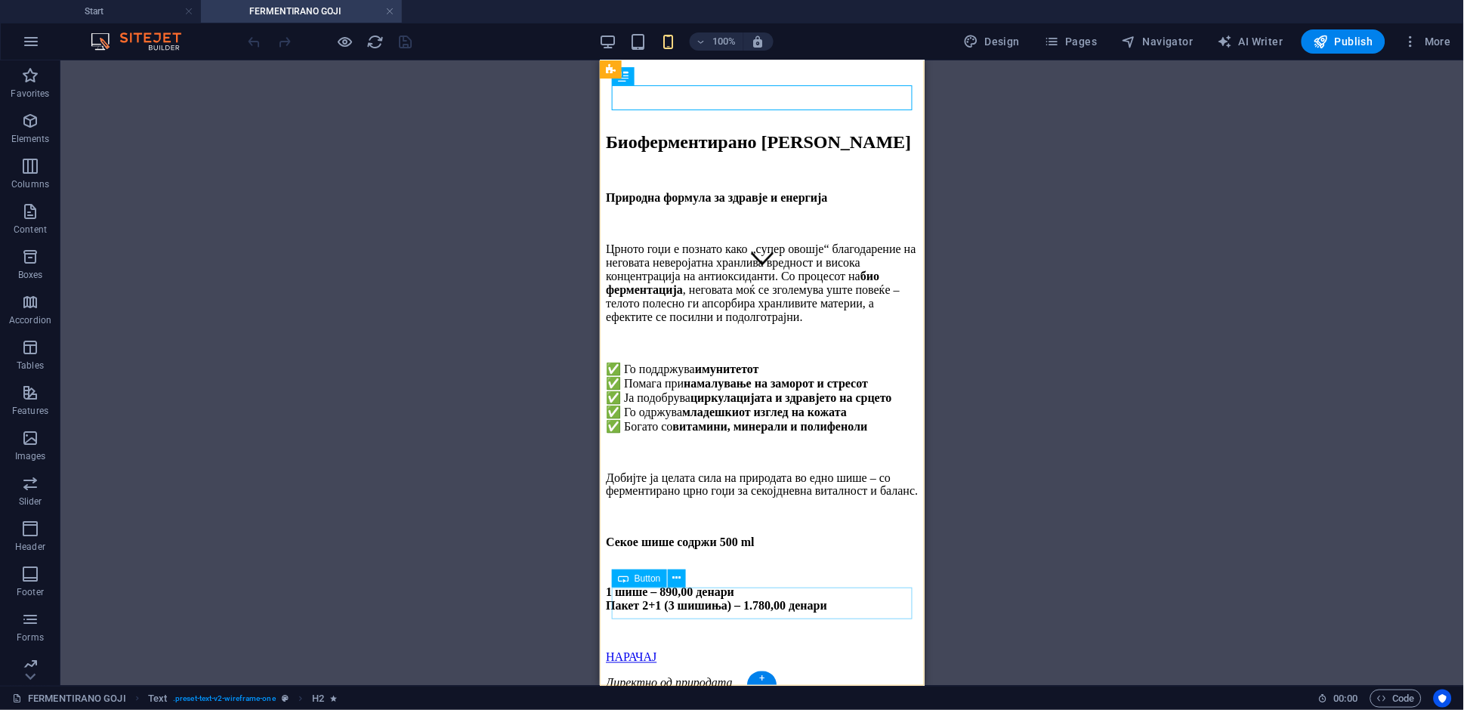
click at [673, 650] on div "НАРАЧАЈ" at bounding box center [761, 657] width 313 height 14
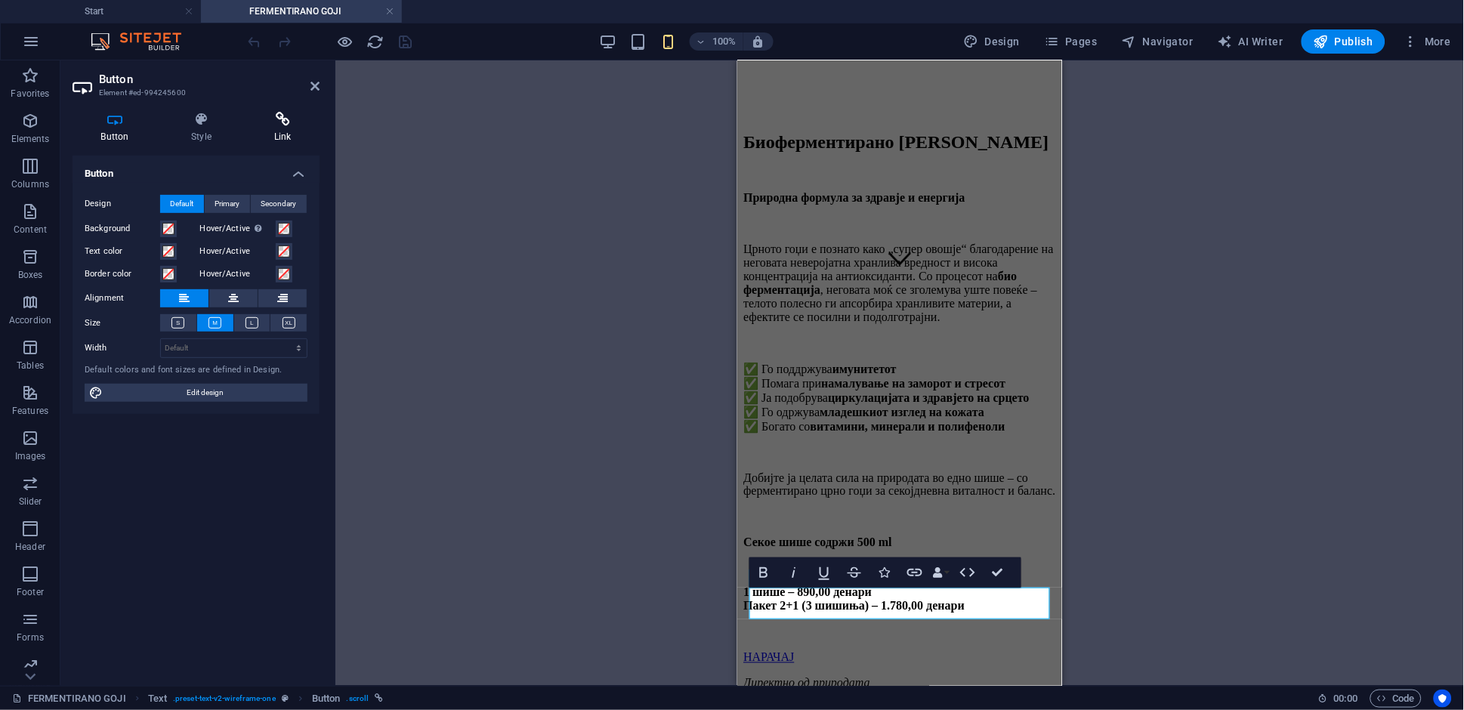
click at [274, 125] on icon at bounding box center [282, 119] width 74 height 15
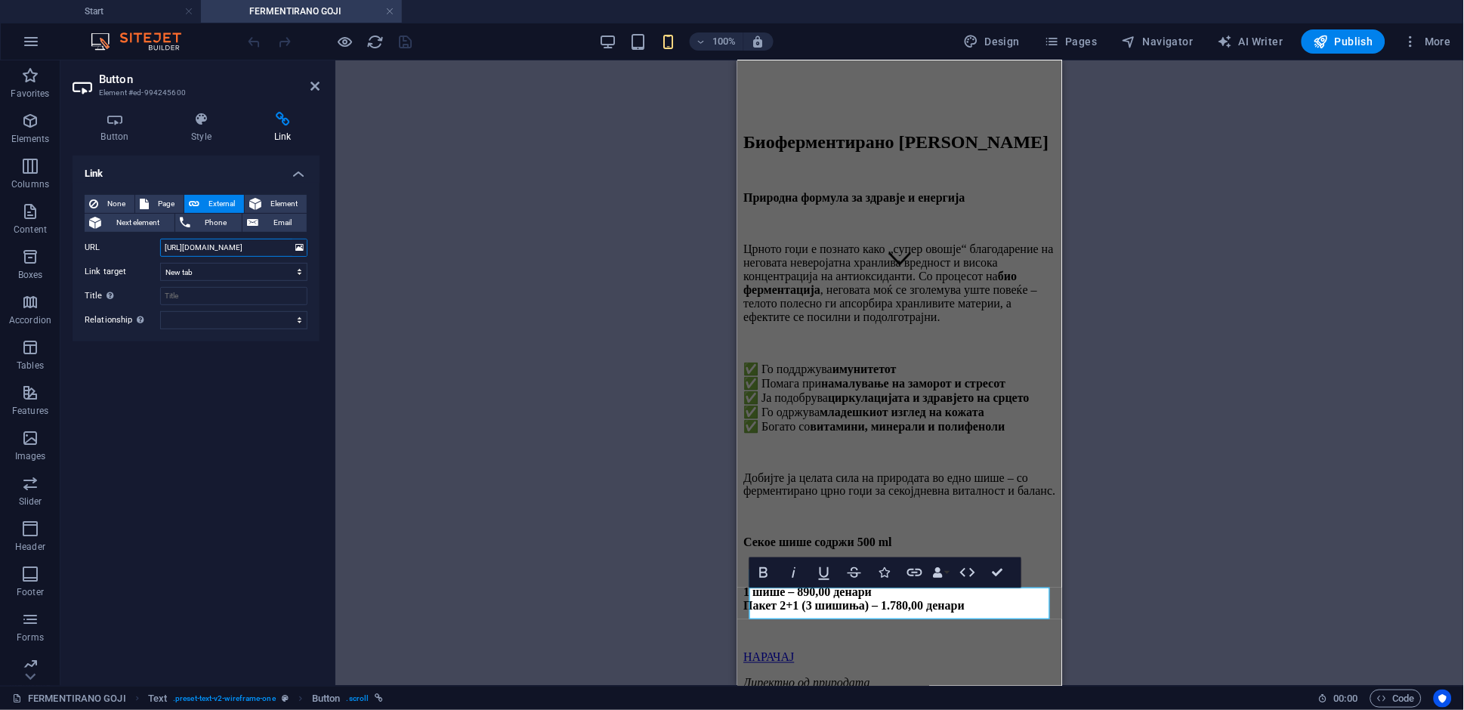
click at [240, 252] on input "[URL][DOMAIN_NAME]" at bounding box center [233, 248] width 147 height 18
paste input "[DOMAIN_NAME][URL]"
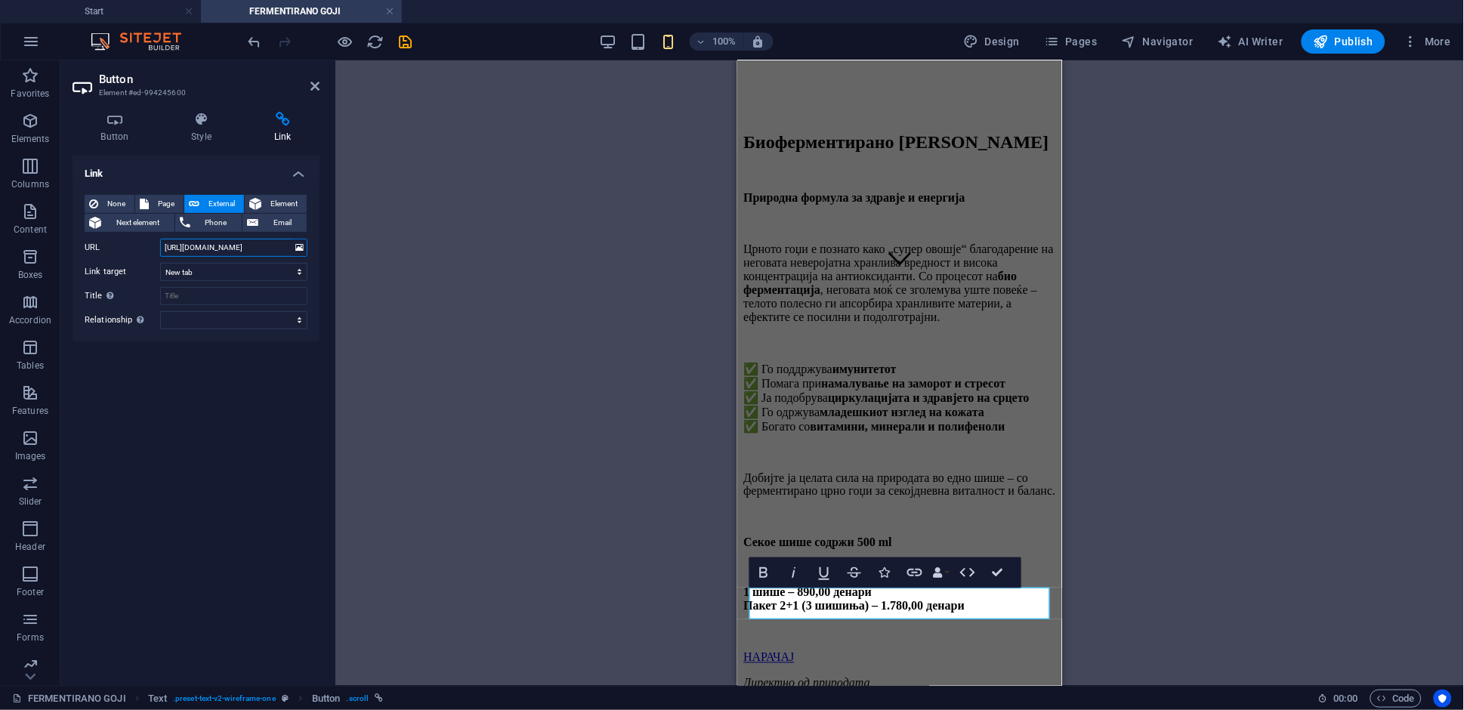
click at [276, 252] on input "[URL][DOMAIN_NAME]" at bounding box center [233, 248] width 147 height 18
drag, startPoint x: 285, startPoint y: 249, endPoint x: 298, endPoint y: 249, distance: 13.6
click at [298, 249] on div "URL [URL][DOMAIN_NAME]" at bounding box center [196, 248] width 223 height 18
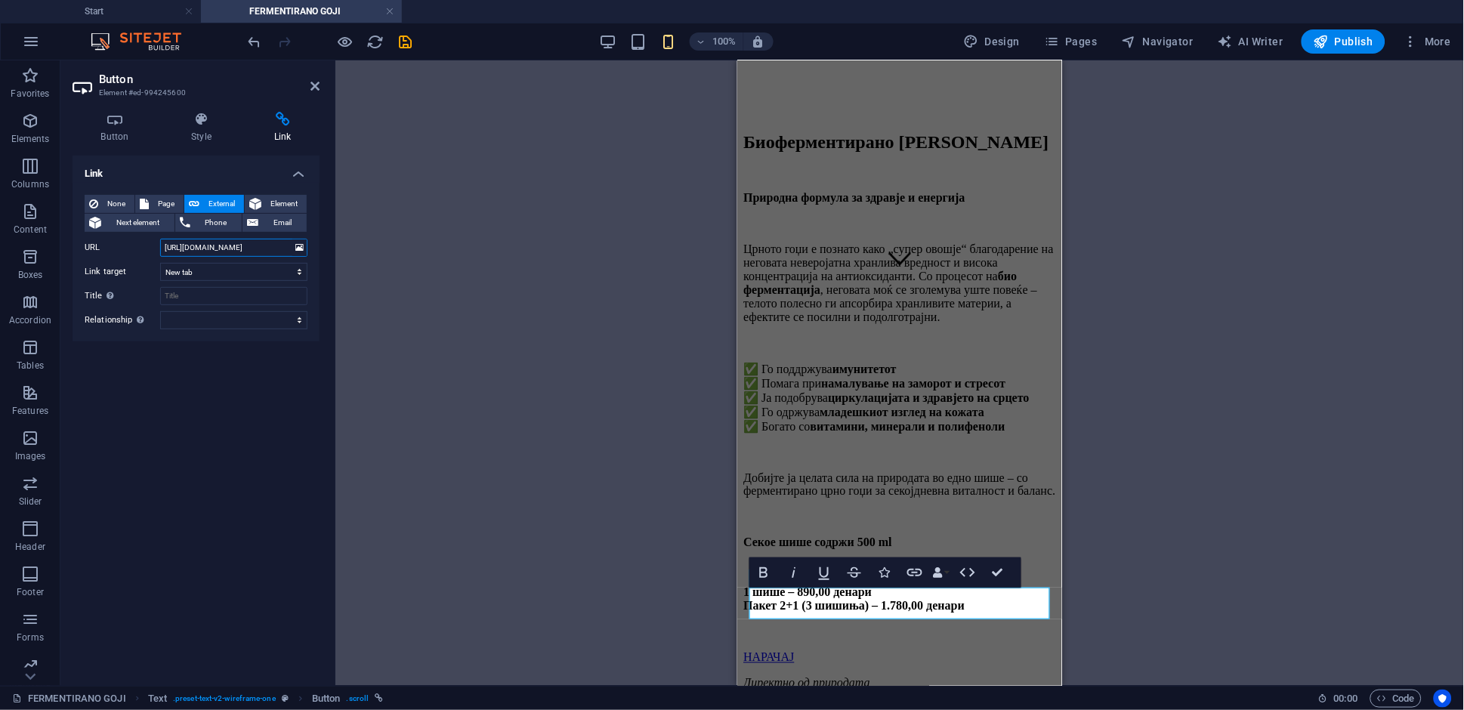
paste input "profile.php?id=61573008726957"
type input "[URL][DOMAIN_NAME]"
click at [413, 242] on div "H2 Text Banner Container Banner Spacer Text Text Button Text Bold Italic Underl…" at bounding box center [899, 372] width 1129 height 625
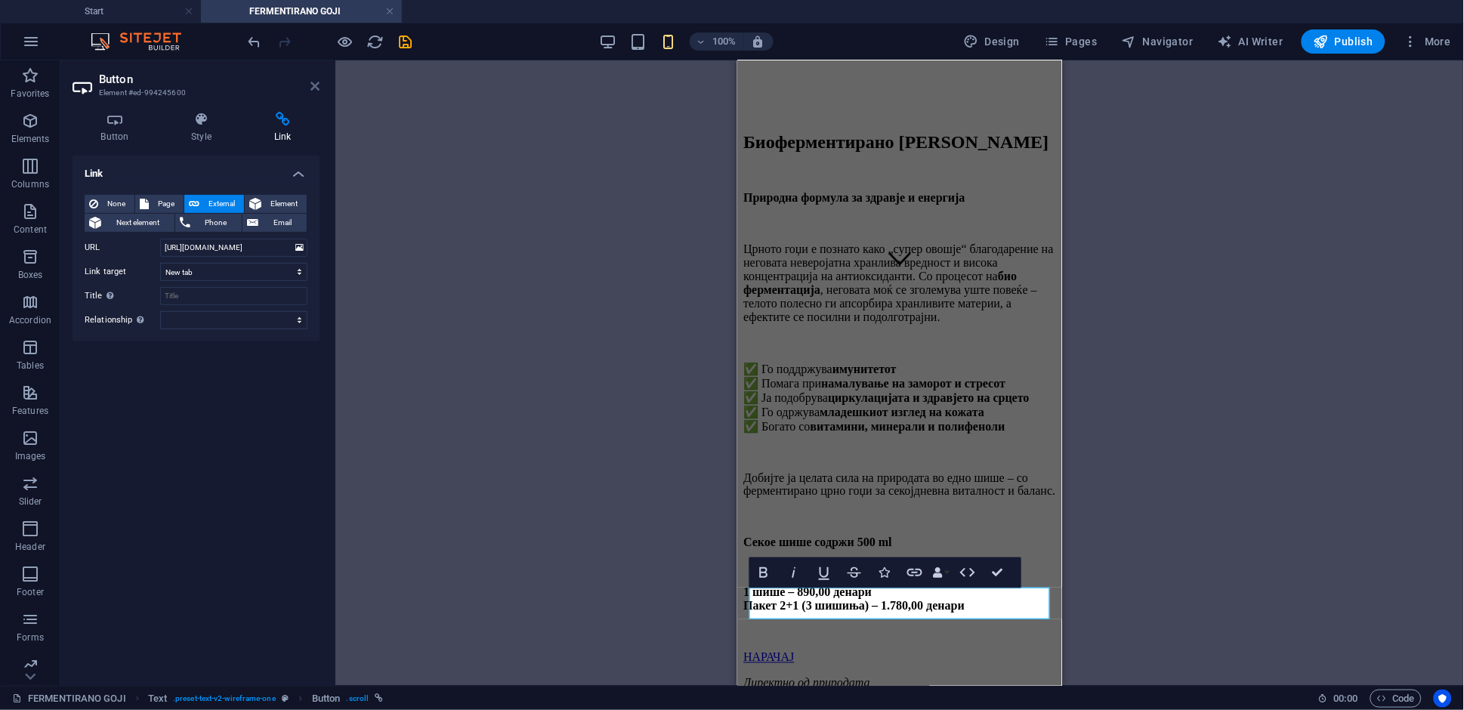
click at [316, 83] on icon at bounding box center [314, 86] width 9 height 12
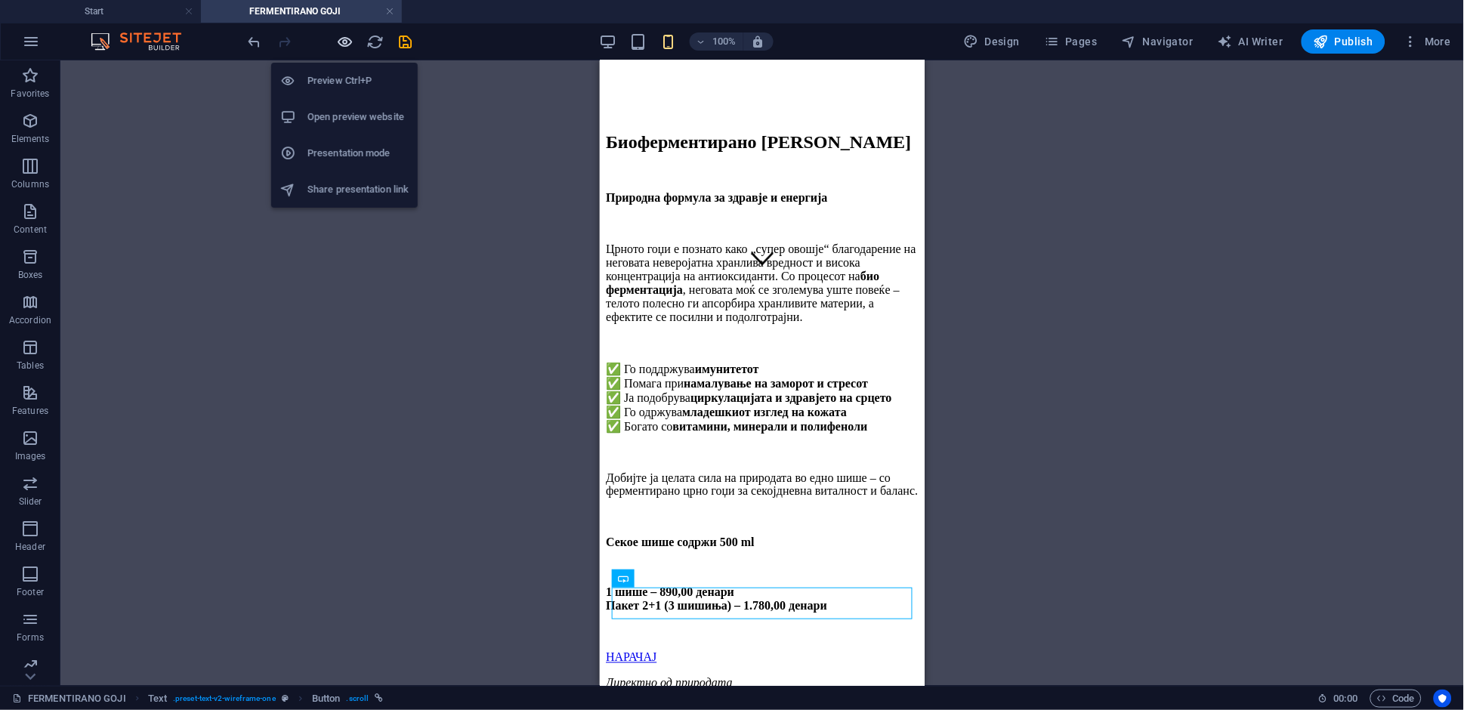
click at [349, 37] on icon "button" at bounding box center [345, 41] width 17 height 17
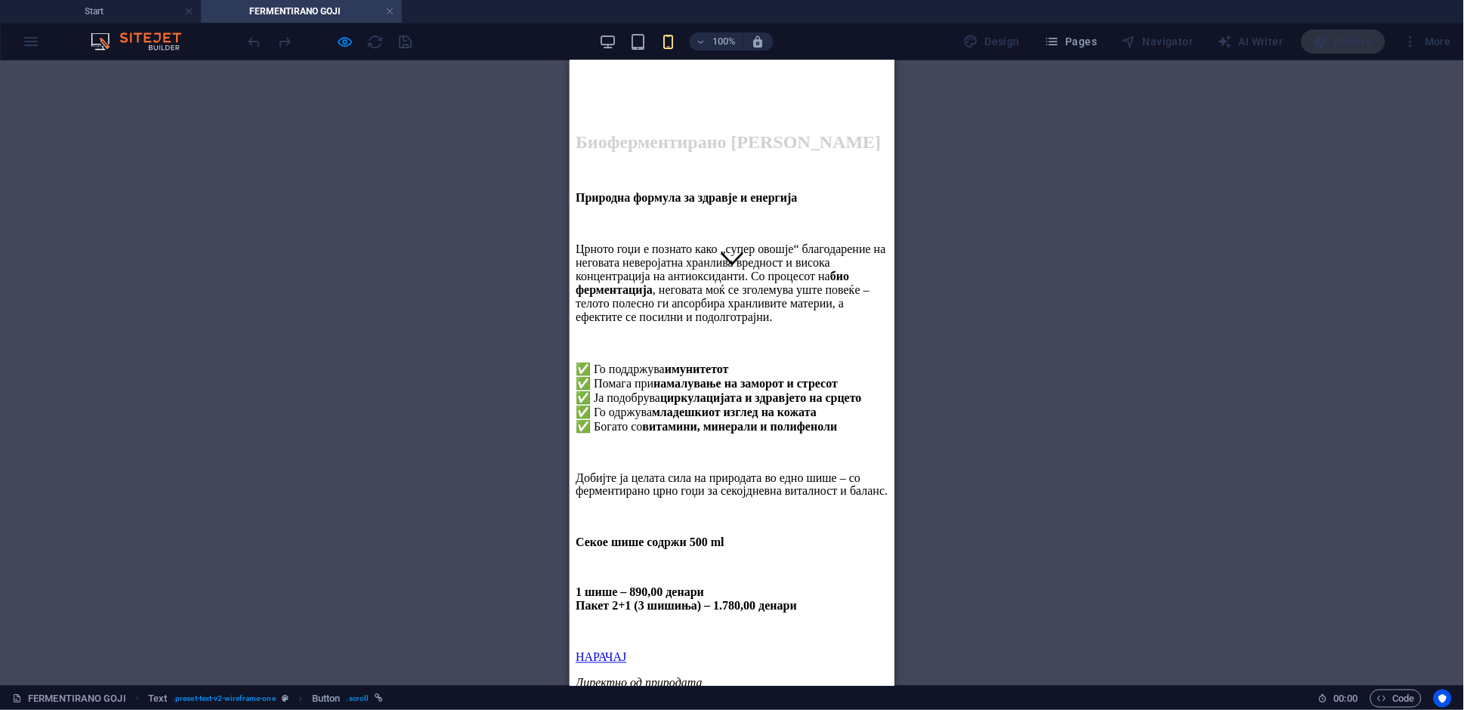
click at [625, 650] on link "НАРАЧАЈ" at bounding box center [600, 656] width 51 height 13
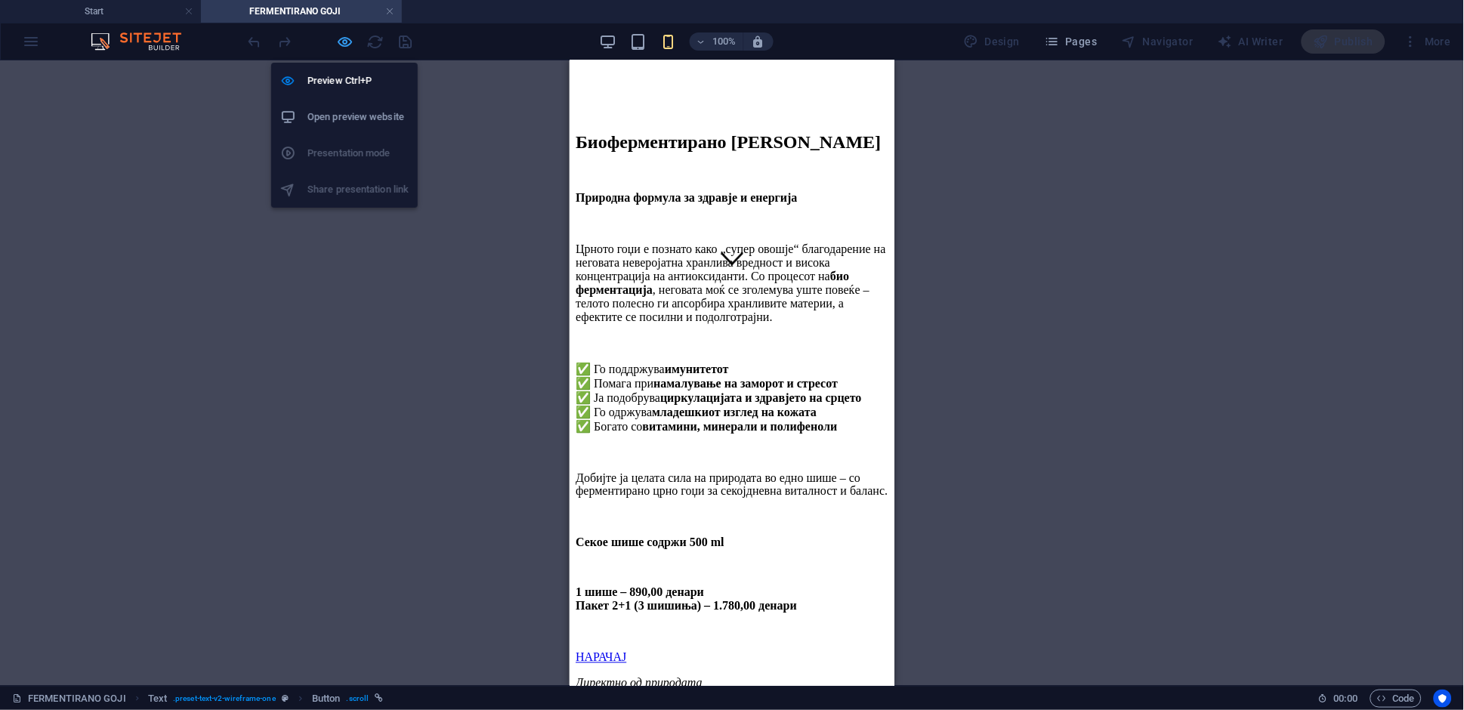
click at [338, 38] on icon "button" at bounding box center [345, 41] width 17 height 17
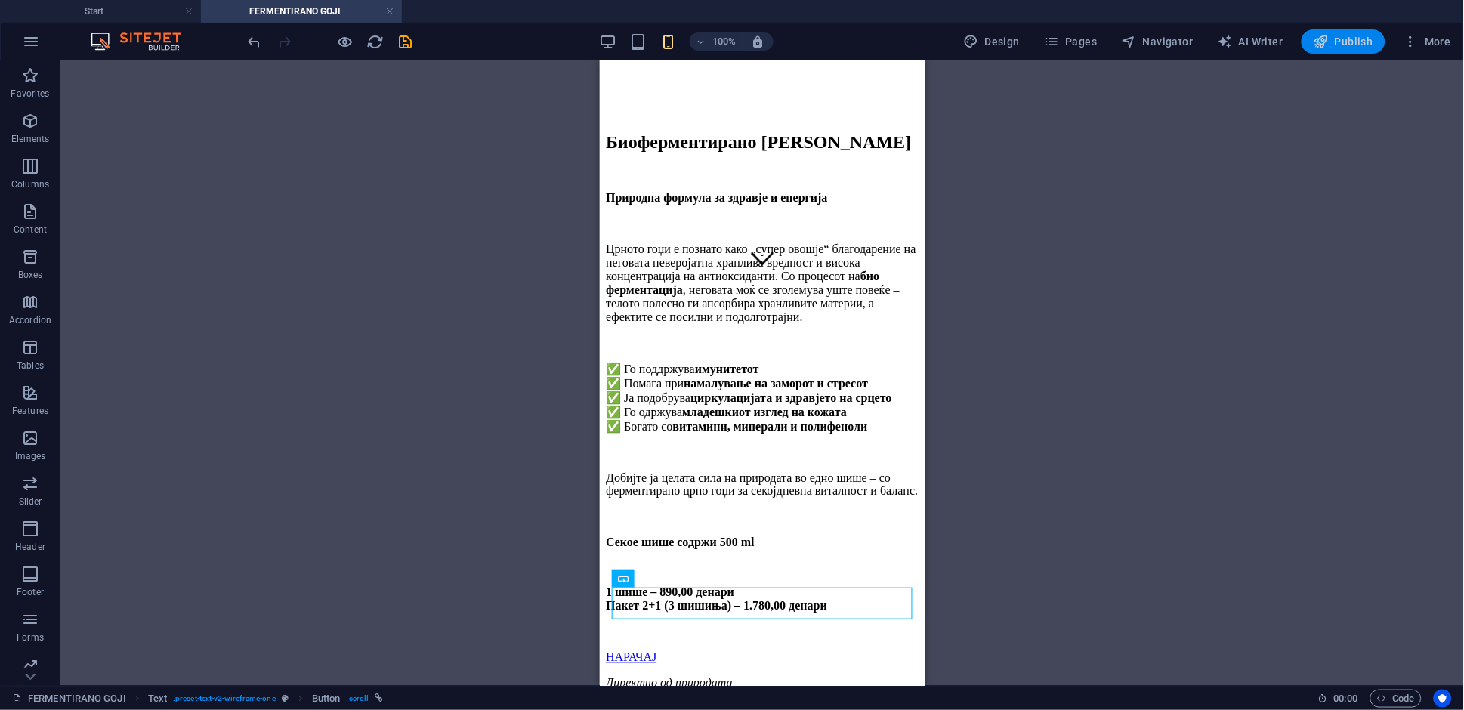
click at [1357, 45] on span "Publish" at bounding box center [1344, 41] width 60 height 15
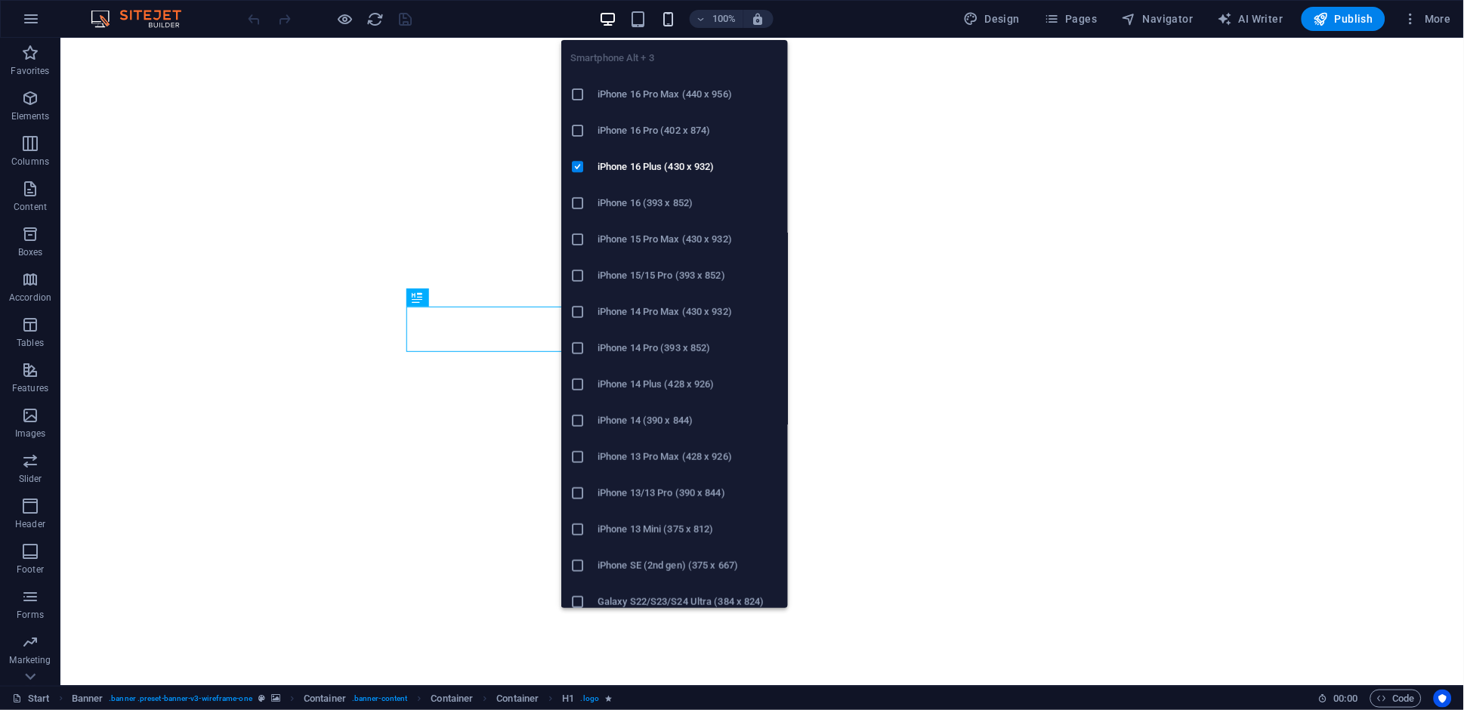
click at [666, 17] on icon "button" at bounding box center [667, 19] width 17 height 17
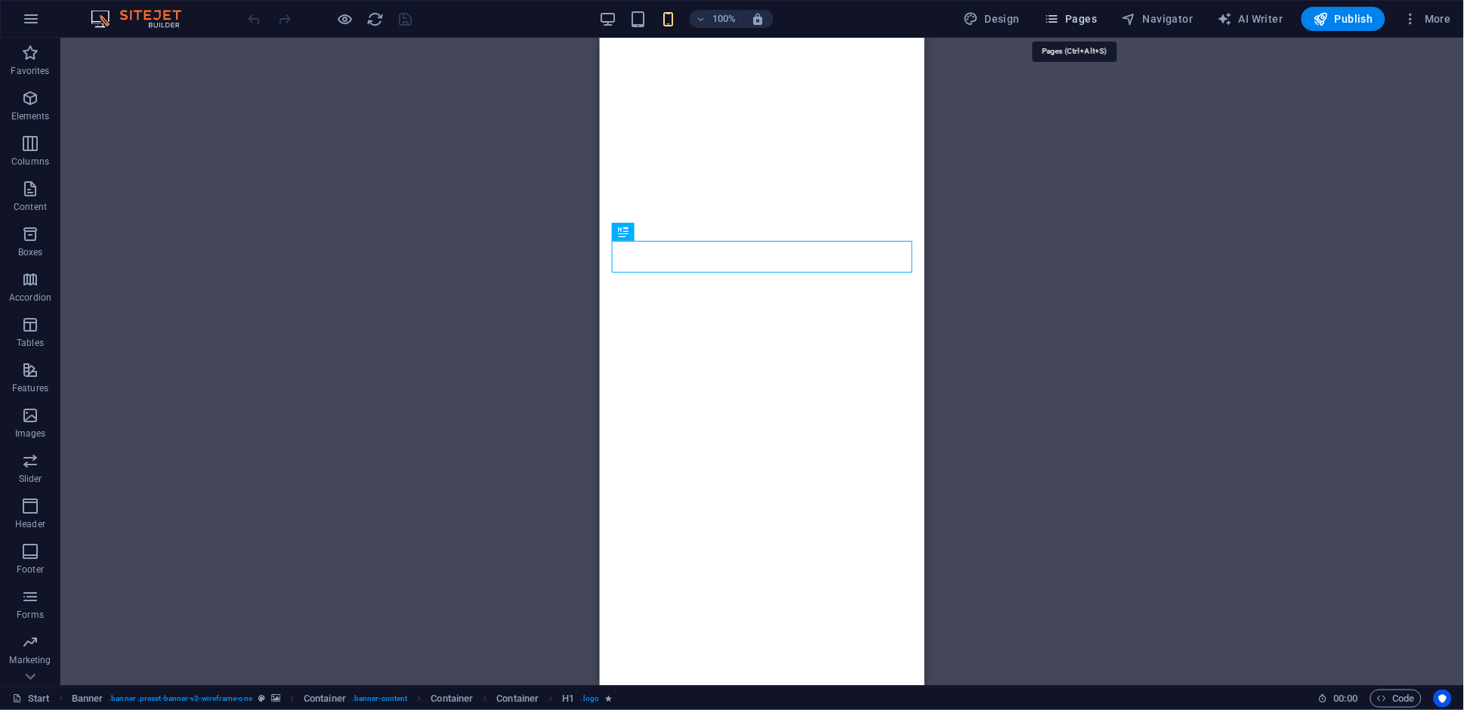
click at [1088, 20] on span "Pages" at bounding box center [1070, 18] width 53 height 15
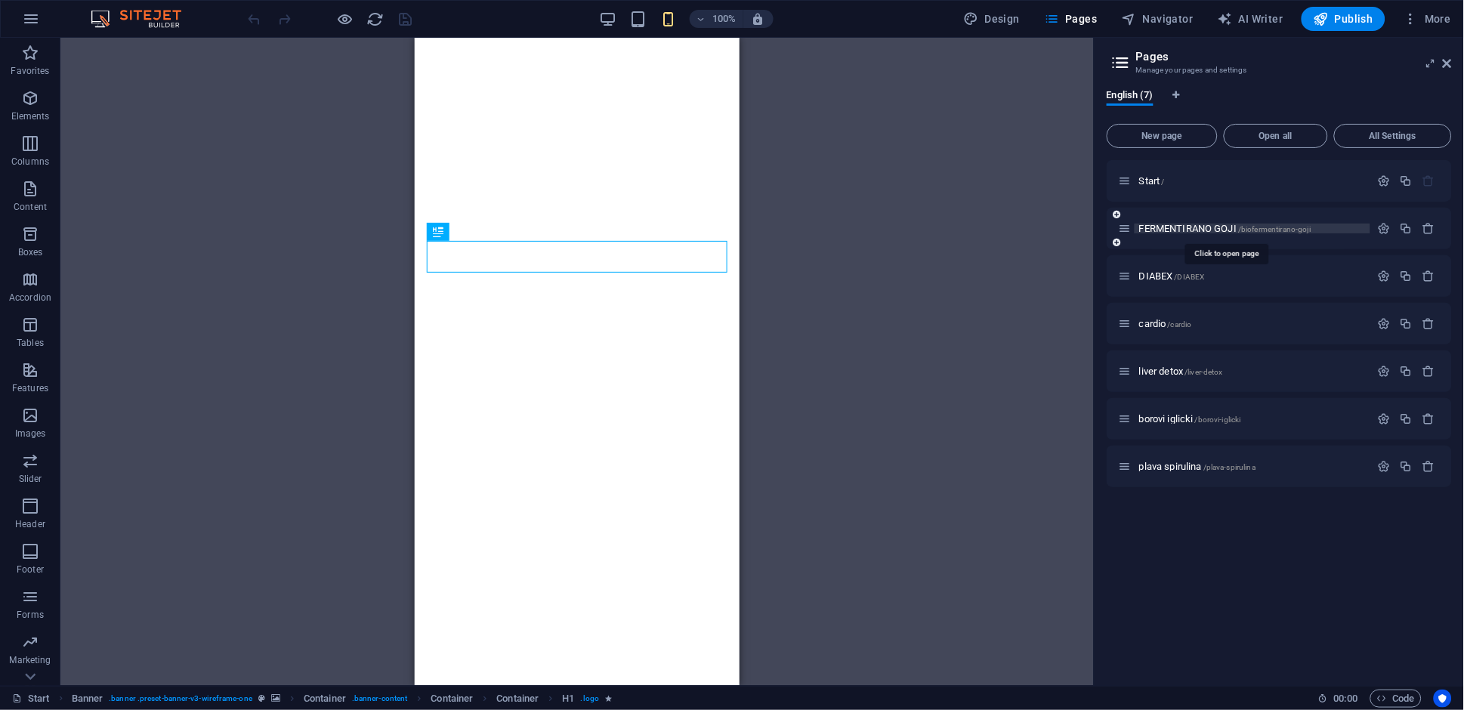
click at [1208, 229] on span "FERMENTIRANO GOJI /biofermentirano-goji" at bounding box center [1224, 228] width 171 height 11
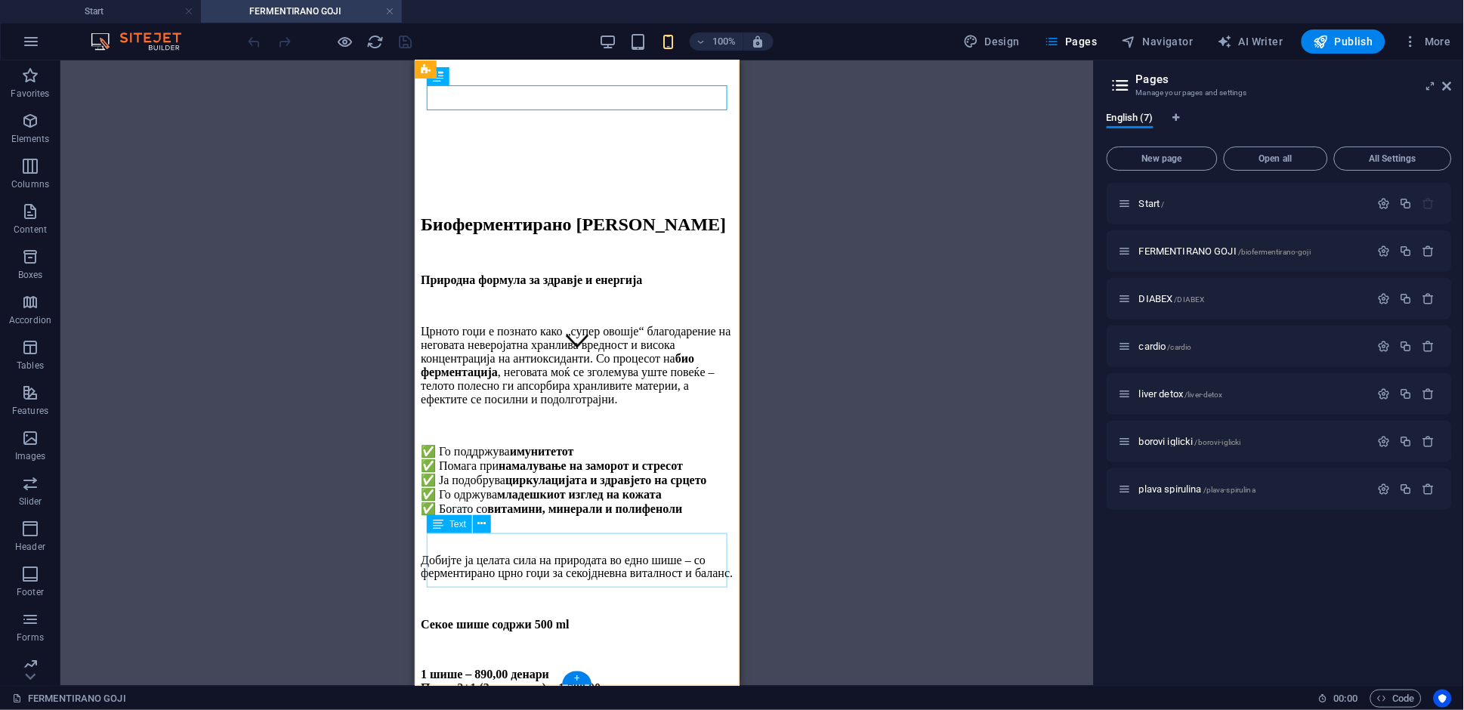
scroll to position [401, 0]
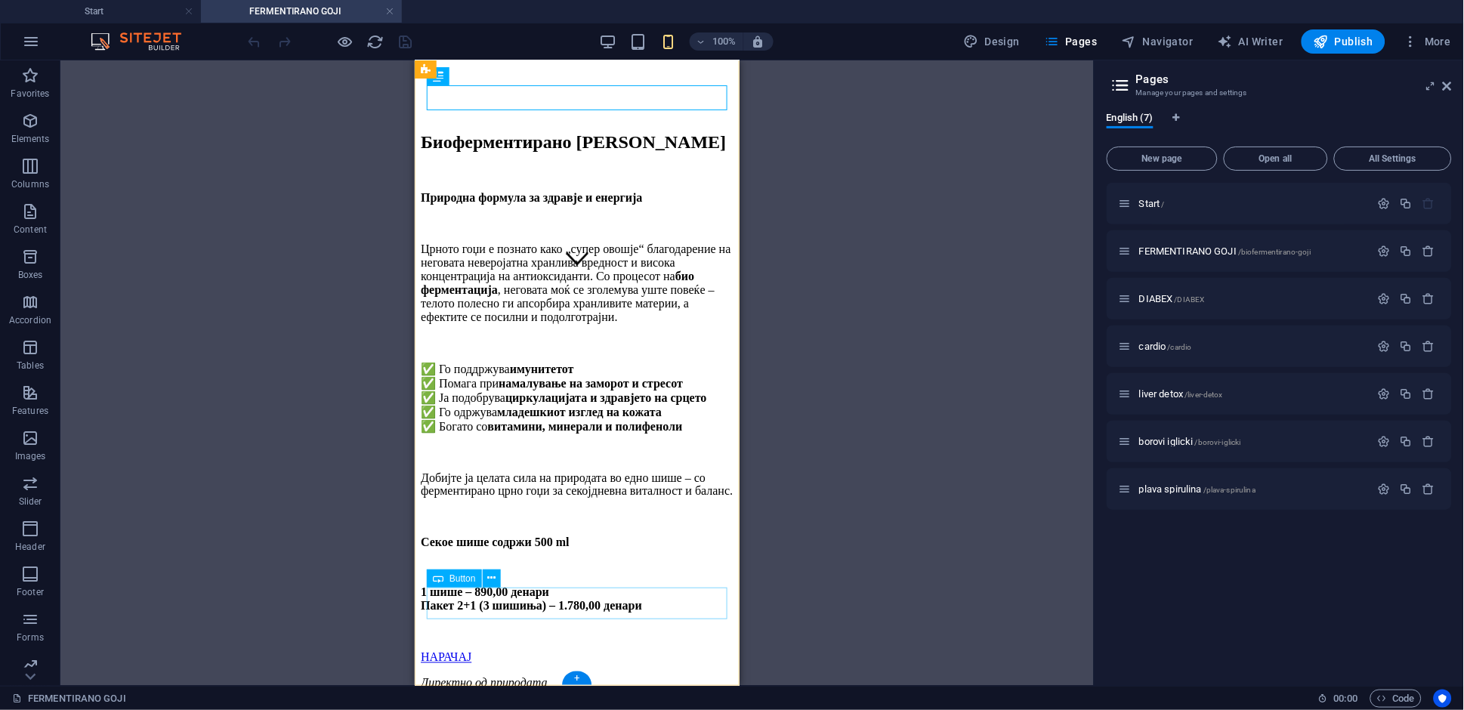
drag, startPoint x: 480, startPoint y: 599, endPoint x: 844, endPoint y: 645, distance: 367.0
click at [480, 638] on div "НАРАЧАЈ" at bounding box center [576, 657] width 313 height 14
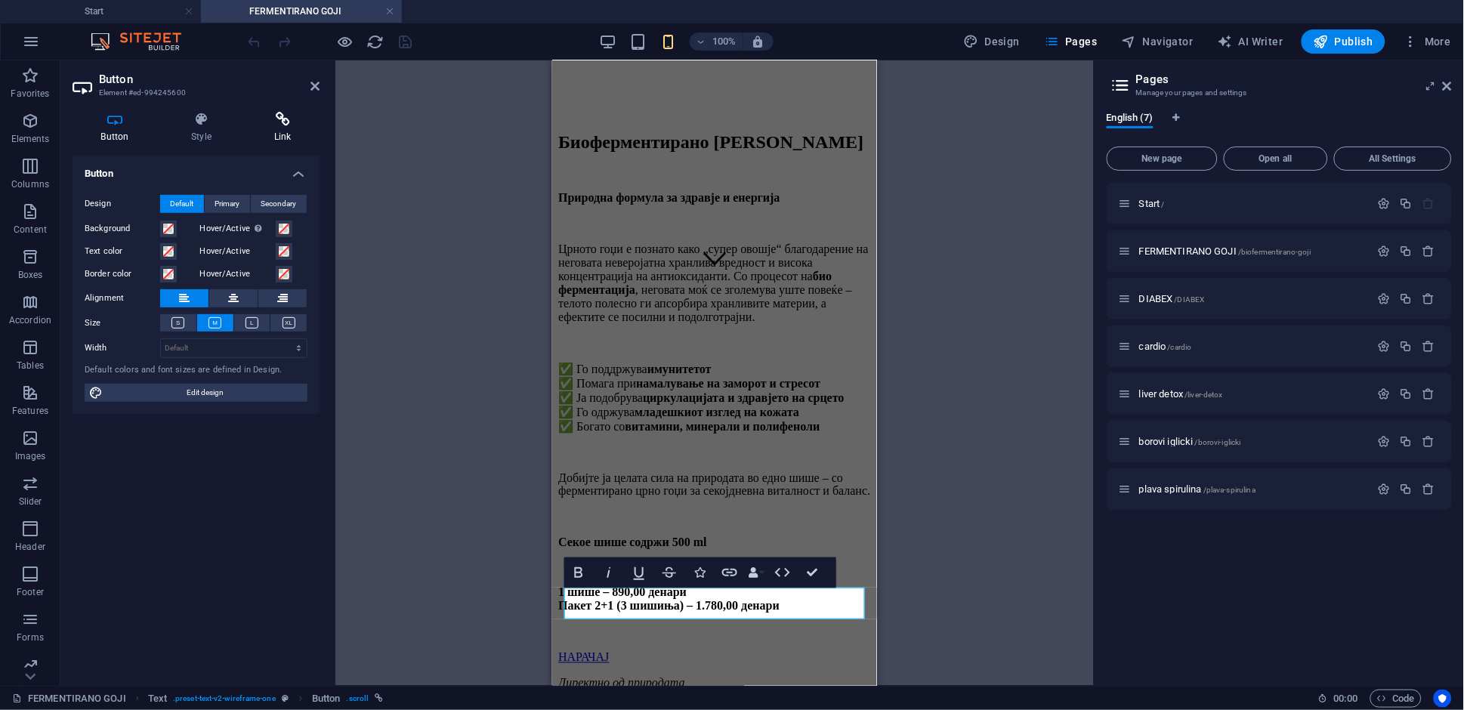
click at [282, 134] on h4 "Link" at bounding box center [282, 128] width 74 height 32
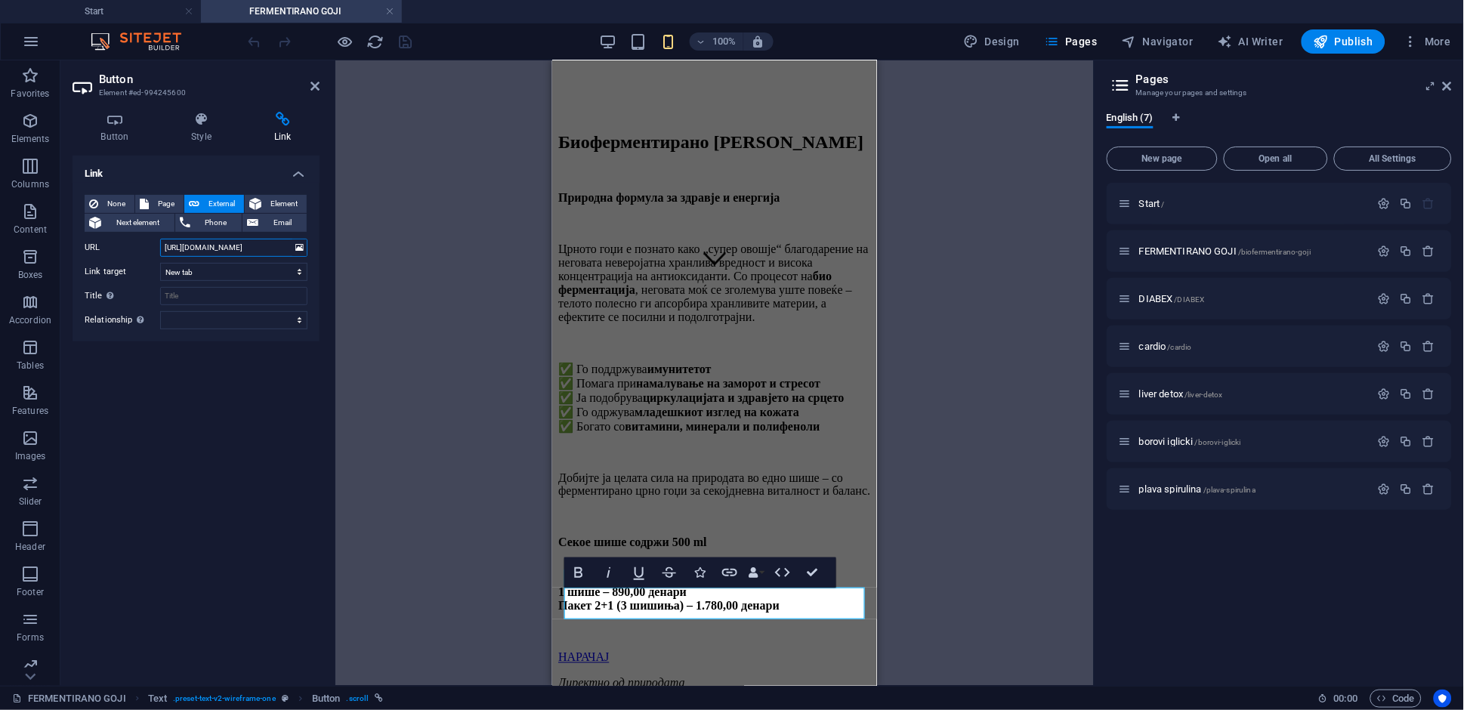
click at [248, 252] on input "https://m.me/profile.php?id=61573008726957" at bounding box center [233, 248] width 147 height 18
paste input "text"
type input "[URL][DOMAIN_NAME]"
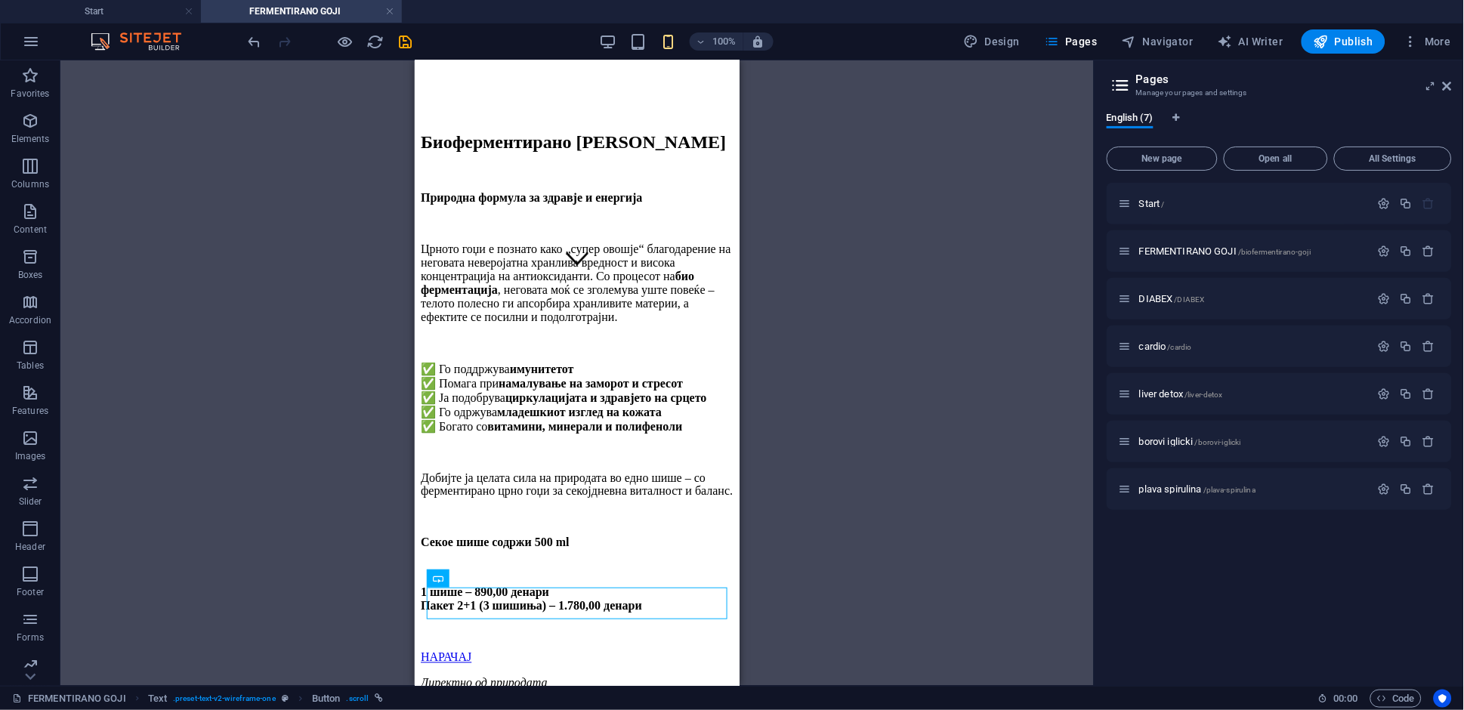
click at [273, 326] on div "H2 Text Spacer Text Spacer Text Button" at bounding box center [576, 372] width 1033 height 625
click at [1317, 89] on icon at bounding box center [1447, 86] width 9 height 12
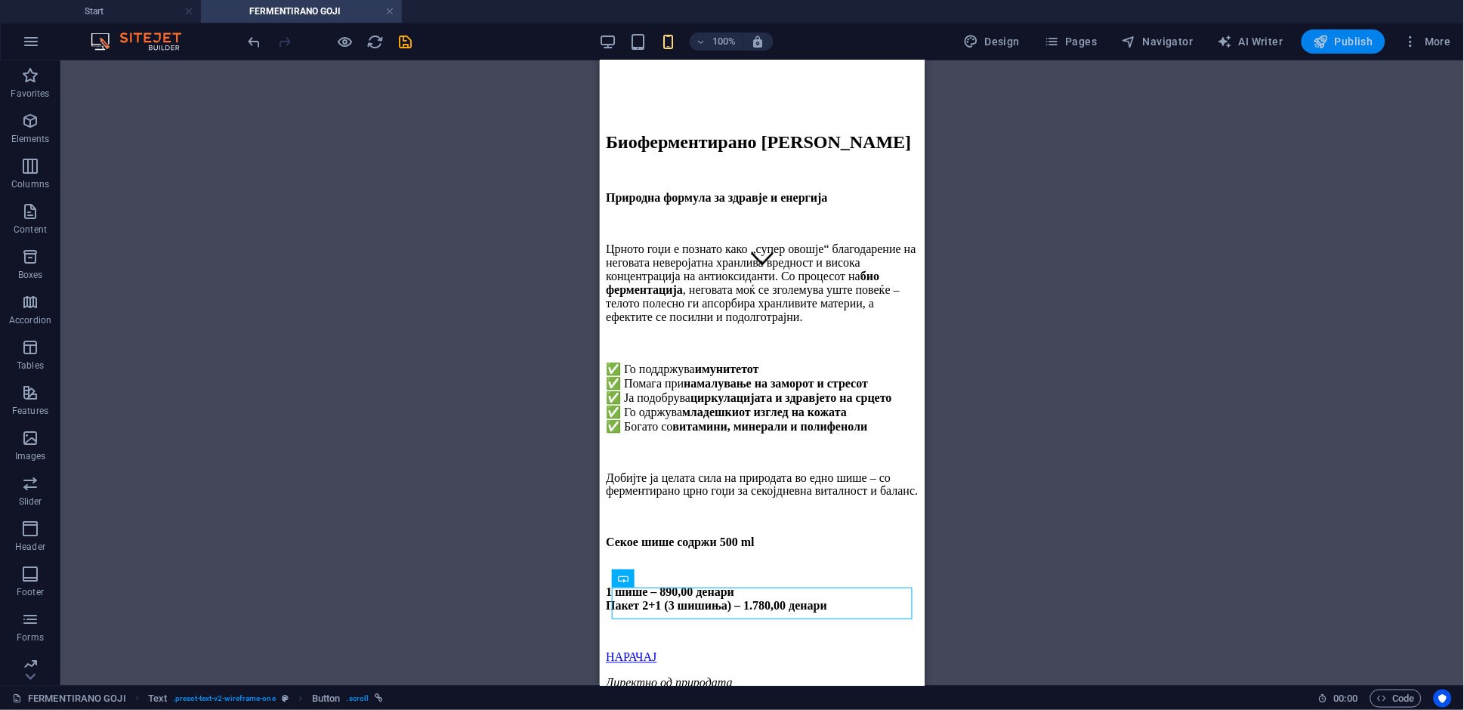
click at [1317, 45] on span "Publish" at bounding box center [1344, 41] width 60 height 15
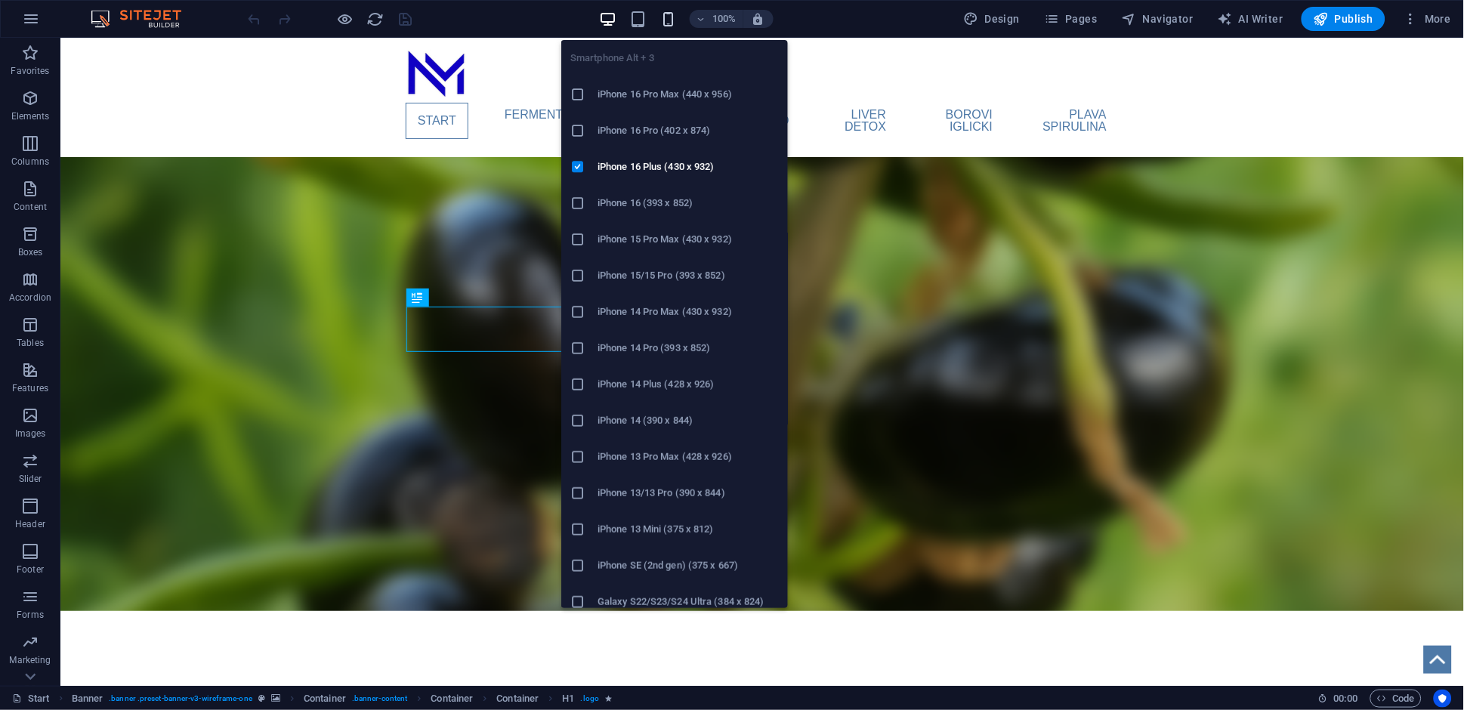
click at [669, 16] on icon "button" at bounding box center [667, 19] width 17 height 17
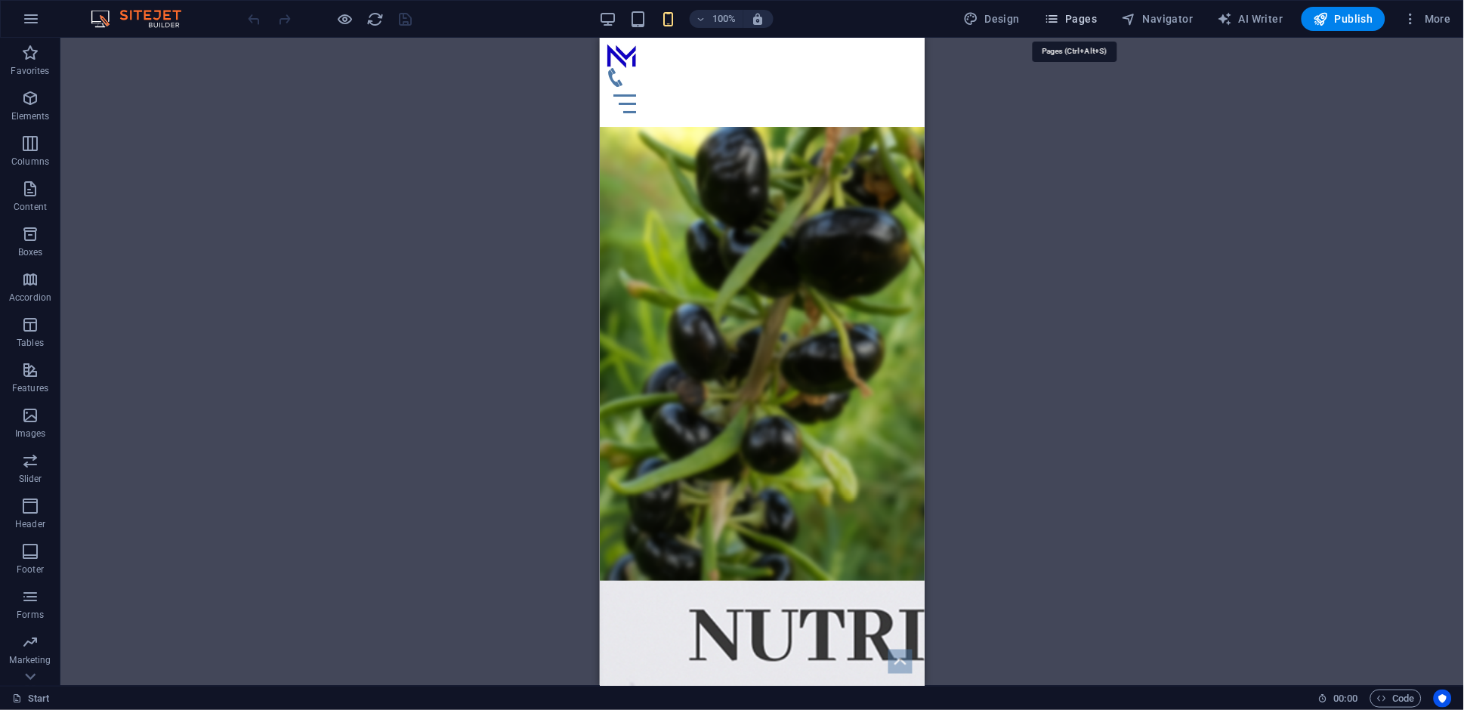
click at [1079, 17] on span "Pages" at bounding box center [1070, 18] width 53 height 15
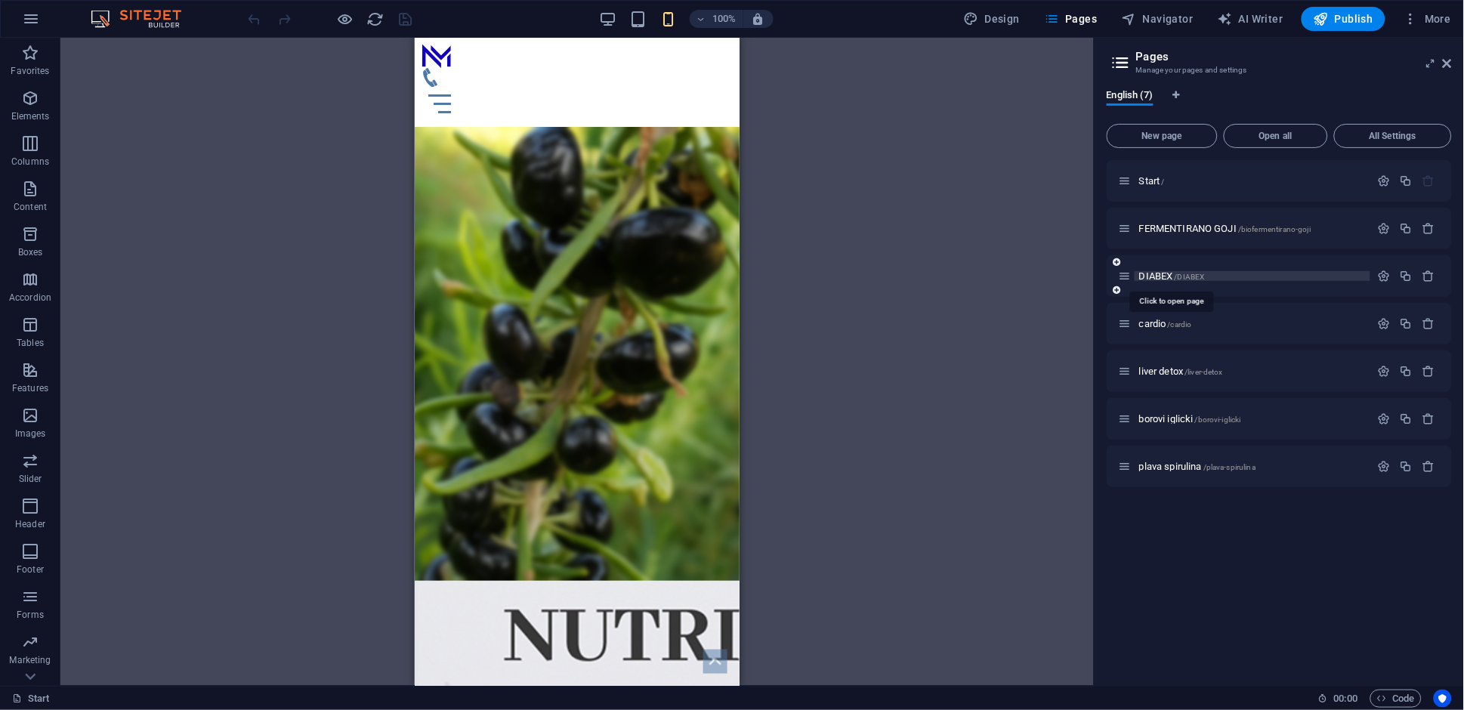
click at [1178, 275] on span "/DIABEX" at bounding box center [1190, 277] width 30 height 8
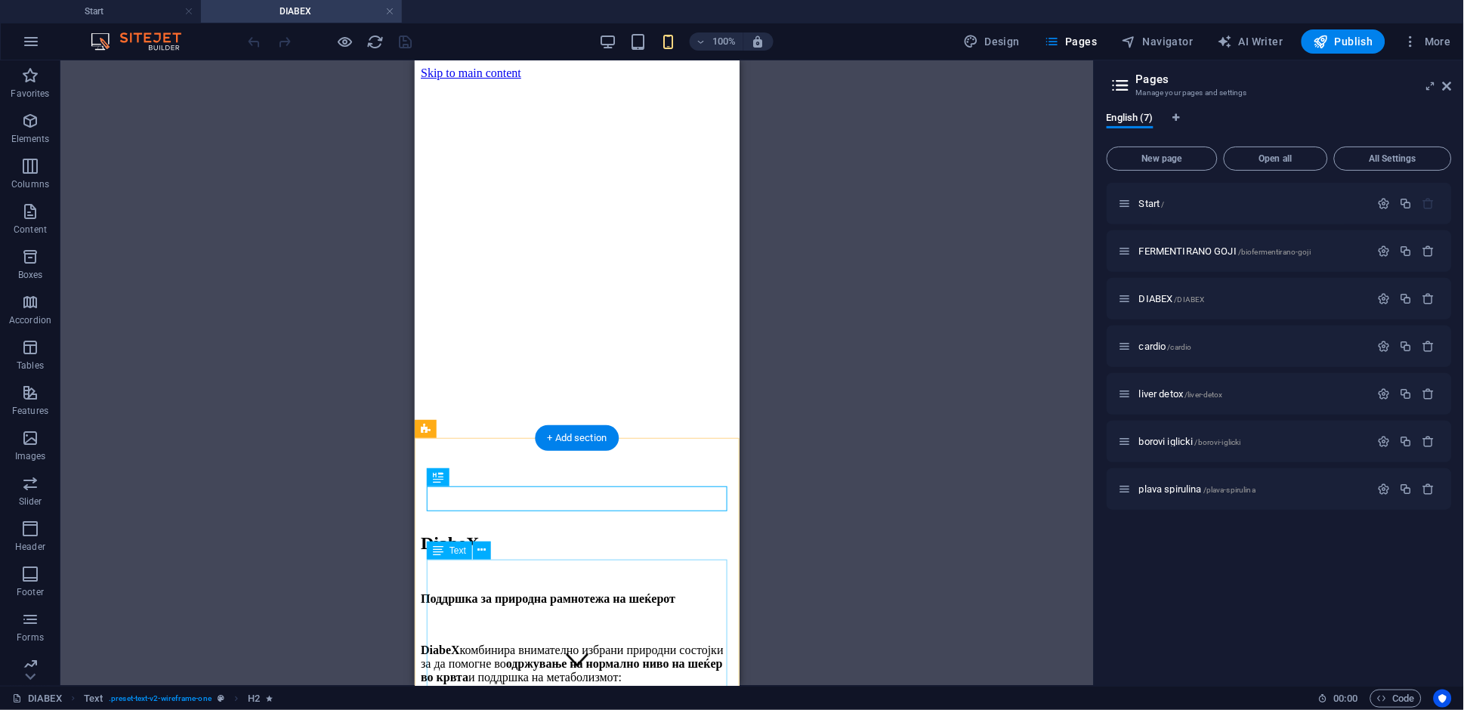
scroll to position [437, 0]
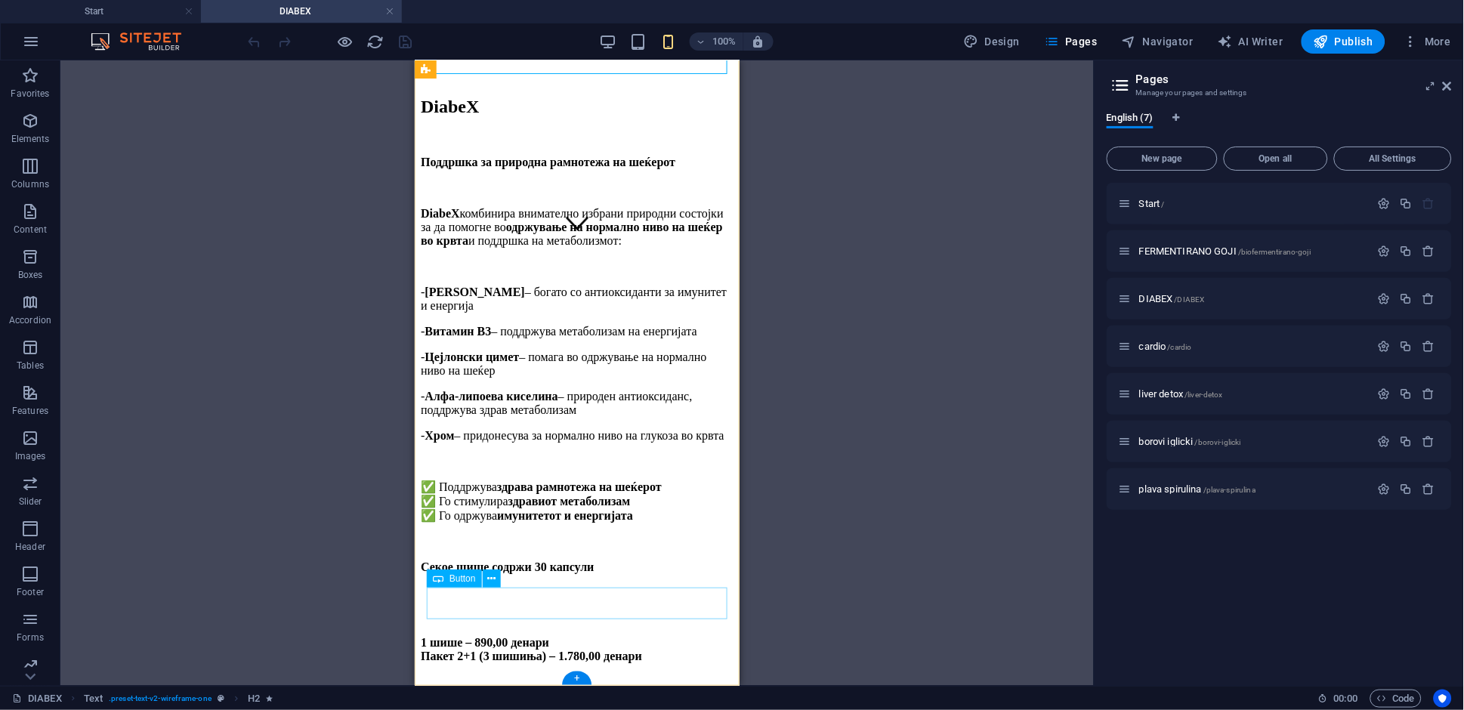
click at [477, 638] on div "НАРАЧАЈ" at bounding box center [576, 708] width 313 height 14
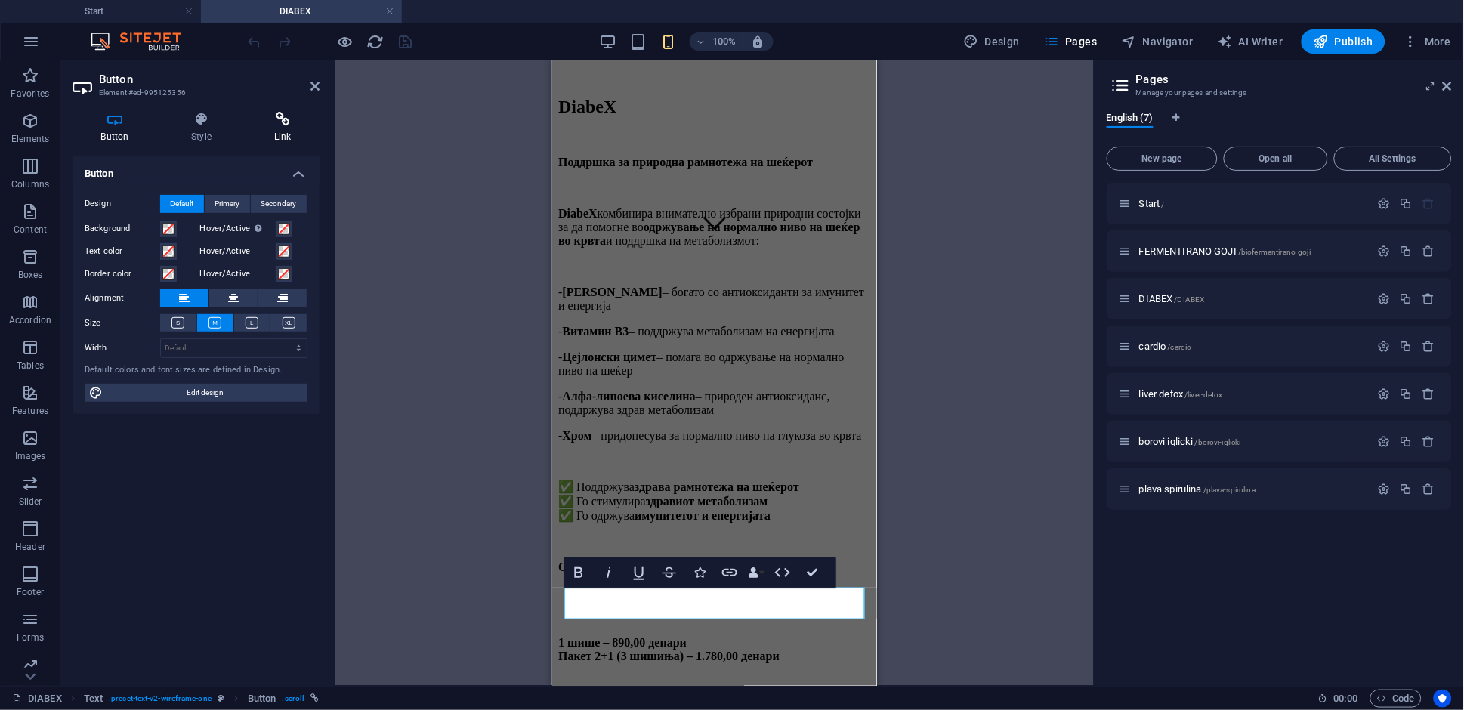
click at [284, 131] on h4 "Link" at bounding box center [282, 128] width 74 height 32
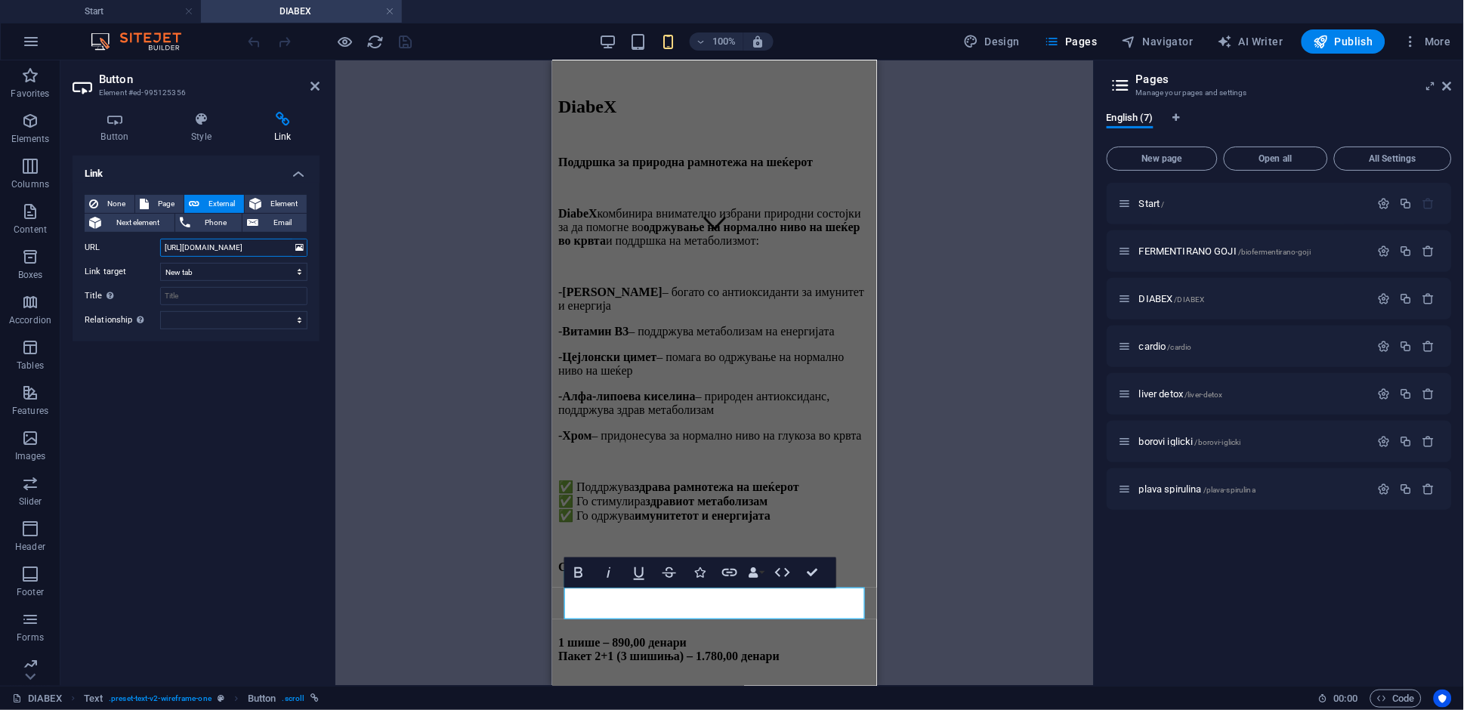
click at [230, 249] on input "[URL][DOMAIN_NAME]" at bounding box center [233, 248] width 147 height 18
paste input "[DOMAIN_NAME][URL]"
type input "[URL][DOMAIN_NAME]"
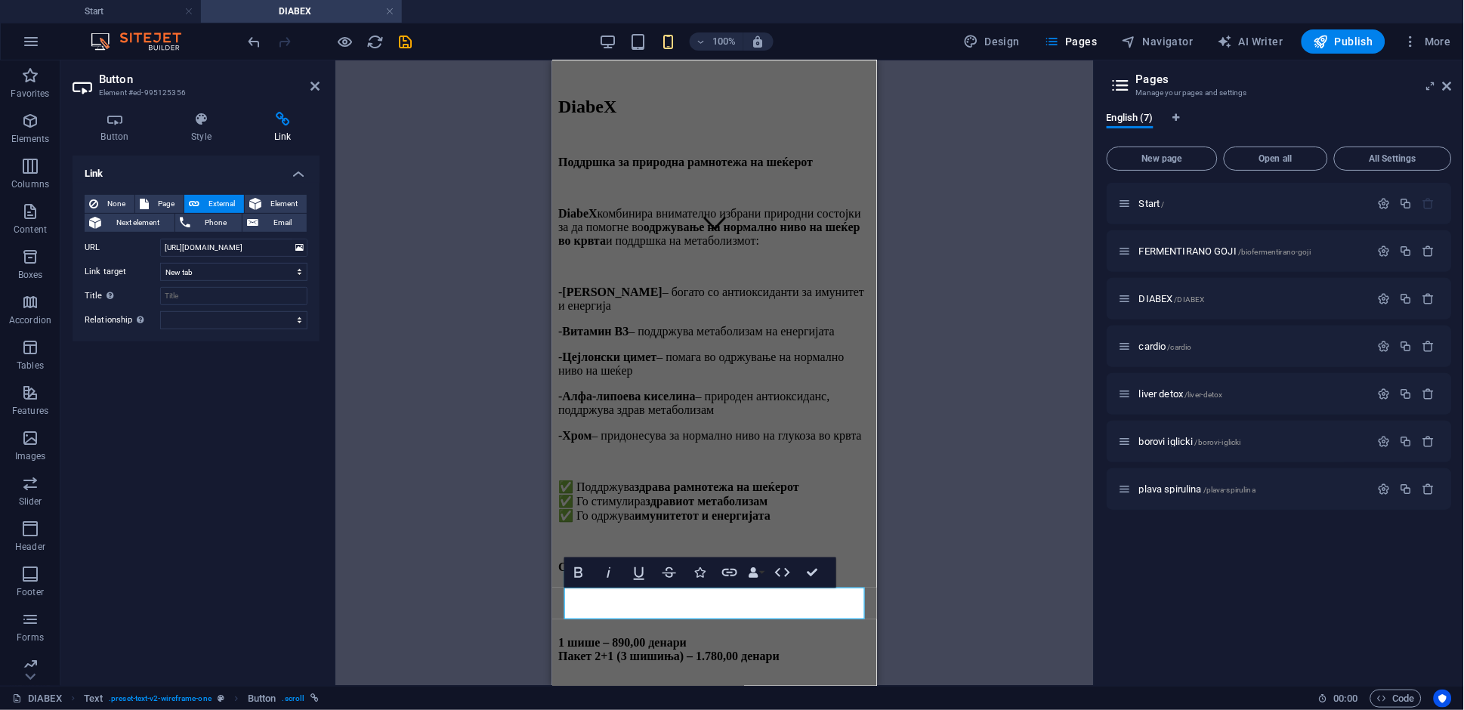
click at [417, 343] on div "H2 Text Spacer Text Text Text Button Bold Italic Underline Strikethrough Icons …" at bounding box center [714, 372] width 758 height 625
click at [314, 89] on icon at bounding box center [314, 86] width 9 height 12
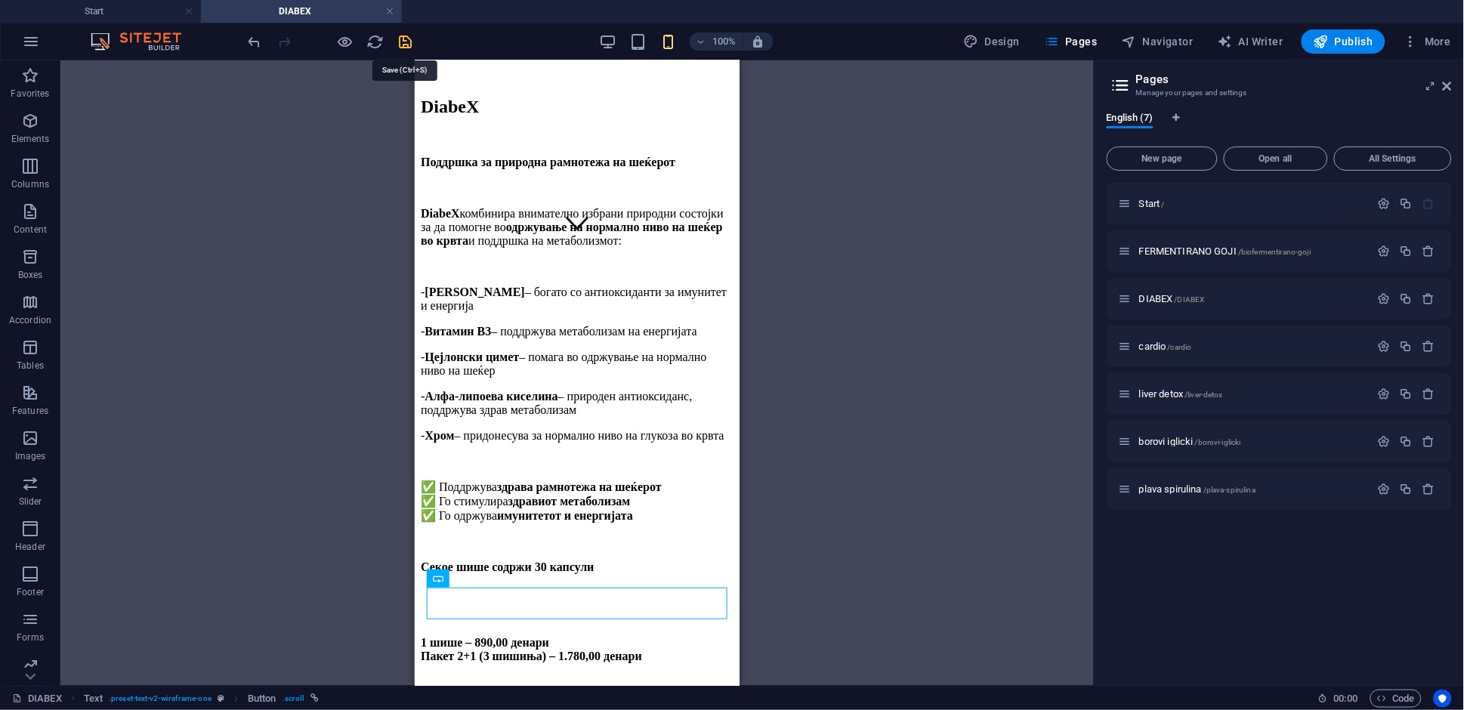
click at [407, 38] on icon "save" at bounding box center [405, 41] width 17 height 17
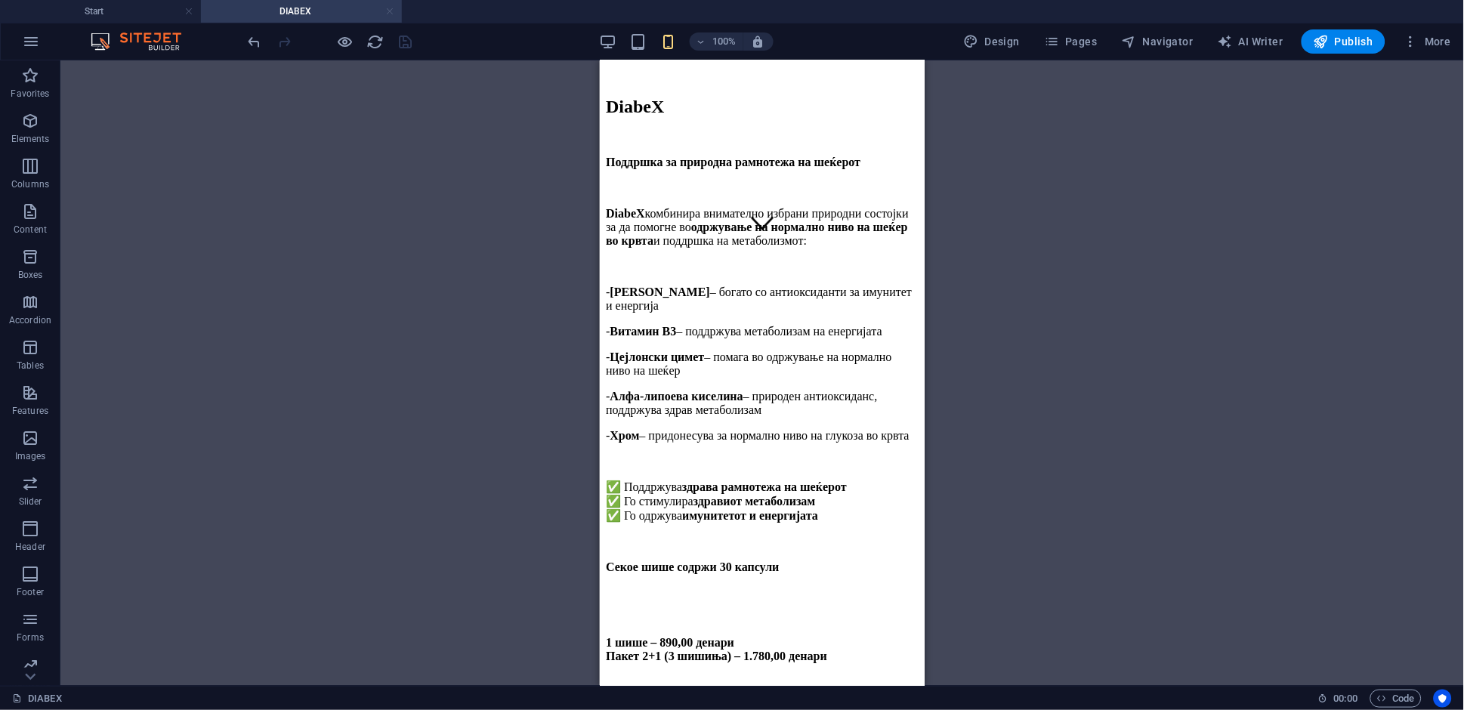
click at [392, 11] on link at bounding box center [389, 12] width 9 height 14
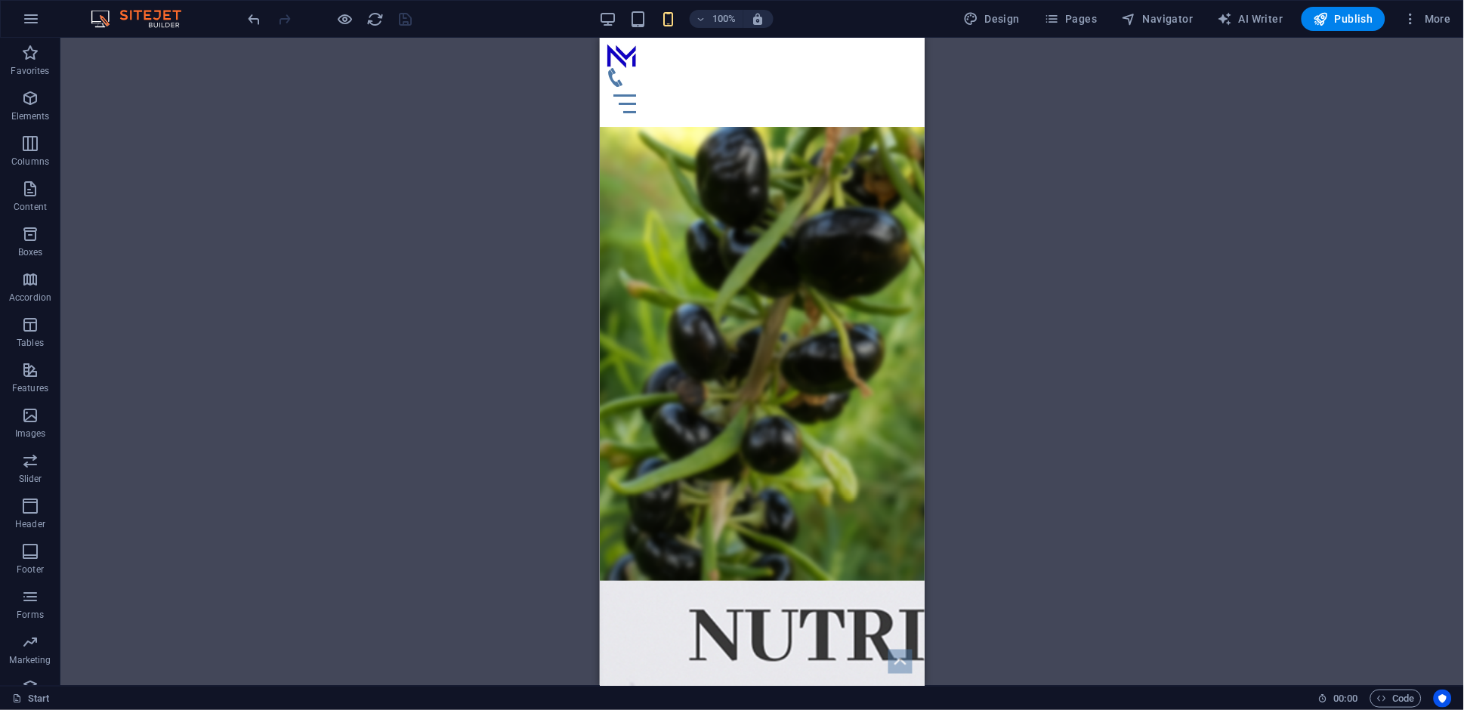
click at [1067, 4] on div "100% Design Pages Navigator AI Writer Publish More" at bounding box center [732, 19] width 1462 height 36
click at [1073, 20] on span "Pages" at bounding box center [1070, 18] width 53 height 15
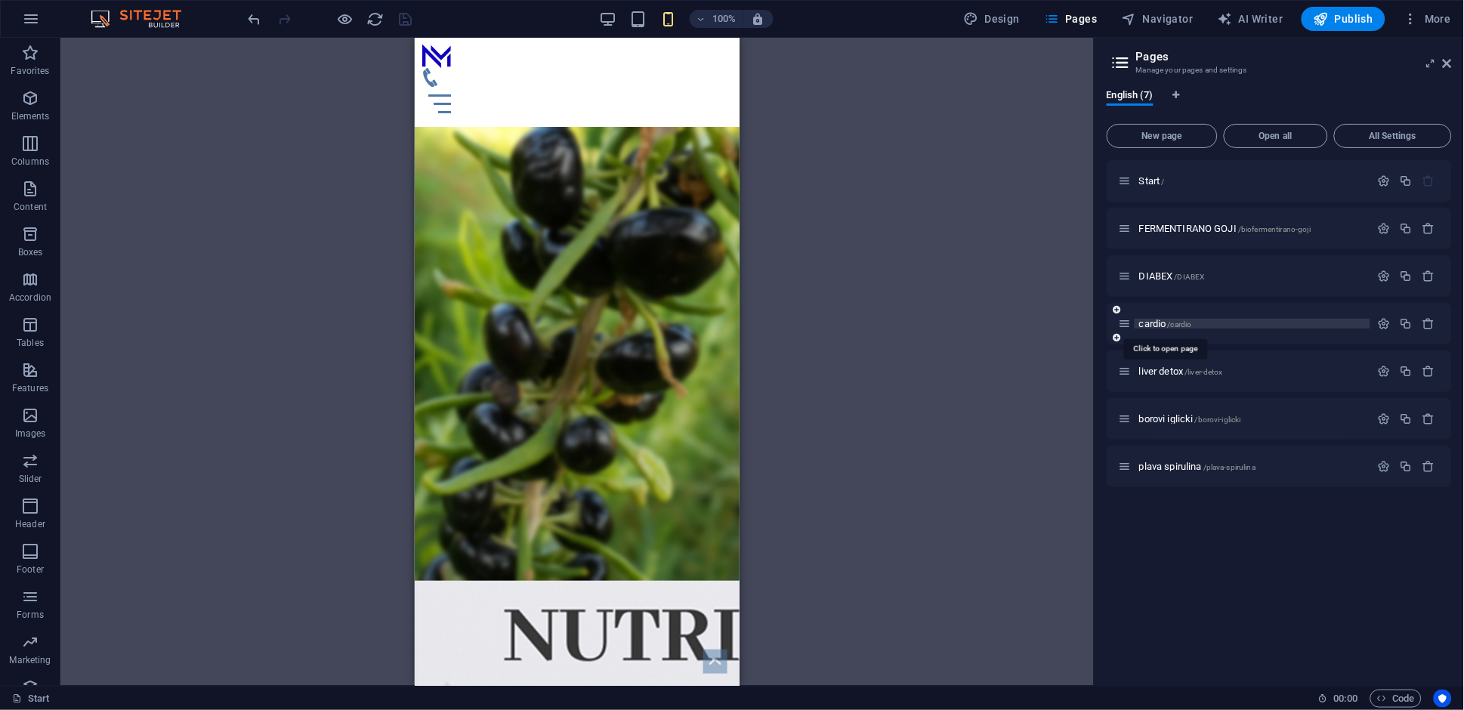
click at [1169, 323] on span "/cardio" at bounding box center [1180, 324] width 24 height 8
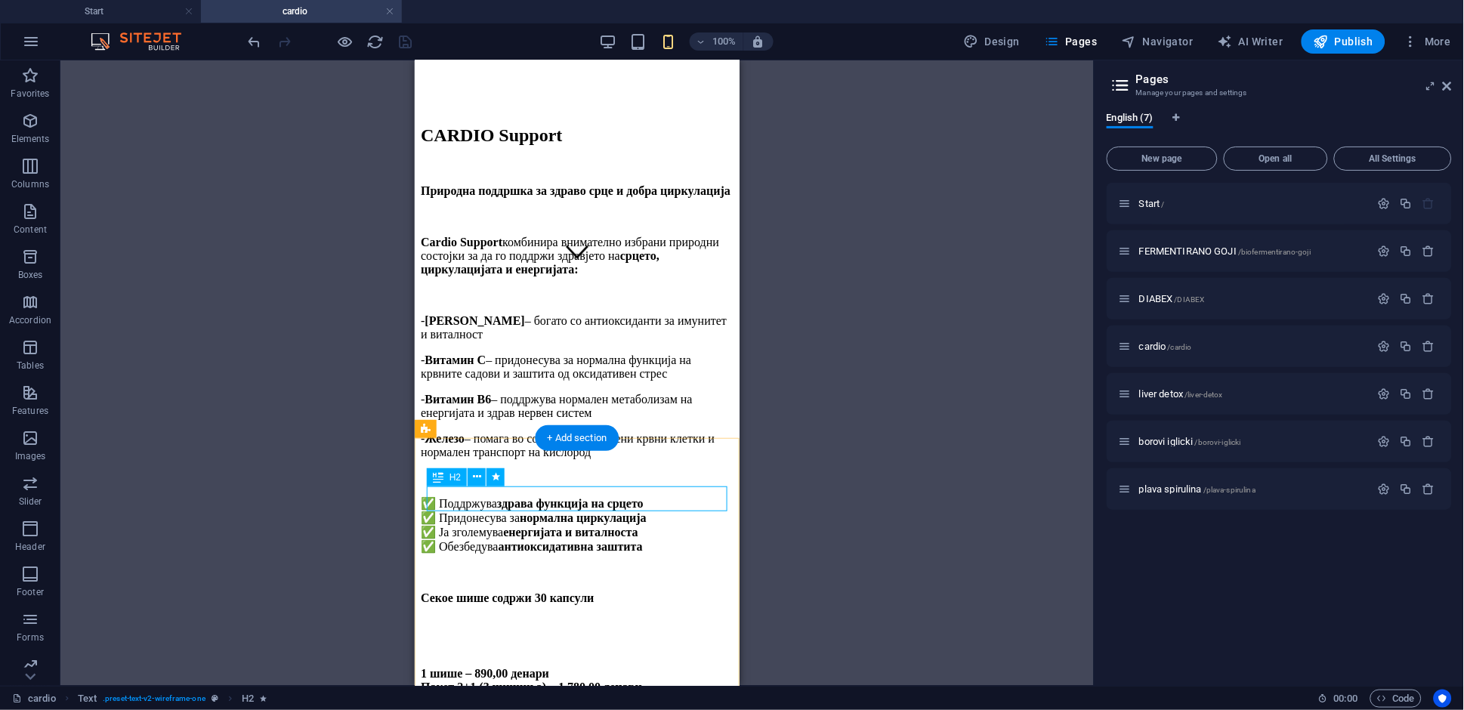
scroll to position [419, 0]
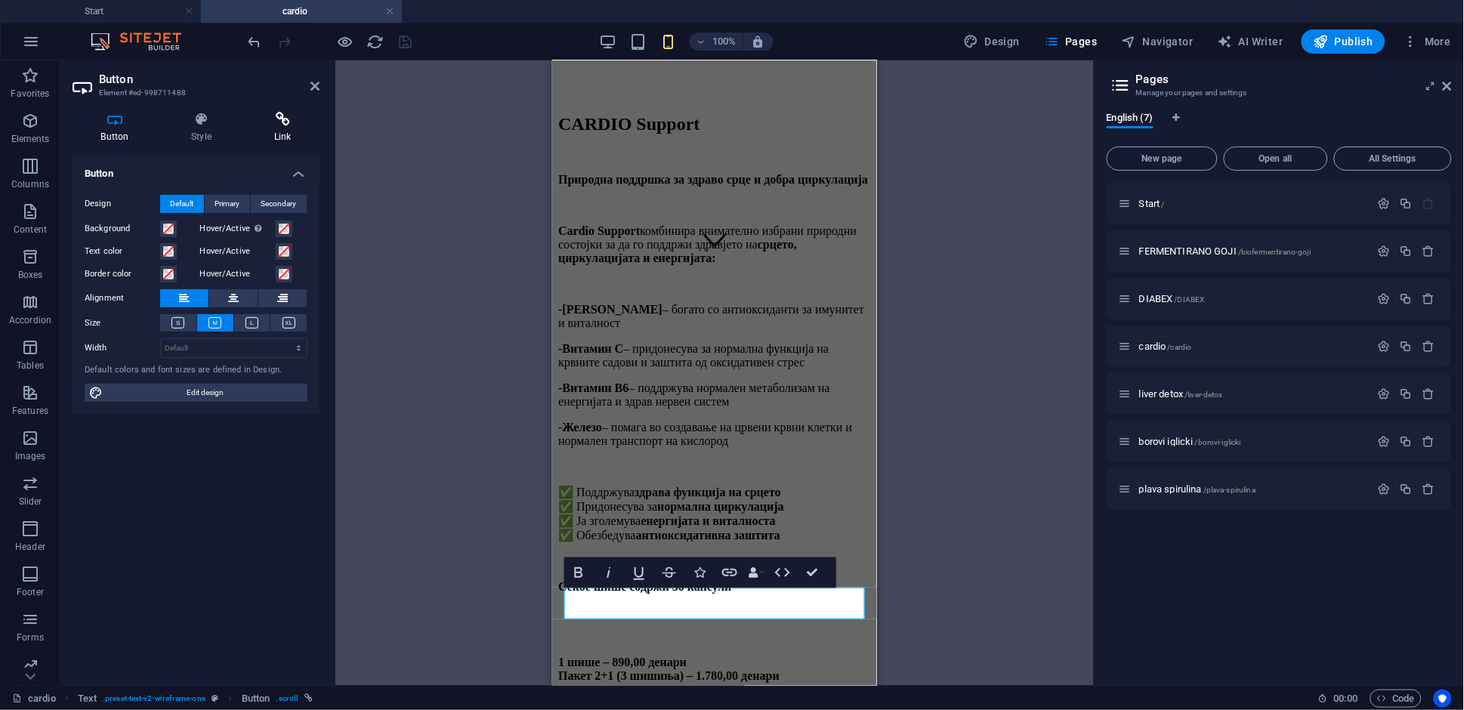
click at [282, 126] on icon at bounding box center [282, 119] width 74 height 15
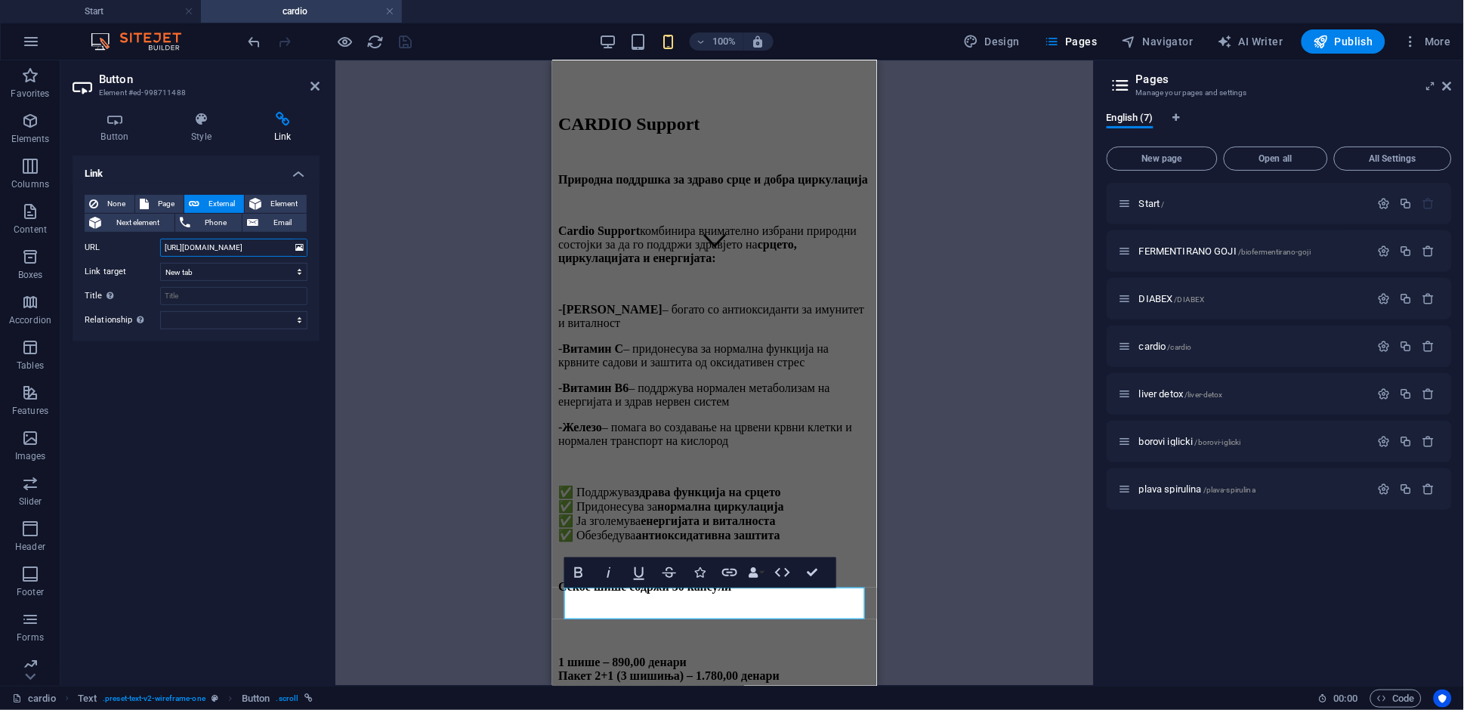
click at [261, 247] on input "[URL][DOMAIN_NAME]" at bounding box center [233, 248] width 147 height 18
paste input "[DOMAIN_NAME][URL]"
type input "[URL][DOMAIN_NAME]"
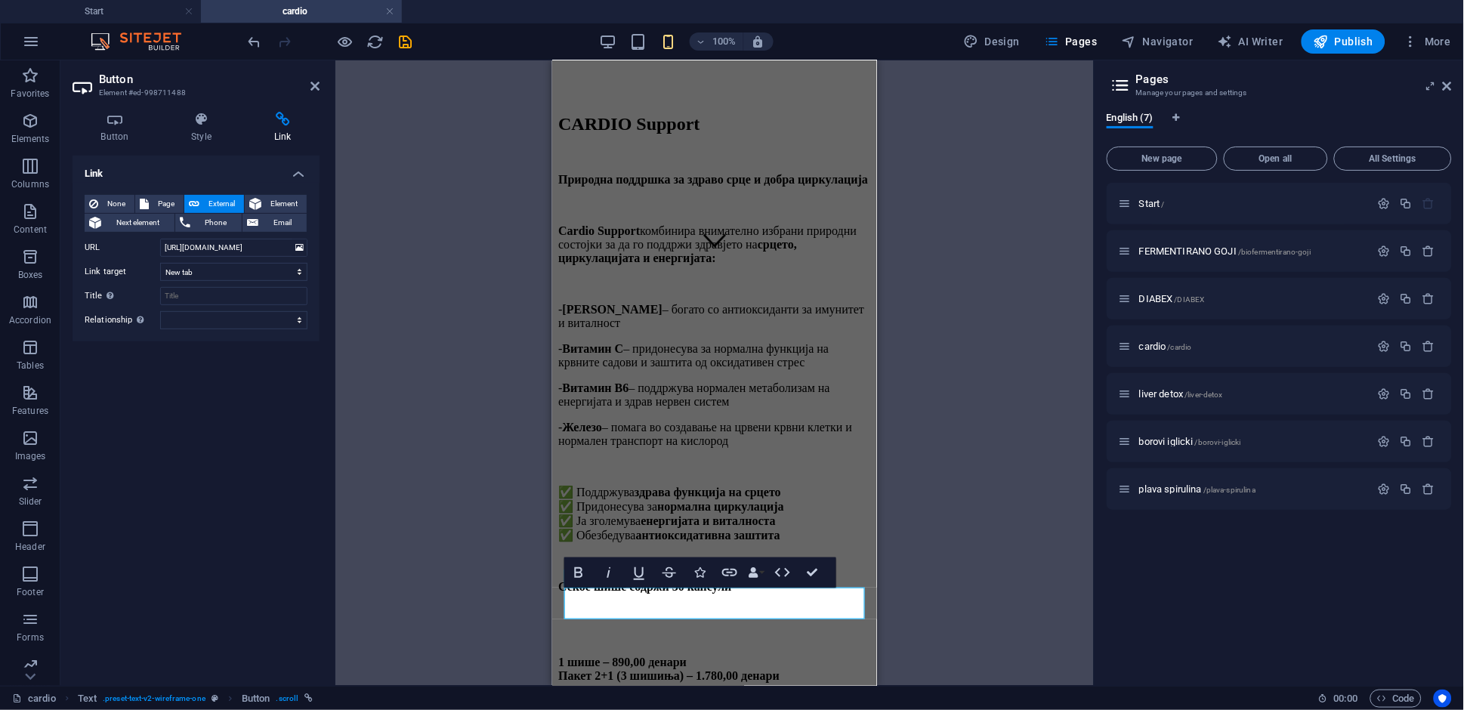
click at [391, 245] on div "H2 Text Banner Container Banner Spacer Text Text Spacer Text Button Bold Italic…" at bounding box center [714, 372] width 758 height 625
click at [316, 83] on icon at bounding box center [314, 86] width 9 height 12
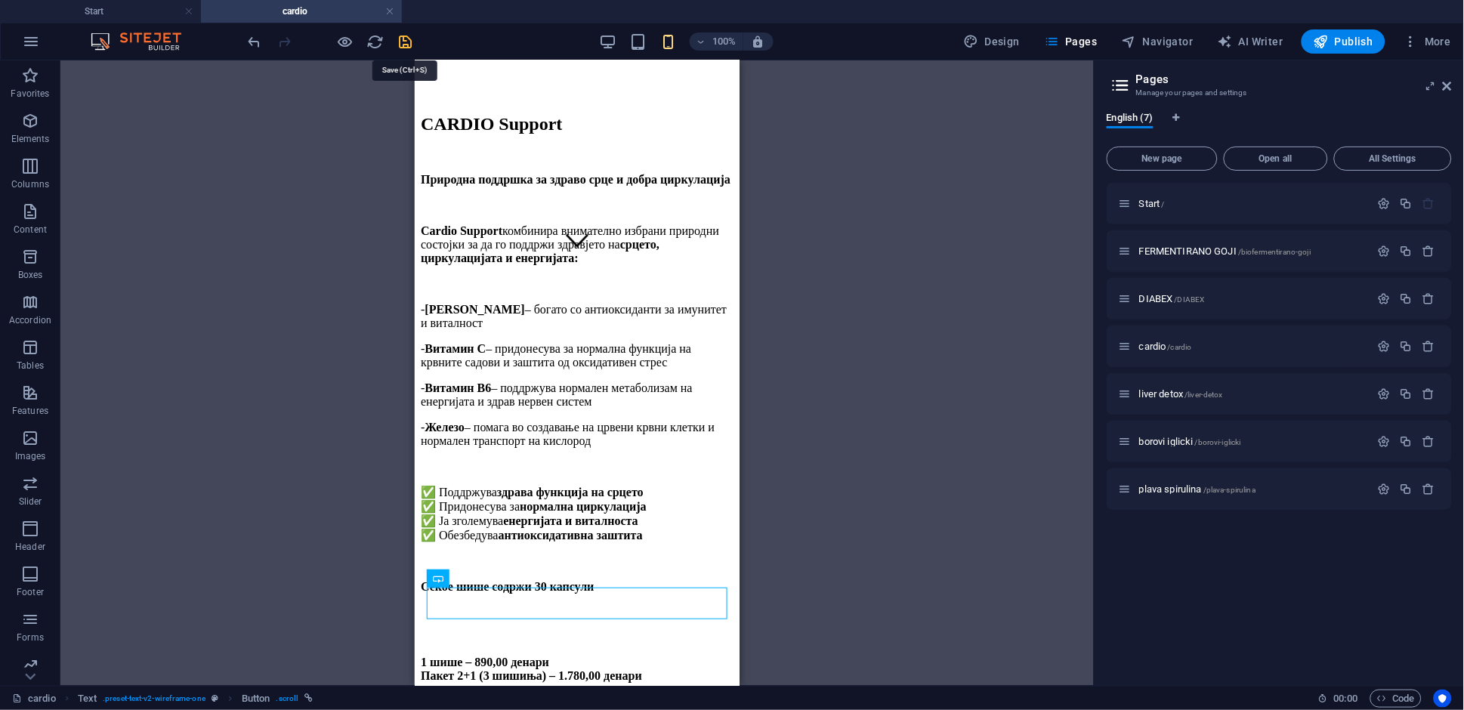
click at [405, 42] on icon "save" at bounding box center [405, 41] width 17 height 17
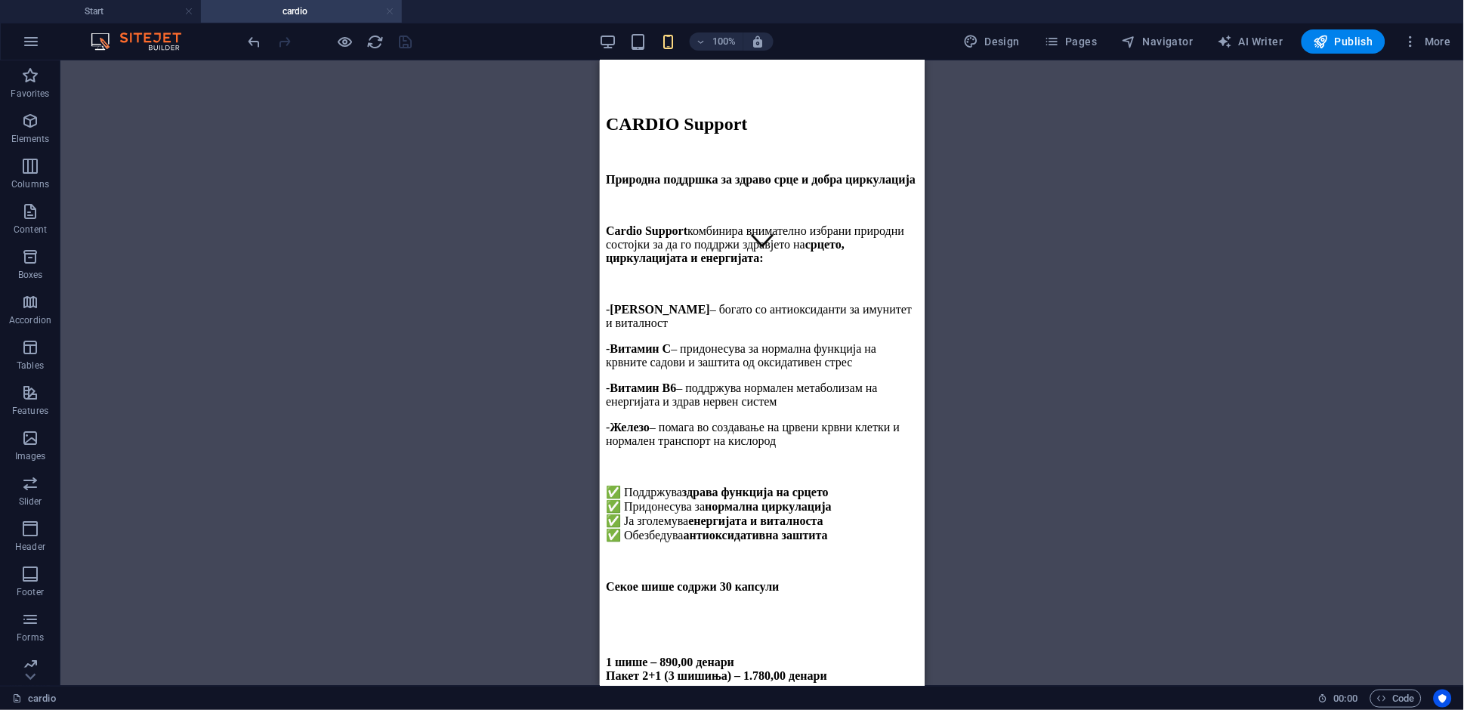
click at [393, 14] on link at bounding box center [389, 12] width 9 height 14
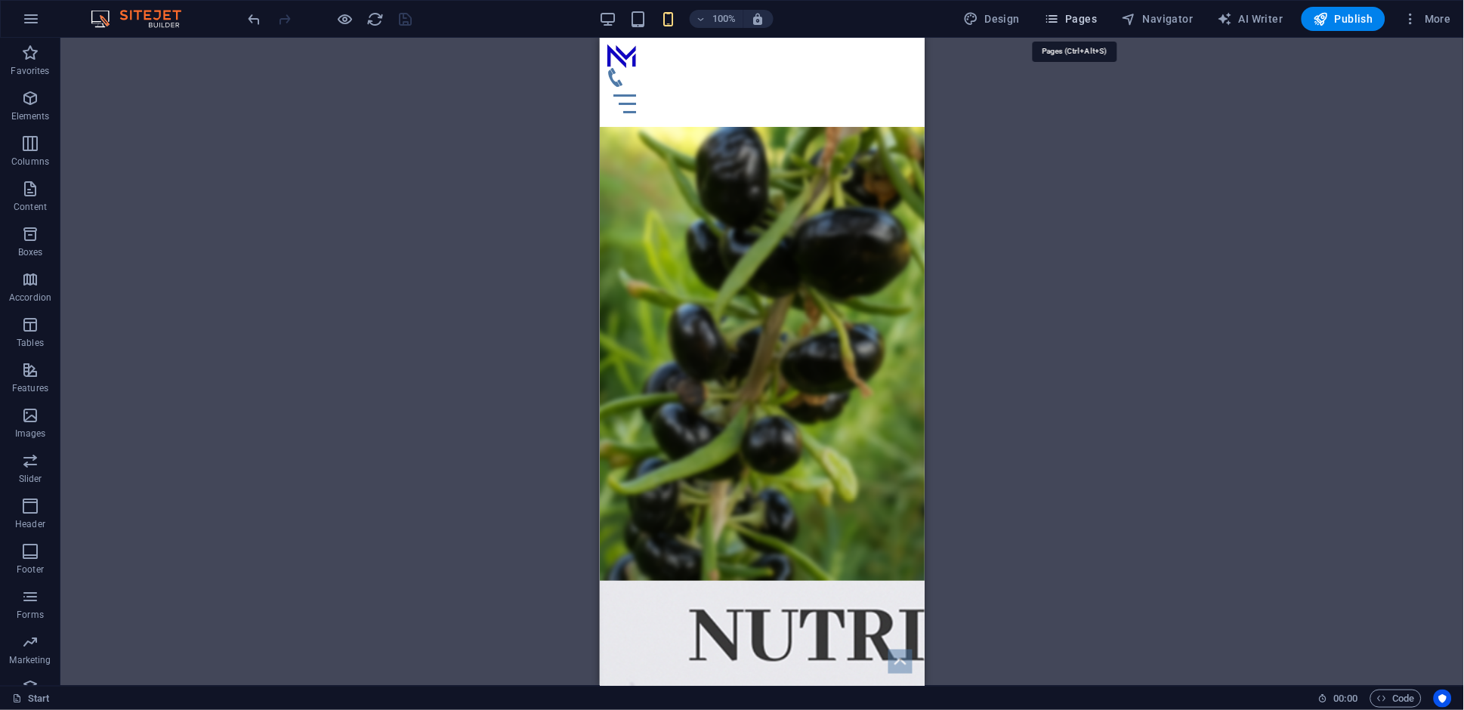
click at [1078, 23] on span "Pages" at bounding box center [1070, 18] width 53 height 15
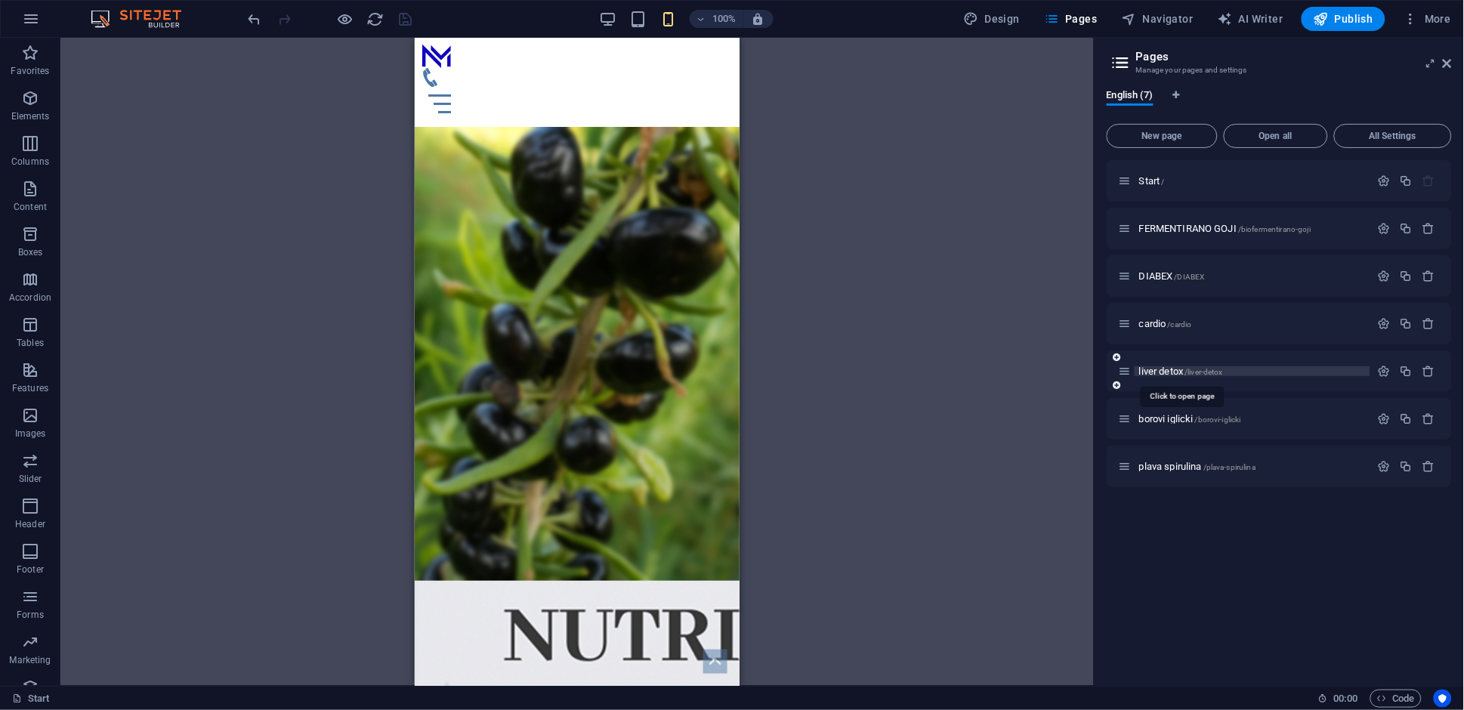
click at [1167, 371] on span "liver detox /liver-detox" at bounding box center [1181, 371] width 84 height 11
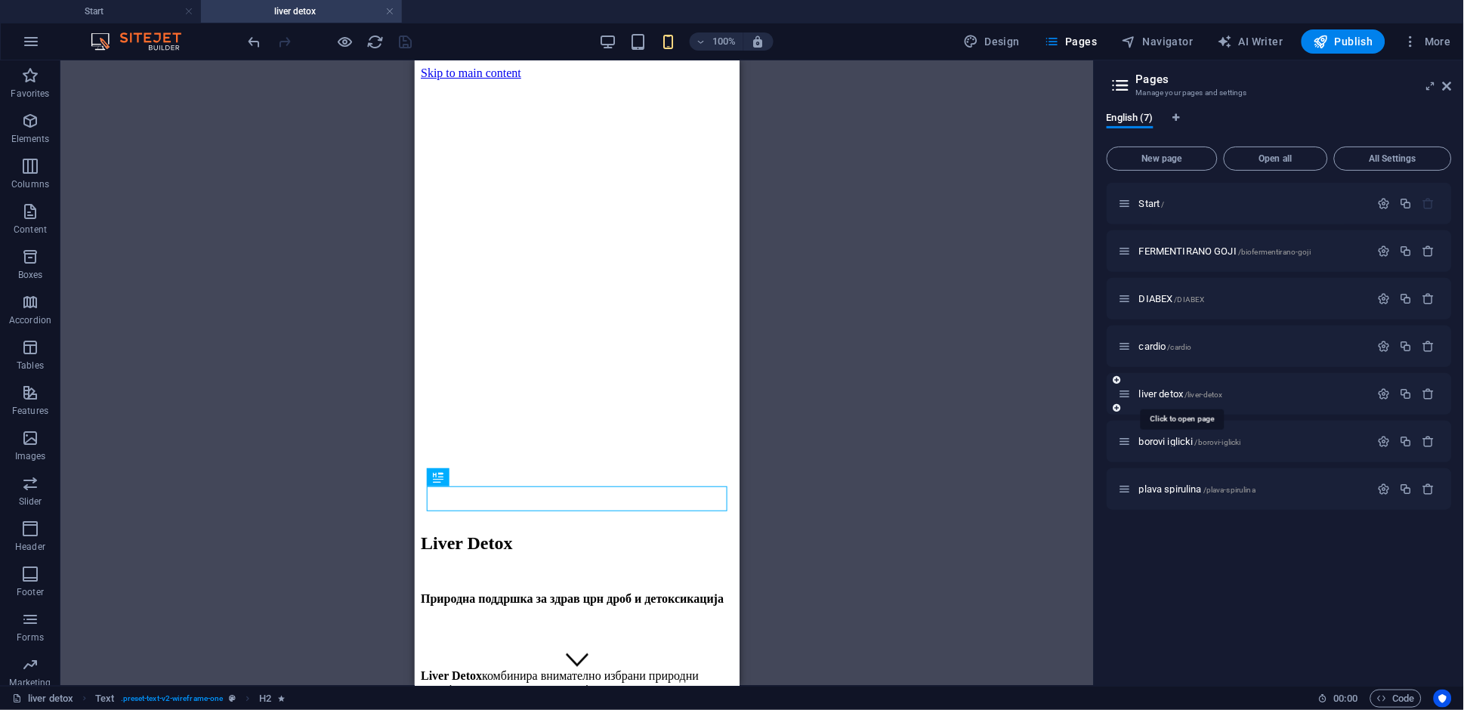
scroll to position [0, 0]
click at [1193, 440] on span "borovi iglicki /borovi-iglicki" at bounding box center [1190, 441] width 102 height 11
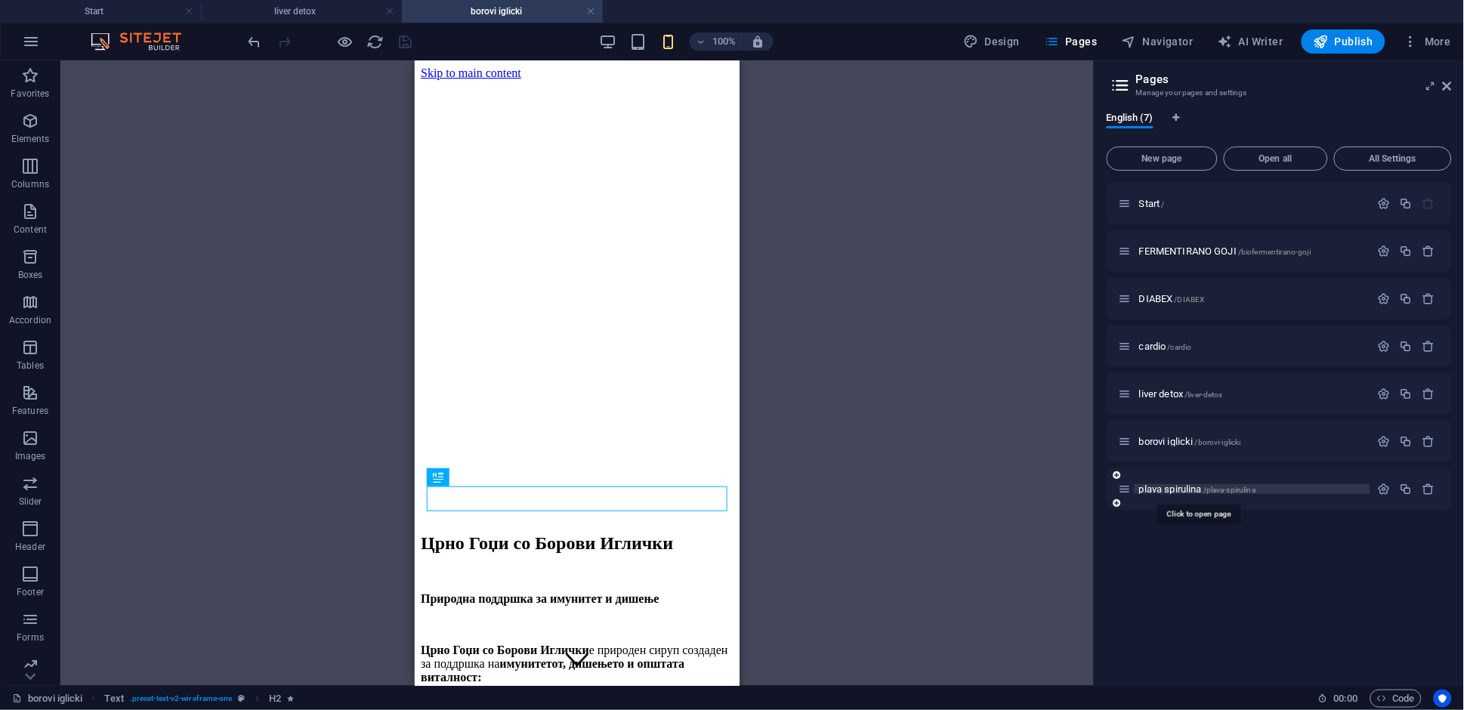
click at [1186, 485] on span "plava spirulina /plava-spirulina" at bounding box center [1197, 488] width 116 height 11
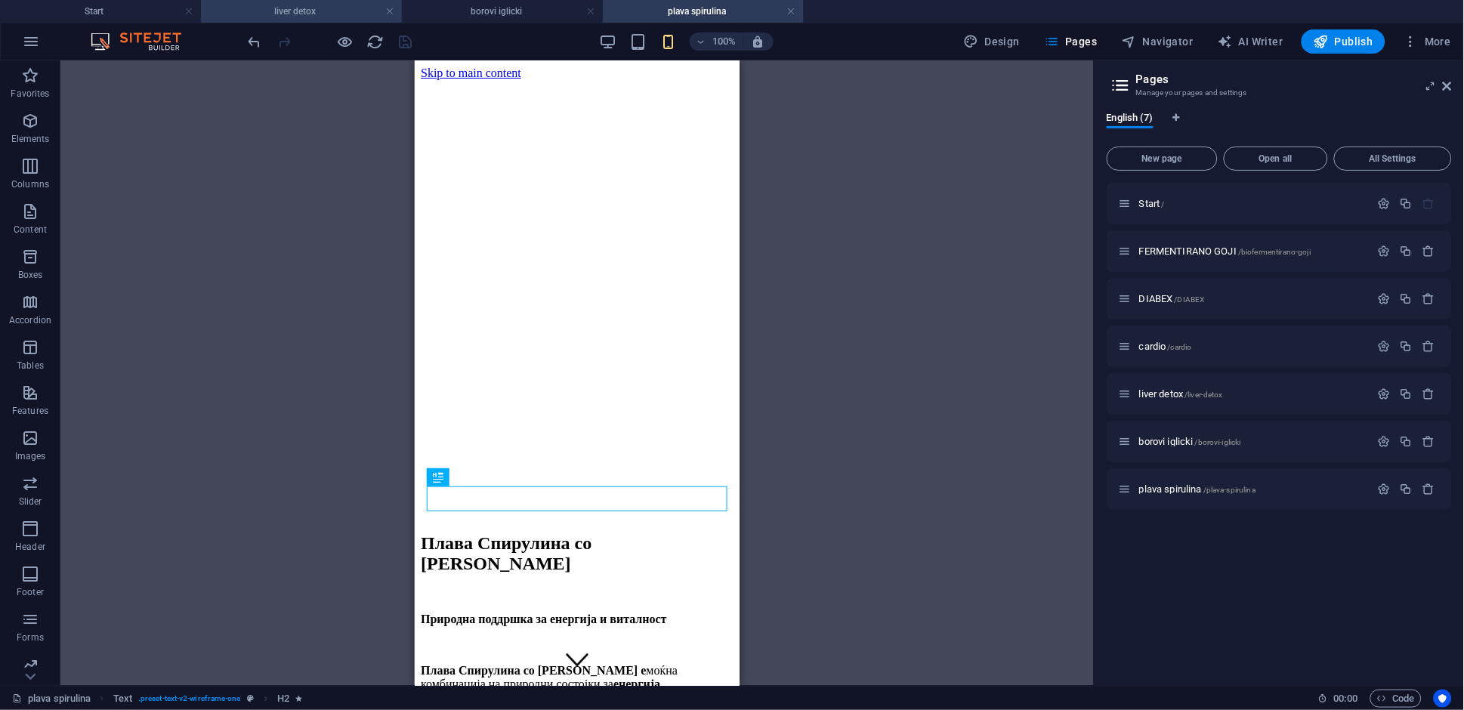
click at [279, 13] on h4 "liver detox" at bounding box center [301, 11] width 201 height 17
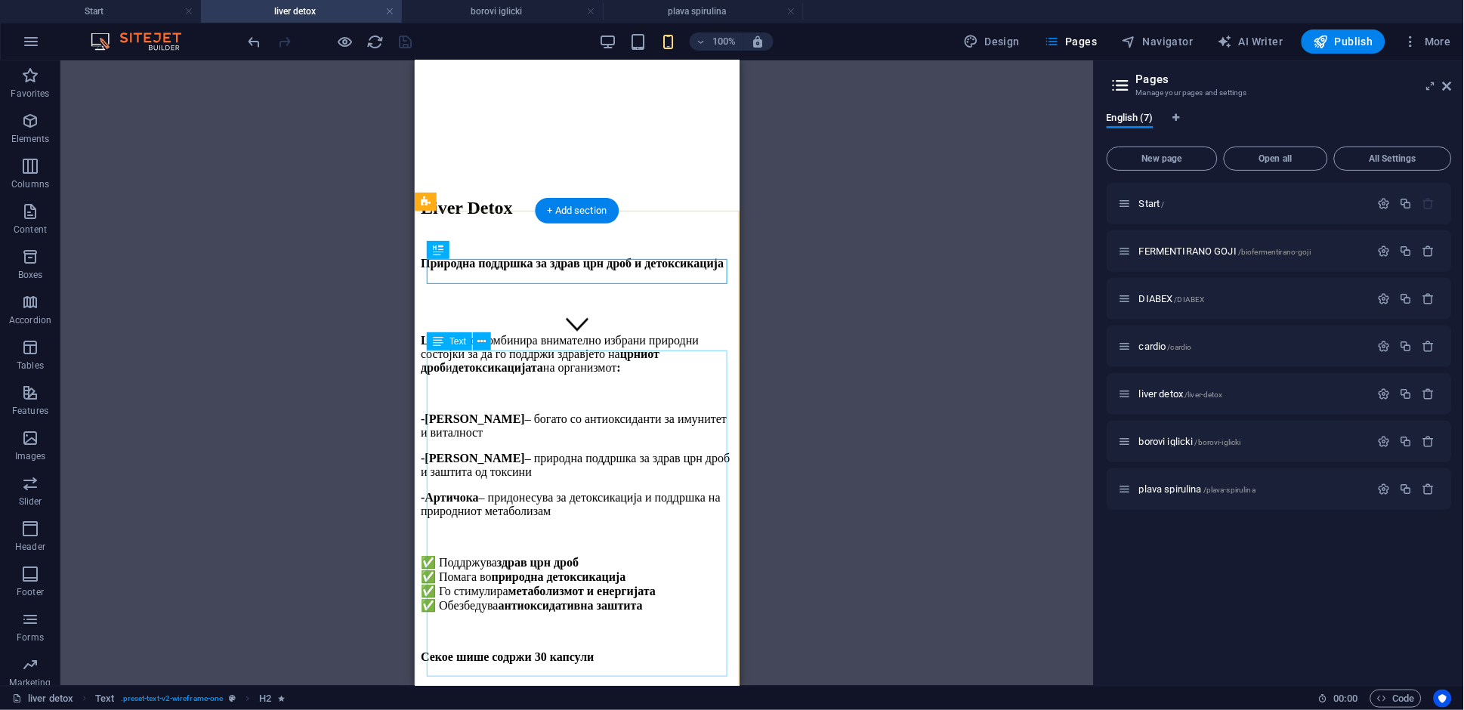
scroll to position [401, 0]
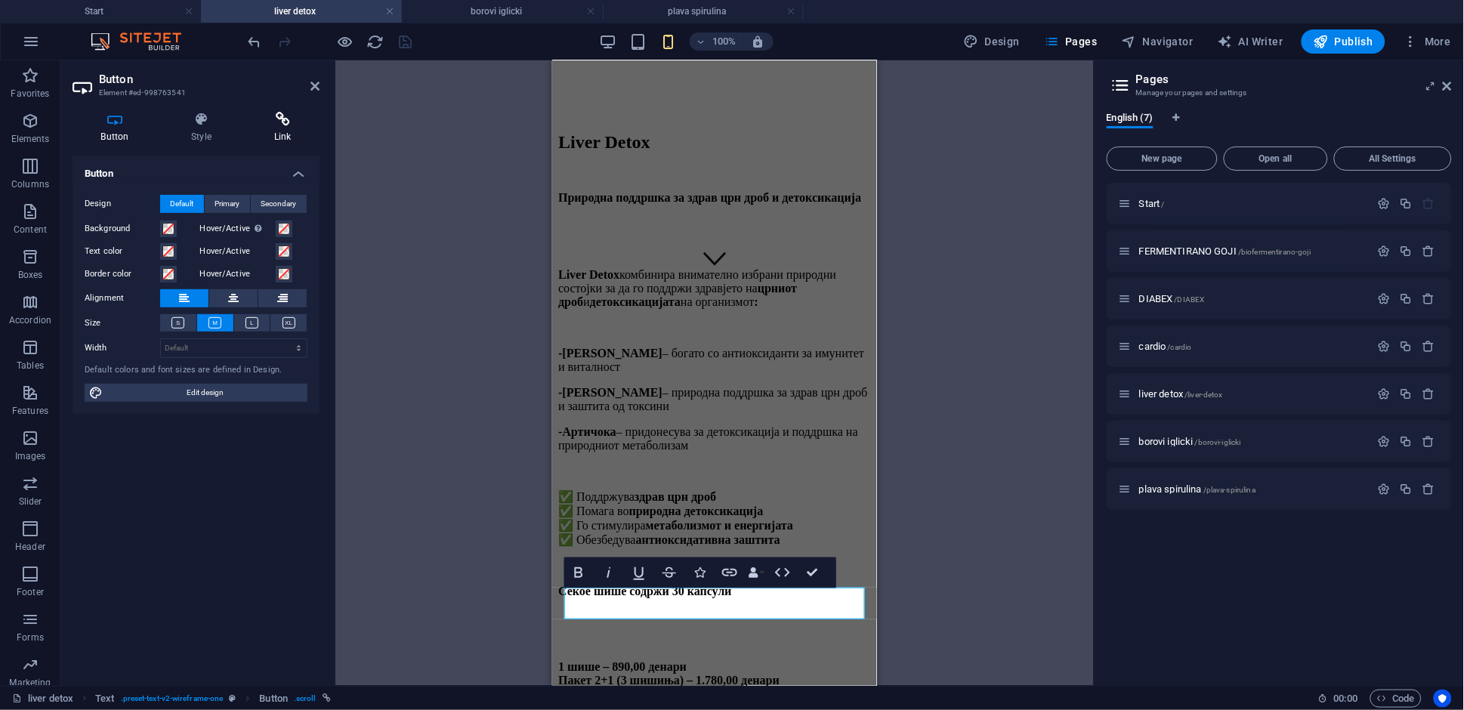
click at [272, 131] on h4 "Link" at bounding box center [282, 128] width 74 height 32
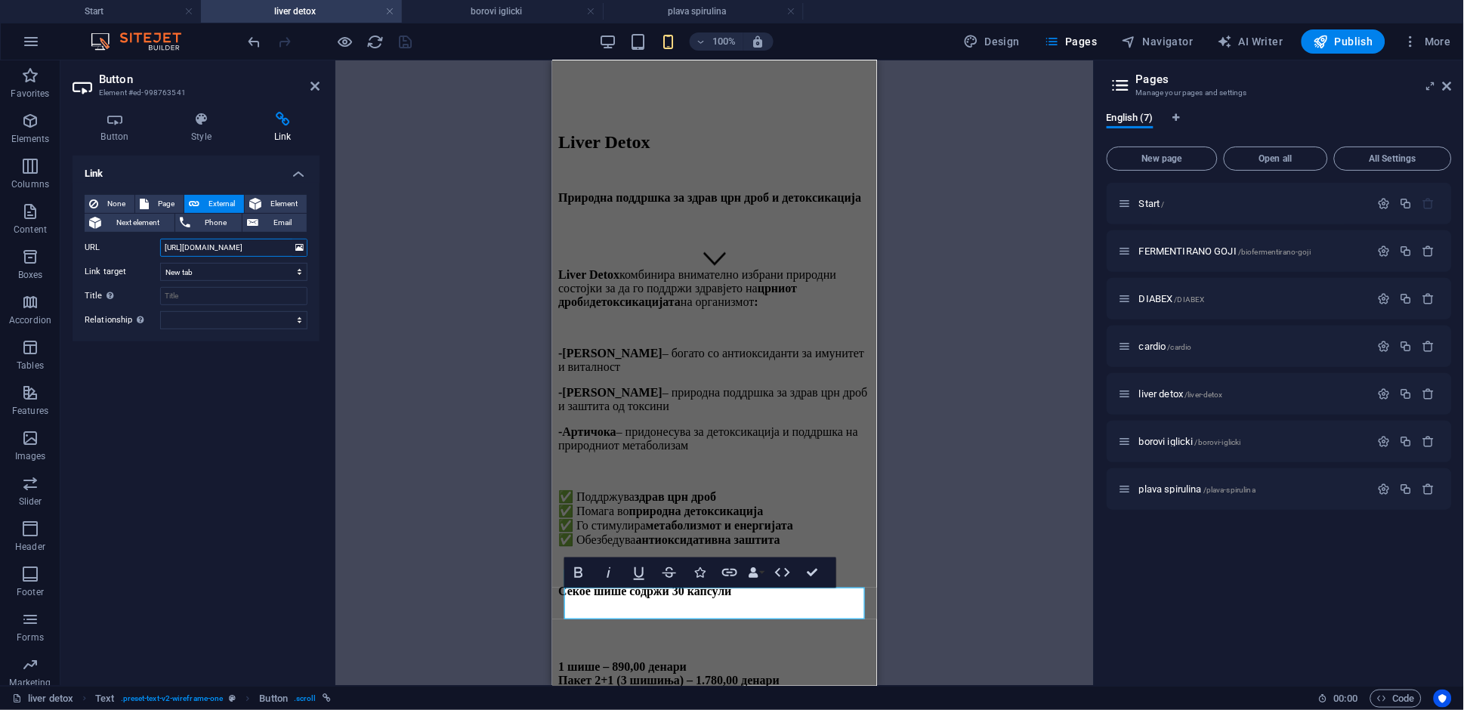
click at [229, 245] on input "[URL][DOMAIN_NAME]" at bounding box center [233, 248] width 147 height 18
paste input "[DOMAIN_NAME][URL]"
type input "[URL][DOMAIN_NAME]"
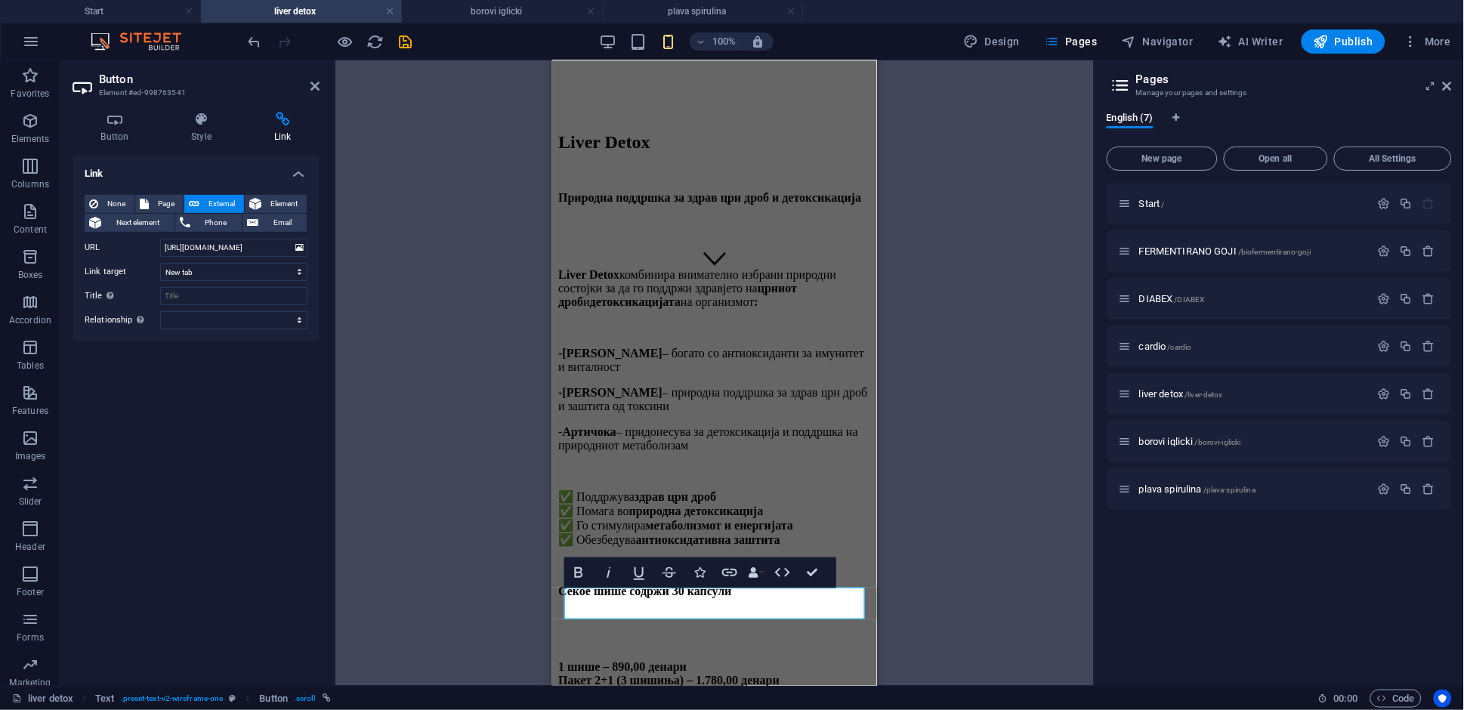
click at [375, 185] on div "H2 Text Text Text Text Button Bold Italic Underline Strikethrough Icons Link Da…" at bounding box center [714, 372] width 758 height 625
click at [313, 88] on icon at bounding box center [314, 86] width 9 height 12
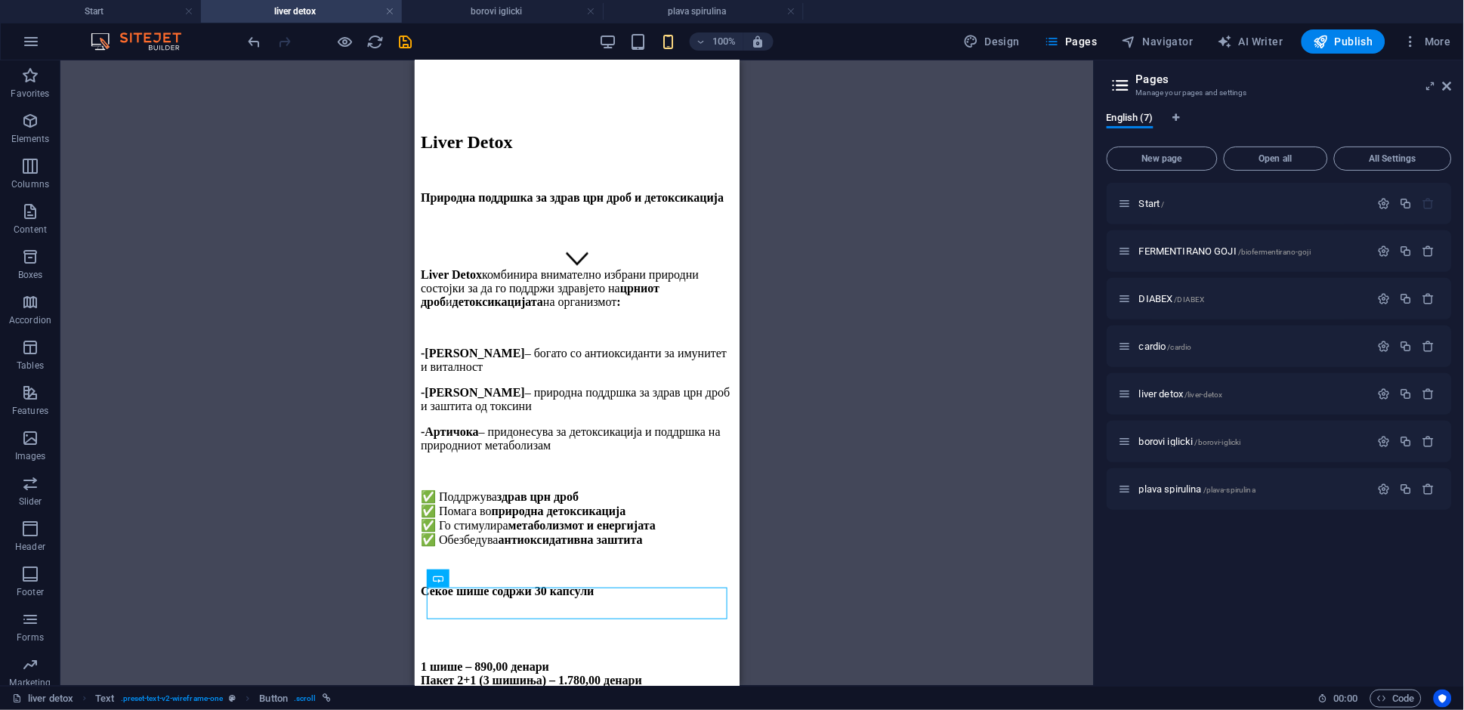
click at [397, 37] on icon "save" at bounding box center [405, 41] width 17 height 17
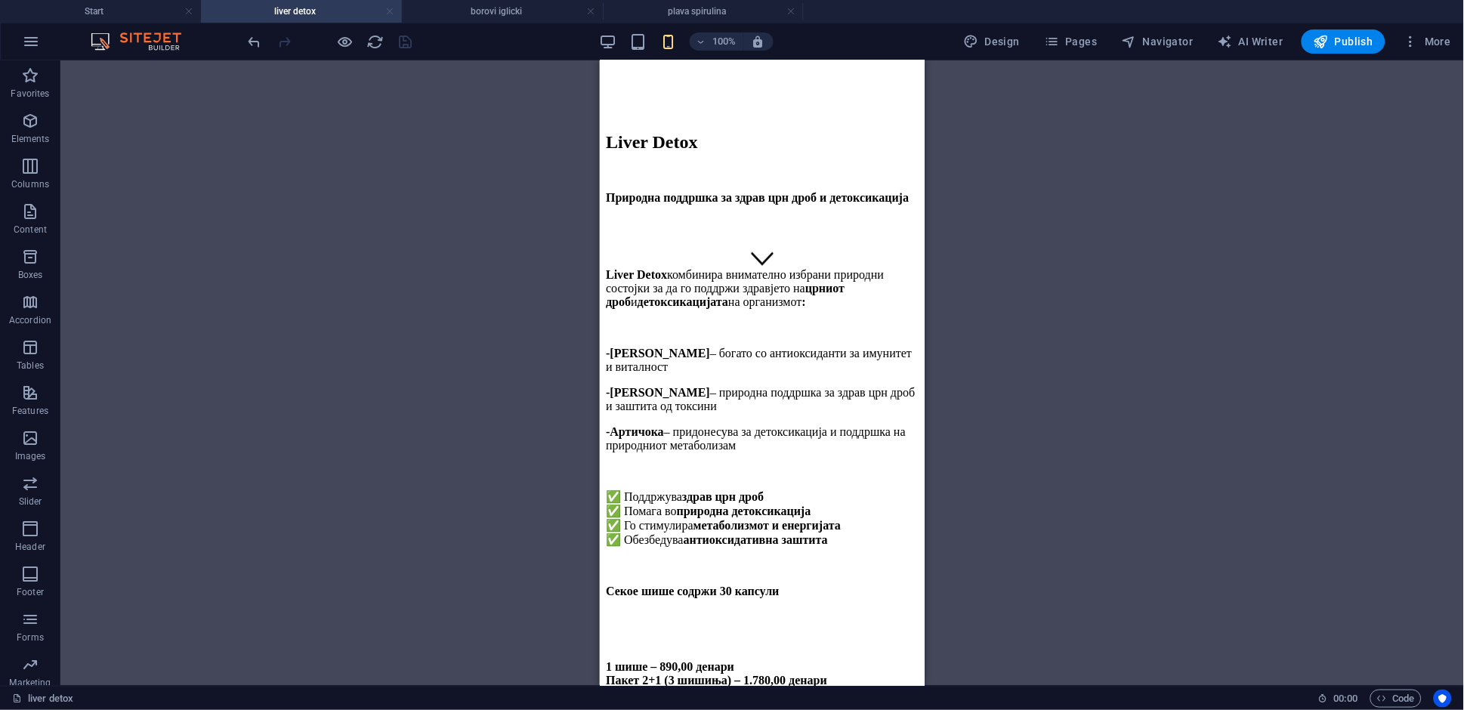
click at [391, 8] on link at bounding box center [389, 12] width 9 height 14
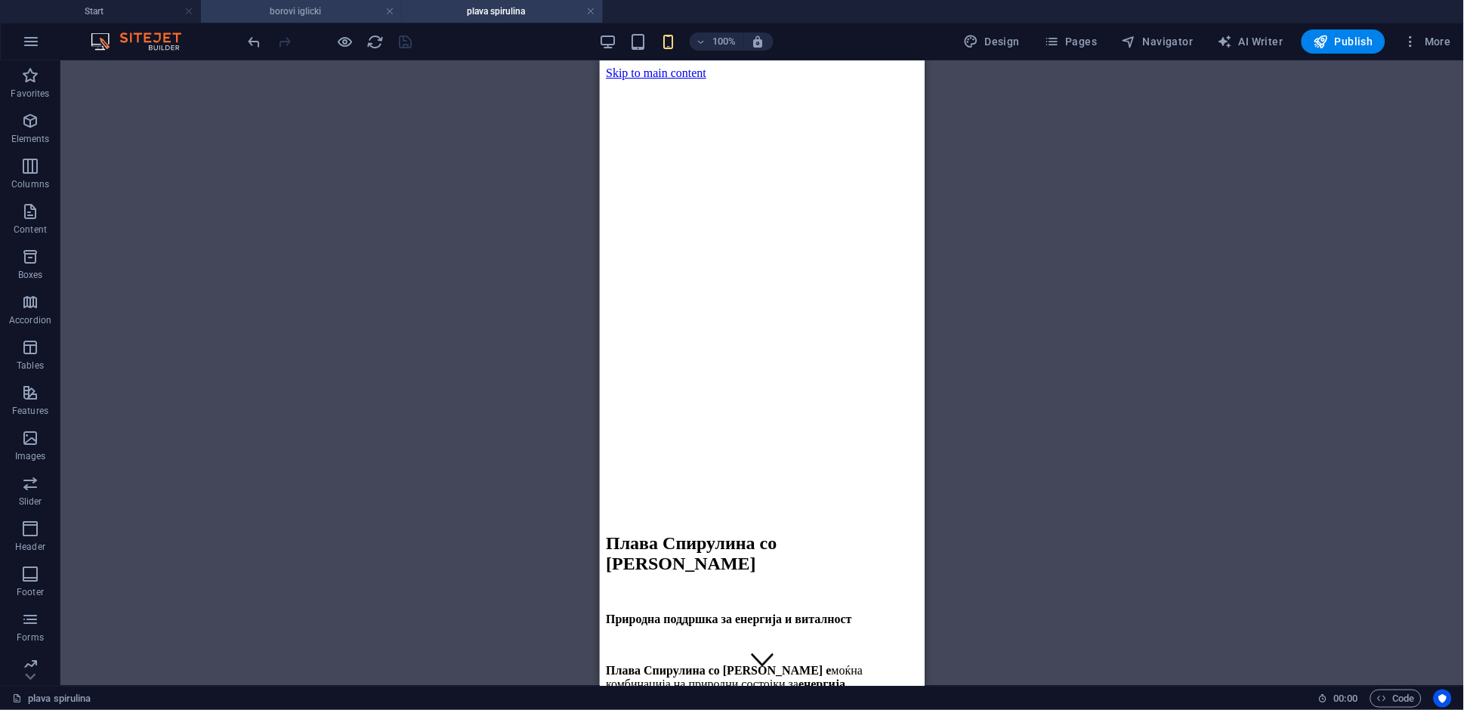
click at [316, 8] on h4 "borovi iglicki" at bounding box center [301, 11] width 201 height 17
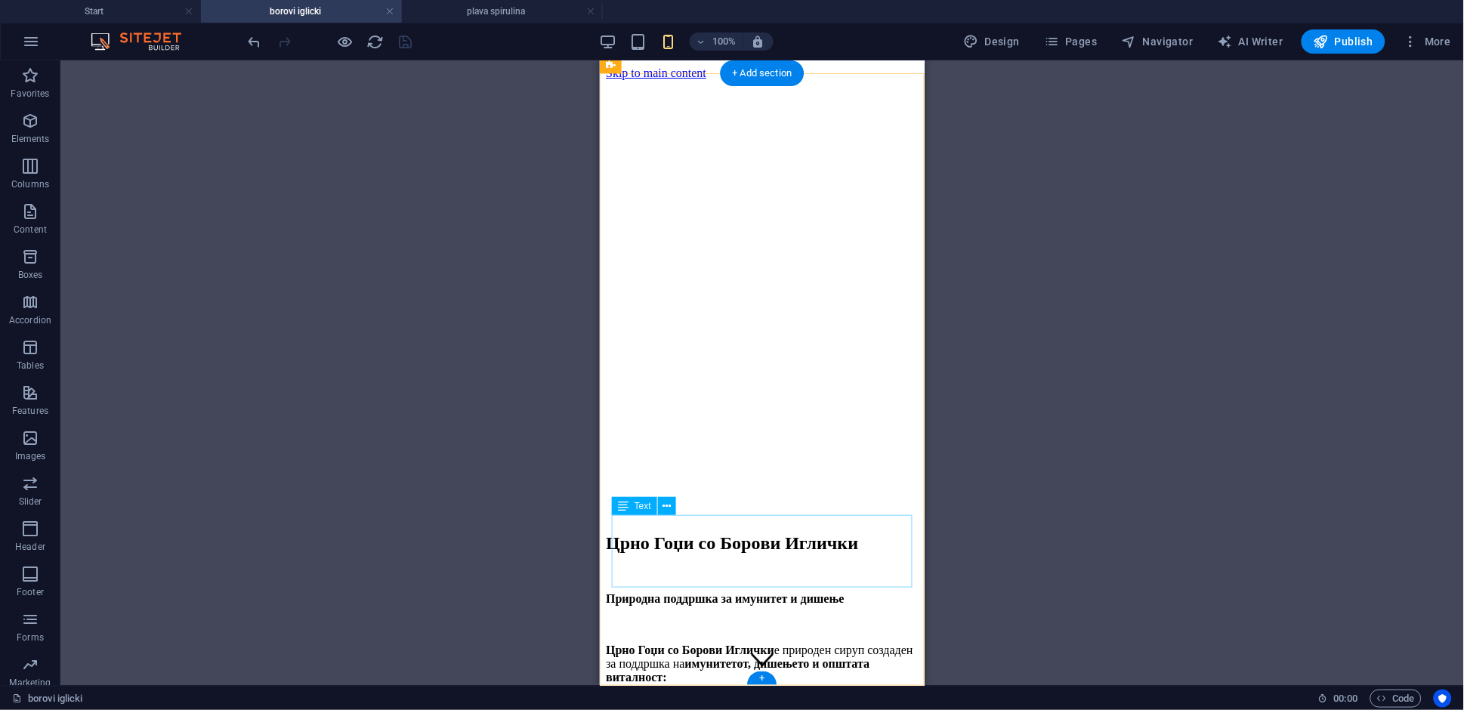
scroll to position [364, 0]
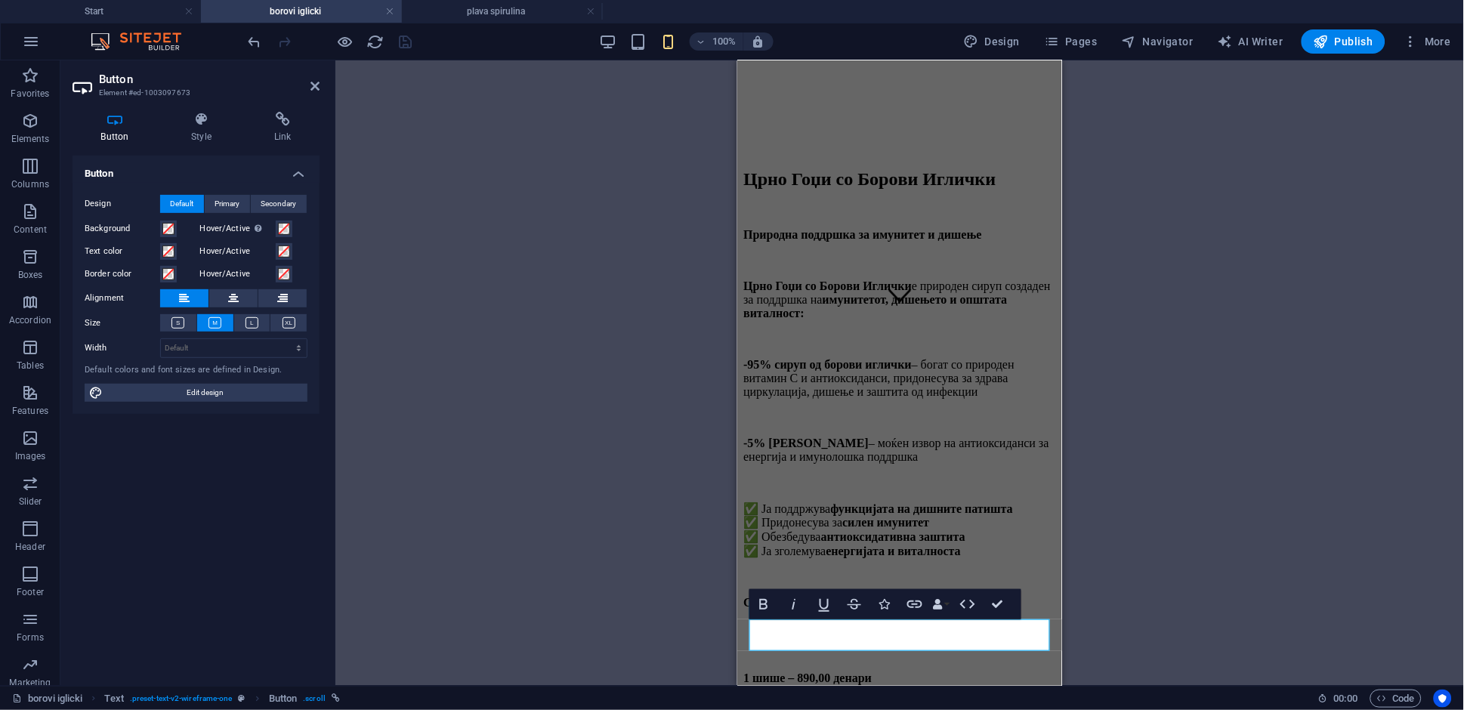
scroll to position [333, 0]
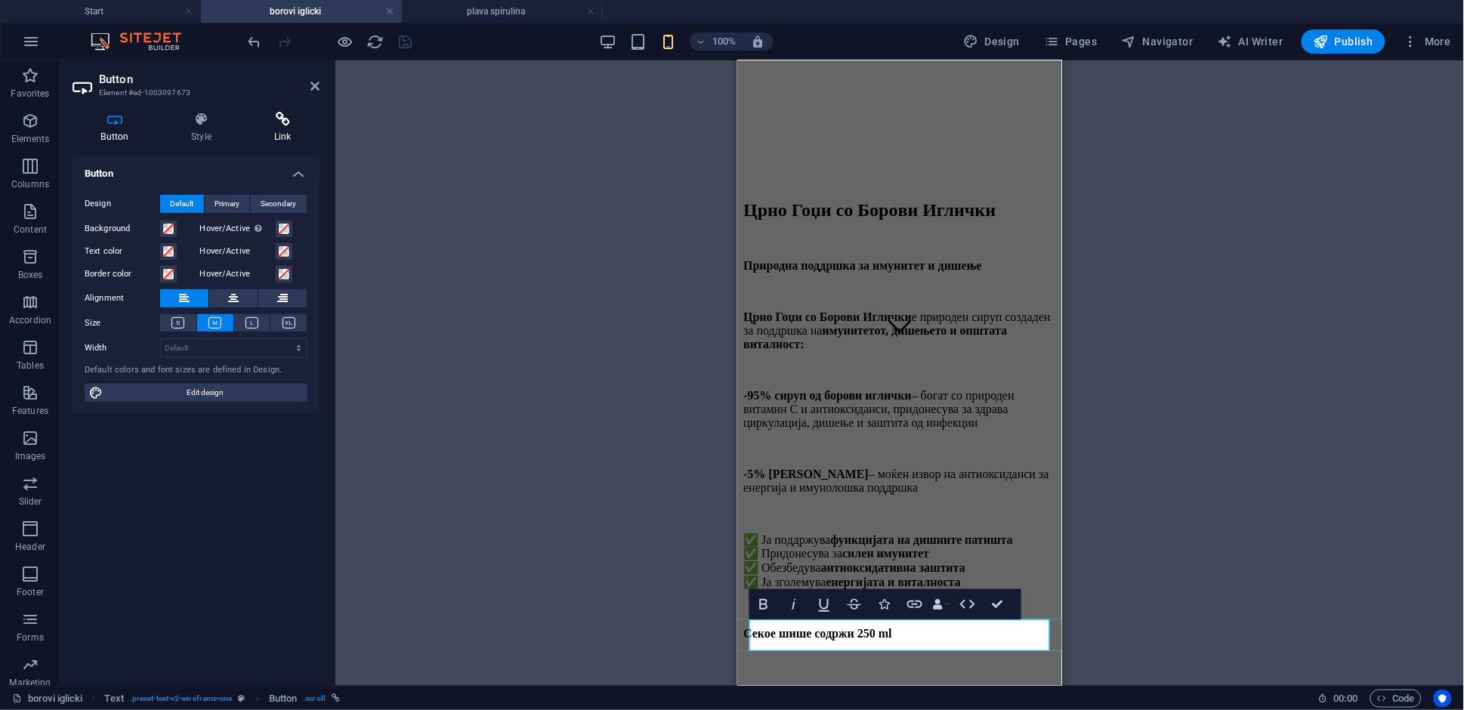
click at [273, 125] on icon at bounding box center [282, 119] width 74 height 15
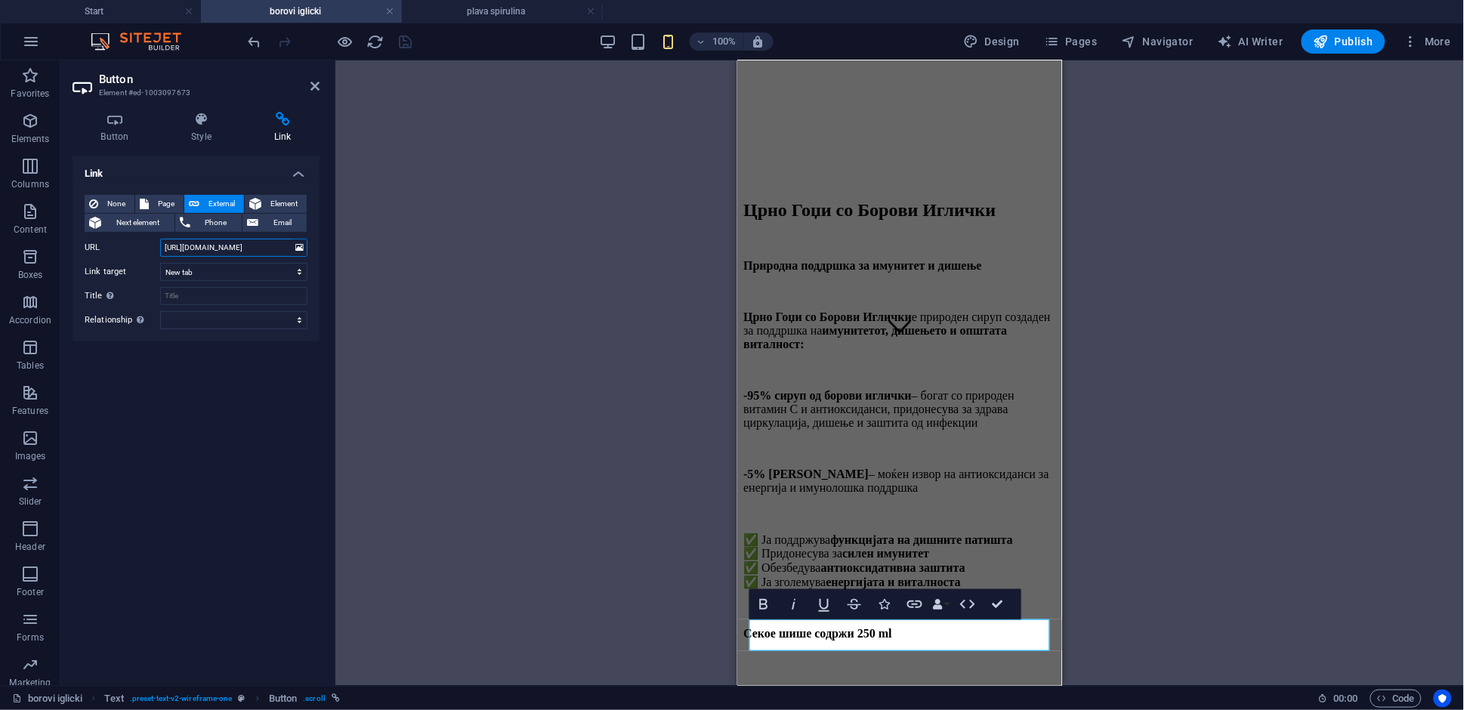
click at [227, 250] on input "[URL][DOMAIN_NAME]" at bounding box center [233, 248] width 147 height 18
paste input "[DOMAIN_NAME][URL]"
type input "[URL][DOMAIN_NAME]"
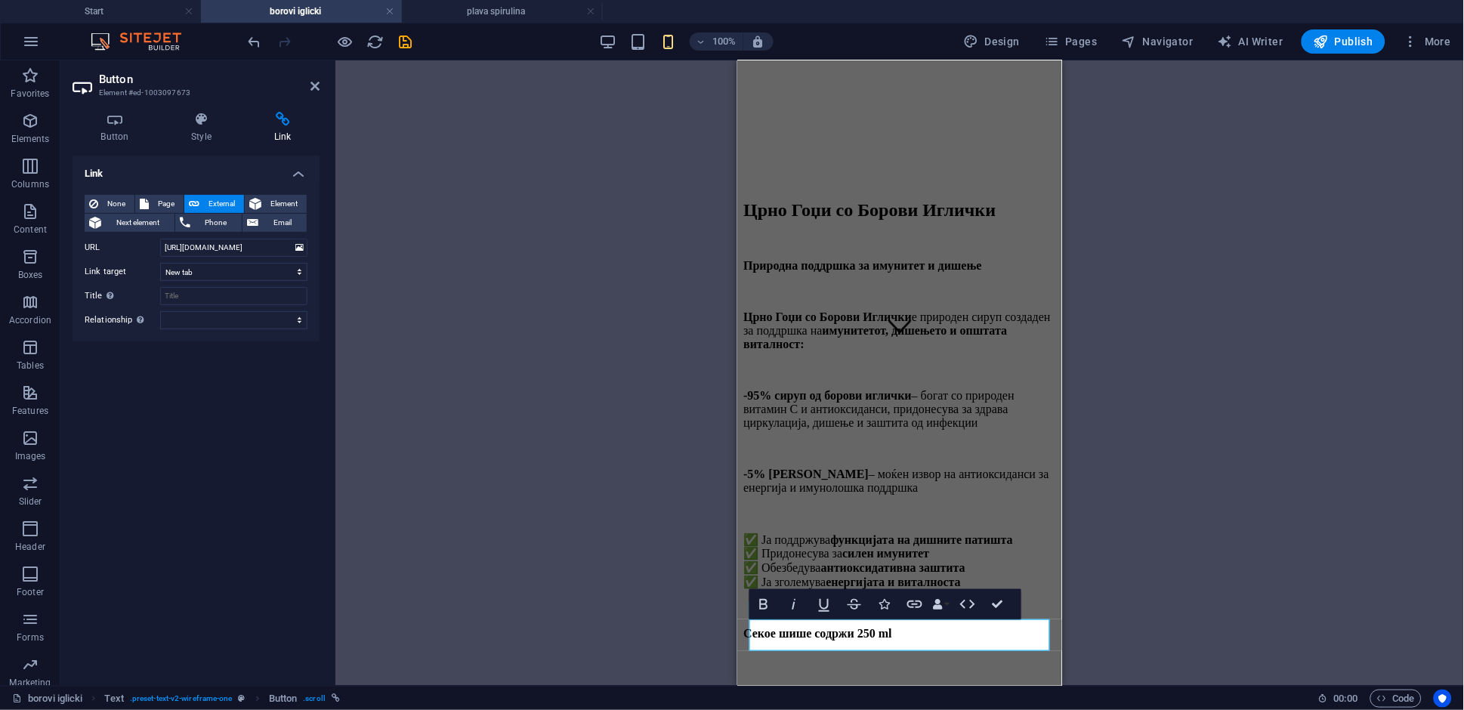
drag, startPoint x: 470, startPoint y: 238, endPoint x: 459, endPoint y: 219, distance: 21.6
click at [470, 237] on div "H2 Text Banner Container Banner Spacer Text Text Text Text Button Bold Italic U…" at bounding box center [899, 372] width 1129 height 625
click at [319, 85] on icon at bounding box center [314, 86] width 9 height 12
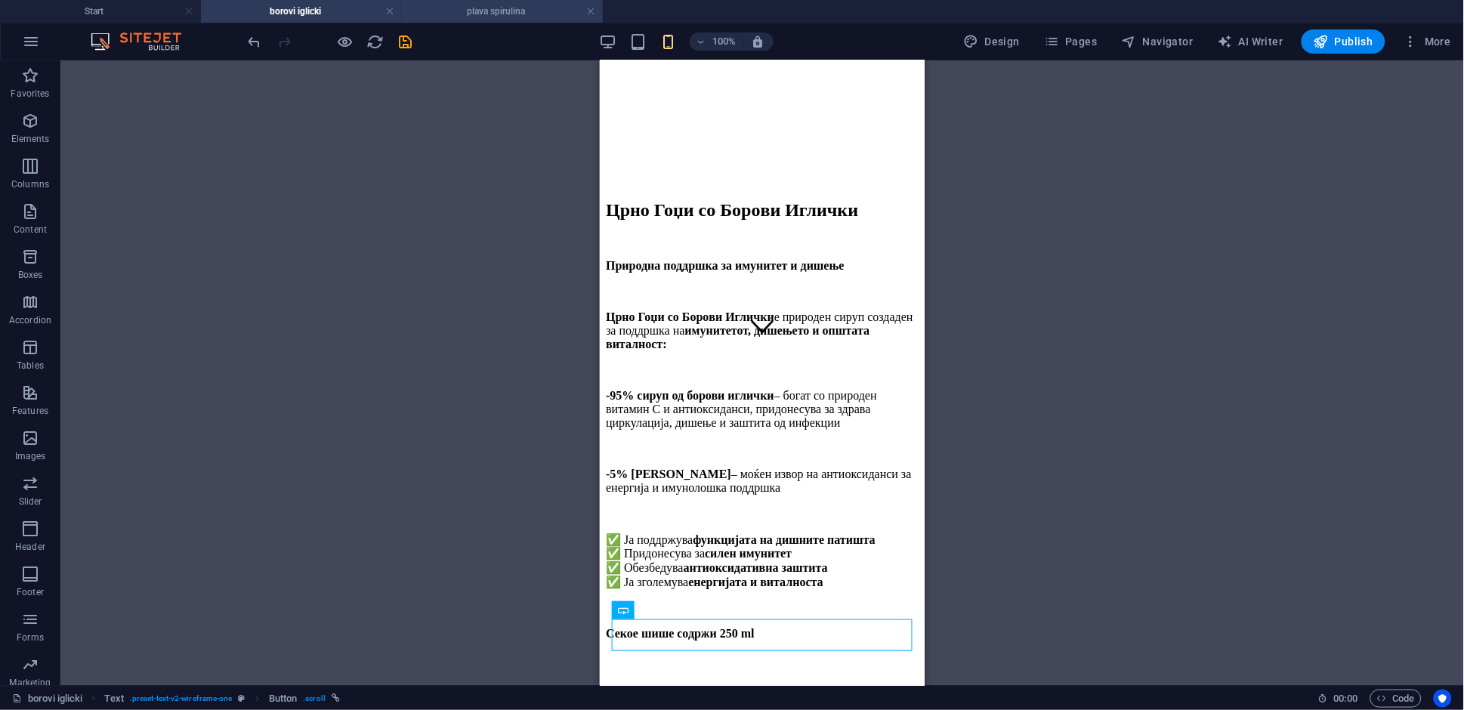
click at [477, 13] on h4 "plava spirulina" at bounding box center [502, 11] width 201 height 17
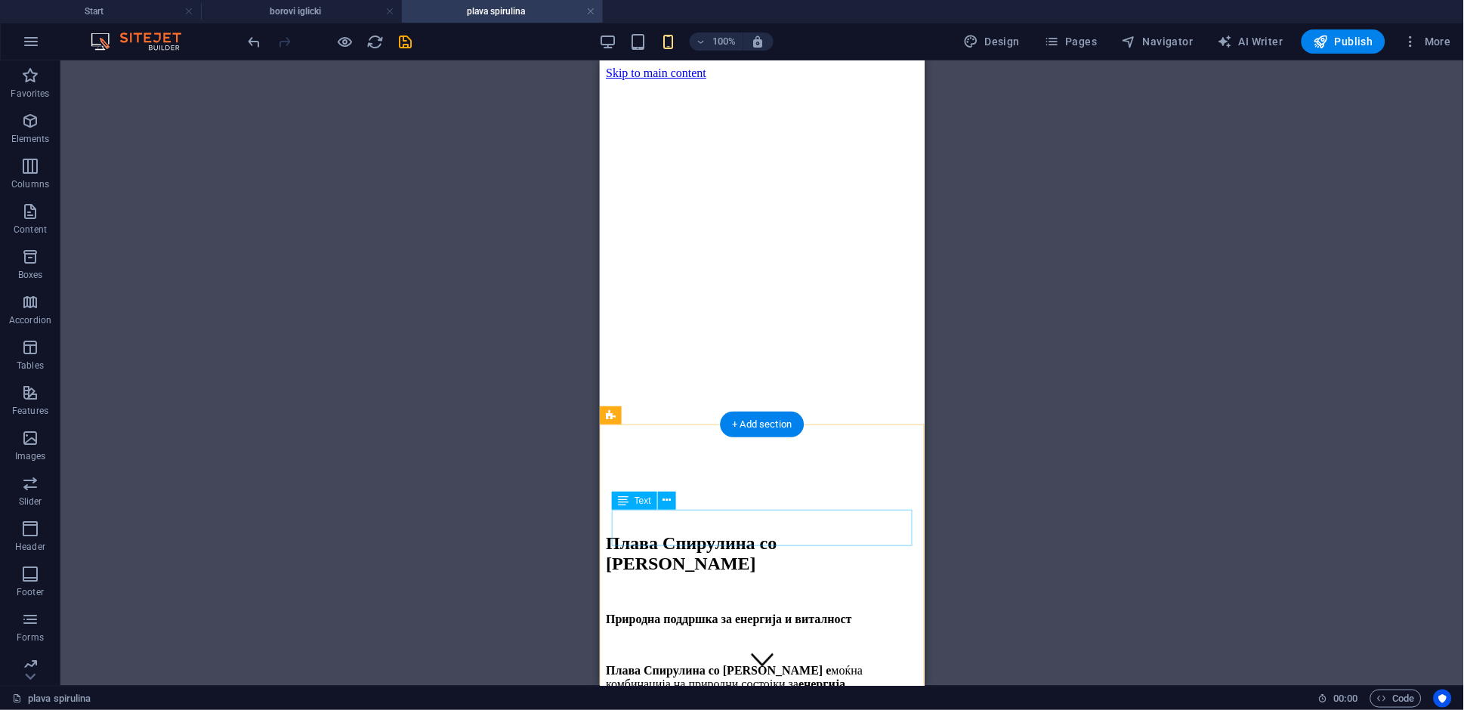
scroll to position [419, 0]
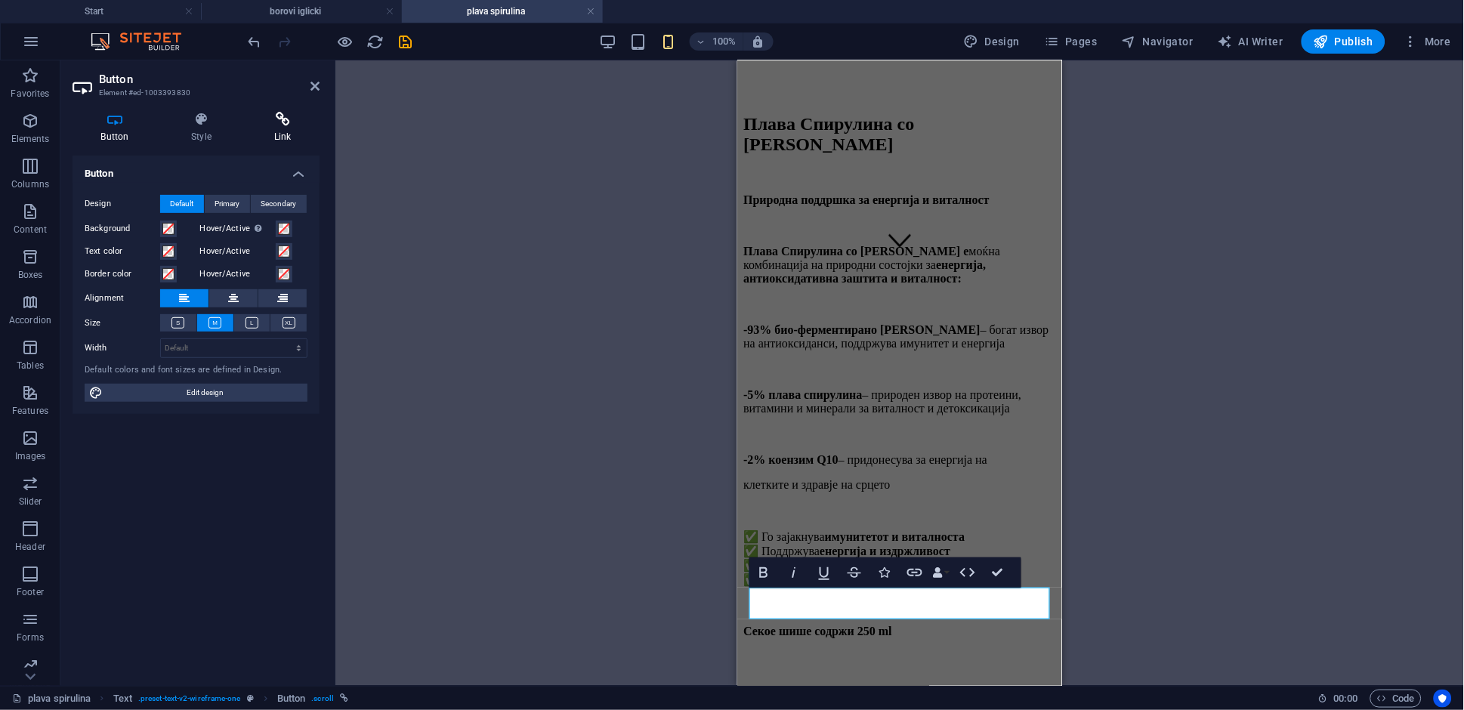
click at [270, 134] on h4 "Link" at bounding box center [282, 128] width 74 height 32
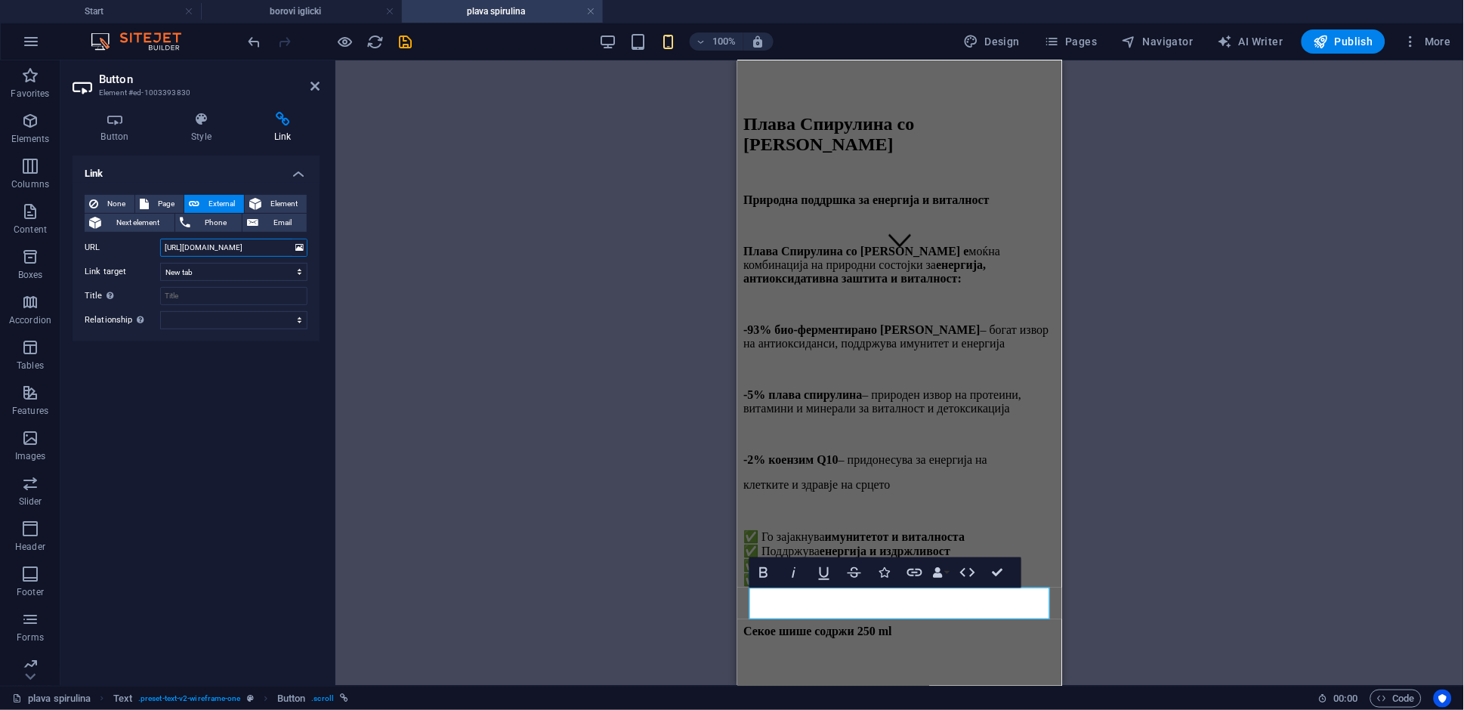
click at [212, 252] on input "[URL][DOMAIN_NAME]" at bounding box center [233, 248] width 147 height 18
click at [212, 250] on input "[URL][DOMAIN_NAME]" at bounding box center [233, 248] width 147 height 18
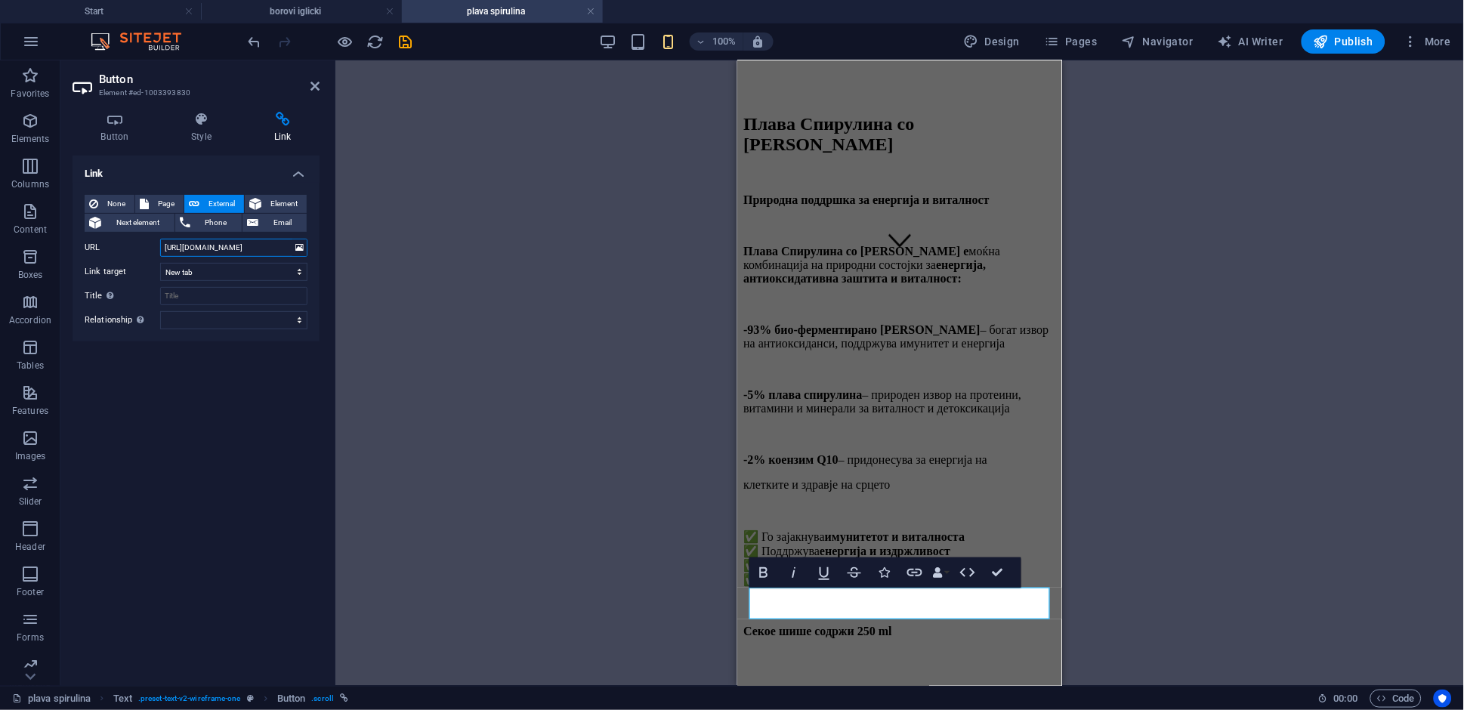
click at [212, 250] on input "[URL][DOMAIN_NAME]" at bounding box center [233, 248] width 147 height 18
click at [212, 249] on input "[URL][DOMAIN_NAME]" at bounding box center [233, 248] width 147 height 18
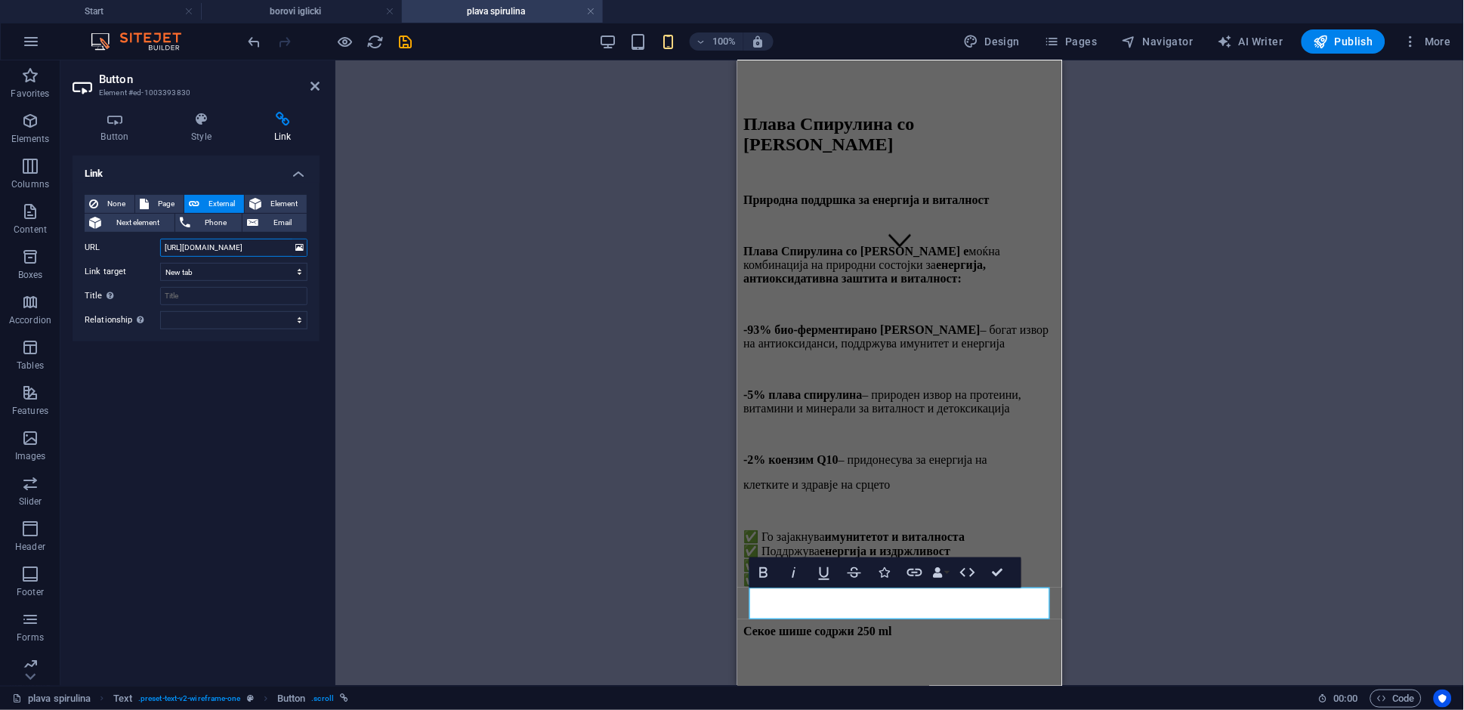
click at [212, 249] on input "[URL][DOMAIN_NAME]" at bounding box center [233, 248] width 147 height 18
paste input "[DOMAIN_NAME][URL]"
type input "[URL][DOMAIN_NAME]"
click at [391, 179] on div "H2 Text Banner Container Banner Spacer Text Text Spacer Text Button Bold Italic…" at bounding box center [899, 372] width 1129 height 625
click at [316, 87] on icon at bounding box center [314, 86] width 9 height 12
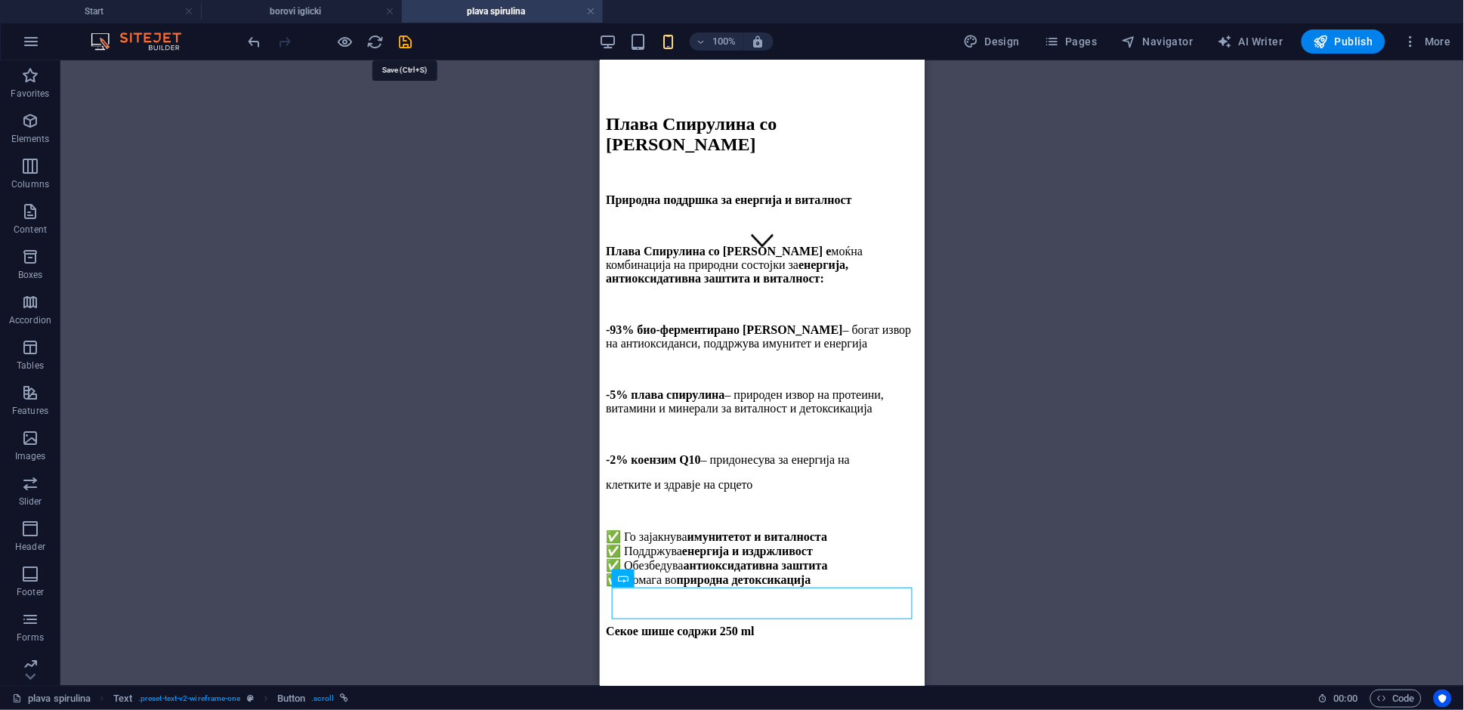
drag, startPoint x: 407, startPoint y: 45, endPoint x: 406, endPoint y: 58, distance: 13.6
click at [408, 45] on icon "save" at bounding box center [405, 41] width 17 height 17
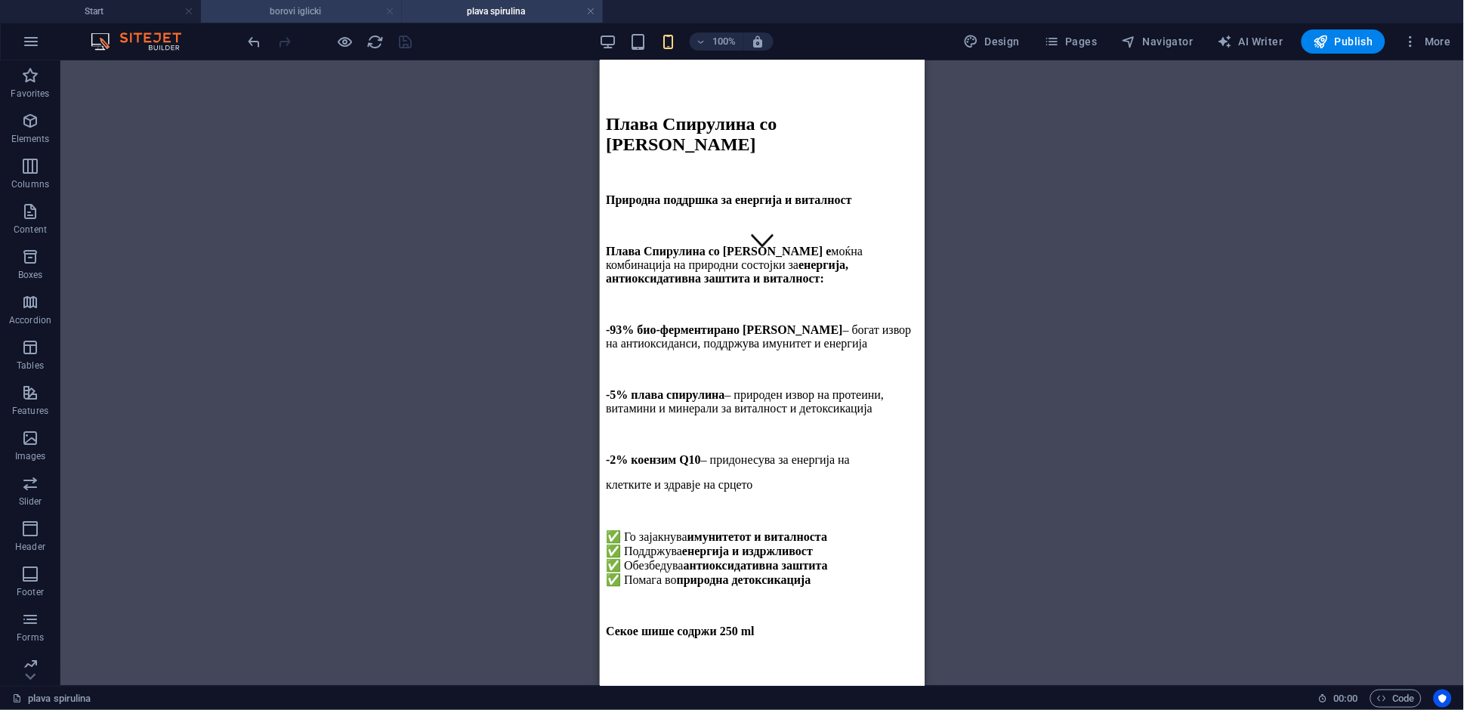
click at [390, 14] on link at bounding box center [389, 12] width 9 height 14
click at [391, 13] on link at bounding box center [389, 12] width 9 height 14
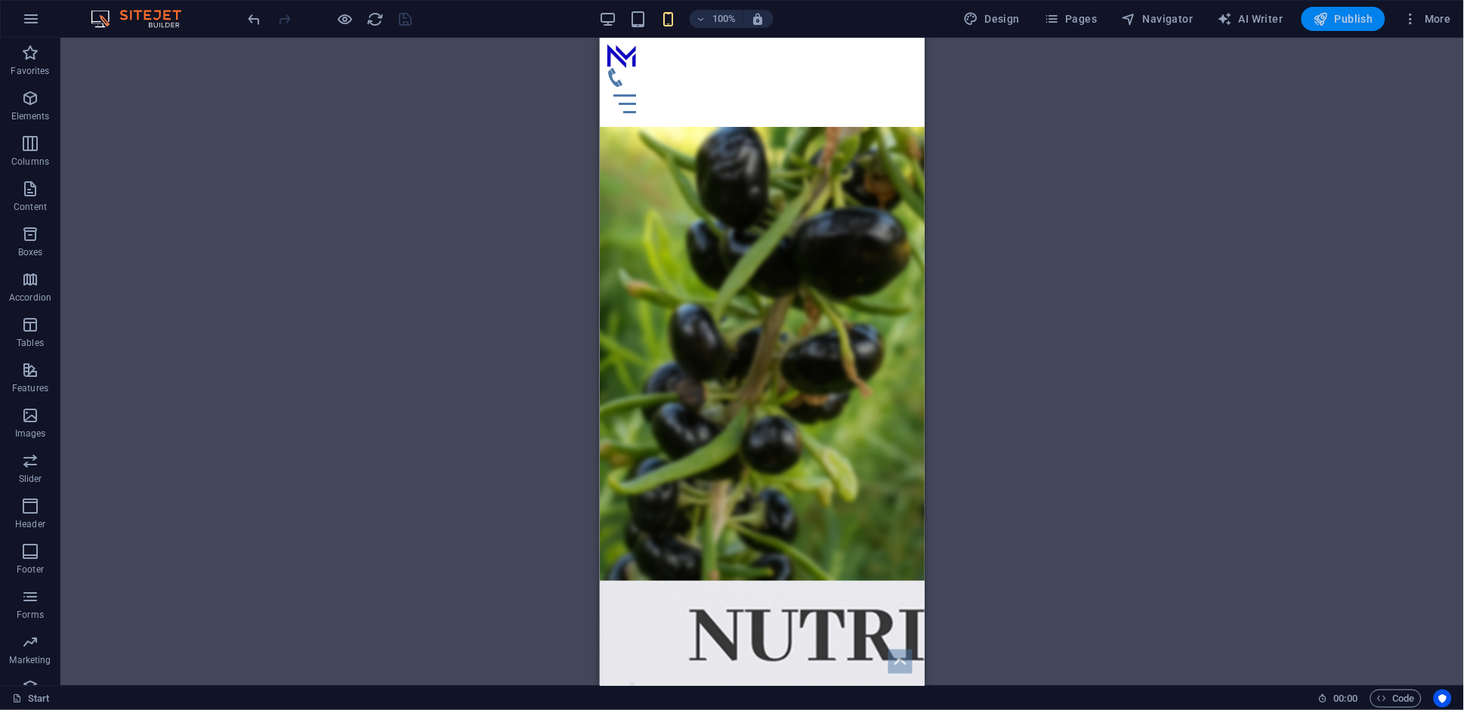
click at [1317, 21] on span "Publish" at bounding box center [1344, 18] width 60 height 15
